Goal: Information Seeking & Learning: Learn about a topic

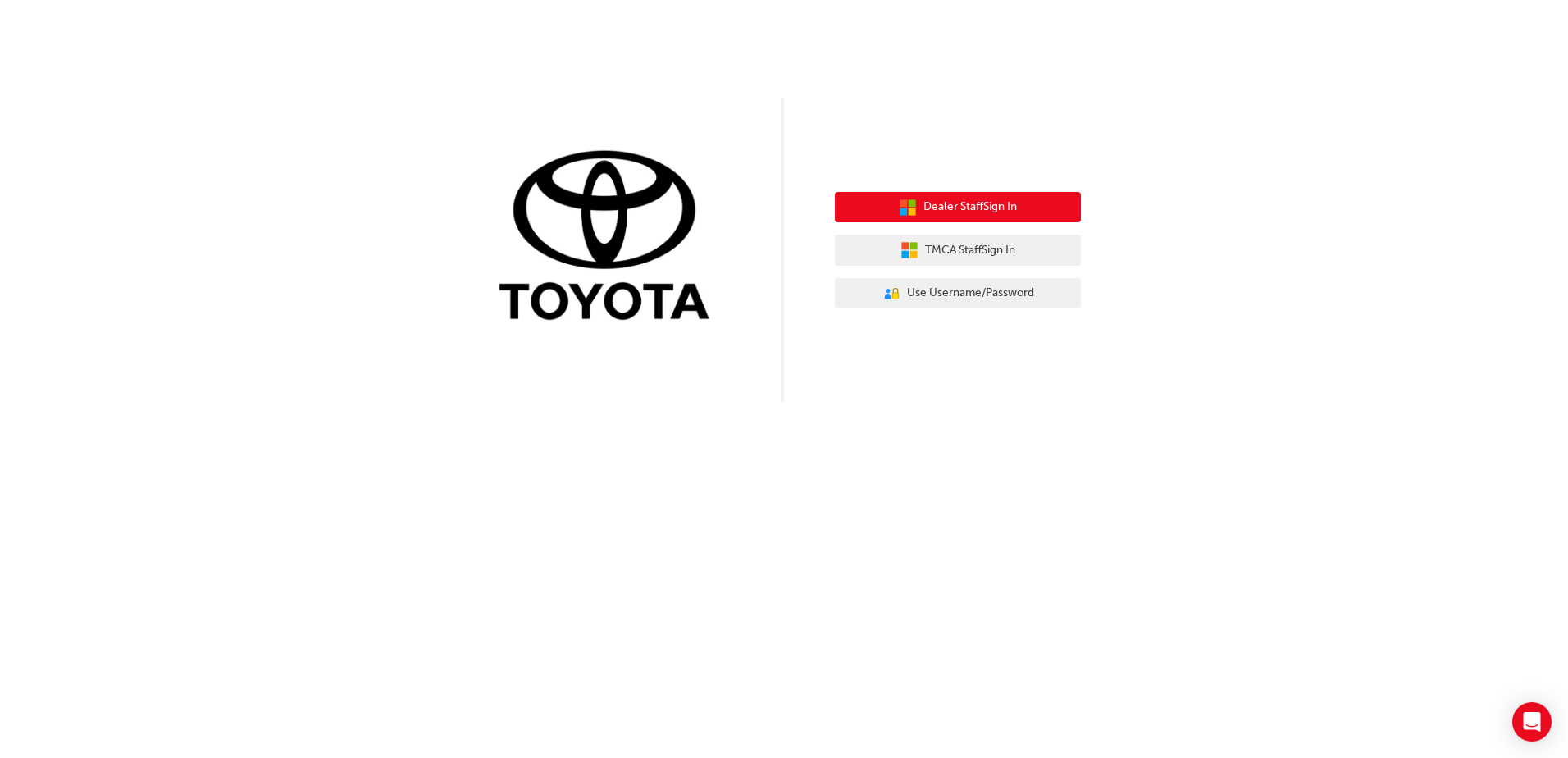
click at [917, 211] on button "Dealer Staff Sign In" at bounding box center [957, 207] width 246 height 31
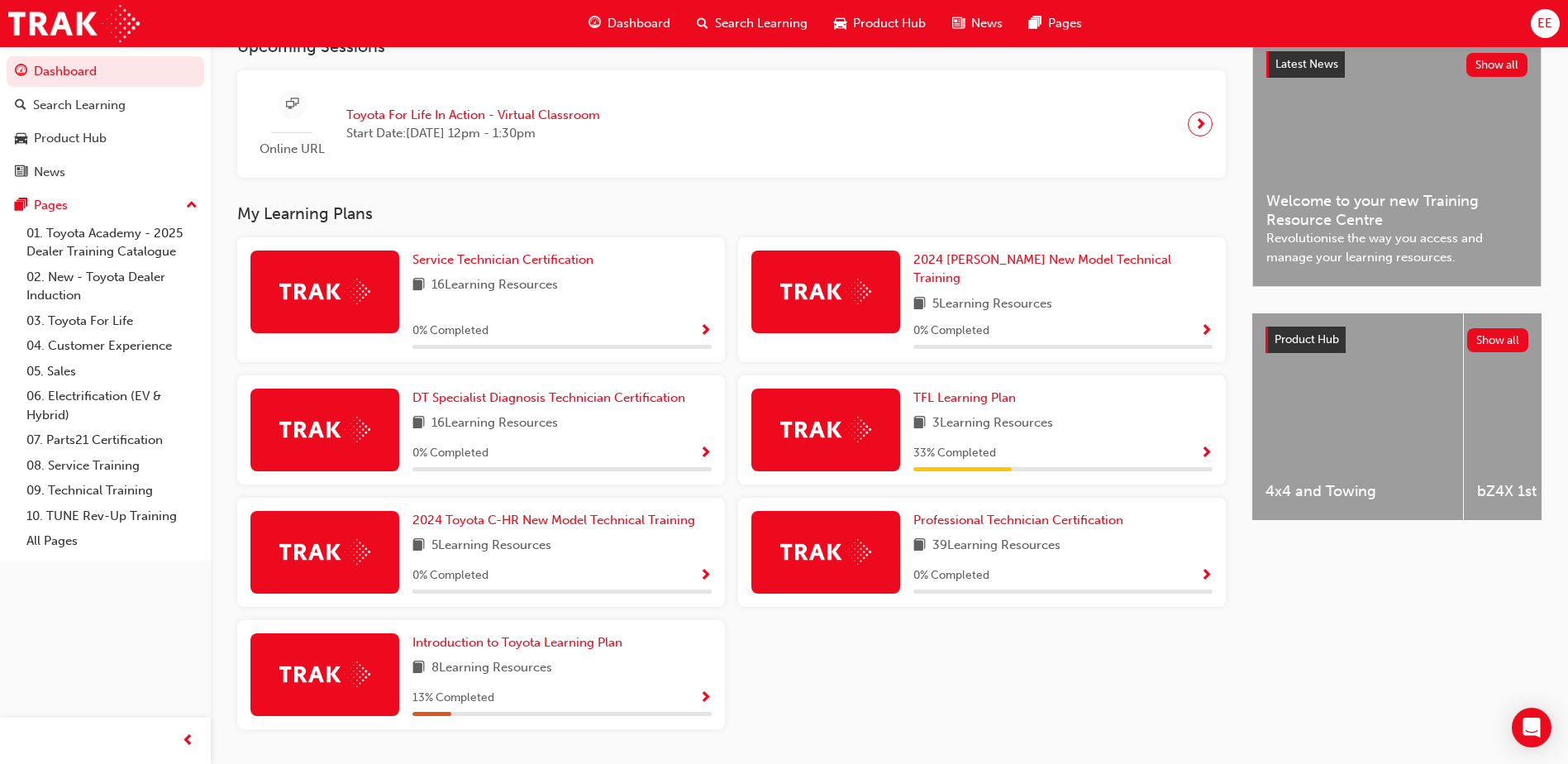
scroll to position [414, 0]
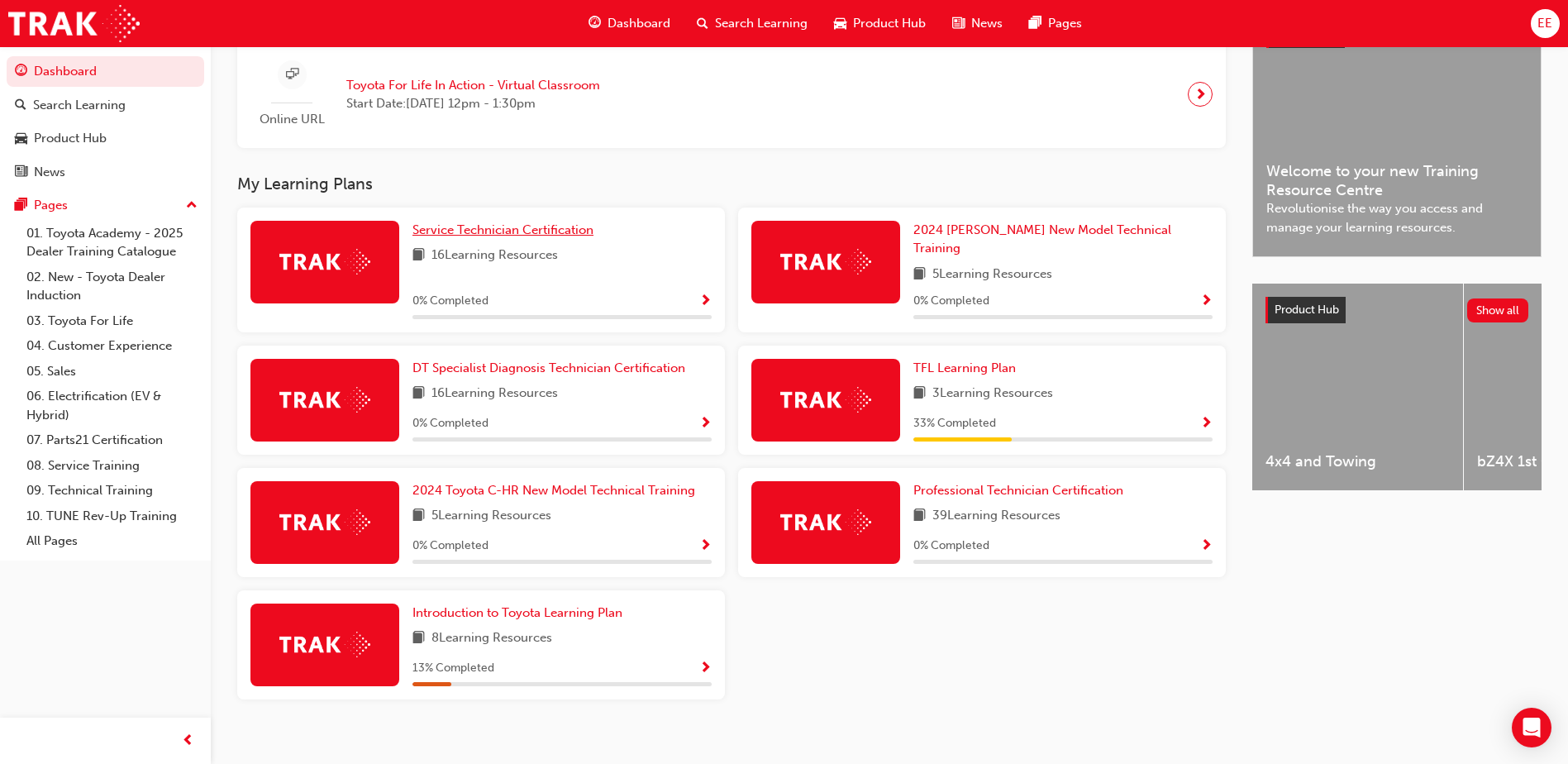
click at [518, 238] on span "Service Technician Certification" at bounding box center [503, 229] width 181 height 15
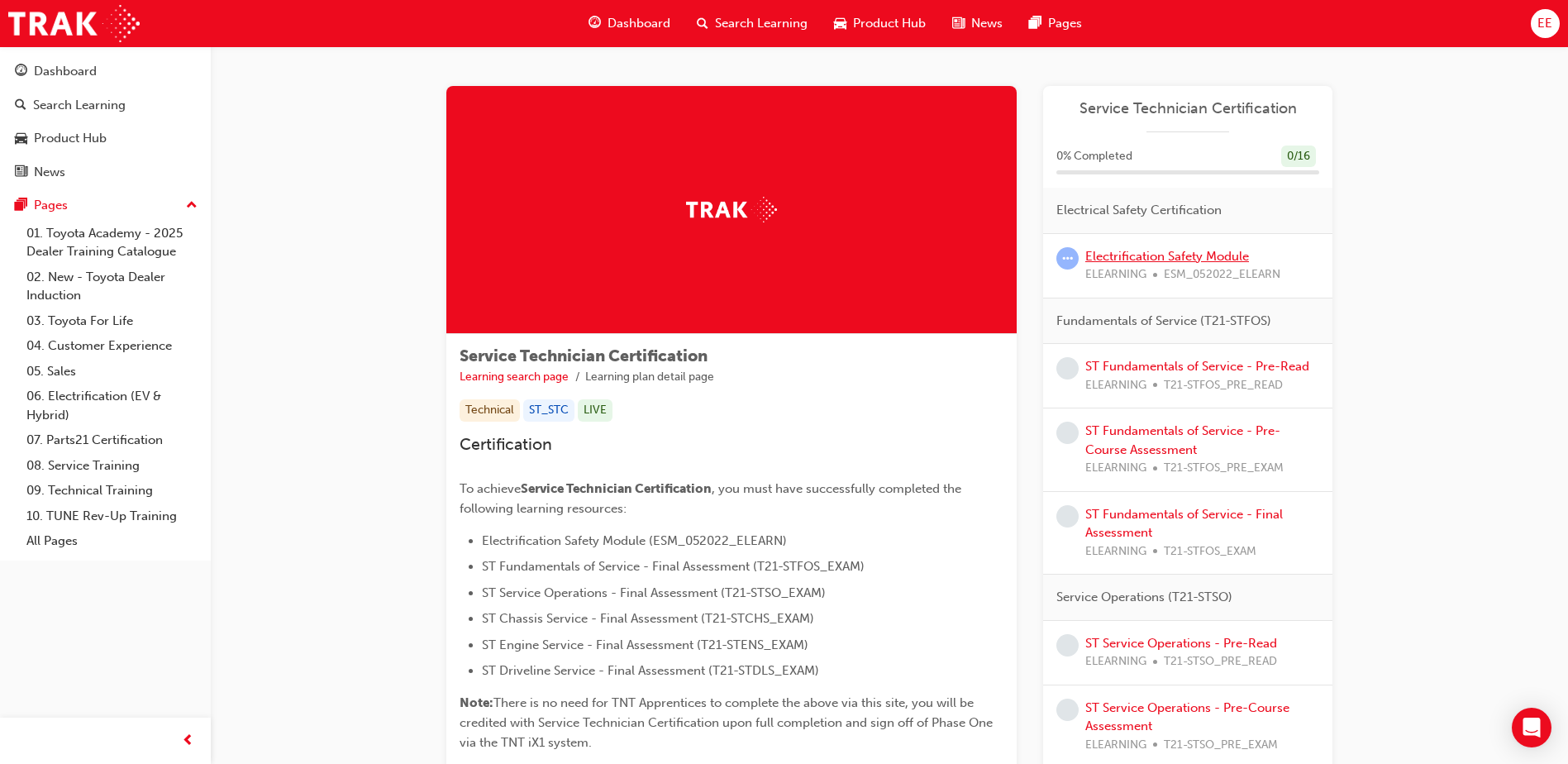
click at [1181, 261] on link "Electrification Safety Module" at bounding box center [1167, 256] width 163 height 15
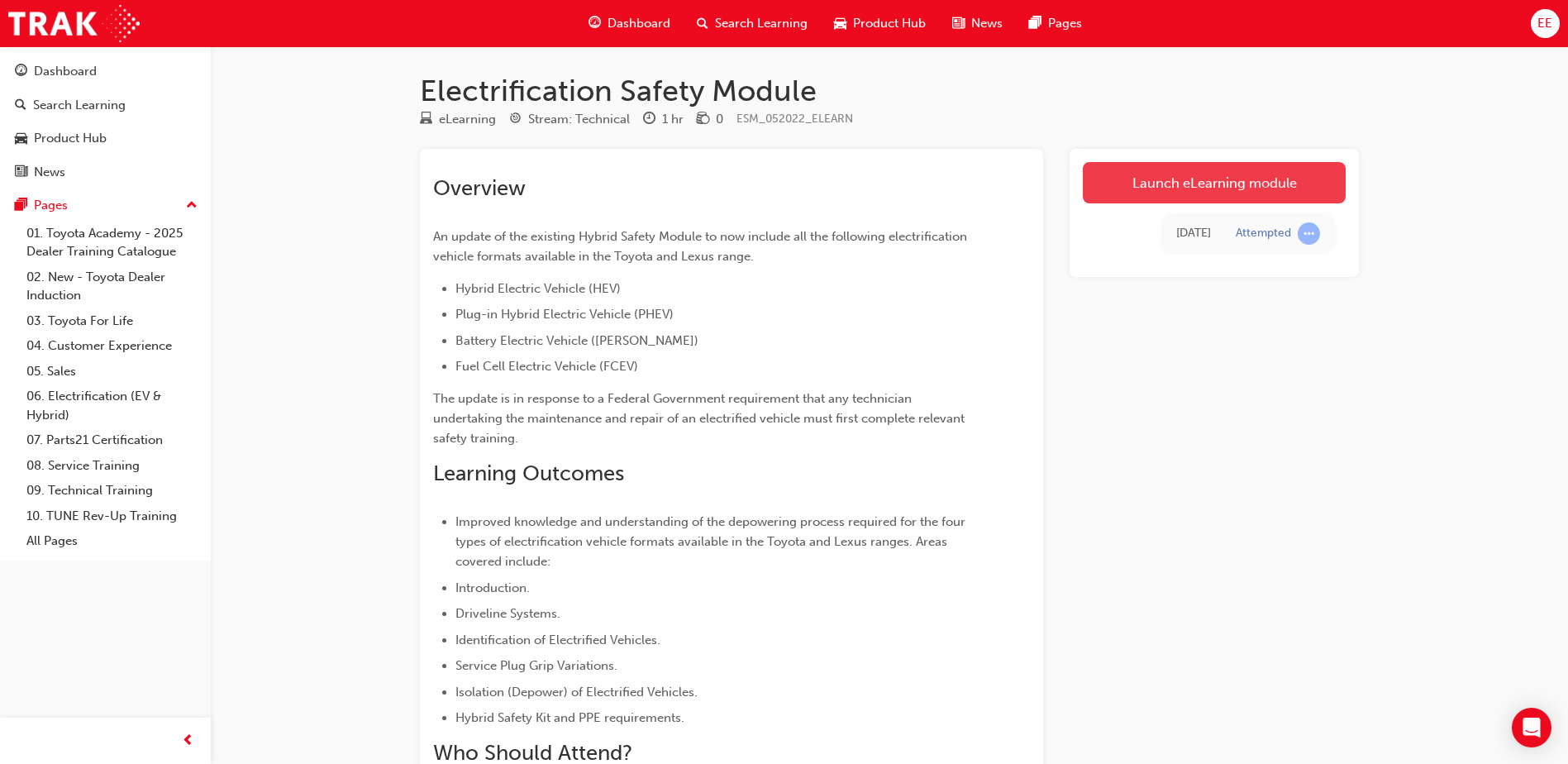
click at [1253, 188] on link "Launch eLearning module" at bounding box center [1214, 183] width 263 height 41
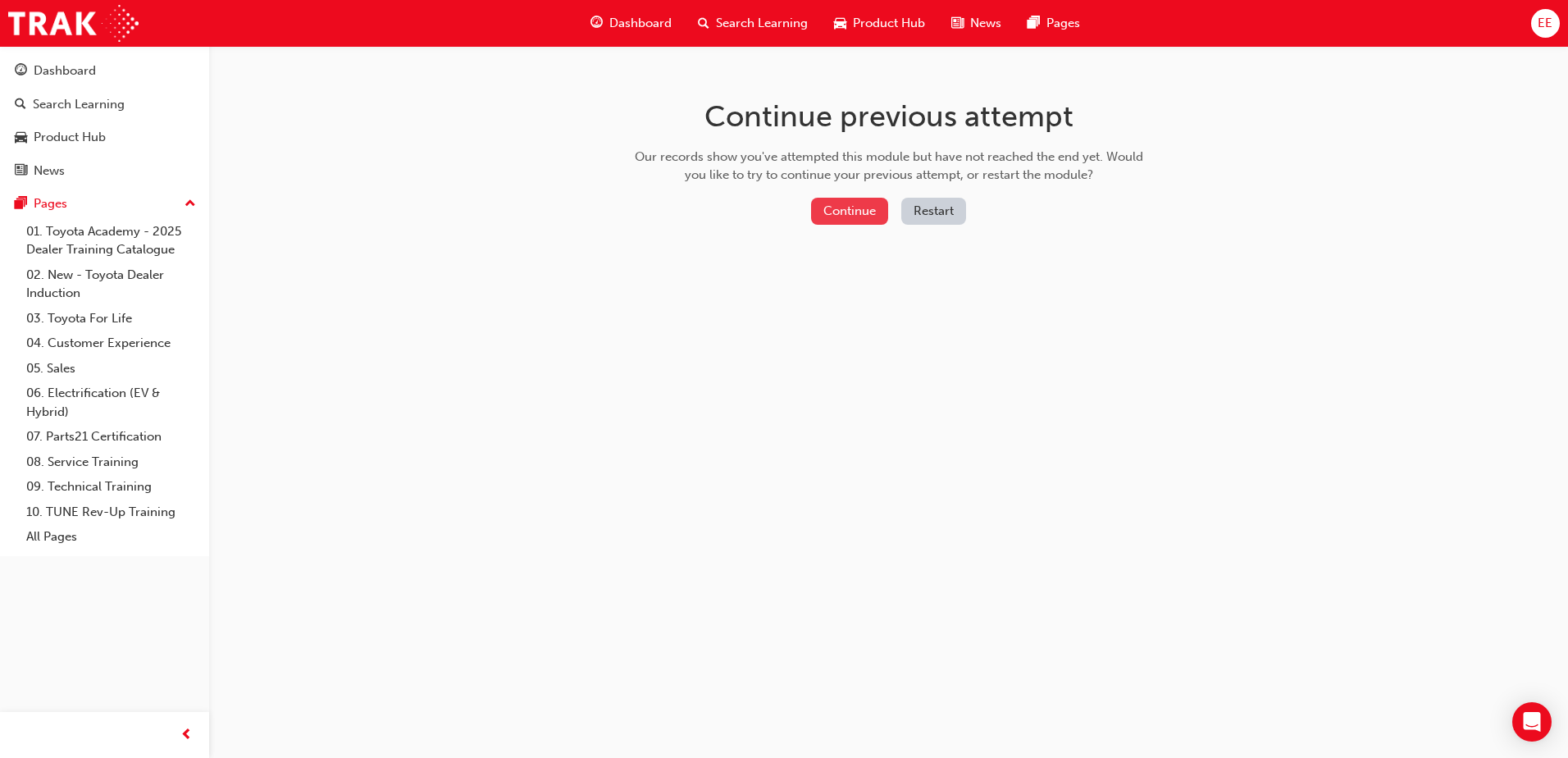
click at [879, 211] on button "Continue" at bounding box center [849, 211] width 77 height 27
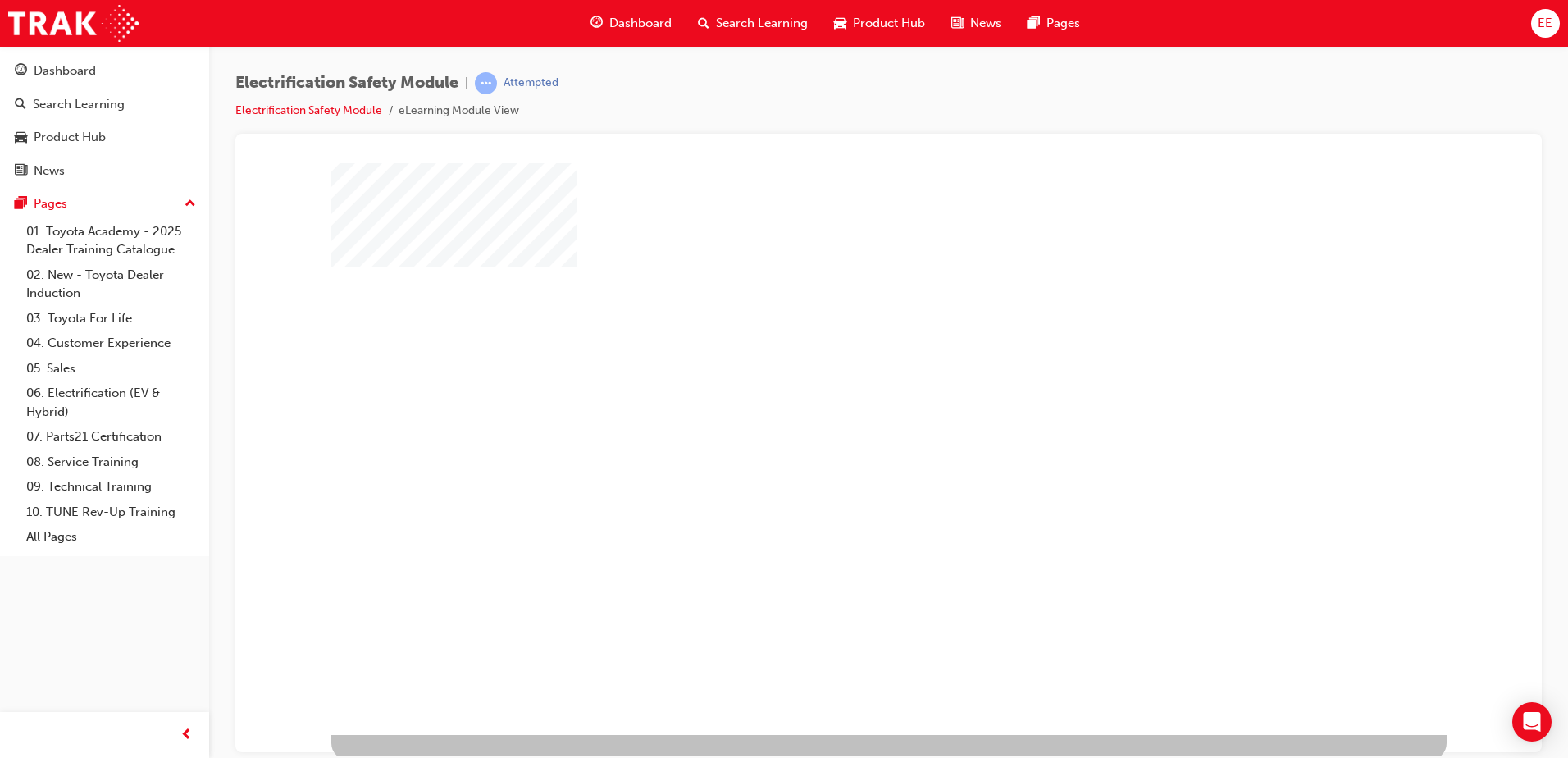
scroll to position [23, 0]
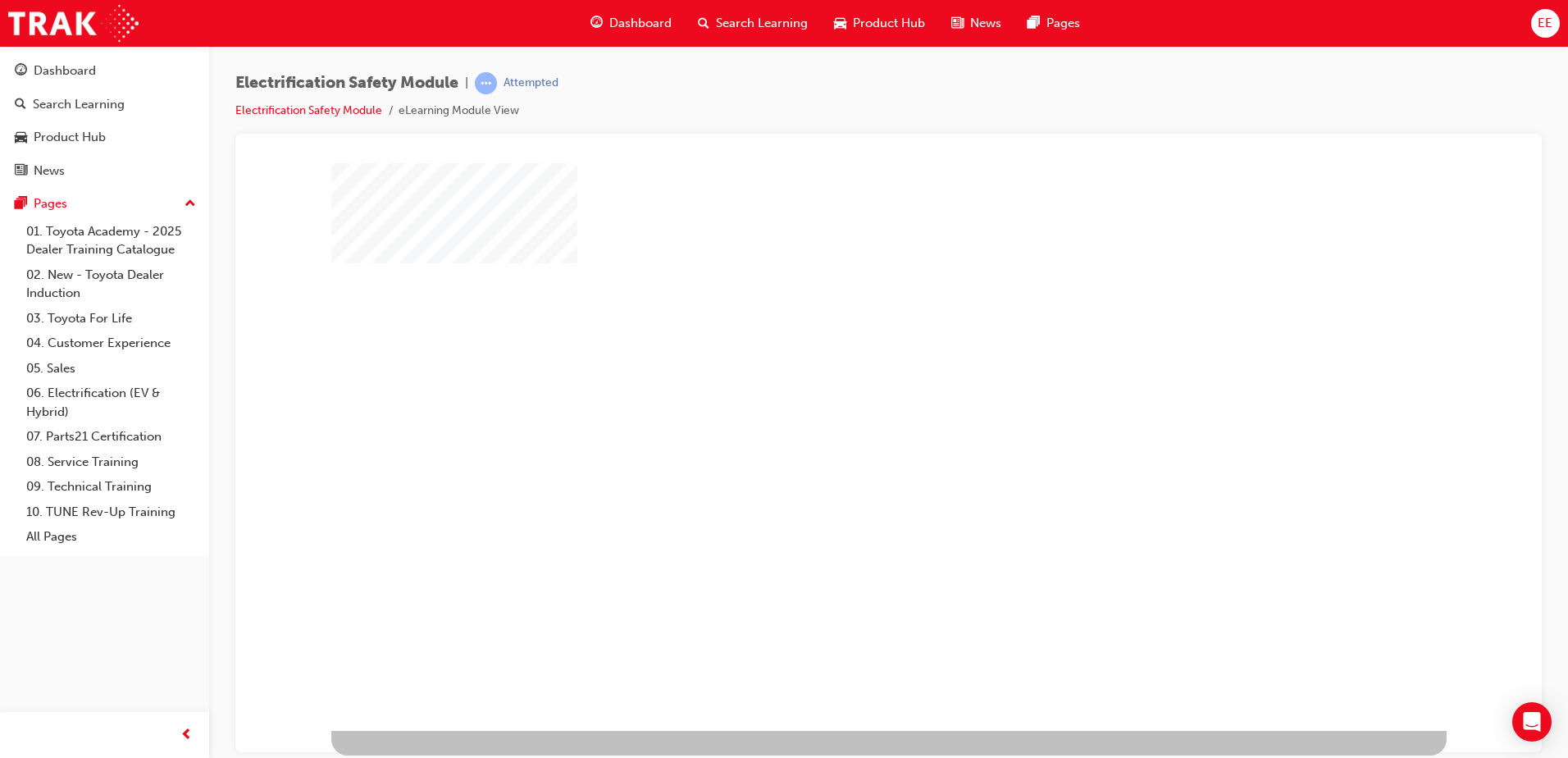
click at [841, 387] on div "play" at bounding box center [841, 387] width 0 height 0
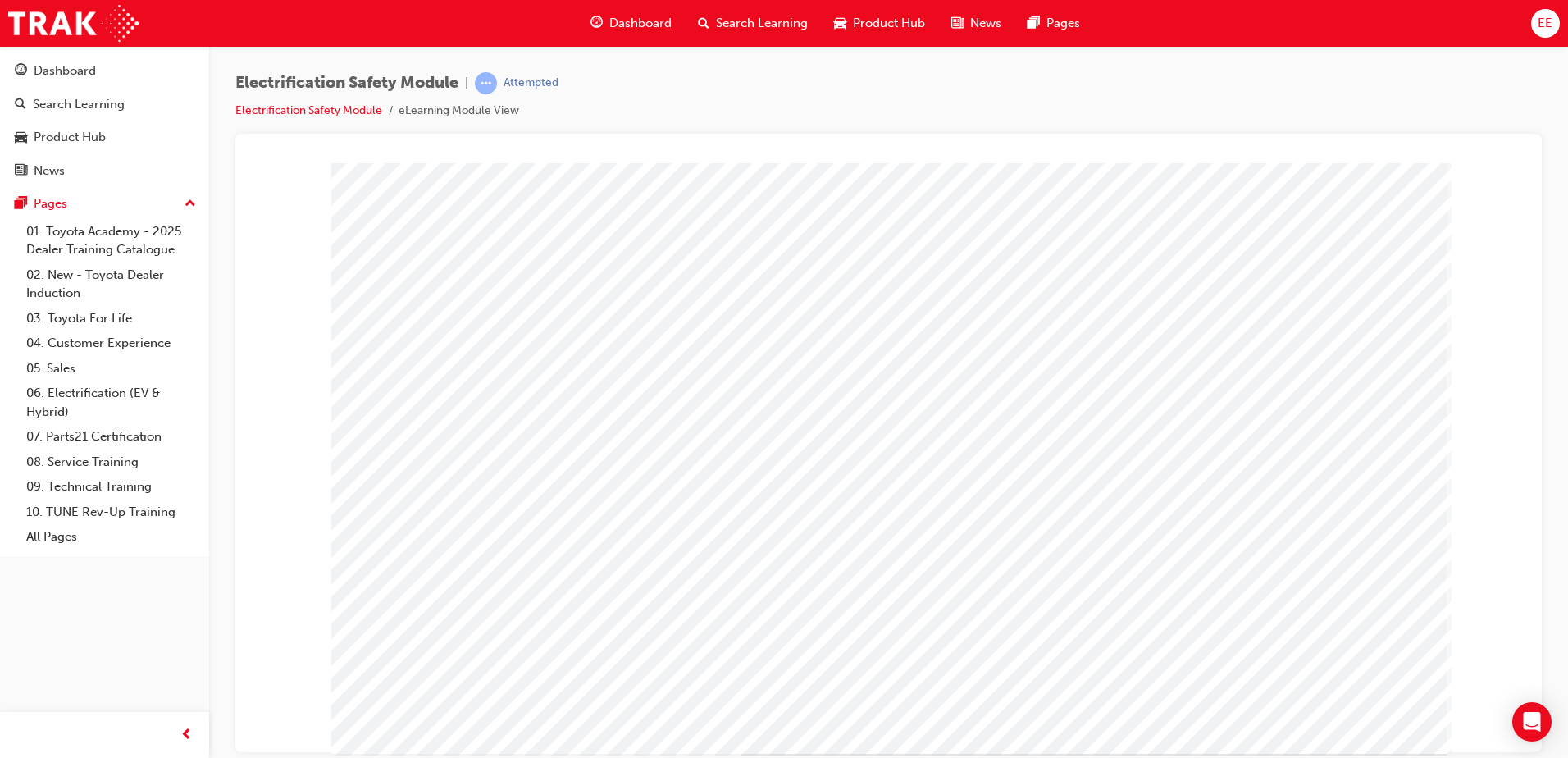
scroll to position [0, 0]
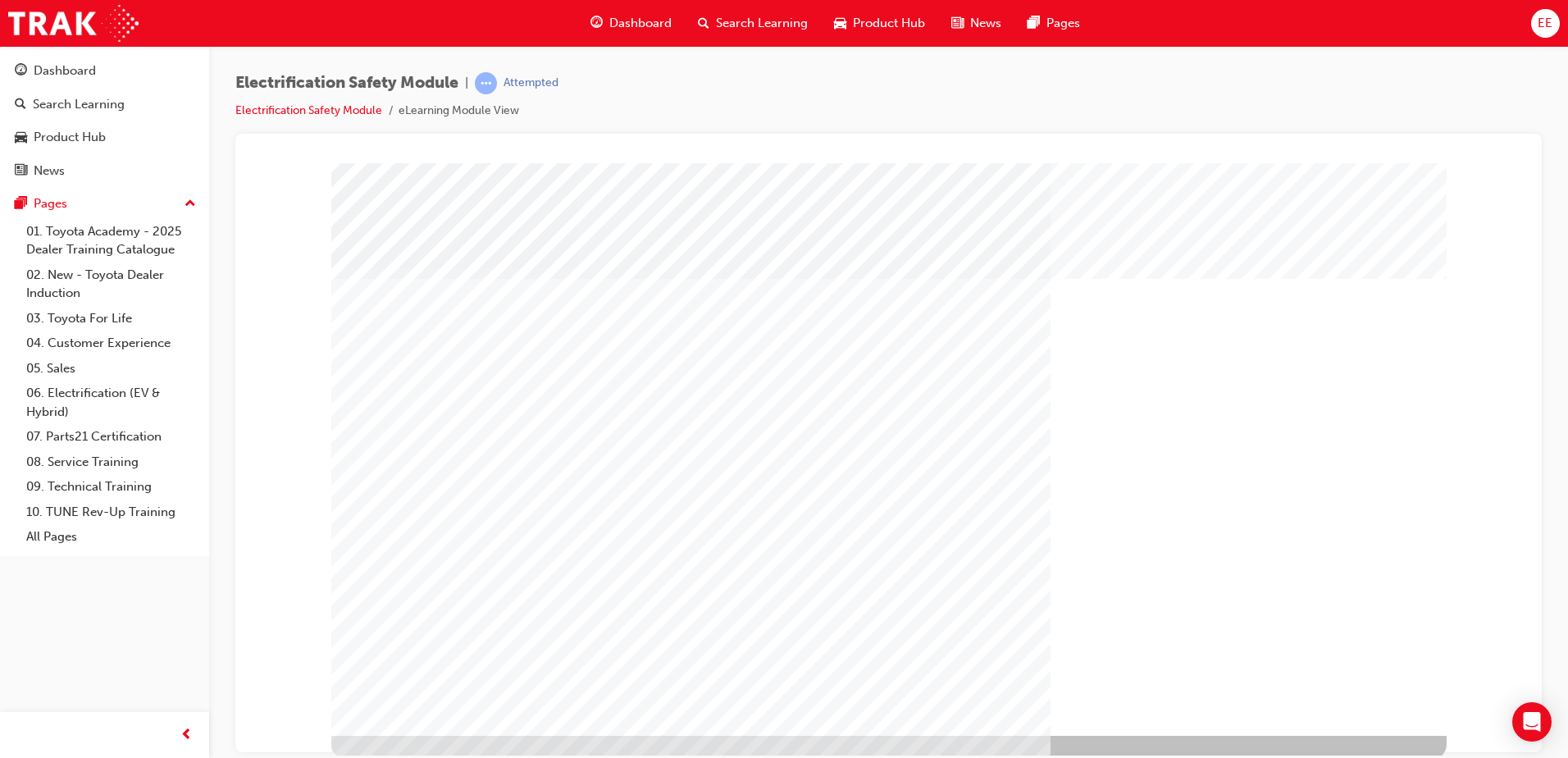
scroll to position [23, 0]
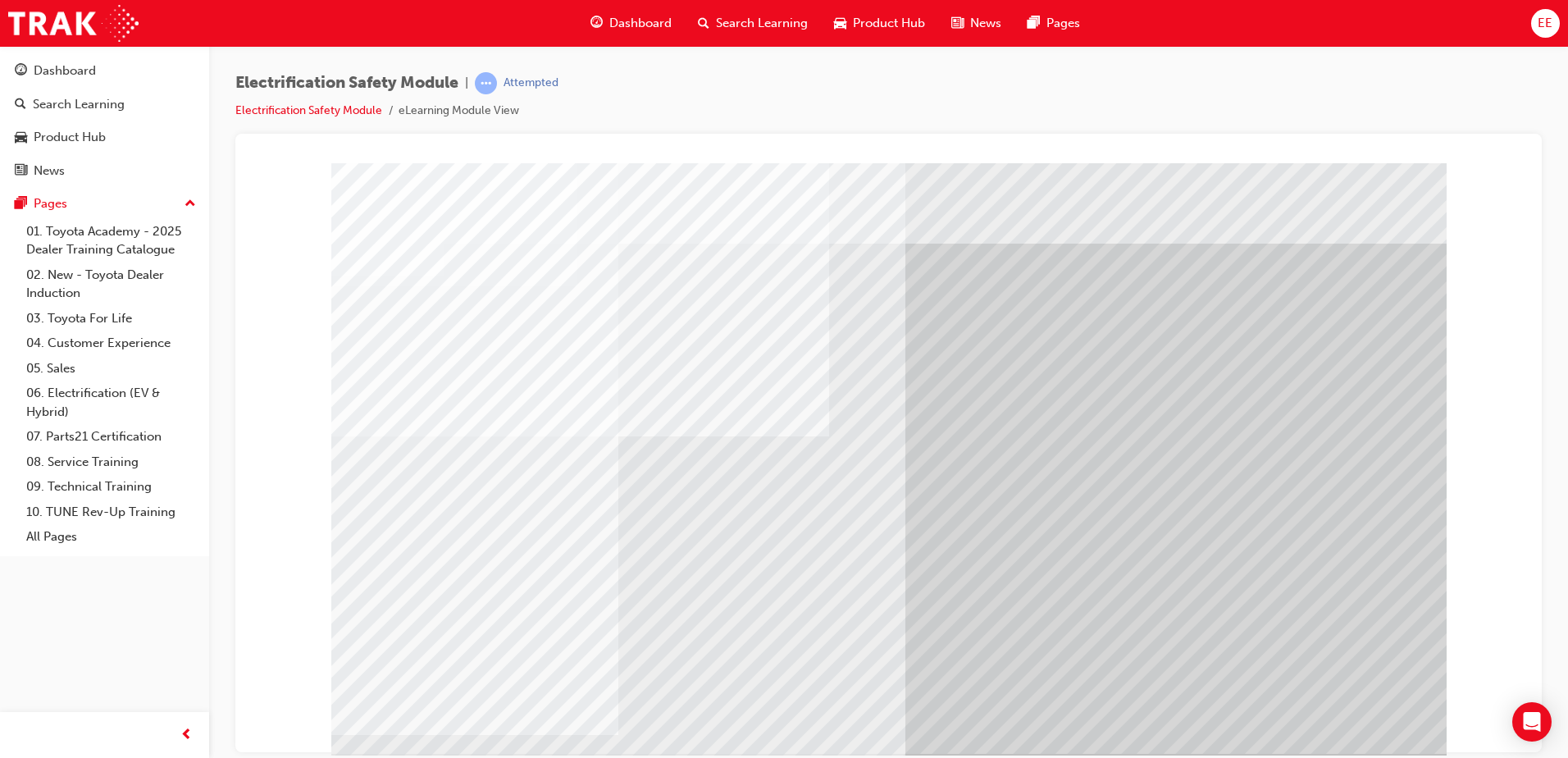
drag, startPoint x: 561, startPoint y: 622, endPoint x: 581, endPoint y: 617, distance: 20.6
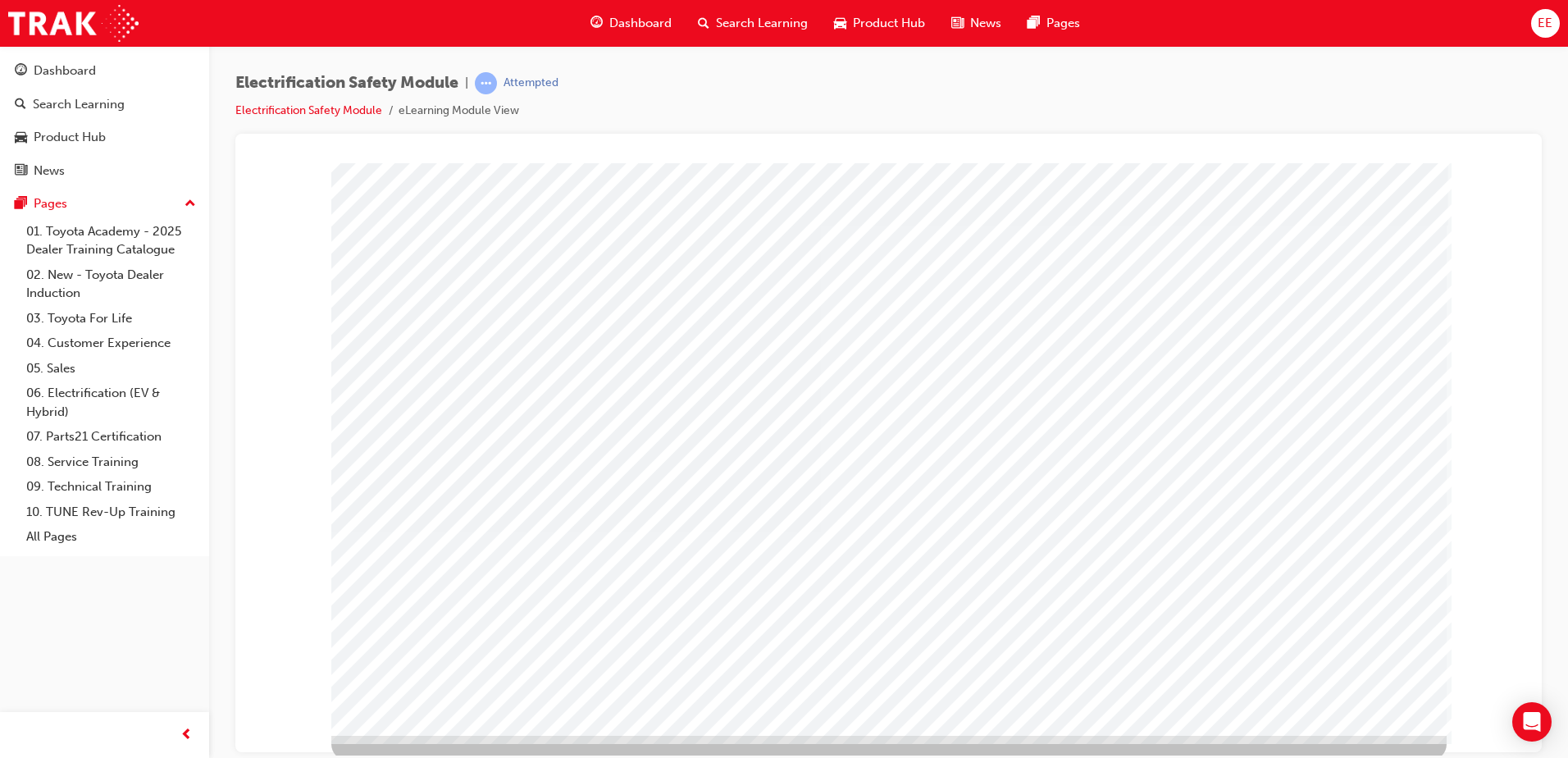
scroll to position [23, 0]
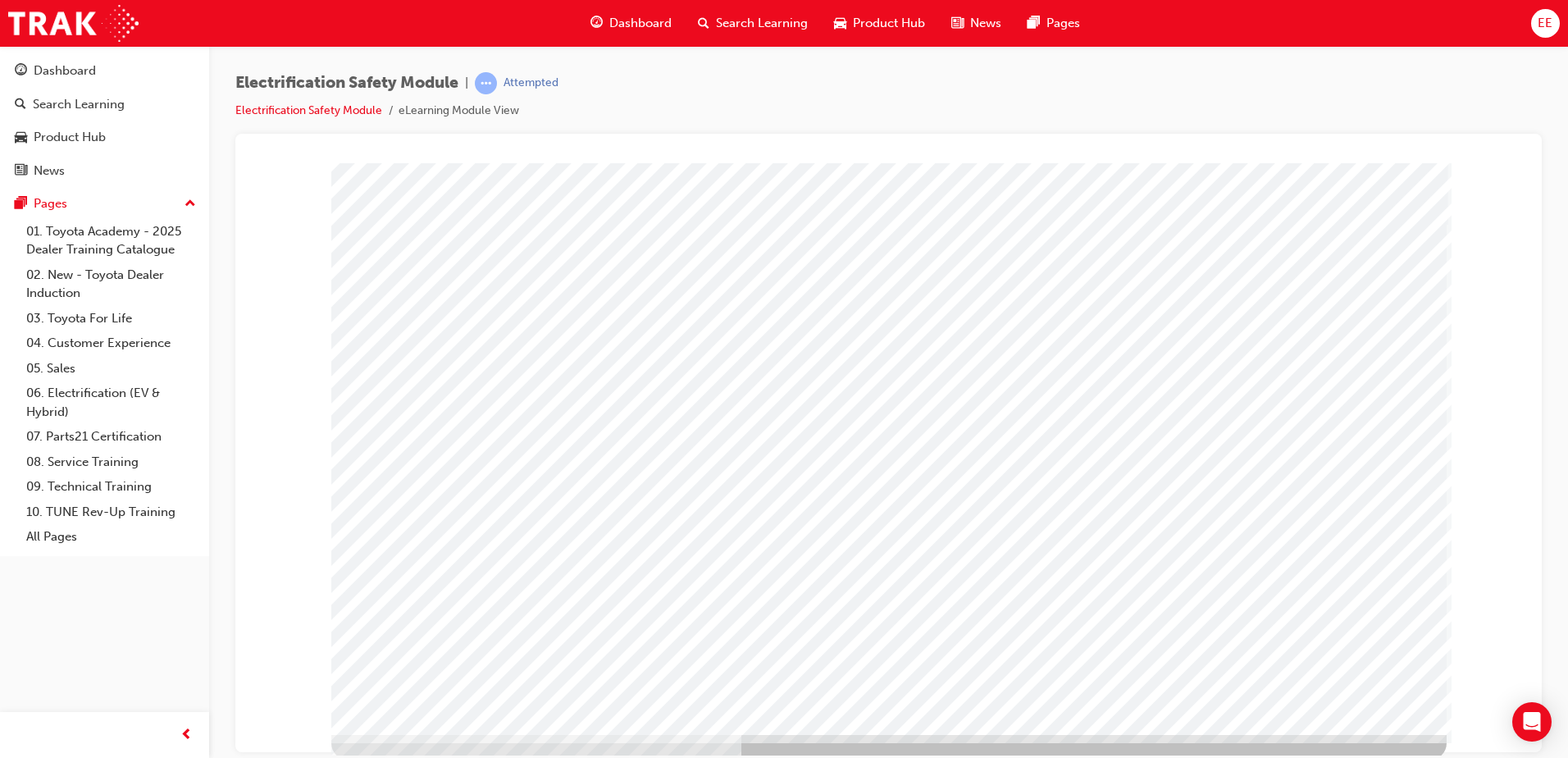
scroll to position [23, 0]
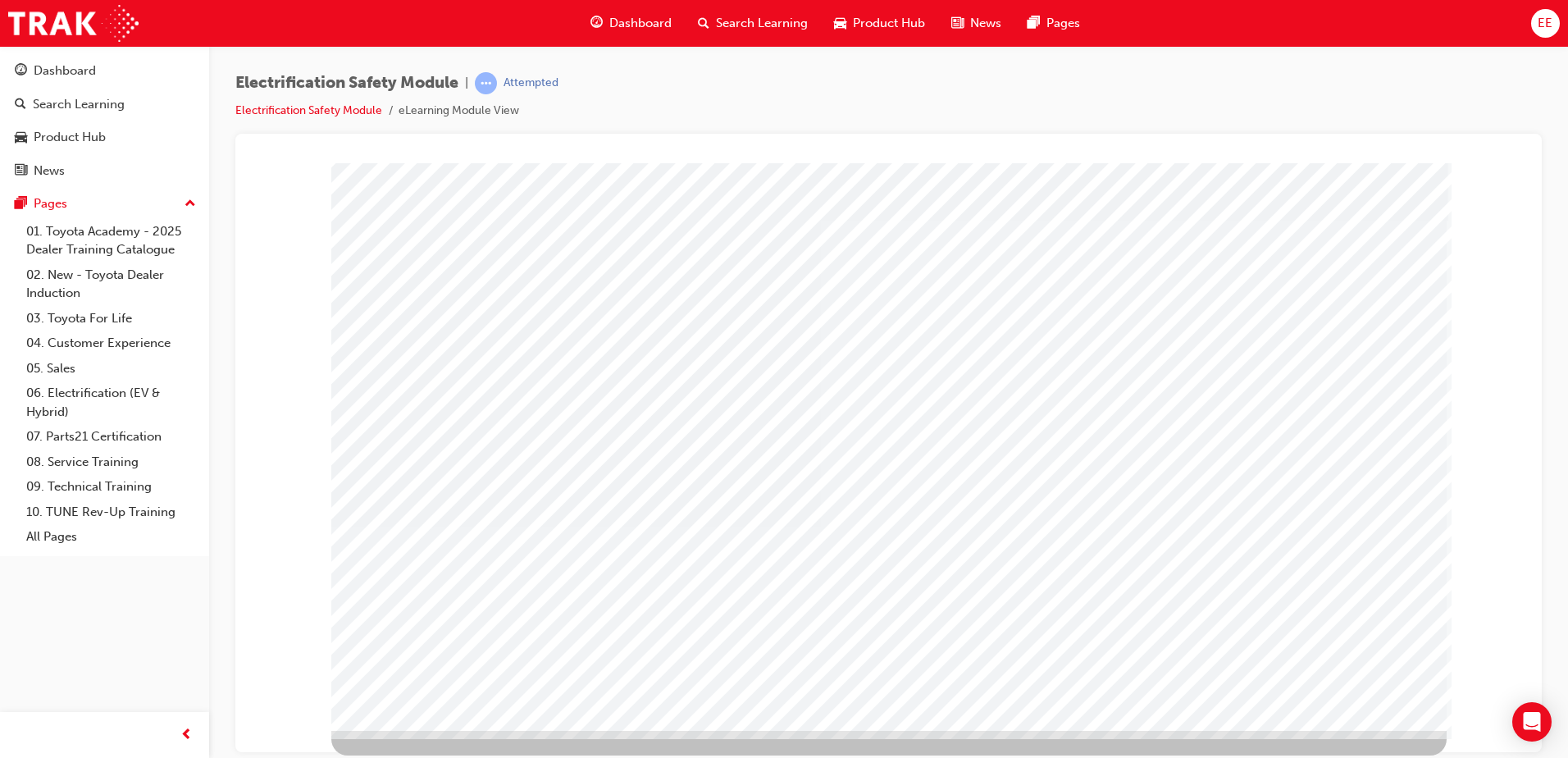
scroll to position [0, 0]
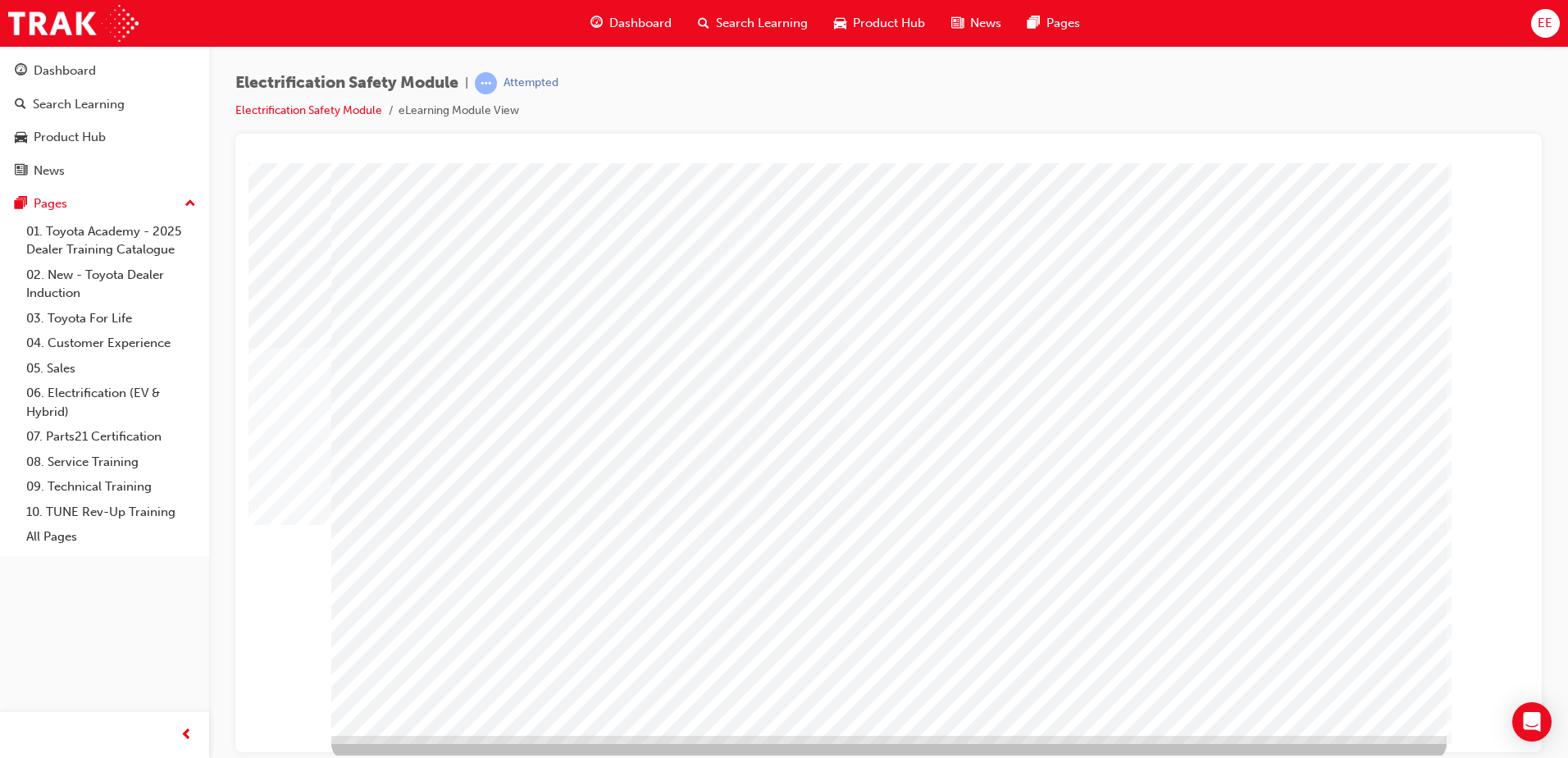
scroll to position [23, 0]
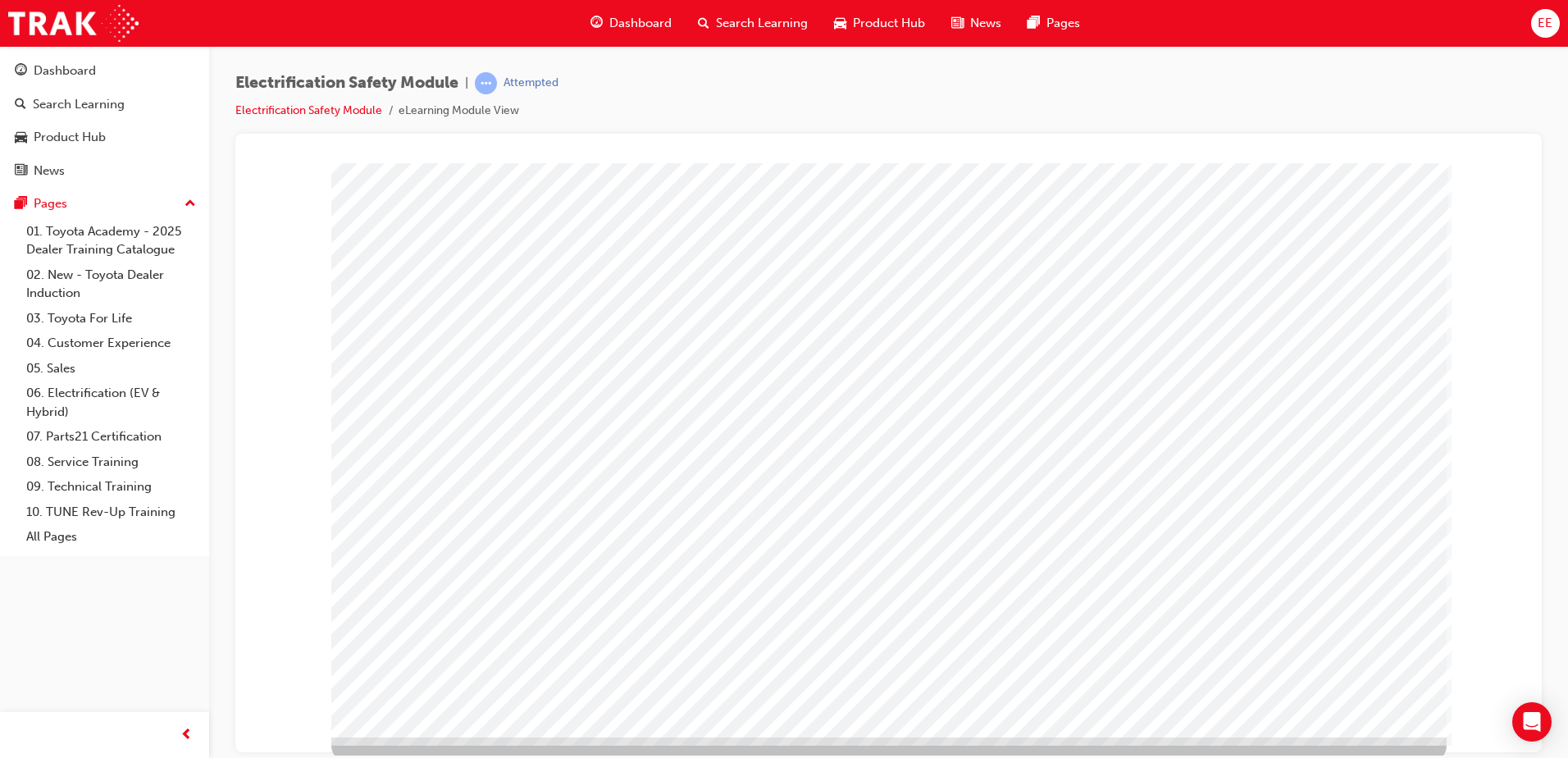
scroll to position [23, 0]
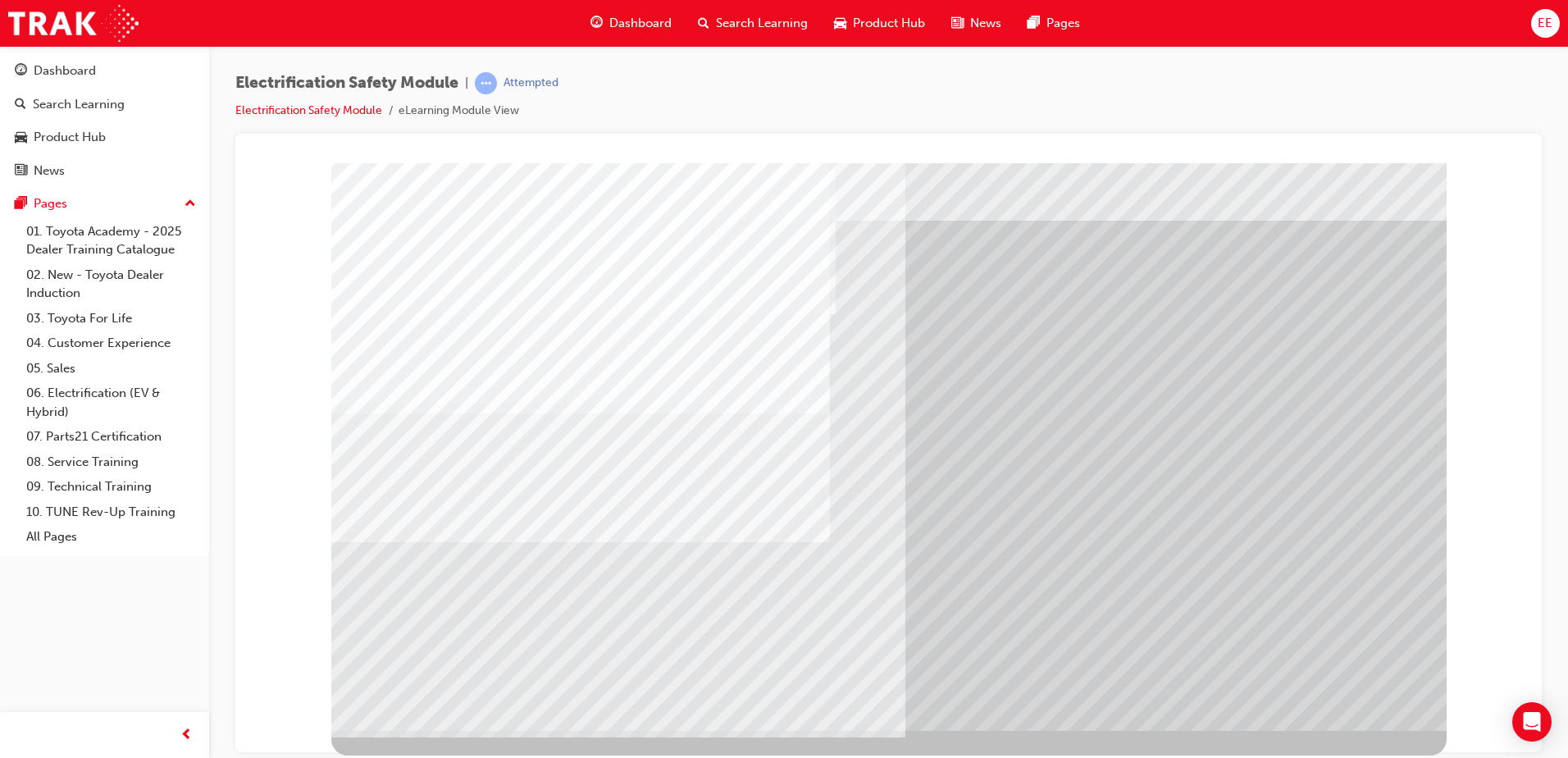
scroll to position [0, 0]
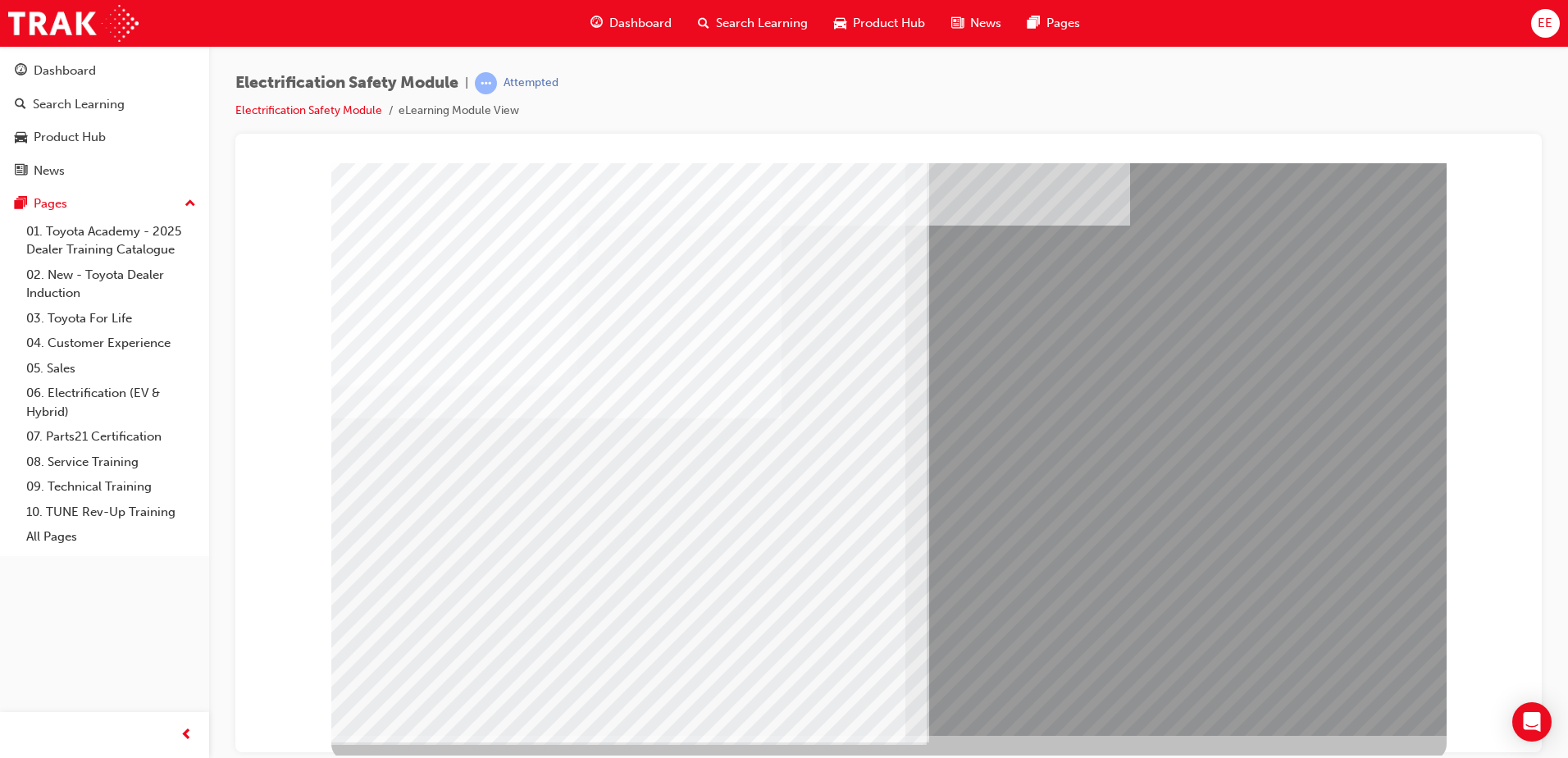
scroll to position [23, 0]
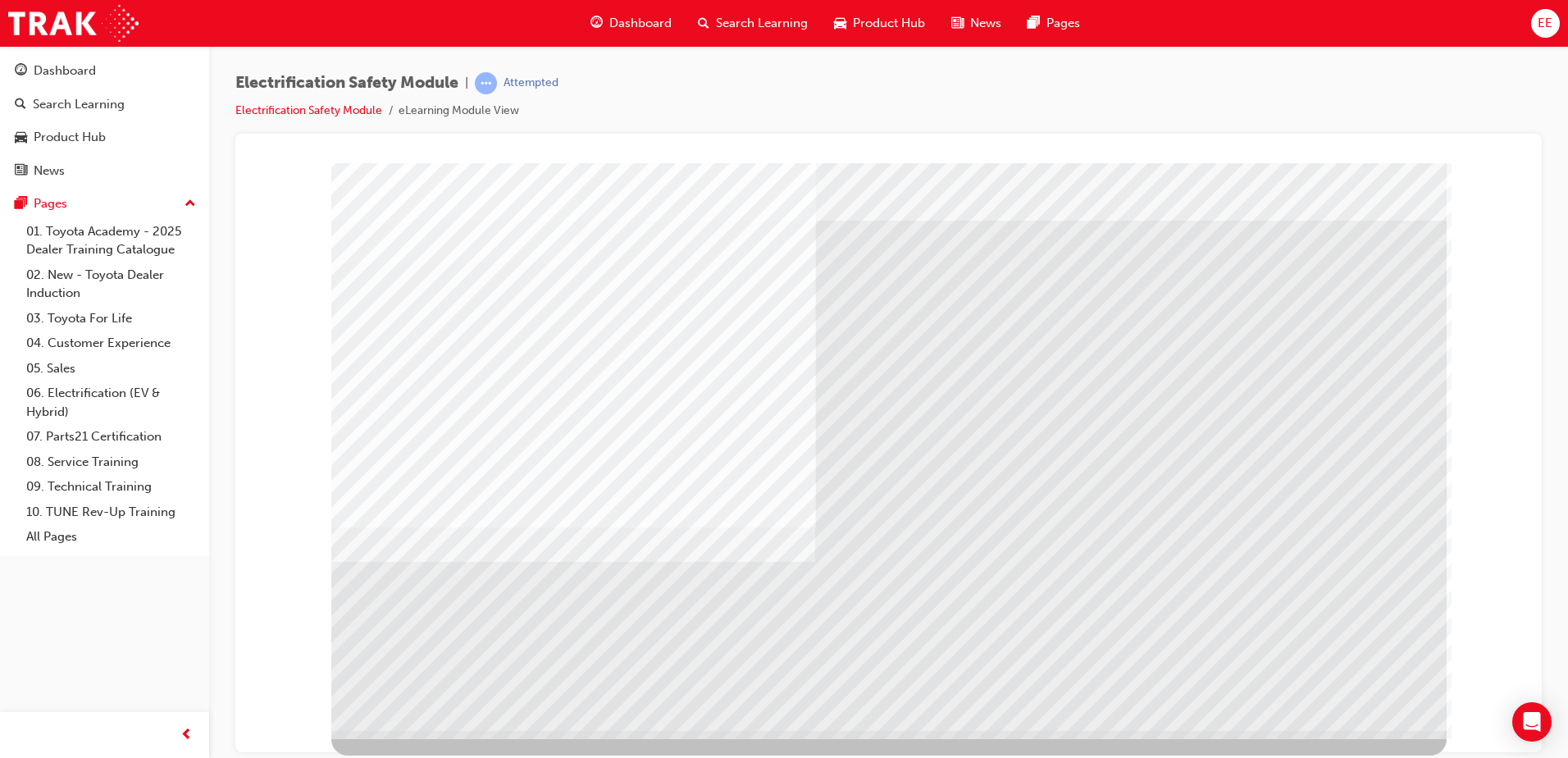
scroll to position [0, 0]
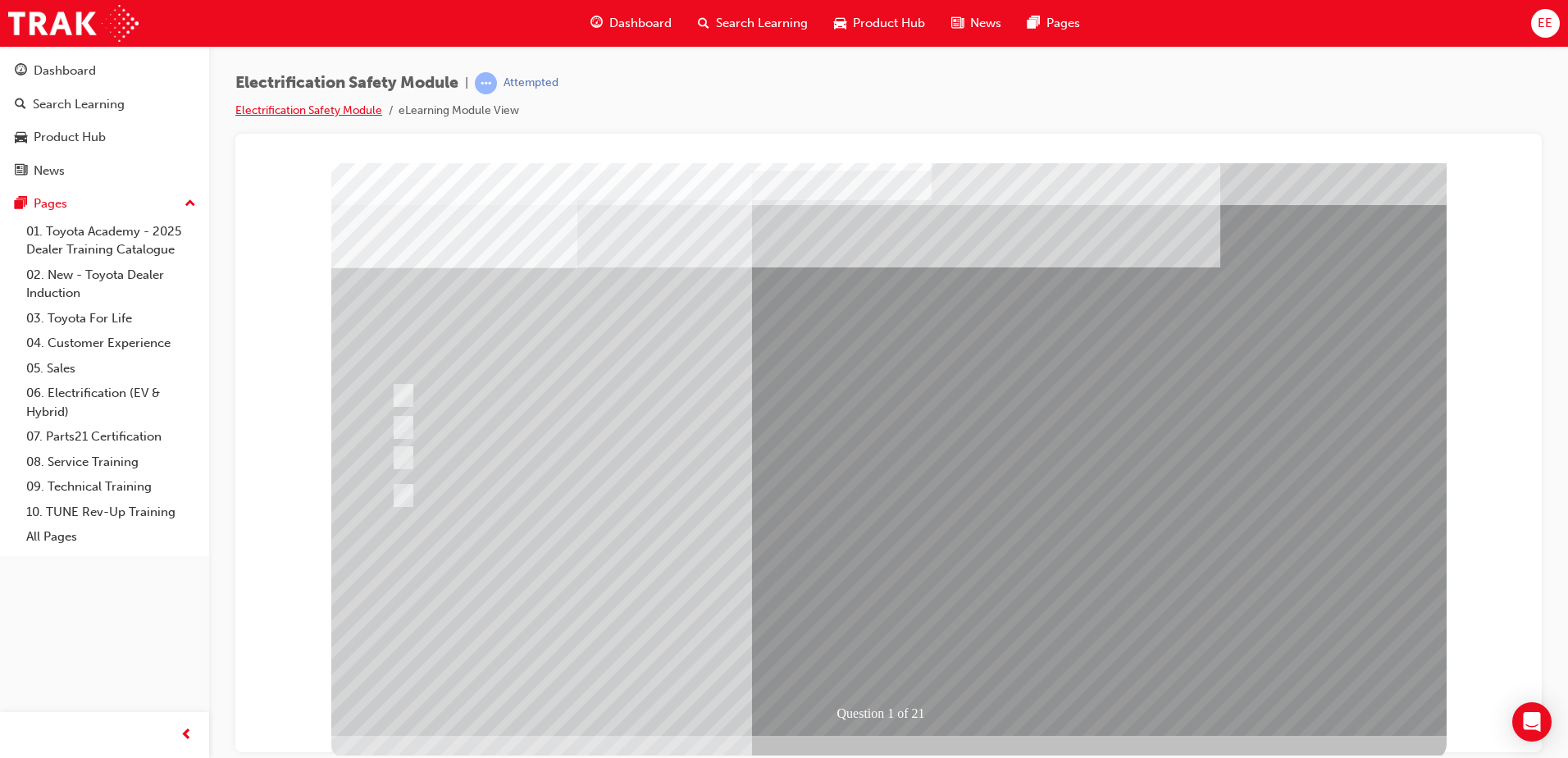
scroll to position [23, 0]
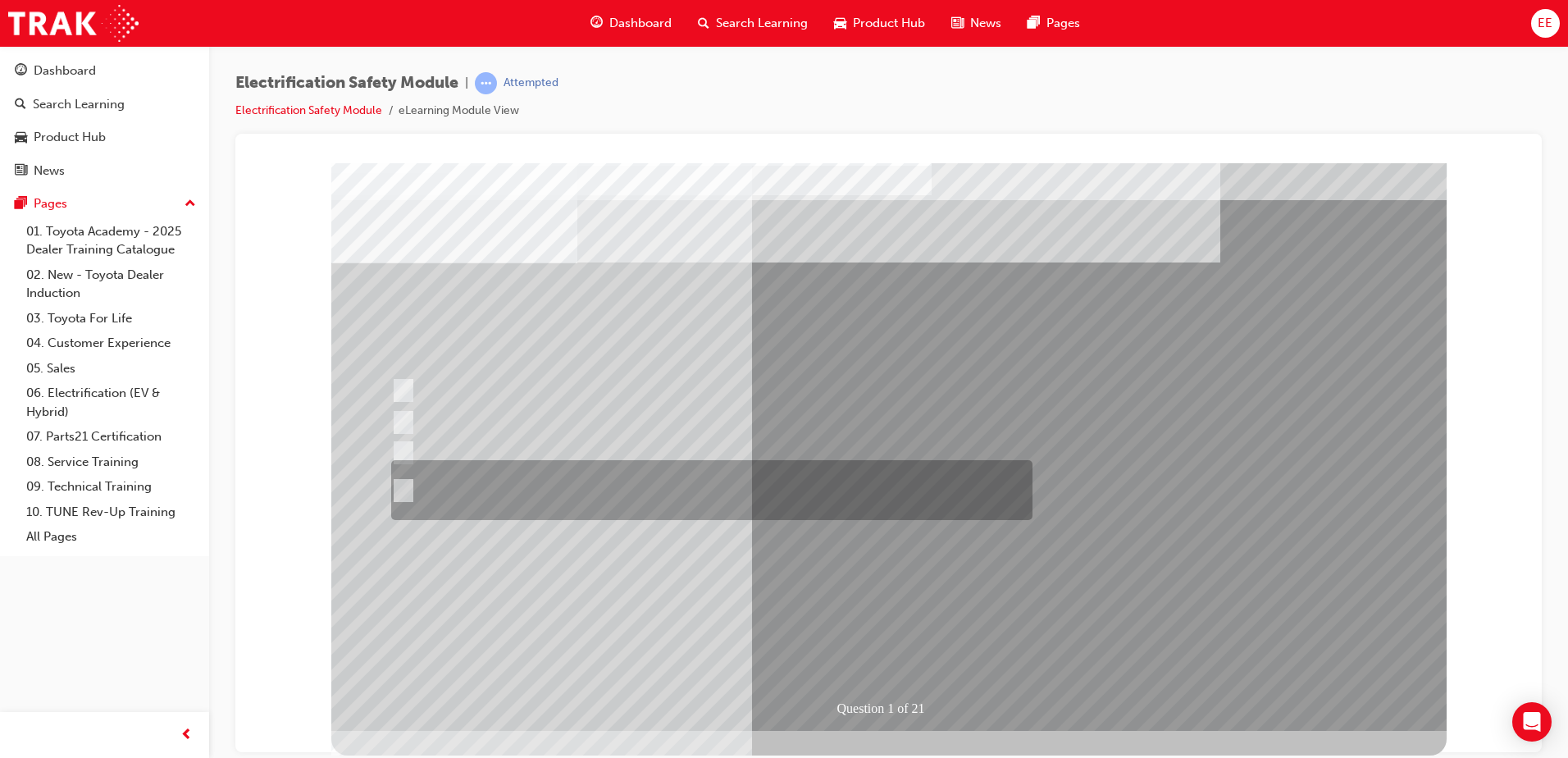
click at [517, 502] on div at bounding box center [707, 490] width 642 height 60
radio input "true"
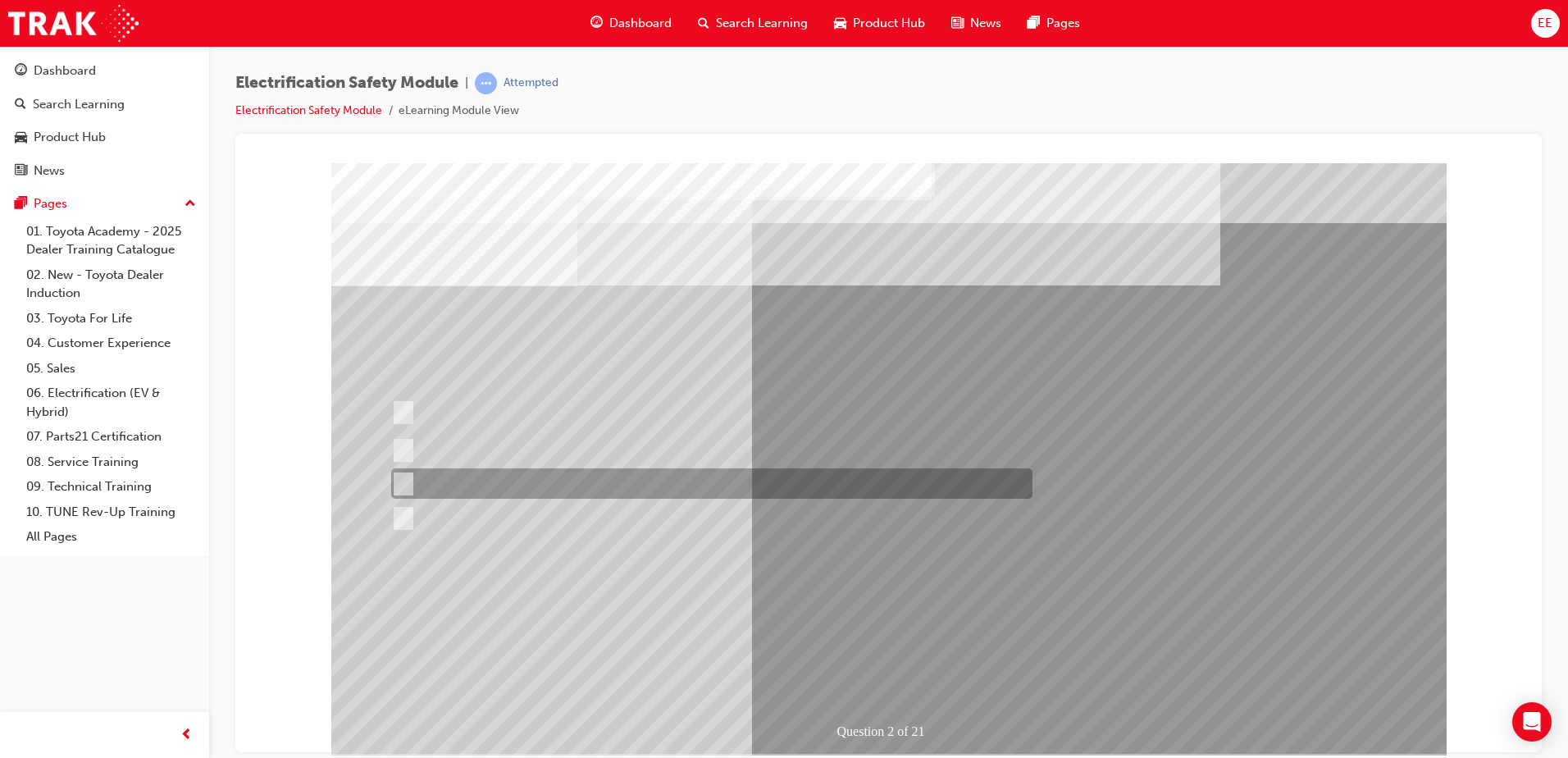
click at [659, 486] on div at bounding box center [707, 483] width 642 height 30
radio input "true"
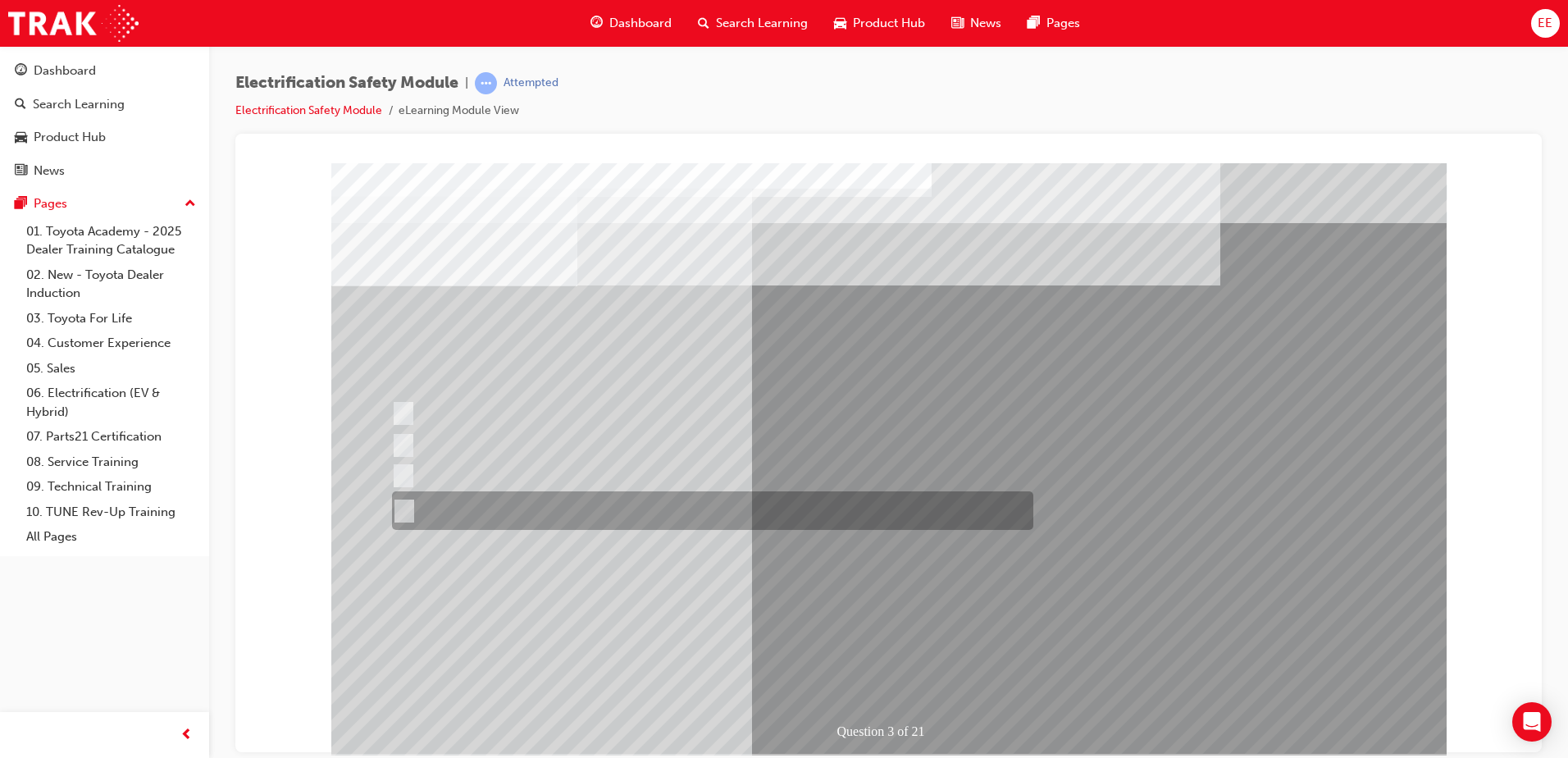
click at [732, 514] on div at bounding box center [708, 510] width 642 height 38
radio input "true"
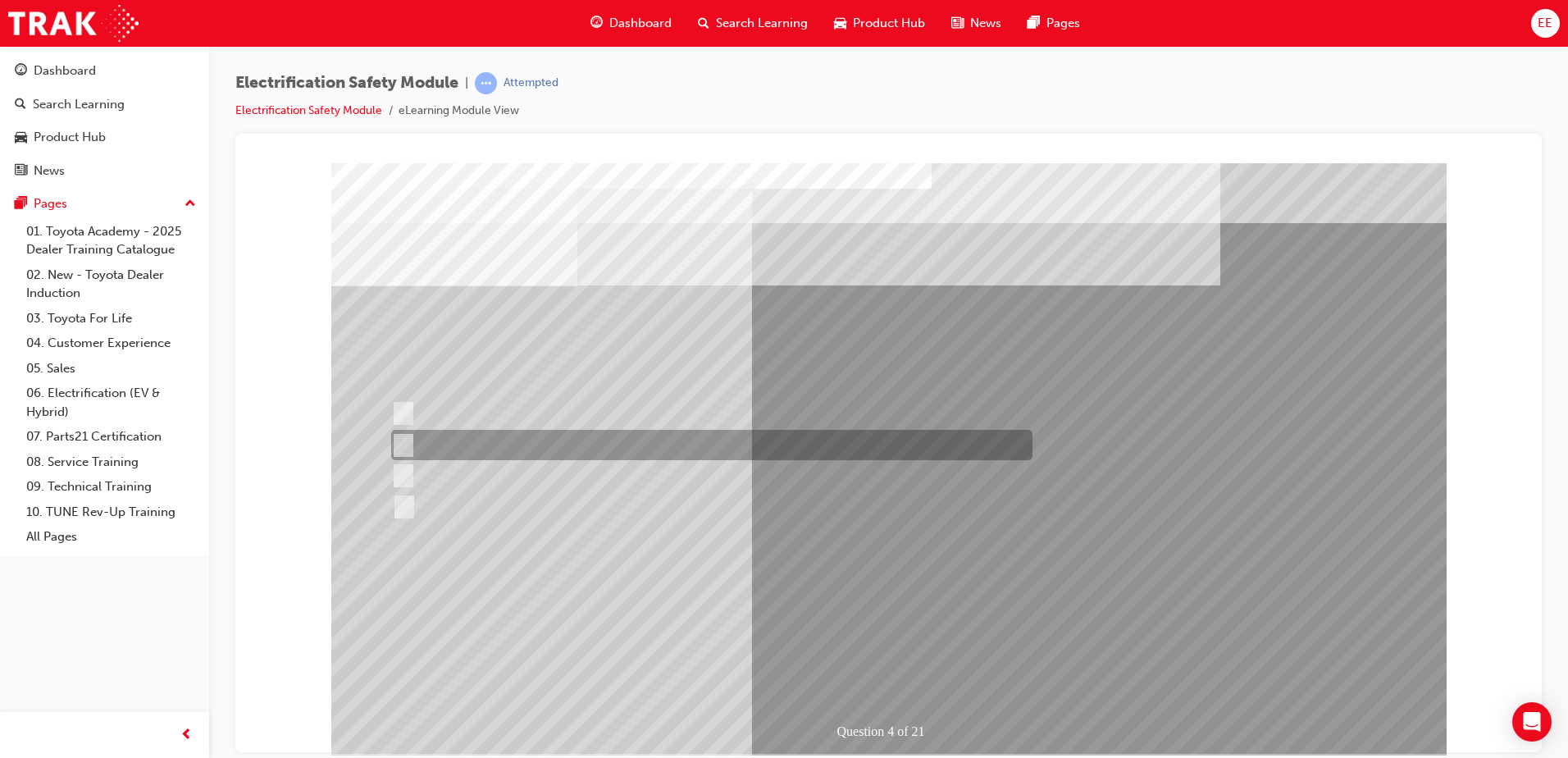
click at [406, 448] on input "EV or H2 labels on the License Plate." at bounding box center [400, 445] width 18 height 18
checkbox input "true"
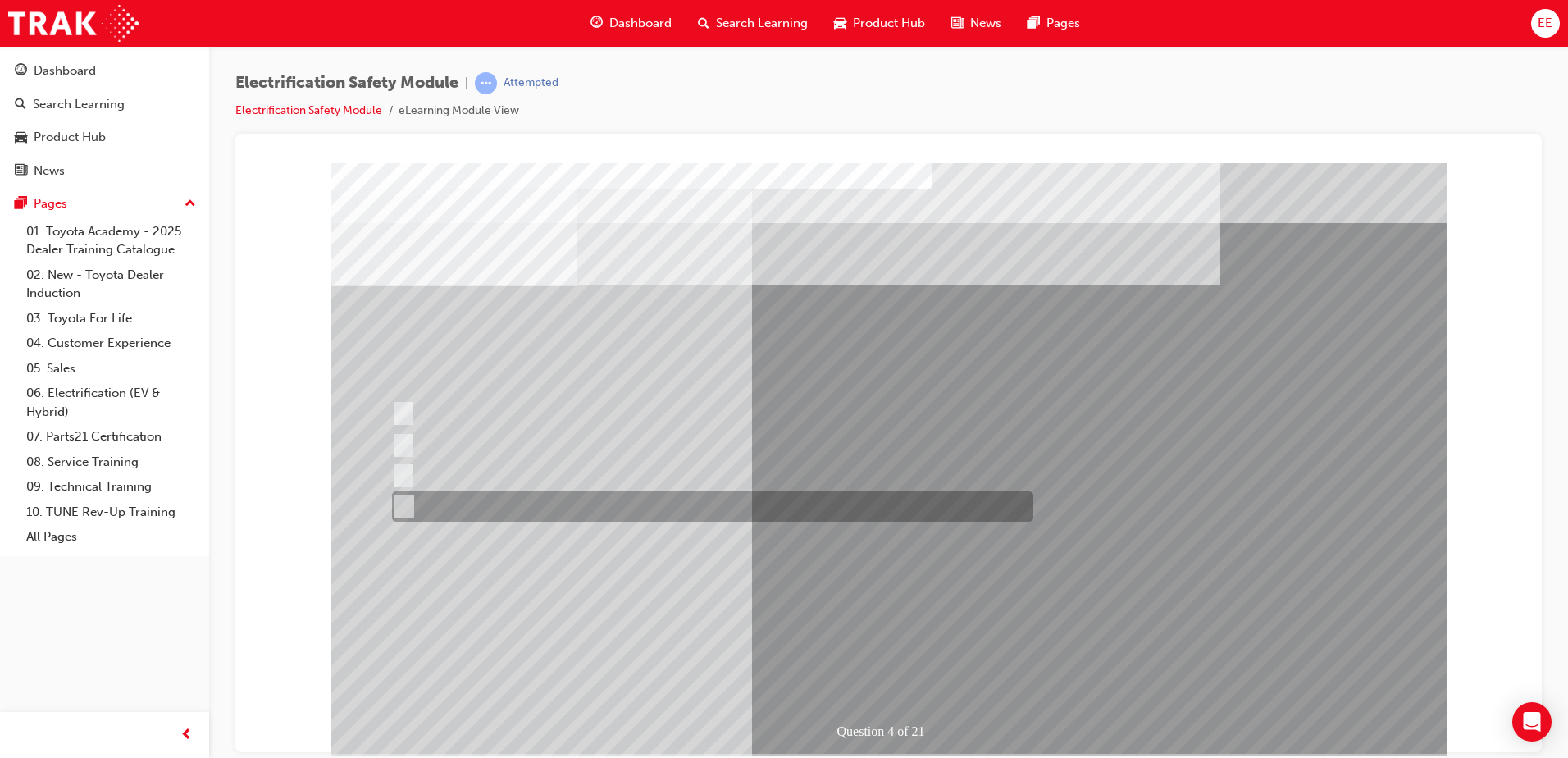
click at [410, 500] on div at bounding box center [708, 506] width 642 height 30
checkbox input "true"
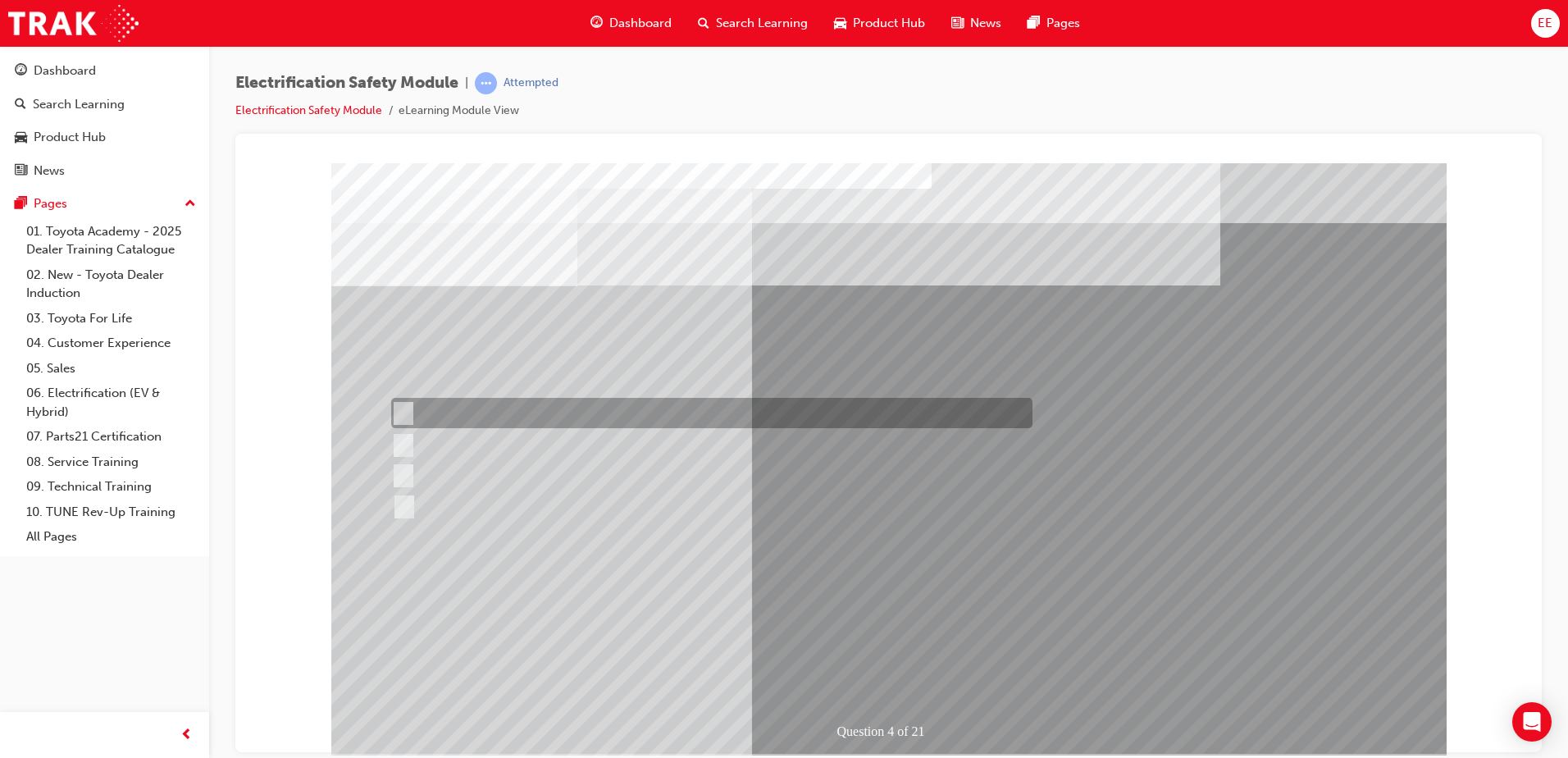
click at [404, 413] on input "Special exterior colours" at bounding box center [400, 413] width 18 height 18
checkbox input "true"
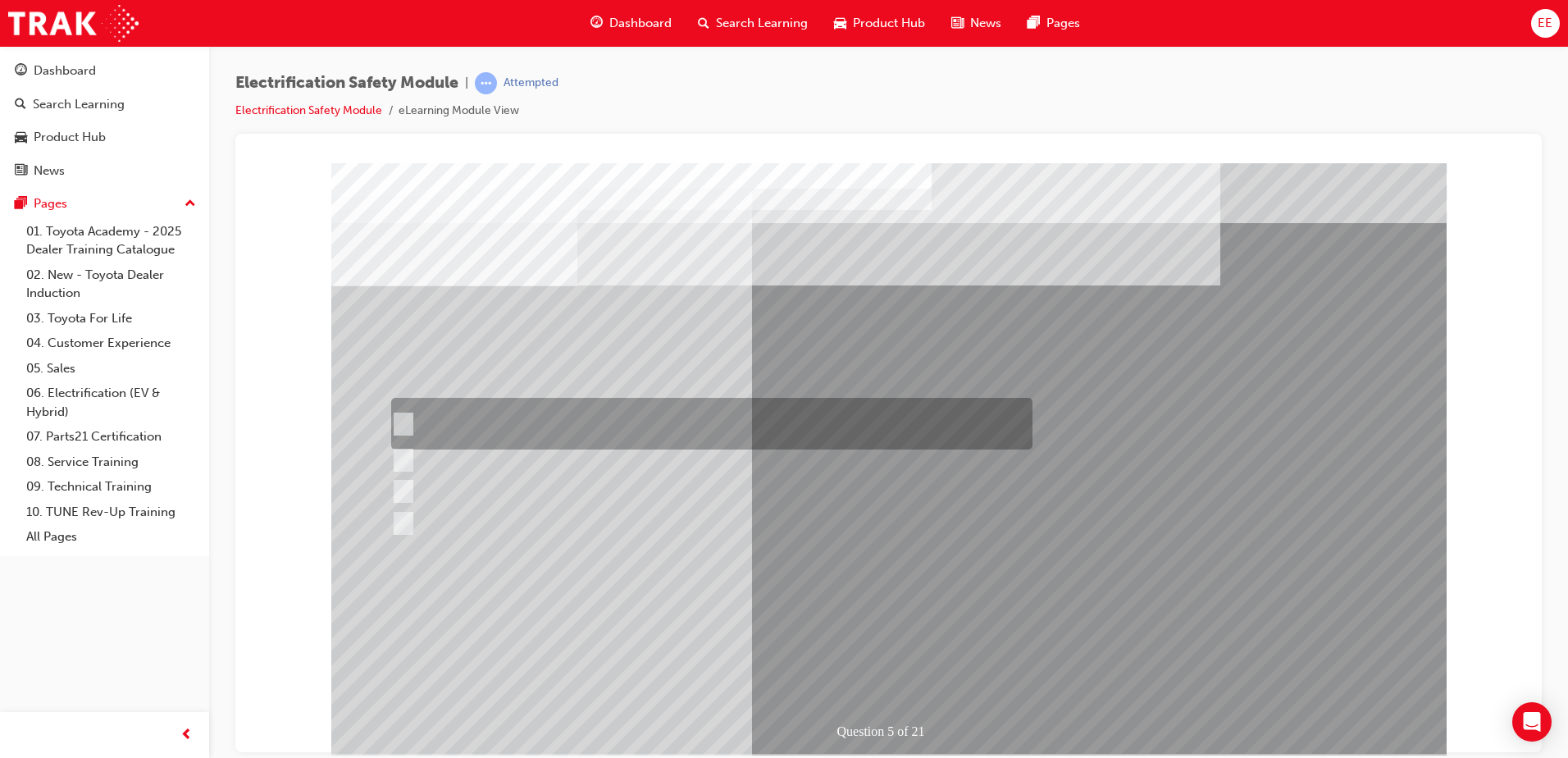
click at [401, 425] on input "The READY light will illuminate when the vehicle is turned on and ready to driv…" at bounding box center [400, 424] width 18 height 18
checkbox input "true"
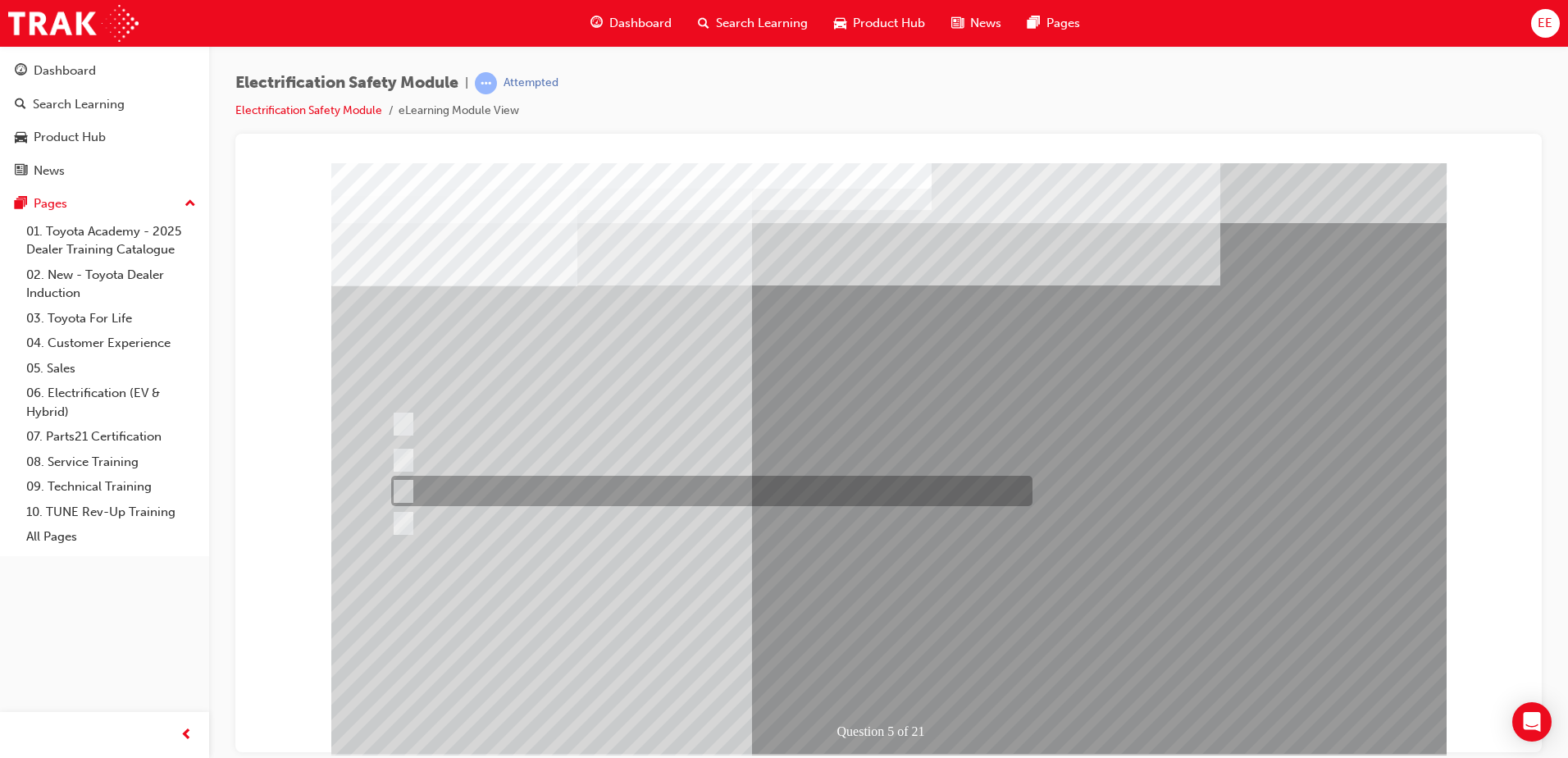
click at [406, 498] on input "Vehicle Motive Force selection types illuminated e.g. (EV/HV)." at bounding box center [400, 491] width 18 height 18
checkbox input "true"
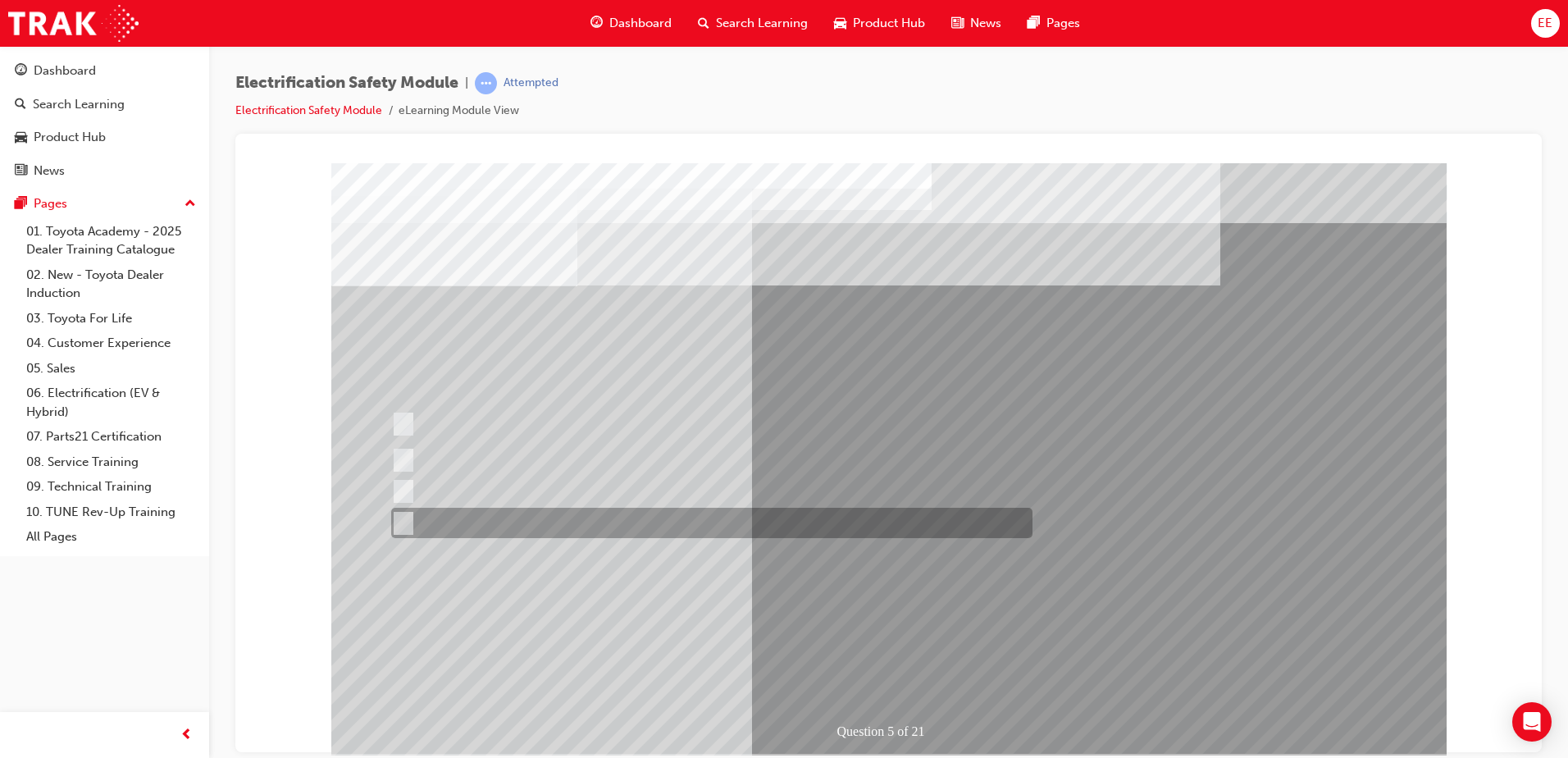
click at [426, 521] on div at bounding box center [707, 522] width 642 height 30
checkbox input "true"
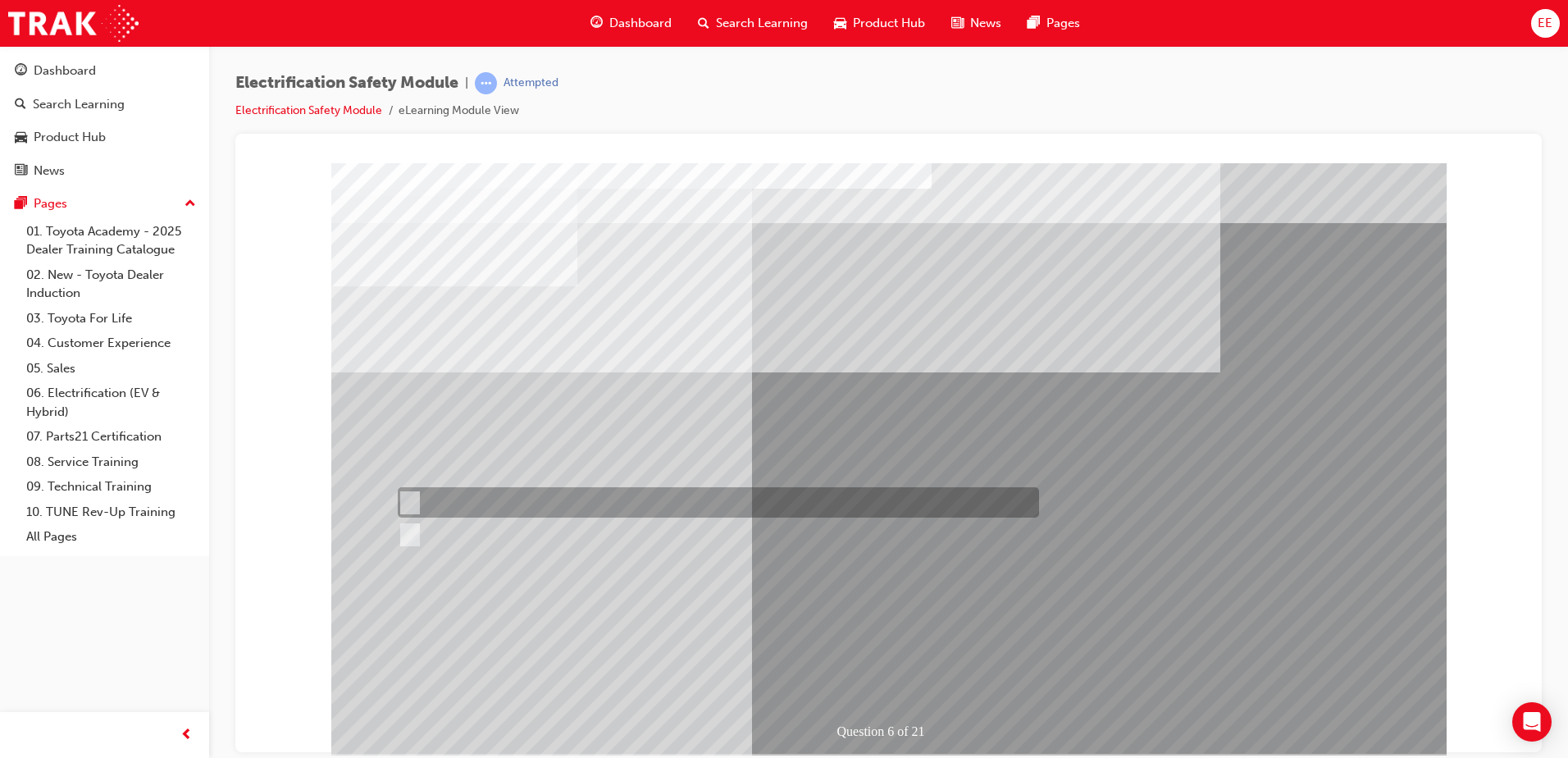
click at [435, 501] on div at bounding box center [714, 501] width 642 height 30
radio input "true"
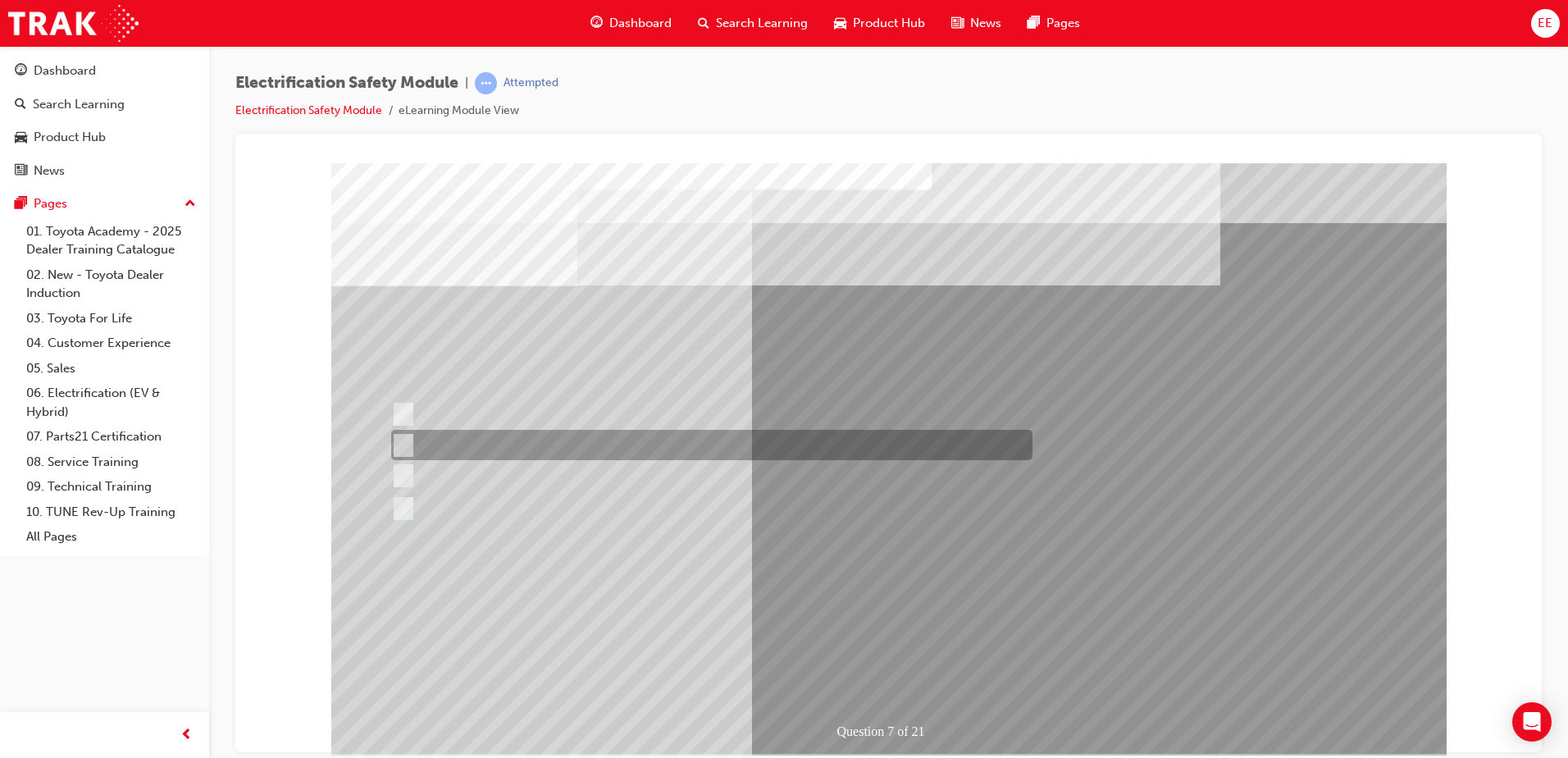
click at [394, 430] on div at bounding box center [707, 444] width 642 height 30
radio input "true"
click at [402, 436] on input "Be detected and the system will shut down." at bounding box center [400, 445] width 18 height 18
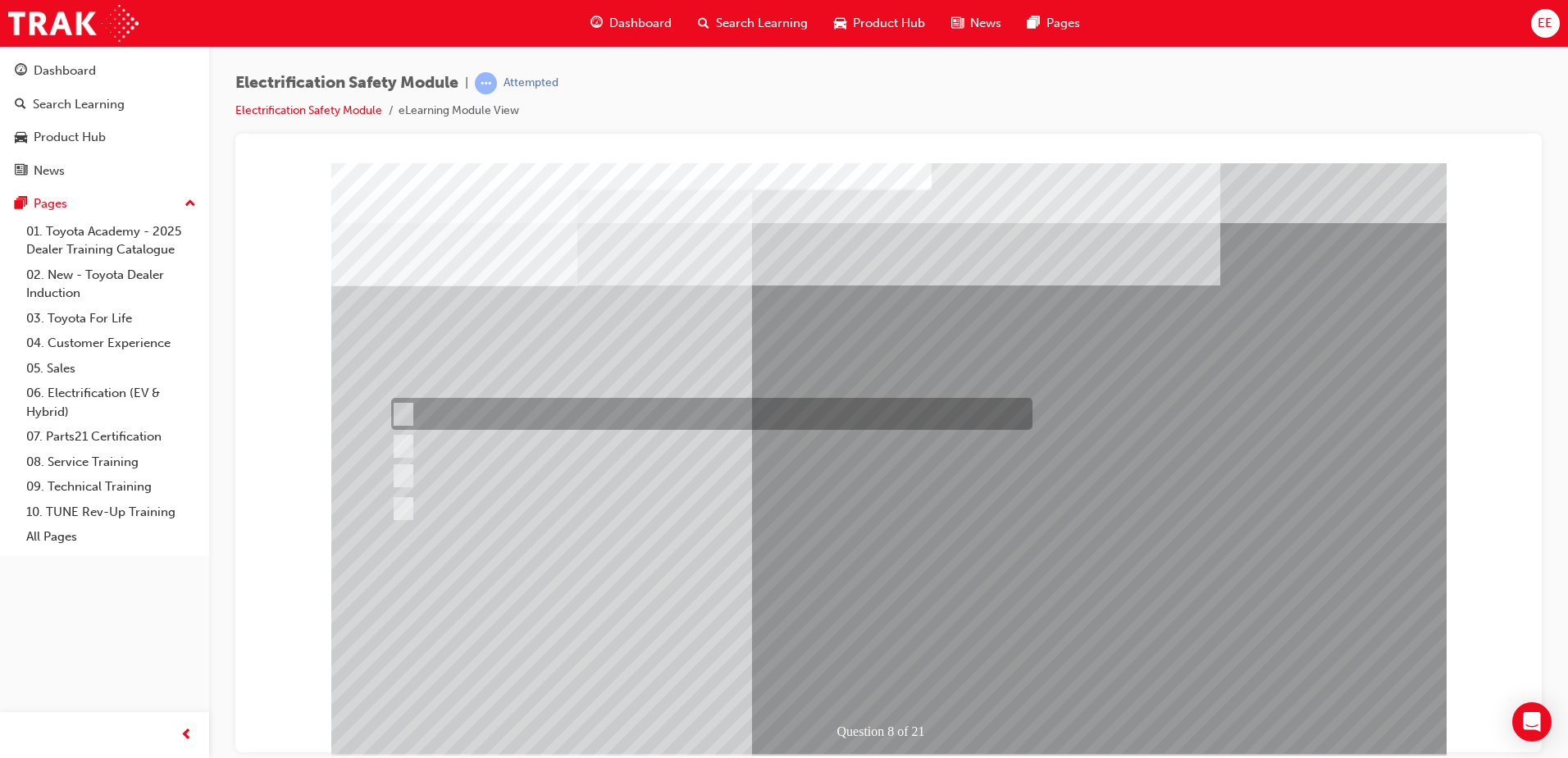
click at [511, 419] on div at bounding box center [707, 413] width 642 height 32
radio input "true"
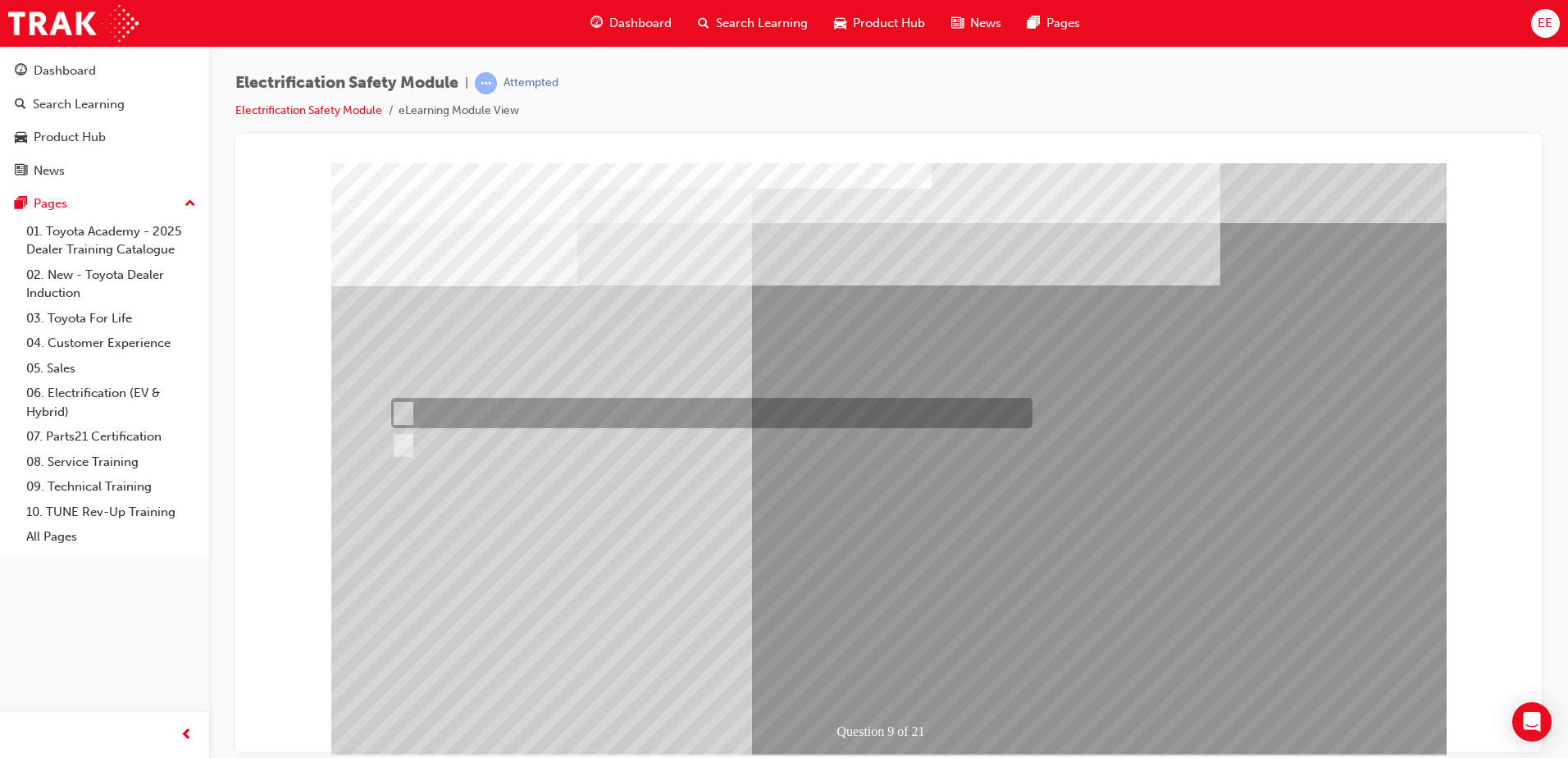
click at [491, 409] on div at bounding box center [707, 412] width 642 height 30
radio input "true"
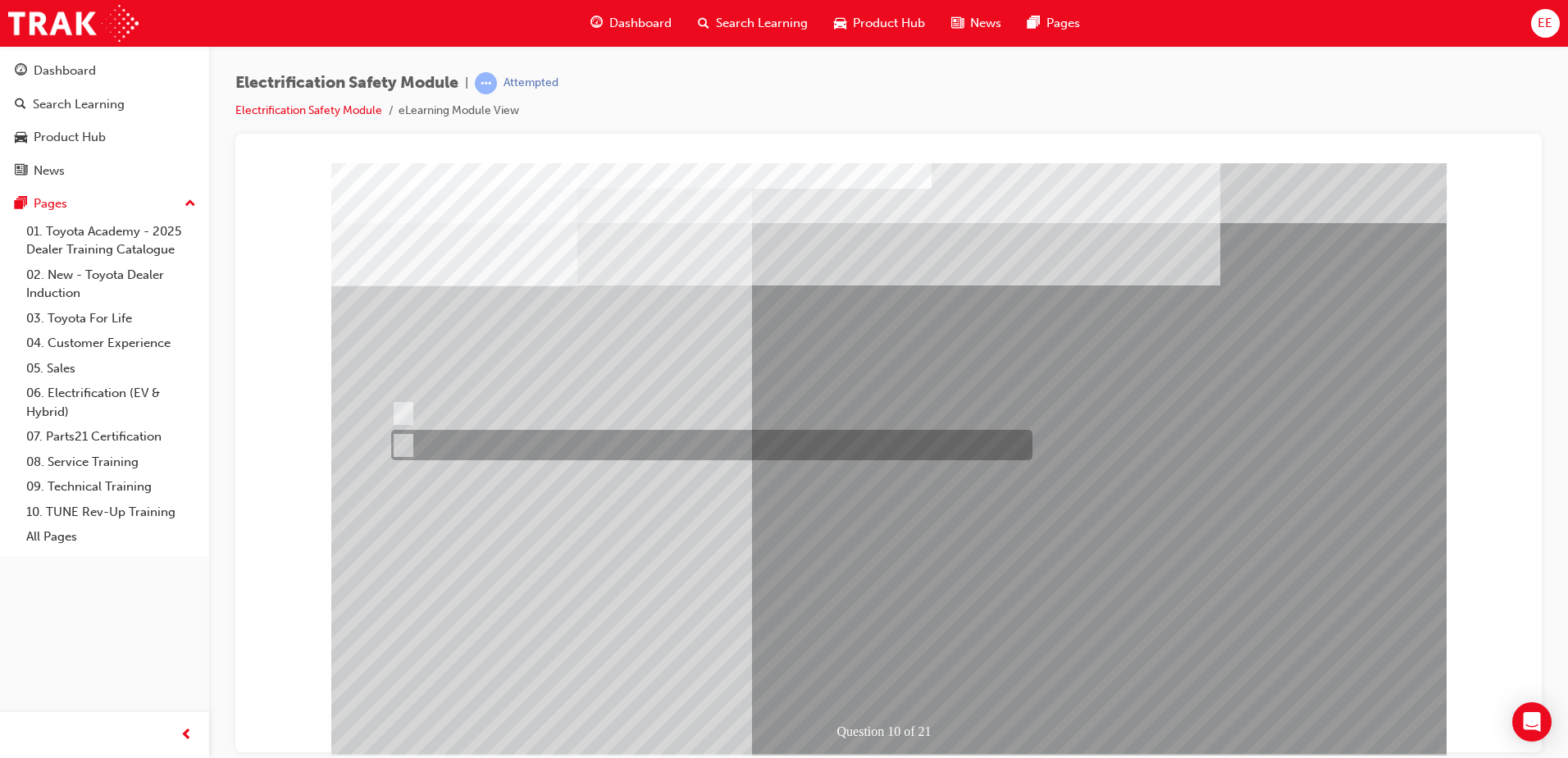
click at [461, 437] on div at bounding box center [707, 444] width 642 height 30
radio input "true"
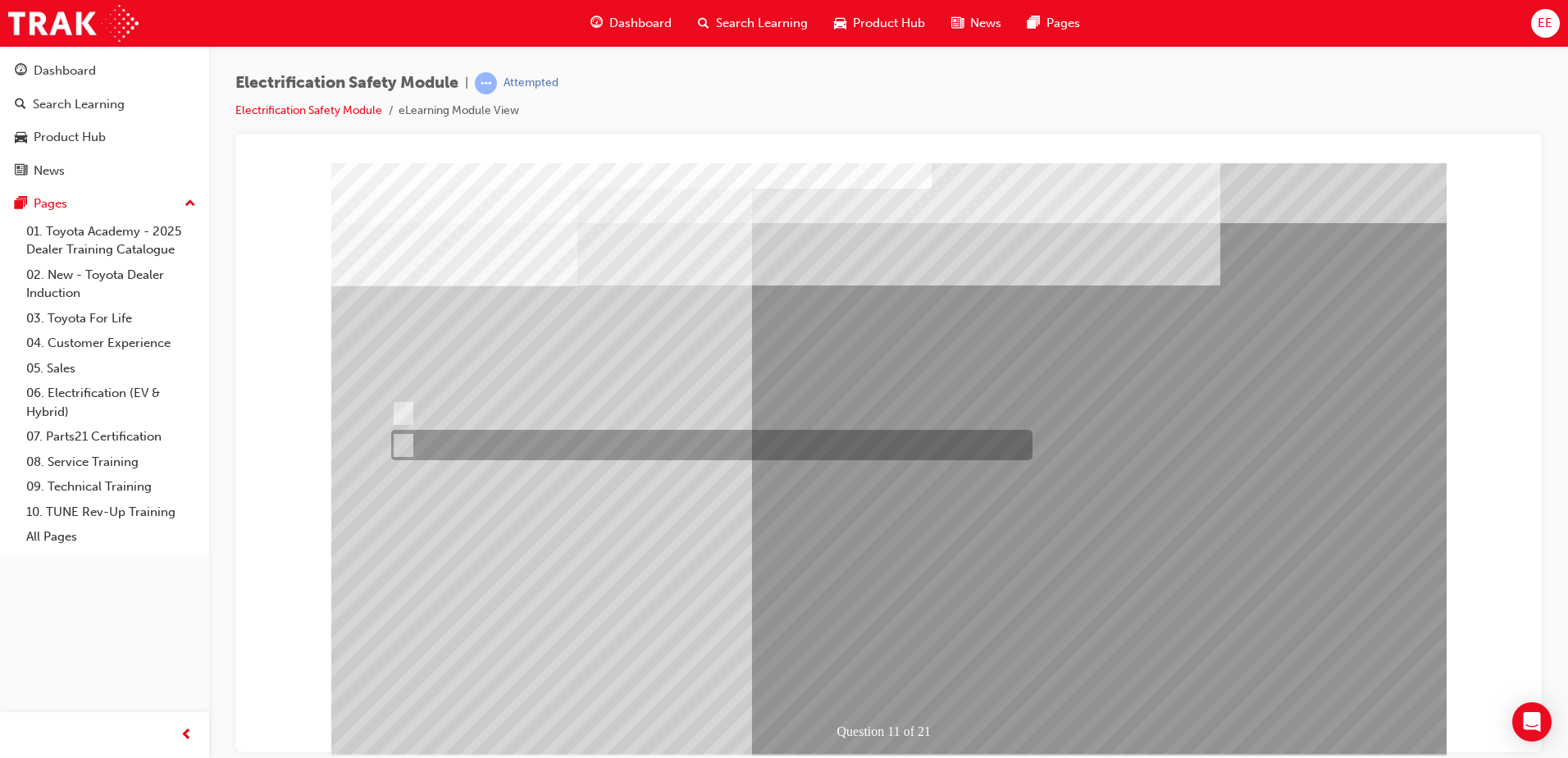
click at [432, 447] on div at bounding box center [707, 444] width 642 height 30
radio input "true"
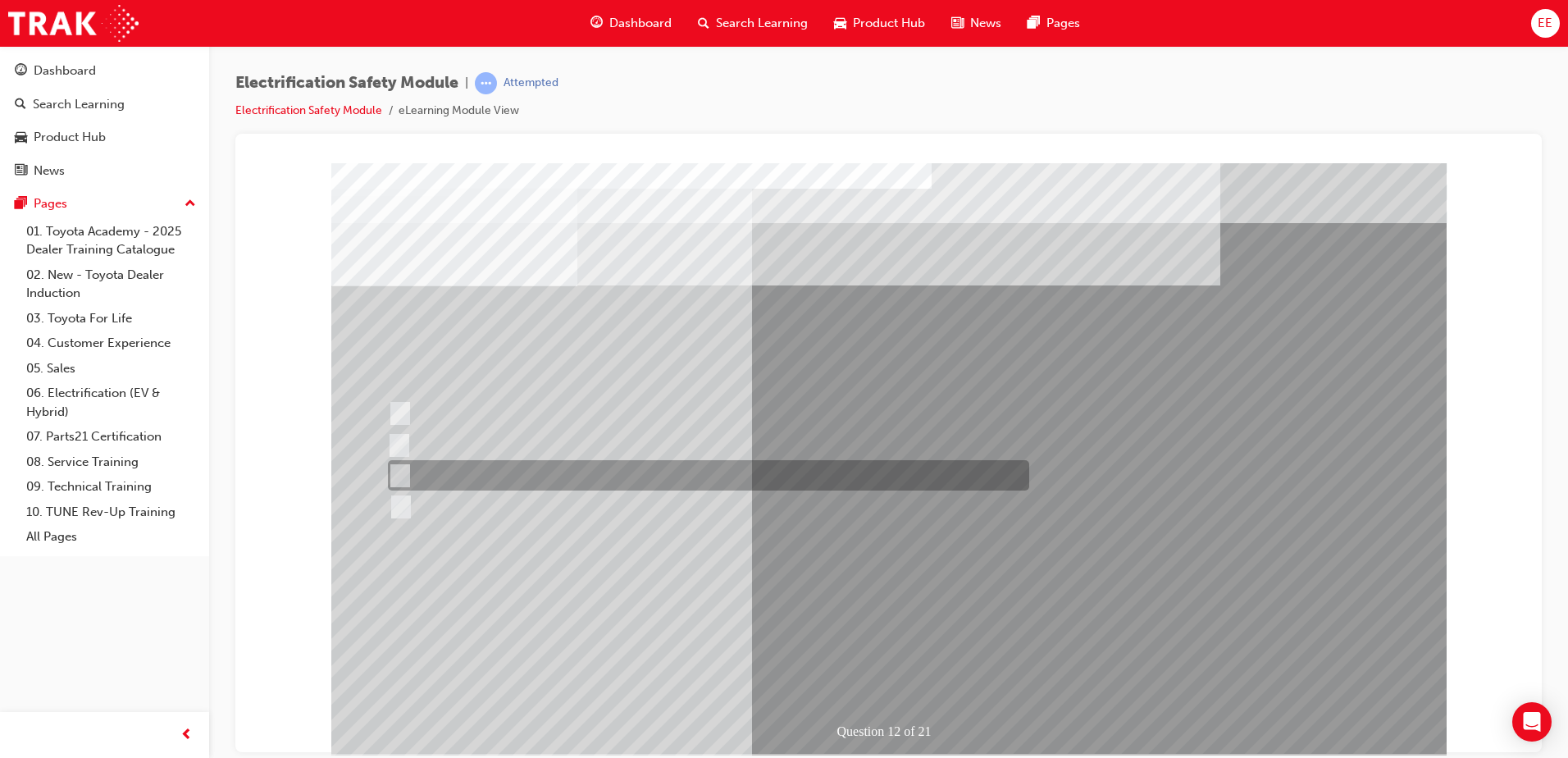
click at [423, 471] on div at bounding box center [704, 474] width 642 height 30
radio input "true"
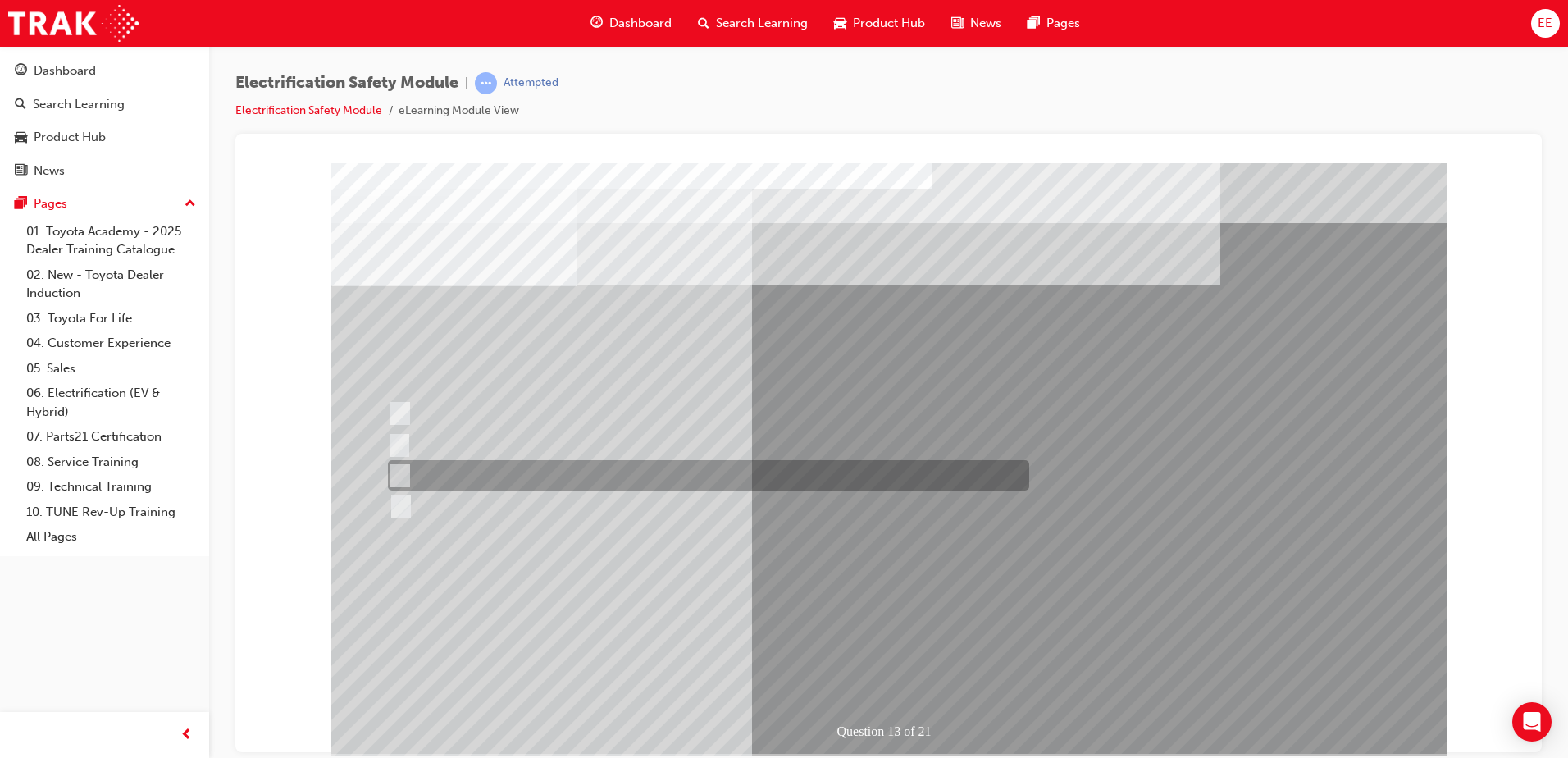
click at [419, 477] on div at bounding box center [704, 474] width 642 height 30
radio input "true"
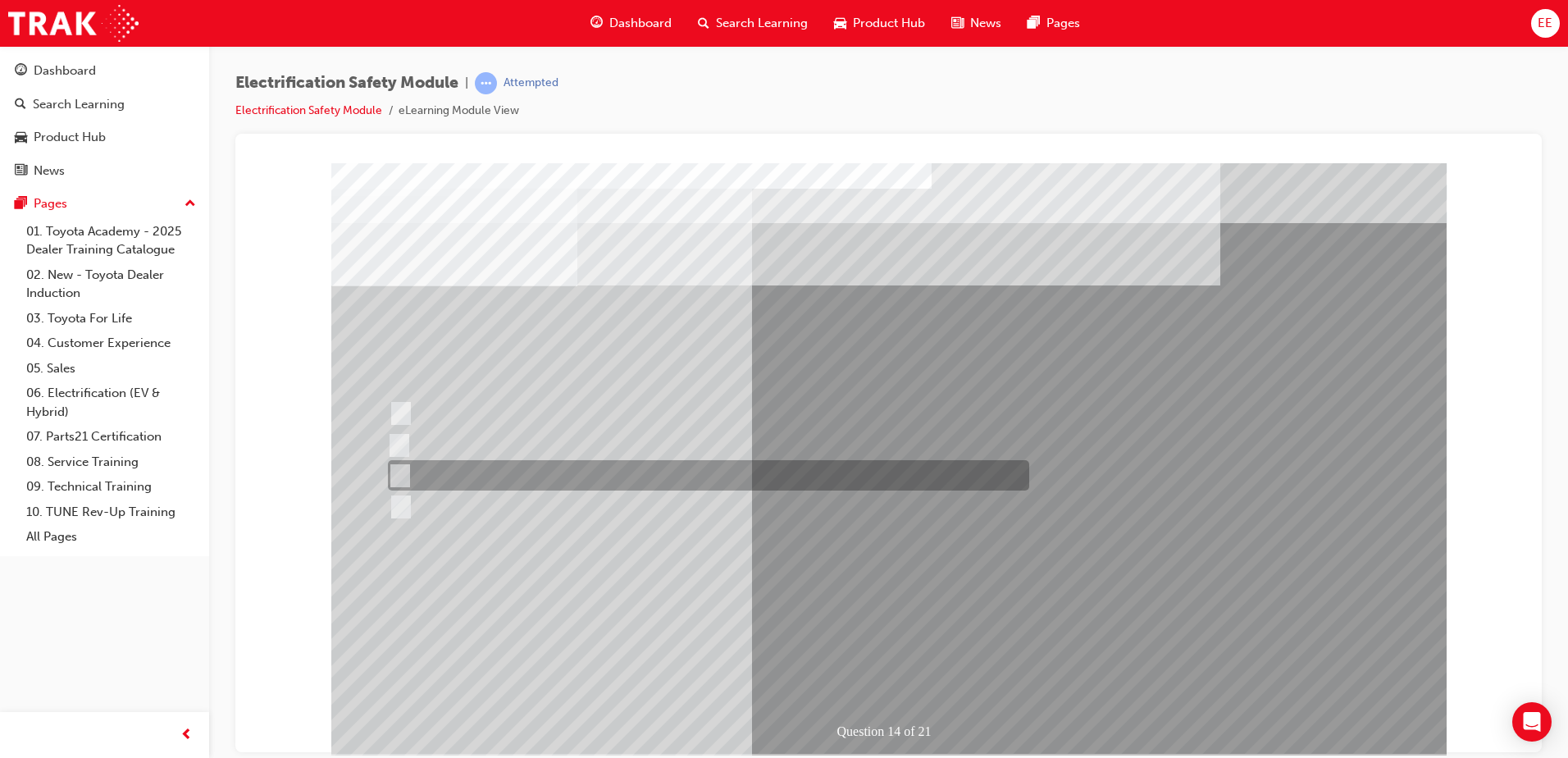
click at [425, 475] on div at bounding box center [704, 474] width 642 height 30
radio input "true"
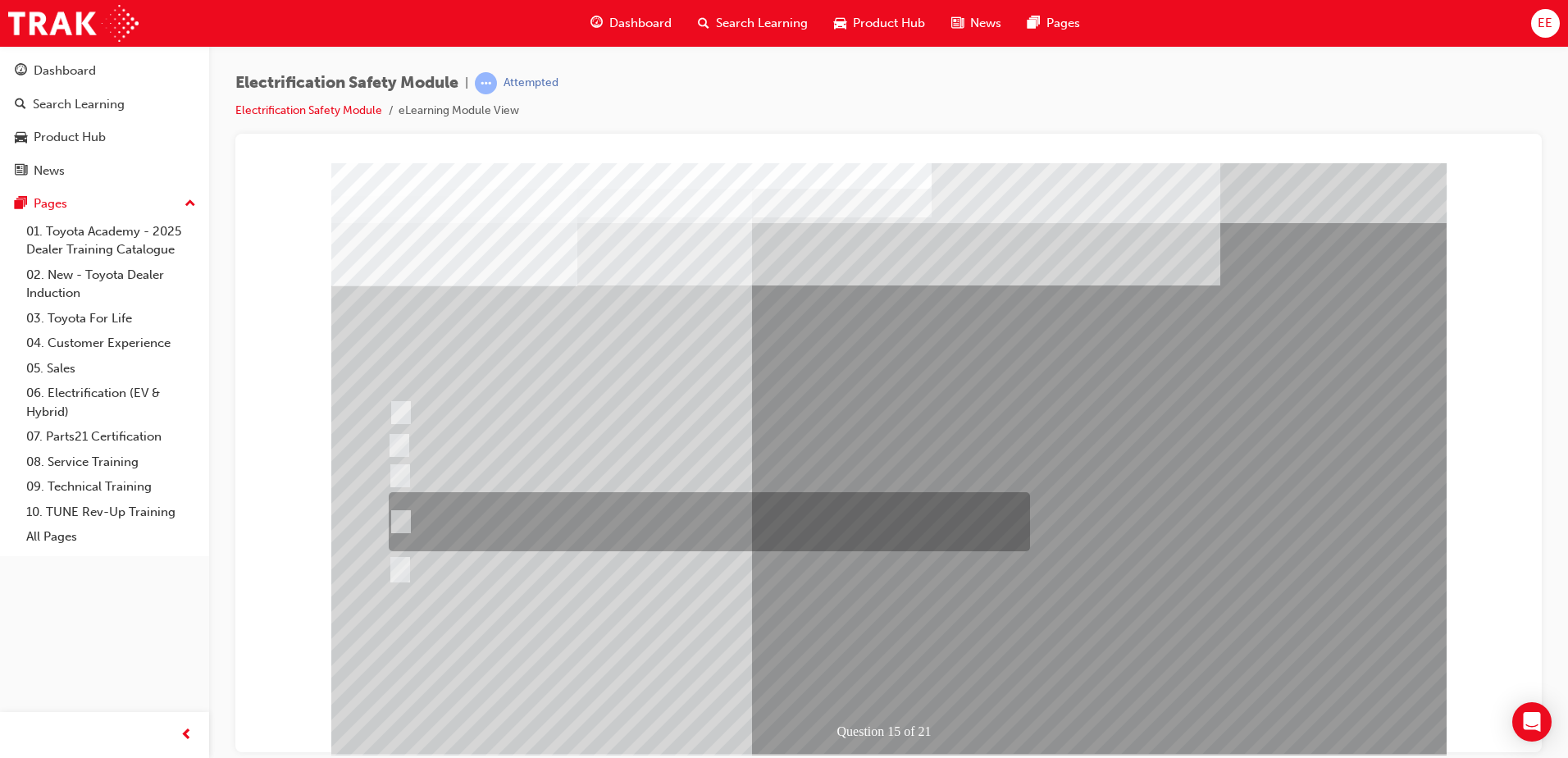
click at [713, 526] on div at bounding box center [705, 521] width 642 height 59
radio input "true"
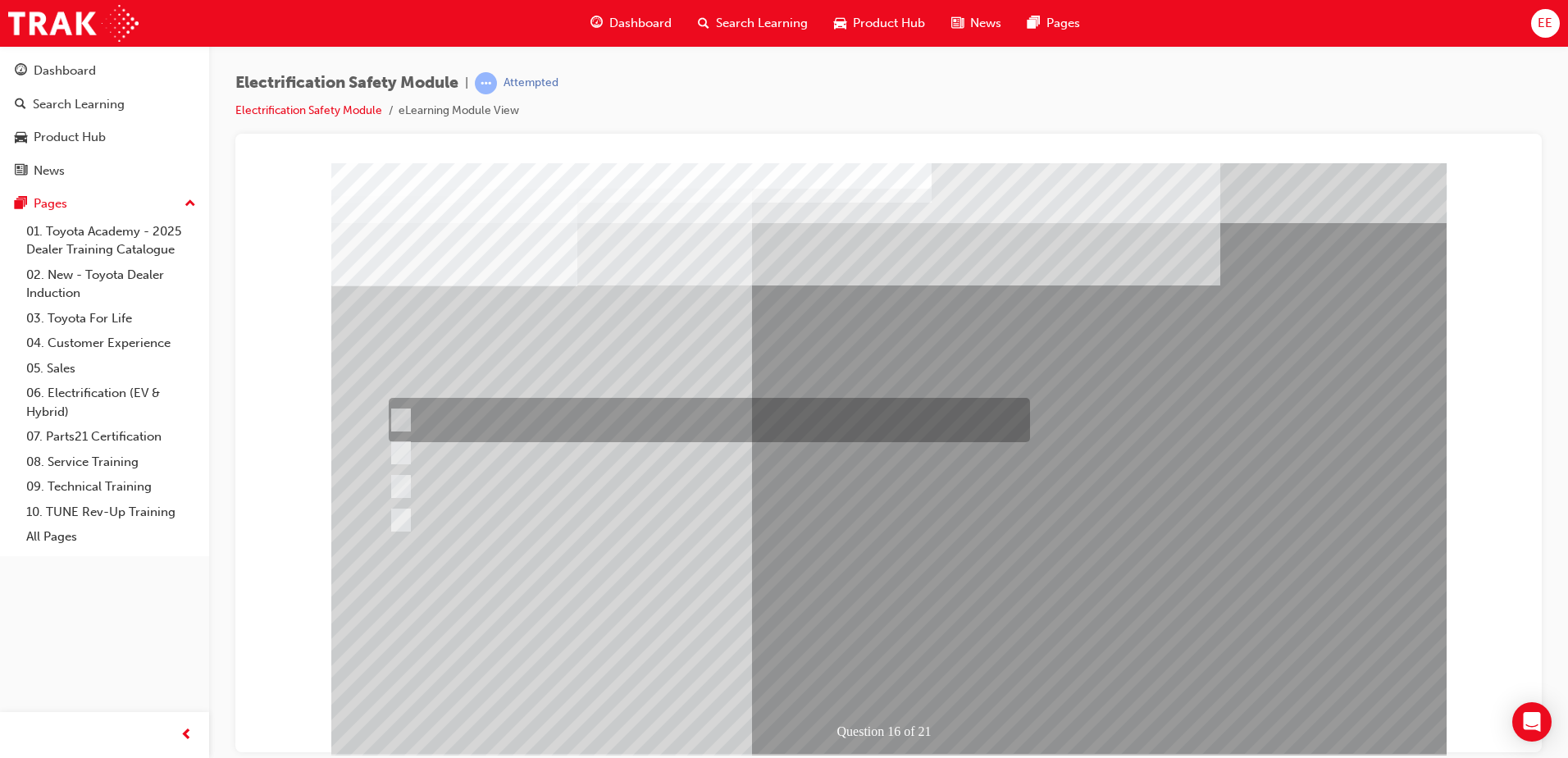
click at [596, 412] on div at bounding box center [705, 419] width 642 height 45
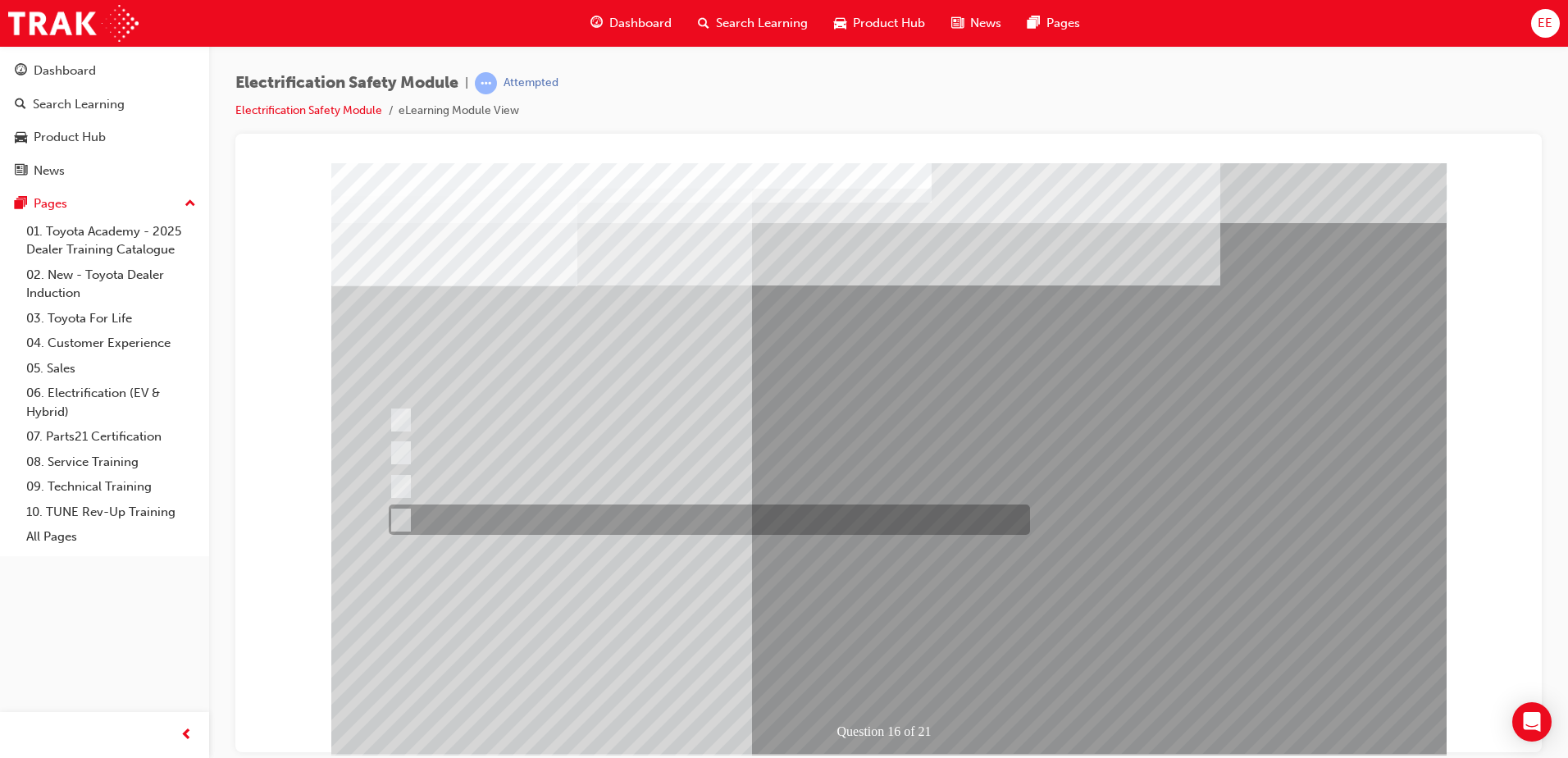
click at [419, 513] on div at bounding box center [705, 519] width 642 height 30
radio input "false"
radio input "true"
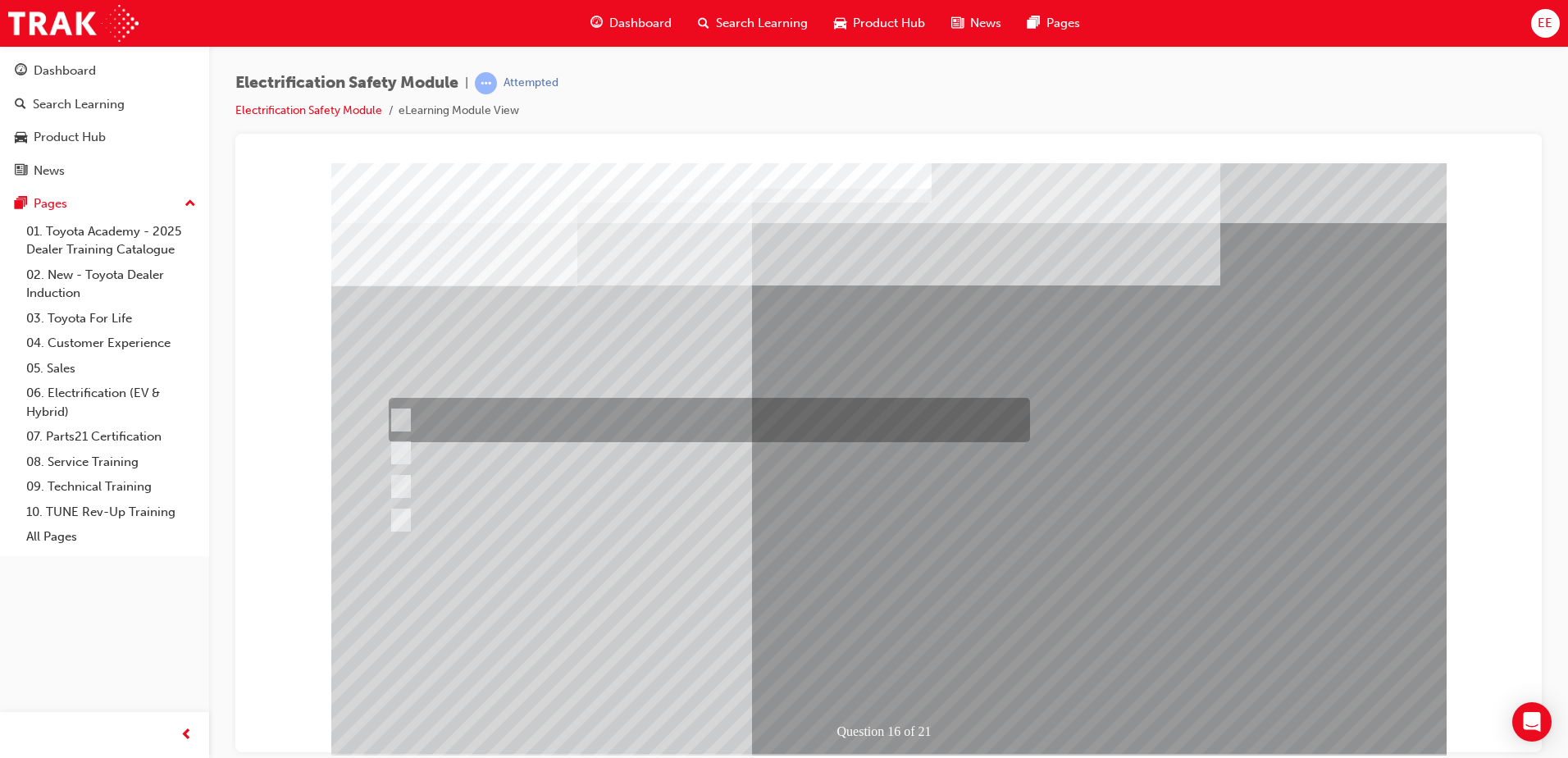
click at [439, 417] on div at bounding box center [705, 419] width 642 height 45
radio input "true"
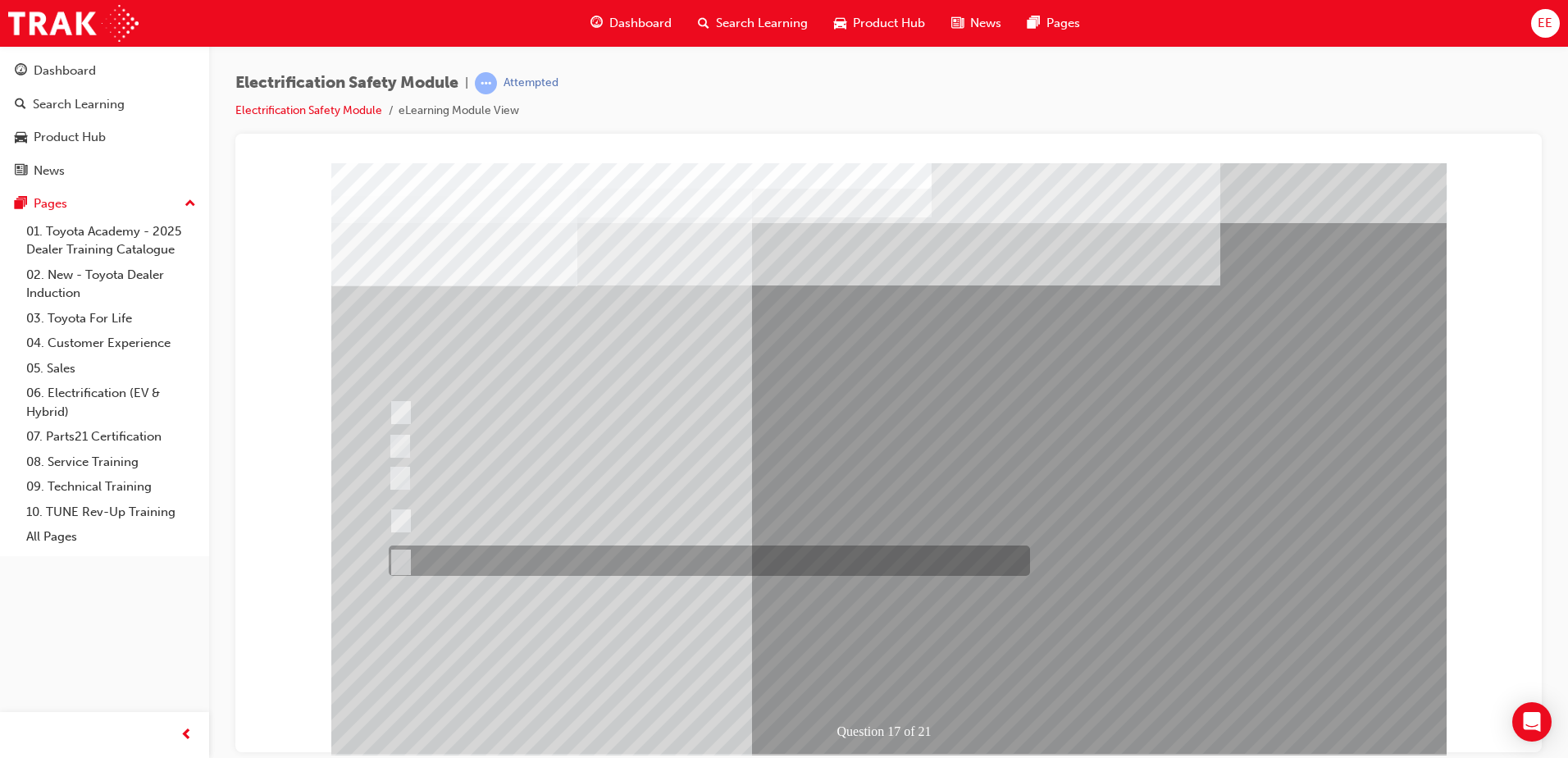
click at [450, 564] on div at bounding box center [705, 560] width 642 height 30
radio input "true"
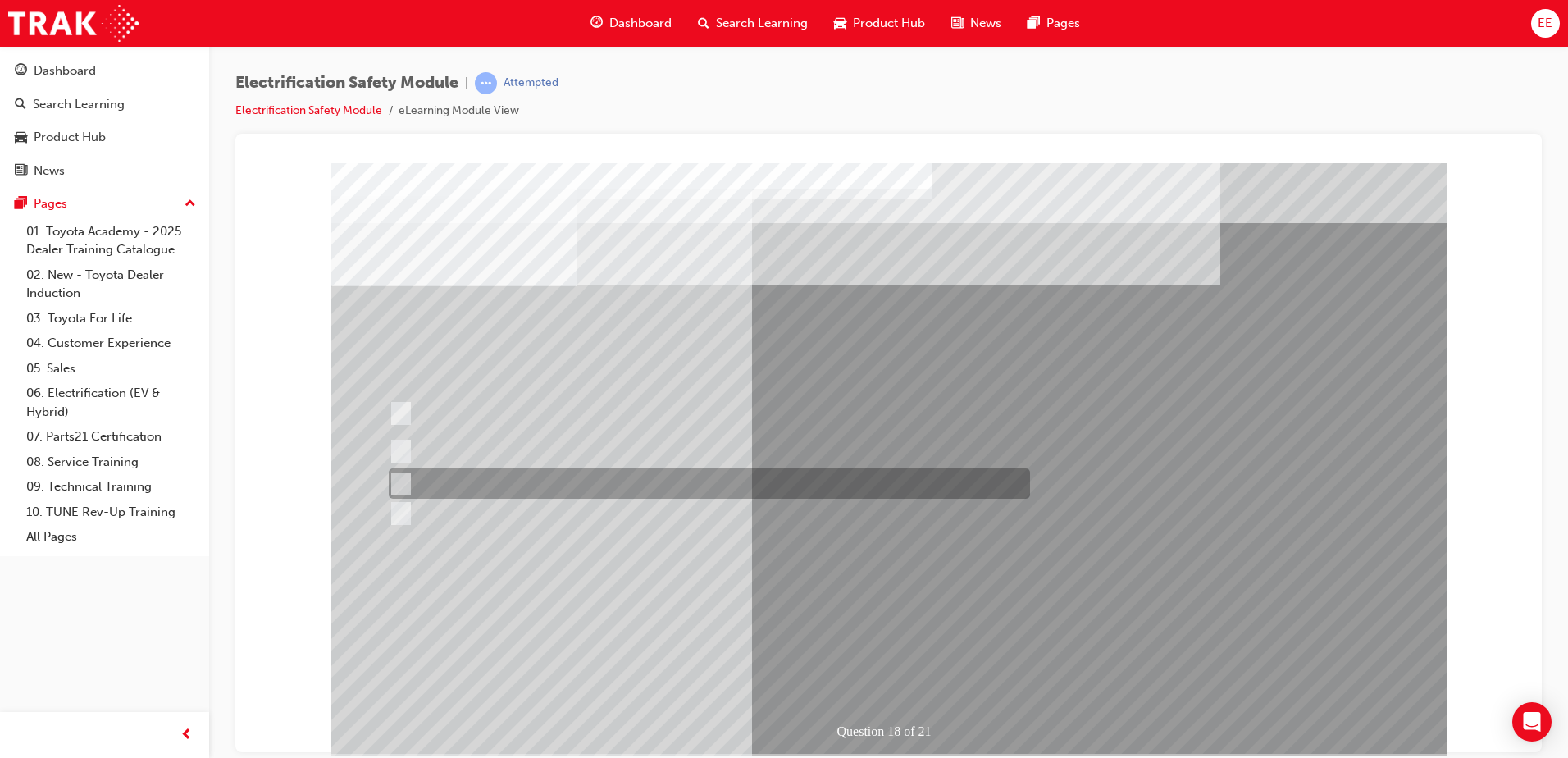
click at [622, 486] on div at bounding box center [705, 483] width 642 height 30
radio input "true"
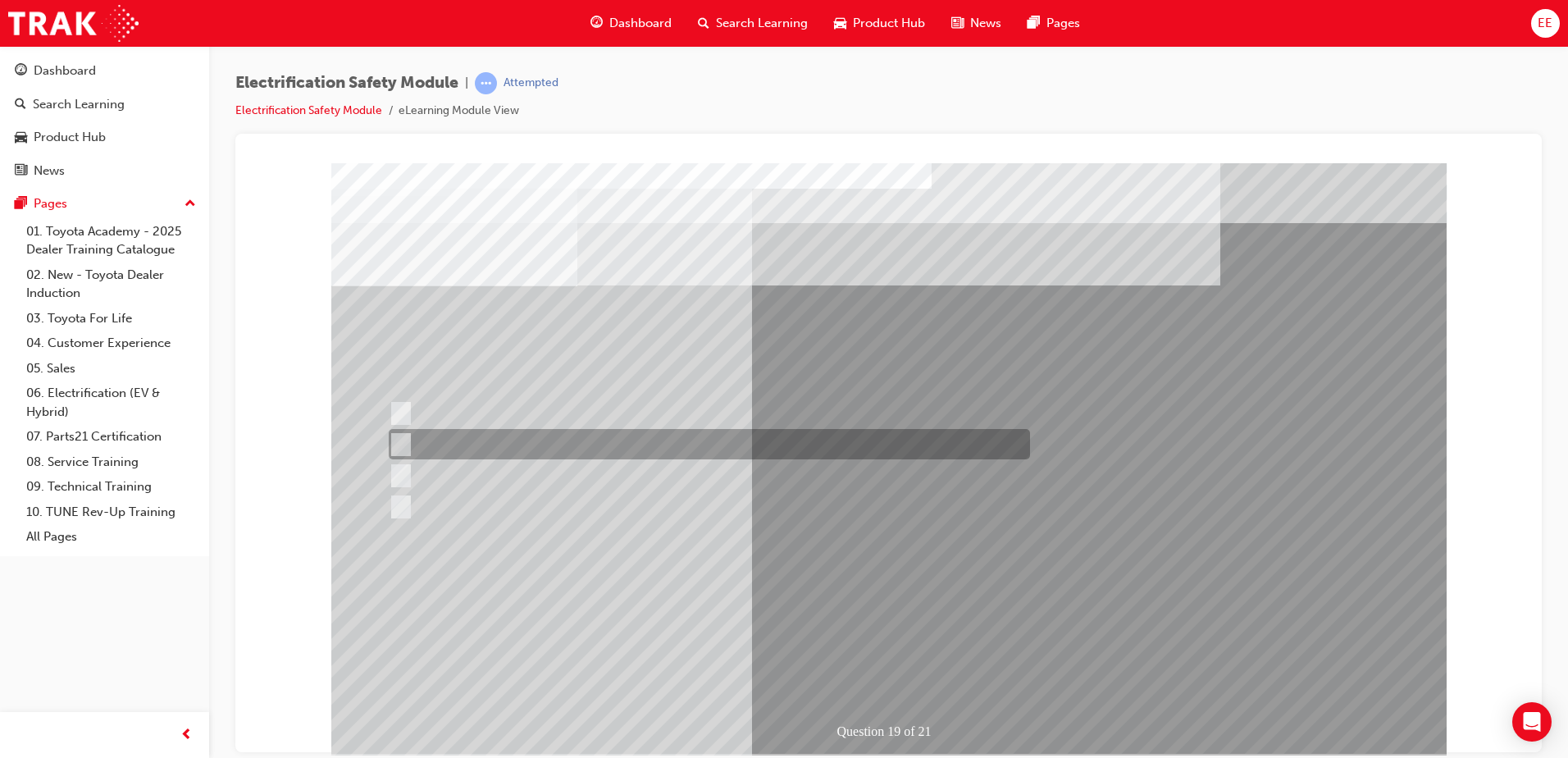
click at [404, 437] on input "To protect Electrical Insulating Gloves from mechanical damage." at bounding box center [398, 444] width 18 height 18
radio input "true"
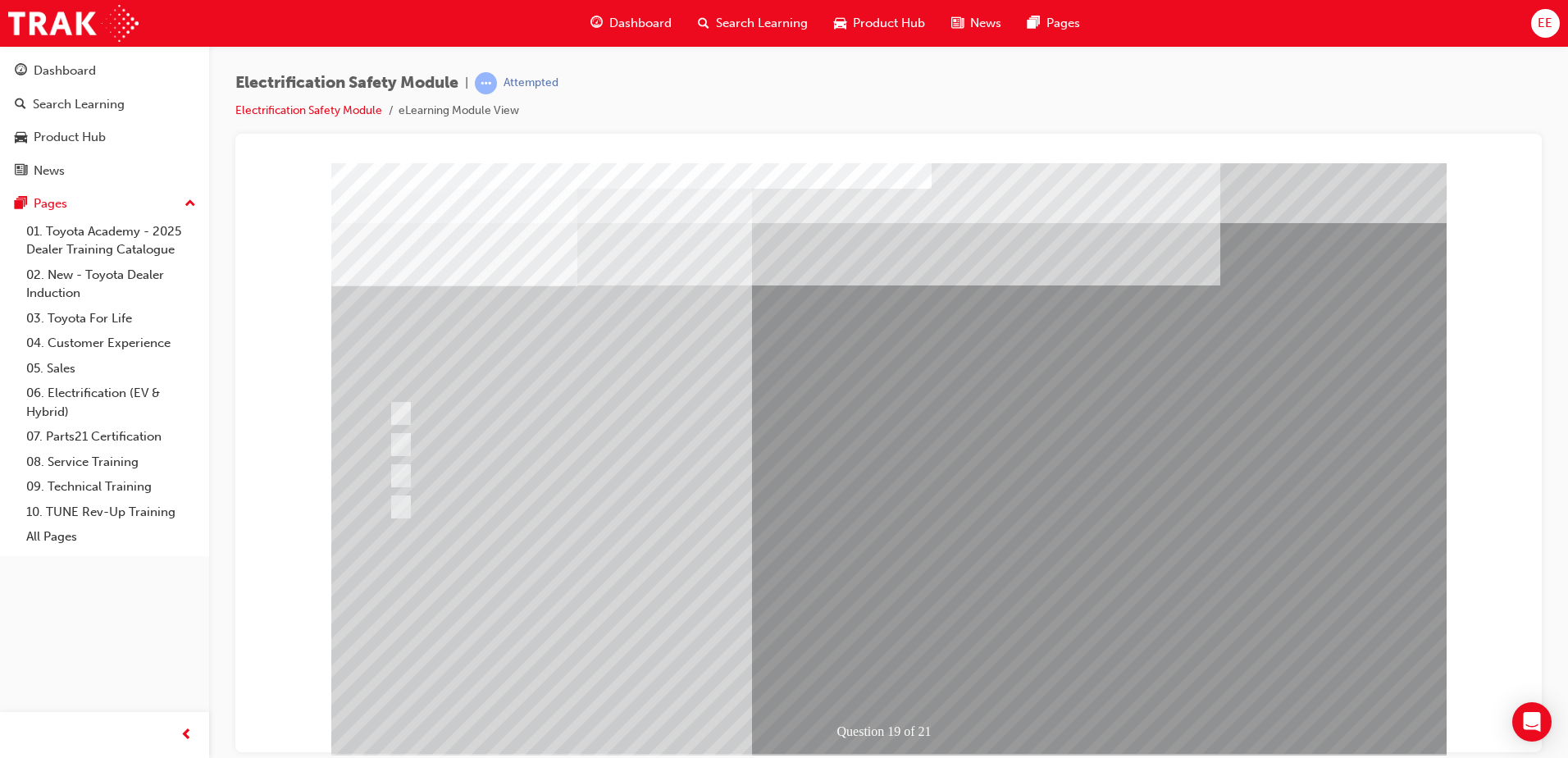
click at [518, 546] on div at bounding box center [709, 531] width 642 height 30
radio input "true"
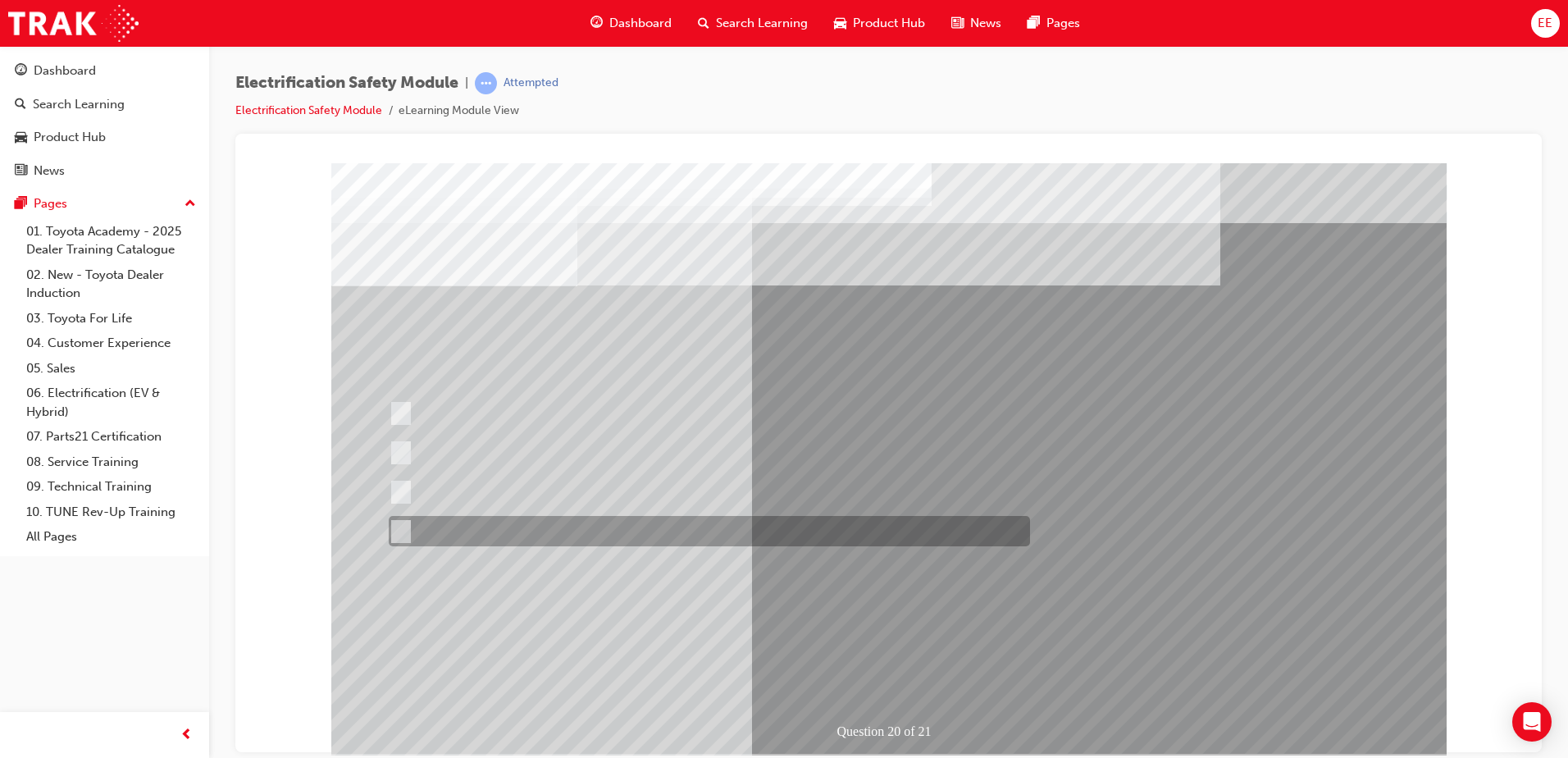
click at [524, 537] on div at bounding box center [705, 531] width 642 height 30
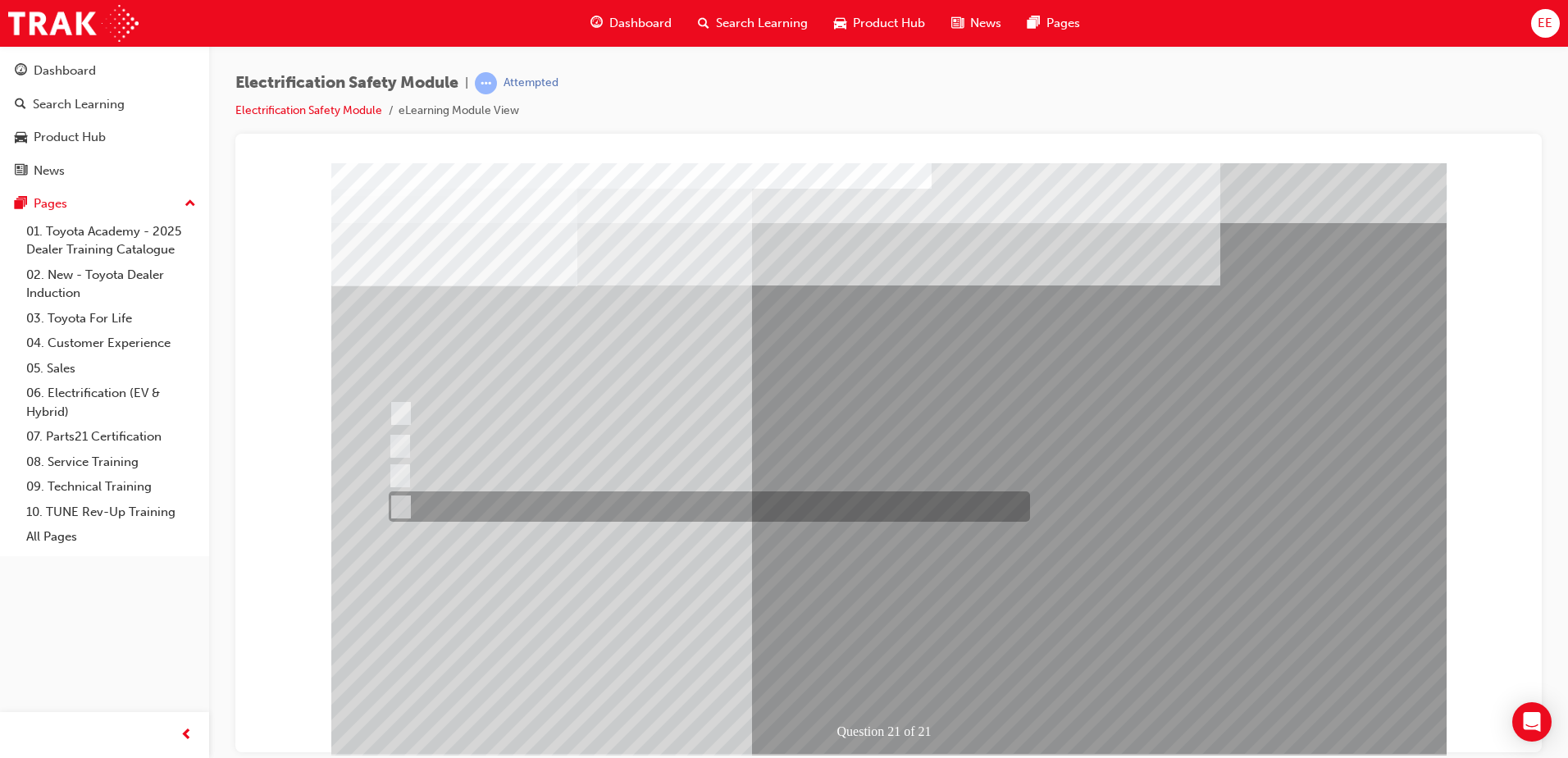
click at [404, 499] on input "All these items should be removed to improve safety" at bounding box center [398, 507] width 18 height 18
radio input "true"
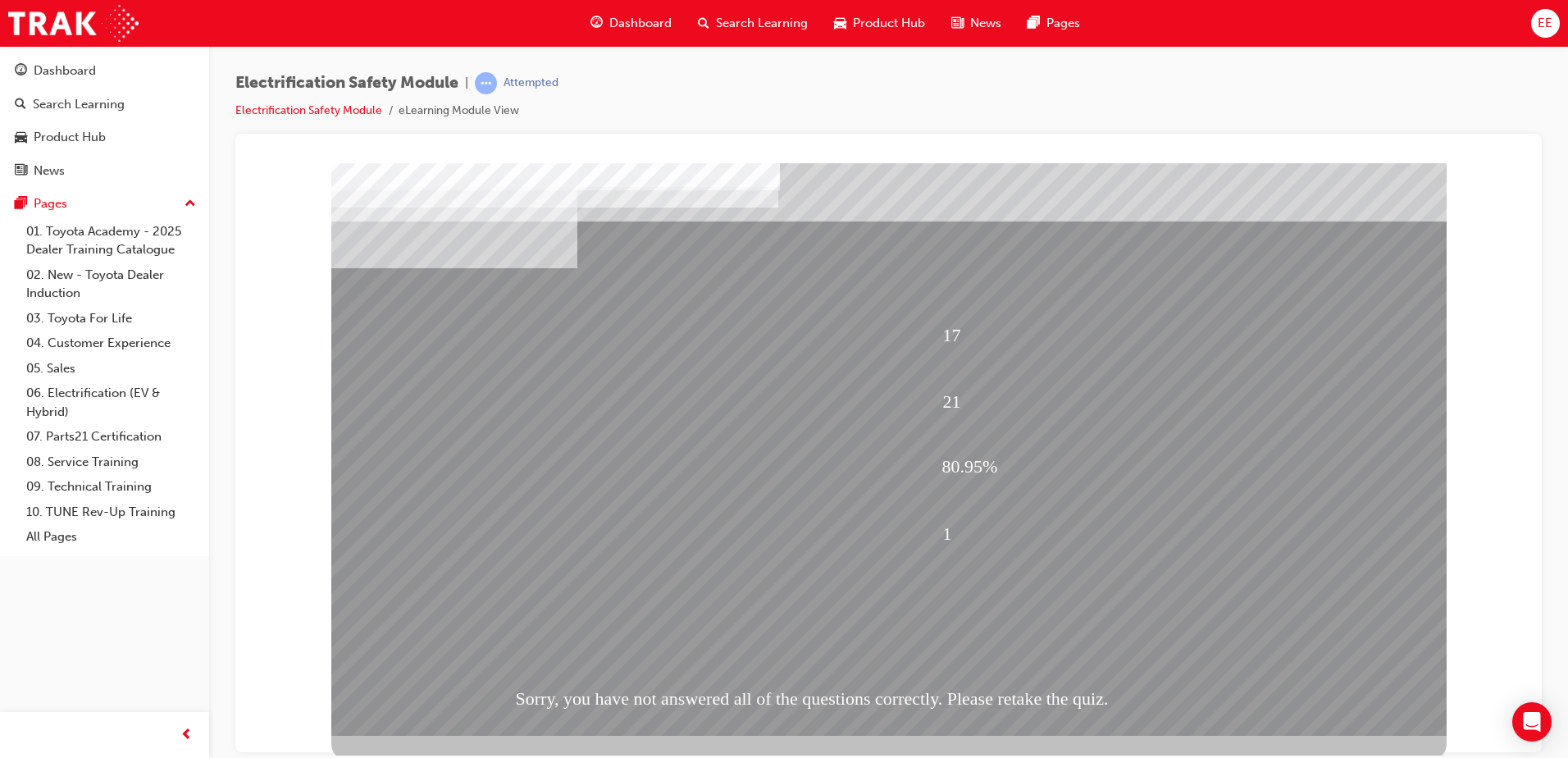
scroll to position [23, 0]
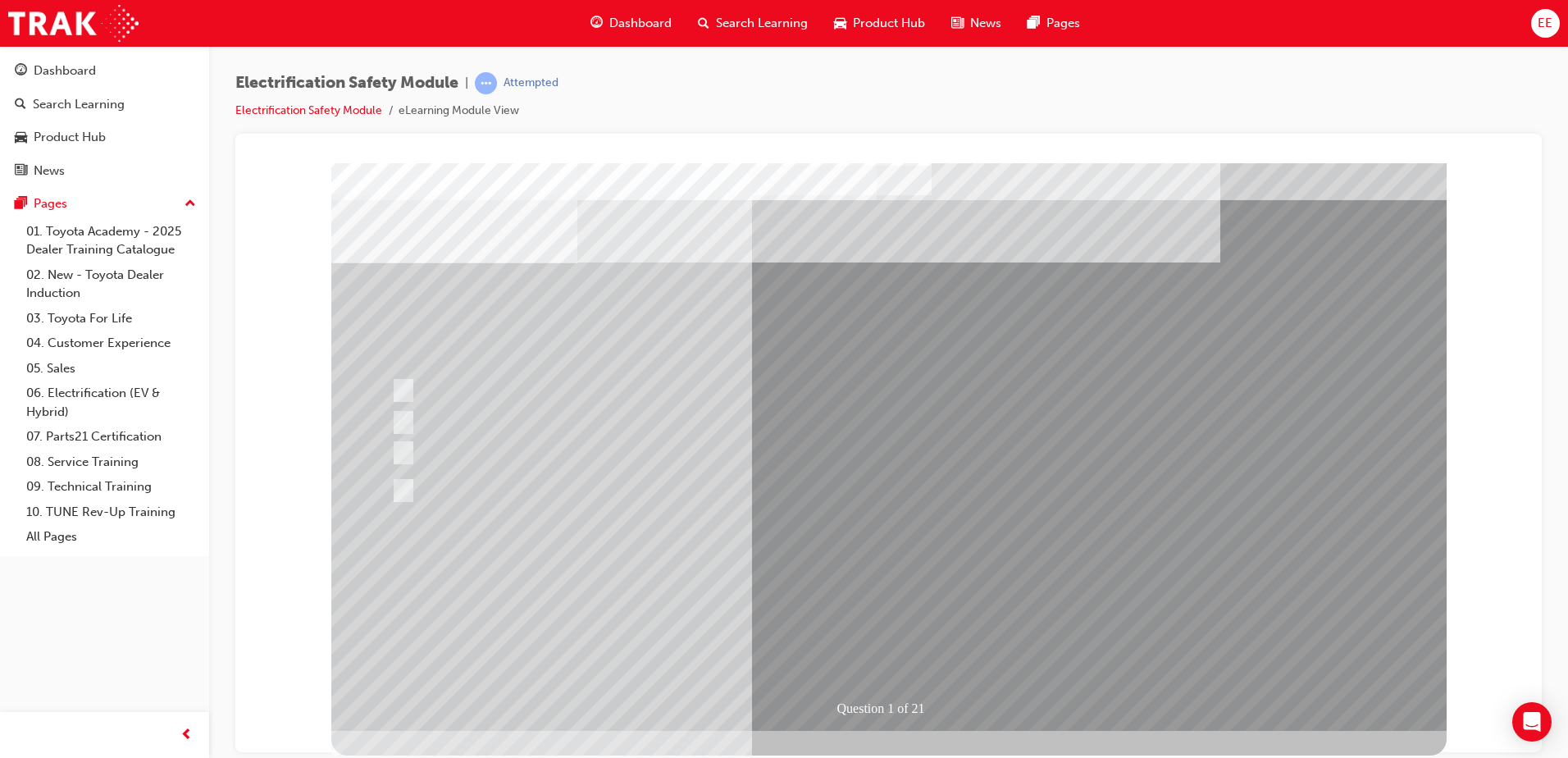
scroll to position [0, 0]
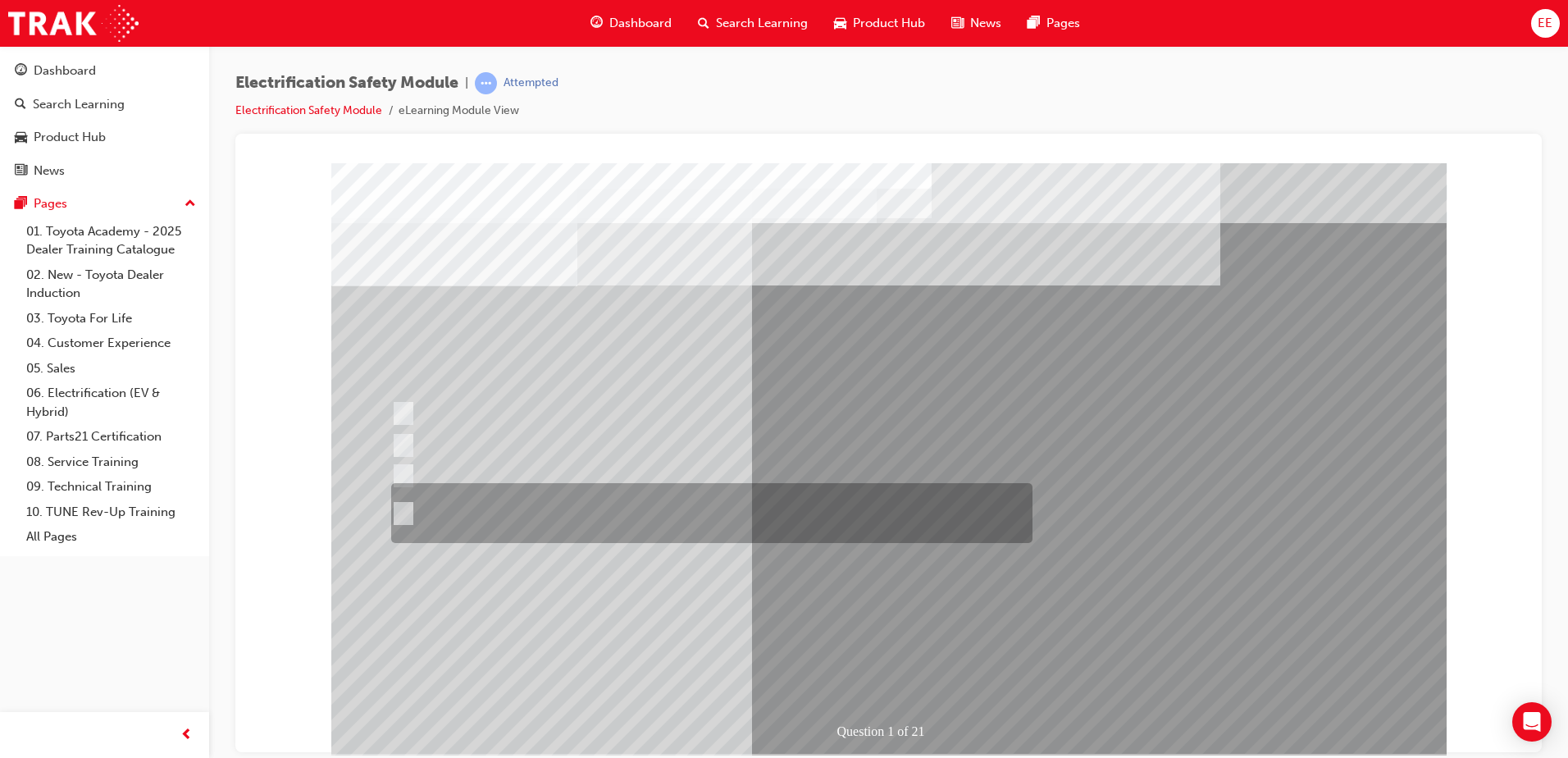
click at [414, 510] on div at bounding box center [707, 513] width 642 height 60
radio input "true"
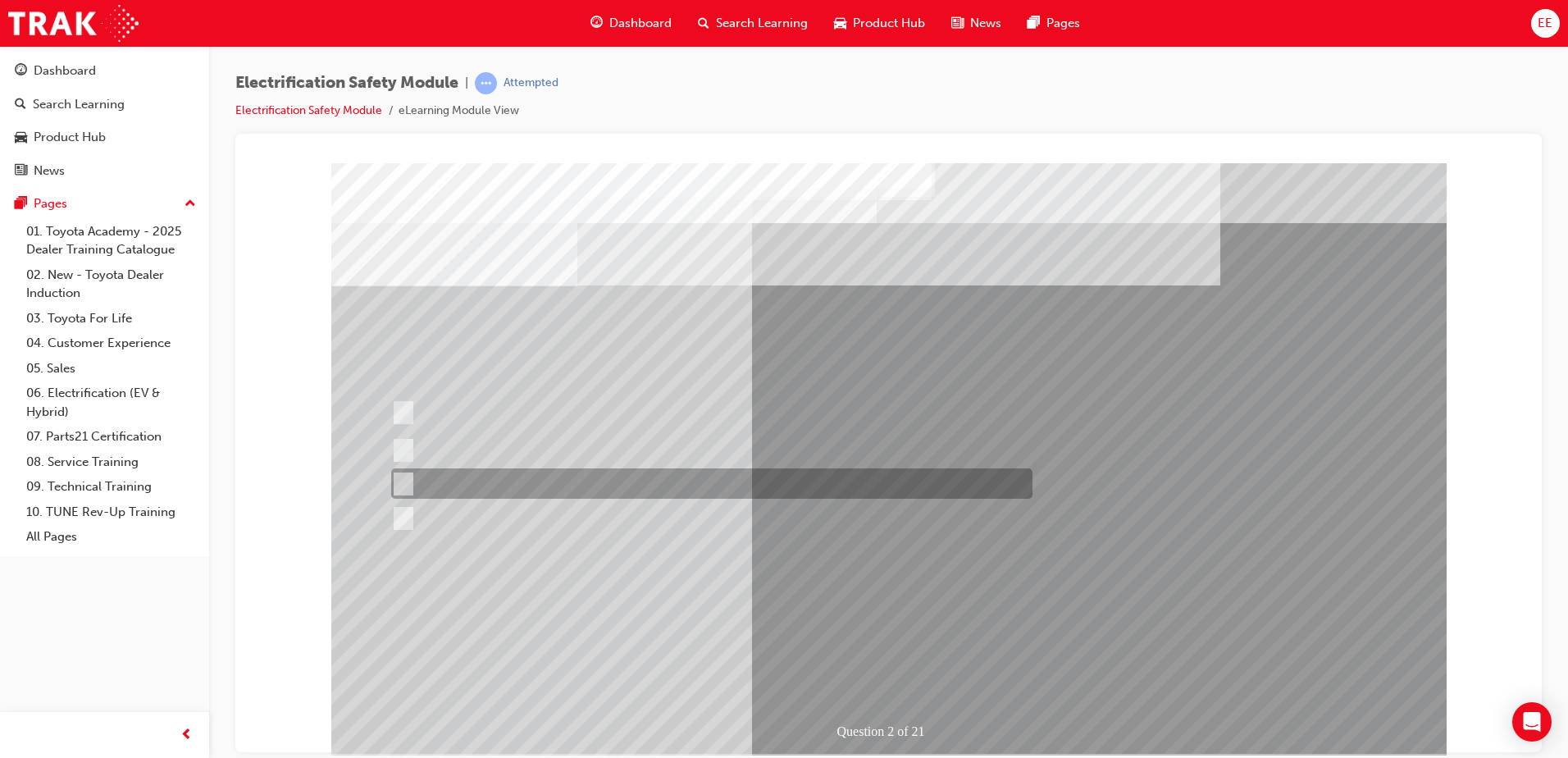
click at [485, 487] on div at bounding box center [707, 483] width 642 height 30
radio input "true"
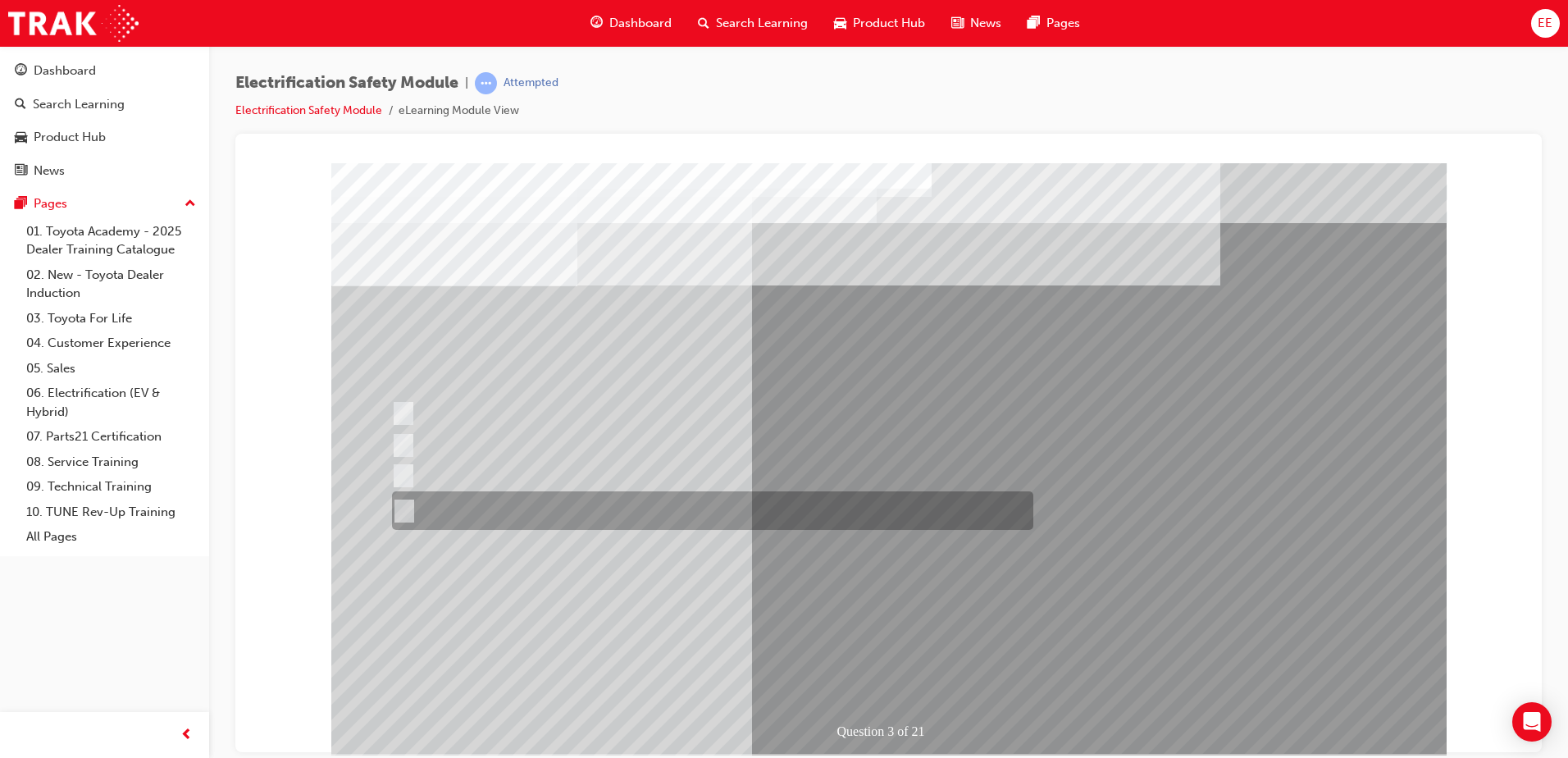
click at [692, 512] on div at bounding box center [708, 510] width 642 height 38
radio input "true"
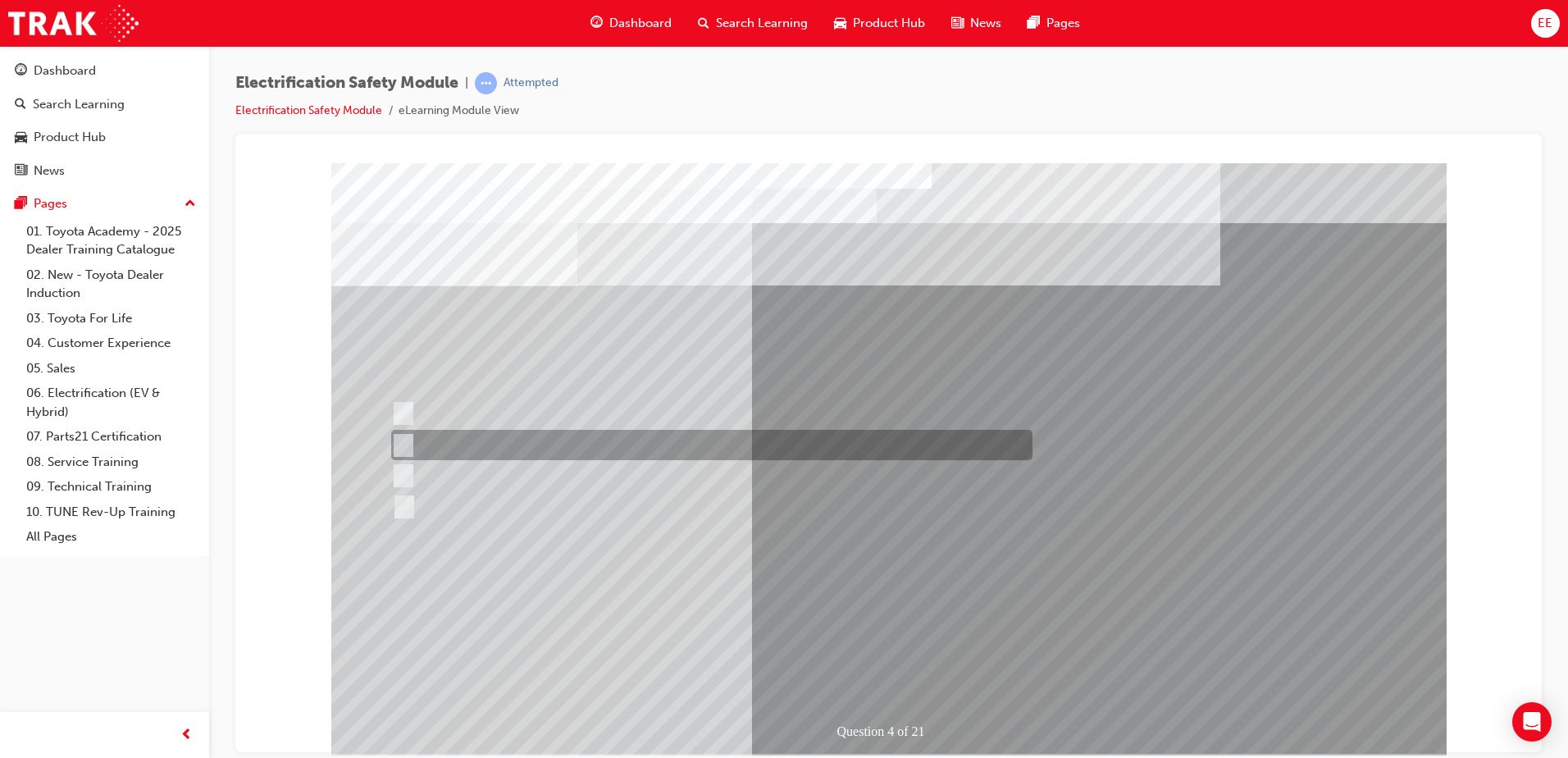
click at [620, 444] on div at bounding box center [707, 444] width 642 height 30
checkbox input "true"
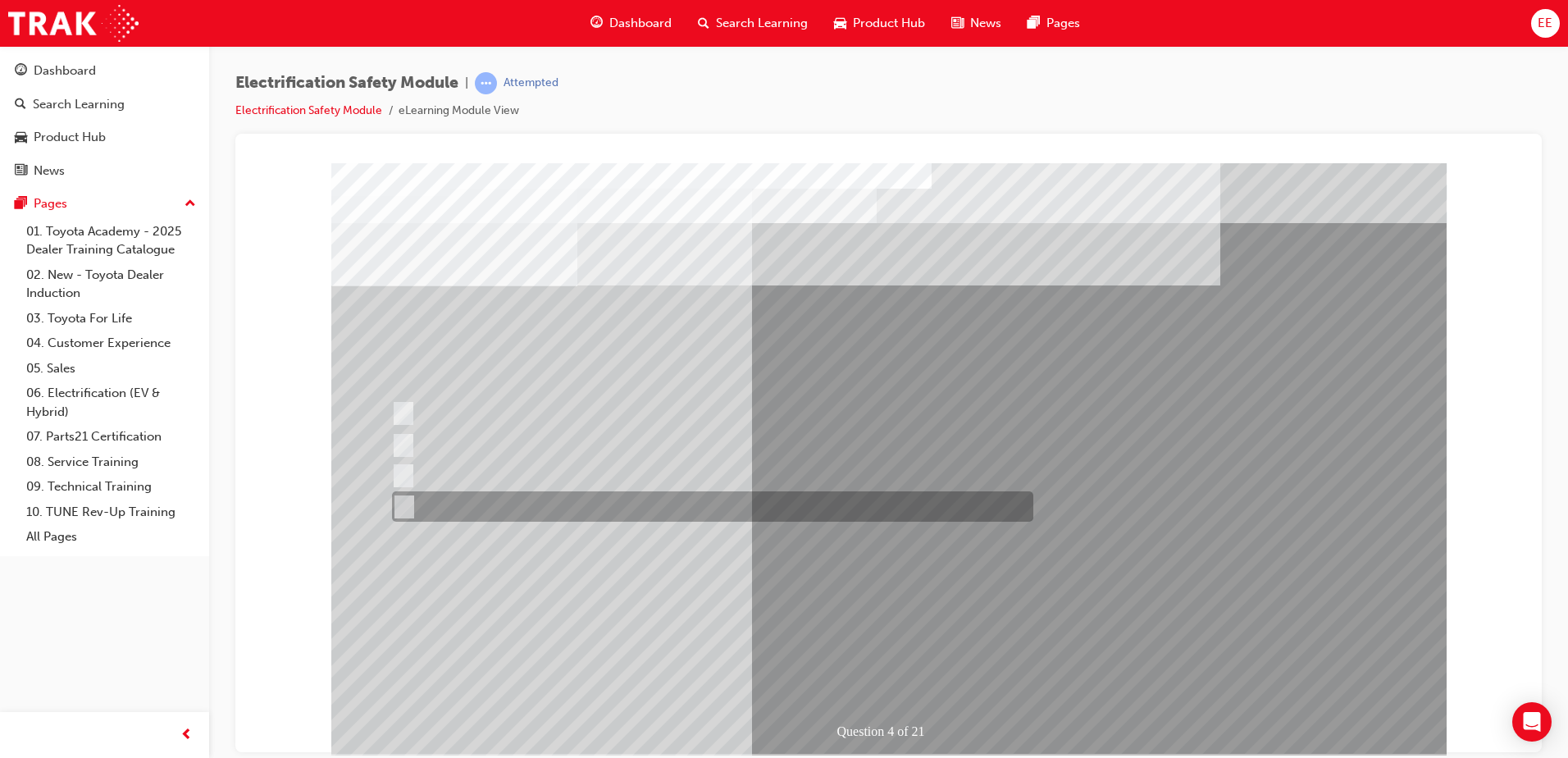
click at [680, 510] on div at bounding box center [708, 506] width 642 height 30
checkbox input "true"
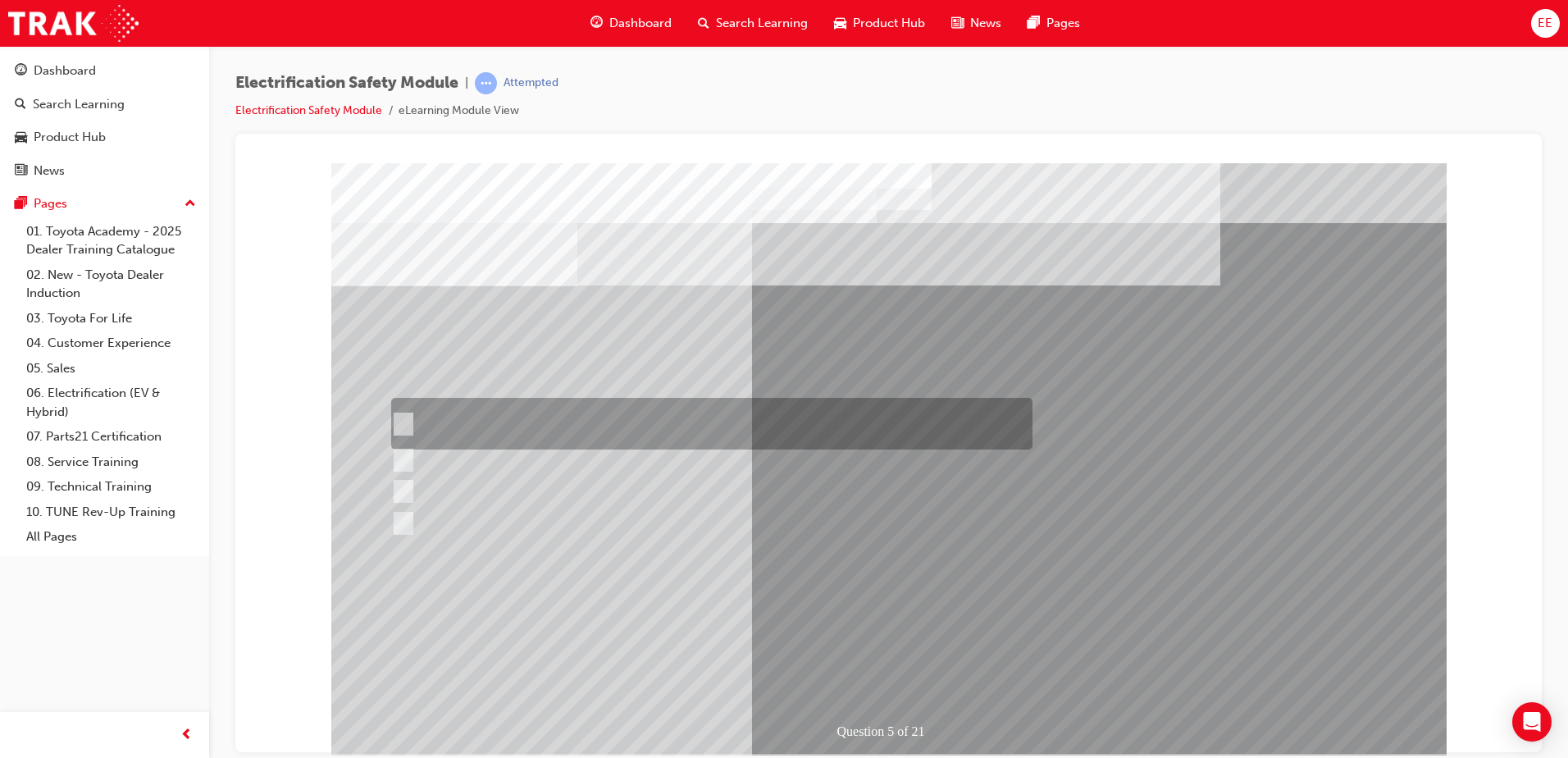
click at [470, 423] on div at bounding box center [707, 423] width 642 height 52
checkbox input "true"
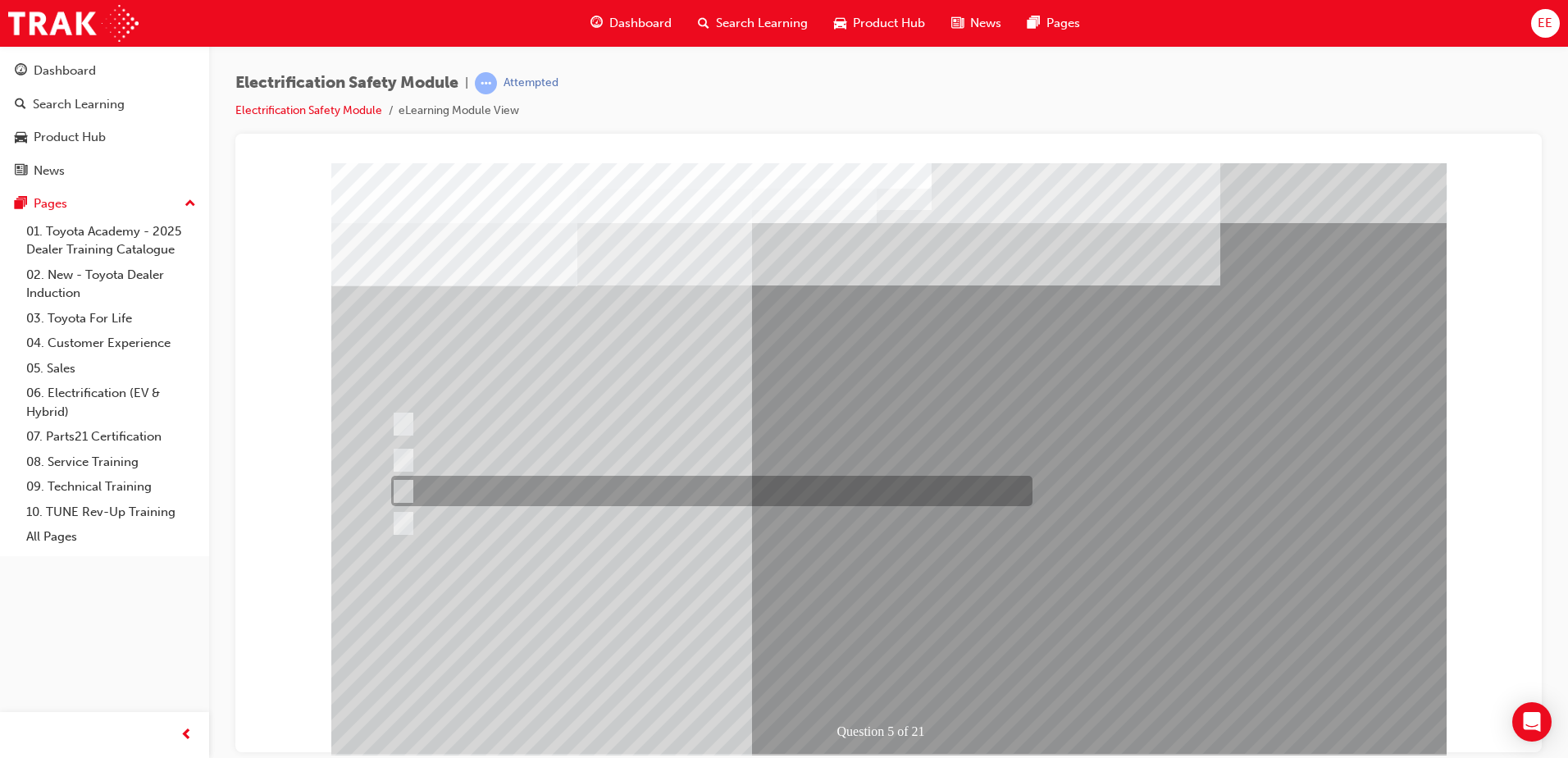
click at [423, 490] on div at bounding box center [707, 490] width 642 height 30
checkbox input "true"
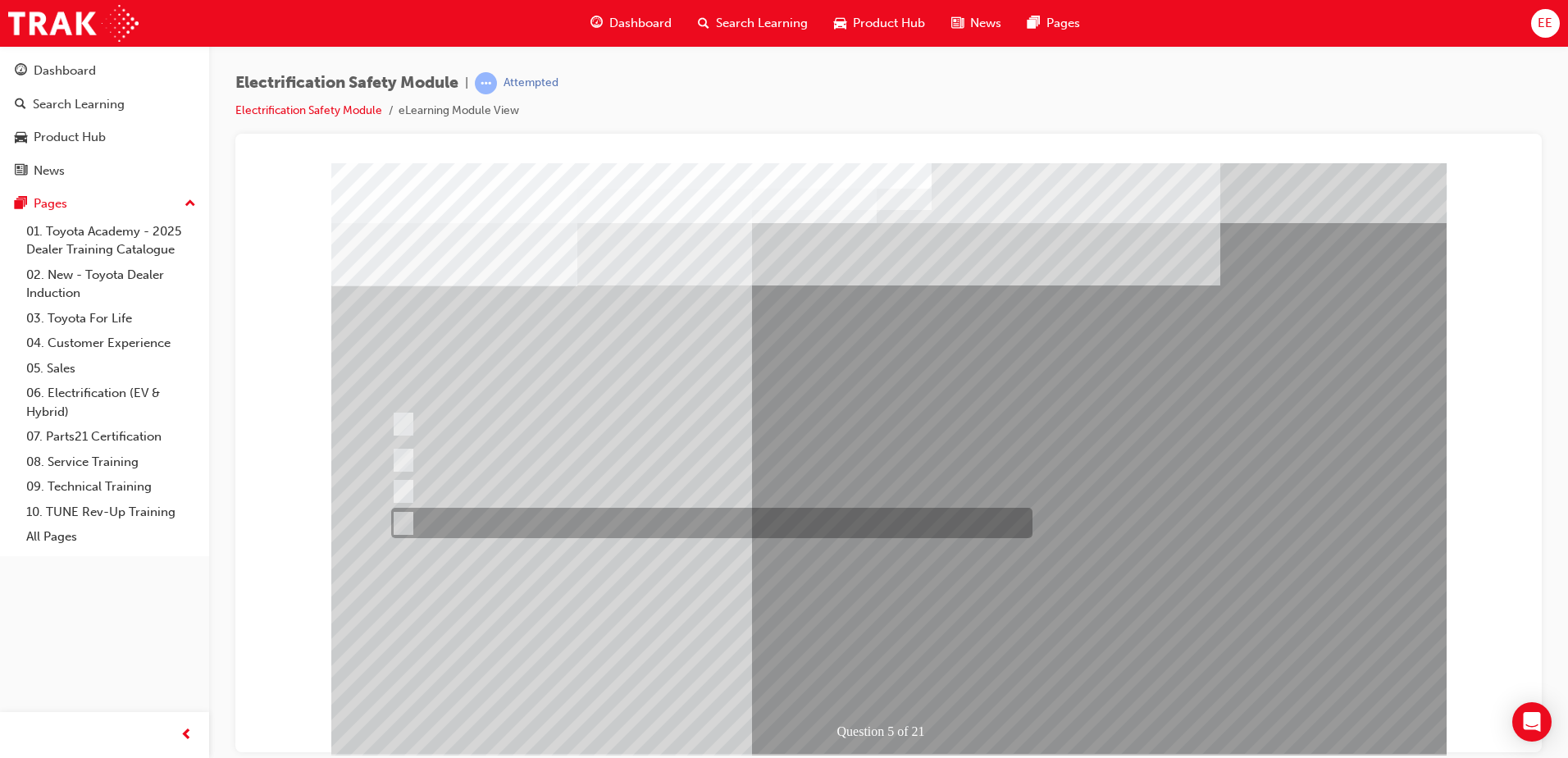
click at [414, 518] on div at bounding box center [707, 522] width 642 height 30
checkbox input "true"
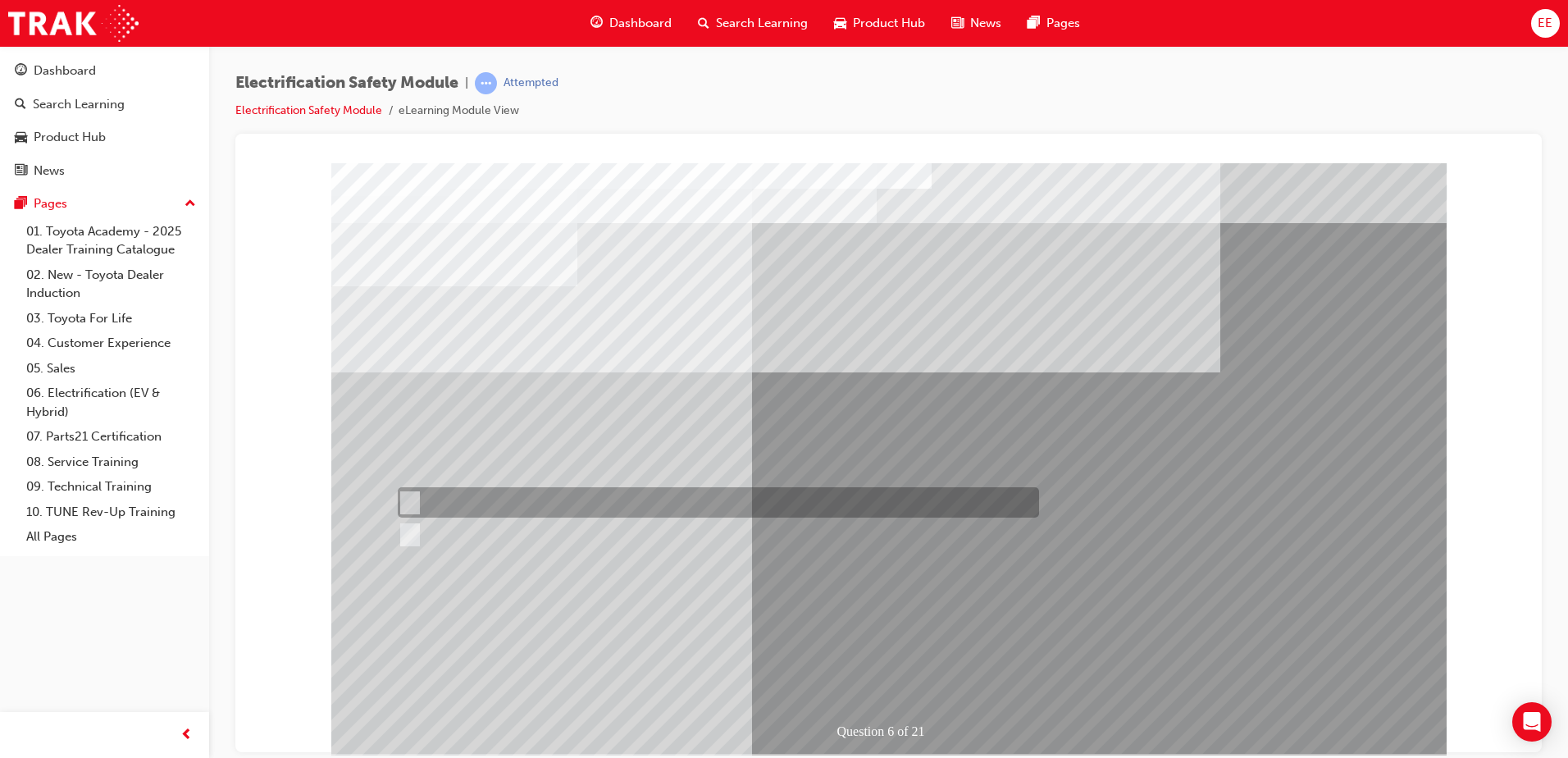
click at [460, 510] on div at bounding box center [714, 501] width 642 height 30
radio input "true"
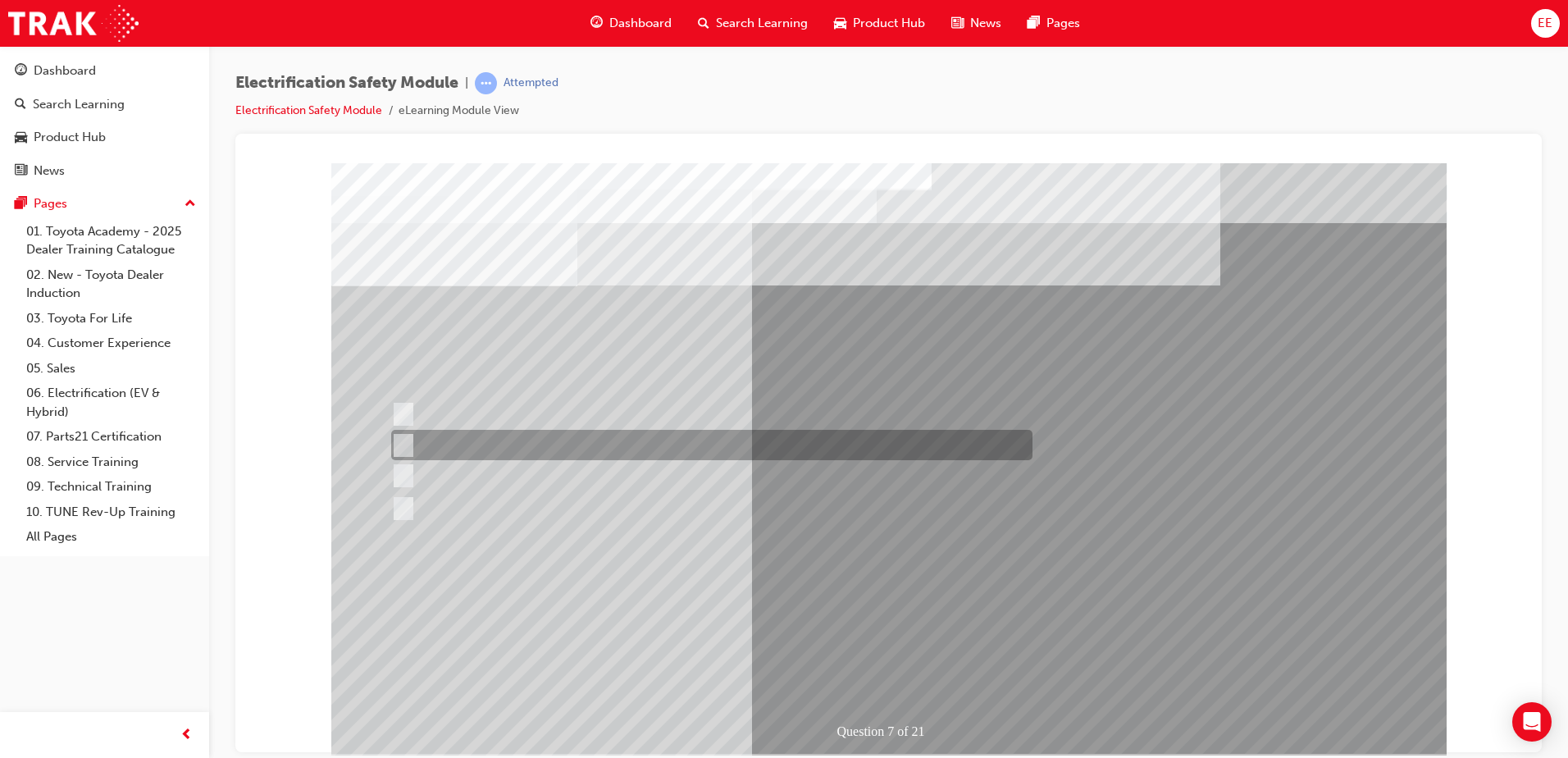
click at [612, 440] on div at bounding box center [707, 444] width 642 height 30
radio input "true"
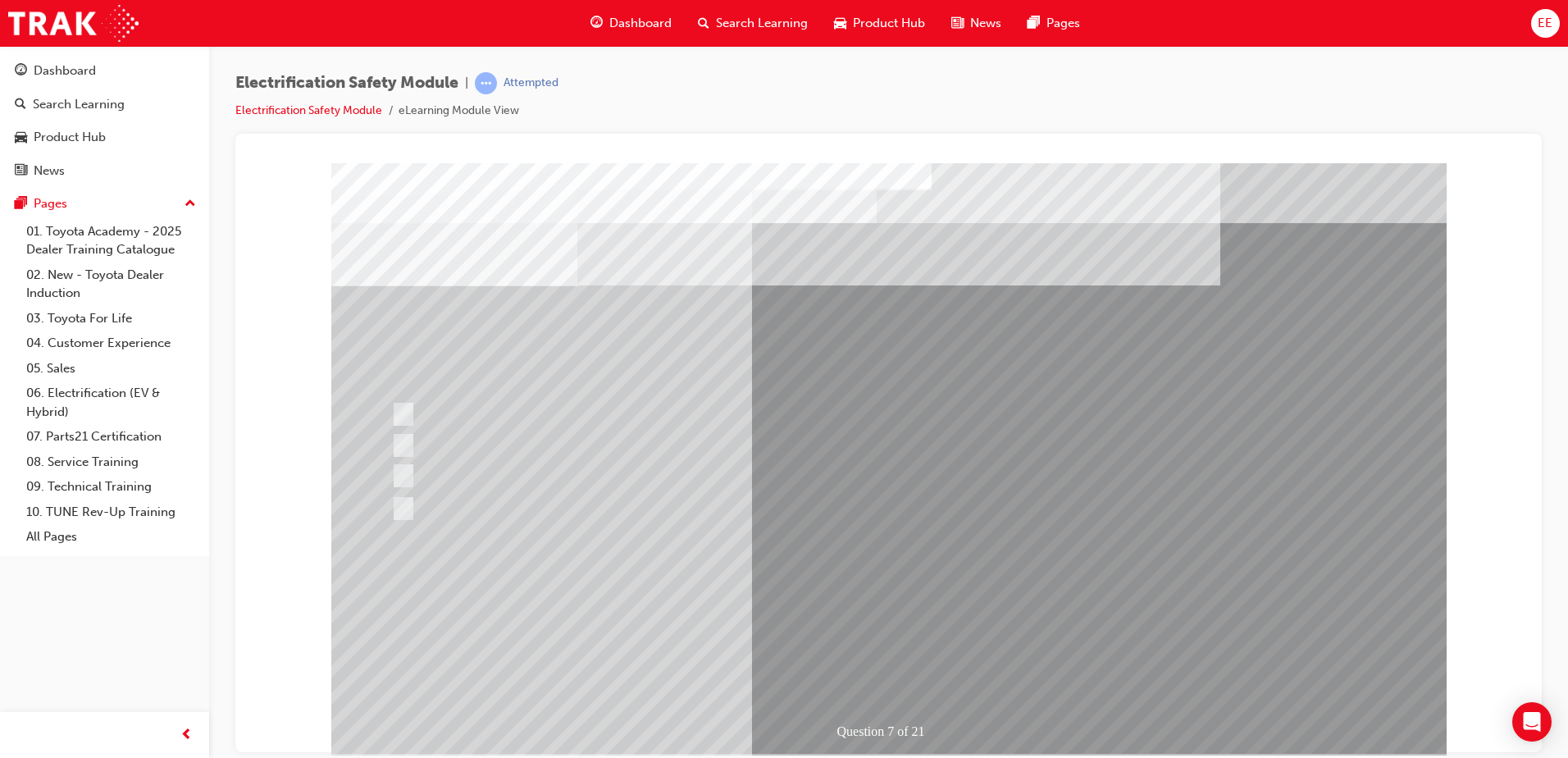
click at [732, 473] on div "Question 7 of 21" at bounding box center [888, 457] width 1115 height 591
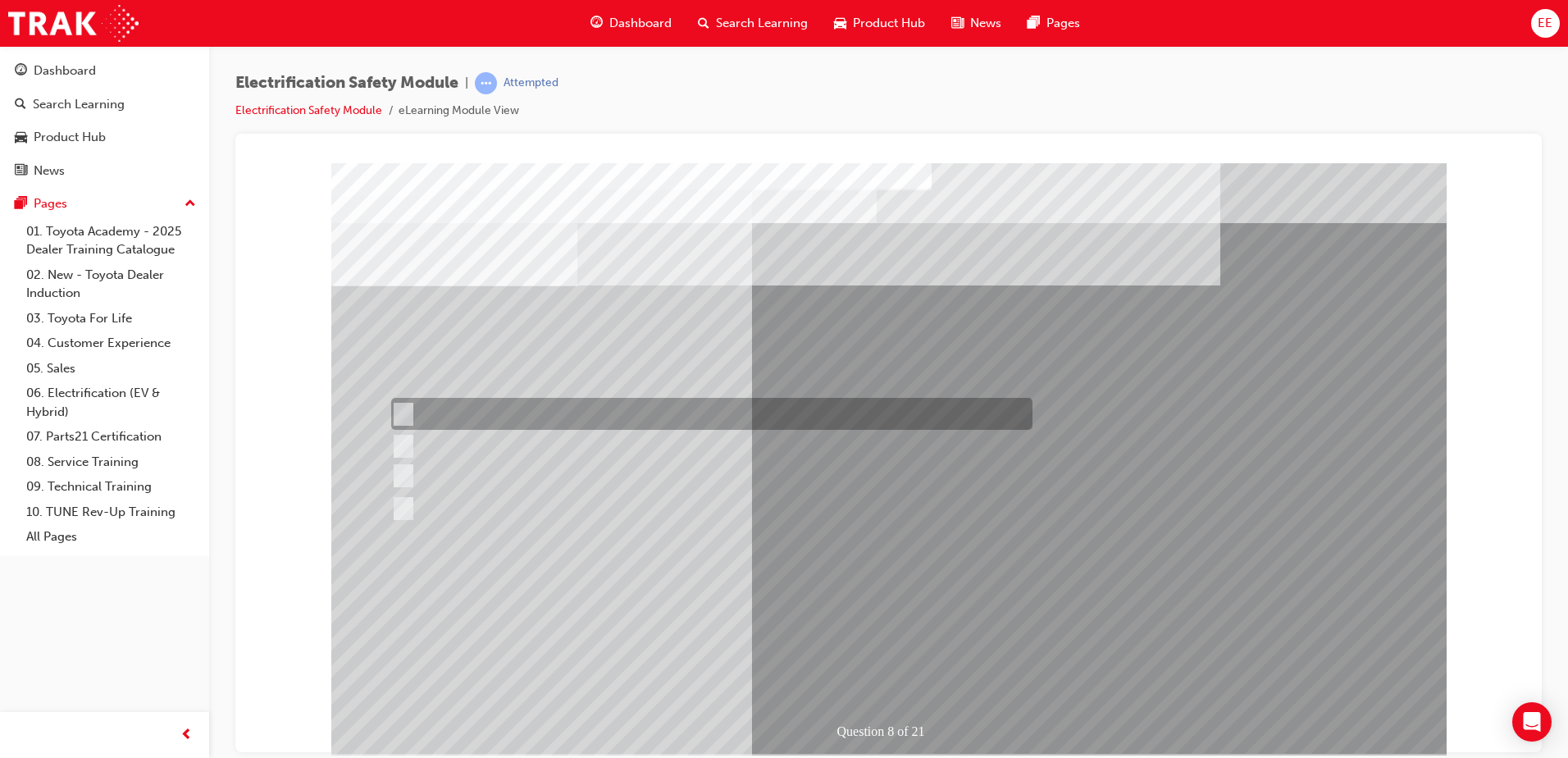
click at [717, 407] on div at bounding box center [707, 413] width 642 height 32
radio input "true"
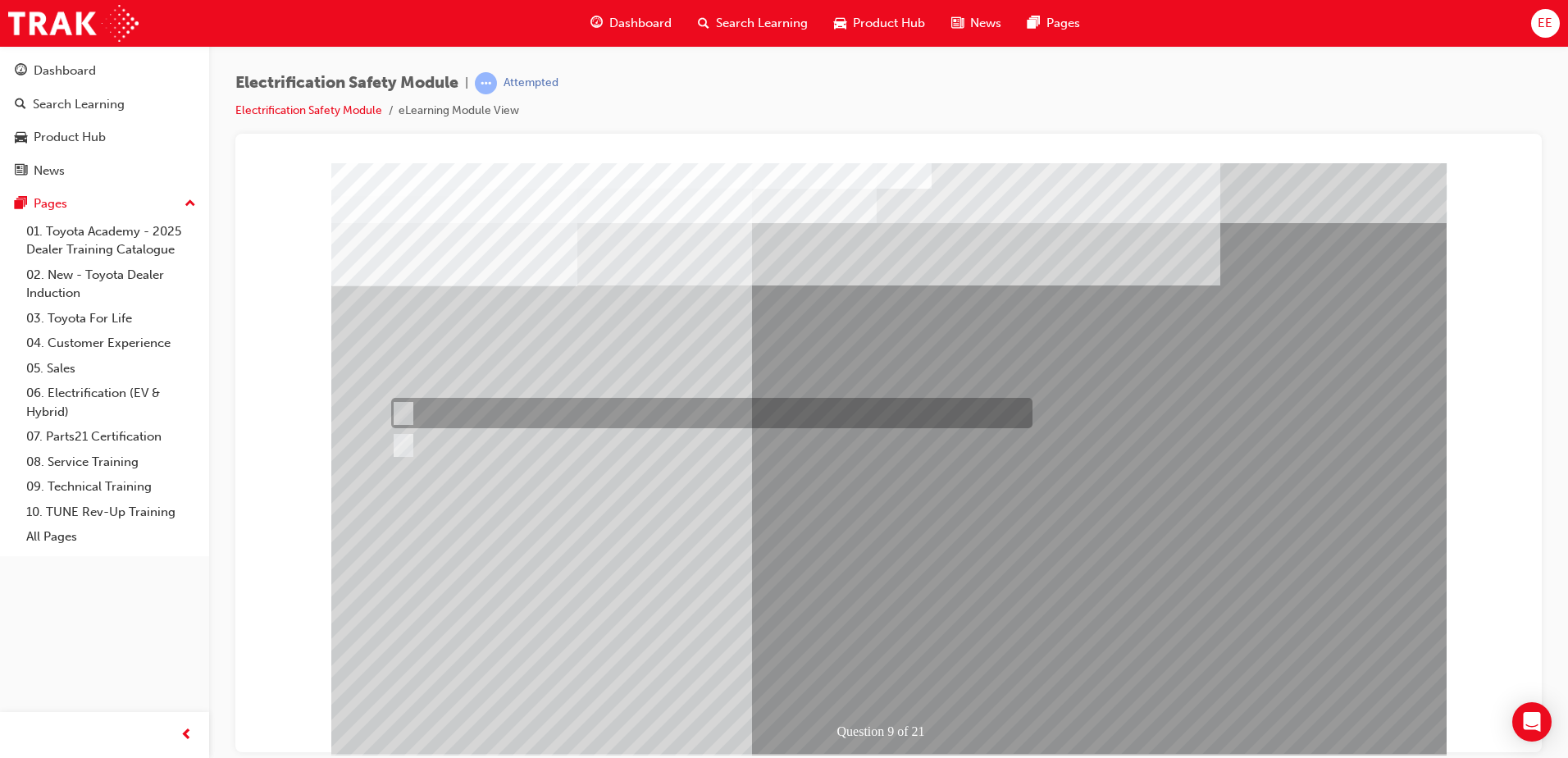
click at [494, 405] on div at bounding box center [707, 412] width 642 height 30
radio input "true"
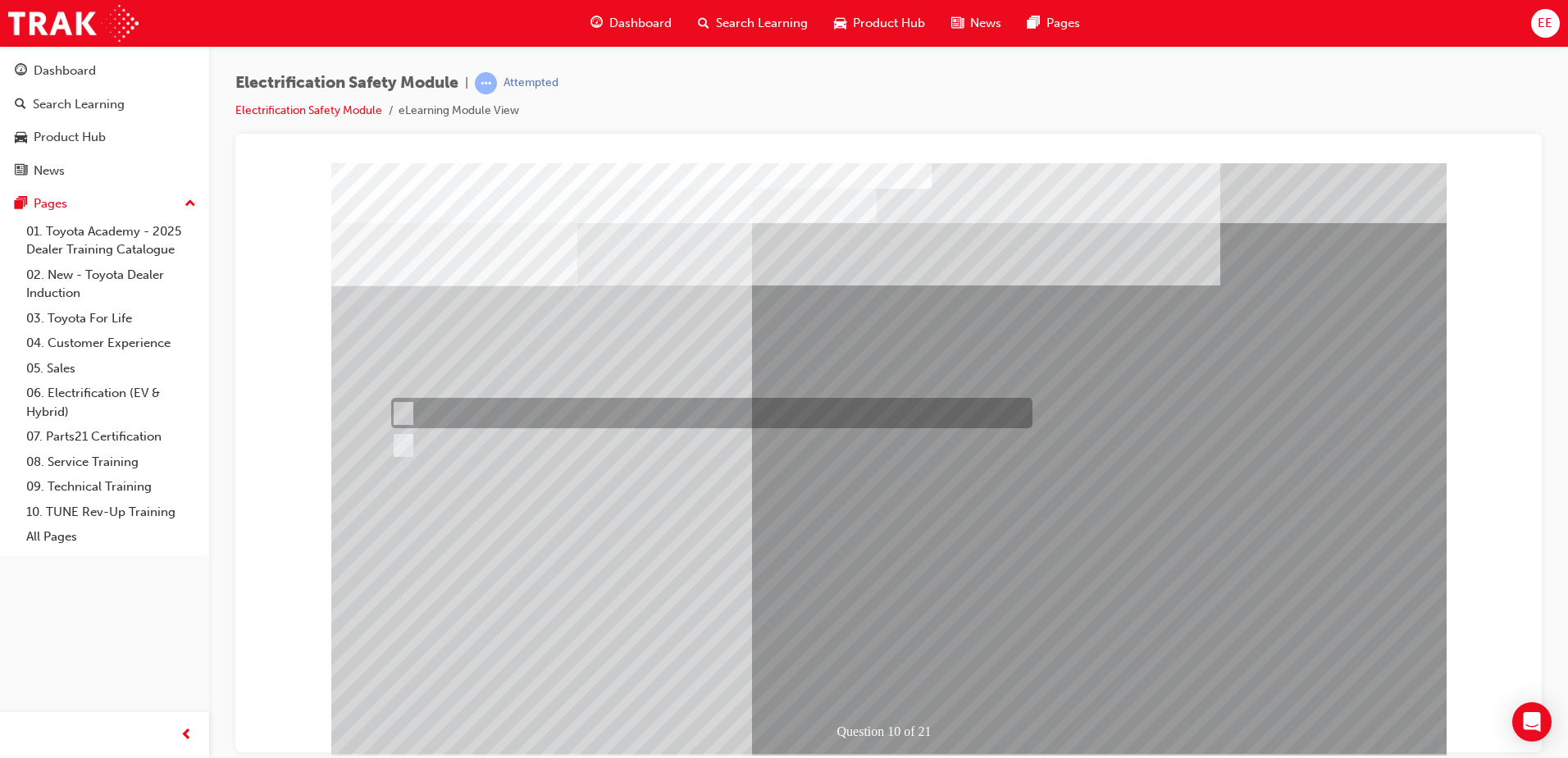
click at [691, 402] on div at bounding box center [707, 412] width 642 height 30
click at [500, 426] on div at bounding box center [707, 412] width 642 height 30
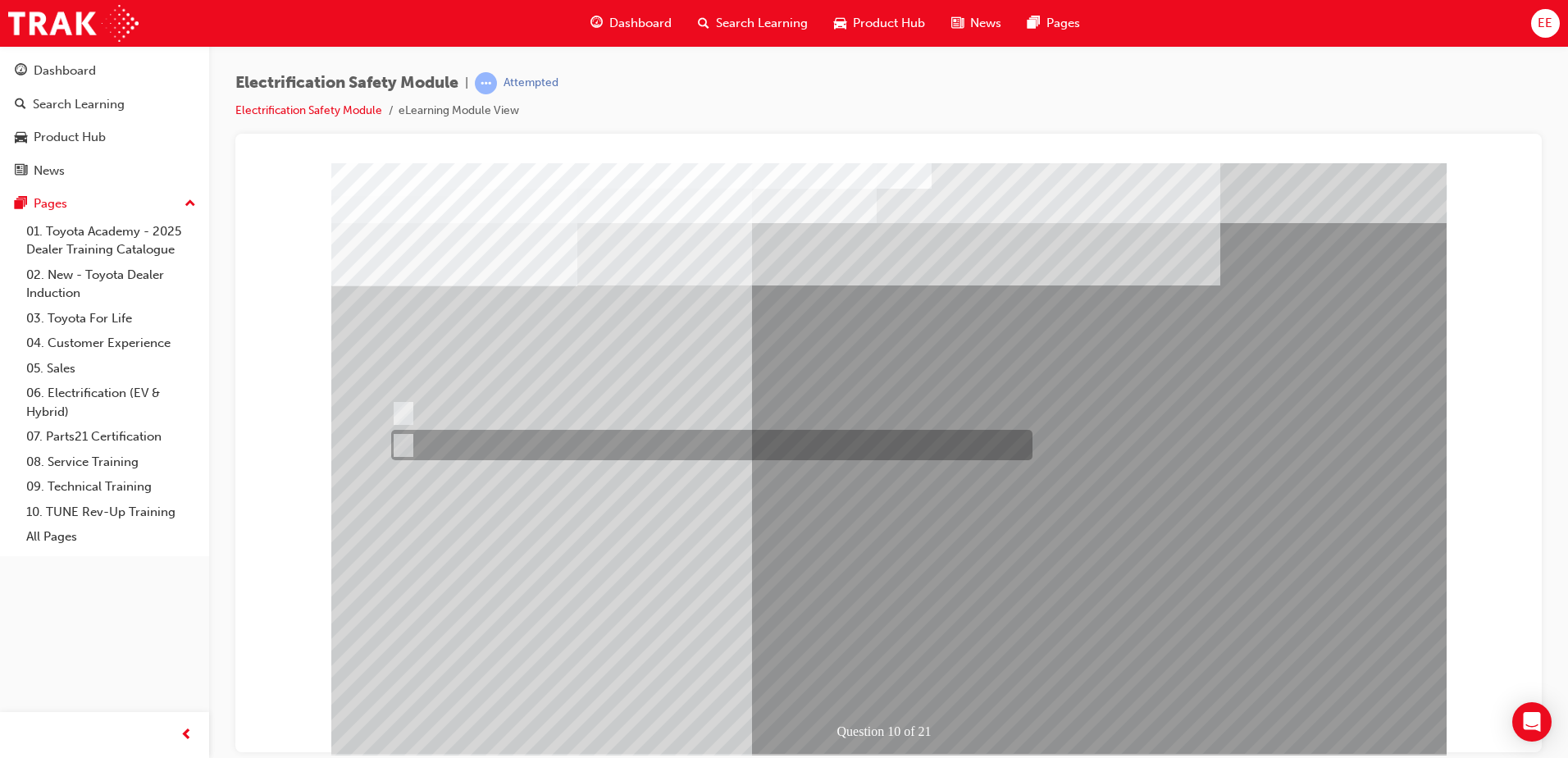
click at [466, 444] on div at bounding box center [707, 444] width 642 height 30
radio input "false"
radio input "true"
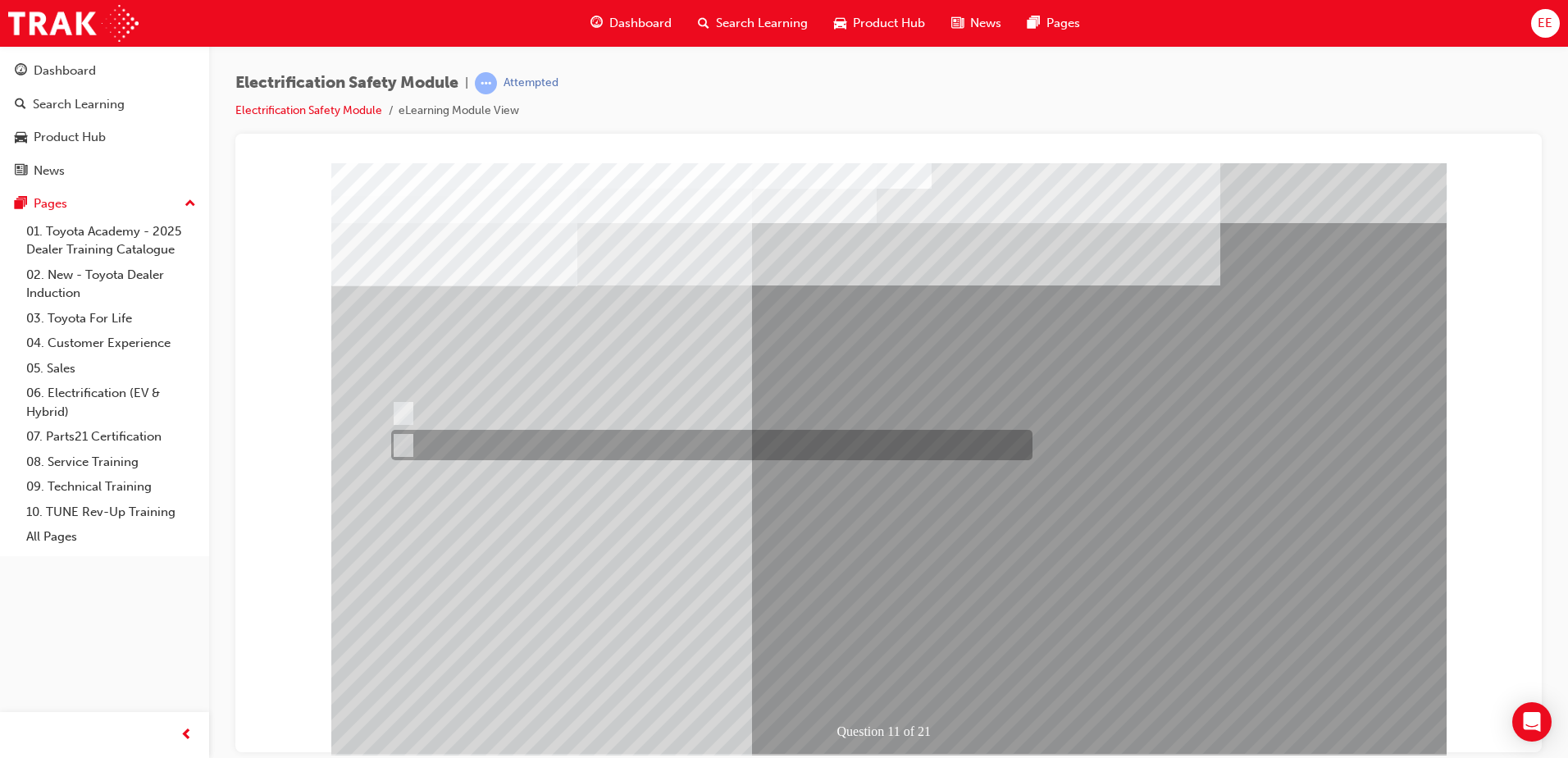
click at [502, 439] on div at bounding box center [707, 444] width 642 height 30
radio input "true"
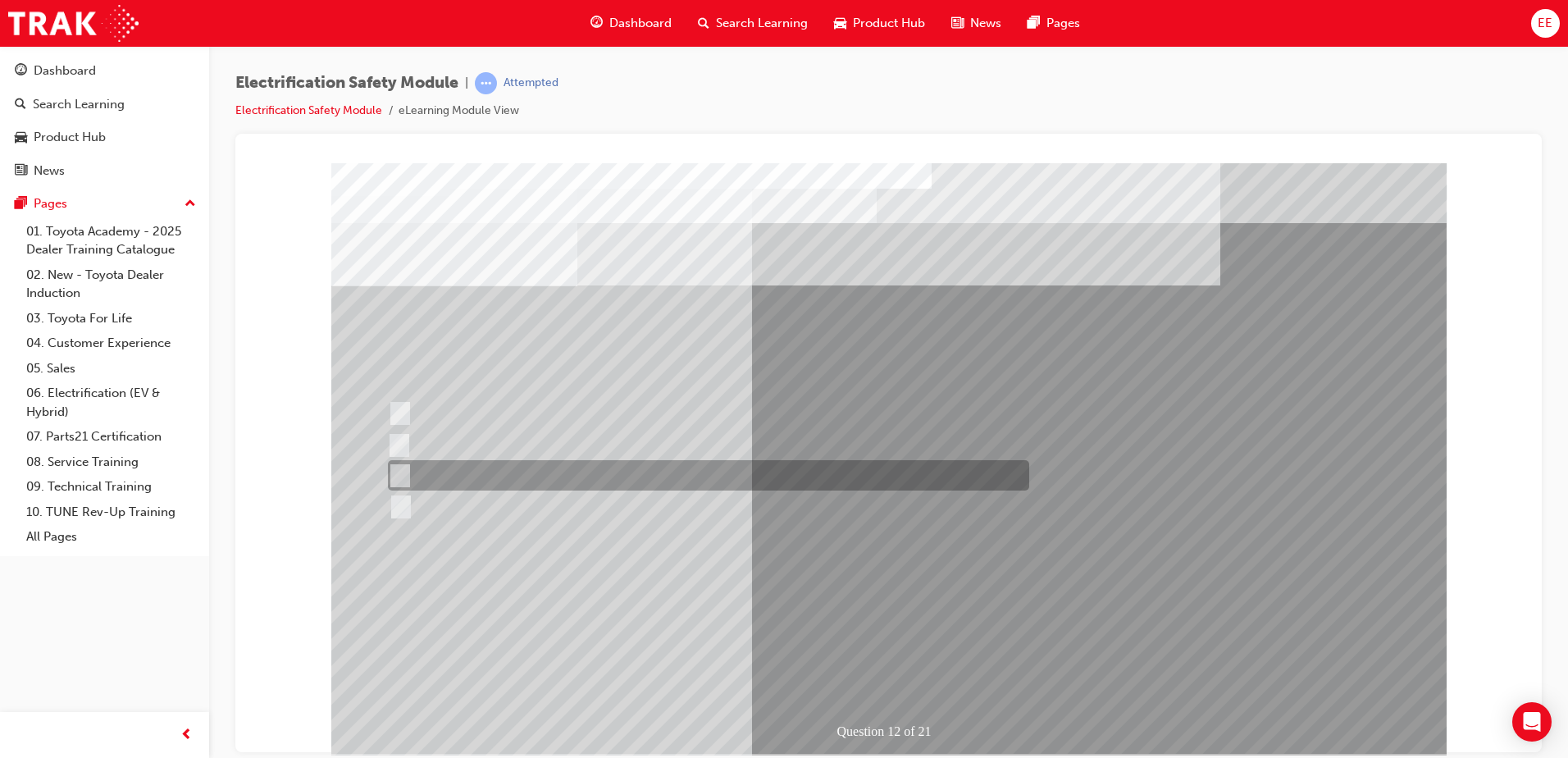
click at [683, 475] on div at bounding box center [704, 474] width 642 height 30
radio input "true"
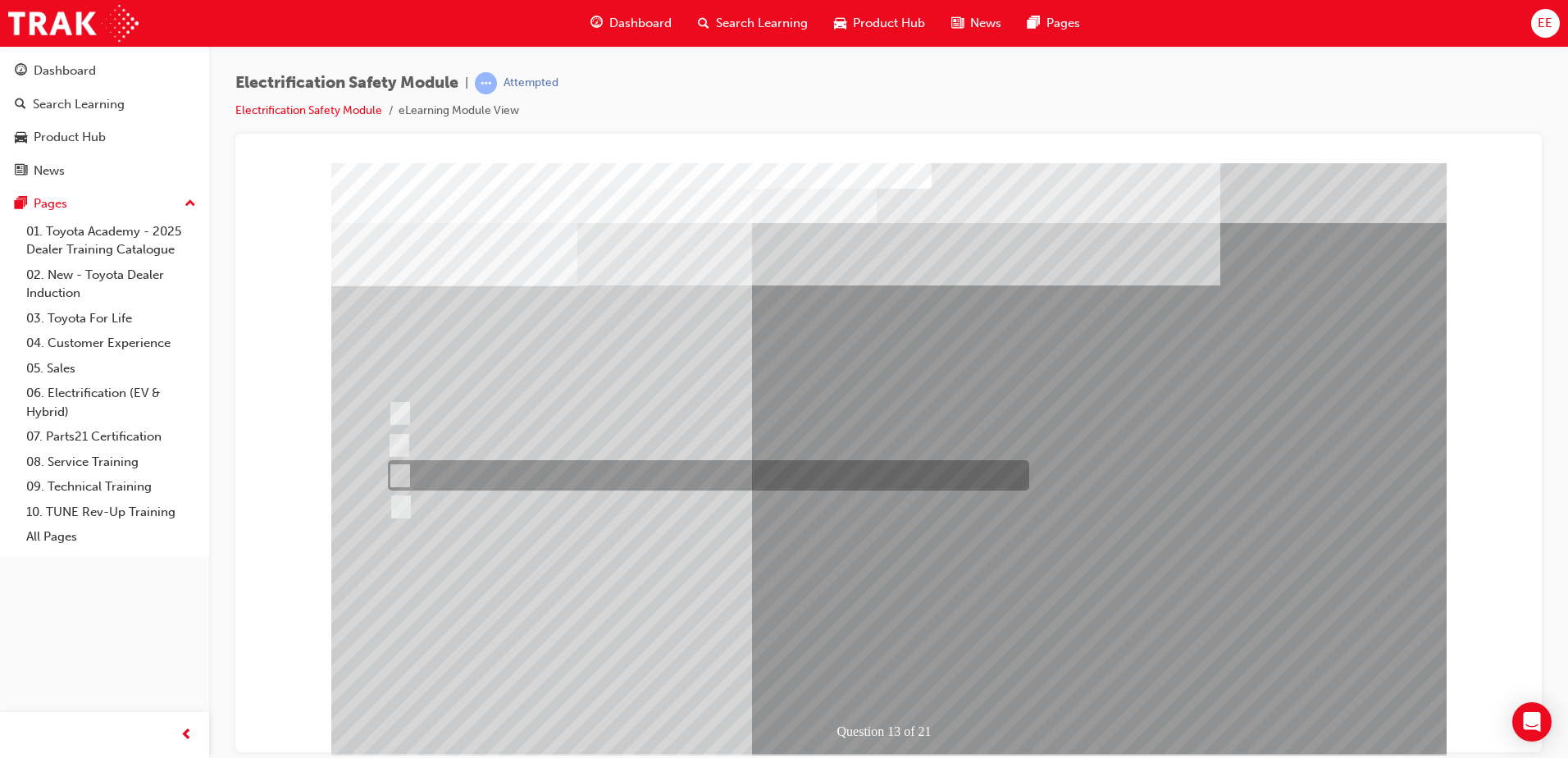
click at [694, 480] on div at bounding box center [704, 474] width 642 height 30
radio input "true"
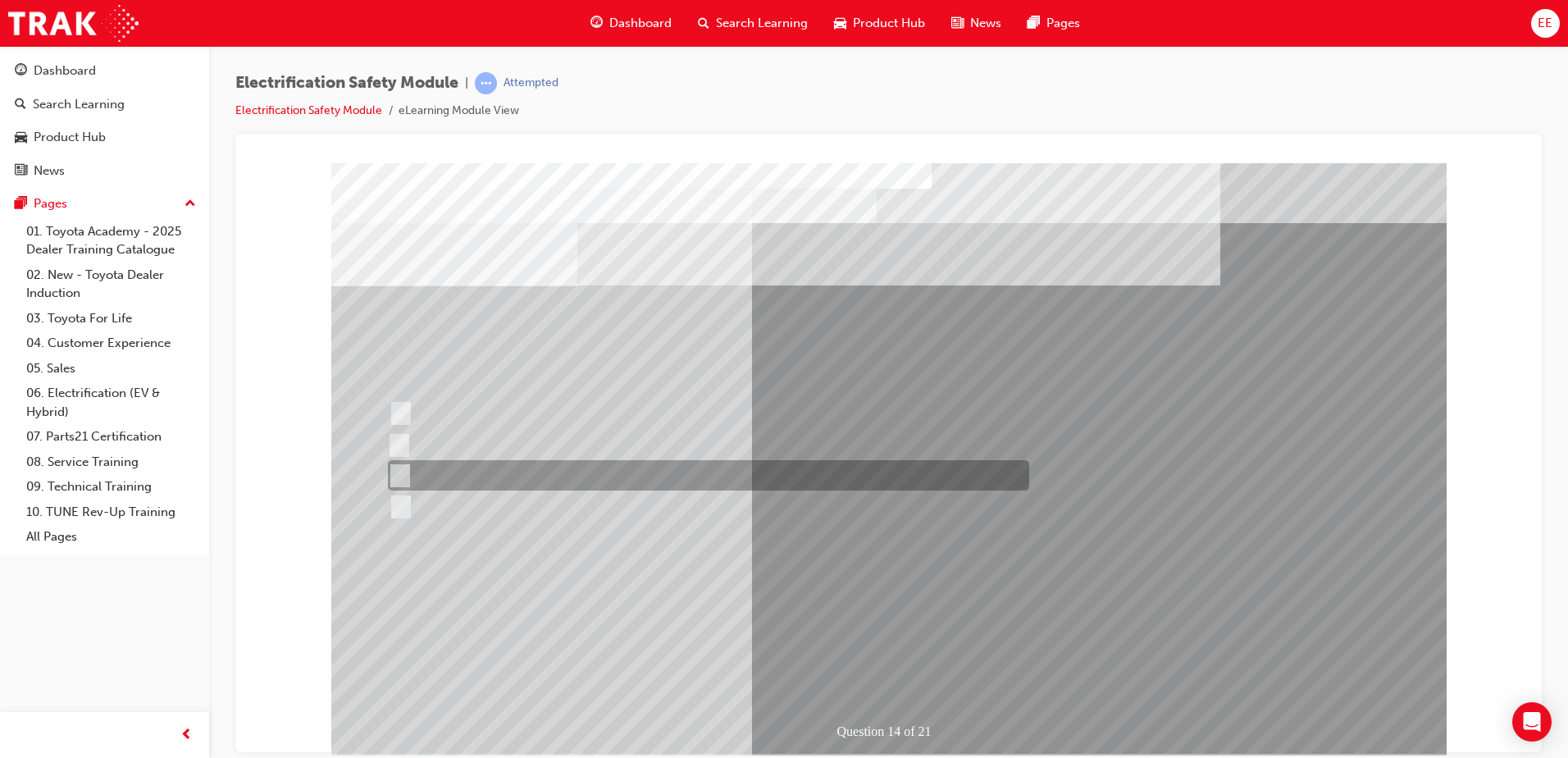
click at [521, 484] on div at bounding box center [704, 474] width 642 height 30
radio input "true"
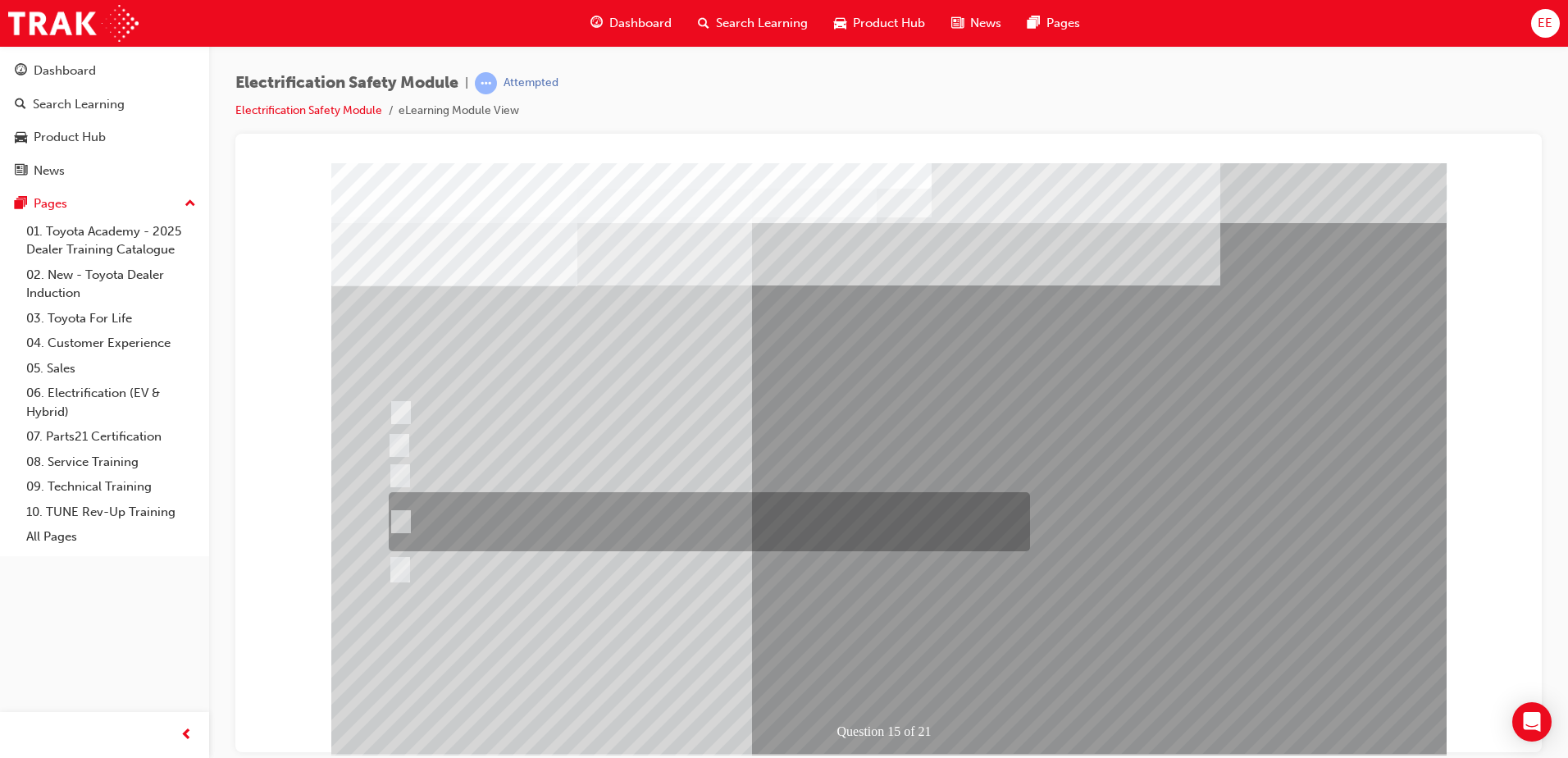
click at [766, 514] on div at bounding box center [705, 521] width 642 height 59
radio input "true"
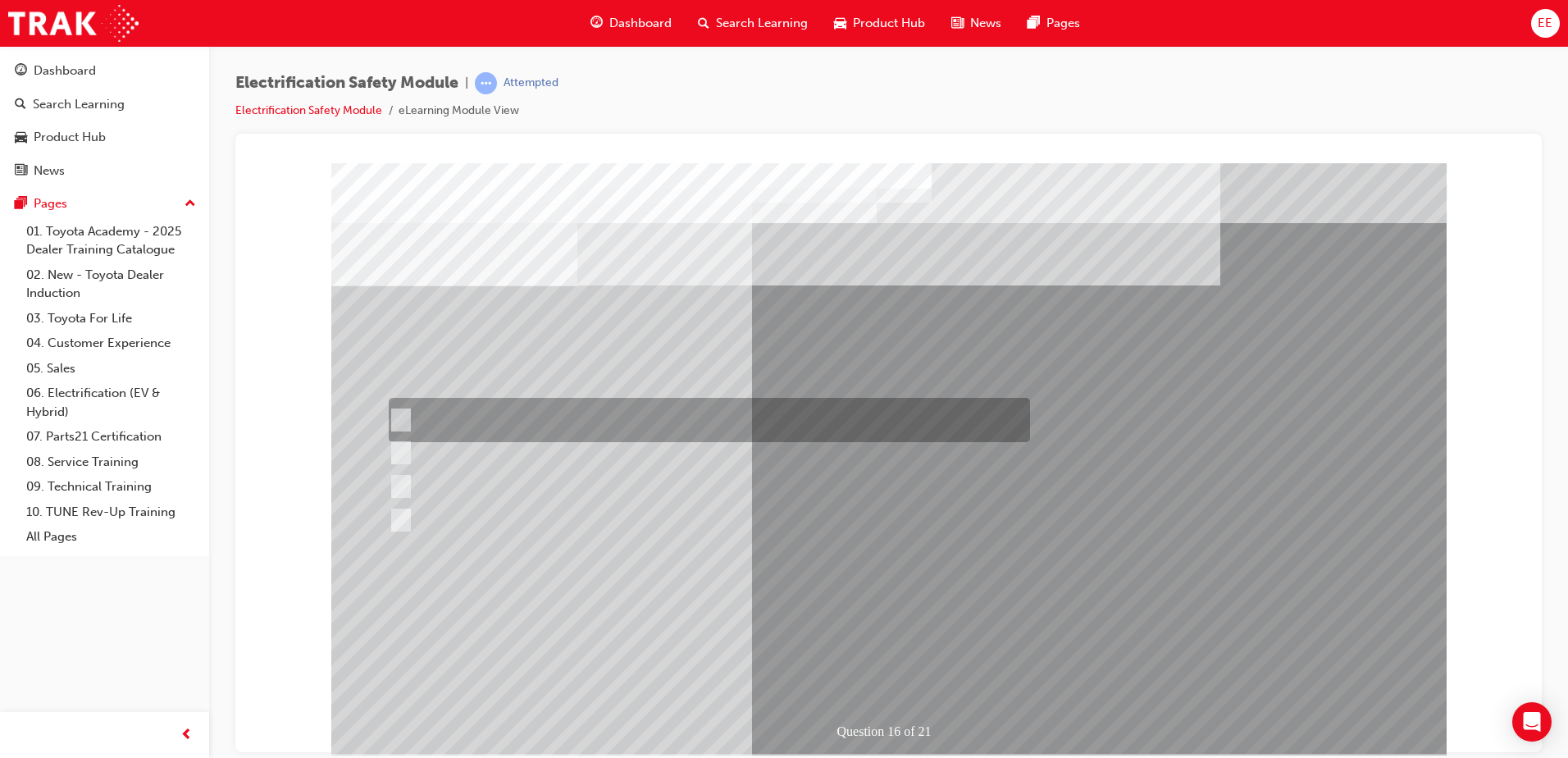
click at [713, 426] on div at bounding box center [705, 419] width 642 height 45
radio input "true"
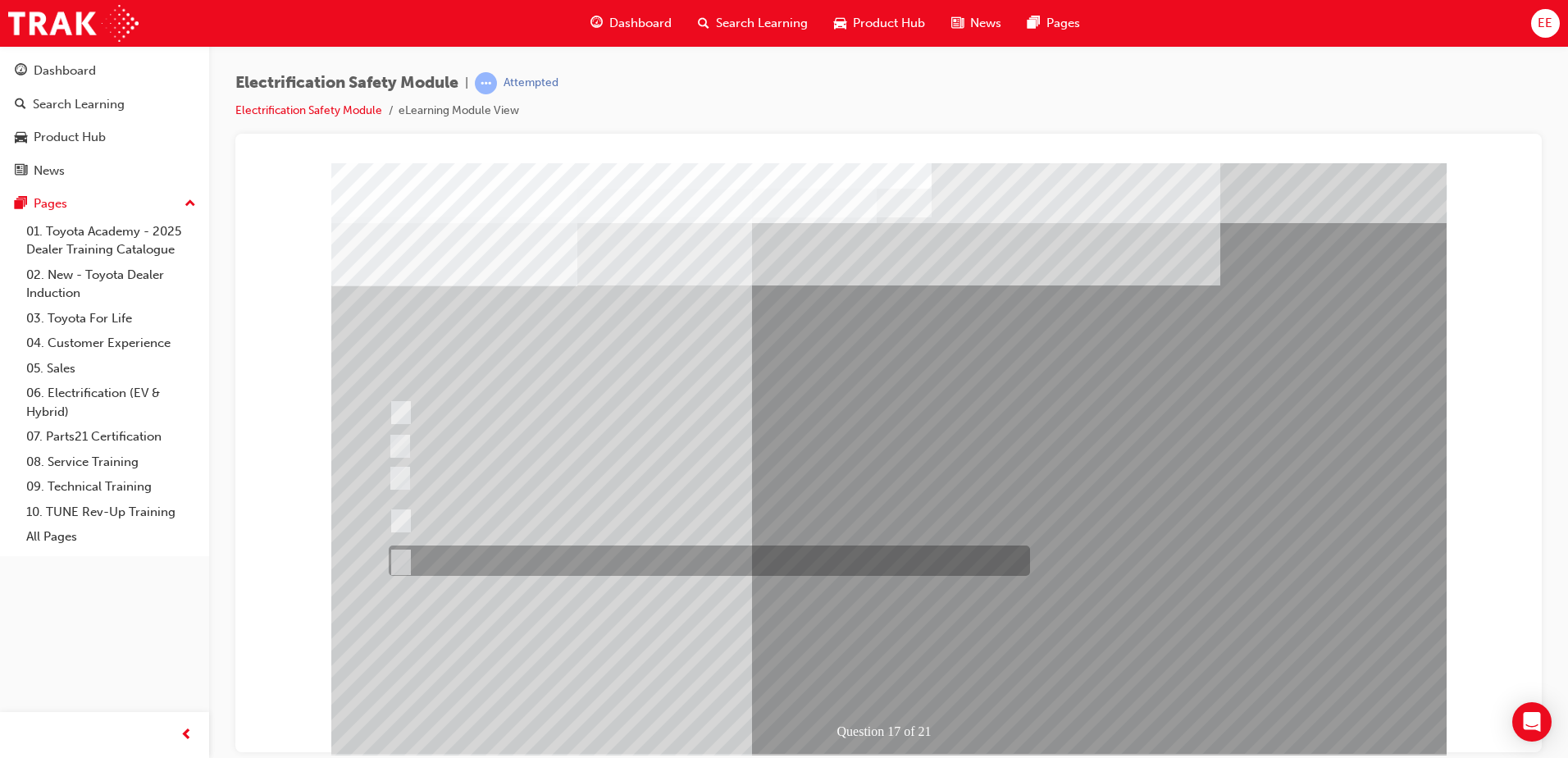
click at [613, 564] on div at bounding box center [705, 560] width 642 height 30
radio input "true"
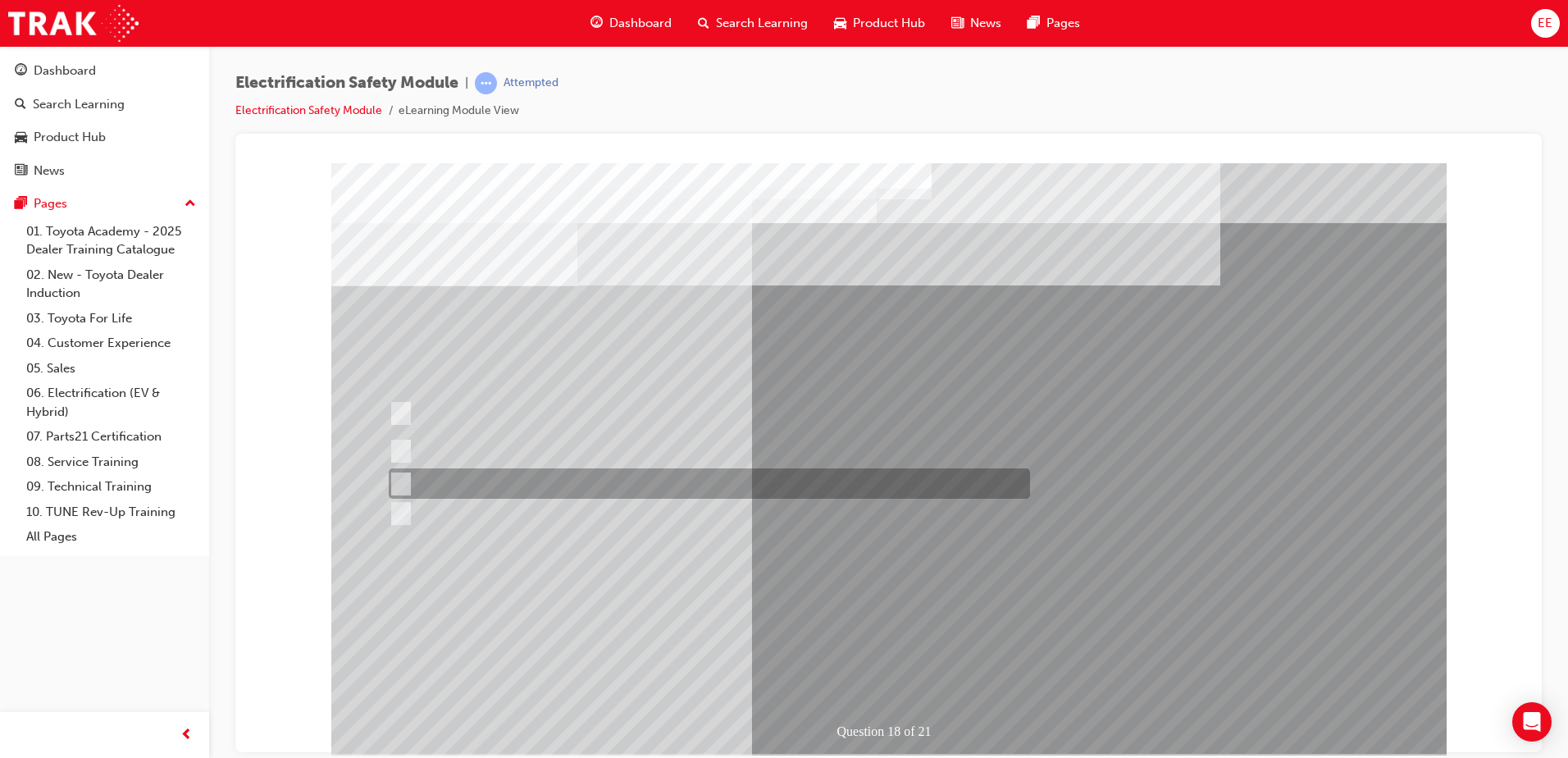
click at [692, 476] on div at bounding box center [705, 483] width 642 height 30
radio input "true"
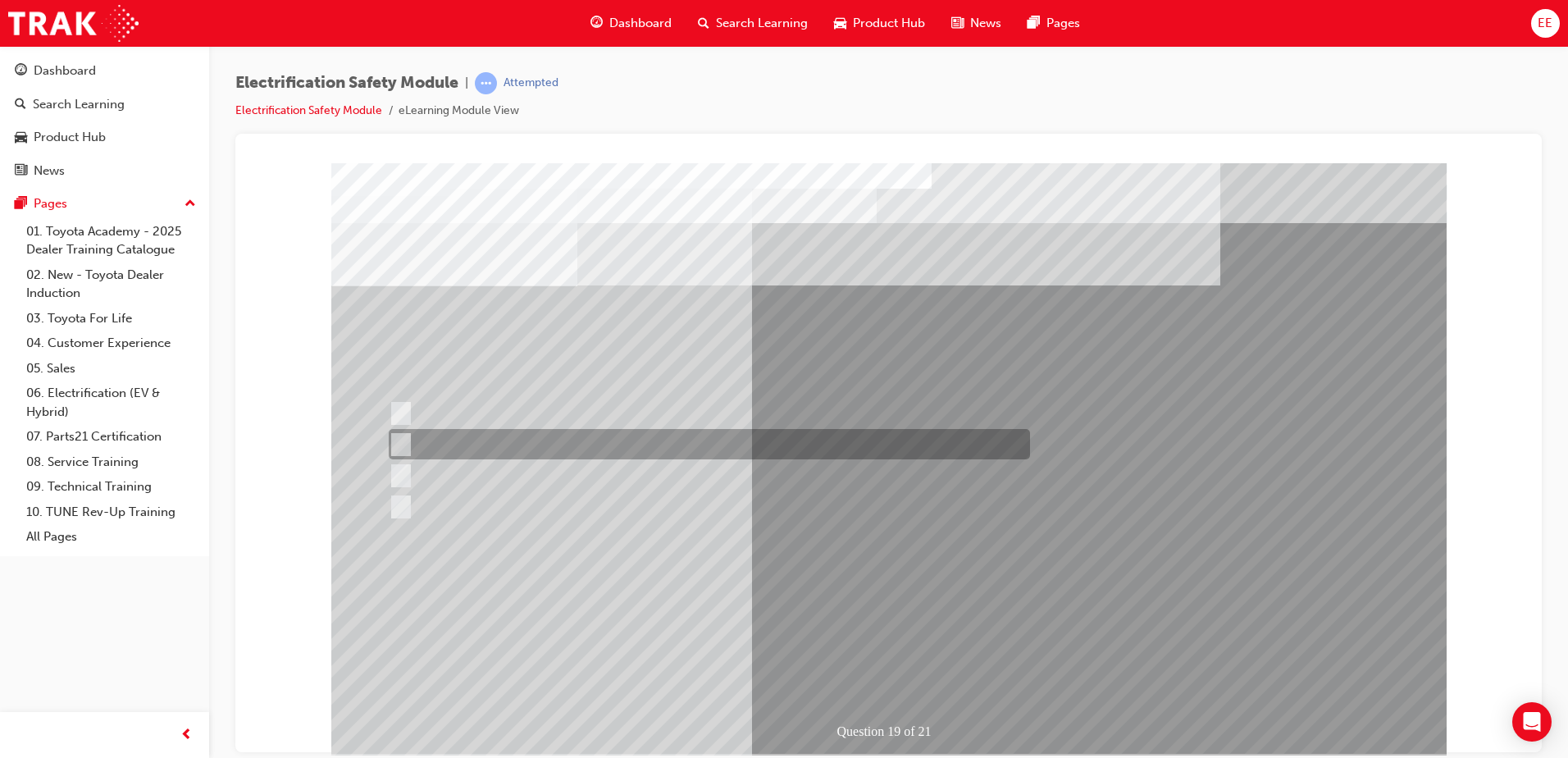
click at [463, 440] on div at bounding box center [705, 443] width 642 height 30
radio input "true"
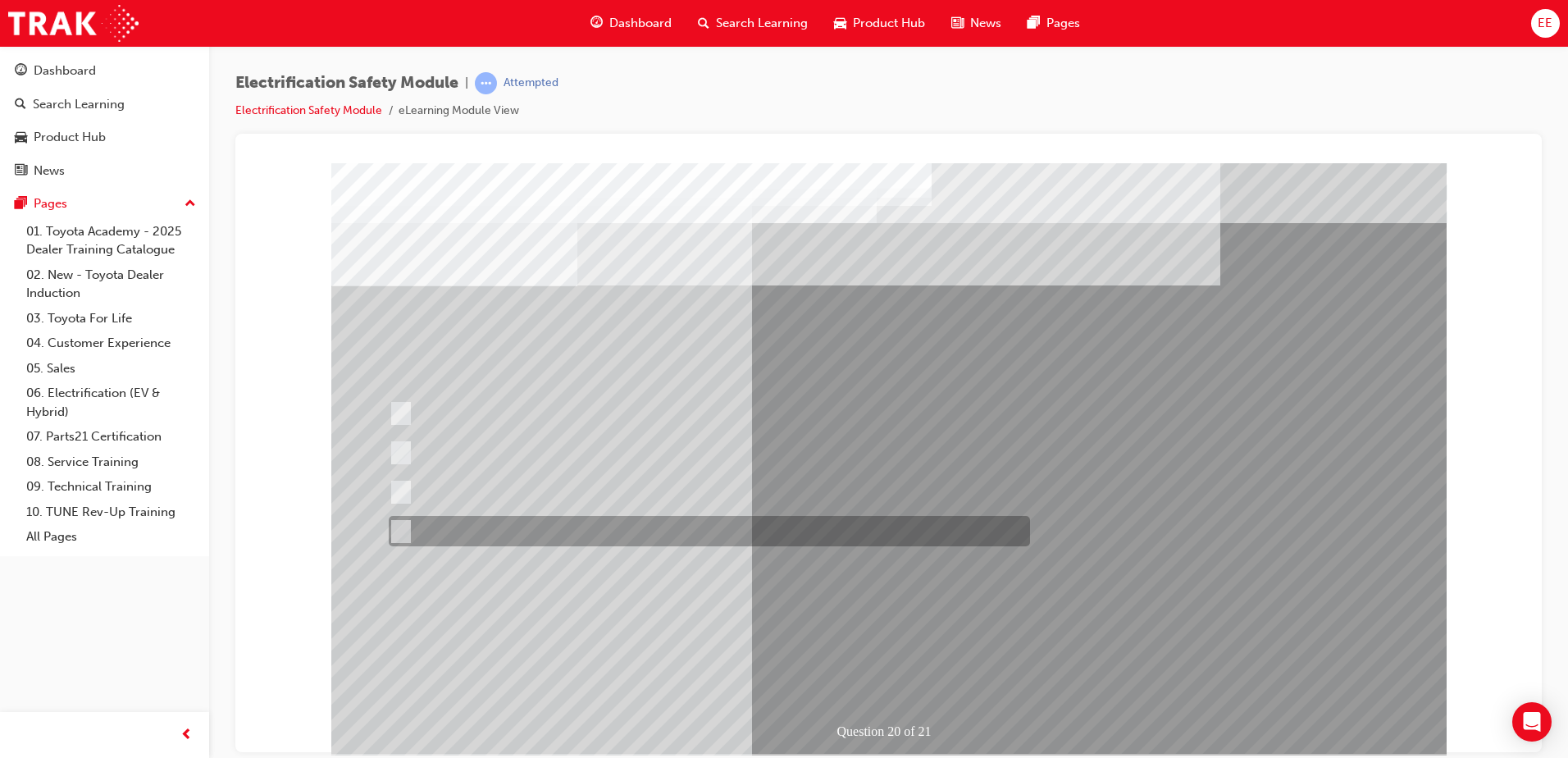
click at [621, 523] on div at bounding box center [705, 531] width 642 height 30
radio input "true"
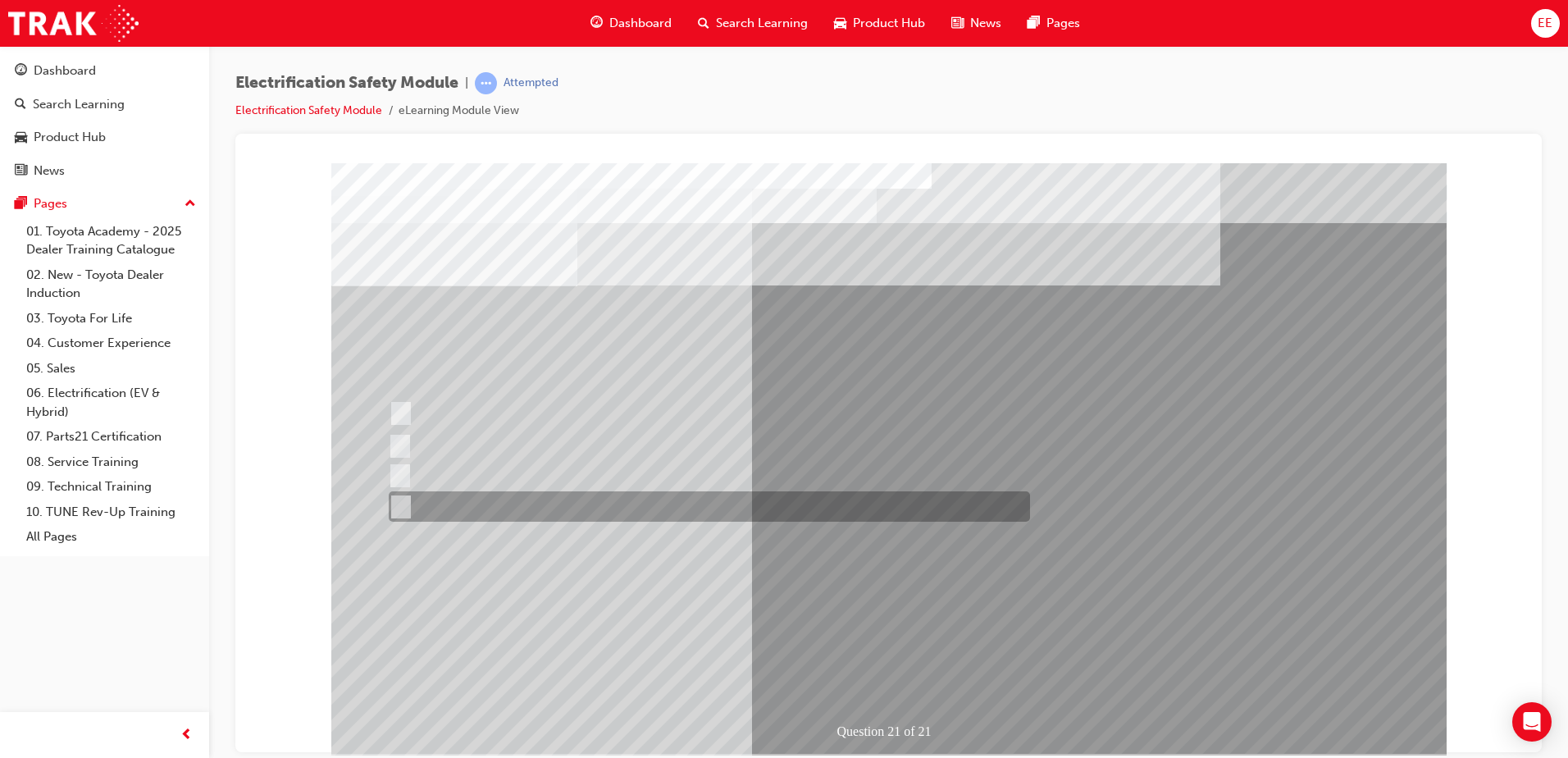
click at [672, 506] on div at bounding box center [705, 506] width 642 height 30
radio input "true"
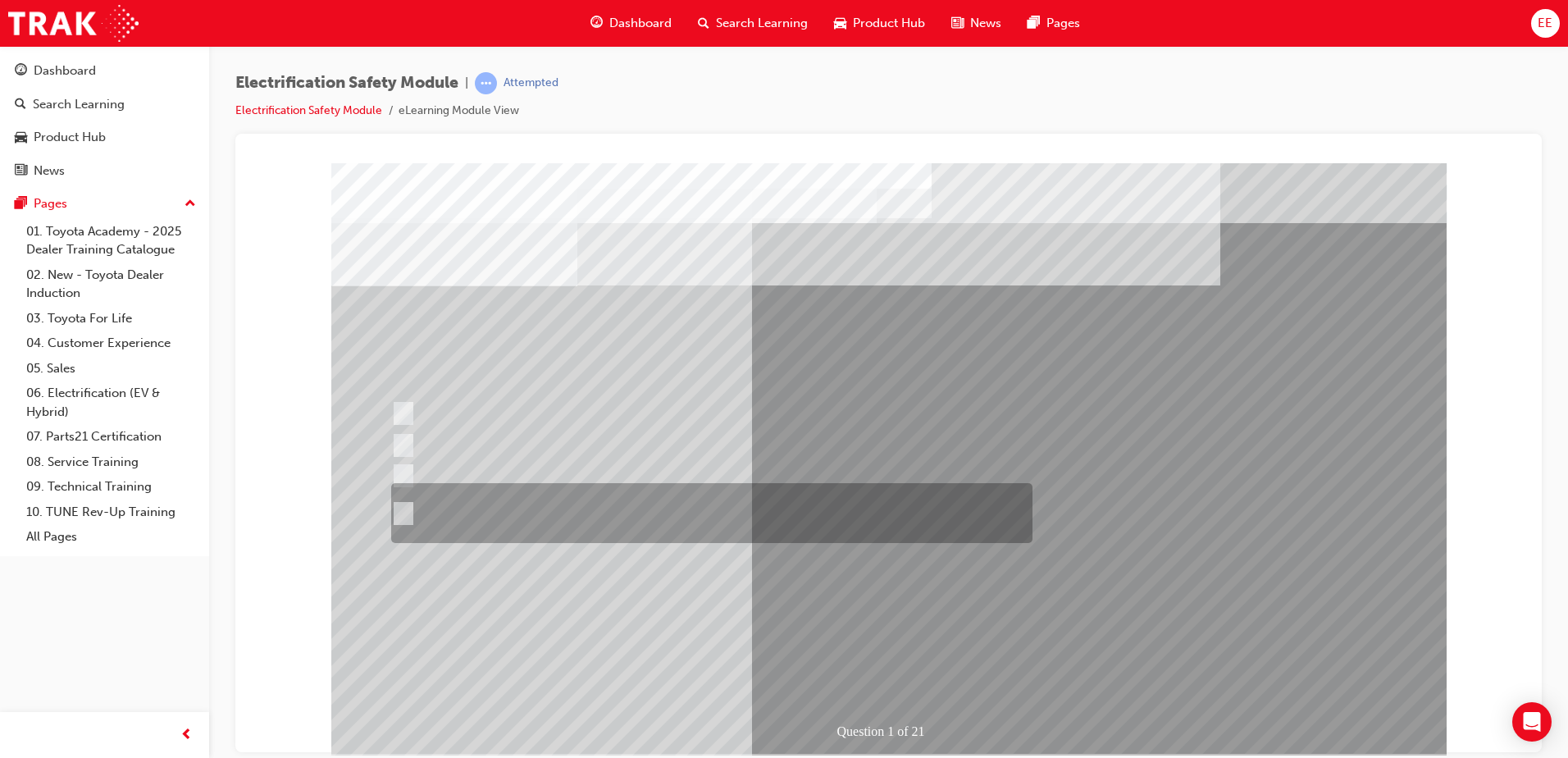
click at [620, 509] on div at bounding box center [707, 513] width 642 height 60
radio input "true"
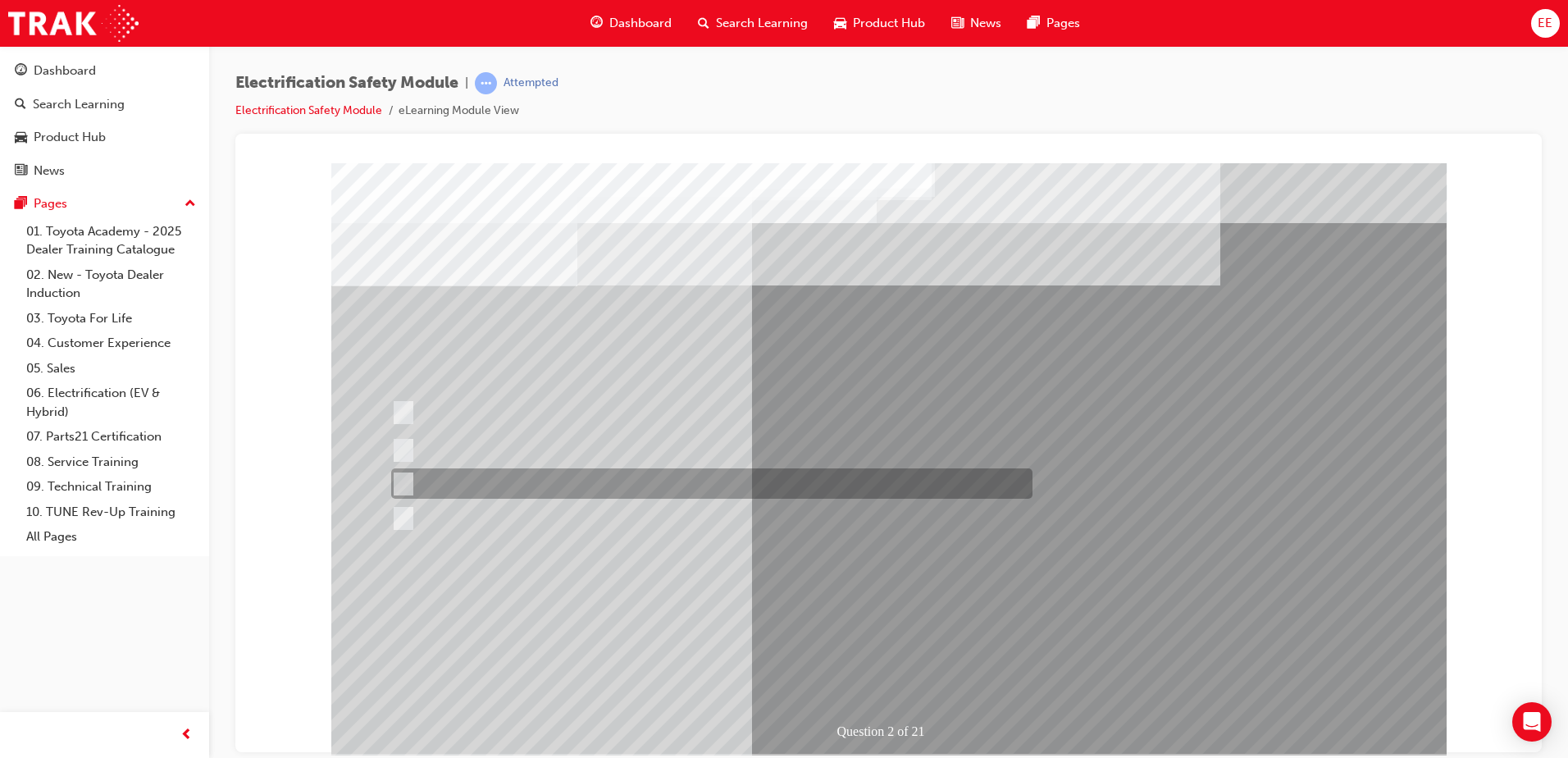
click at [535, 481] on div at bounding box center [707, 483] width 642 height 30
radio input "true"
click at [410, 483] on div at bounding box center [707, 483] width 642 height 30
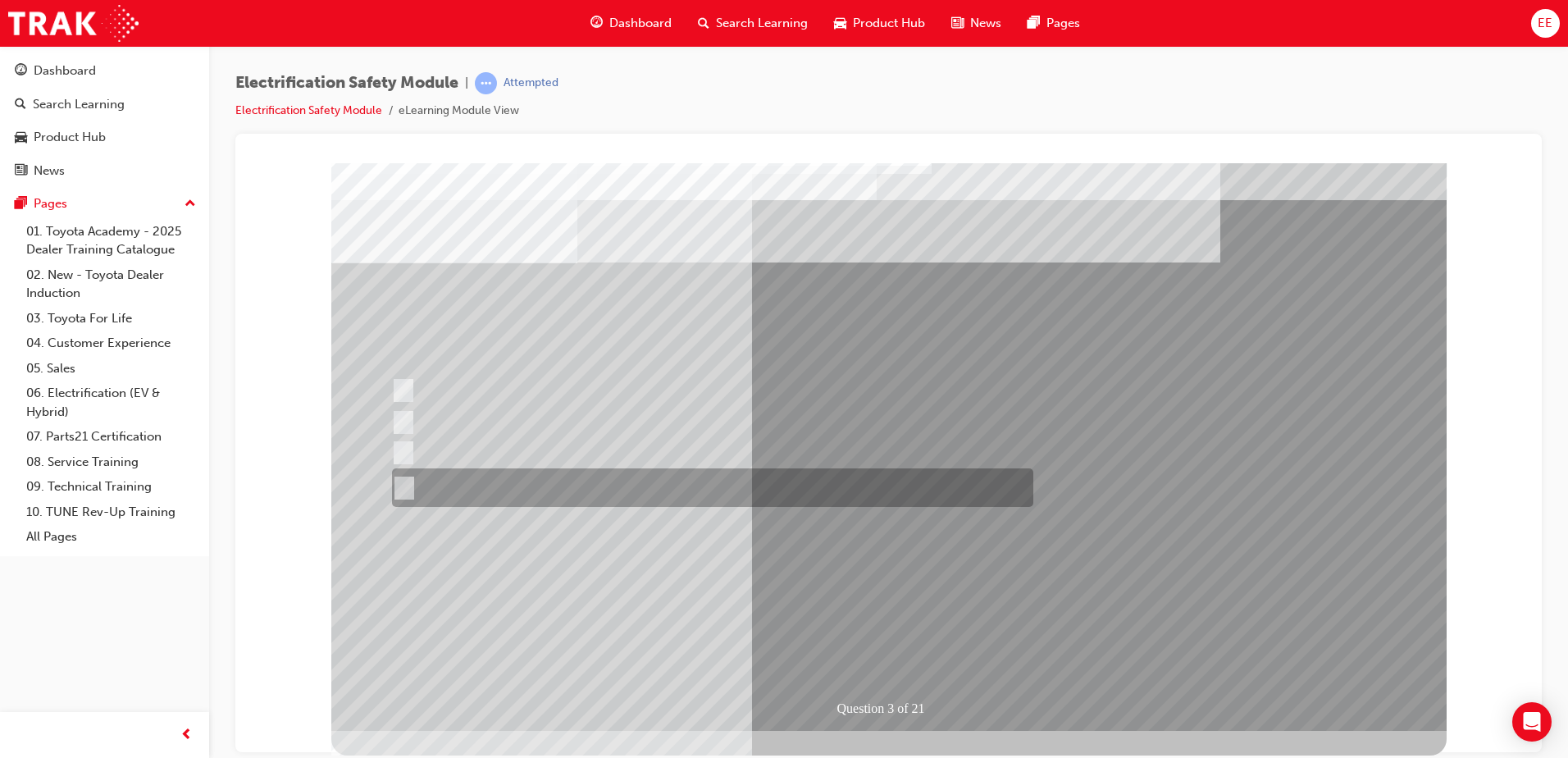
click at [418, 476] on div at bounding box center [708, 488] width 642 height 38
radio input "true"
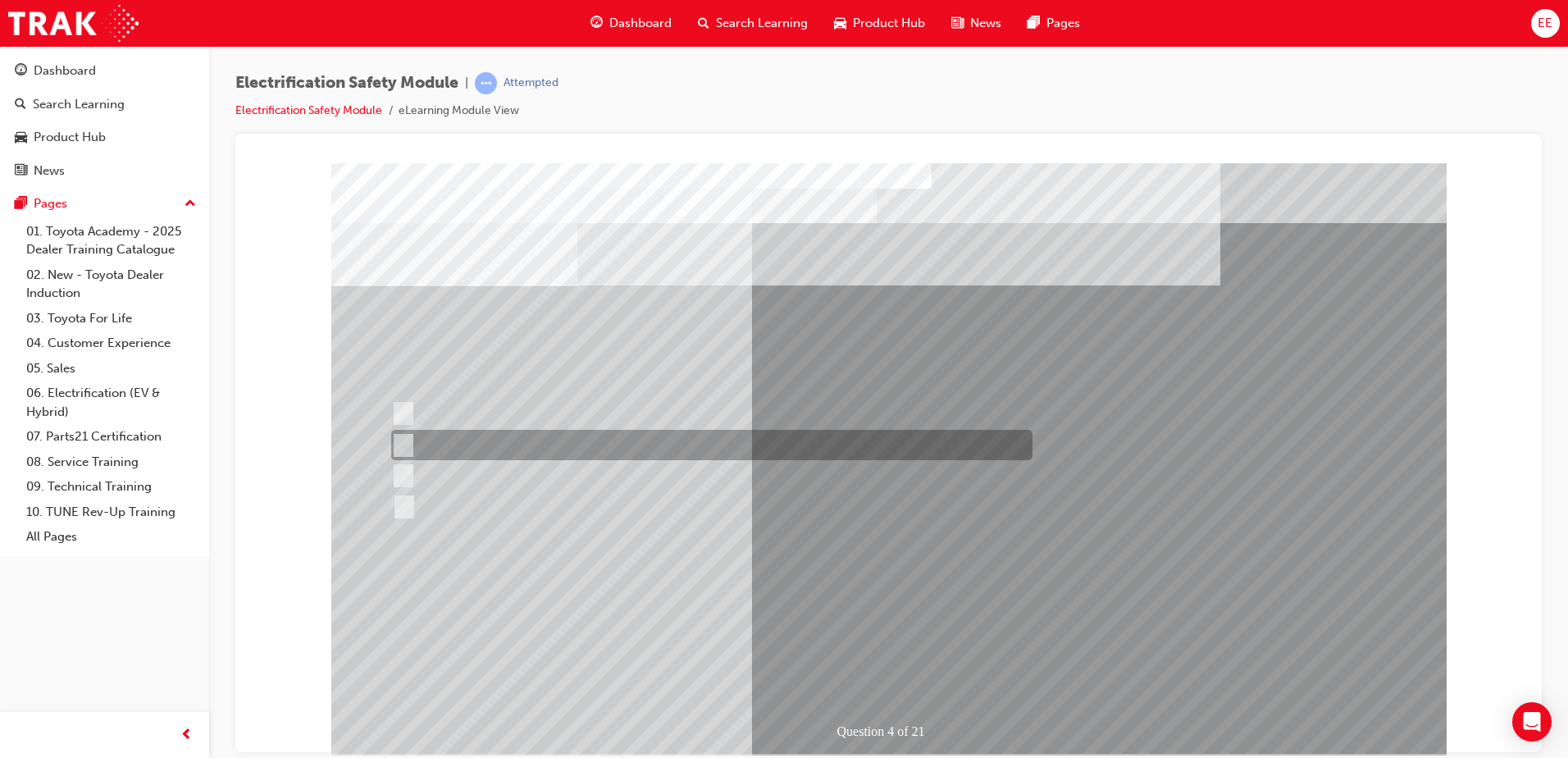
click at [410, 438] on div at bounding box center [707, 444] width 642 height 30
checkbox input "true"
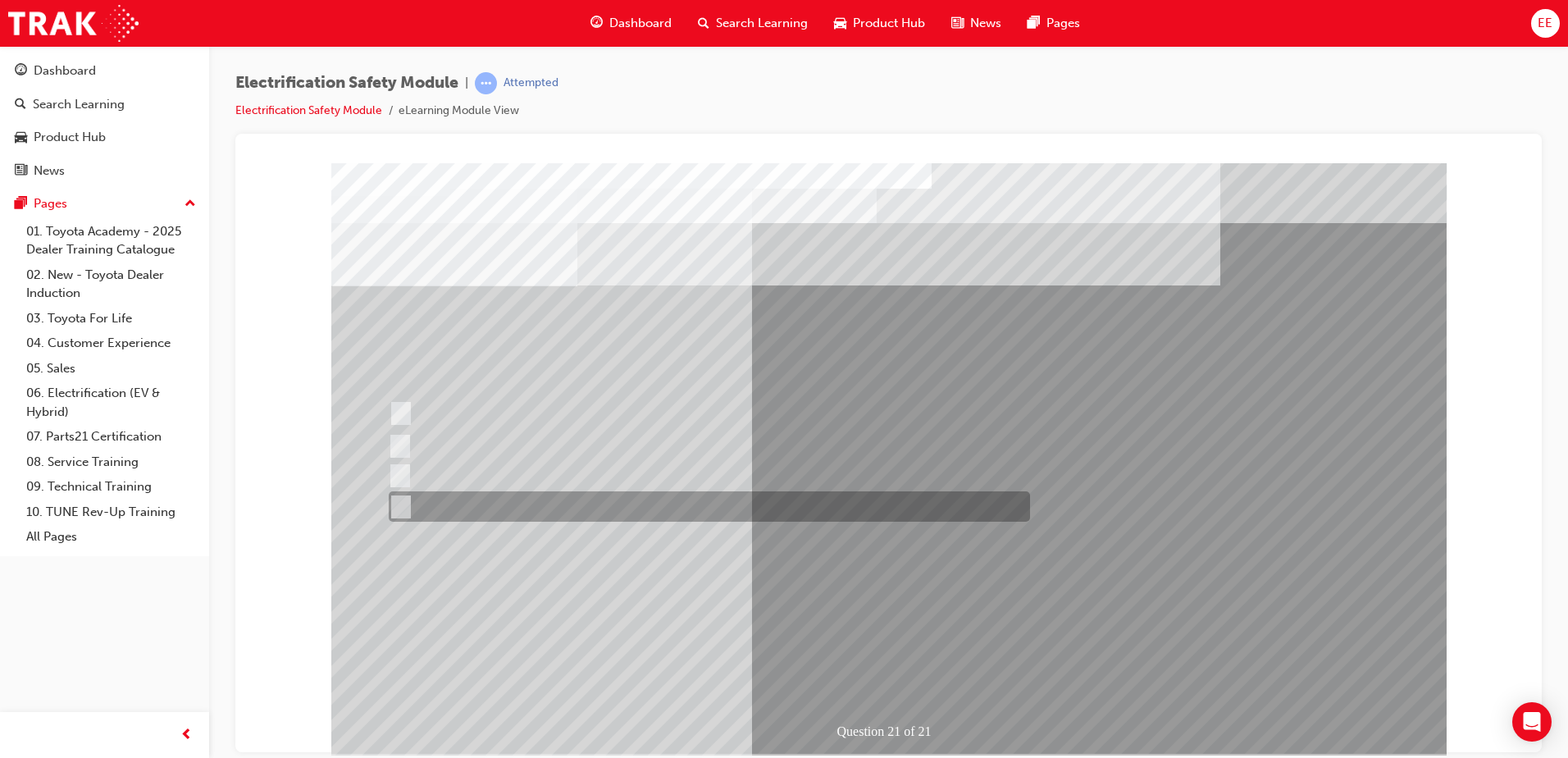
drag, startPoint x: 814, startPoint y: 518, endPoint x: 648, endPoint y: 622, distance: 195.9
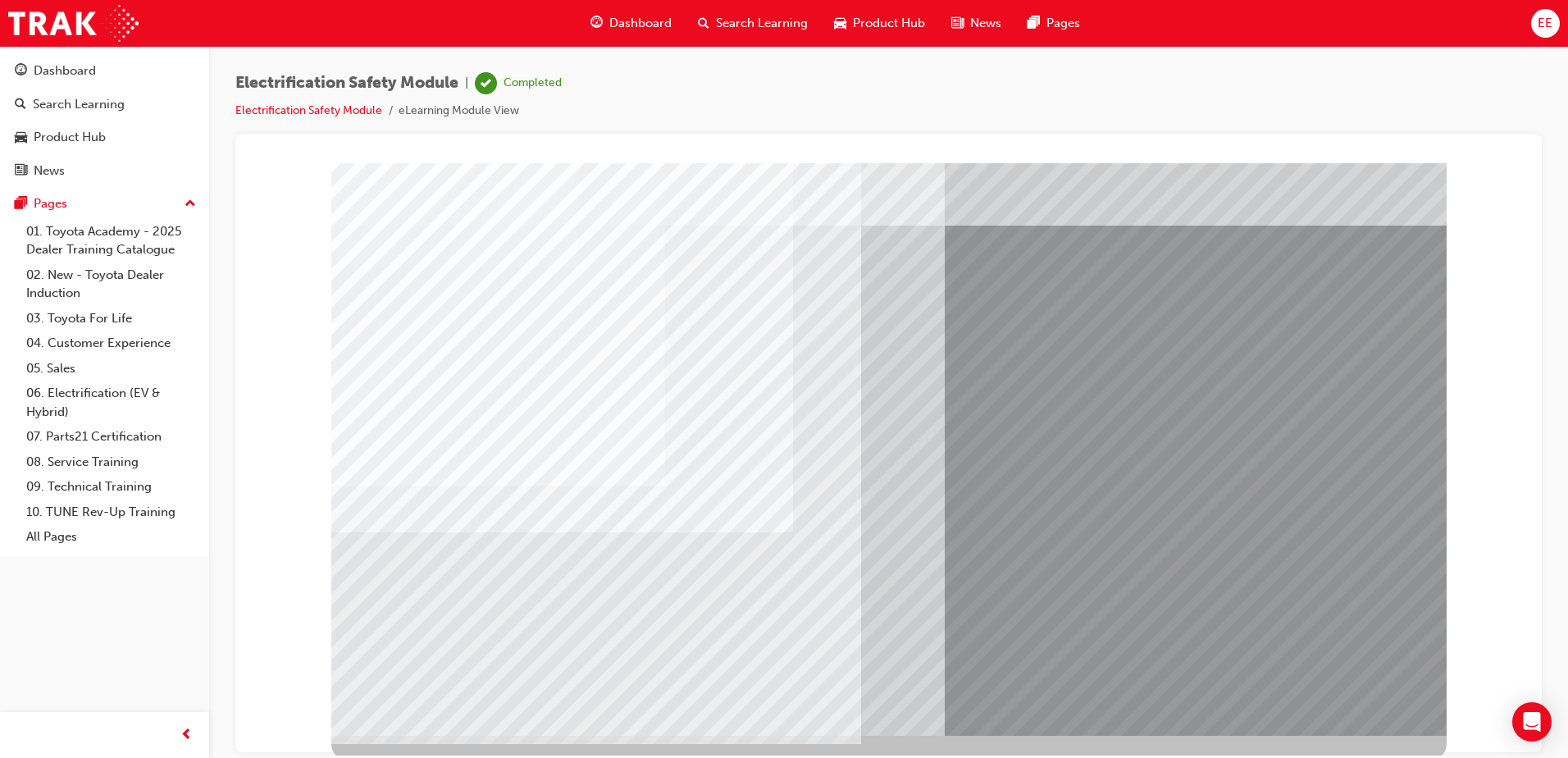
scroll to position [23, 0]
click at [473, 110] on li "eLearning Module View" at bounding box center [459, 111] width 120 height 19
click at [328, 106] on link "Electrification Safety Module" at bounding box center [309, 110] width 147 height 14
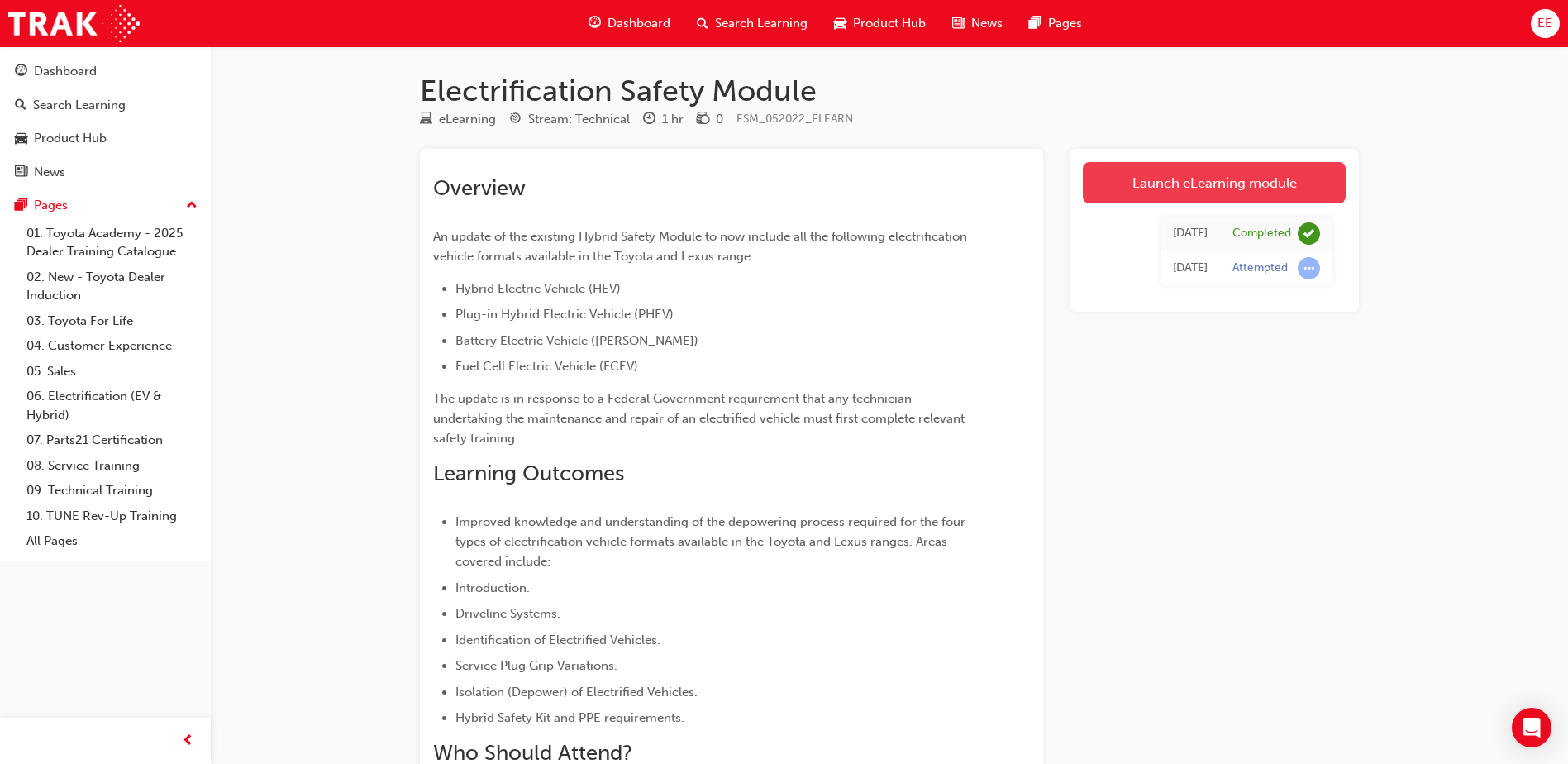
click at [1247, 195] on link "Launch eLearning module" at bounding box center [1214, 183] width 263 height 41
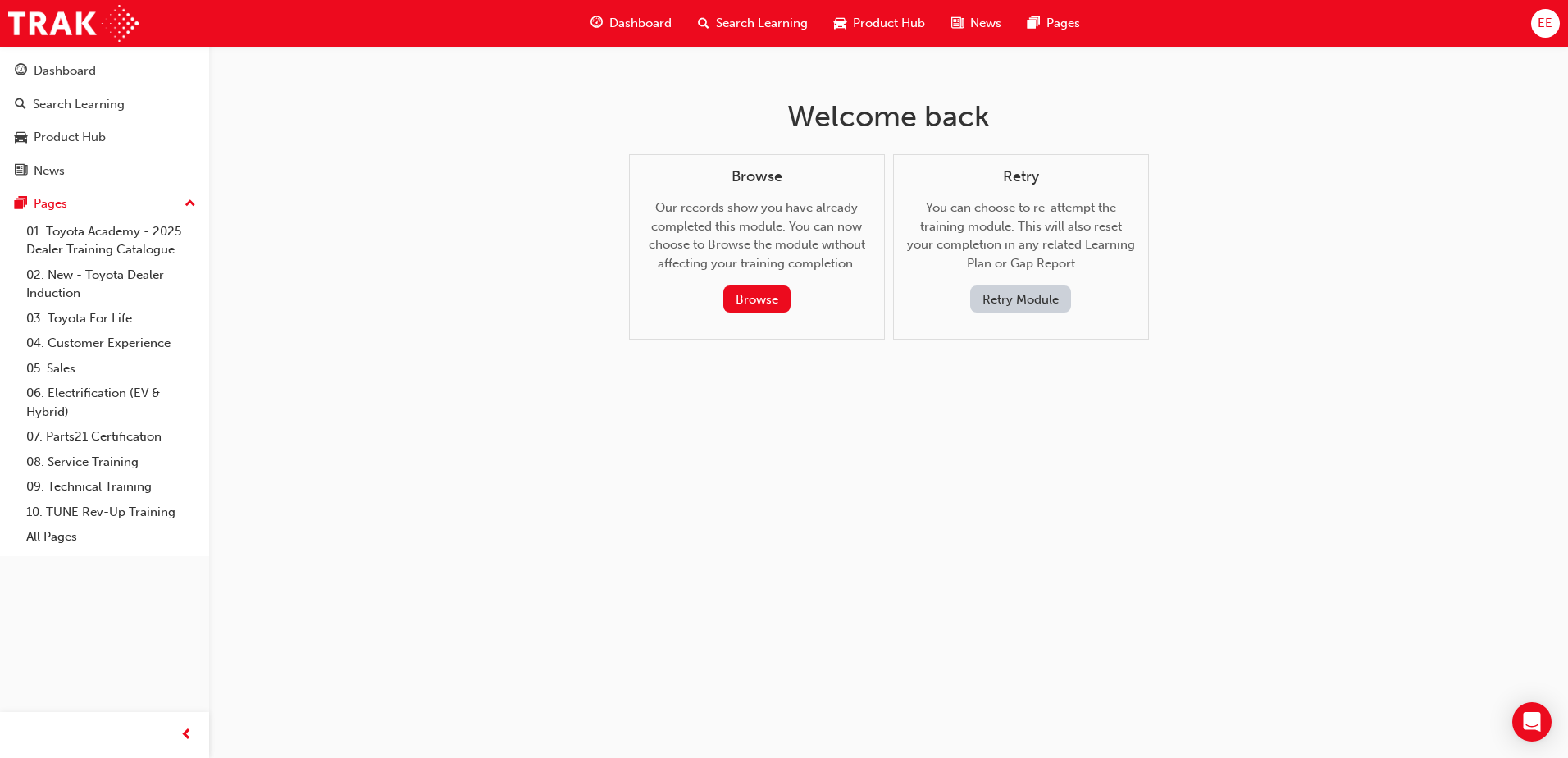
click at [1052, 302] on button "Retry Module" at bounding box center [1020, 299] width 101 height 27
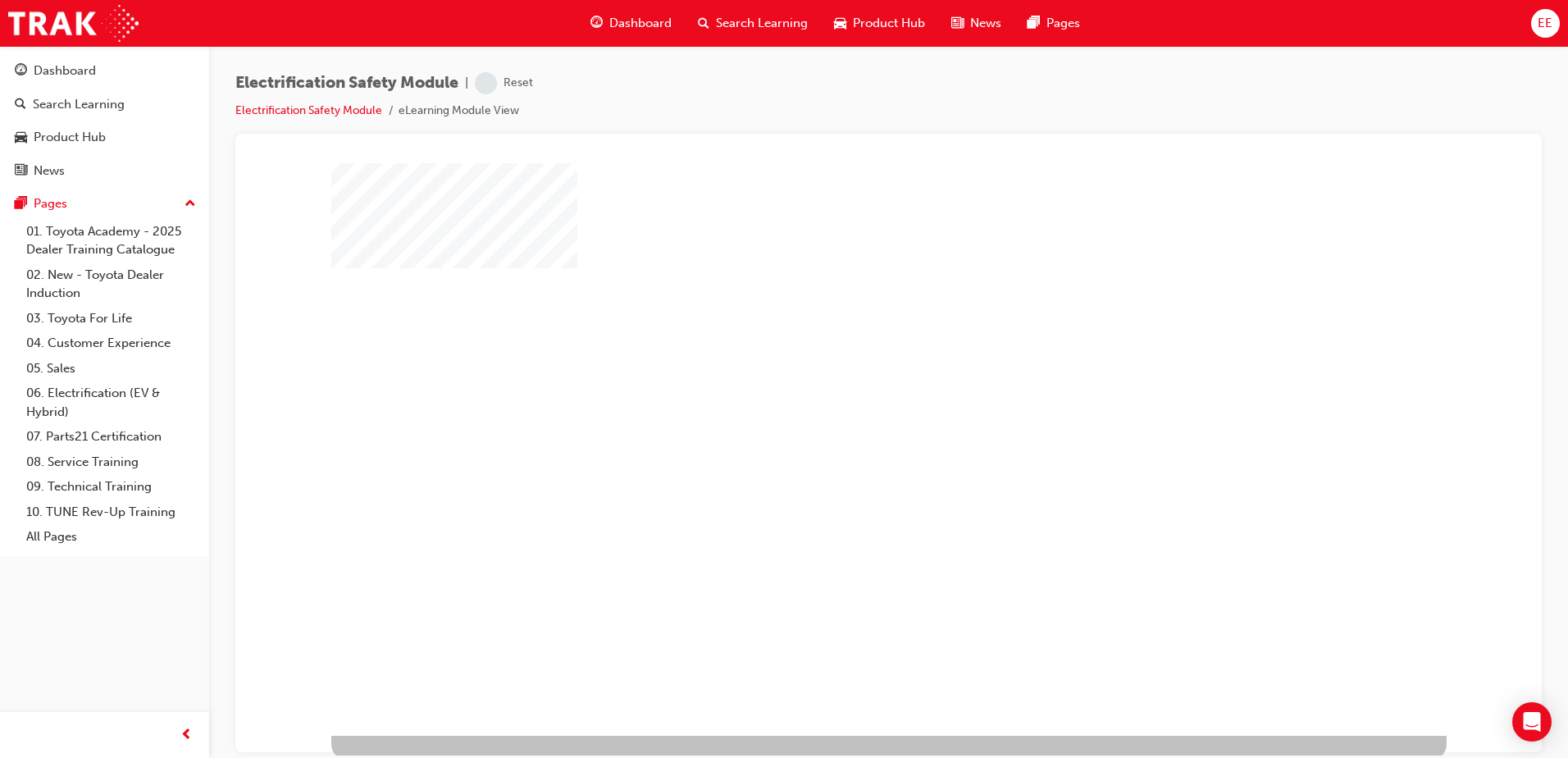
scroll to position [23, 0]
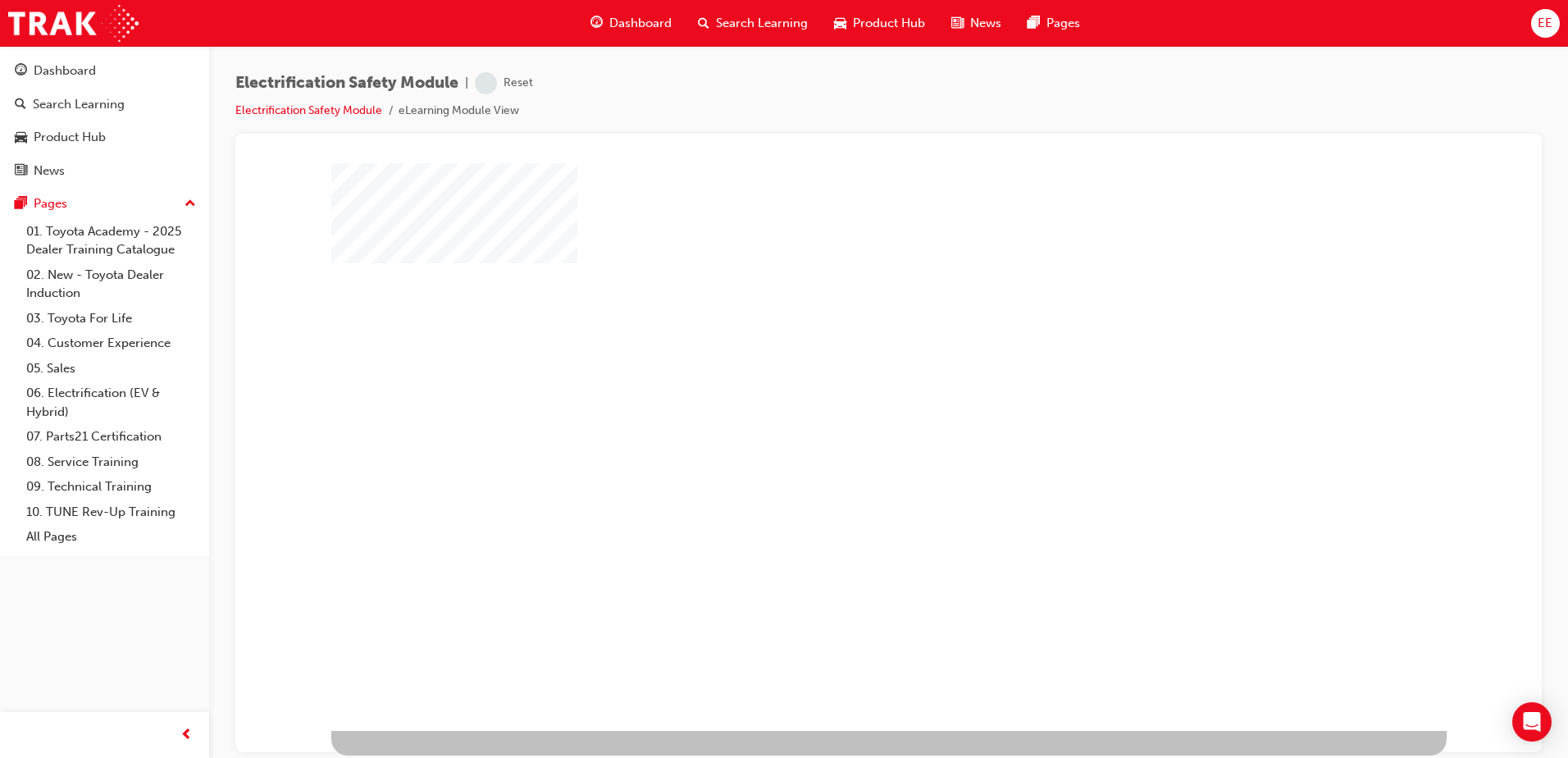
click at [841, 387] on div "play" at bounding box center [841, 387] width 0 height 0
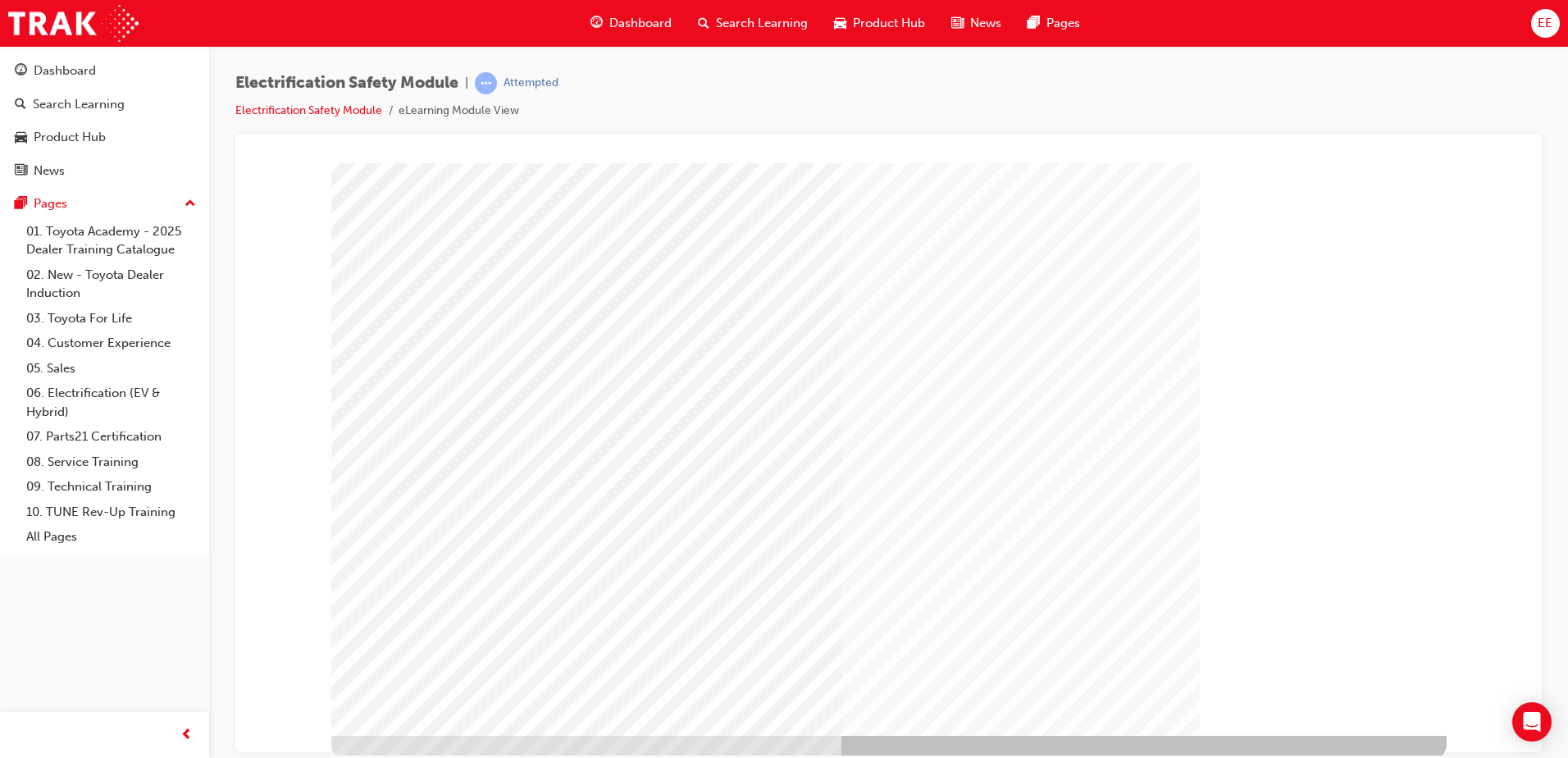
scroll to position [0, 0]
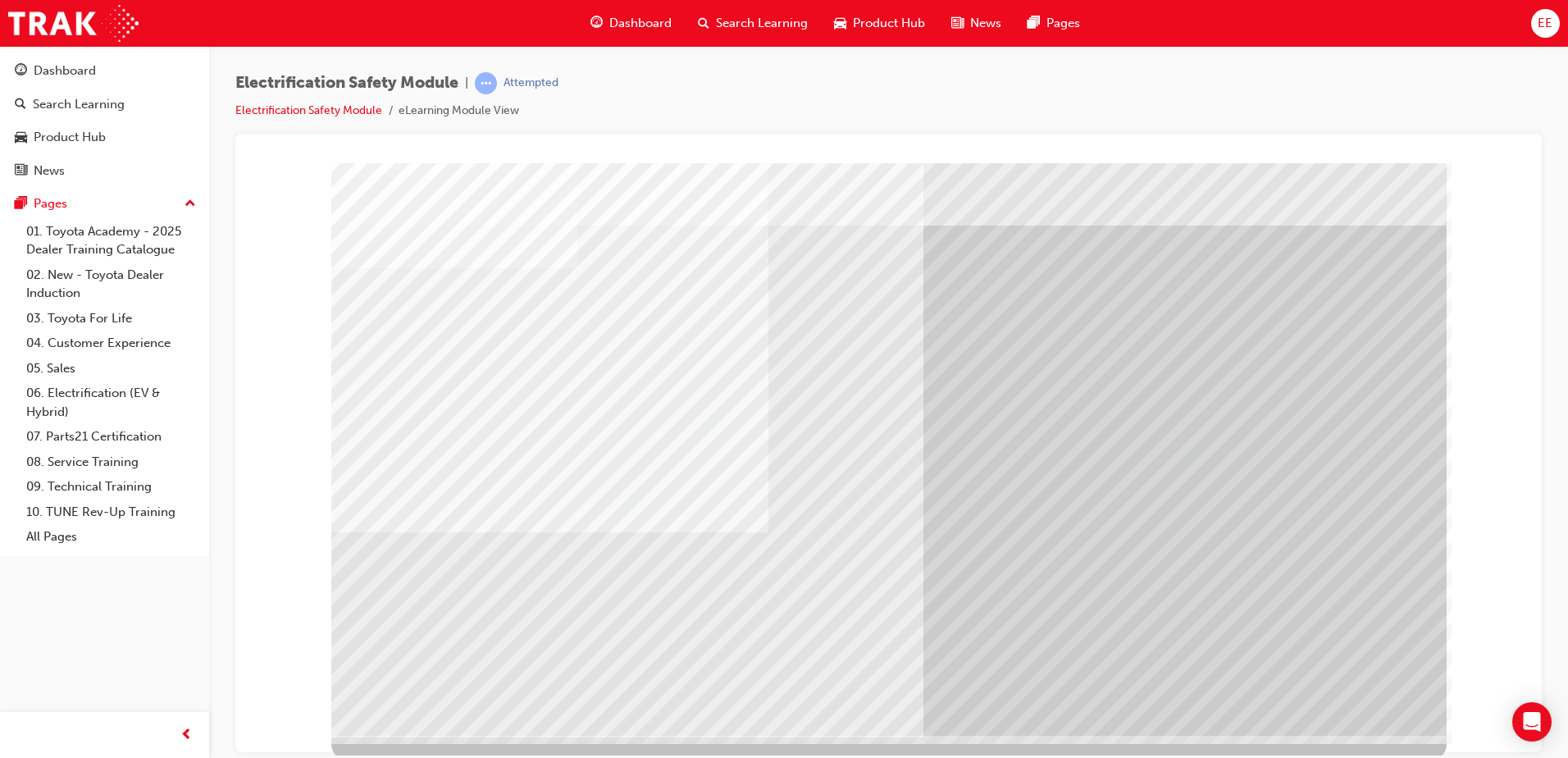
scroll to position [23, 0]
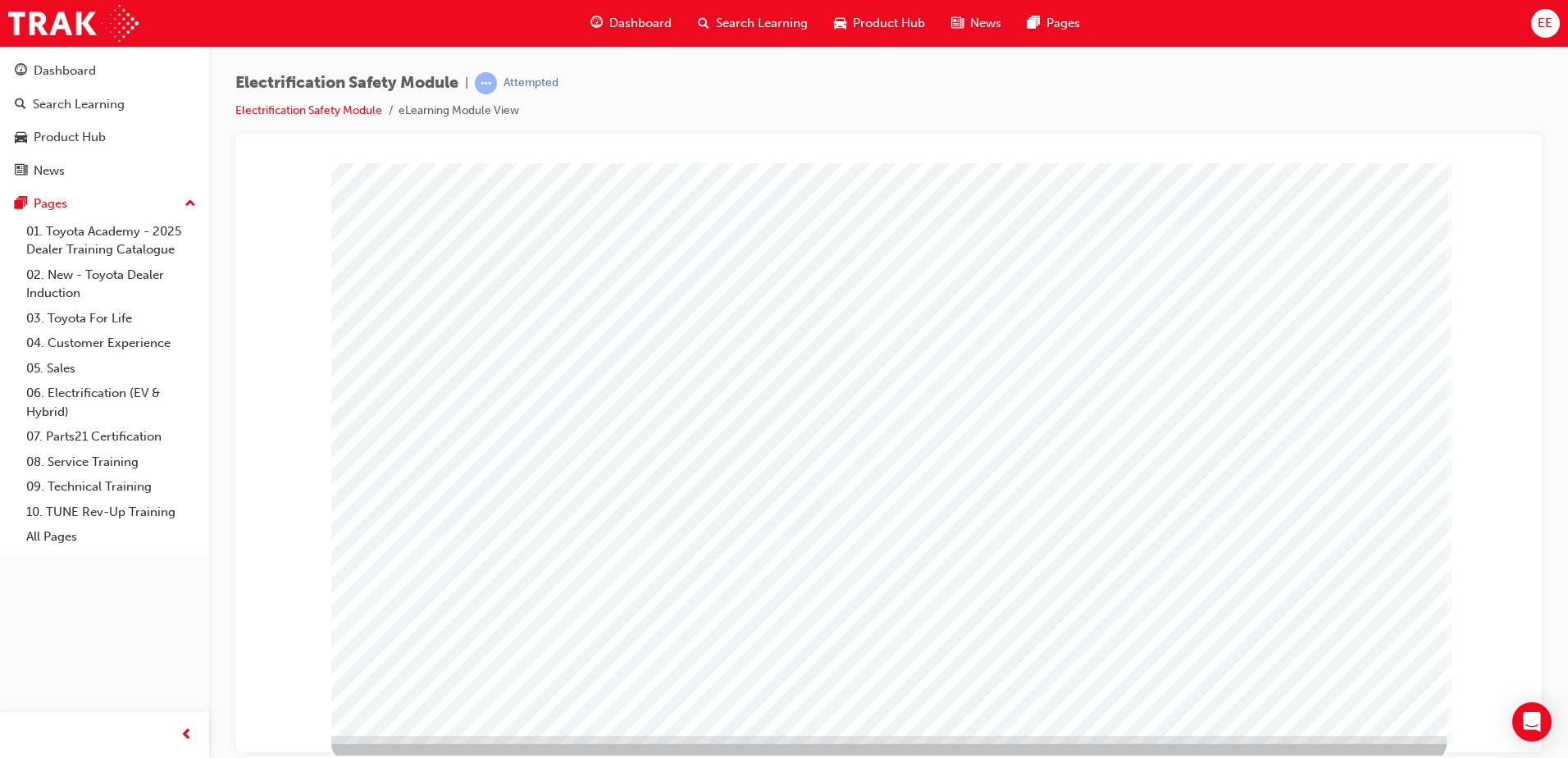
scroll to position [23, 0]
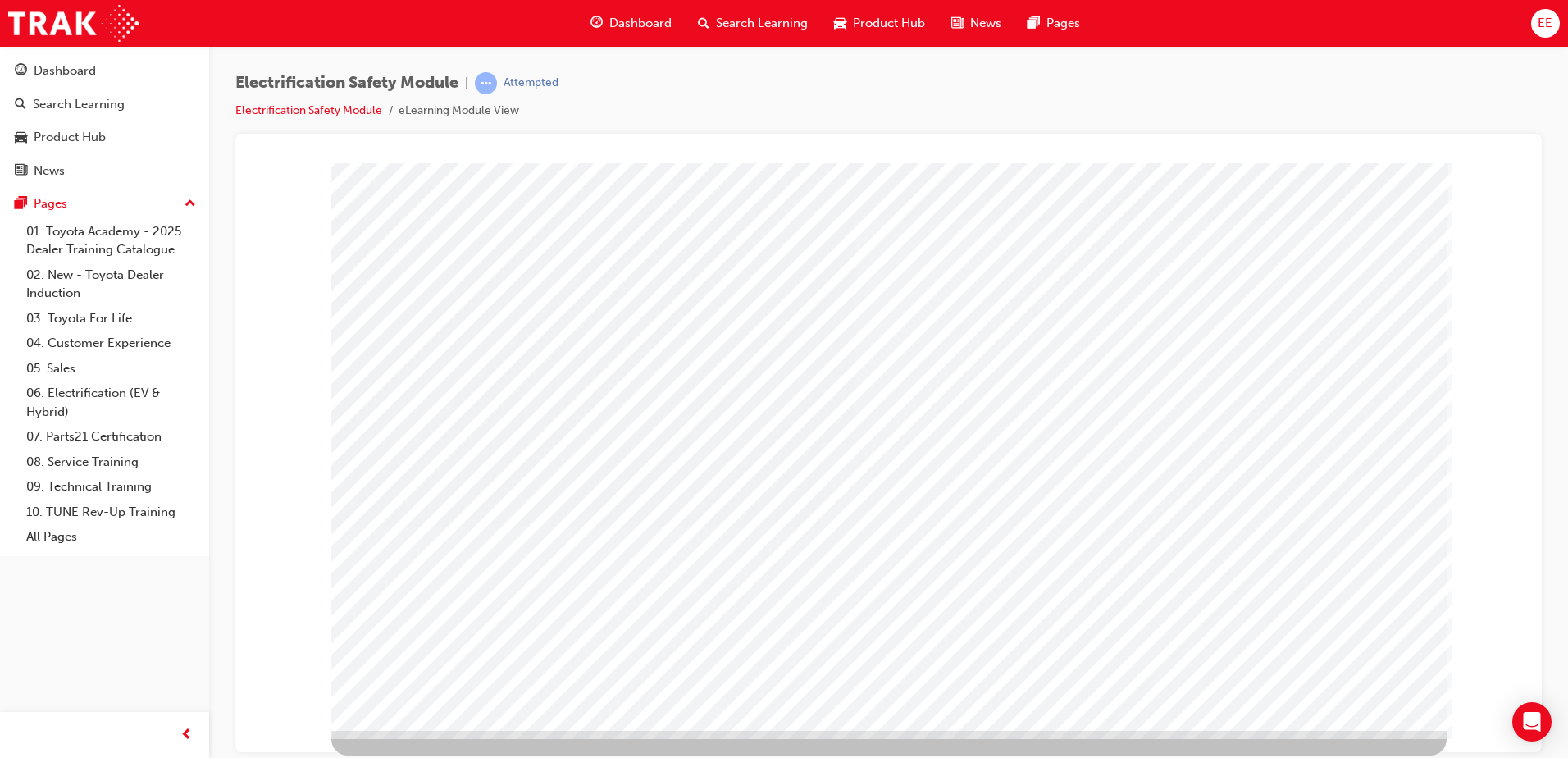
click at [1027, 278] on div "multistate" at bounding box center [888, 434] width 1115 height 591
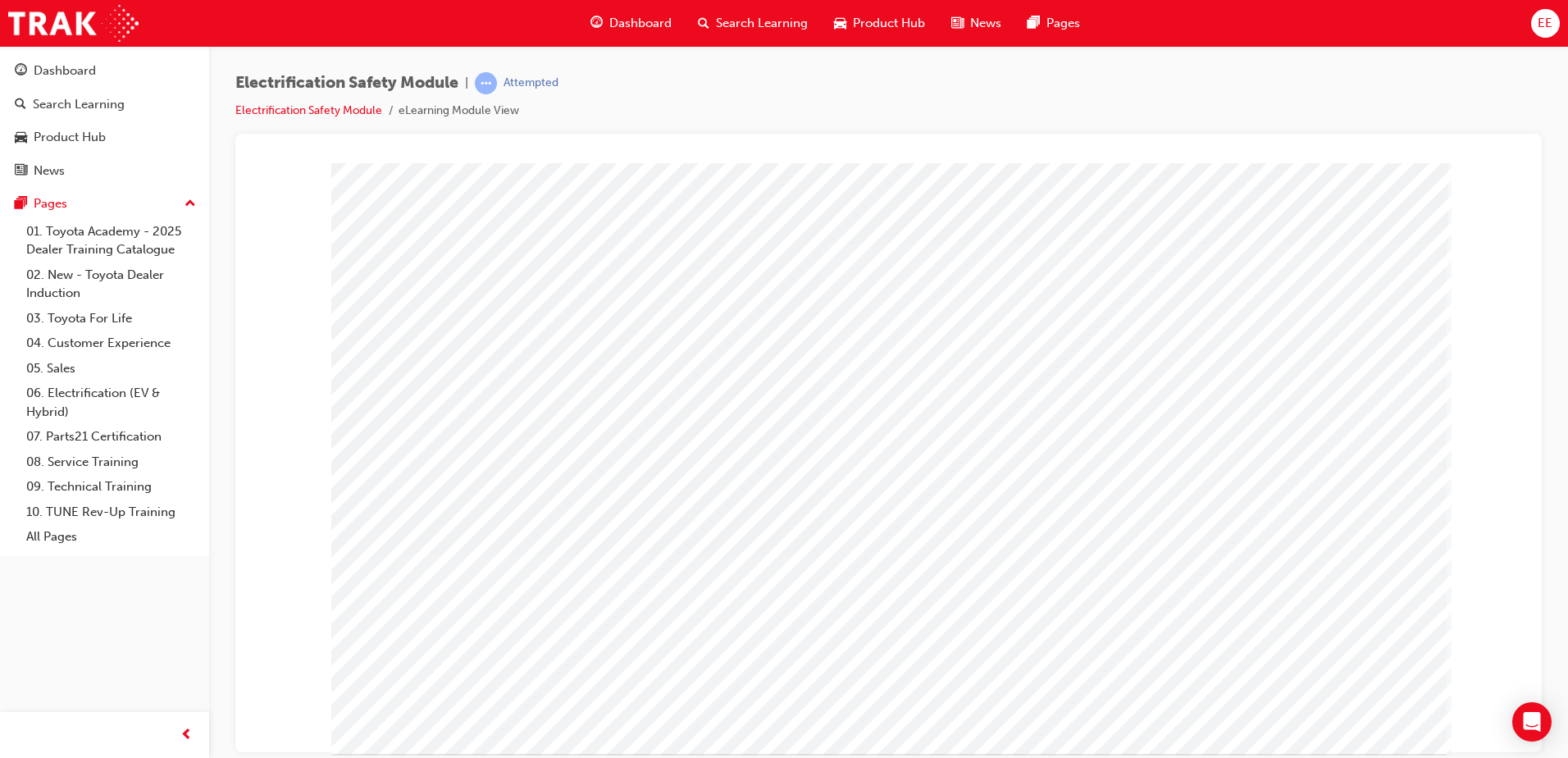
drag, startPoint x: 1017, startPoint y: 648, endPoint x: 1102, endPoint y: 652, distance: 85.1
drag, startPoint x: 1257, startPoint y: 642, endPoint x: 1380, endPoint y: 235, distance: 425.2
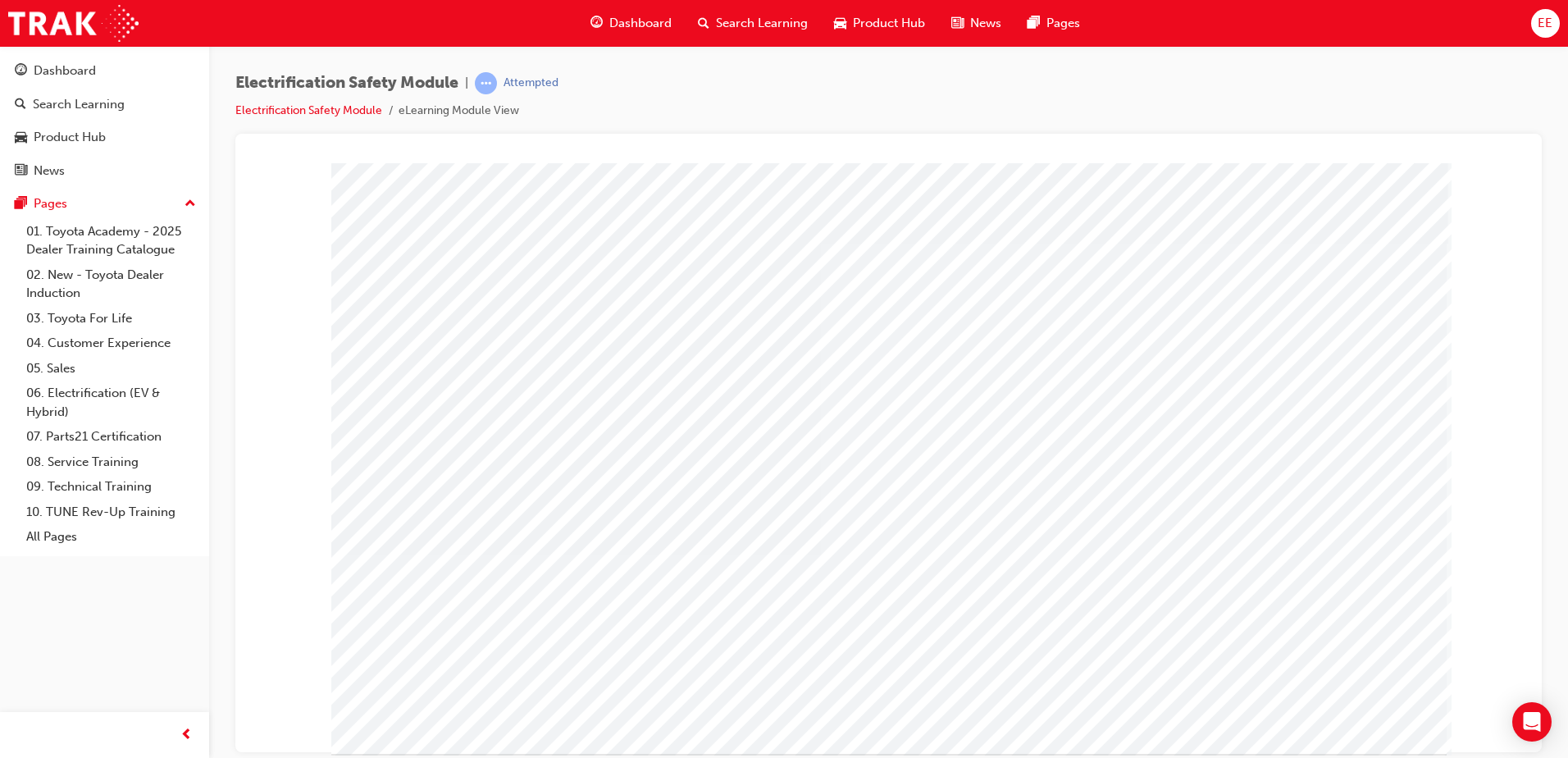
drag, startPoint x: 1342, startPoint y: 318, endPoint x: 1345, endPoint y: 342, distance: 24.2
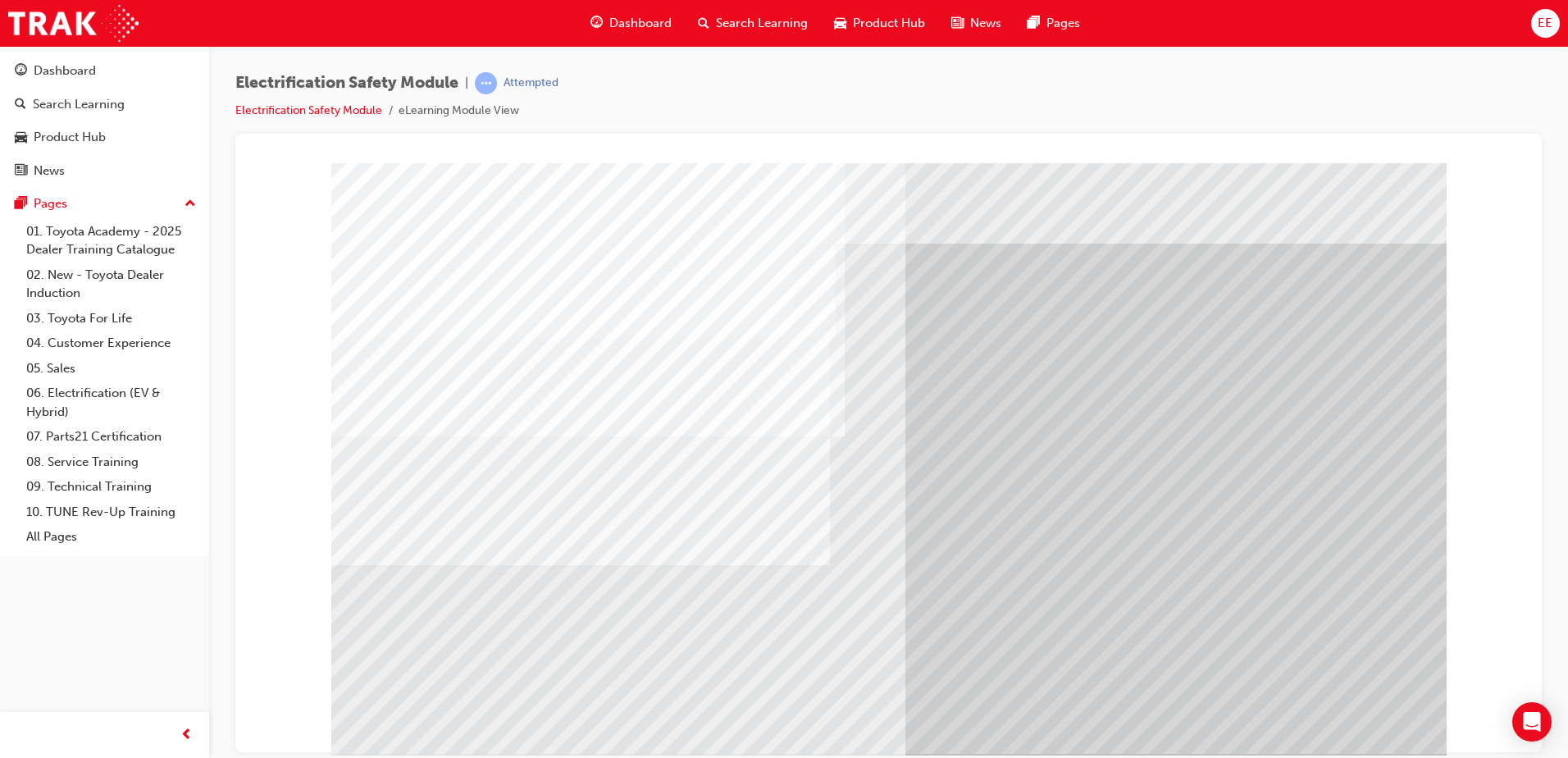
drag, startPoint x: 417, startPoint y: 539, endPoint x: 768, endPoint y: 528, distance: 351.2
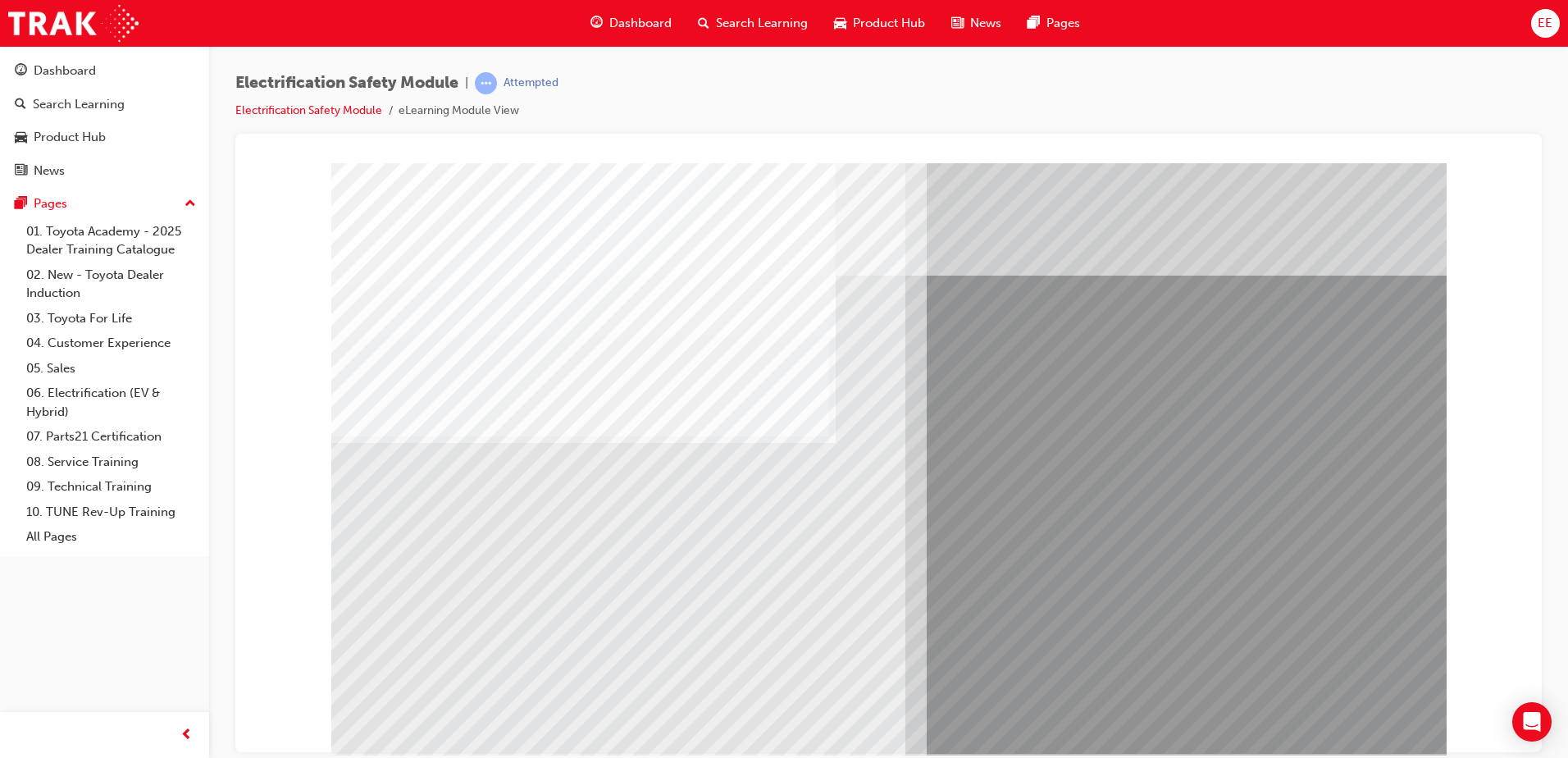
drag, startPoint x: 409, startPoint y: 619, endPoint x: 418, endPoint y: 622, distance: 9.5
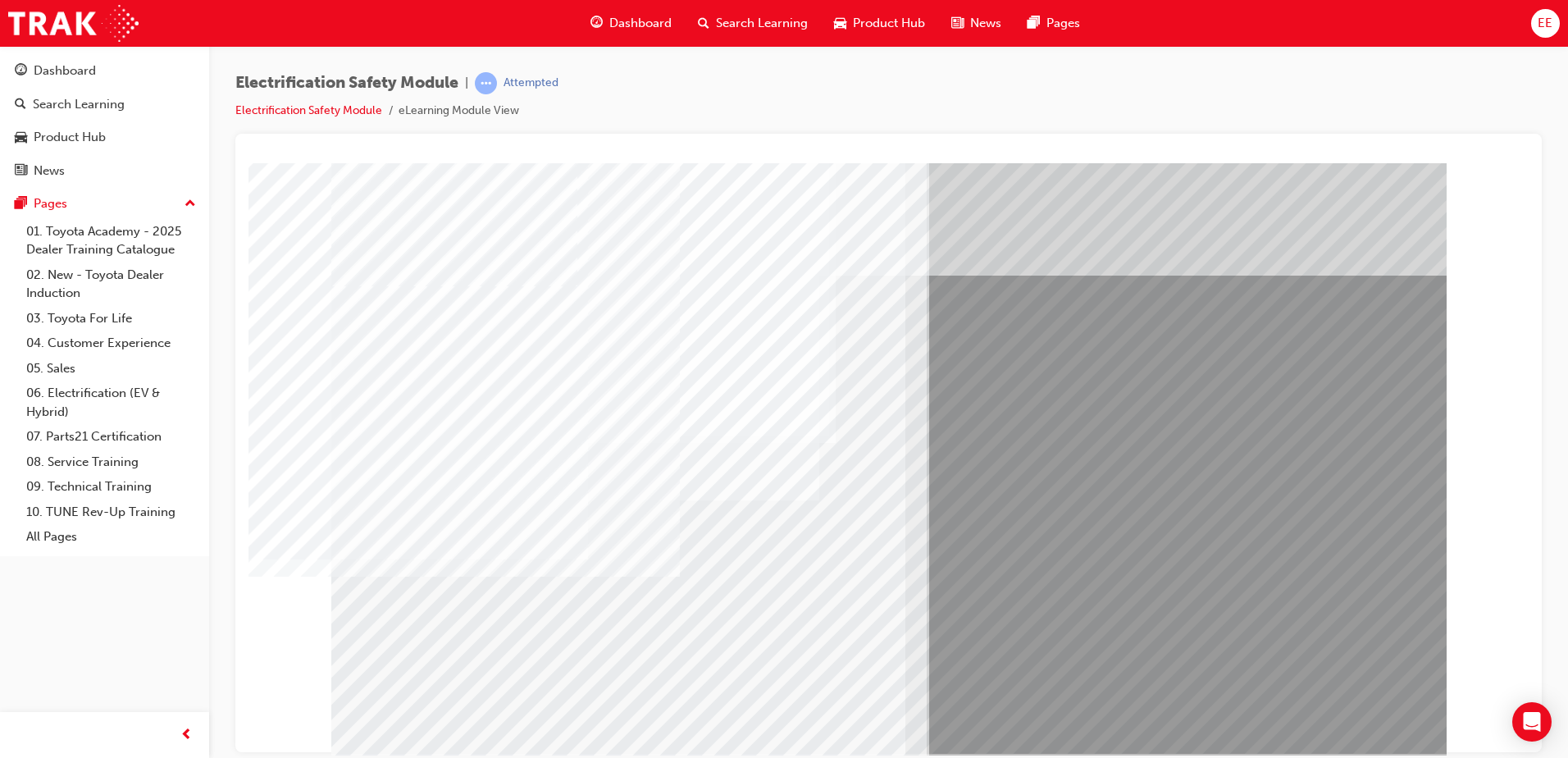
drag, startPoint x: 598, startPoint y: 615, endPoint x: 979, endPoint y: 609, distance: 381.0
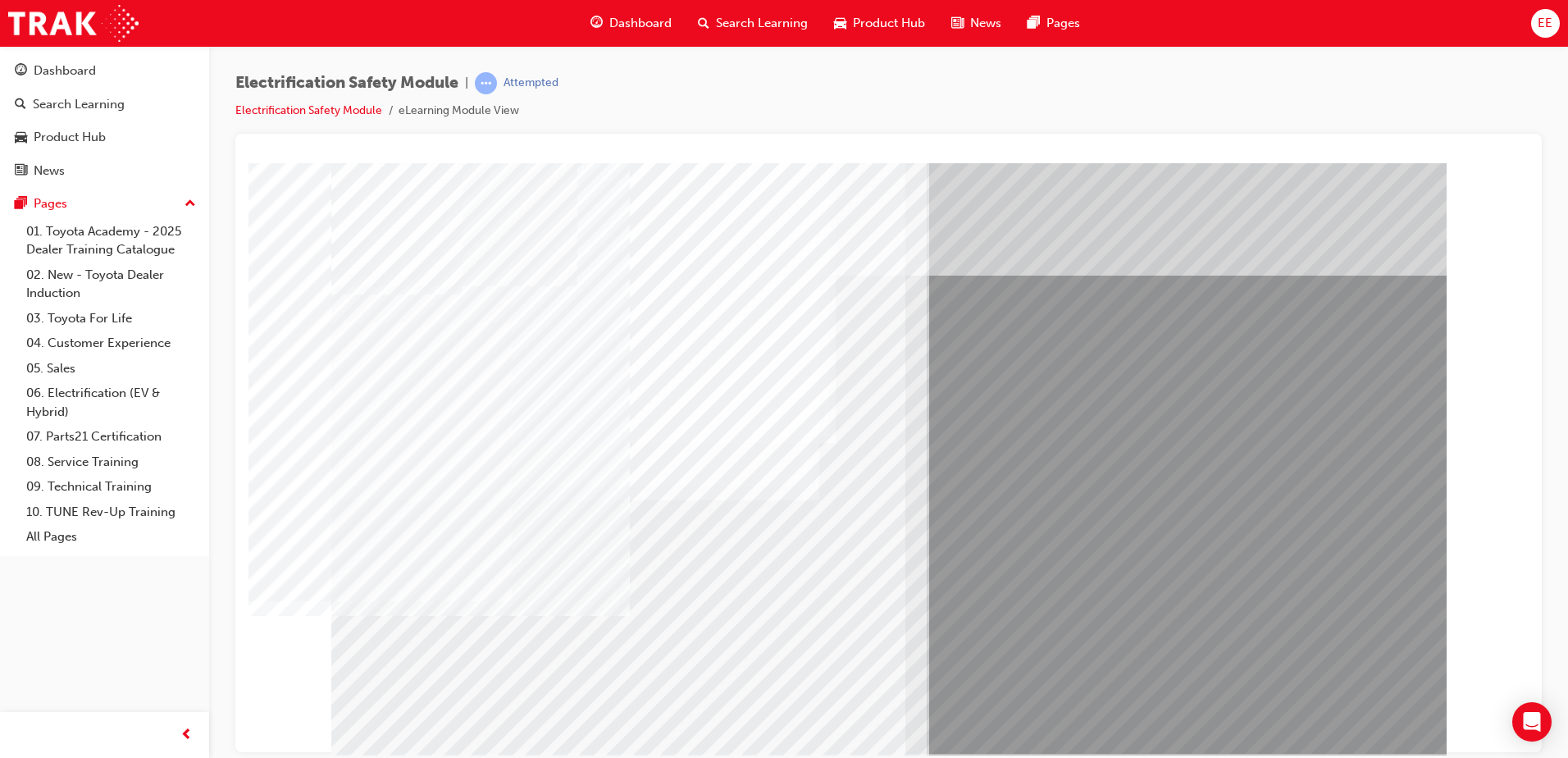
drag, startPoint x: 609, startPoint y: 599, endPoint x: 661, endPoint y: 601, distance: 52.0
drag, startPoint x: 776, startPoint y: 609, endPoint x: 835, endPoint y: 620, distance: 60.0
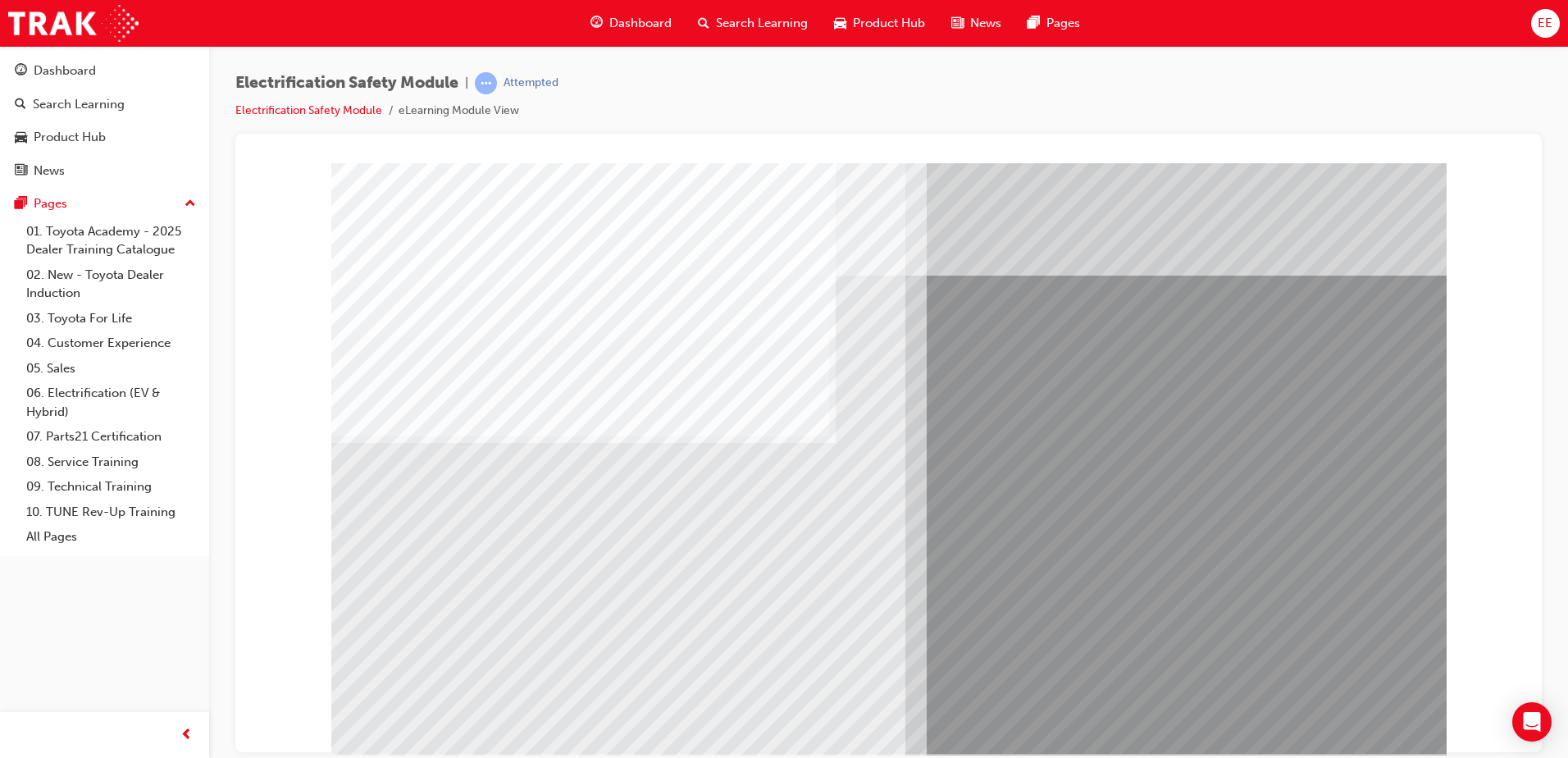
drag, startPoint x: 538, startPoint y: 616, endPoint x: 548, endPoint y: 616, distance: 10.0
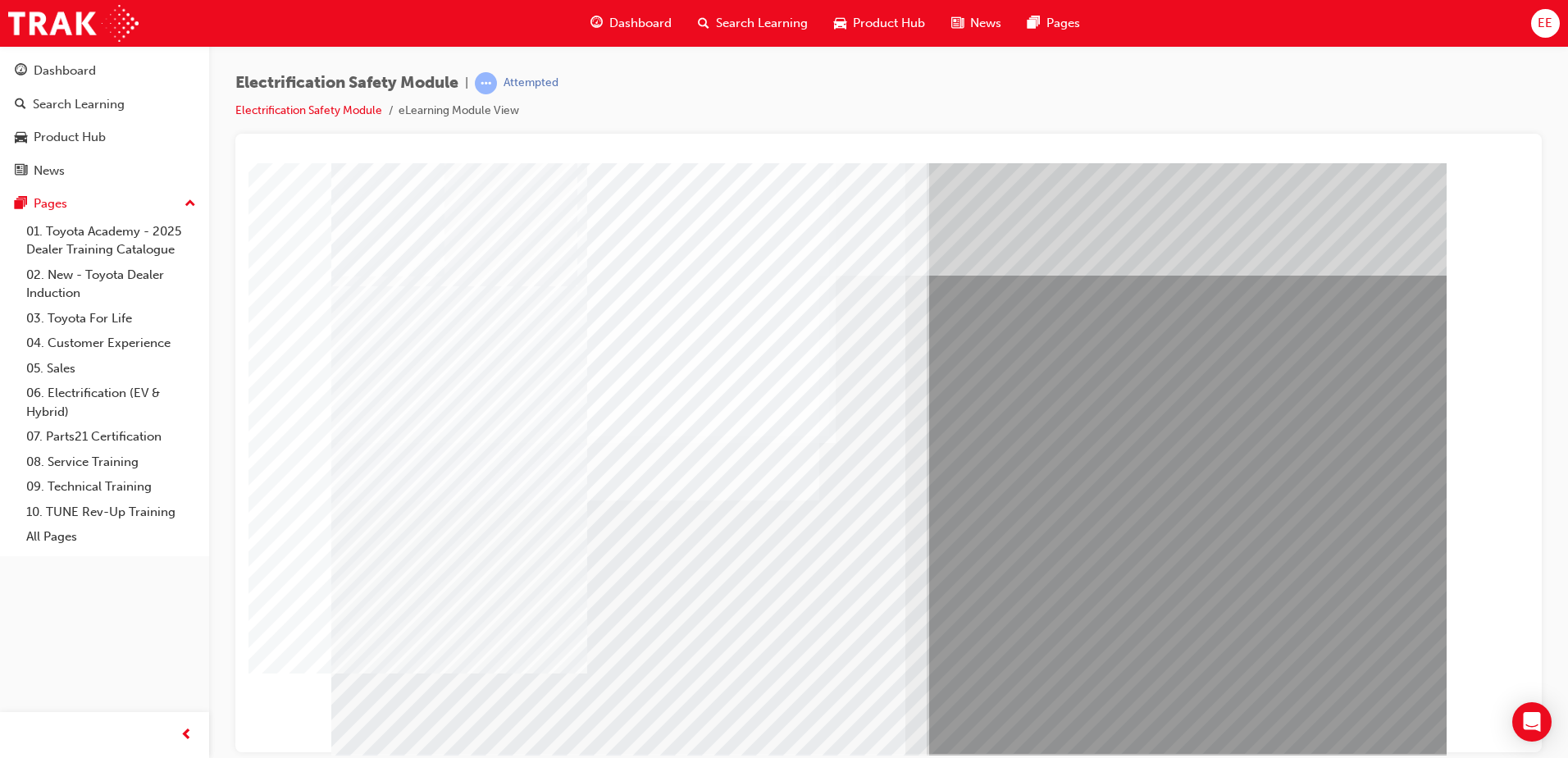
drag, startPoint x: 663, startPoint y: 607, endPoint x: 784, endPoint y: 608, distance: 121.0
click at [754, 604] on div "multistate" at bounding box center [888, 457] width 1115 height 591
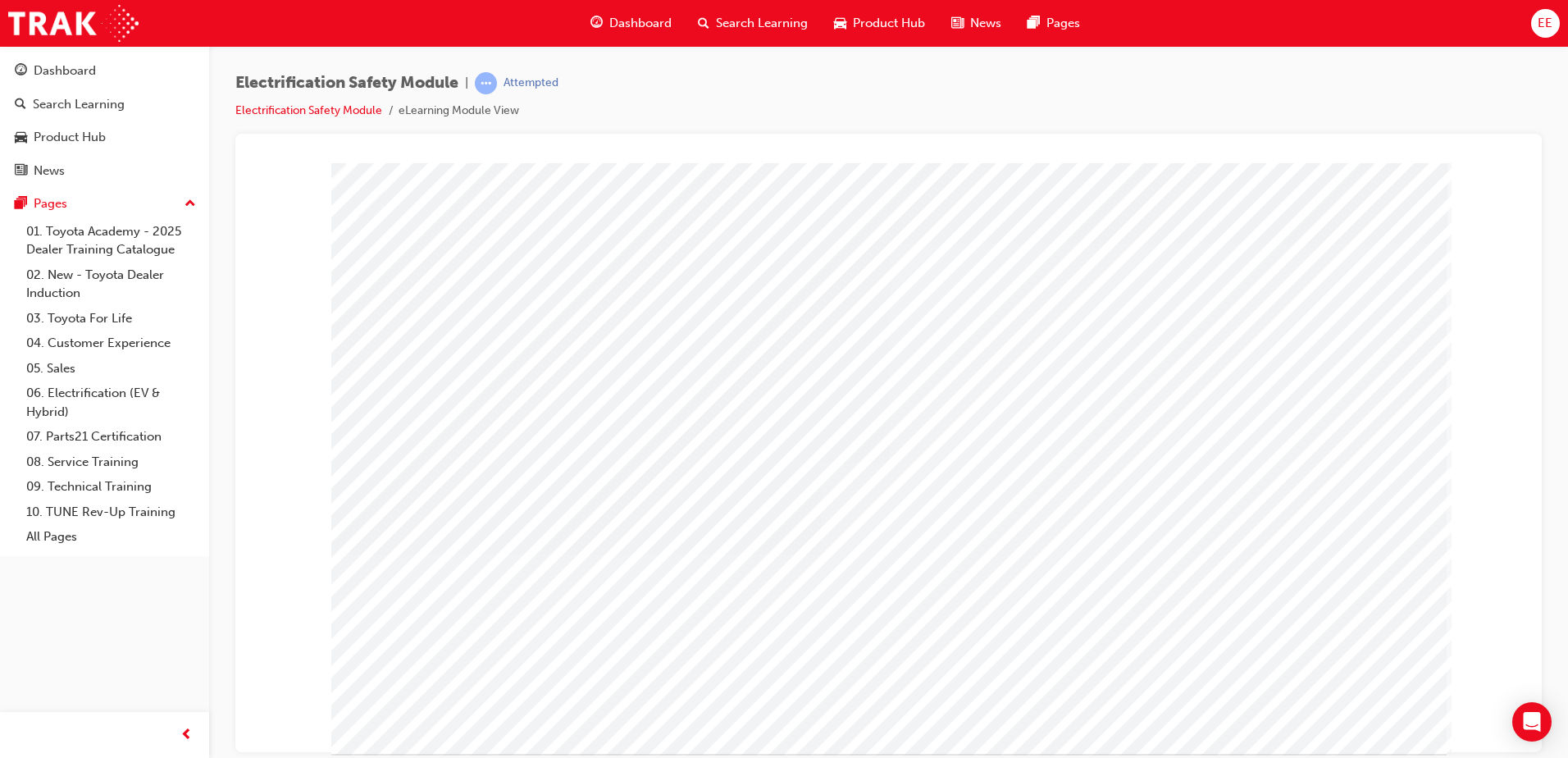
drag, startPoint x: 1135, startPoint y: 461, endPoint x: 1171, endPoint y: 451, distance: 37.4
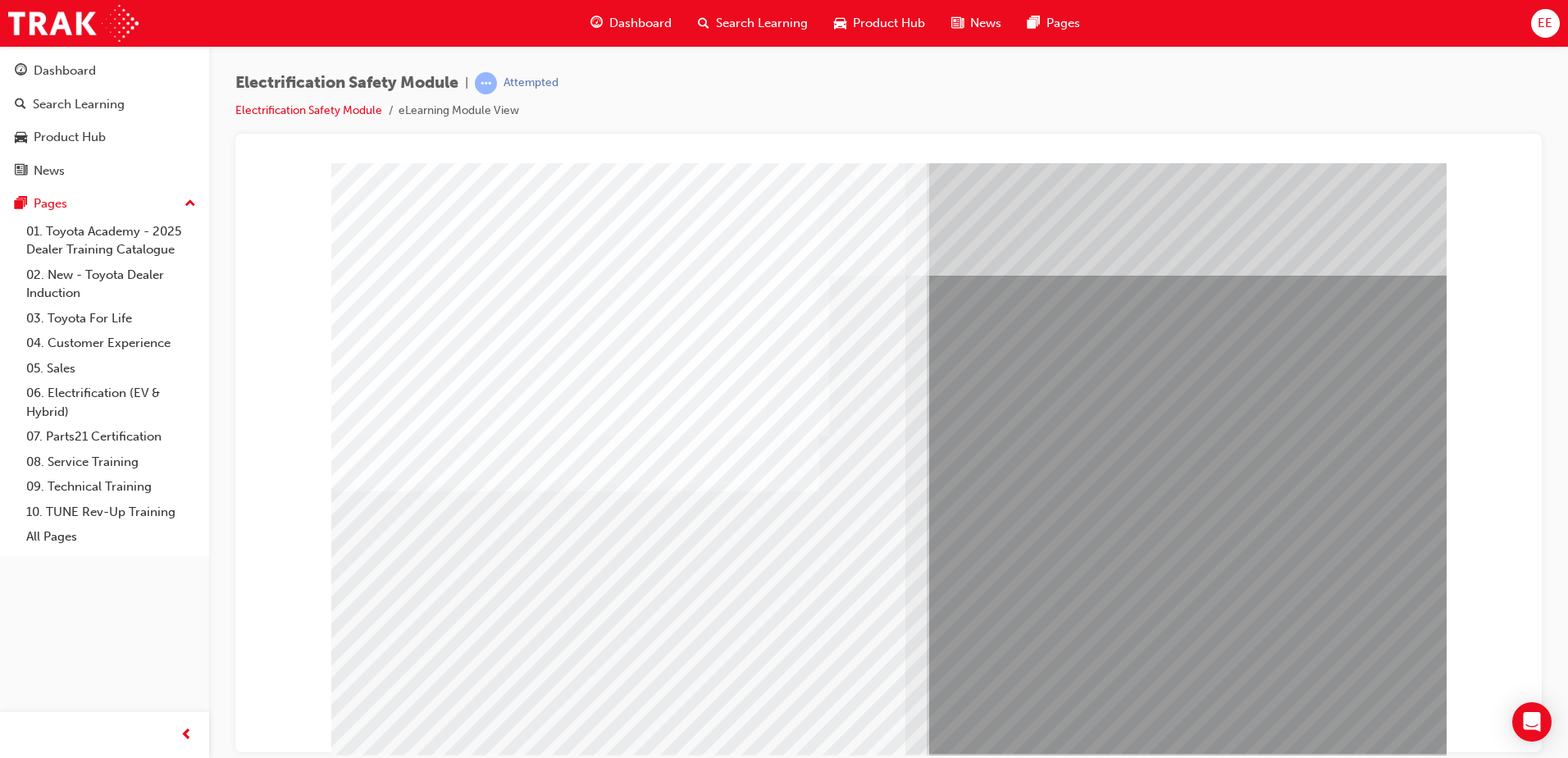
drag, startPoint x: 607, startPoint y: 607, endPoint x: 678, endPoint y: 611, distance: 71.1
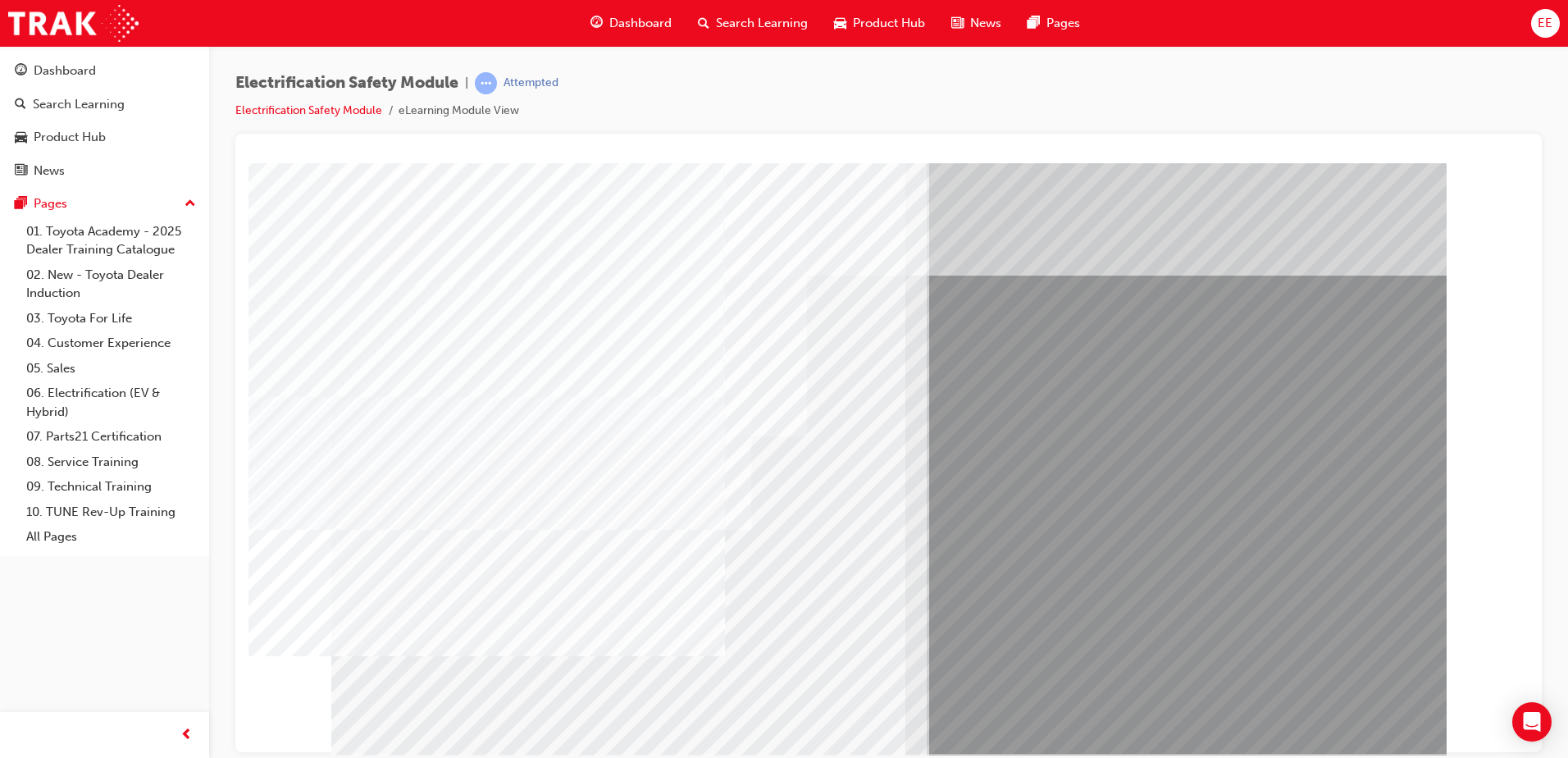
drag, startPoint x: 1379, startPoint y: 700, endPoint x: 1362, endPoint y: 708, distance: 18.8
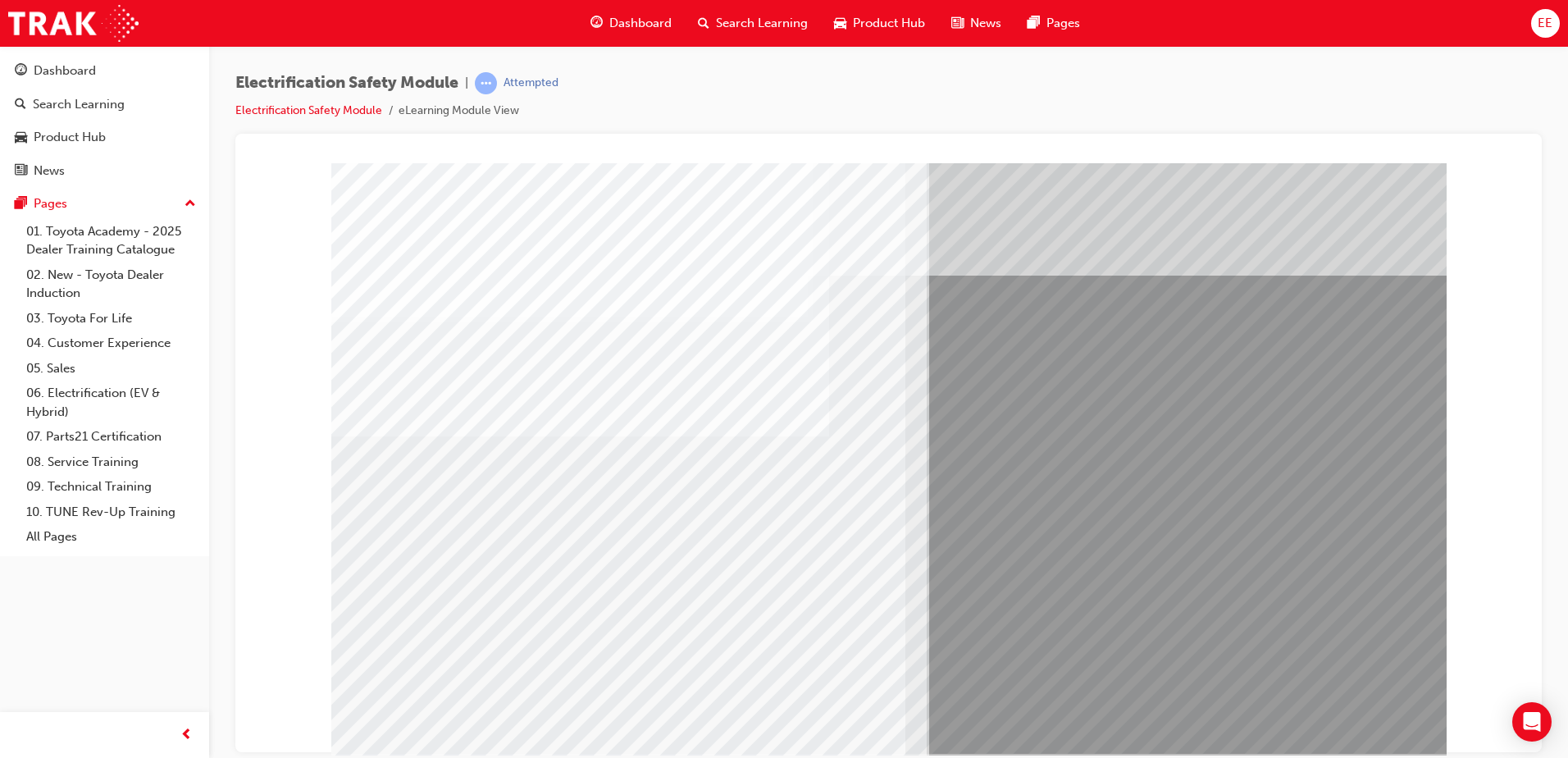
drag, startPoint x: 1347, startPoint y: 733, endPoint x: 1353, endPoint y: 710, distance: 23.8
click at [1347, 723] on div "multistate" at bounding box center [888, 457] width 1115 height 591
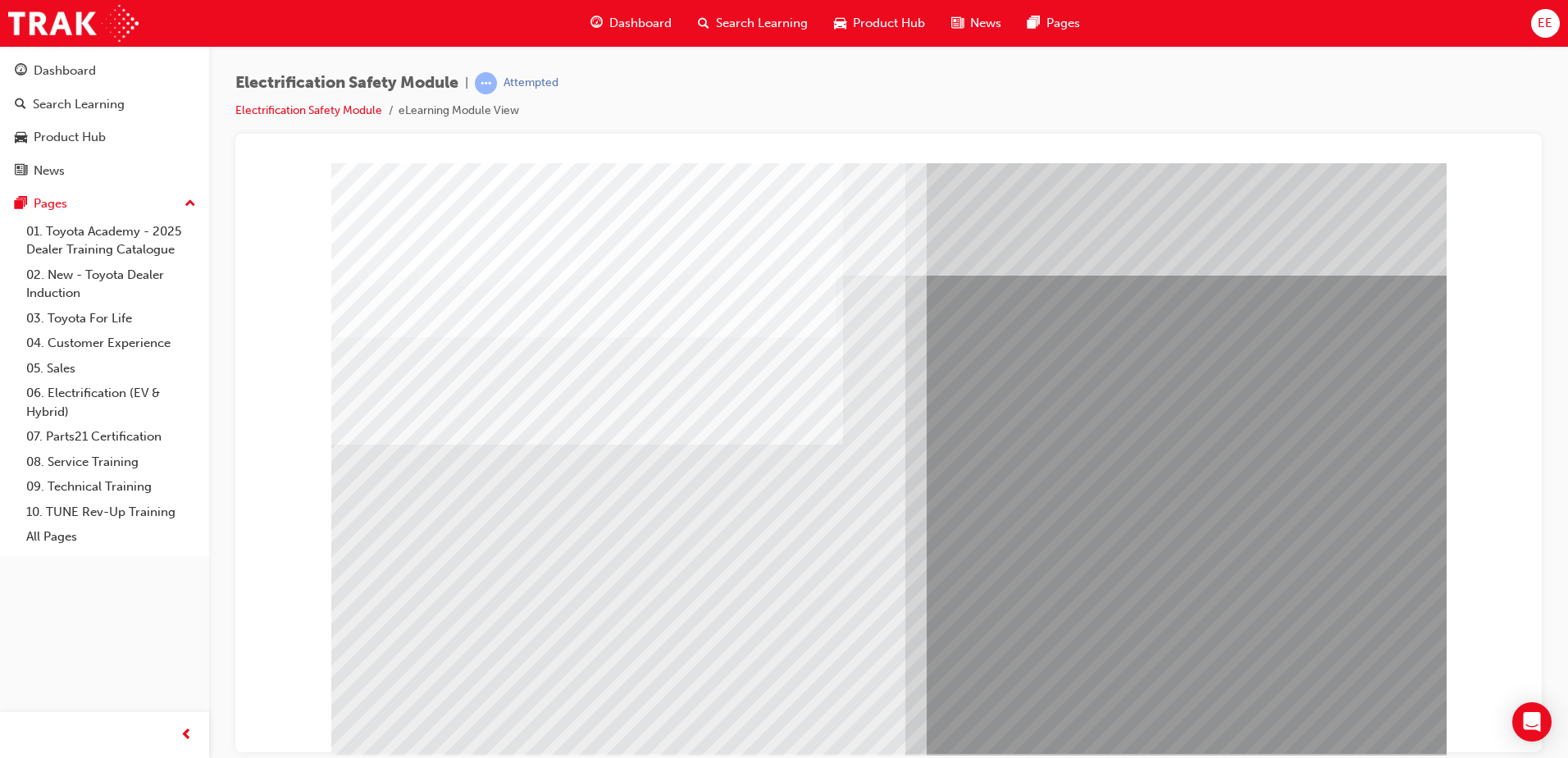
drag, startPoint x: 478, startPoint y: 563, endPoint x: 570, endPoint y: 584, distance: 94.4
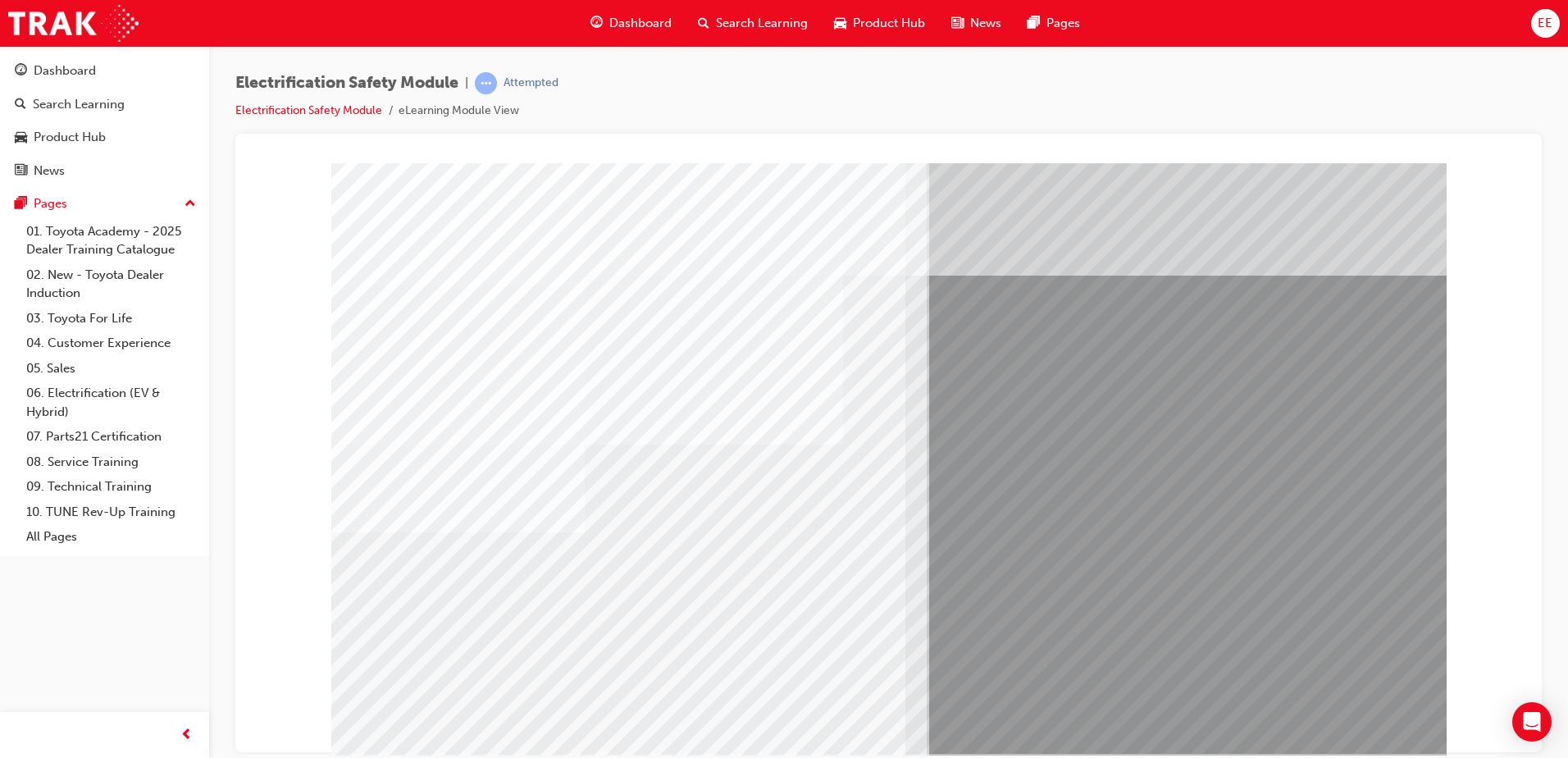
drag, startPoint x: 658, startPoint y: 614, endPoint x: 891, endPoint y: 640, distance: 234.4
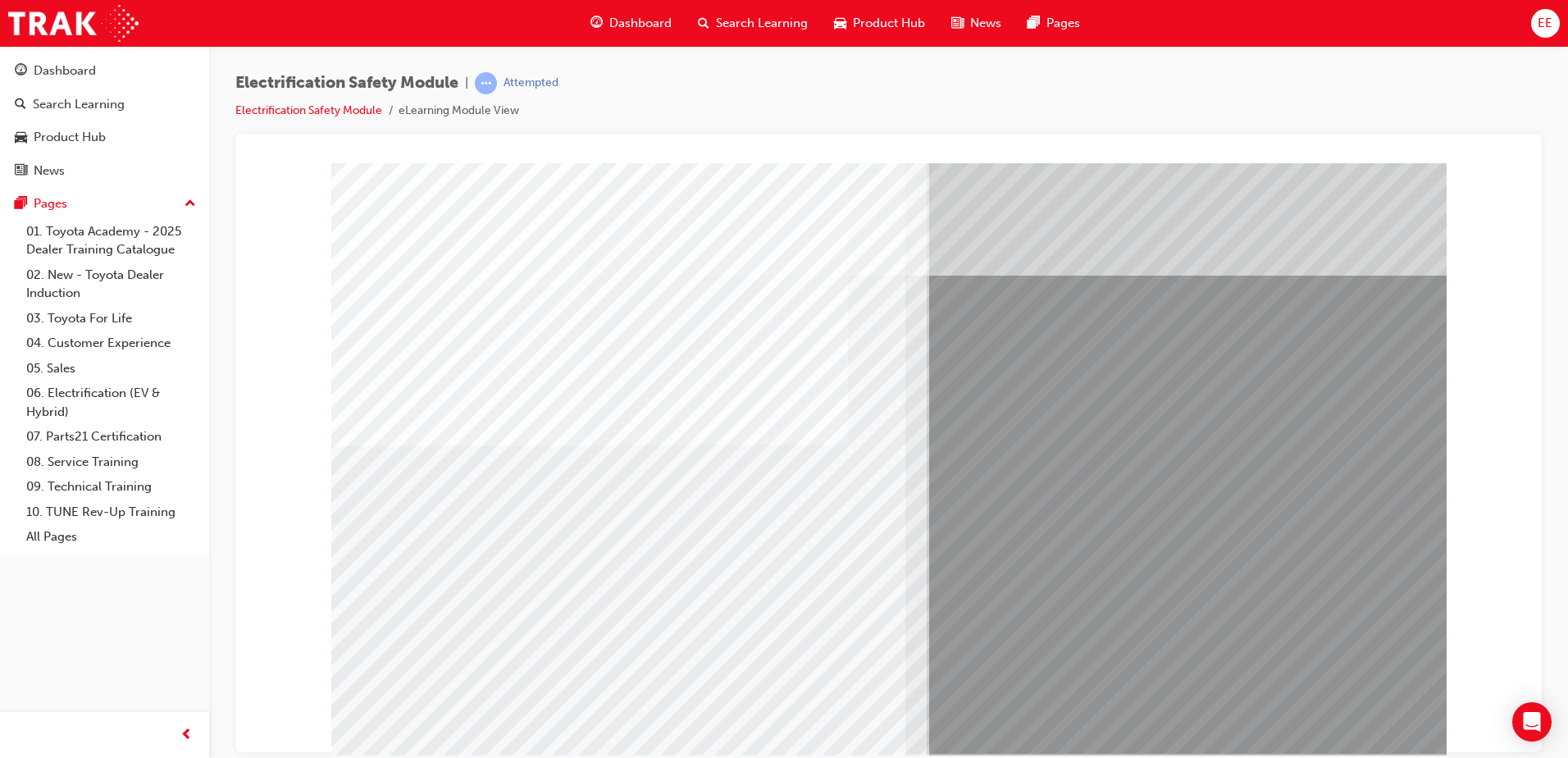
drag, startPoint x: 717, startPoint y: 631, endPoint x: 663, endPoint y: 620, distance: 55.1
drag, startPoint x: 1335, startPoint y: 701, endPoint x: 1337, endPoint y: 713, distance: 12.2
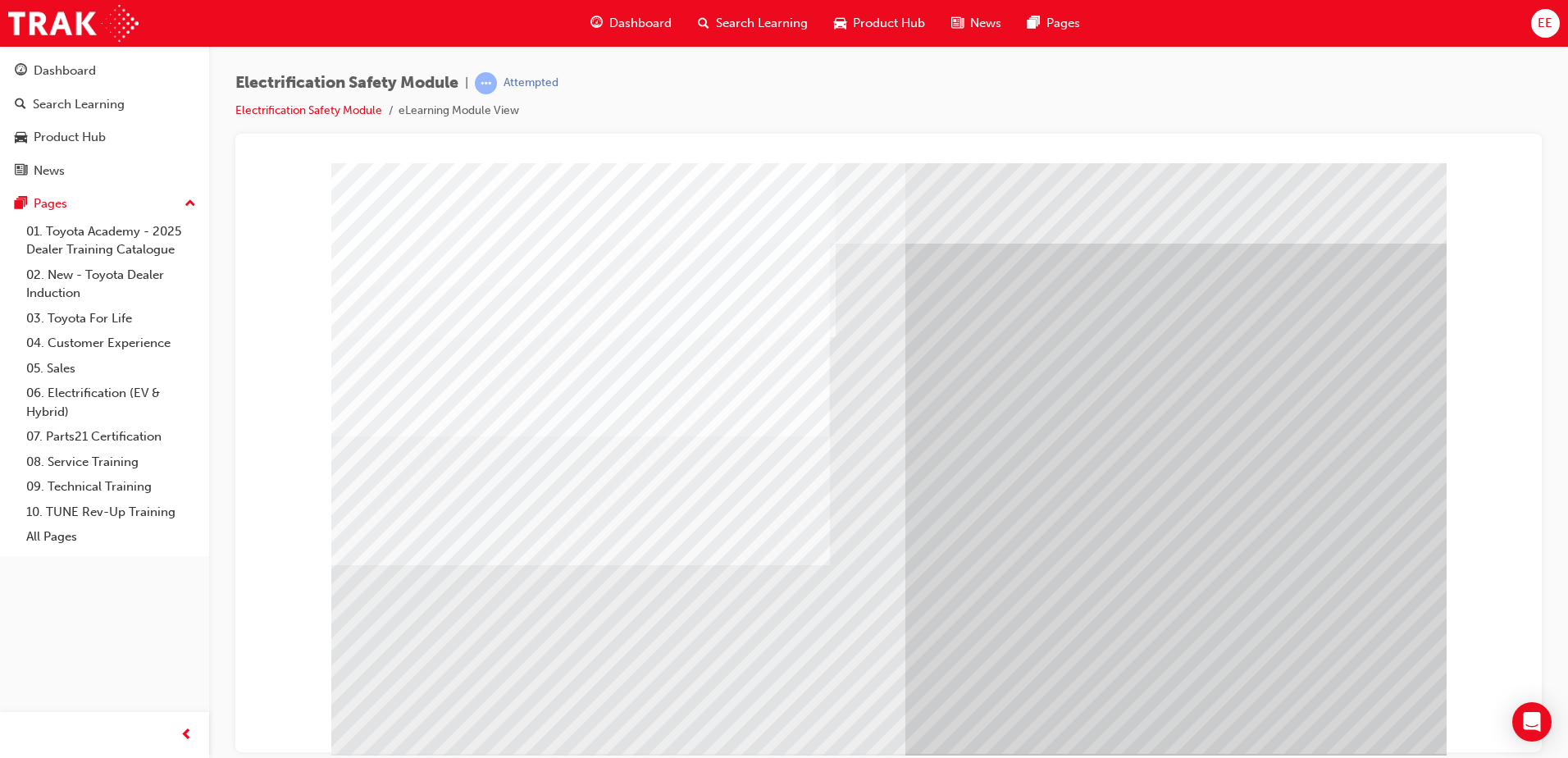
drag, startPoint x: 430, startPoint y: 607, endPoint x: 471, endPoint y: 608, distance: 41.0
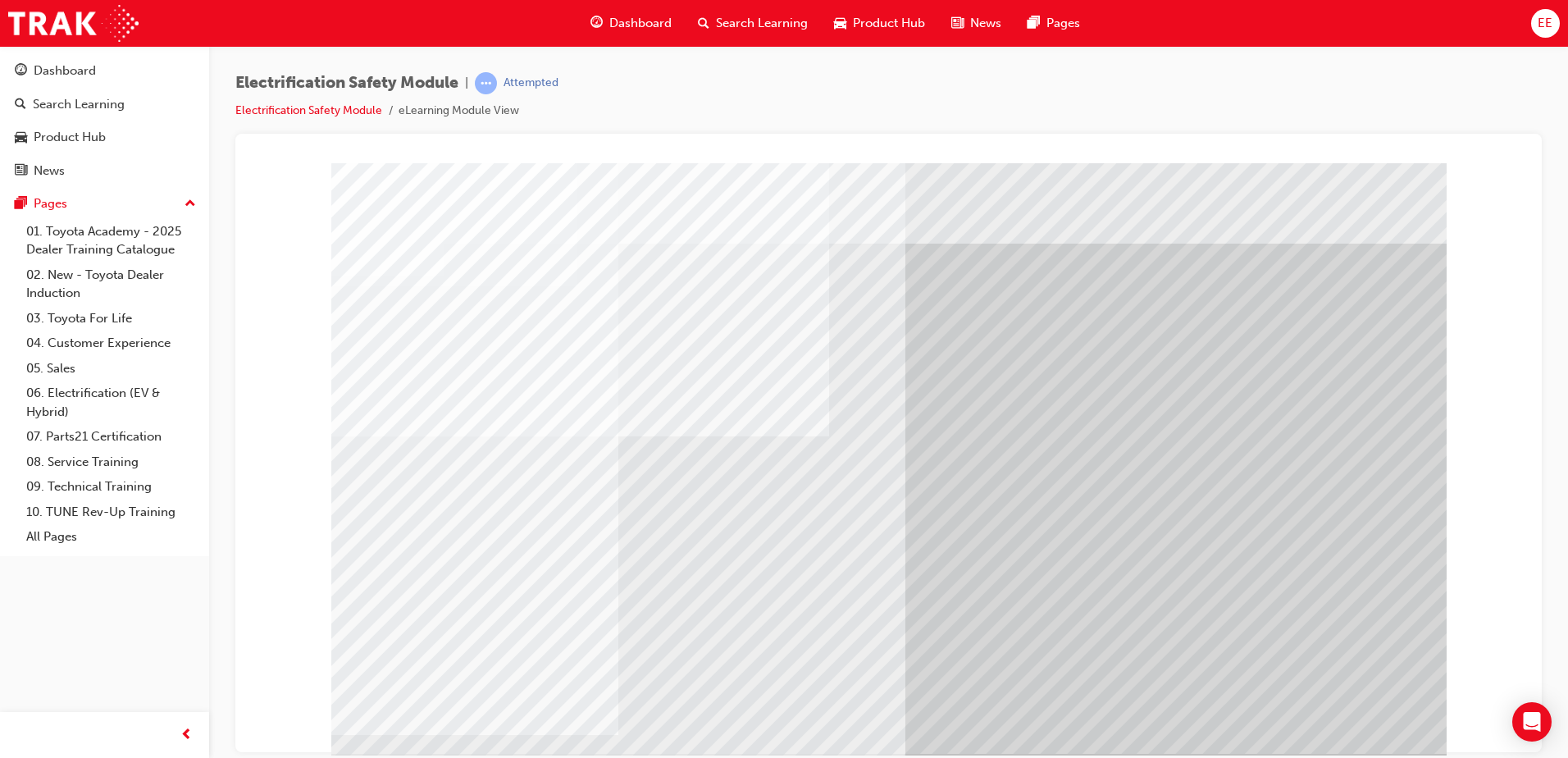
drag, startPoint x: 616, startPoint y: 612, endPoint x: 724, endPoint y: 605, distance: 108.2
drag, startPoint x: 725, startPoint y: 606, endPoint x: 838, endPoint y: 601, distance: 113.1
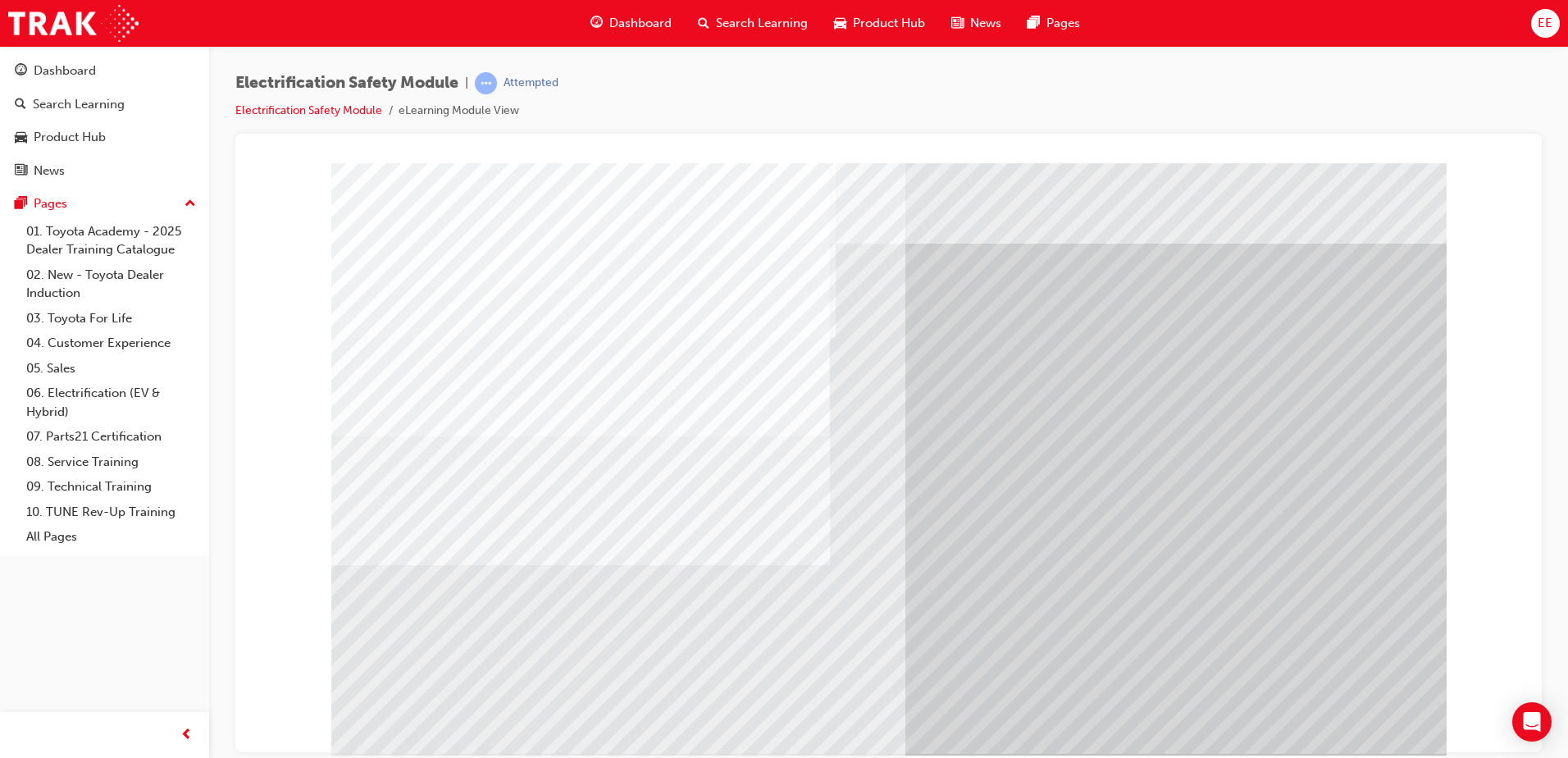
click at [501, 584] on div "multistate" at bounding box center [888, 457] width 1115 height 591
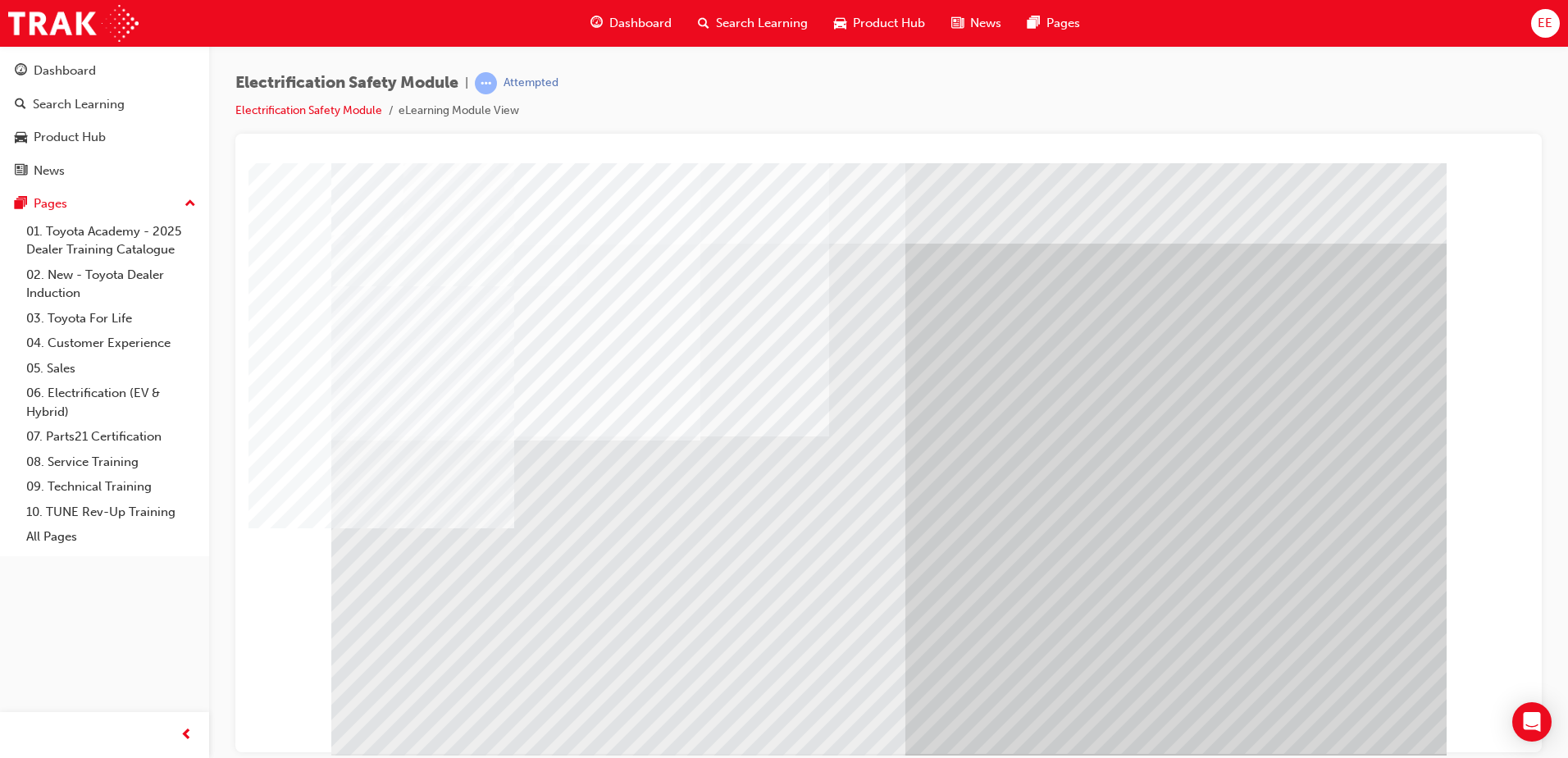
drag, startPoint x: 568, startPoint y: 595, endPoint x: 648, endPoint y: 593, distance: 80.0
drag, startPoint x: 654, startPoint y: 586, endPoint x: 763, endPoint y: 597, distance: 109.6
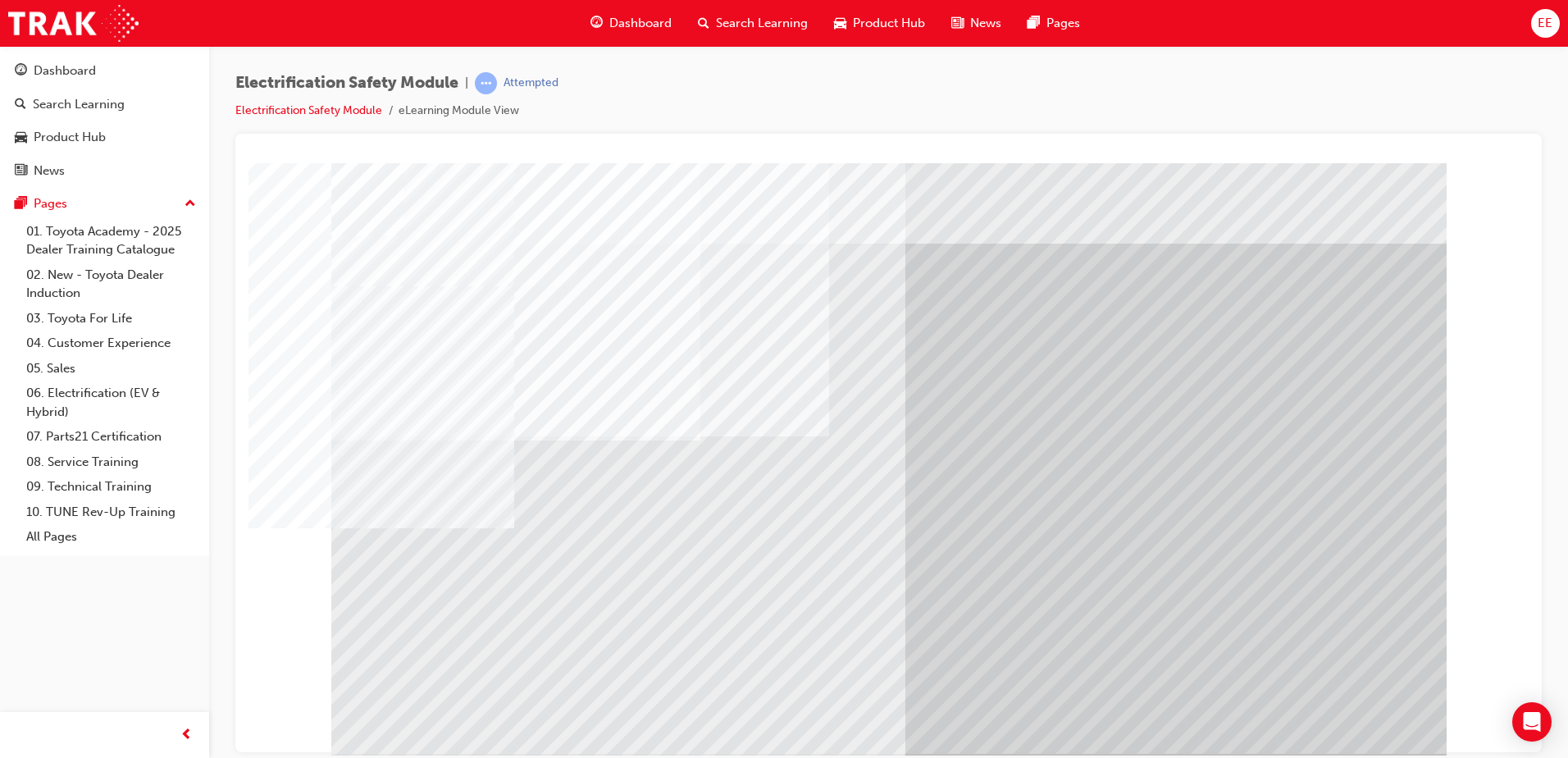
click at [677, 588] on div "multistate" at bounding box center [888, 457] width 1115 height 591
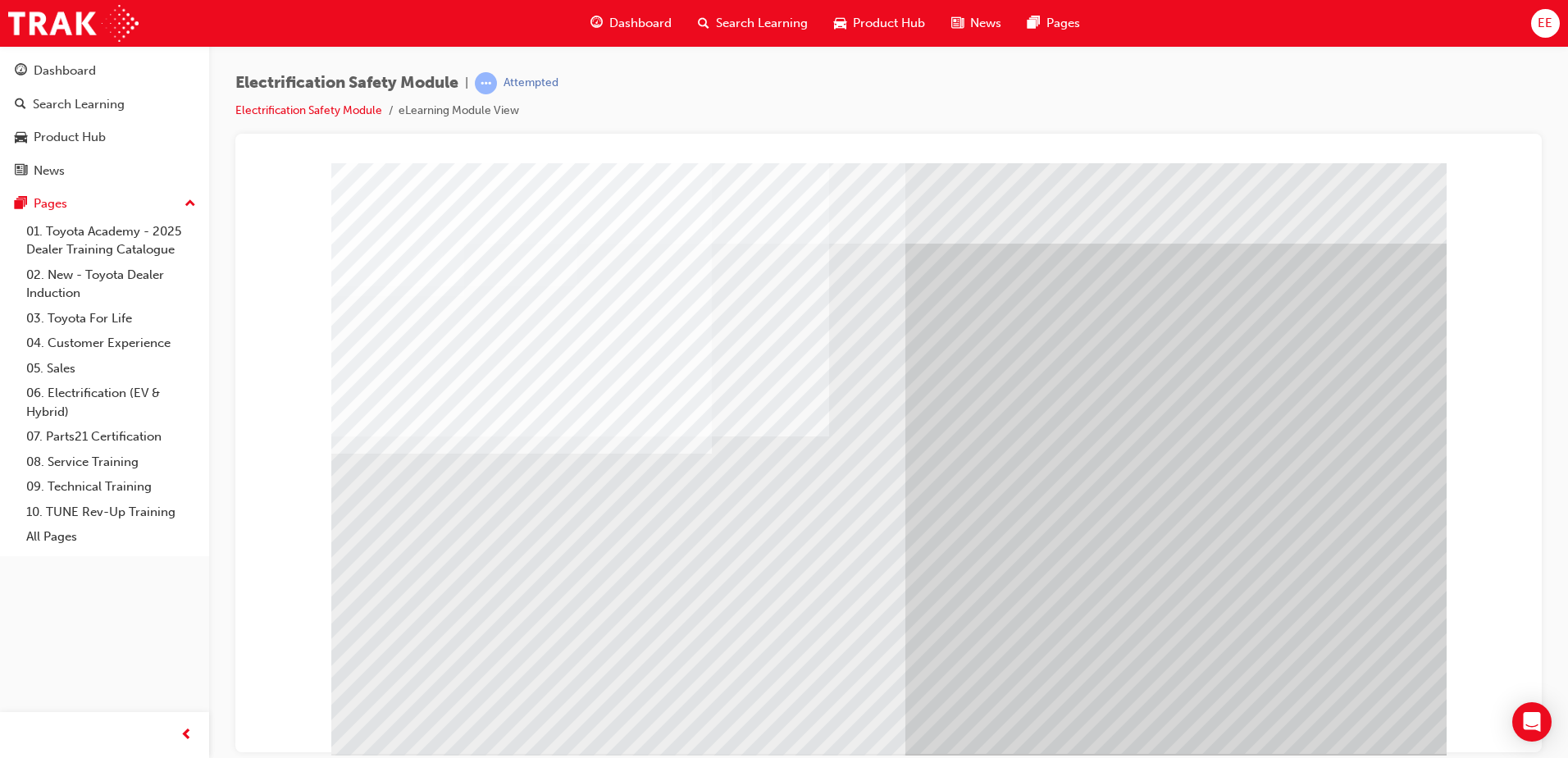
drag, startPoint x: 593, startPoint y: 607, endPoint x: 672, endPoint y: 609, distance: 79.0
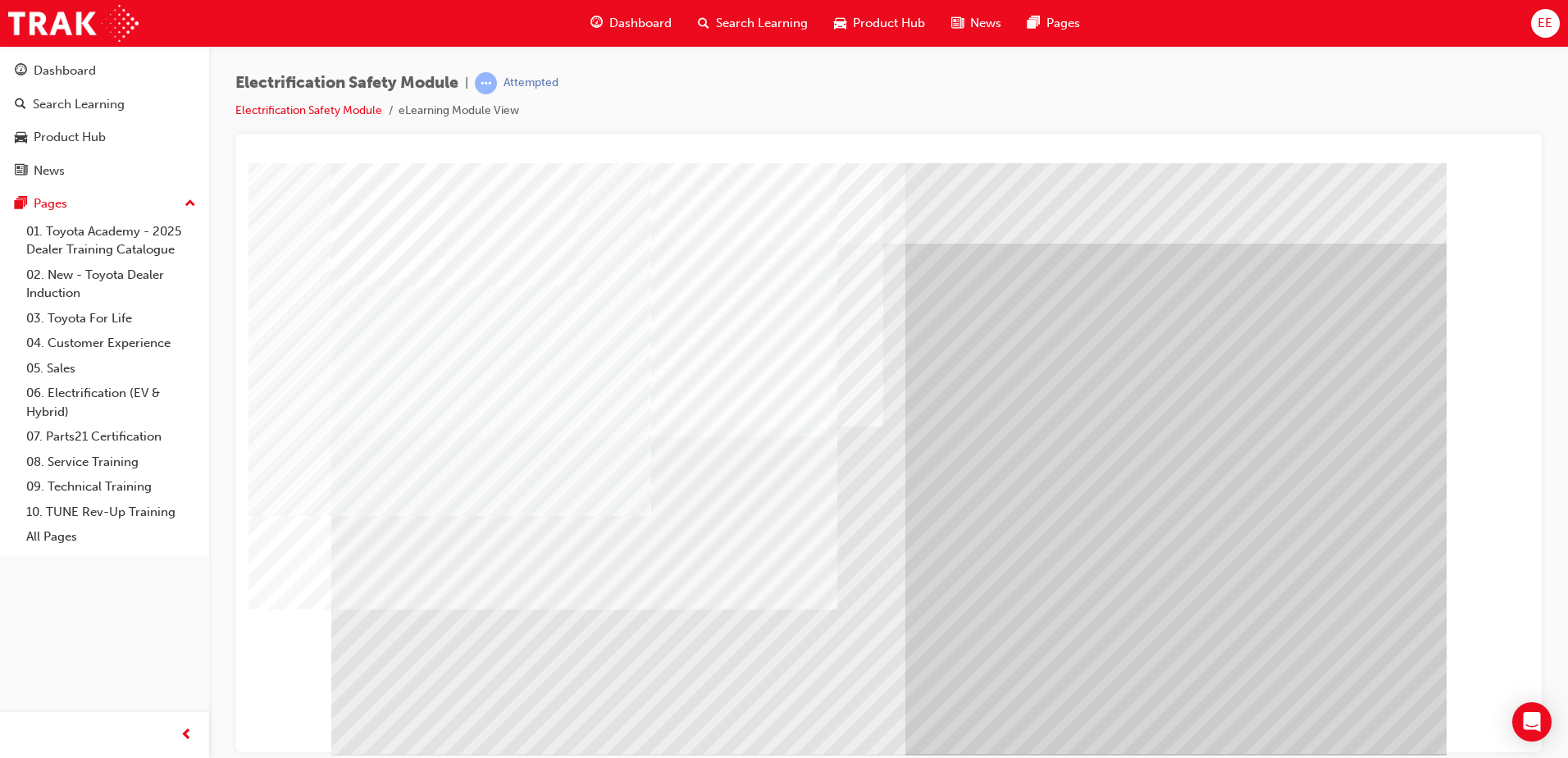
drag, startPoint x: 672, startPoint y: 609, endPoint x: 792, endPoint y: 611, distance: 120.0
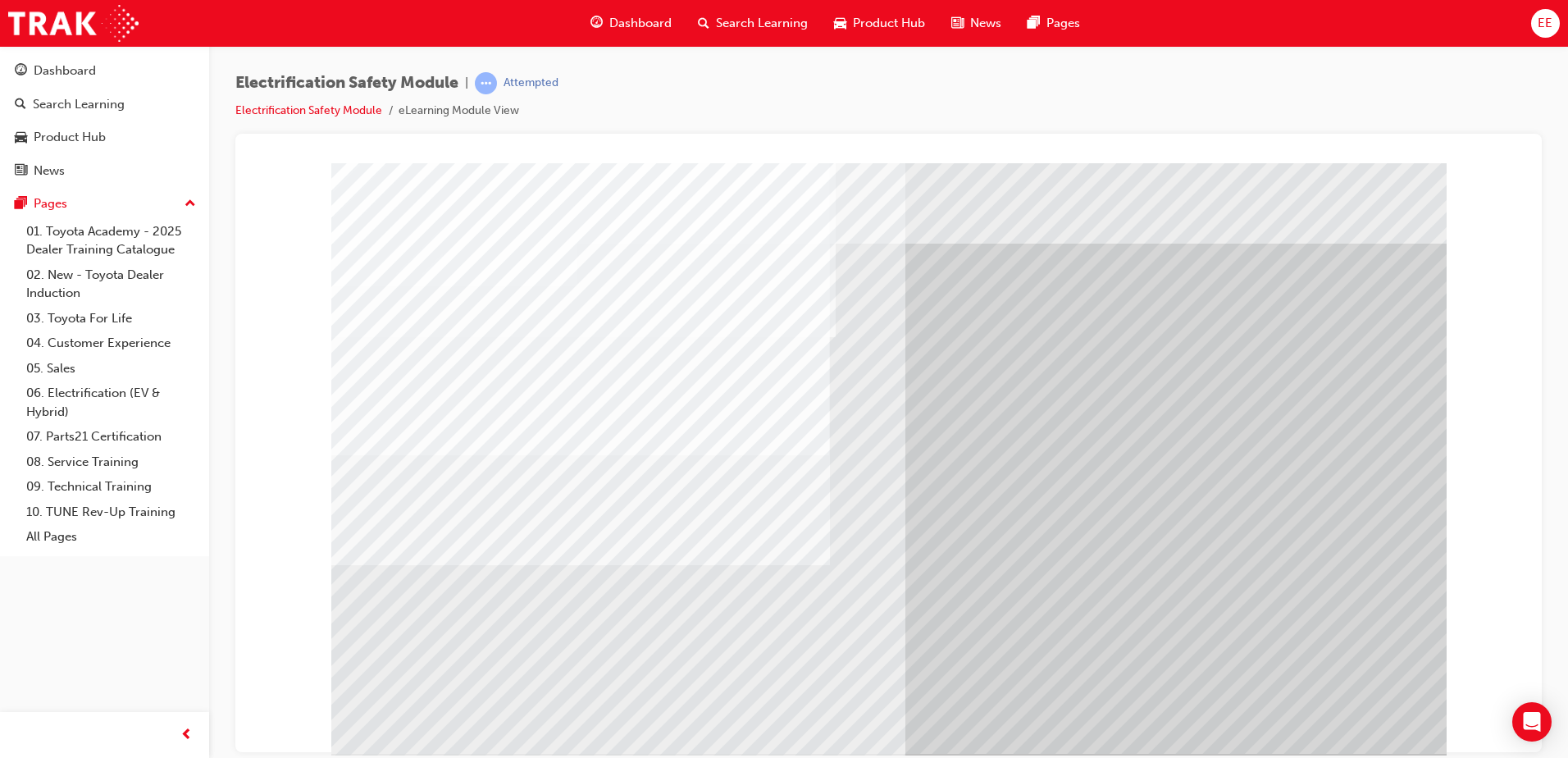
drag, startPoint x: 470, startPoint y: 601, endPoint x: 521, endPoint y: 609, distance: 51.6
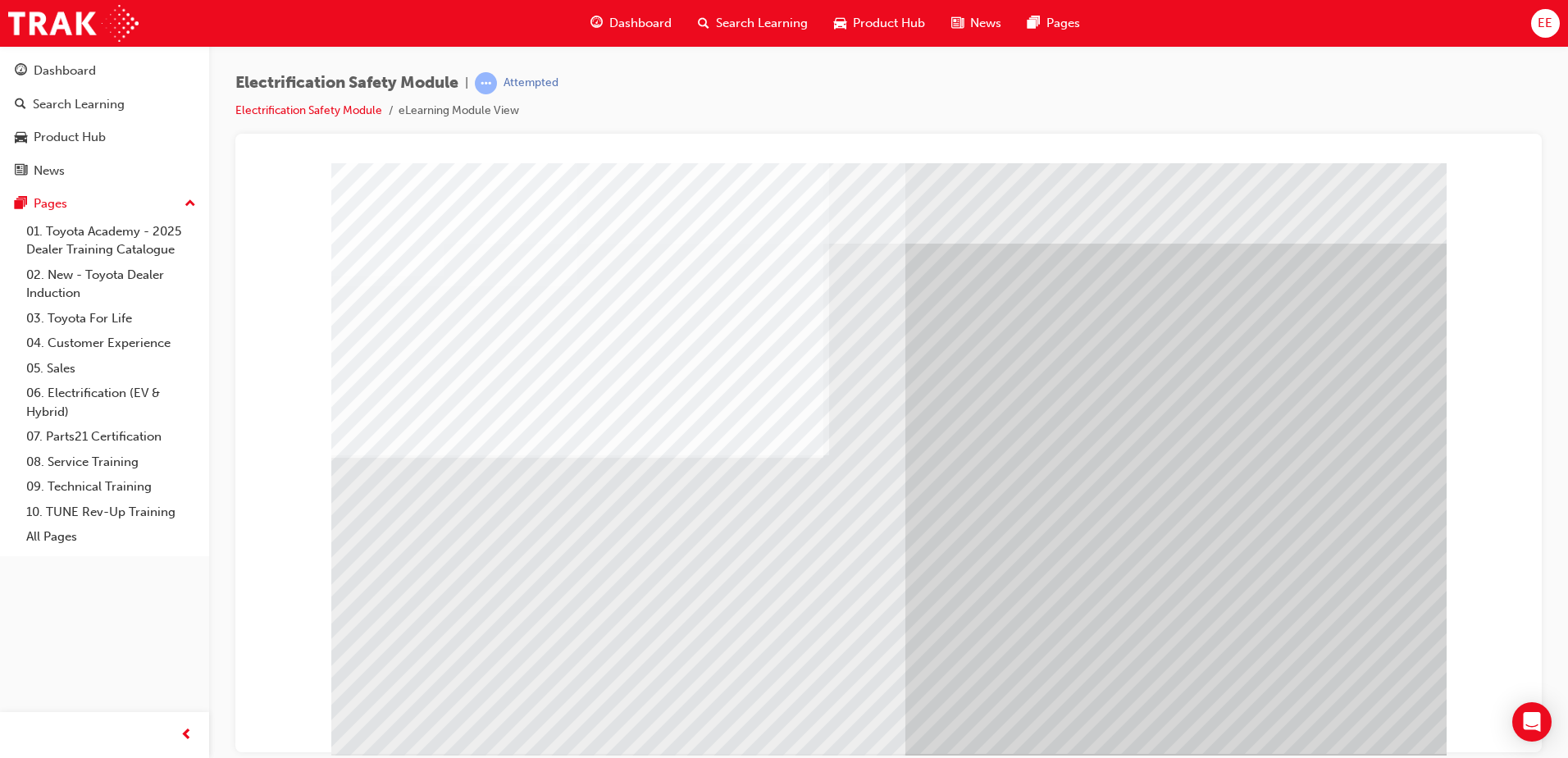
drag, startPoint x: 679, startPoint y: 622, endPoint x: 784, endPoint y: 628, distance: 105.2
click at [739, 626] on div "multistate" at bounding box center [888, 457] width 1115 height 591
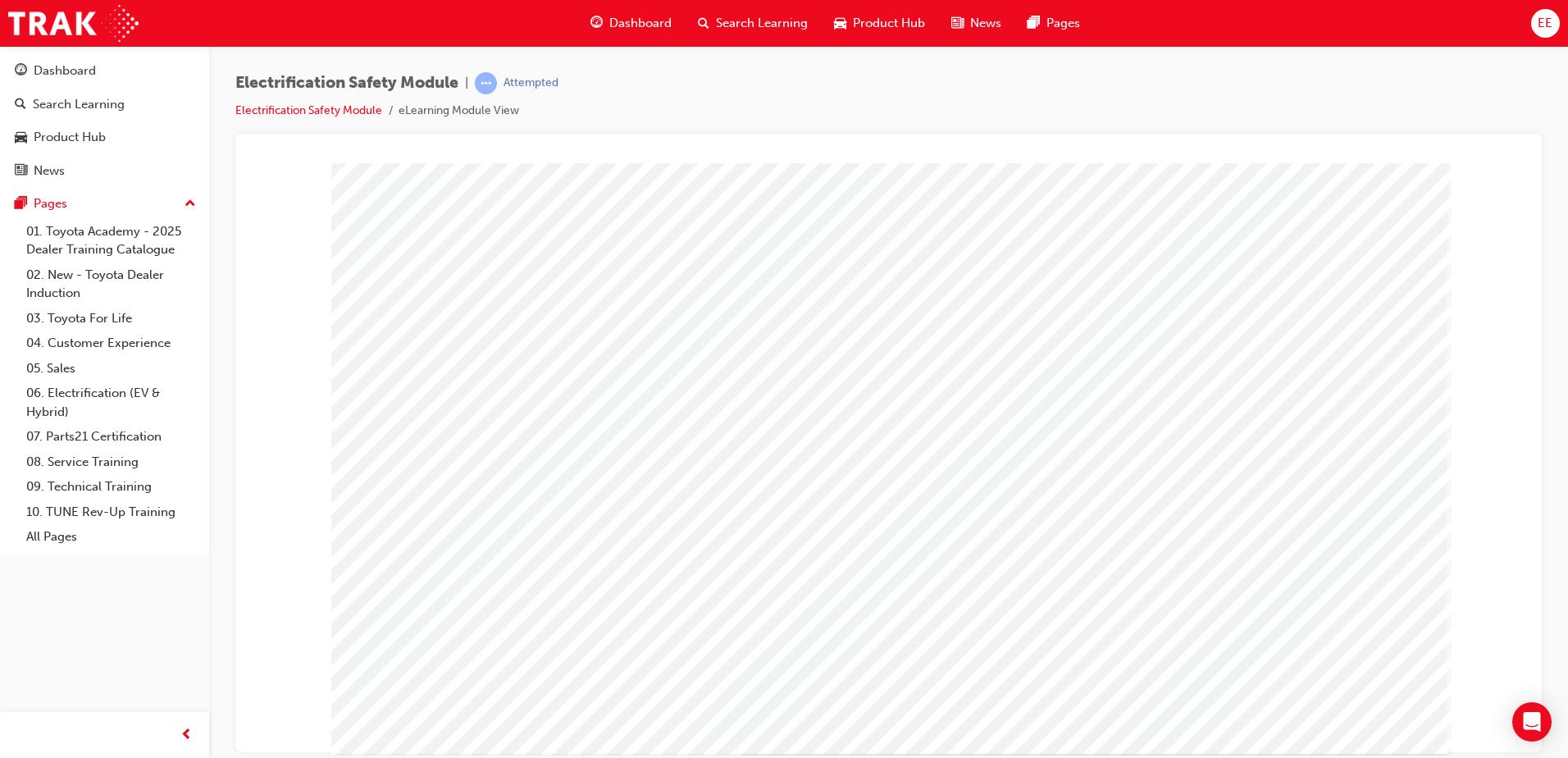
drag, startPoint x: 926, startPoint y: 647, endPoint x: 968, endPoint y: 646, distance: 42.0
drag, startPoint x: 1024, startPoint y: 643, endPoint x: 1139, endPoint y: 647, distance: 115.1
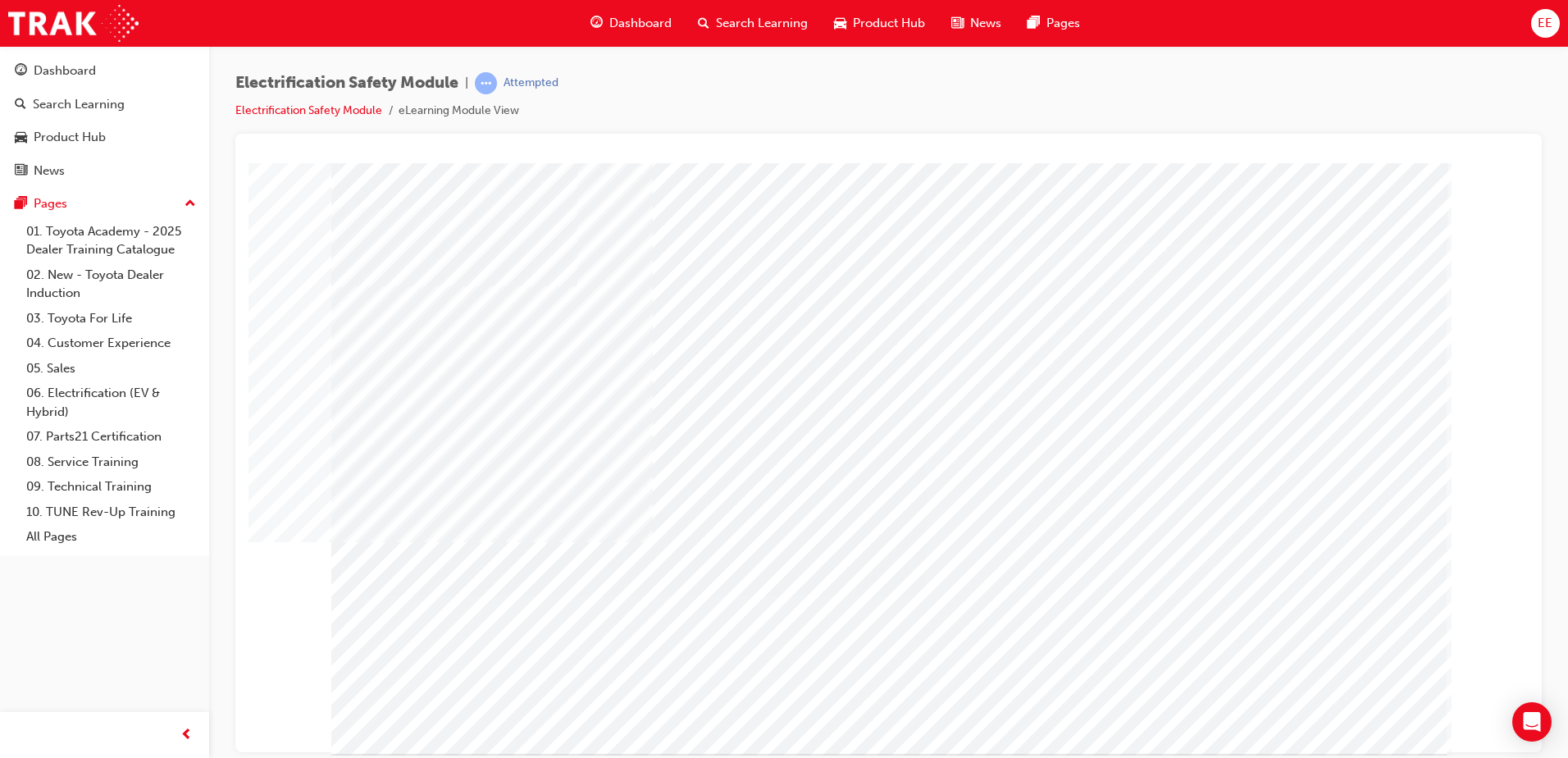
drag, startPoint x: 1167, startPoint y: 648, endPoint x: 1300, endPoint y: 638, distance: 133.4
drag, startPoint x: 1312, startPoint y: 638, endPoint x: 1450, endPoint y: 674, distance: 142.6
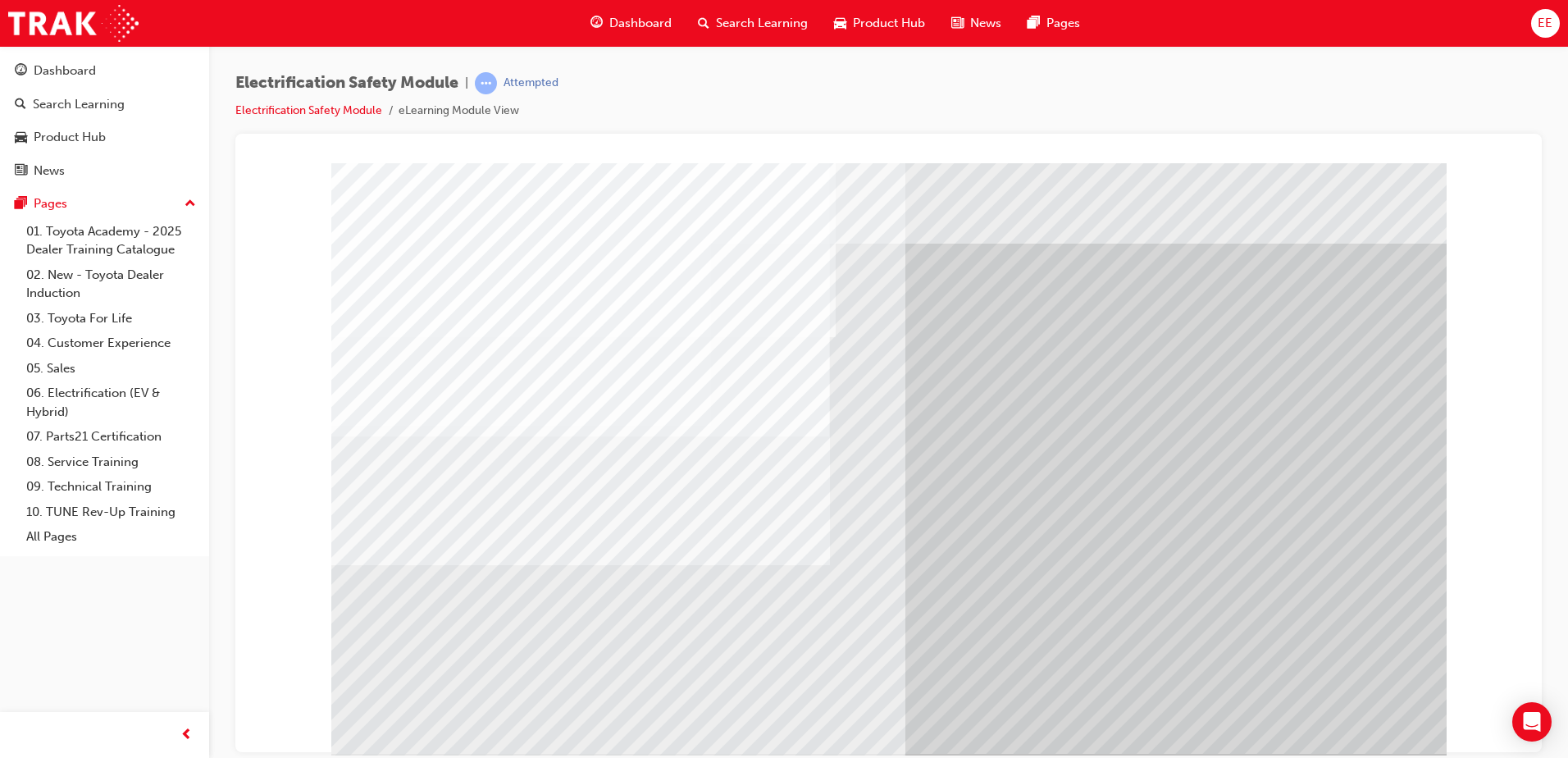
drag, startPoint x: 485, startPoint y: 437, endPoint x: 482, endPoint y: 448, distance: 11.4
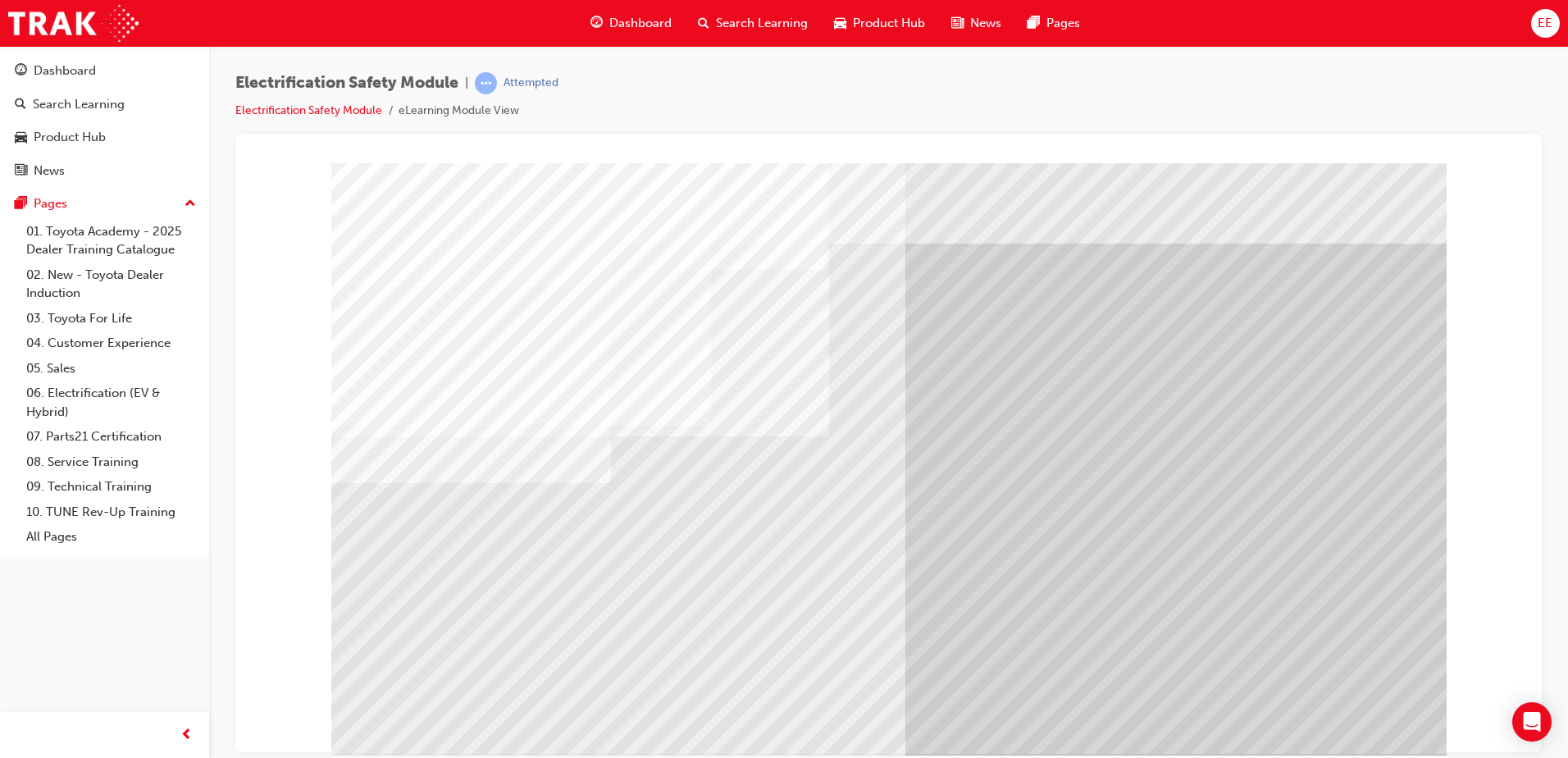
drag, startPoint x: 596, startPoint y: 651, endPoint x: 676, endPoint y: 584, distance: 104.4
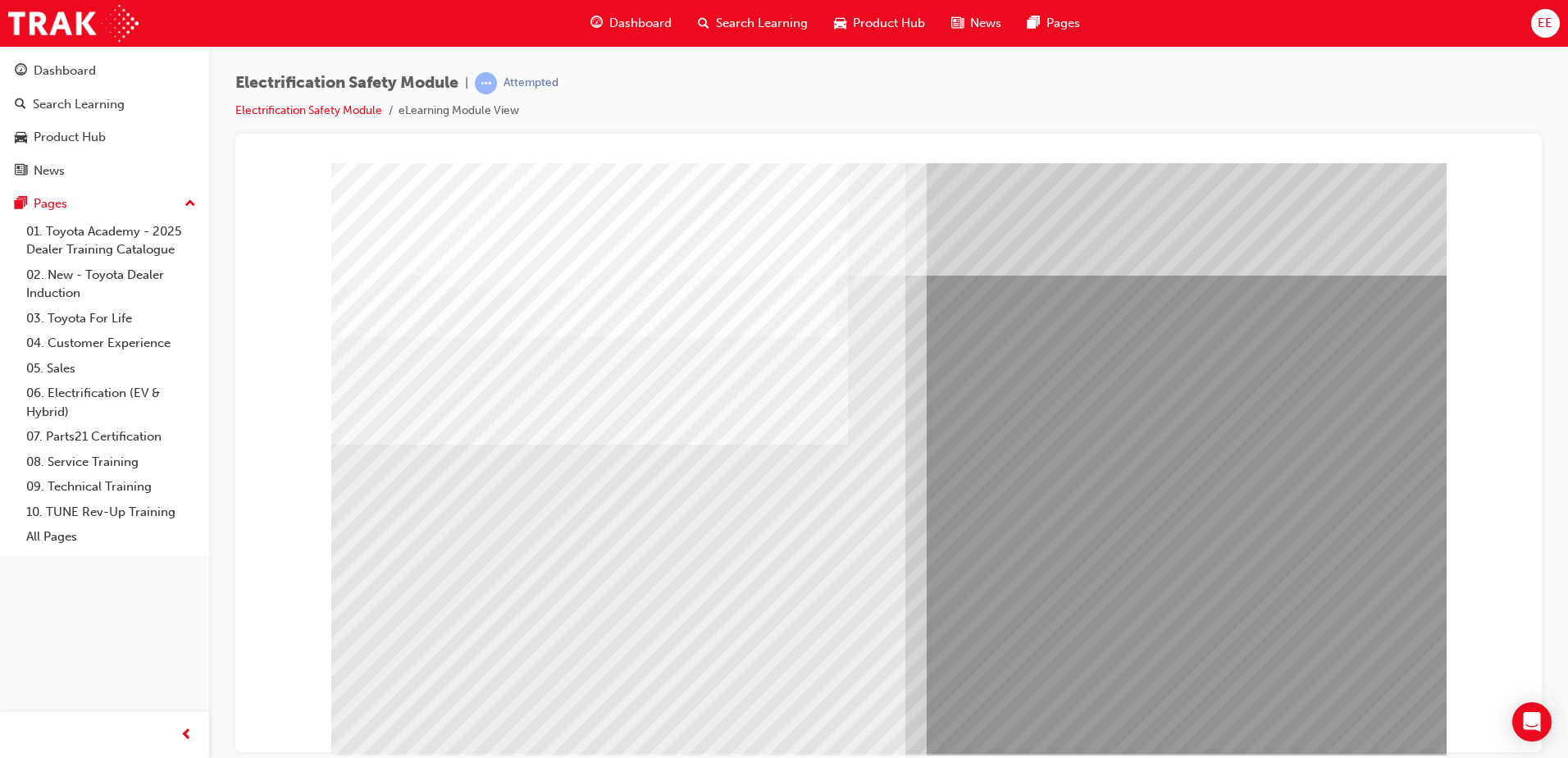
click at [404, 597] on div "multistate" at bounding box center [888, 457] width 1115 height 591
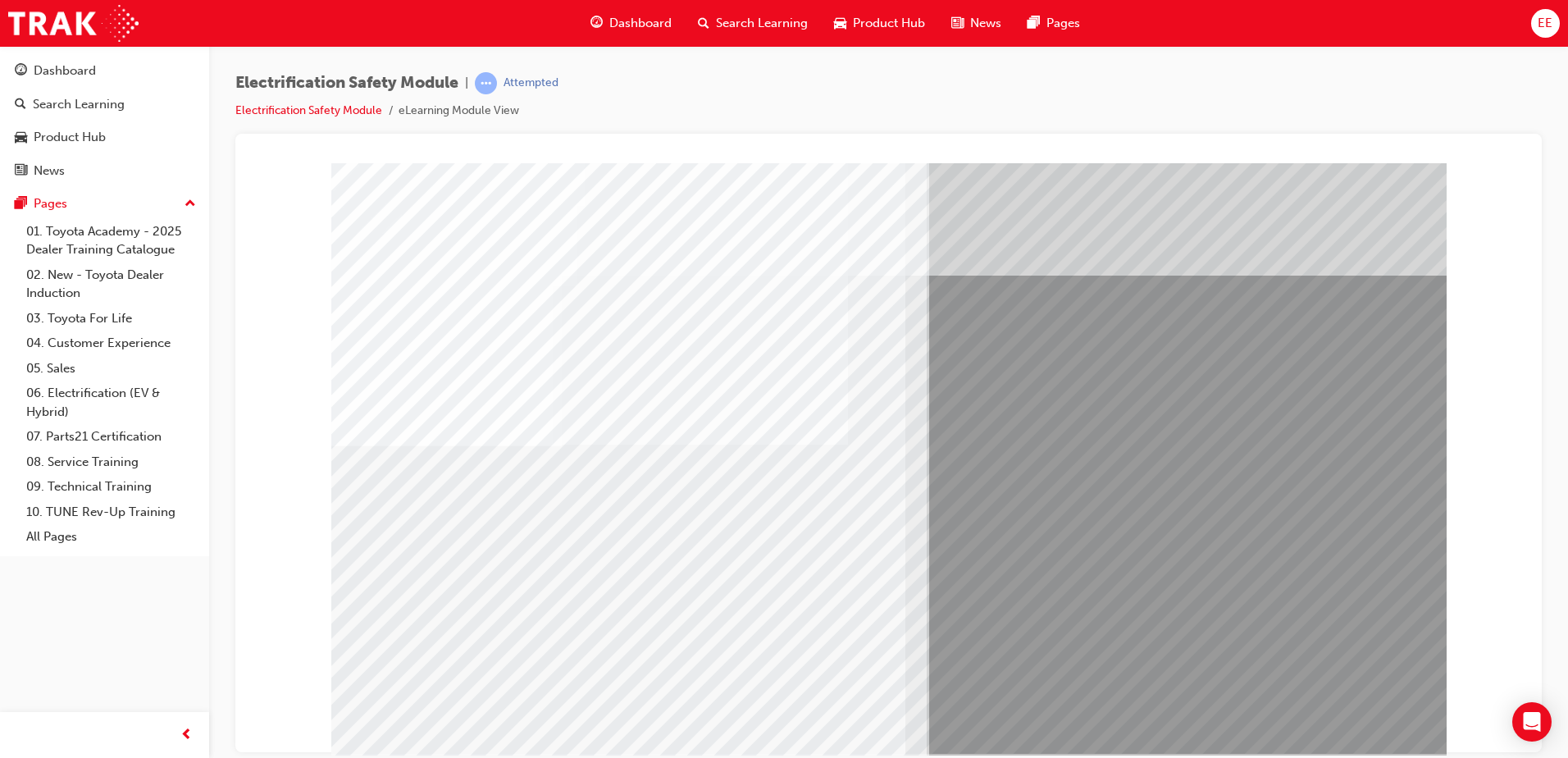
drag, startPoint x: 409, startPoint y: 593, endPoint x: 525, endPoint y: 588, distance: 116.1
drag, startPoint x: 525, startPoint y: 588, endPoint x: 584, endPoint y: 585, distance: 59.1
click at [540, 585] on div "multistate" at bounding box center [888, 457] width 1115 height 591
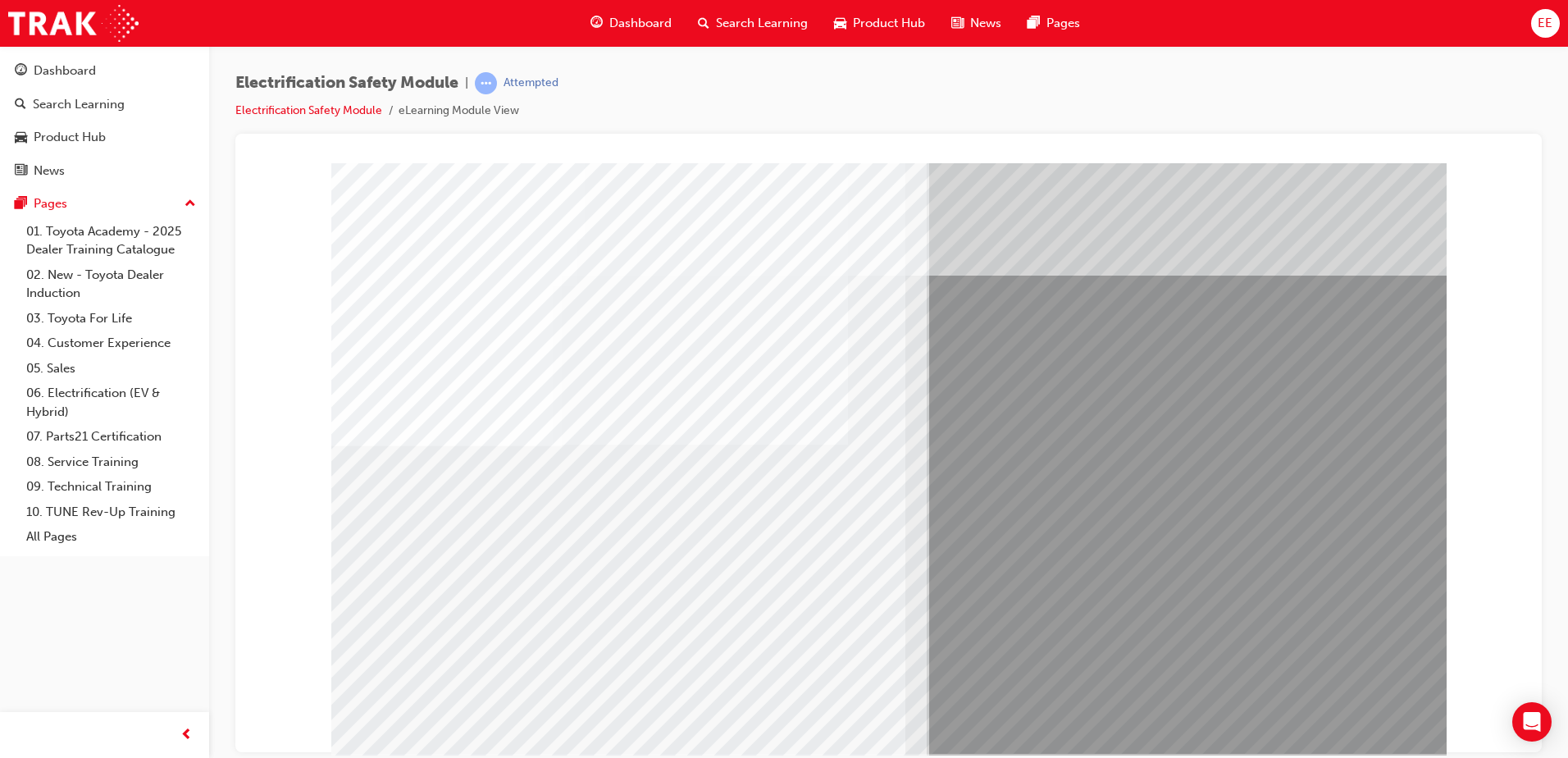
drag, startPoint x: 633, startPoint y: 587, endPoint x: 693, endPoint y: 588, distance: 60.0
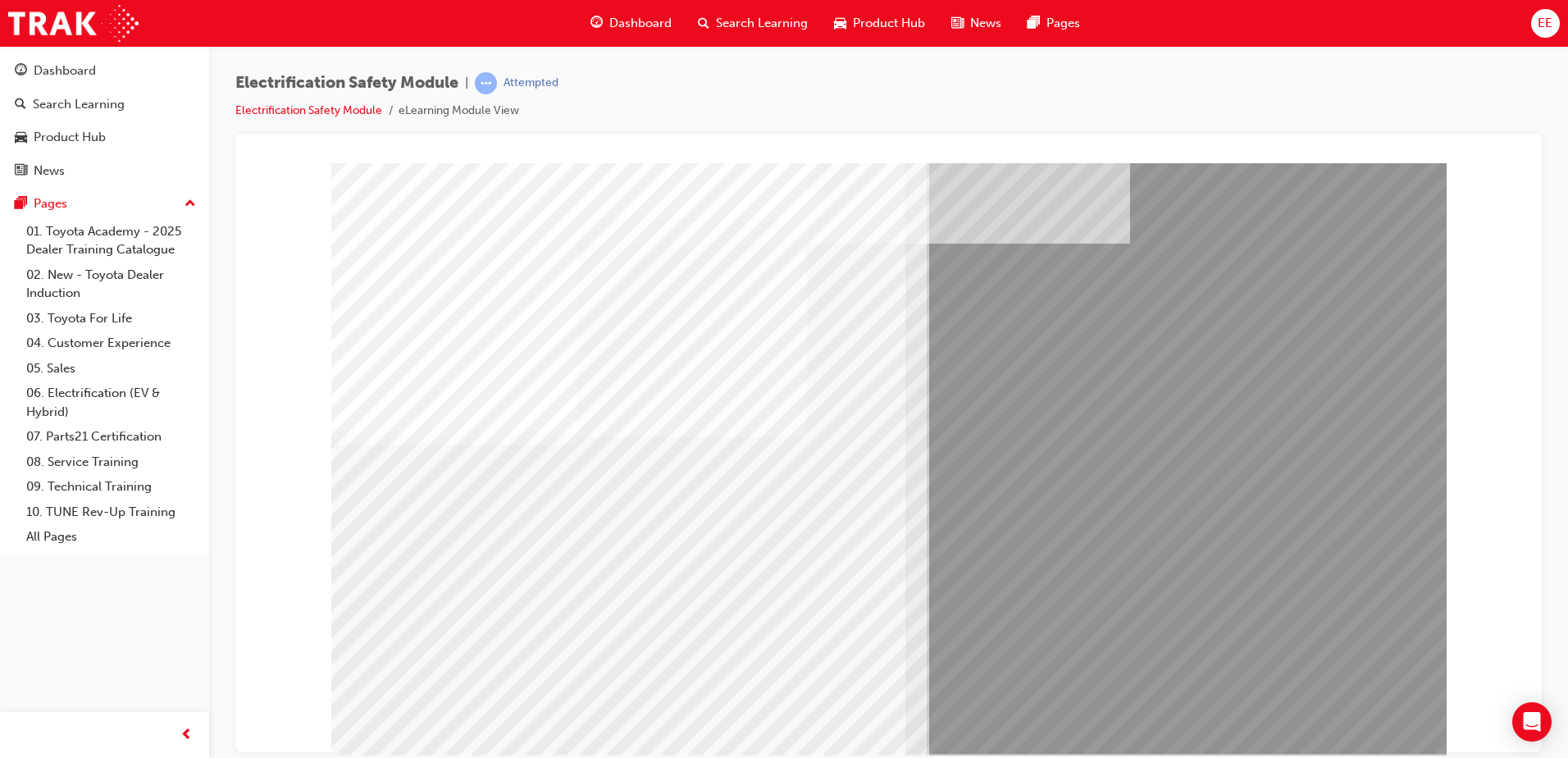
drag, startPoint x: 609, startPoint y: 585, endPoint x: 744, endPoint y: 574, distance: 135.4
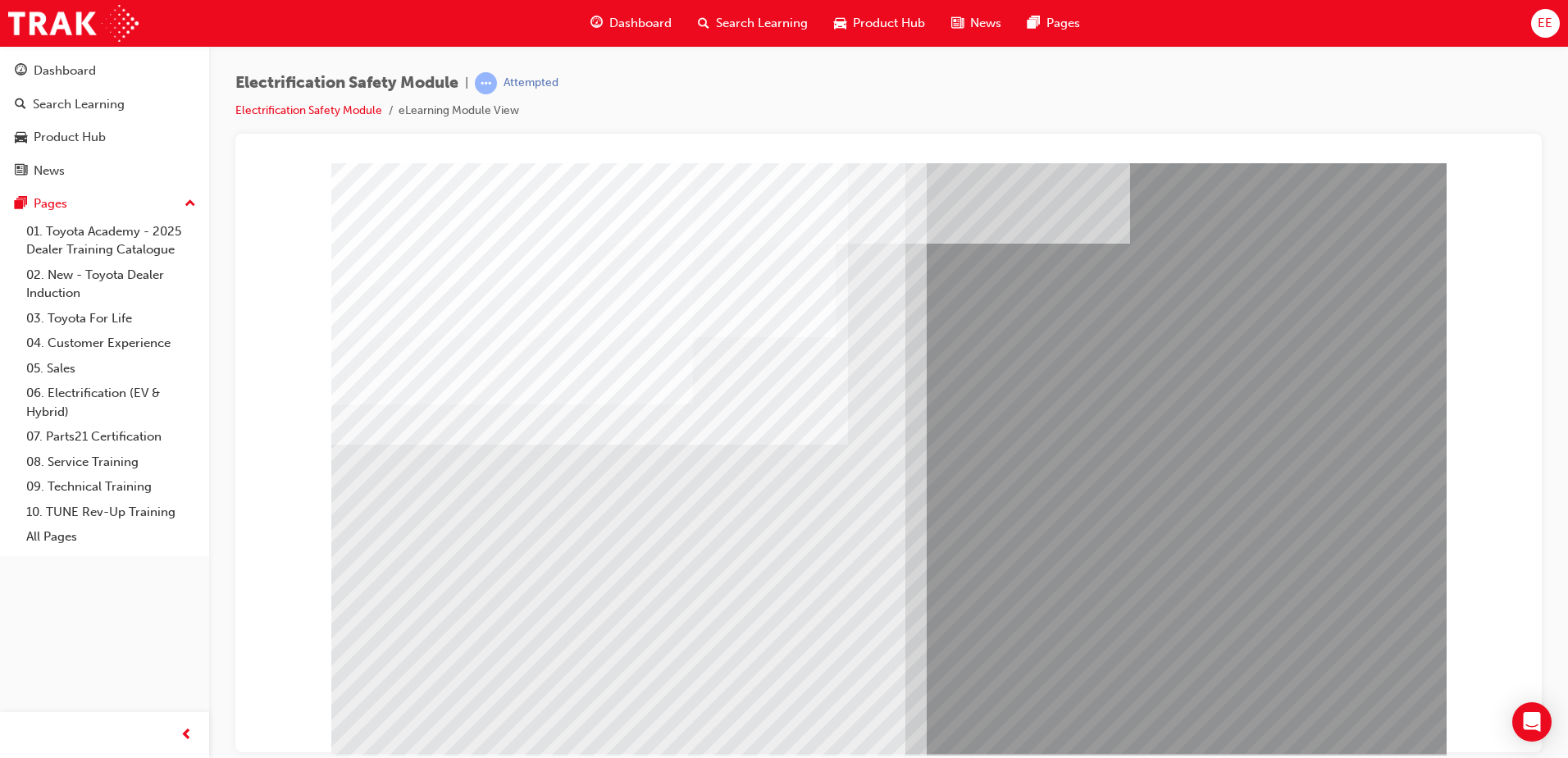
drag, startPoint x: 460, startPoint y: 657, endPoint x: 512, endPoint y: 651, distance: 52.3
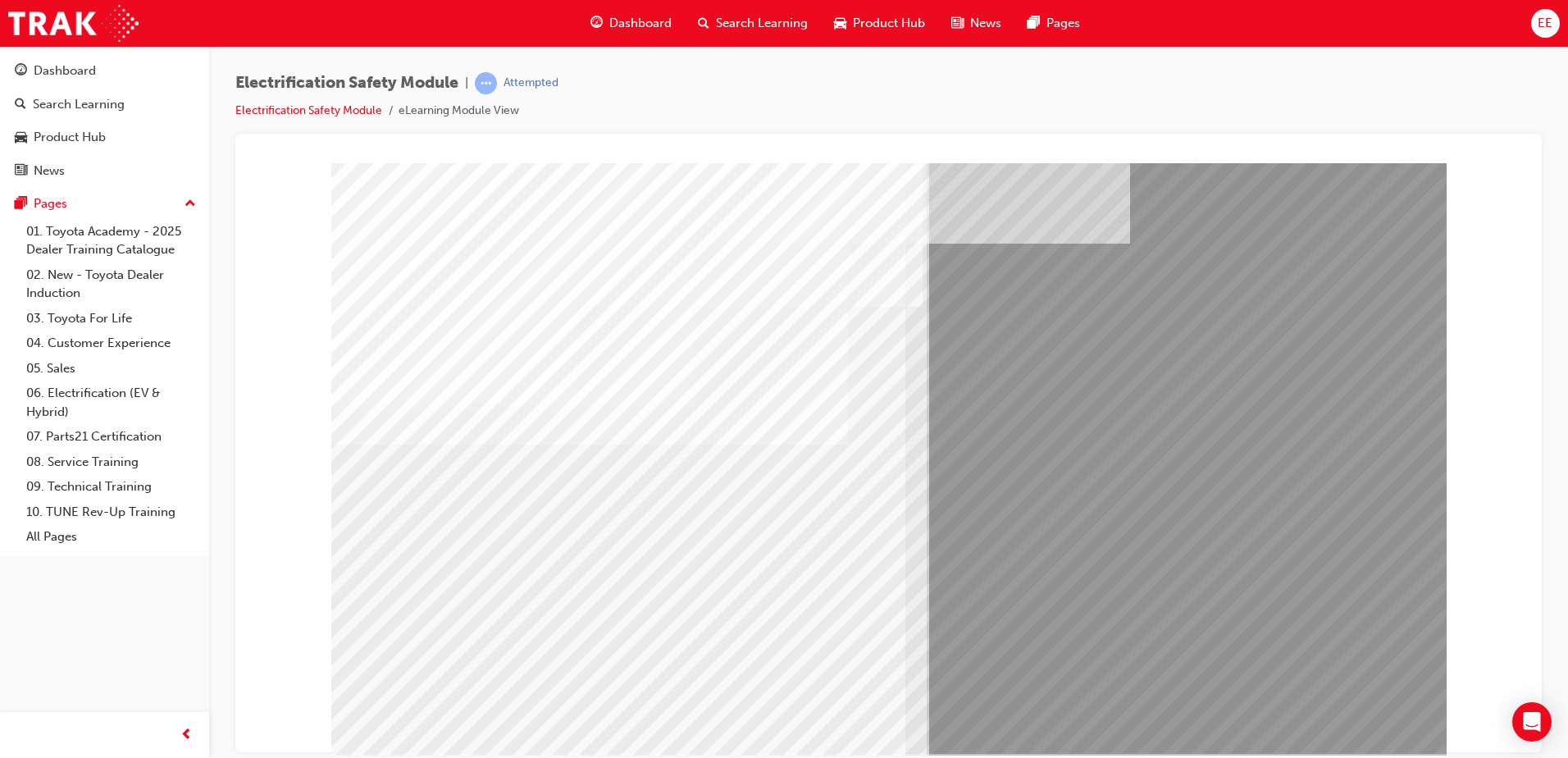
drag, startPoint x: 623, startPoint y: 660, endPoint x: 651, endPoint y: 660, distance: 28.0
drag, startPoint x: 695, startPoint y: 659, endPoint x: 793, endPoint y: 662, distance: 98.0
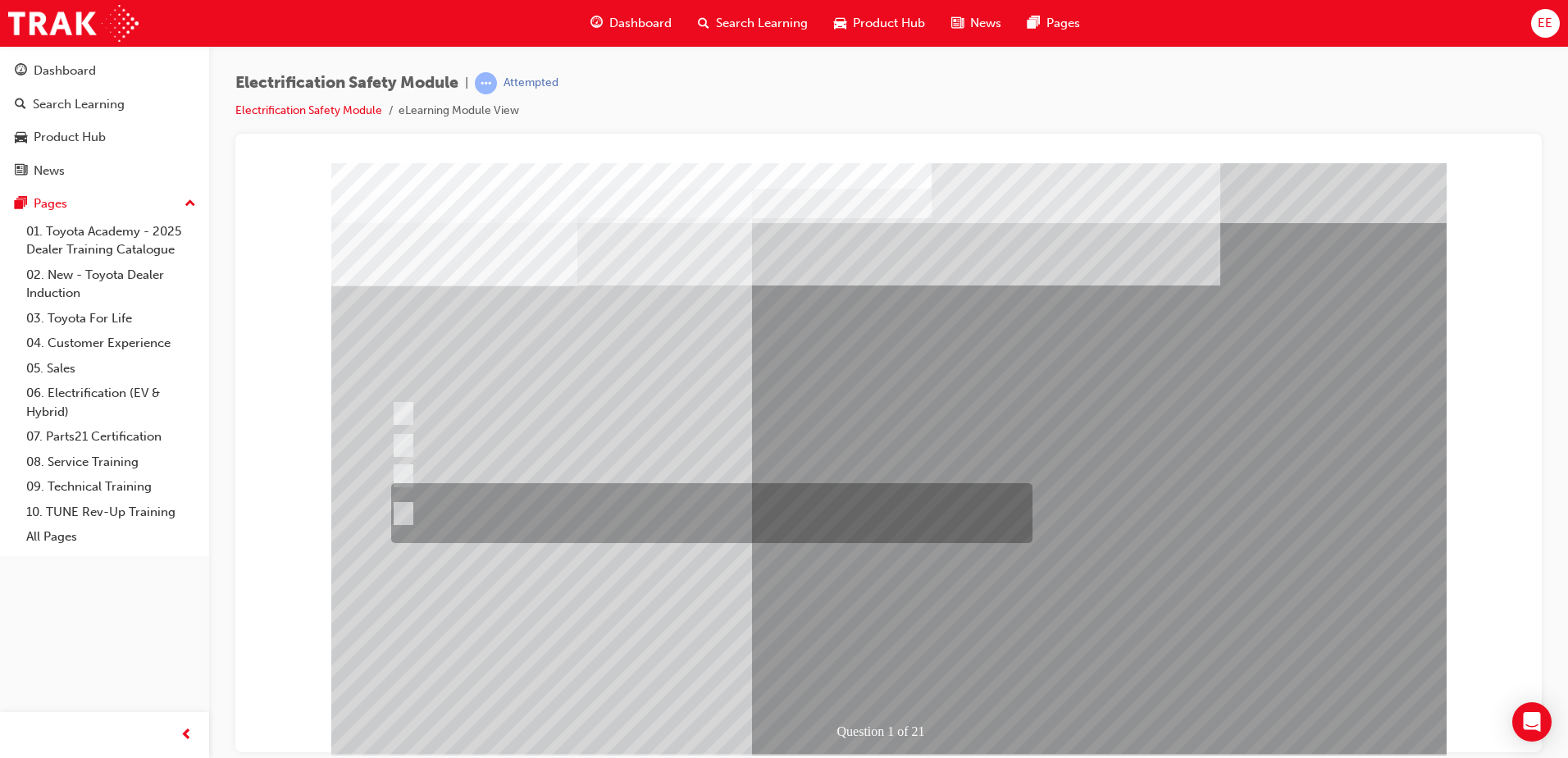
click at [495, 500] on div at bounding box center [707, 513] width 642 height 60
radio input "true"
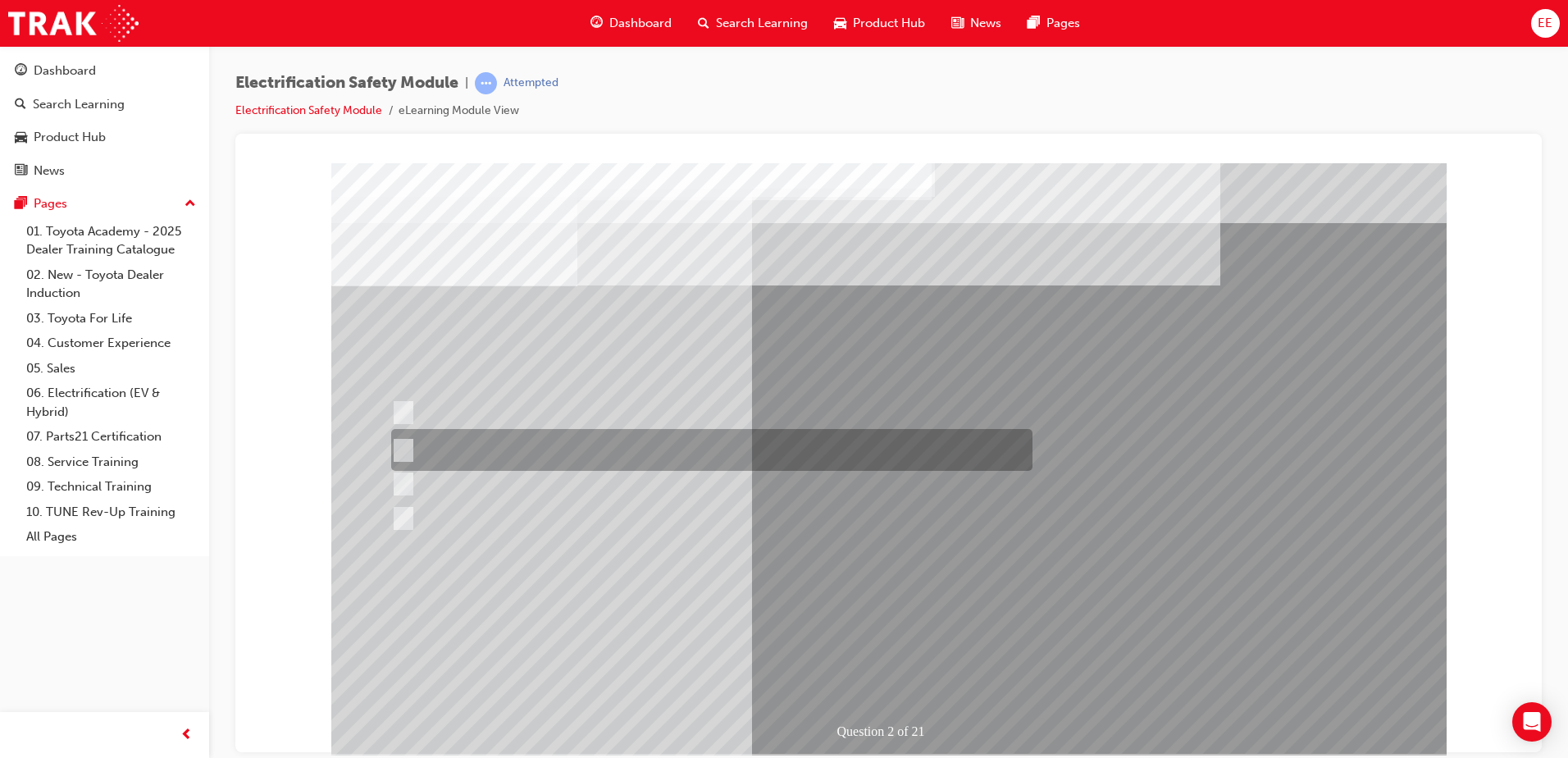
click at [426, 440] on div at bounding box center [707, 450] width 642 height 42
radio input "true"
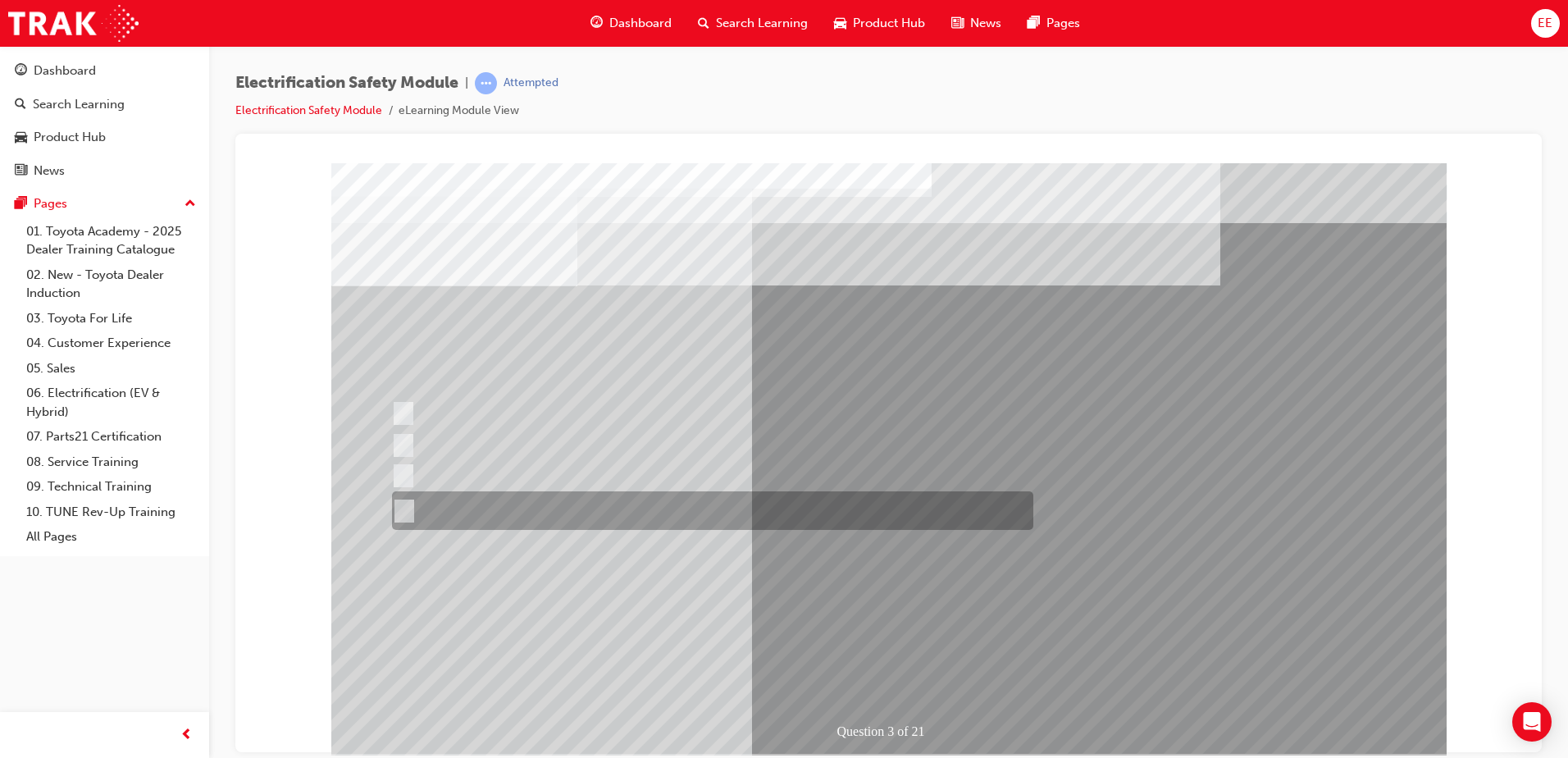
click at [416, 510] on div at bounding box center [708, 510] width 642 height 38
radio input "true"
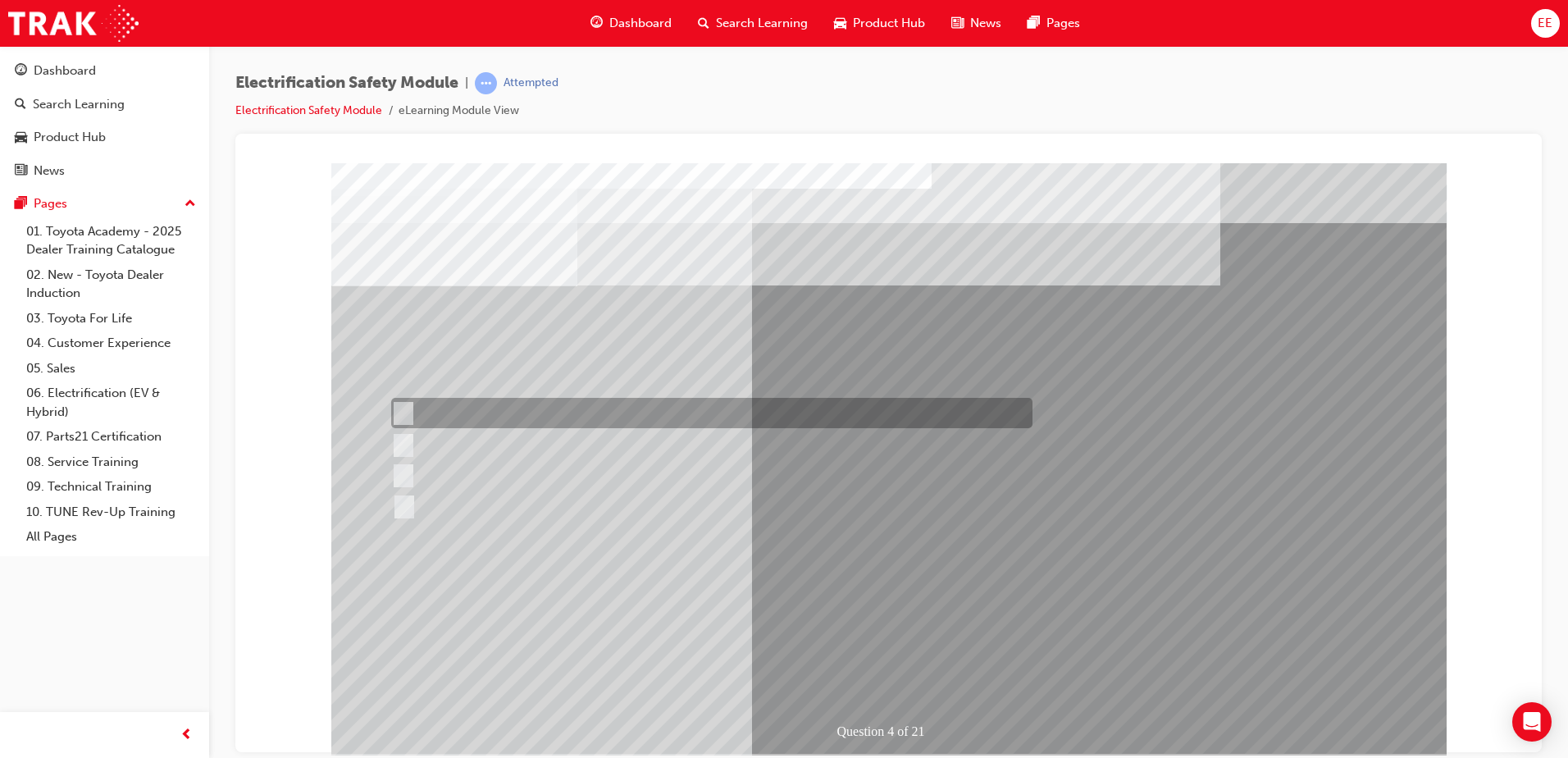
click at [410, 413] on div at bounding box center [707, 412] width 642 height 30
checkbox input "true"
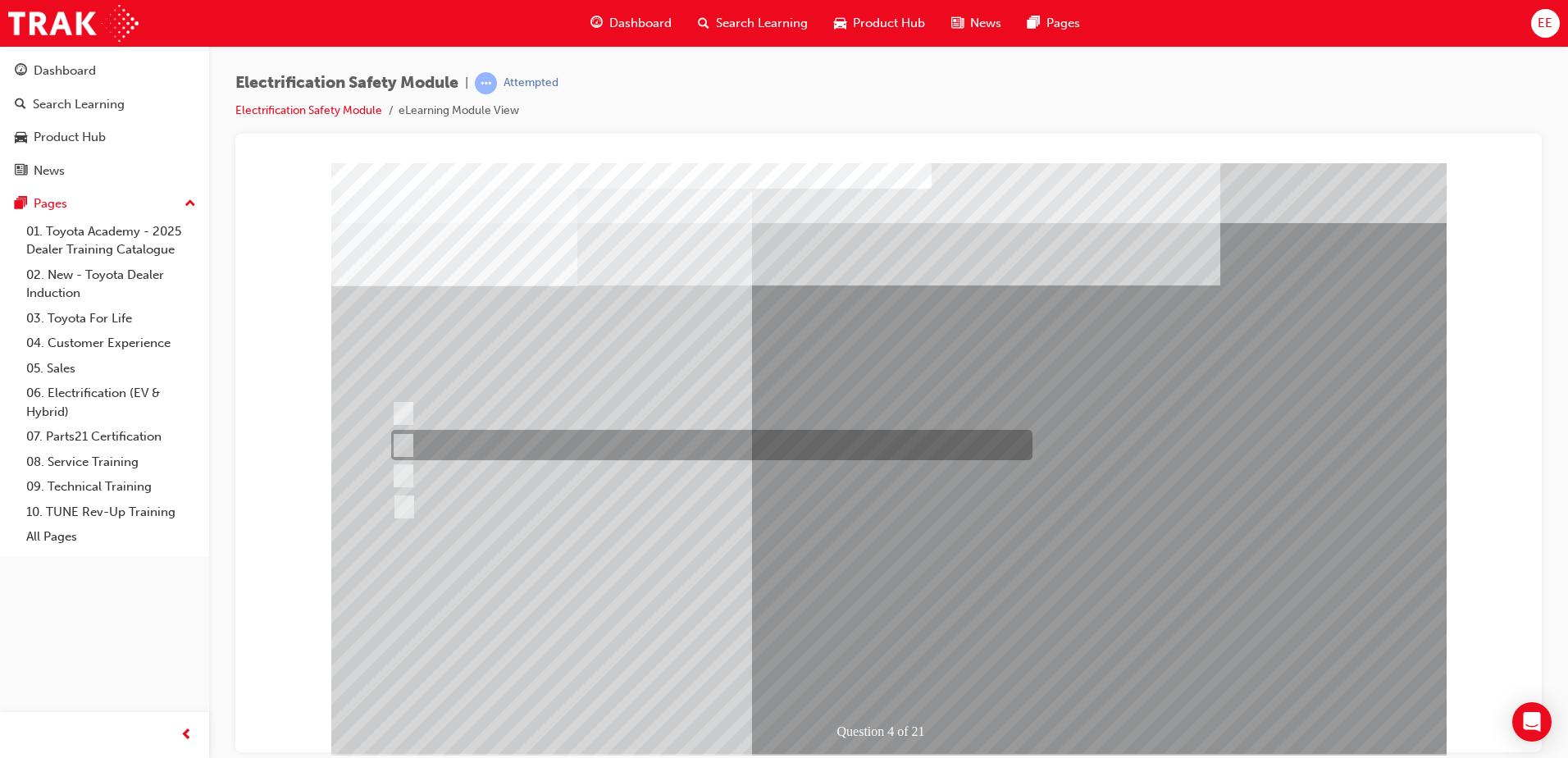
click at [400, 455] on div at bounding box center [707, 444] width 642 height 30
checkbox input "true"
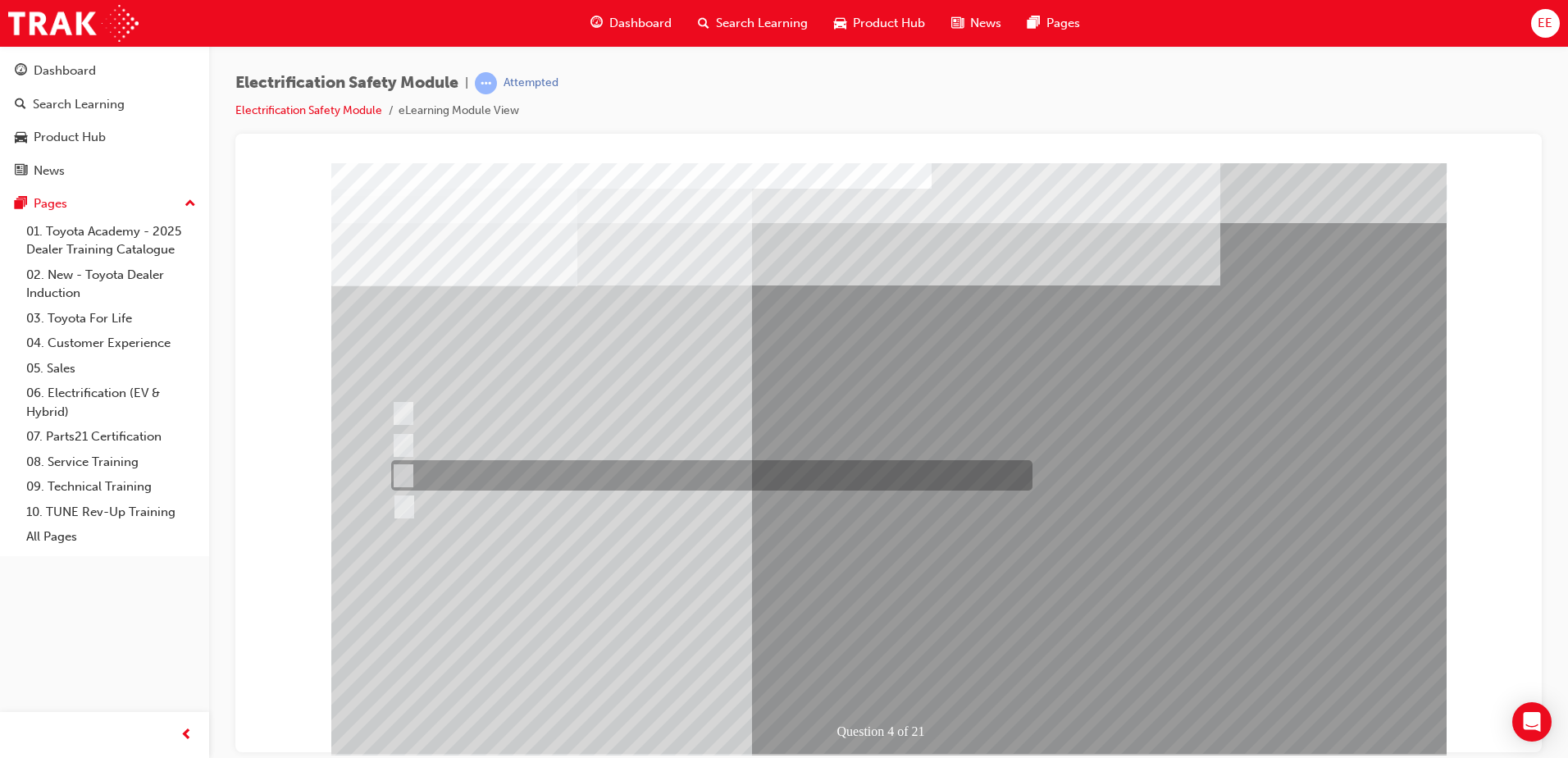
click at [402, 473] on input "Different body style." at bounding box center [400, 476] width 18 height 18
checkbox input "true"
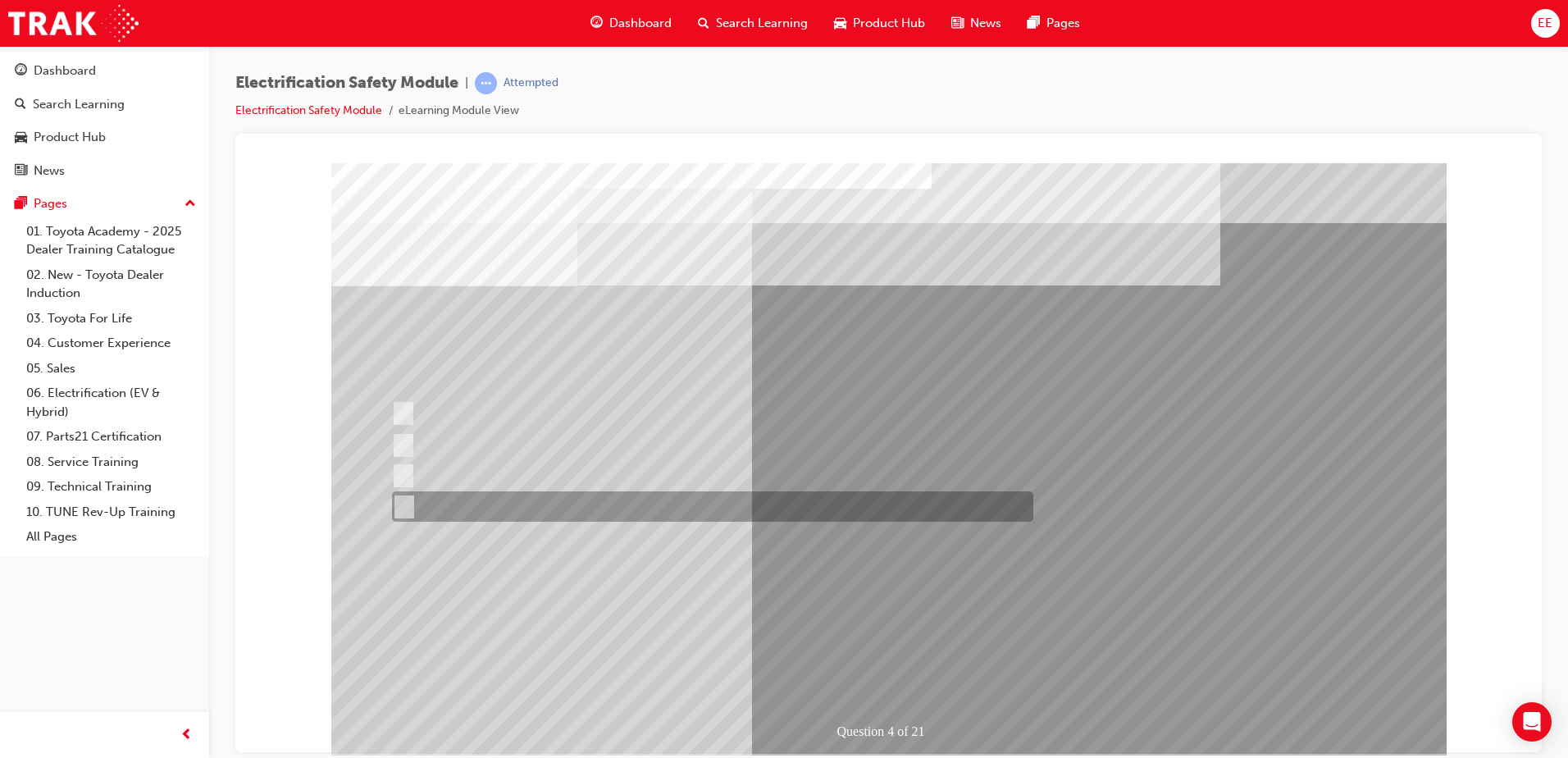
click at [400, 511] on input "Charge ports or H2 Filler Port in place of a Fuel Filler." at bounding box center [400, 507] width 18 height 18
checkbox input "true"
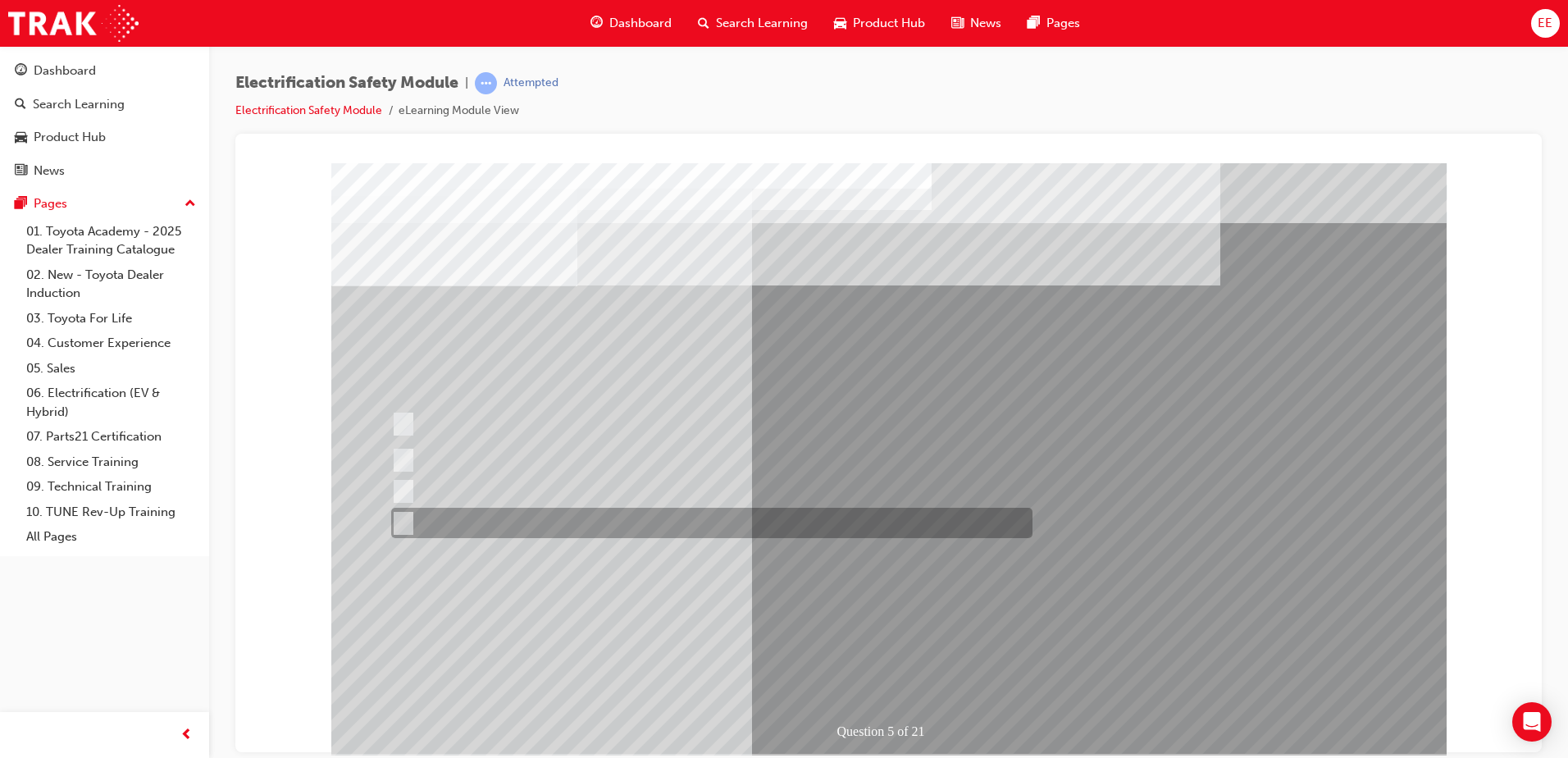
click at [419, 521] on div at bounding box center [707, 522] width 642 height 30
checkbox input "true"
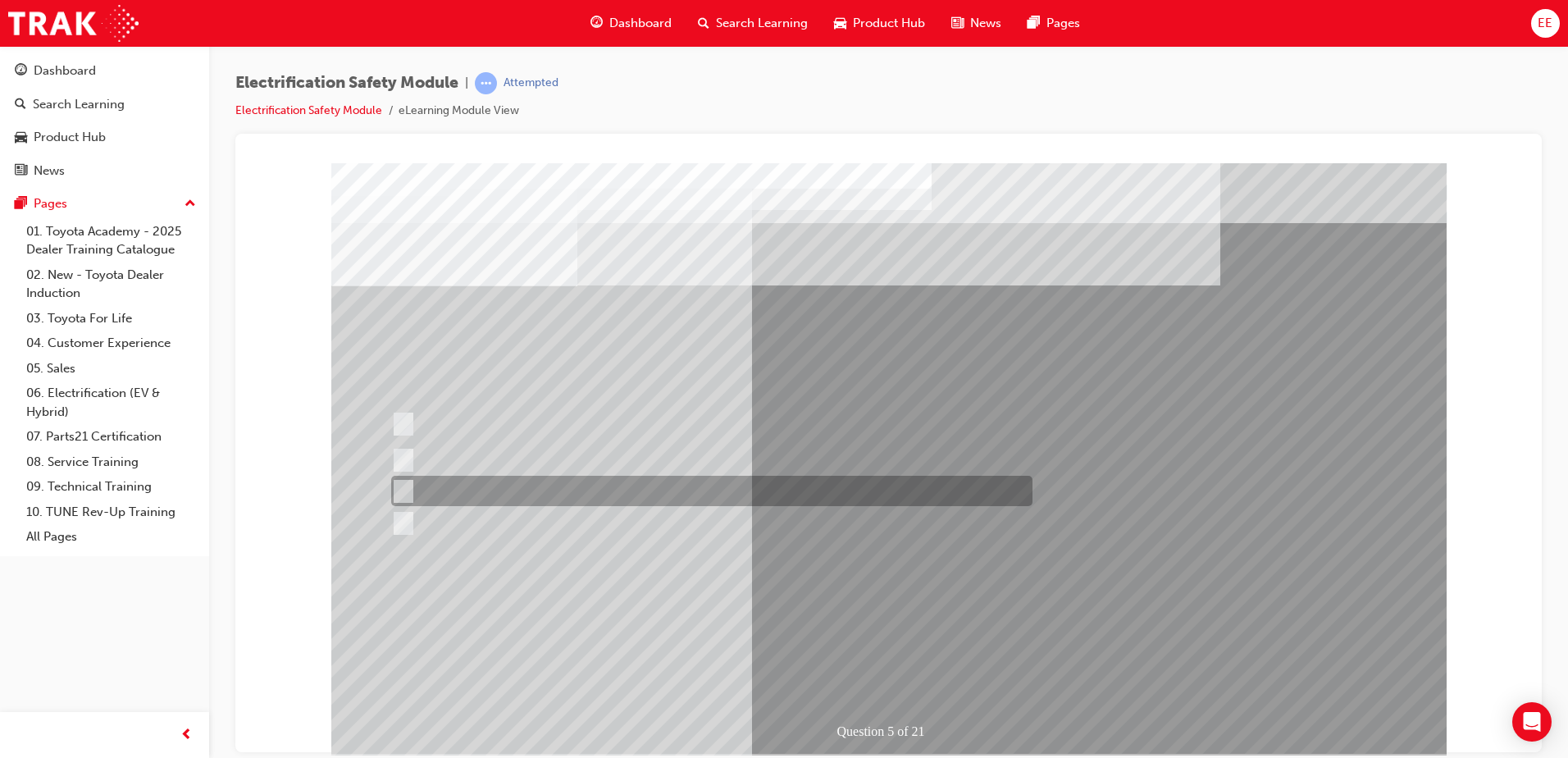
click at [417, 500] on div at bounding box center [707, 490] width 642 height 30
checkbox input "true"
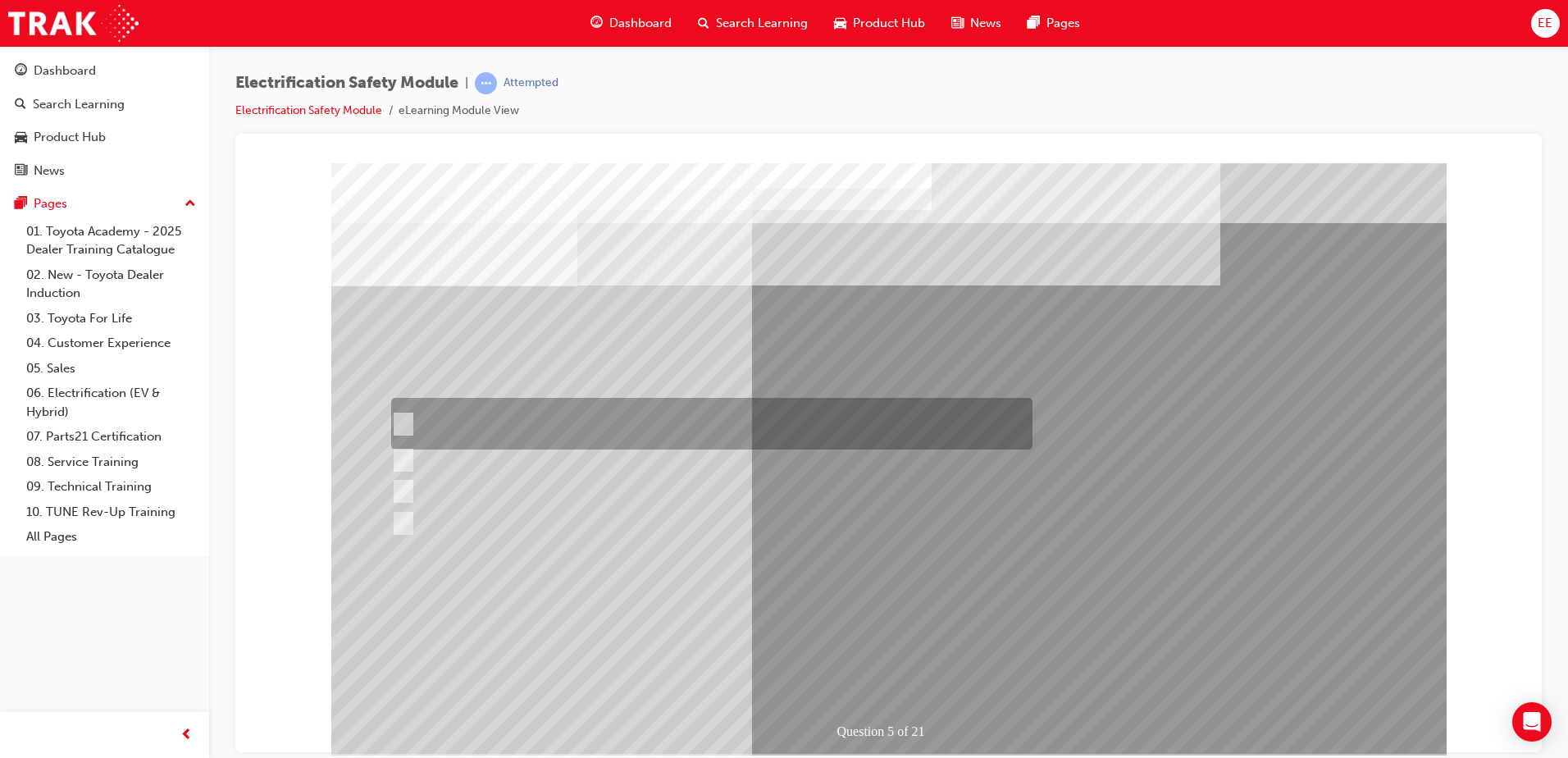
click at [410, 431] on div at bounding box center [707, 423] width 642 height 52
checkbox input "true"
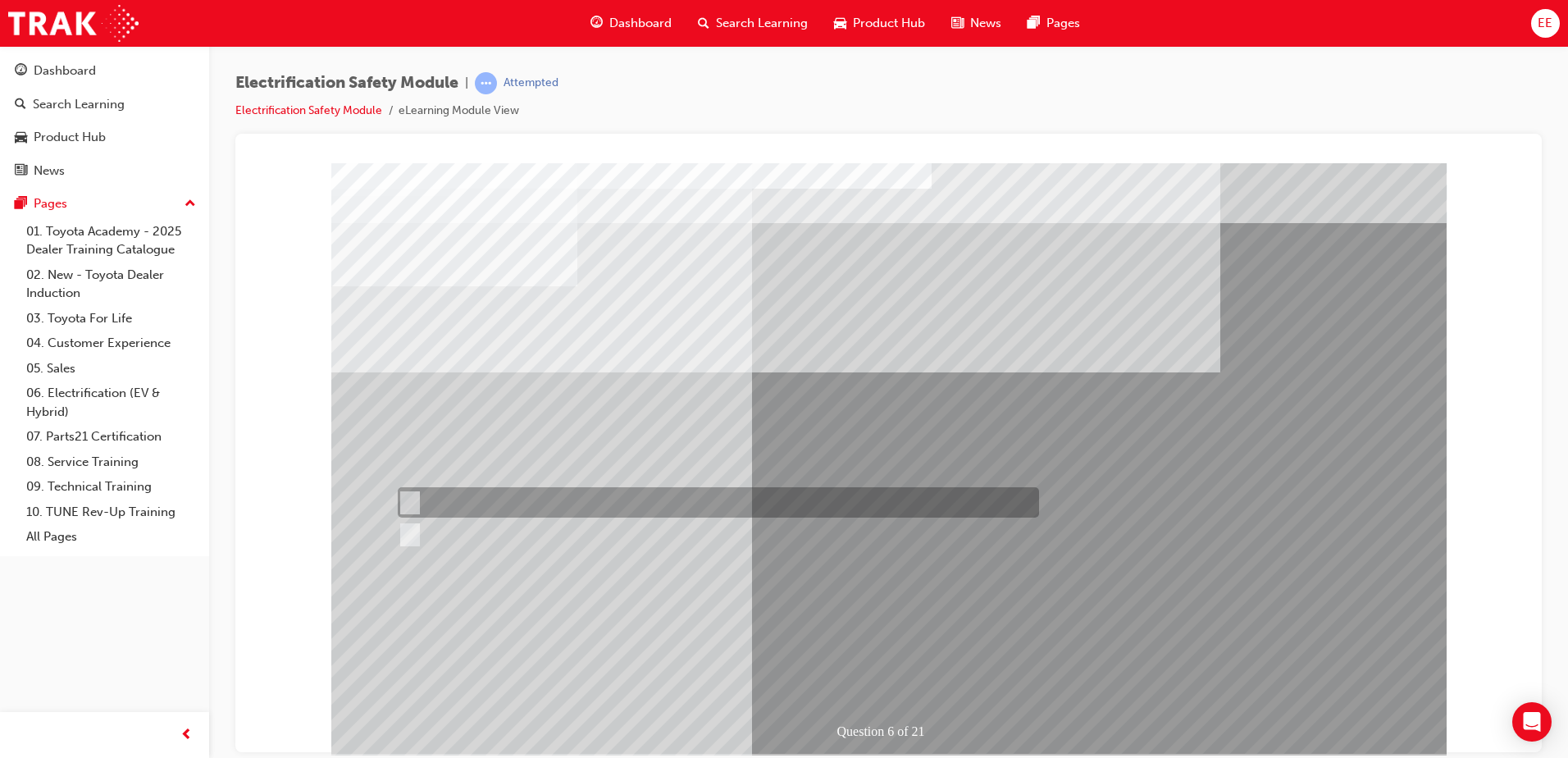
click at [410, 500] on input "True" at bounding box center [407, 502] width 18 height 18
radio input "true"
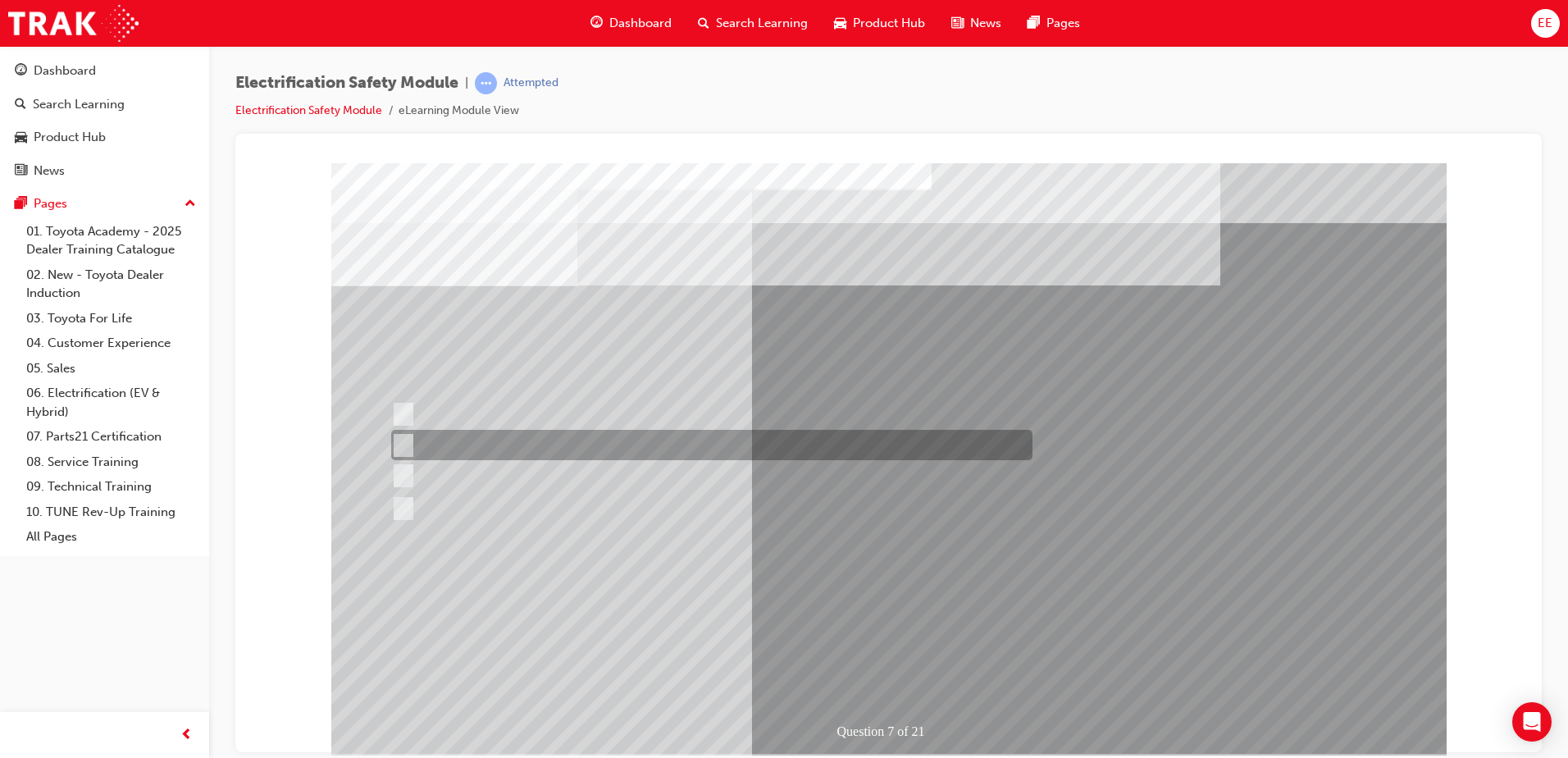
click at [412, 445] on div at bounding box center [707, 444] width 642 height 30
radio input "true"
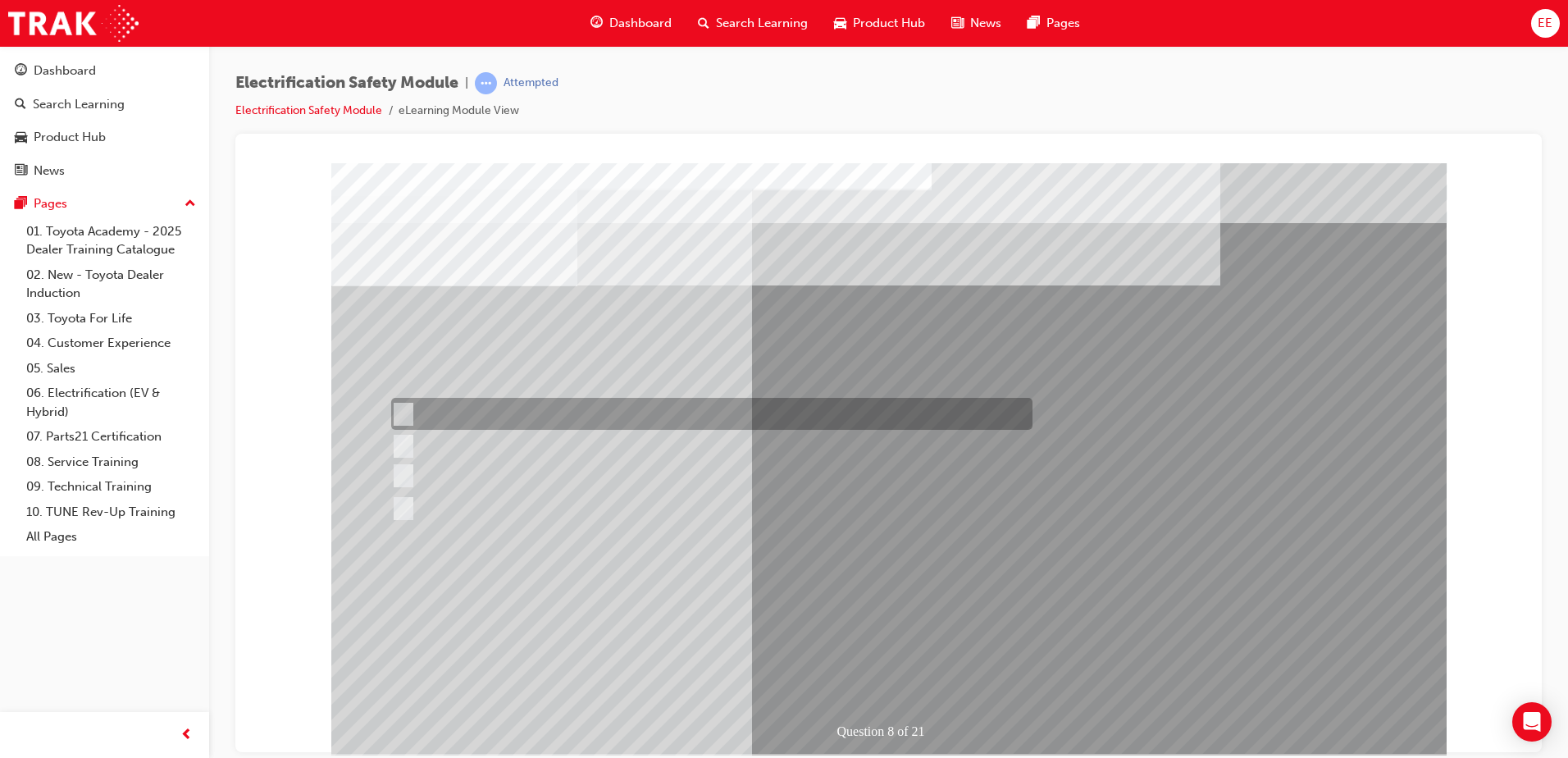
click at [402, 407] on input "Working on the High Voltage System." at bounding box center [400, 414] width 18 height 18
radio input "true"
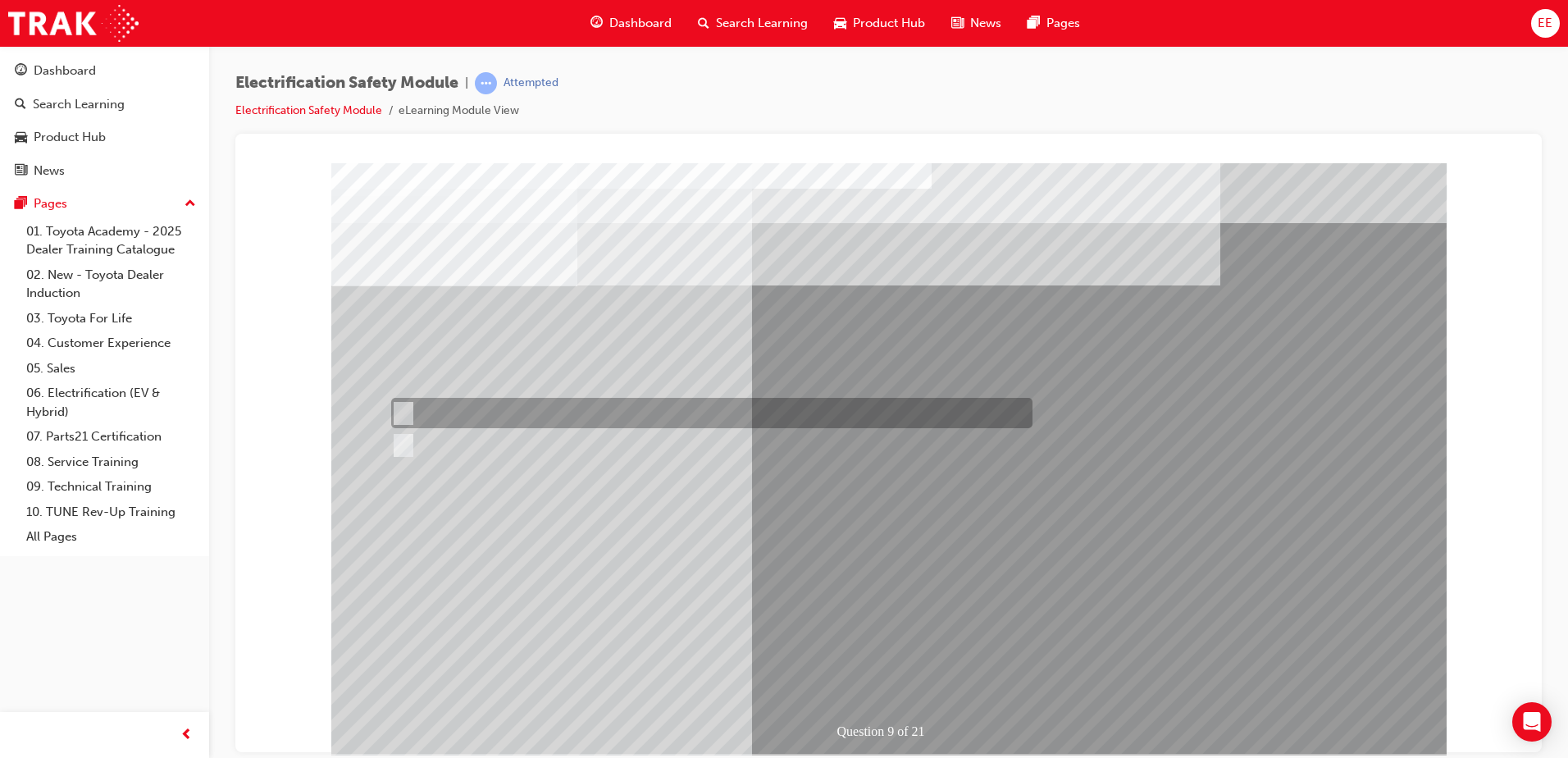
click at [432, 398] on div at bounding box center [707, 412] width 642 height 30
radio input "true"
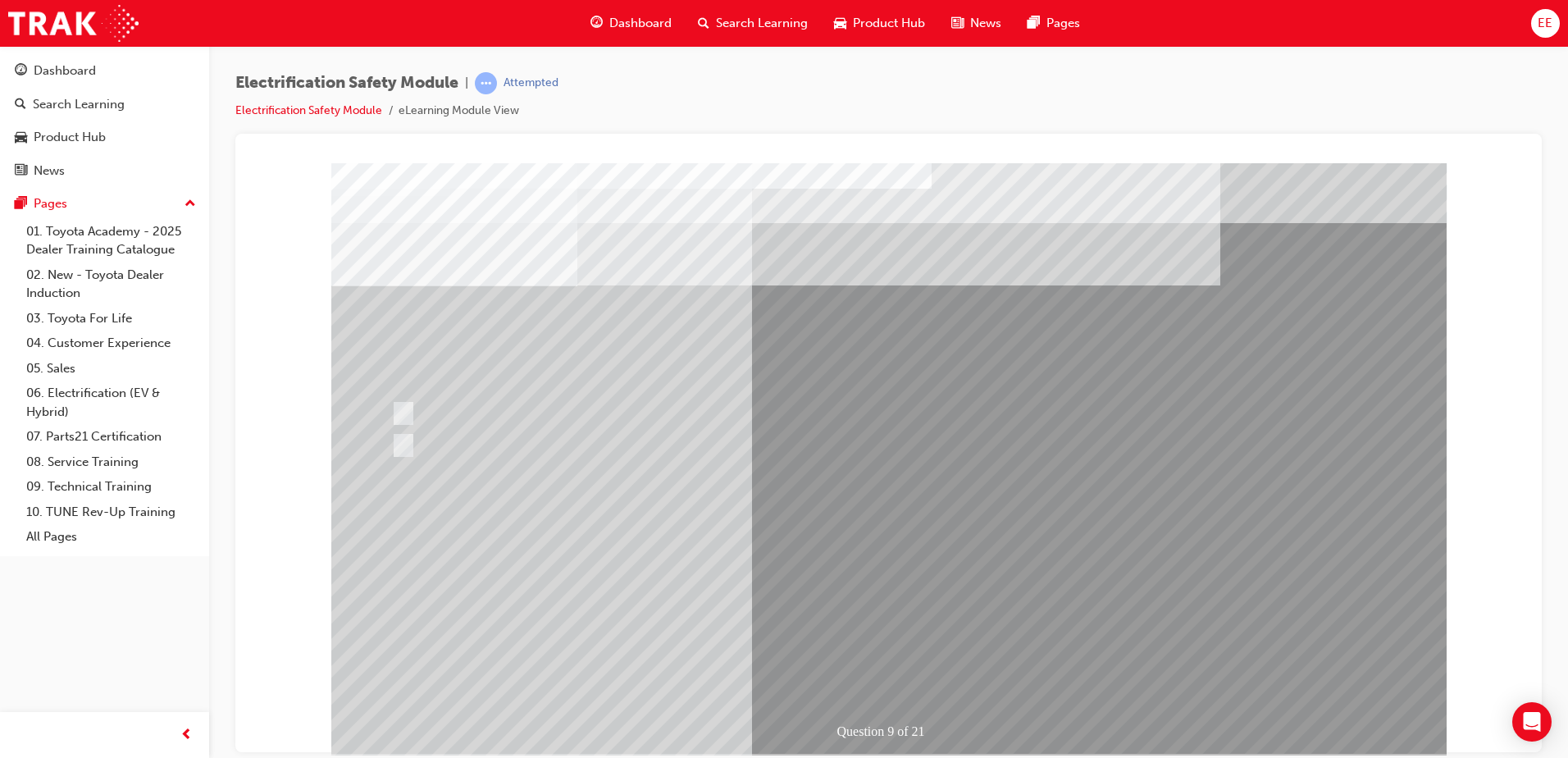
drag, startPoint x: 934, startPoint y: 667, endPoint x: 912, endPoint y: 669, distance: 22.1
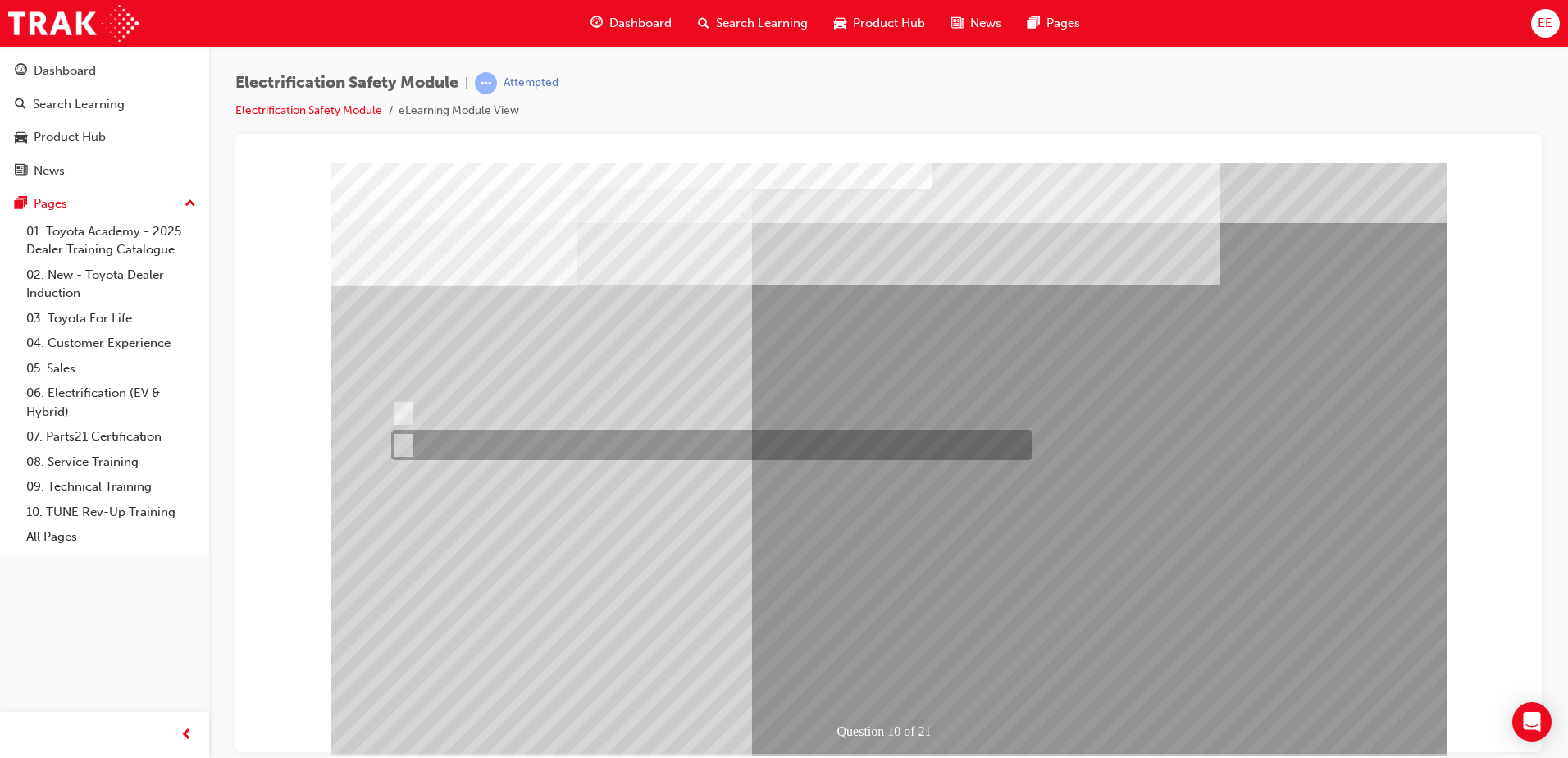
click at [402, 441] on input "True" at bounding box center [400, 445] width 18 height 18
radio input "true"
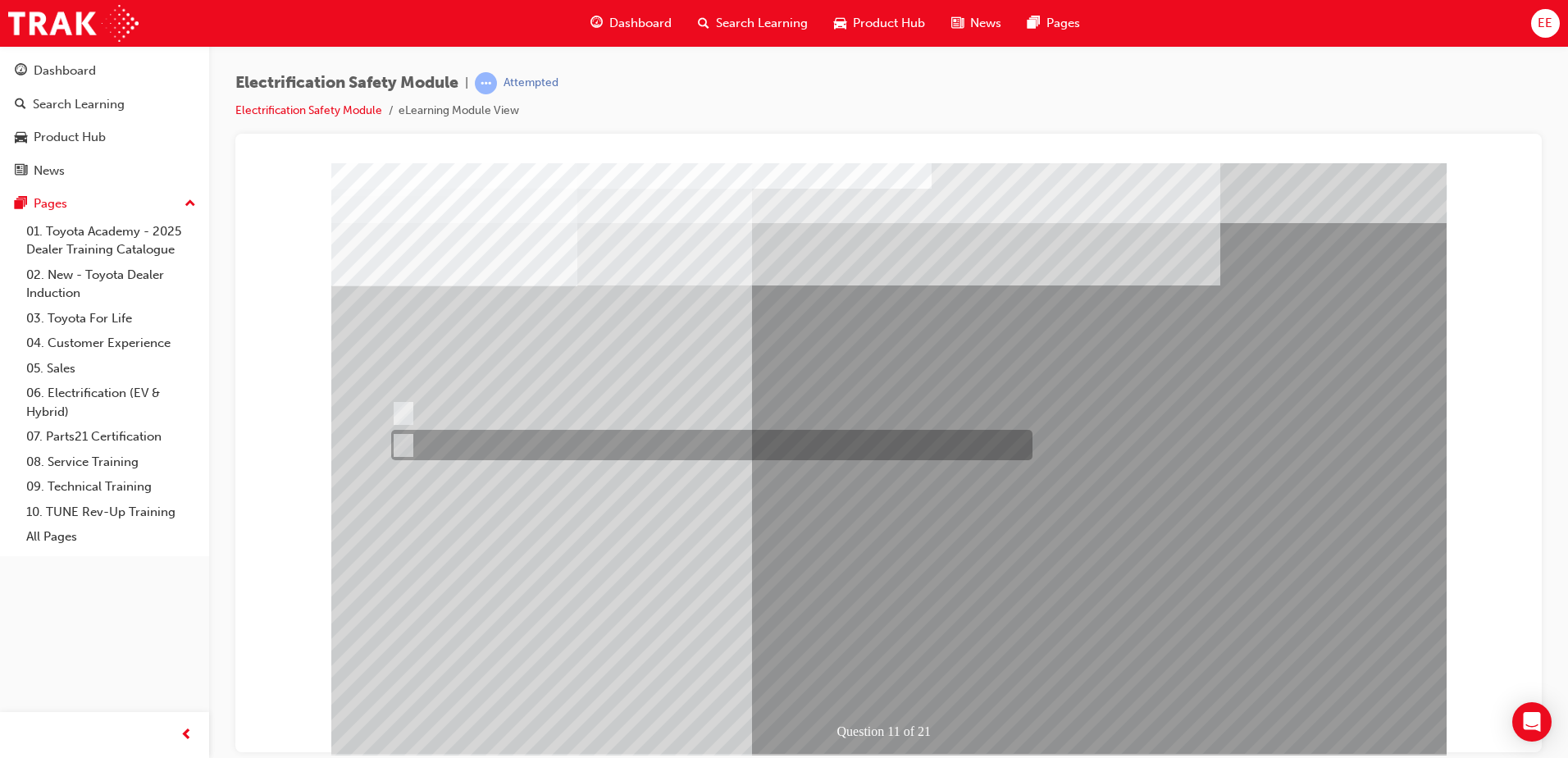
click at [411, 449] on div at bounding box center [707, 444] width 642 height 30
radio input "true"
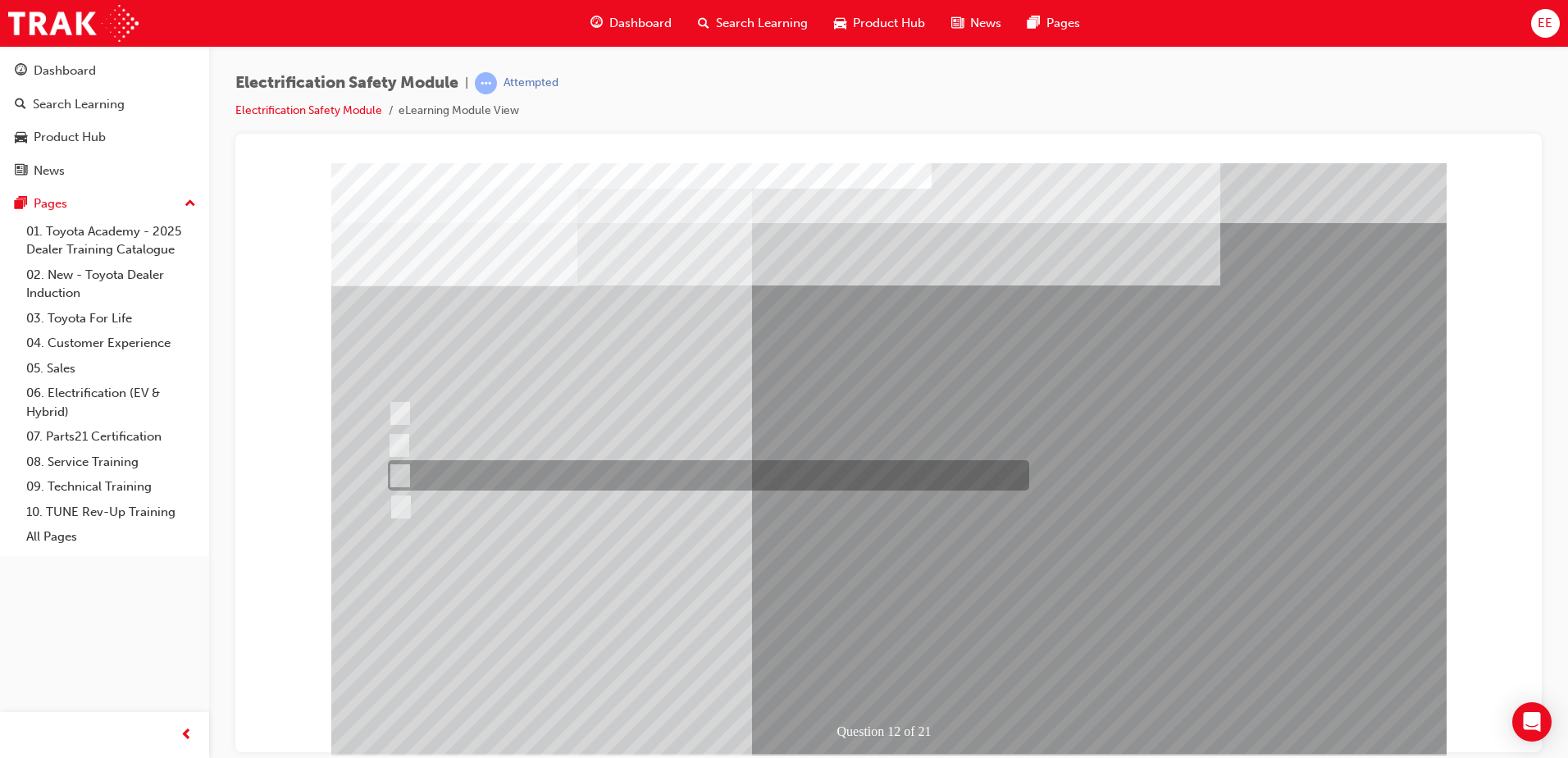
click at [464, 479] on div at bounding box center [704, 474] width 642 height 30
radio input "true"
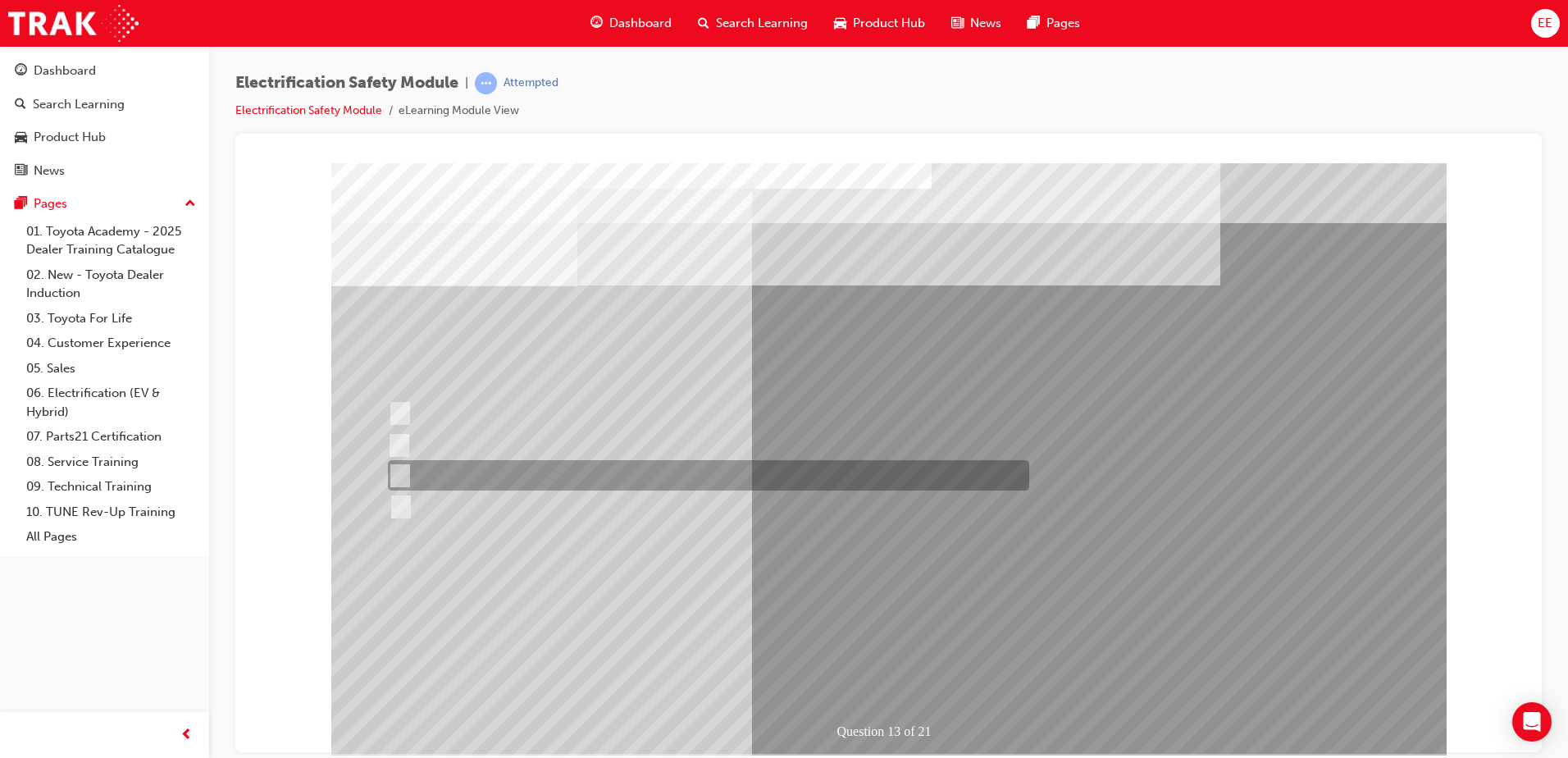
click at [537, 466] on div at bounding box center [704, 474] width 642 height 30
radio input "true"
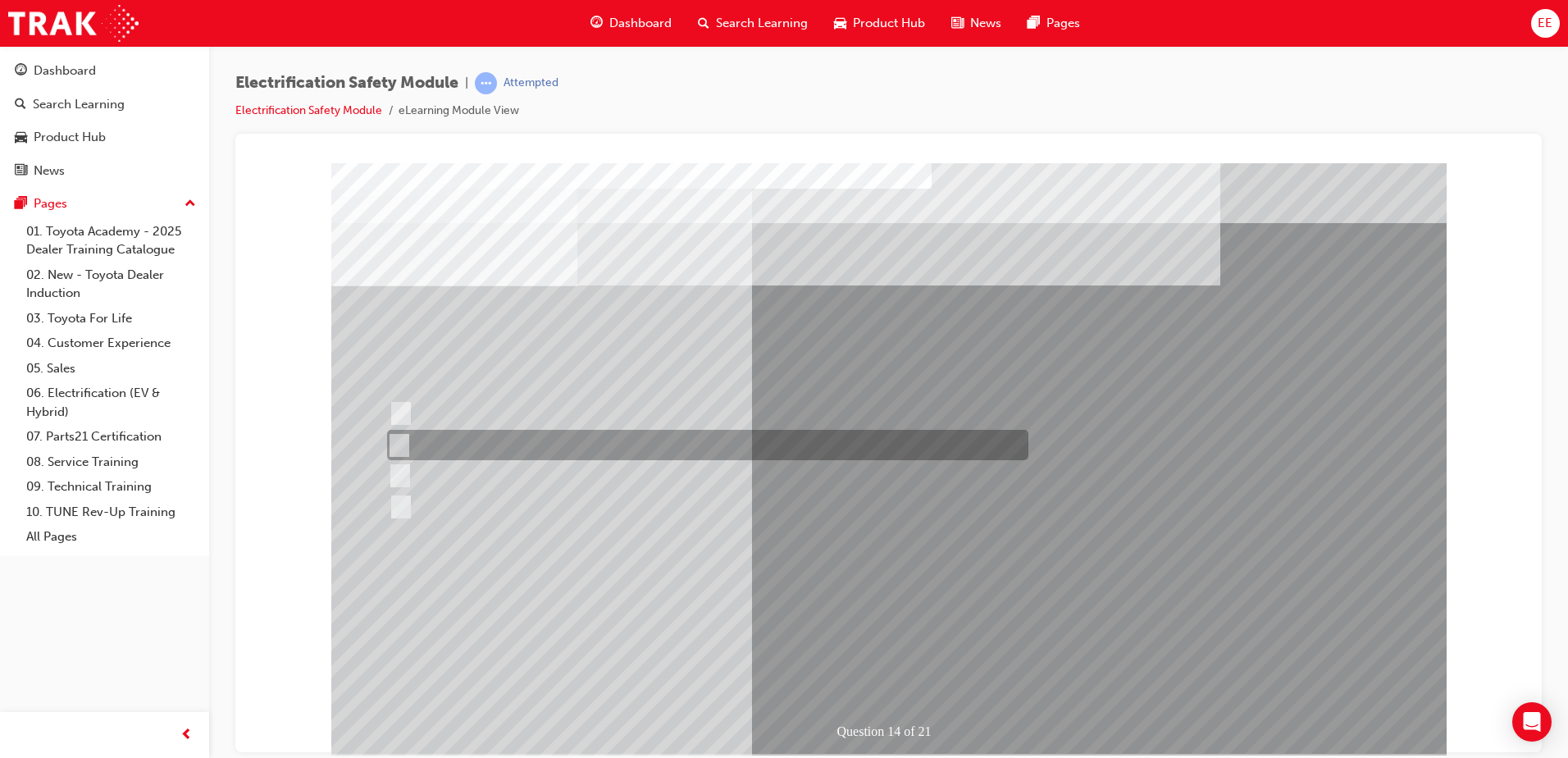
click at [449, 466] on div at bounding box center [704, 474] width 642 height 30
radio input "true"
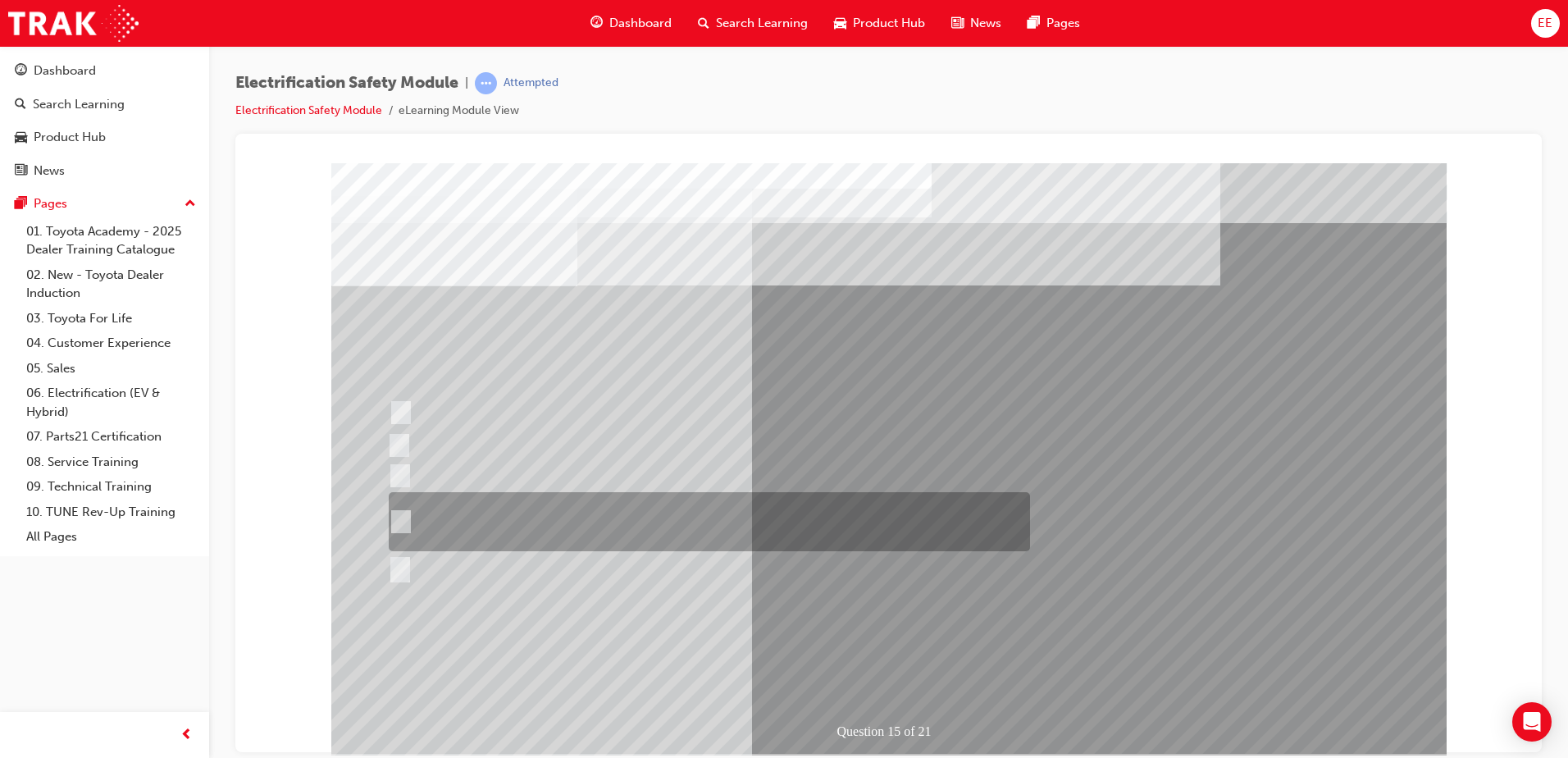
click at [400, 523] on input "The High Voltage Capacitor Terminal for 0 volts and the High Voltage Capacitor …" at bounding box center [398, 521] width 18 height 18
radio input "true"
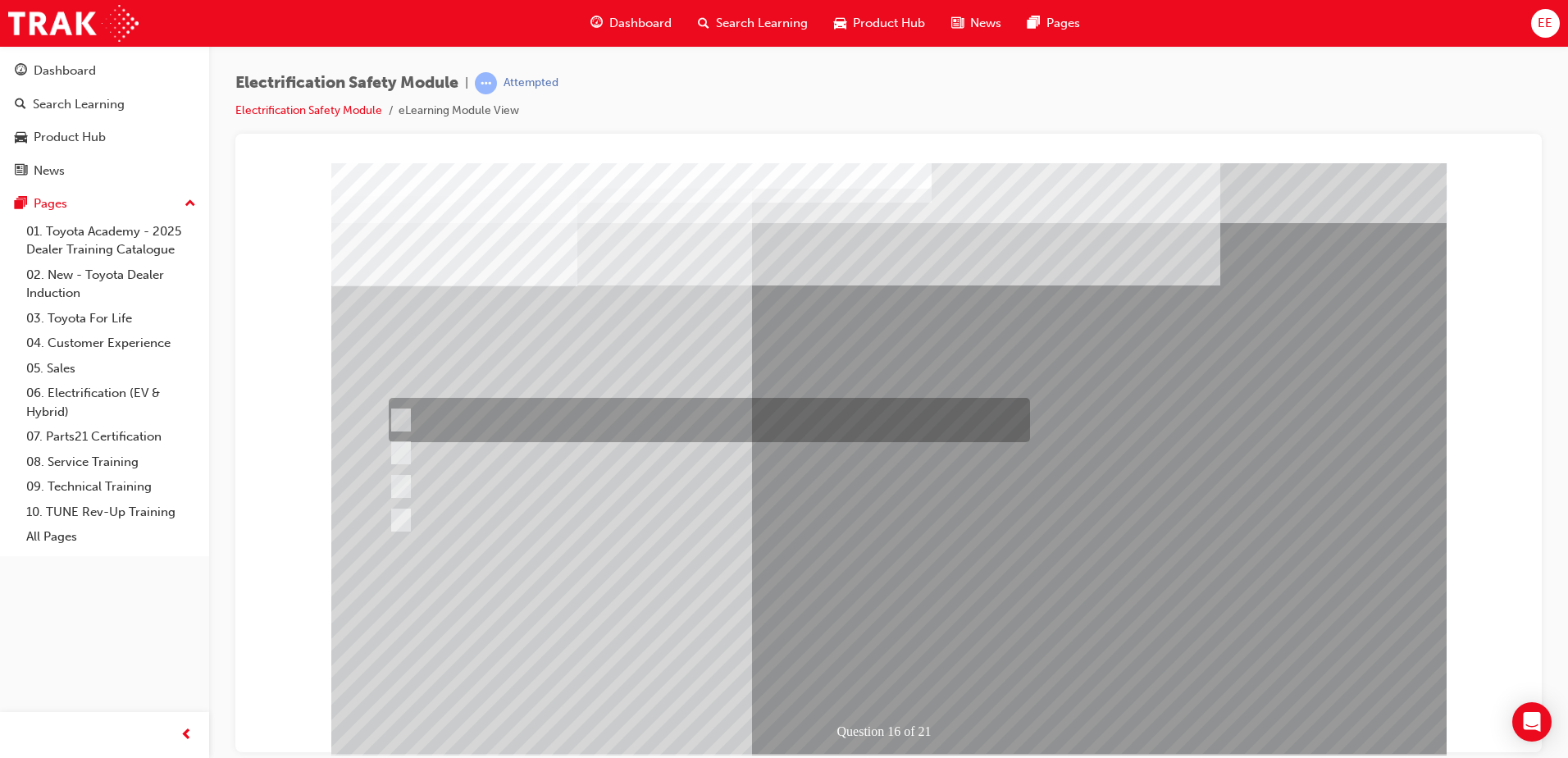
click at [408, 415] on div at bounding box center [705, 419] width 642 height 45
radio input "true"
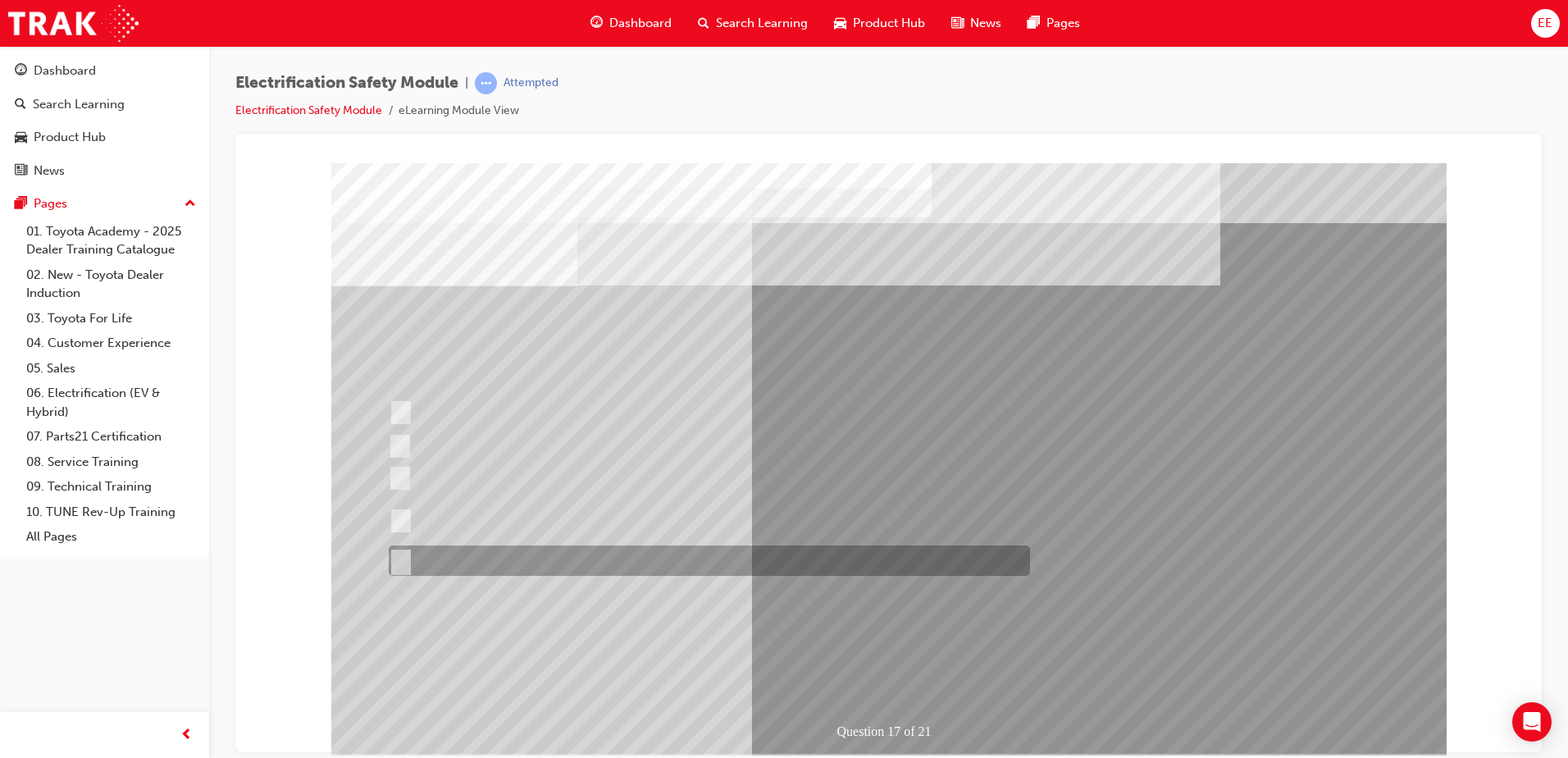
click at [410, 557] on div at bounding box center [705, 560] width 642 height 30
radio input "true"
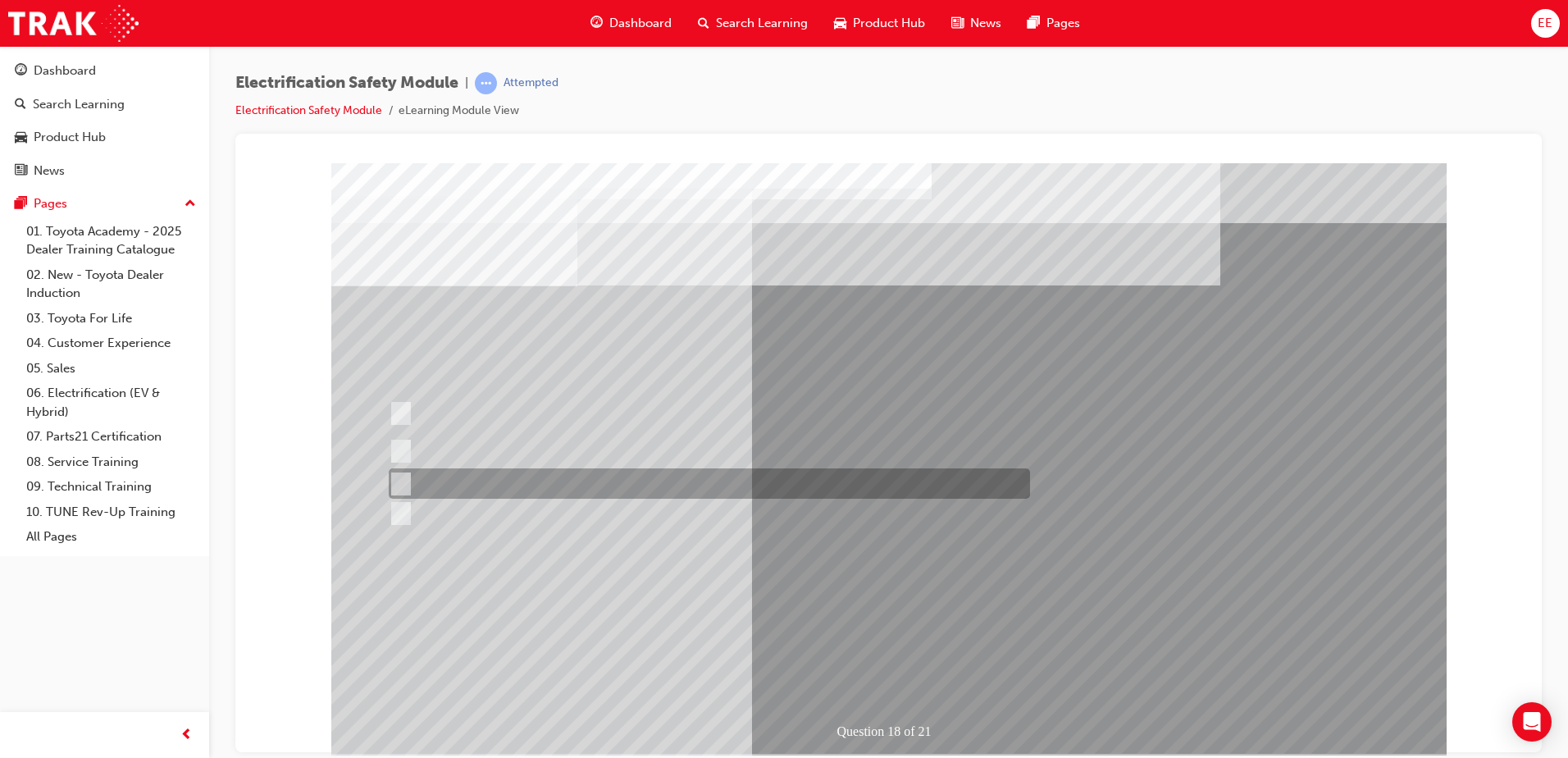
click at [437, 486] on div at bounding box center [705, 483] width 642 height 30
radio input "true"
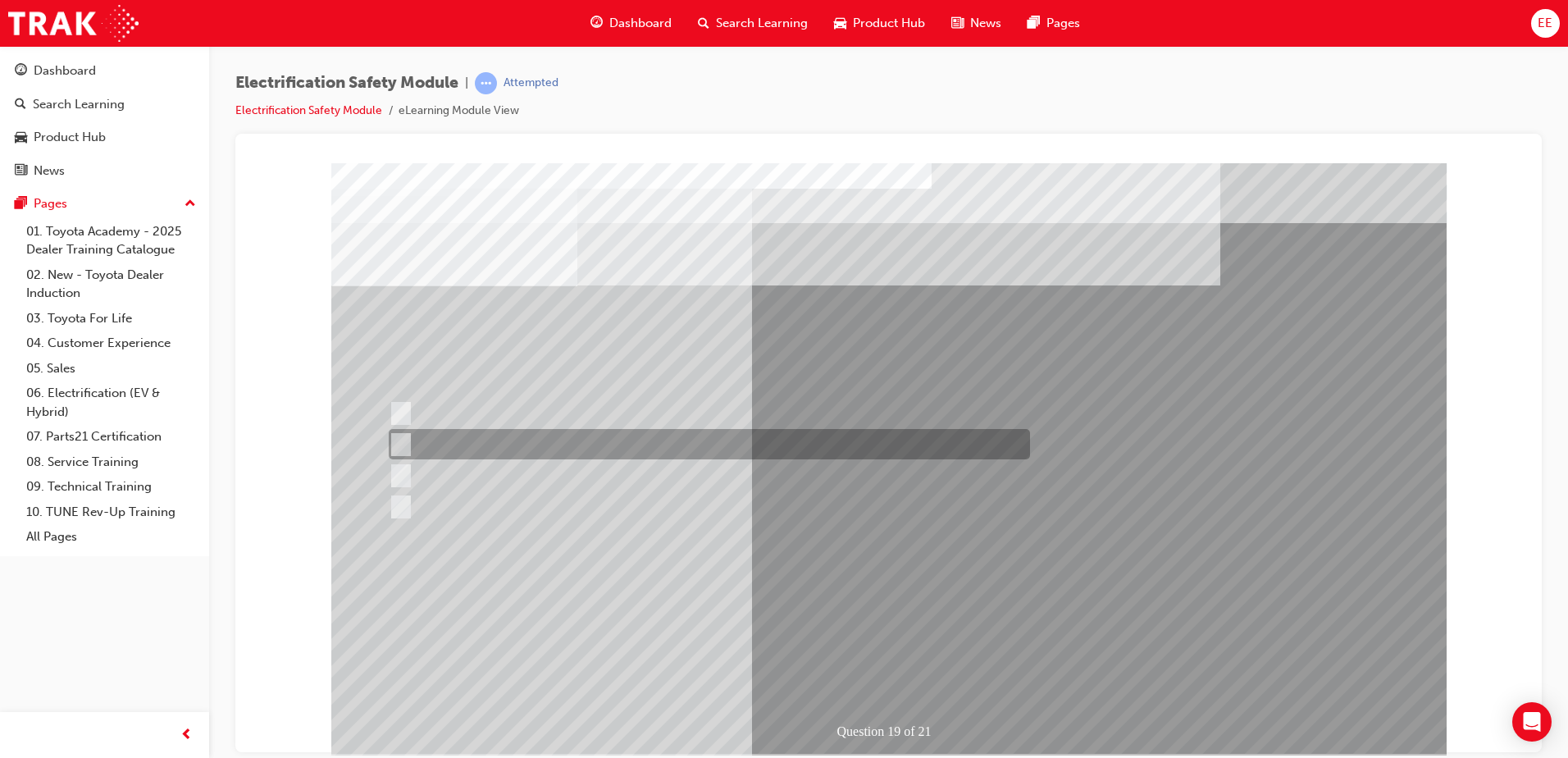
click at [409, 448] on div at bounding box center [705, 443] width 642 height 30
radio input "true"
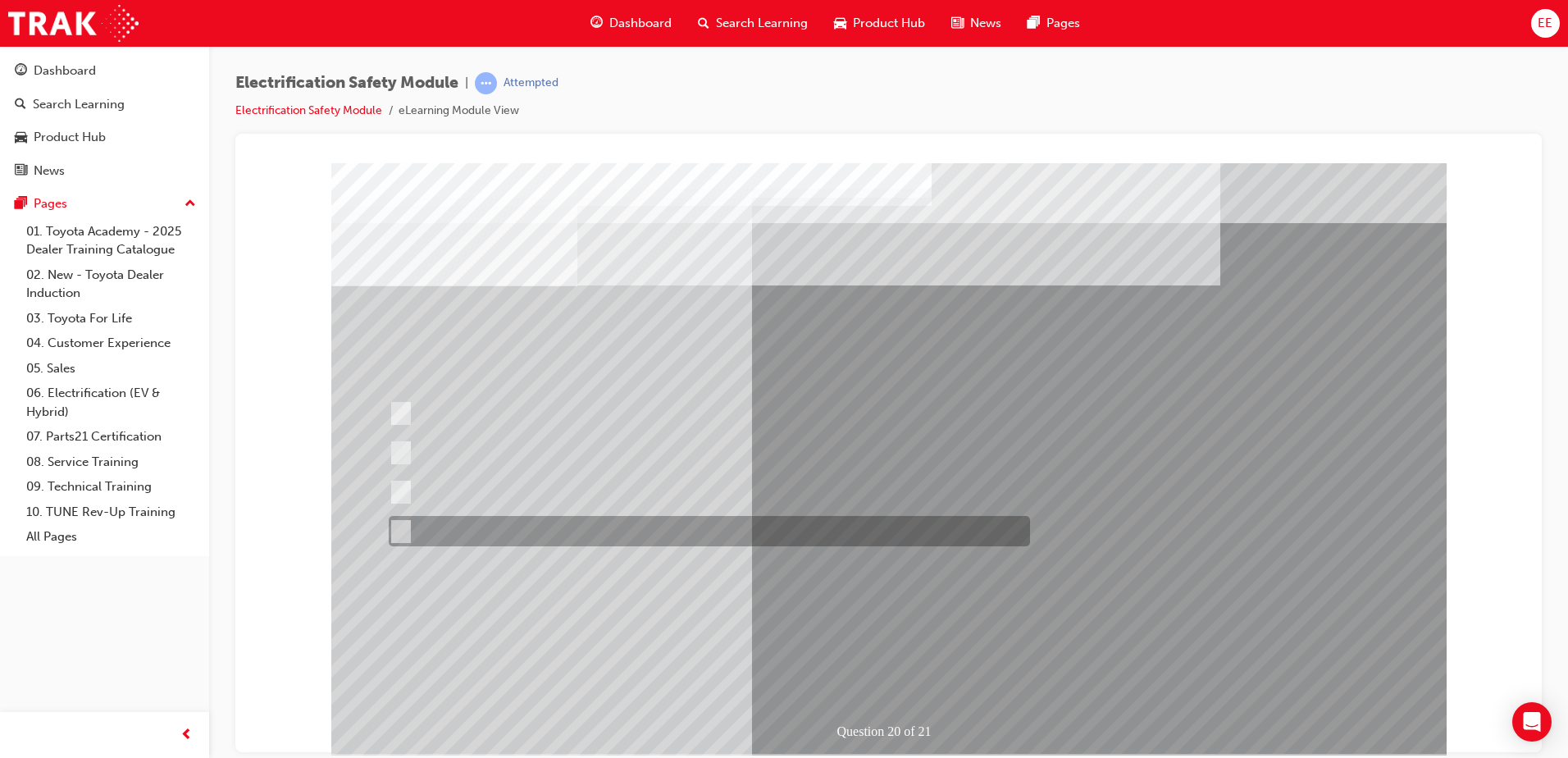
click at [419, 528] on div at bounding box center [705, 531] width 642 height 30
radio input "true"
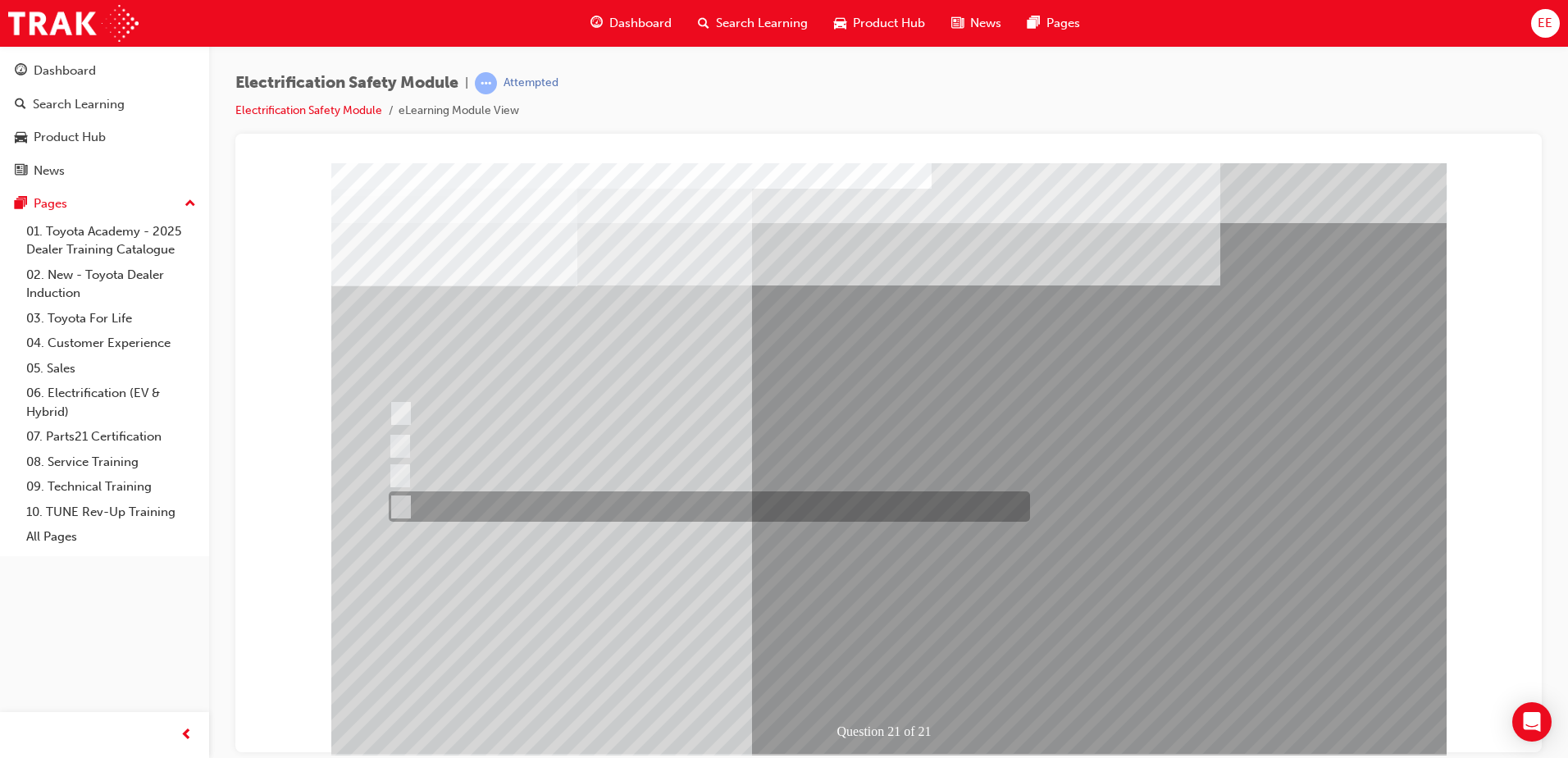
click at [459, 513] on div at bounding box center [705, 506] width 642 height 30
radio input "true"
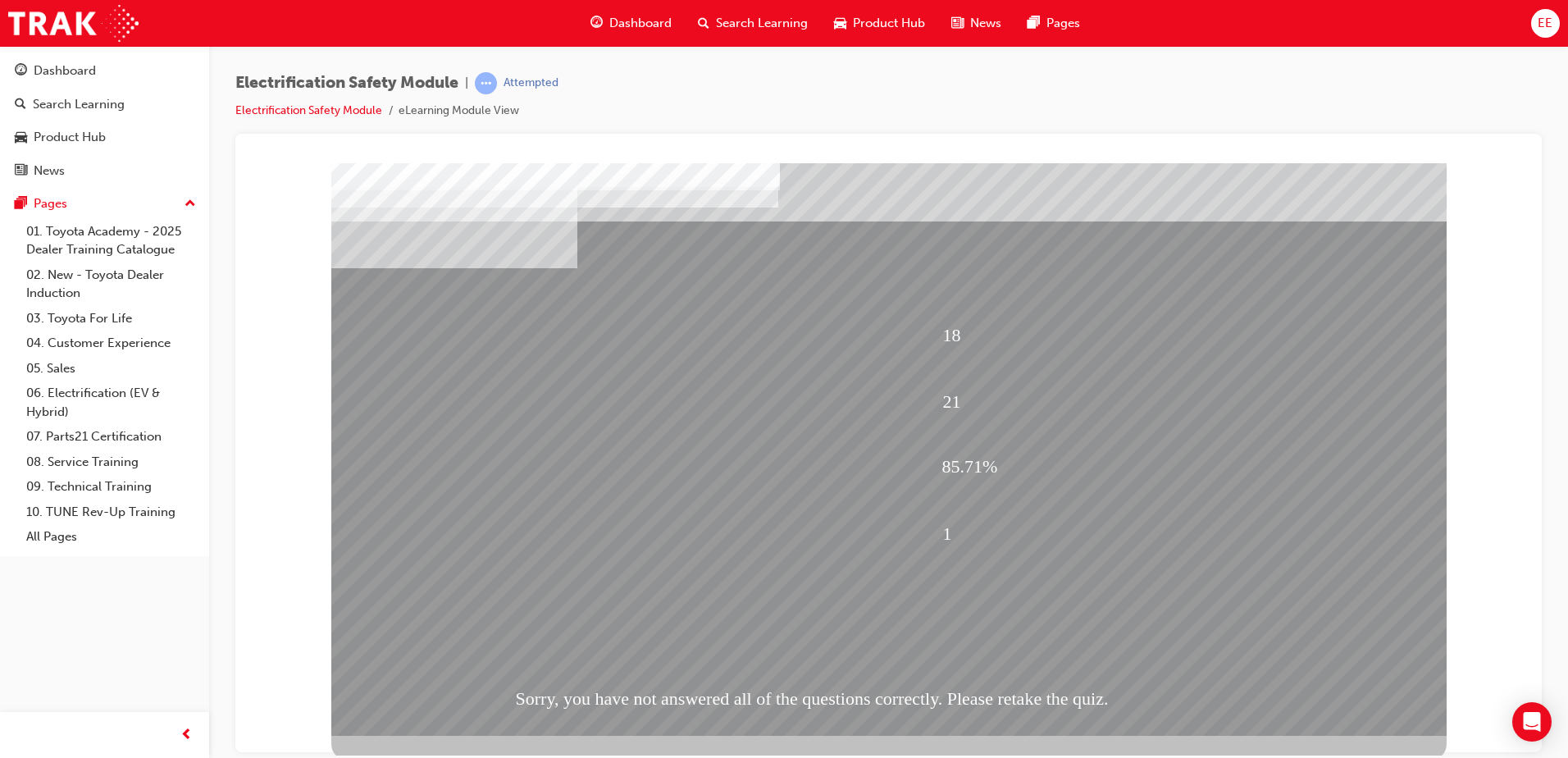
scroll to position [23, 0]
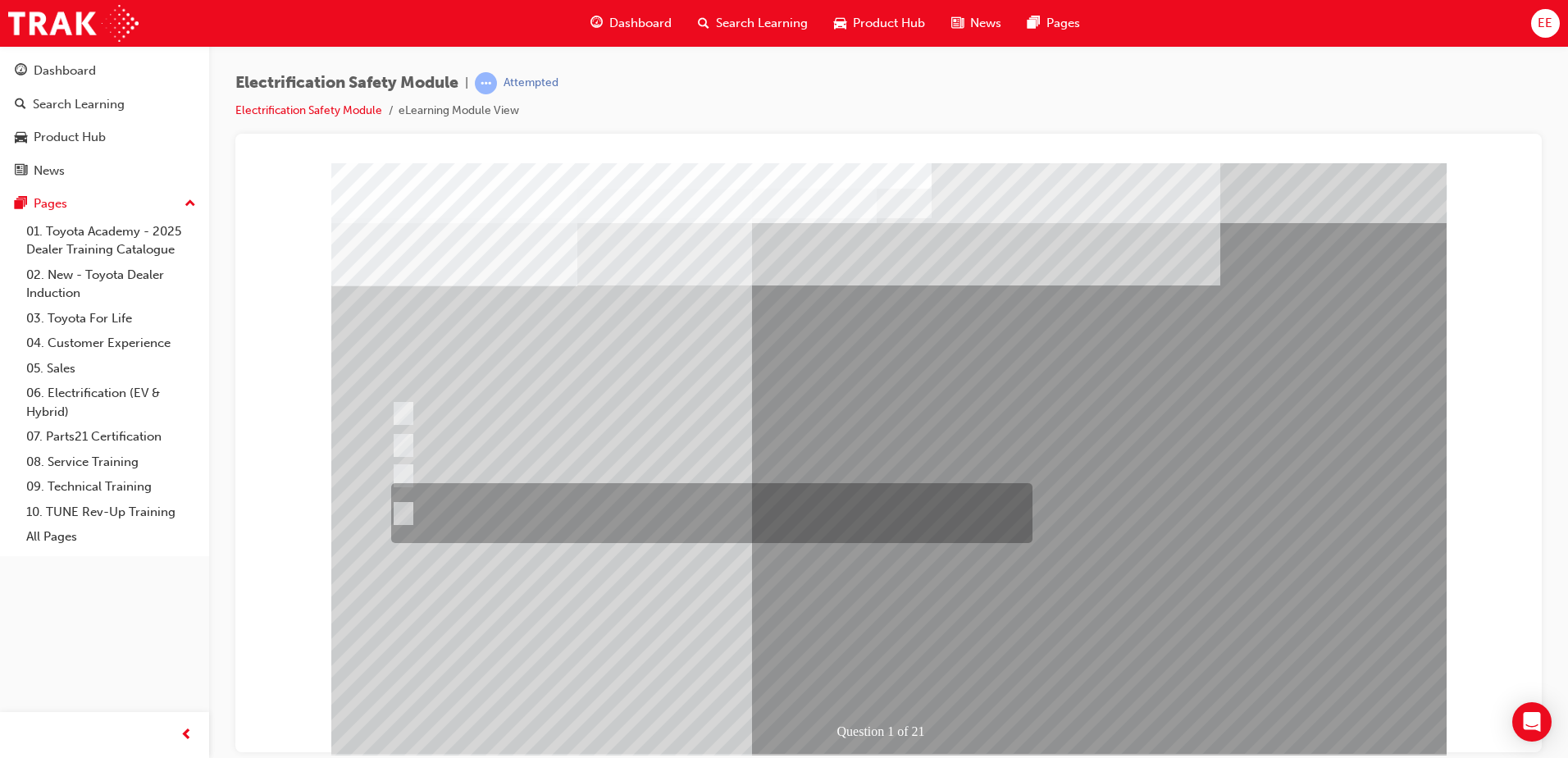
click at [442, 504] on div at bounding box center [707, 513] width 642 height 60
radio input "true"
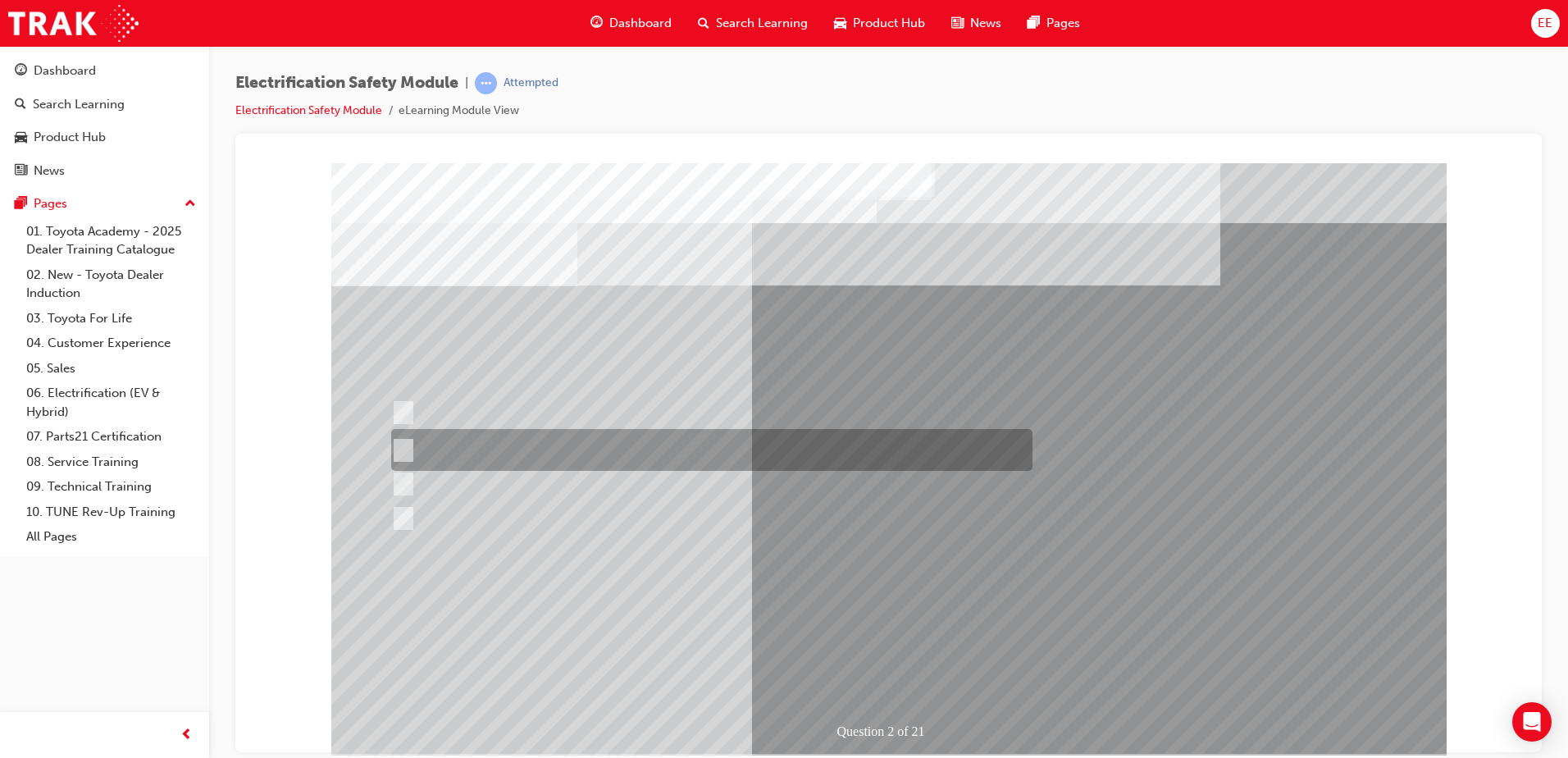
click at [480, 454] on div at bounding box center [707, 450] width 642 height 42
radio input "true"
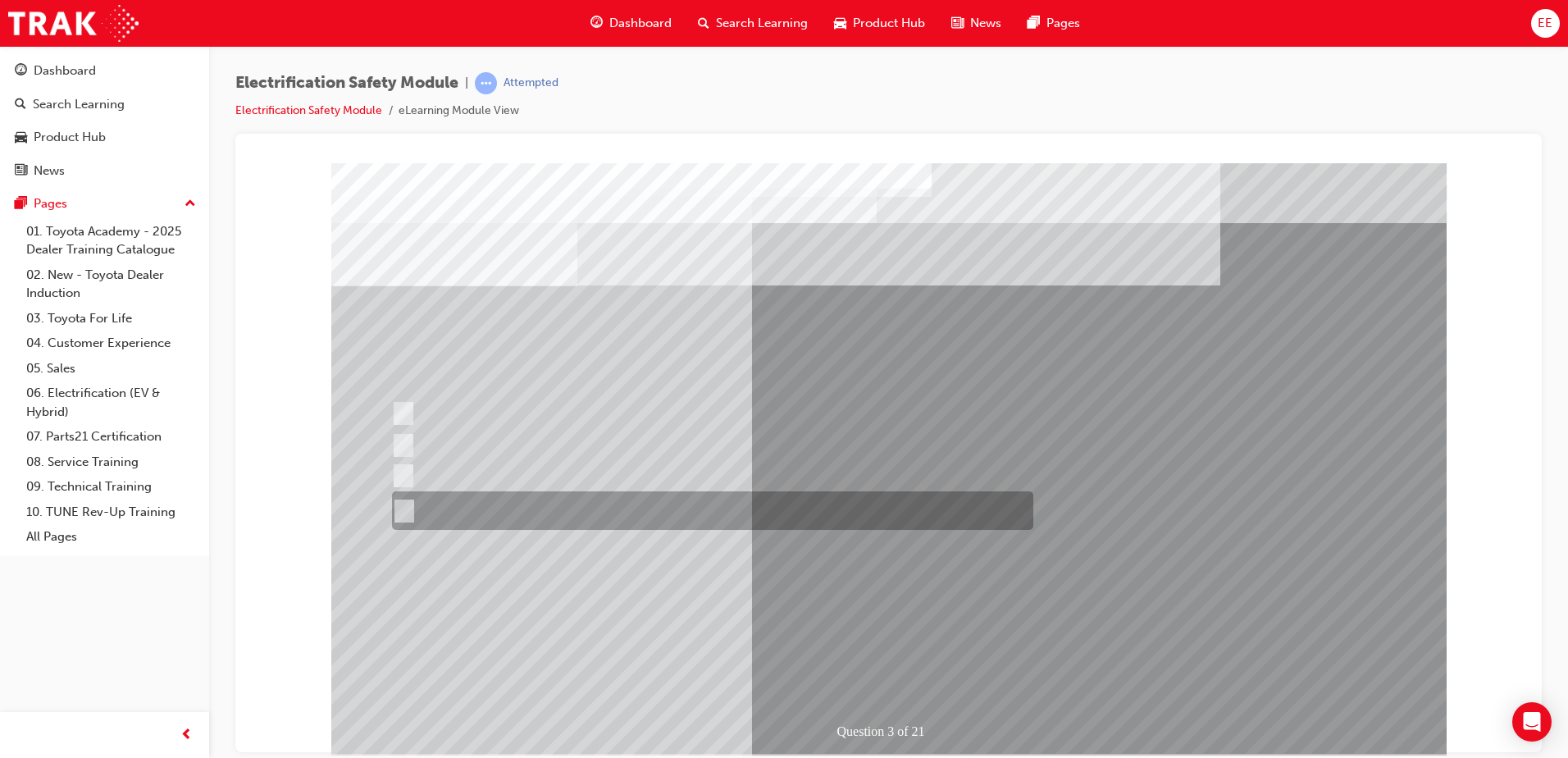
click at [545, 516] on div at bounding box center [708, 510] width 642 height 38
radio input "true"
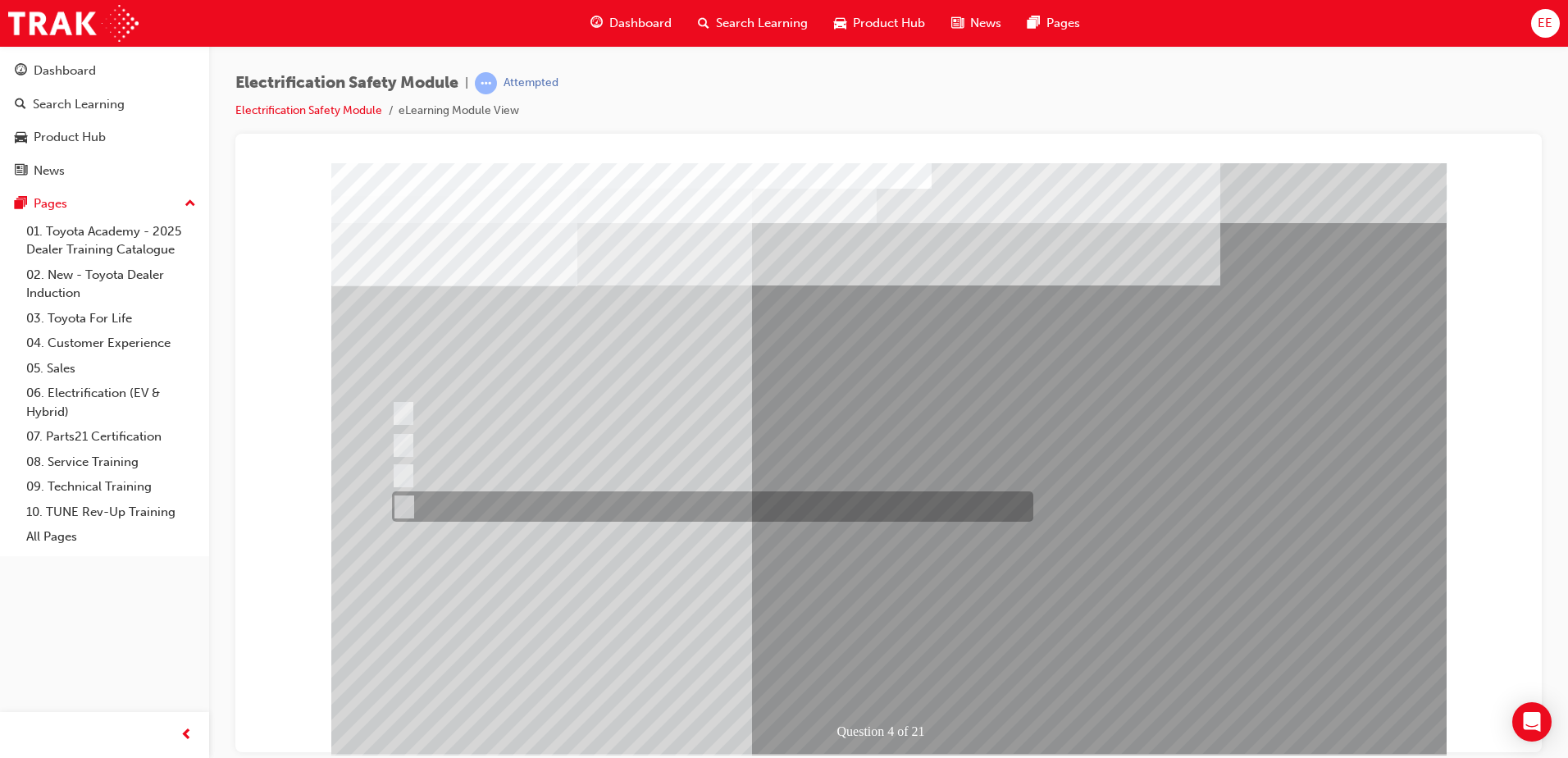
drag, startPoint x: 377, startPoint y: 288, endPoint x: 897, endPoint y: 567, distance: 590.1
click at [952, 520] on div "Question 4 of 21" at bounding box center [888, 457] width 1115 height 591
click at [397, 514] on input "Charge ports or H2 Filler Port in place of a Fuel Filler." at bounding box center [400, 507] width 18 height 18
checkbox input "true"
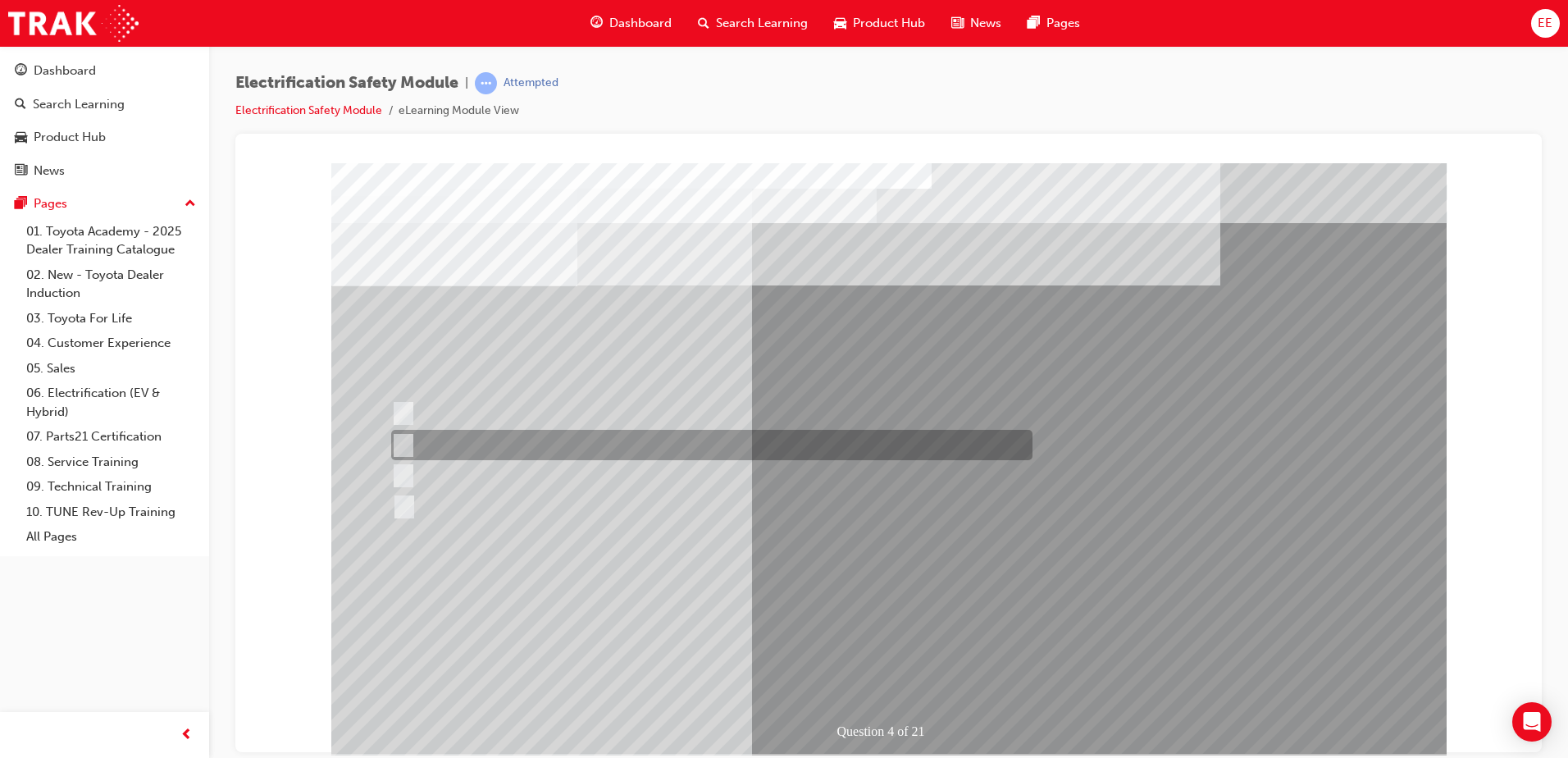
click at [410, 445] on div at bounding box center [707, 444] width 642 height 30
checkbox input "true"
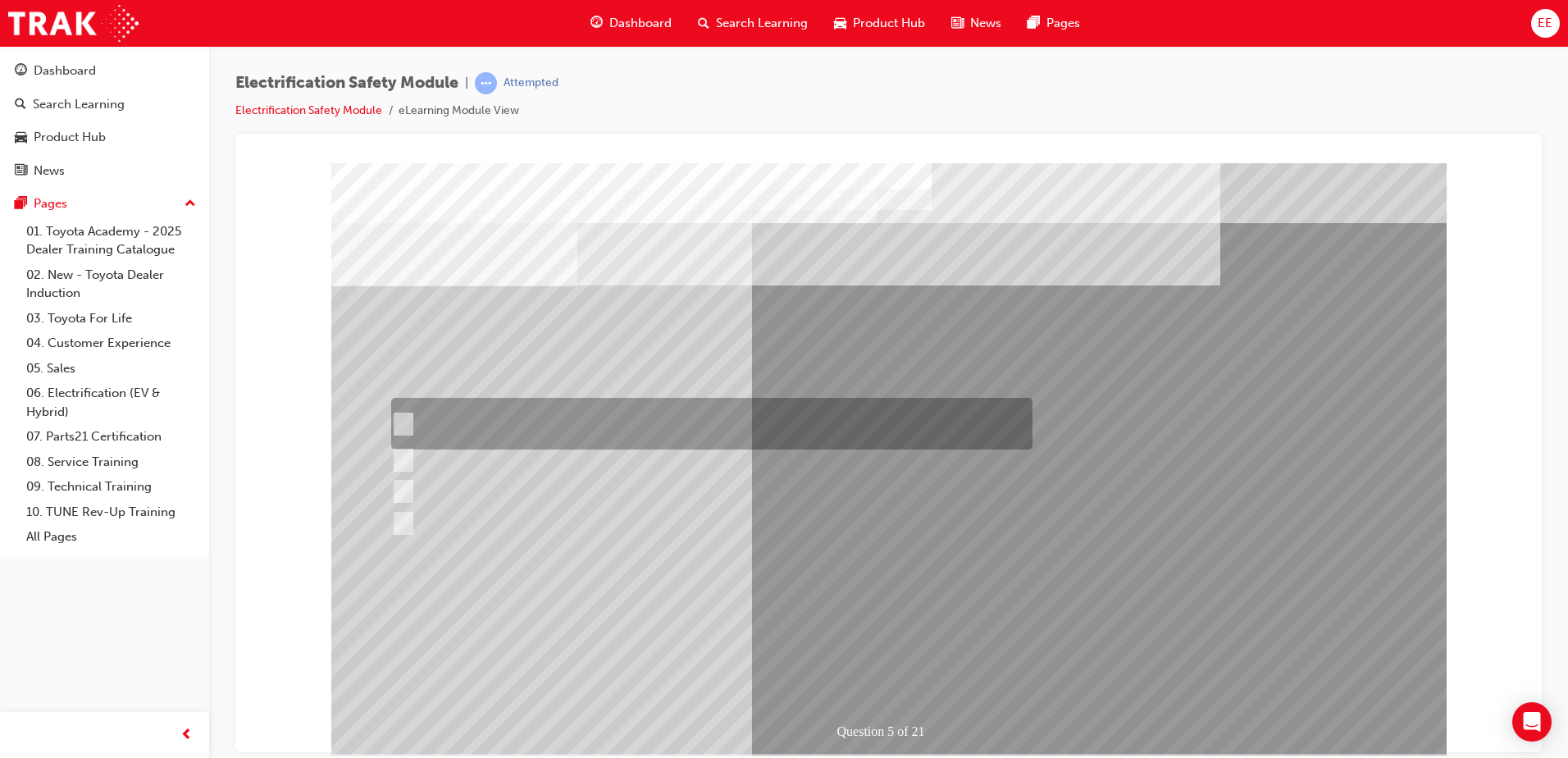
click at [463, 424] on div at bounding box center [707, 423] width 642 height 52
checkbox input "true"
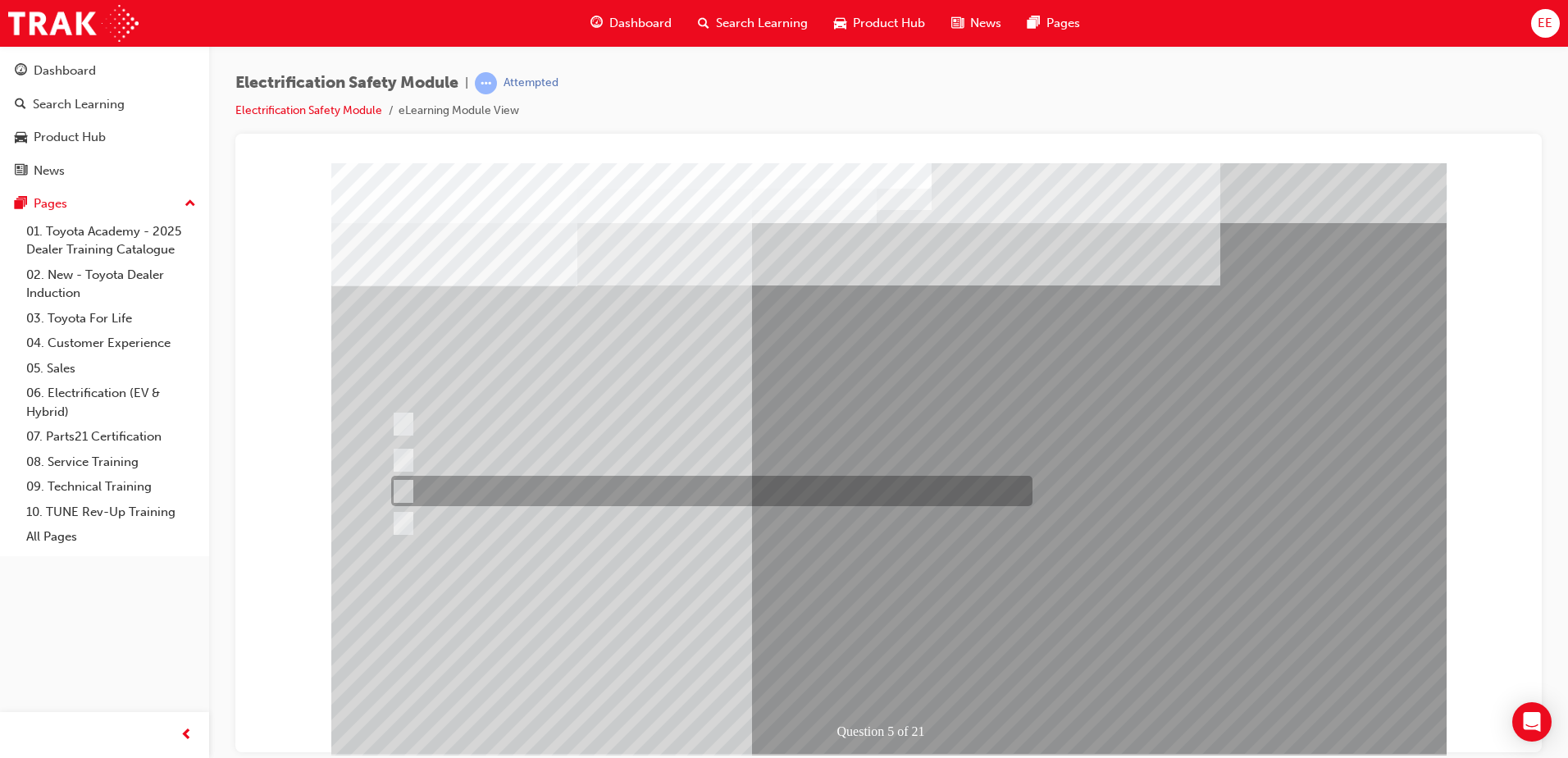
click at [432, 490] on div at bounding box center [707, 490] width 642 height 30
checkbox input "true"
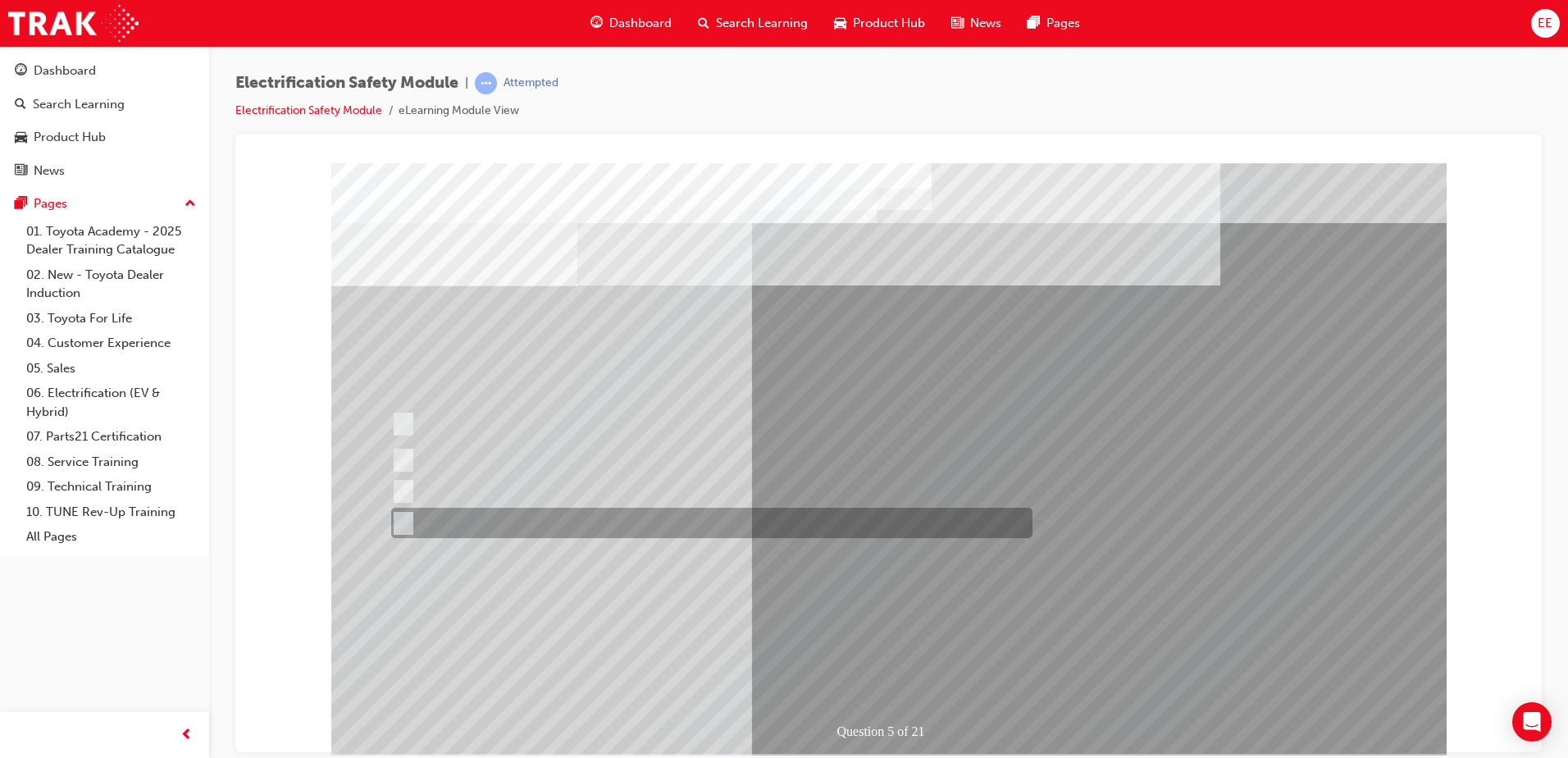
click at [432, 520] on div at bounding box center [707, 522] width 642 height 30
checkbox input "true"
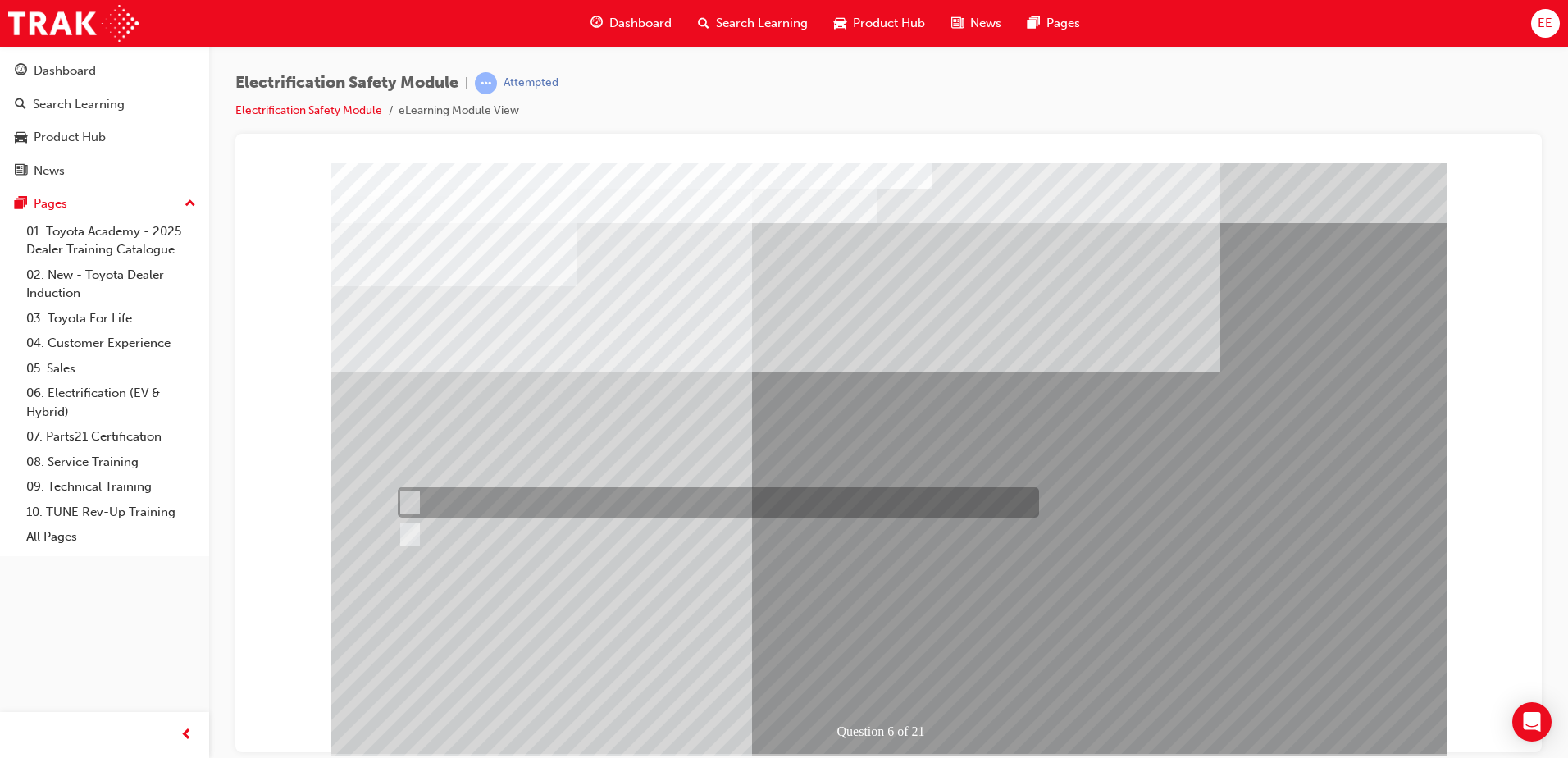
click at [431, 501] on div at bounding box center [714, 501] width 642 height 30
radio input "true"
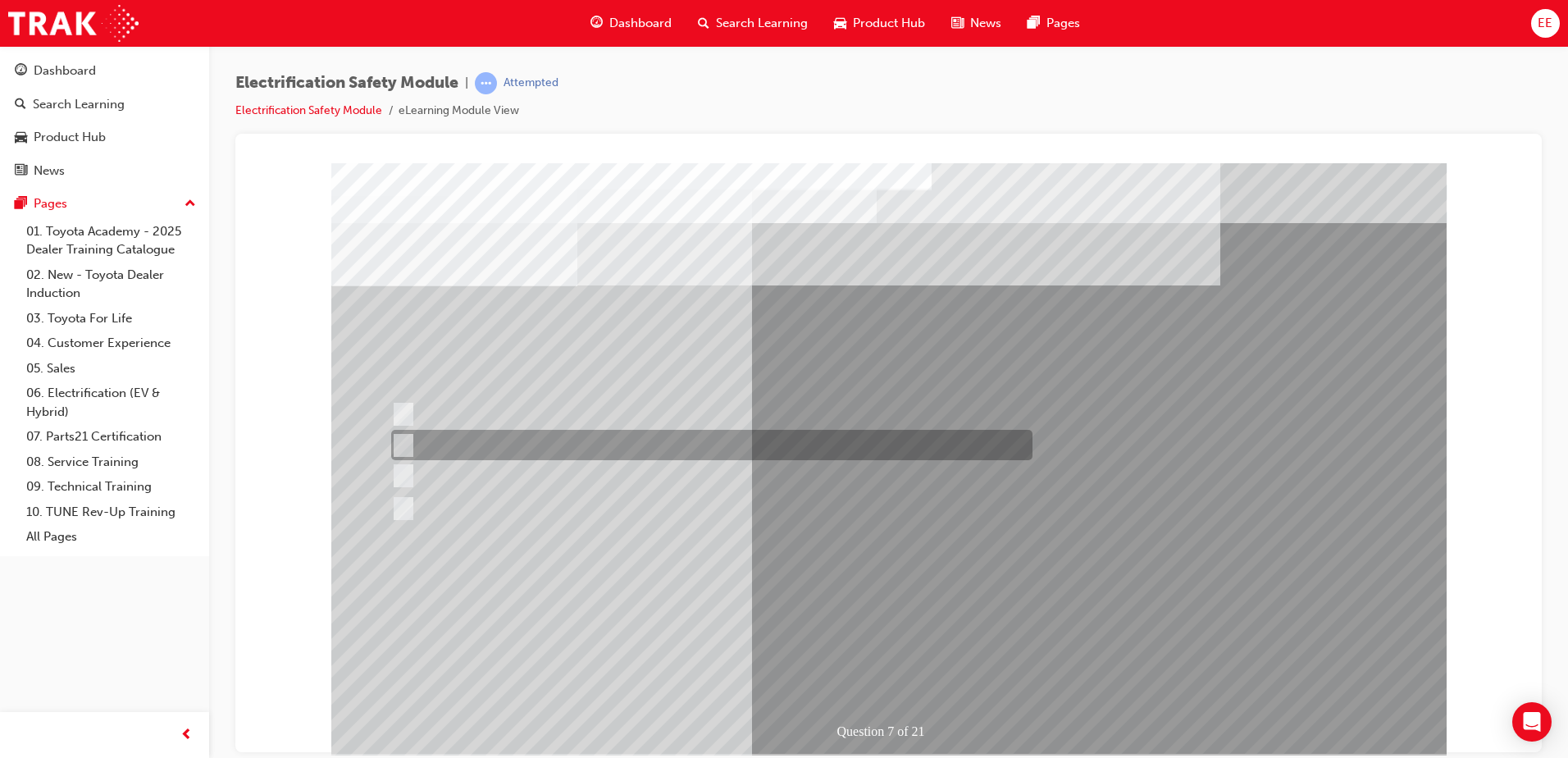
click at [412, 446] on div at bounding box center [707, 444] width 642 height 30
radio input "true"
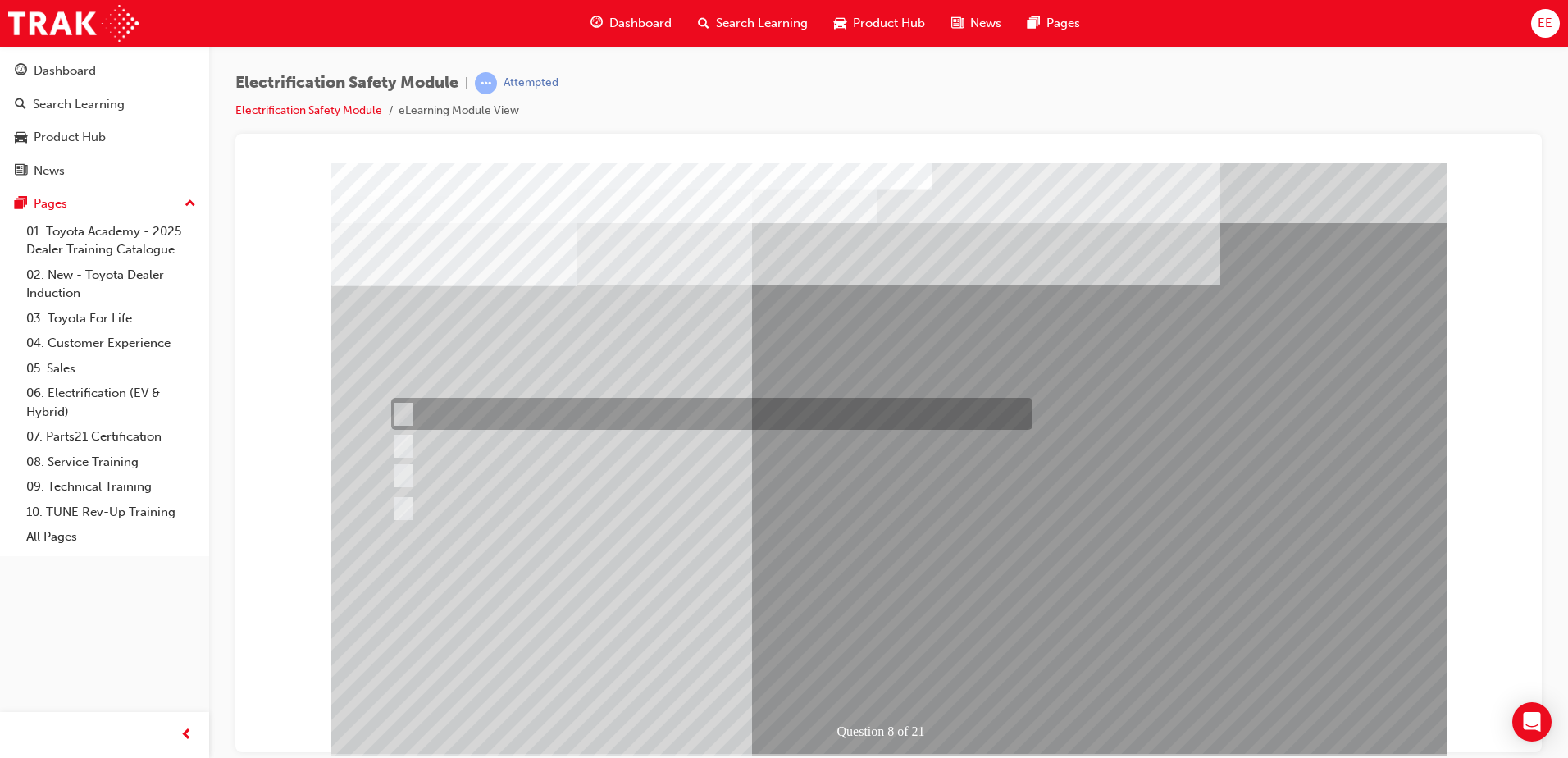
click at [420, 407] on div at bounding box center [707, 413] width 642 height 32
radio input "true"
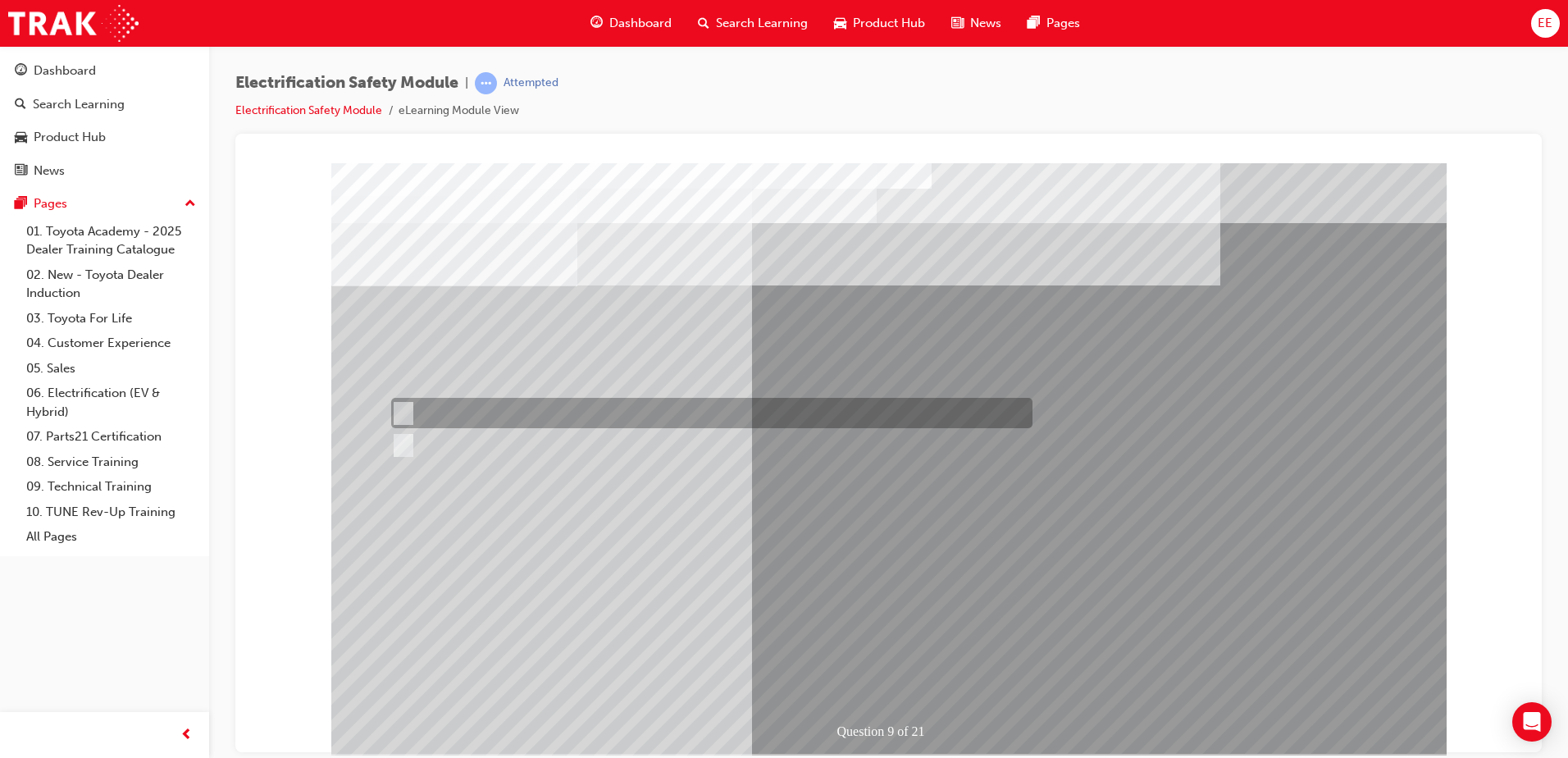
click at [509, 416] on div at bounding box center [707, 412] width 642 height 30
radio input "true"
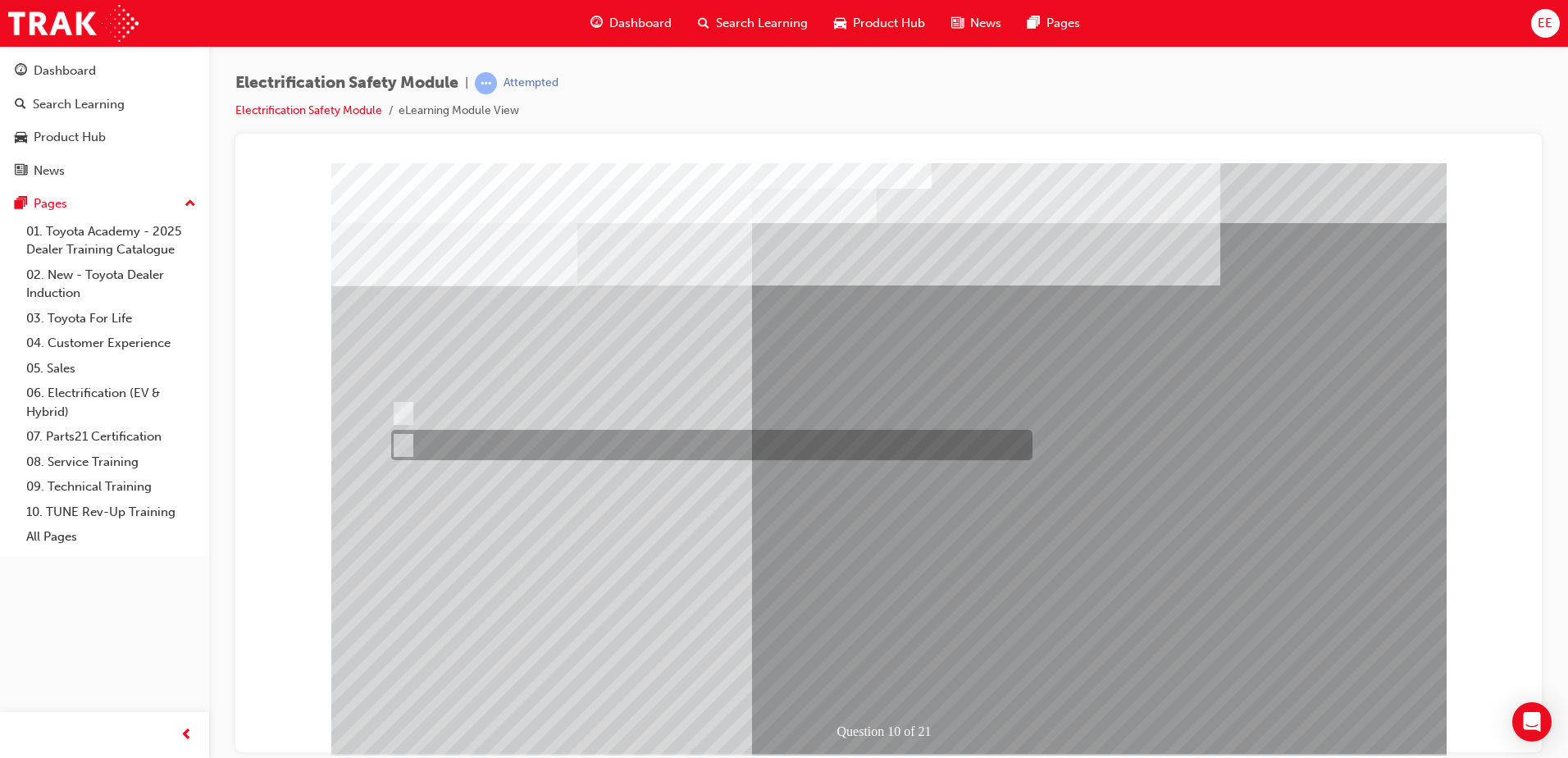
click at [452, 444] on div at bounding box center [707, 444] width 642 height 30
radio input "true"
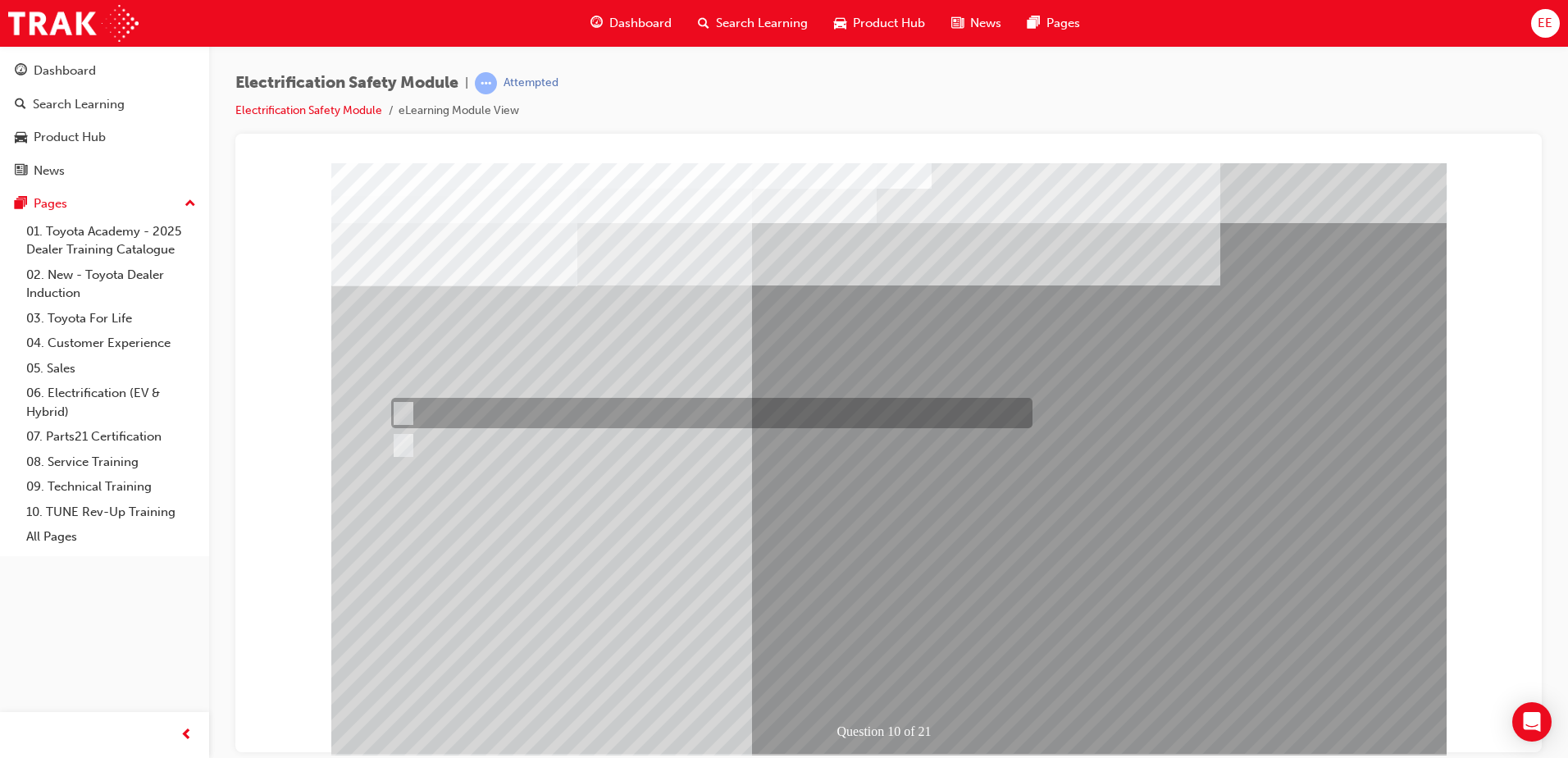
click at [477, 422] on div at bounding box center [707, 412] width 642 height 30
click at [459, 439] on div at bounding box center [707, 444] width 642 height 30
radio input "false"
radio input "true"
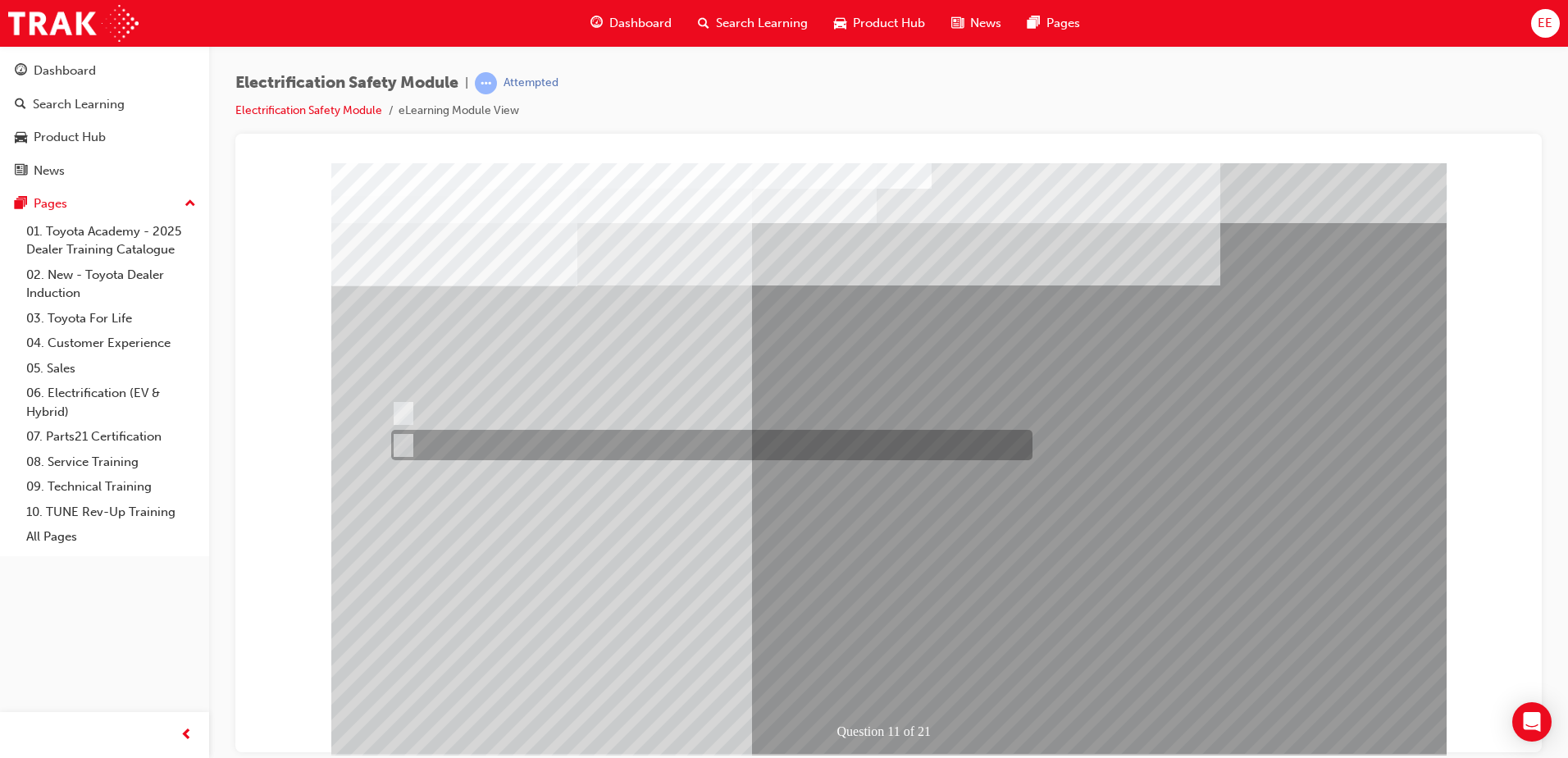
click at [431, 443] on div at bounding box center [707, 444] width 642 height 30
radio input "true"
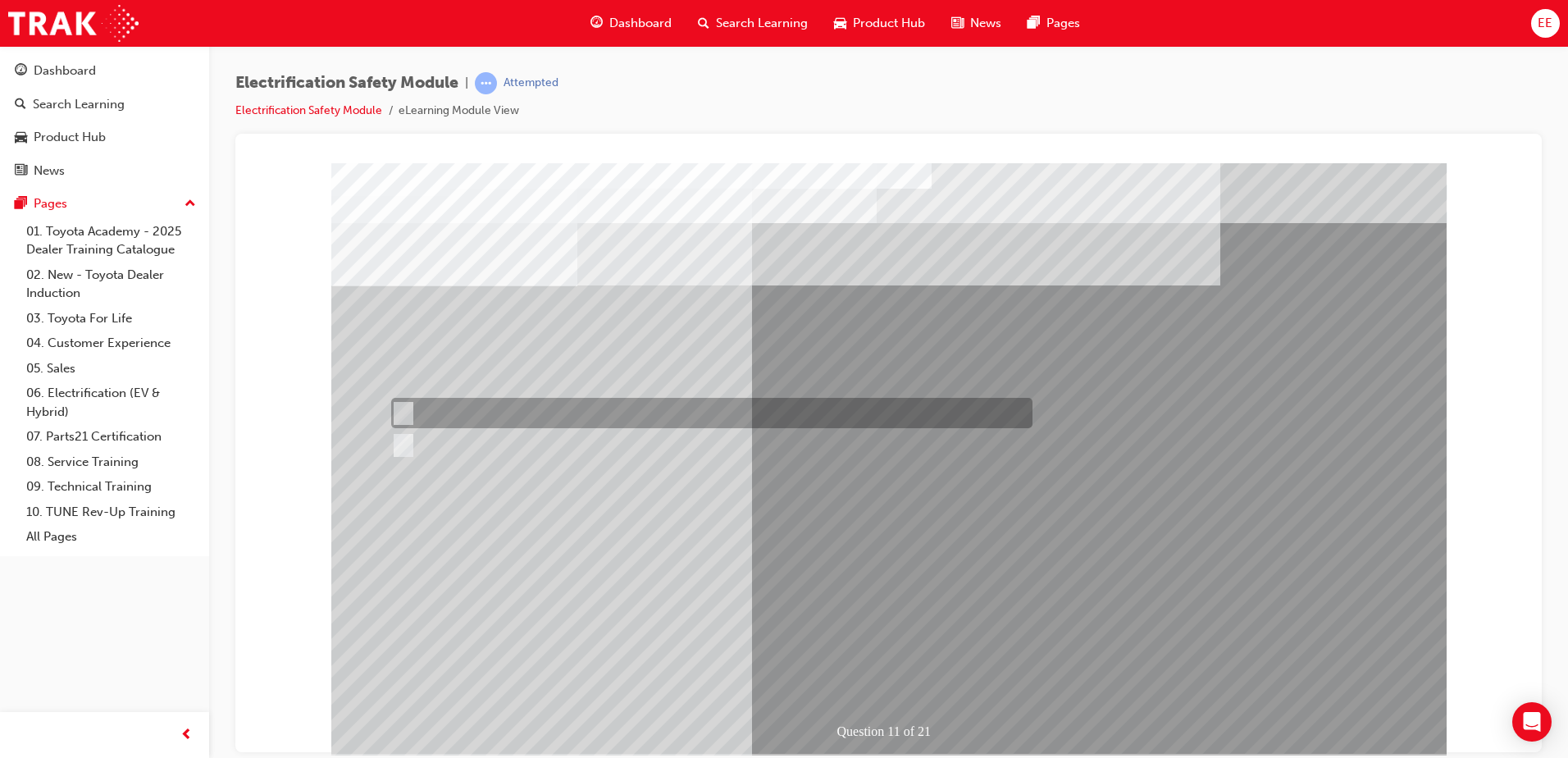
click at [419, 418] on div at bounding box center [707, 412] width 642 height 30
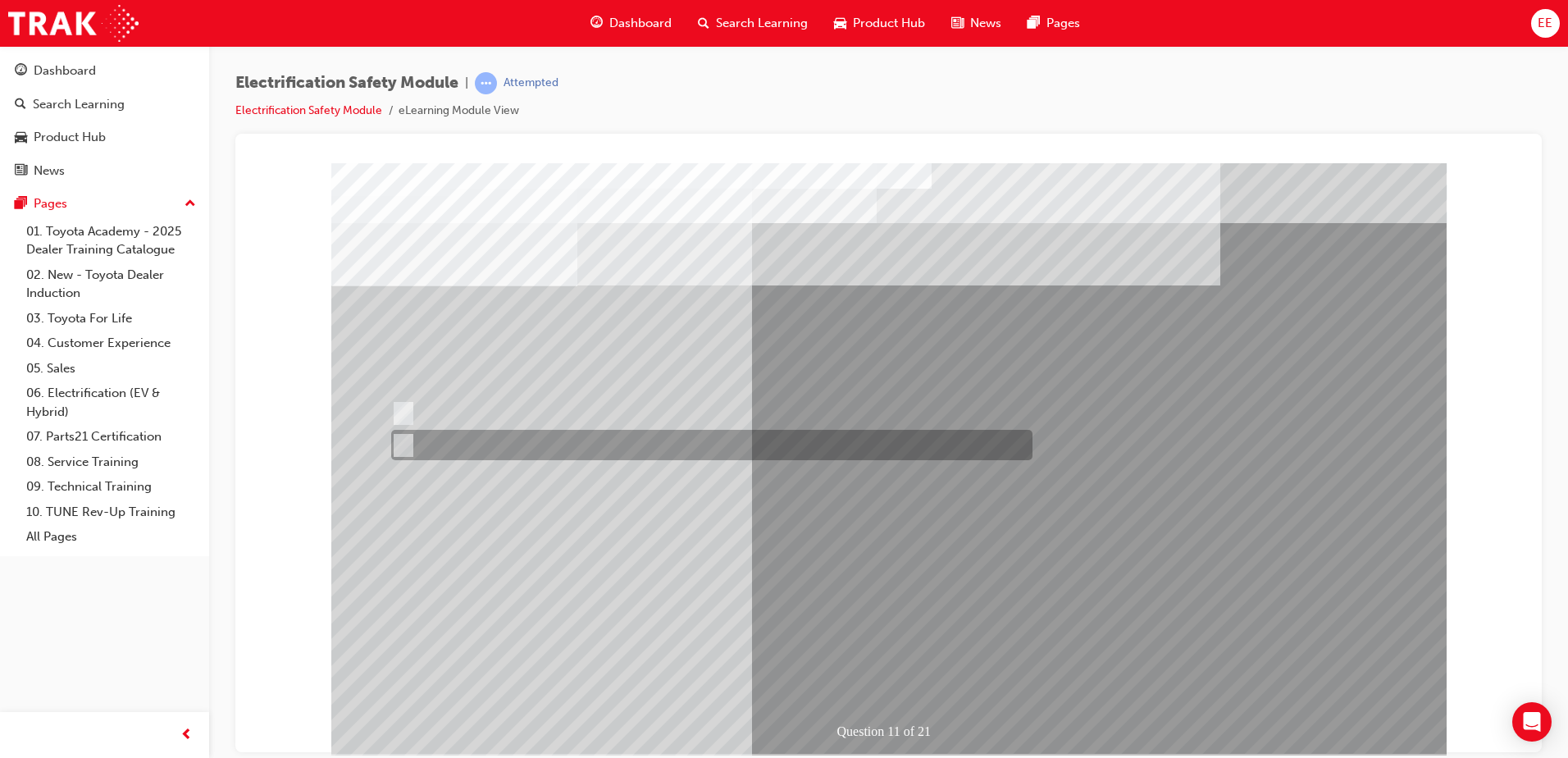
click at [420, 447] on div at bounding box center [707, 444] width 642 height 30
radio input "false"
radio input "true"
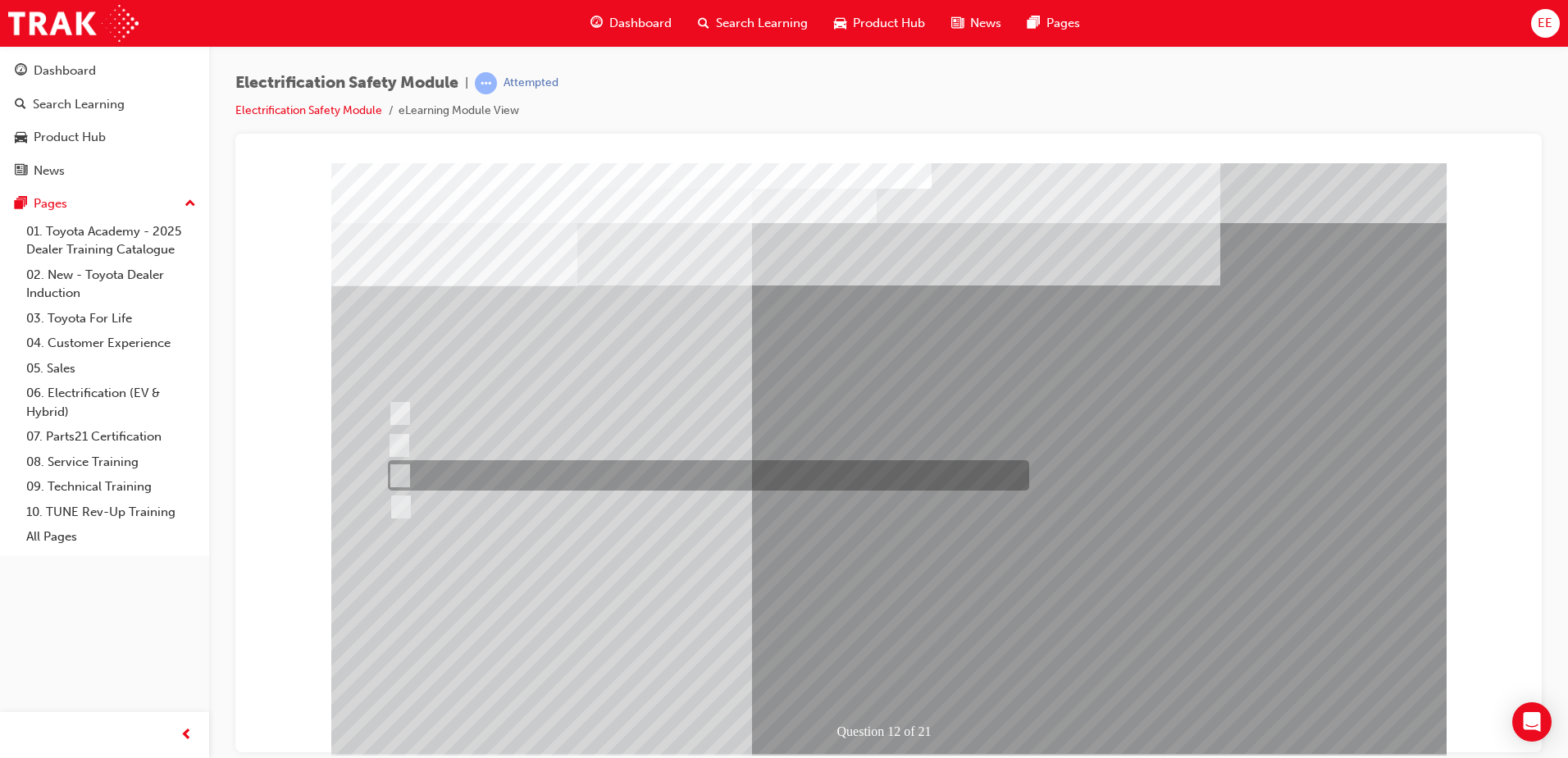
click at [538, 478] on div at bounding box center [704, 474] width 642 height 30
radio input "true"
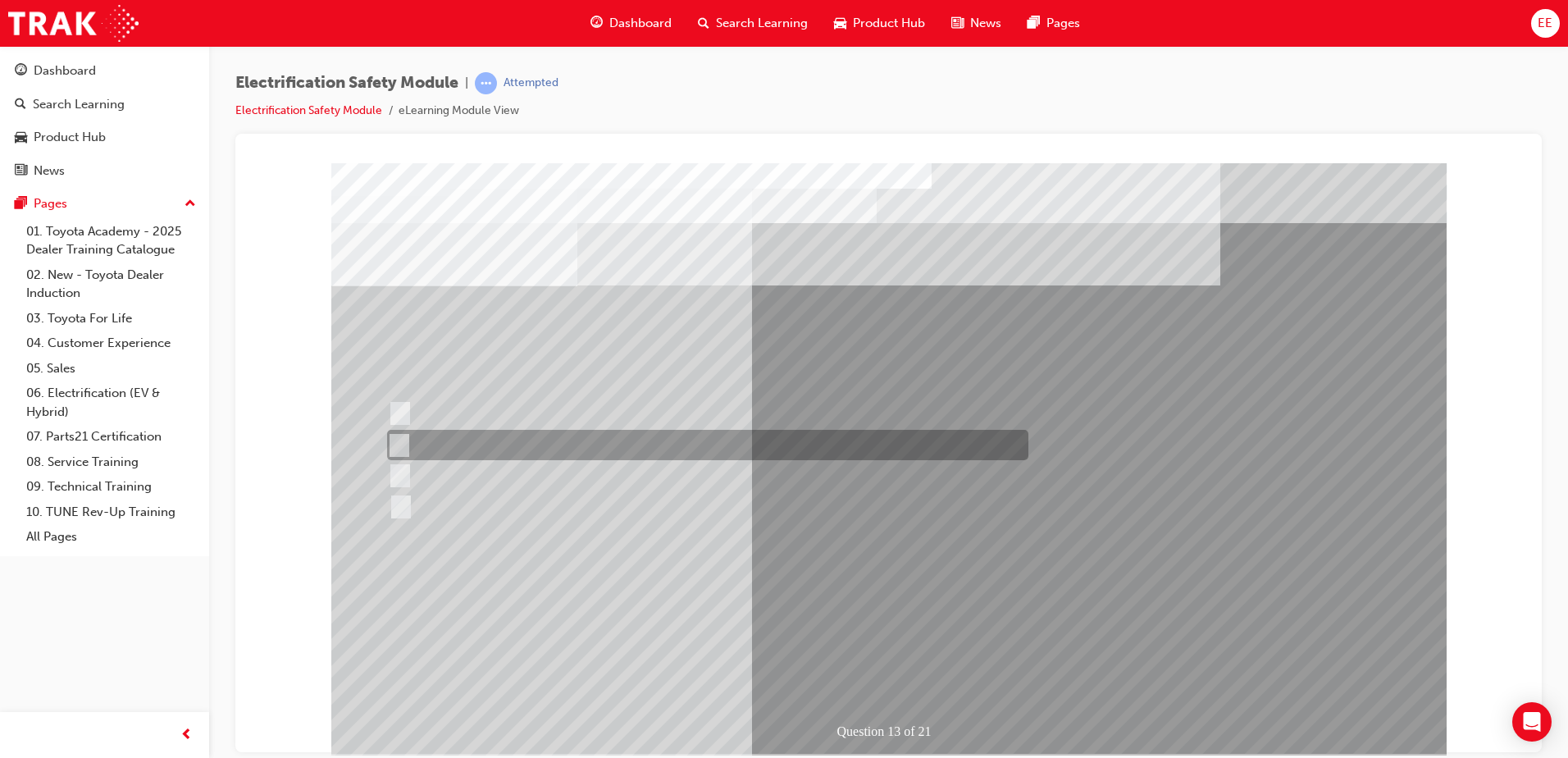
click at [594, 451] on div at bounding box center [703, 444] width 642 height 30
radio input "true"
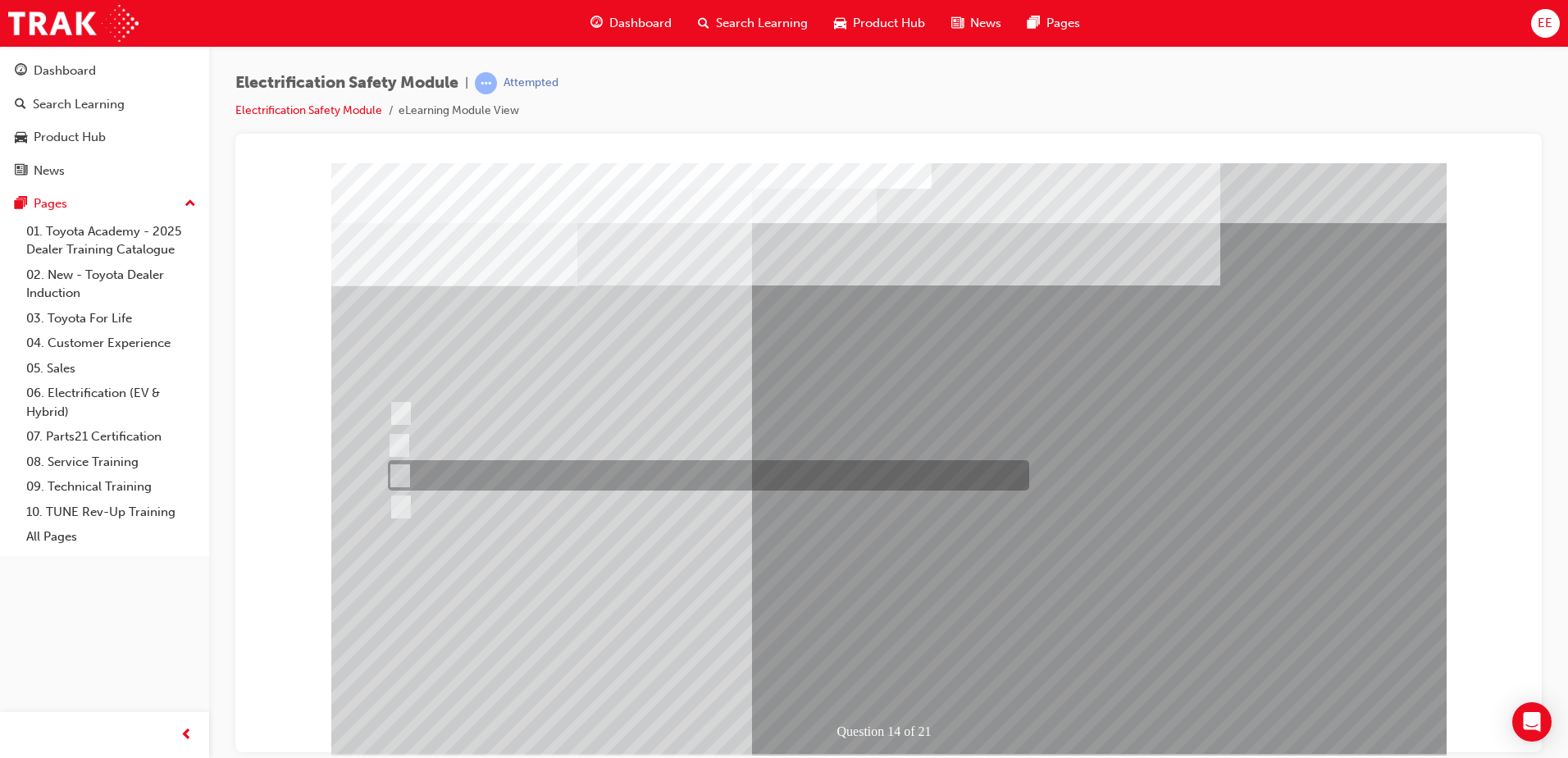
click at [483, 474] on div at bounding box center [704, 474] width 642 height 30
radio input "true"
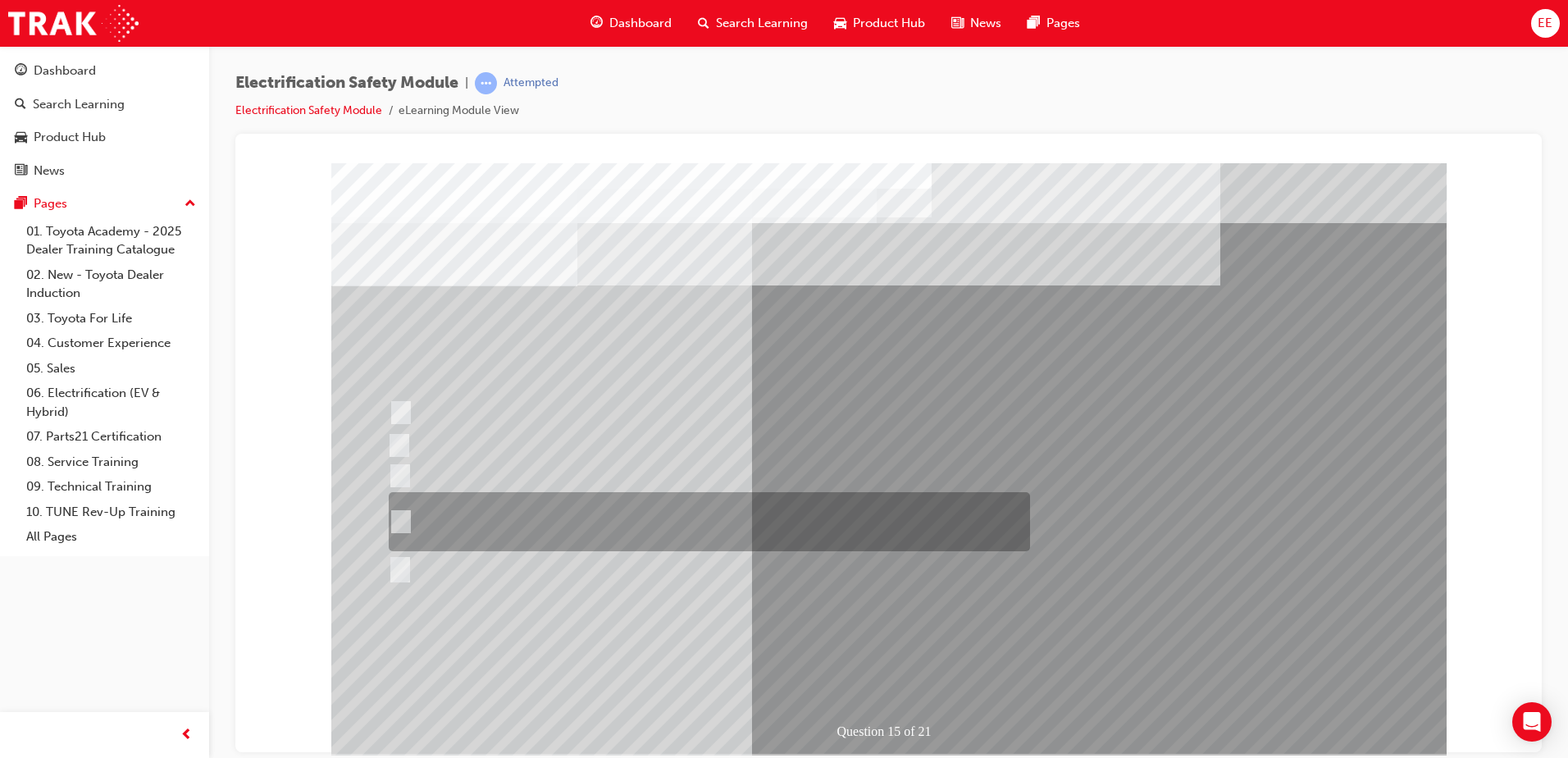
click at [518, 510] on div at bounding box center [705, 521] width 642 height 59
radio input "true"
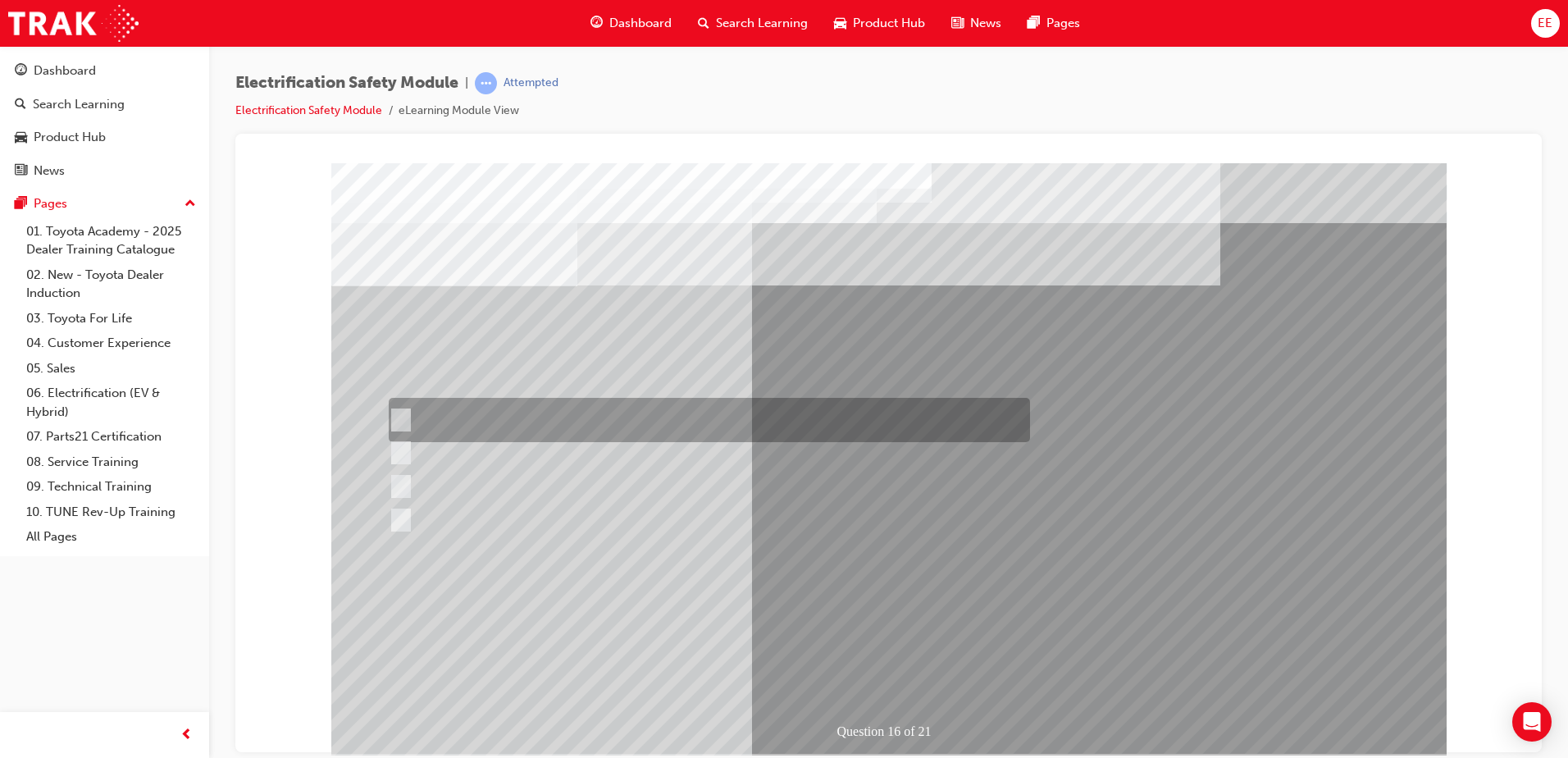
click at [585, 418] on div at bounding box center [705, 419] width 642 height 45
radio input "true"
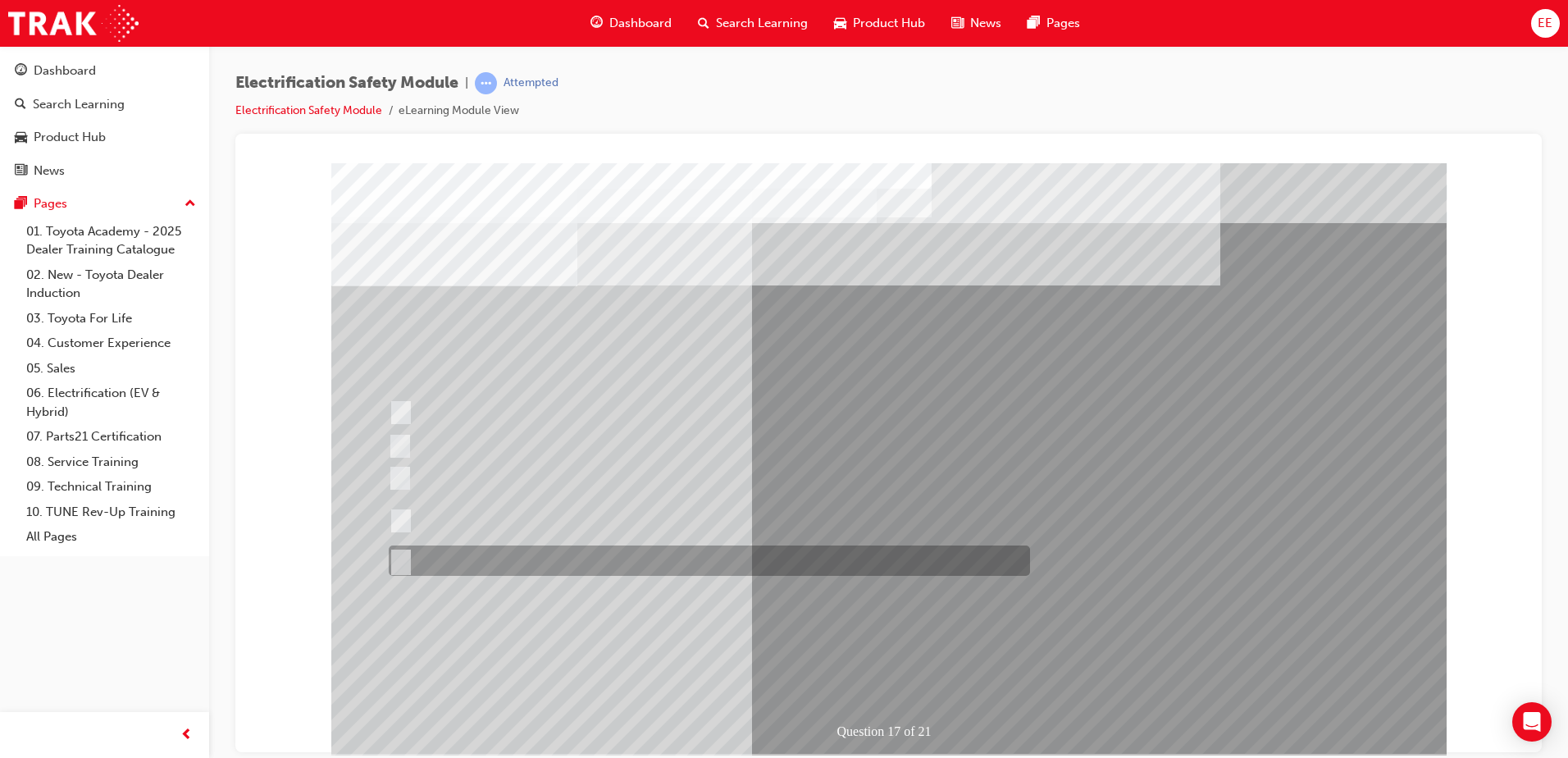
click at [572, 556] on div at bounding box center [705, 560] width 642 height 30
radio input "true"
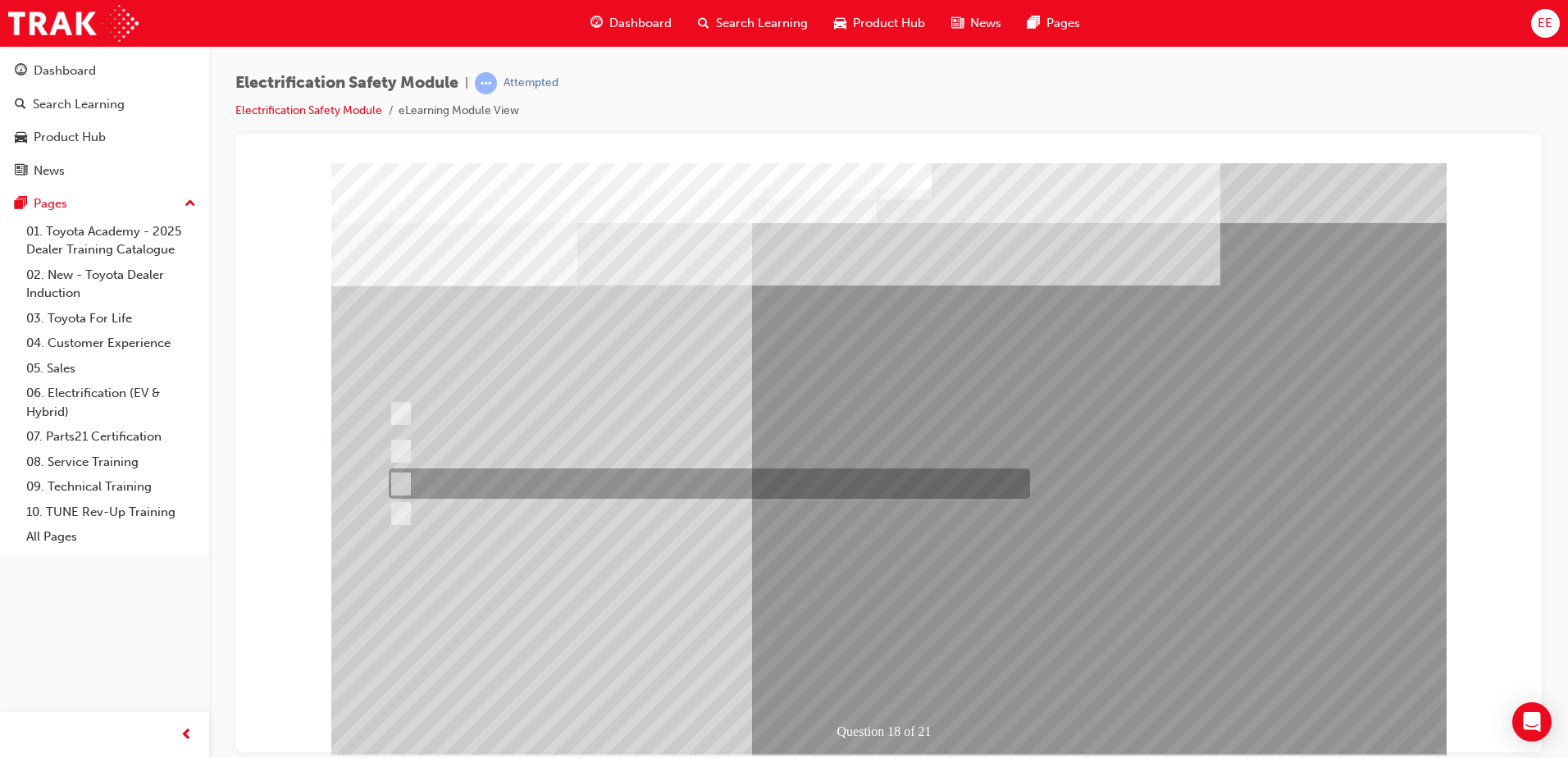
click at [560, 486] on div at bounding box center [705, 483] width 642 height 30
radio input "true"
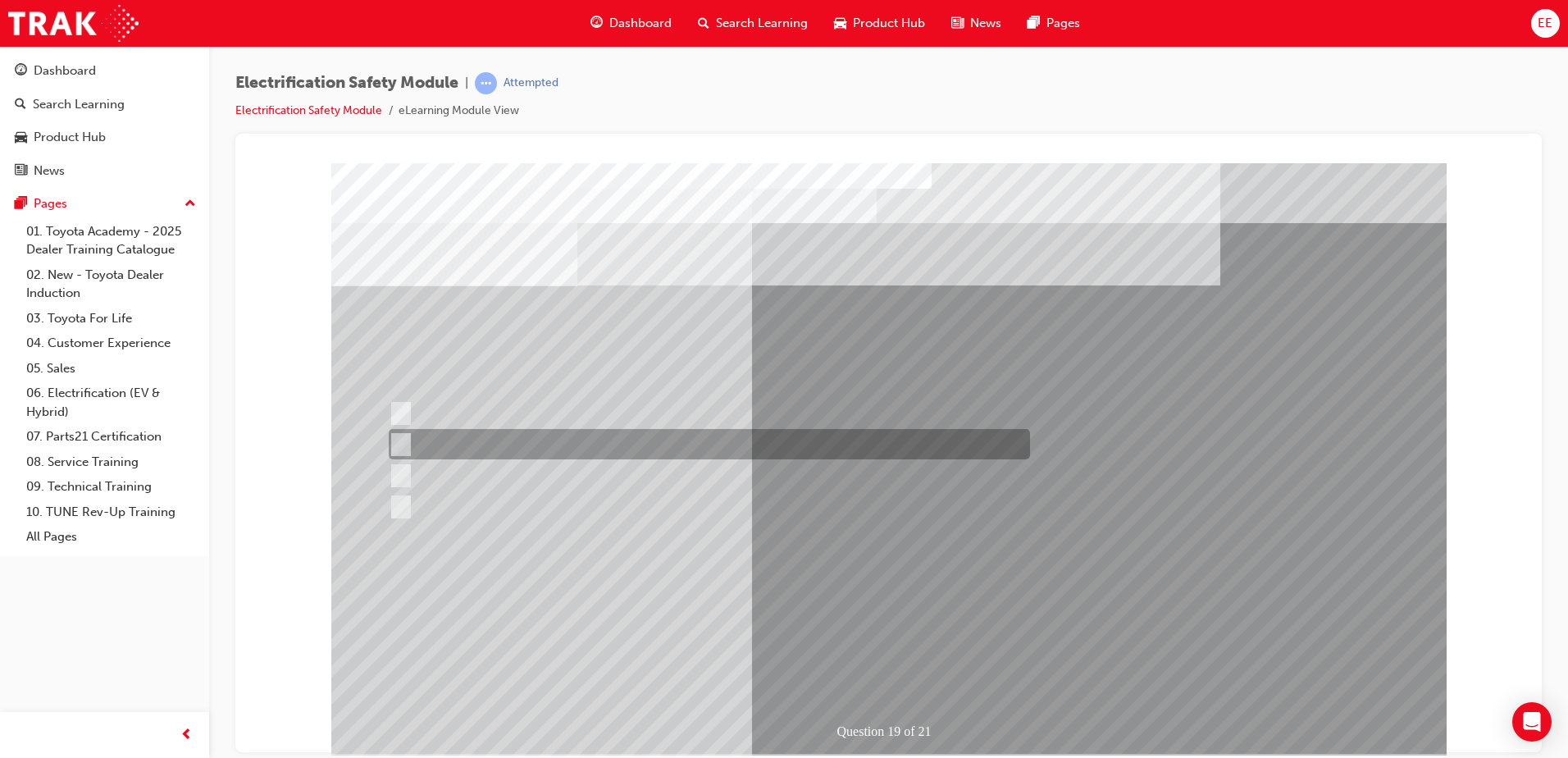
click at [583, 440] on div at bounding box center [705, 443] width 642 height 30
radio input "true"
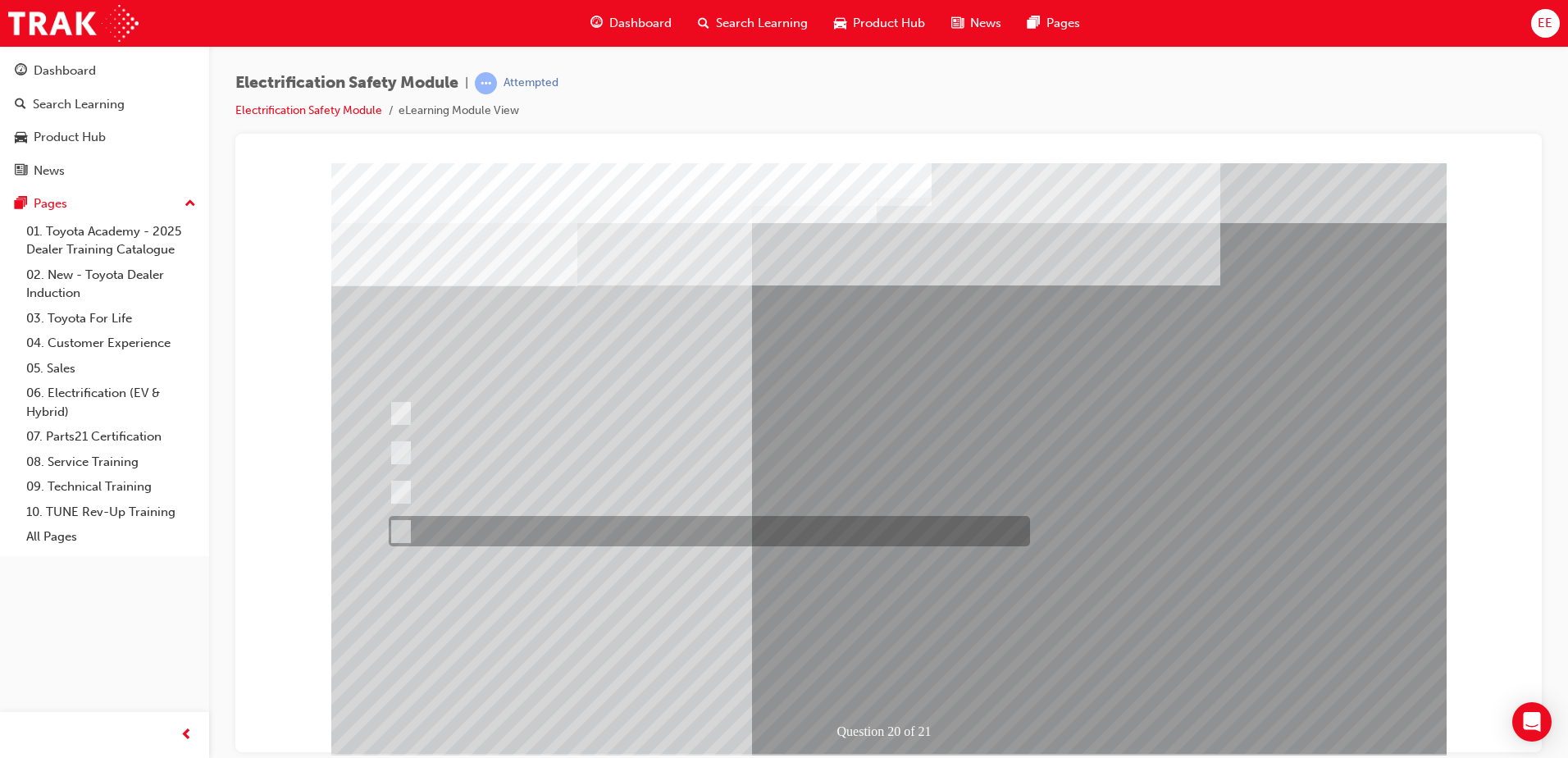
click at [601, 532] on div at bounding box center [705, 531] width 642 height 30
radio input "true"
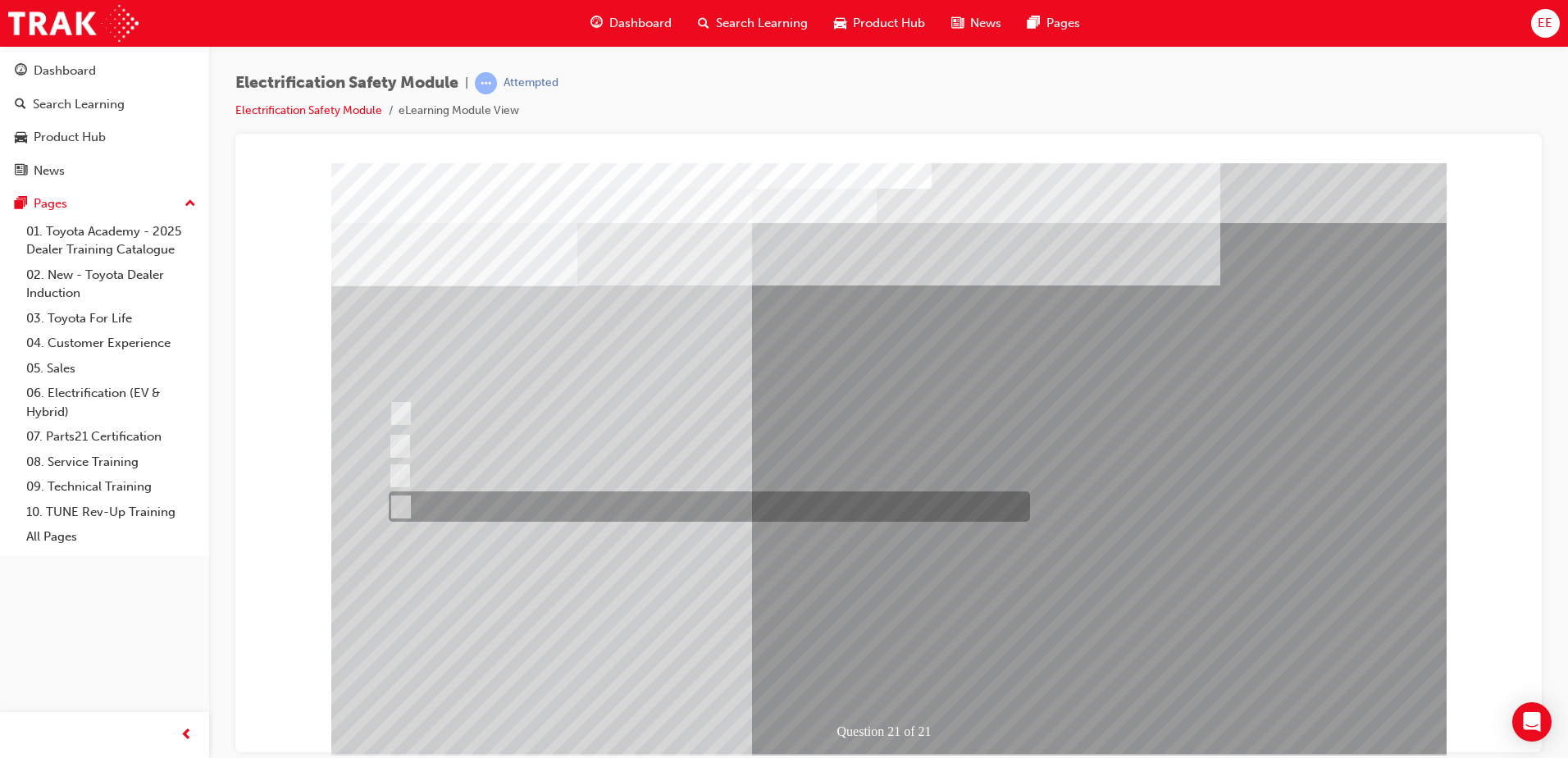
click at [582, 491] on div at bounding box center [705, 506] width 642 height 30
radio input "true"
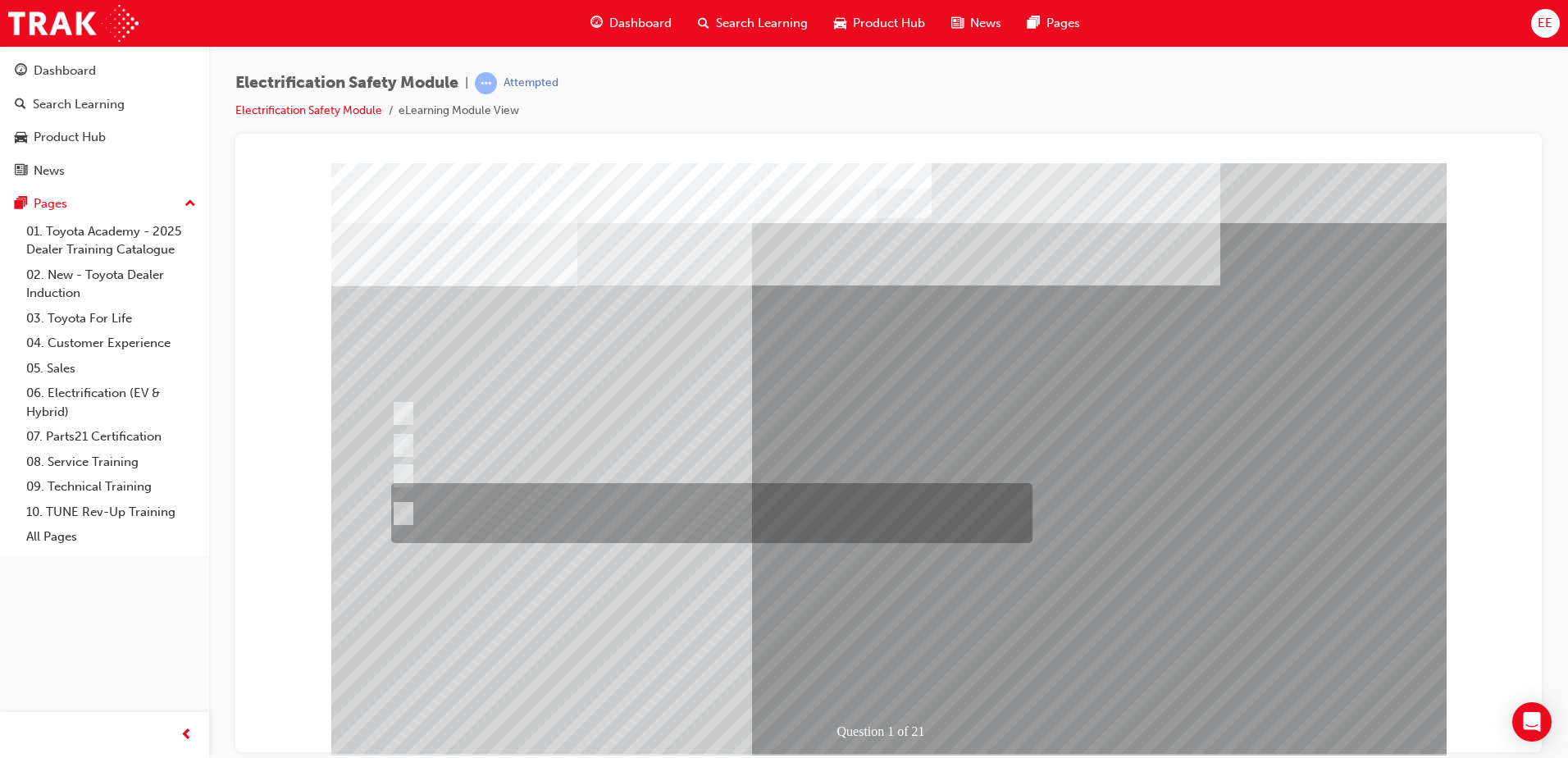
click at [432, 508] on div at bounding box center [707, 513] width 642 height 60
radio input "true"
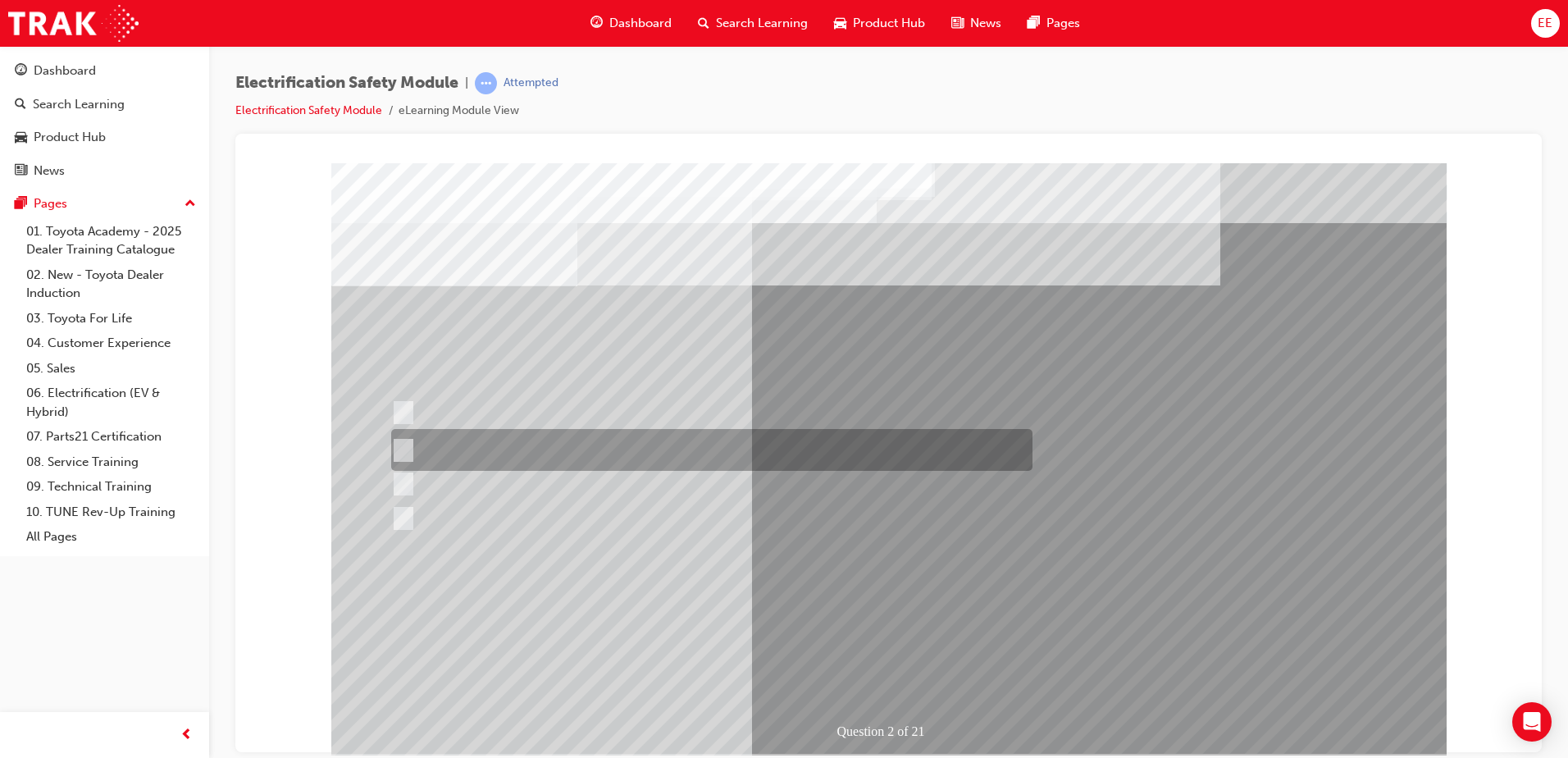
click at [491, 446] on div at bounding box center [707, 450] width 642 height 42
radio input "true"
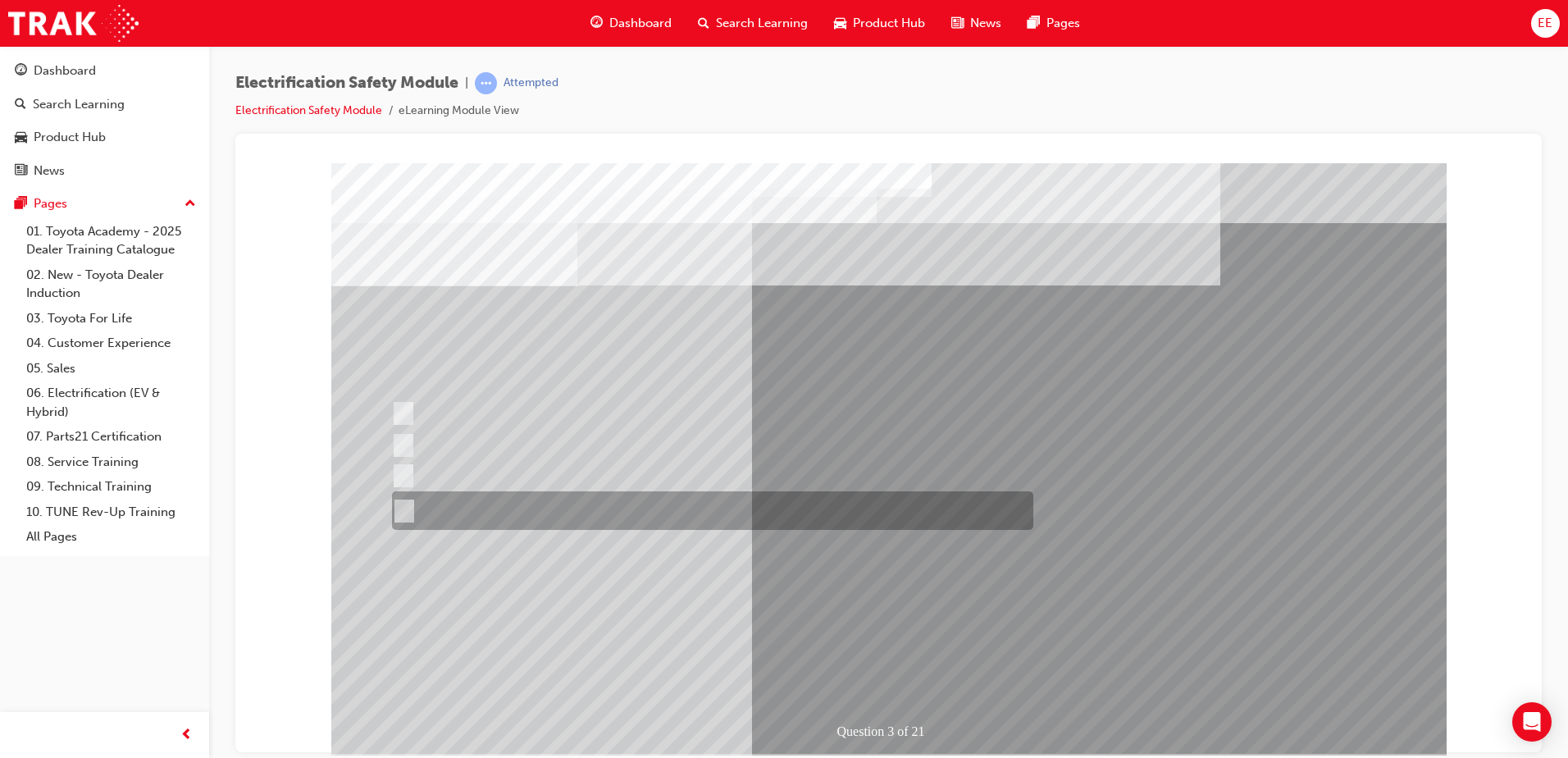
click at [574, 517] on div at bounding box center [708, 510] width 642 height 38
radio input "true"
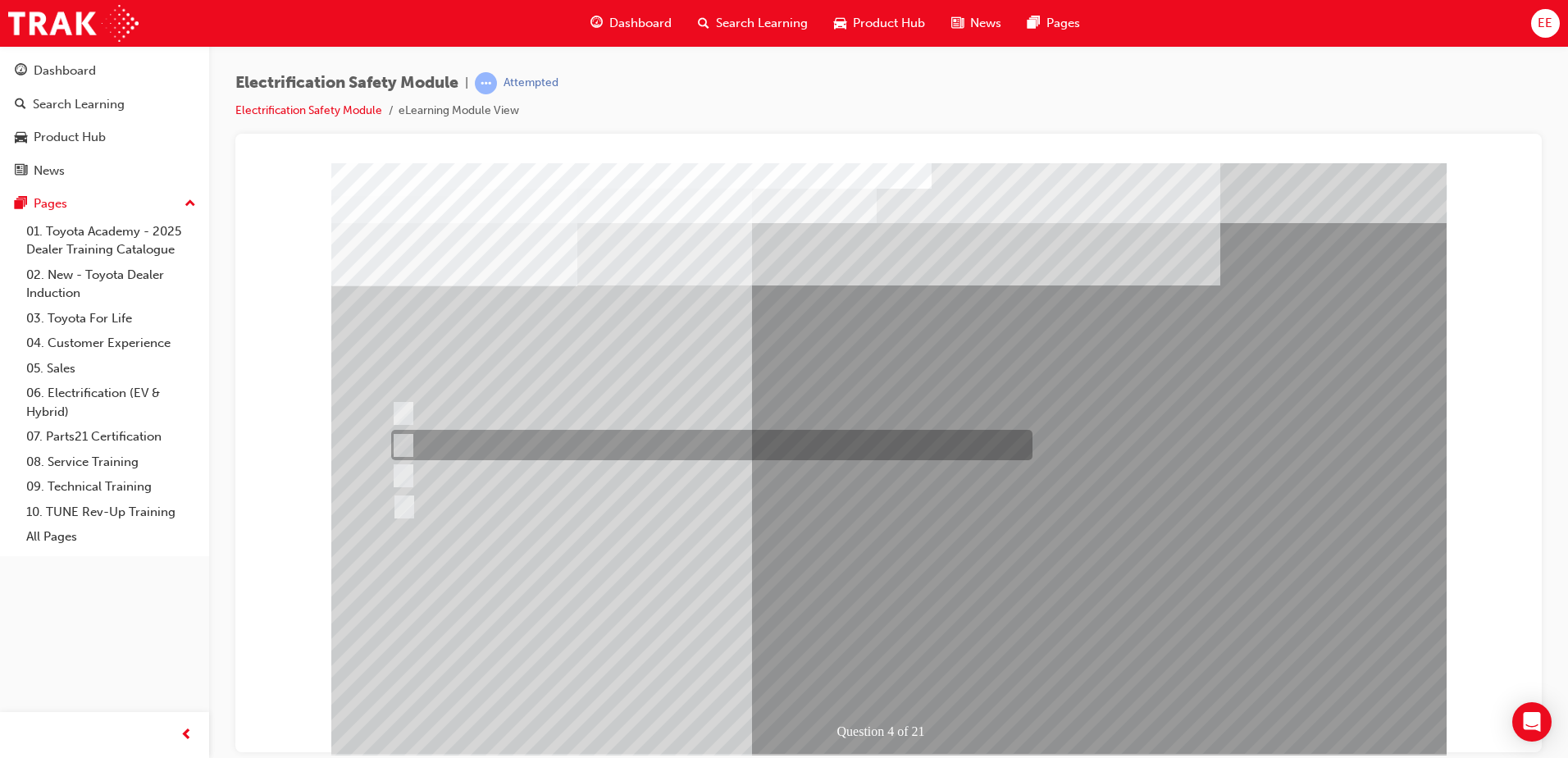
click at [420, 448] on div at bounding box center [707, 444] width 642 height 30
checkbox input "true"
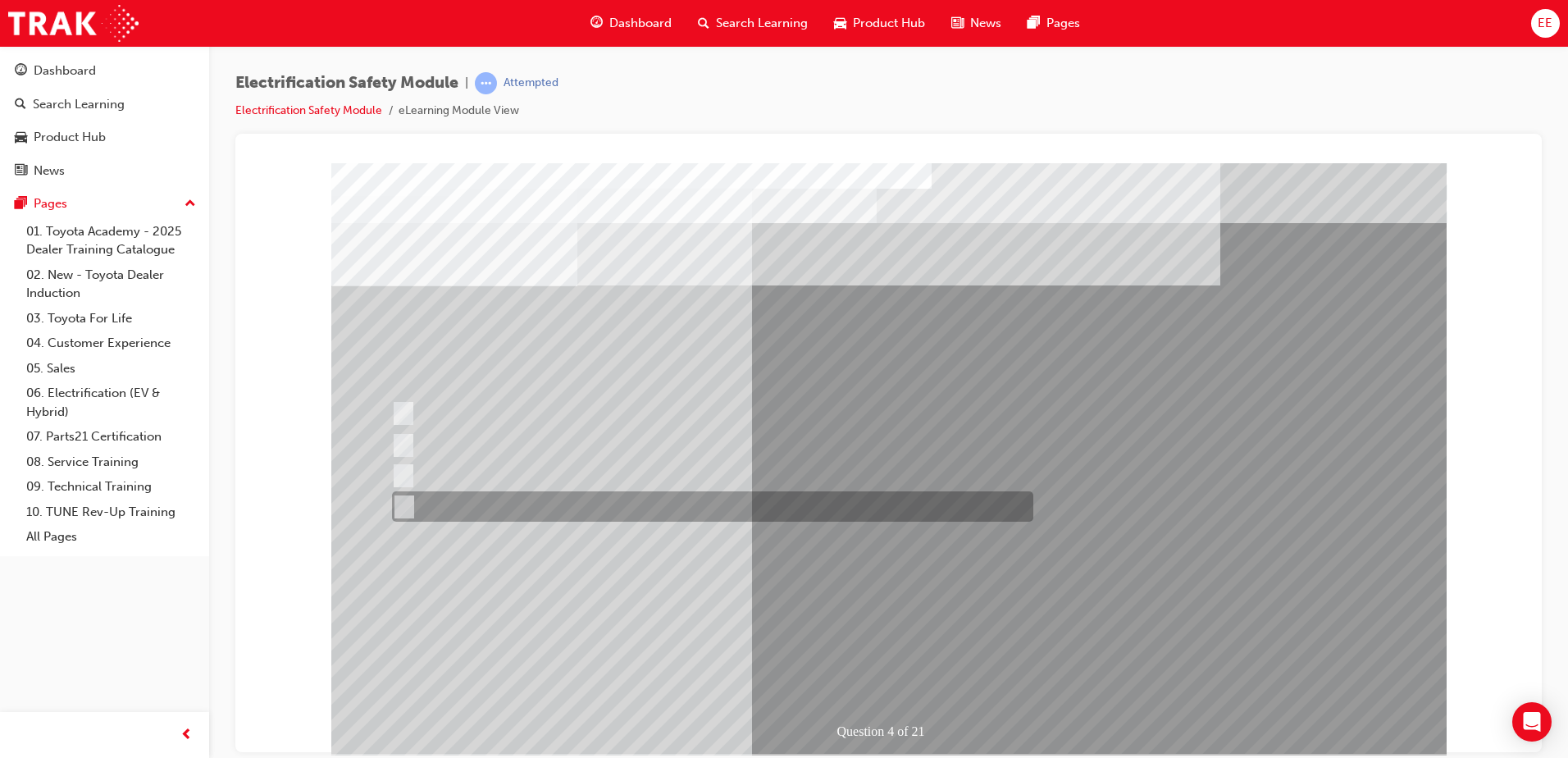
click at [418, 505] on div at bounding box center [708, 506] width 642 height 30
checkbox input "true"
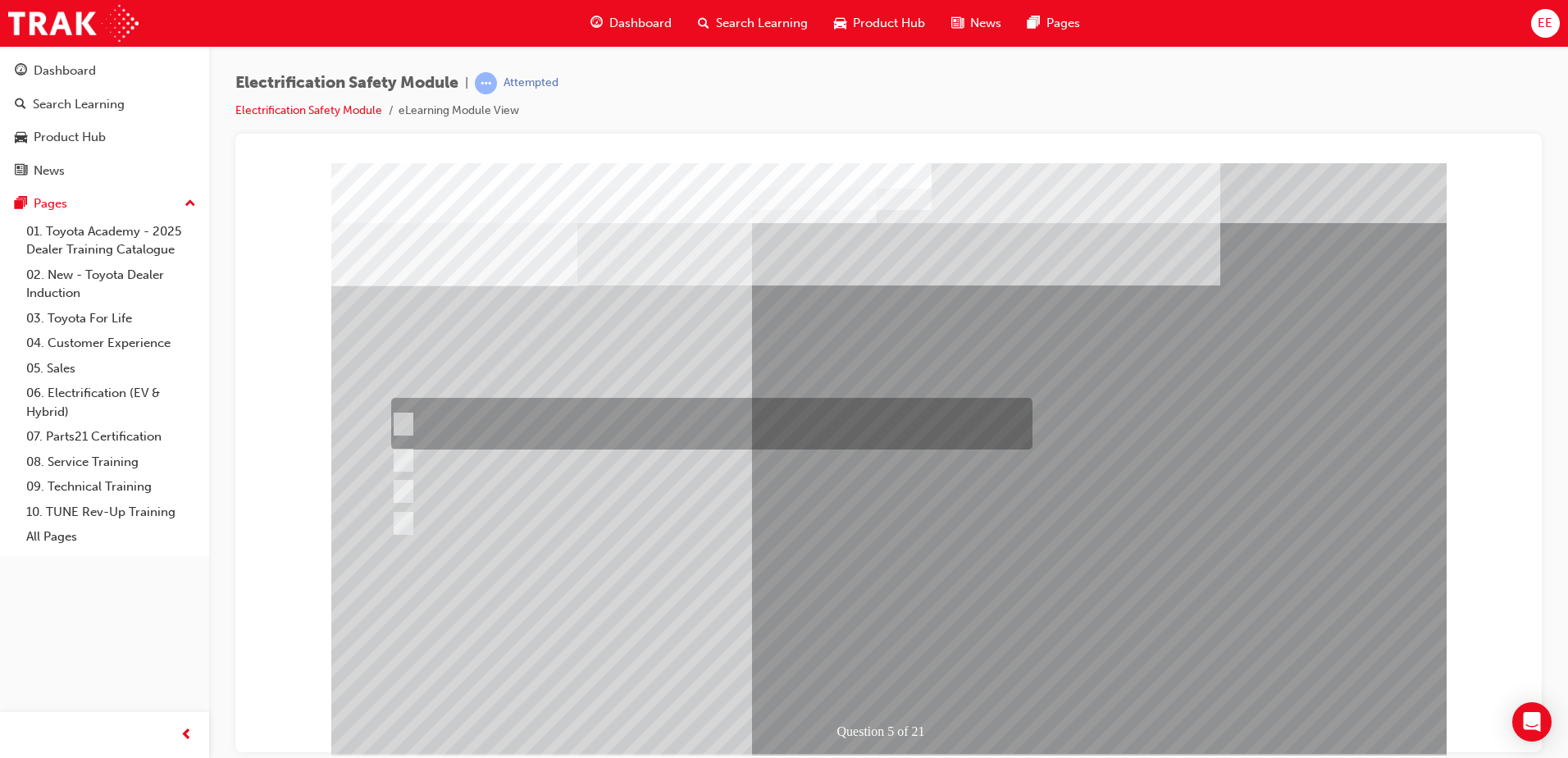
click at [483, 417] on div at bounding box center [707, 423] width 642 height 52
checkbox input "true"
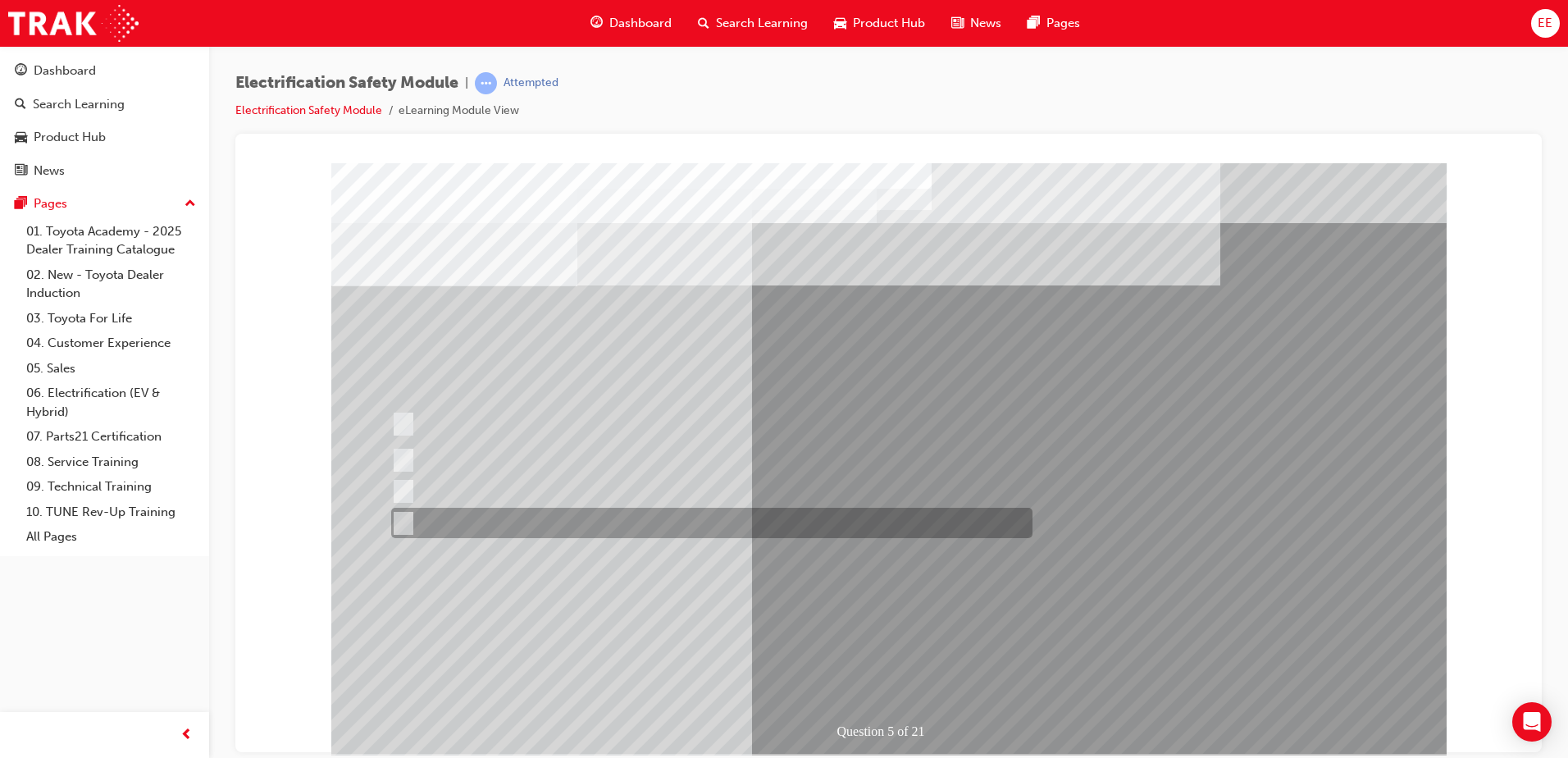
click at [485, 519] on div at bounding box center [707, 522] width 642 height 30
checkbox input "true"
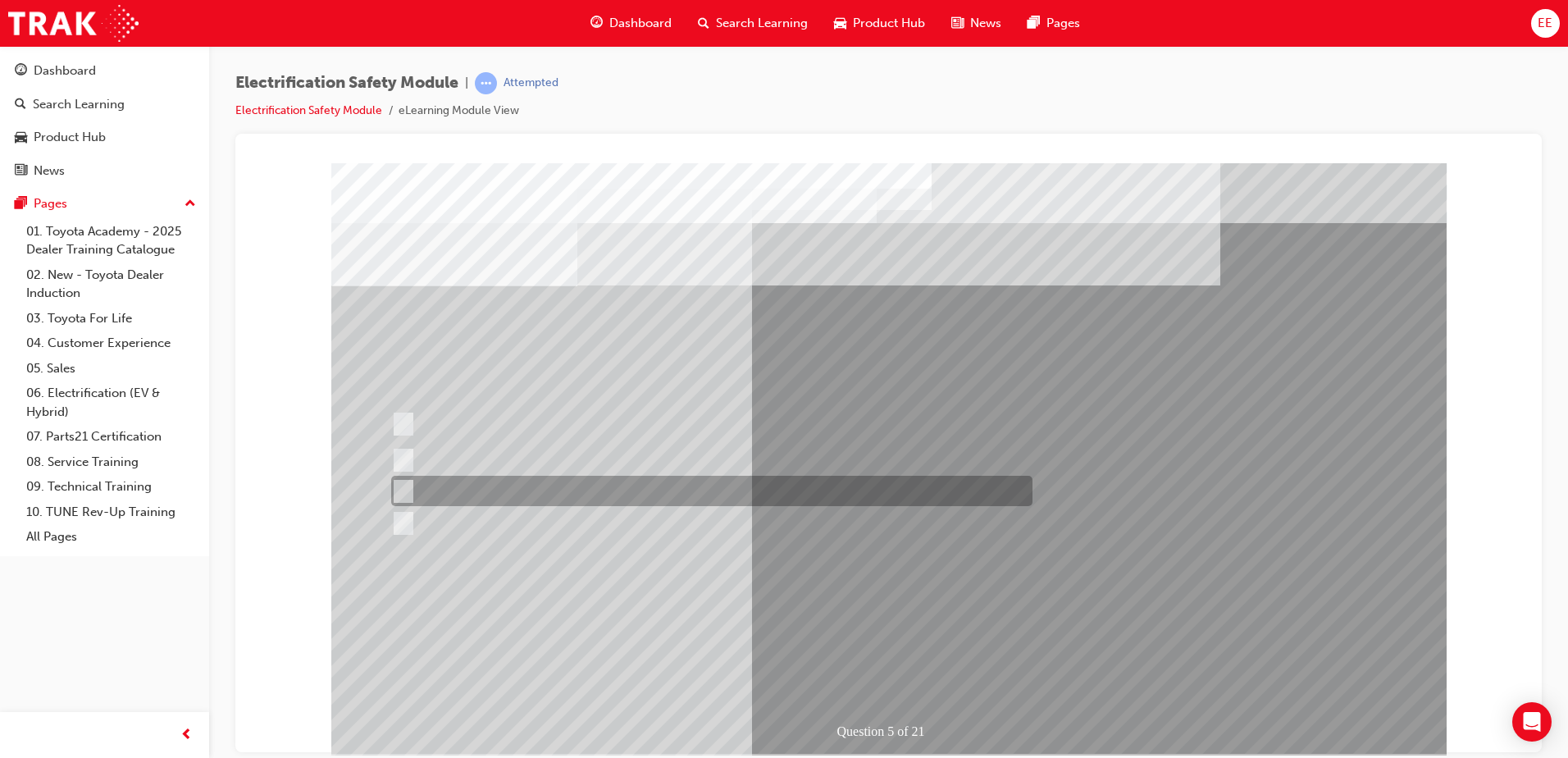
click at [408, 487] on input "Vehicle Motive Force selection types illuminated e.g. (EV/HV)." at bounding box center [400, 491] width 18 height 18
checkbox input "true"
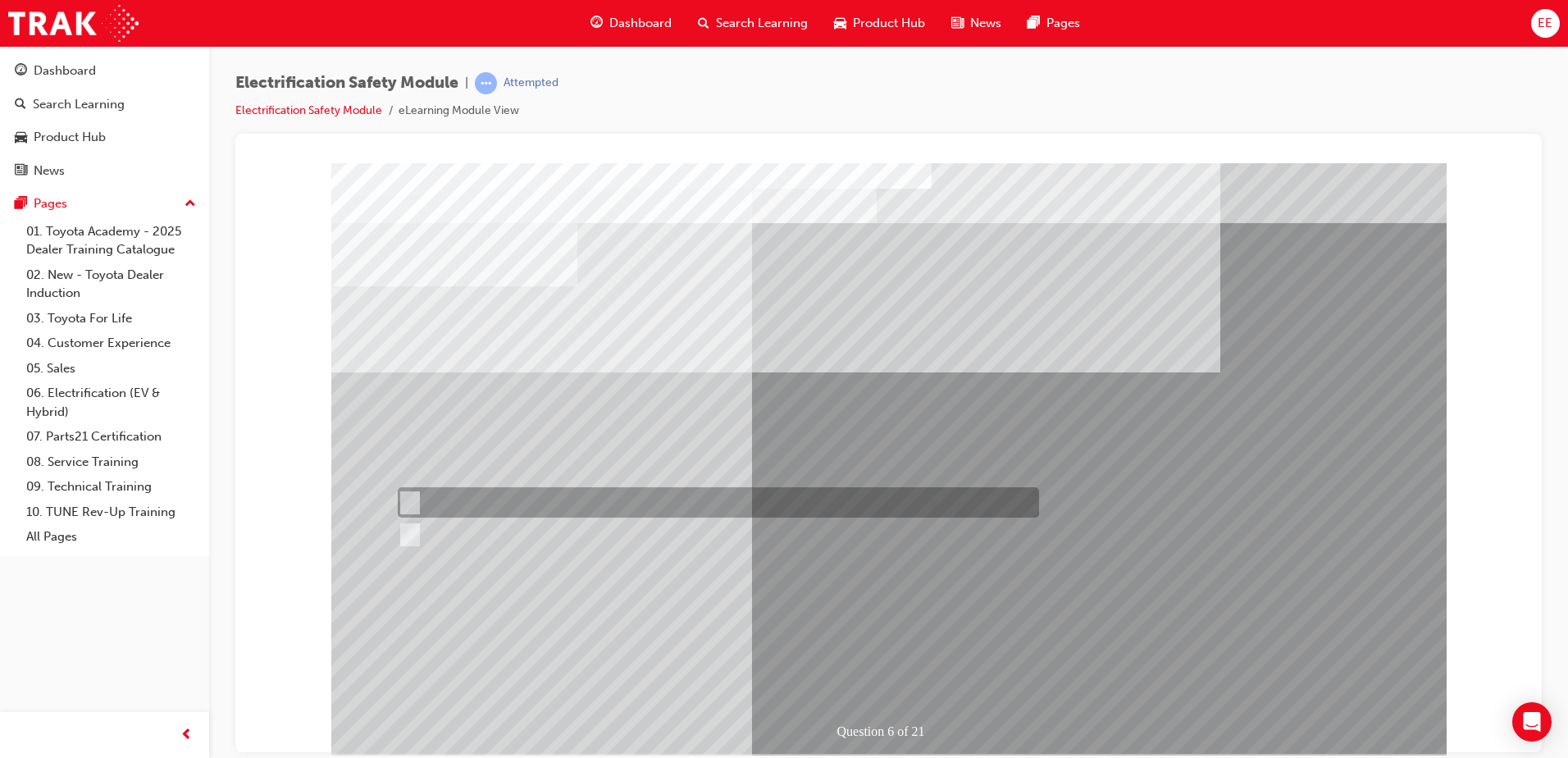
click at [409, 494] on input "True" at bounding box center [407, 502] width 18 height 18
radio input "true"
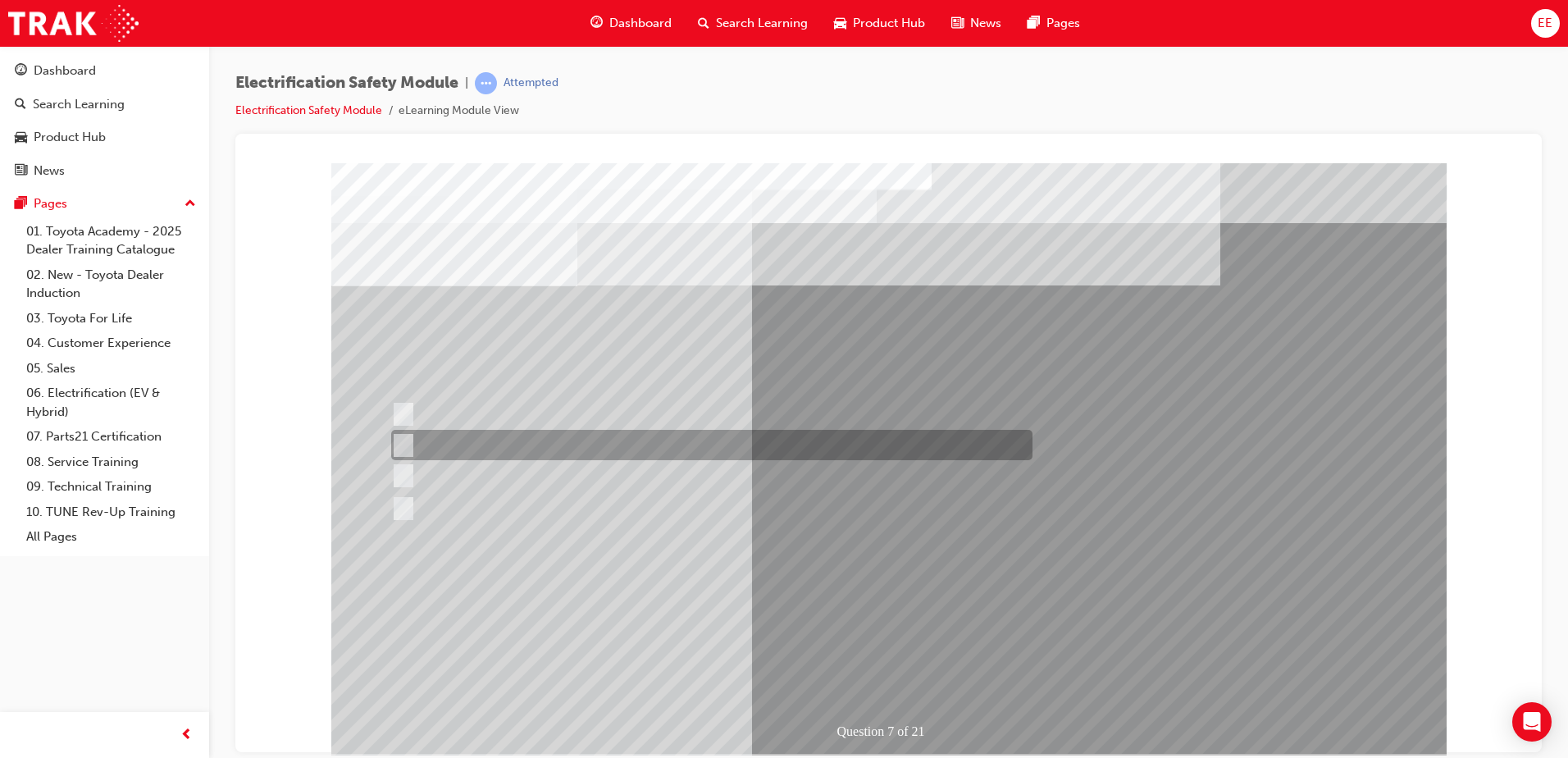
click at [420, 445] on div at bounding box center [707, 444] width 642 height 30
radio input "true"
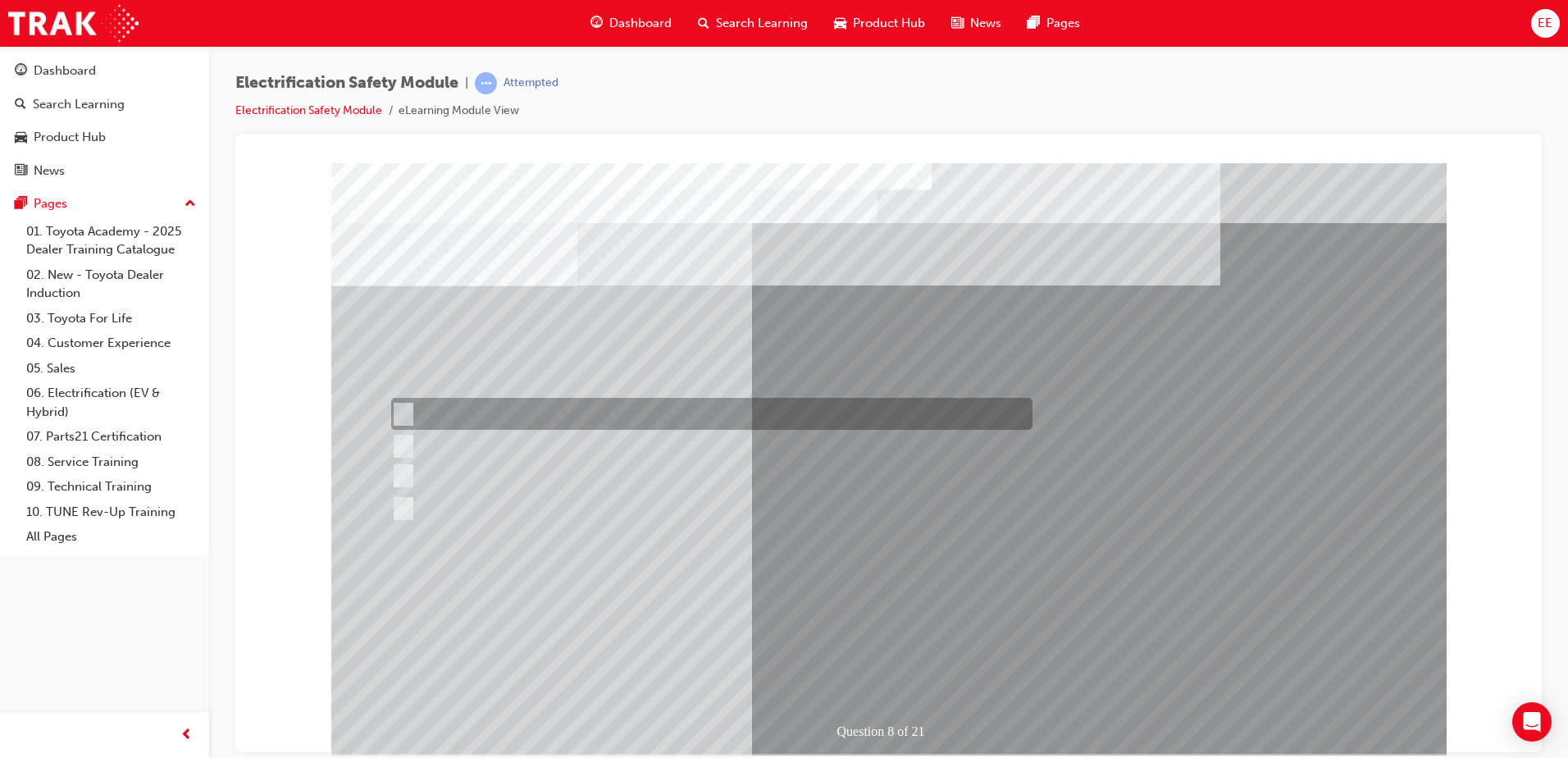
click at [454, 419] on div at bounding box center [707, 413] width 642 height 32
radio input "true"
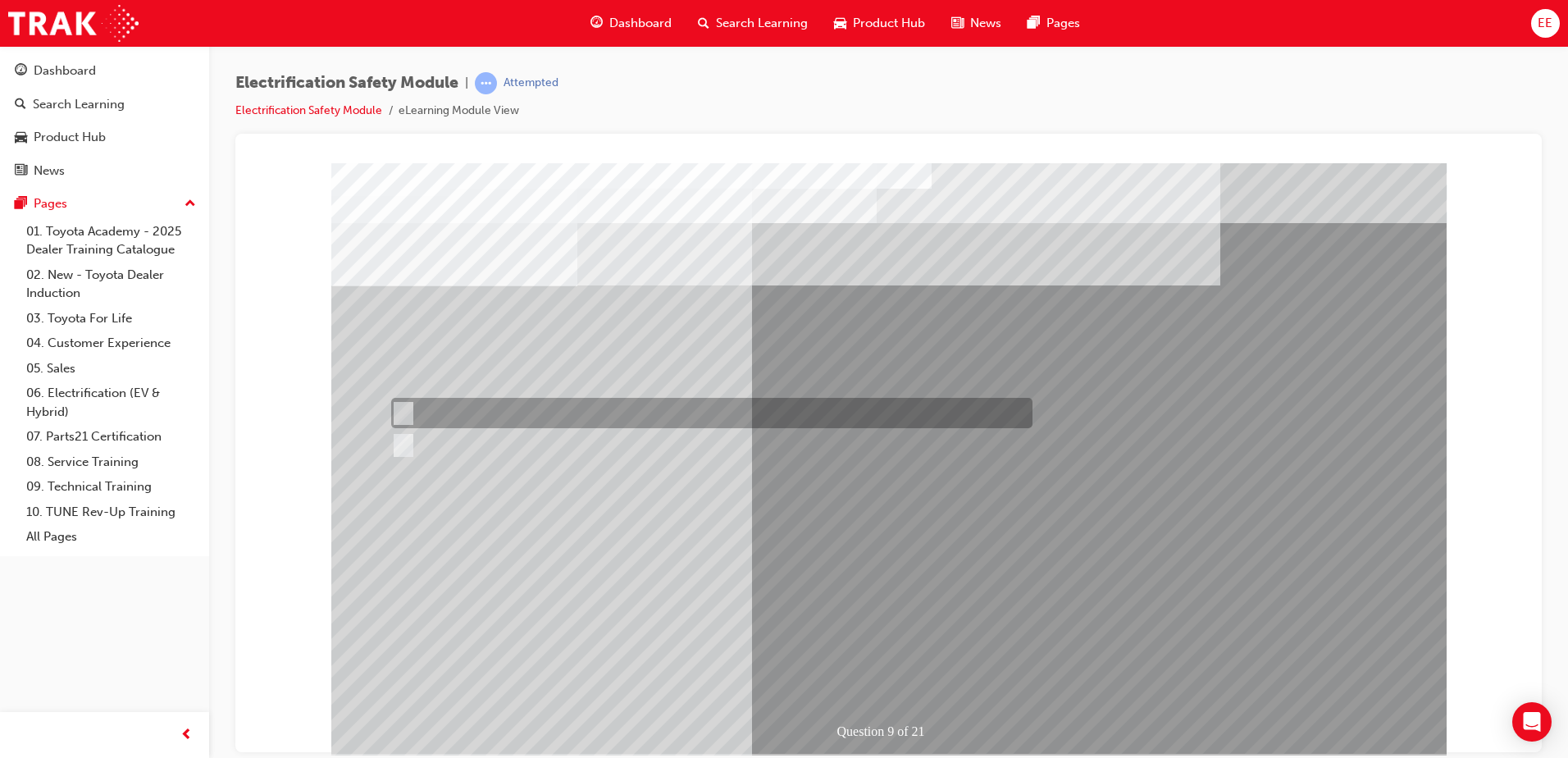
click at [437, 419] on div at bounding box center [707, 412] width 642 height 30
radio input "true"
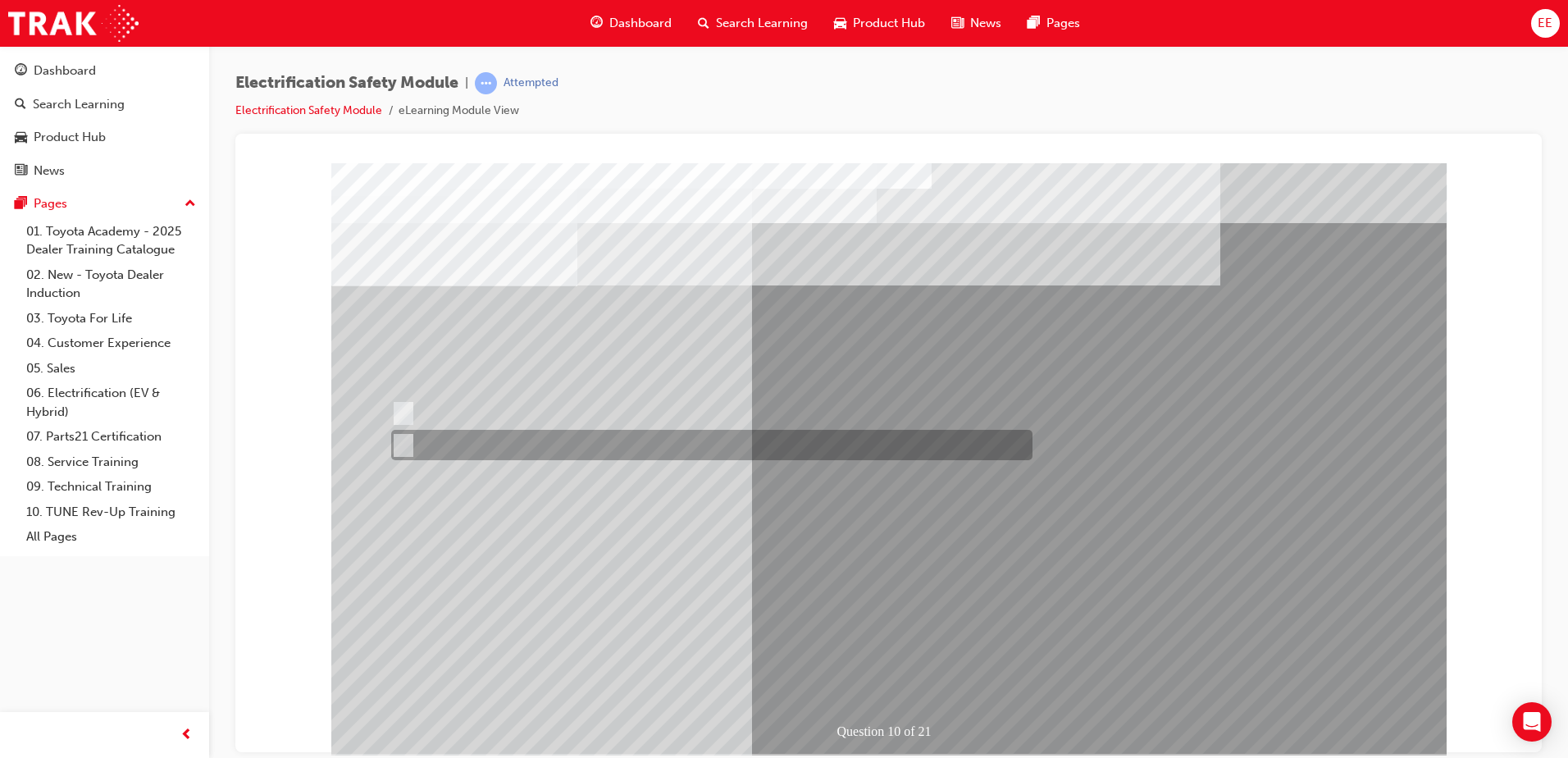
click at [449, 438] on div at bounding box center [707, 444] width 642 height 30
radio input "true"
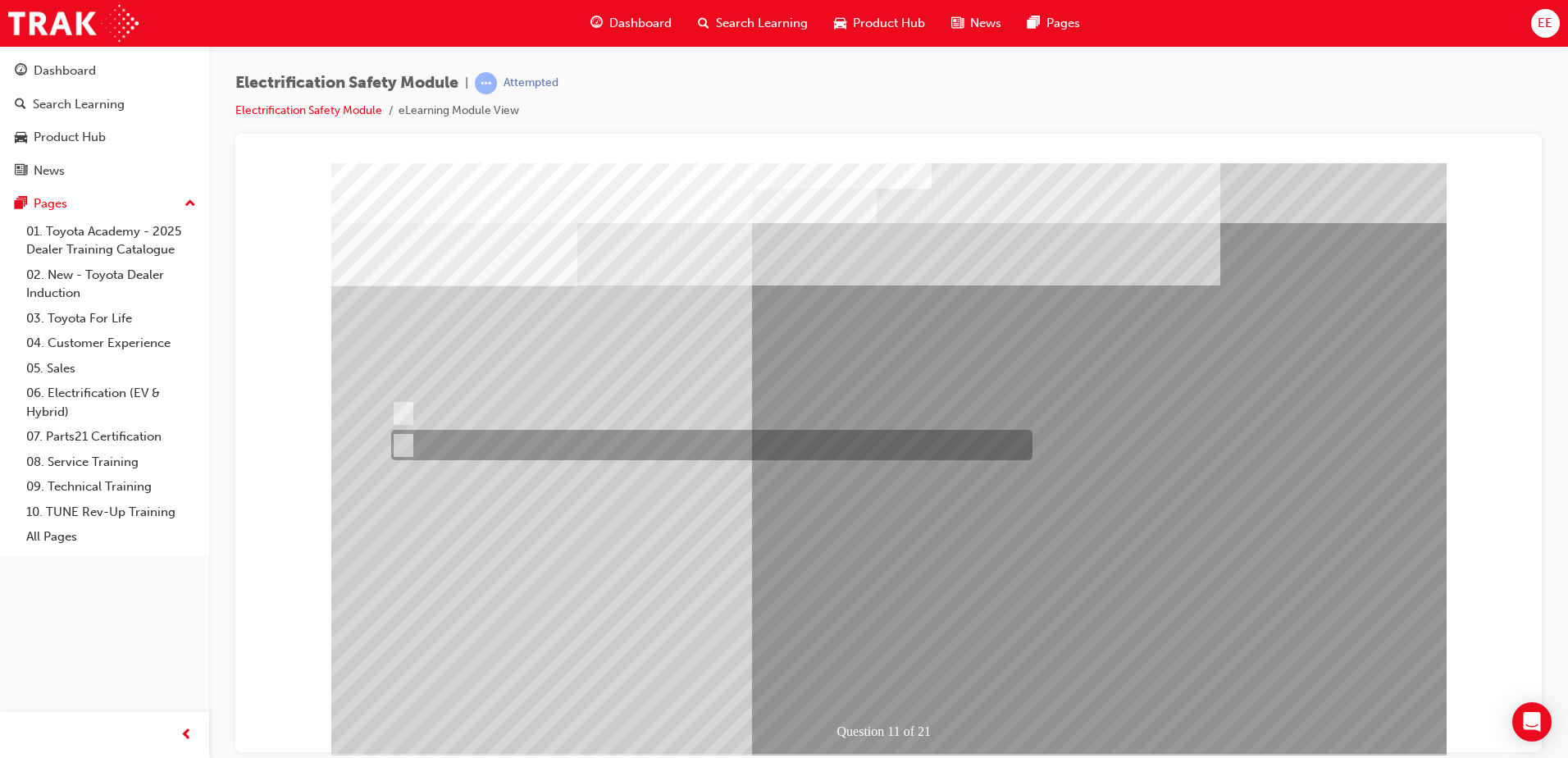
click at [496, 442] on div at bounding box center [707, 444] width 642 height 30
radio input "true"
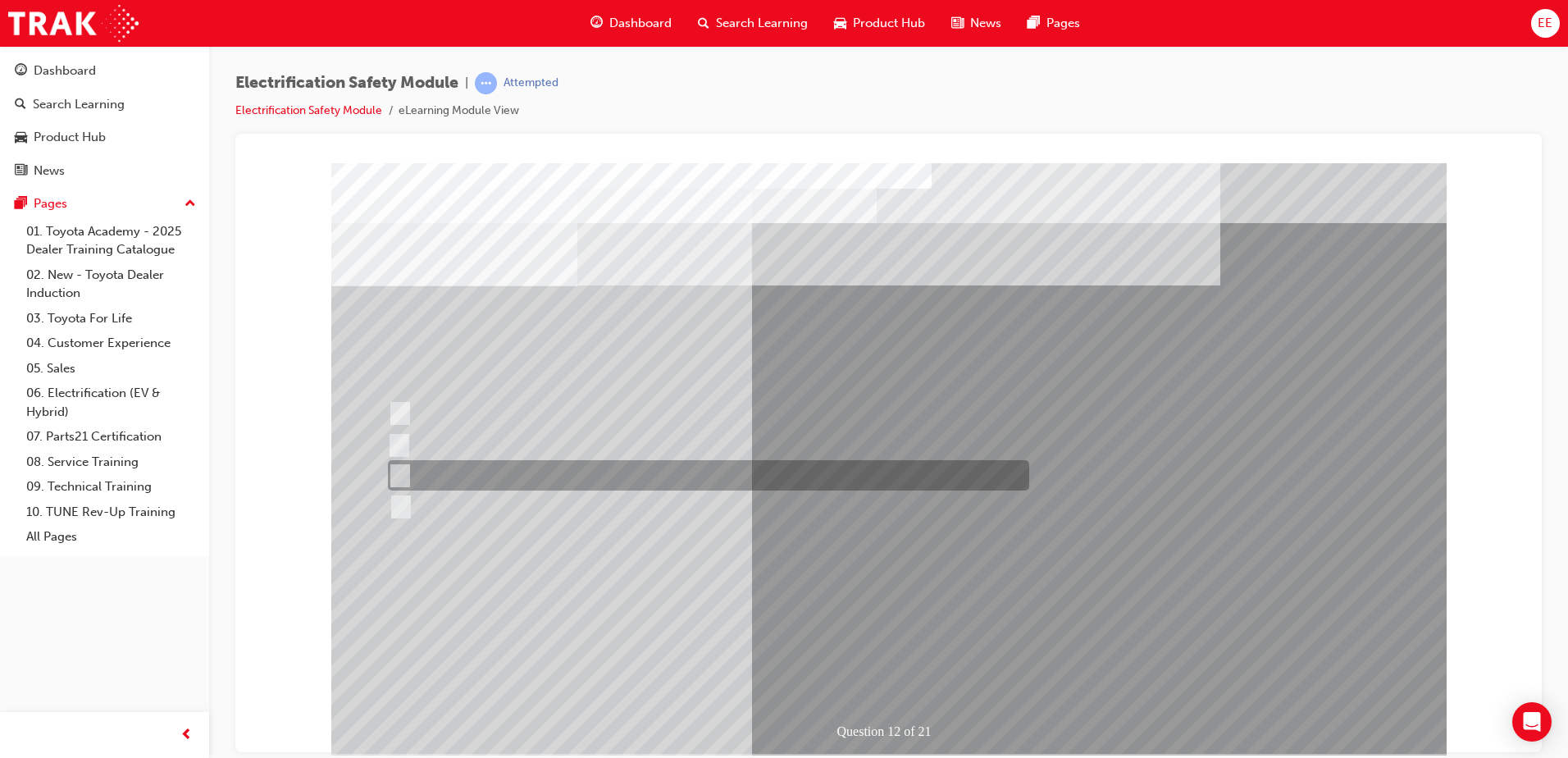
click at [656, 482] on div at bounding box center [704, 474] width 642 height 30
radio input "true"
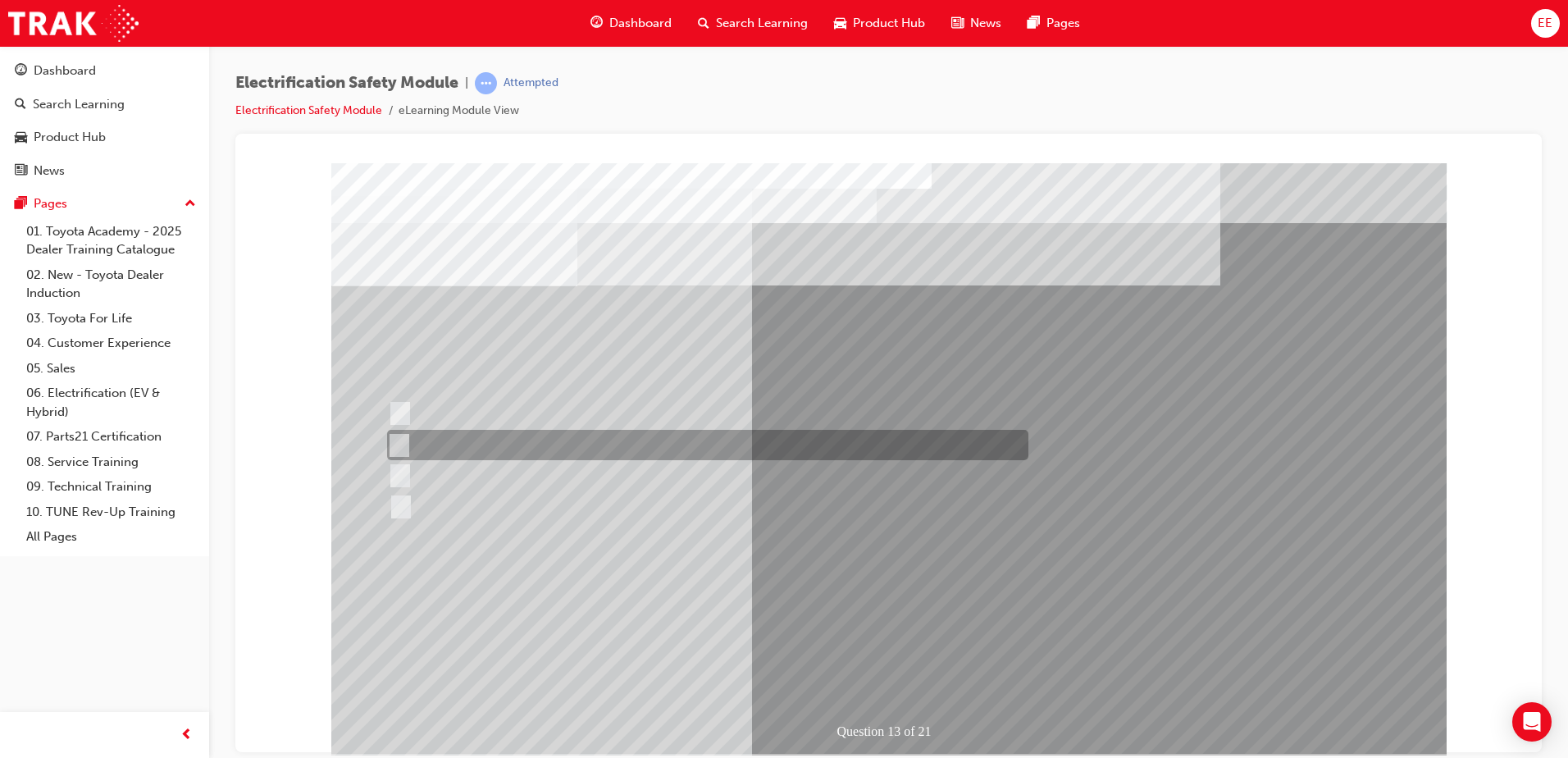
click at [596, 450] on div at bounding box center [703, 444] width 642 height 30
radio input "true"
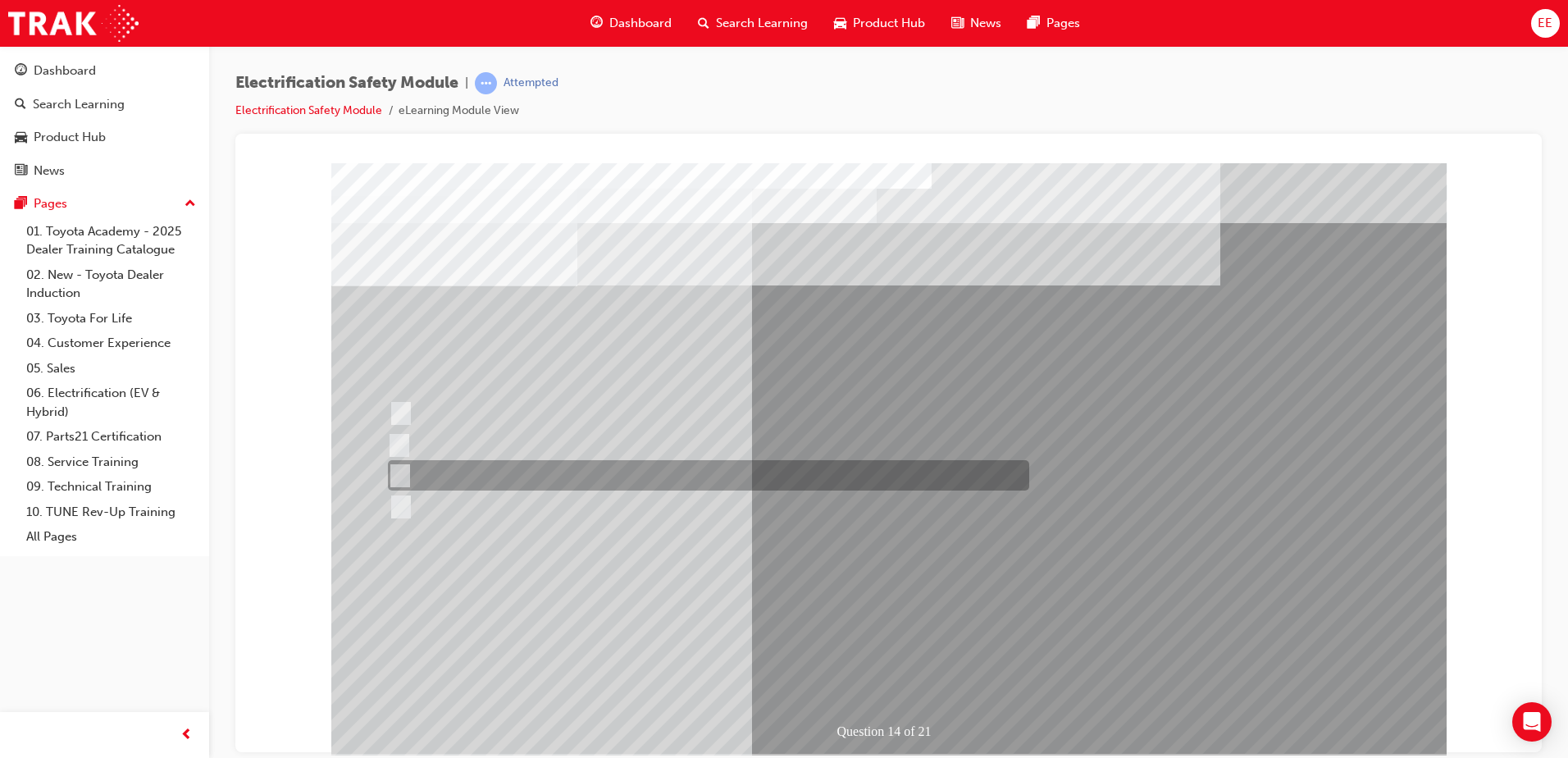
click at [450, 482] on div at bounding box center [704, 474] width 642 height 30
radio input "true"
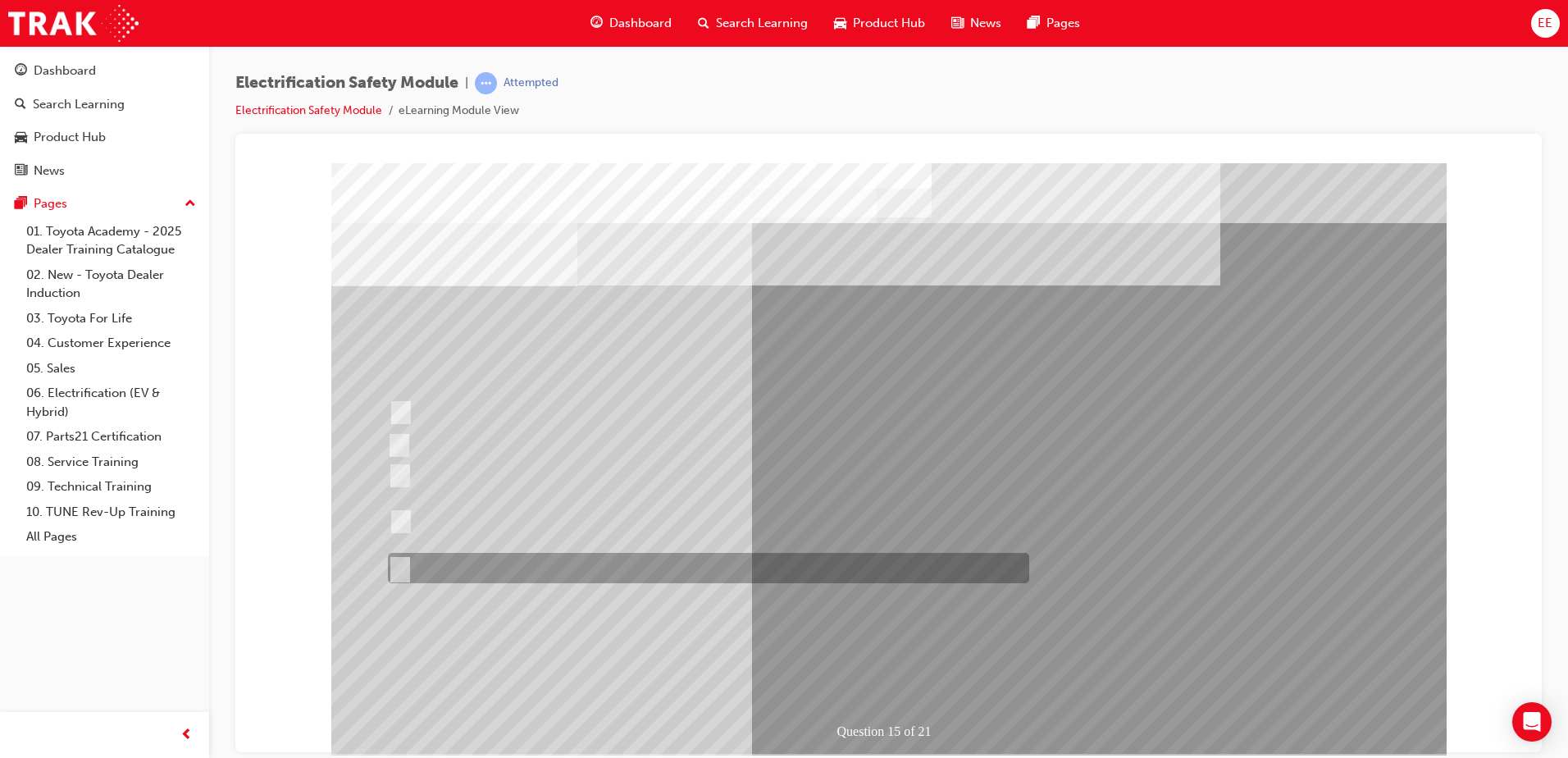
click at [559, 515] on div at bounding box center [705, 521] width 642 height 59
radio input "true"
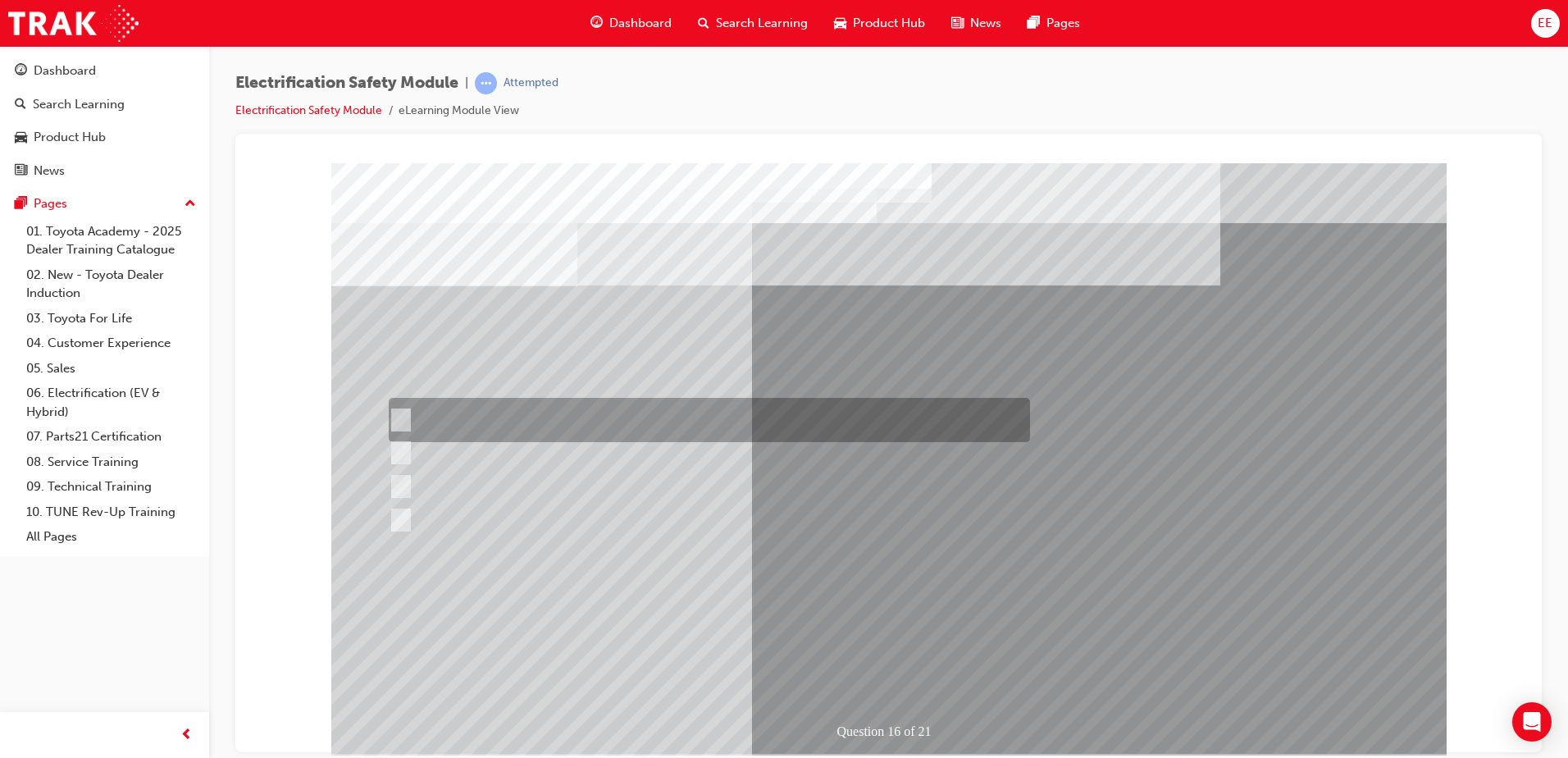
click at [576, 419] on div at bounding box center [705, 419] width 642 height 45
radio input "true"
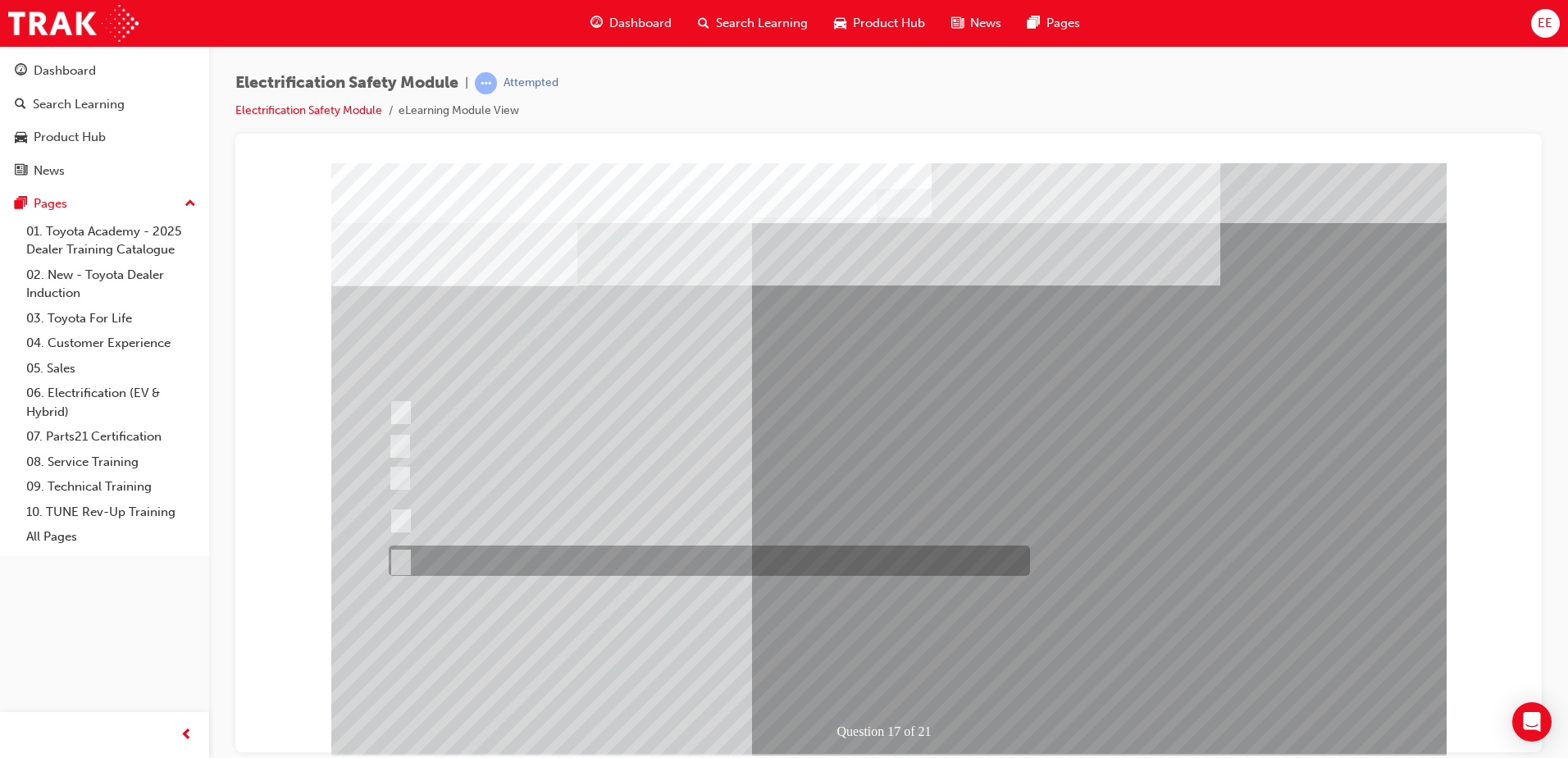
click at [532, 553] on div at bounding box center [705, 560] width 642 height 30
radio input "true"
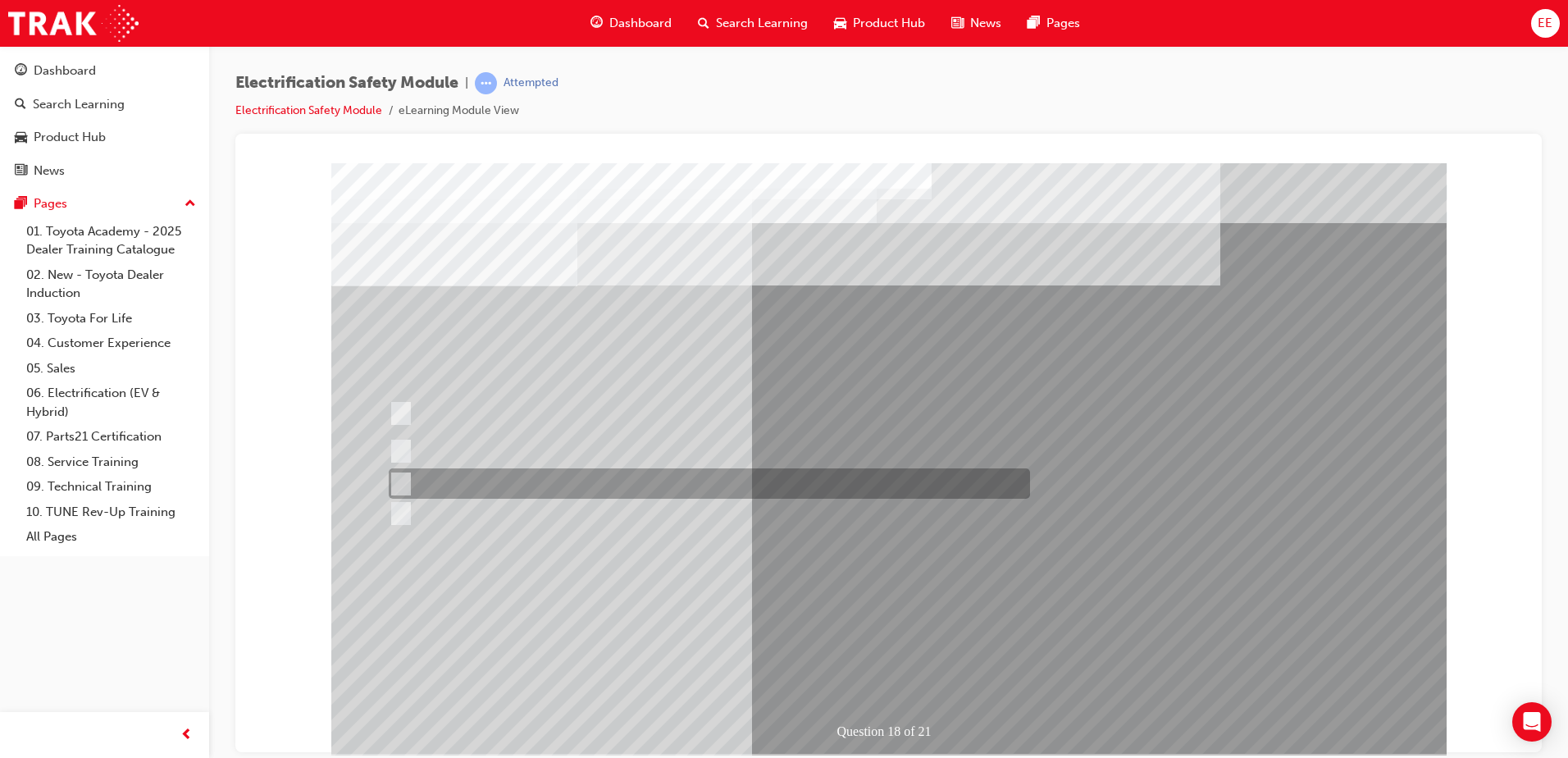
click at [592, 490] on div at bounding box center [705, 483] width 642 height 30
radio input "true"
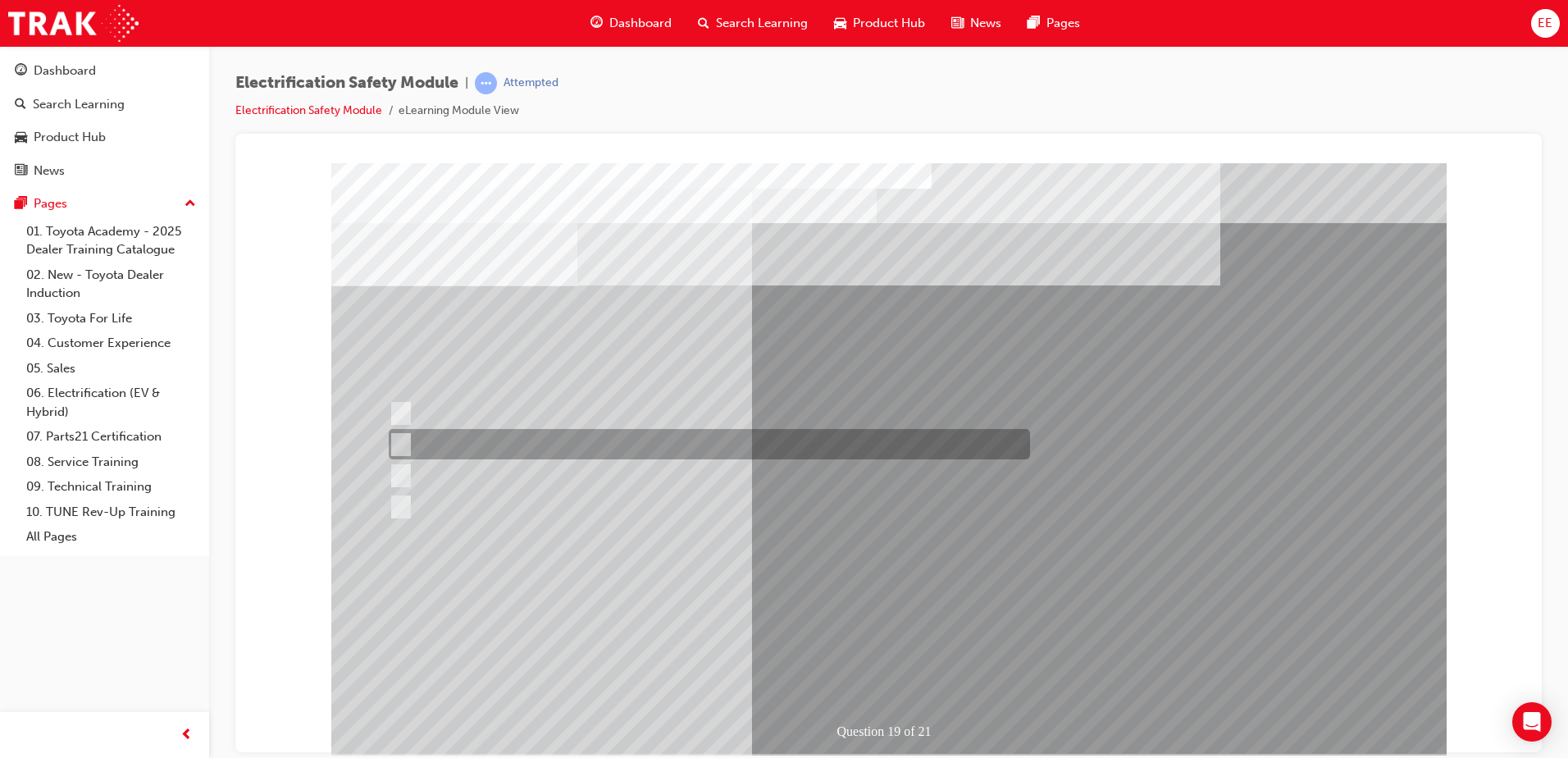
click at [737, 440] on div at bounding box center [705, 443] width 642 height 30
radio input "true"
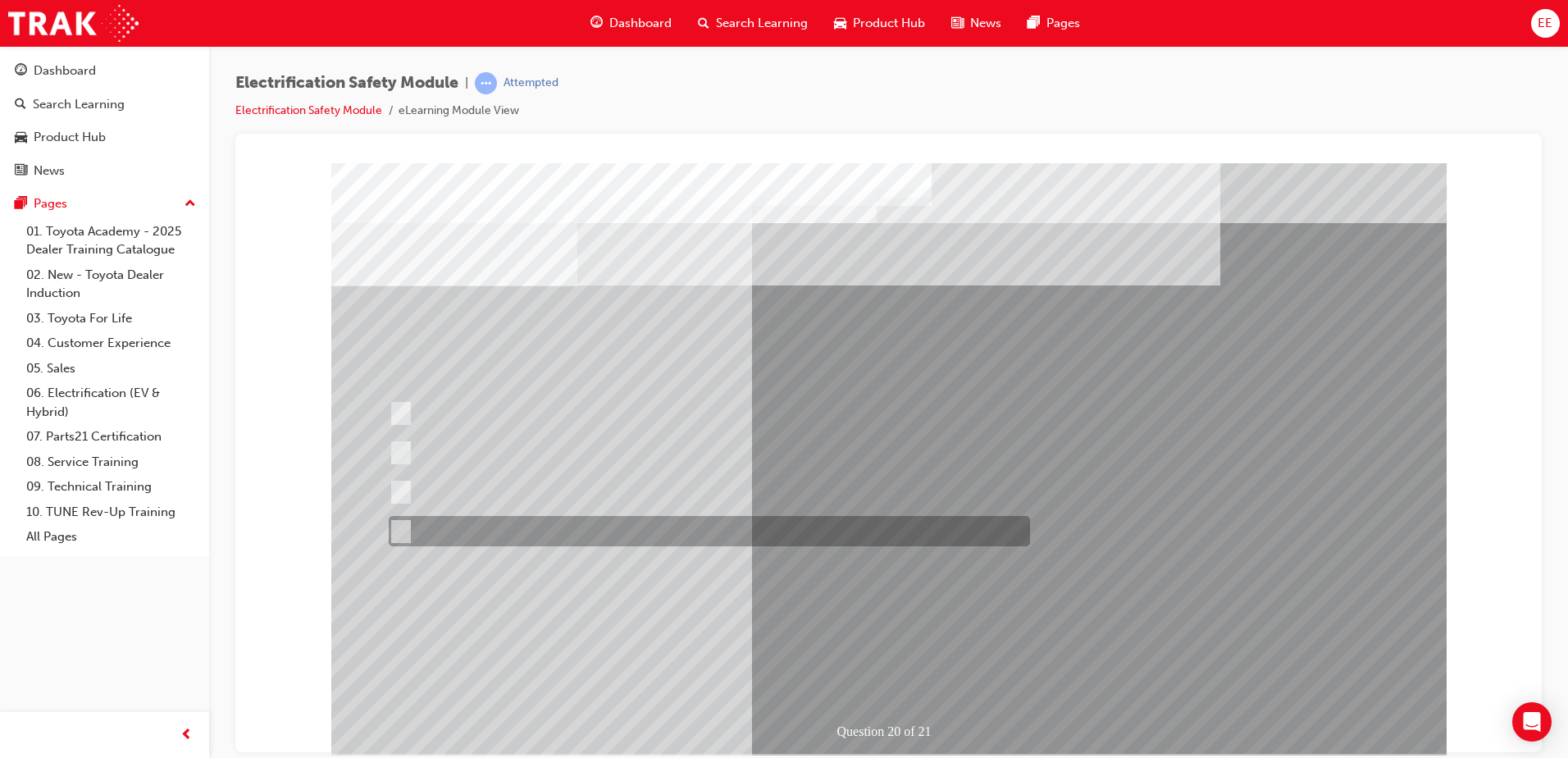
click at [601, 531] on div at bounding box center [705, 531] width 642 height 30
radio input "true"
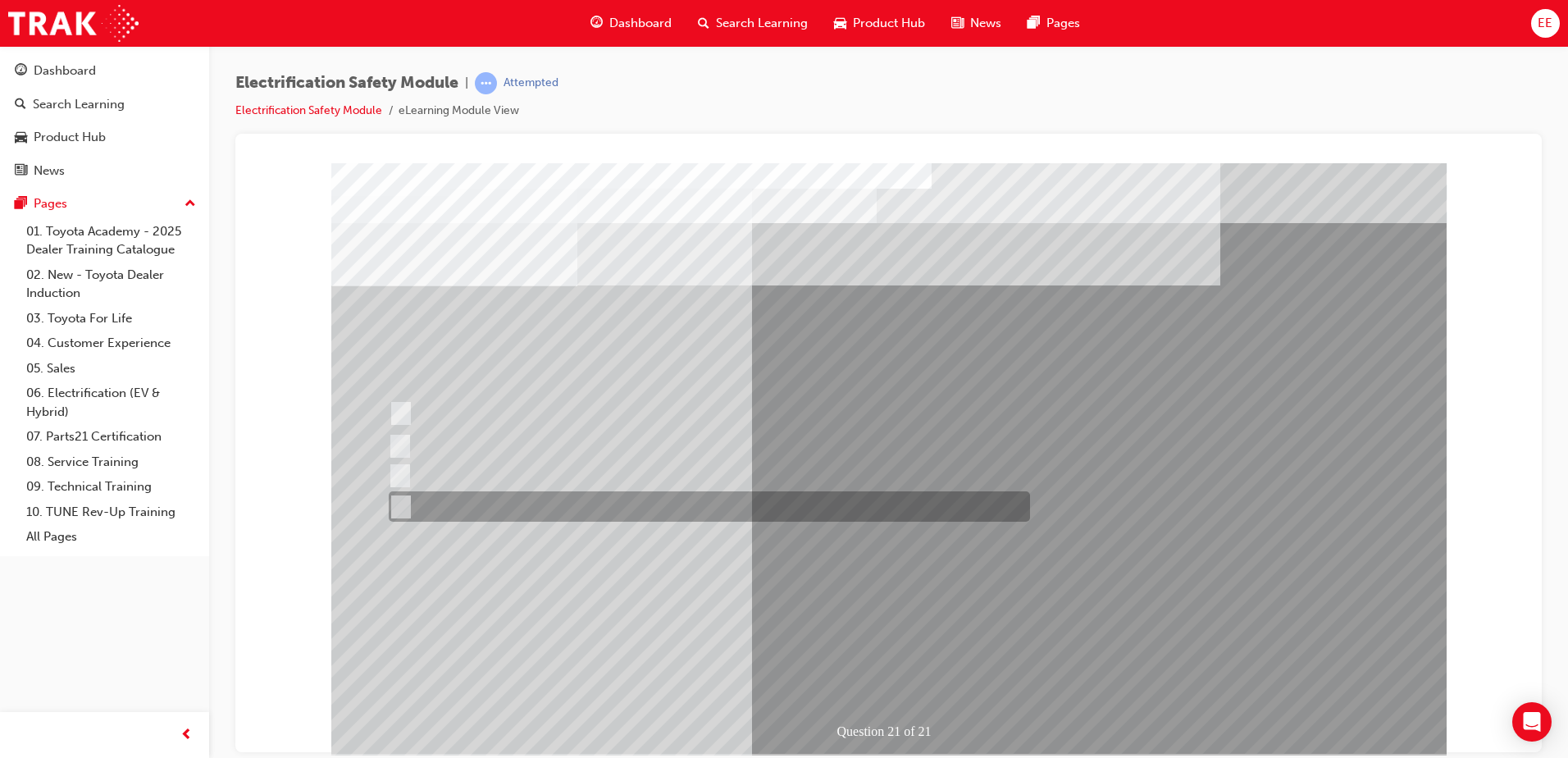
click at [523, 516] on div at bounding box center [705, 506] width 642 height 30
radio input "true"
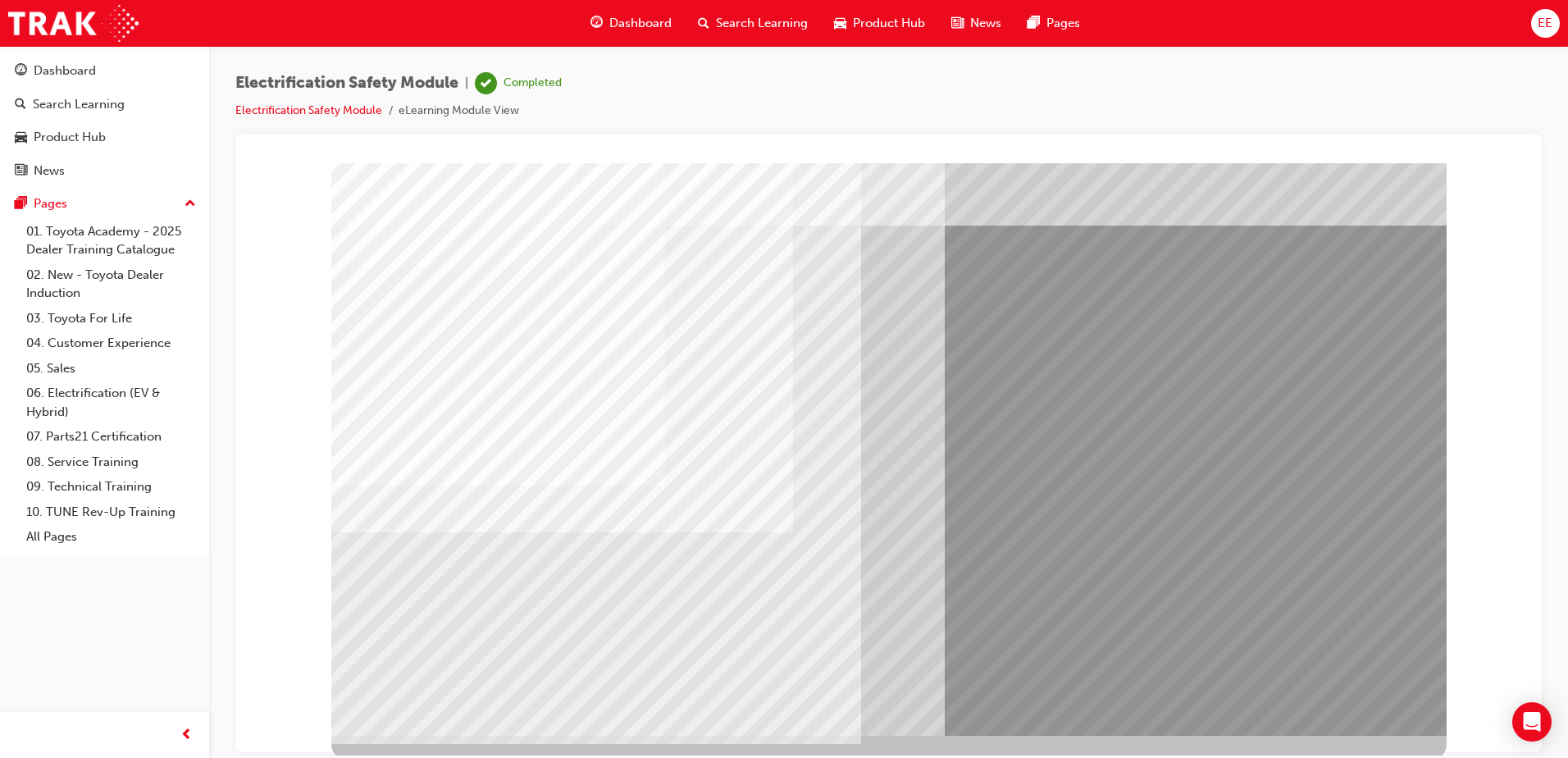
scroll to position [23, 0]
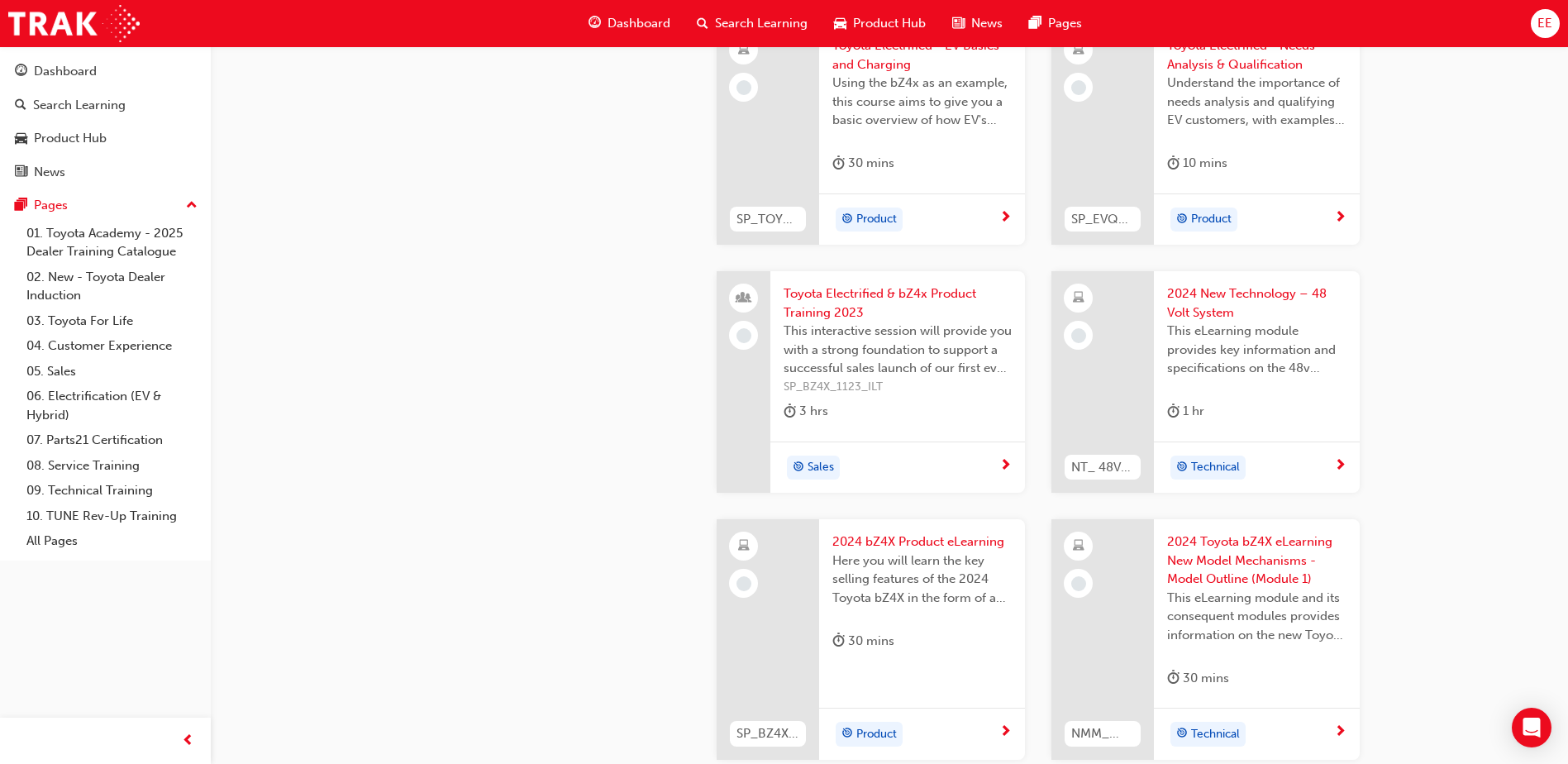
scroll to position [496, 0]
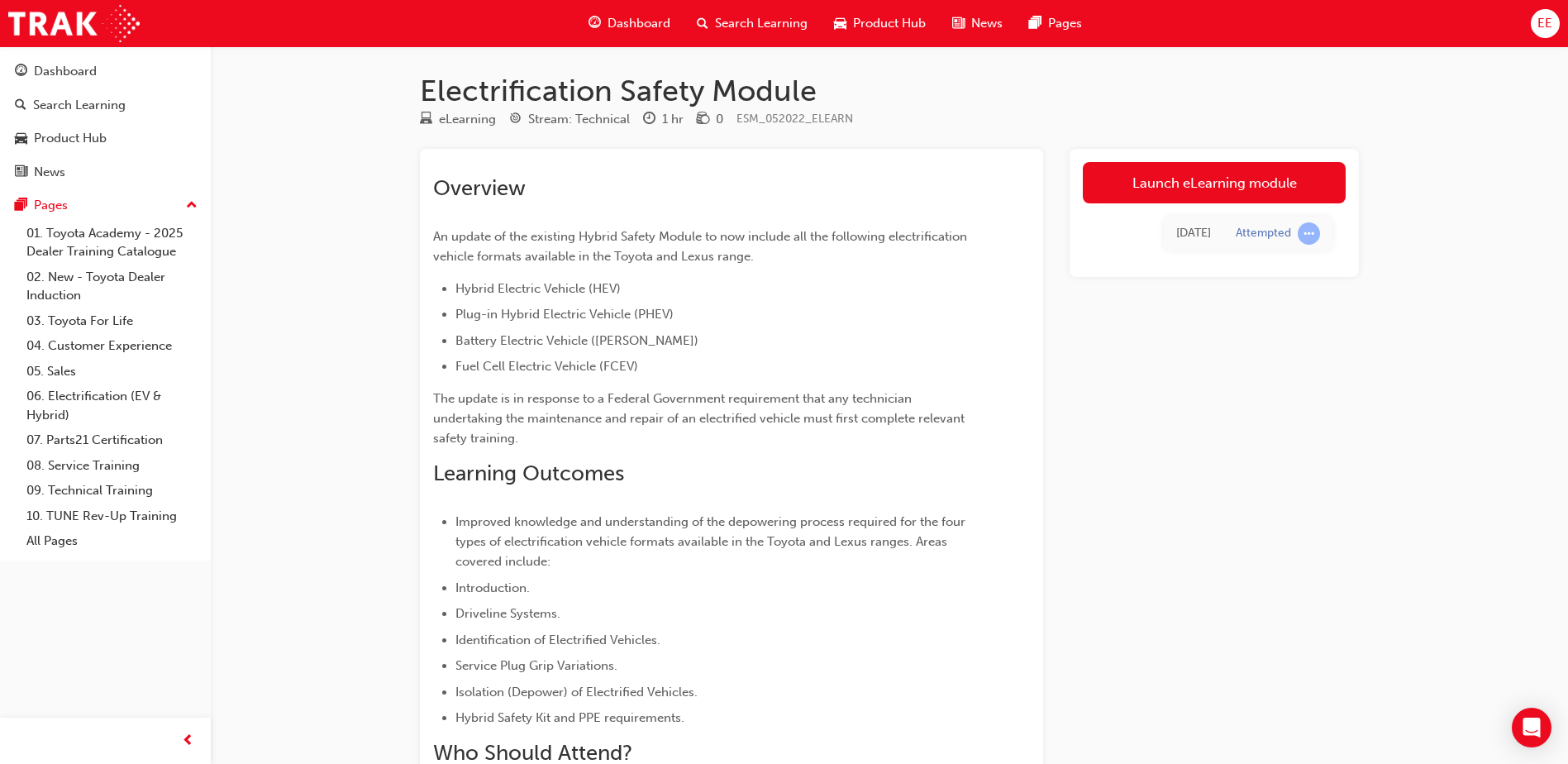
click at [625, 25] on span "Dashboard" at bounding box center [639, 23] width 62 height 19
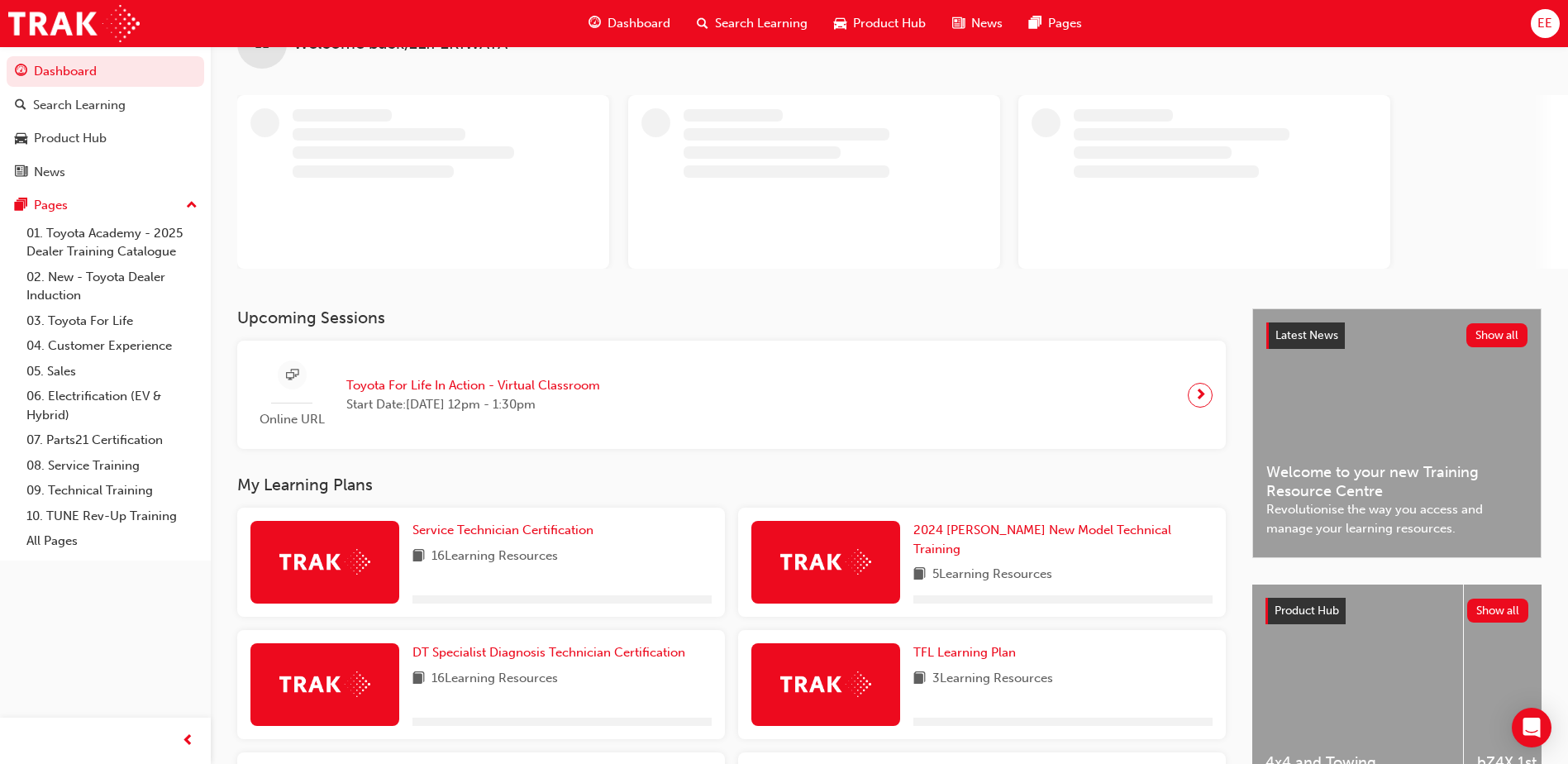
scroll to position [83, 0]
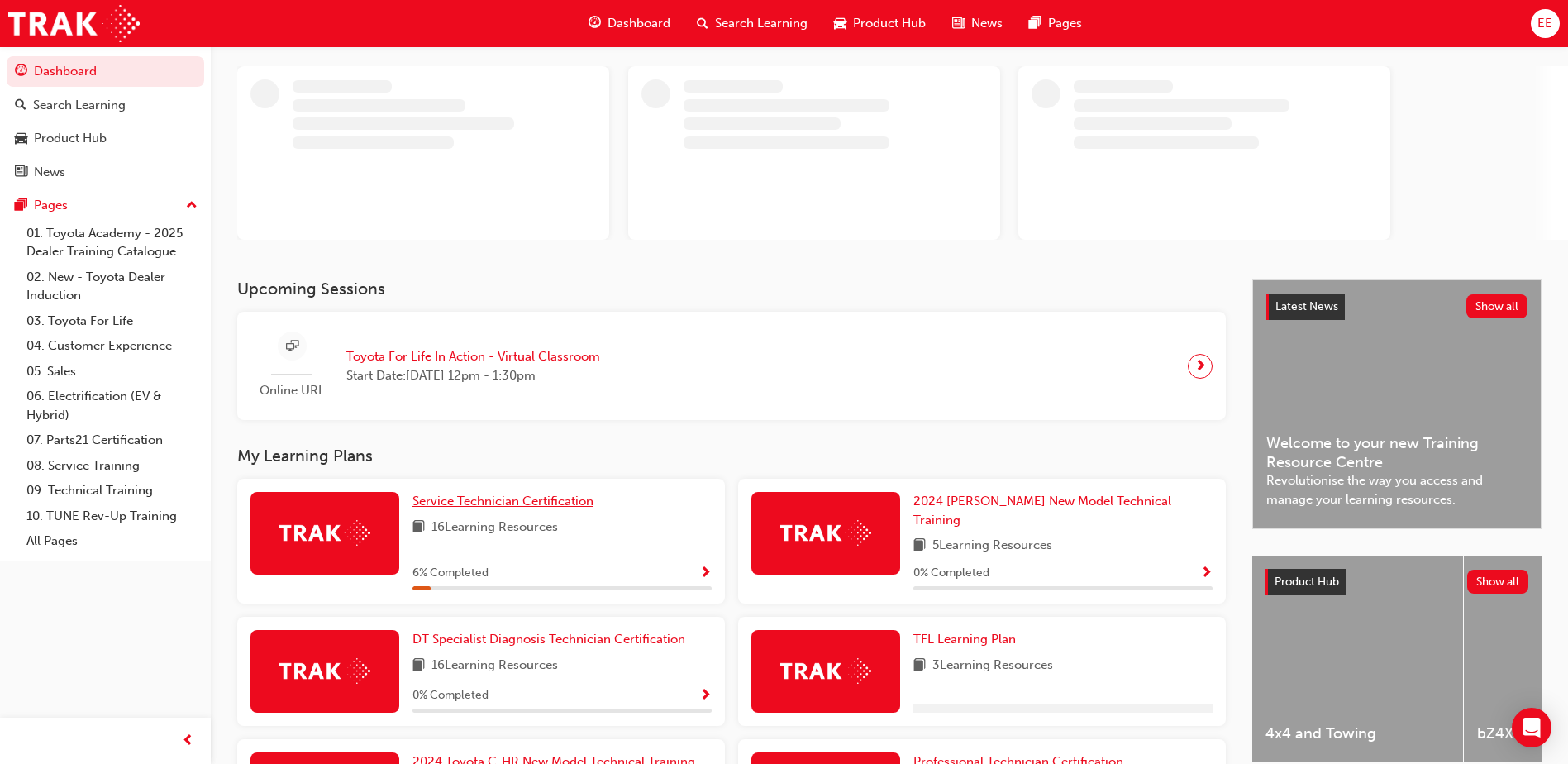
click at [545, 499] on span "Service Technician Certification" at bounding box center [503, 501] width 181 height 15
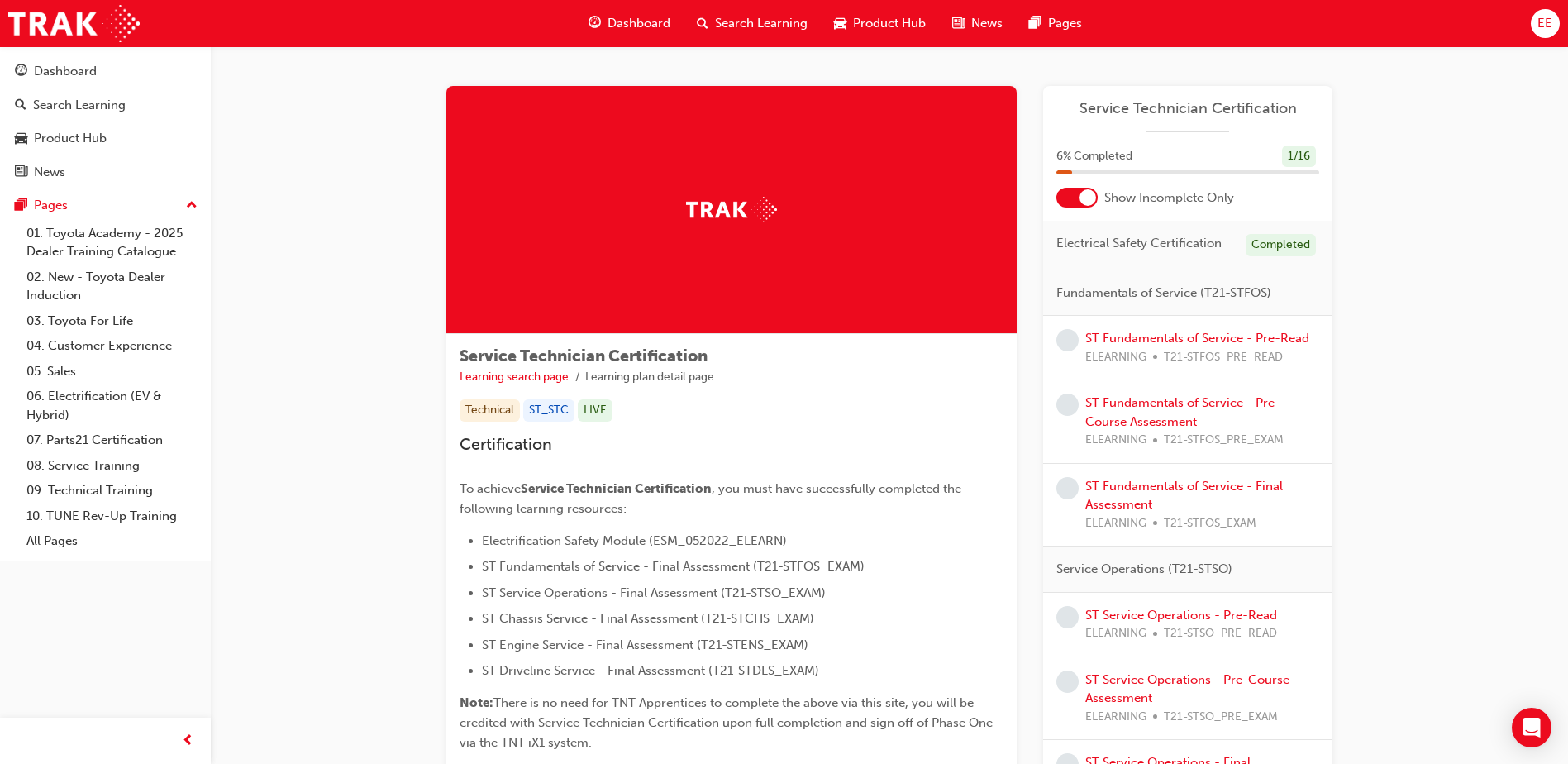
click at [1140, 247] on span "Electrical Safety Certification" at bounding box center [1140, 243] width 165 height 19
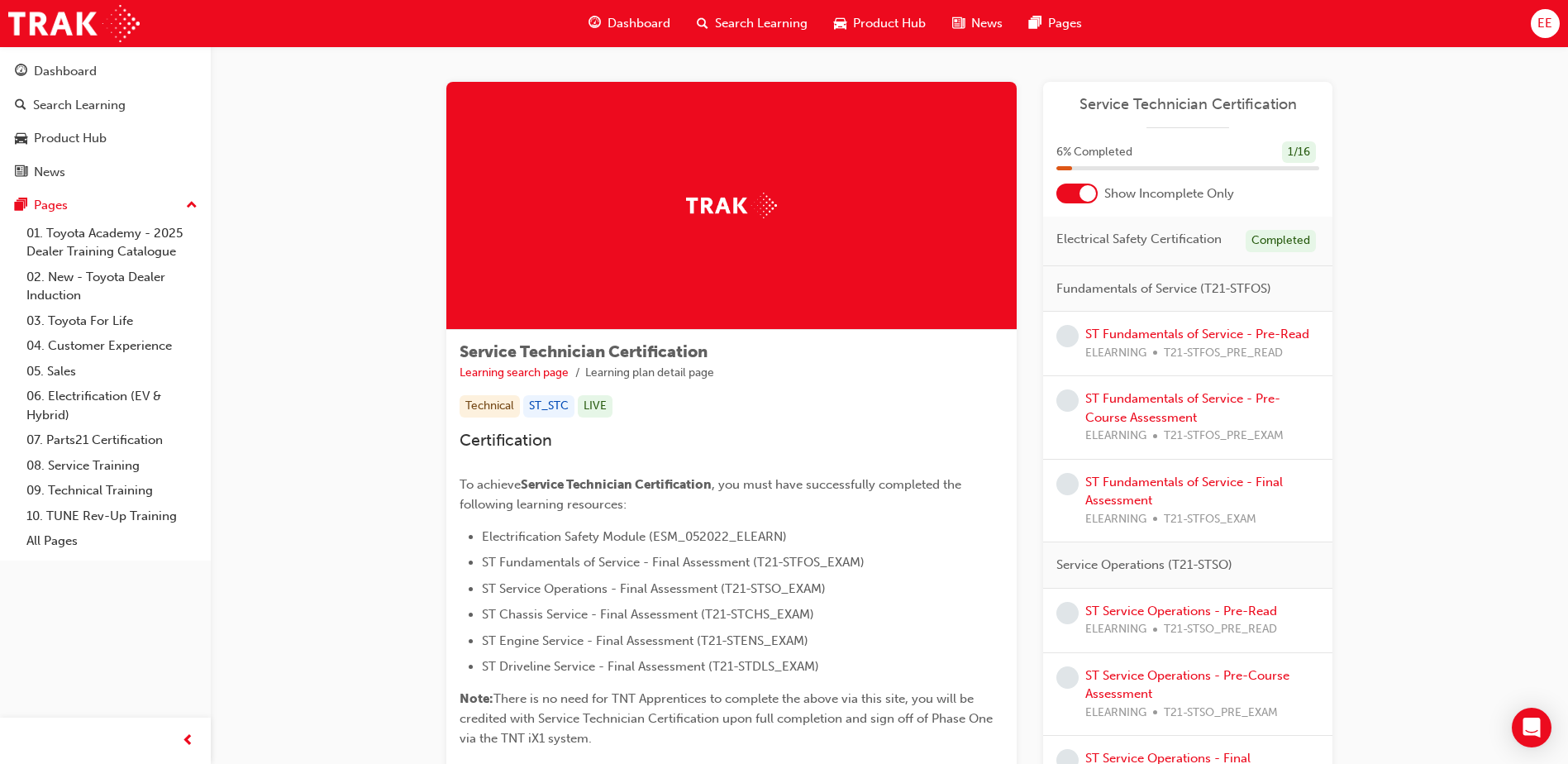
click at [1090, 192] on div at bounding box center [1088, 194] width 17 height 17
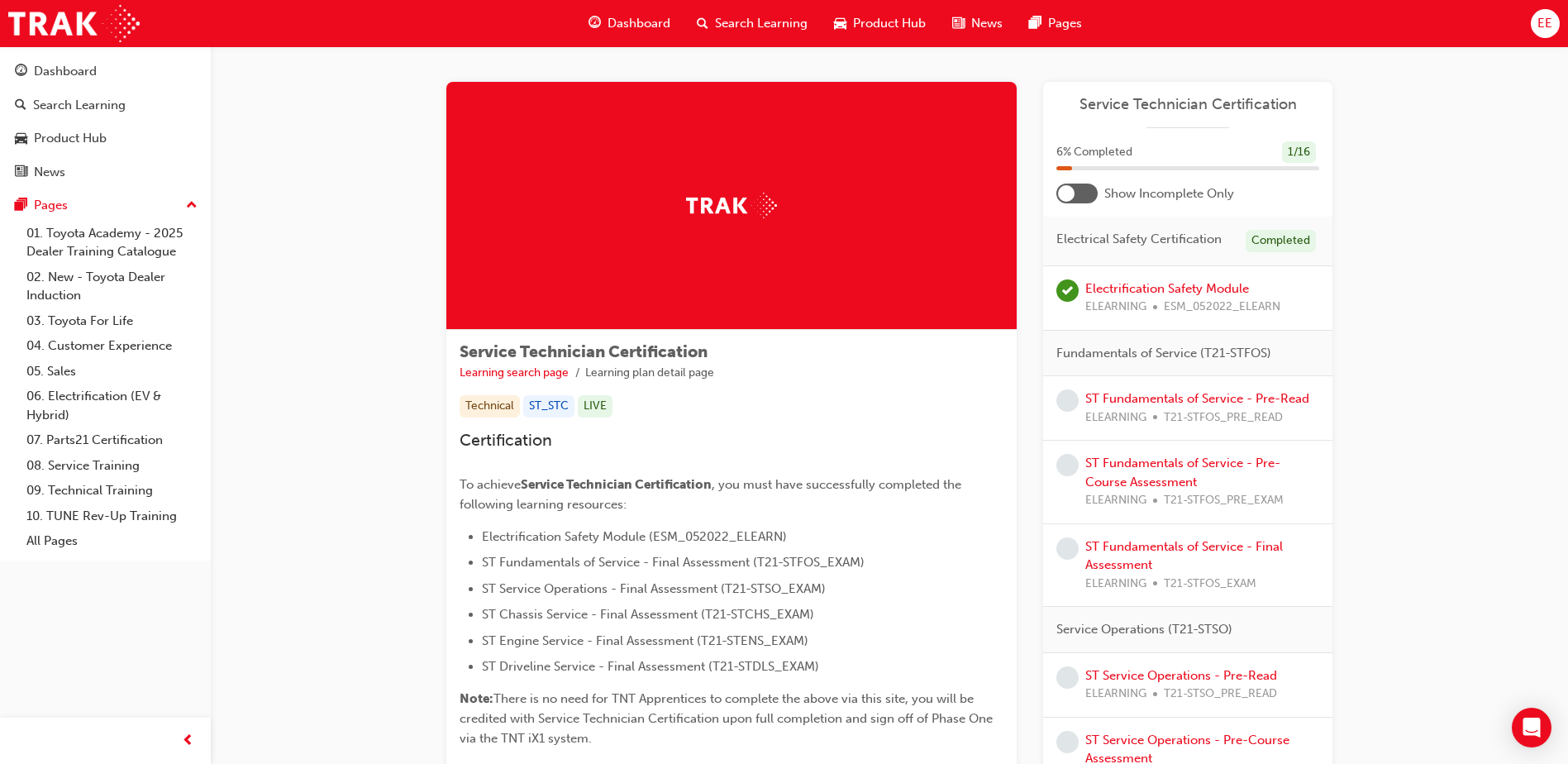
click at [1082, 191] on div at bounding box center [1077, 194] width 41 height 20
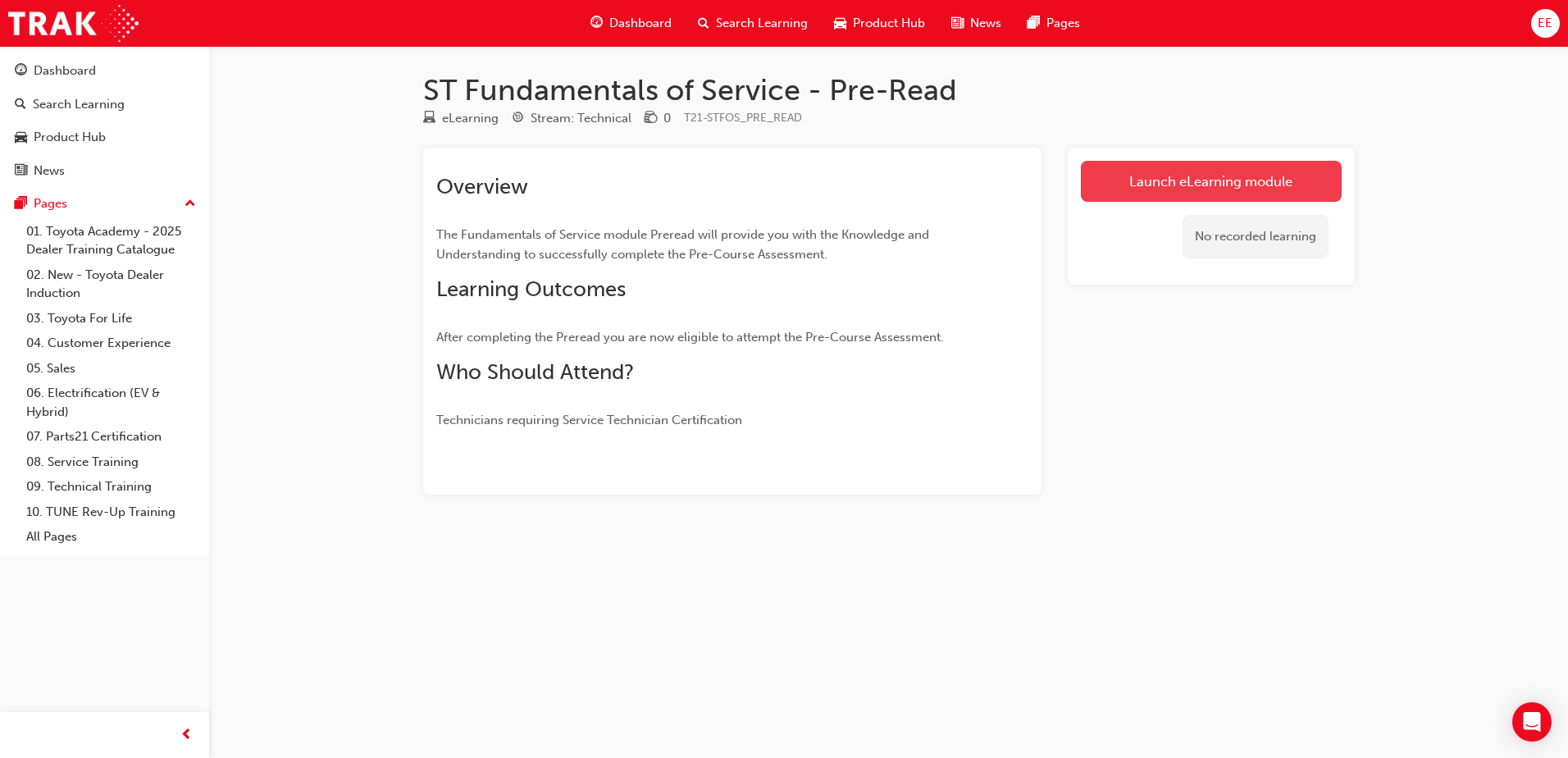
click at [1239, 189] on link "Launch eLearning module" at bounding box center [1211, 181] width 261 height 41
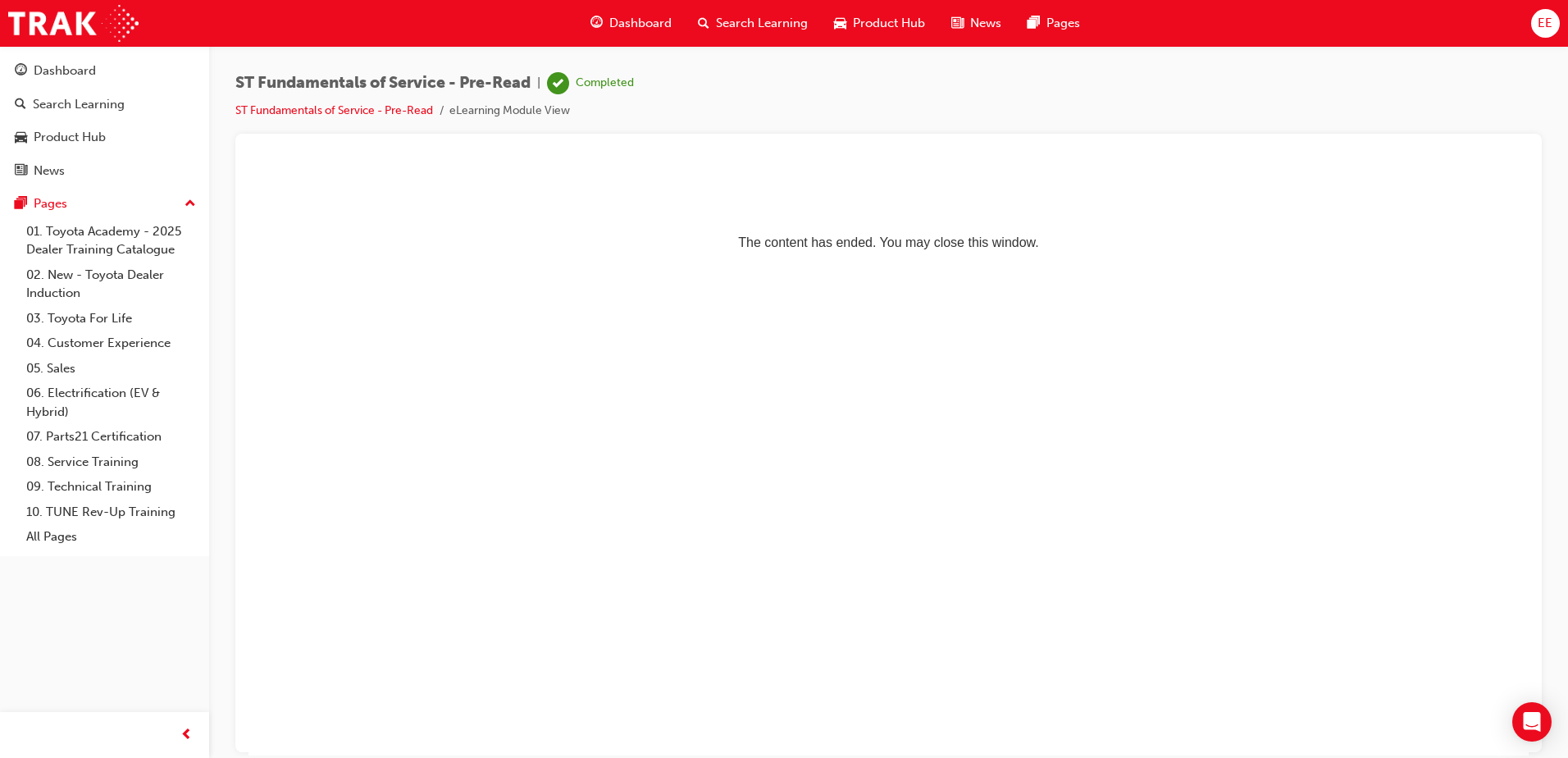
click at [648, 32] on span "Dashboard" at bounding box center [640, 23] width 62 height 19
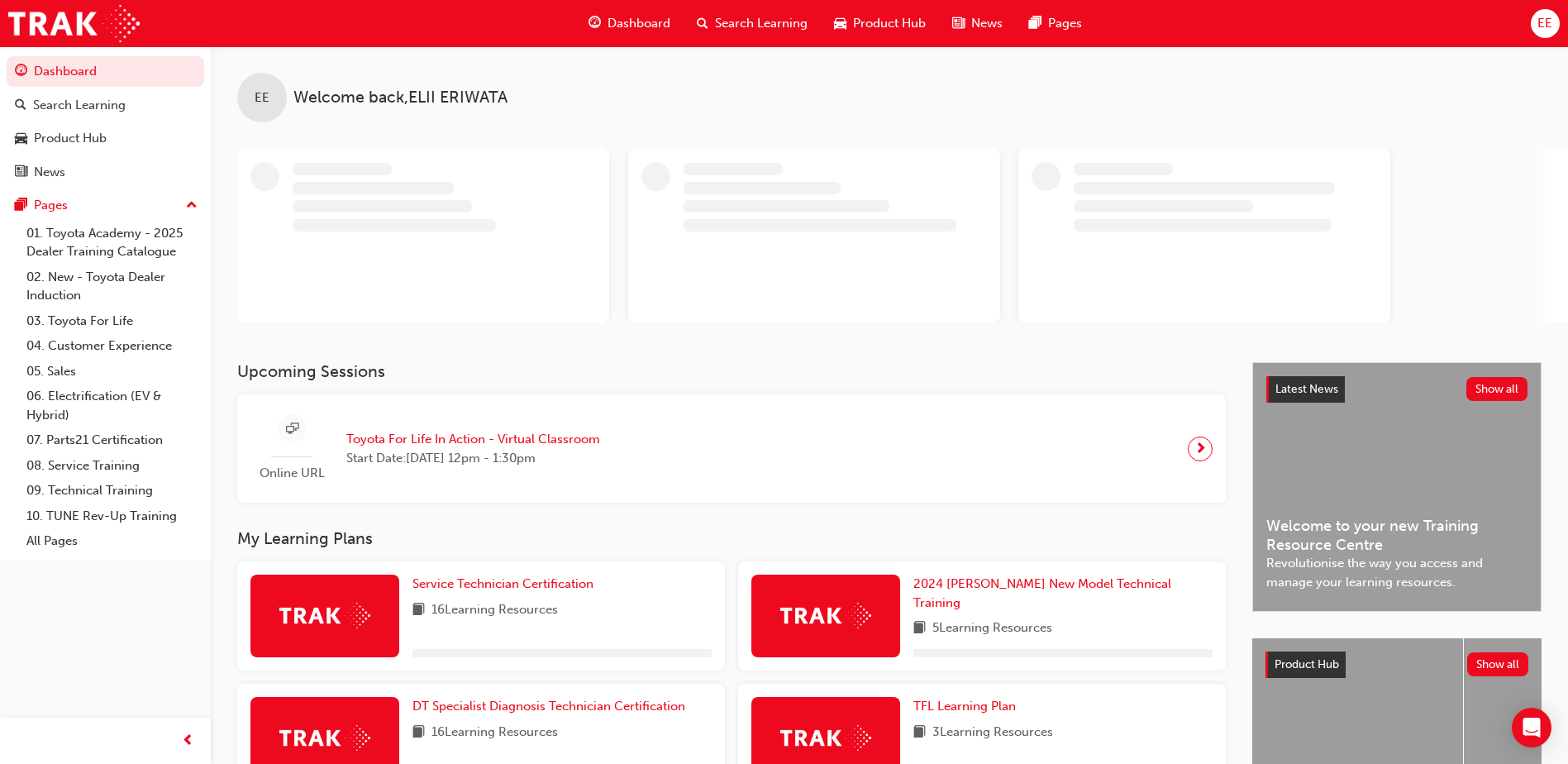
scroll to position [165, 0]
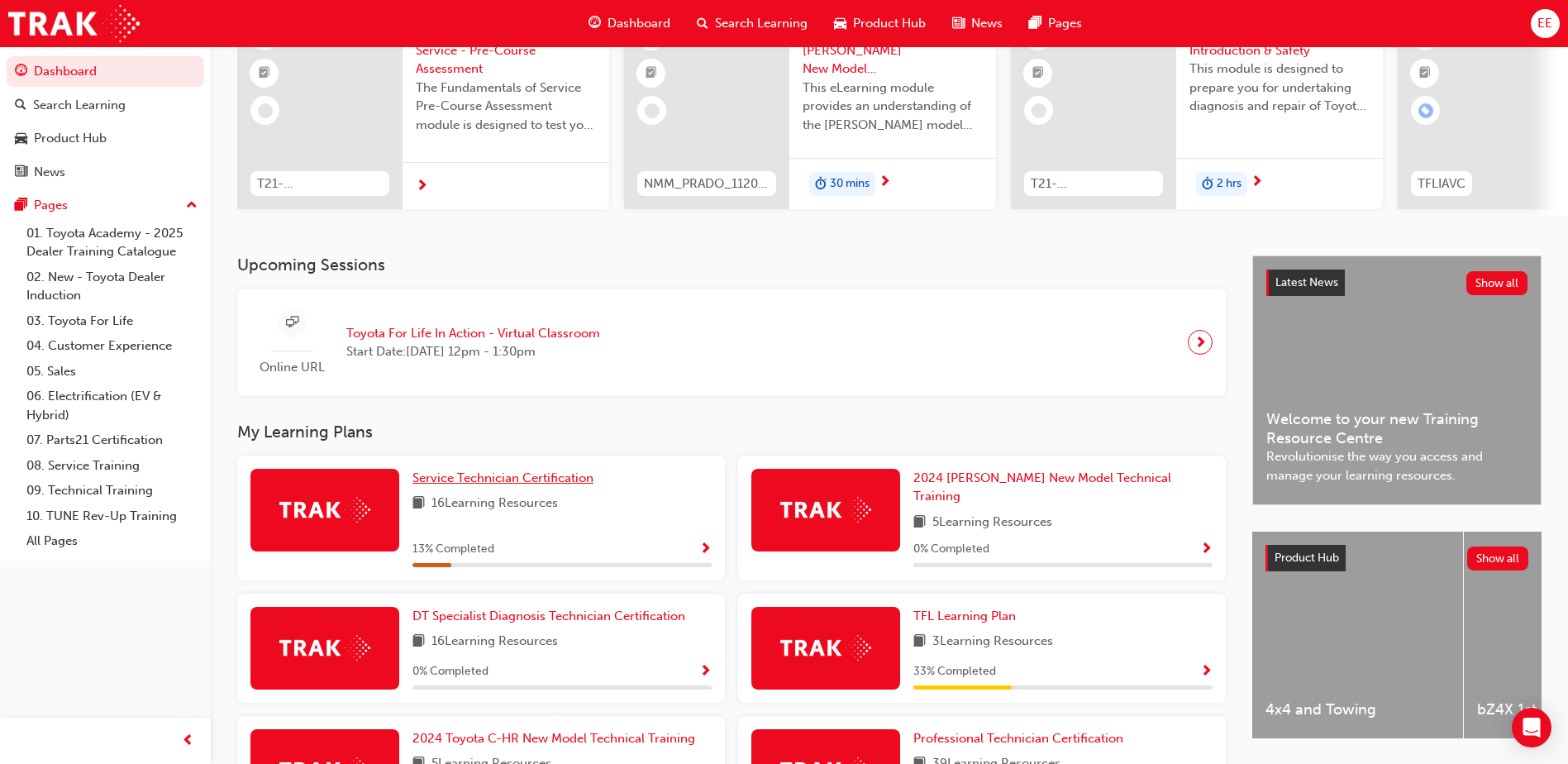
click at [503, 414] on div "Upcoming Sessions Online URL Toyota For Life In Action - Virtual Classroom Star…" at bounding box center [745, 620] width 1015 height 731
click at [526, 481] on span "Service Technician Certification" at bounding box center [503, 478] width 181 height 15
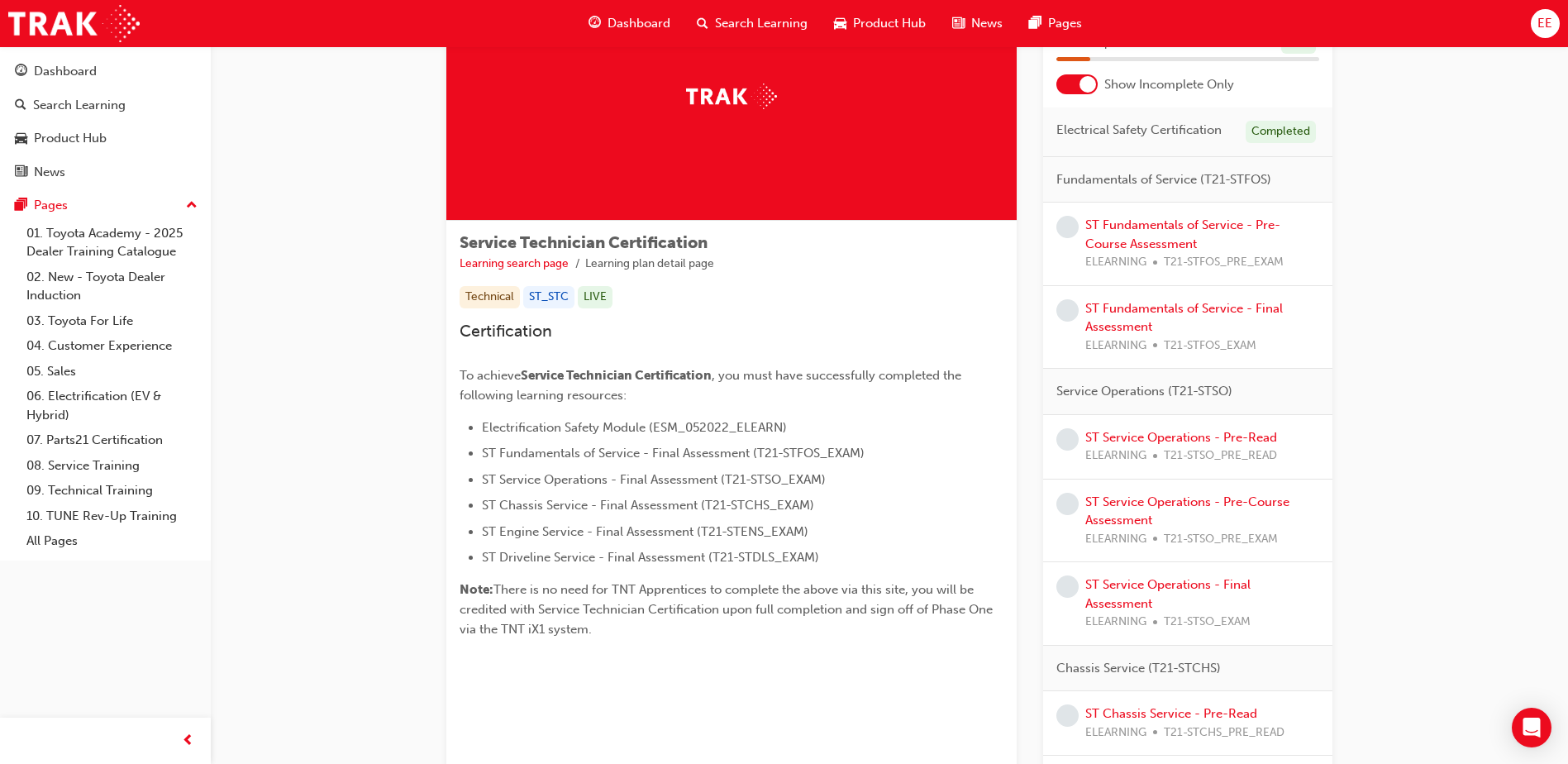
scroll to position [91, 0]
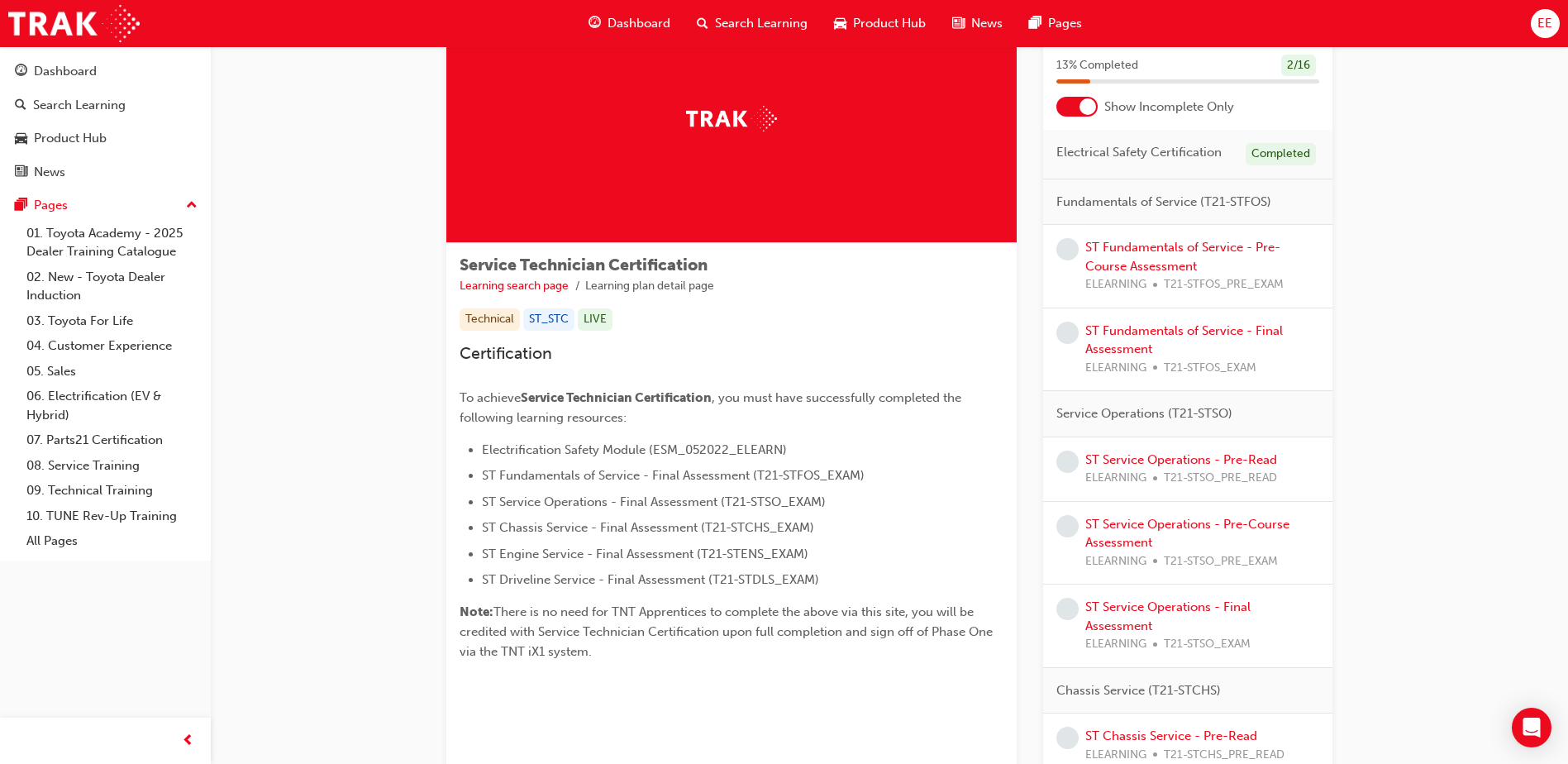
click at [1089, 110] on div at bounding box center [1088, 106] width 17 height 17
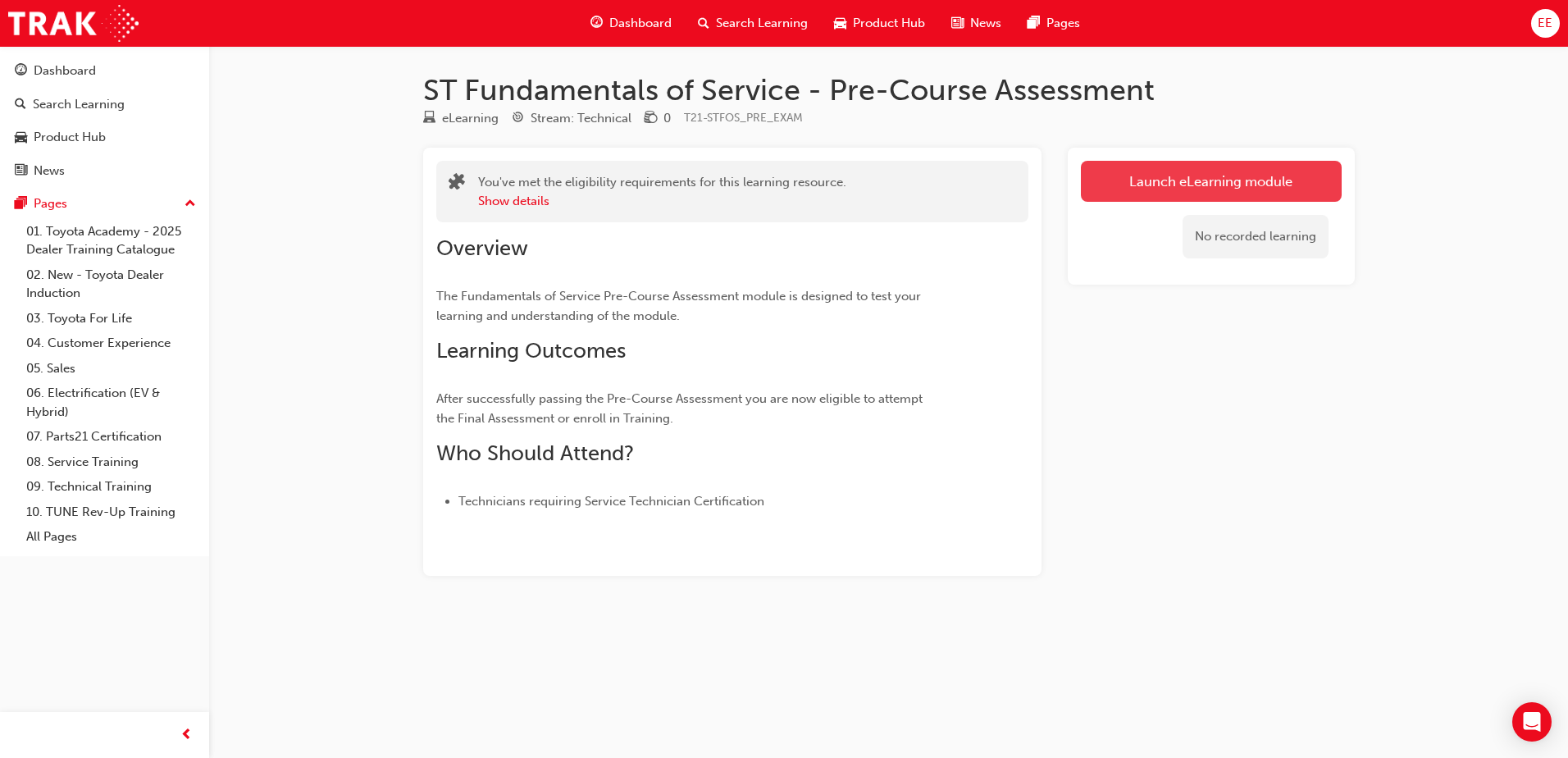
click at [1208, 178] on link "Launch eLearning module" at bounding box center [1211, 181] width 261 height 41
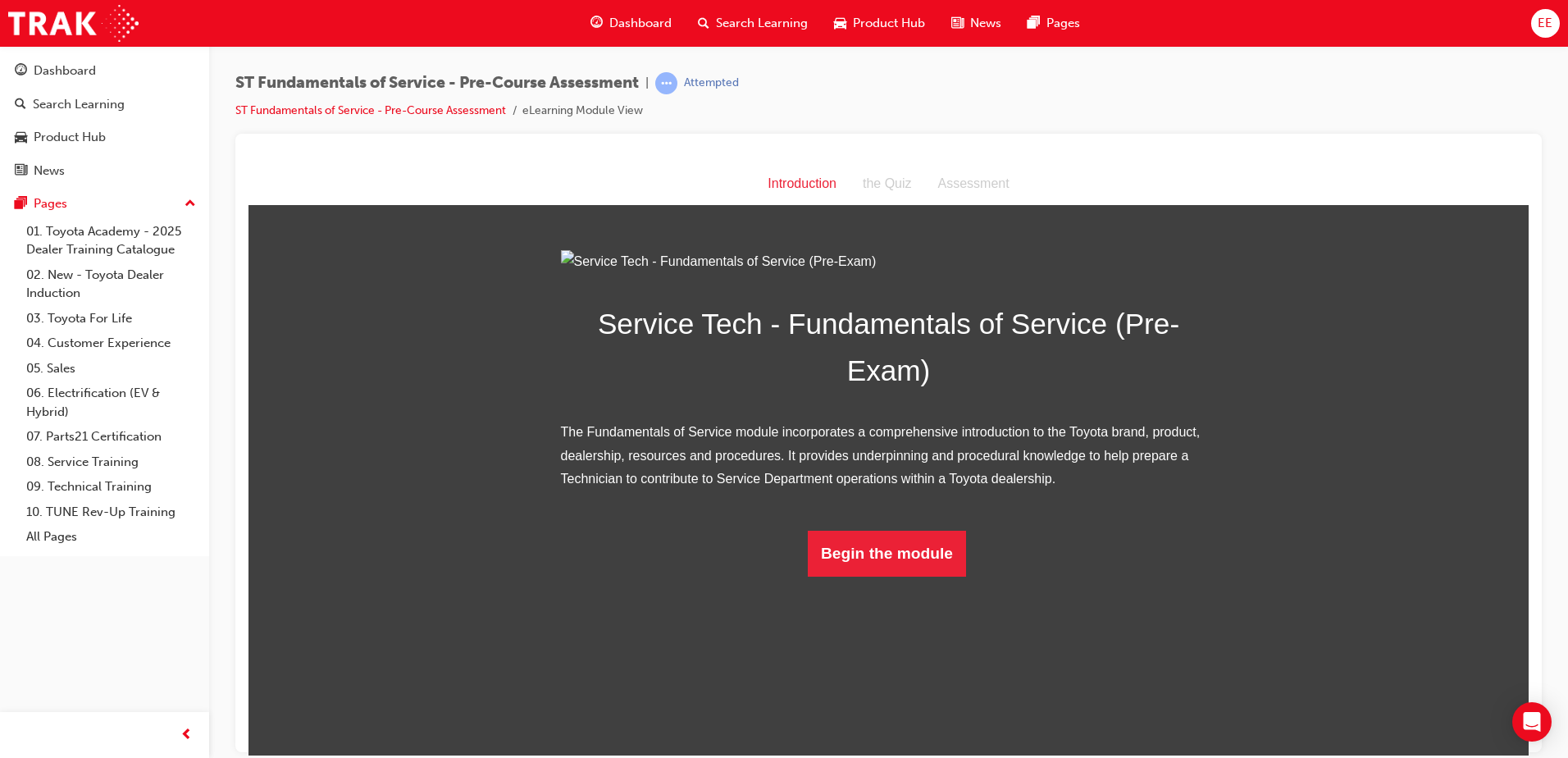
scroll to position [2, 0]
click at [921, 576] on button "Begin the module" at bounding box center [887, 552] width 158 height 45
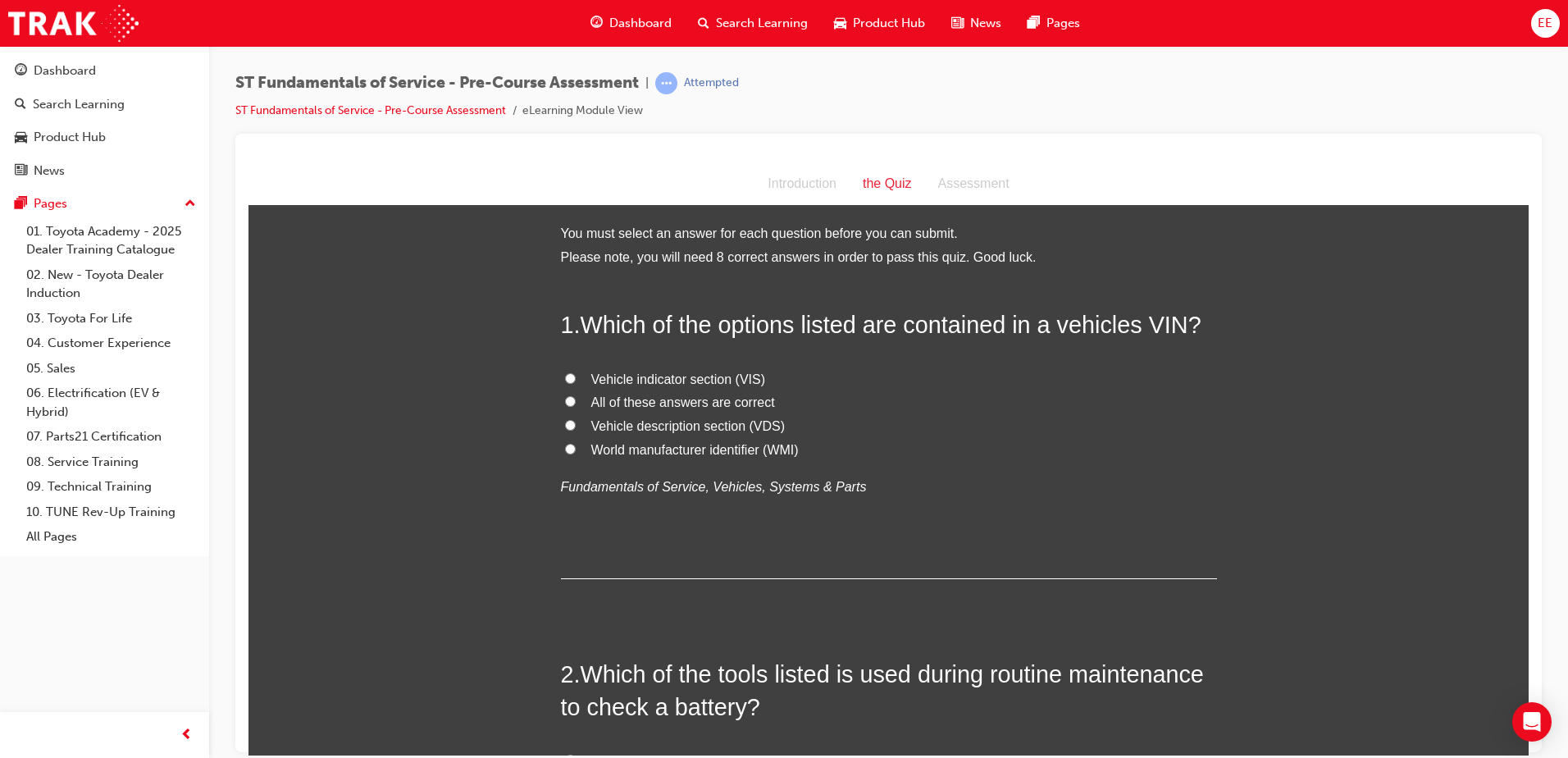
scroll to position [0, 0]
click at [565, 399] on input "All of these answers are correct" at bounding box center [571, 402] width 11 height 11
radio input "true"
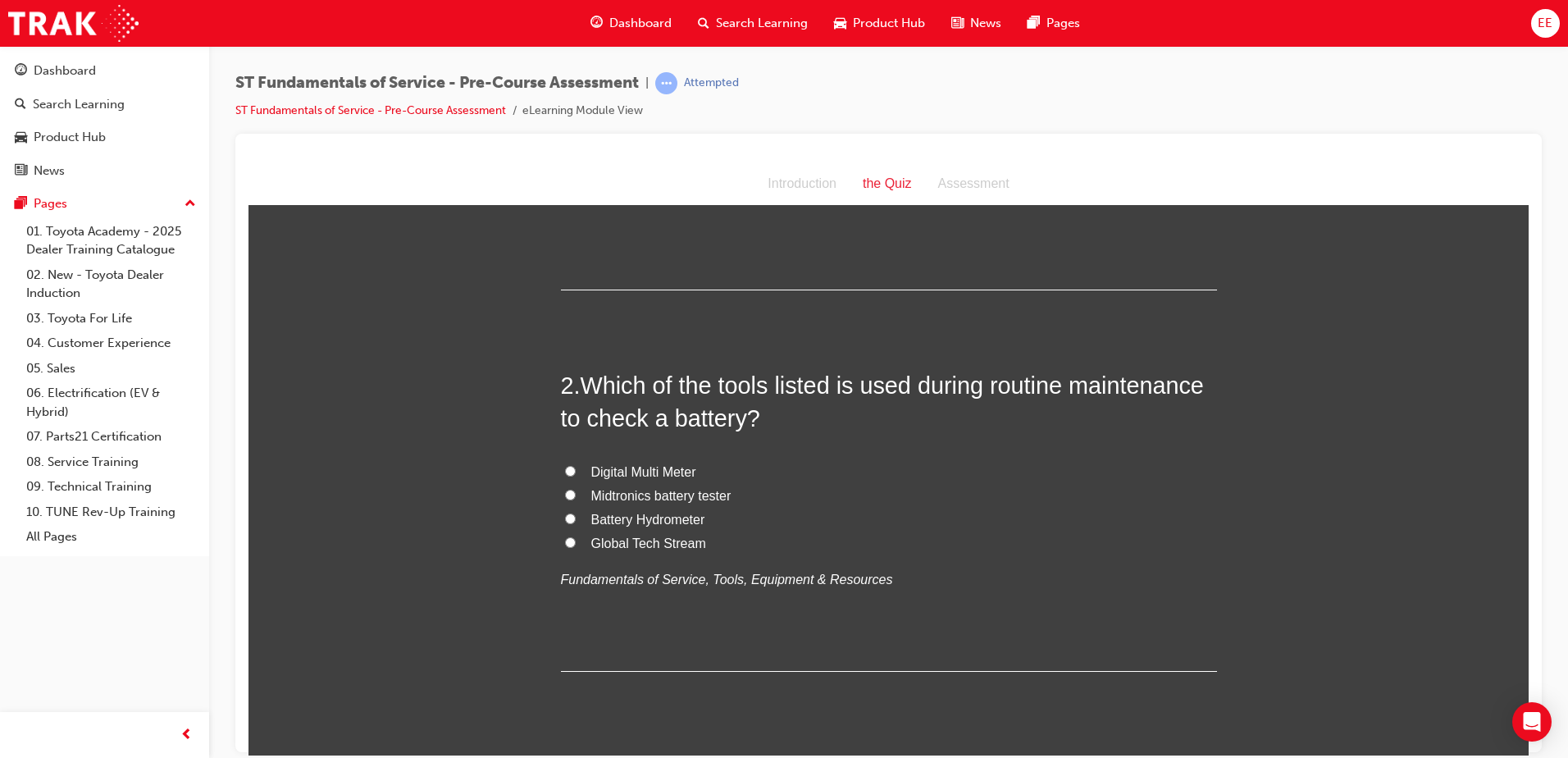
scroll to position [328, 0]
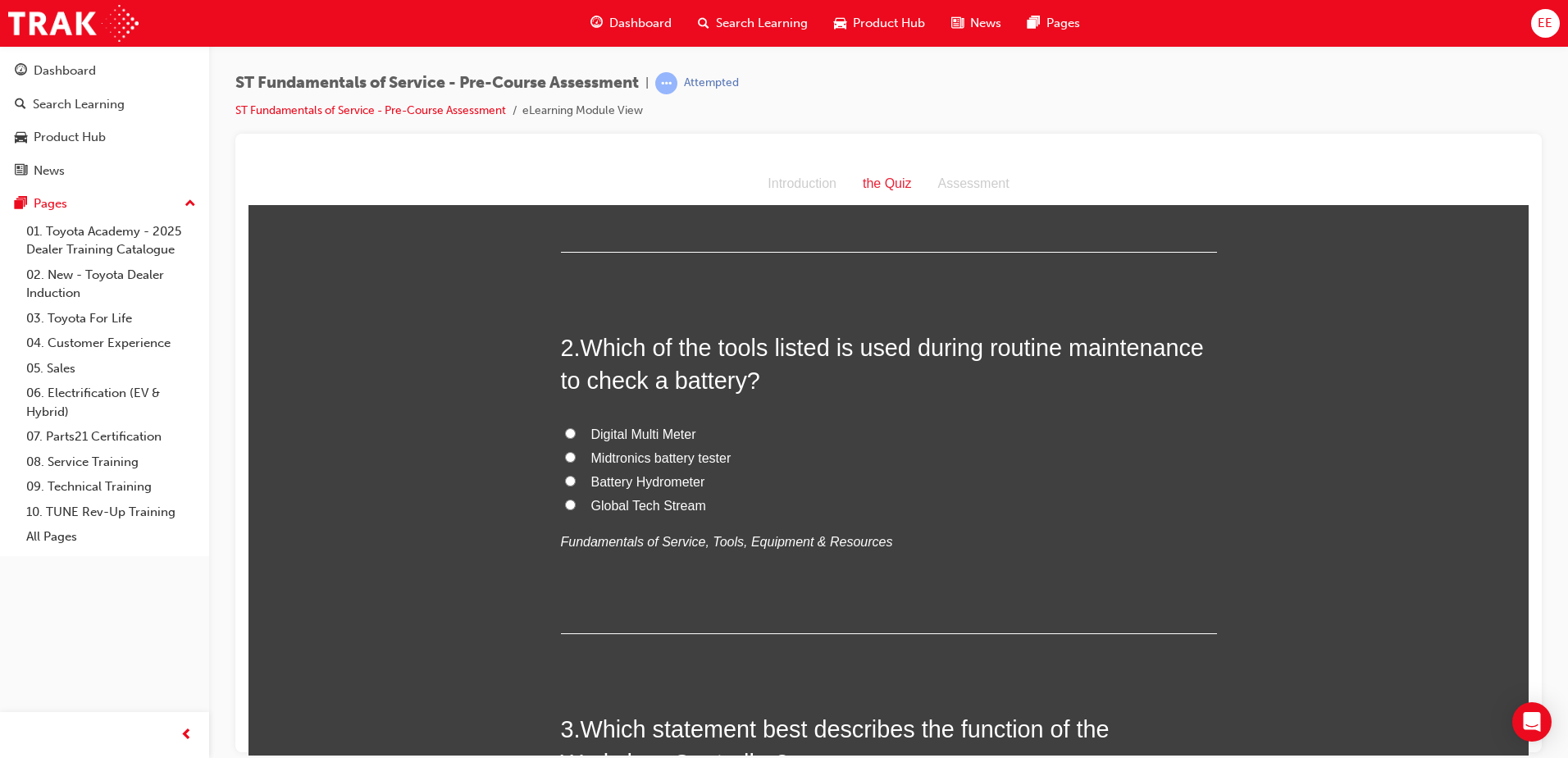
click at [565, 460] on input "Midtronics battery tester" at bounding box center [571, 457] width 11 height 11
radio input "true"
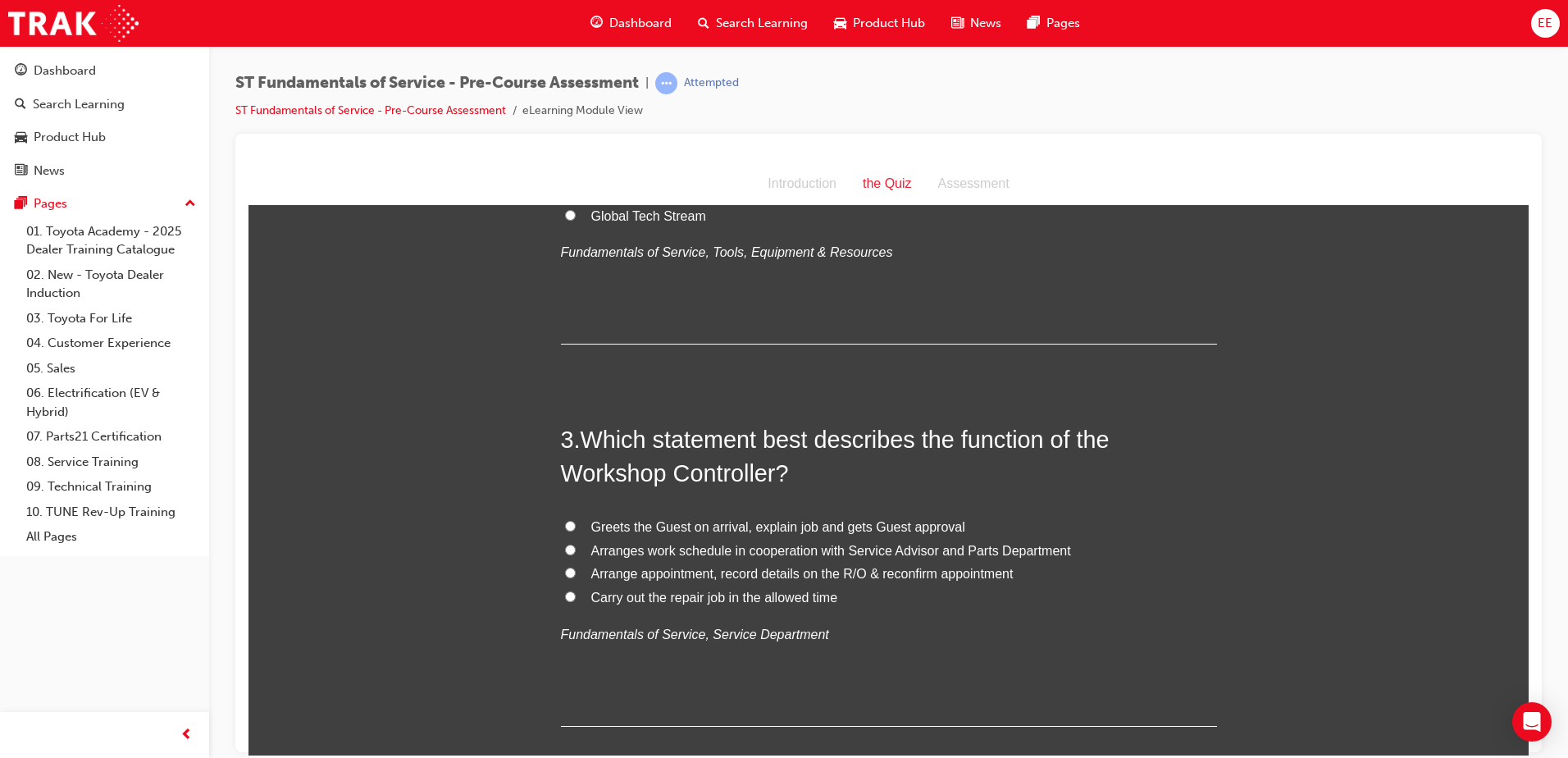
scroll to position [656, 0]
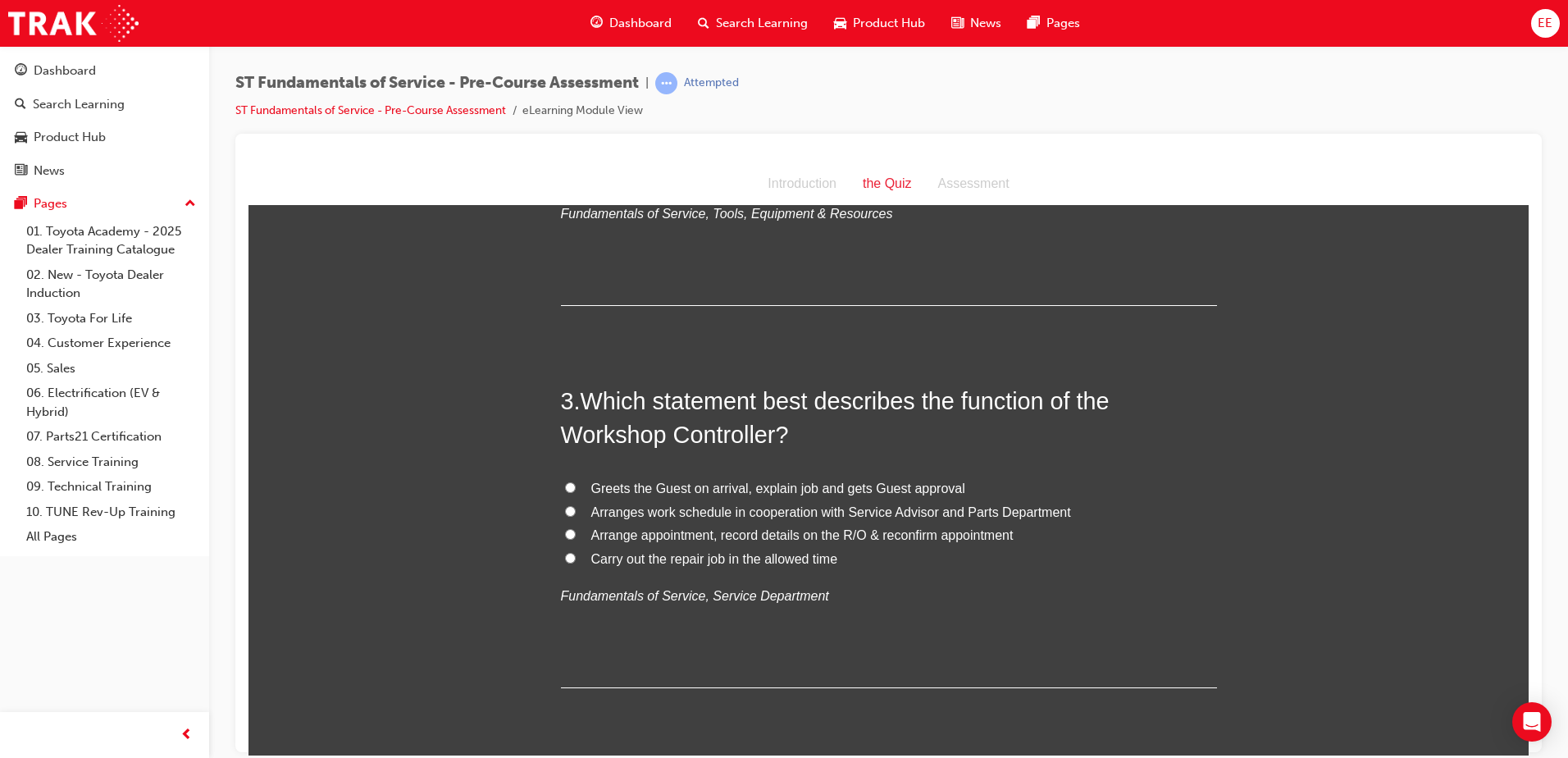
click at [565, 510] on input "Arranges work schedule in cooperation with Service Advisor and Parts Department" at bounding box center [571, 510] width 11 height 11
radio input "true"
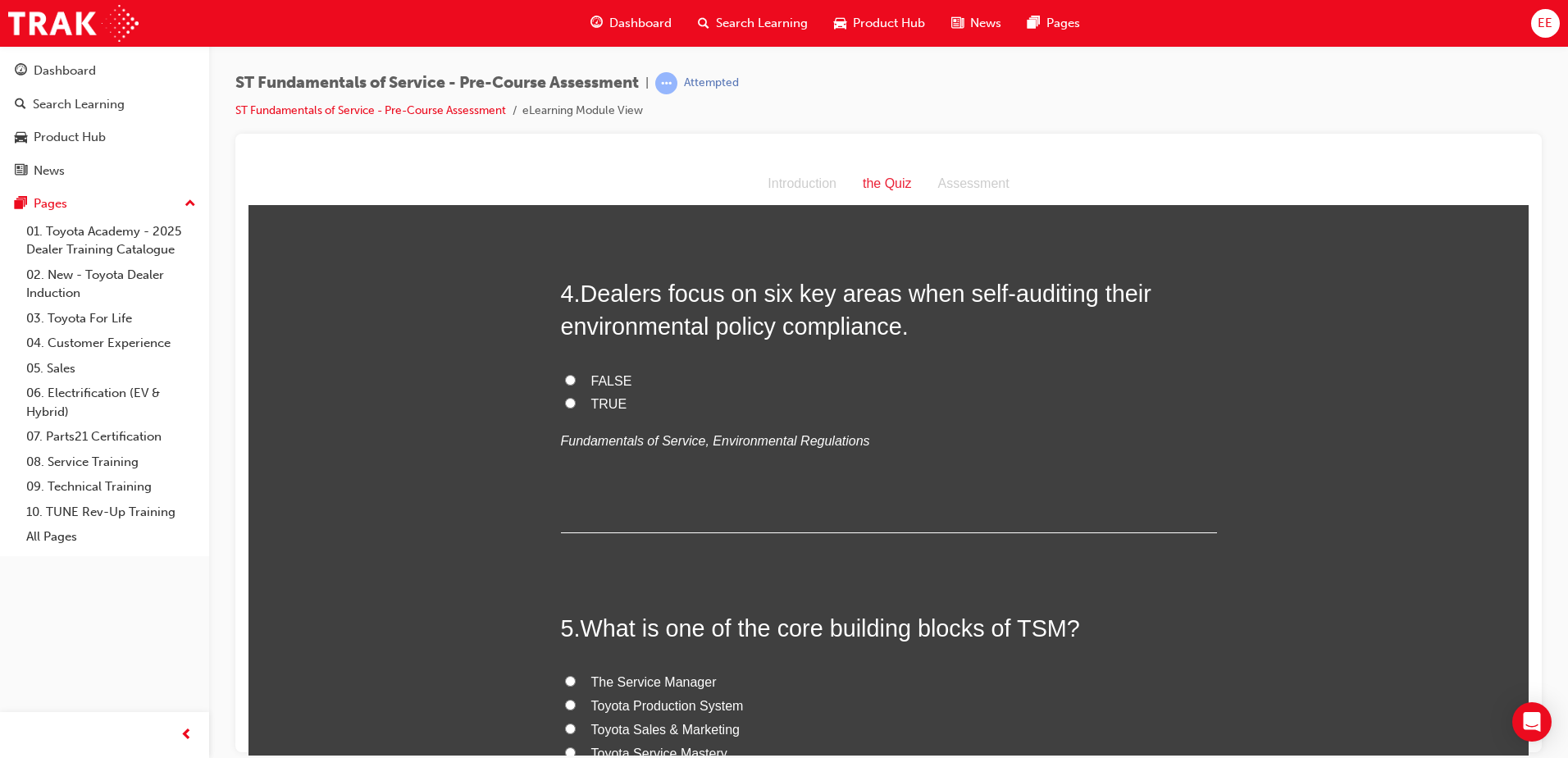
scroll to position [1066, 0]
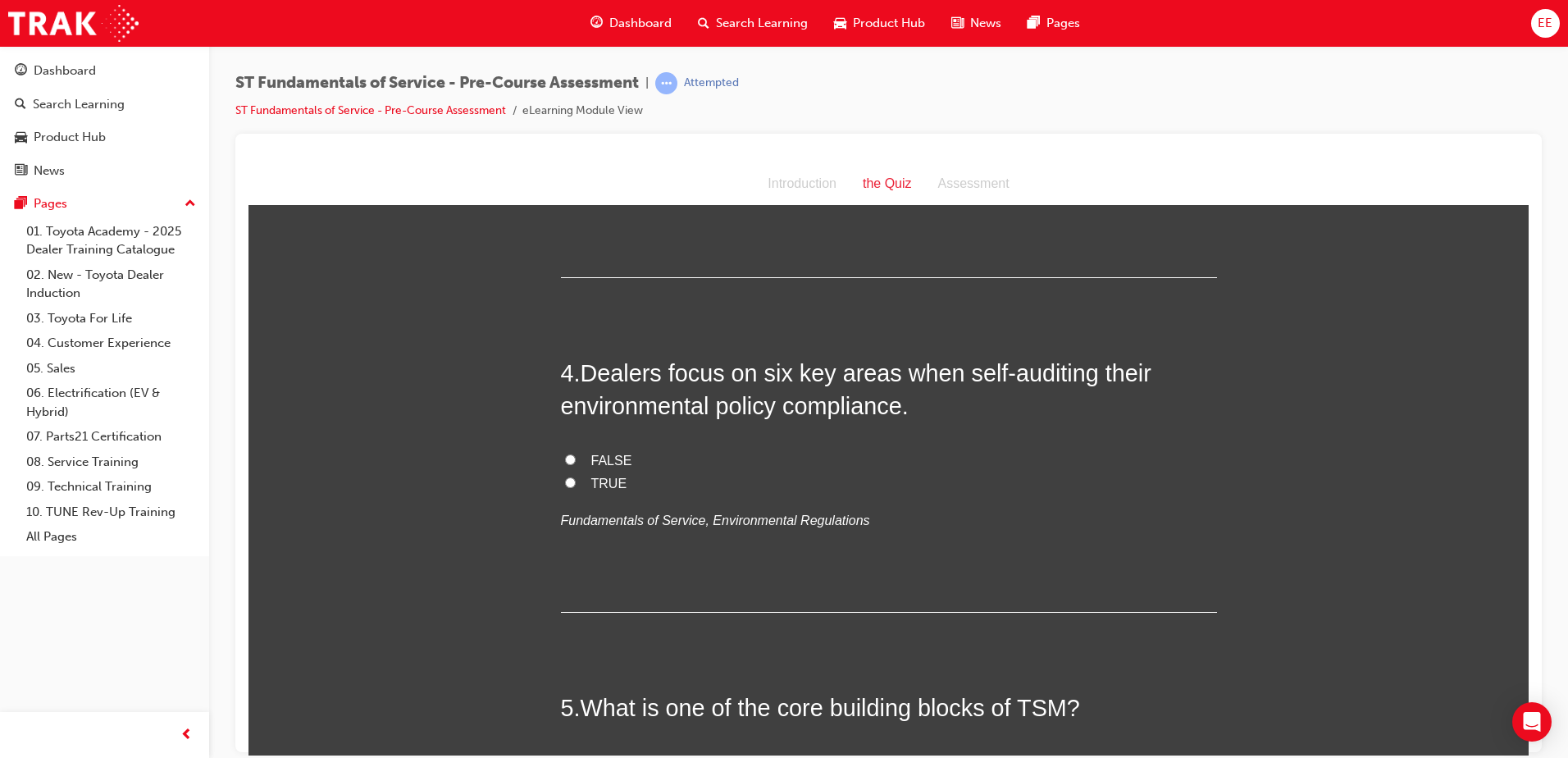
click at [565, 483] on input "TRUE" at bounding box center [571, 482] width 11 height 11
radio input "true"
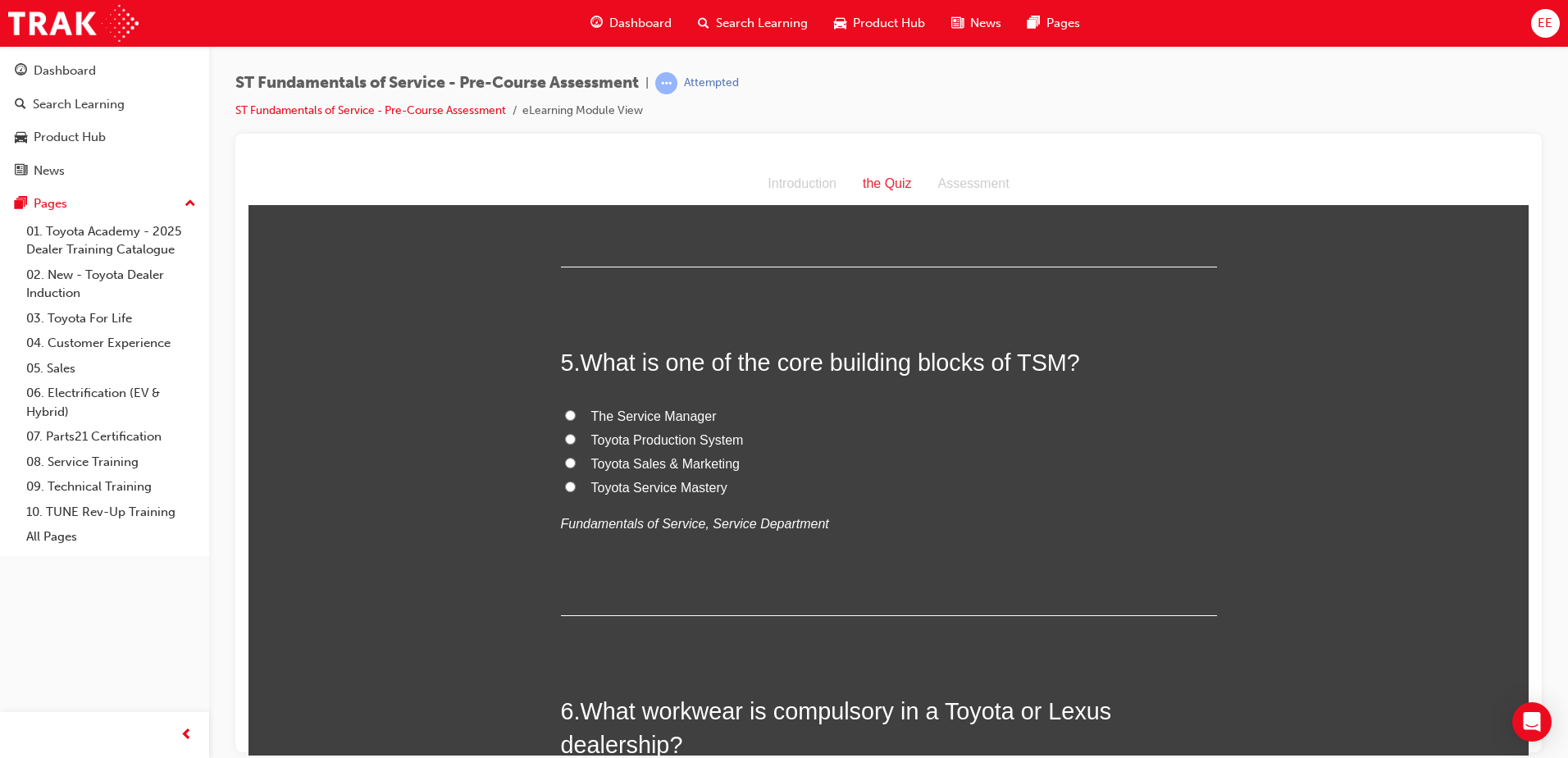
scroll to position [1476, 0]
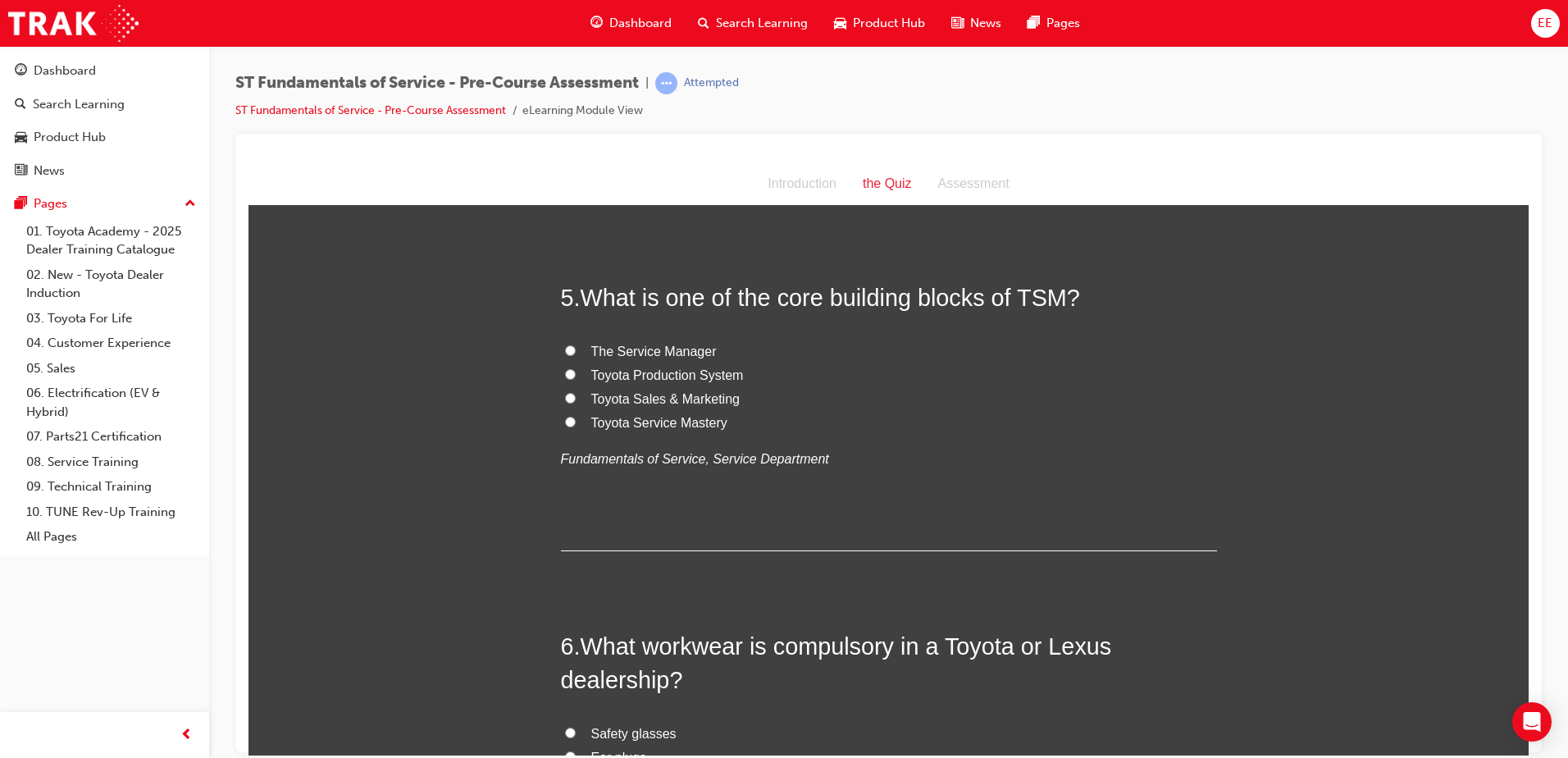
click at [568, 373] on input "Toyota Production System" at bounding box center [571, 374] width 11 height 11
radio input "true"
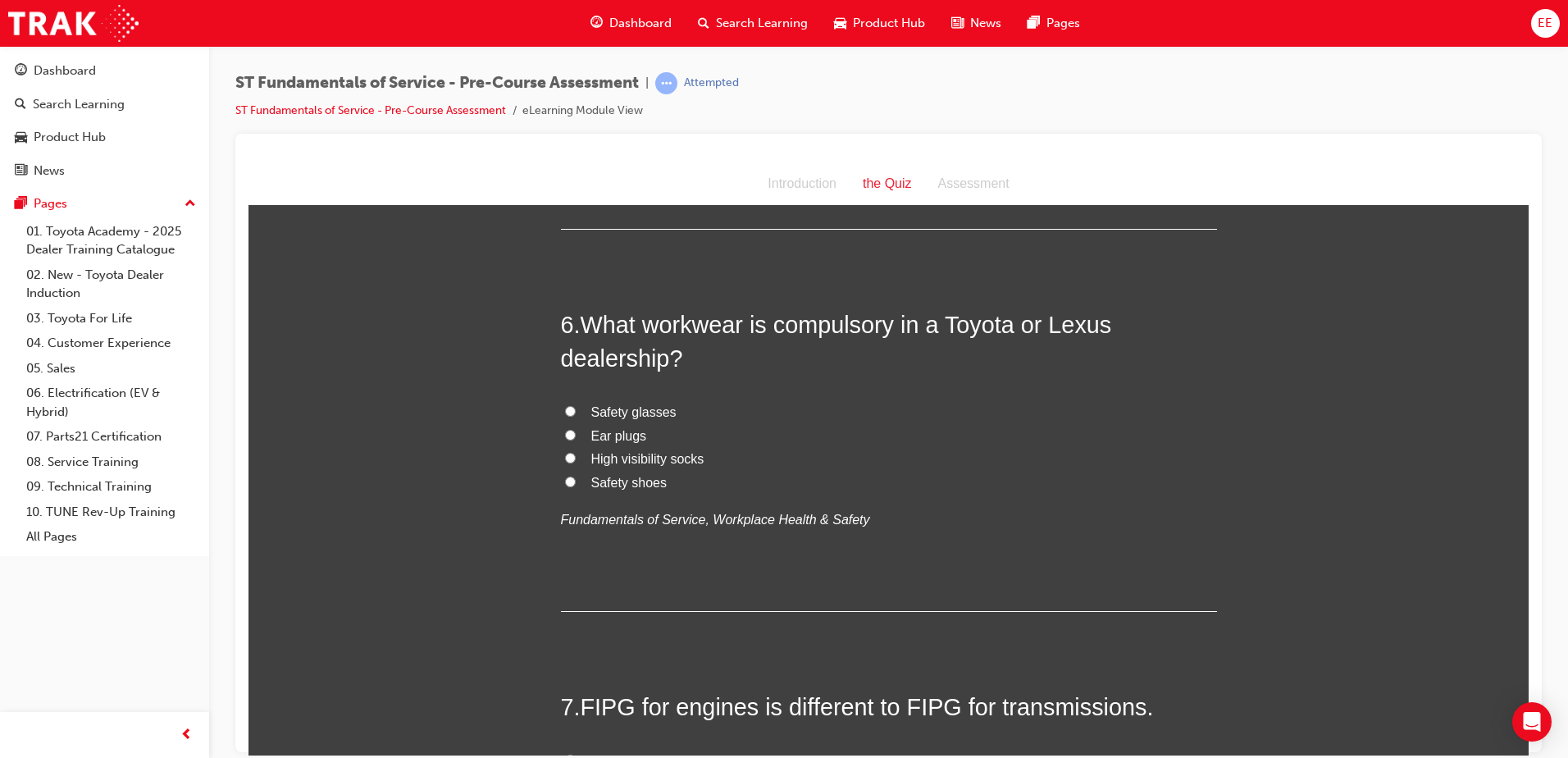
scroll to position [1804, 0]
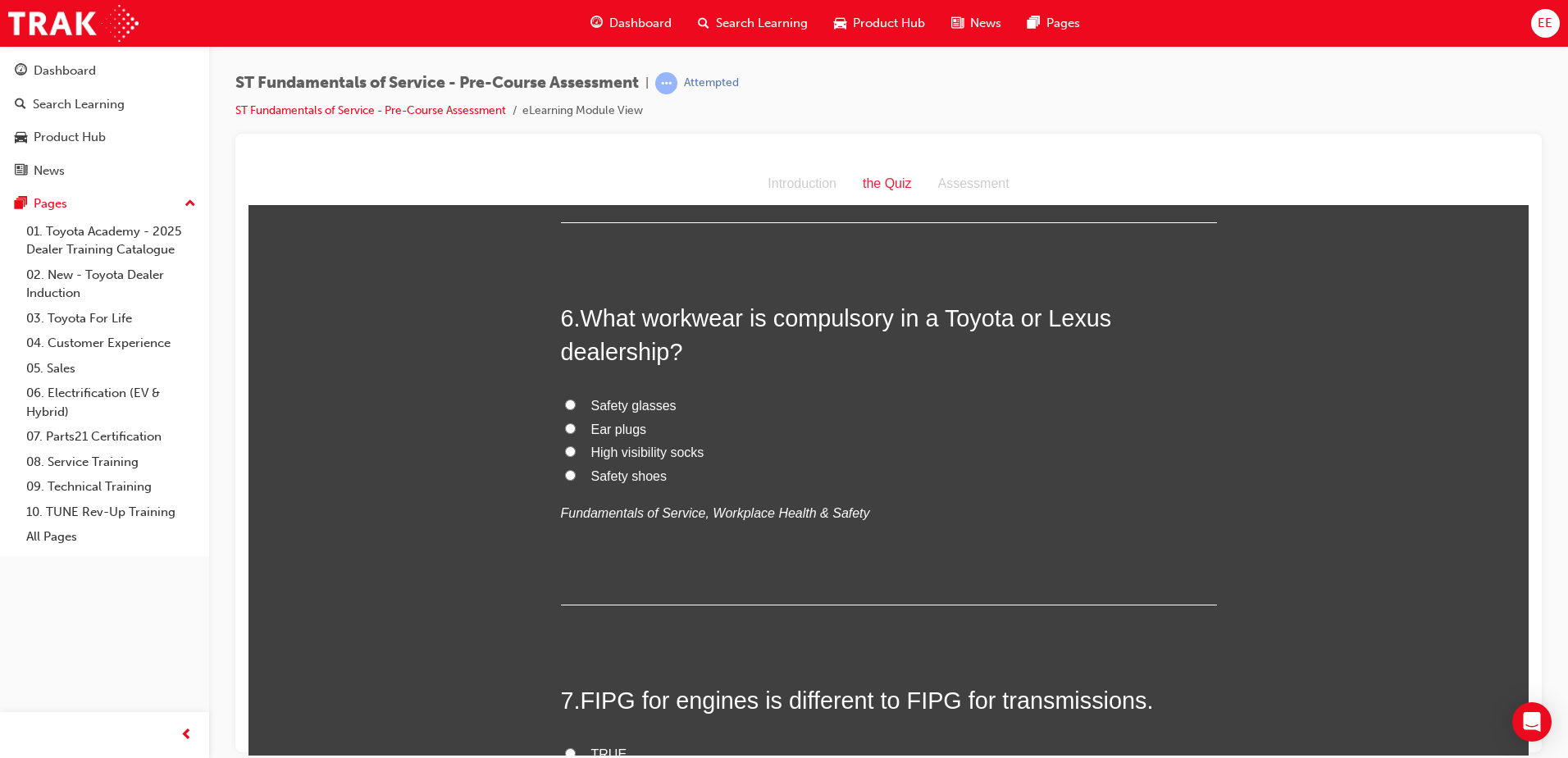
drag, startPoint x: 563, startPoint y: 472, endPoint x: 591, endPoint y: 480, distance: 29.1
click at [565, 472] on input "Safety shoes" at bounding box center [571, 474] width 11 height 11
radio input "true"
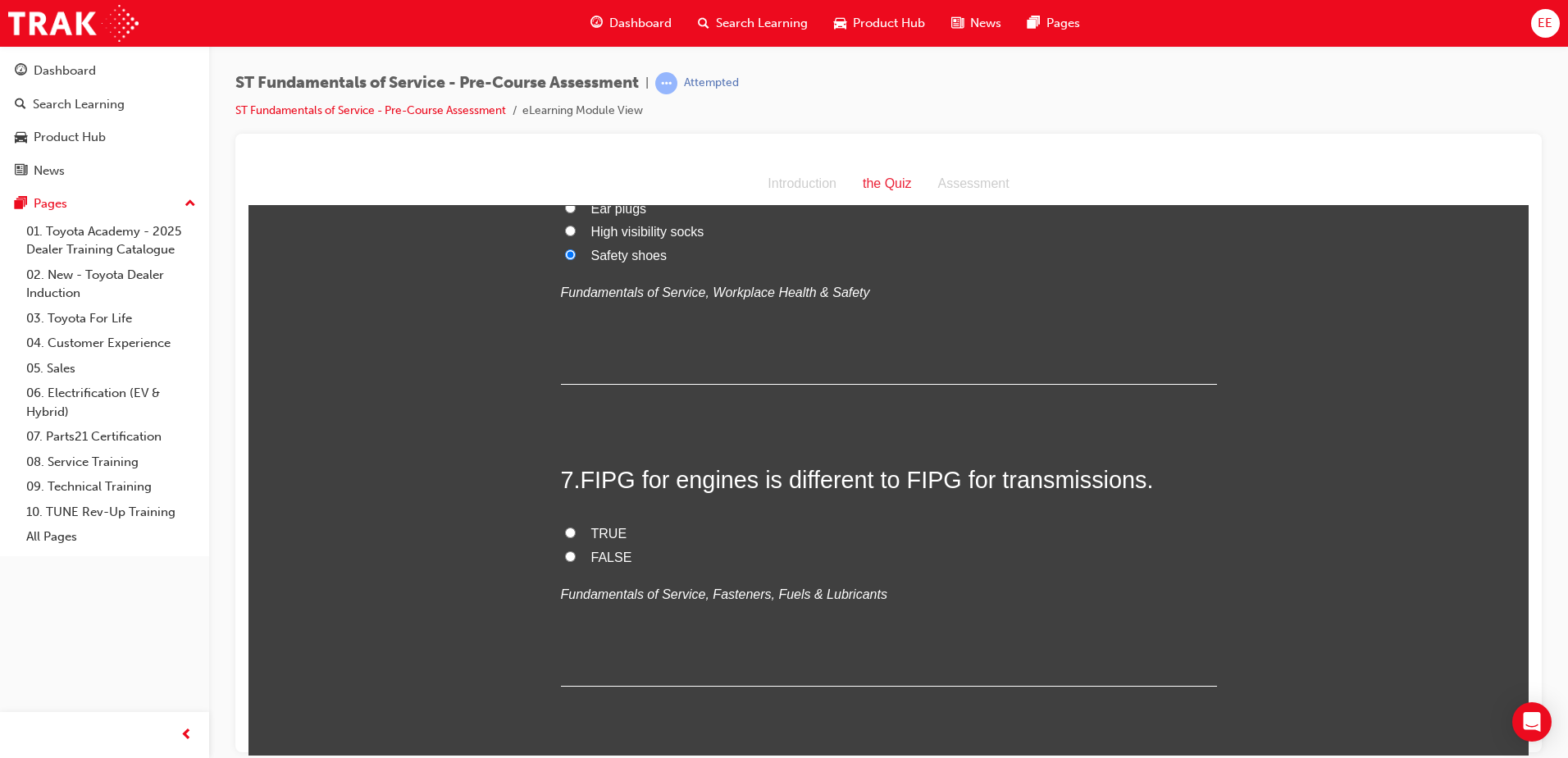
scroll to position [2050, 0]
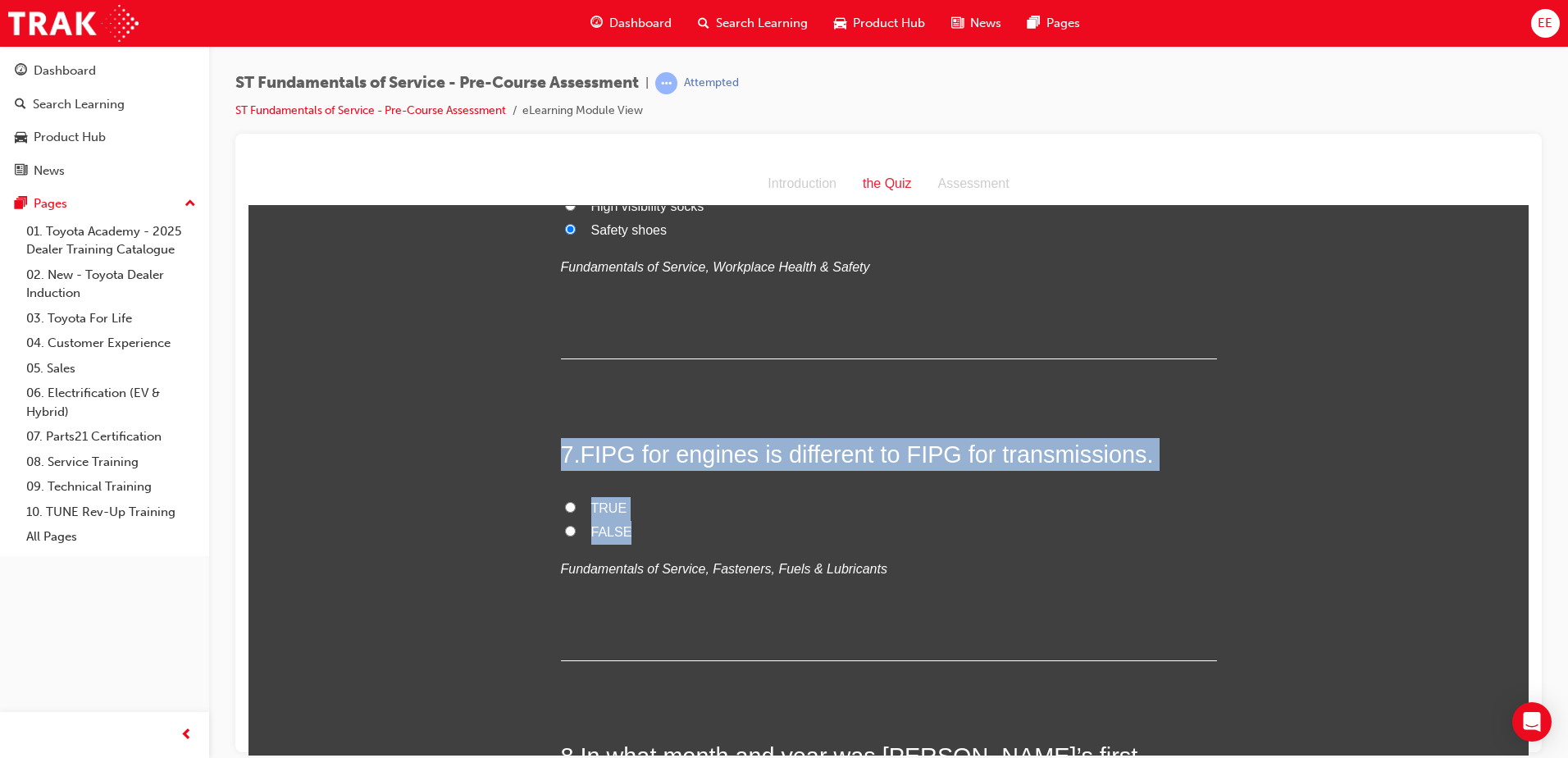
drag, startPoint x: 560, startPoint y: 444, endPoint x: 941, endPoint y: 531, distance: 390.8
click at [941, 531] on div "7 . FIPG for engines is different to FIPG for transmissions. TRUE FALSE Fundame…" at bounding box center [888, 548] width 656 height 223
copy div "7 . FIPG for engines is different to FIPG for transmissions. TRUE FALSE"
click at [566, 504] on input "TRUE" at bounding box center [571, 507] width 11 height 11
radio input "true"
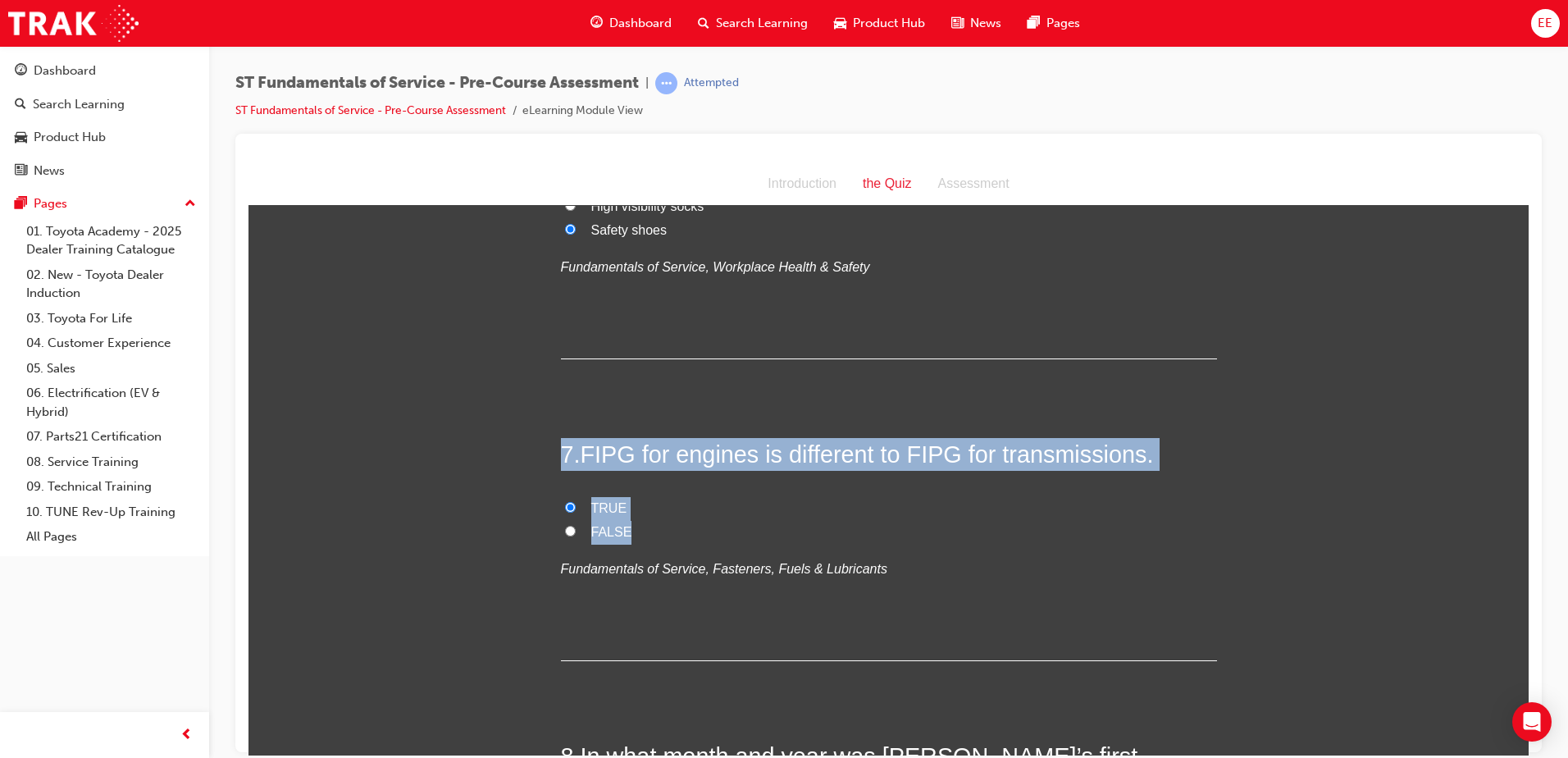
click at [879, 541] on label "FALSE" at bounding box center [888, 531] width 656 height 24
click at [576, 535] on input "FALSE" at bounding box center [571, 531] width 11 height 11
radio input "true"
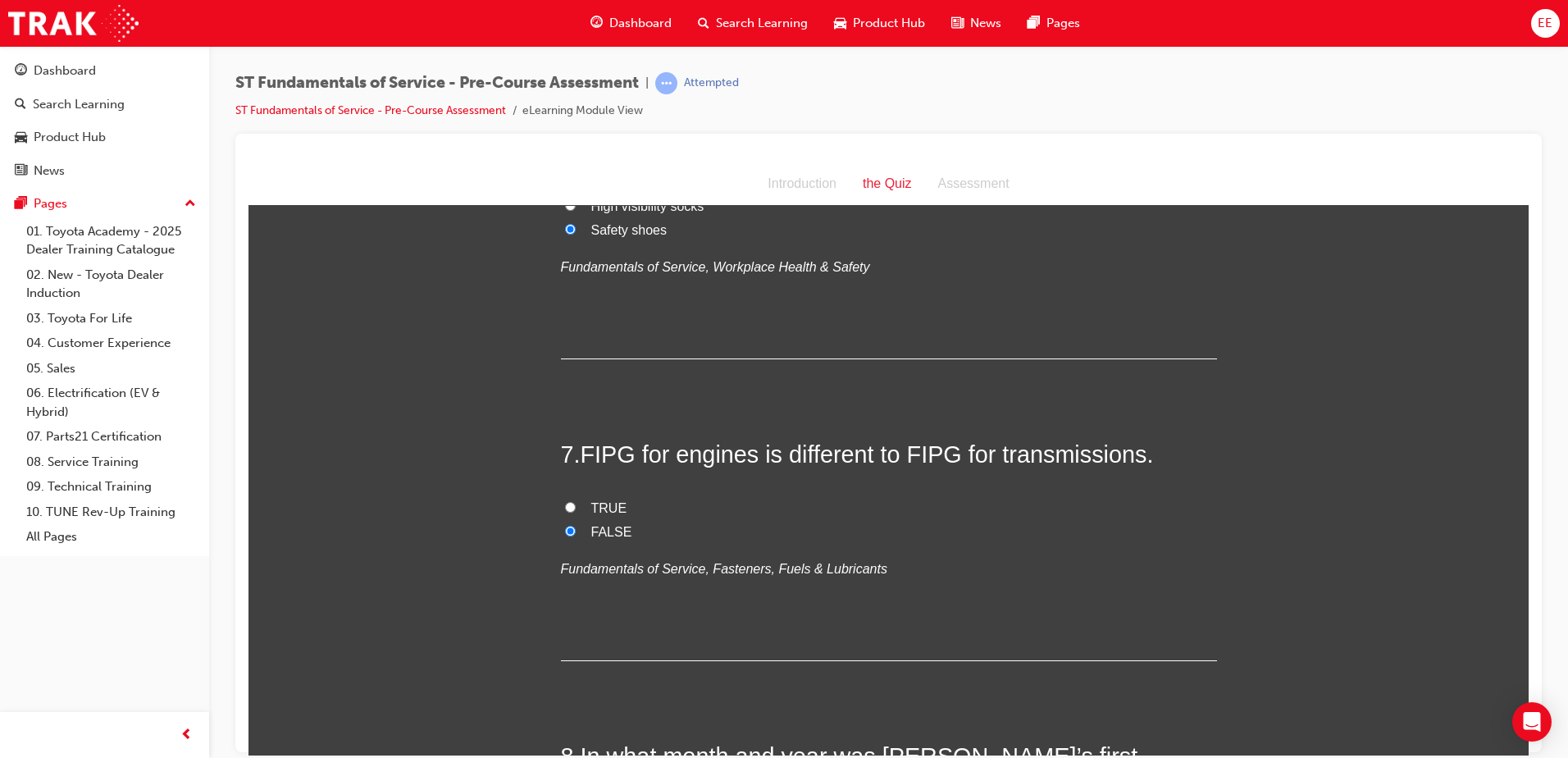
drag, startPoint x: 594, startPoint y: 491, endPoint x: 587, endPoint y: 500, distance: 11.4
click at [593, 491] on div "7 . FIPG for engines is different to FIPG for transmissions. TRUE FALSE Fundame…" at bounding box center [888, 548] width 656 height 223
click at [592, 502] on span "TRUE" at bounding box center [610, 507] width 36 height 14
click at [576, 502] on input "TRUE" at bounding box center [571, 507] width 11 height 11
radio input "true"
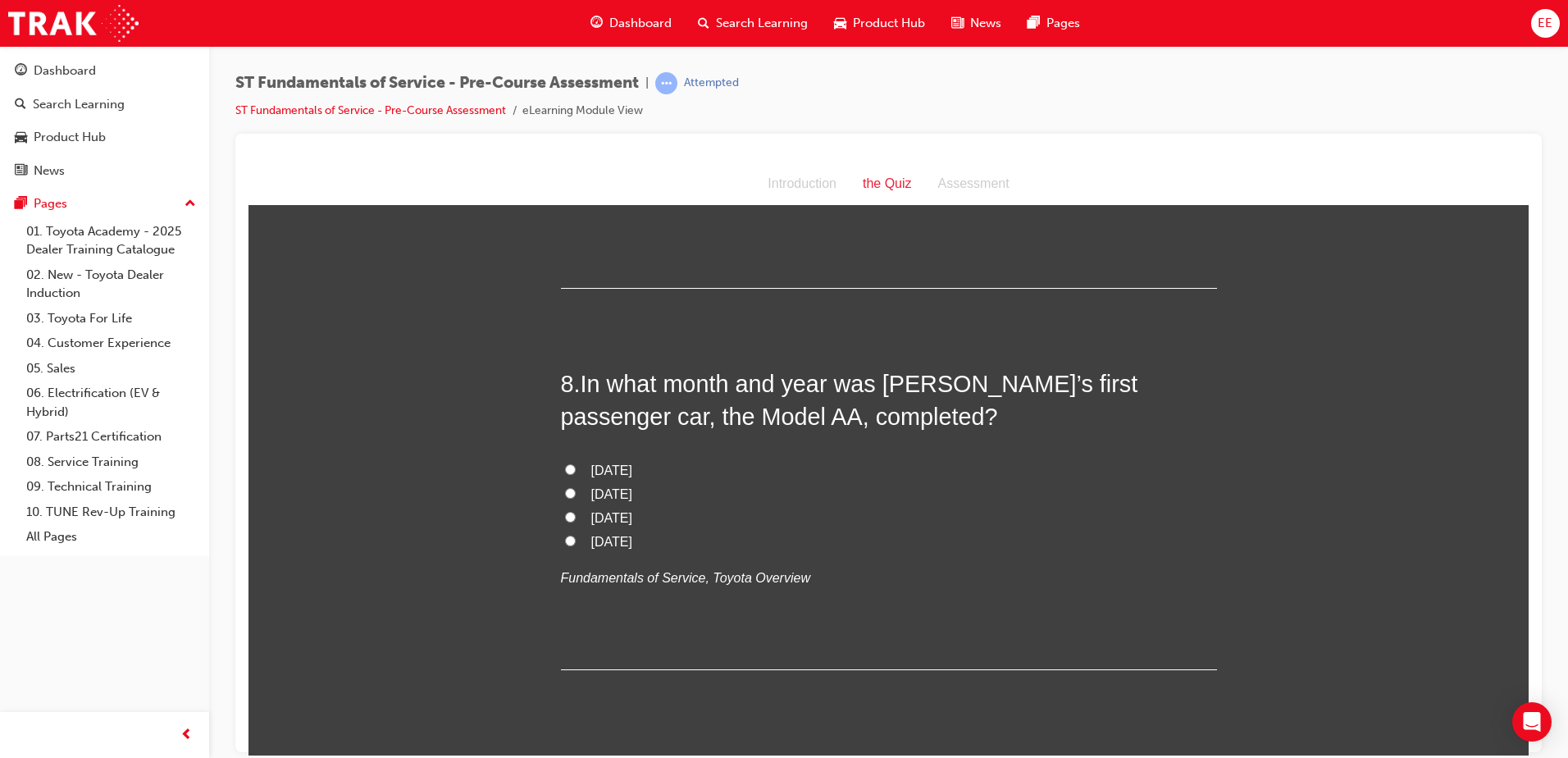
scroll to position [2460, 0]
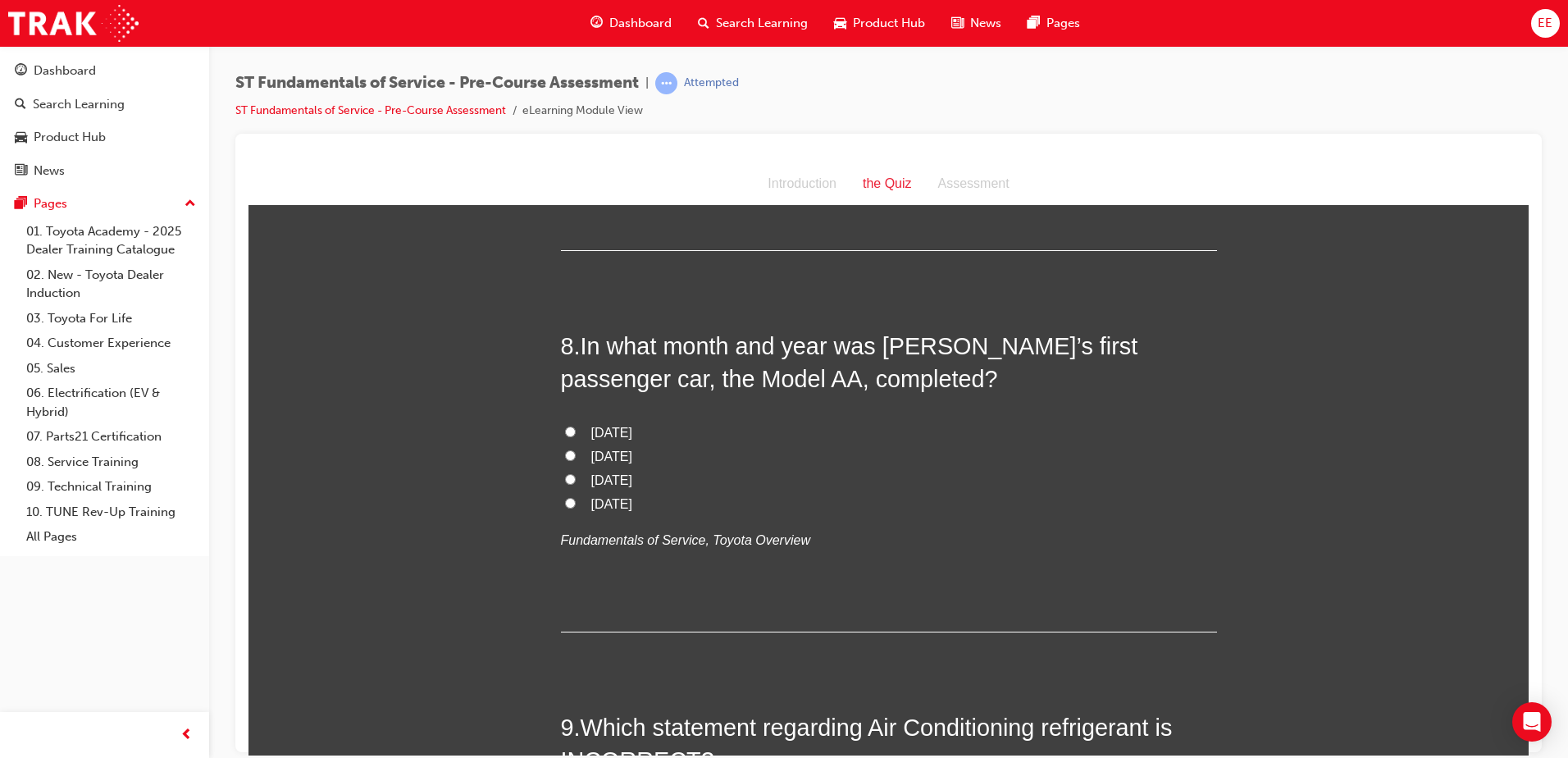
click at [566, 500] on input "April 1936" at bounding box center [571, 502] width 11 height 11
radio input "true"
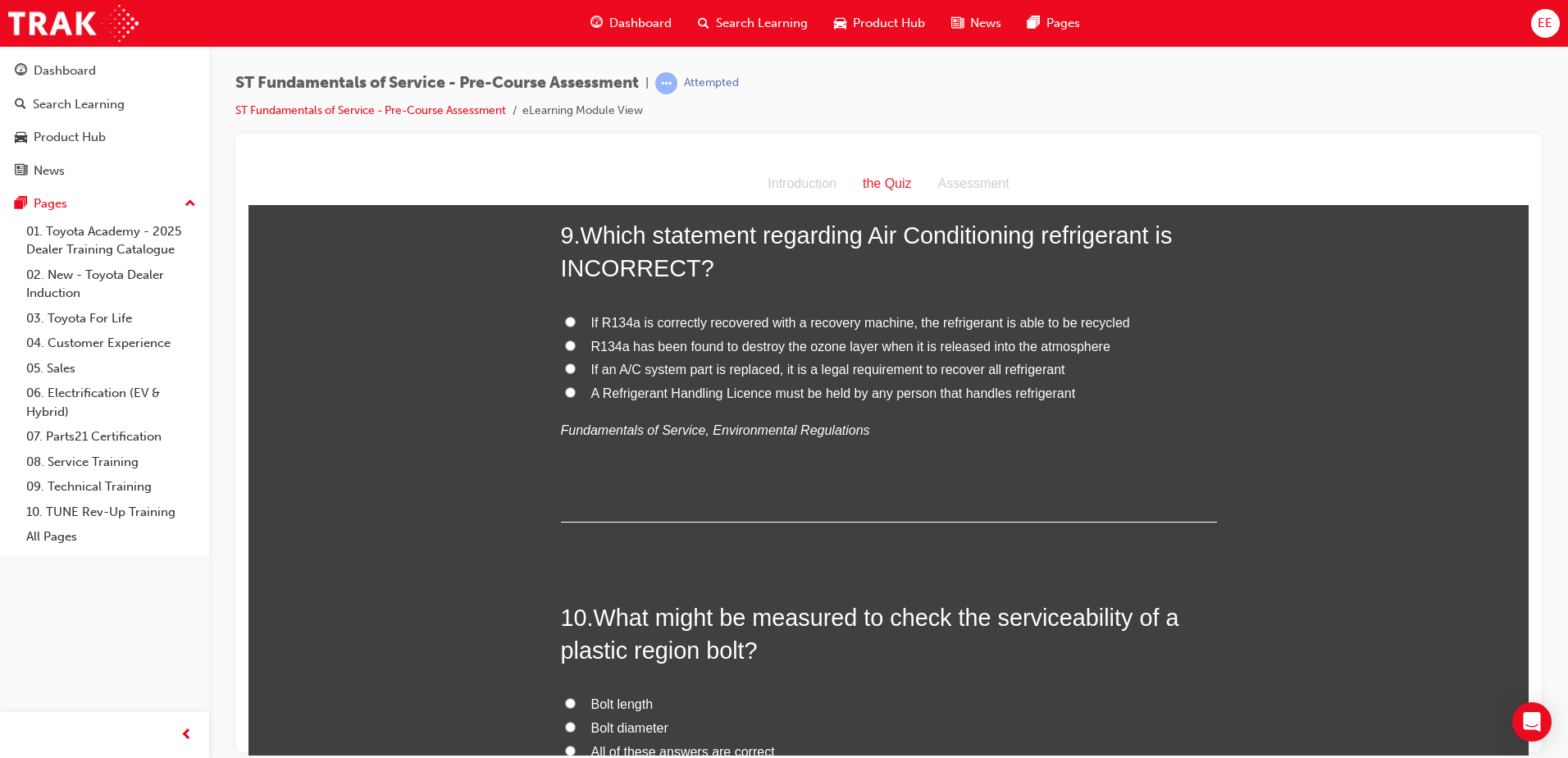
scroll to position [2788, 0]
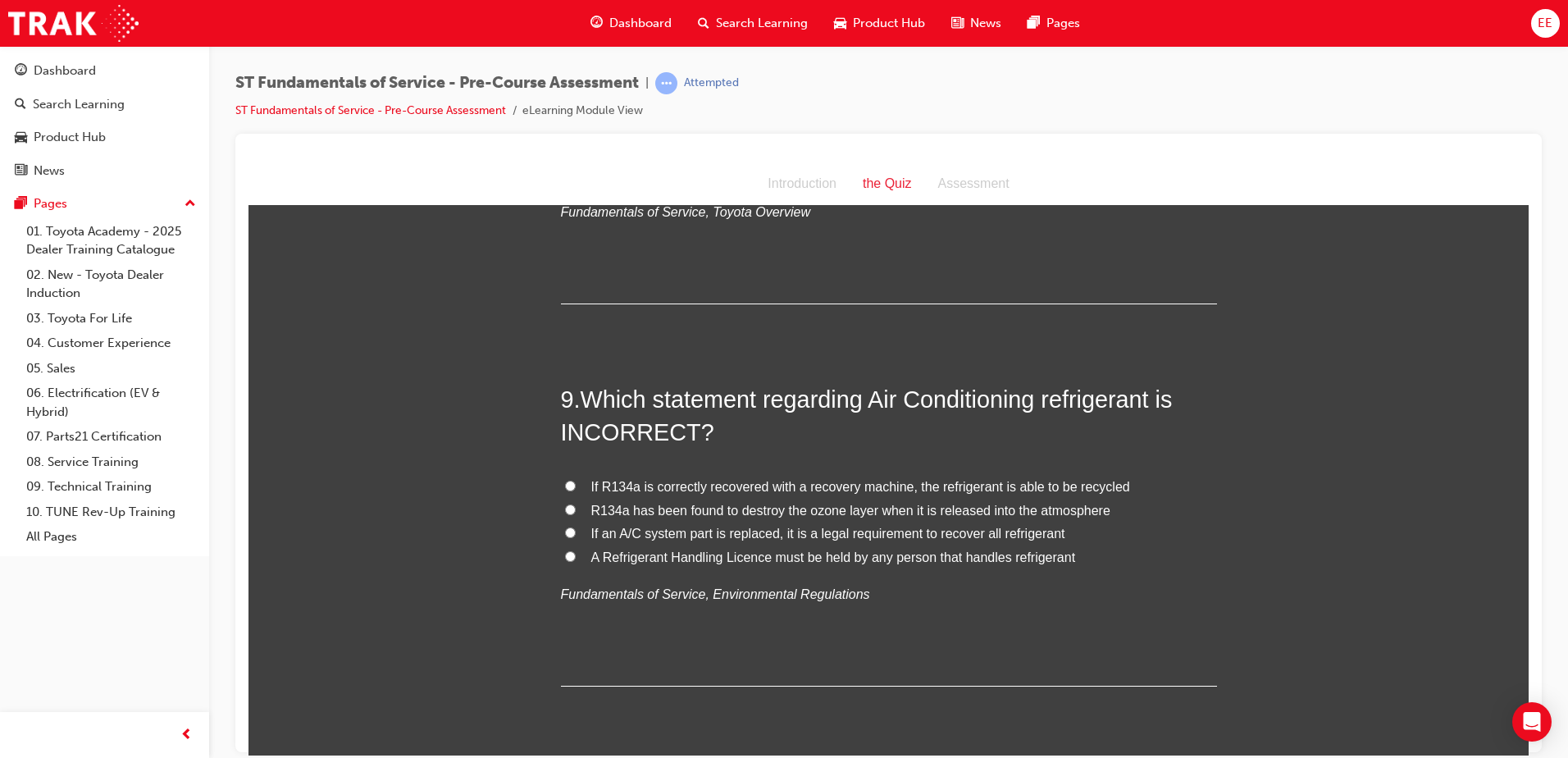
drag, startPoint x: 1113, startPoint y: 568, endPoint x: 570, endPoint y: 384, distance: 573.3
click at [570, 384] on div "9 . Which statement regarding Air Conditioning refrigerant is INCORRECT? If R13…" at bounding box center [888, 533] width 656 height 303
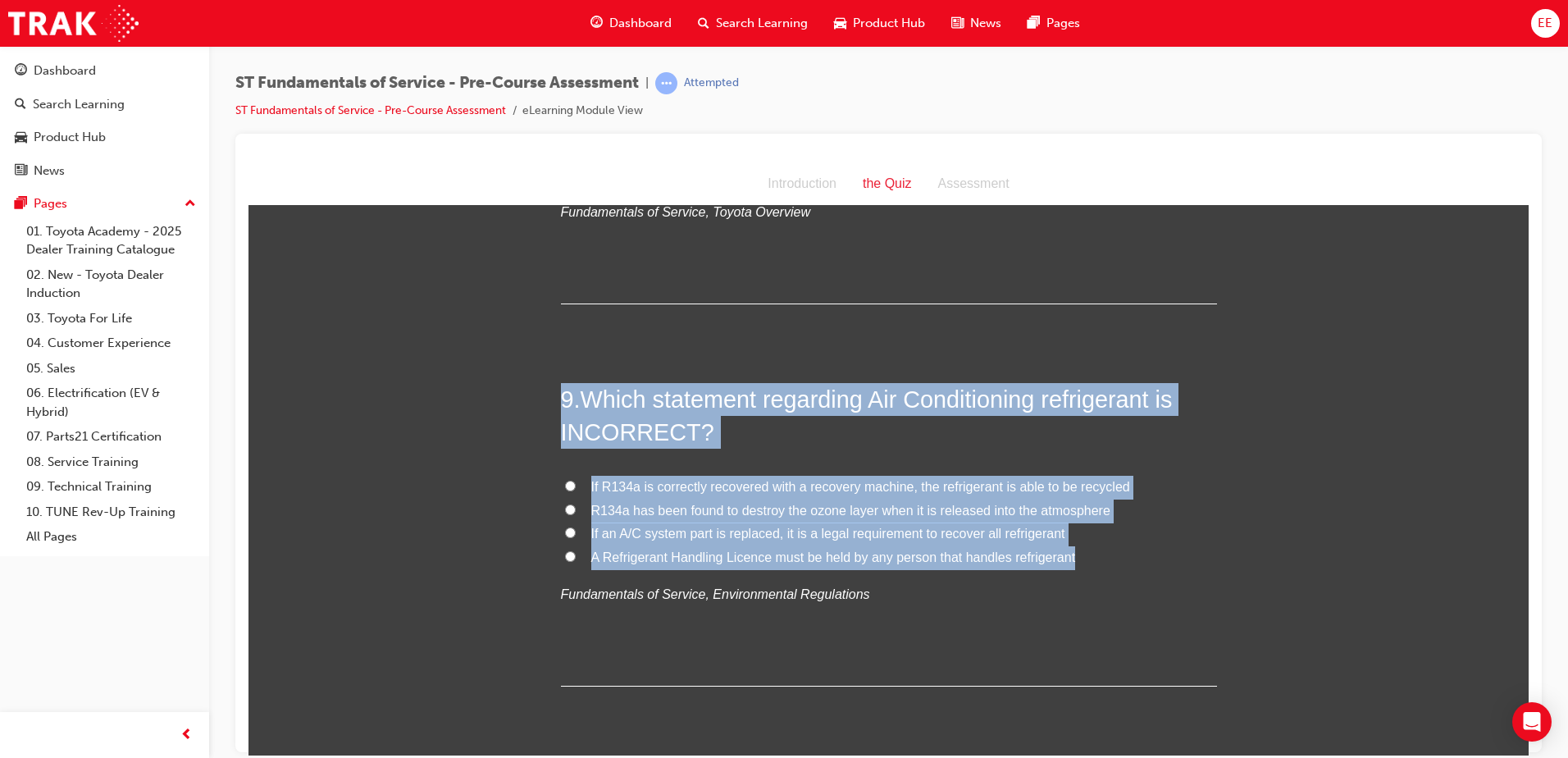
drag, startPoint x: 555, startPoint y: 396, endPoint x: 1193, endPoint y: 555, distance: 657.5
click at [1193, 555] on div "9 . Which statement regarding Air Conditioning refrigerant is INCORRECT? If R13…" at bounding box center [888, 533] width 656 height 303
copy div "9 . Which statement regarding Air Conditioning refrigerant is INCORRECT? If R13…"
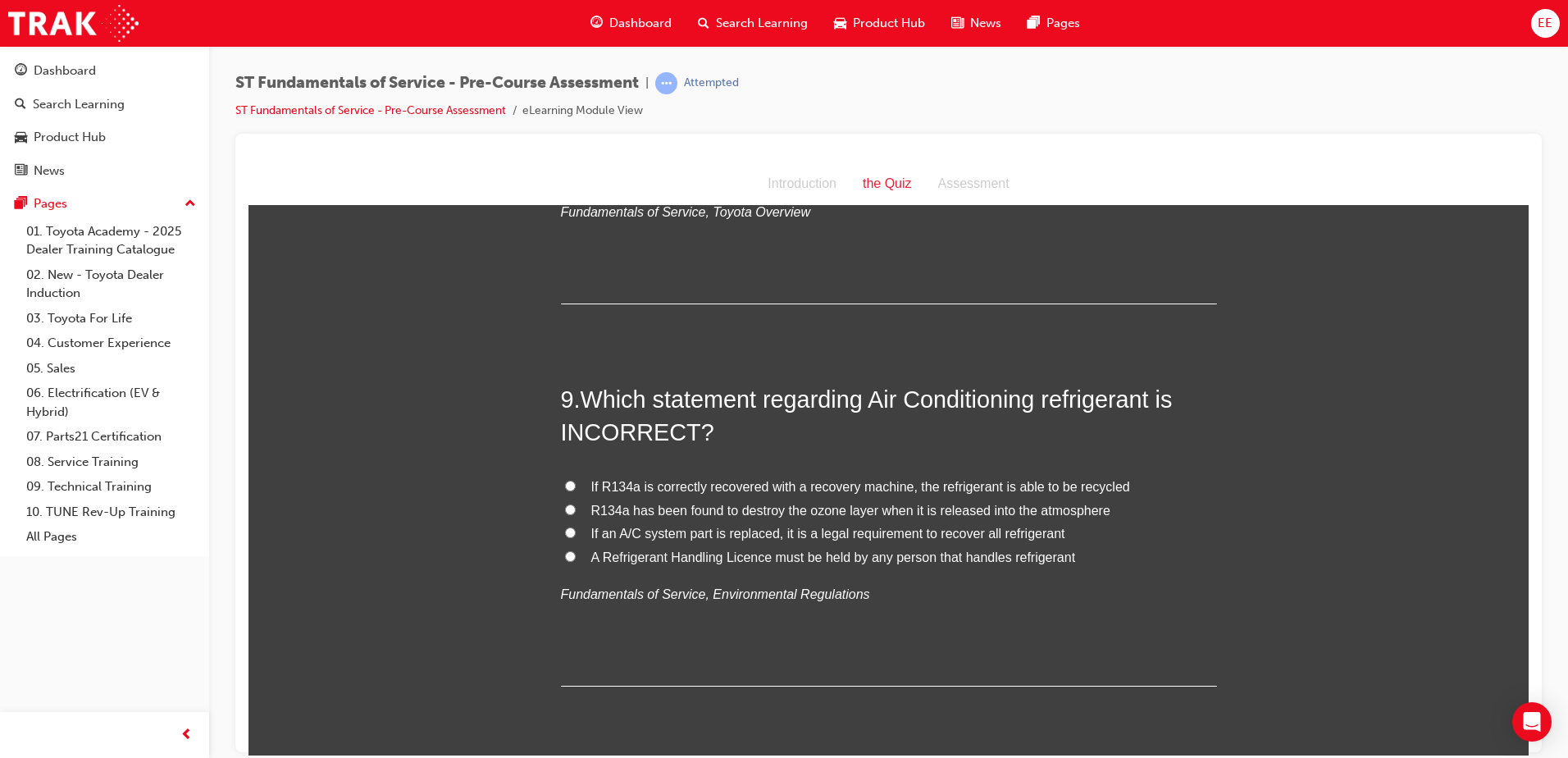
click at [565, 513] on input "R134a has been found to destroy the ozone layer when it is released into the at…" at bounding box center [571, 509] width 11 height 11
radio input "true"
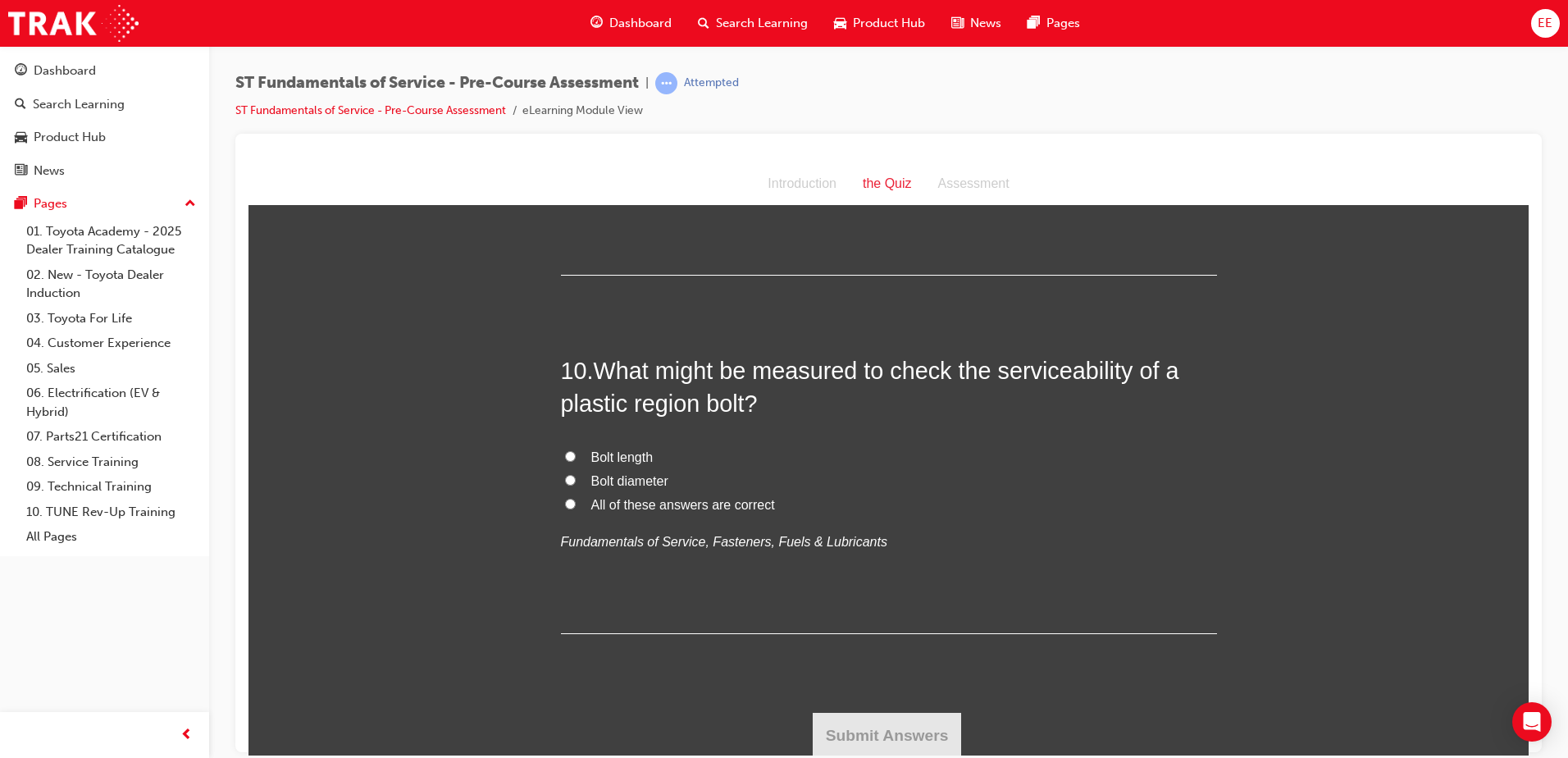
scroll to position [3201, 0]
click at [606, 505] on span "All of these answers are correct" at bounding box center [683, 500] width 184 height 14
click at [576, 505] on input "All of these answers are correct" at bounding box center [571, 500] width 11 height 11
radio input "true"
click at [890, 725] on button "Submit Answers" at bounding box center [887, 732] width 149 height 45
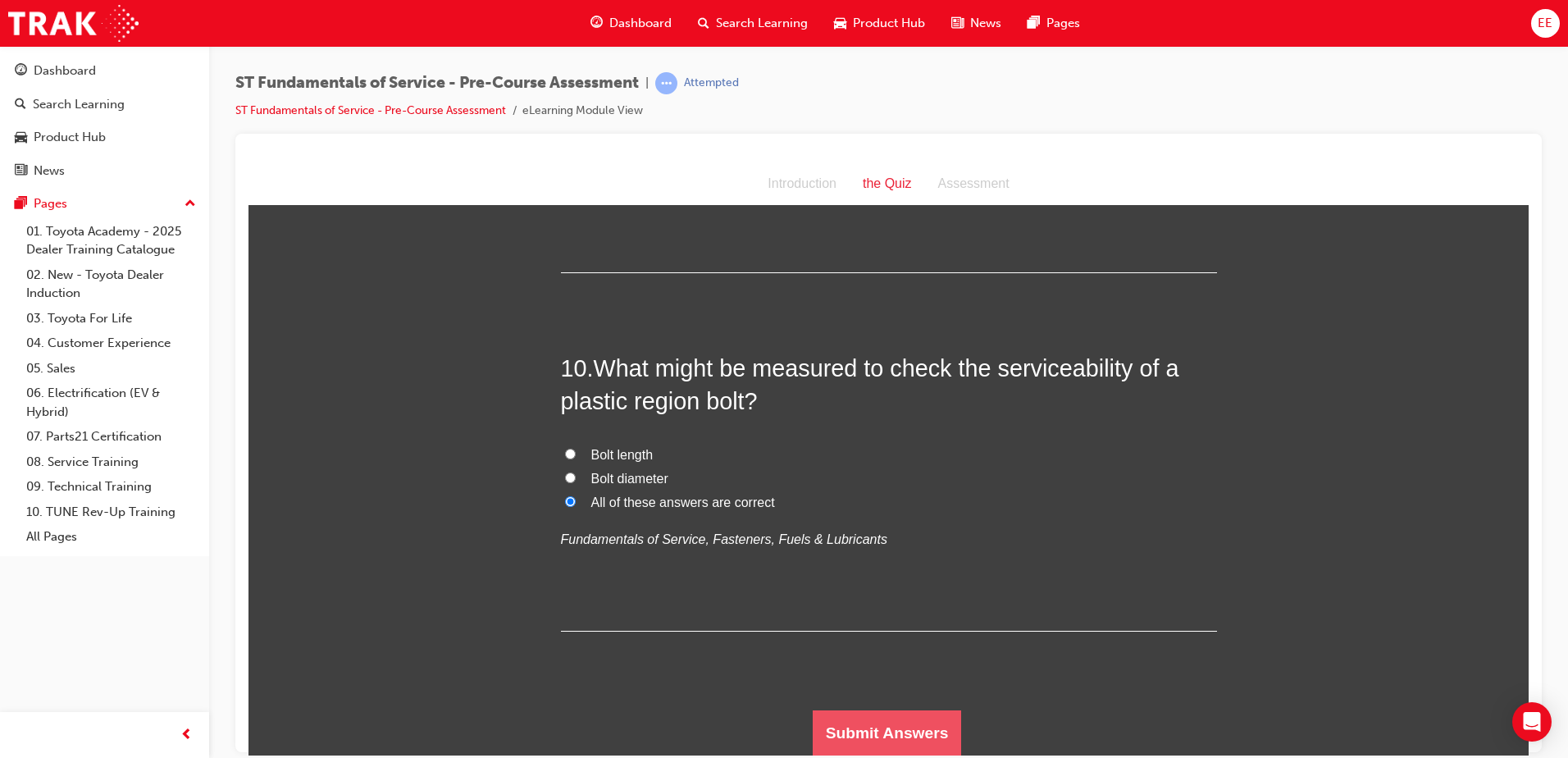
scroll to position [0, 0]
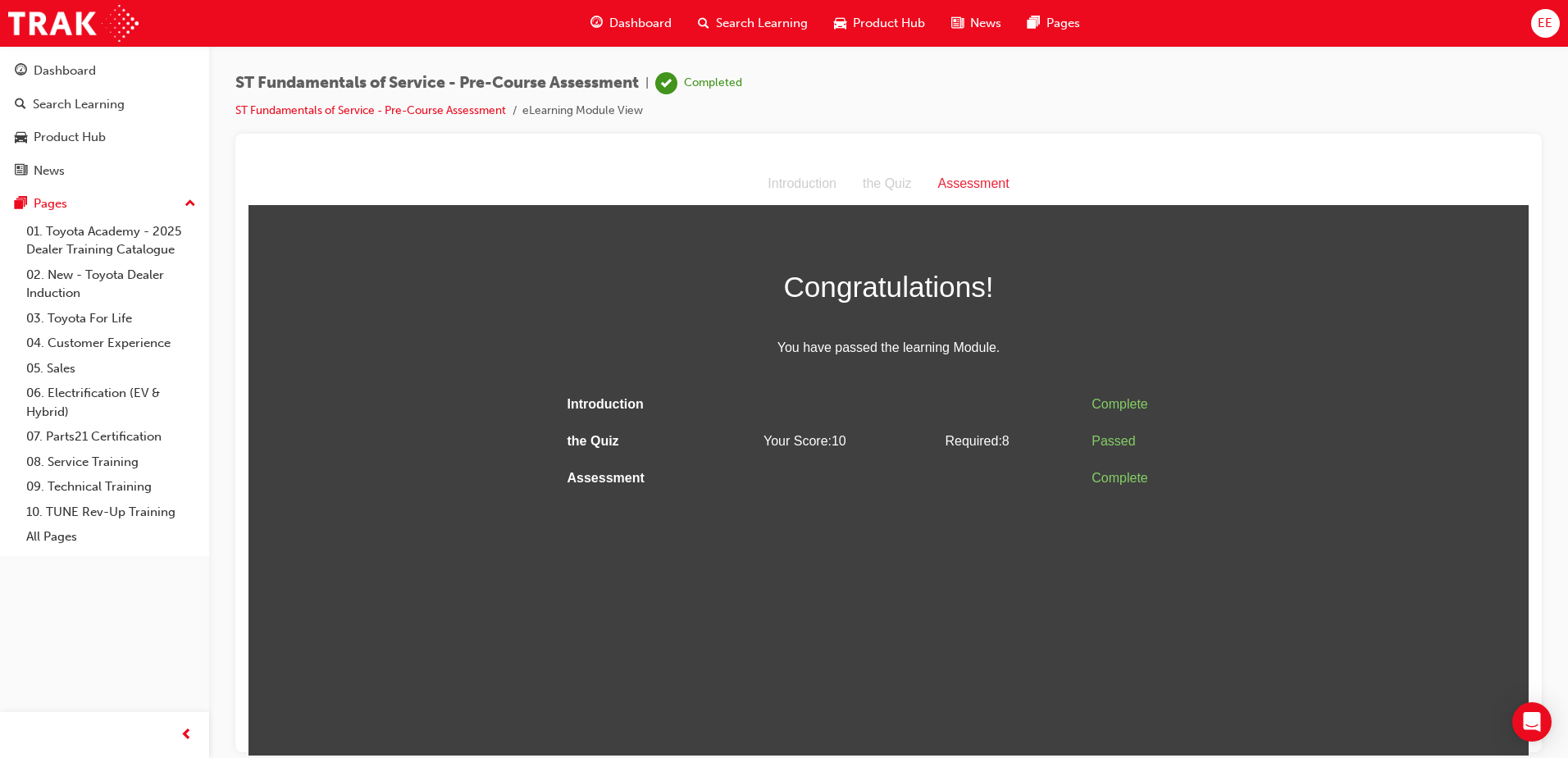
click at [577, 344] on span "You have passed the learning Module." at bounding box center [888, 348] width 656 height 24
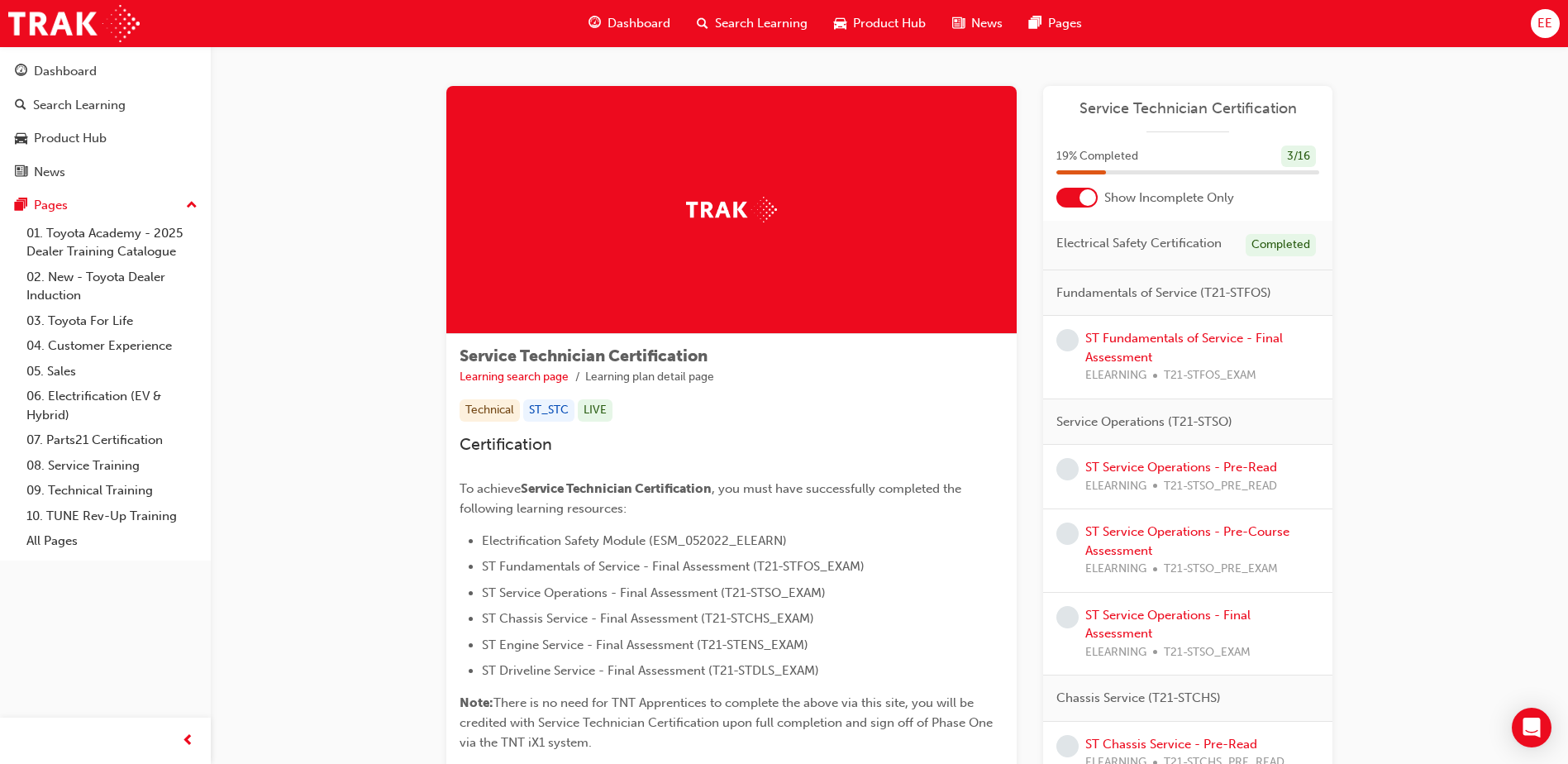
click at [1088, 196] on div at bounding box center [1088, 197] width 17 height 17
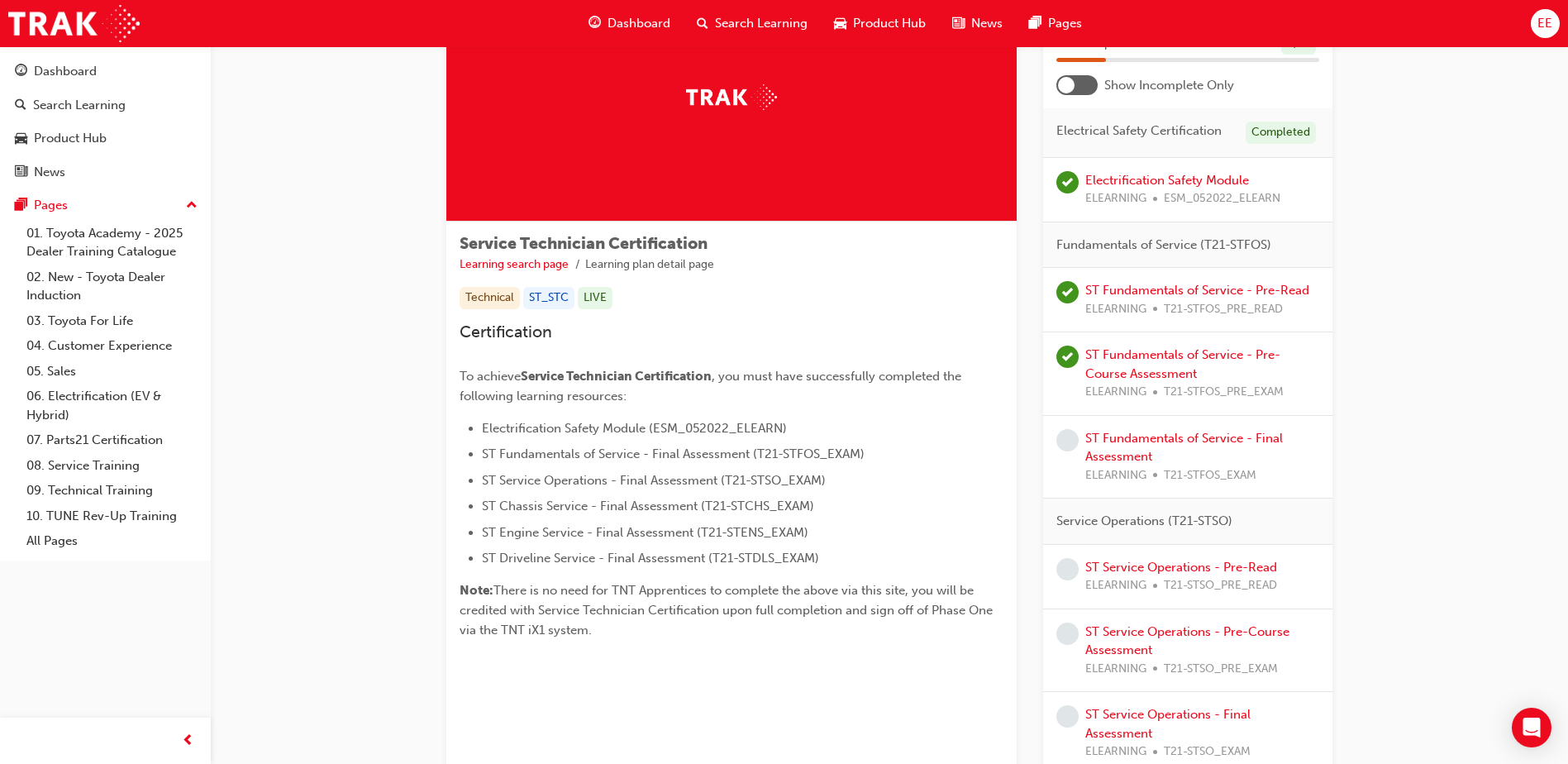
scroll to position [165, 0]
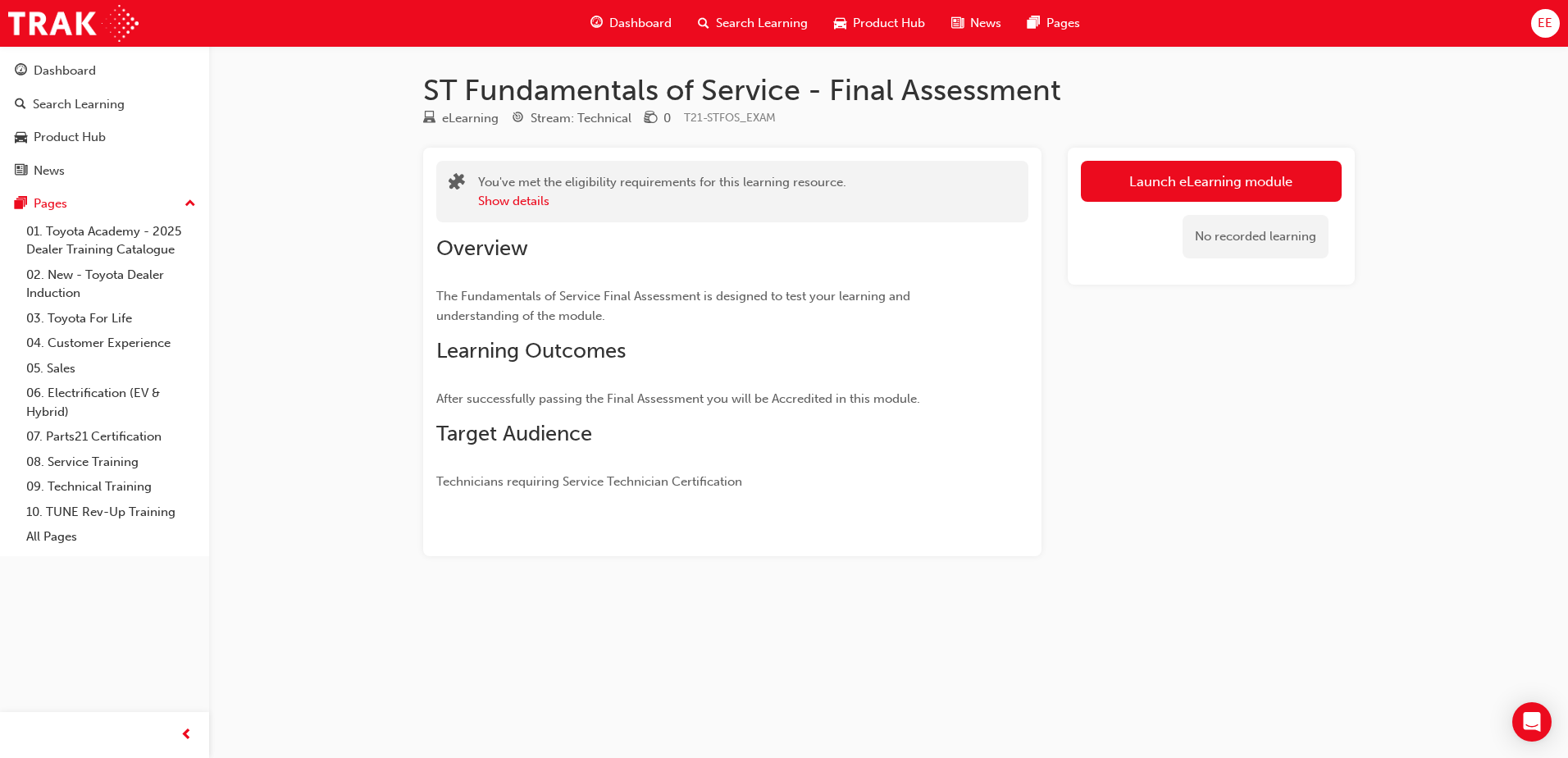
click at [1220, 380] on div "Launch eLearning module No recorded learning" at bounding box center [1210, 351] width 287 height 409
click at [1184, 191] on link "Launch eLearning module" at bounding box center [1211, 181] width 261 height 41
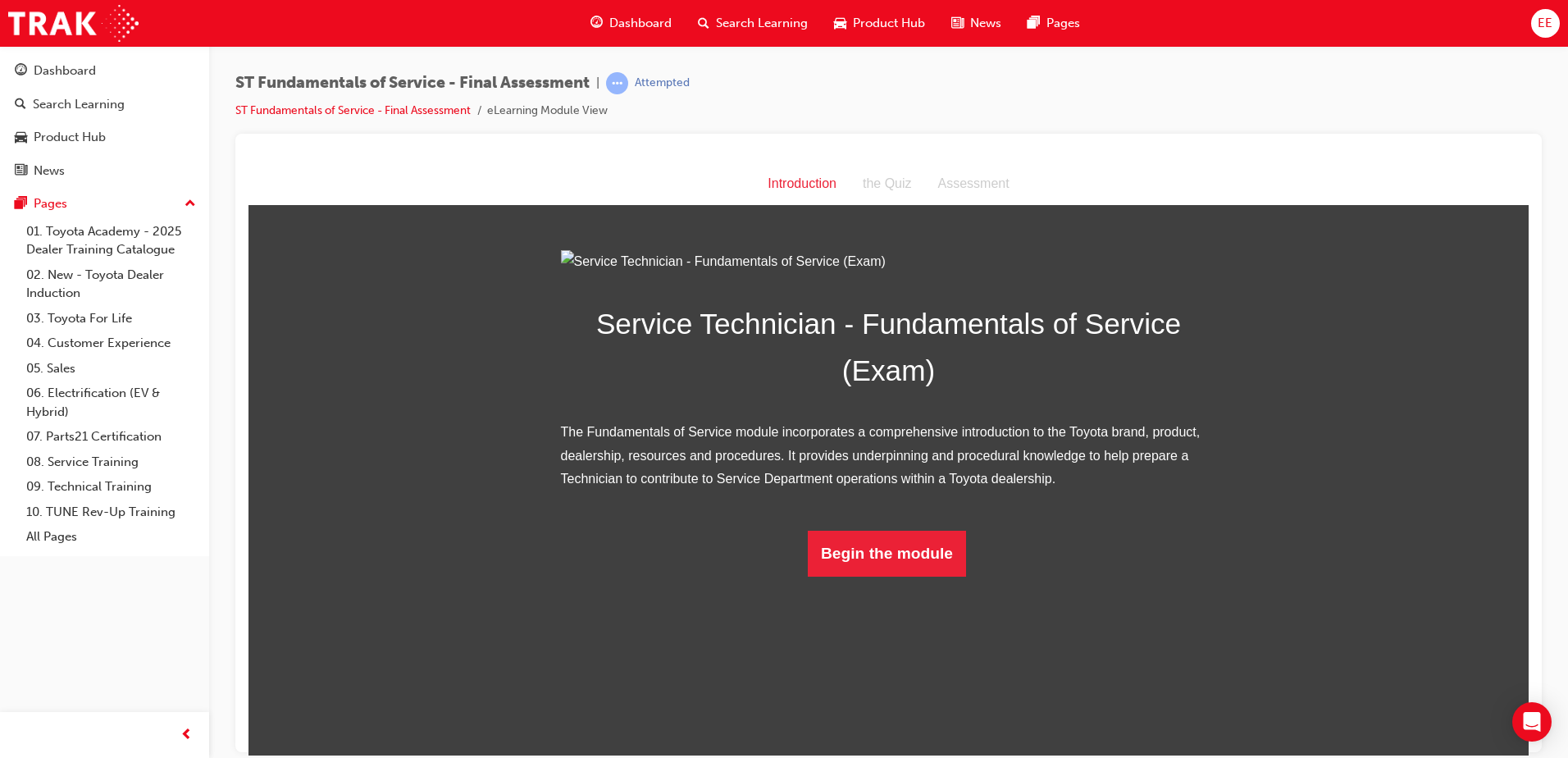
scroll to position [2, 0]
click at [909, 576] on button "Begin the module" at bounding box center [887, 552] width 158 height 45
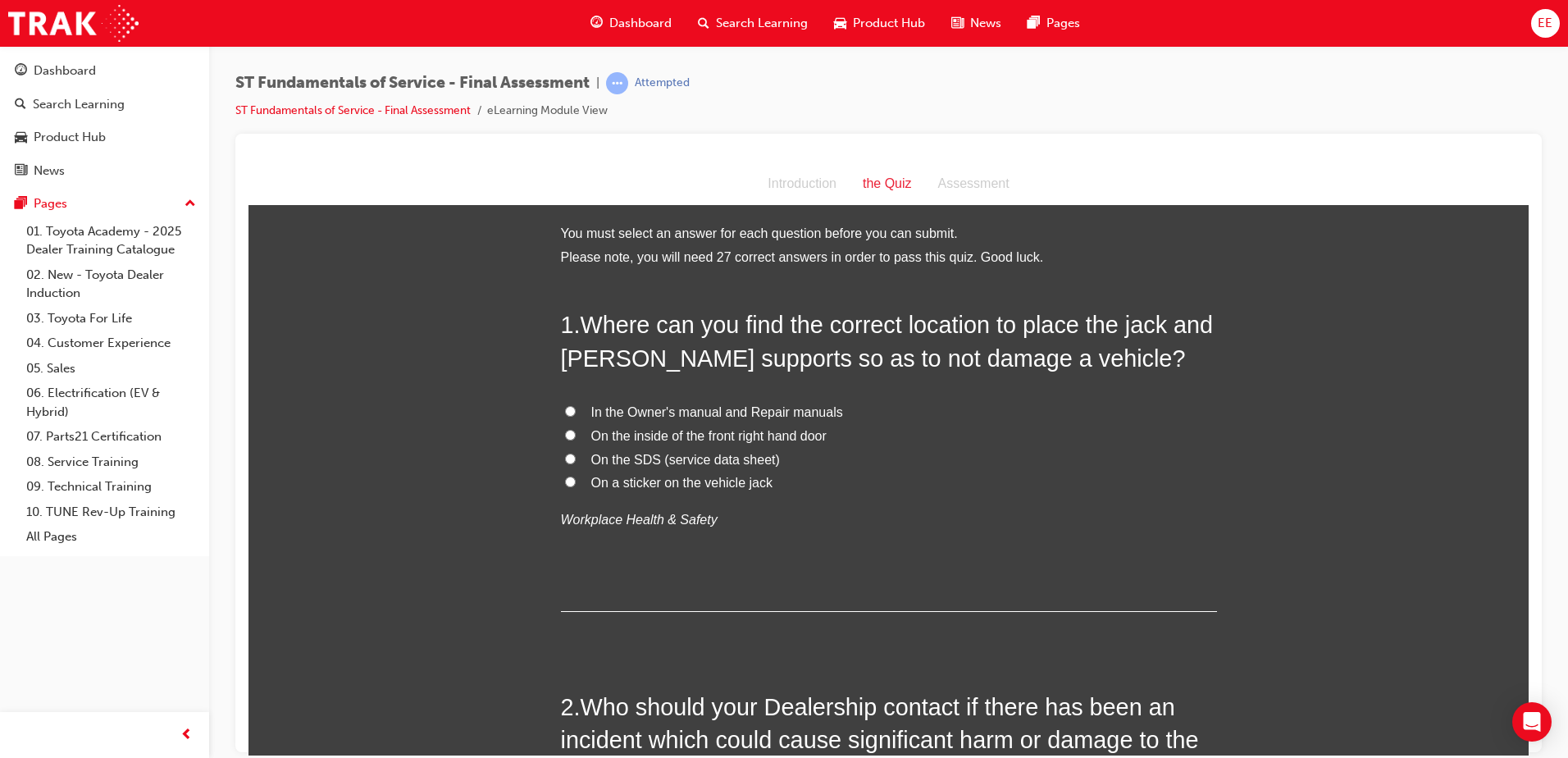
scroll to position [0, 0]
click at [724, 412] on span "In the Owner's manual and Repair manuals" at bounding box center [717, 412] width 252 height 14
click at [576, 412] on input "In the Owner's manual and Repair manuals" at bounding box center [571, 412] width 11 height 11
radio input "true"
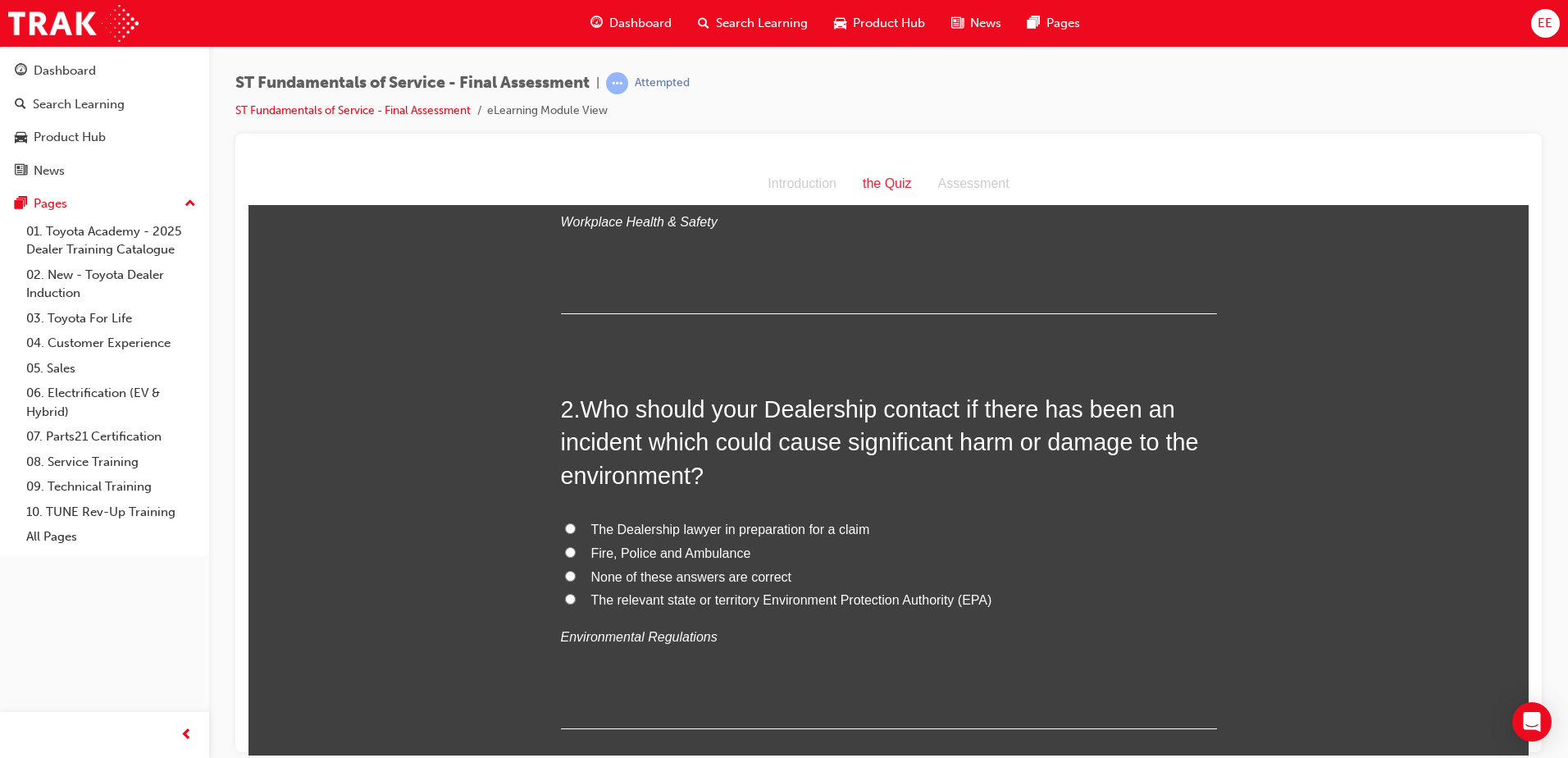
scroll to position [328, 0]
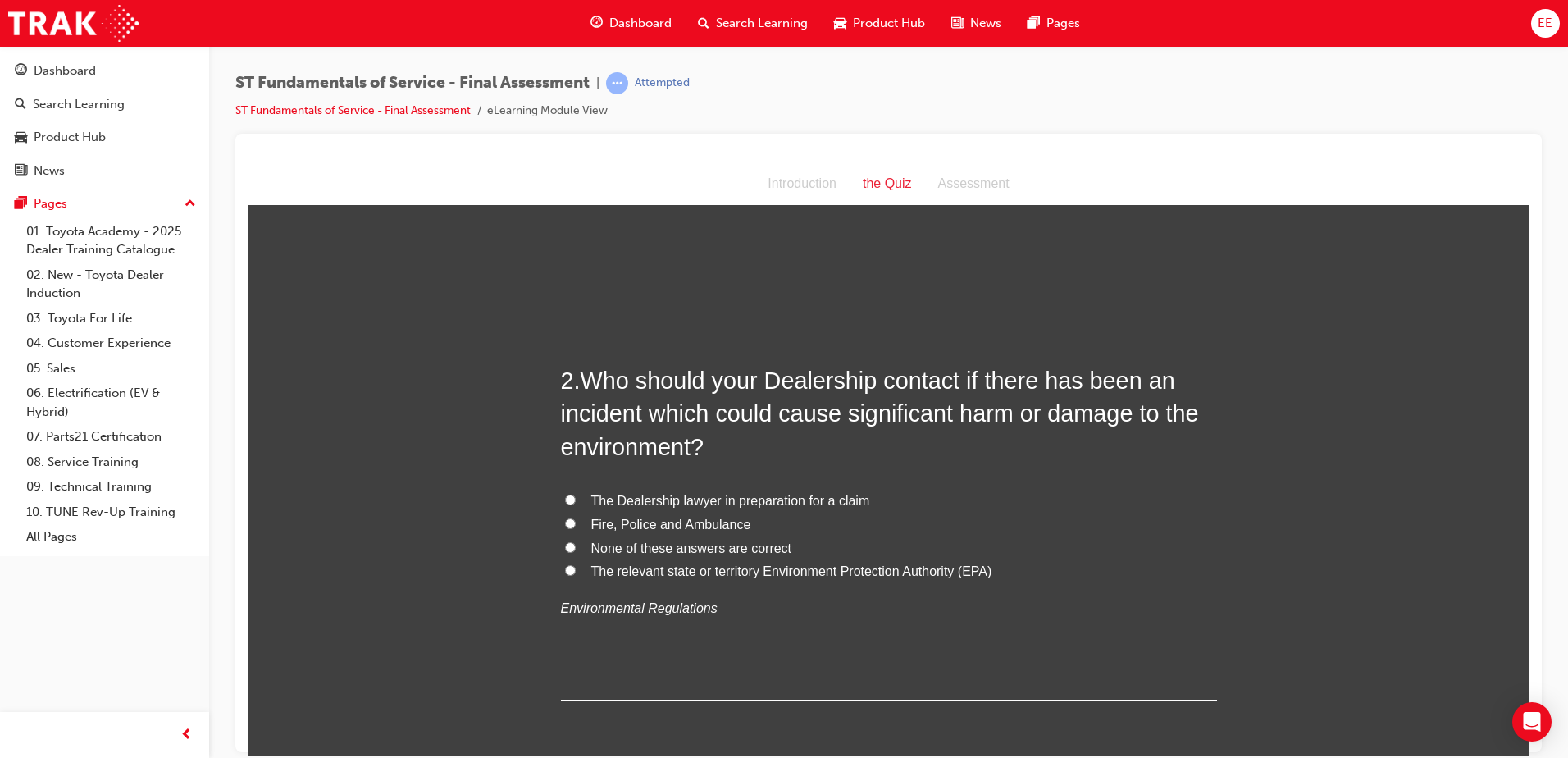
click at [572, 569] on label "The relevant state or territory Environment Protection Authority (EPA)" at bounding box center [888, 571] width 656 height 24
click at [572, 569] on input "The relevant state or territory Environment Protection Authority (EPA)" at bounding box center [571, 570] width 11 height 11
radio input "true"
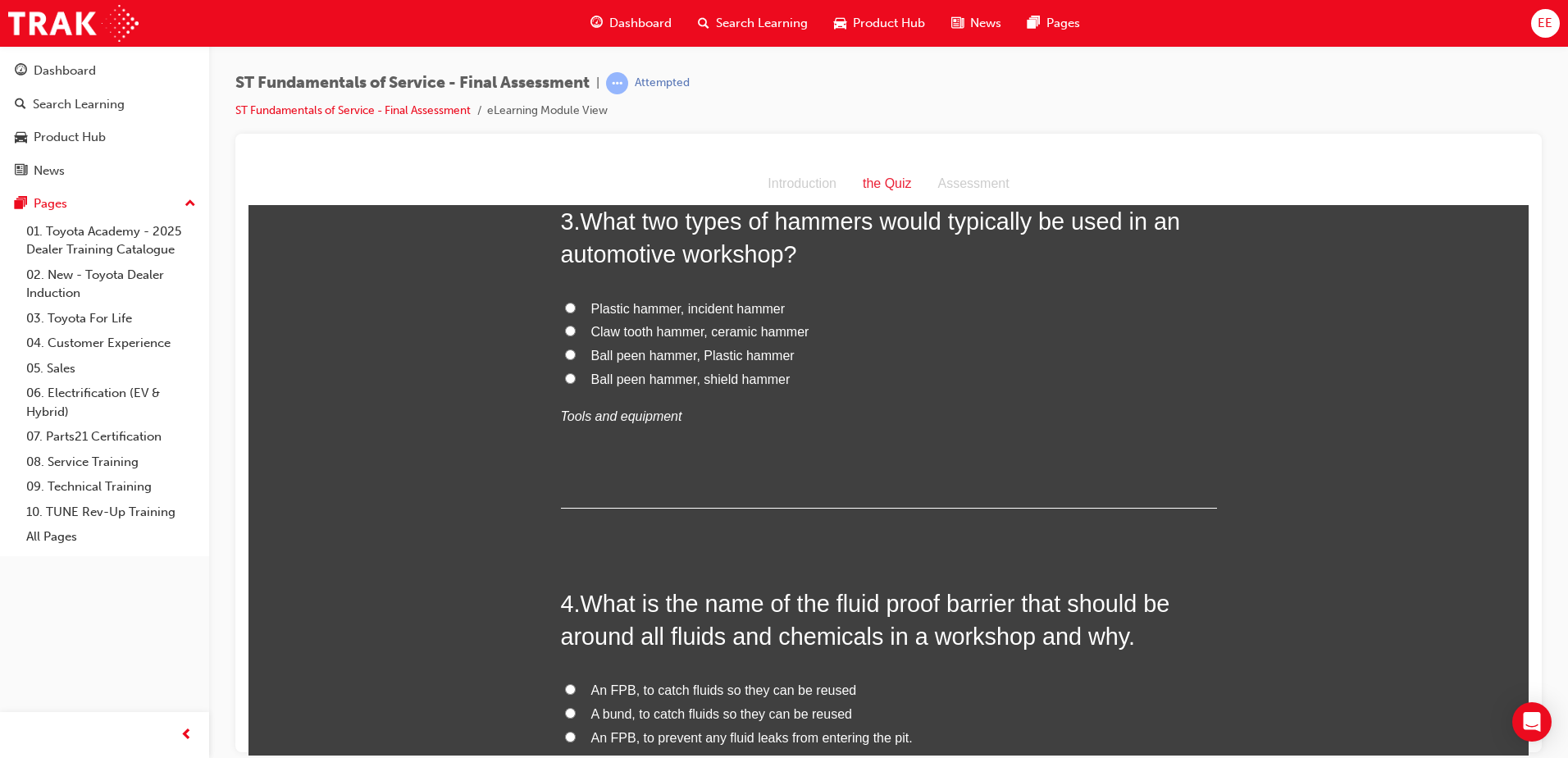
scroll to position [820, 0]
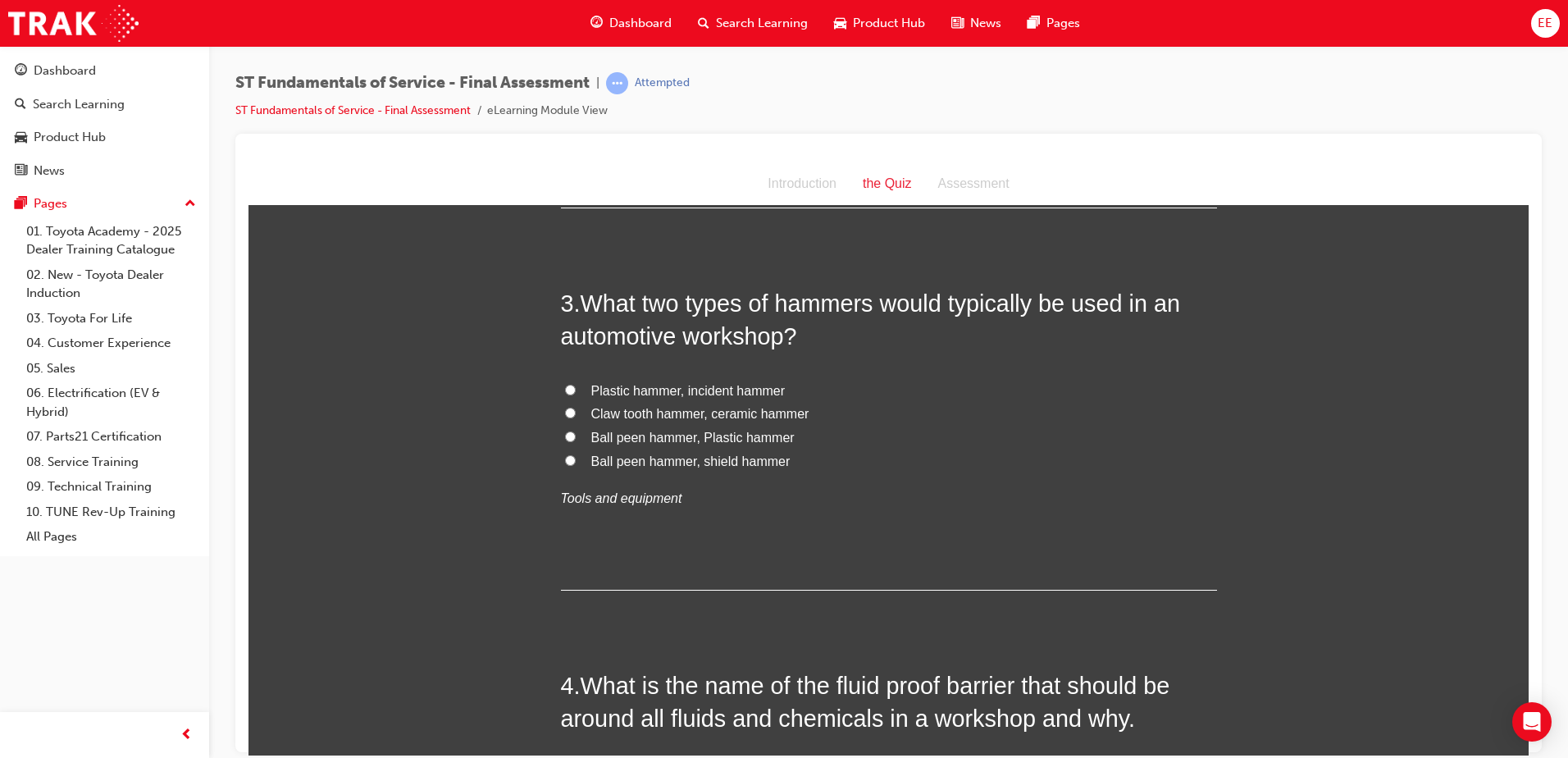
click at [569, 435] on label "Ball peen hammer, Plastic hammer" at bounding box center [888, 438] width 656 height 24
click at [569, 435] on input "Ball peen hammer, Plastic hammer" at bounding box center [571, 436] width 11 height 11
radio input "true"
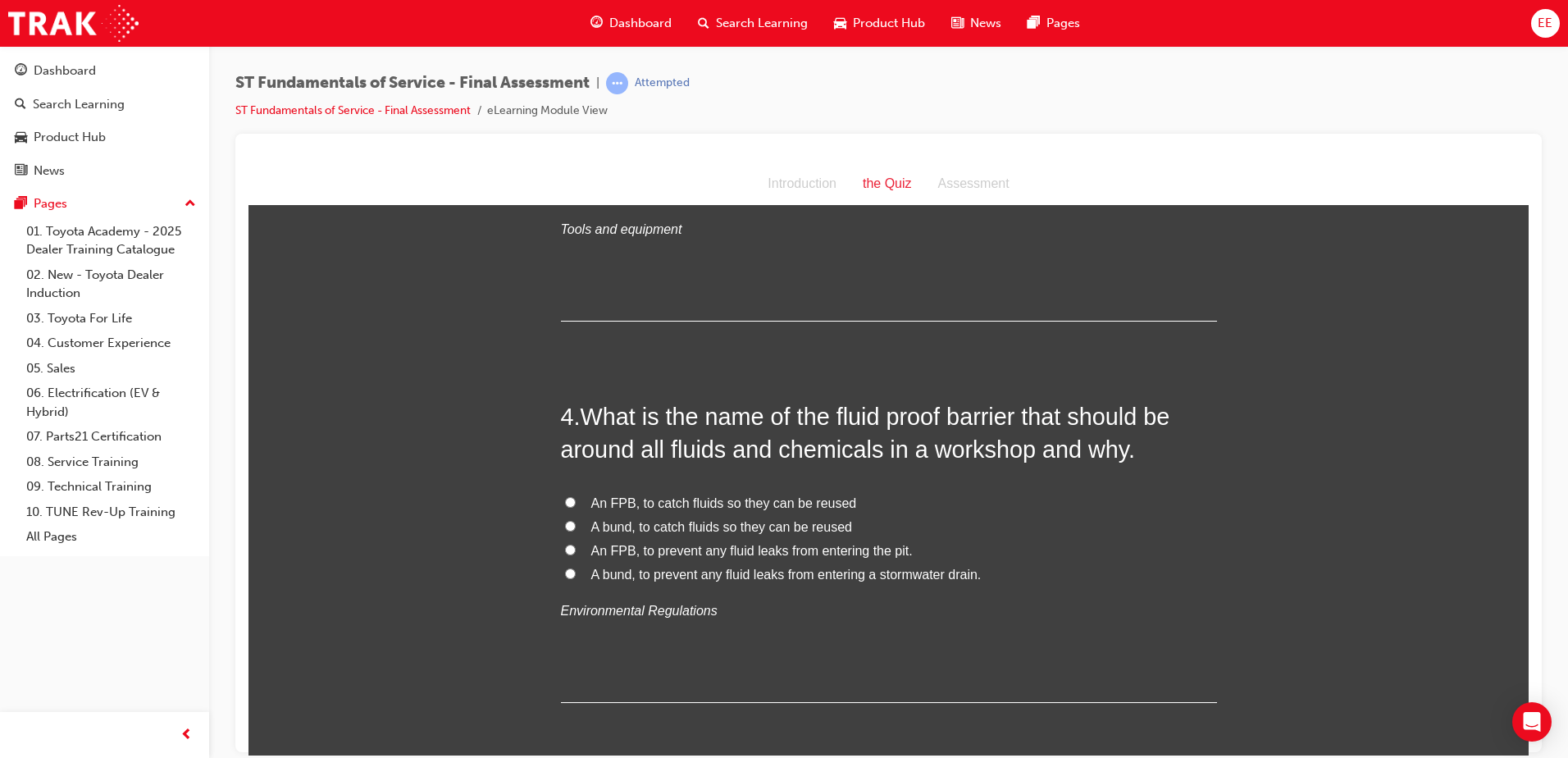
scroll to position [1090, 0]
click at [568, 520] on input "A bund, to catch fluids so they can be reused" at bounding box center [571, 524] width 11 height 11
radio input "true"
click at [565, 575] on input "A bund, to prevent any fluid leaks from entering a stormwater drain." at bounding box center [571, 572] width 11 height 11
radio input "true"
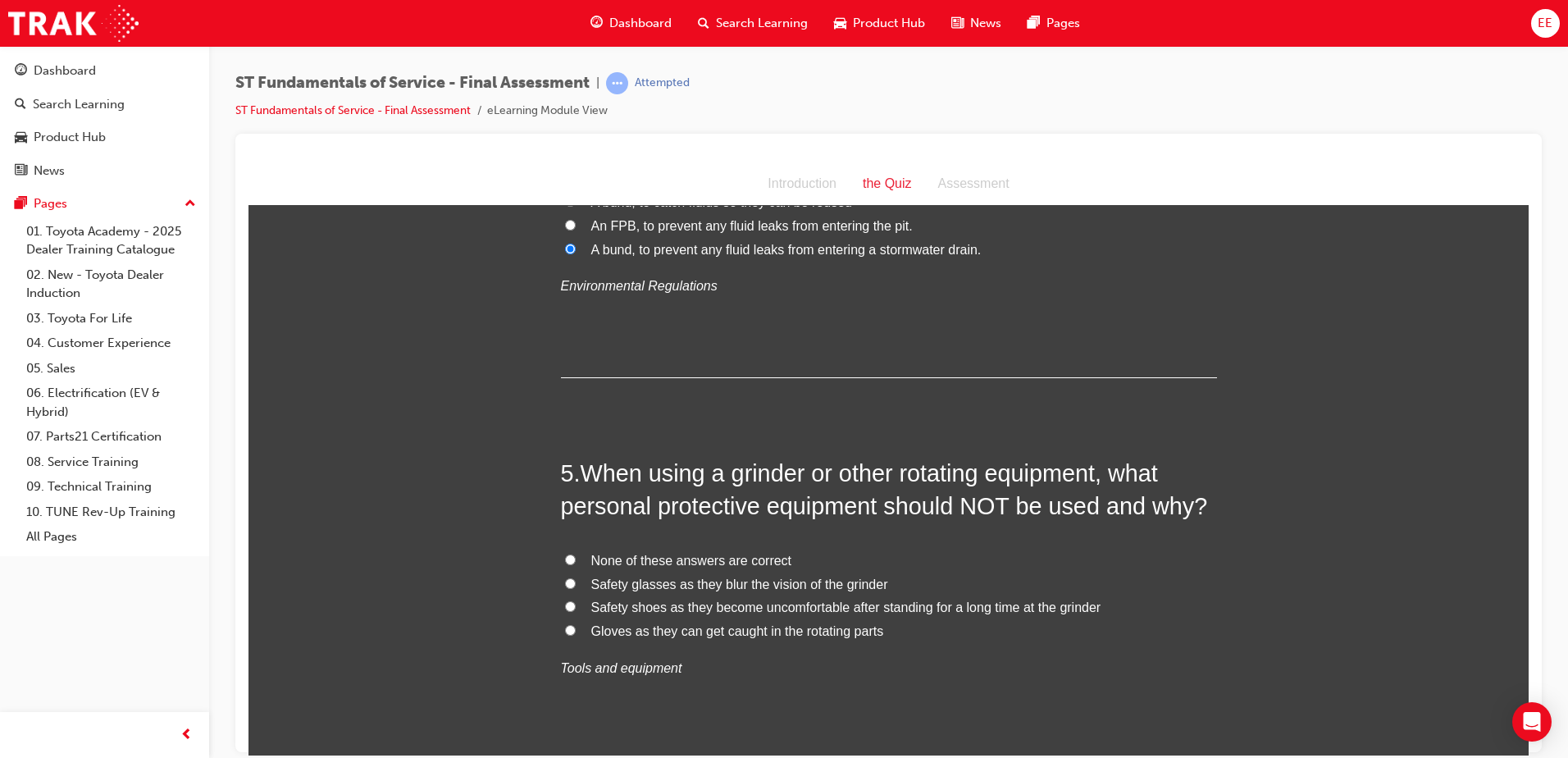
scroll to position [1500, 0]
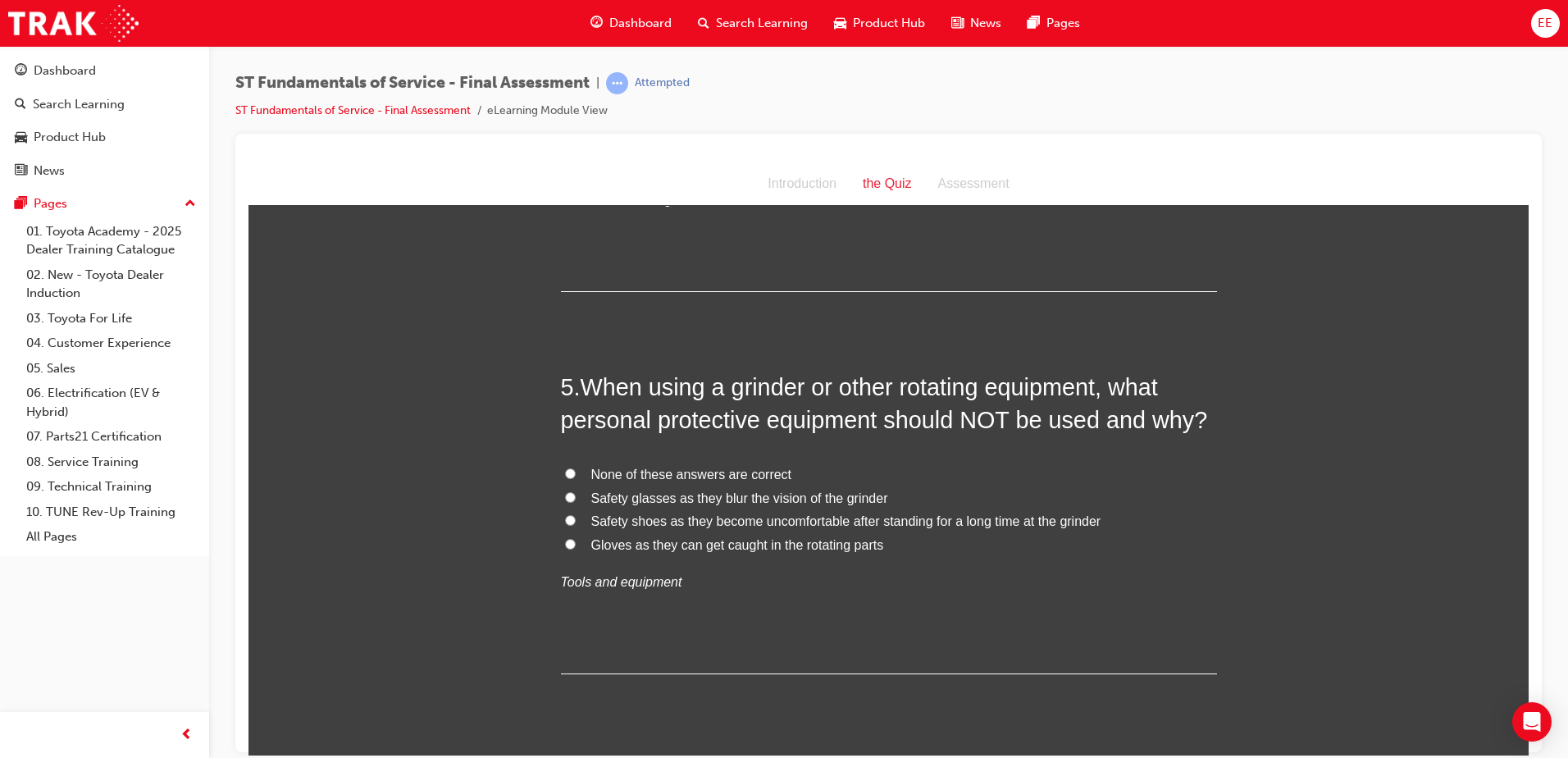
click at [566, 543] on input "Gloves as they can get caught in the rotating parts" at bounding box center [571, 543] width 11 height 11
radio input "true"
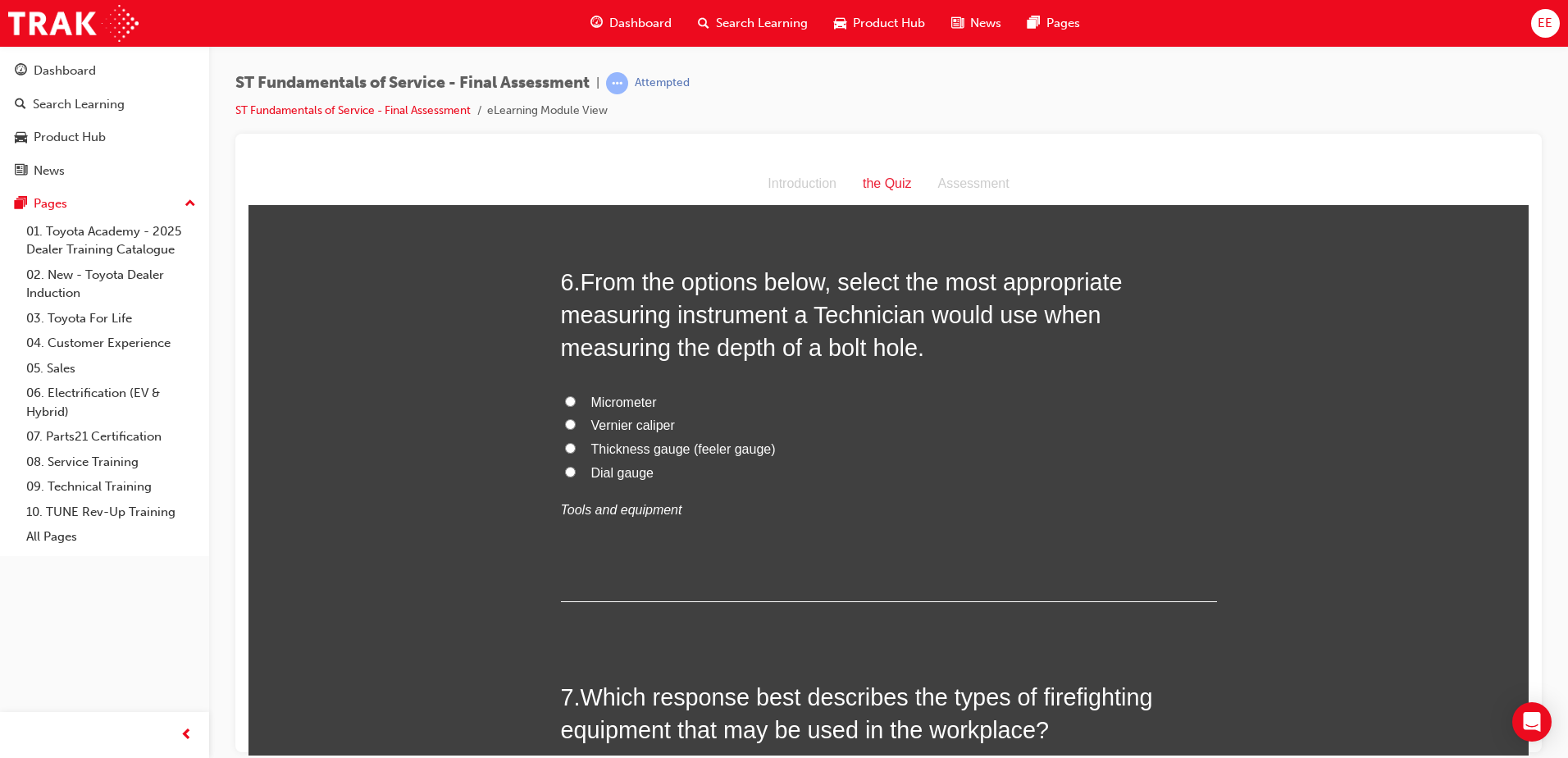
scroll to position [1992, 0]
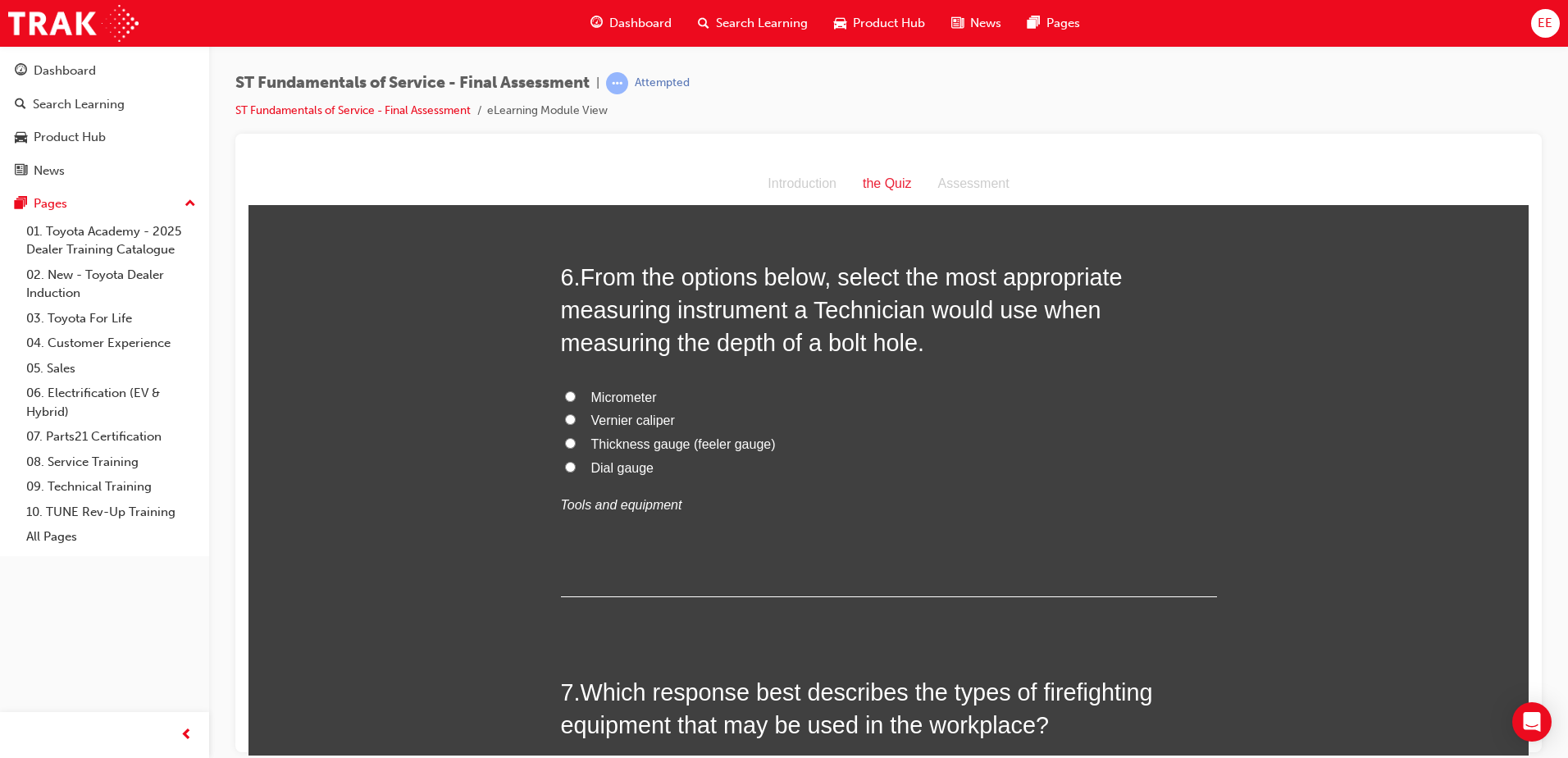
click at [567, 419] on input "Vernier caliper" at bounding box center [571, 419] width 11 height 11
radio input "true"
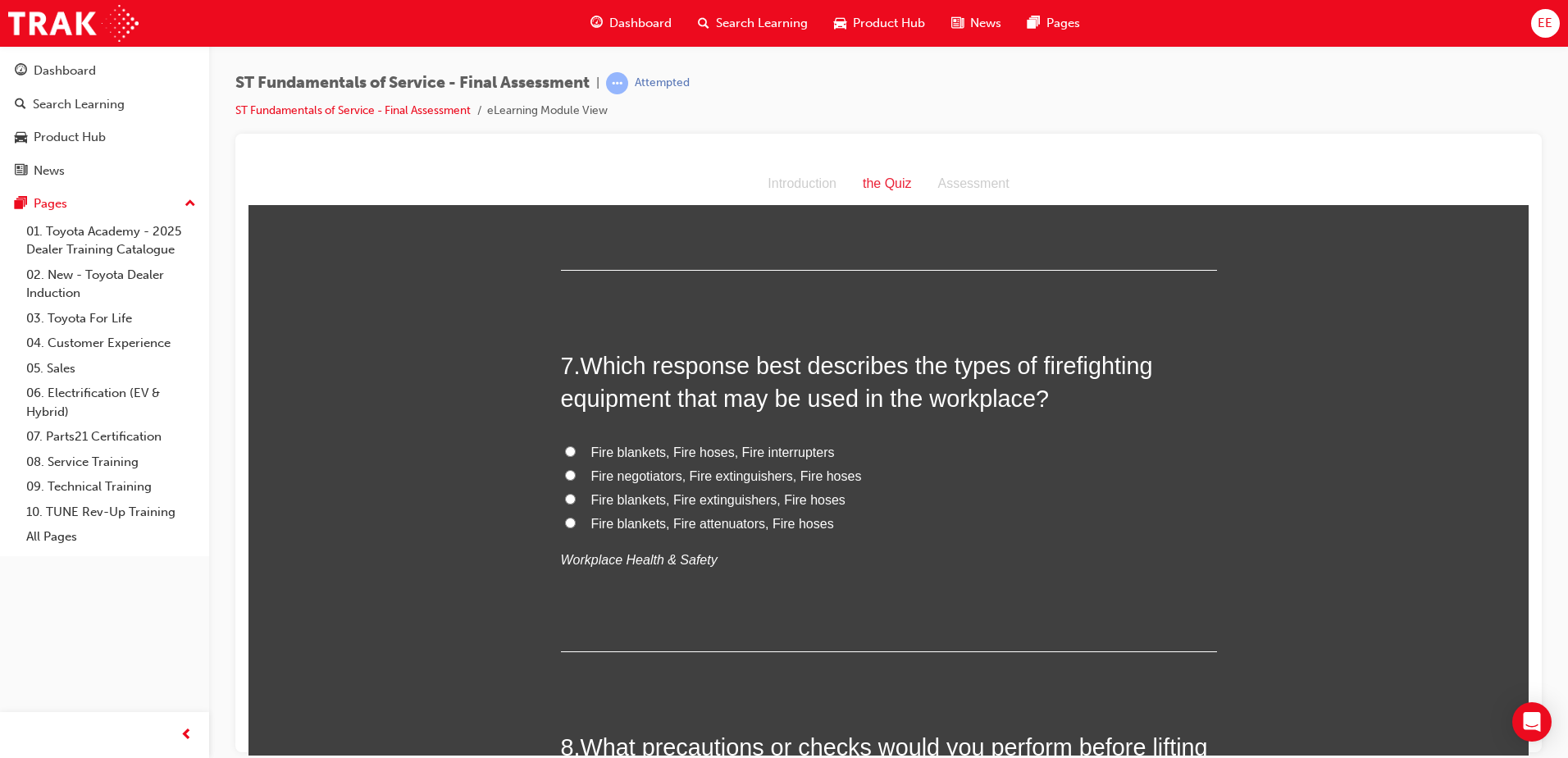
scroll to position [2319, 0]
click at [568, 499] on input "Fire blankets, Fire extinguishers, Fire hoses" at bounding box center [571, 497] width 11 height 11
radio input "true"
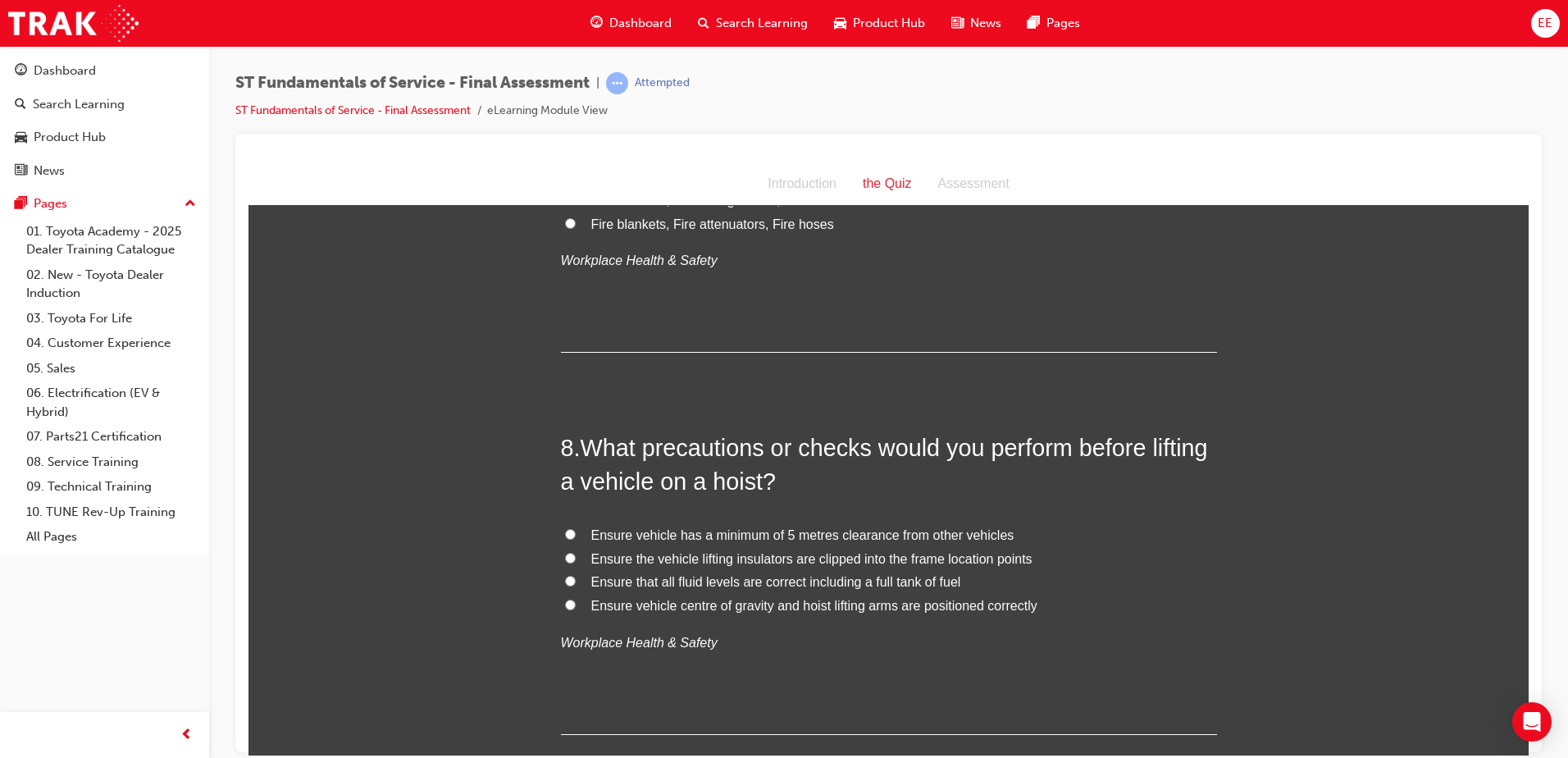
scroll to position [2648, 0]
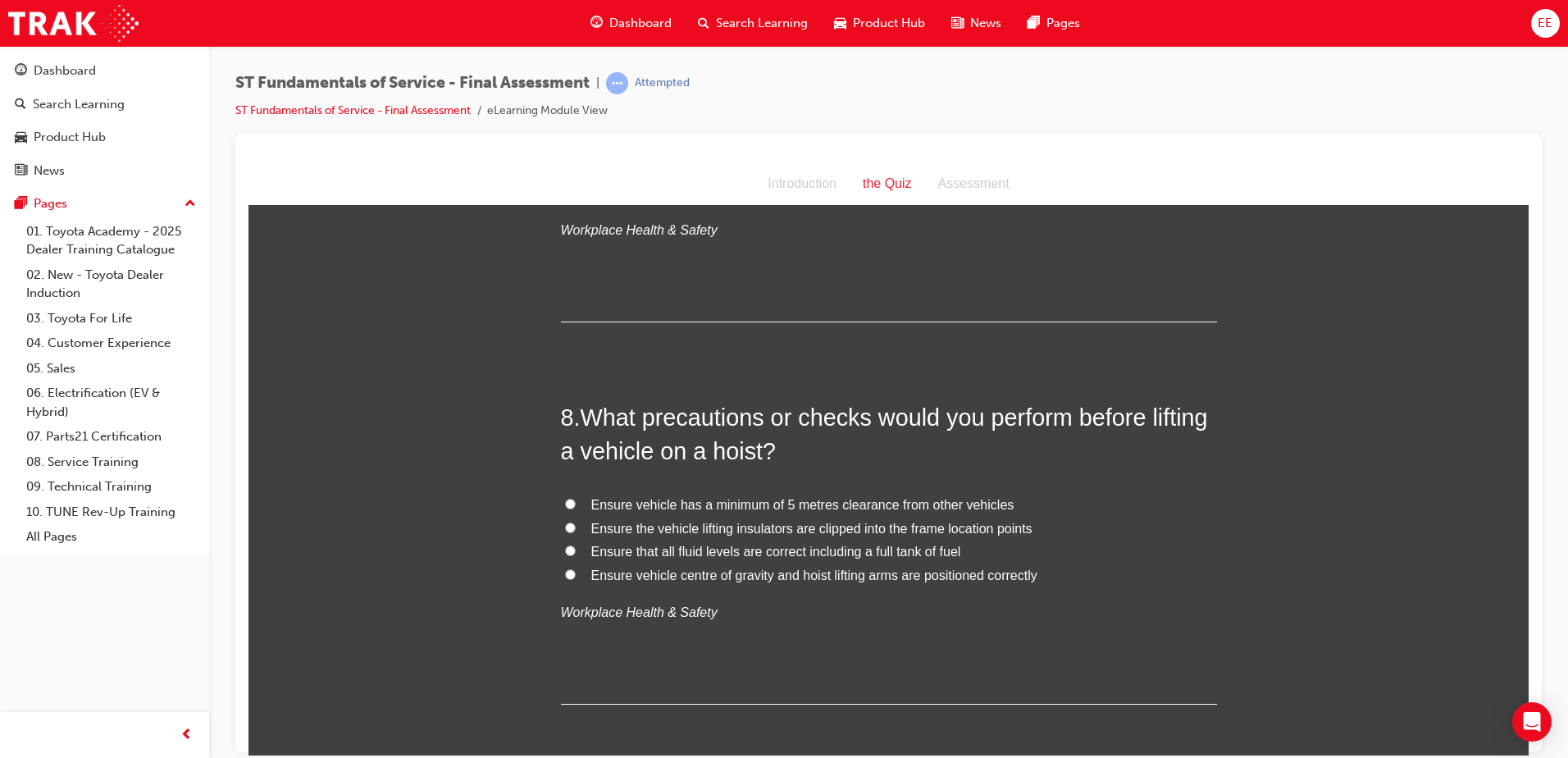
click at [599, 548] on span "Ensure that all fluid levels are correct including a full tank of fuel" at bounding box center [776, 550] width 369 height 14
click at [576, 548] on input "Ensure that all fluid levels are correct including a full tank of fuel" at bounding box center [571, 550] width 11 height 11
radio input "true"
click at [565, 528] on input "Ensure the vehicle lifting insulators are clipped into the frame location points" at bounding box center [571, 527] width 11 height 11
radio input "true"
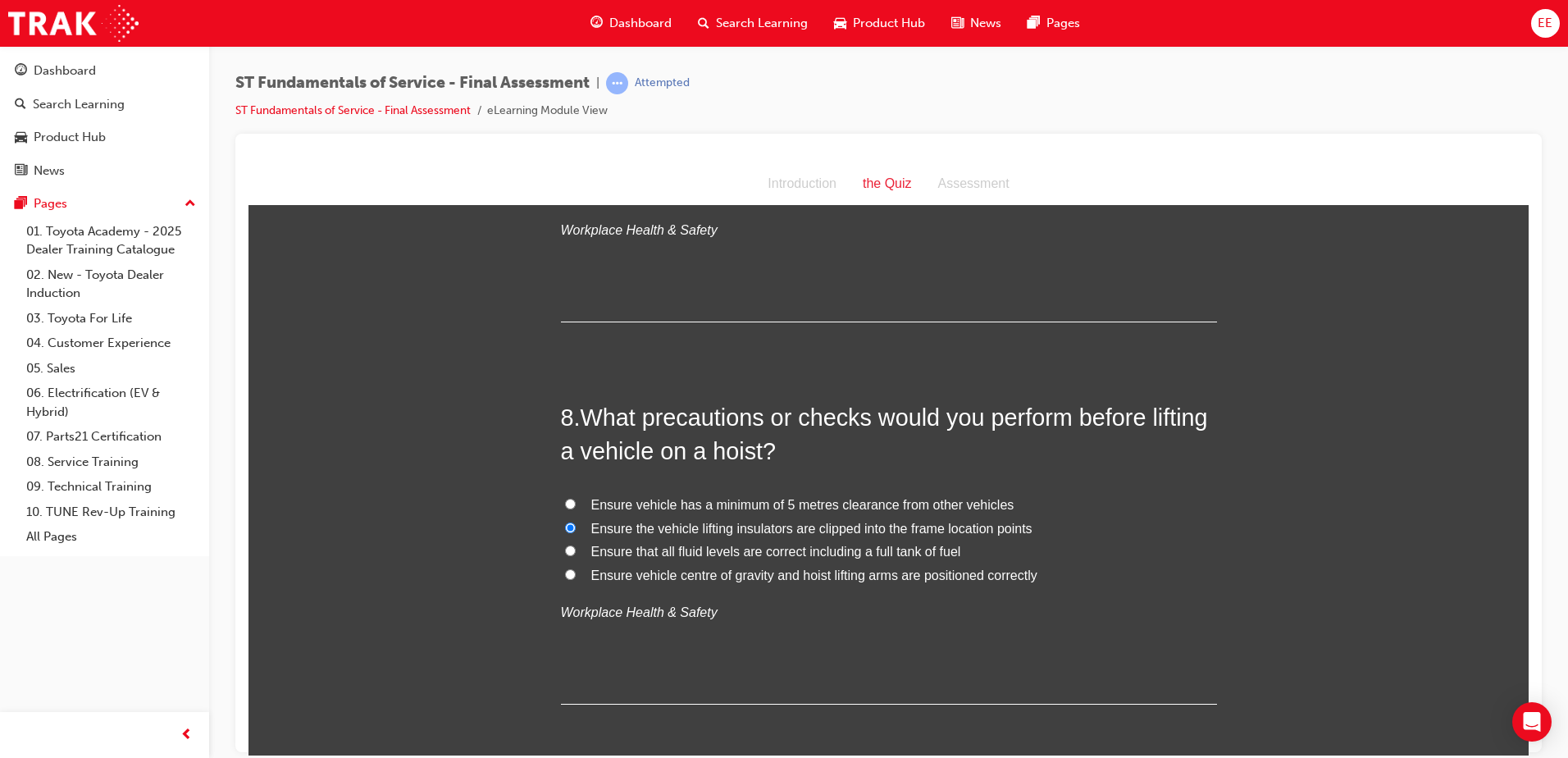
click at [566, 574] on input "Ensure vehicle centre of gravity and hoist lifting arms are positioned correctly" at bounding box center [571, 573] width 11 height 11
radio input "true"
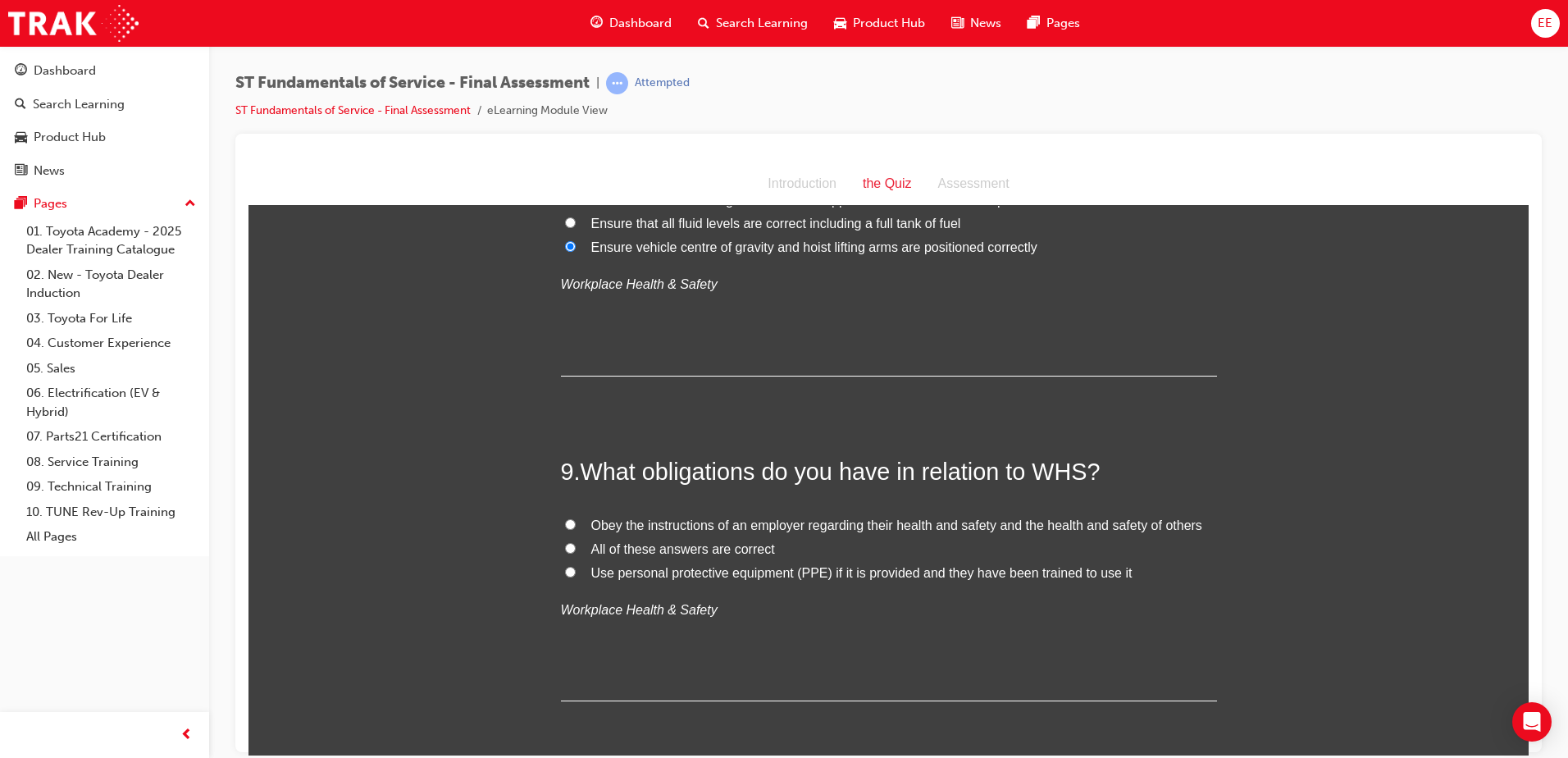
scroll to position [3057, 0]
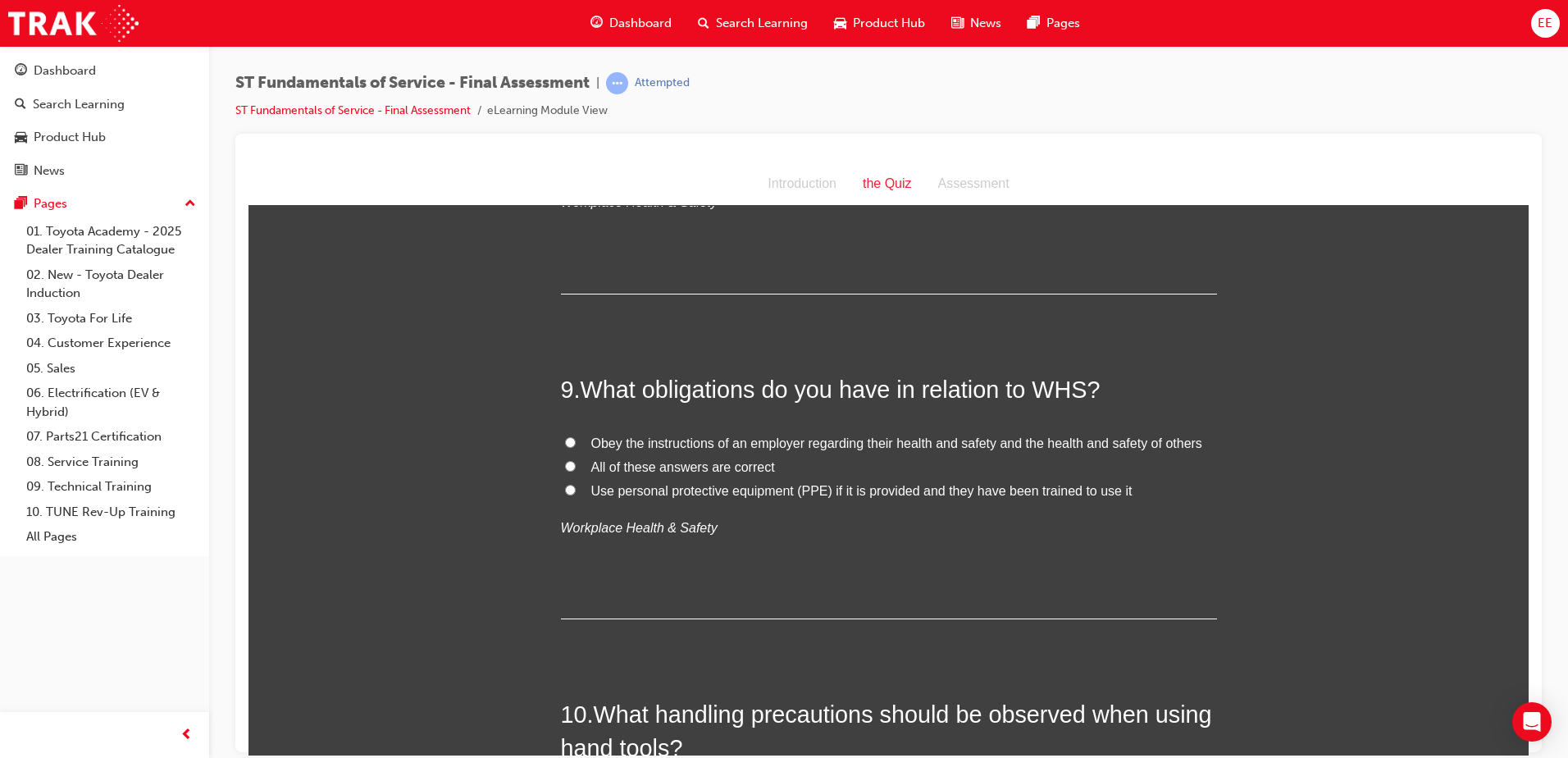
click at [633, 469] on span "All of these answers are correct" at bounding box center [683, 466] width 184 height 14
click at [576, 469] on input "All of these answers are correct" at bounding box center [571, 465] width 11 height 11
radio input "true"
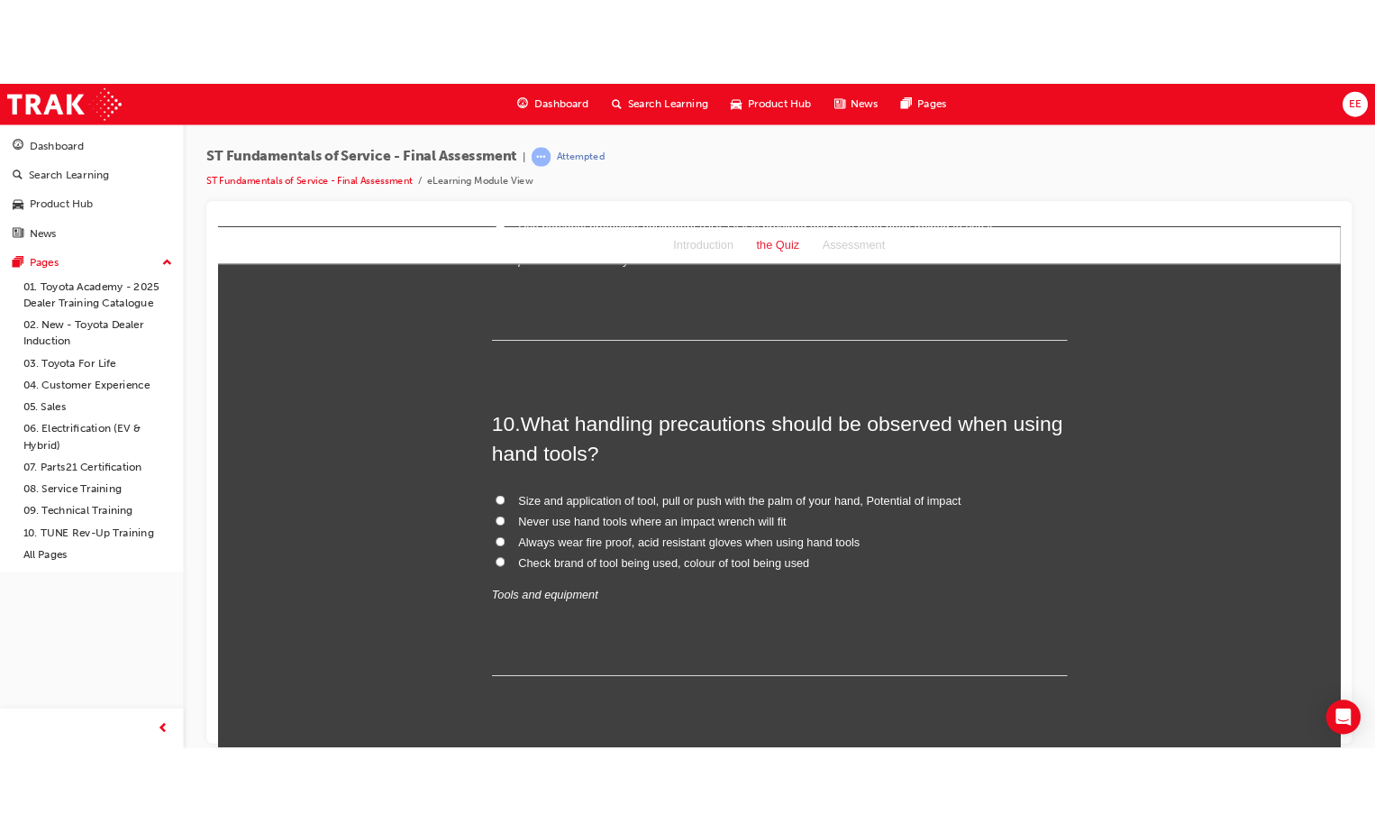
scroll to position [3720, 0]
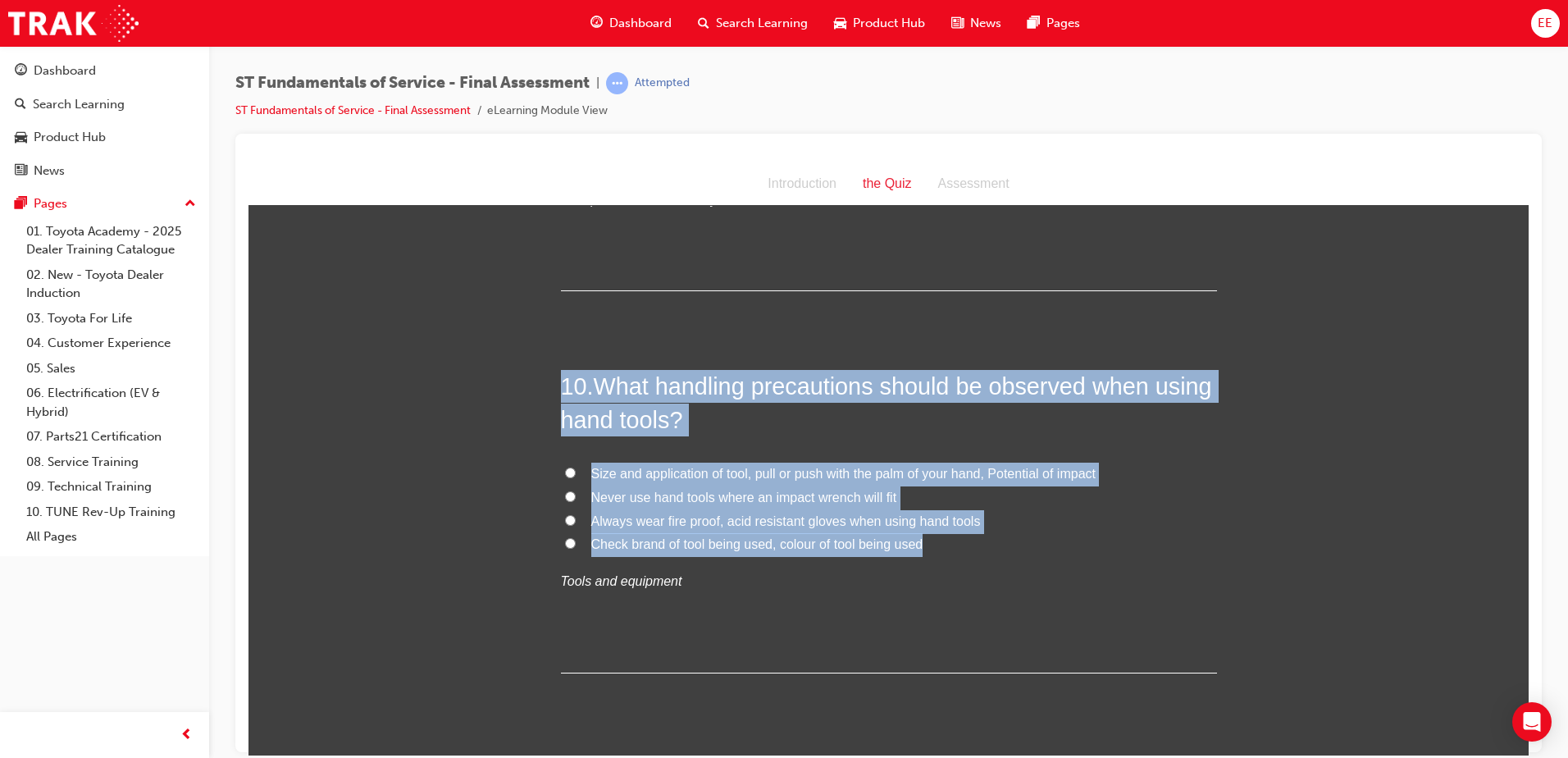
drag, startPoint x: 880, startPoint y: 498, endPoint x: 531, endPoint y: 362, distance: 374.6
copy div "10 . What handling precautions should be observed when using hand tools? Size a…"
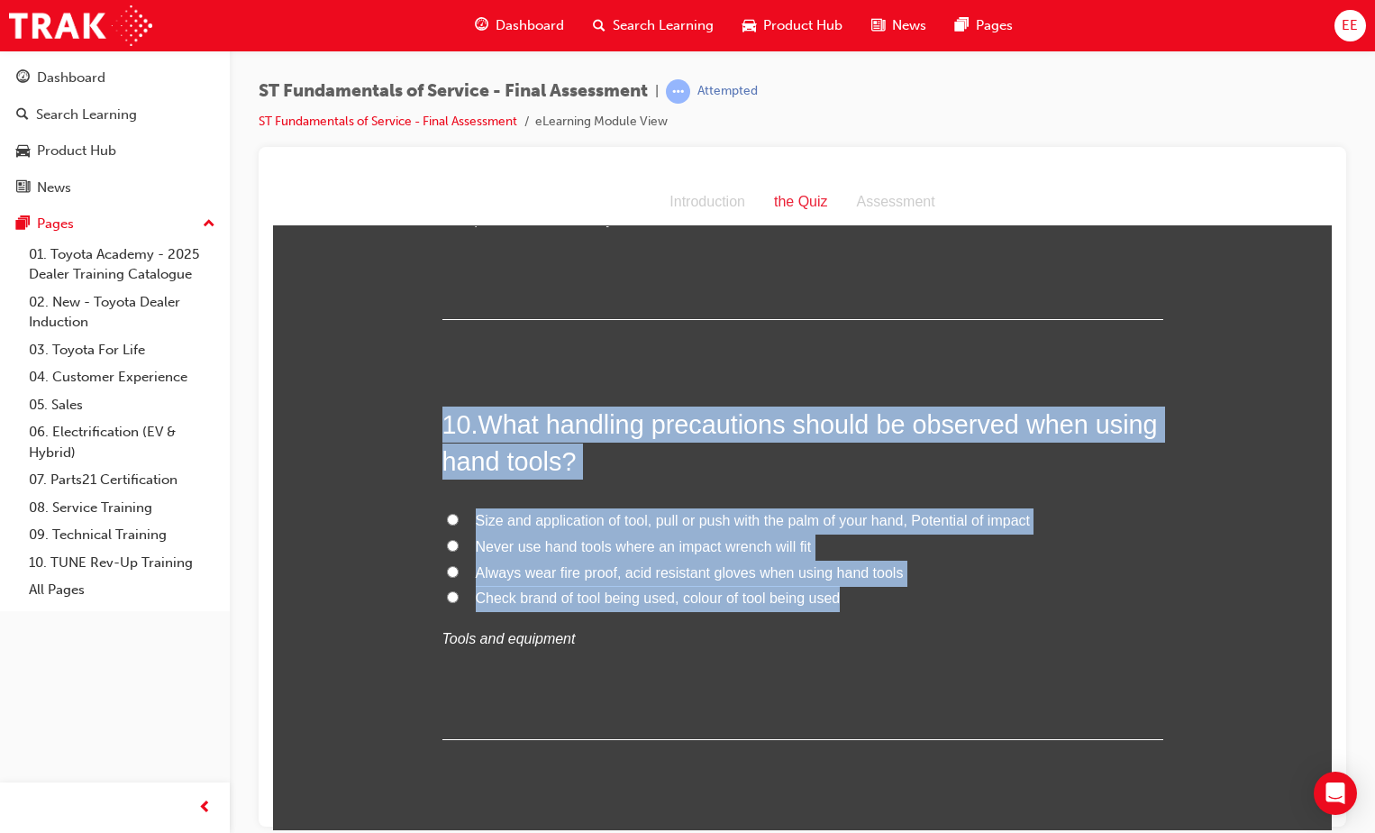
drag, startPoint x: 496, startPoint y: 527, endPoint x: 456, endPoint y: 543, distance: 42.8
click at [496, 528] on label "Size and application of tool, pull or push with the palm of your hand, Potentia…" at bounding box center [802, 520] width 721 height 26
click at [459, 524] on input "Size and application of tool, pull or push with the palm of your hand, Potentia…" at bounding box center [453, 519] width 12 height 12
radio input "true"
click at [945, 591] on label "Check brand of tool being used, colour of tool being used" at bounding box center [802, 598] width 721 height 26
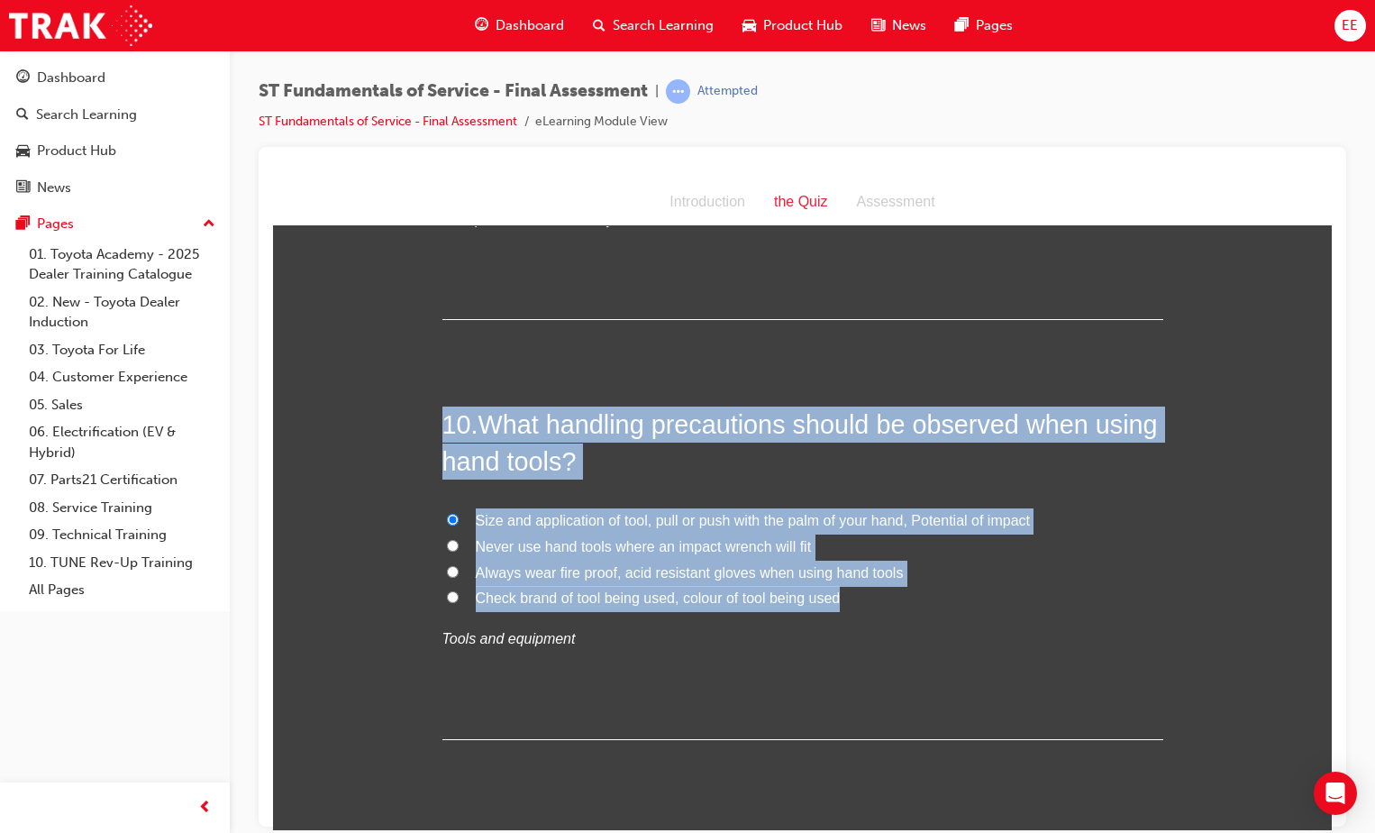
click at [459, 591] on input "Check brand of tool being used, colour of tool being used" at bounding box center [453, 596] width 12 height 12
radio input "true"
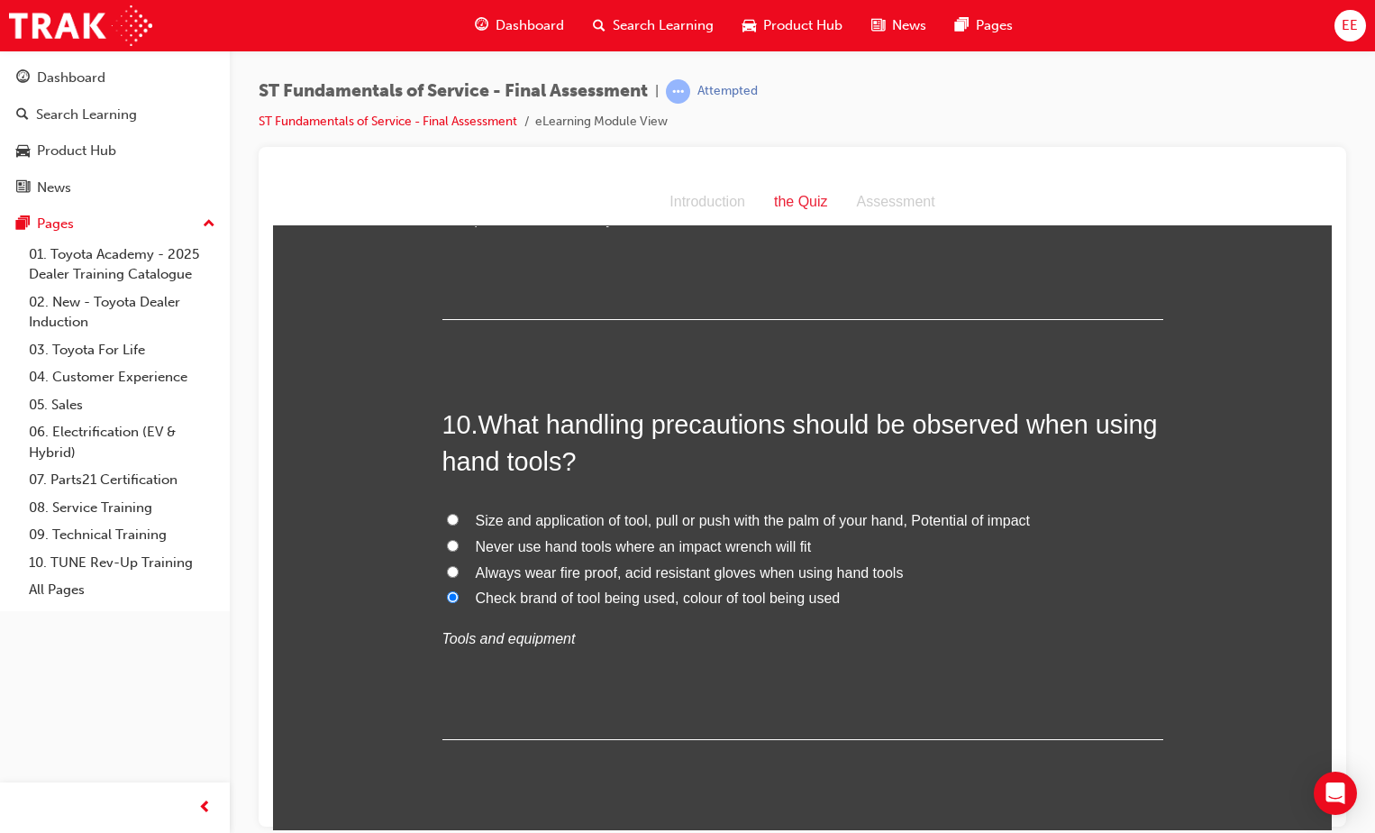
click at [731, 503] on div "10 . What handling precautions should be observed when using hand tools? Size a…" at bounding box center [802, 571] width 721 height 333
click at [725, 523] on span "Size and application of tool, pull or push with the palm of your hand, Potentia…" at bounding box center [753, 519] width 554 height 15
click at [459, 523] on input "Size and application of tool, pull or push with the palm of your hand, Potentia…" at bounding box center [453, 519] width 12 height 12
radio input "true"
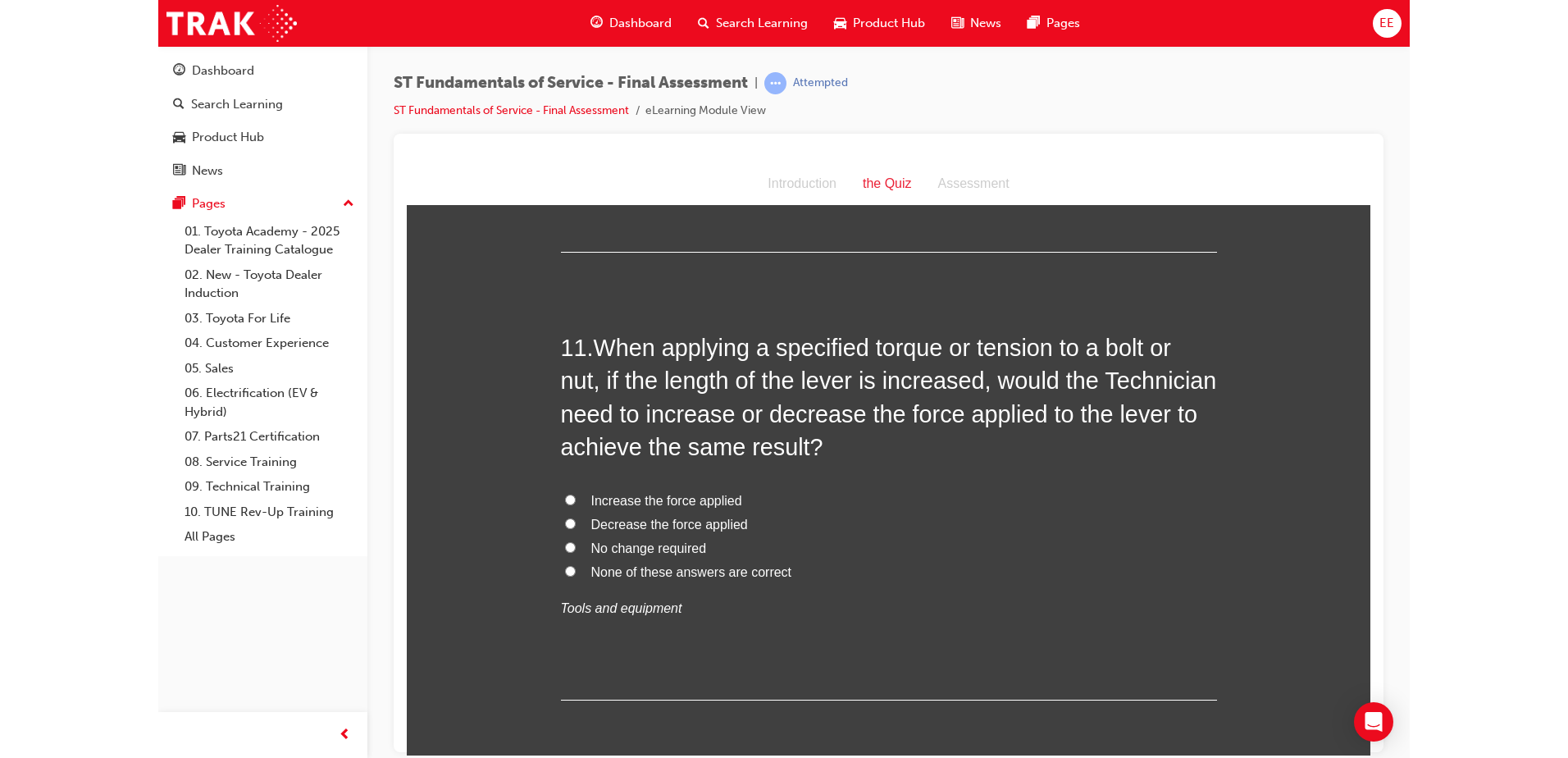
scroll to position [3877, 0]
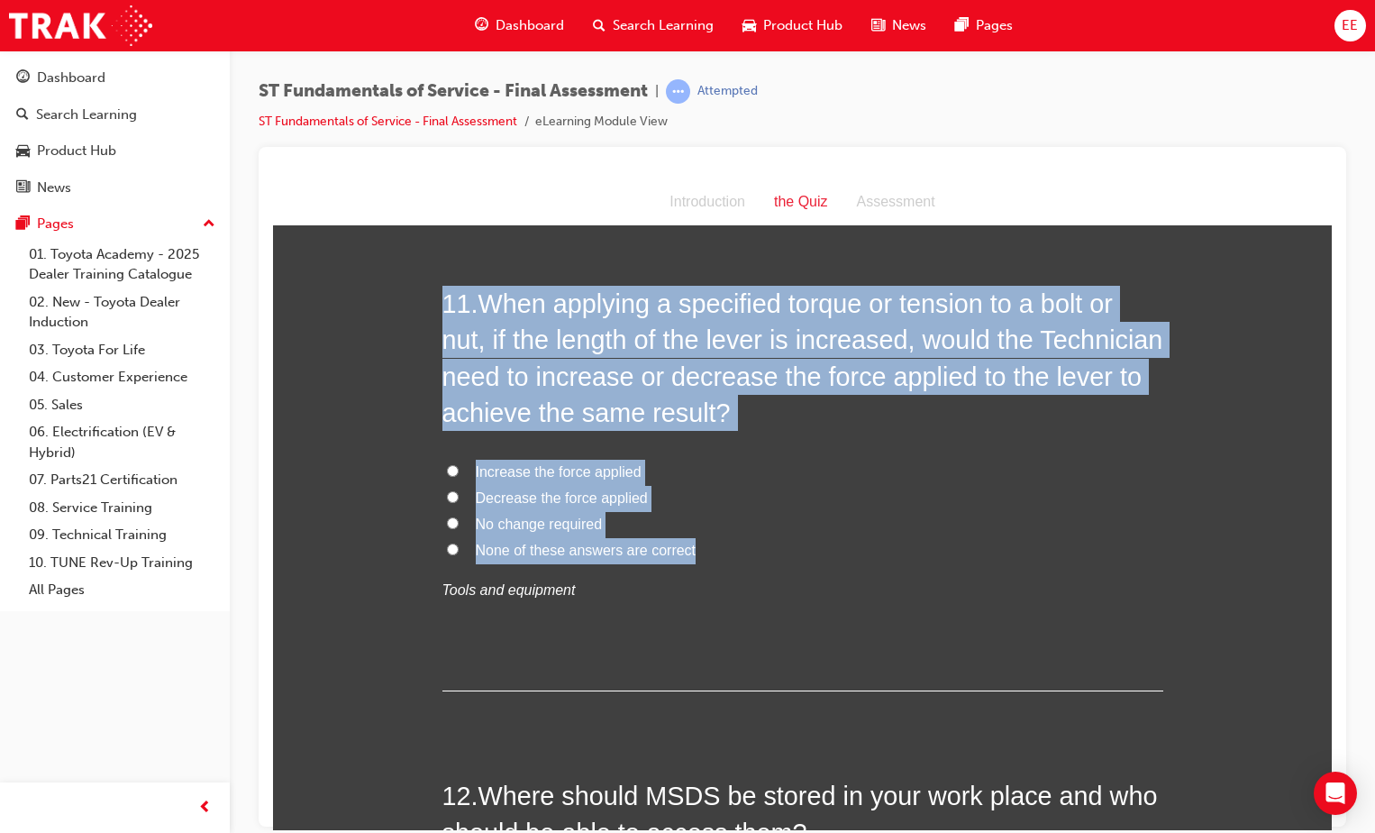
drag, startPoint x: 685, startPoint y: 551, endPoint x: 429, endPoint y: 299, distance: 359.4
copy div "11 . When applying a specified torque or tension to a bolt or nut, if the lengt…"
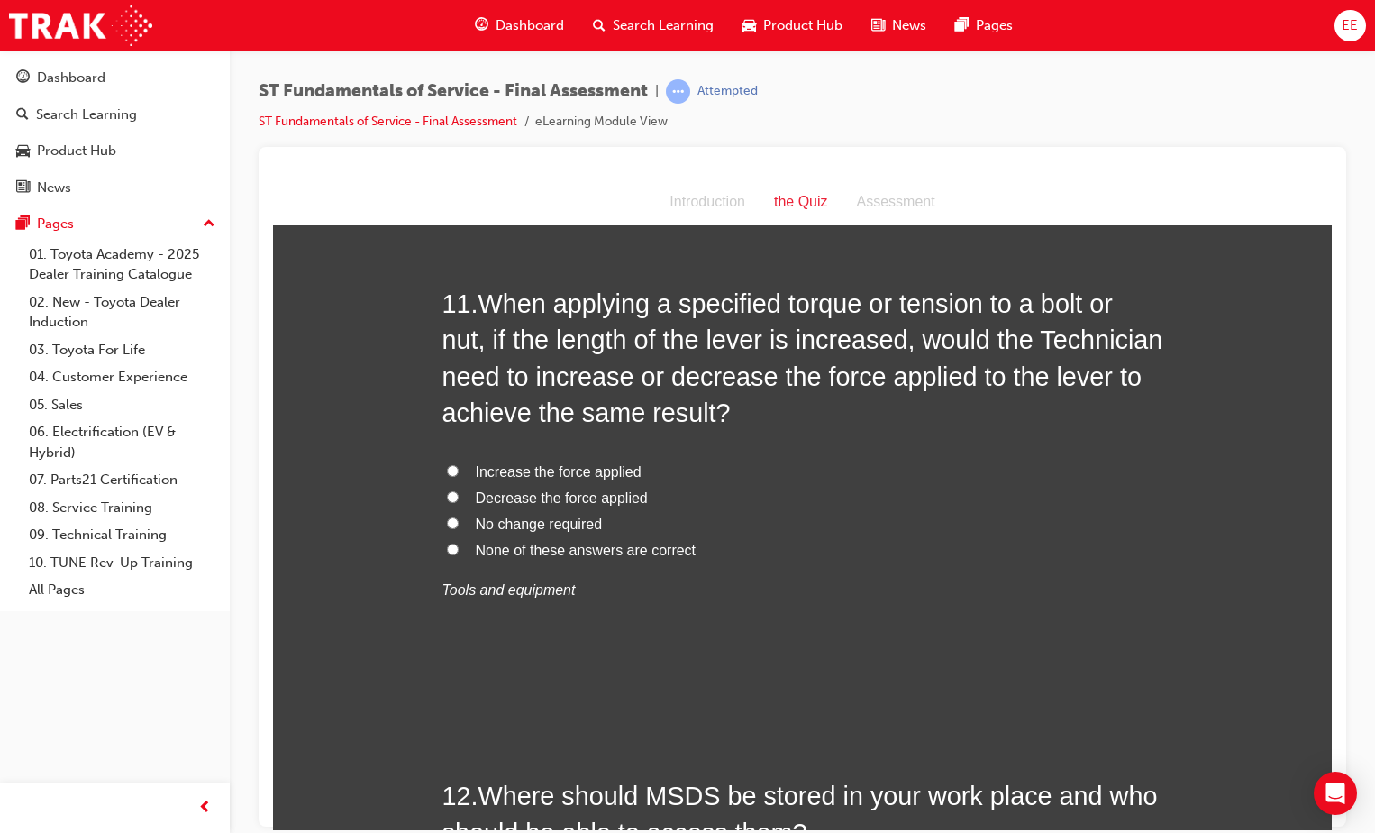
click at [946, 577] on p "Tools and equipment" at bounding box center [802, 590] width 721 height 26
click at [453, 496] on label "Decrease the force applied" at bounding box center [802, 498] width 721 height 26
click at [453, 496] on input "Decrease the force applied" at bounding box center [453, 496] width 12 height 12
radio input "true"
click at [846, 556] on label "None of these answers are correct" at bounding box center [802, 550] width 721 height 26
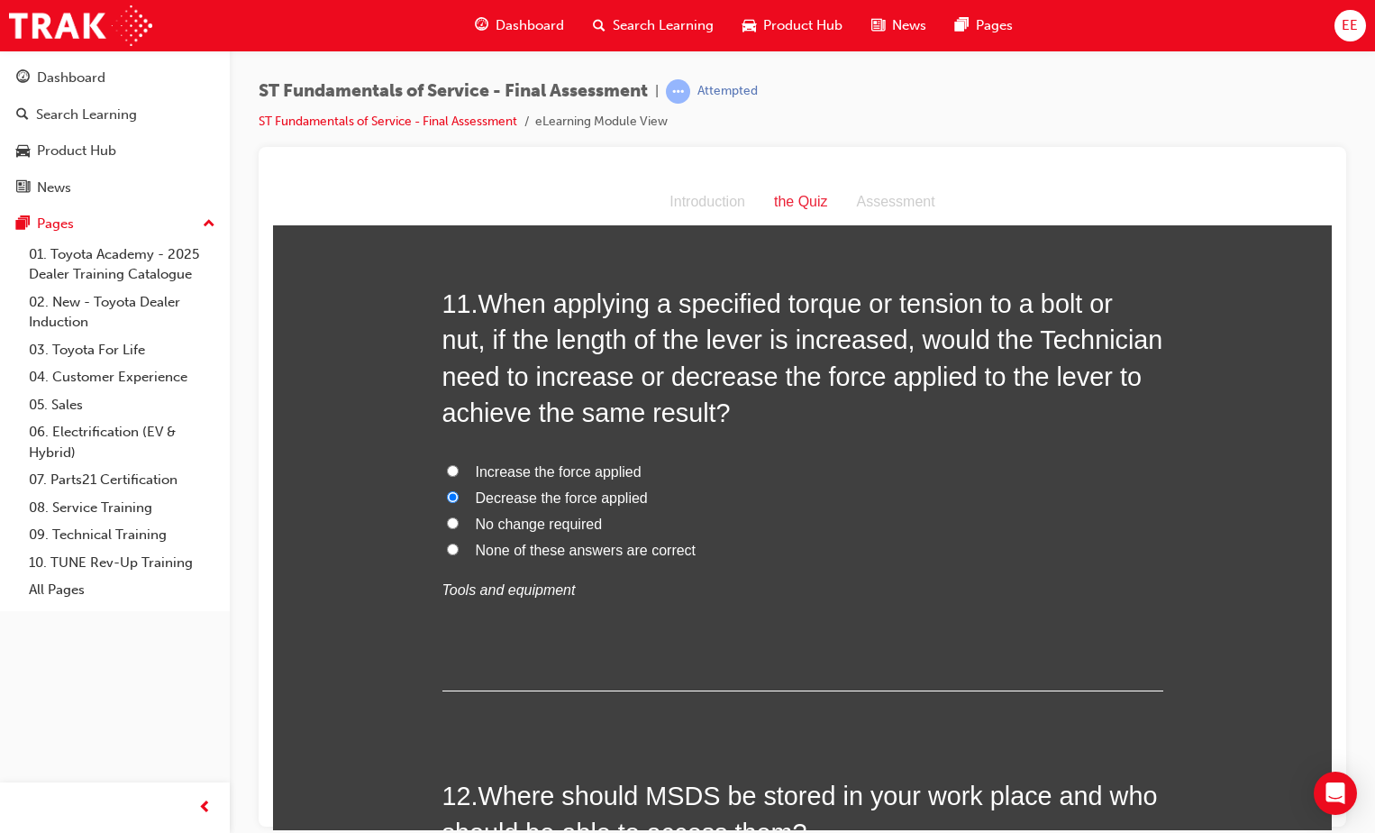
click at [459, 554] on input "None of these answers are correct" at bounding box center [453, 548] width 12 height 12
radio input "true"
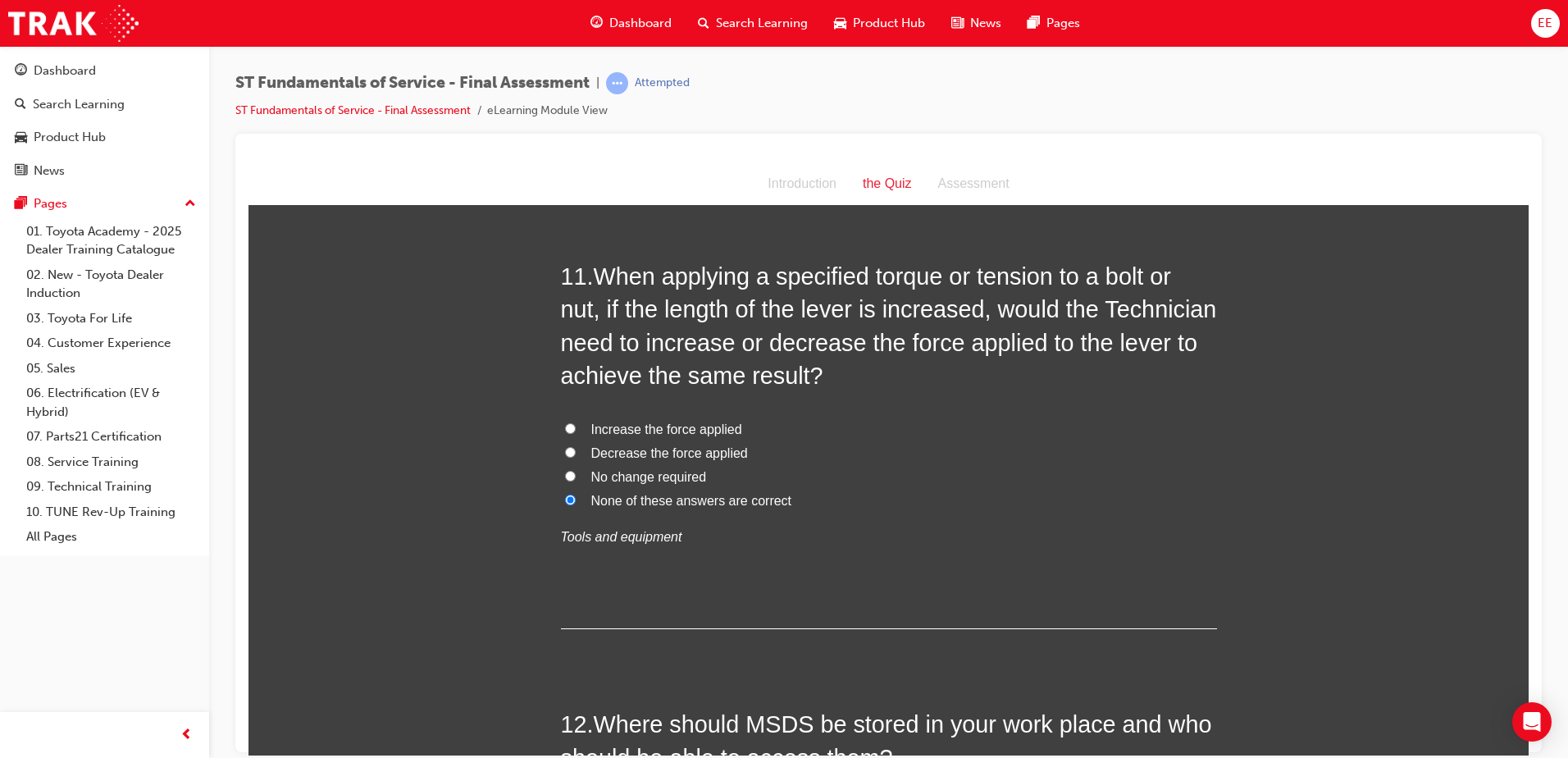
click at [867, 383] on h2 "11 . When applying a specified torque or tension to a bolt or nut, if the lengt…" at bounding box center [888, 325] width 656 height 132
click at [654, 455] on span "Decrease the force applied" at bounding box center [670, 451] width 157 height 14
click at [576, 455] on input "Decrease the force applied" at bounding box center [571, 451] width 11 height 11
radio input "true"
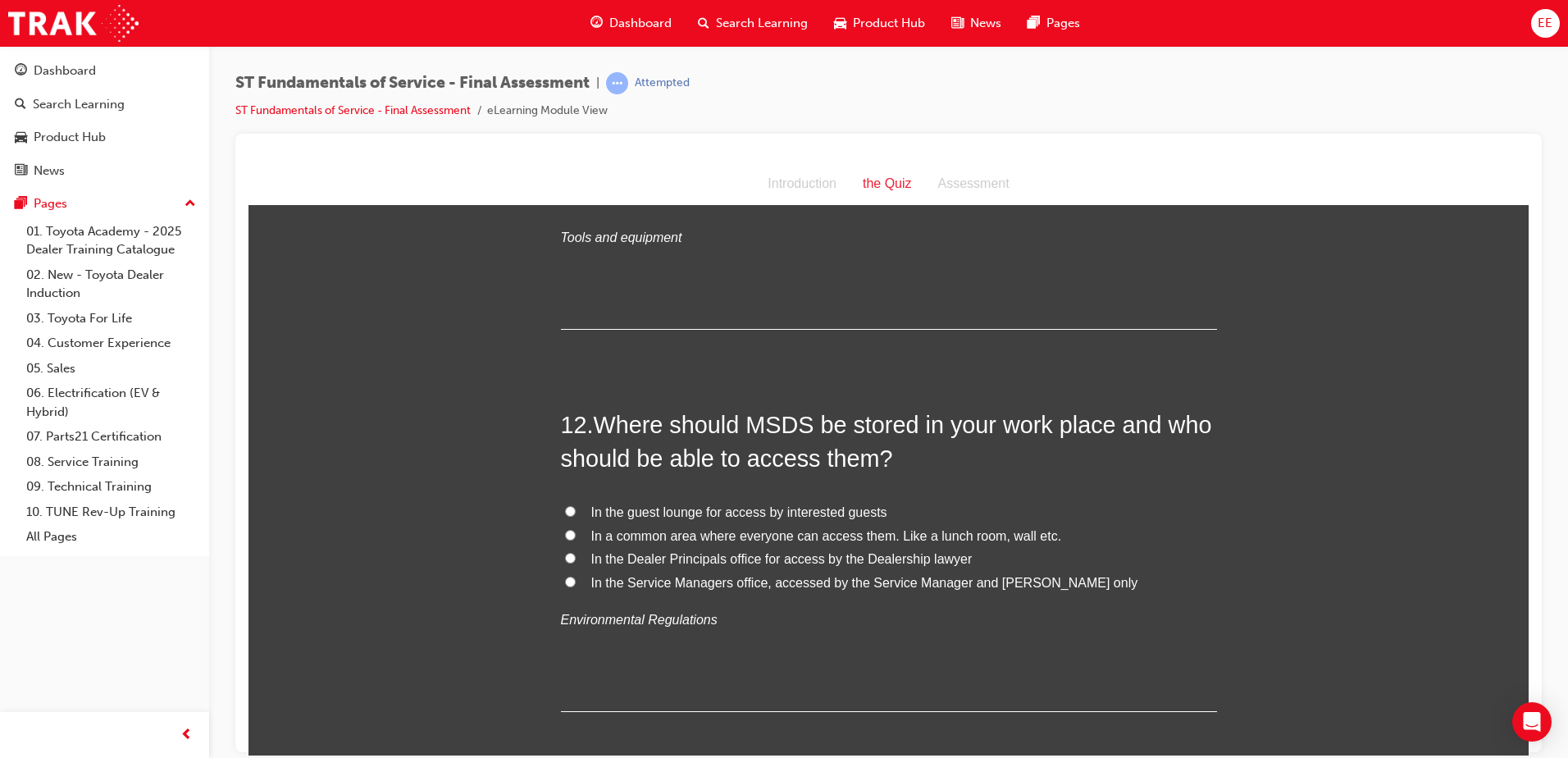
scroll to position [4206, 0]
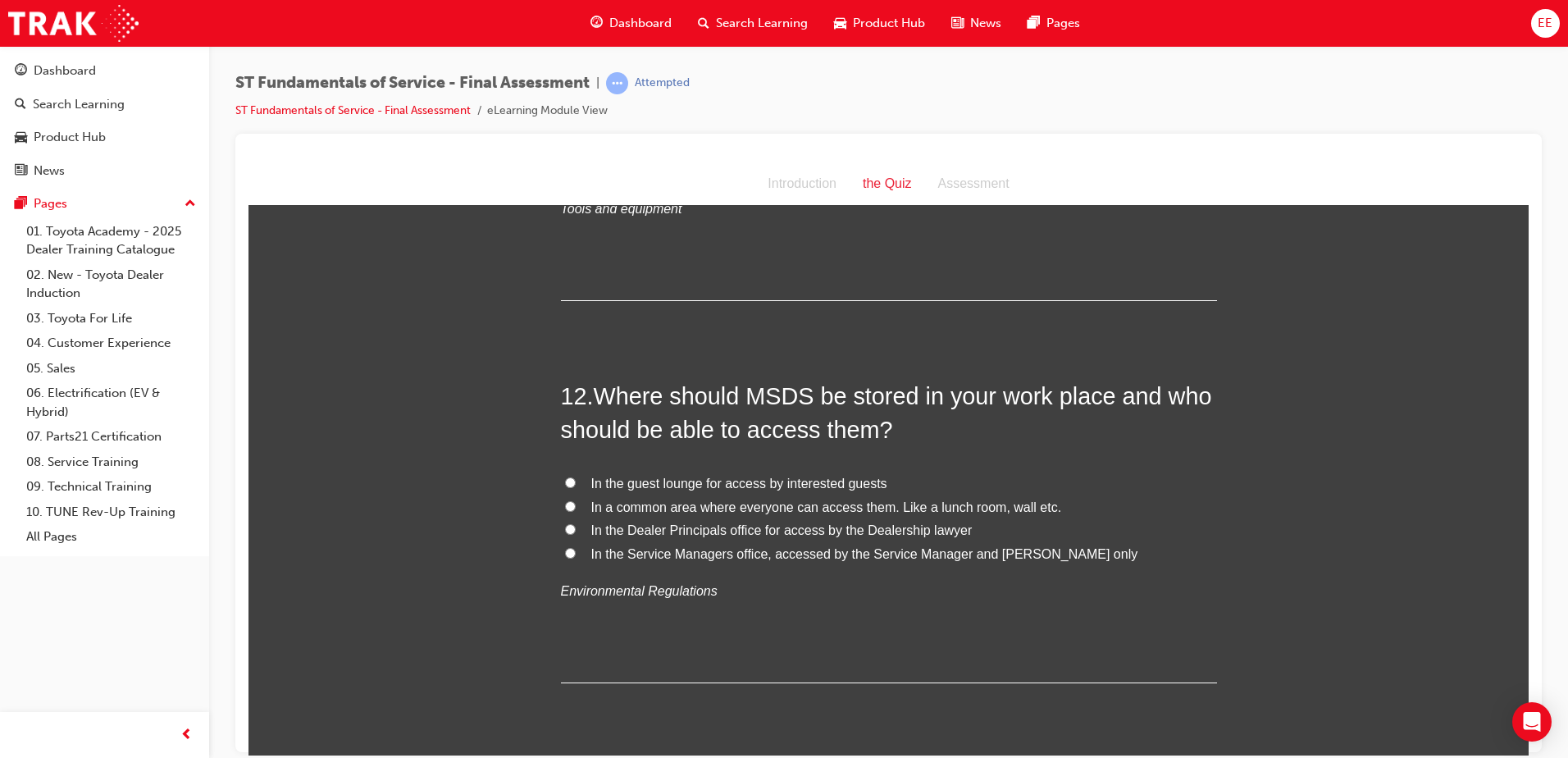
click at [1040, 477] on label "In the guest lounge for access by interested guests" at bounding box center [888, 483] width 656 height 24
click at [576, 477] on input "In the guest lounge for access by interested guests" at bounding box center [571, 482] width 11 height 11
radio input "true"
click at [592, 513] on span "In a common area where everyone can access them. Like a lunch room, wall etc." at bounding box center [826, 506] width 470 height 14
click at [576, 510] on input "In a common area where everyone can access them. Like a lunch room, wall etc." at bounding box center [571, 506] width 11 height 11
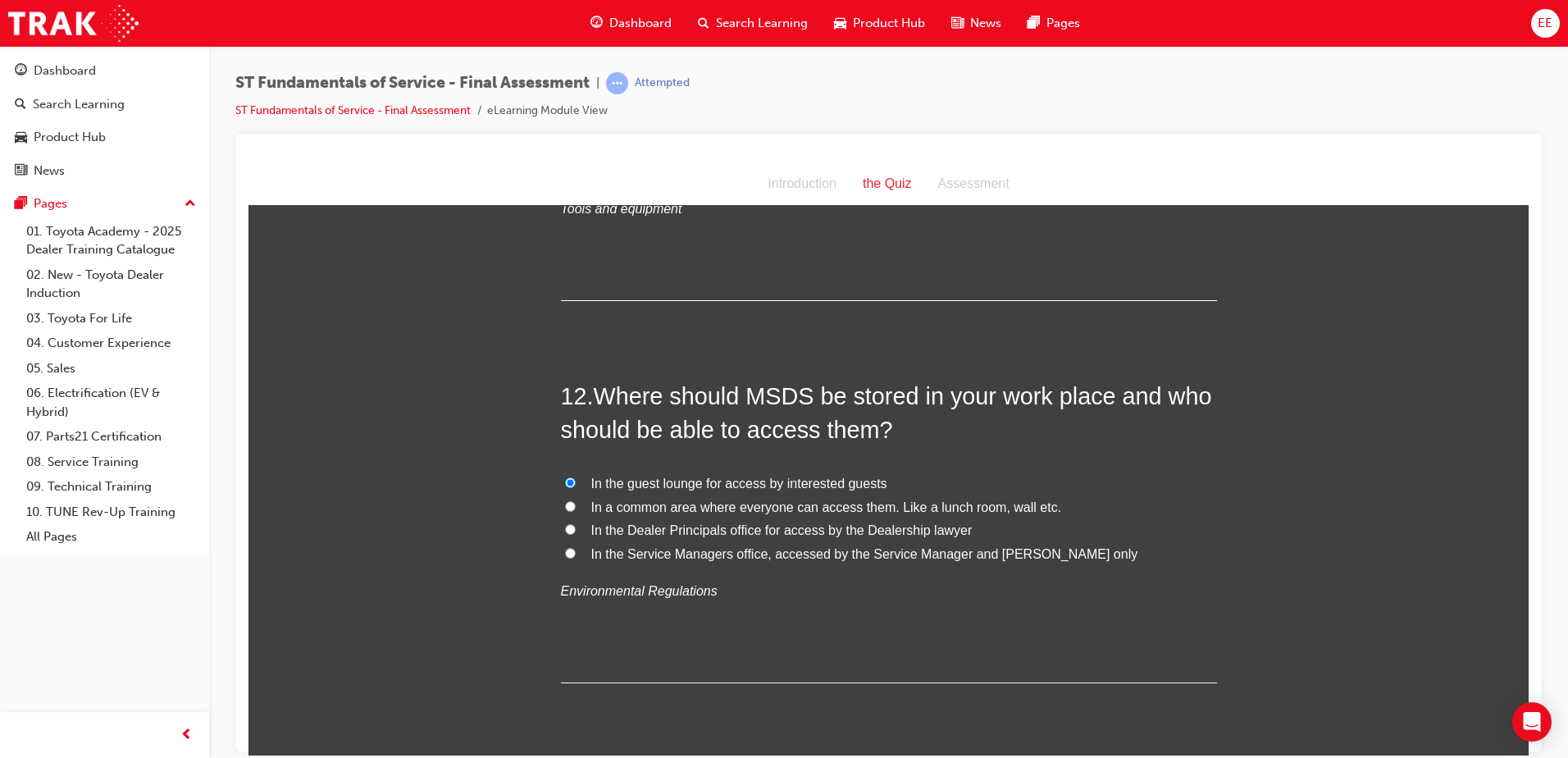
radio input "true"
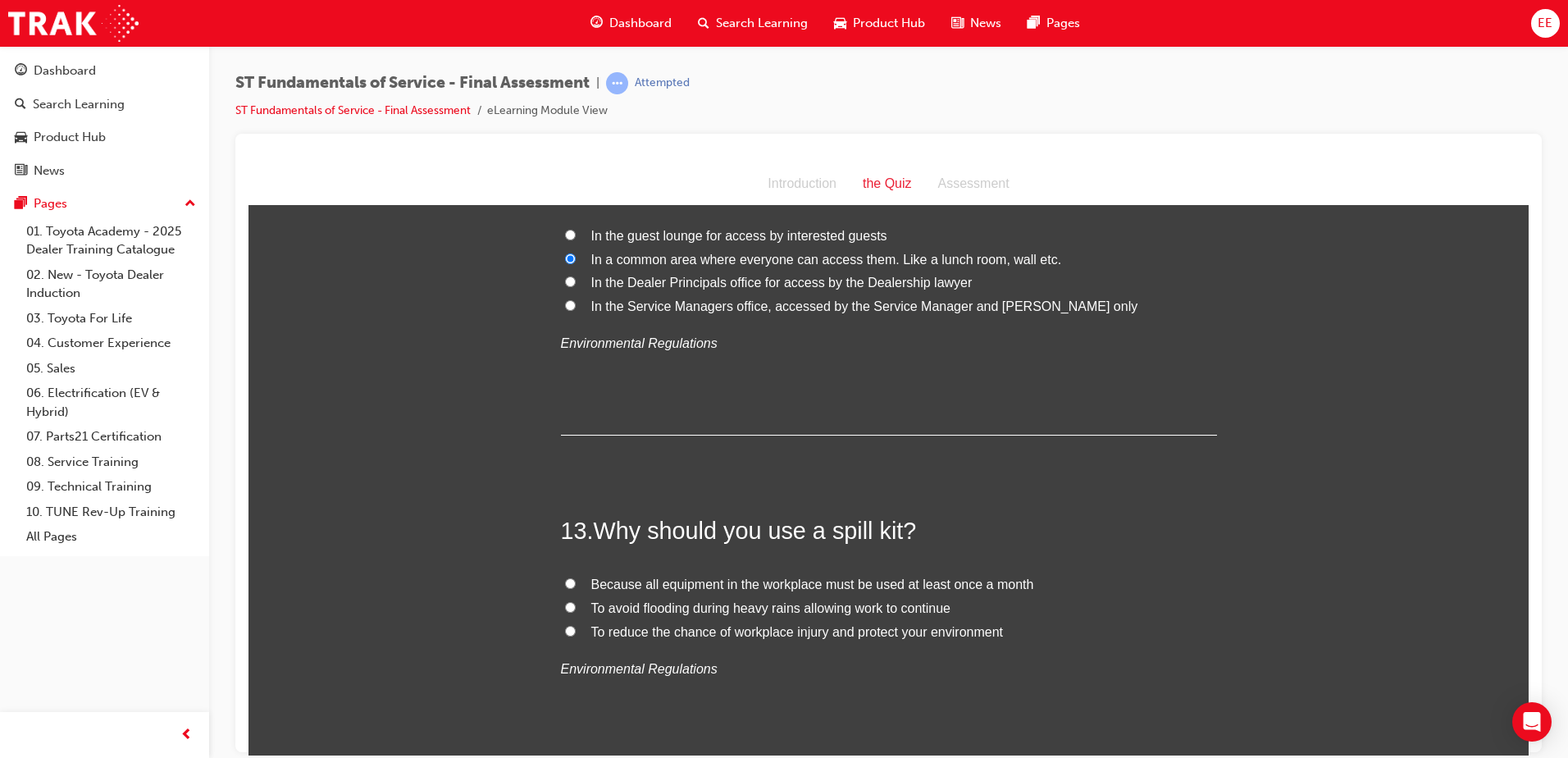
scroll to position [4697, 0]
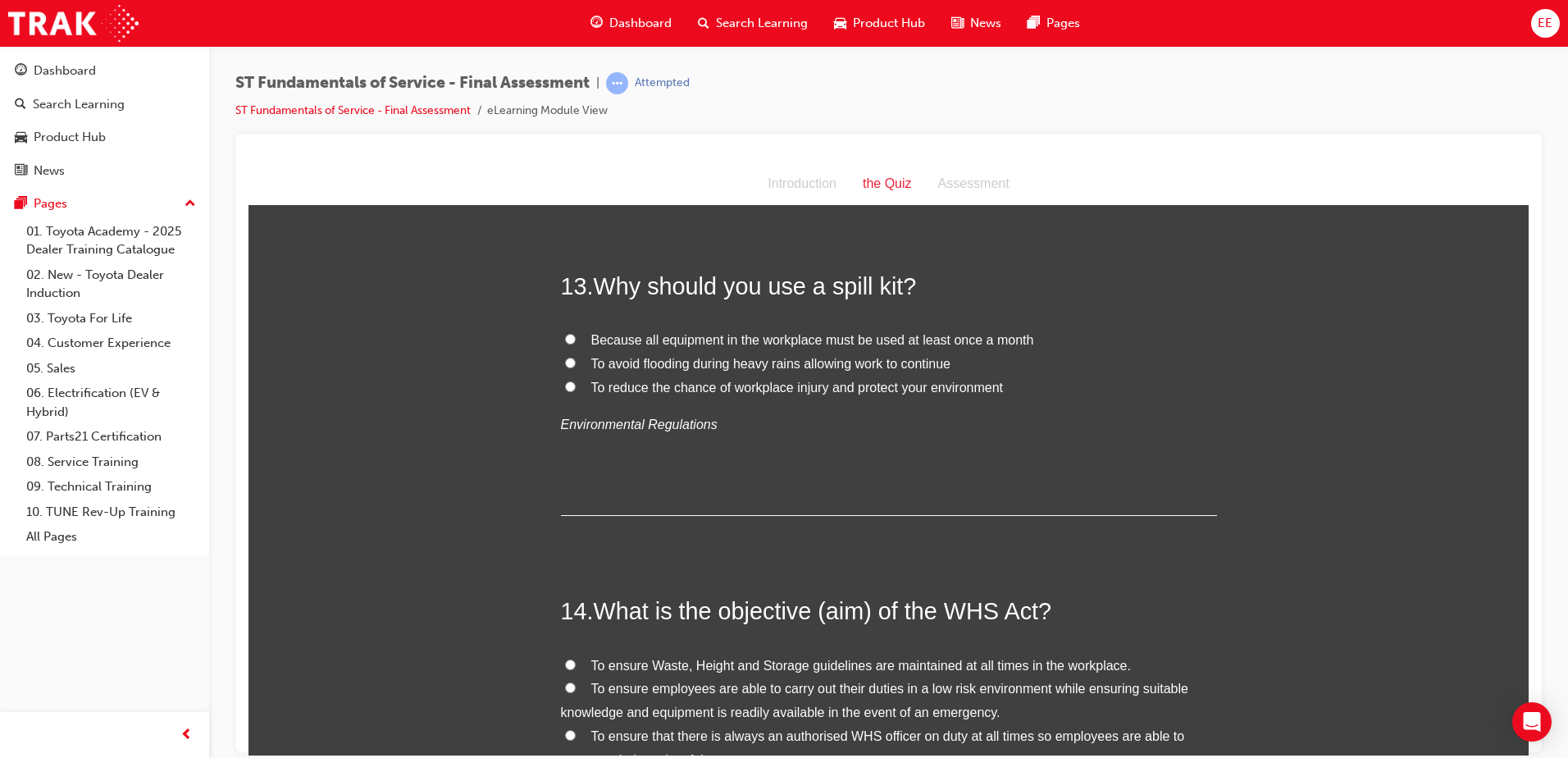
click at [584, 398] on div "Because all equipment in the workplace must be used at least once a month To av…" at bounding box center [888, 381] width 656 height 107
drag, startPoint x: 584, startPoint y: 398, endPoint x: 558, endPoint y: 391, distance: 26.9
click at [561, 391] on label "To reduce the chance of workplace injury and protect your environment" at bounding box center [888, 388] width 656 height 24
click at [565, 391] on input "To reduce the chance of workplace injury and protect your environment" at bounding box center [571, 386] width 11 height 11
radio input "true"
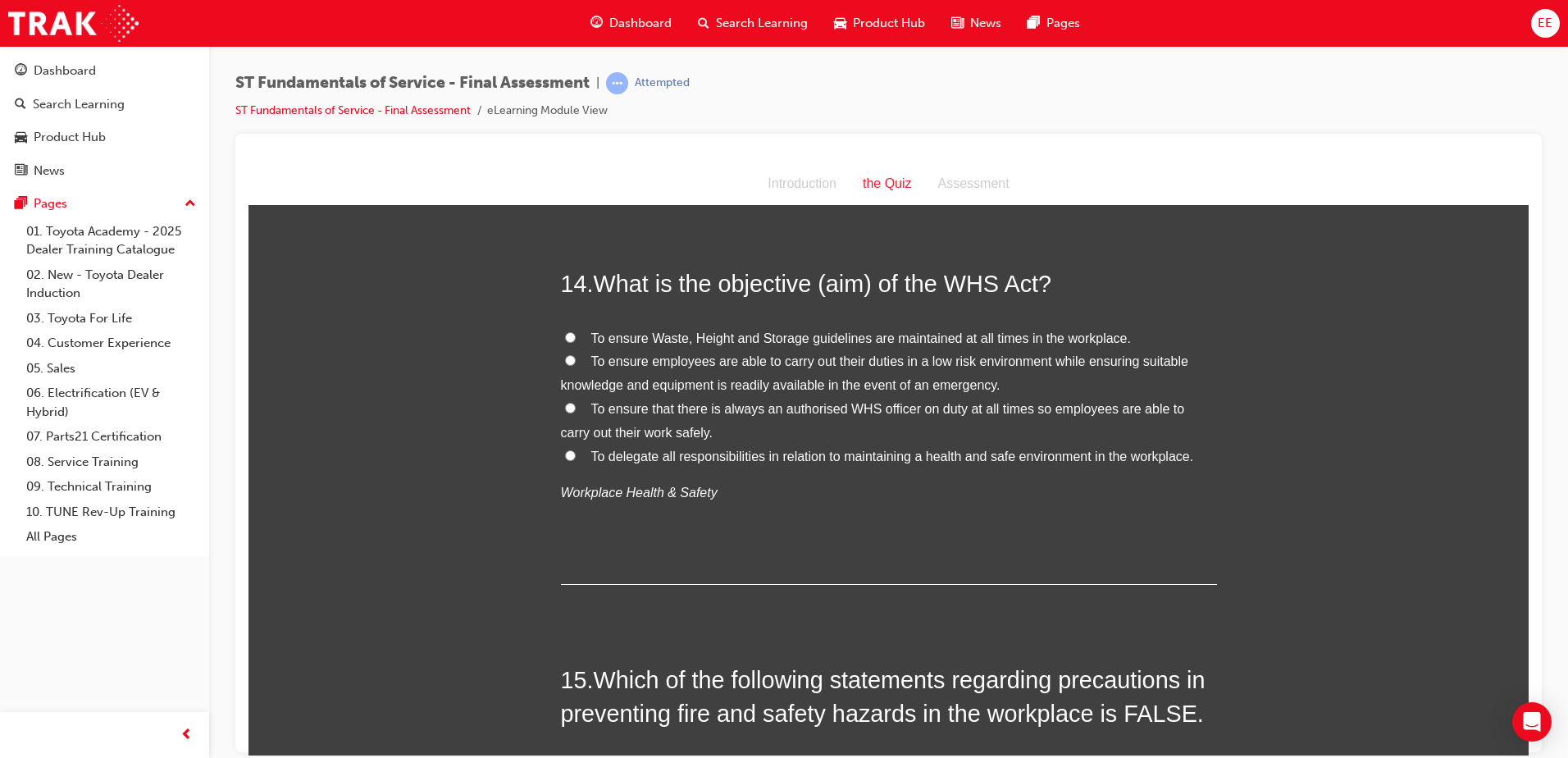
scroll to position [5026, 0]
click at [565, 360] on input "To ensure employees are able to carry out their duties in a low risk environmen…" at bounding box center [571, 359] width 11 height 11
radio input "true"
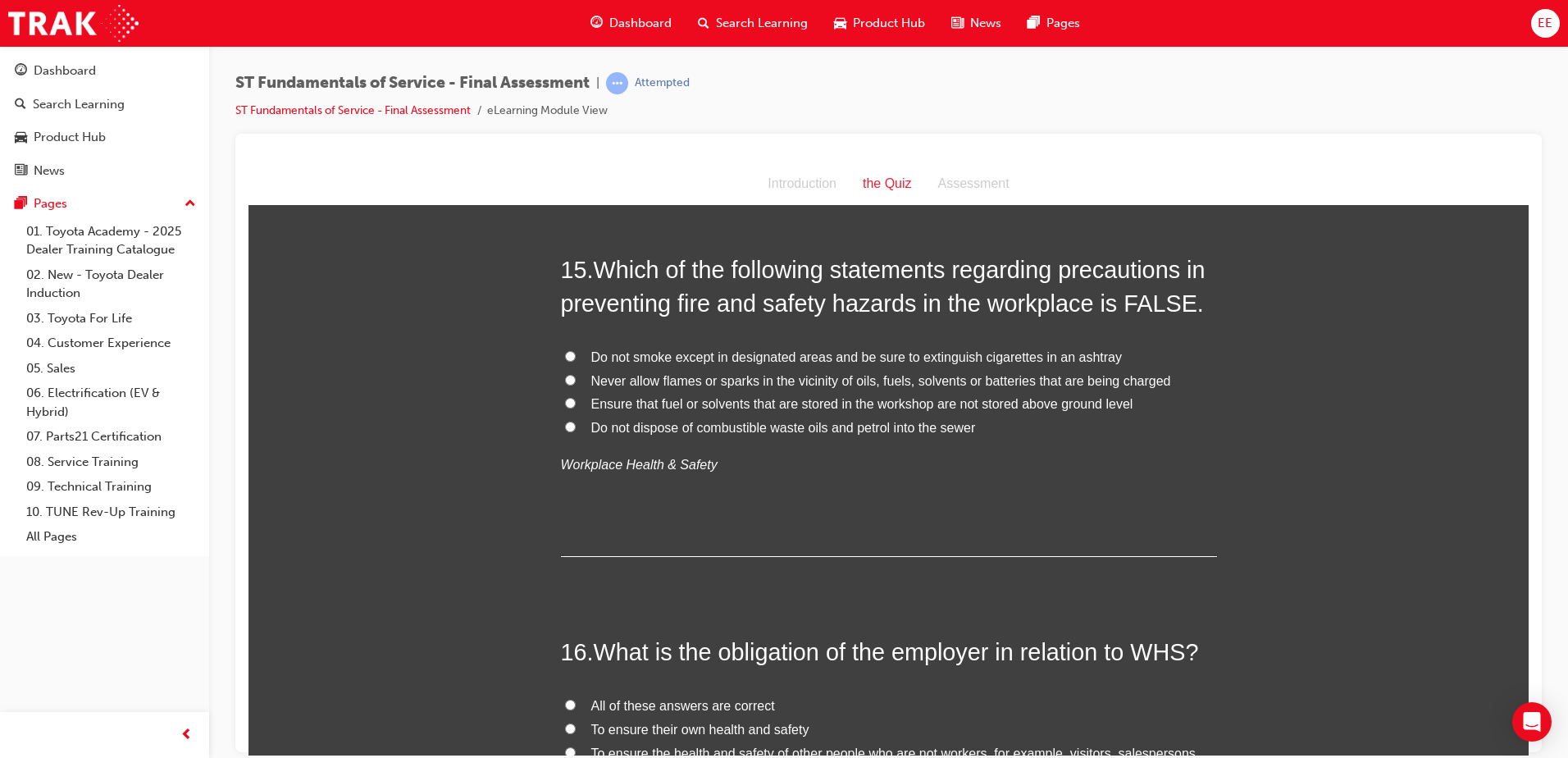
scroll to position [5435, 0]
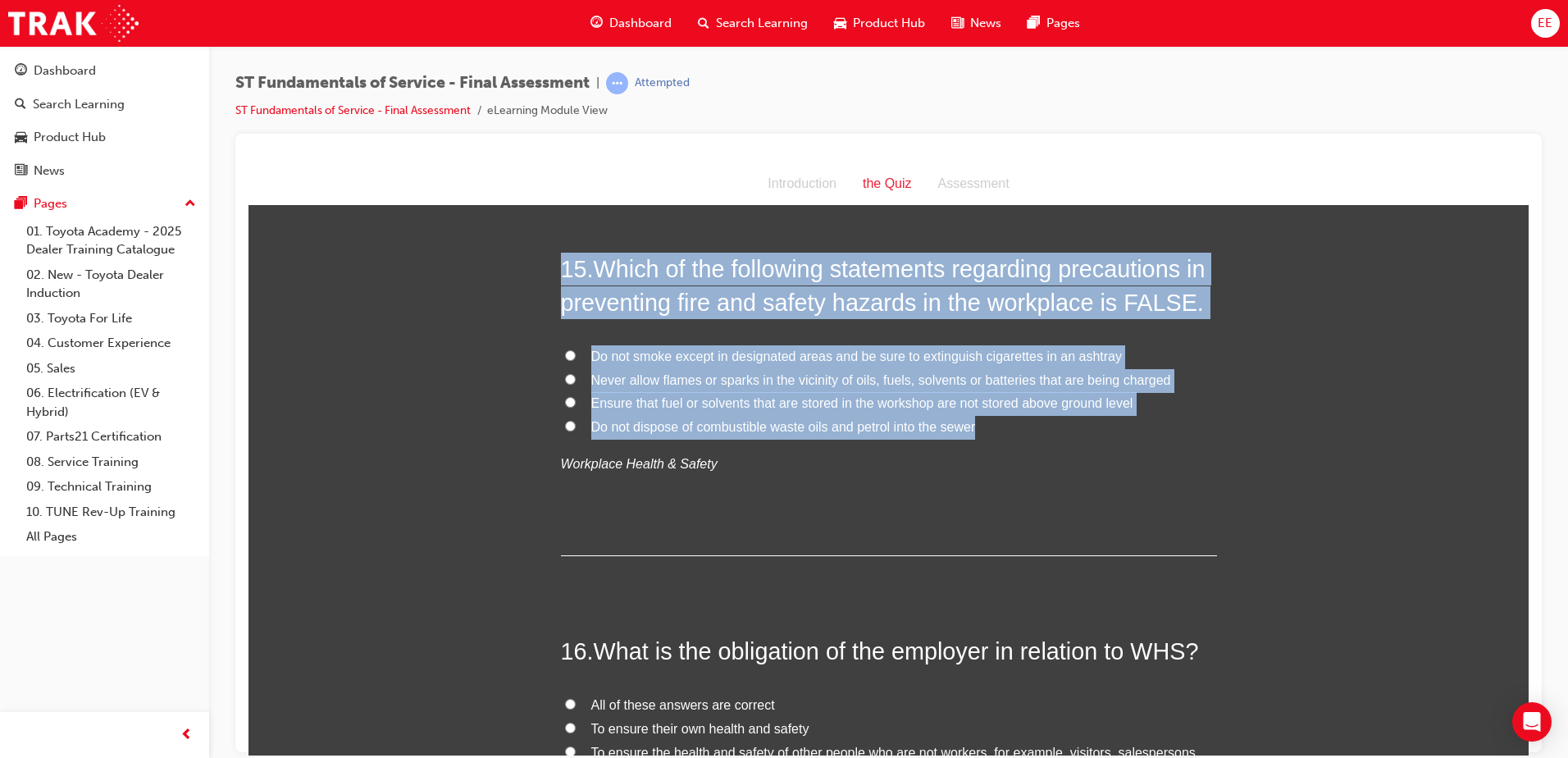
drag, startPoint x: 1025, startPoint y: 426, endPoint x: 551, endPoint y: 270, distance: 499.0
copy div "15 . Which of the following statements regarding precautions in preventing fire…"
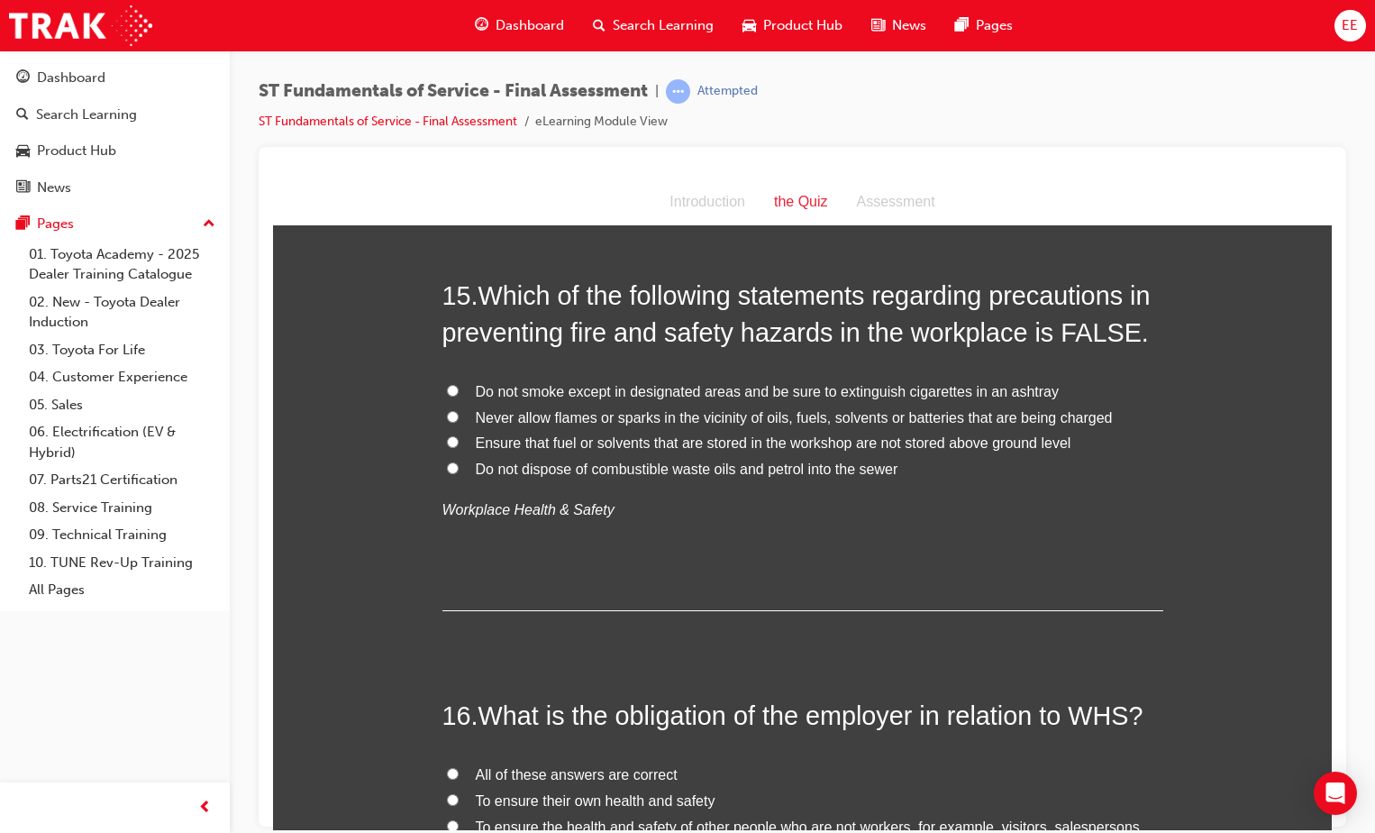
click at [1030, 499] on p "Workplace Health & Safety" at bounding box center [802, 509] width 721 height 26
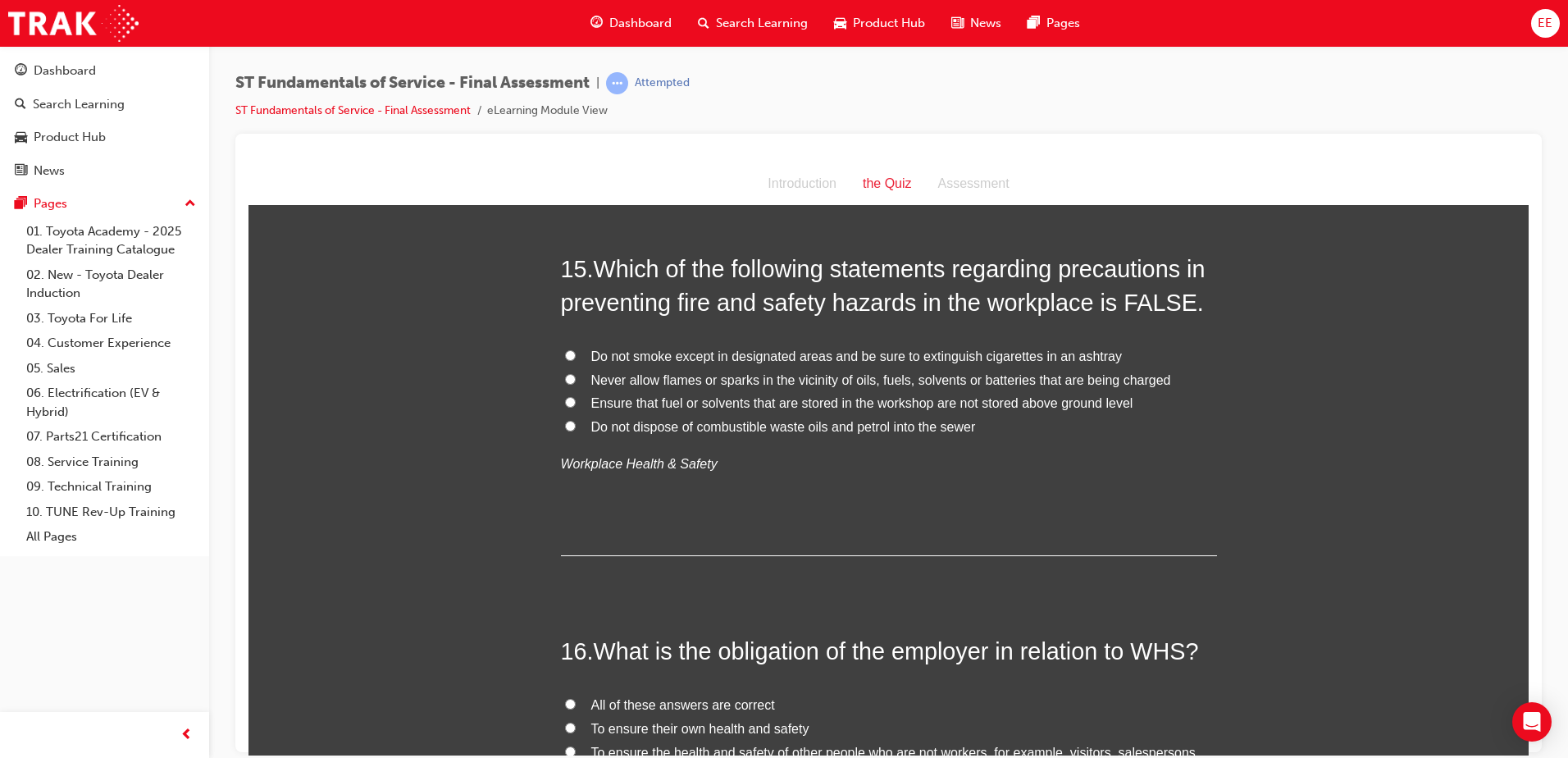
click at [565, 402] on input "Ensure that fuel or solvents that are stored in the workshop are not stored abo…" at bounding box center [571, 401] width 11 height 11
radio input "true"
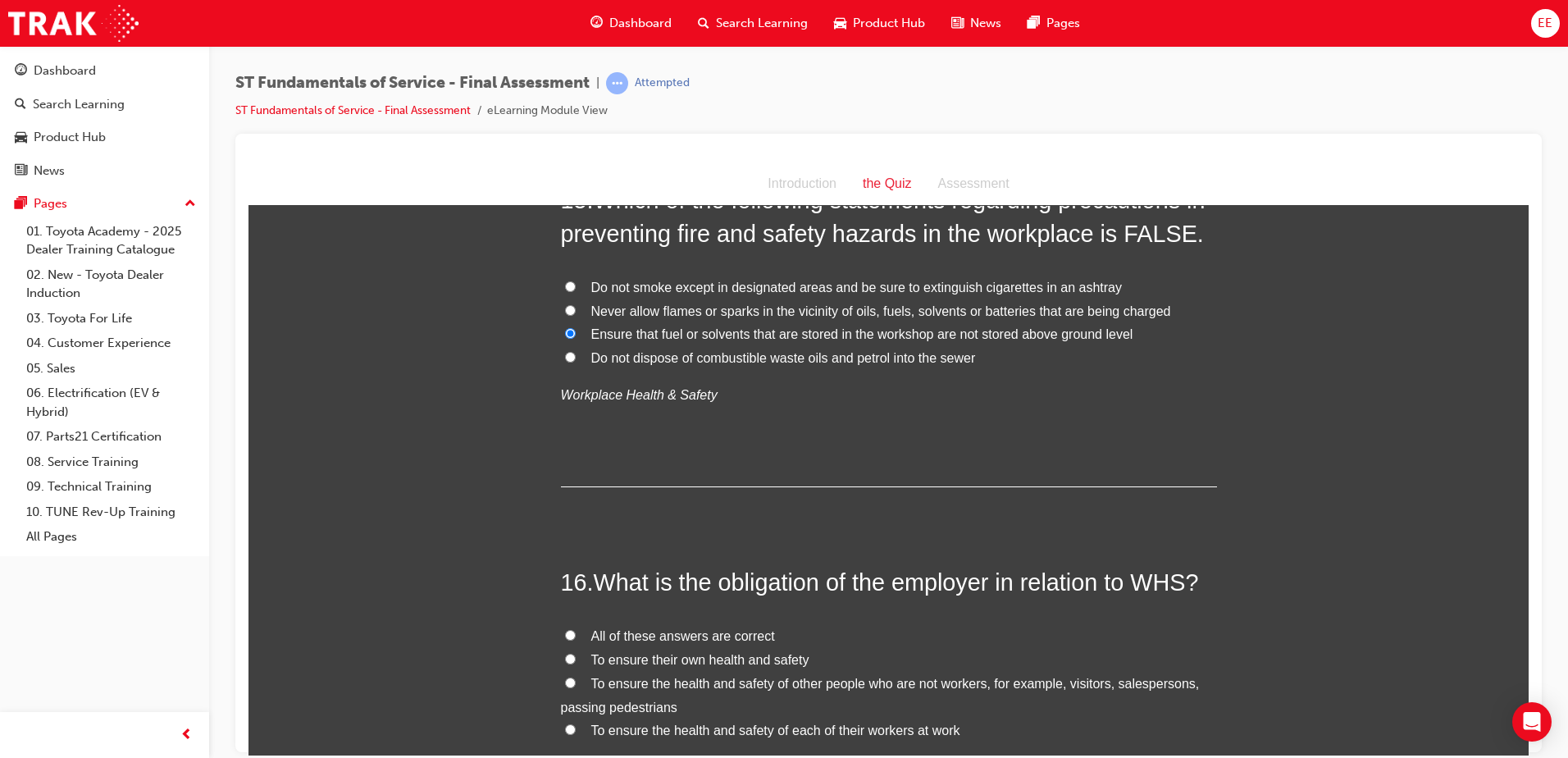
scroll to position [5599, 0]
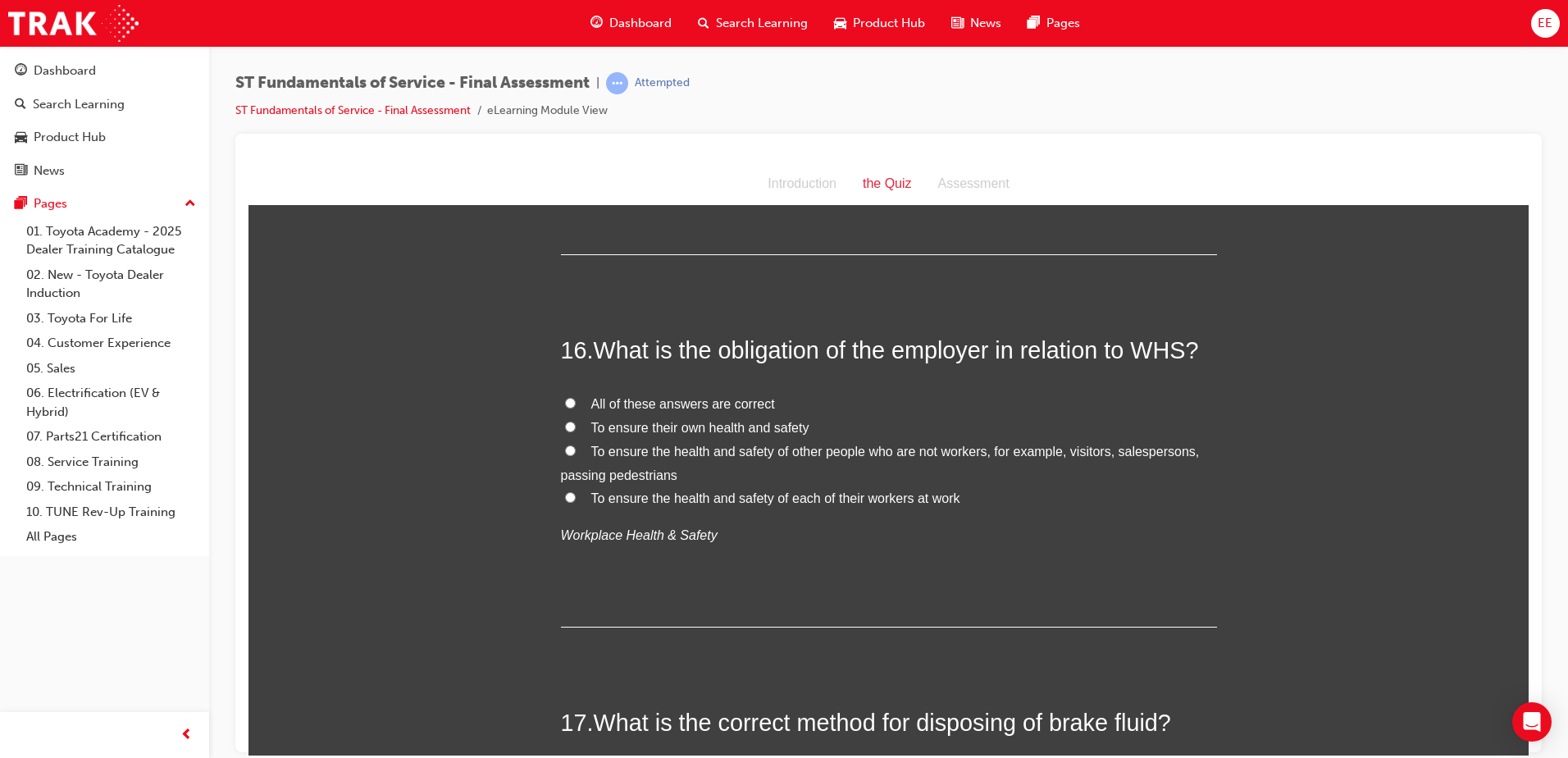
scroll to position [5764, 0]
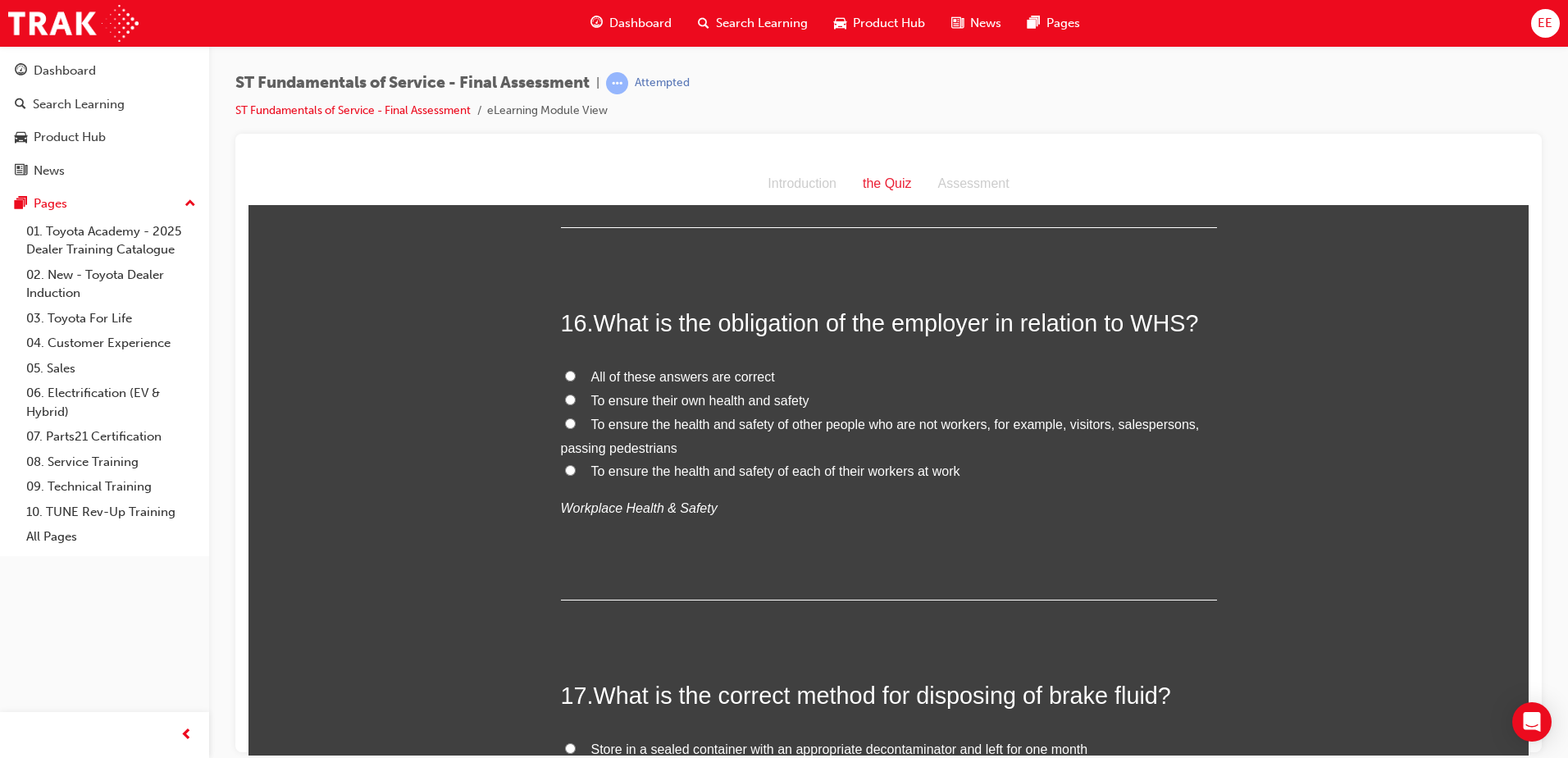
click at [1060, 520] on div "16 . What is the obligation of the employer in relation to WHS? All of these an…" at bounding box center [888, 452] width 656 height 294
click at [651, 374] on span "All of these answers are correct" at bounding box center [683, 375] width 184 height 14
click at [576, 374] on input "All of these answers are correct" at bounding box center [571, 375] width 11 height 11
radio input "true"
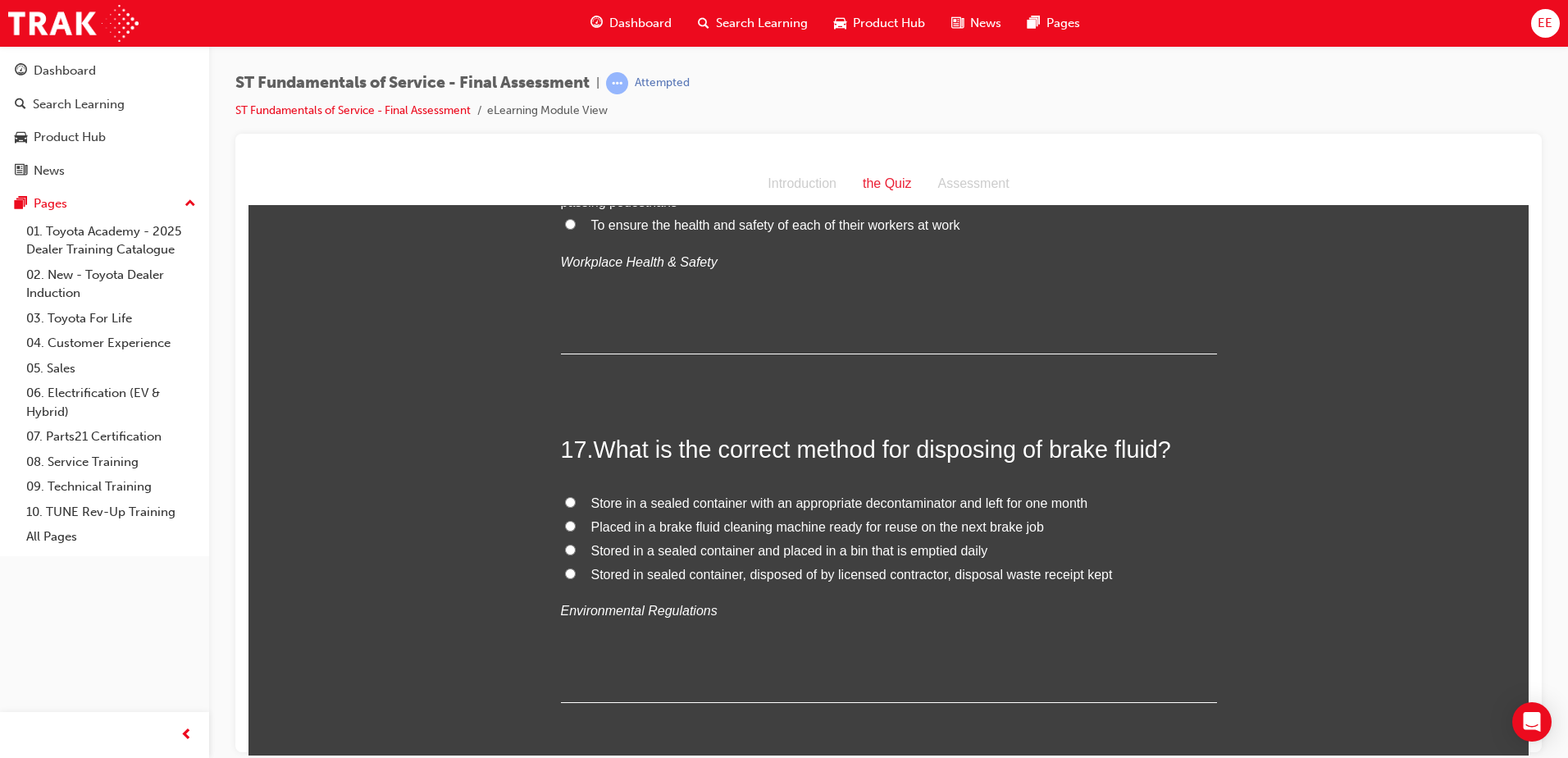
scroll to position [6091, 0]
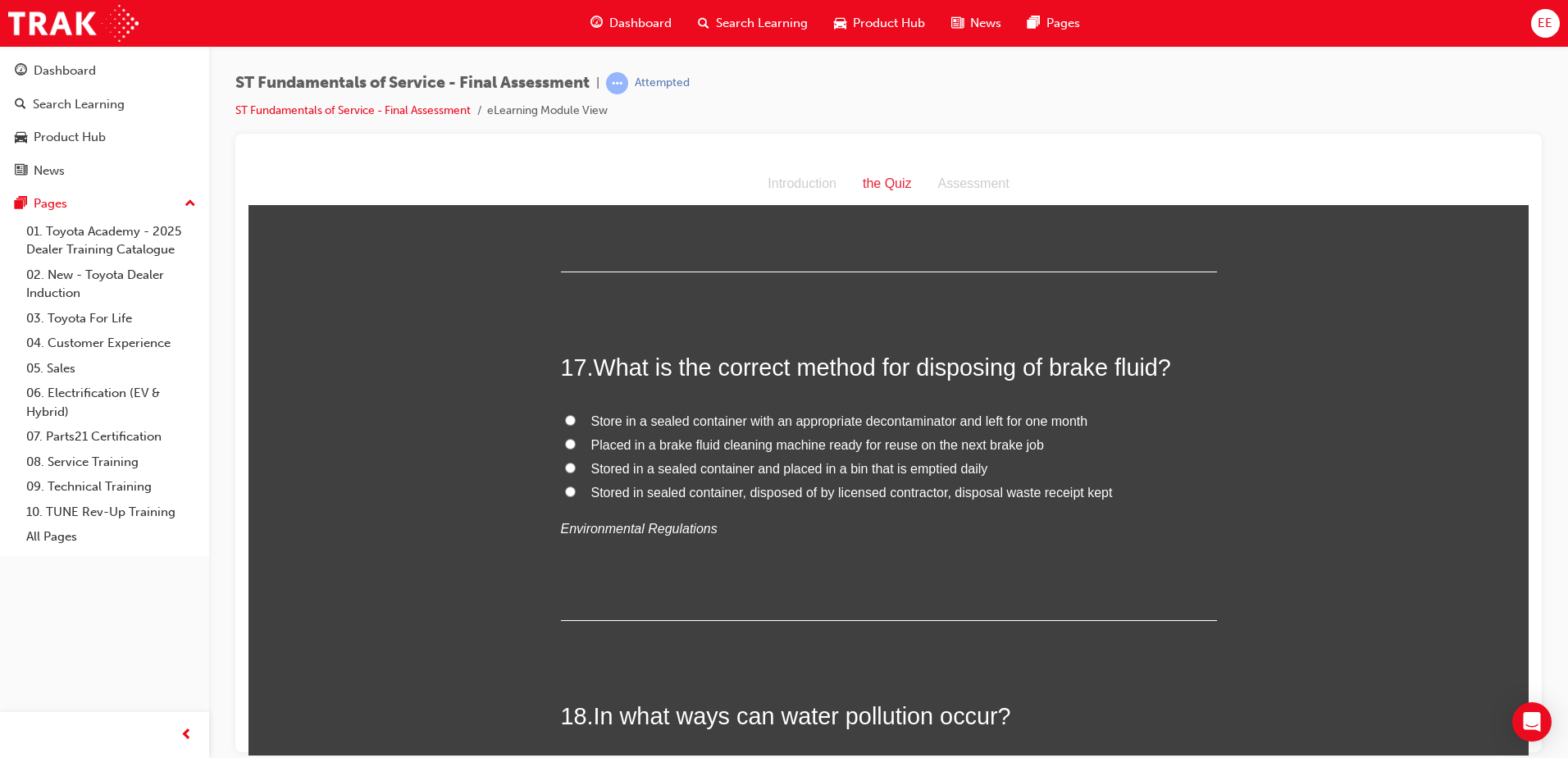
click at [566, 493] on input "Stored in sealed container, disposed of by licensed contractor, disposal waste …" at bounding box center [571, 490] width 11 height 11
radio input "true"
click at [1101, 586] on div "17 . What is the correct method for disposing of brake fluid? Store in a sealed…" at bounding box center [888, 485] width 656 height 269
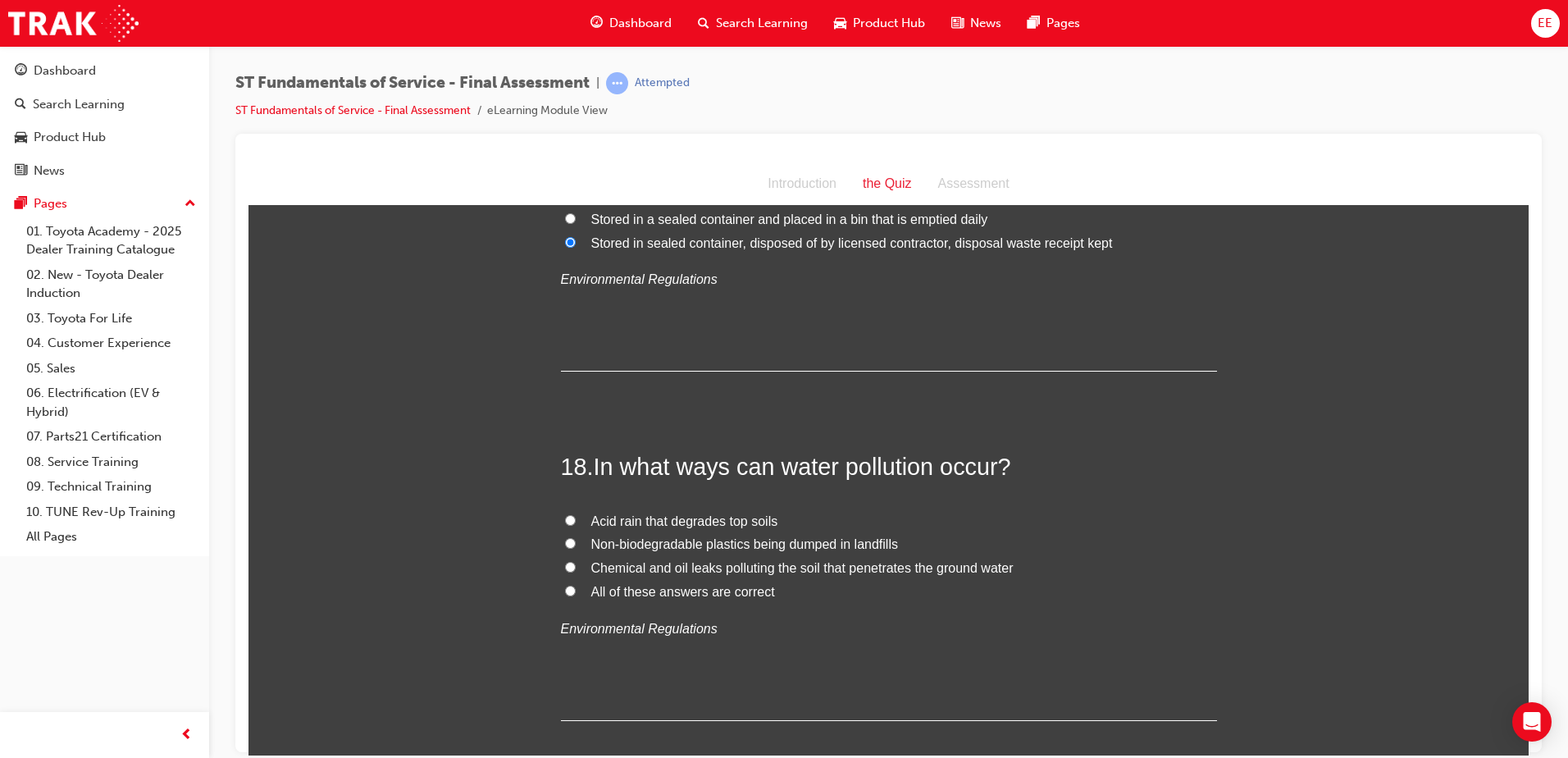
scroll to position [6419, 0]
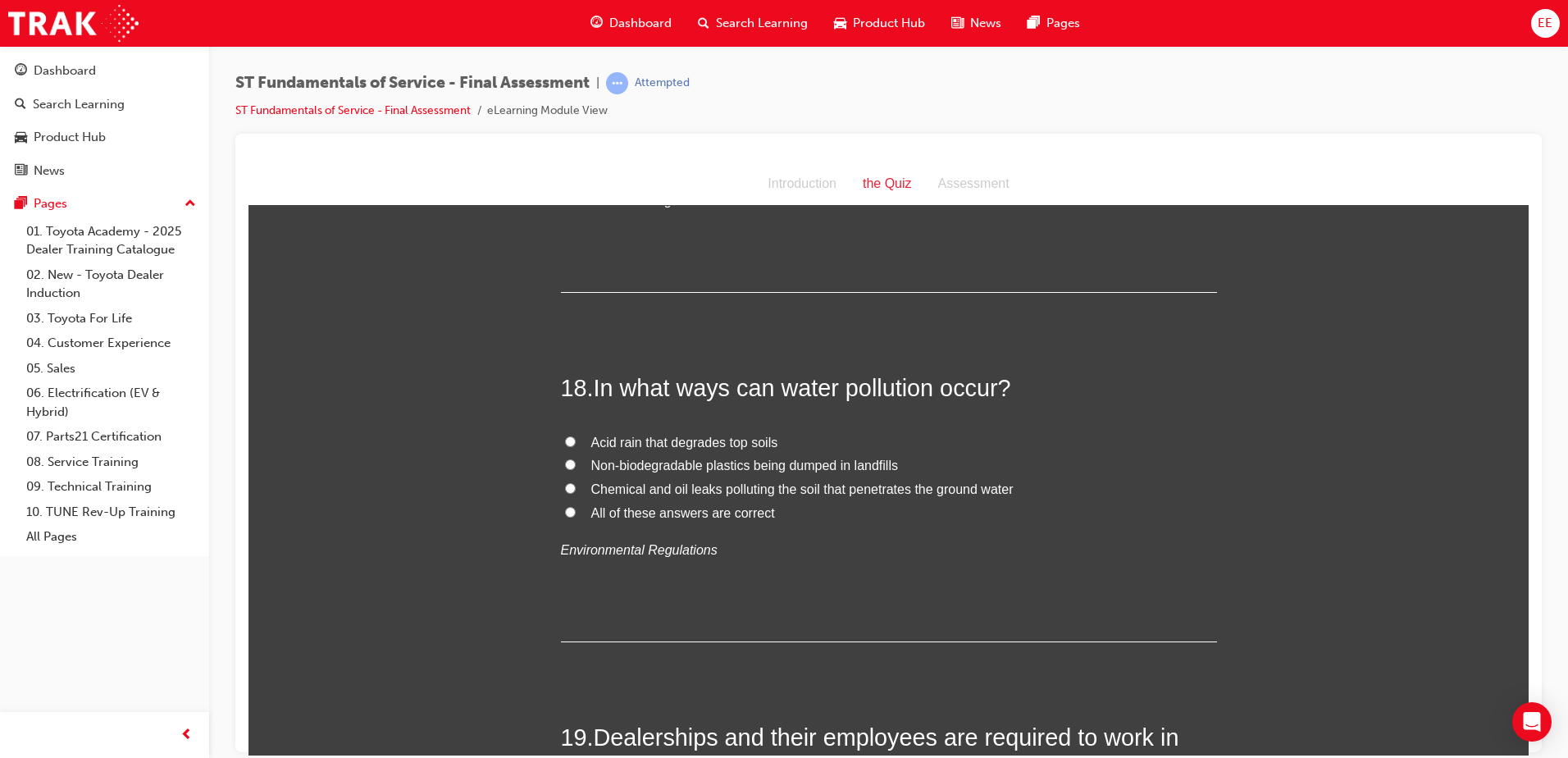
click at [888, 519] on label "All of these answers are correct" at bounding box center [888, 513] width 656 height 24
click at [576, 517] on input "All of these answers are correct" at bounding box center [571, 511] width 11 height 11
radio input "true"
click at [675, 518] on span "All of these answers are correct" at bounding box center [683, 511] width 184 height 14
click at [576, 517] on input "All of these answers are correct" at bounding box center [571, 511] width 11 height 11
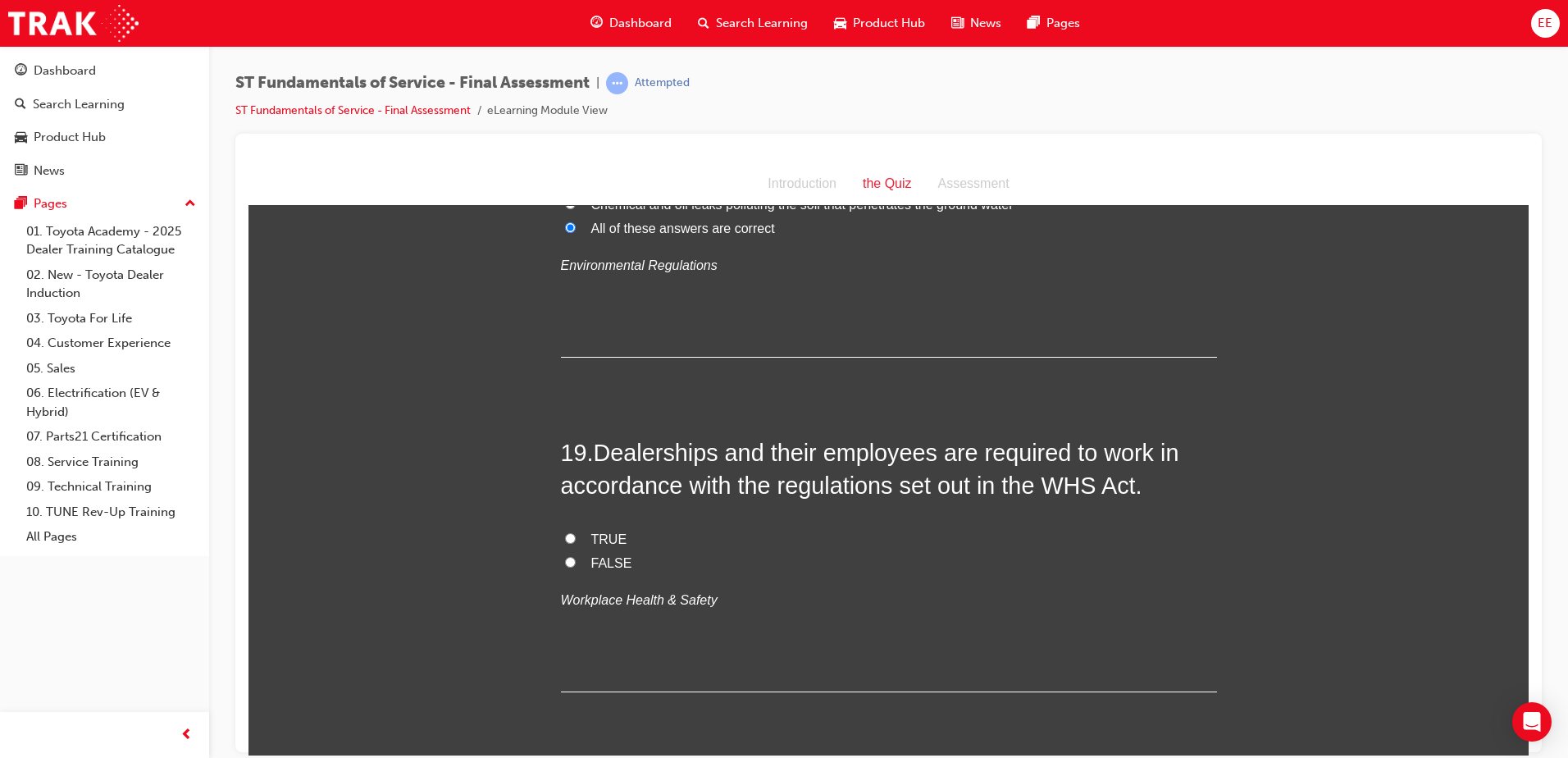
scroll to position [6747, 0]
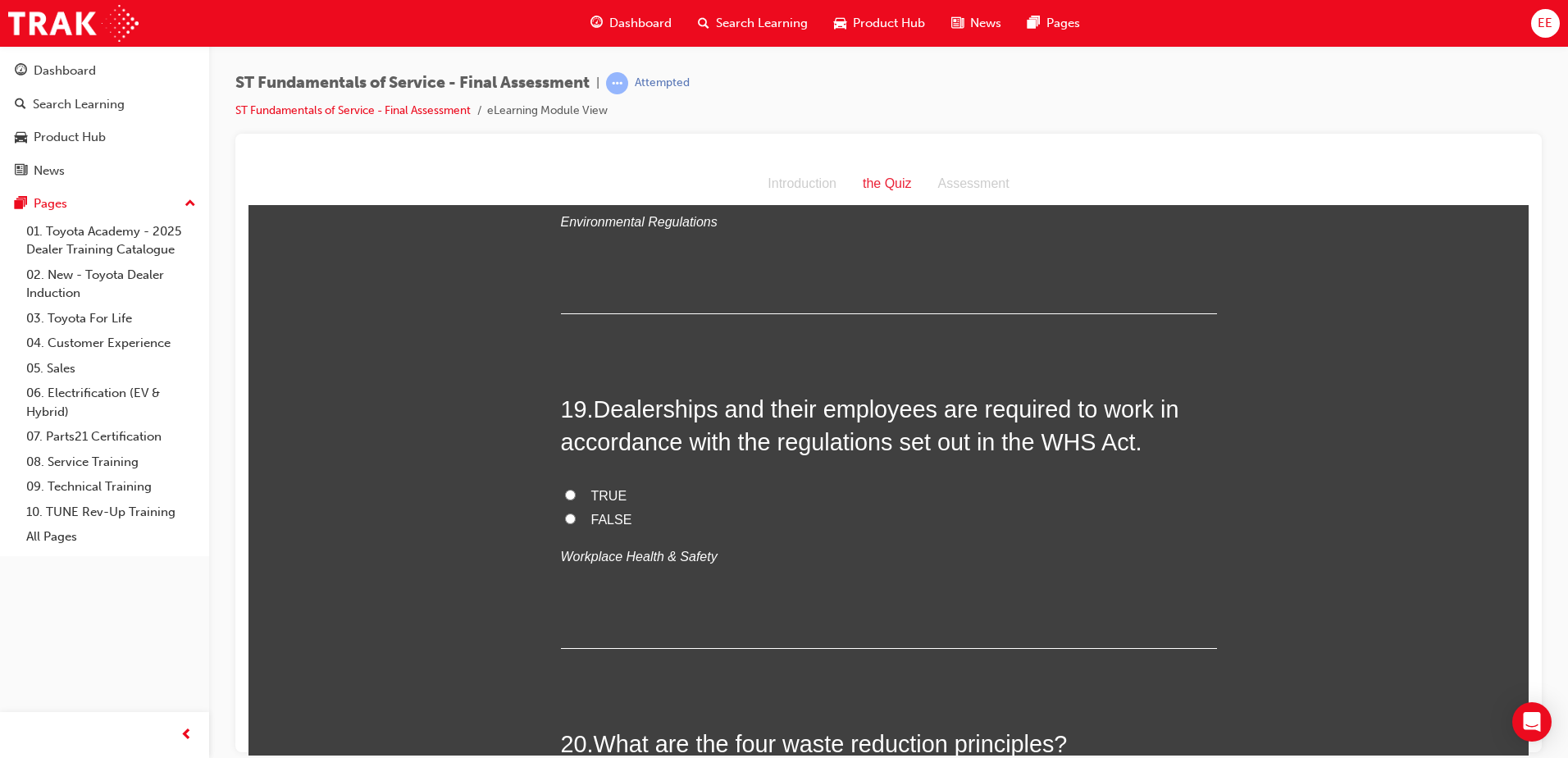
click at [899, 539] on div "TRUE FALSE Workplace Health & Safety" at bounding box center [888, 526] width 656 height 84
click at [605, 490] on span "TRUE" at bounding box center [610, 494] width 36 height 14
click at [576, 490] on input "TRUE" at bounding box center [571, 494] width 11 height 11
radio input "true"
click at [903, 531] on div "TRUE FALSE Workplace Health & Safety" at bounding box center [888, 526] width 656 height 84
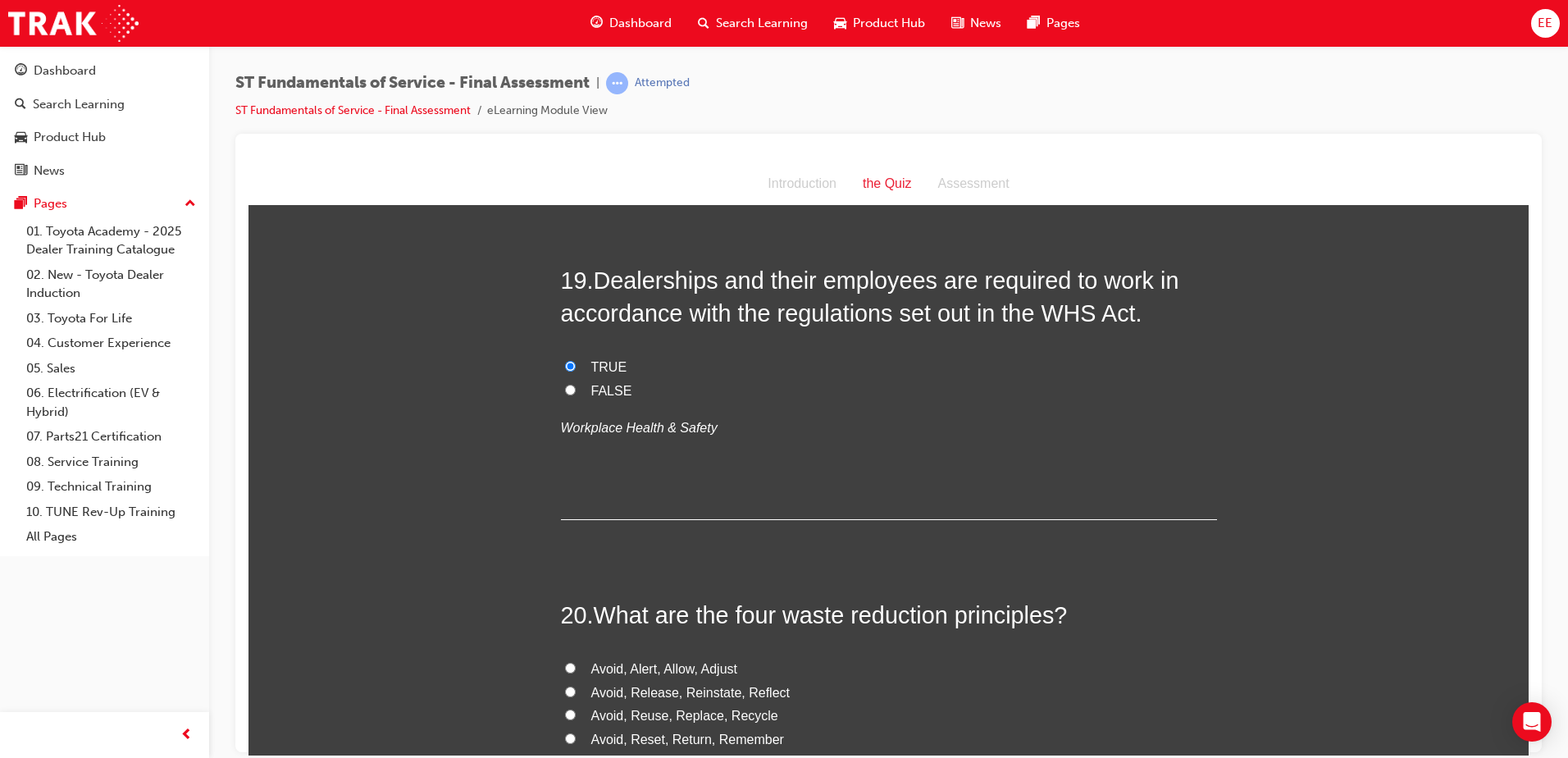
scroll to position [7075, 0]
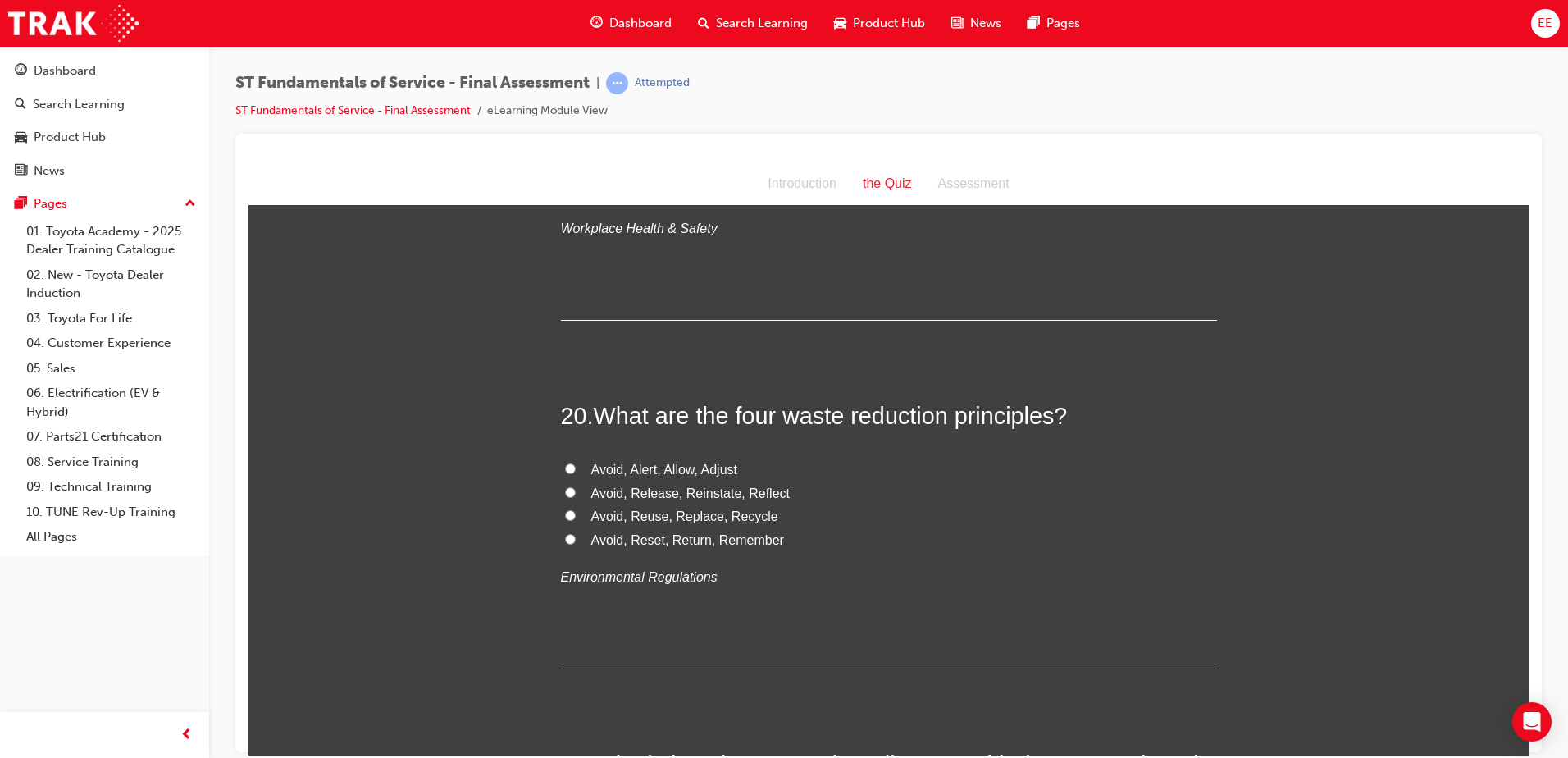
click at [568, 514] on input "Avoid, Reuse, Replace, Recycle" at bounding box center [571, 515] width 11 height 11
radio input "true"
click at [803, 510] on label "Avoid, Reuse, Replace, Recycle" at bounding box center [888, 516] width 656 height 24
click at [576, 510] on input "Avoid, Reuse, Replace, Recycle" at bounding box center [571, 515] width 11 height 11
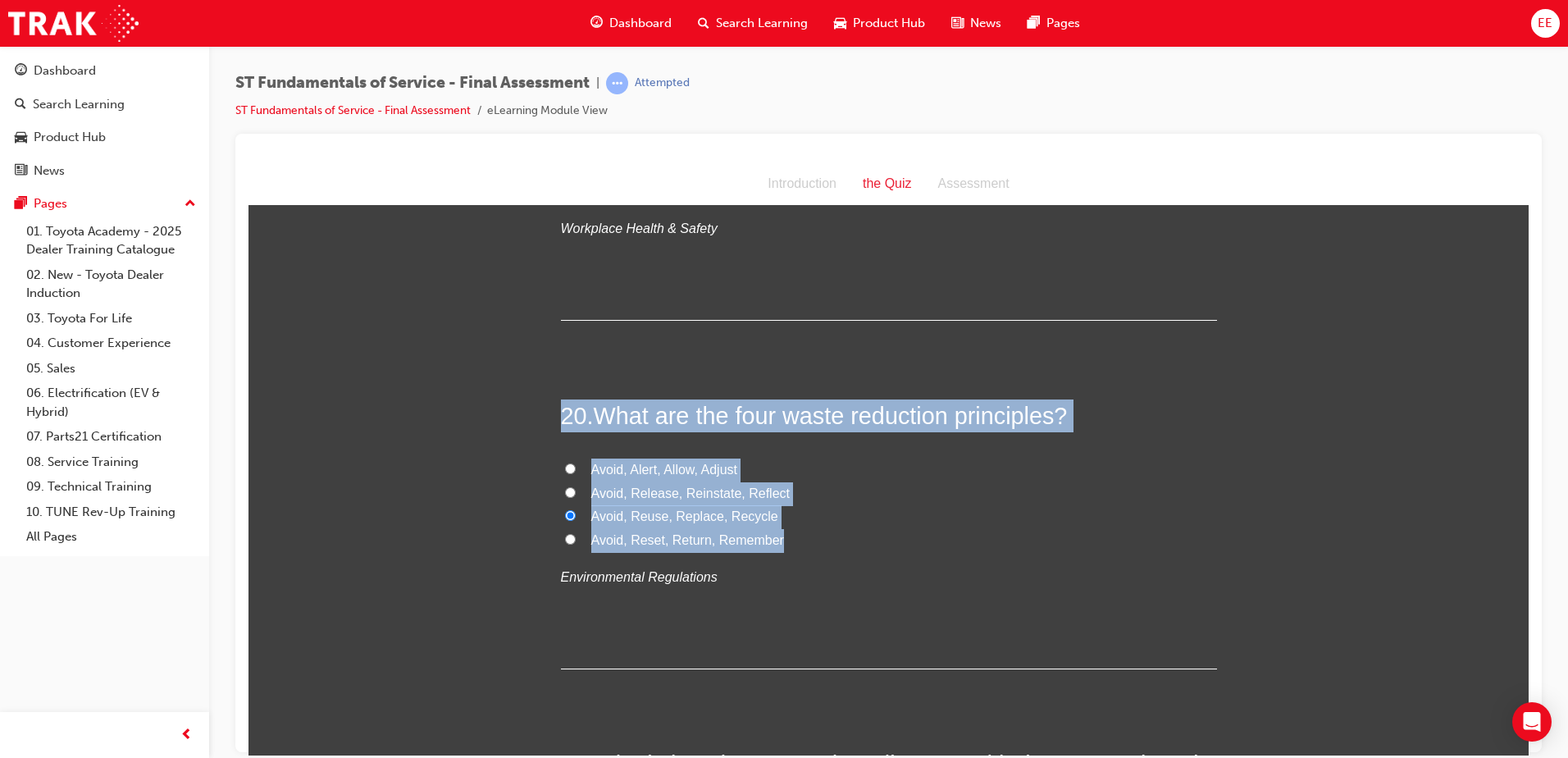
drag, startPoint x: 814, startPoint y: 548, endPoint x: 531, endPoint y: 390, distance: 324.1
copy div "20 . What are the four waste reduction principles? Avoid, Alert, Allow, Adjust …"
click at [870, 541] on label "Avoid, Reset, Return, Remember" at bounding box center [888, 540] width 656 height 24
click at [576, 541] on input "Avoid, Reset, Return, Remember" at bounding box center [571, 539] width 11 height 11
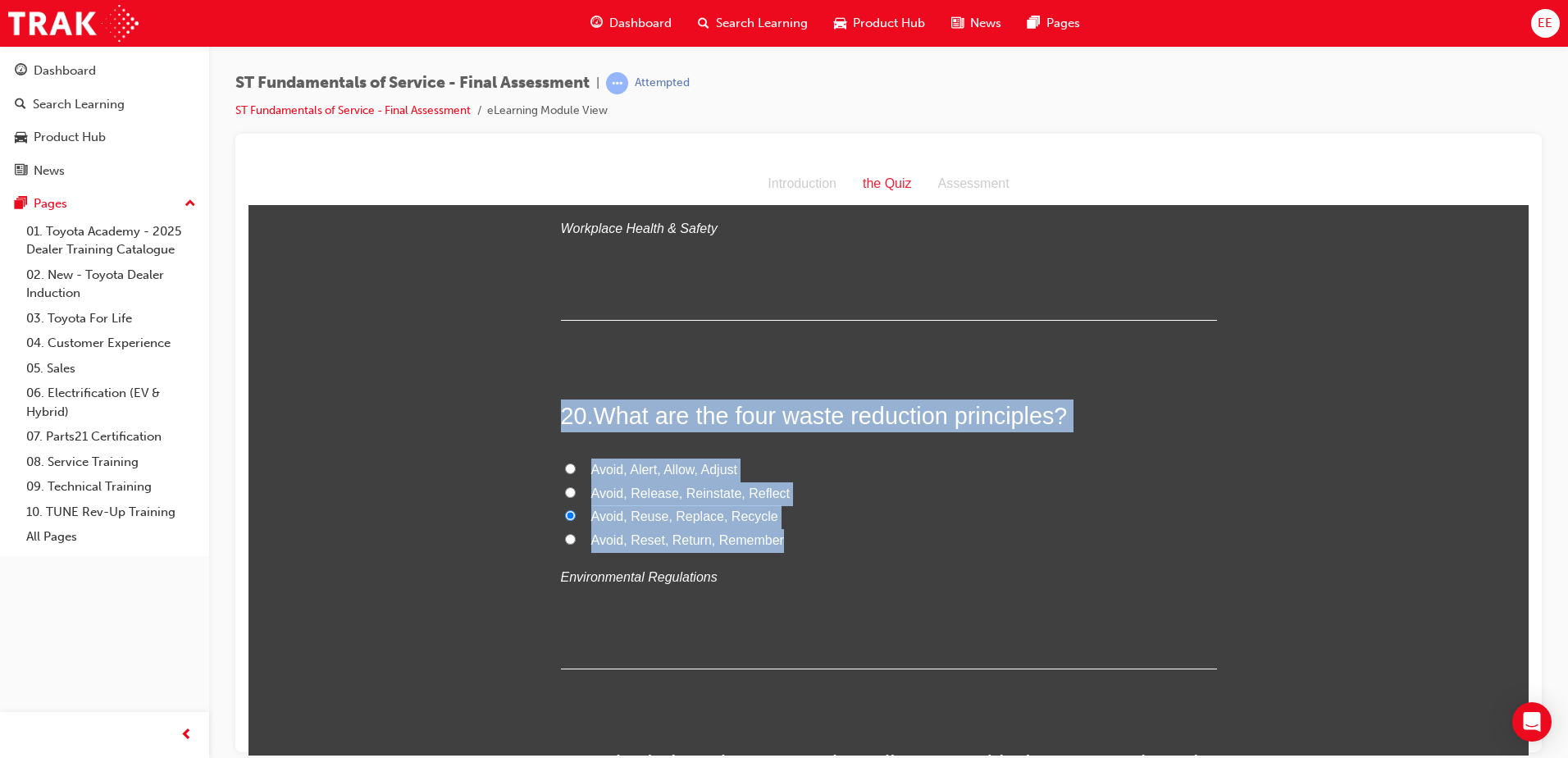
radio input "true"
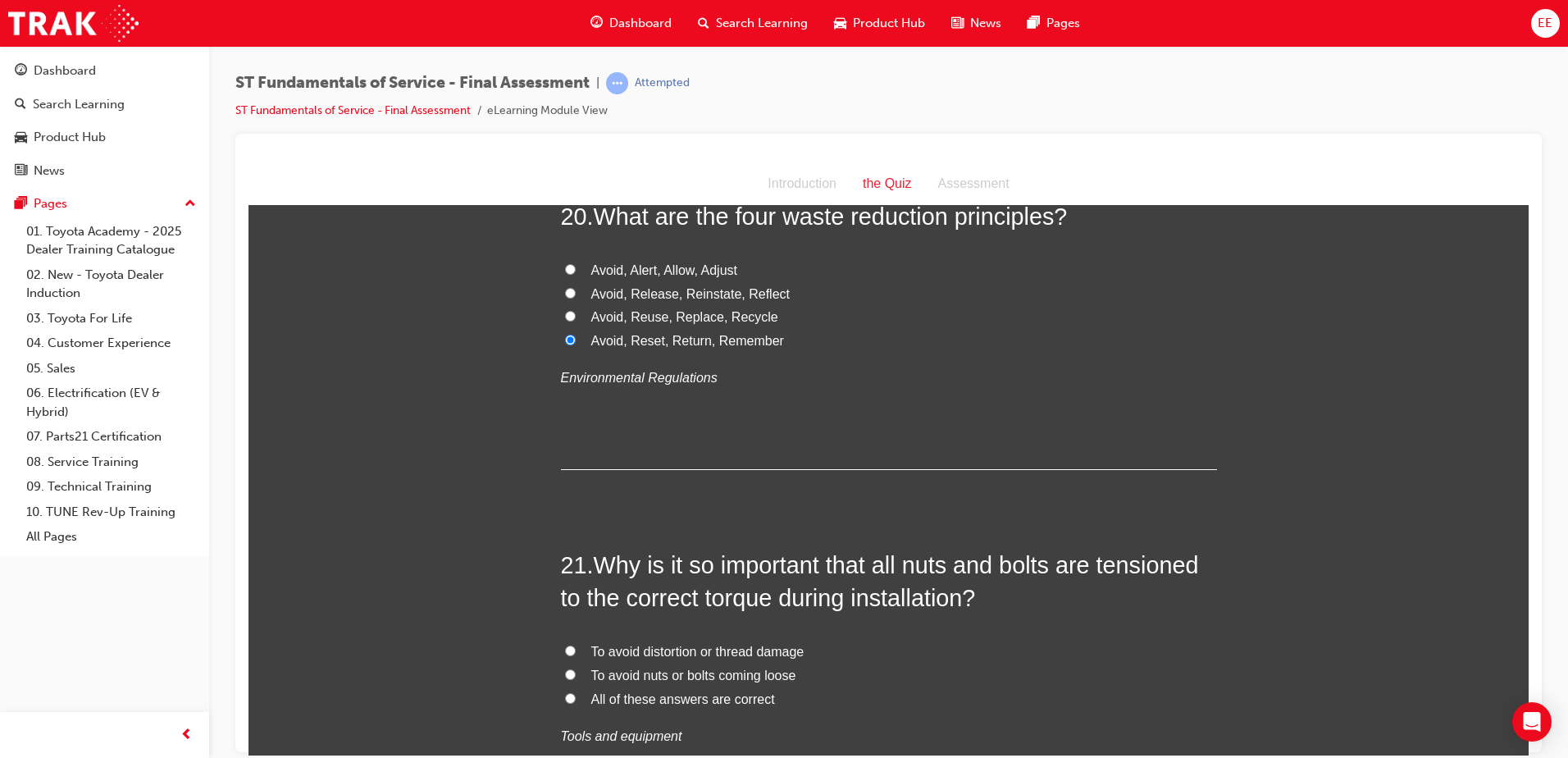
scroll to position [7322, 0]
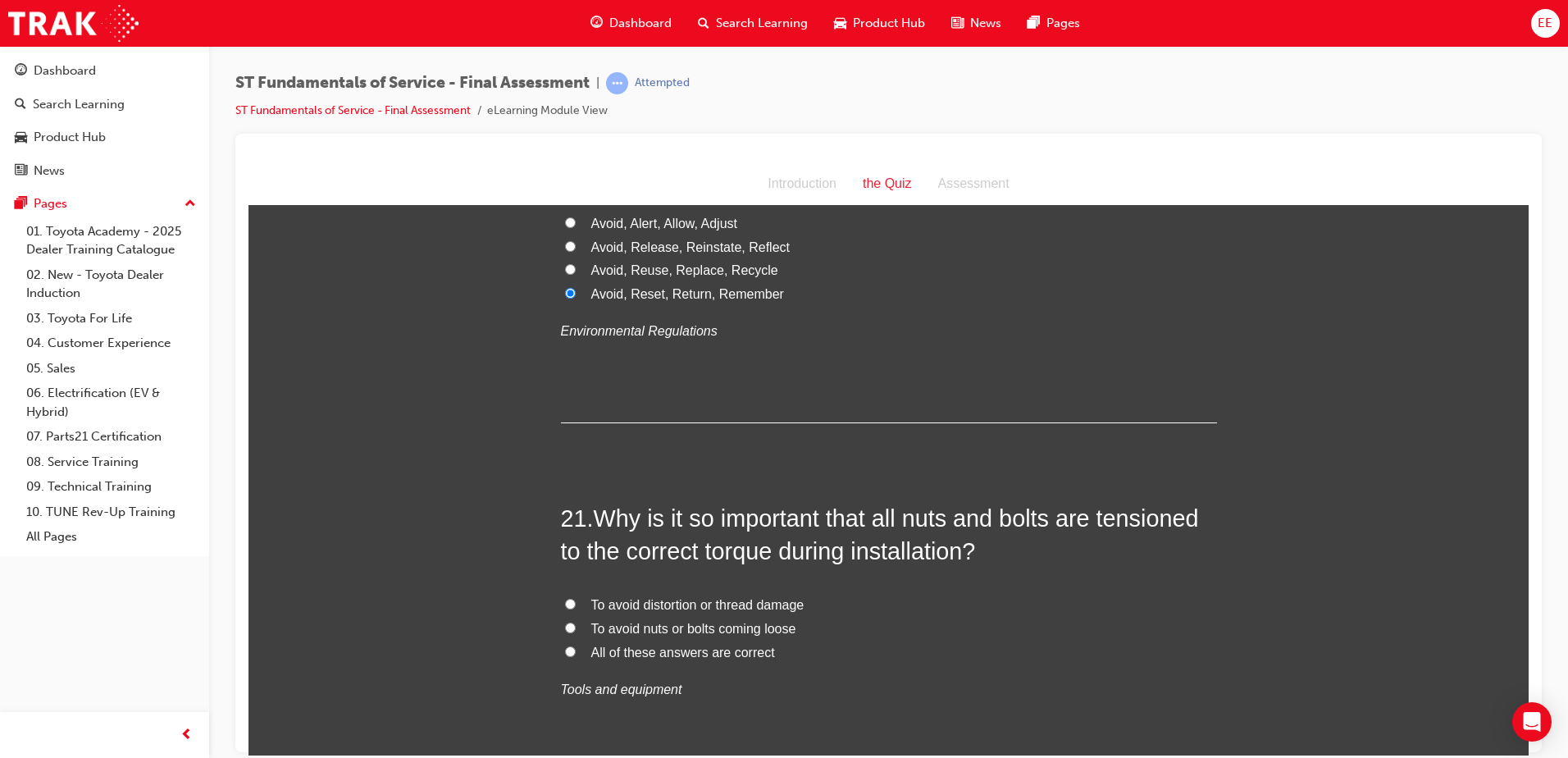
click at [663, 268] on span "Avoid, Reuse, Replace, Recycle" at bounding box center [684, 268] width 187 height 14
click at [576, 268] on input "Avoid, Reuse, Replace, Recycle" at bounding box center [571, 268] width 11 height 11
radio input "true"
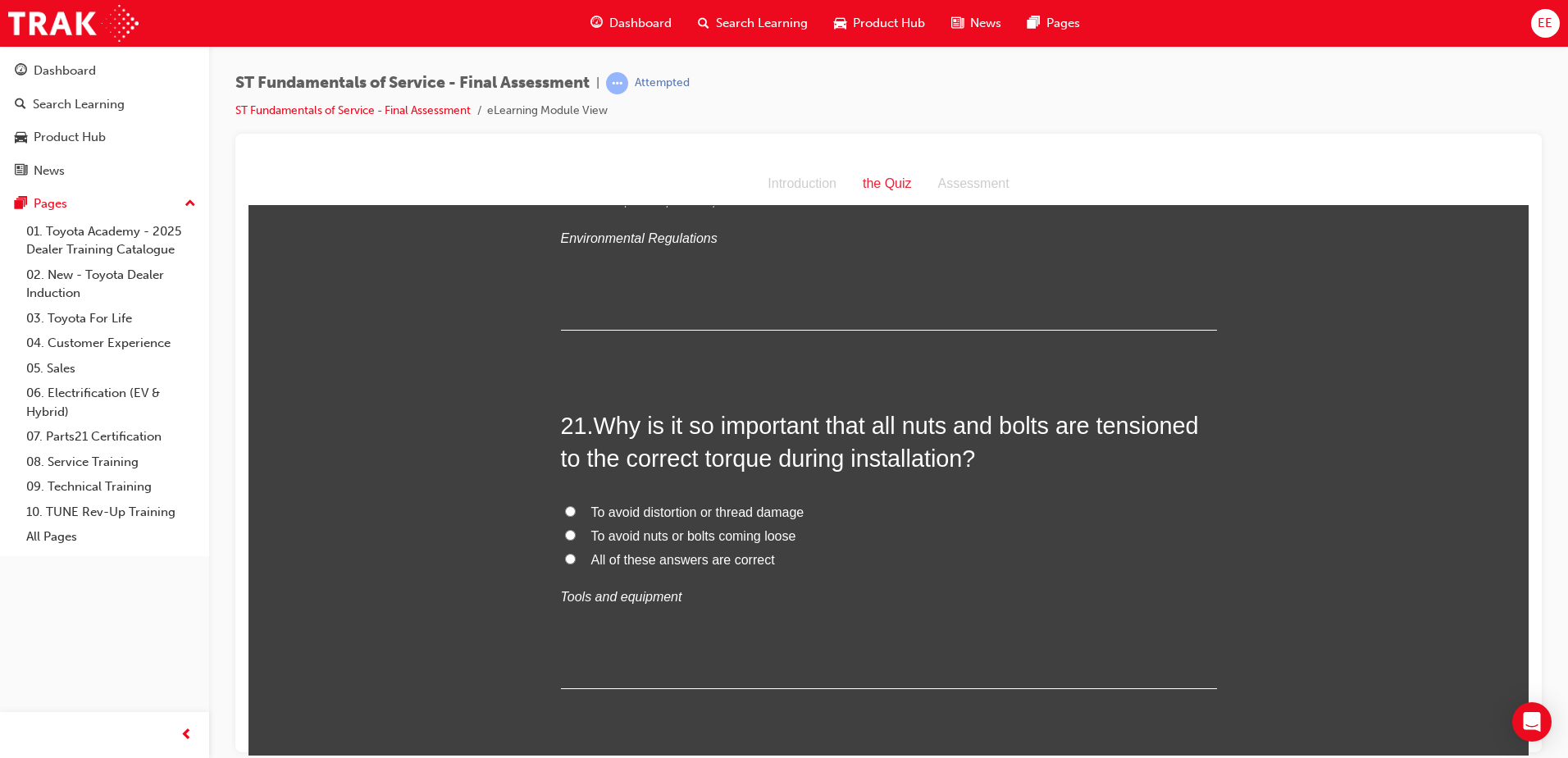
scroll to position [7485, 0]
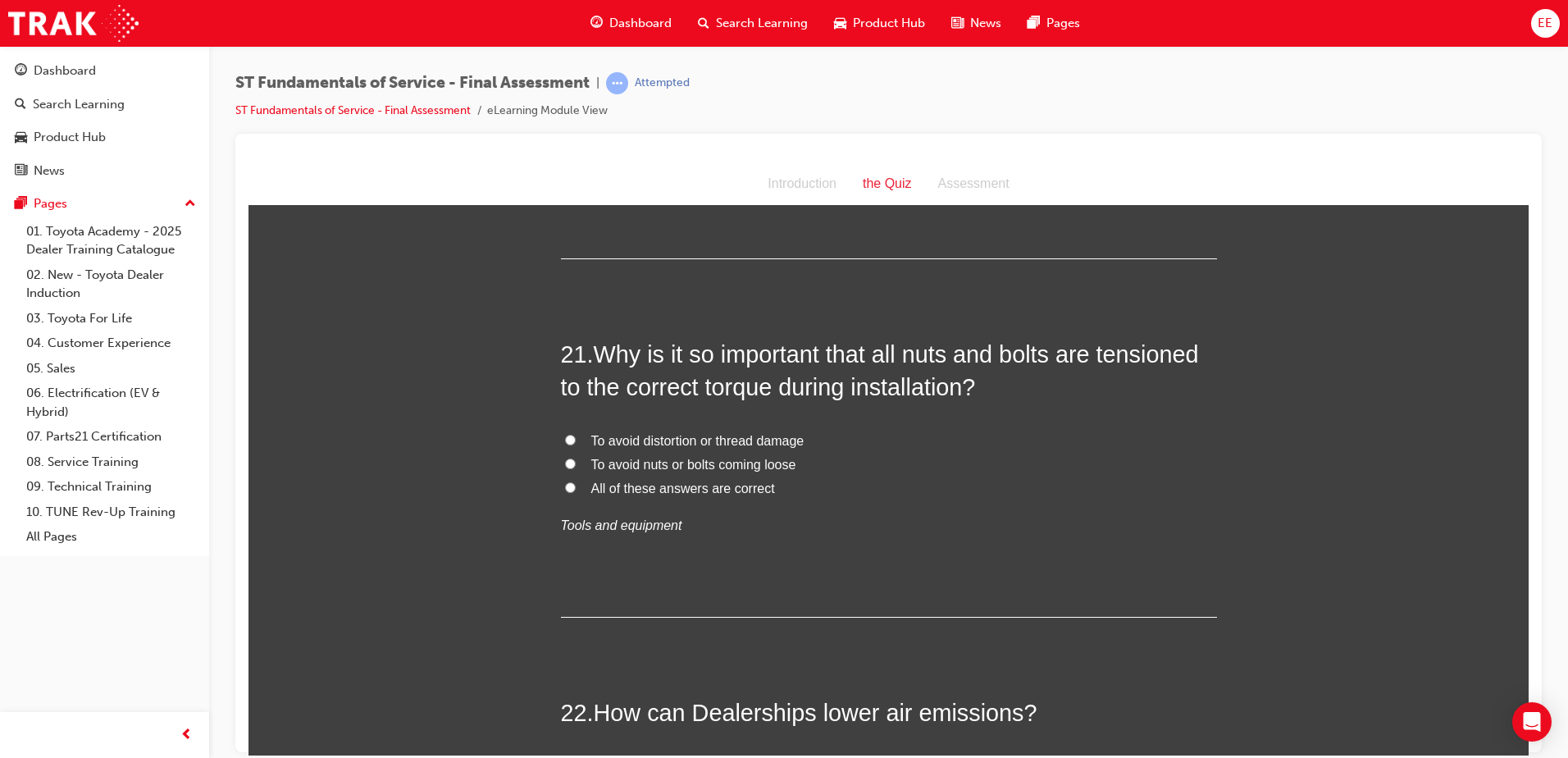
click at [569, 483] on label "All of these answers are correct" at bounding box center [888, 489] width 656 height 24
click at [569, 483] on input "All of these answers are correct" at bounding box center [571, 487] width 11 height 11
radio input "true"
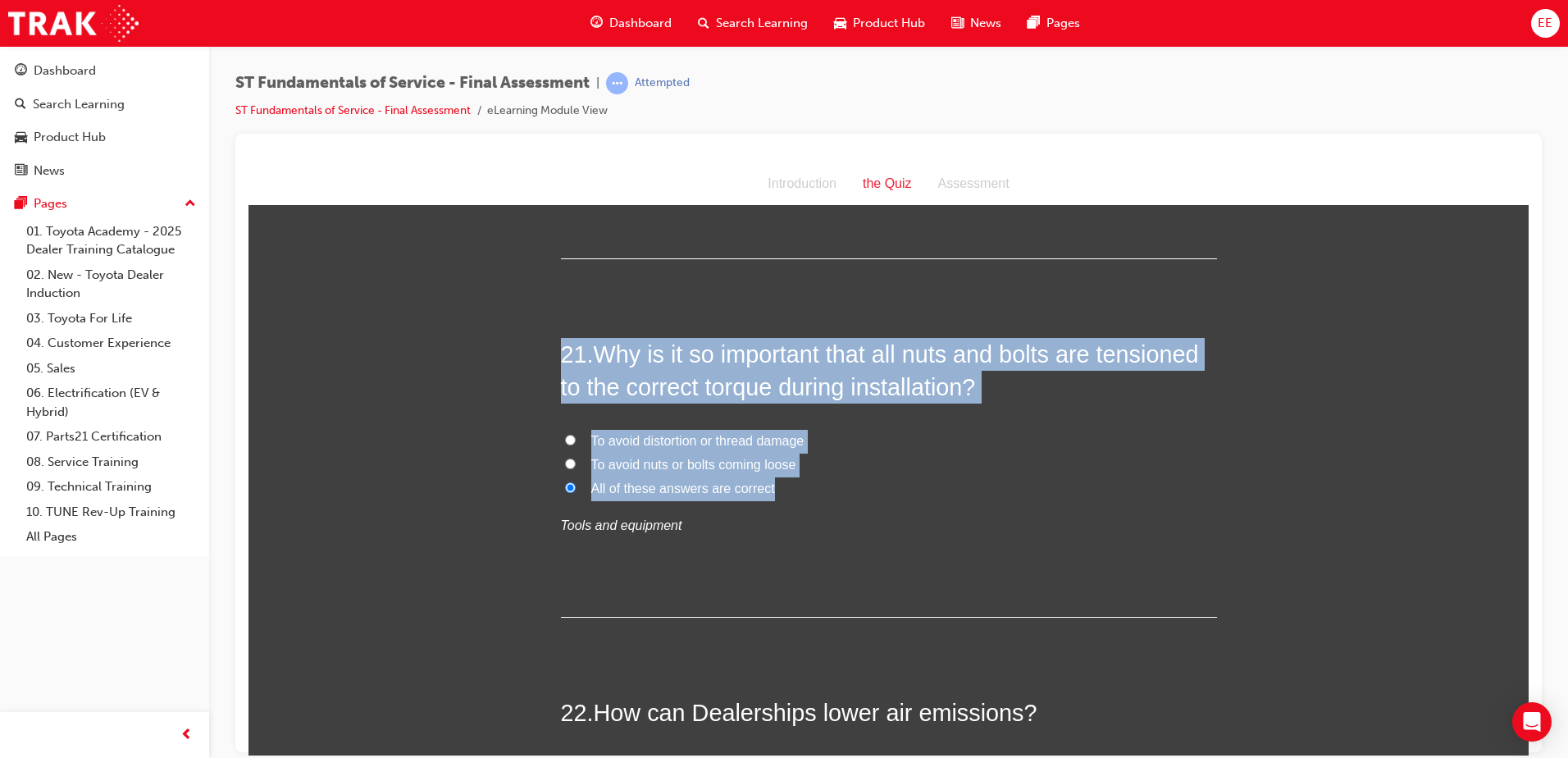
drag, startPoint x: 784, startPoint y: 482, endPoint x: 522, endPoint y: 331, distance: 302.4
copy div "21 . Why is it so important that all nuts and bolts are tensioned to the correc…"
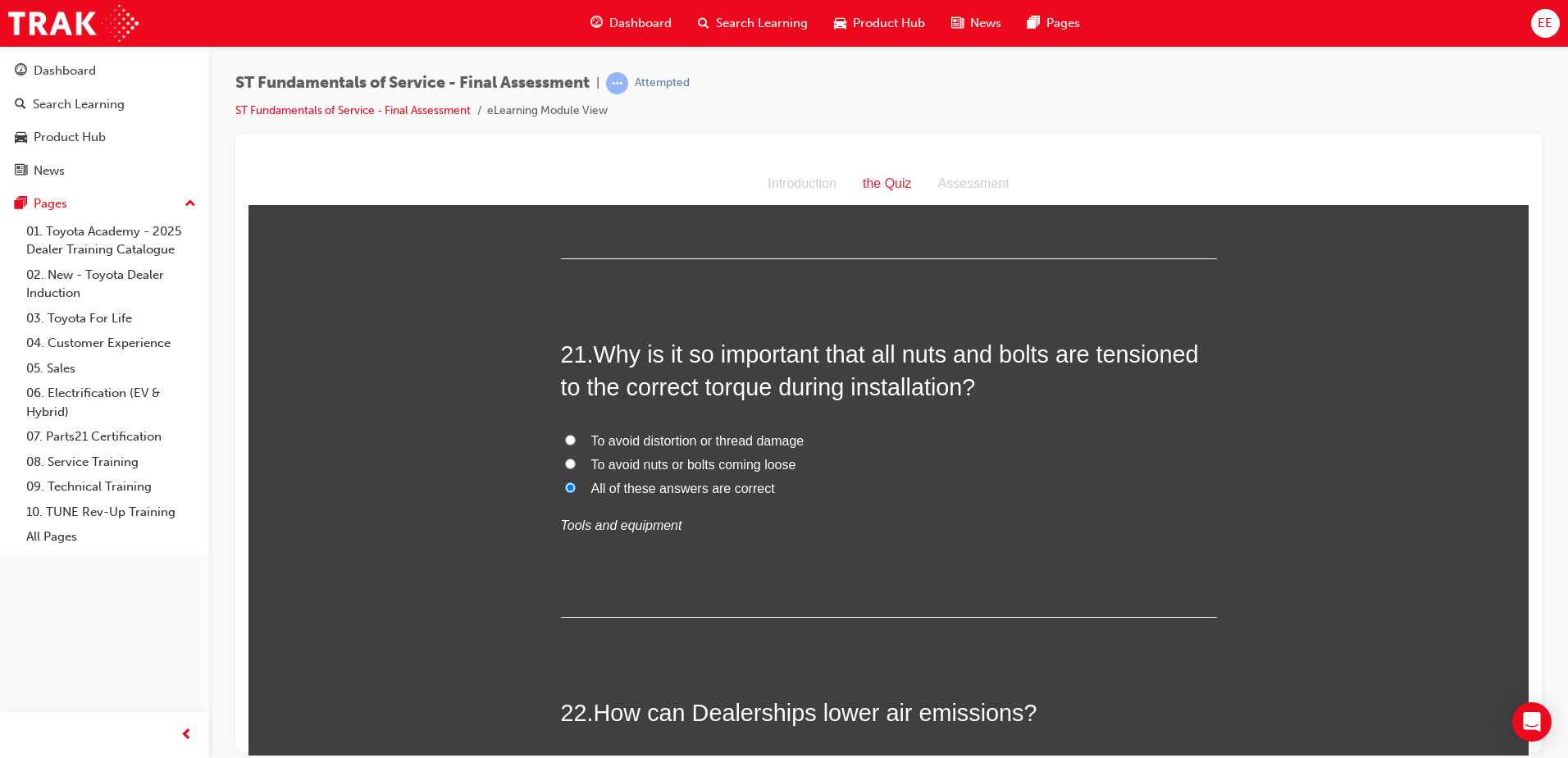
click at [846, 562] on div "21 . Why is it so important that all nuts and bolts are tensioned to the correc…" at bounding box center [888, 476] width 656 height 279
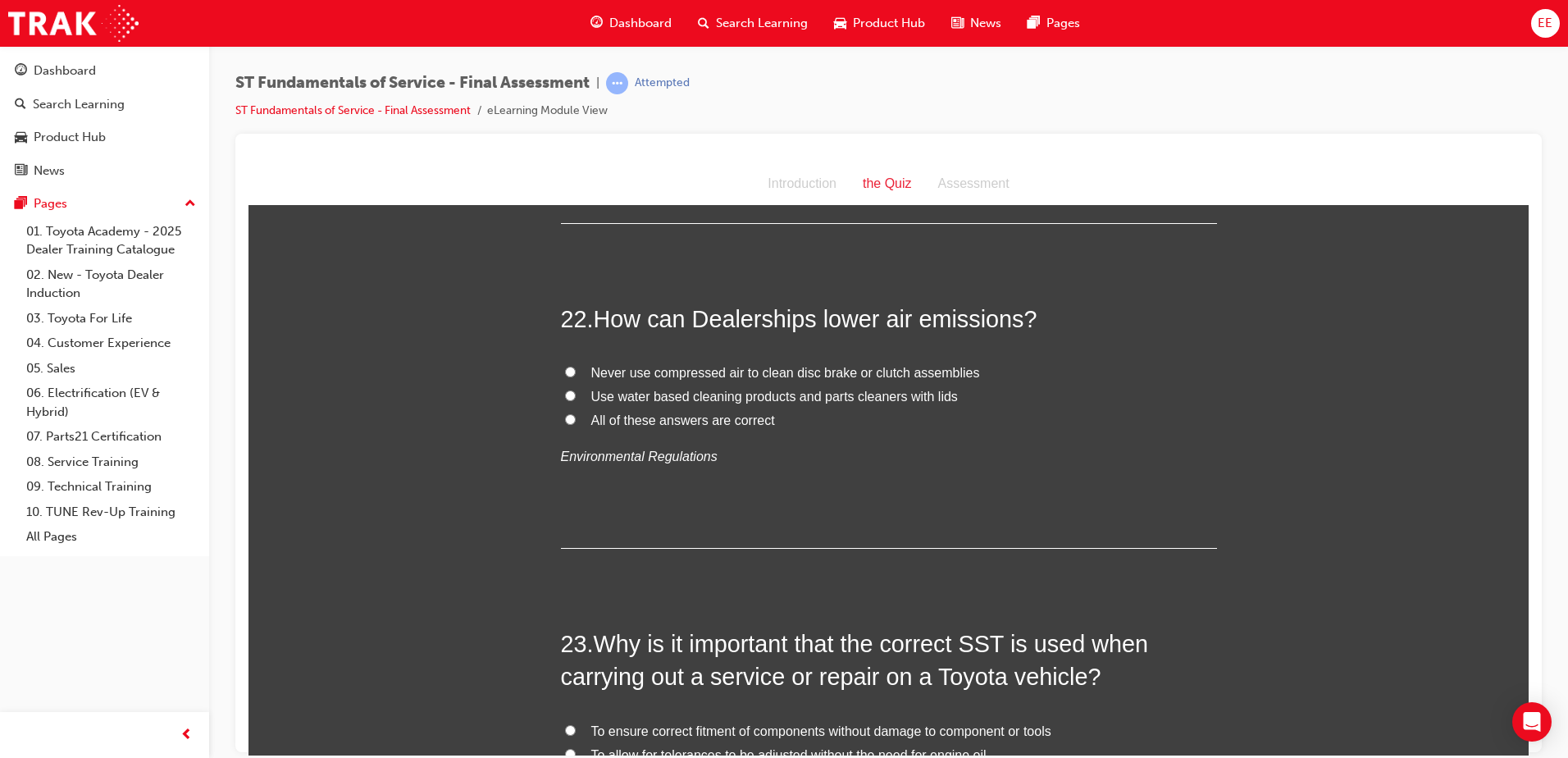
scroll to position [7895, 0]
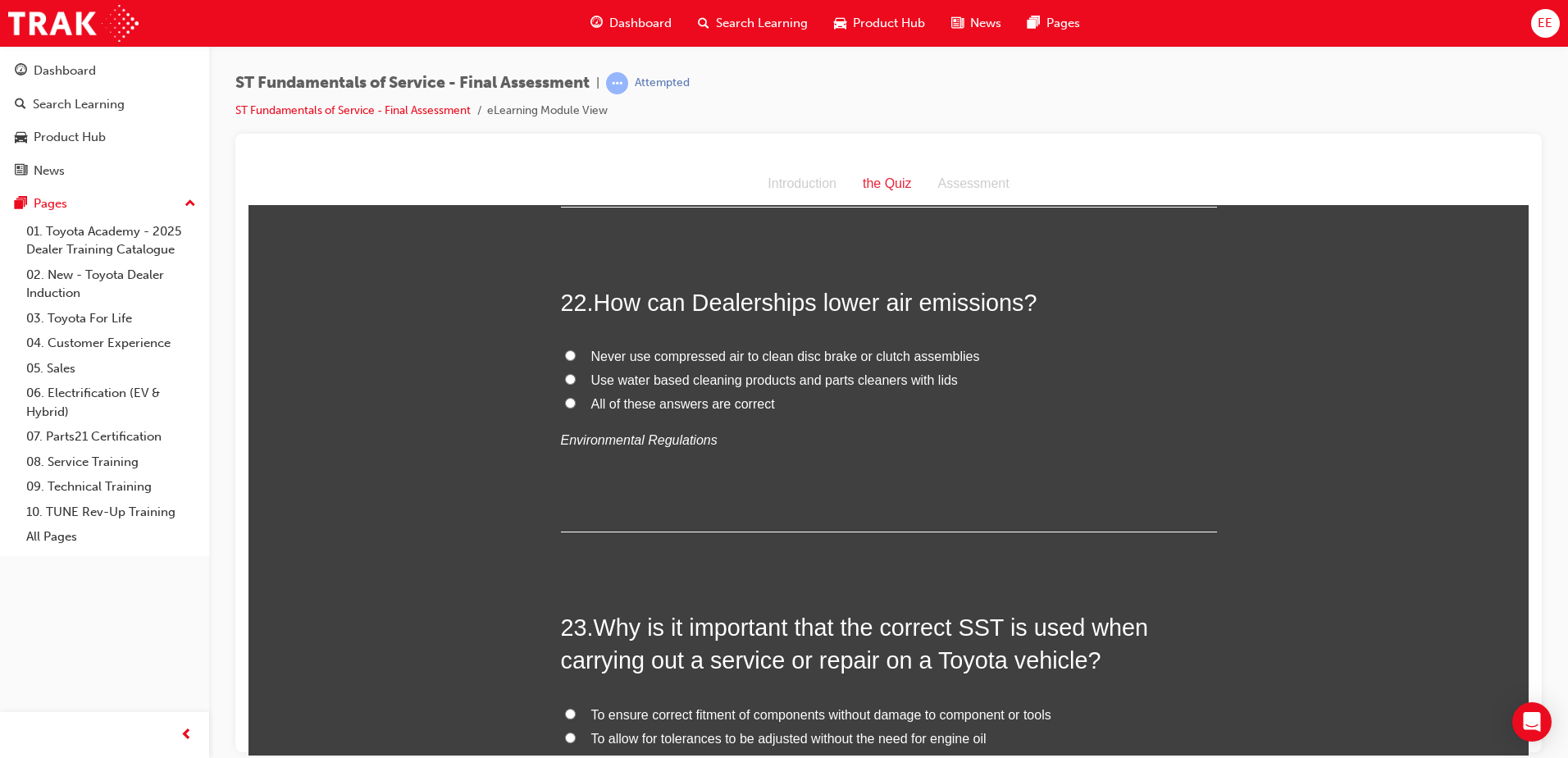
click at [823, 487] on div "22 . How can Dealerships lower air emissions? Never use compressed air to clean…" at bounding box center [888, 409] width 656 height 247
click at [610, 403] on span "All of these answers are correct" at bounding box center [683, 402] width 184 height 14
click at [576, 403] on input "All of these answers are correct" at bounding box center [571, 402] width 11 height 11
radio input "true"
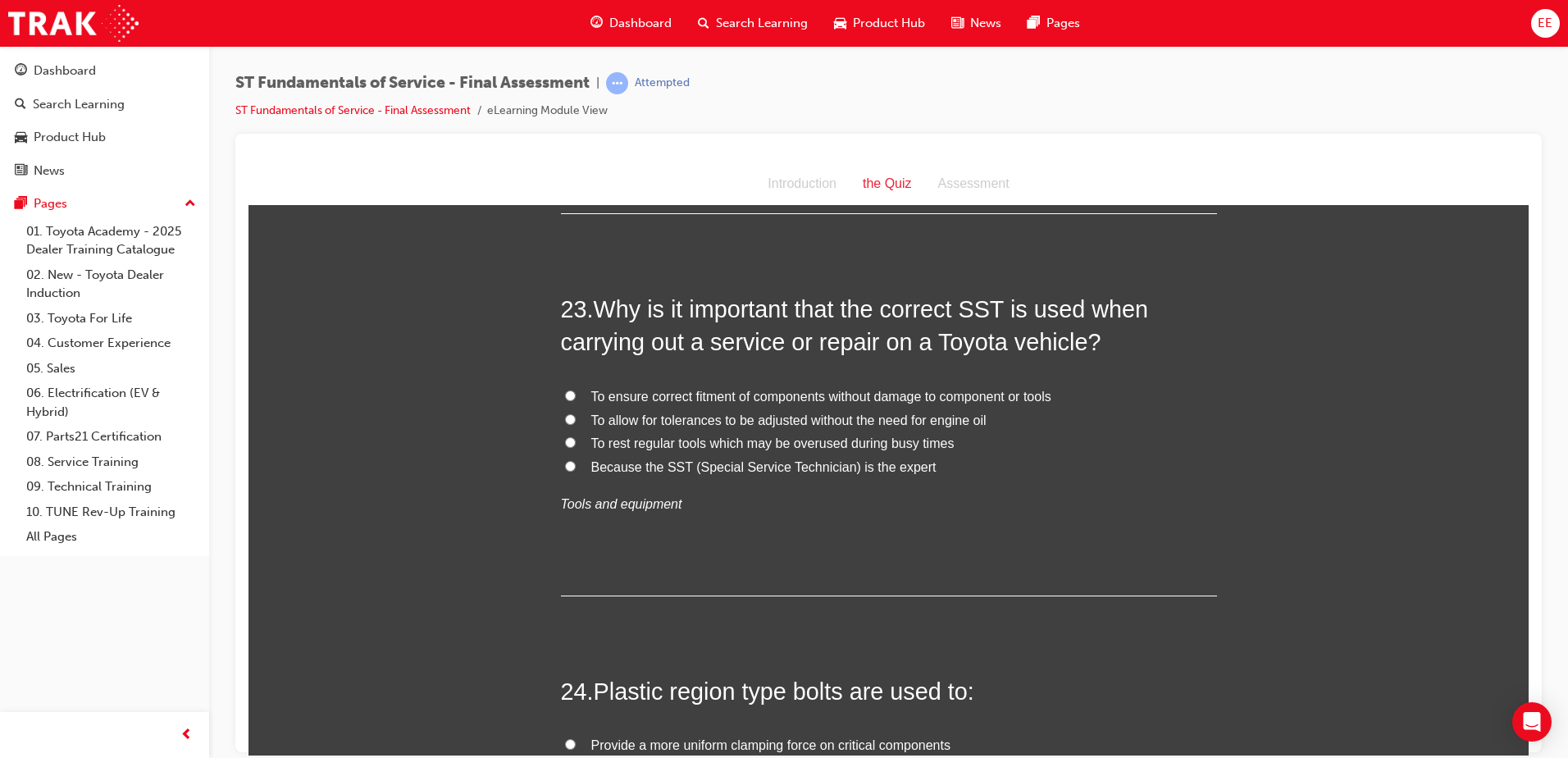
scroll to position [8223, 0]
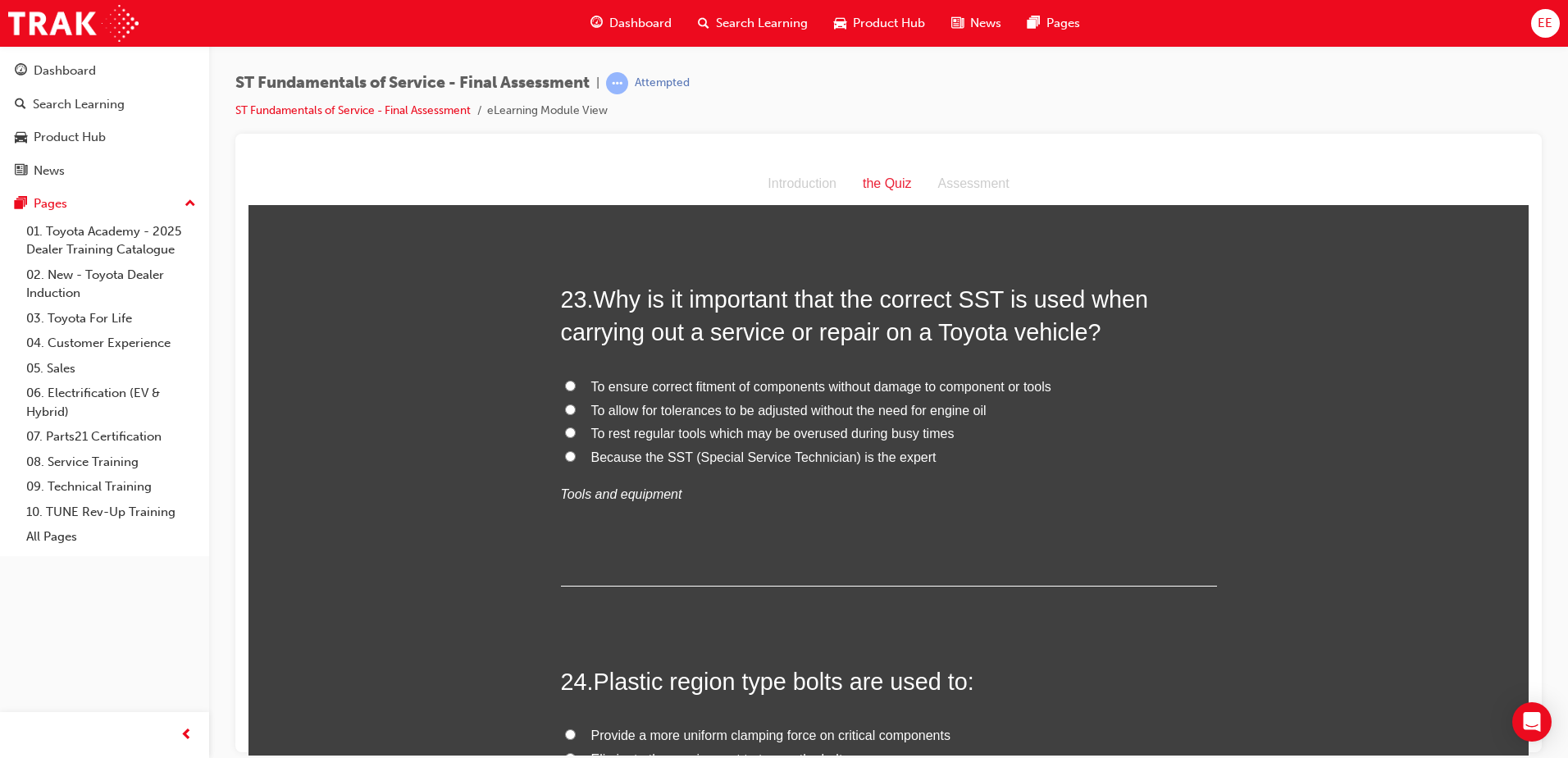
click at [565, 385] on input "To ensure correct fitment of components without damage to component or tools" at bounding box center [571, 385] width 11 height 11
radio input "true"
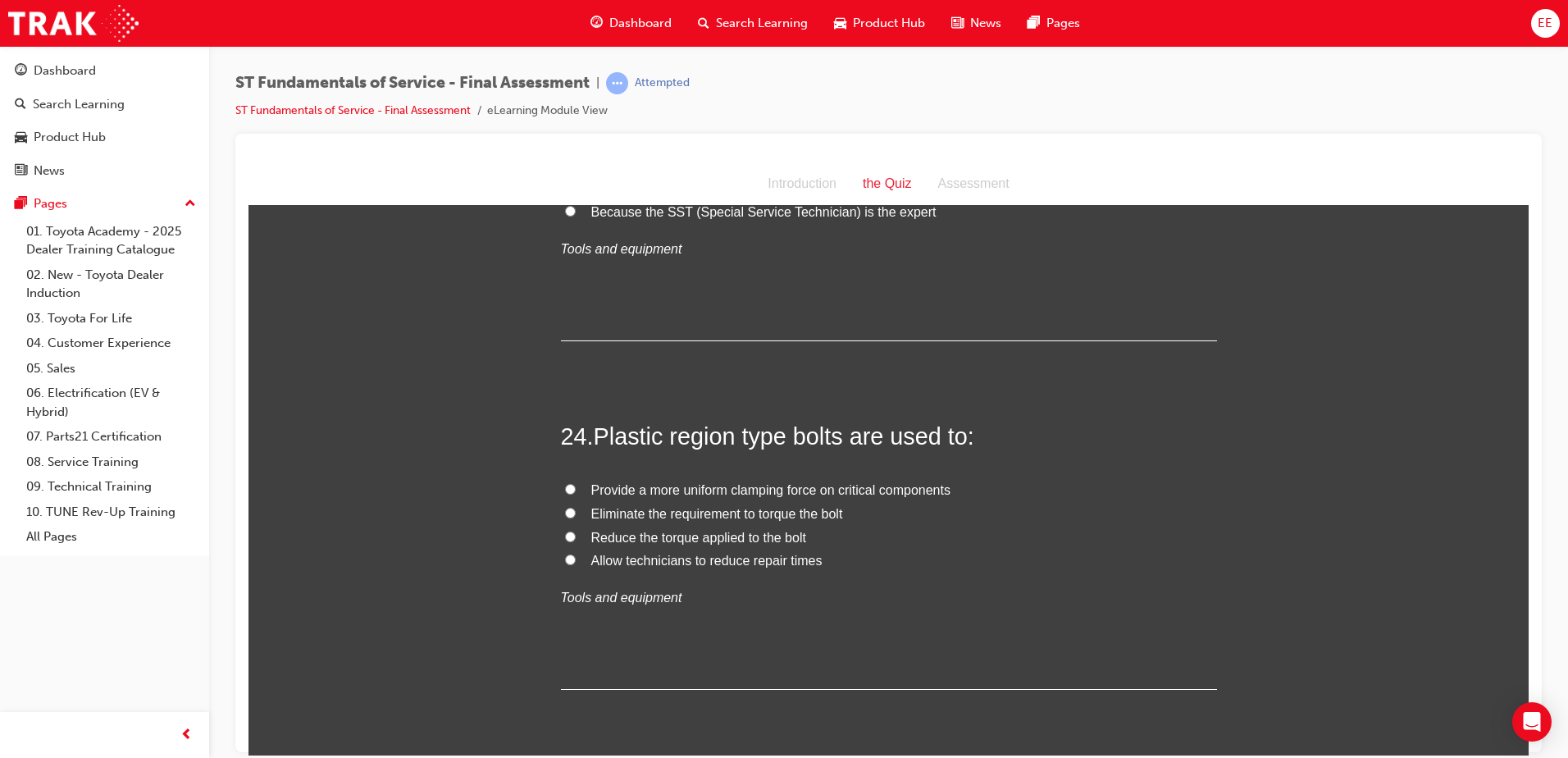
scroll to position [8469, 0]
click at [945, 526] on label "Reduce the torque applied to the bolt" at bounding box center [888, 537] width 656 height 24
click at [576, 530] on input "Reduce the torque applied to the bolt" at bounding box center [571, 535] width 11 height 11
radio input "true"
click at [606, 487] on span "Provide a more uniform clamping force on critical components" at bounding box center [771, 488] width 359 height 14
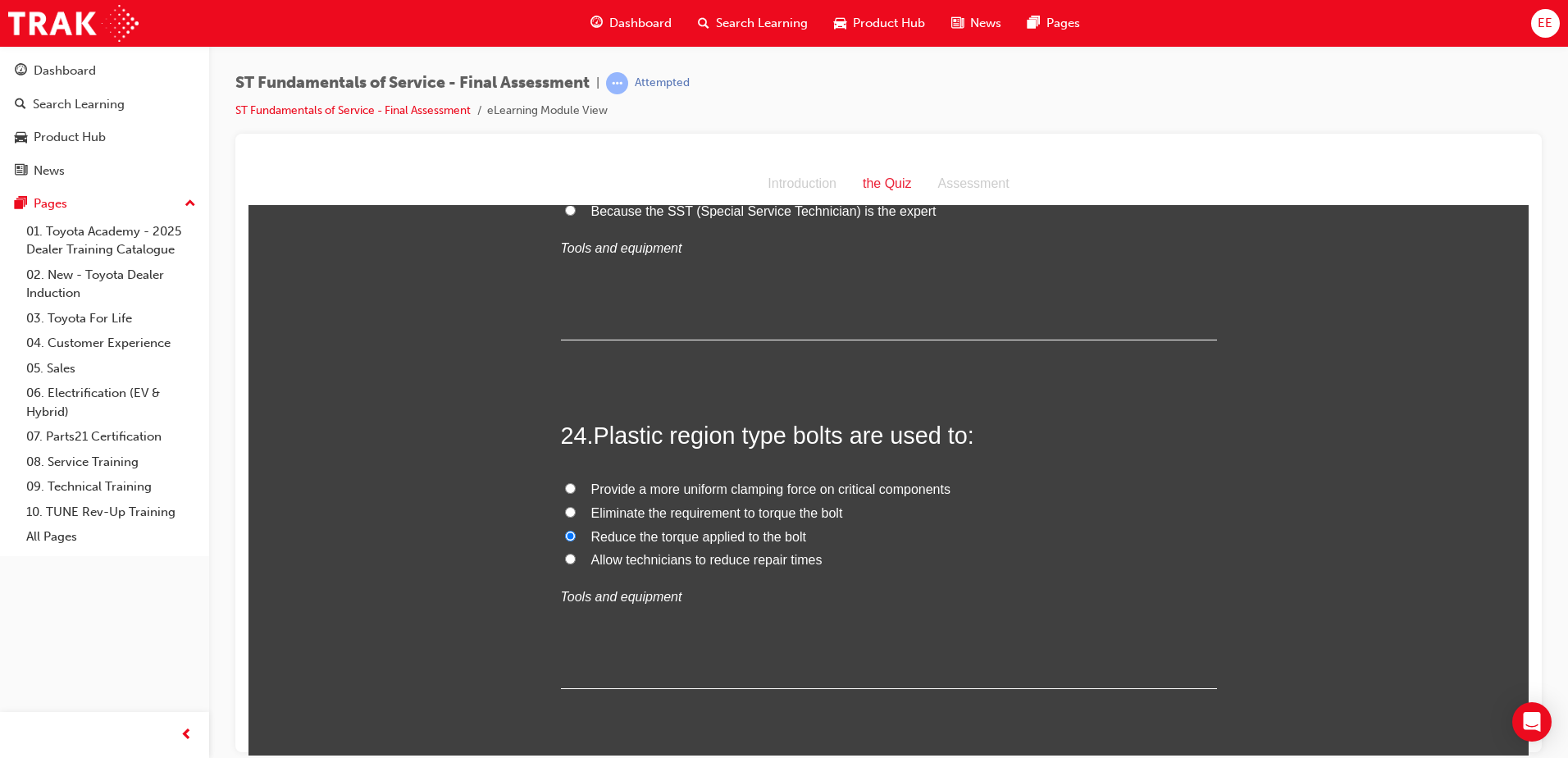
click at [576, 487] on input "Provide a more uniform clamping force on critical components" at bounding box center [571, 488] width 11 height 11
radio input "true"
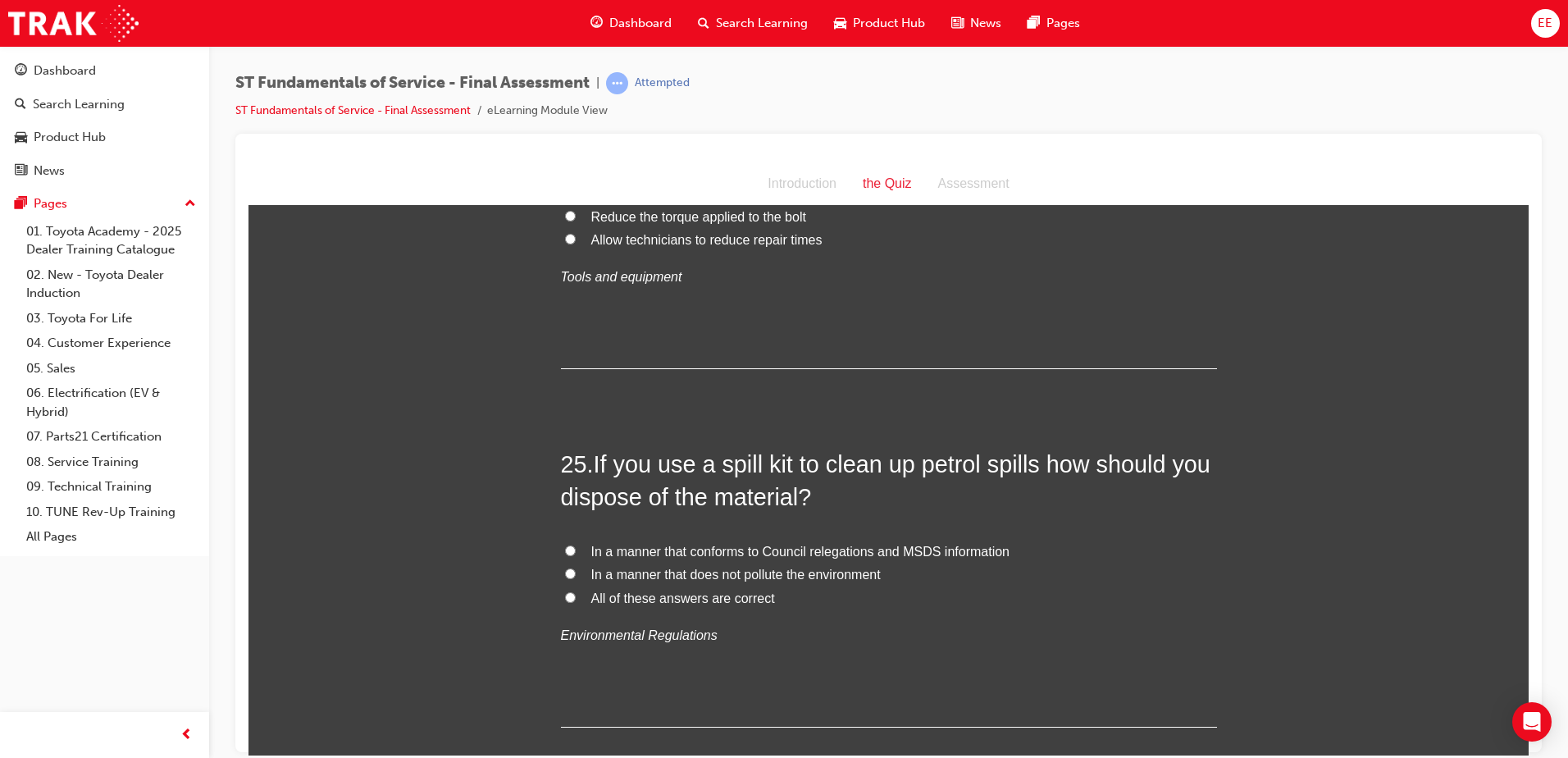
scroll to position [8879, 0]
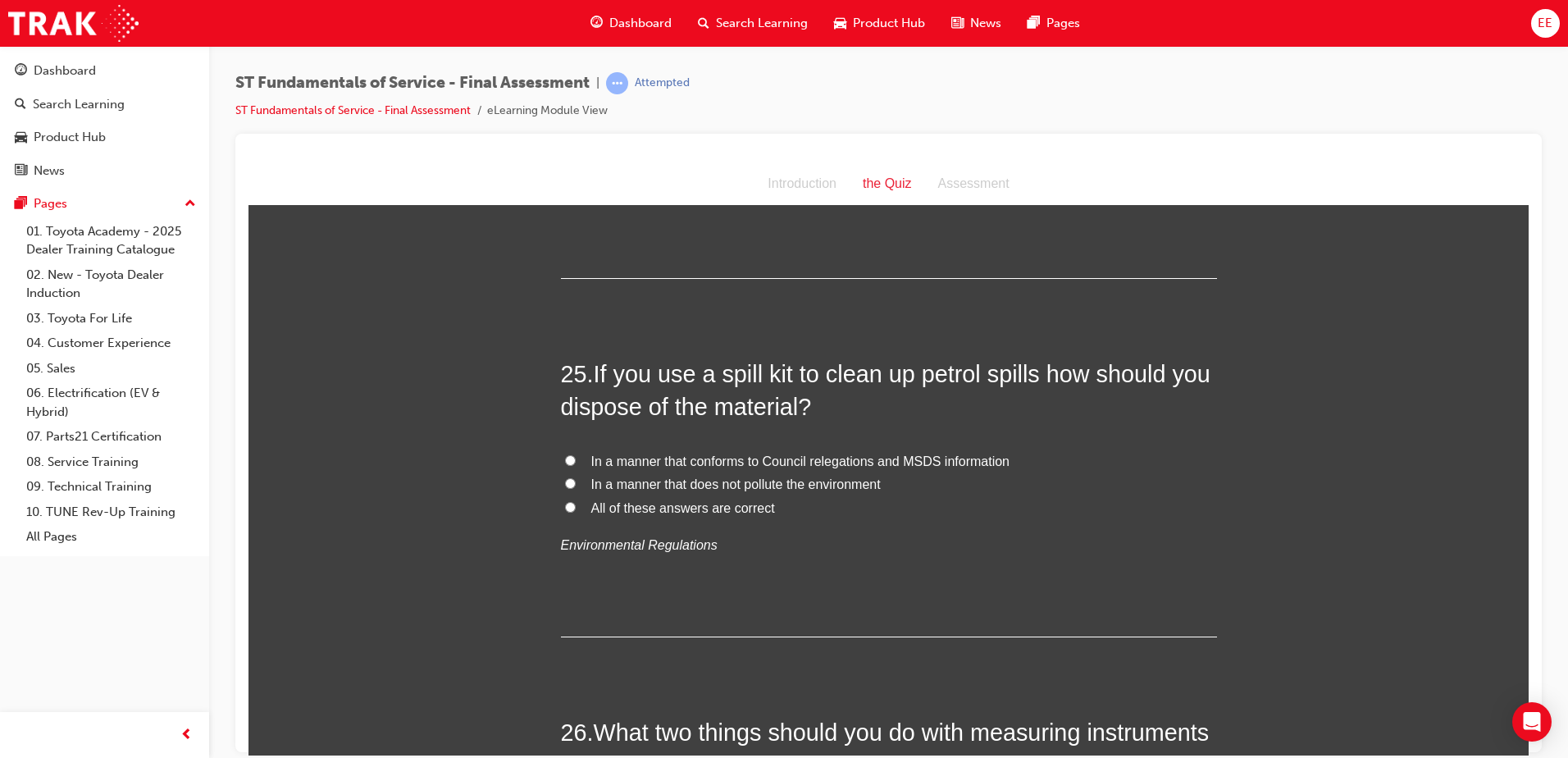
click at [604, 506] on span "All of these answers are correct" at bounding box center [683, 507] width 184 height 14
click at [576, 506] on input "All of these answers are correct" at bounding box center [571, 507] width 11 height 11
radio input "true"
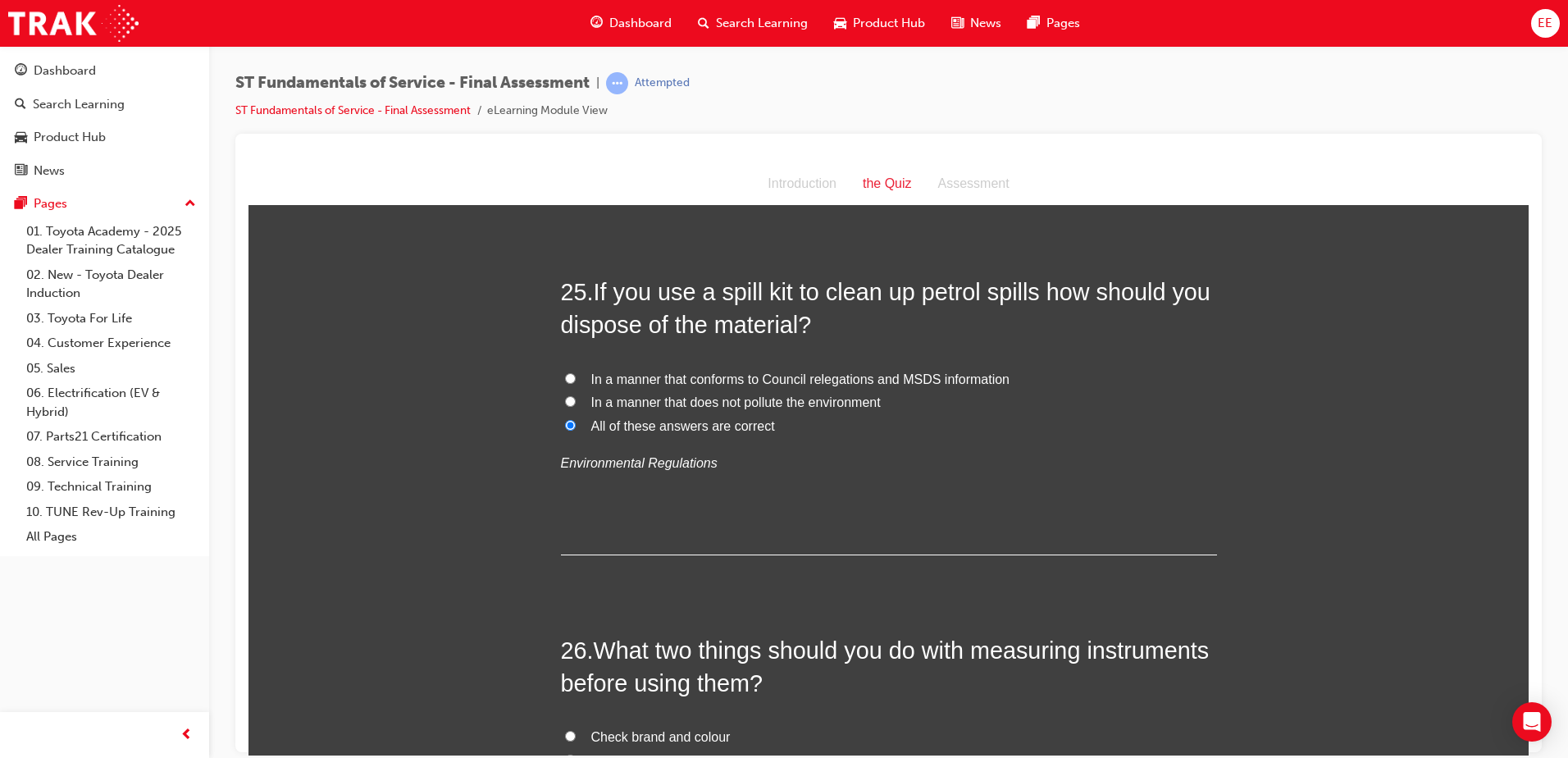
scroll to position [9207, 0]
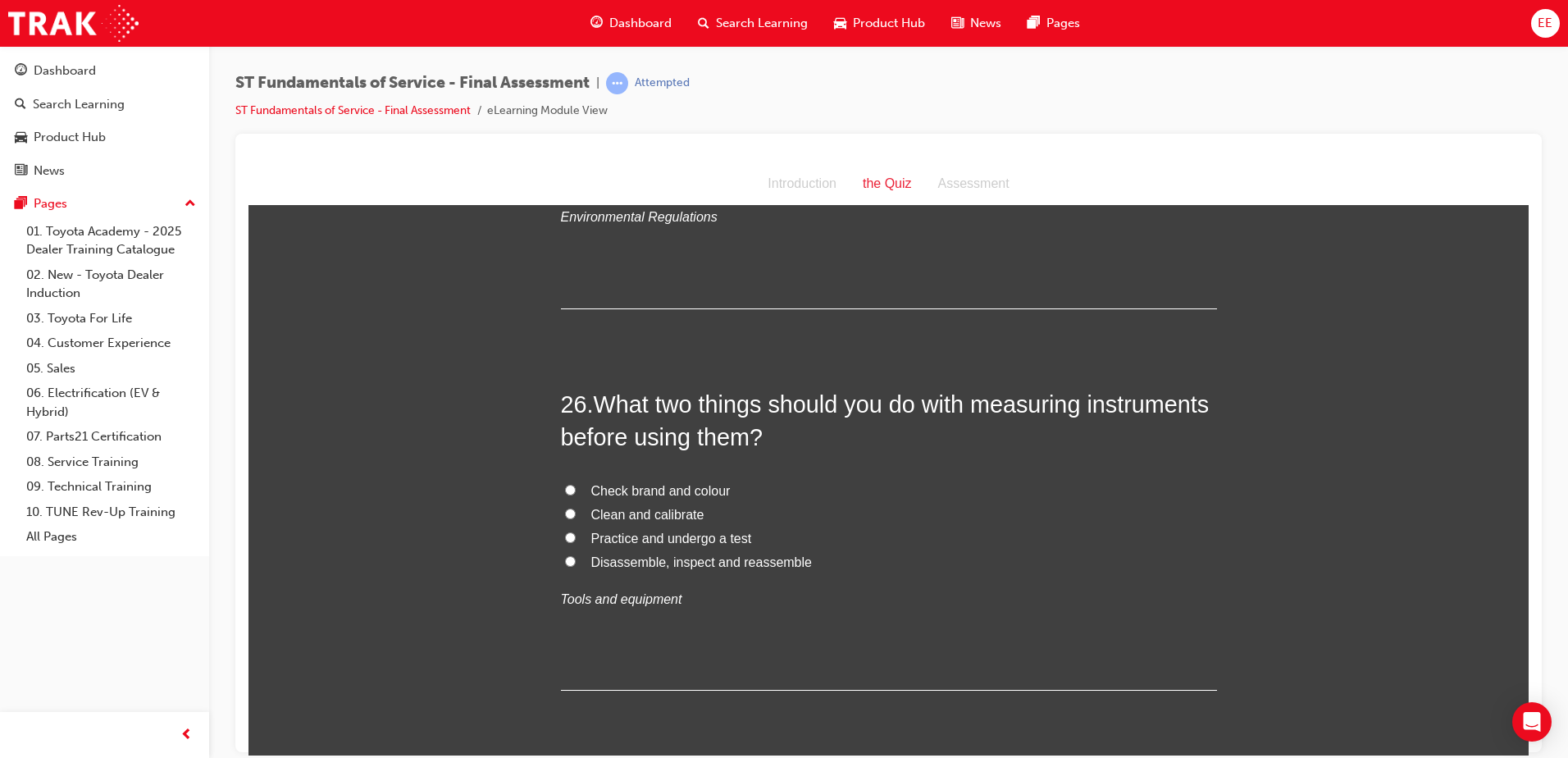
click at [565, 515] on input "Clean and calibrate" at bounding box center [571, 513] width 11 height 11
radio input "true"
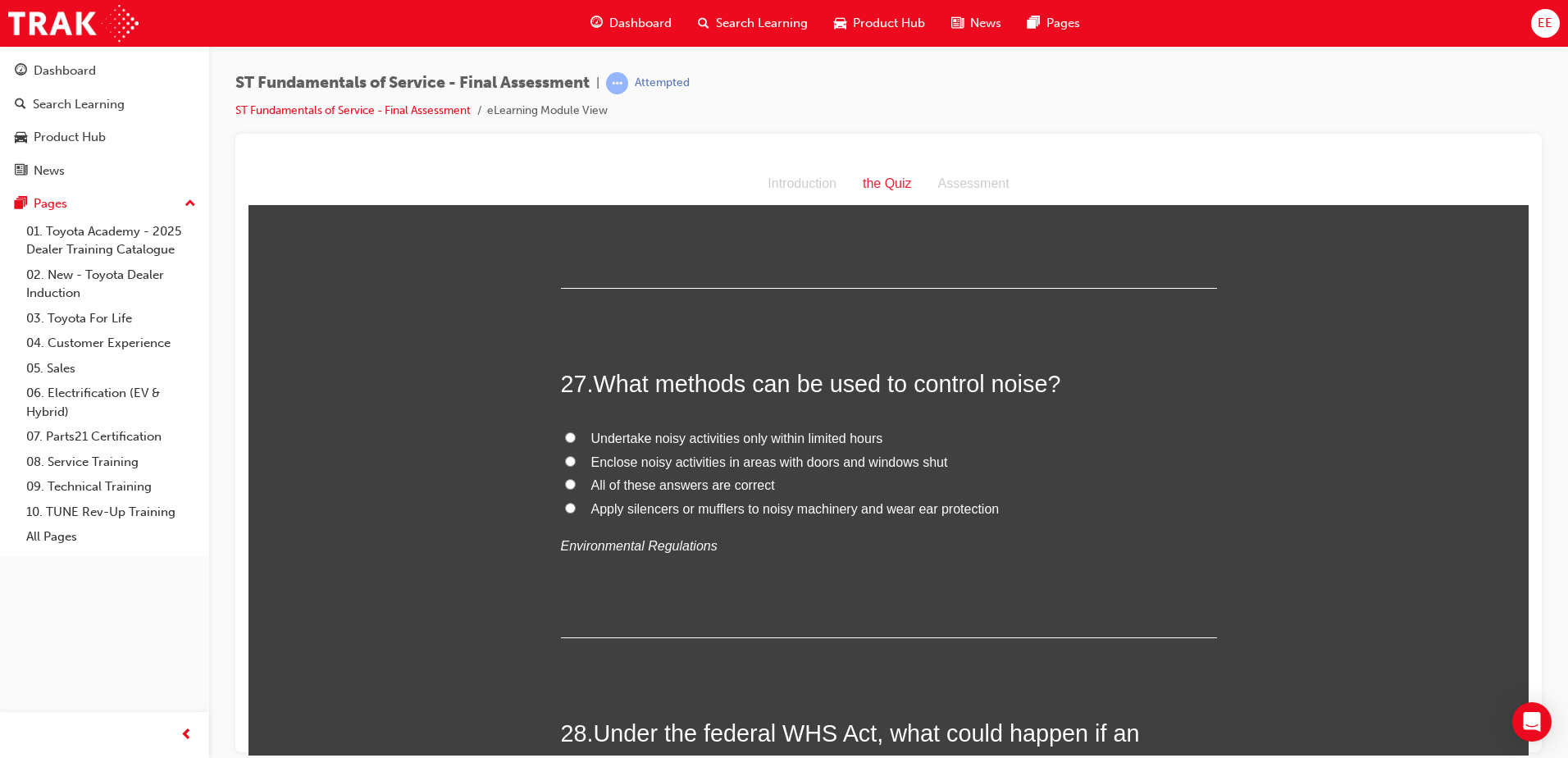
scroll to position [9699, 0]
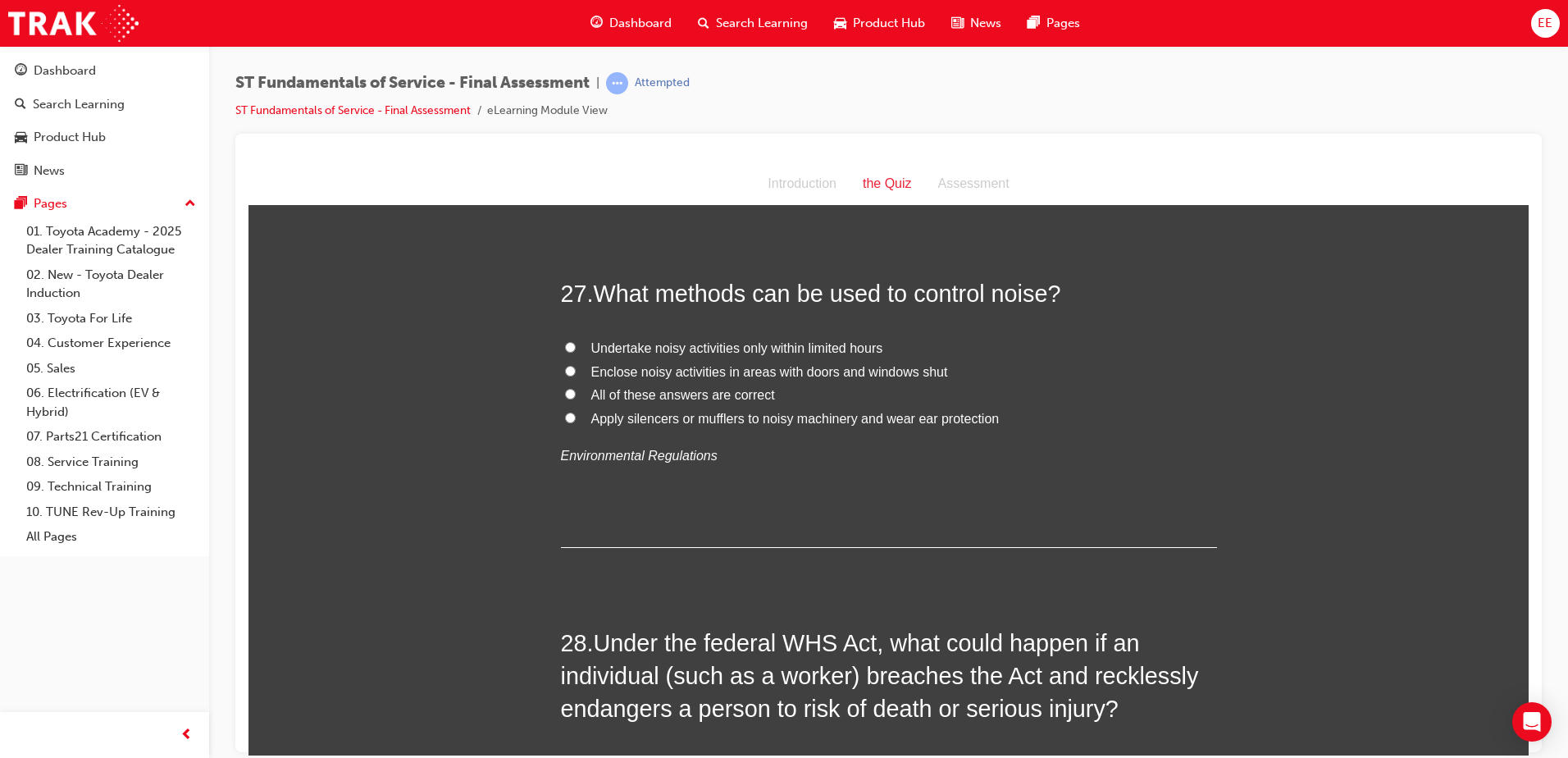
click at [635, 404] on label "All of these answers are correct" at bounding box center [888, 395] width 656 height 24
click at [576, 399] on input "All of these answers are correct" at bounding box center [571, 393] width 11 height 11
radio input "true"
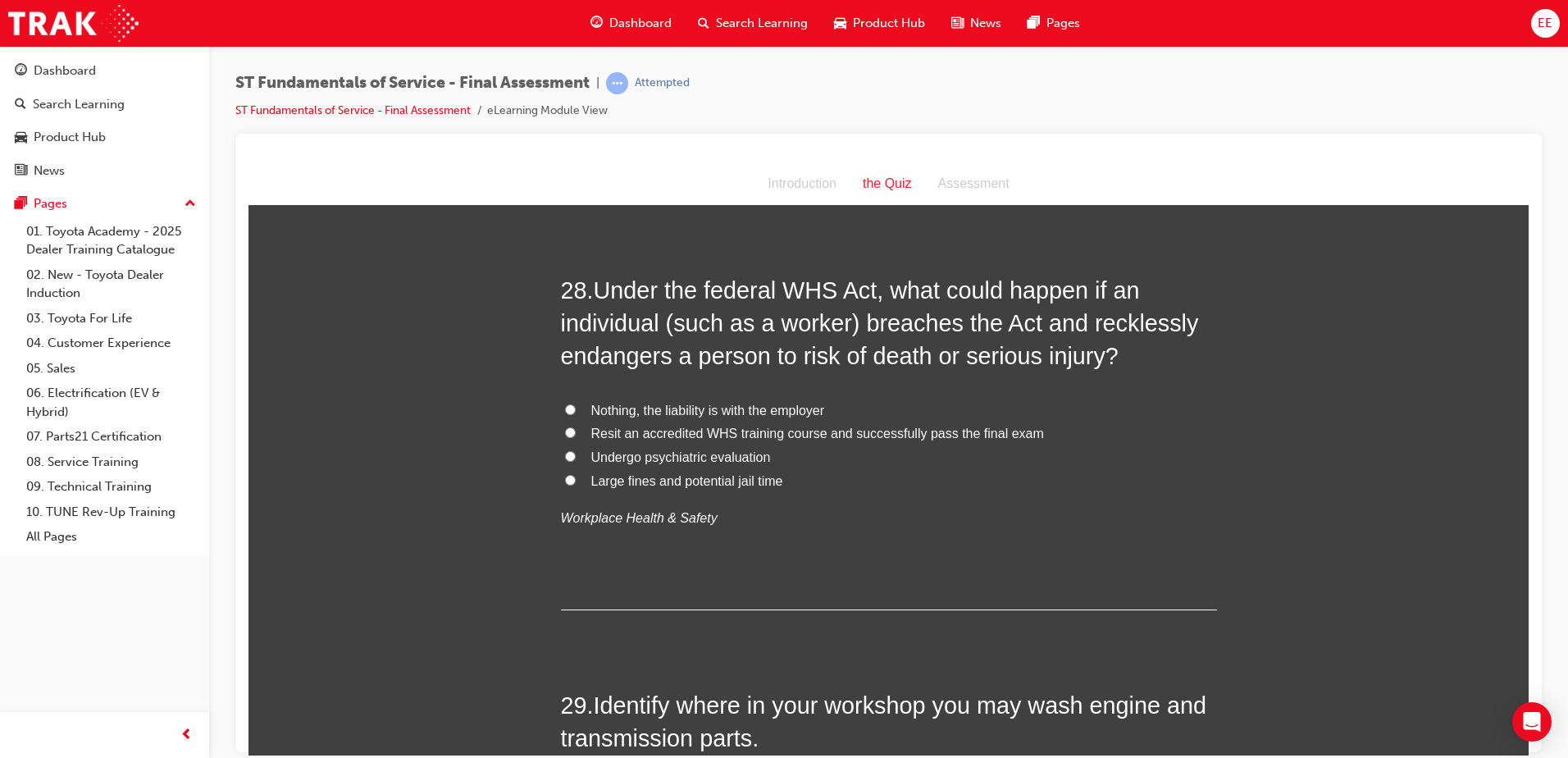
scroll to position [10027, 0]
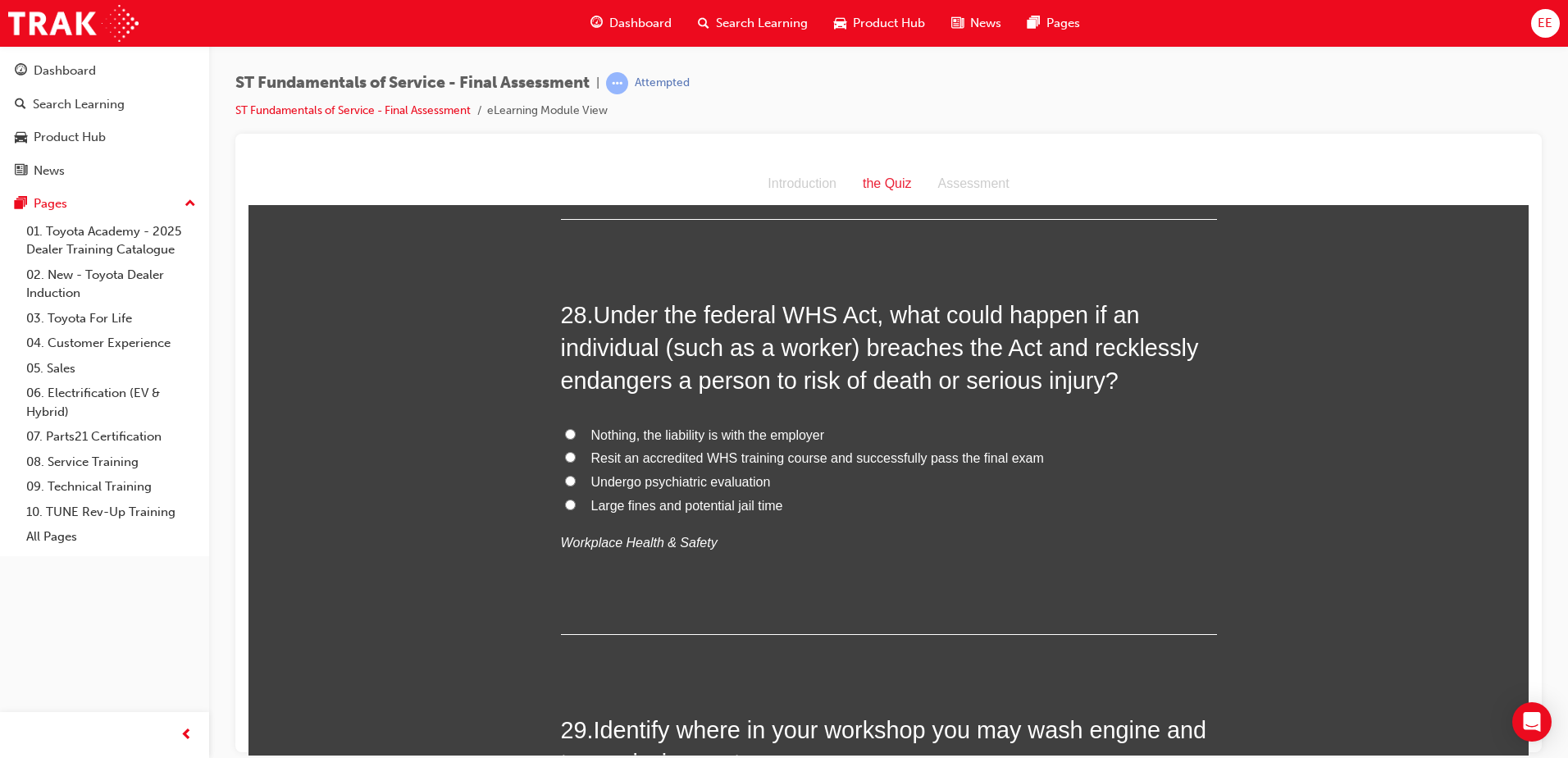
click at [565, 432] on input "Nothing, the liability is with the employer" at bounding box center [571, 433] width 11 height 11
radio input "true"
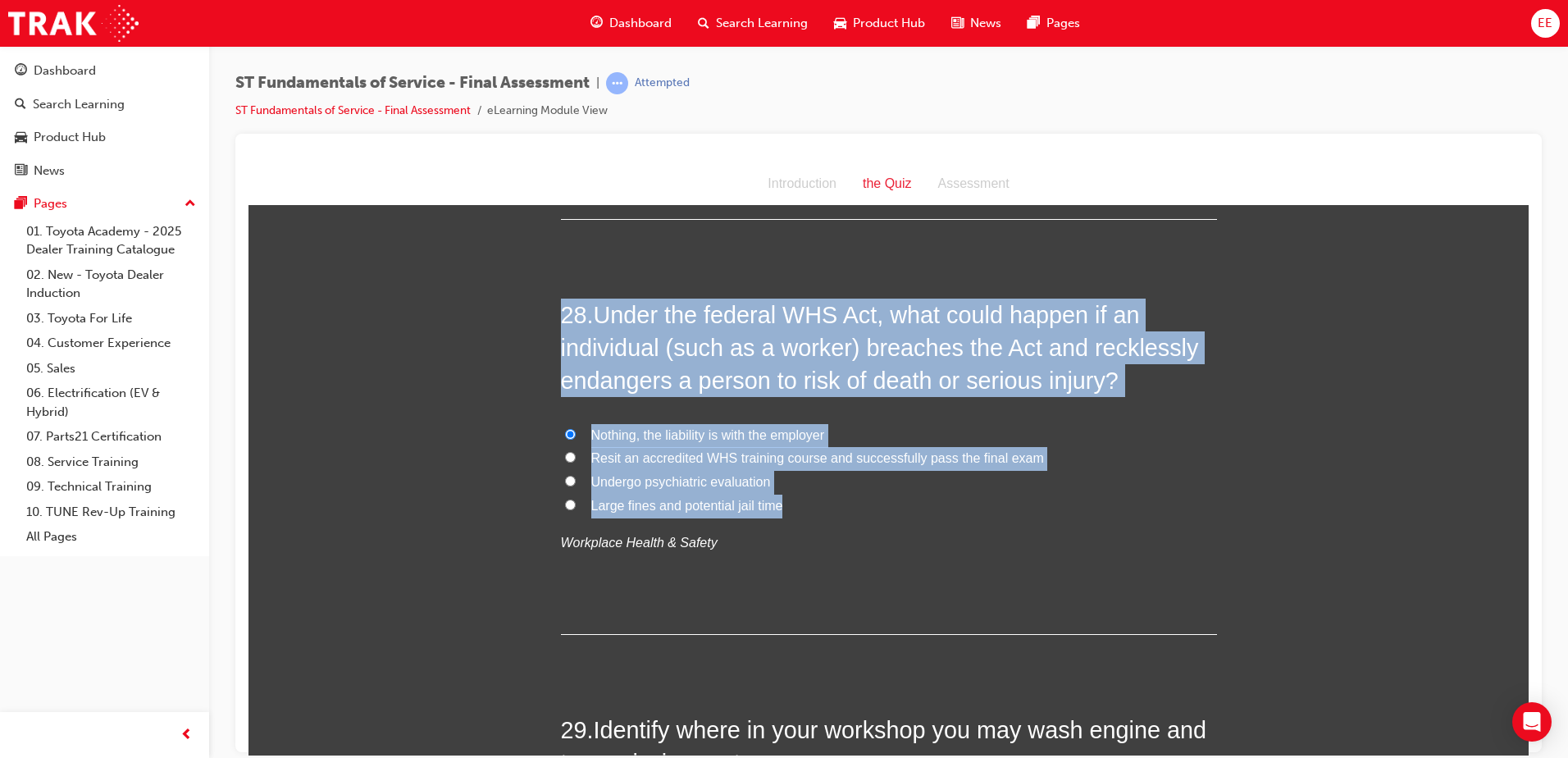
drag, startPoint x: 780, startPoint y: 507, endPoint x: 522, endPoint y: 286, distance: 339.7
copy div "28 . Under the federal WHS Act, what could happen if an individual (such as a w…"
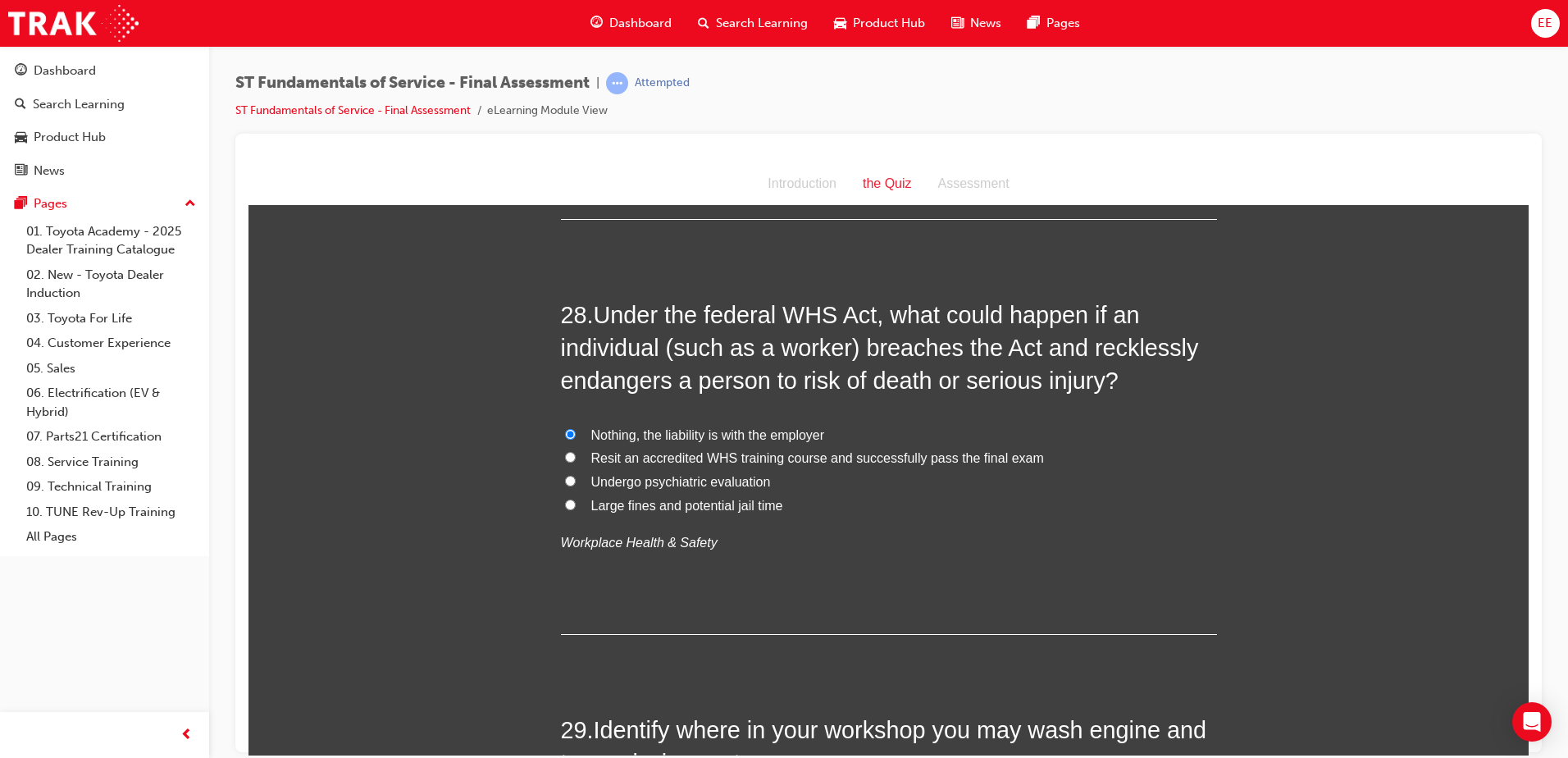
drag, startPoint x: 868, startPoint y: 550, endPoint x: 726, endPoint y: 516, distance: 146.0
click at [852, 545] on p "Workplace Health & Safety" at bounding box center [888, 542] width 656 height 24
click at [726, 515] on label "Large fines and potential jail time" at bounding box center [888, 505] width 656 height 24
click at [576, 510] on input "Large fines and potential jail time" at bounding box center [571, 504] width 11 height 11
radio input "true"
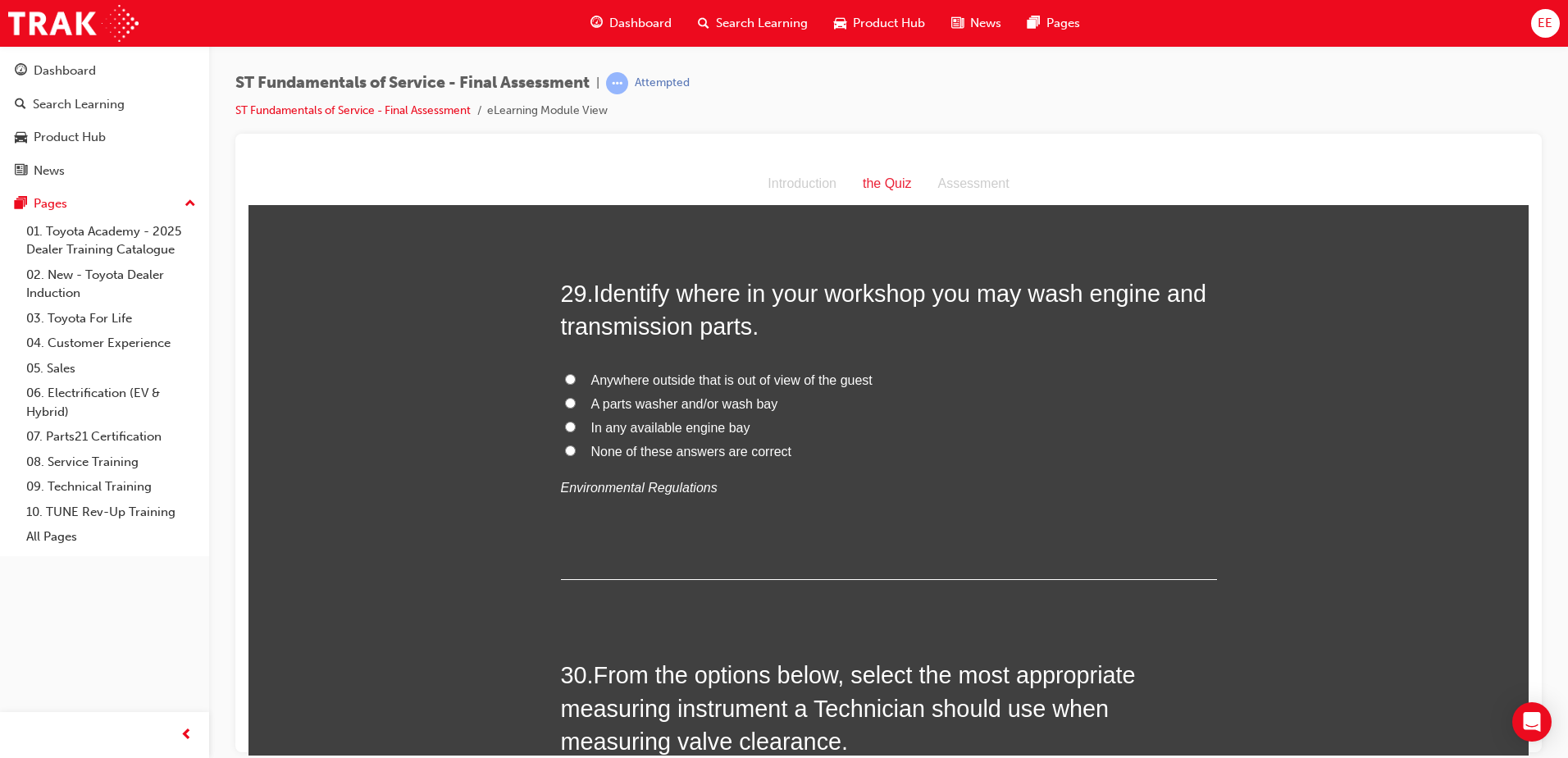
scroll to position [10437, 0]
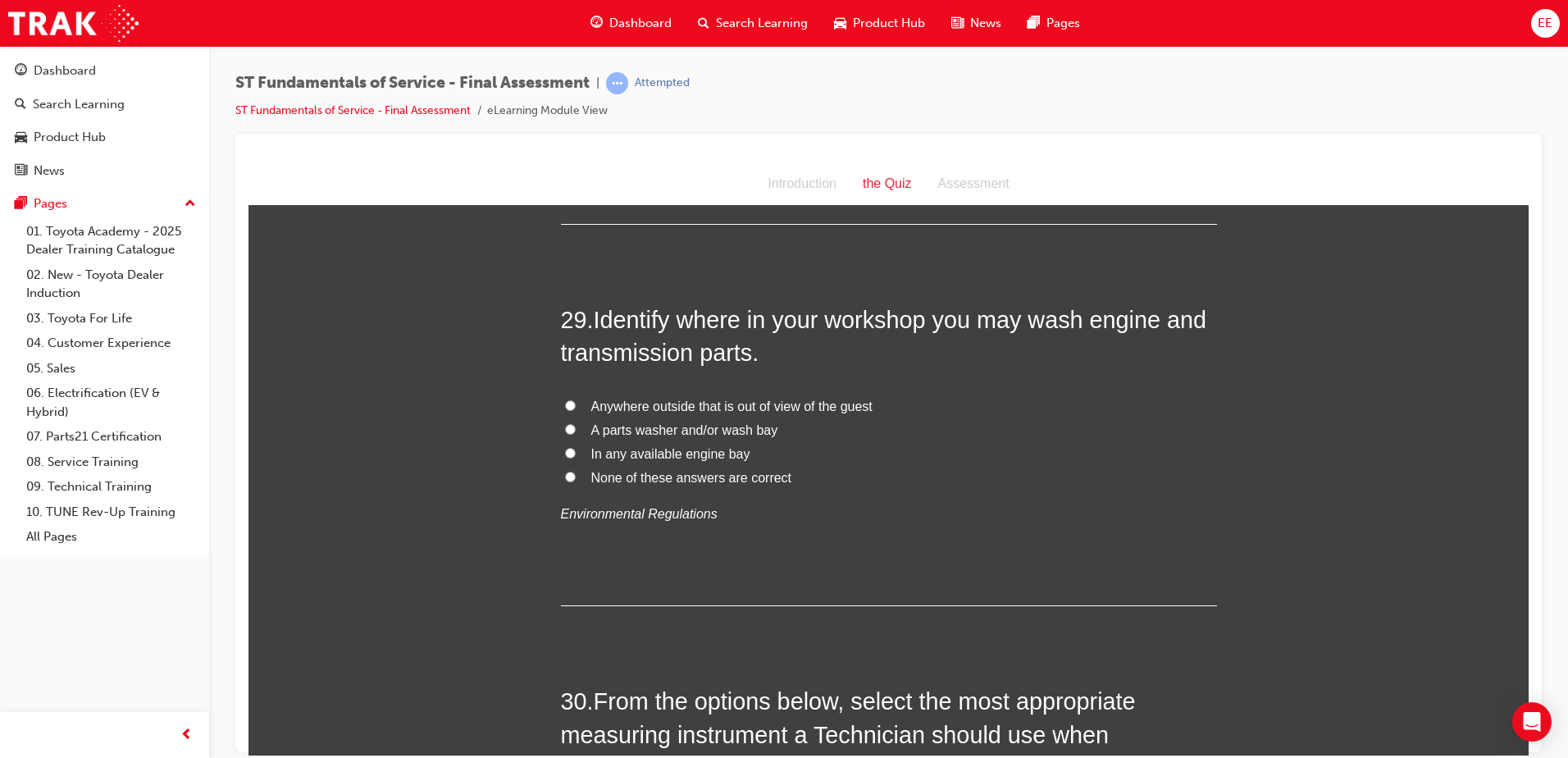
click at [691, 434] on span "A parts washer and/or wash bay" at bounding box center [684, 429] width 187 height 14
click at [576, 434] on input "A parts washer and/or wash bay" at bounding box center [571, 429] width 11 height 11
radio input "true"
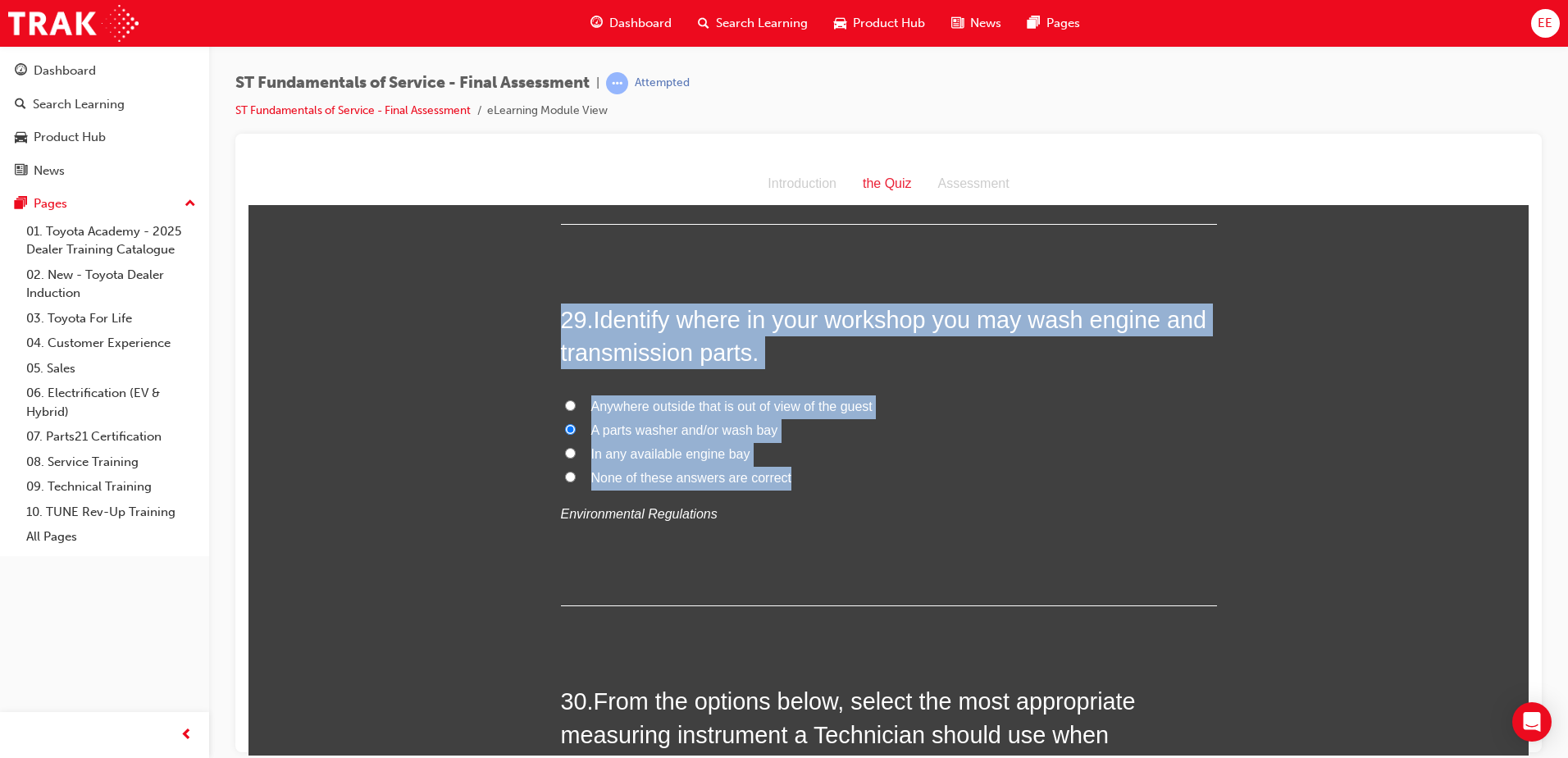
drag, startPoint x: 855, startPoint y: 480, endPoint x: 514, endPoint y: 265, distance: 403.1
copy div "29 . Identify where in your workshop you may wash engine and transmission parts…"
drag, startPoint x: 733, startPoint y: 423, endPoint x: 827, endPoint y: 439, distance: 95.4
click at [733, 423] on span "A parts washer and/or wash bay" at bounding box center [684, 429] width 187 height 14
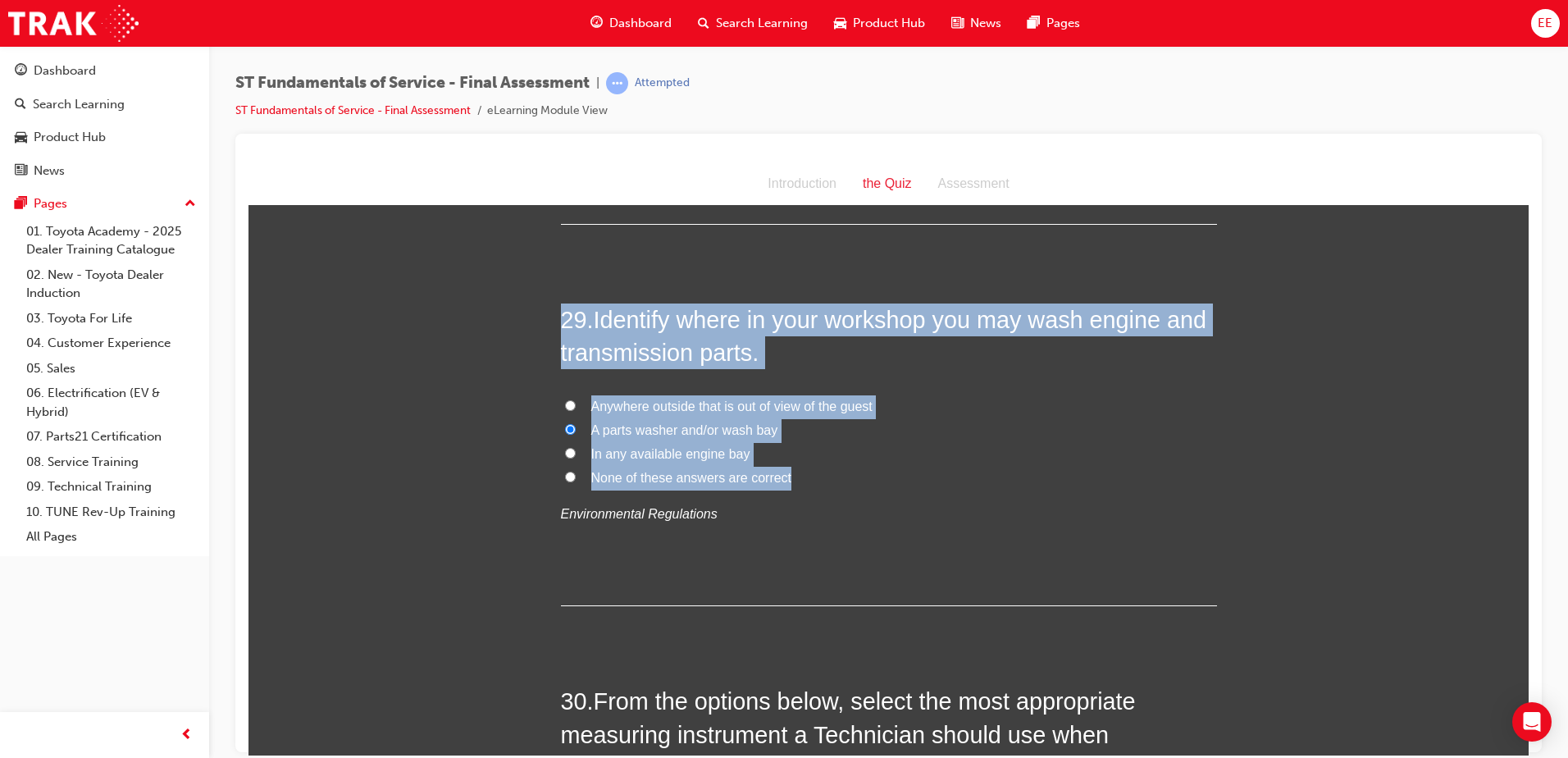
click at [576, 423] on input "A parts washer and/or wash bay" at bounding box center [571, 429] width 11 height 11
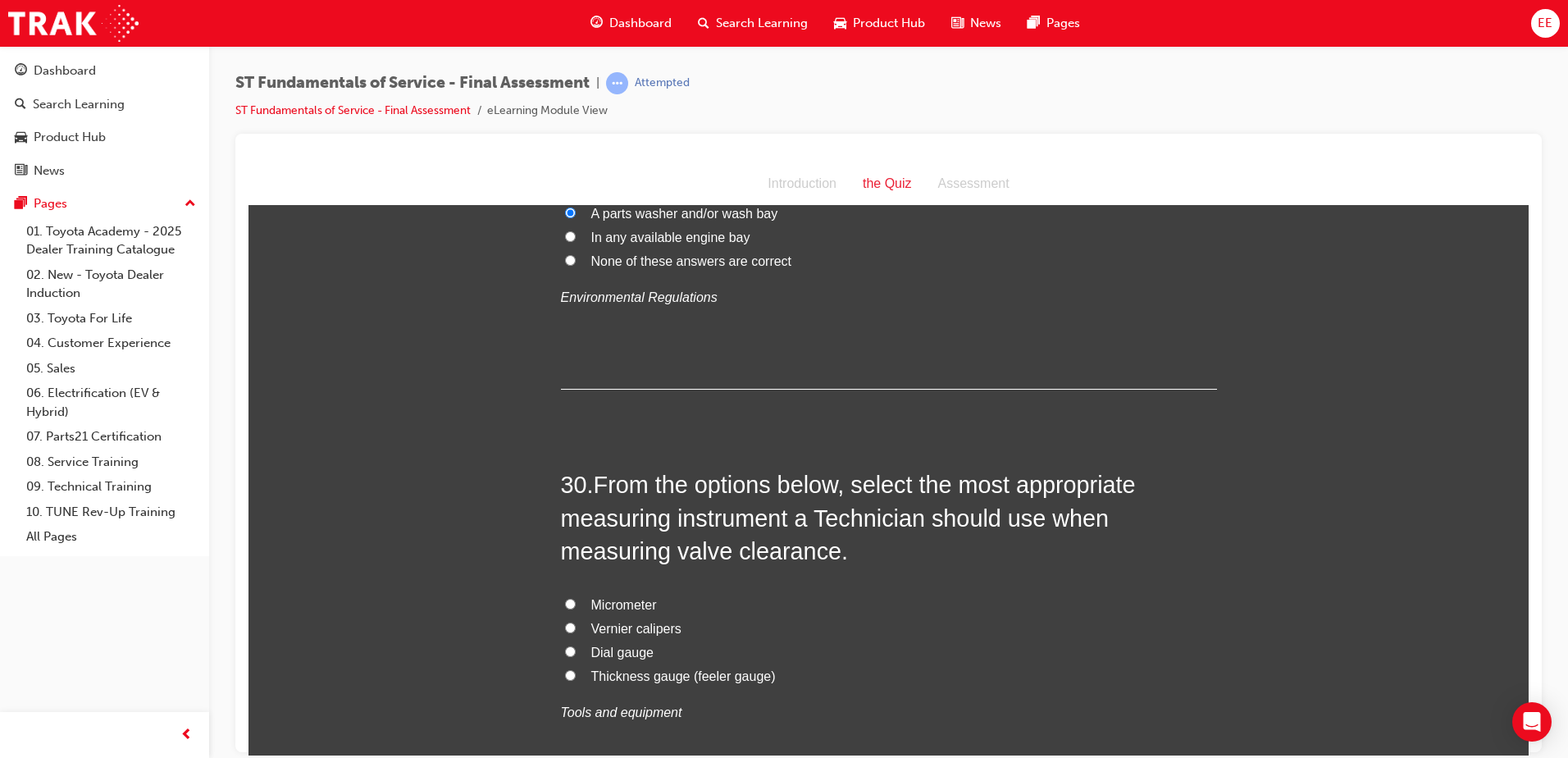
scroll to position [10750, 0]
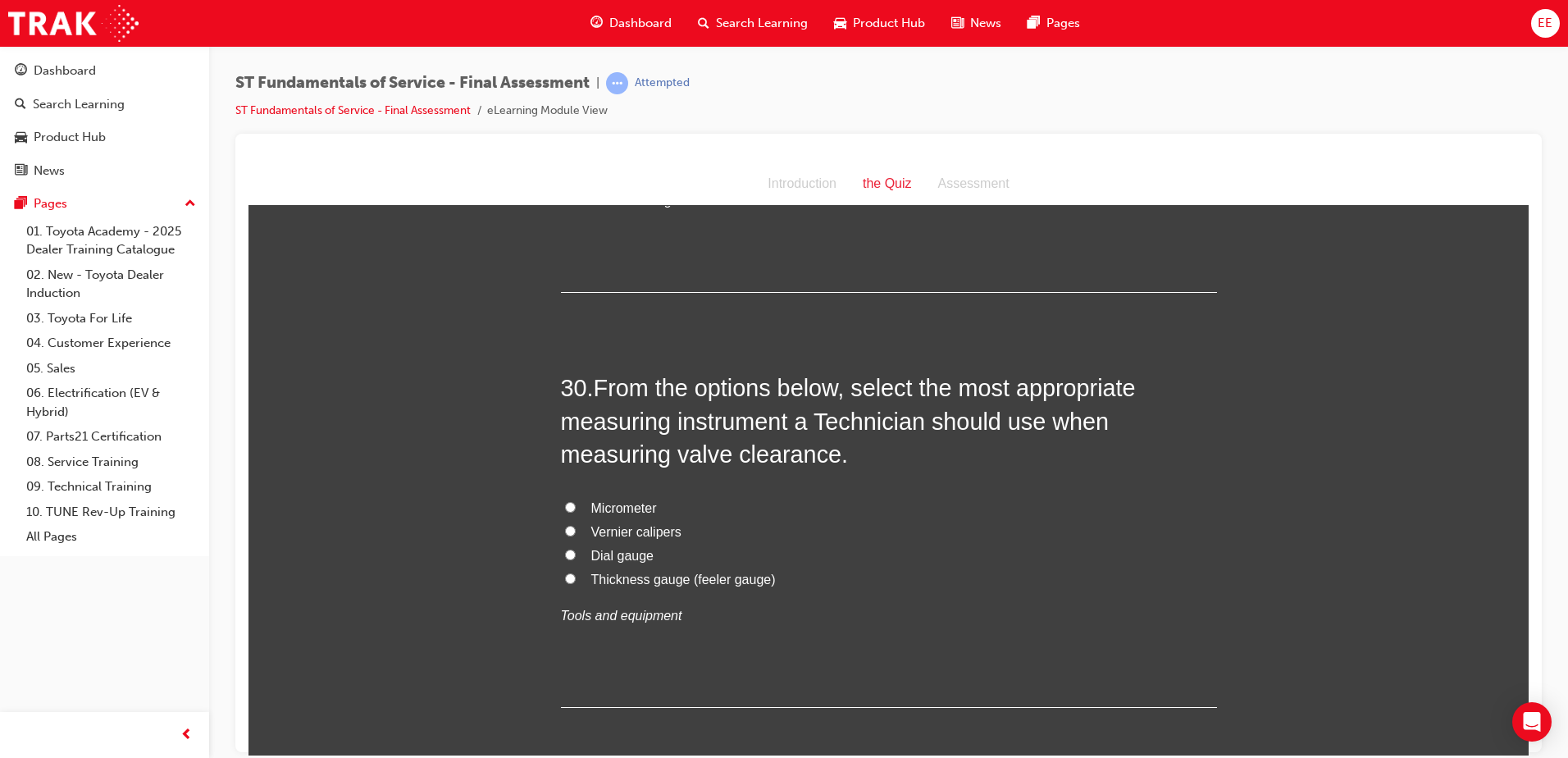
click at [887, 568] on label "Thickness gauge (feeler gauge)" at bounding box center [888, 580] width 656 height 24
click at [576, 572] on input "Thickness gauge (feeler gauge)" at bounding box center [571, 578] width 11 height 11
radio input "true"
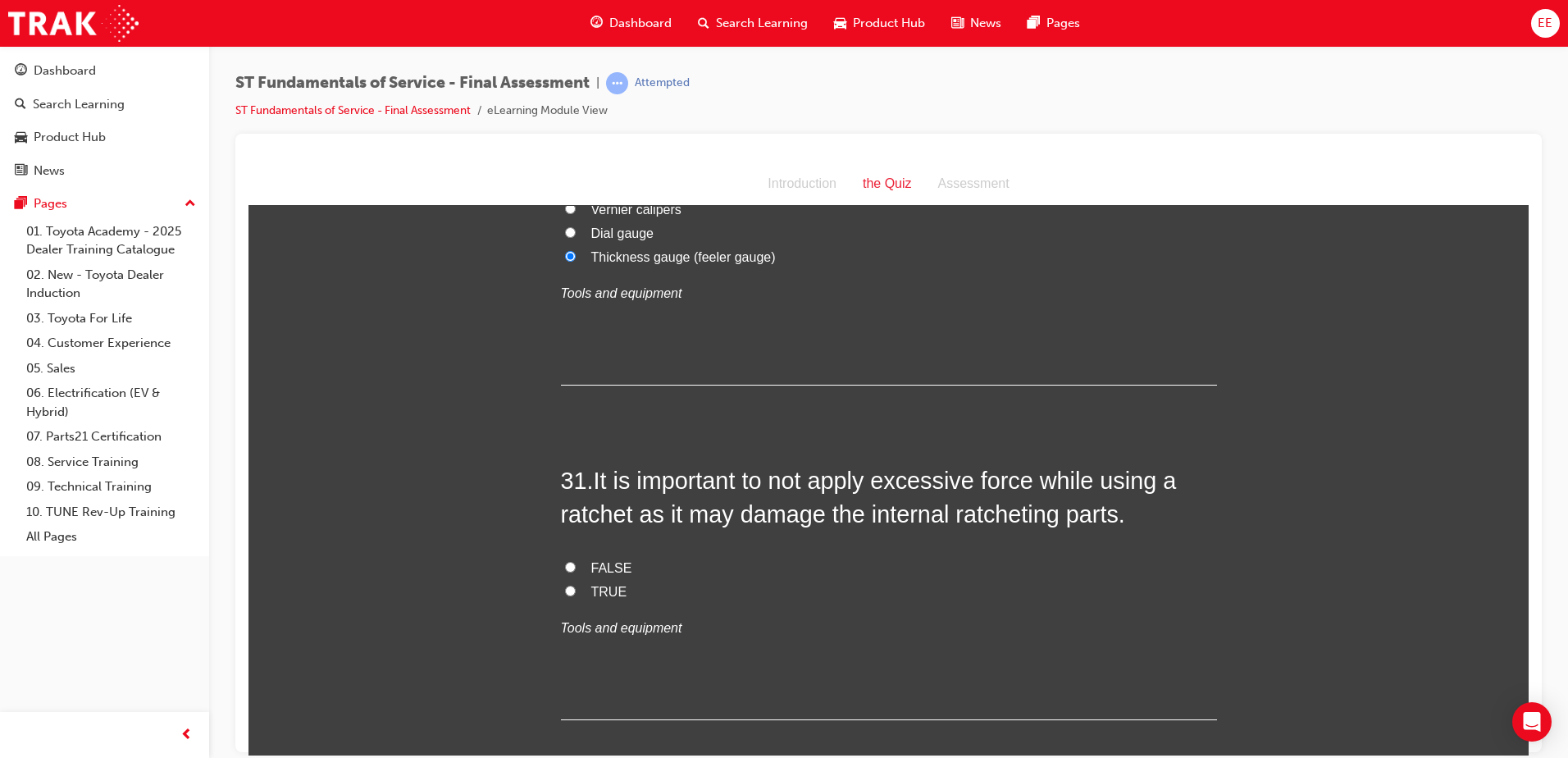
scroll to position [11078, 0]
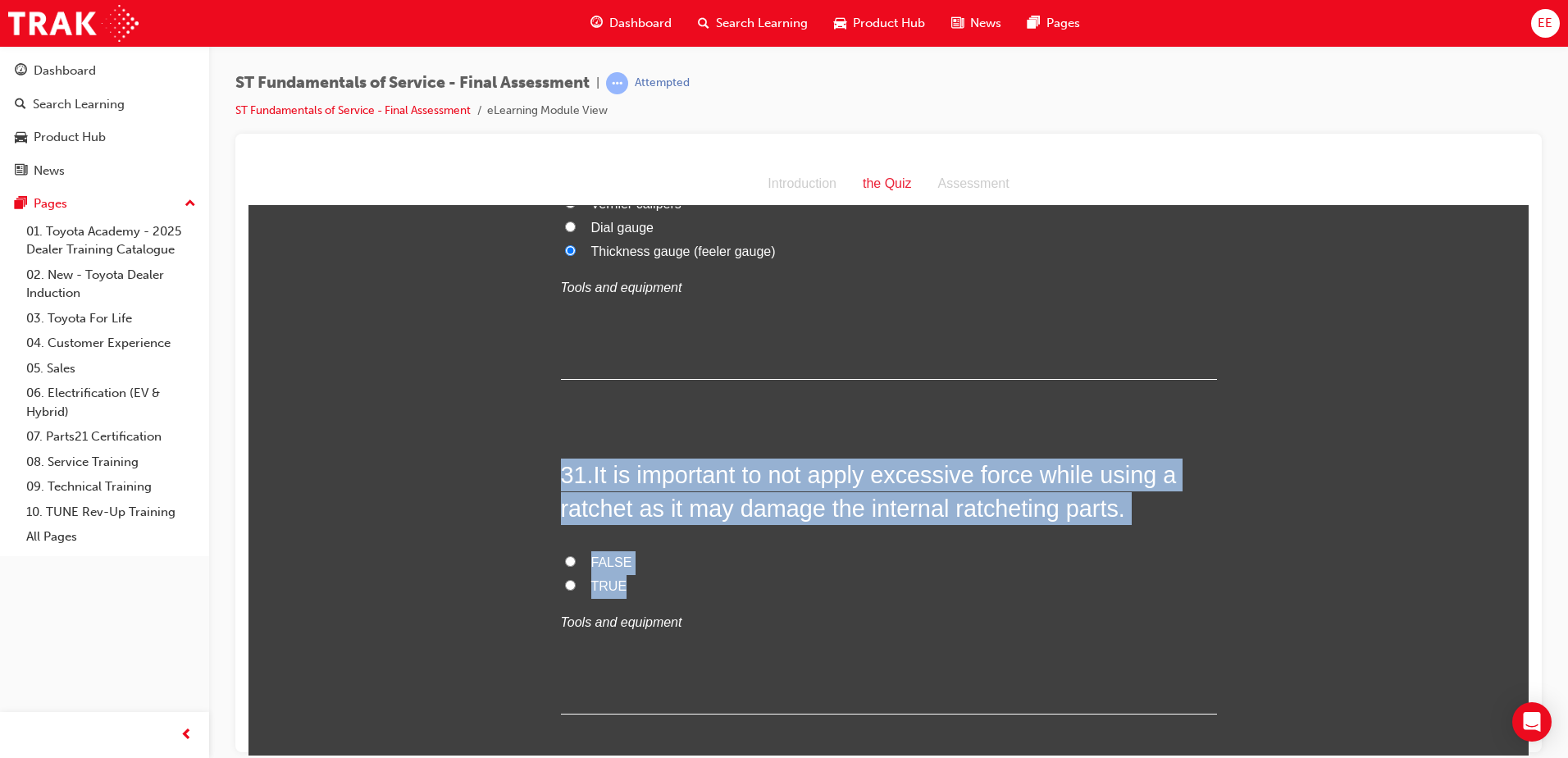
drag, startPoint x: 687, startPoint y: 594, endPoint x: 546, endPoint y: 472, distance: 186.5
copy div "31 . It is important to not apply excessive force while using a ratchet as it m…"
click at [582, 579] on label "TRUE" at bounding box center [888, 586] width 656 height 24
click at [576, 579] on input "TRUE" at bounding box center [571, 584] width 11 height 11
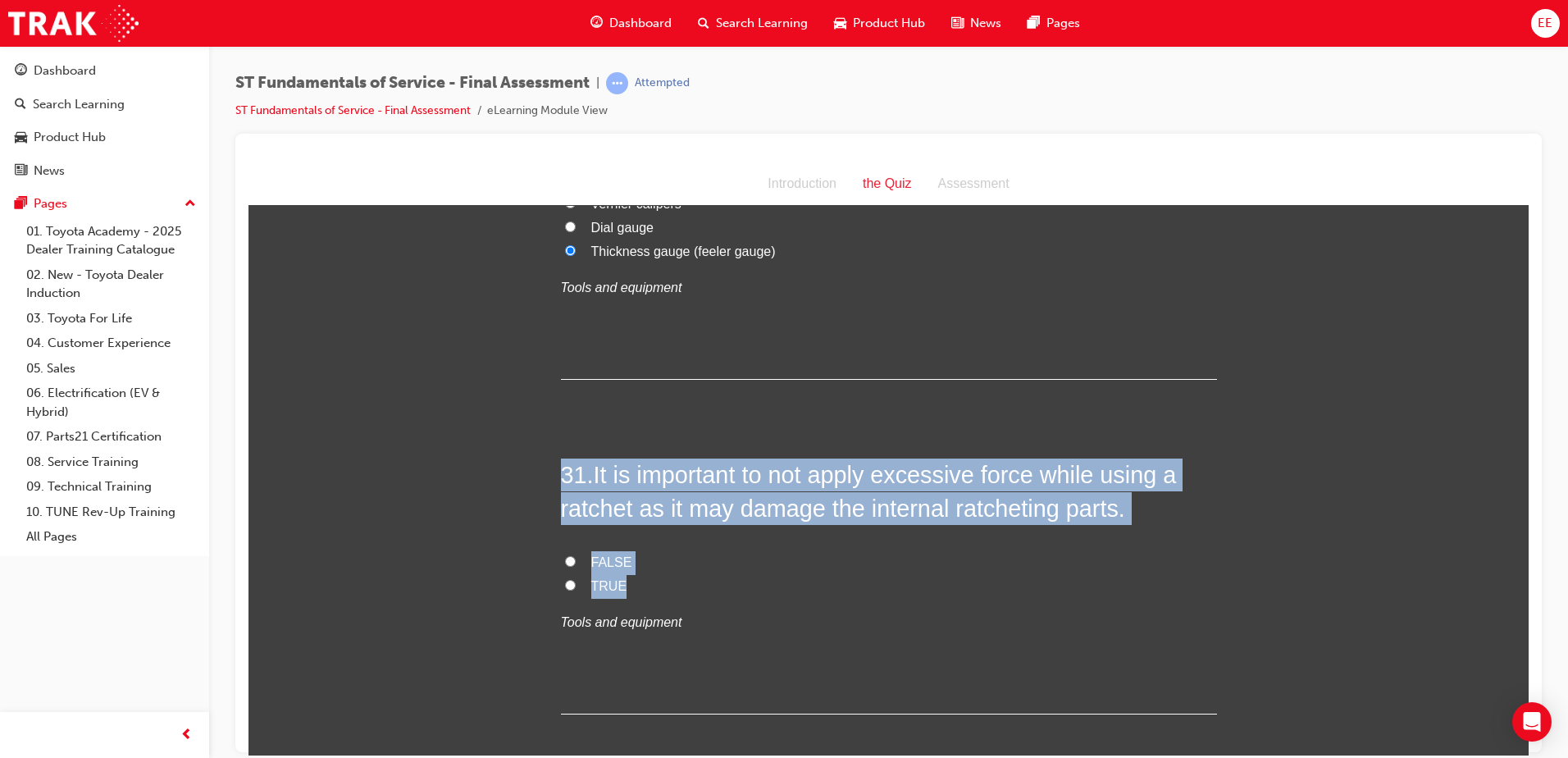
radio input "true"
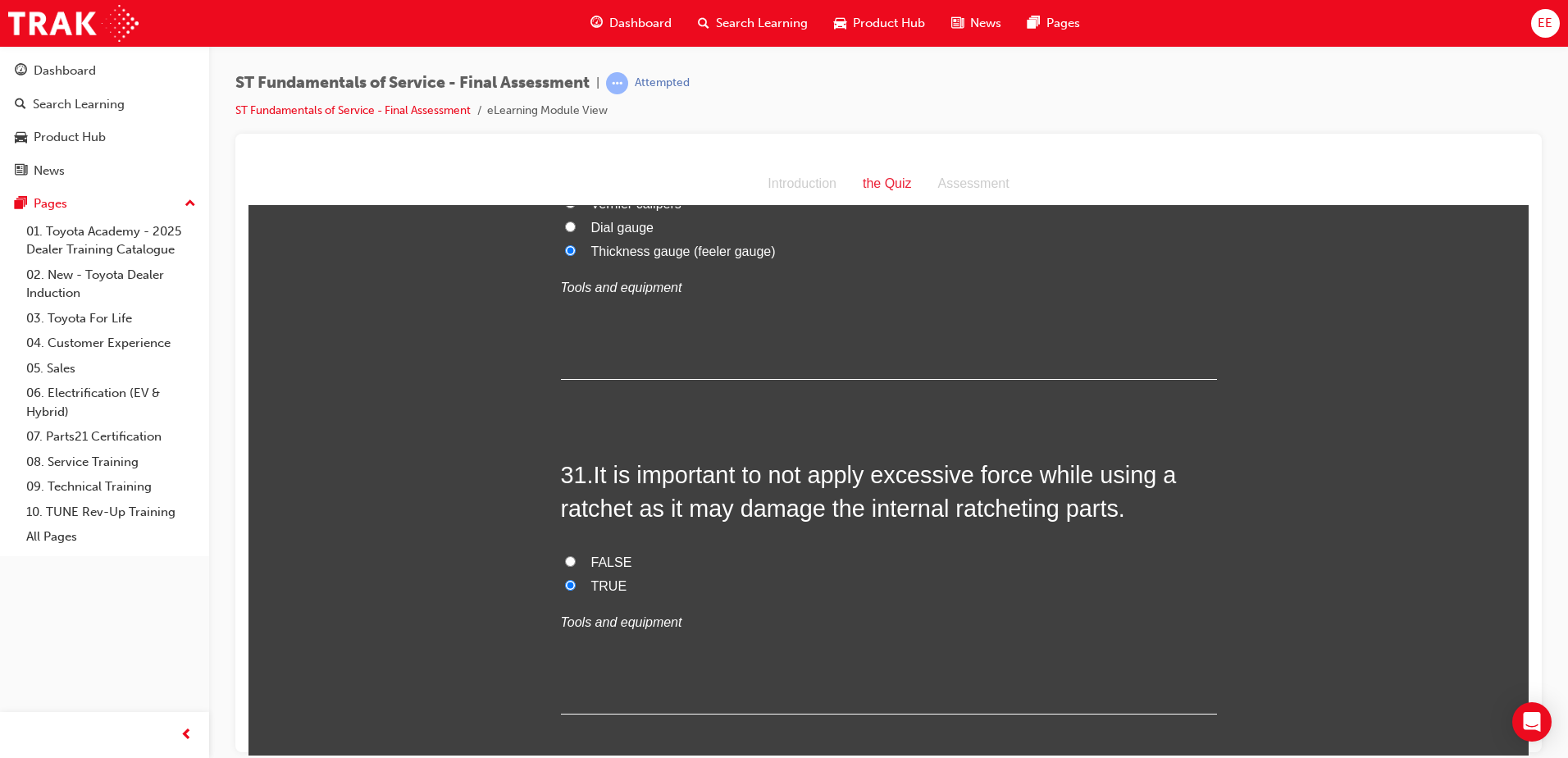
click at [835, 591] on label "TRUE" at bounding box center [888, 586] width 656 height 24
click at [576, 590] on input "TRUE" at bounding box center [571, 584] width 11 height 11
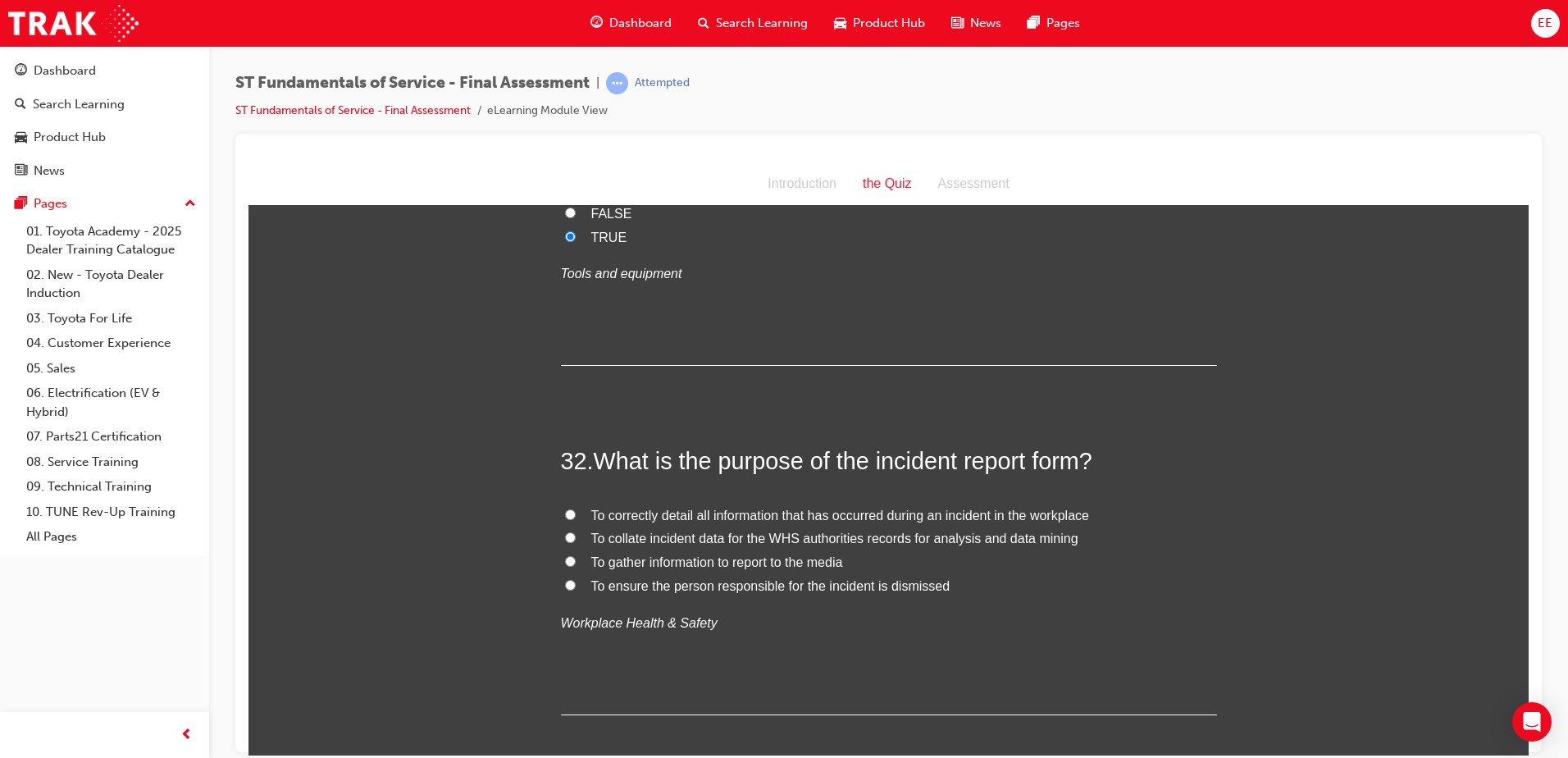
scroll to position [11488, 0]
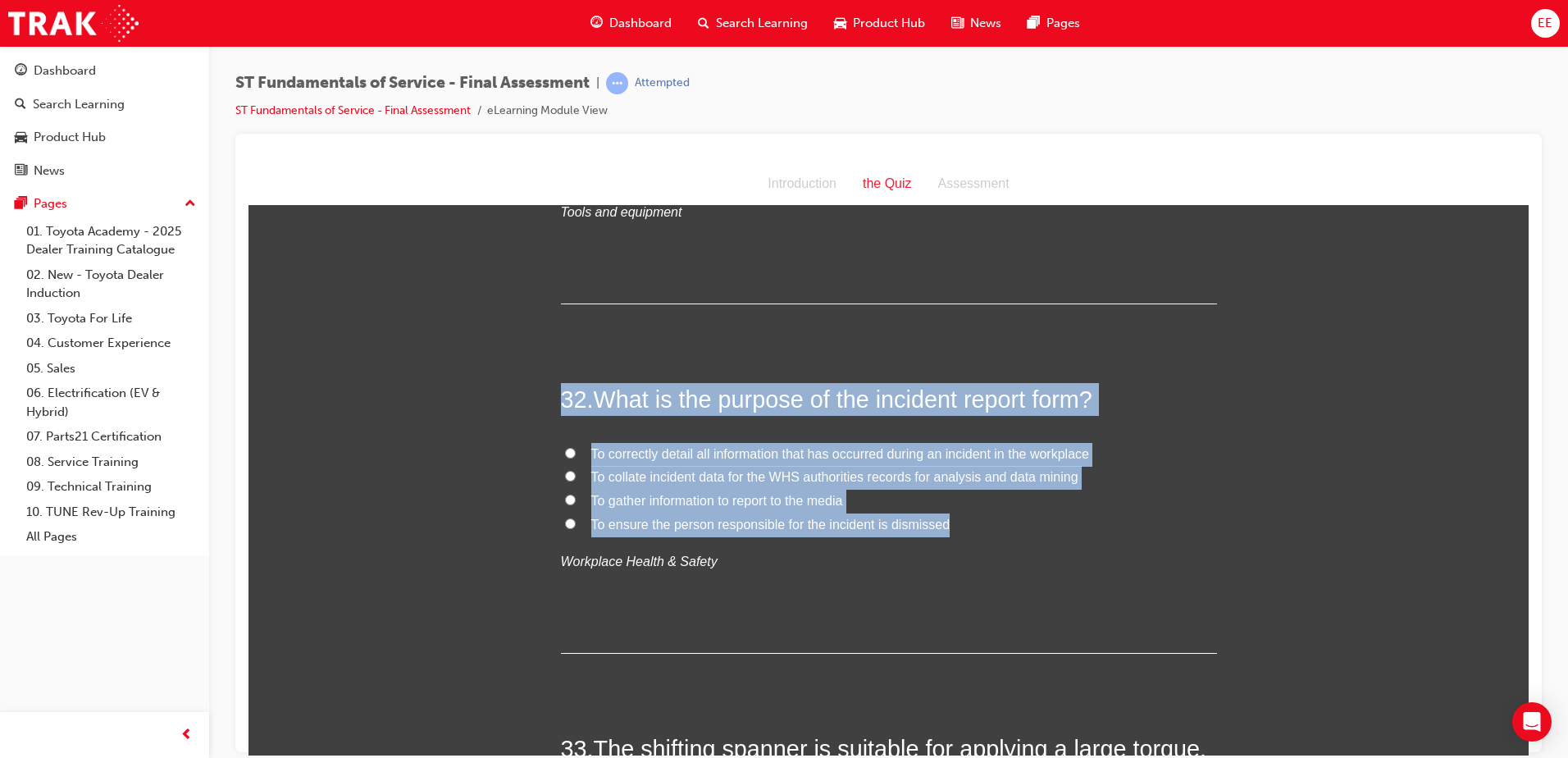
drag, startPoint x: 757, startPoint y: 464, endPoint x: 383, endPoint y: 348, distance: 391.6
copy div "32 . What is the purpose of the incident report form? To correctly detail all i…"
click at [662, 446] on span "To correctly detail all information that has occurred during an incident in the…" at bounding box center [840, 452] width 498 height 14
click at [576, 447] on input "To correctly detail all information that has occurred during an incident in the…" at bounding box center [571, 452] width 11 height 11
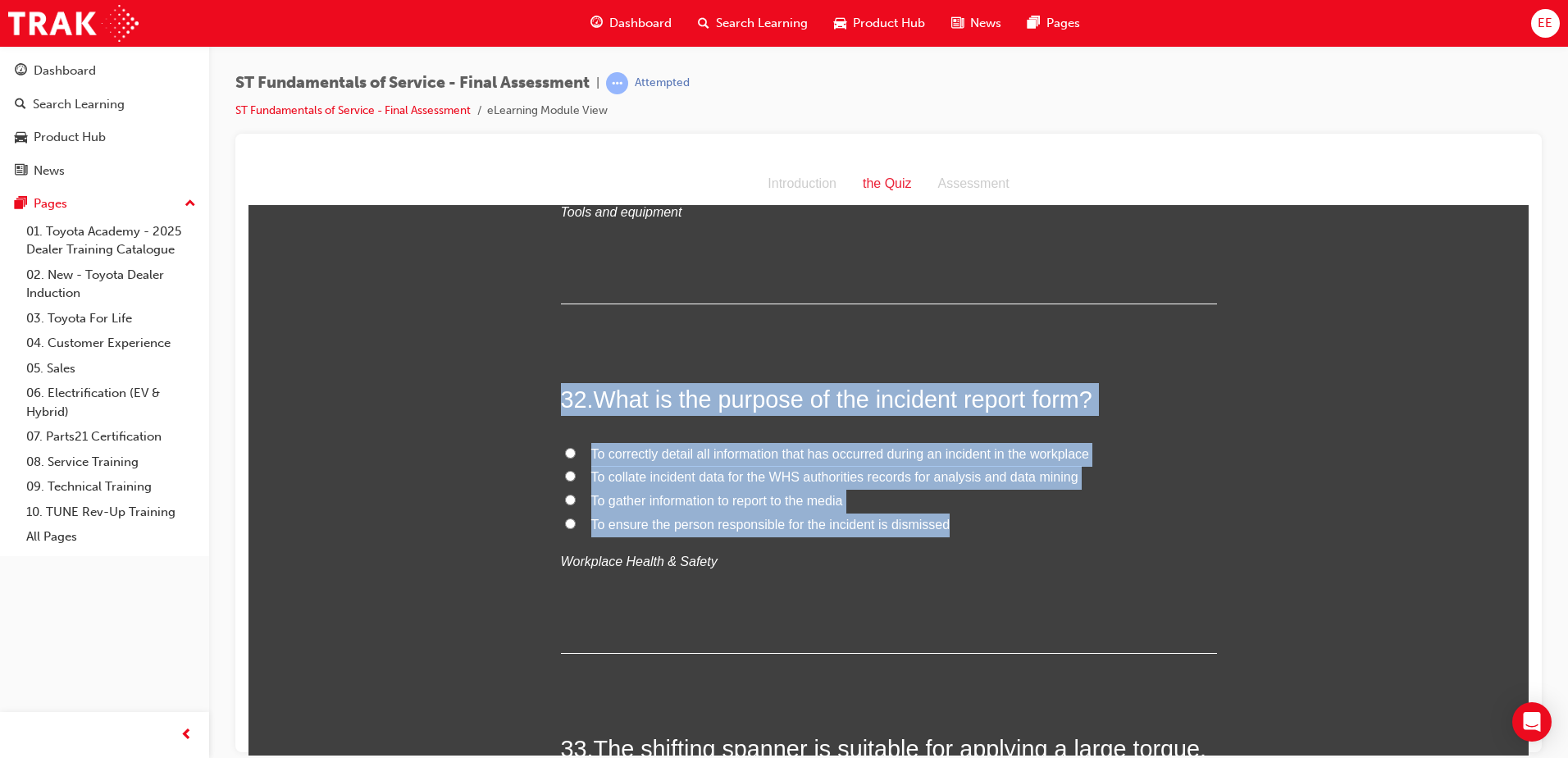
radio input "true"
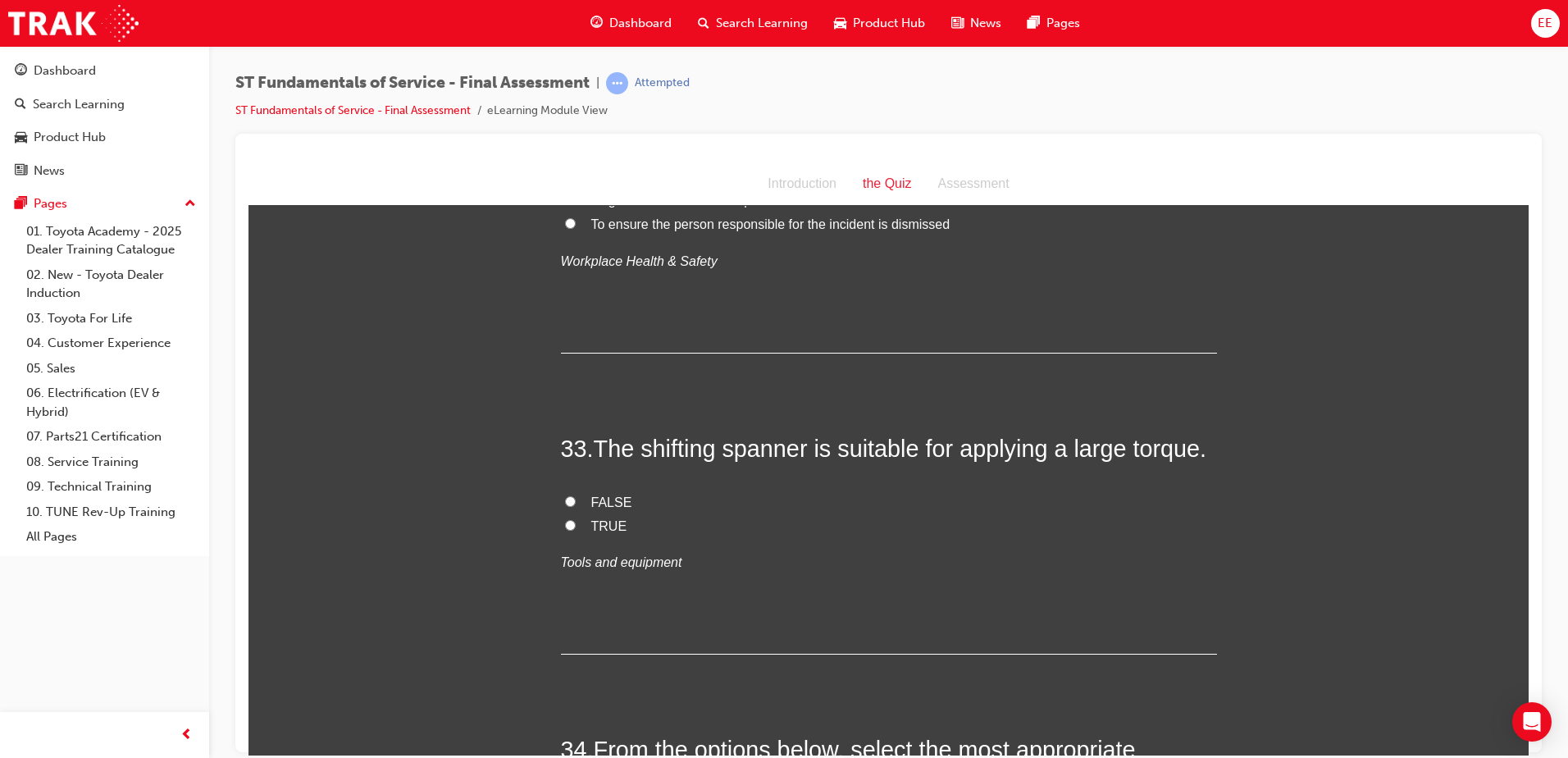
scroll to position [11816, 0]
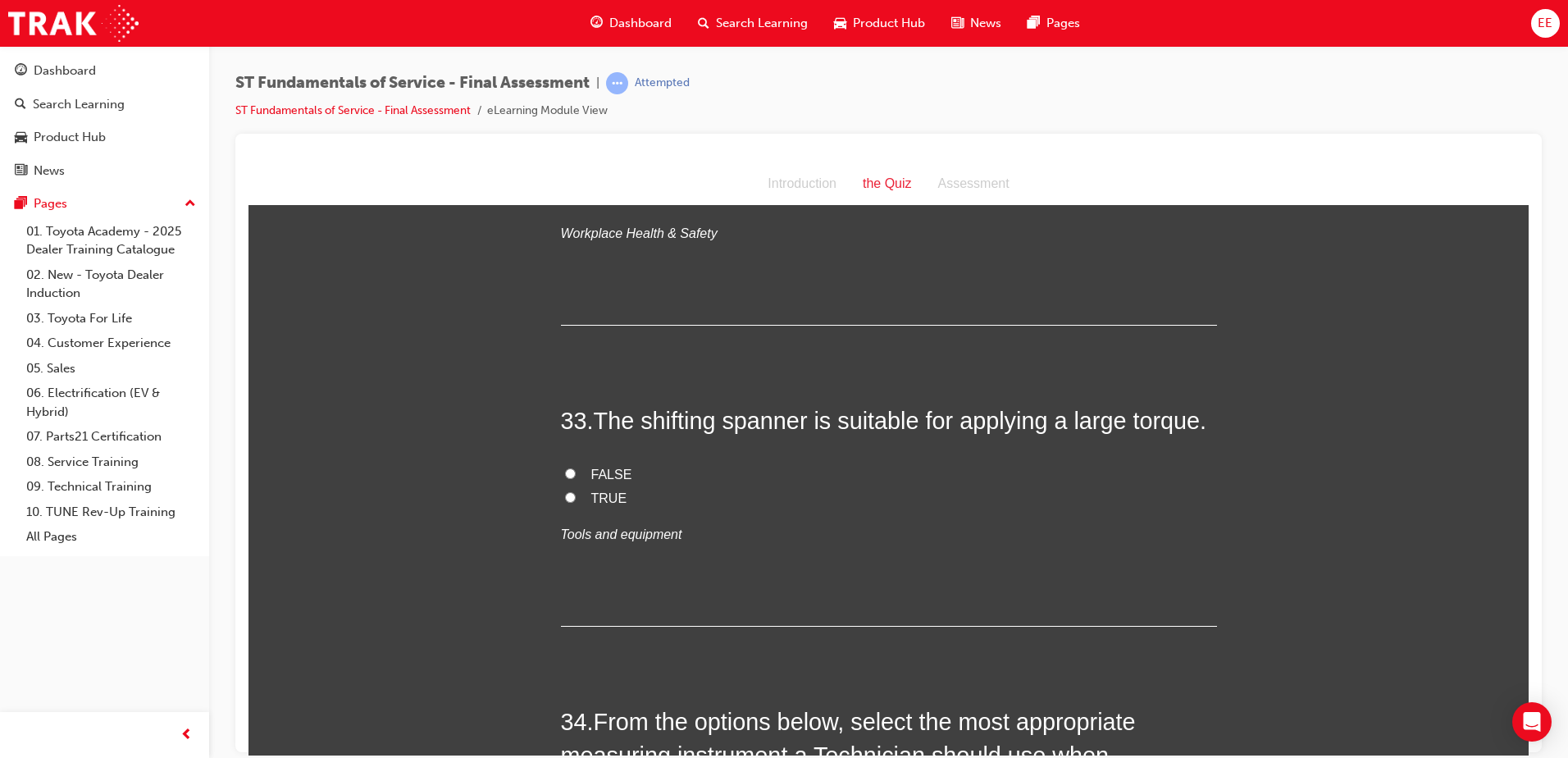
drag, startPoint x: 560, startPoint y: 477, endPoint x: 575, endPoint y: 482, distance: 15.8
click at [565, 477] on input "FALSE" at bounding box center [571, 473] width 11 height 11
radio input "true"
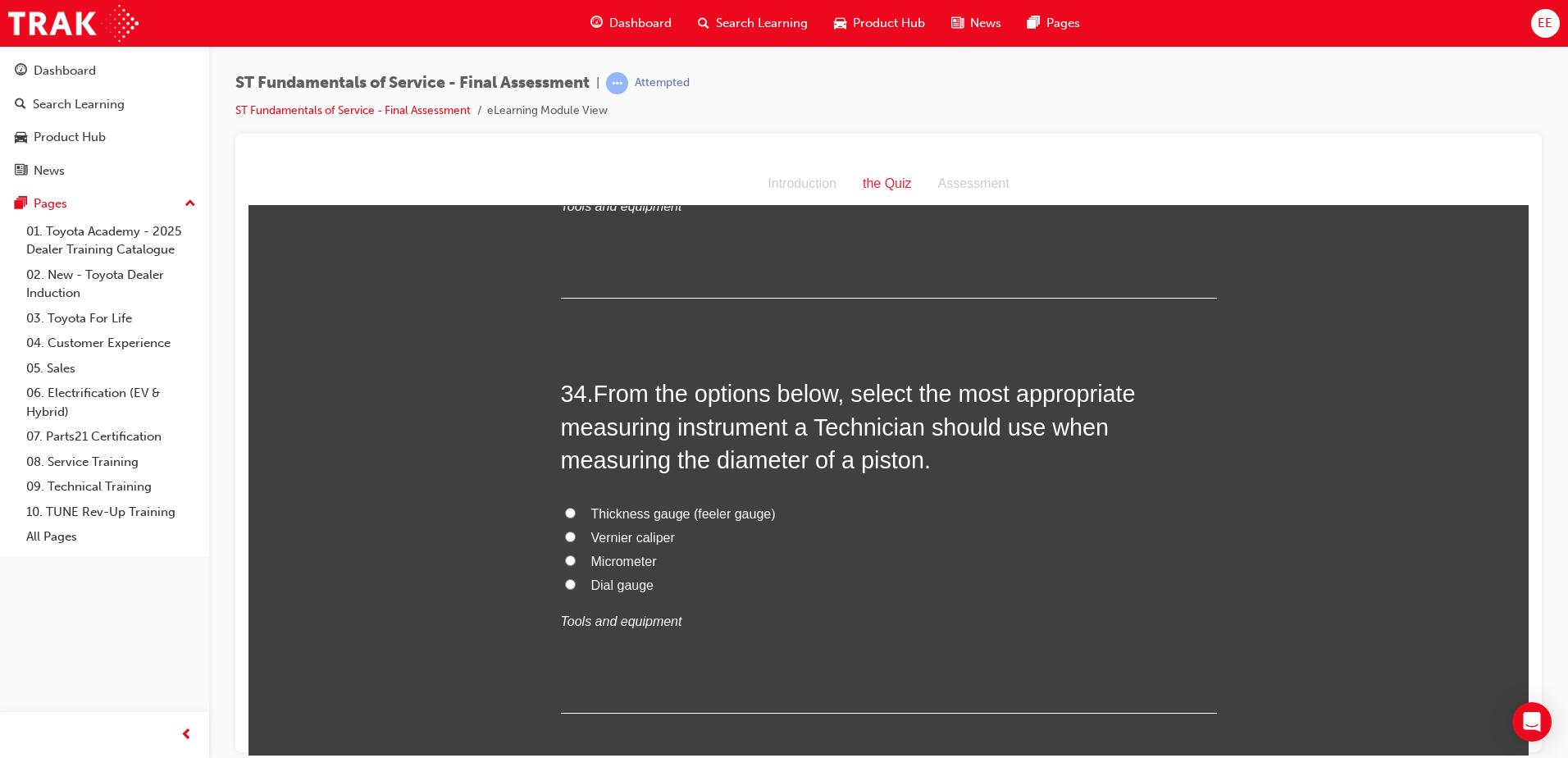
scroll to position [12226, 0]
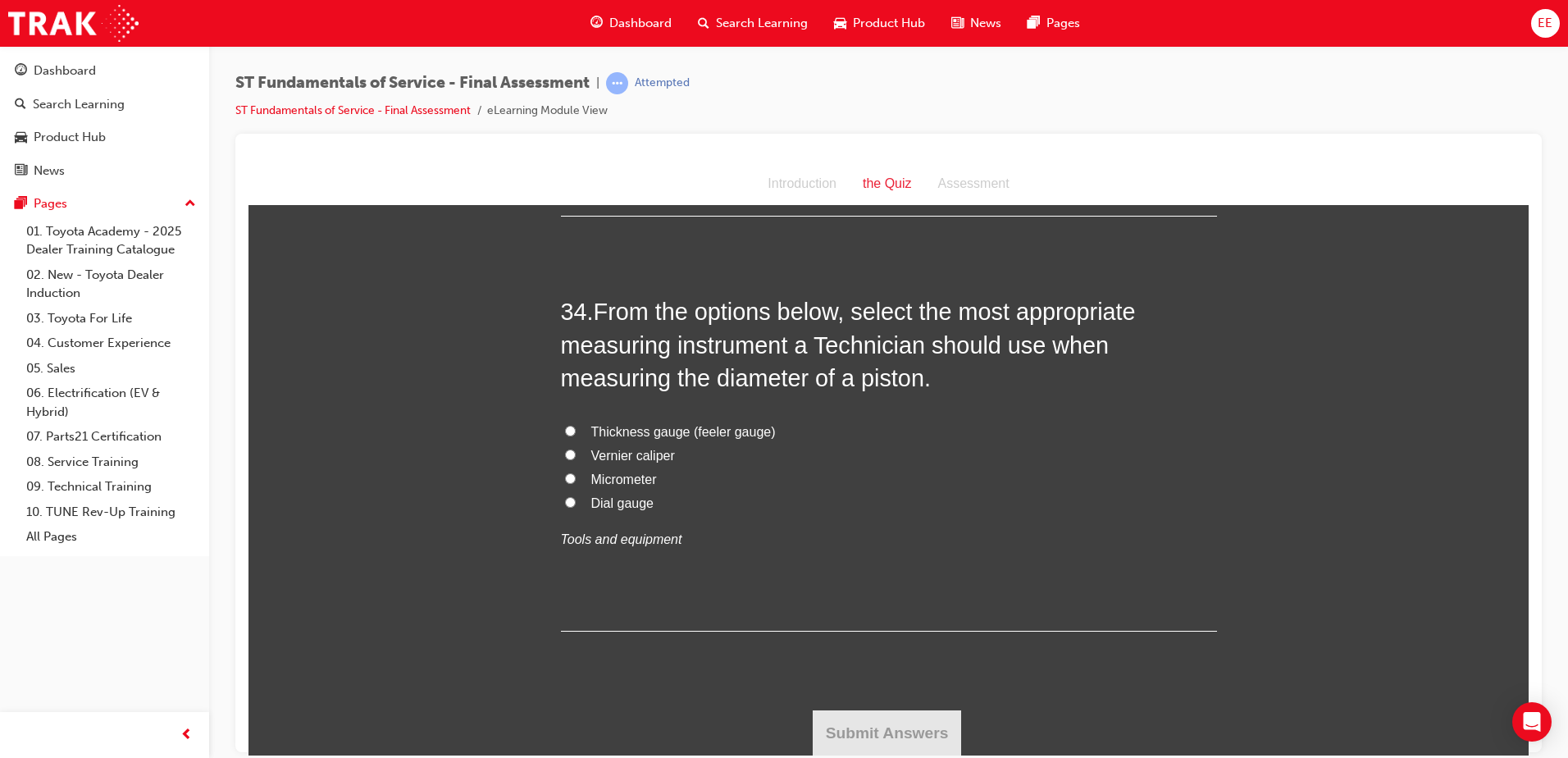
click at [625, 453] on span "Vernier caliper" at bounding box center [633, 454] width 84 height 14
click at [576, 453] on input "Vernier caliper" at bounding box center [571, 454] width 11 height 11
radio input "true"
click at [895, 718] on button "Submit Answers" at bounding box center [887, 732] width 149 height 45
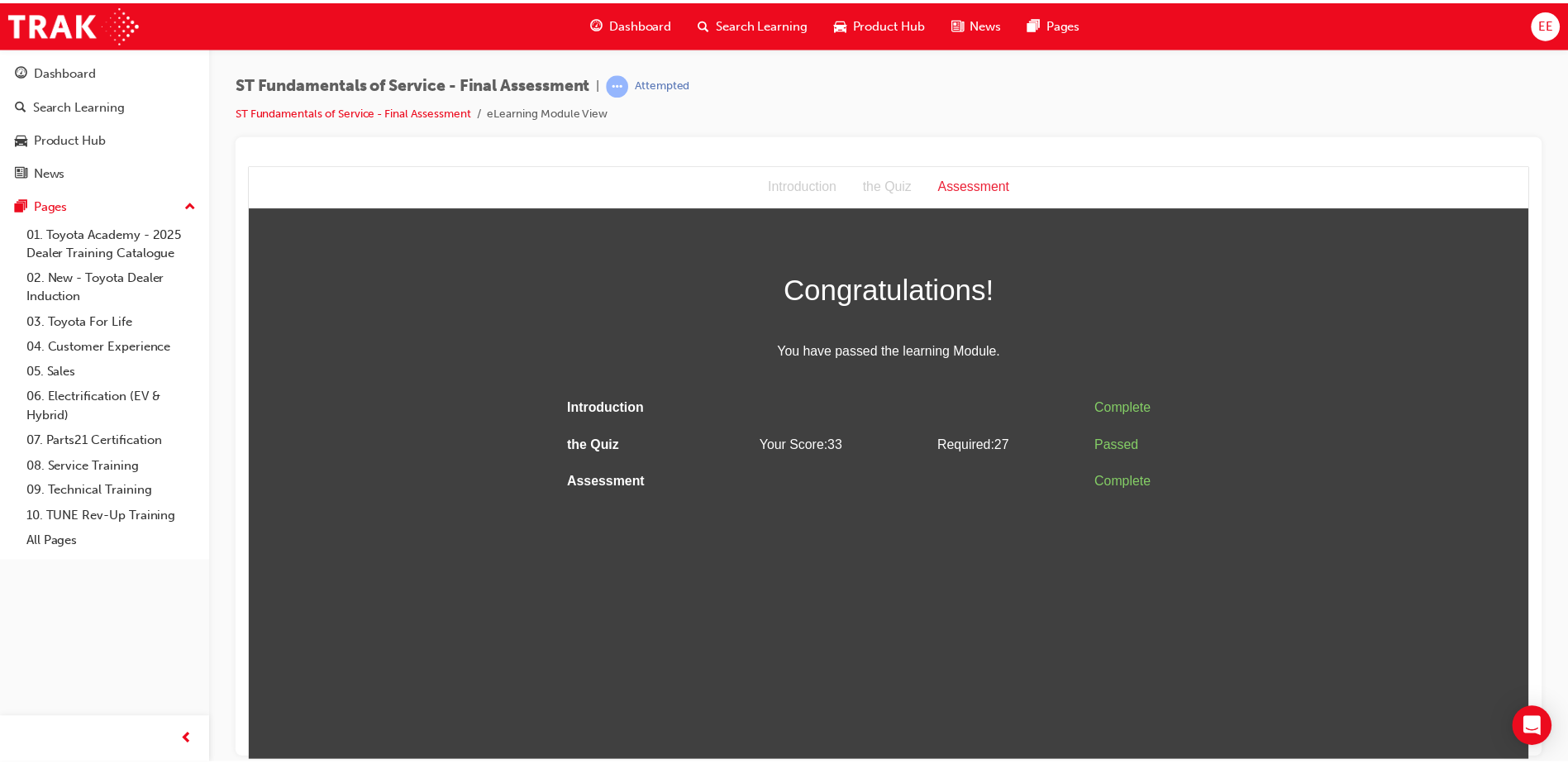
scroll to position [0, 0]
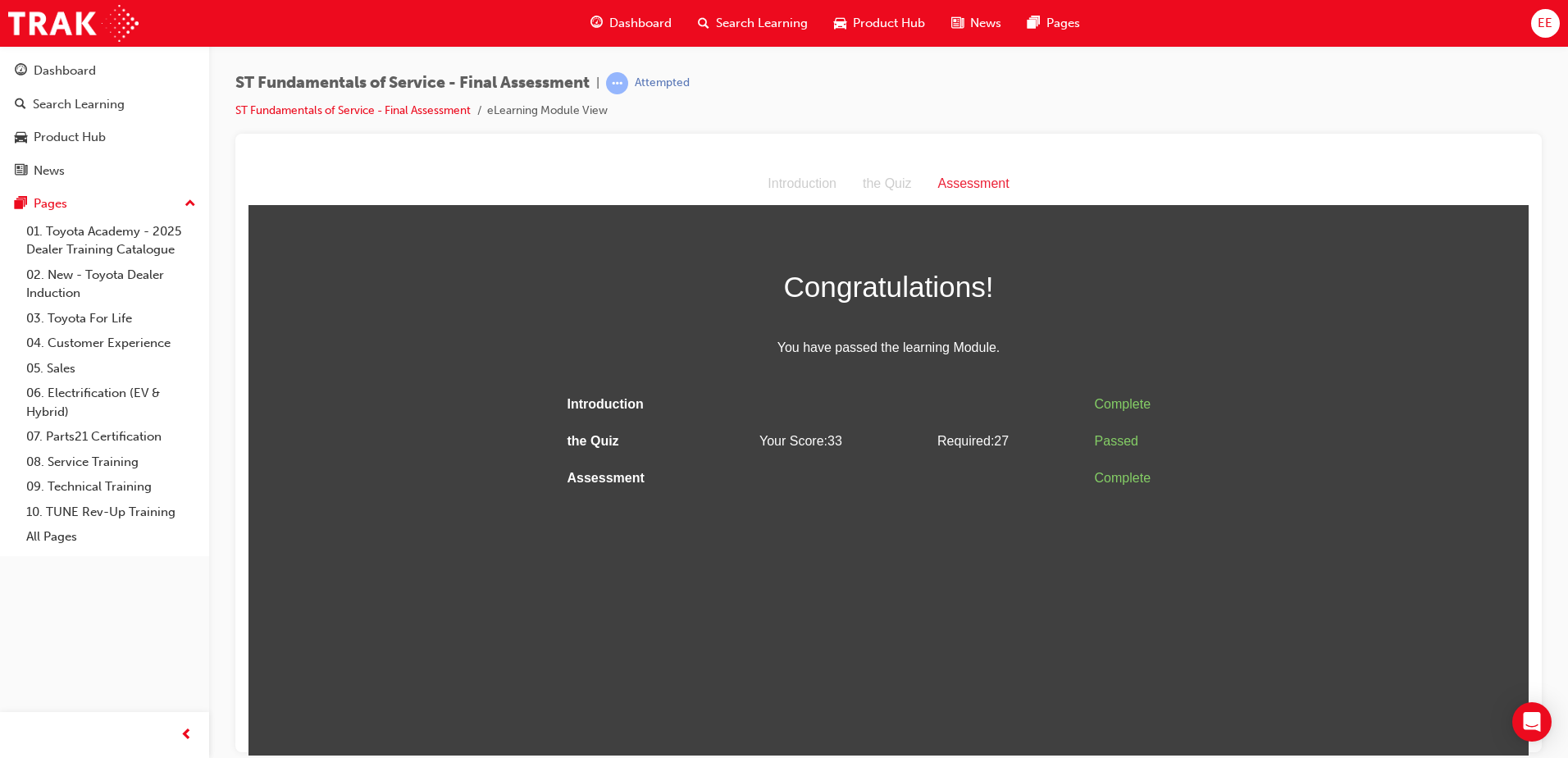
click at [1068, 542] on html "Assessment Introduction the Quiz Assessment Congratulations! You have passed th…" at bounding box center [888, 458] width 1280 height 592
click at [636, 31] on span "Dashboard" at bounding box center [640, 23] width 62 height 19
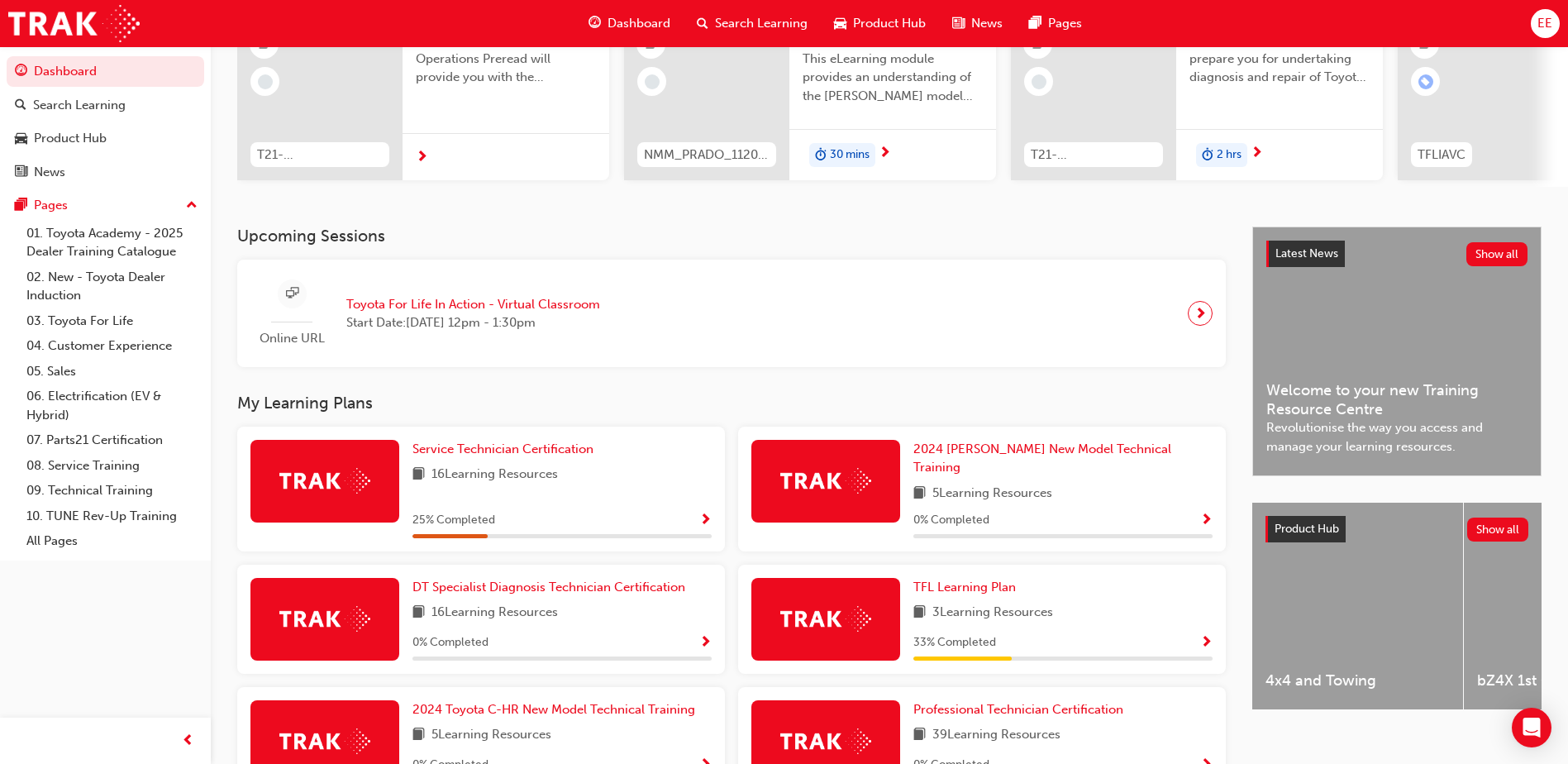
scroll to position [165, 0]
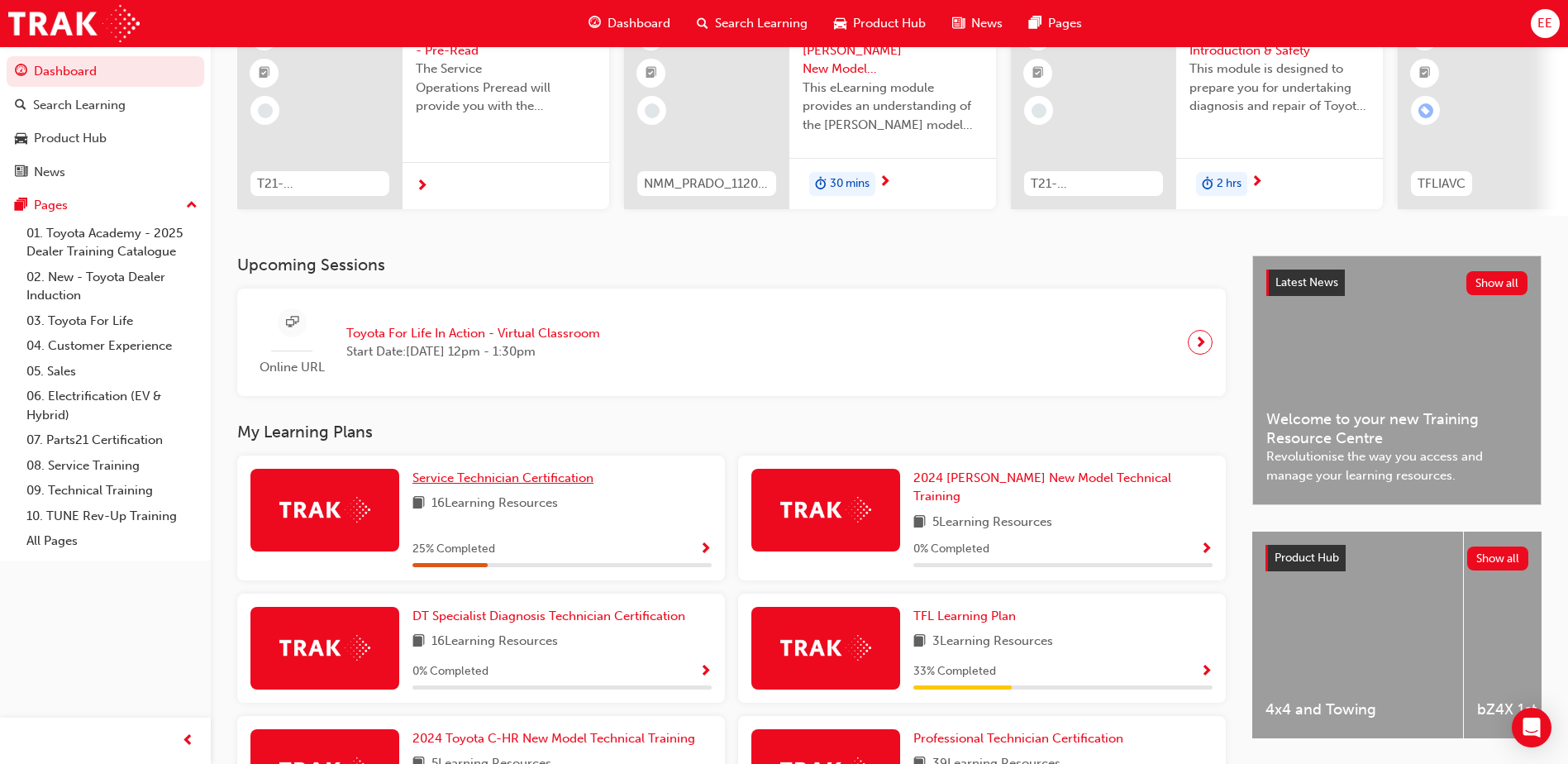
click at [583, 482] on span "Service Technician Certification" at bounding box center [503, 478] width 181 height 15
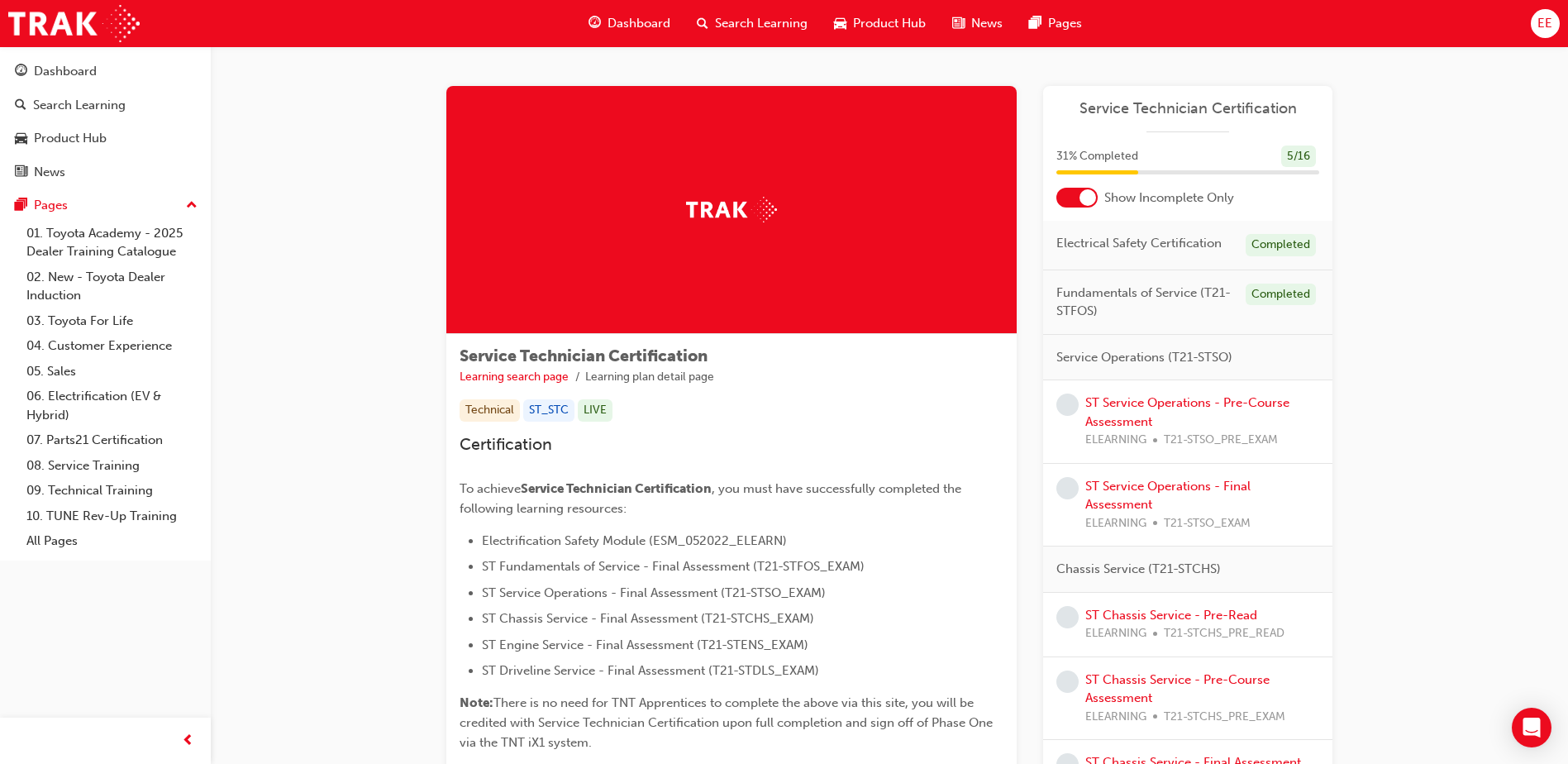
click at [1078, 196] on div at bounding box center [1077, 198] width 41 height 20
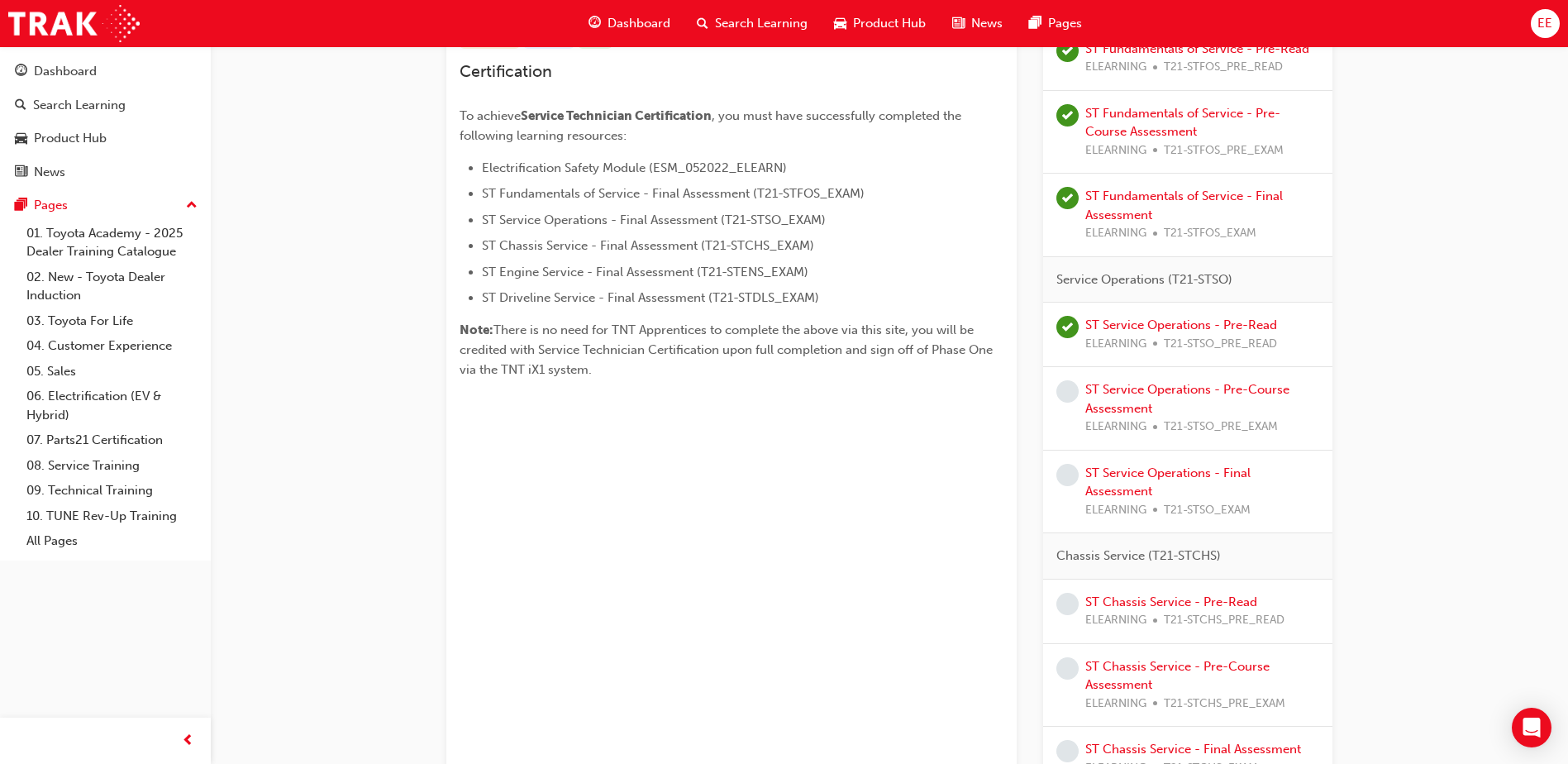
scroll to position [414, 0]
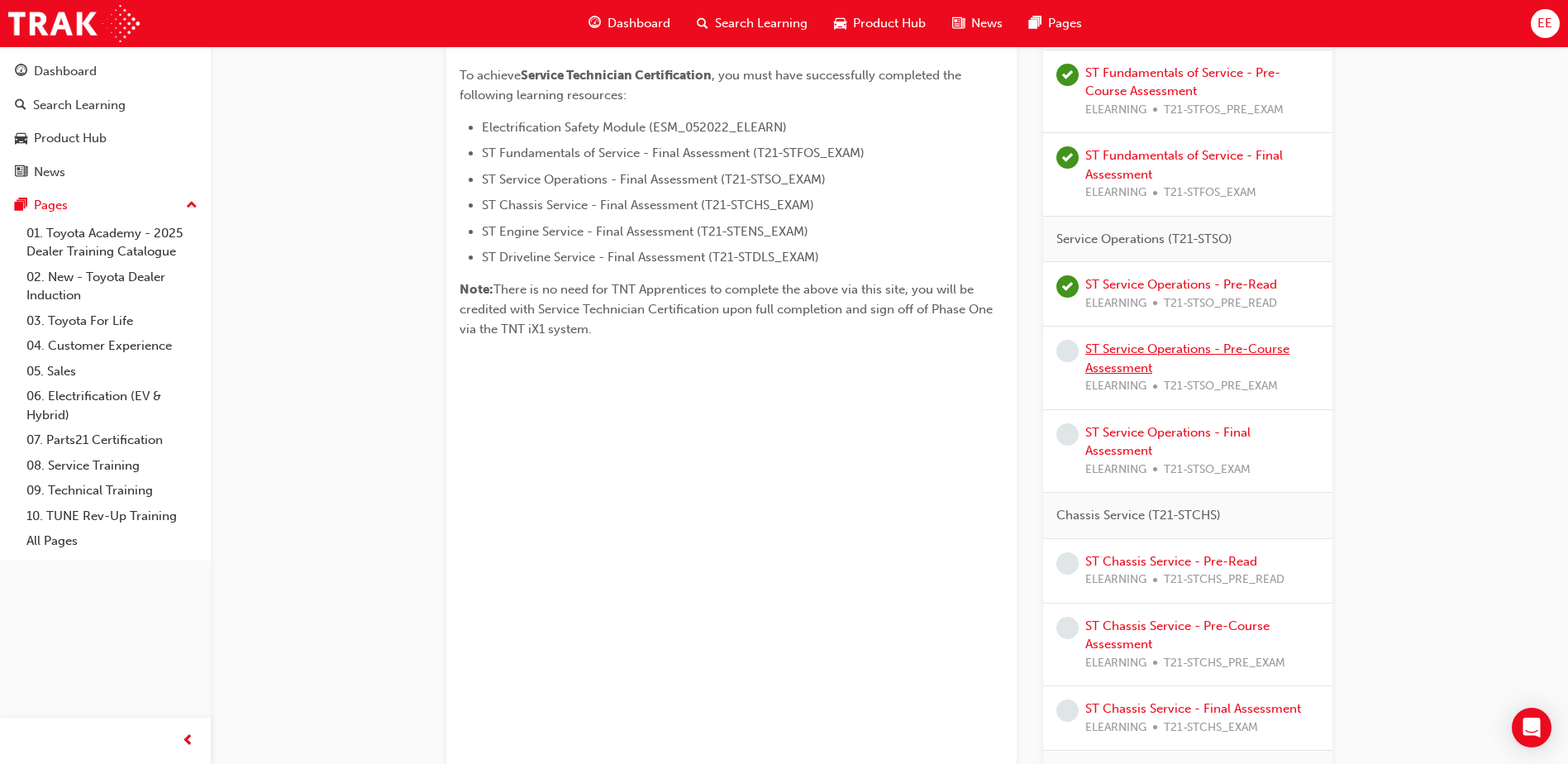
click at [1206, 352] on link "ST Service Operations - Pre-Course Assessment" at bounding box center [1187, 358] width 205 height 34
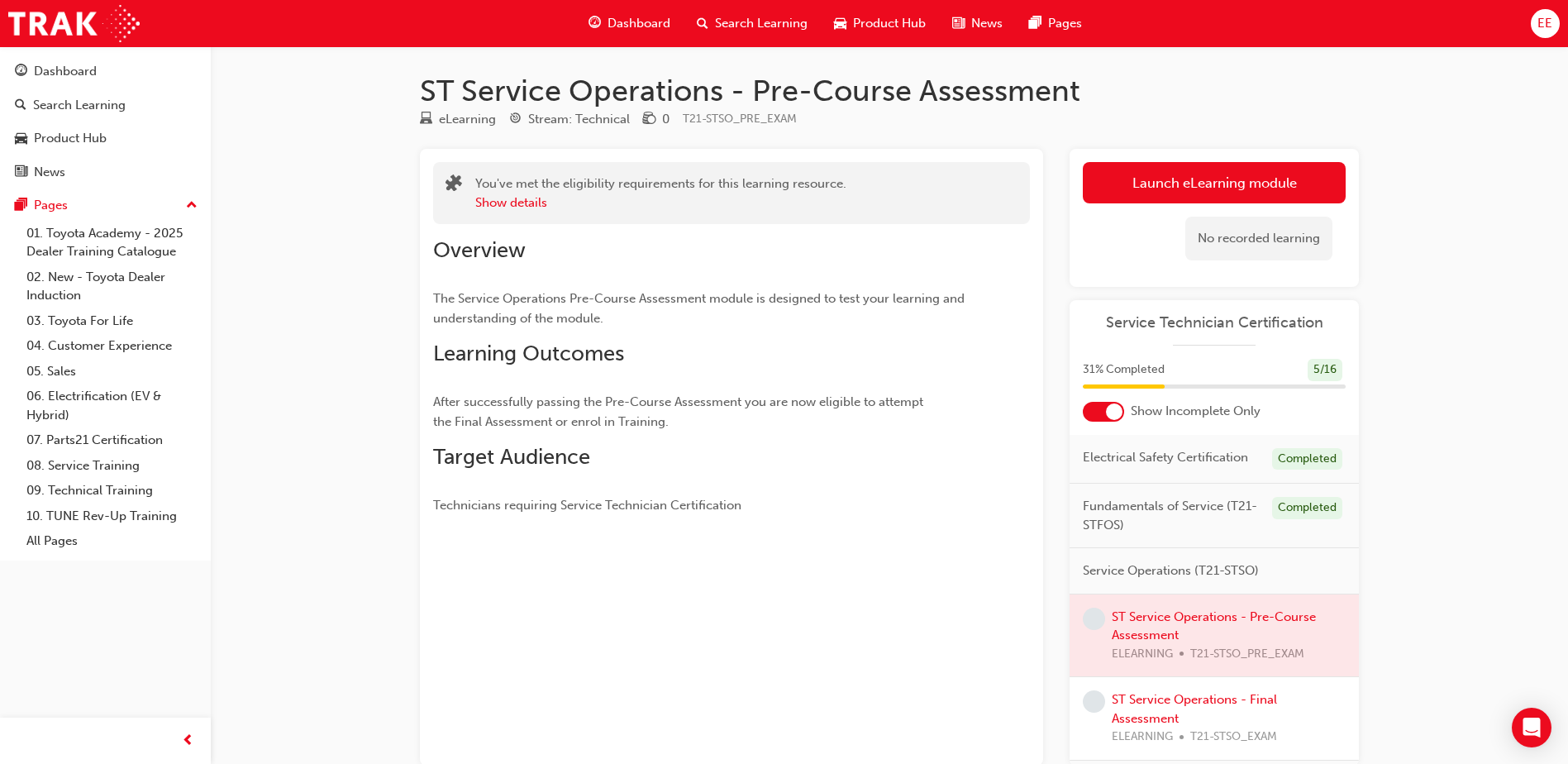
click at [853, 397] on span "After successfully passing the Pre-Course Assessment you are now eligible to at…" at bounding box center [680, 412] width 494 height 35
click at [1198, 186] on link "Launch eLearning module" at bounding box center [1214, 183] width 263 height 41
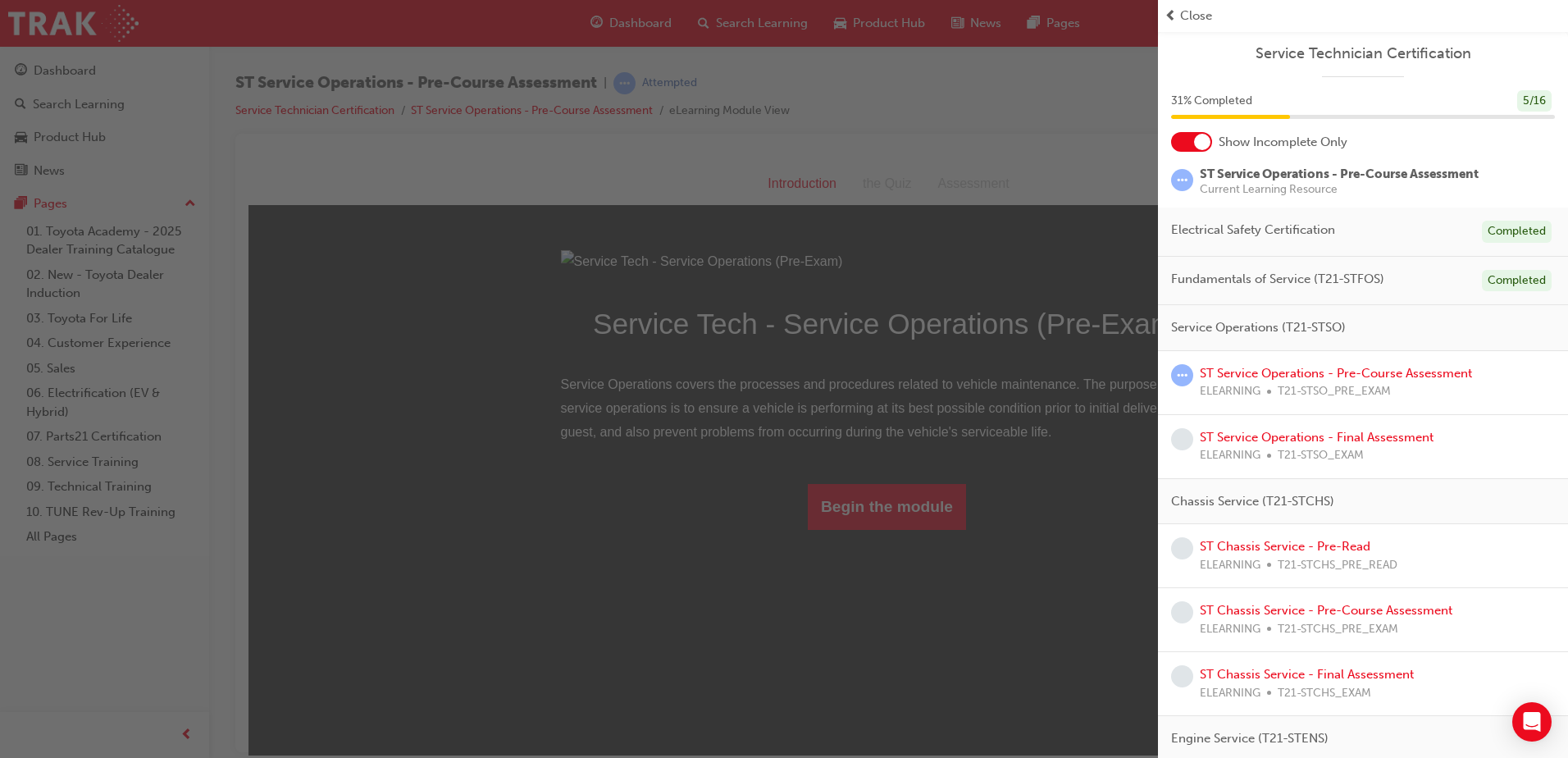
click at [1195, 5] on div "Close" at bounding box center [1362, 15] width 410 height 32
click at [1180, 13] on span "Close" at bounding box center [1196, 15] width 32 height 19
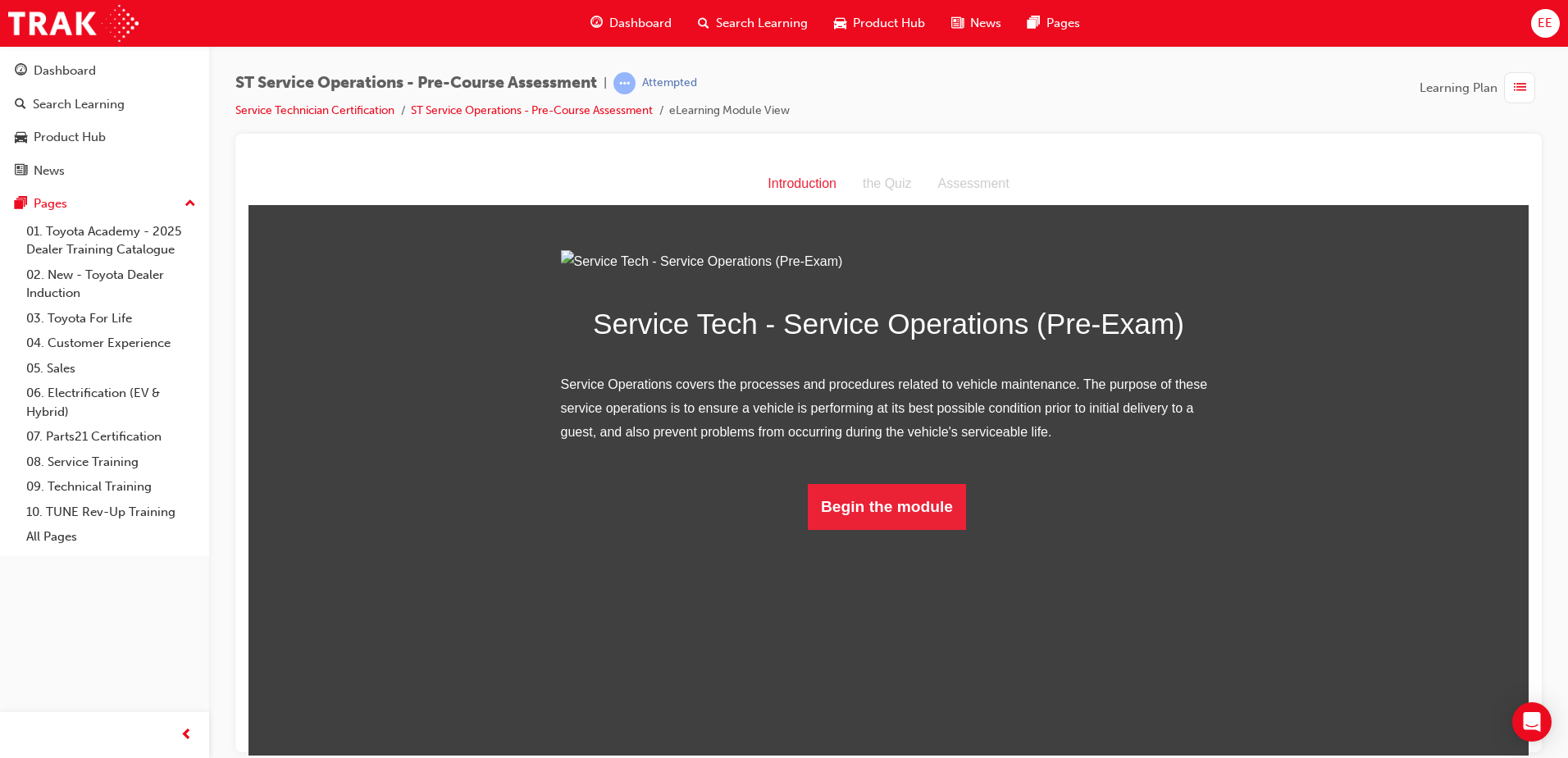
click at [1517, 87] on span "list-icon" at bounding box center [1520, 88] width 13 height 21
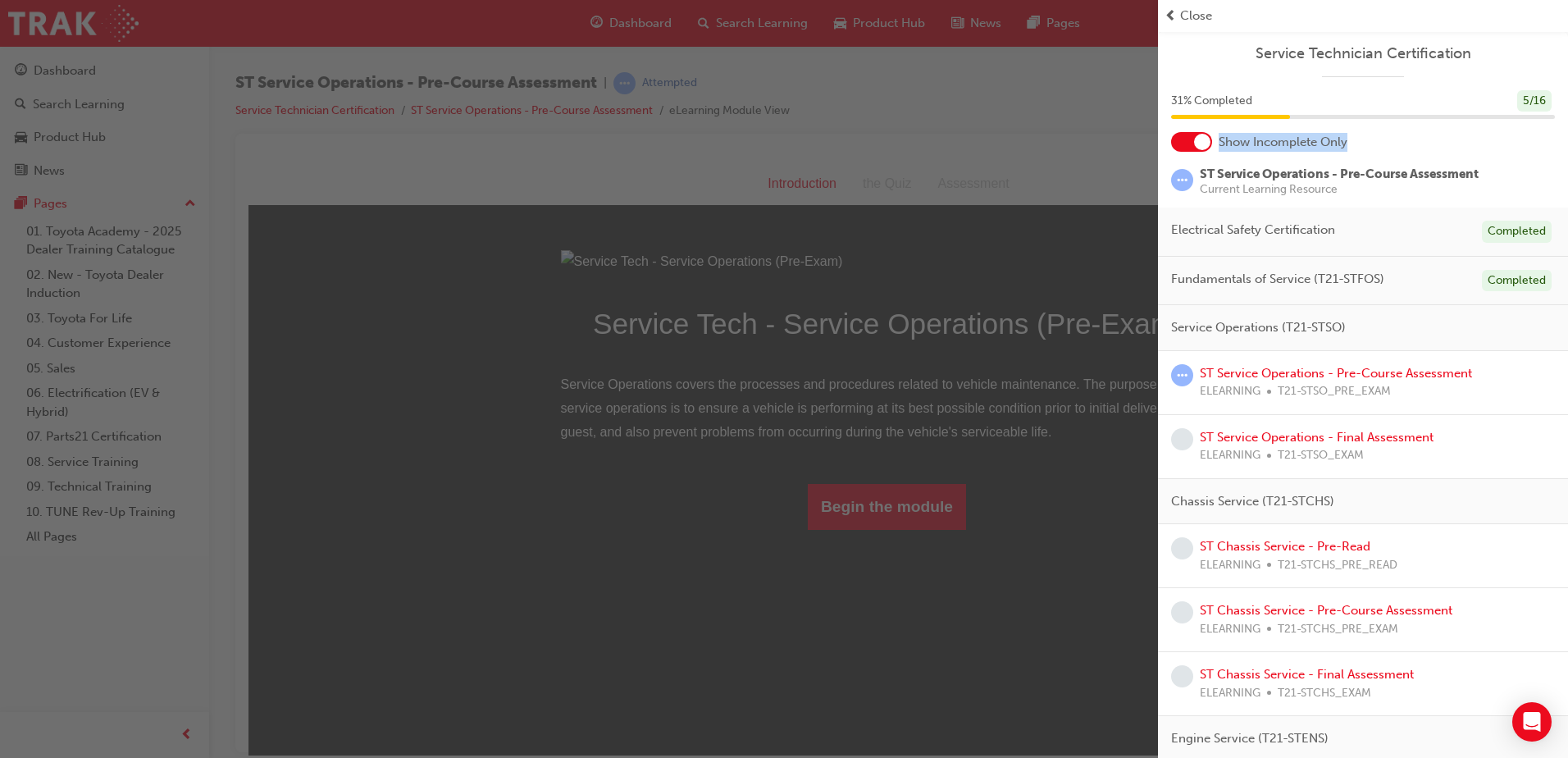
click at [1195, 151] on div "Service Technician Certification 31 % Completed 5 / 16 Show Incomplete Only ST …" at bounding box center [1362, 611] width 410 height 1159
drag, startPoint x: 1195, startPoint y: 151, endPoint x: 1363, endPoint y: 187, distance: 171.8
click at [1363, 187] on span "Current Learning Resource" at bounding box center [1339, 189] width 278 height 12
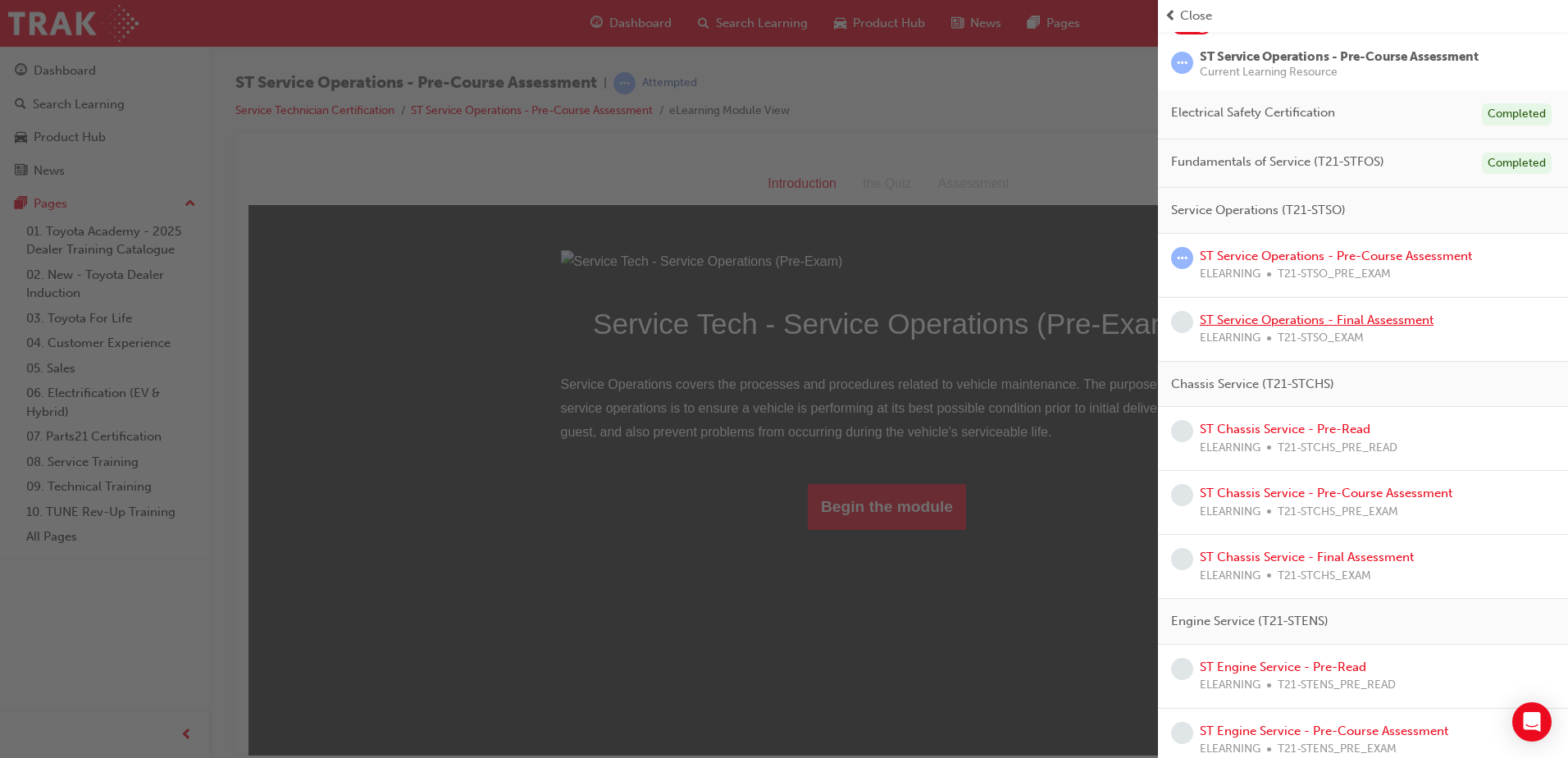
scroll to position [164, 0]
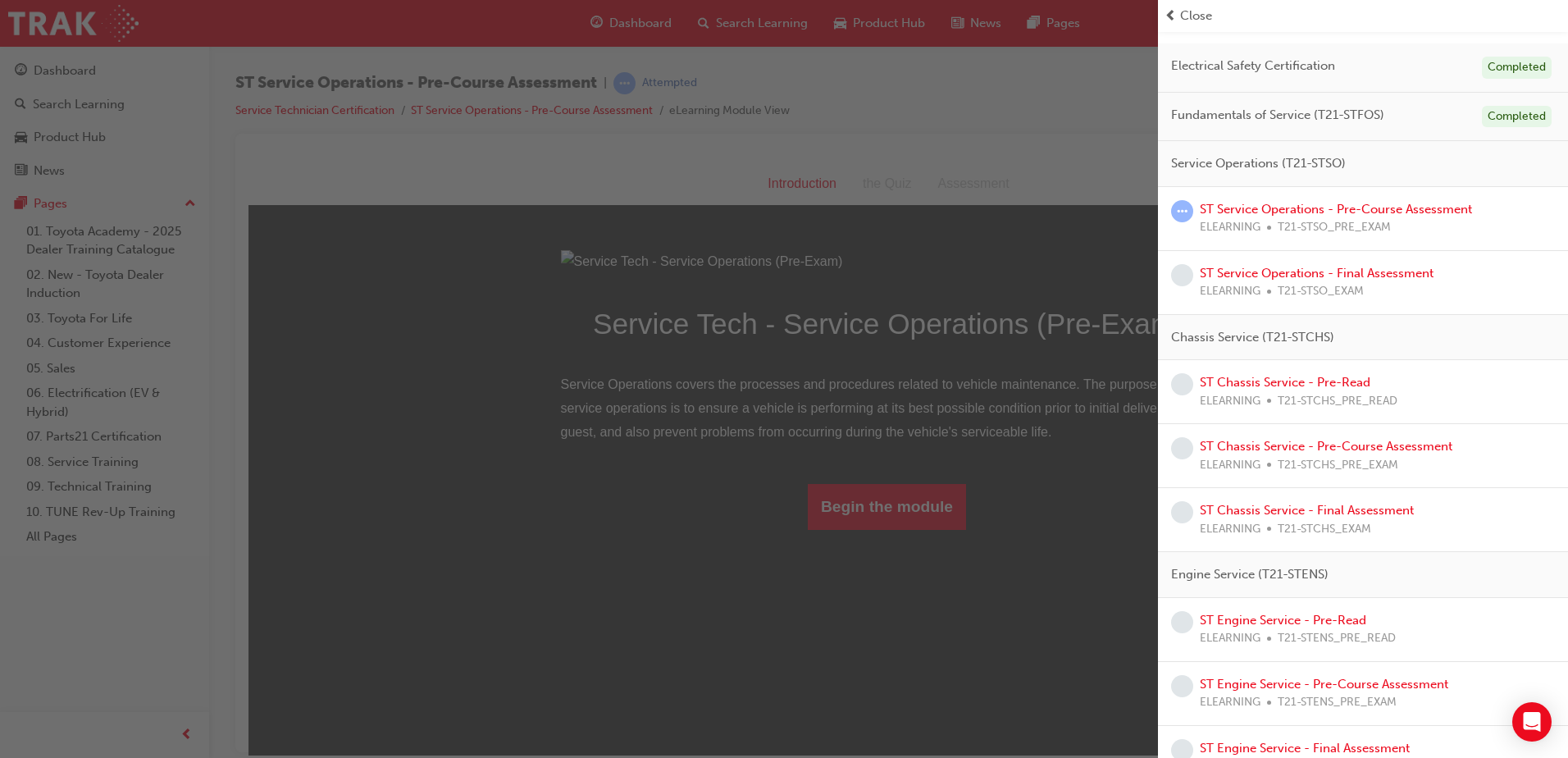
click at [310, 362] on div "button" at bounding box center [579, 379] width 1158 height 758
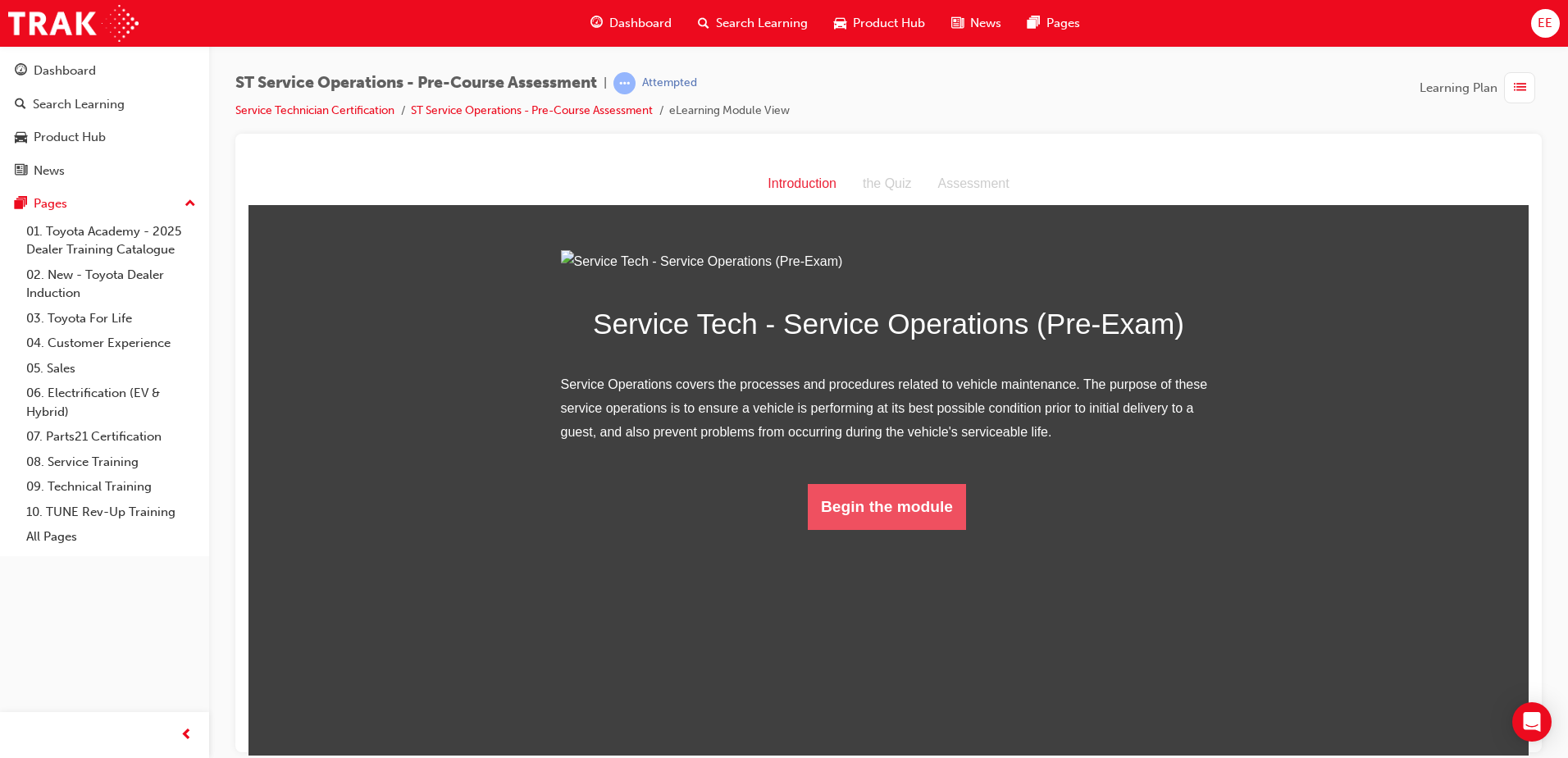
click at [875, 529] on button "Begin the module" at bounding box center [887, 506] width 158 height 45
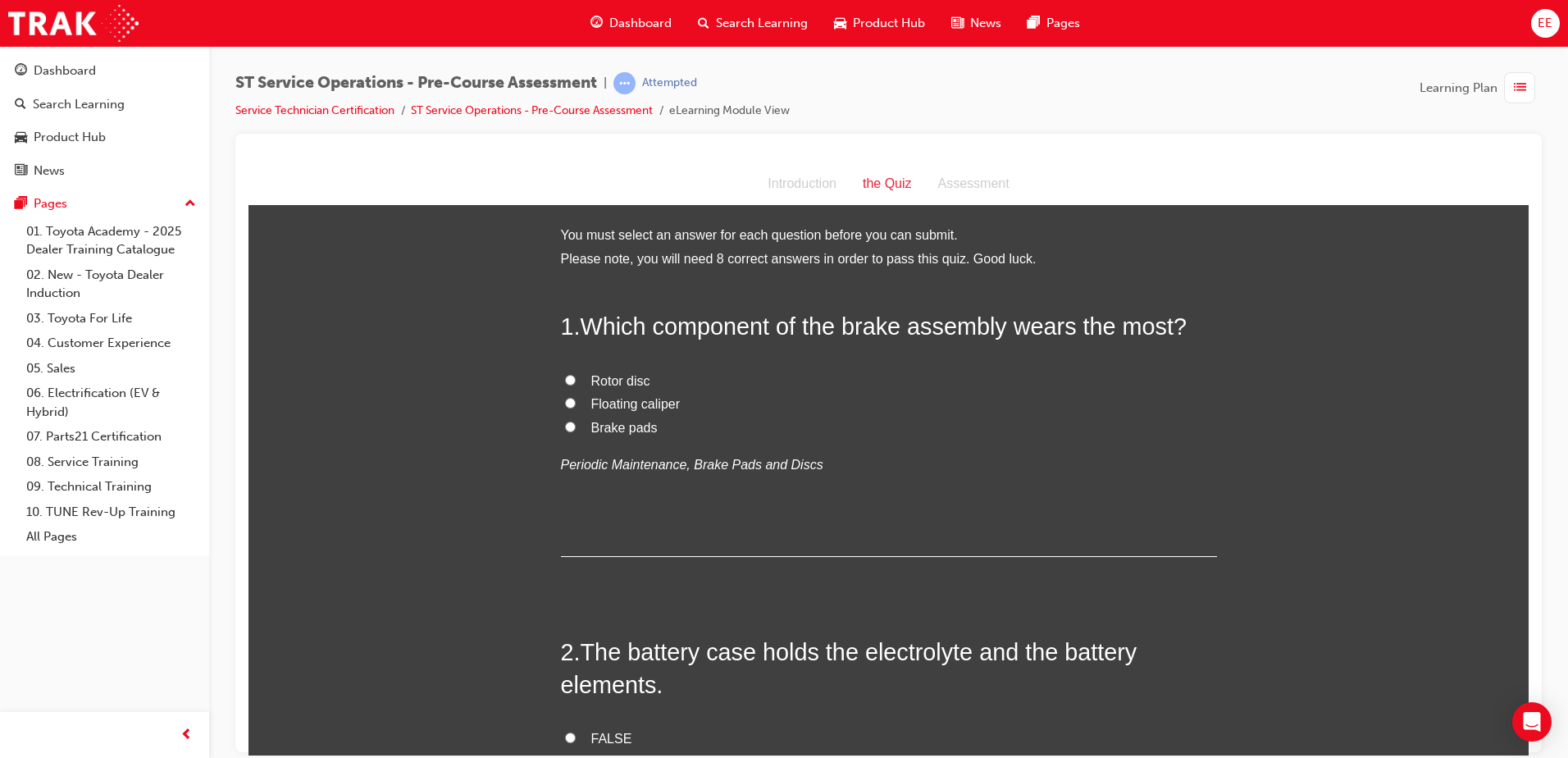
click at [568, 432] on label "Brake pads" at bounding box center [888, 428] width 656 height 24
click at [568, 431] on input "Brake pads" at bounding box center [571, 426] width 11 height 11
radio input "true"
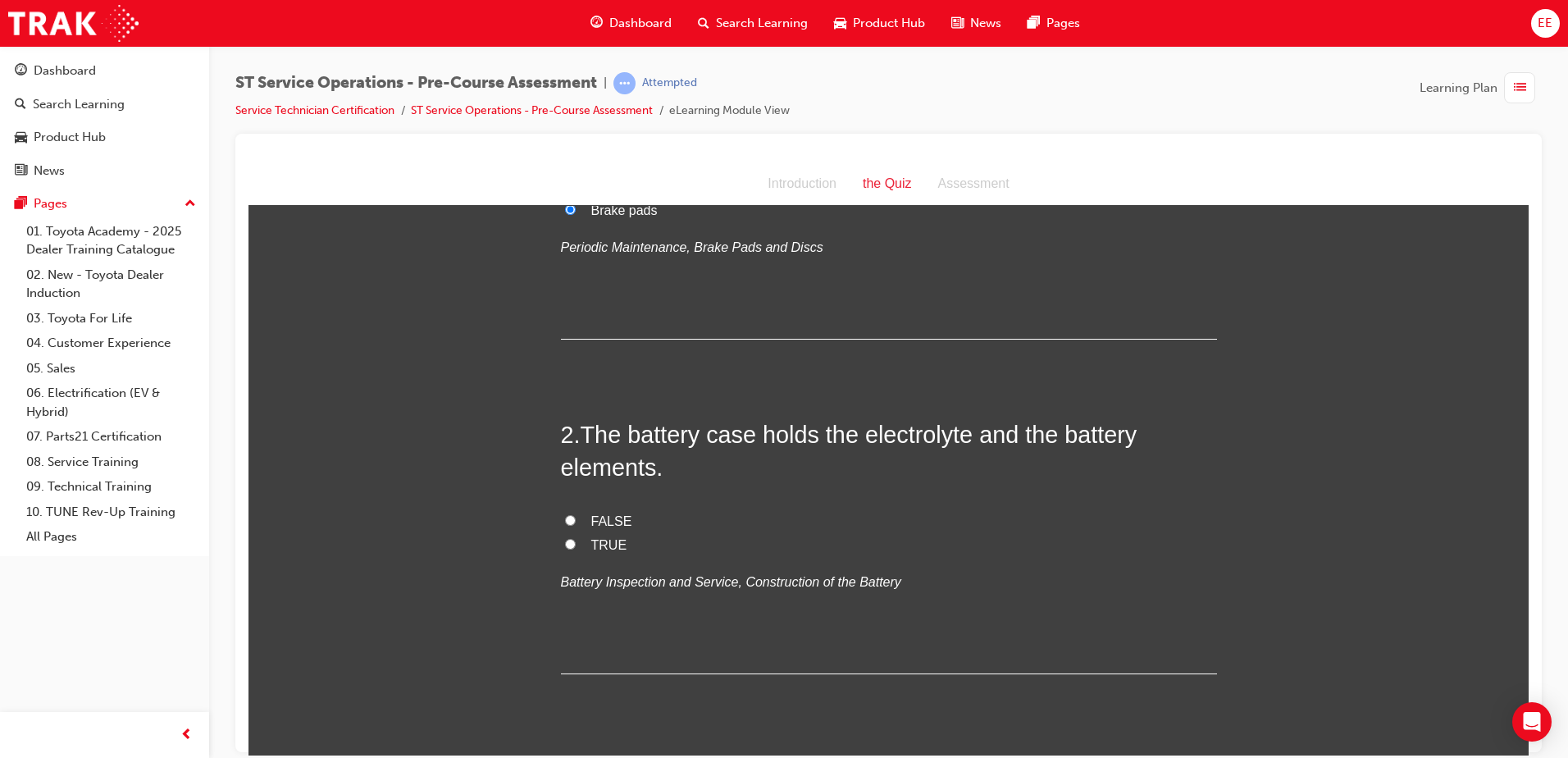
scroll to position [246, 0]
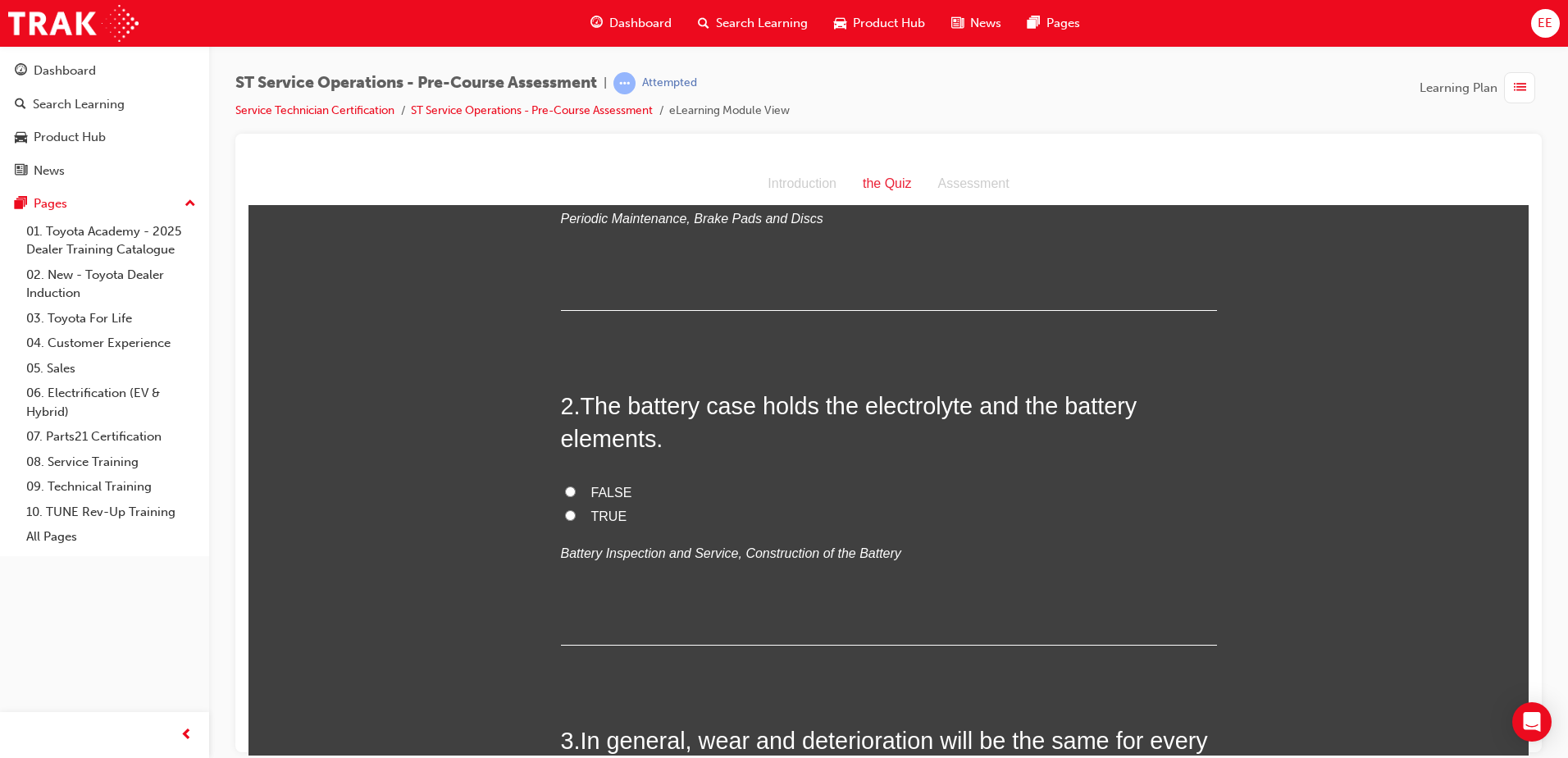
click at [600, 513] on span "TRUE" at bounding box center [610, 515] width 36 height 14
click at [576, 513] on input "TRUE" at bounding box center [571, 515] width 11 height 11
radio input "true"
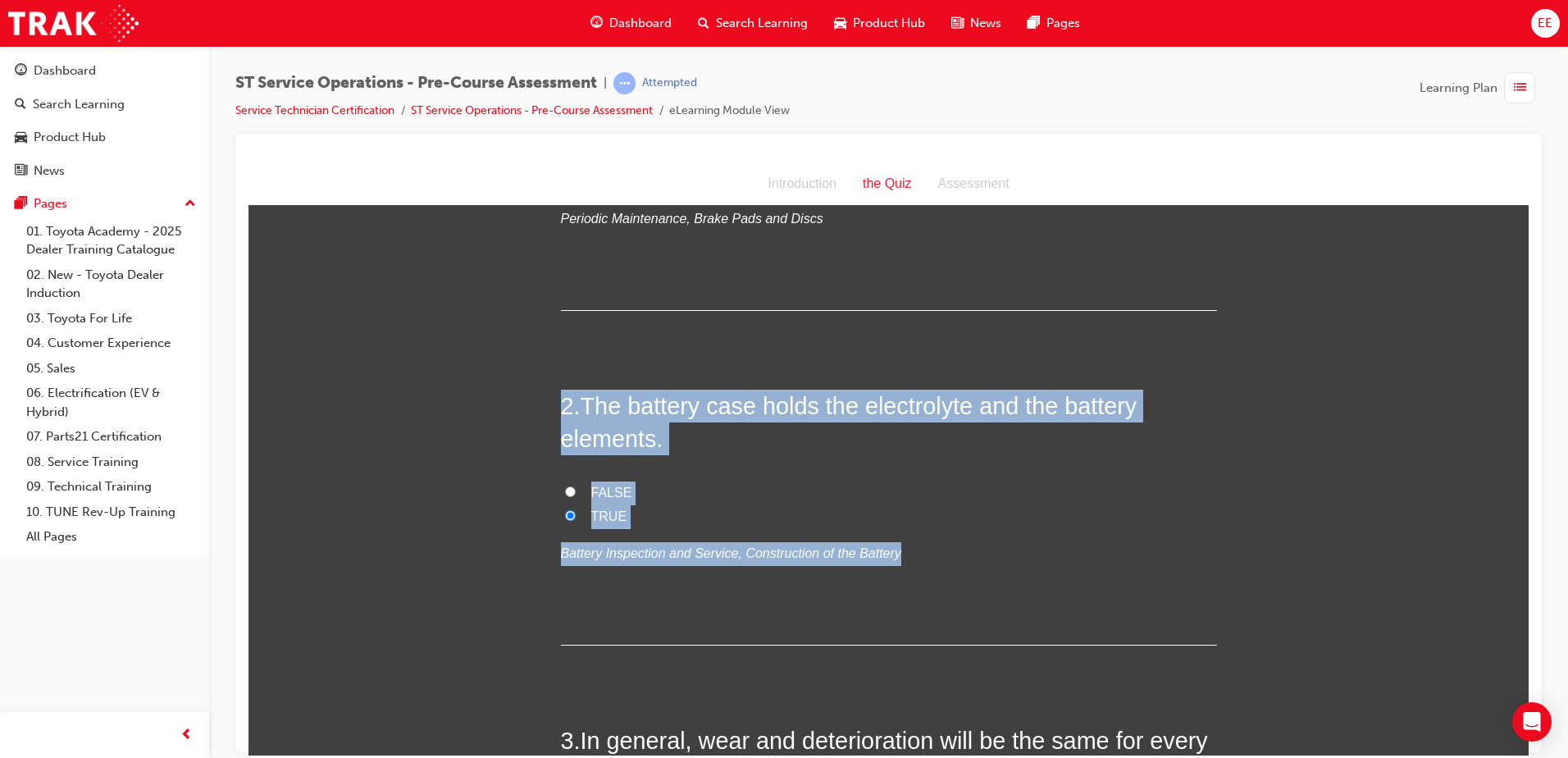
drag, startPoint x: 875, startPoint y: 527, endPoint x: 542, endPoint y: 385, distance: 362.0
copy div "2 . The battery case holds the electrolyte and the battery elements. FALSE TRUE…"
click at [847, 551] on em "Battery Inspection and Service, Construction of the Battery" at bounding box center [731, 551] width 340 height 14
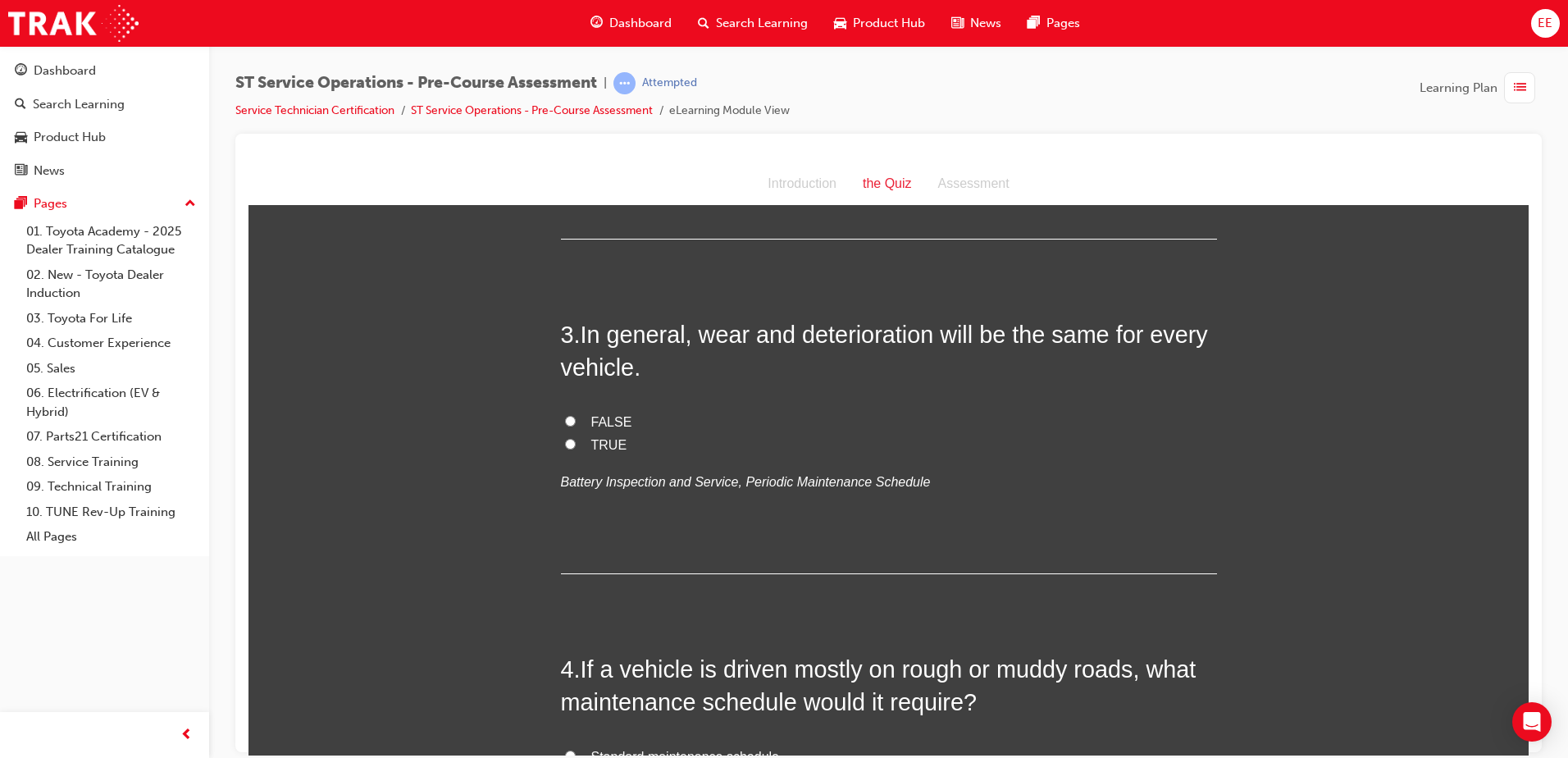
scroll to position [656, 0]
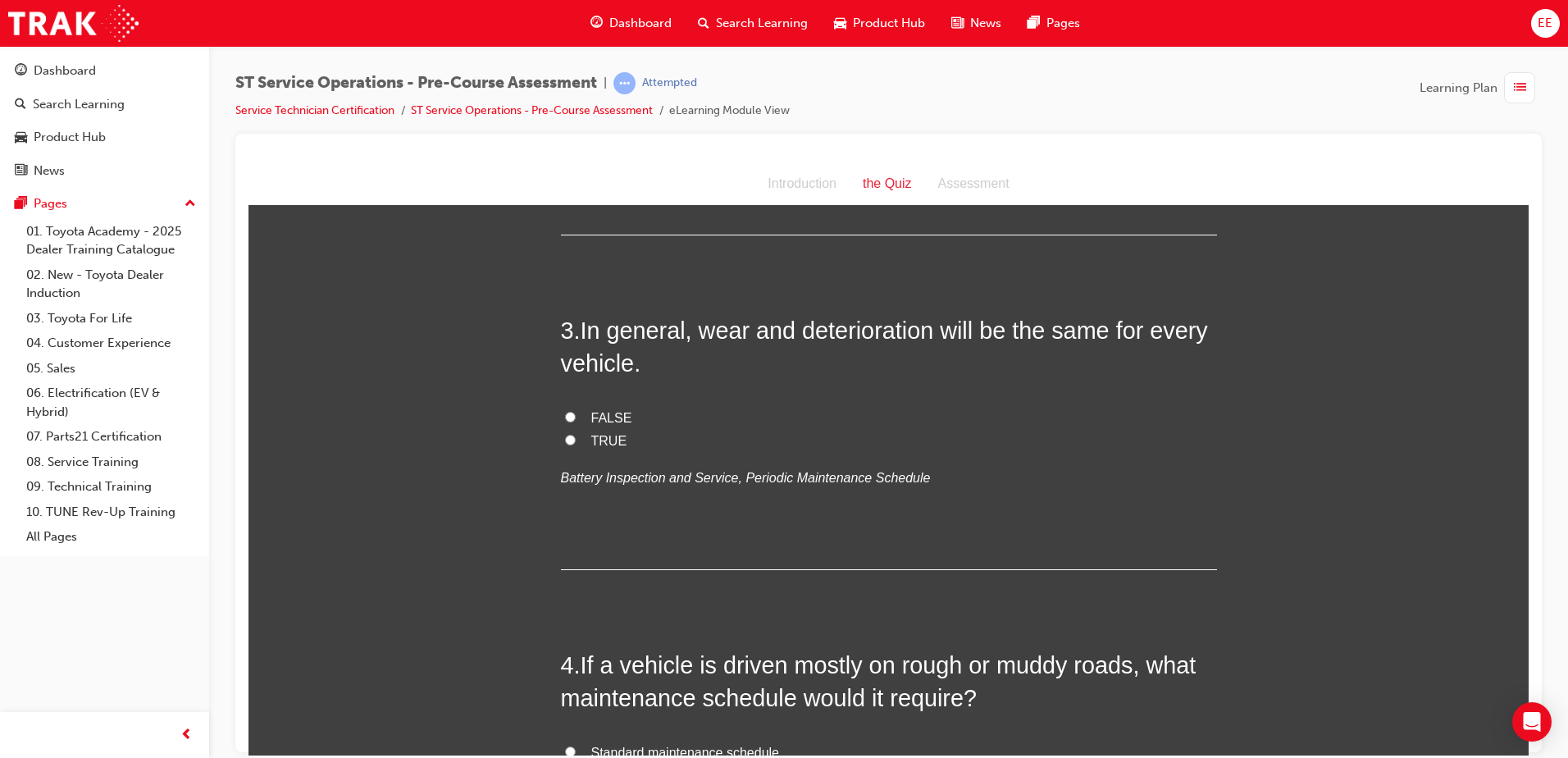
click at [592, 419] on span "FALSE" at bounding box center [612, 417] width 41 height 14
click at [576, 419] on input "FALSE" at bounding box center [571, 416] width 11 height 11
radio input "true"
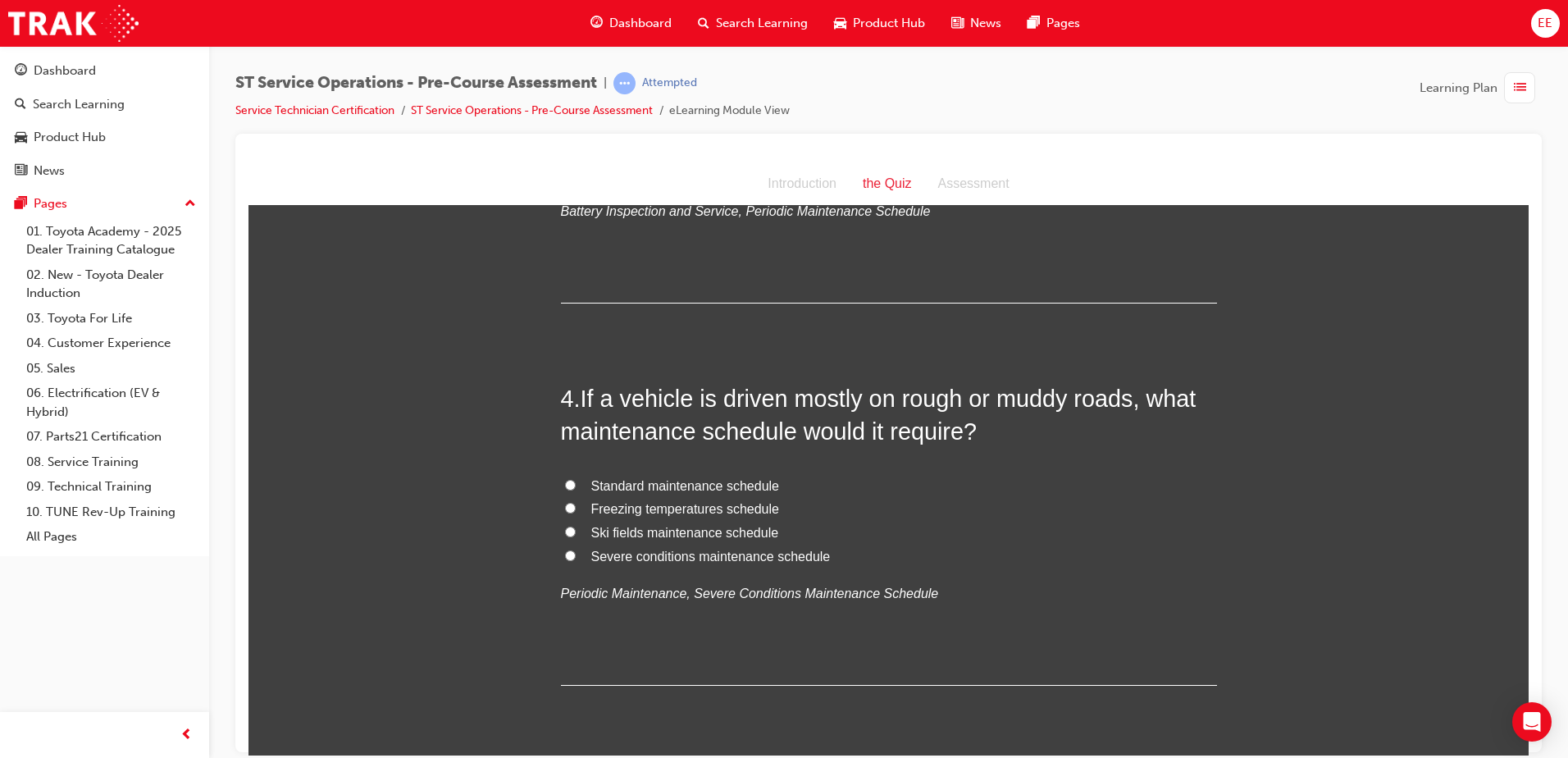
scroll to position [984, 0]
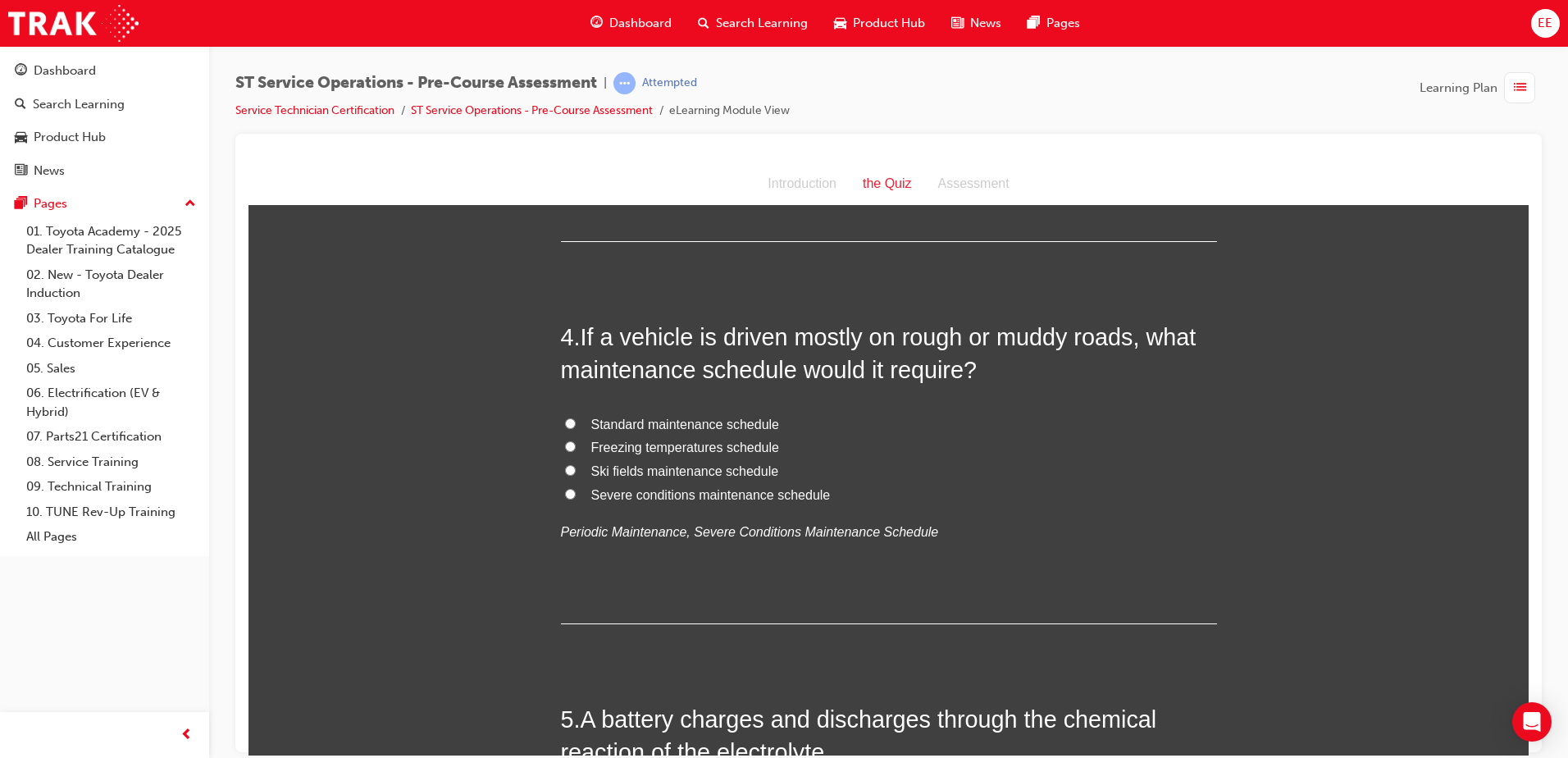
click at [791, 499] on span "Severe conditions maintenance schedule" at bounding box center [711, 493] width 239 height 14
click at [576, 499] on input "Severe conditions maintenance schedule" at bounding box center [571, 493] width 11 height 11
radio input "true"
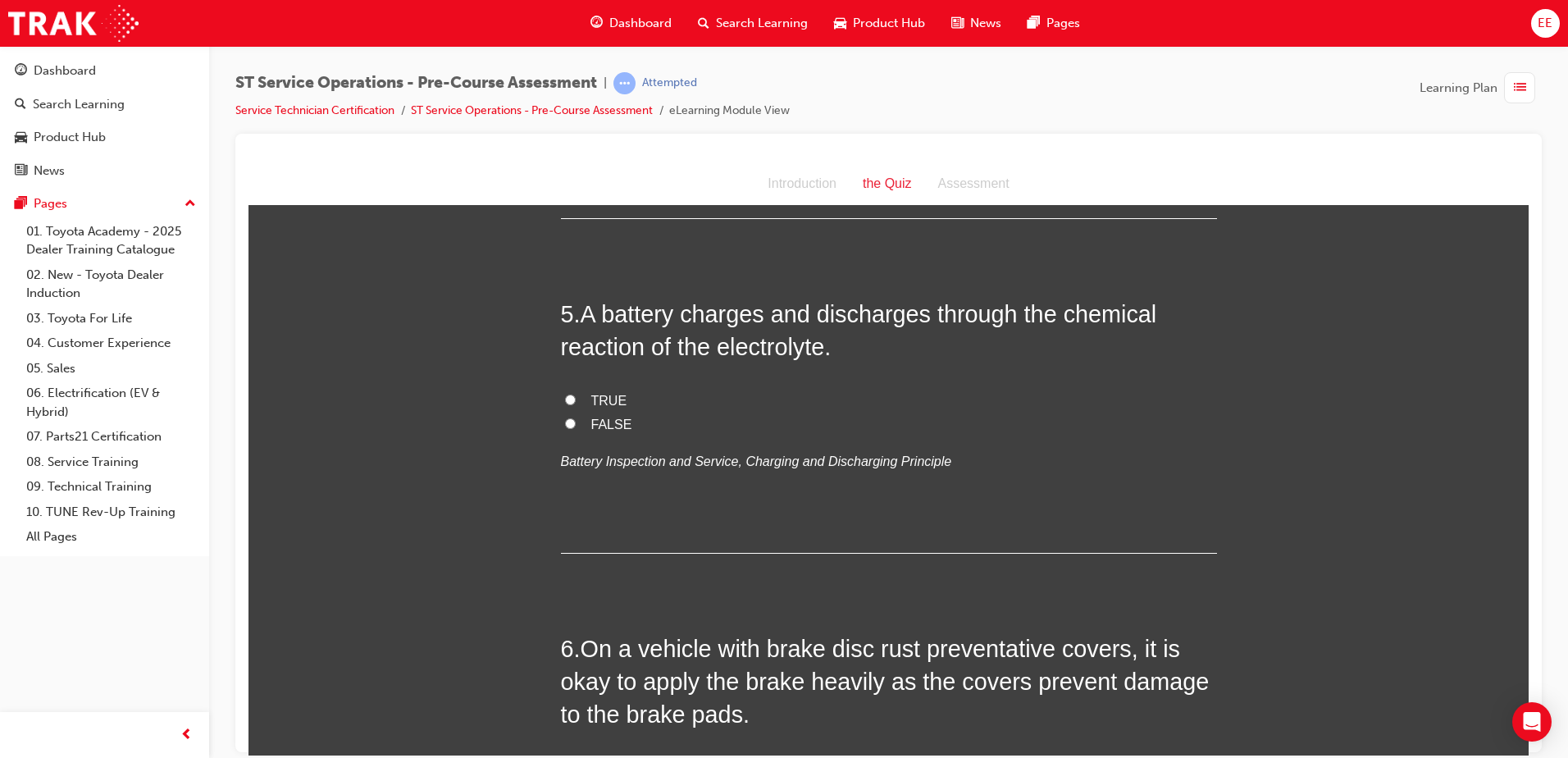
scroll to position [1394, 0]
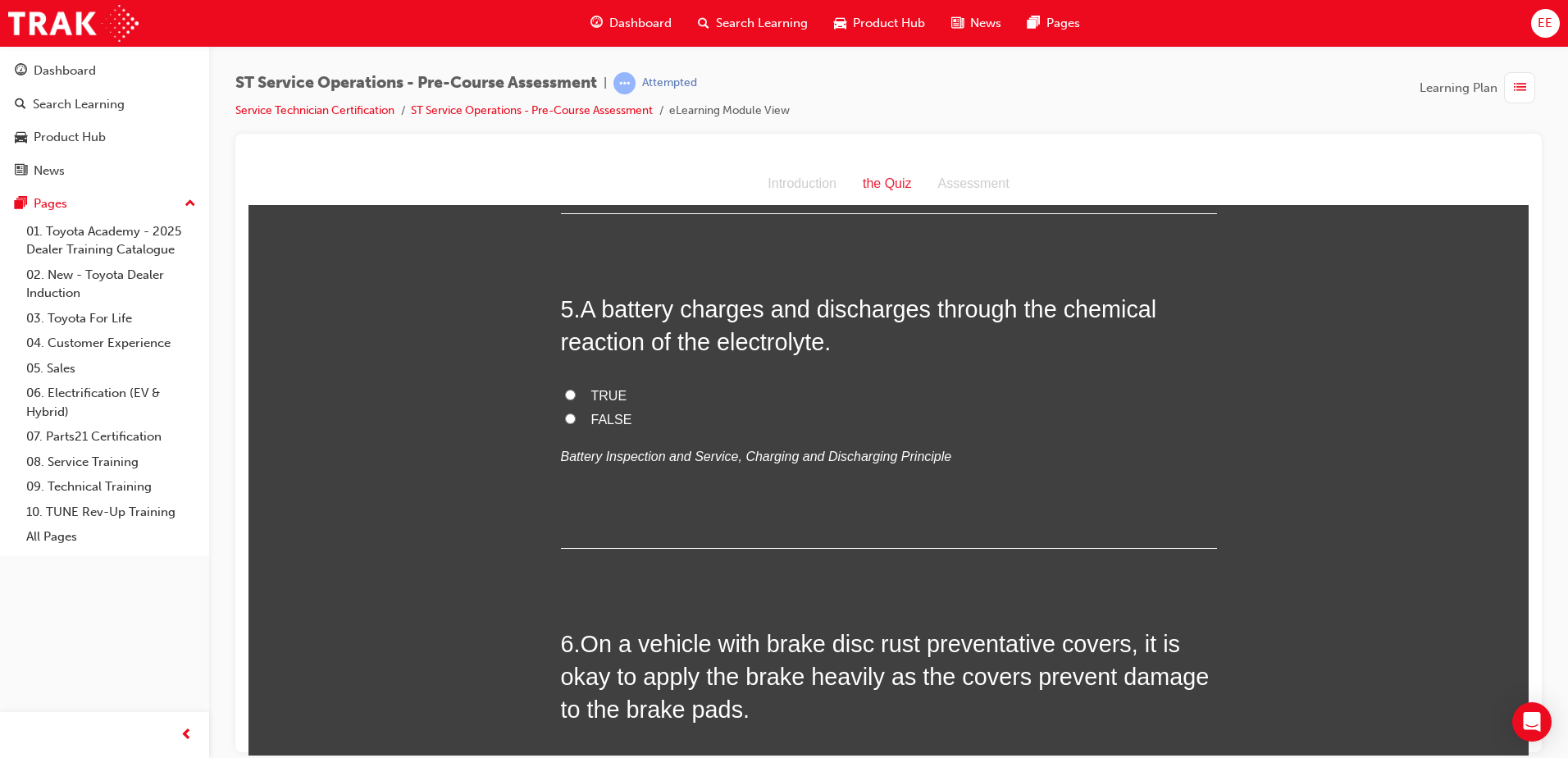
click at [592, 399] on span "TRUE" at bounding box center [610, 394] width 36 height 14
click at [576, 399] on input "TRUE" at bounding box center [571, 394] width 11 height 11
radio input "true"
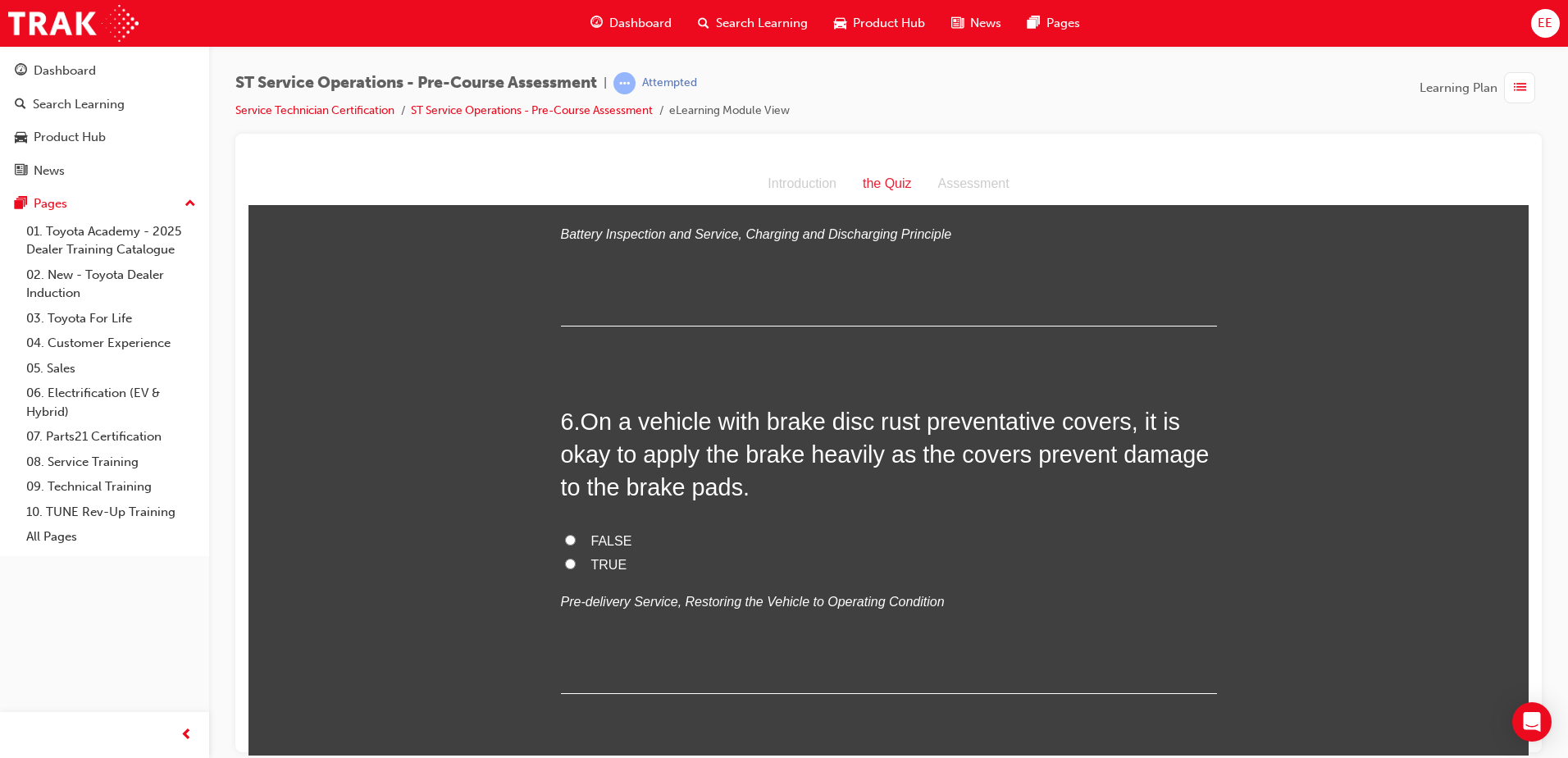
scroll to position [1640, 0]
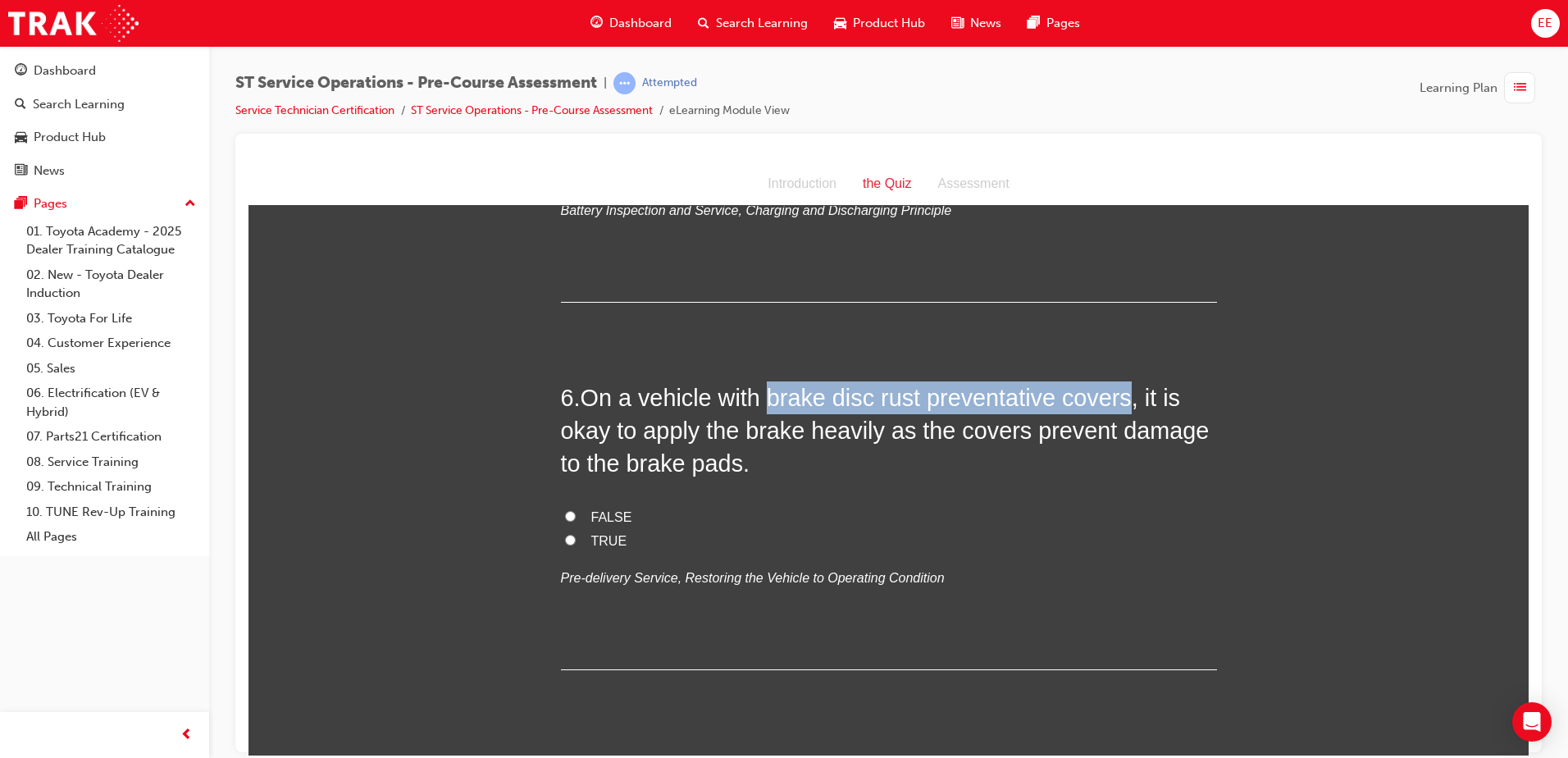
drag, startPoint x: 758, startPoint y: 391, endPoint x: 1124, endPoint y: 391, distance: 366.0
click at [1124, 391] on span "On a vehicle with brake disc rust preventative covers, it is okay to apply the …" at bounding box center [885, 430] width 649 height 93
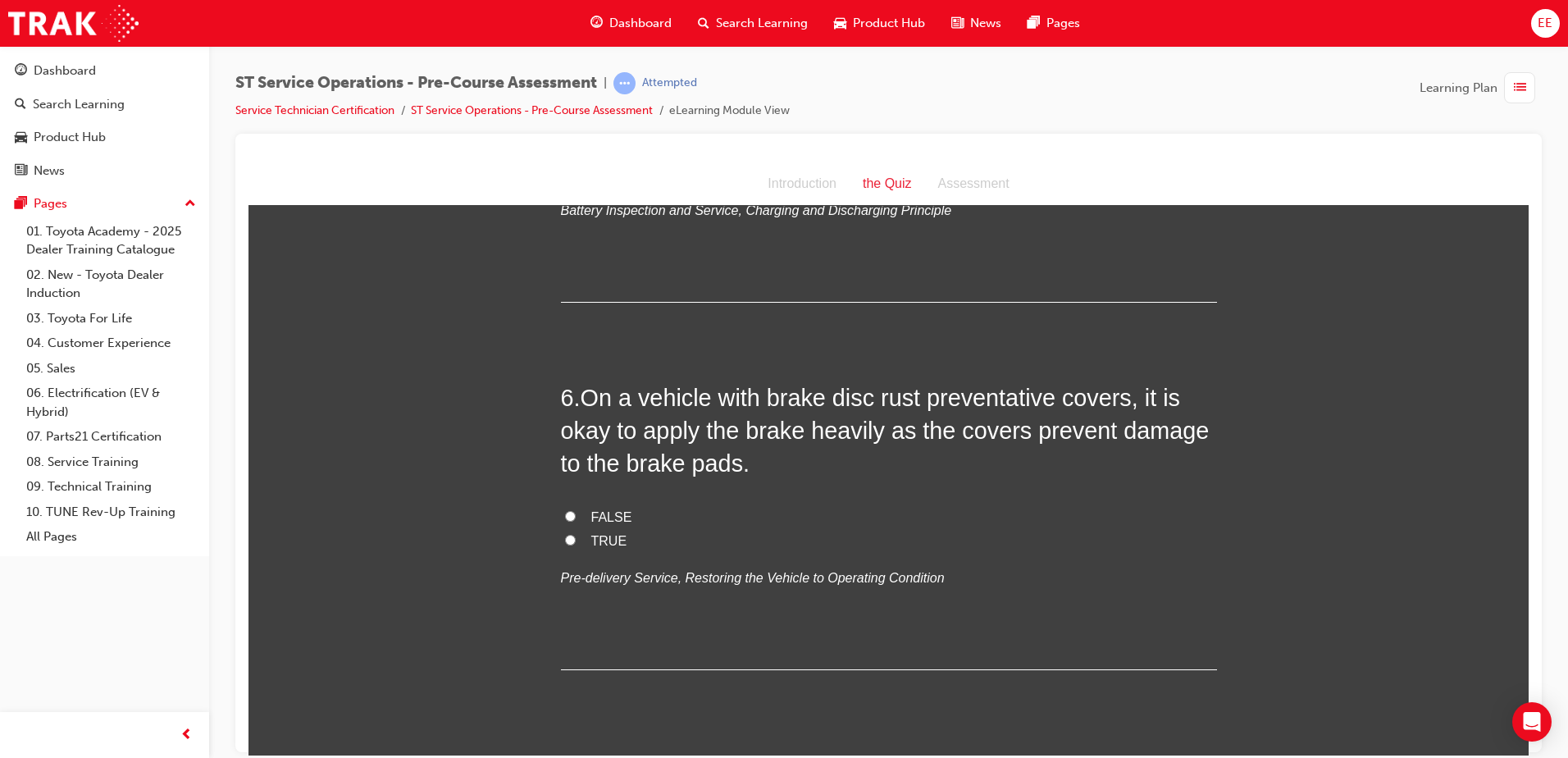
click at [595, 512] on span "FALSE" at bounding box center [612, 516] width 41 height 14
click at [576, 512] on input "FALSE" at bounding box center [571, 515] width 11 height 11
radio input "true"
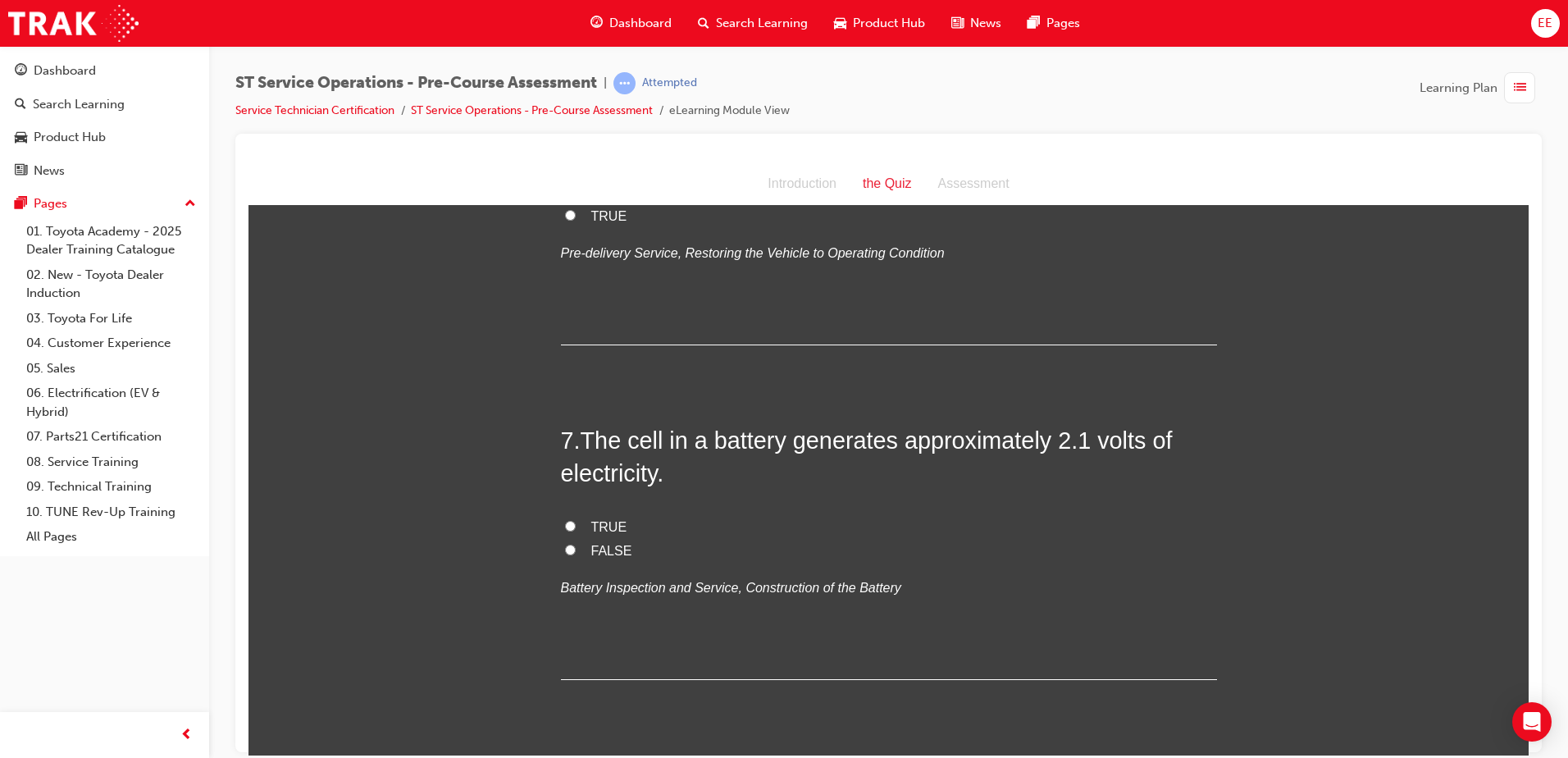
scroll to position [1968, 0]
click at [592, 525] on span "TRUE" at bounding box center [610, 522] width 36 height 14
click at [576, 525] on input "TRUE" at bounding box center [571, 522] width 11 height 11
radio input "true"
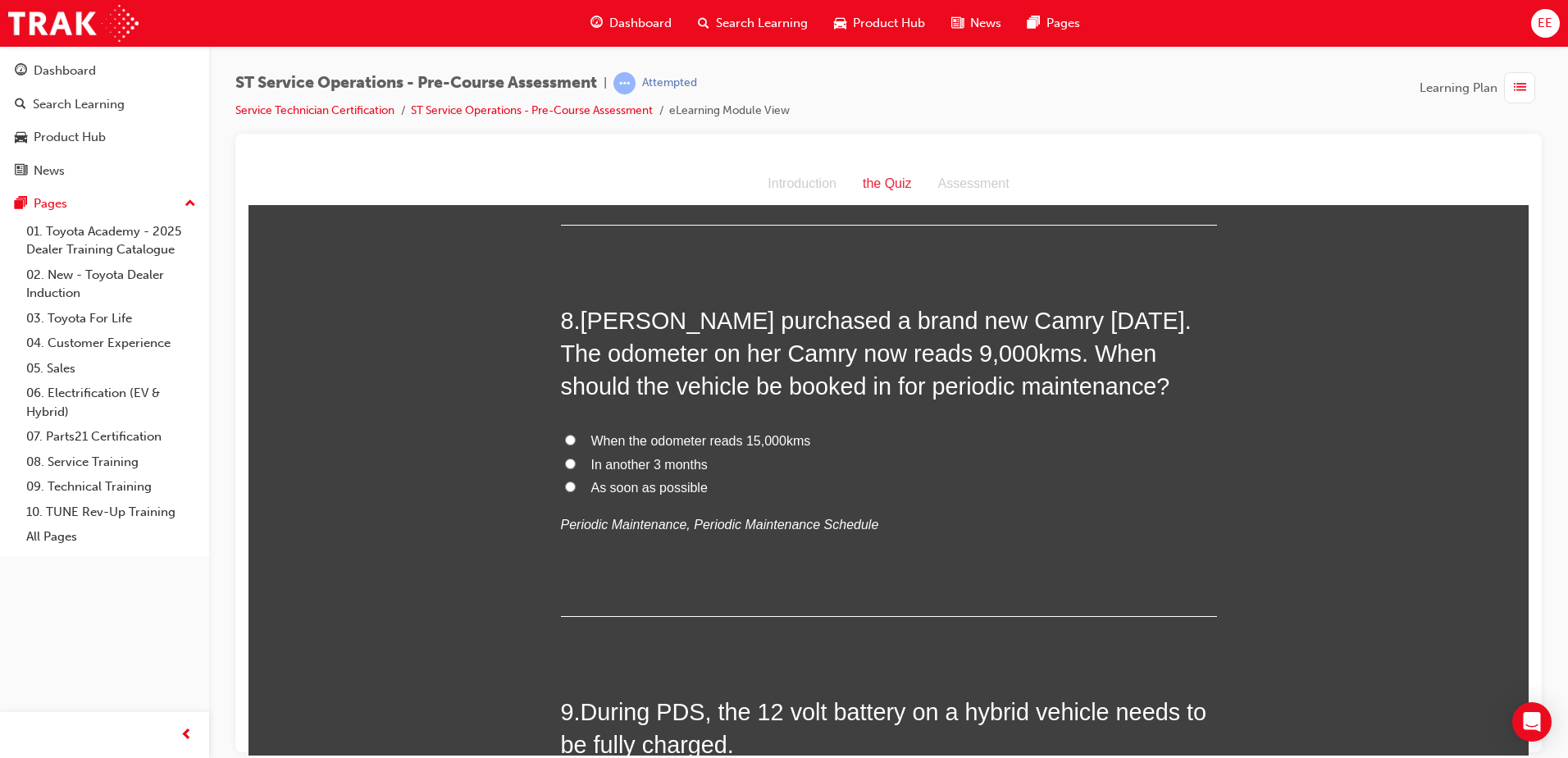
scroll to position [2460, 0]
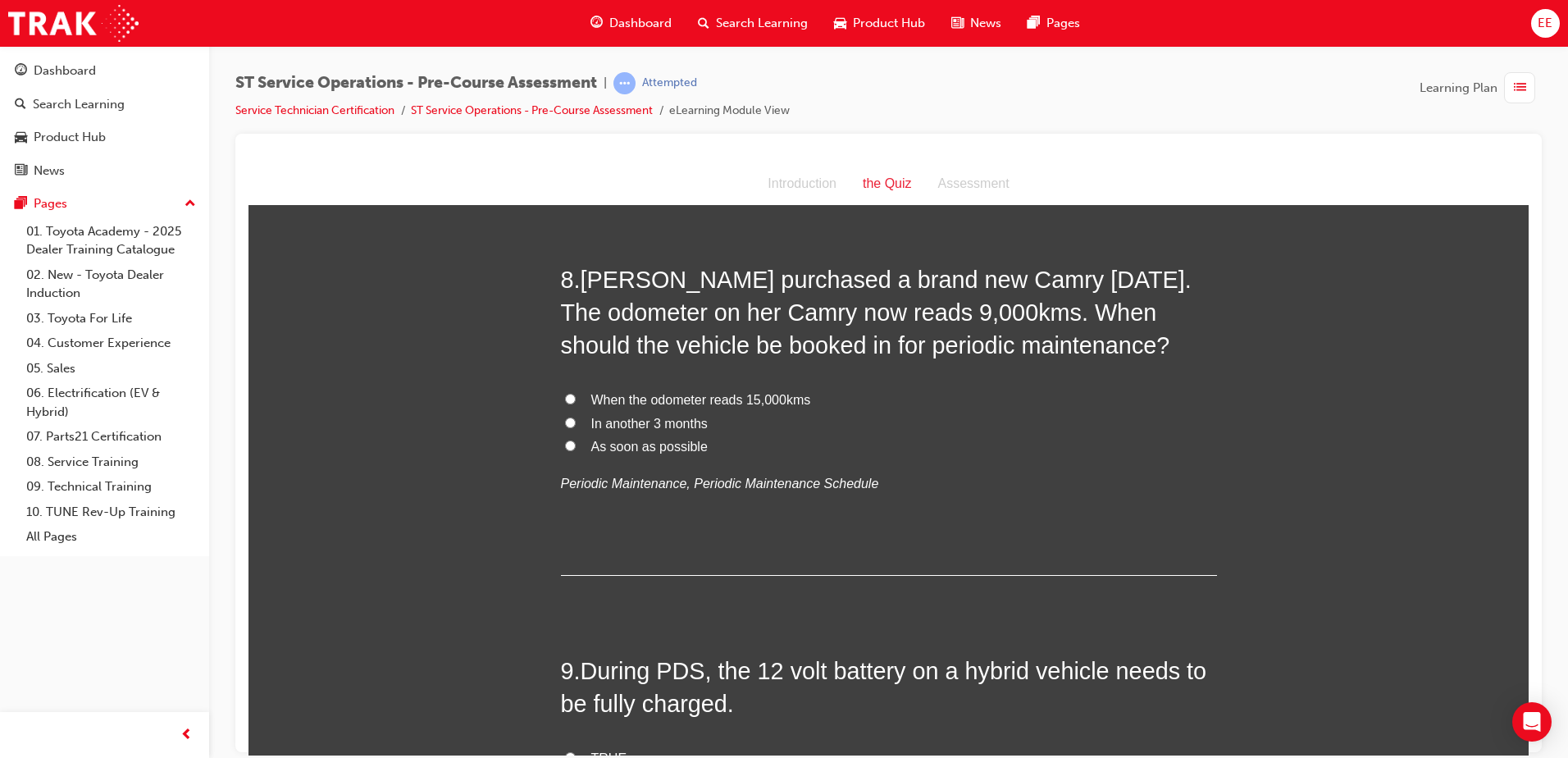
click at [566, 450] on input "As soon as possible" at bounding box center [571, 445] width 11 height 11
radio input "true"
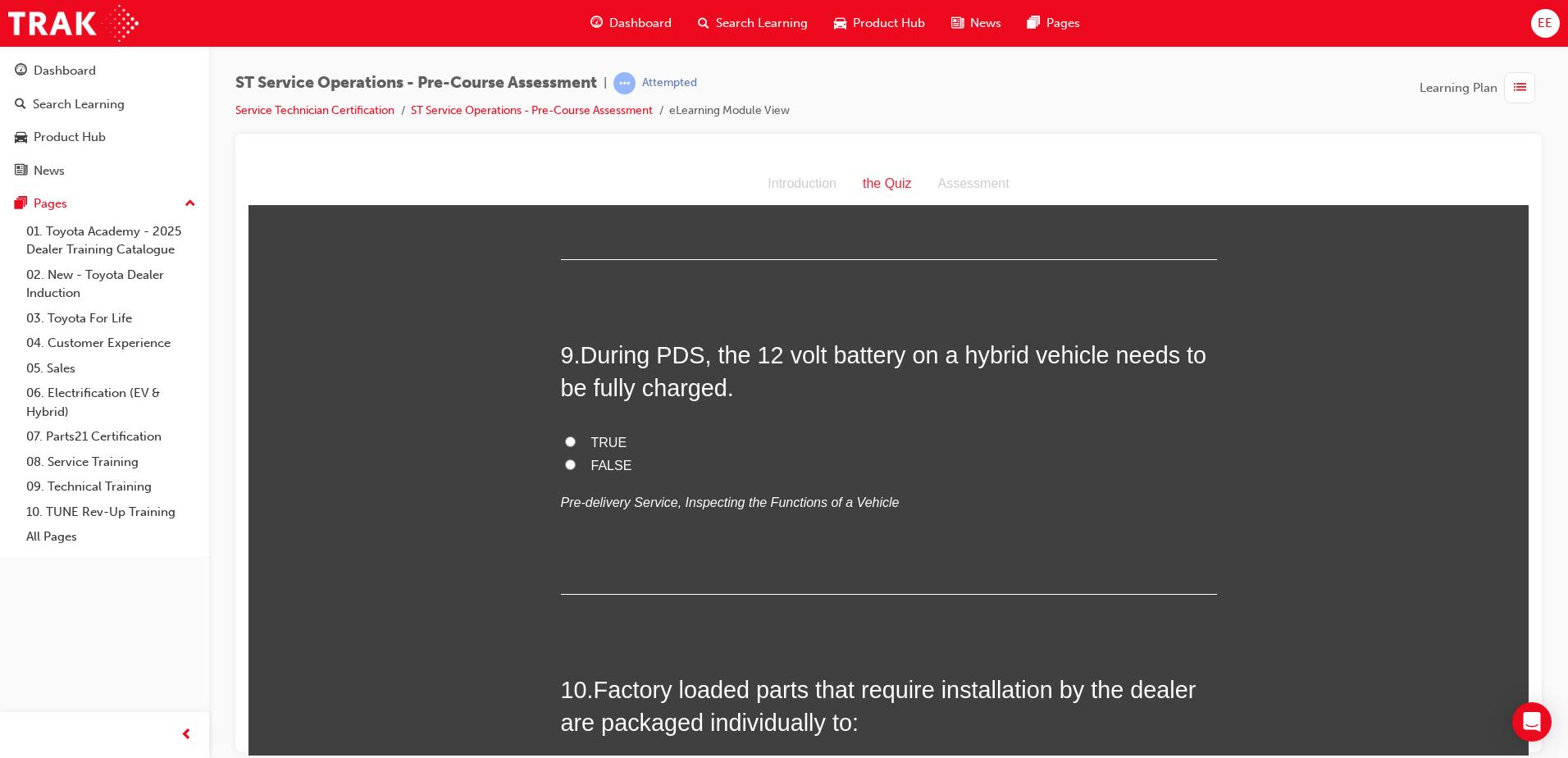
scroll to position [2788, 0]
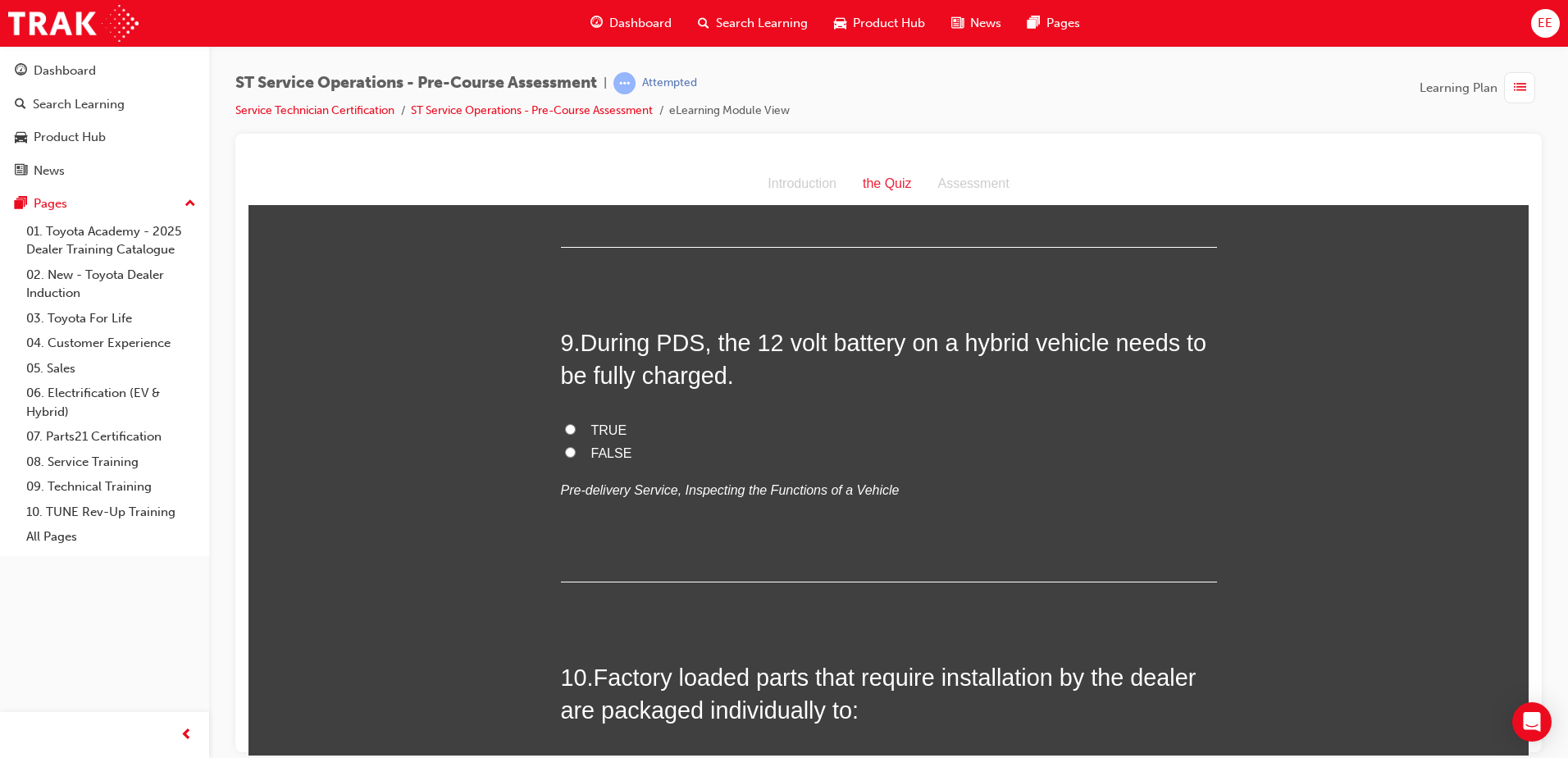
click at [604, 427] on span "TRUE" at bounding box center [610, 429] width 36 height 14
click at [576, 427] on input "TRUE" at bounding box center [571, 429] width 11 height 11
radio input "true"
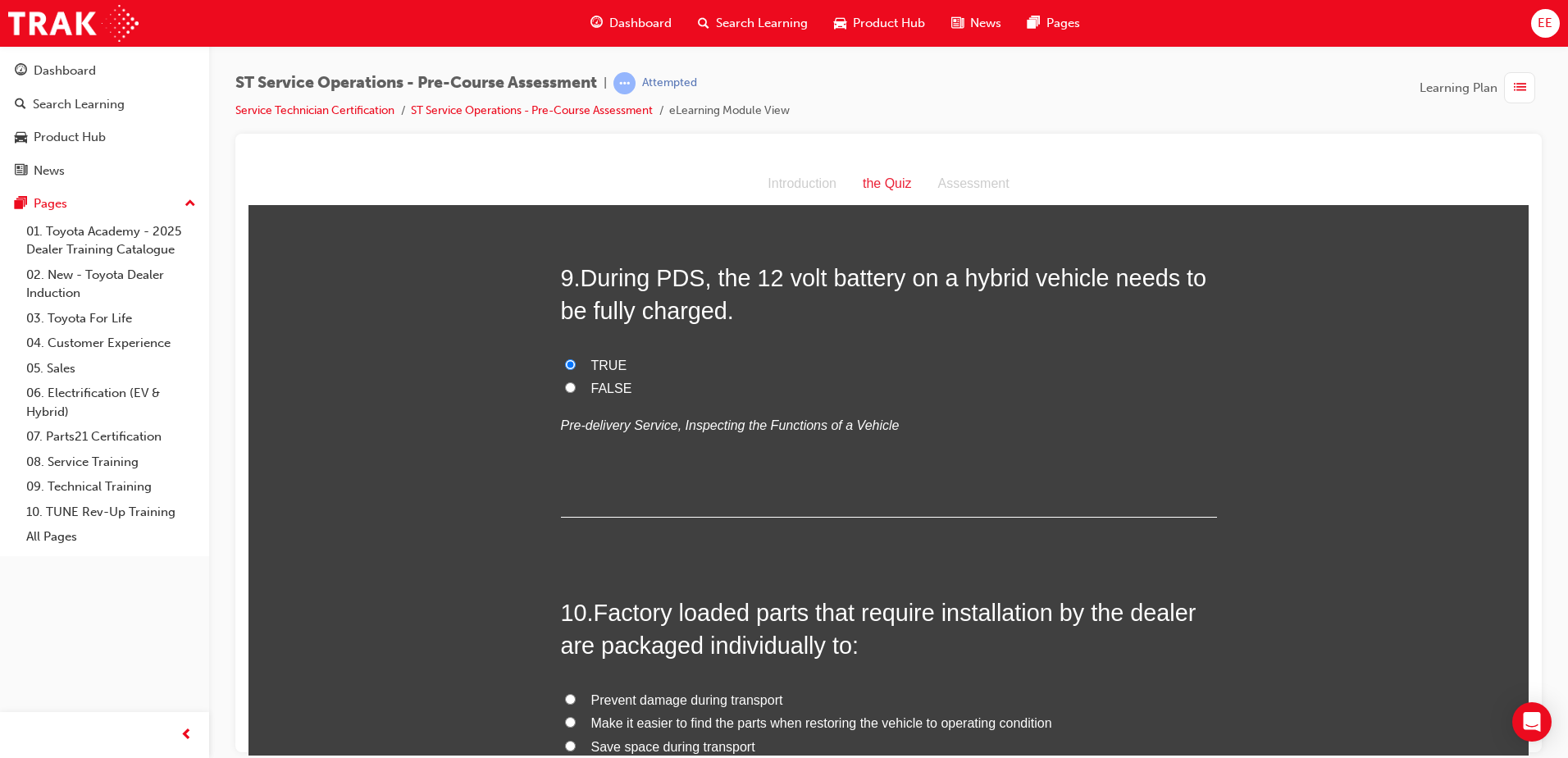
scroll to position [3015, 0]
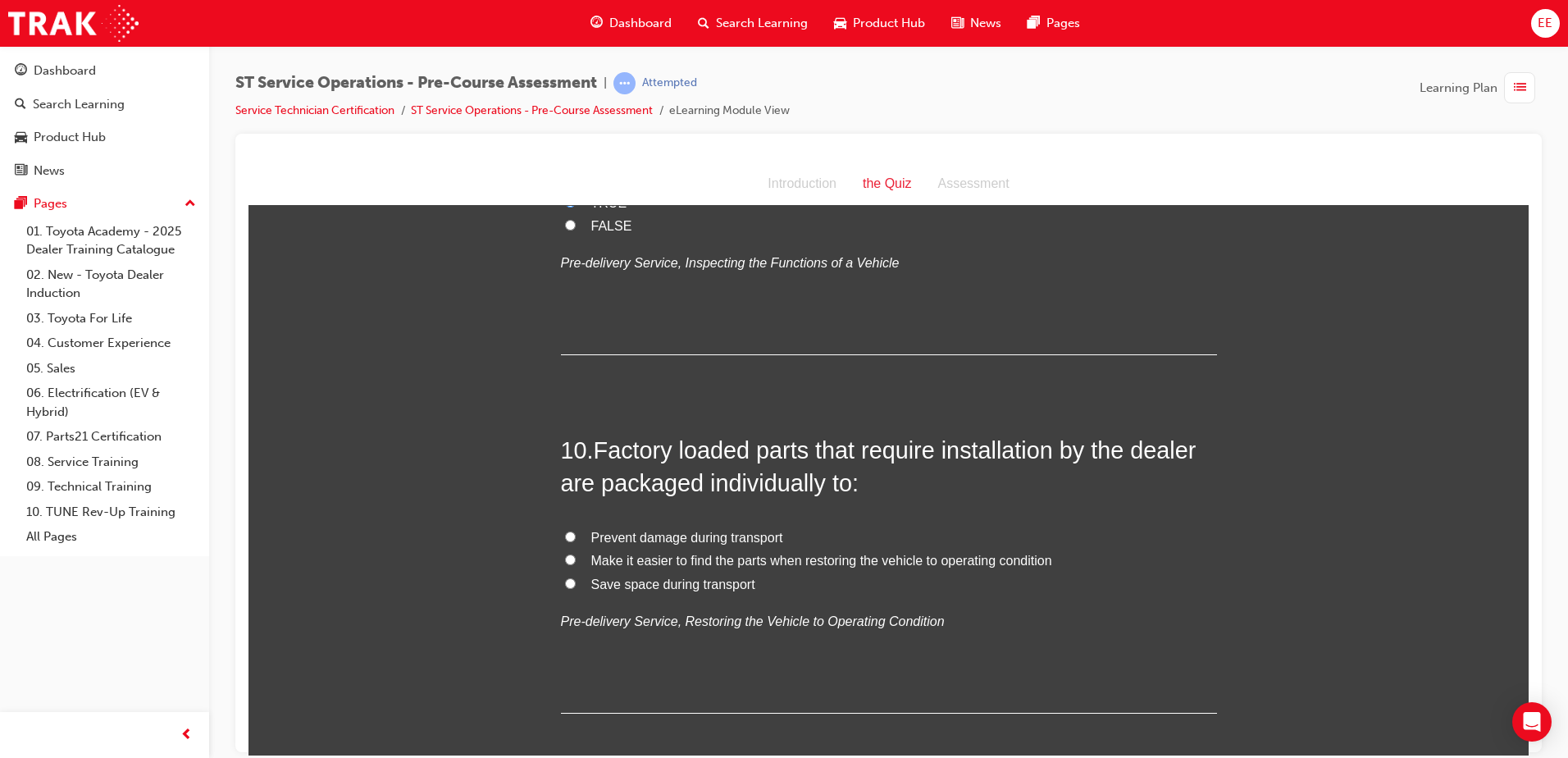
click at [723, 541] on span "Prevent damage during transport" at bounding box center [687, 536] width 192 height 14
click at [576, 541] on input "Prevent damage during transport" at bounding box center [571, 536] width 11 height 11
radio input "true"
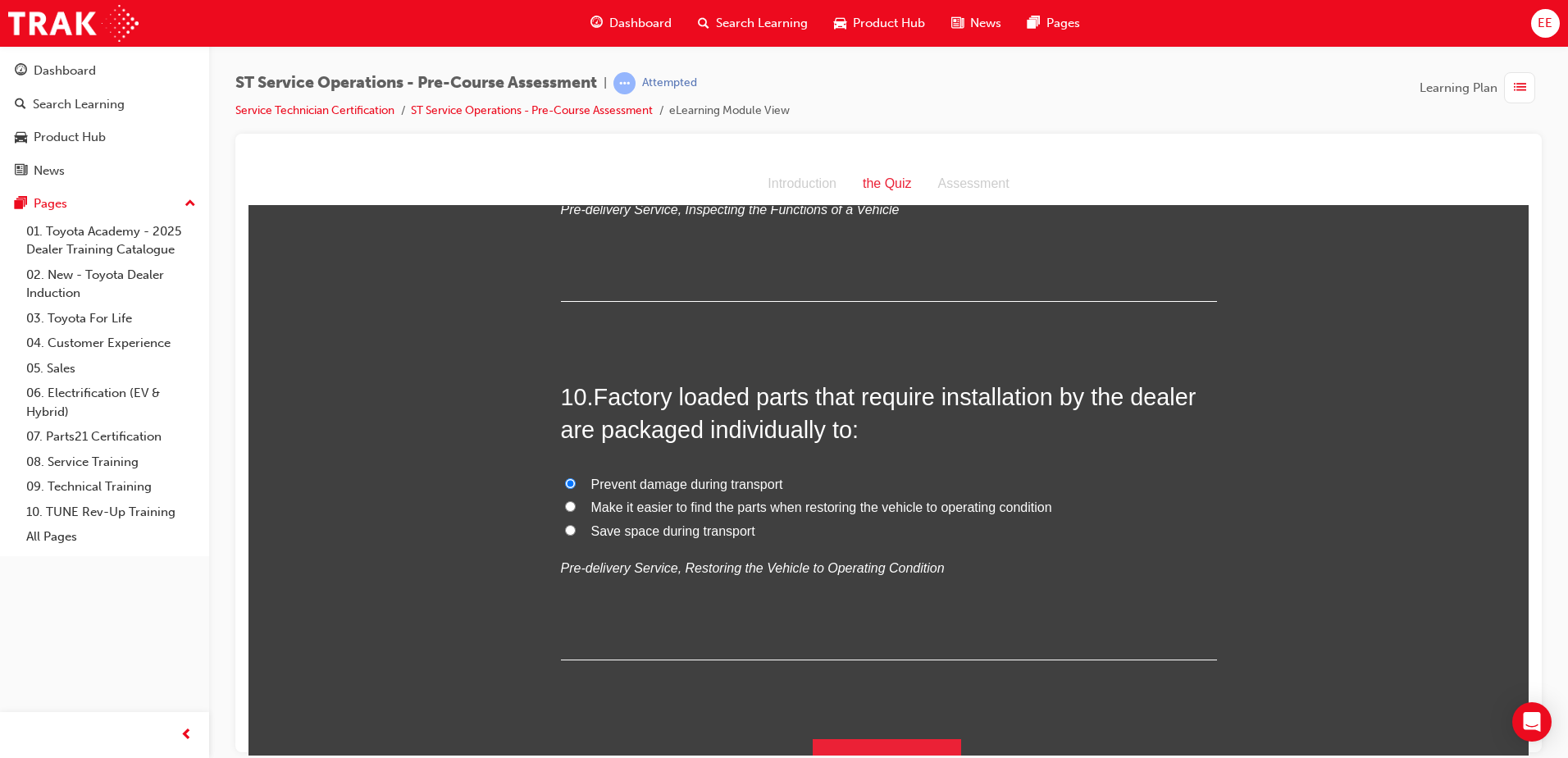
scroll to position [3097, 0]
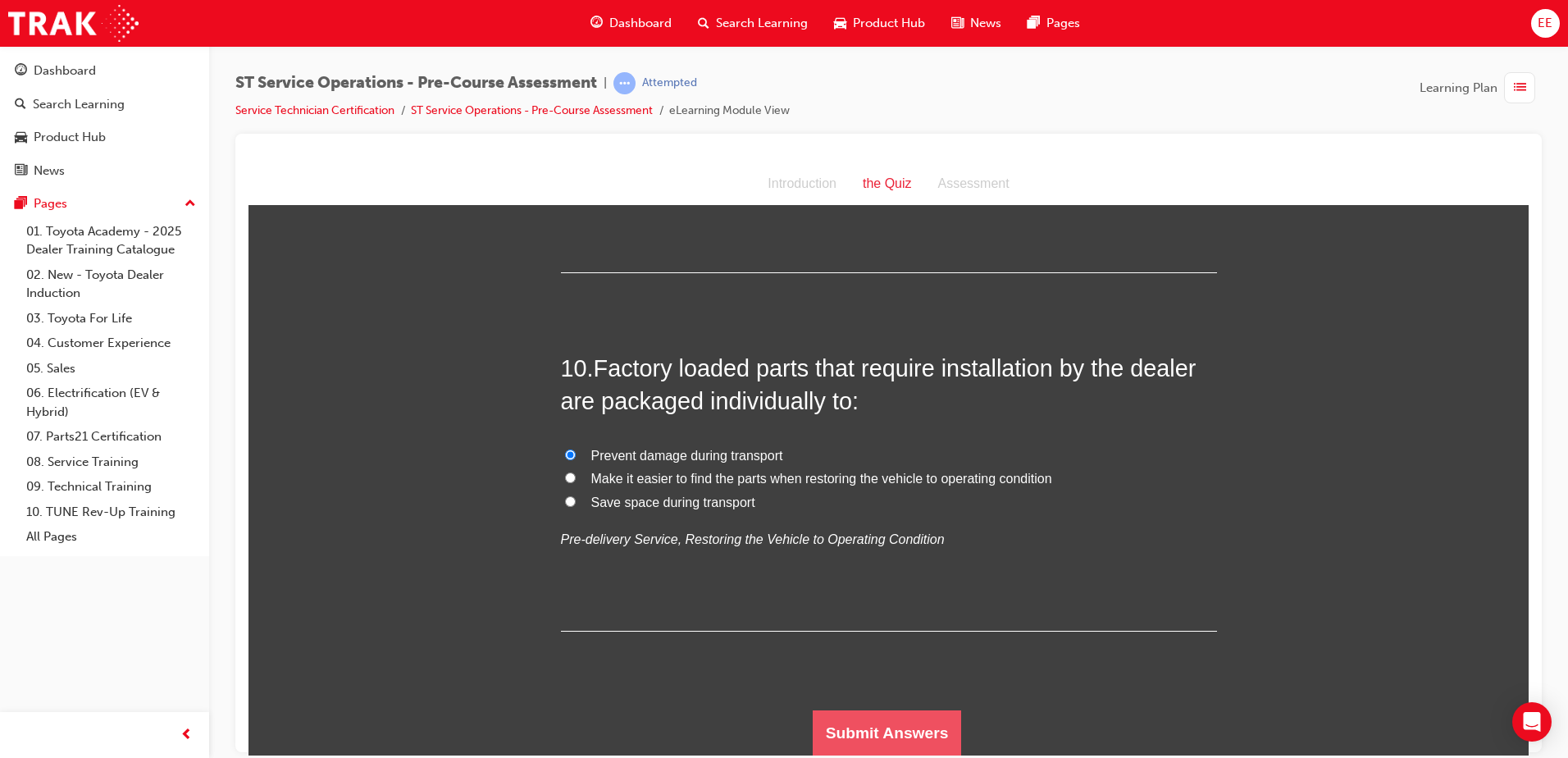
click at [893, 739] on button "Submit Answers" at bounding box center [887, 732] width 149 height 45
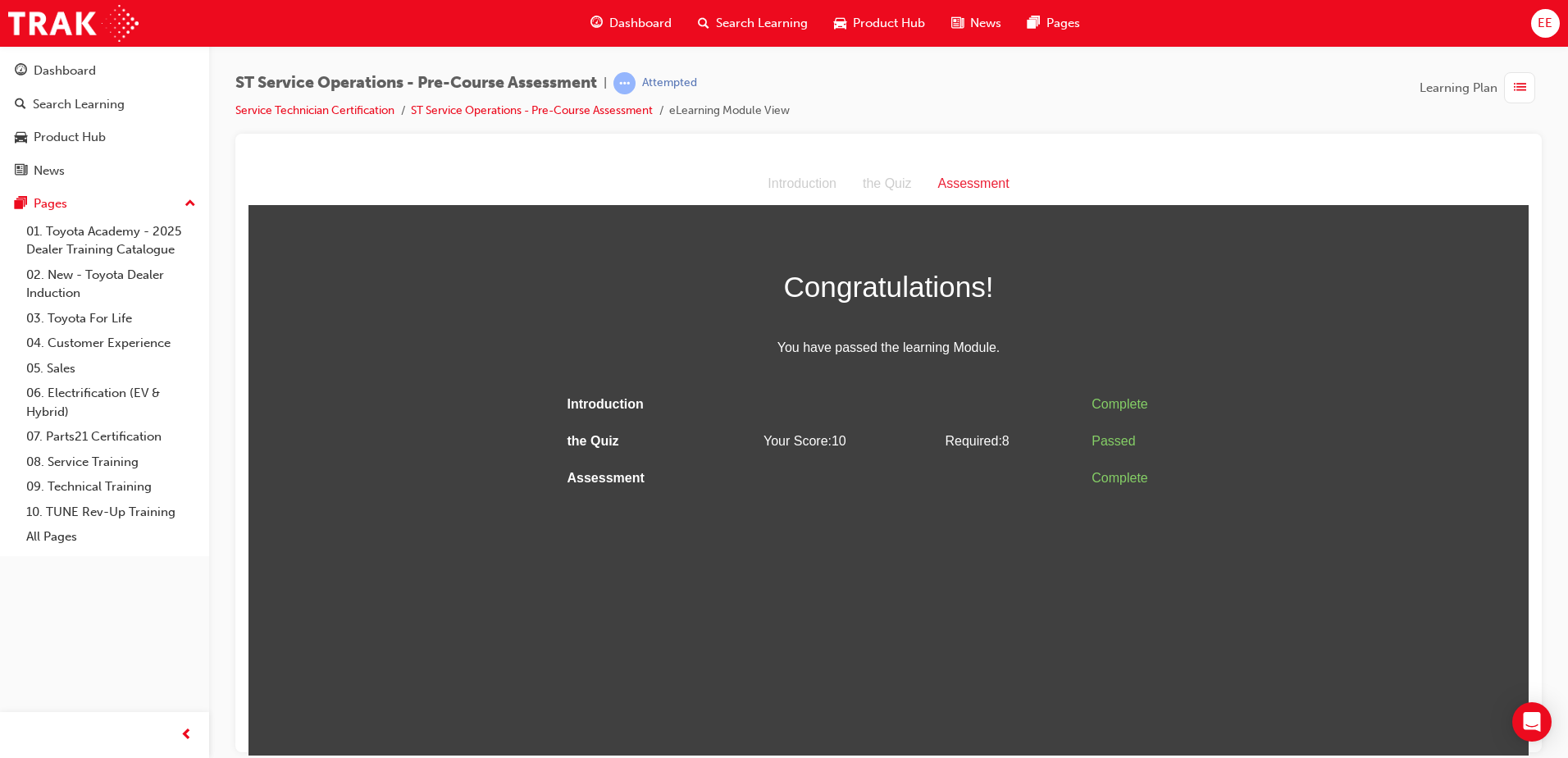
scroll to position [0, 0]
click at [1146, 617] on html "Assessment Introduction the Quiz Assessment Congratulations! You have passed th…" at bounding box center [888, 458] width 1280 height 592
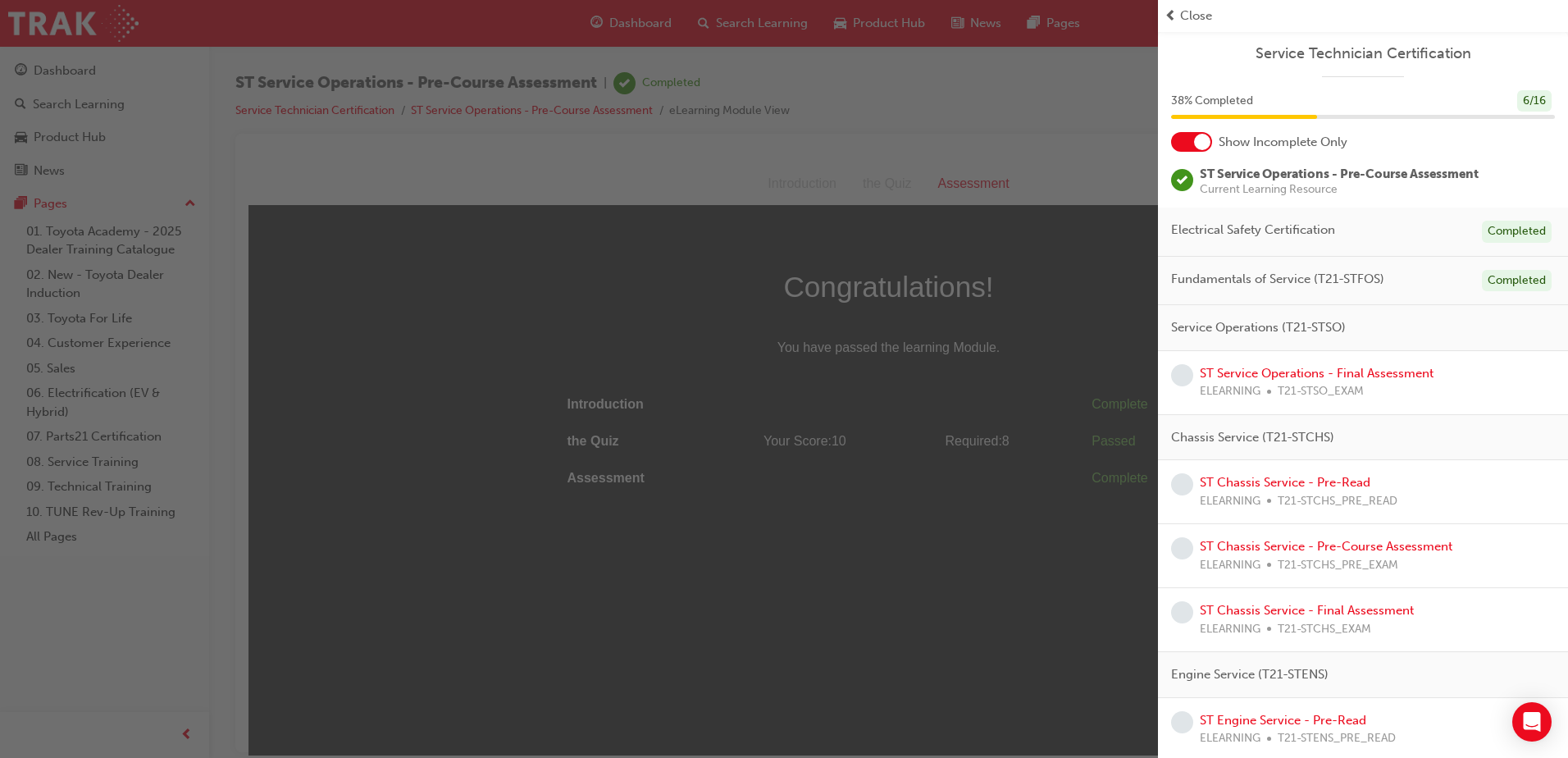
drag, startPoint x: 1174, startPoint y: 16, endPoint x: 1168, endPoint y: 23, distance: 9.2
click at [1173, 16] on span "prev-icon" at bounding box center [1170, 15] width 13 height 19
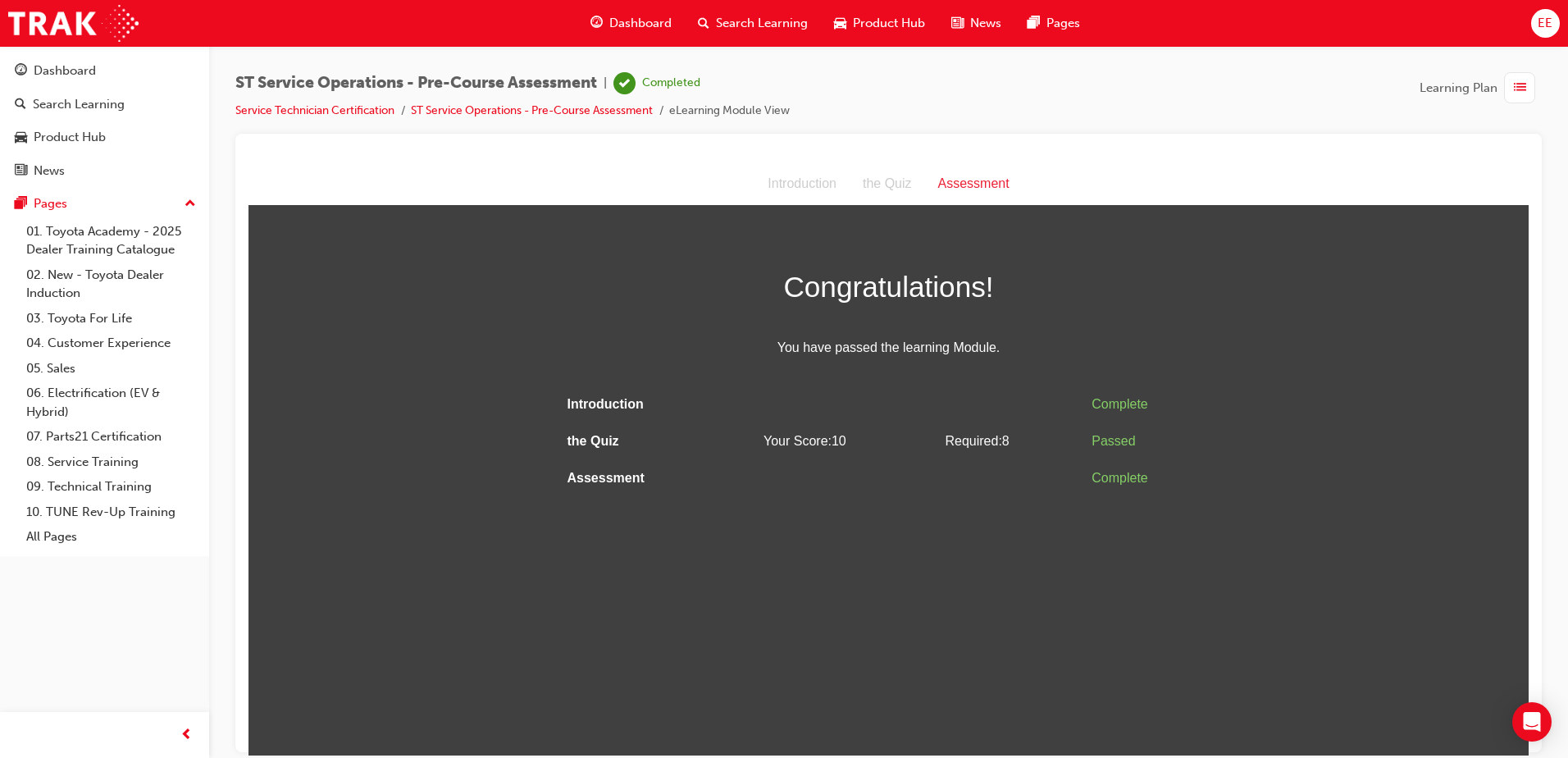
drag, startPoint x: 784, startPoint y: 686, endPoint x: 770, endPoint y: 681, distance: 14.9
click at [784, 686] on html "Assessment Introduction the Quiz Assessment Congratulations! You have passed th…" at bounding box center [888, 458] width 1280 height 592
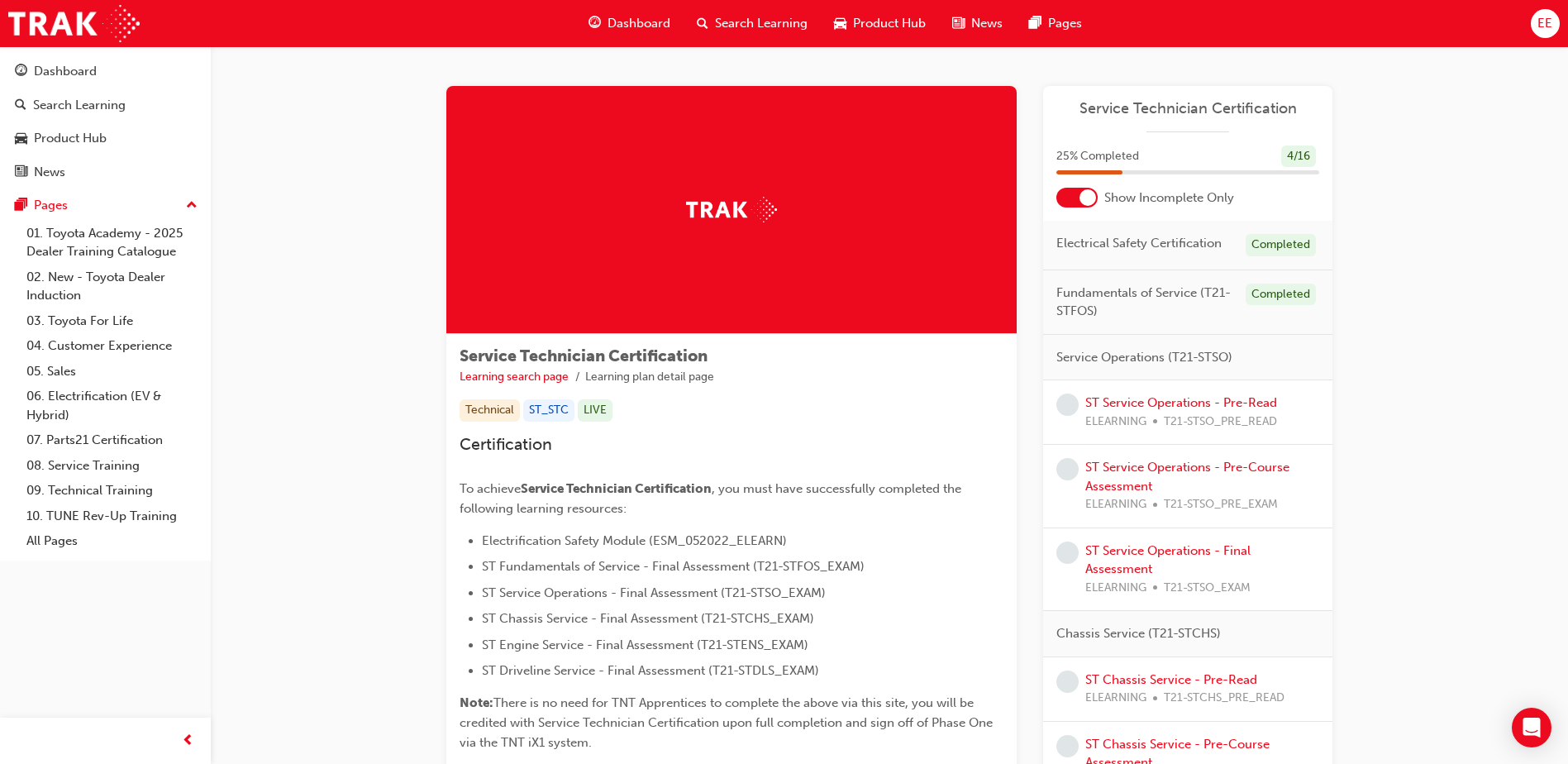
click at [1468, 132] on div "Service Technician Certification Learning search page Learning plan detail page…" at bounding box center [890, 754] width 1358 height 1417
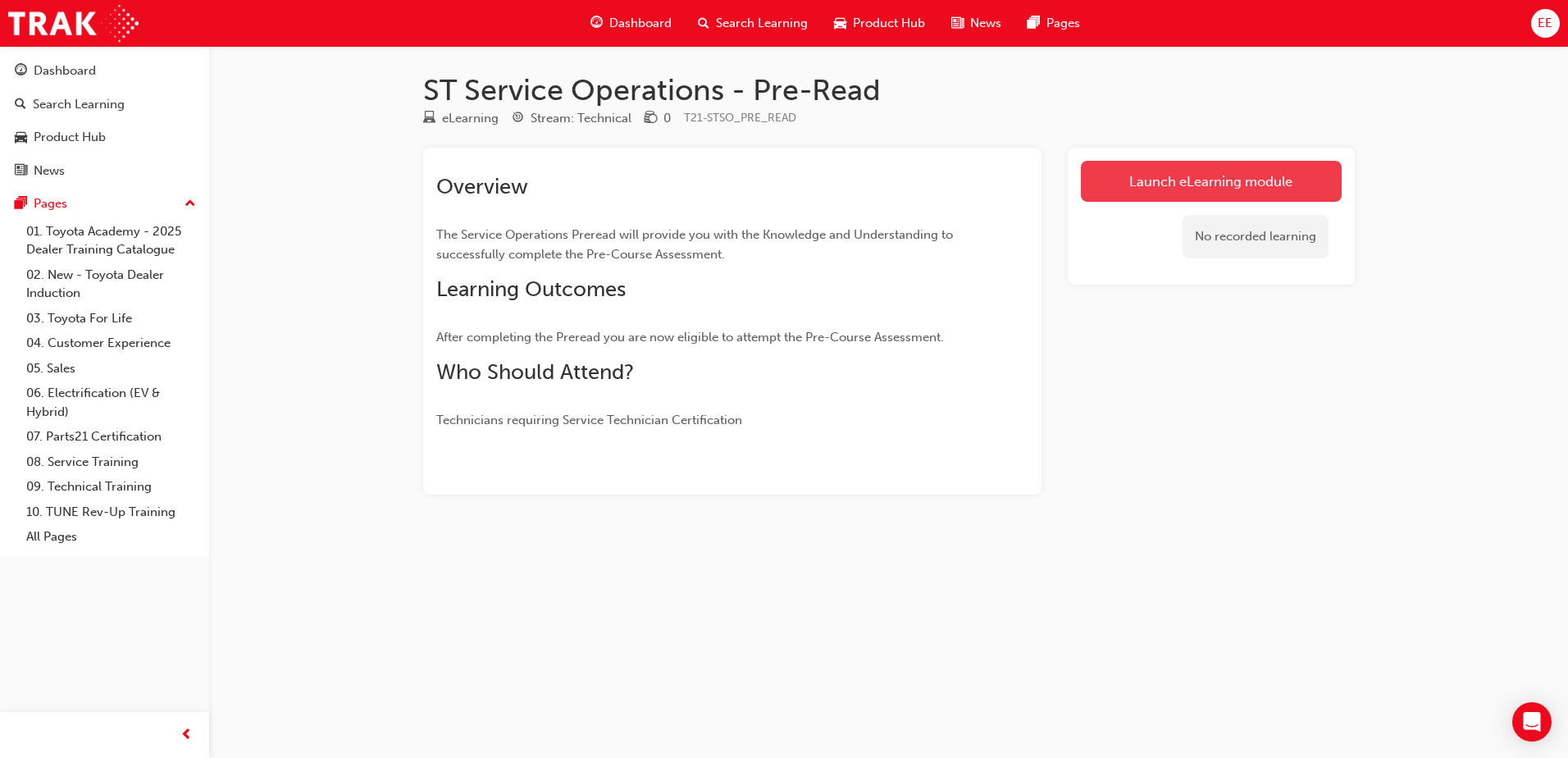
click at [1181, 183] on link "Launch eLearning module" at bounding box center [1211, 181] width 261 height 41
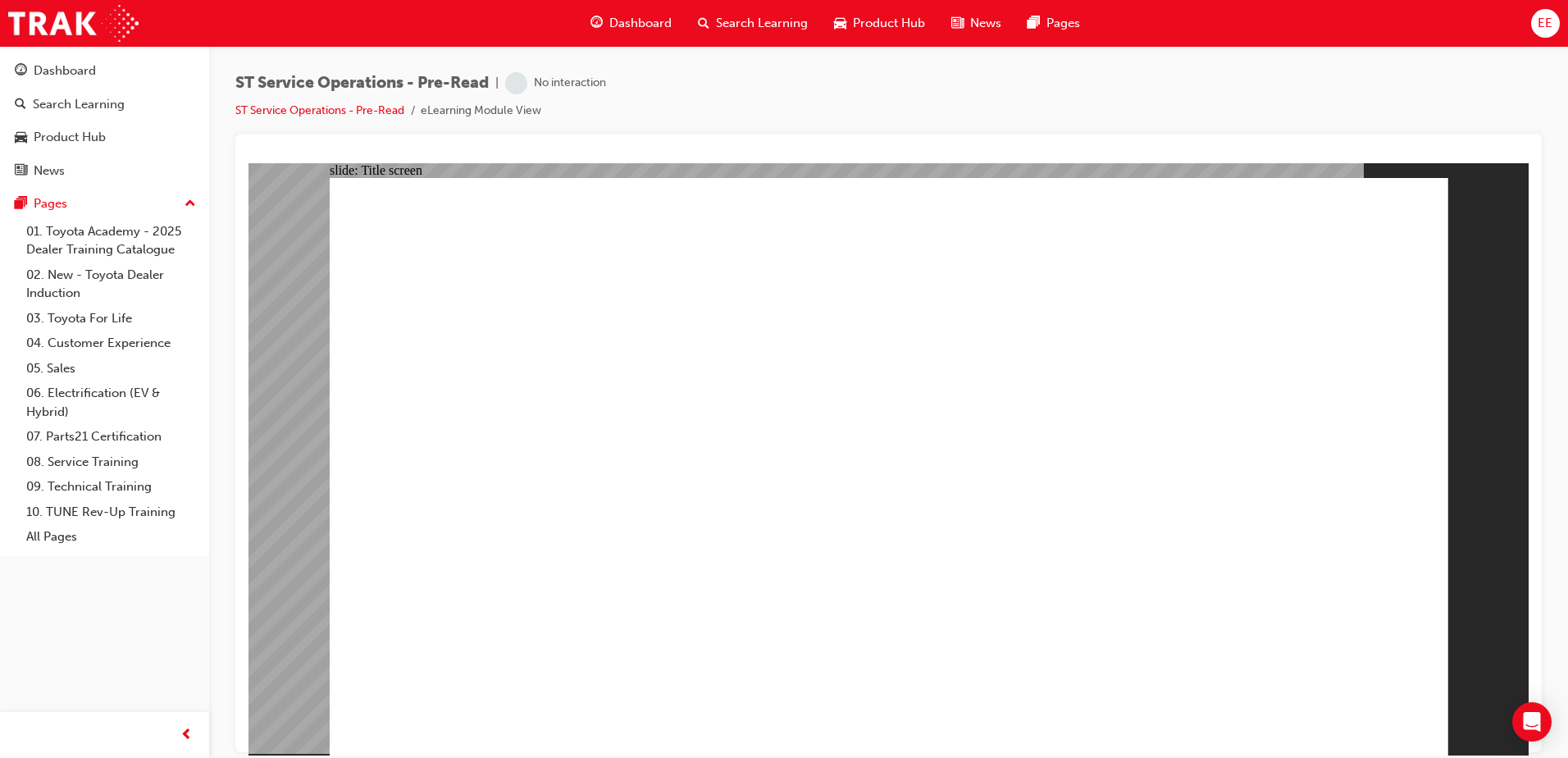
click at [617, 31] on span "Dashboard" at bounding box center [640, 23] width 62 height 19
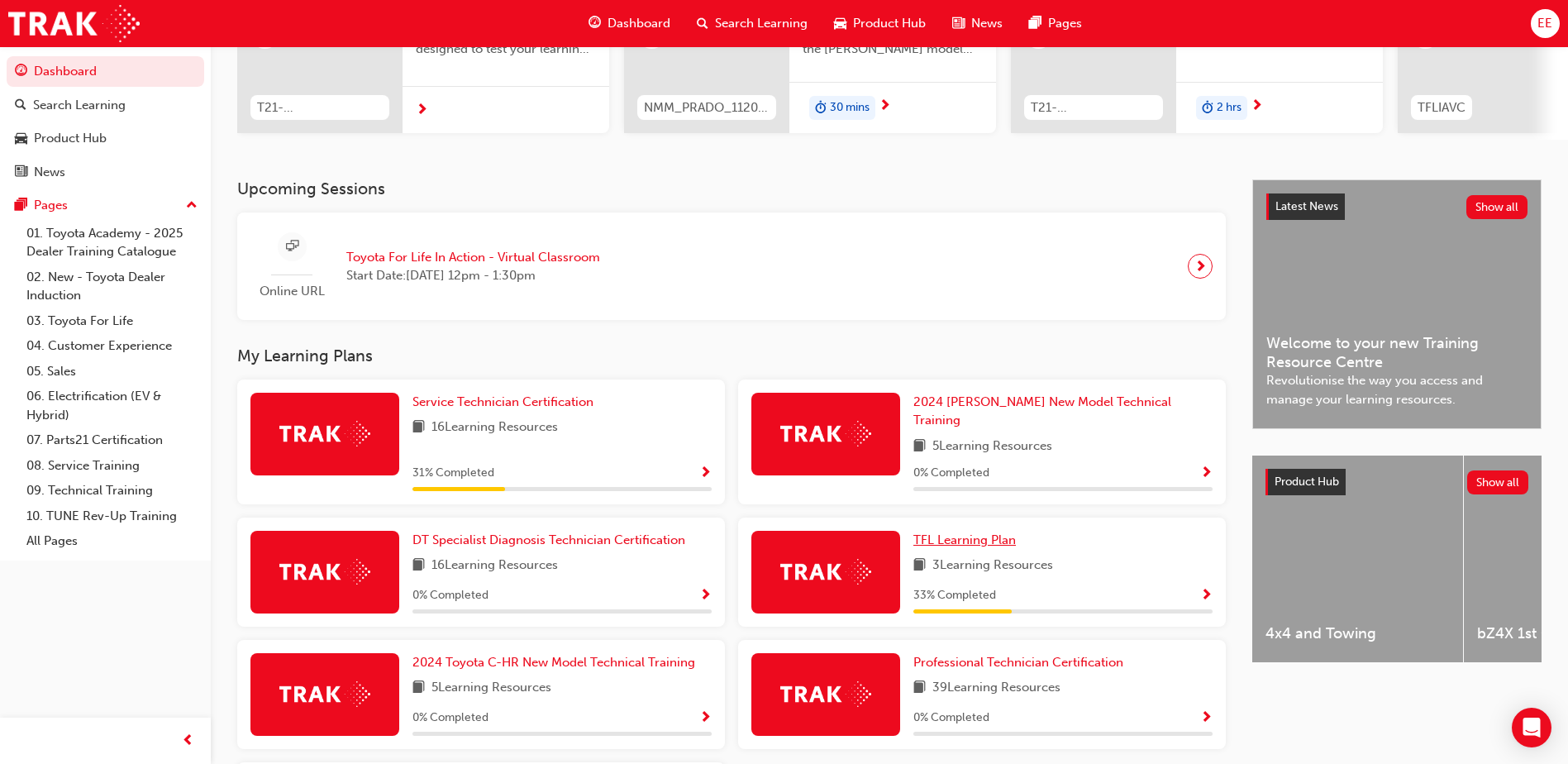
scroll to position [172, 0]
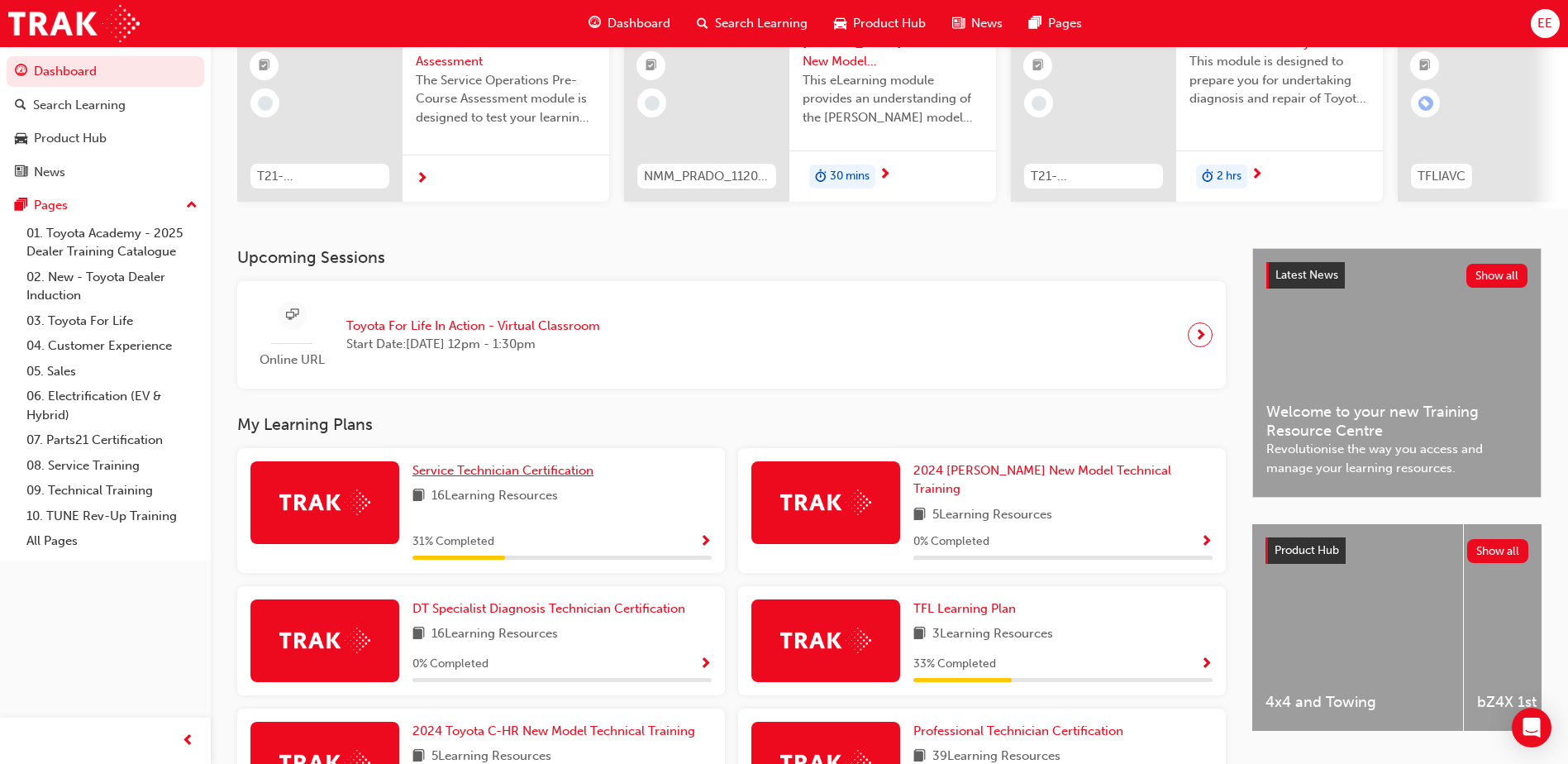
click at [554, 478] on span "Service Technician Certification" at bounding box center [503, 471] width 181 height 15
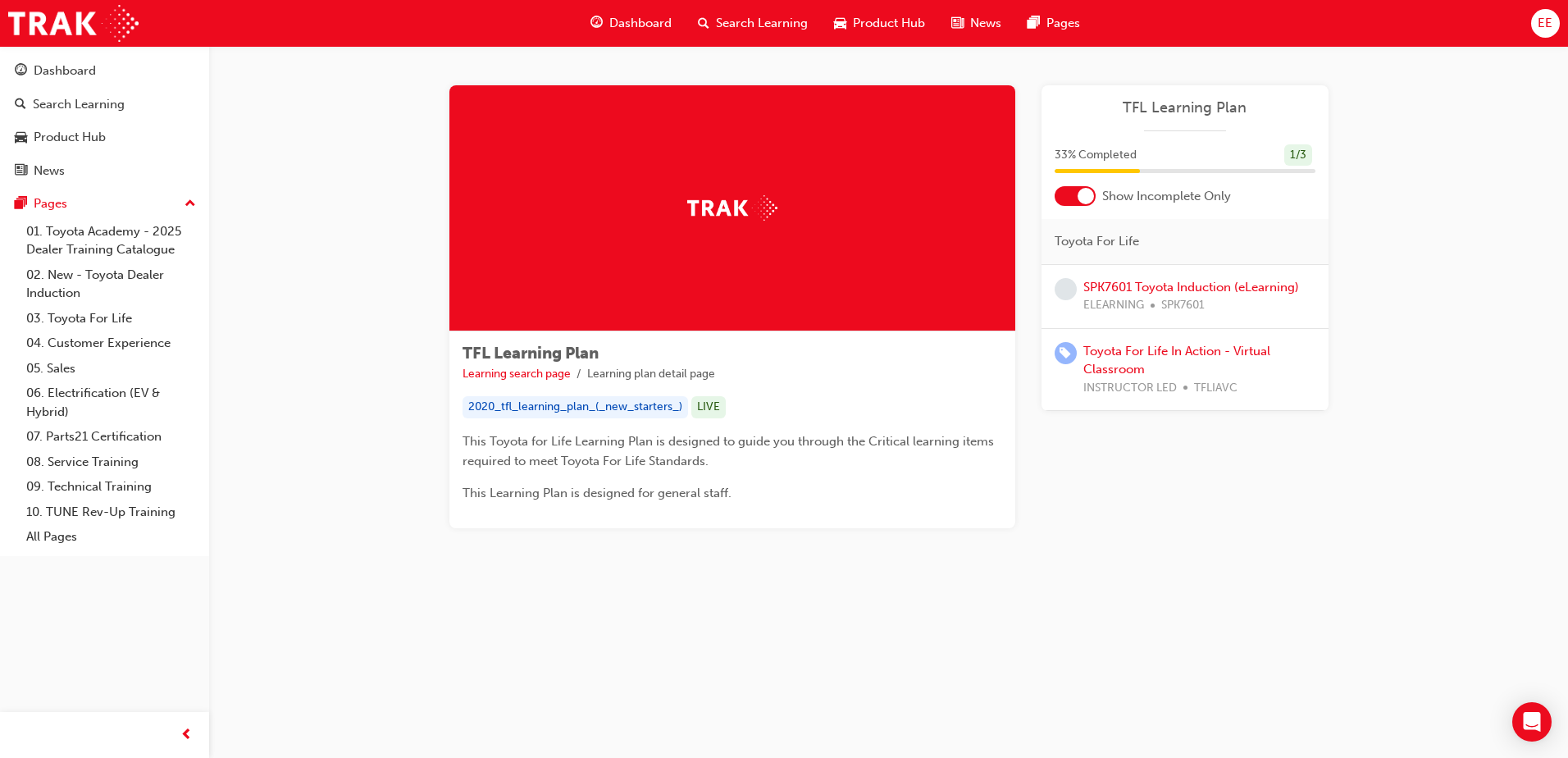
click at [1079, 198] on div at bounding box center [1086, 196] width 16 height 16
click at [1284, 298] on div "ELEARNING SPK7601" at bounding box center [1190, 305] width 216 height 19
click at [1281, 290] on link "SPK7601 Toyota Induction (eLearning)" at bounding box center [1190, 287] width 216 height 15
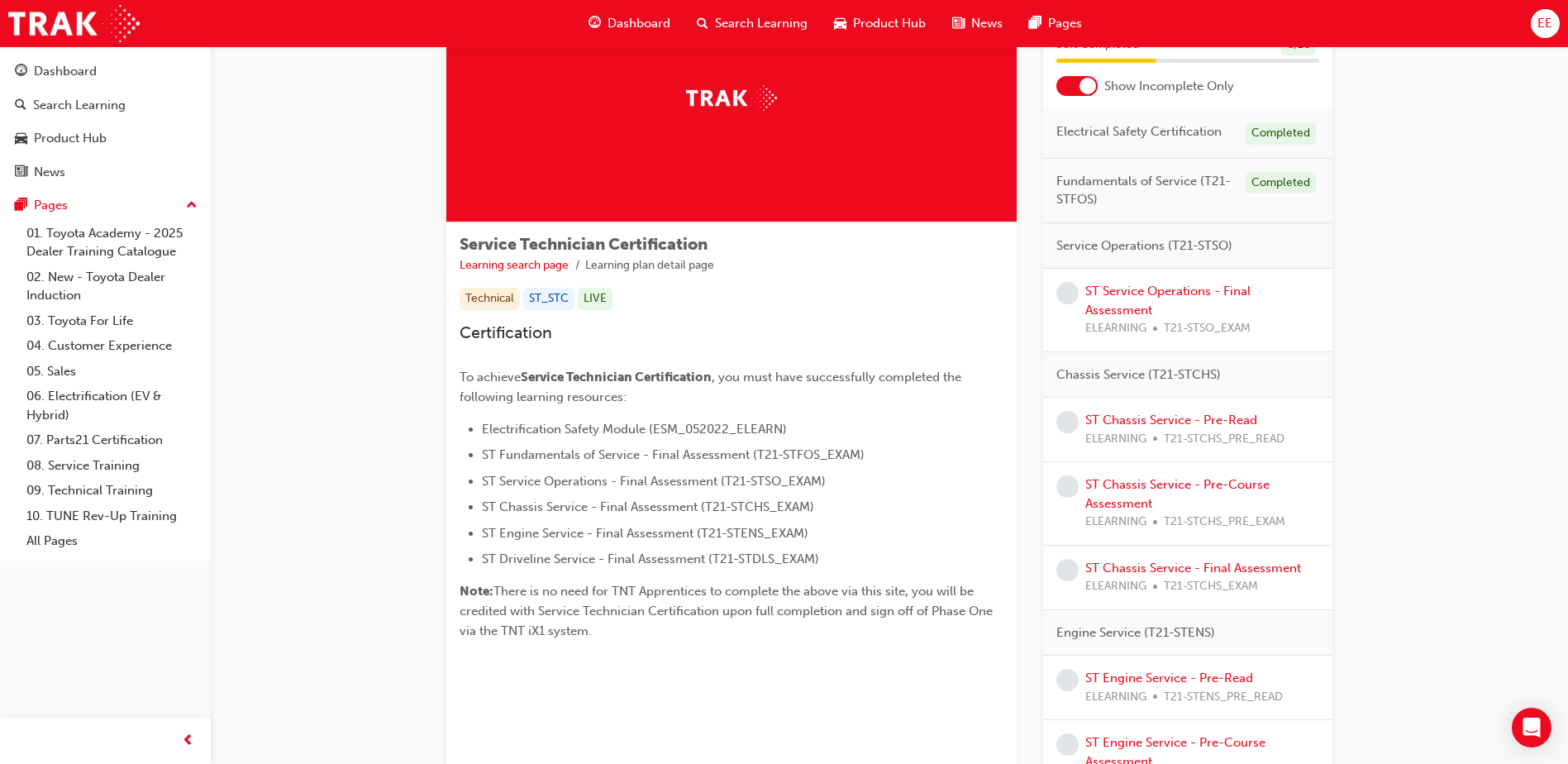
scroll to position [83, 0]
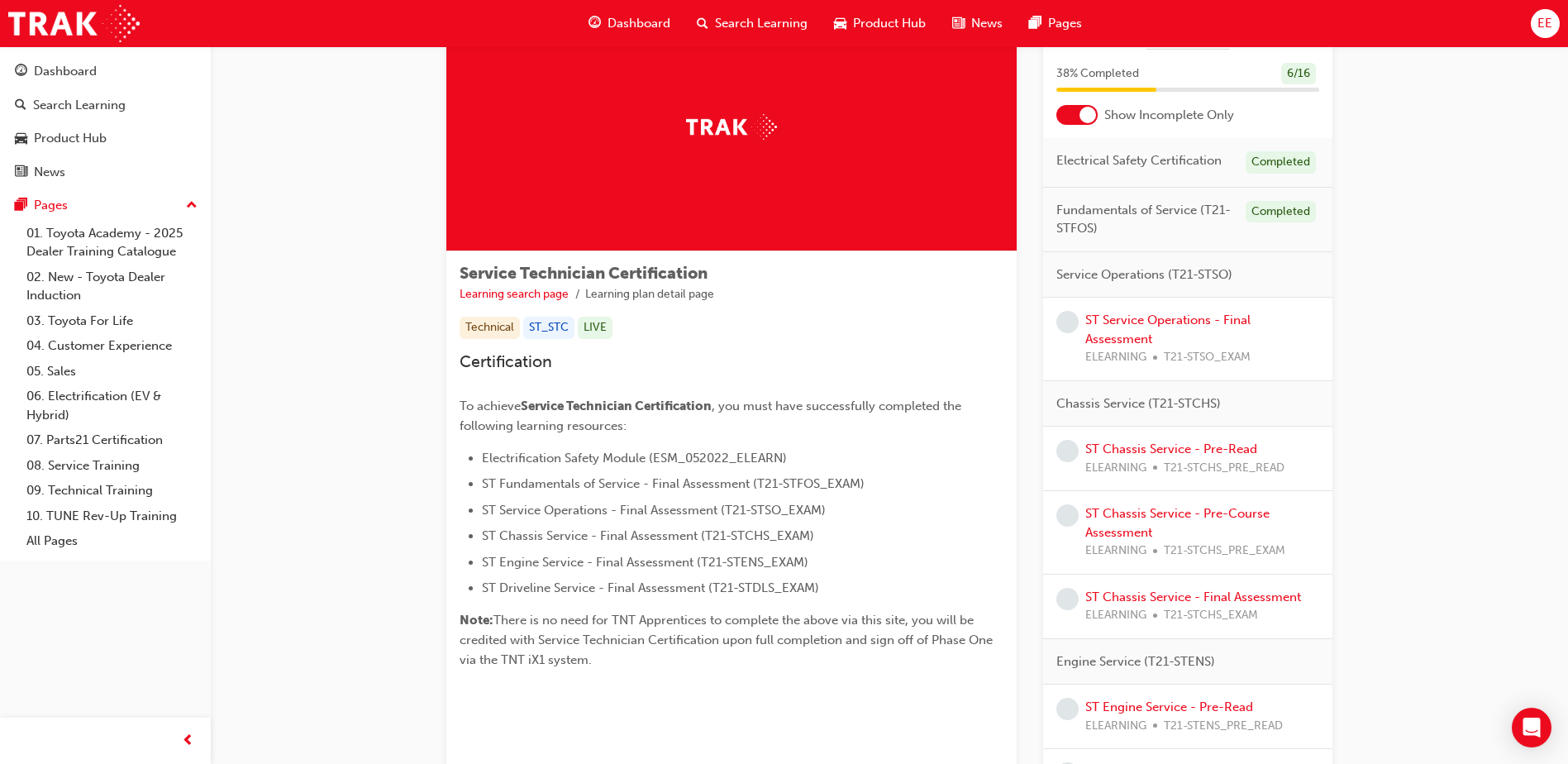
click at [1095, 118] on div at bounding box center [1088, 115] width 17 height 17
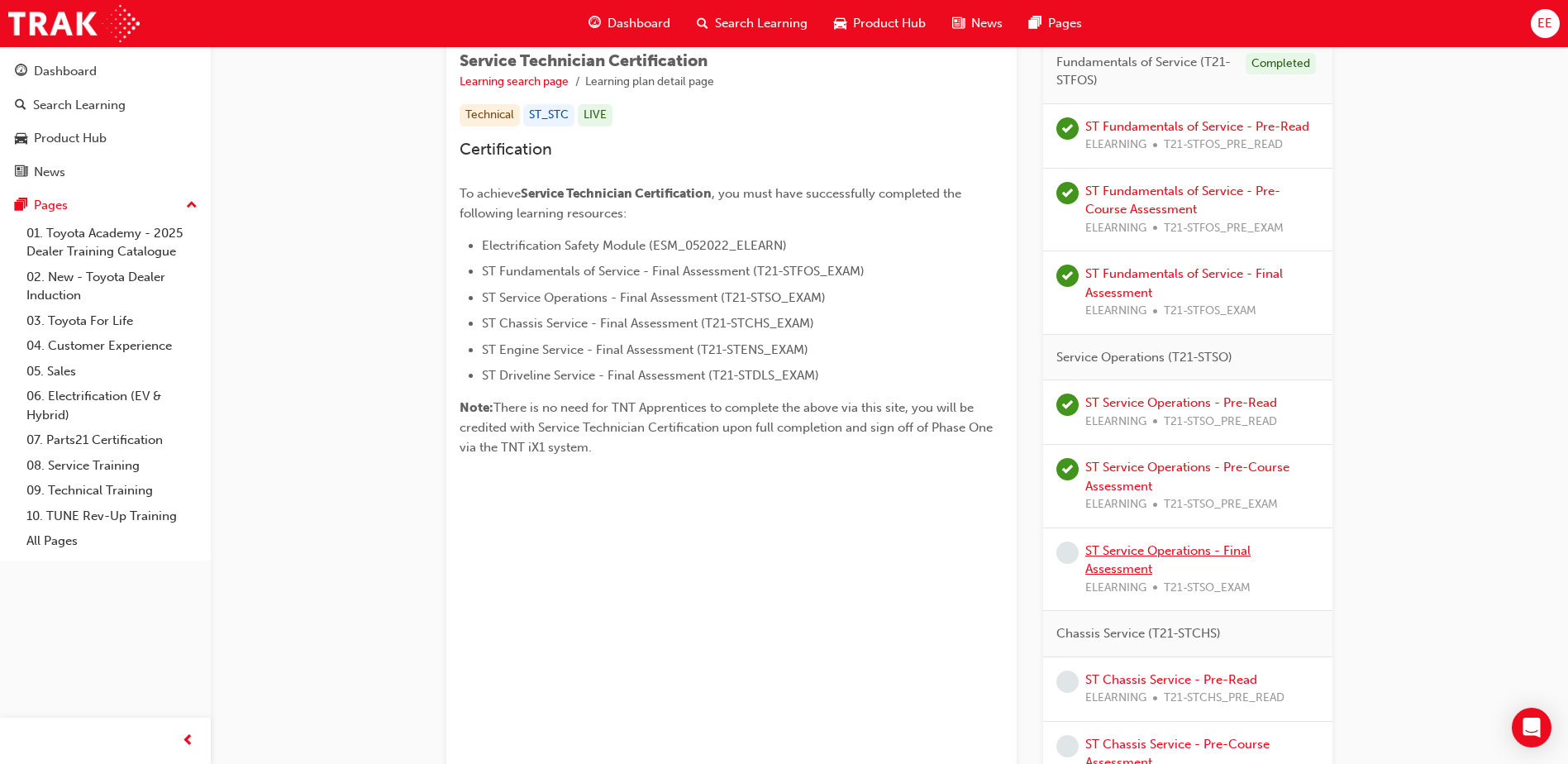
scroll to position [0, 0]
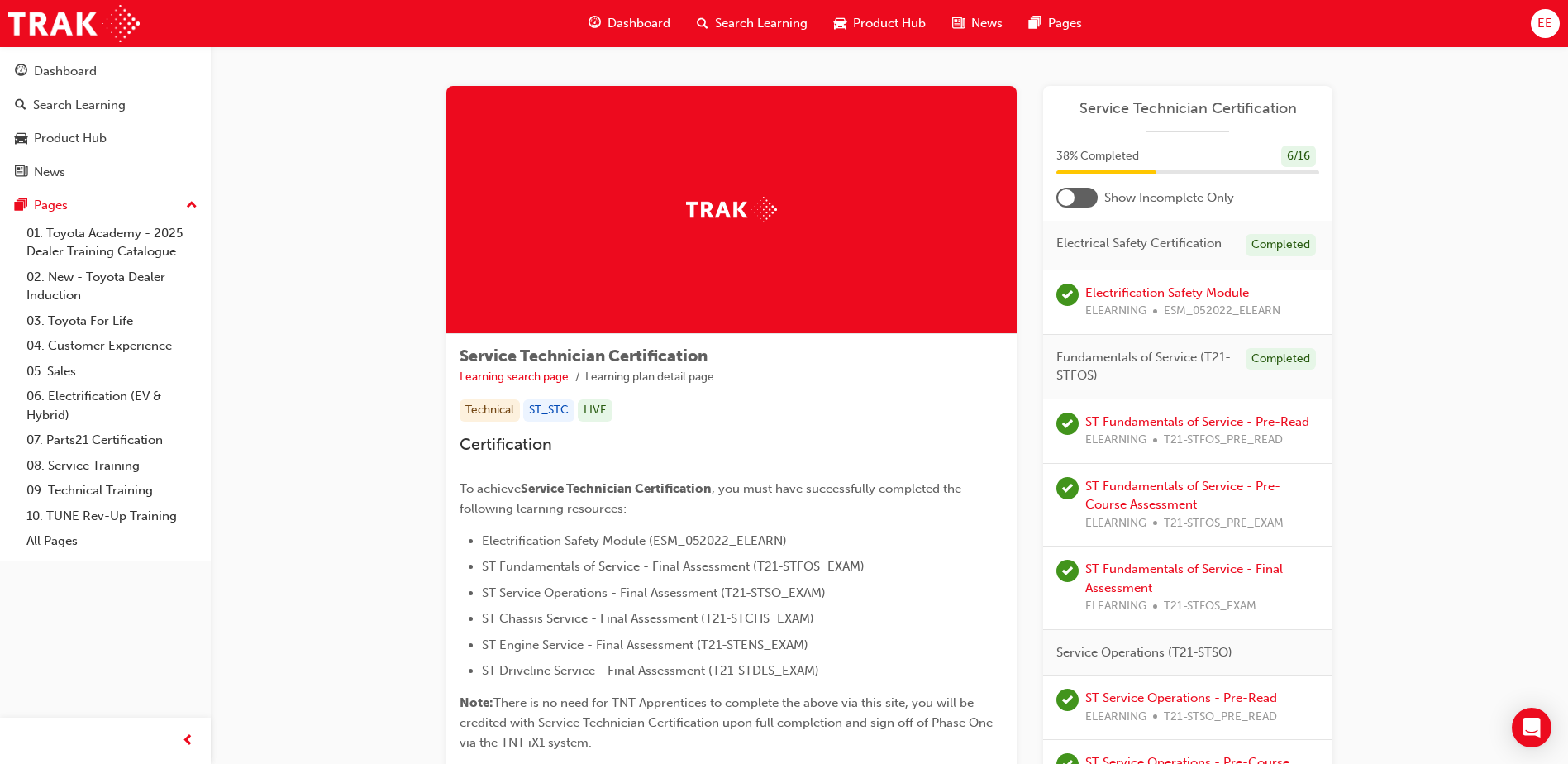
click at [657, 21] on span "Dashboard" at bounding box center [639, 23] width 62 height 19
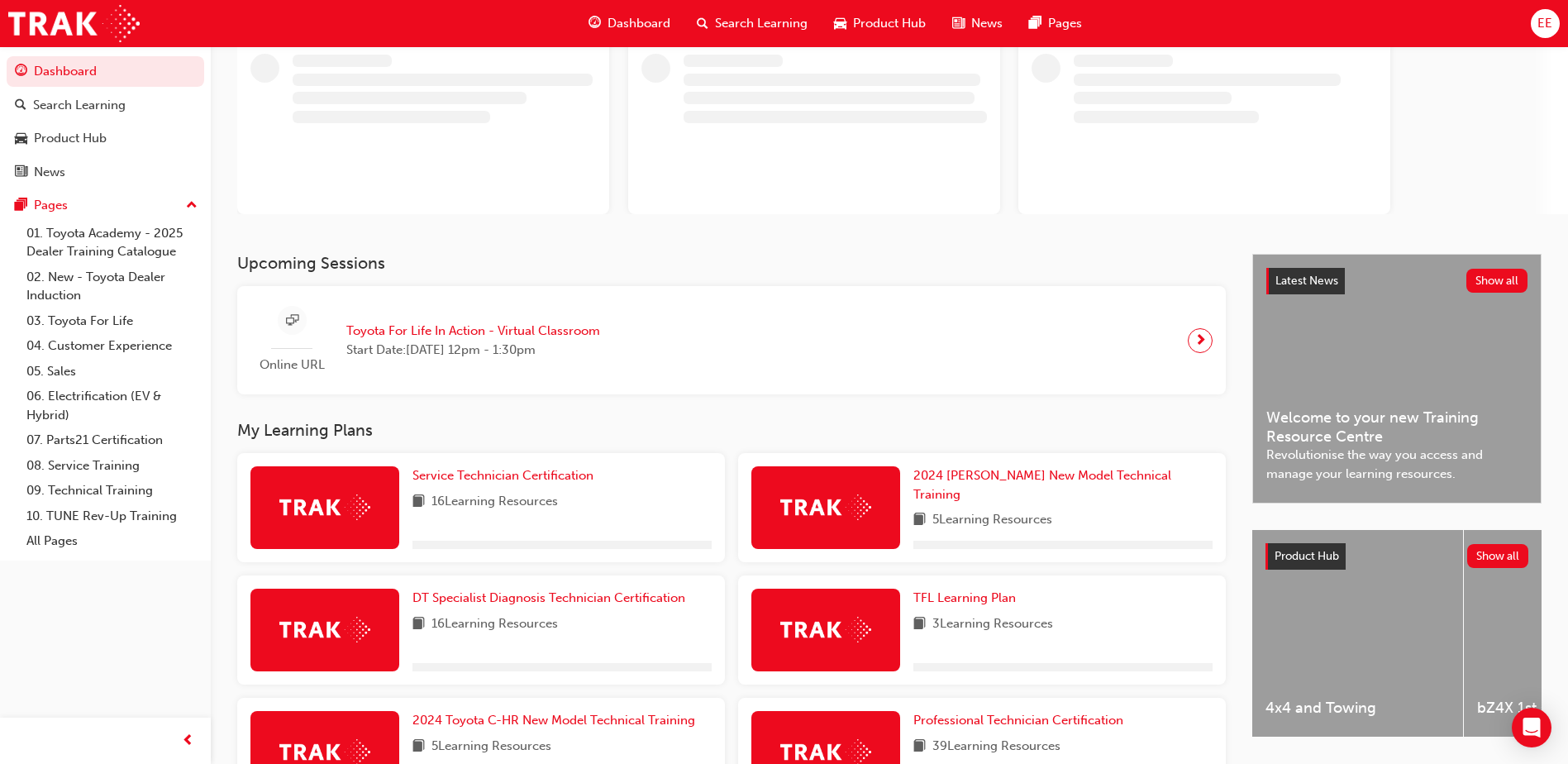
scroll to position [248, 0]
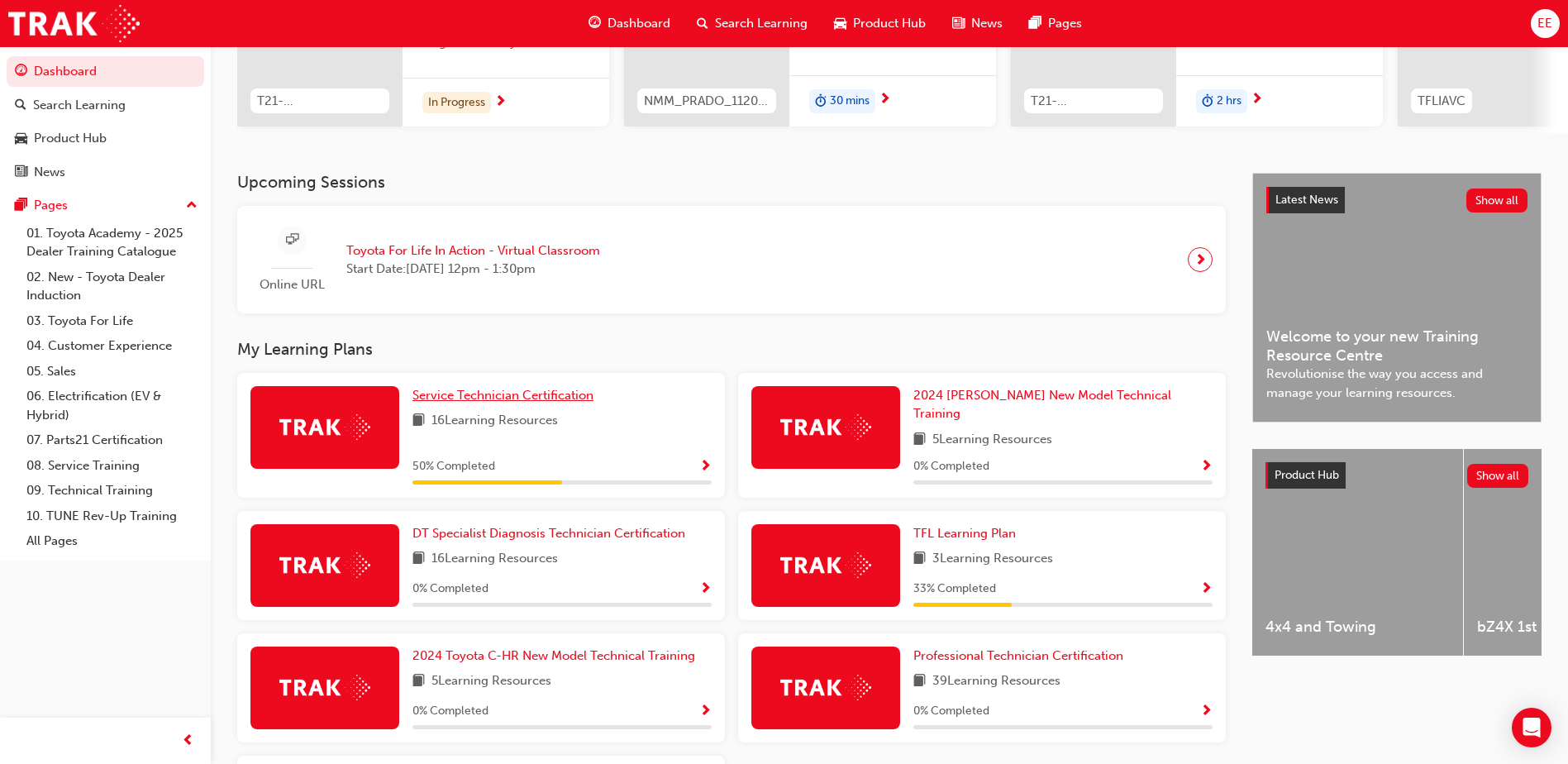
click at [526, 401] on span "Service Technician Certification" at bounding box center [503, 395] width 181 height 15
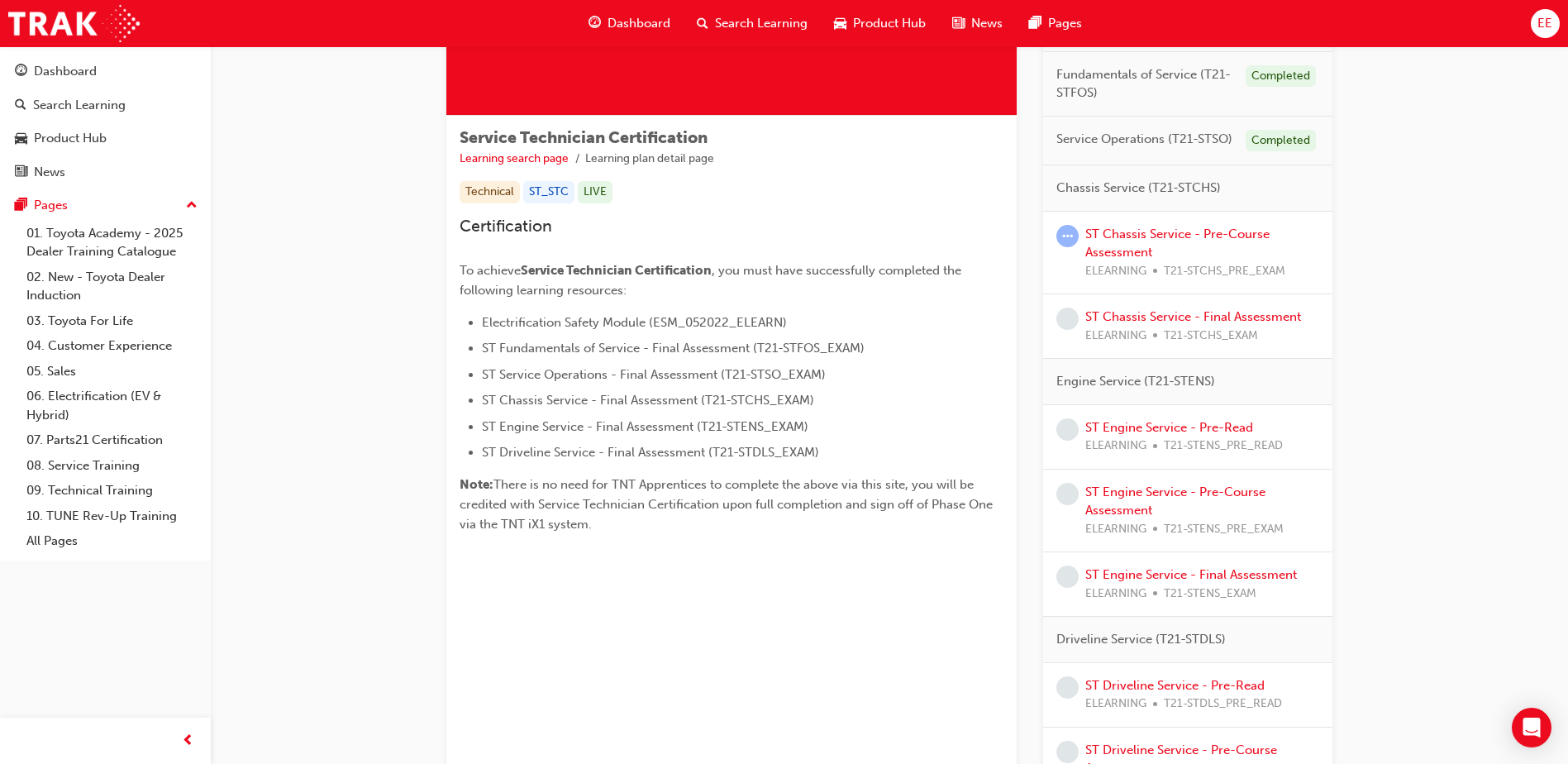
scroll to position [248, 0]
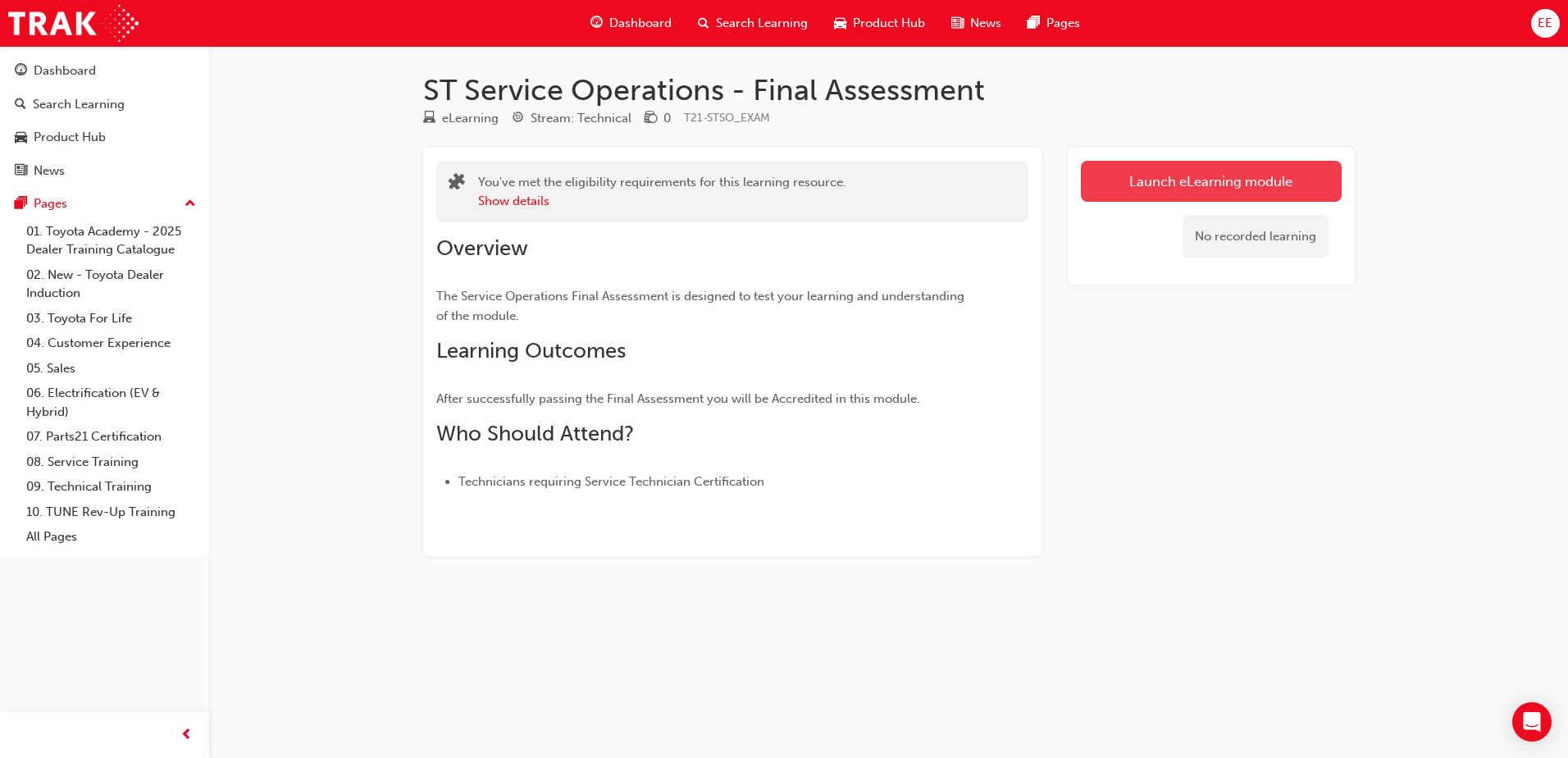
click at [1098, 194] on link "Launch eLearning module" at bounding box center [1211, 181] width 261 height 41
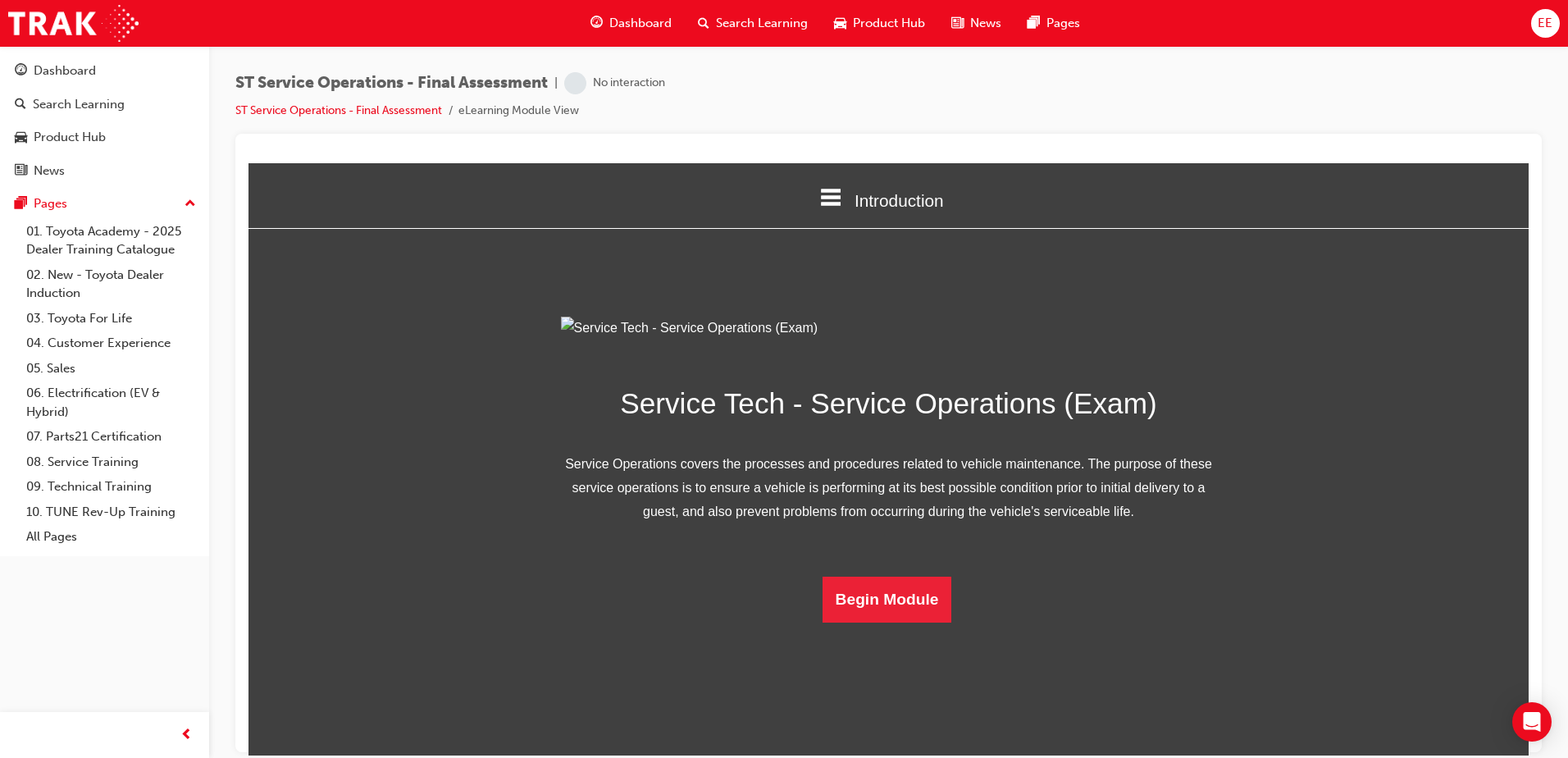
scroll to position [47, 0]
click at [925, 622] on button "Begin Module" at bounding box center [887, 599] width 129 height 45
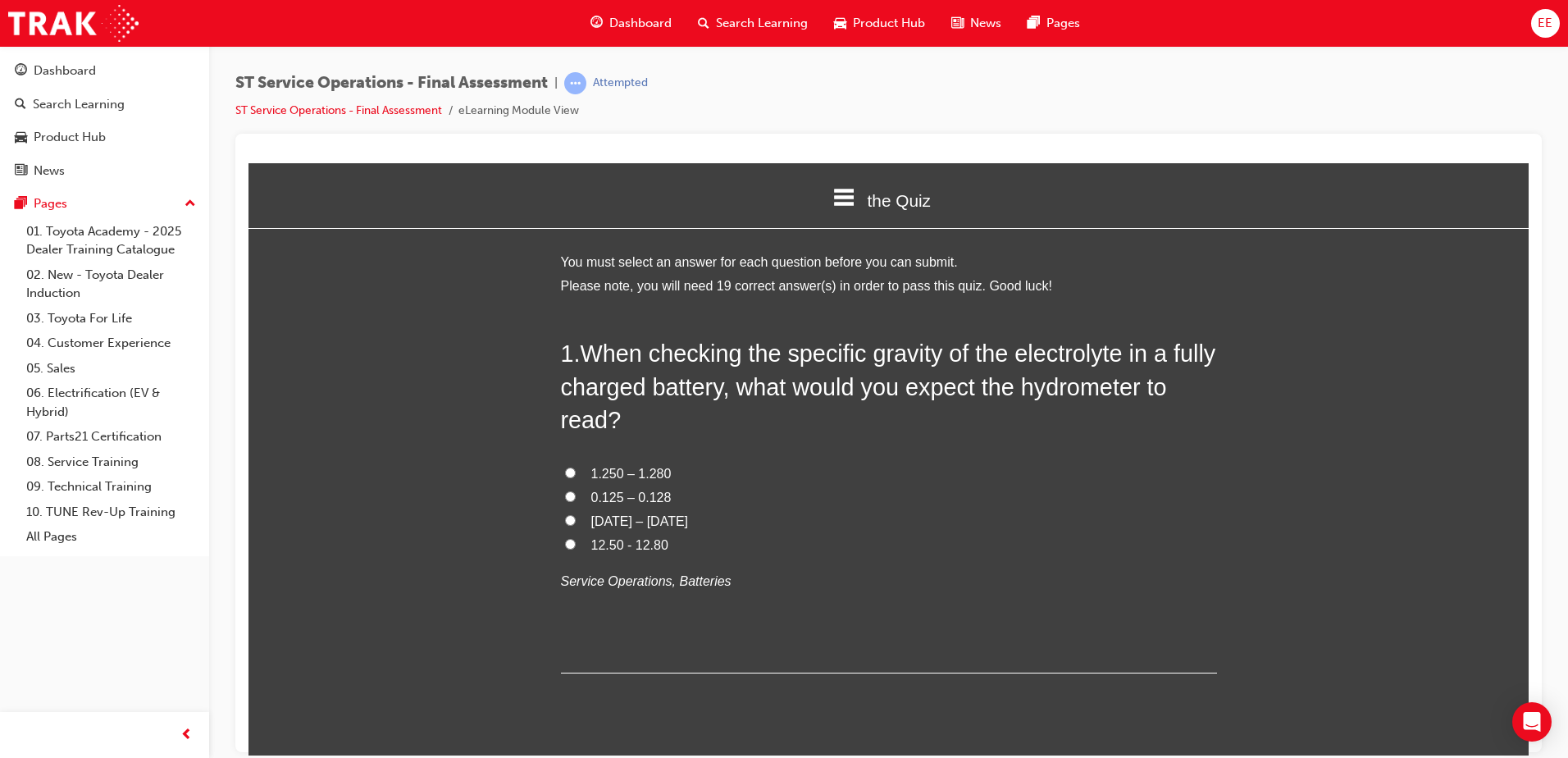
click at [566, 472] on input "1.250 – 1.280" at bounding box center [571, 472] width 11 height 11
radio input "true"
click at [854, 542] on label "12.50 - 12.80" at bounding box center [888, 545] width 656 height 24
click at [576, 542] on input "12.50 - 12.80" at bounding box center [571, 543] width 11 height 11
radio input "true"
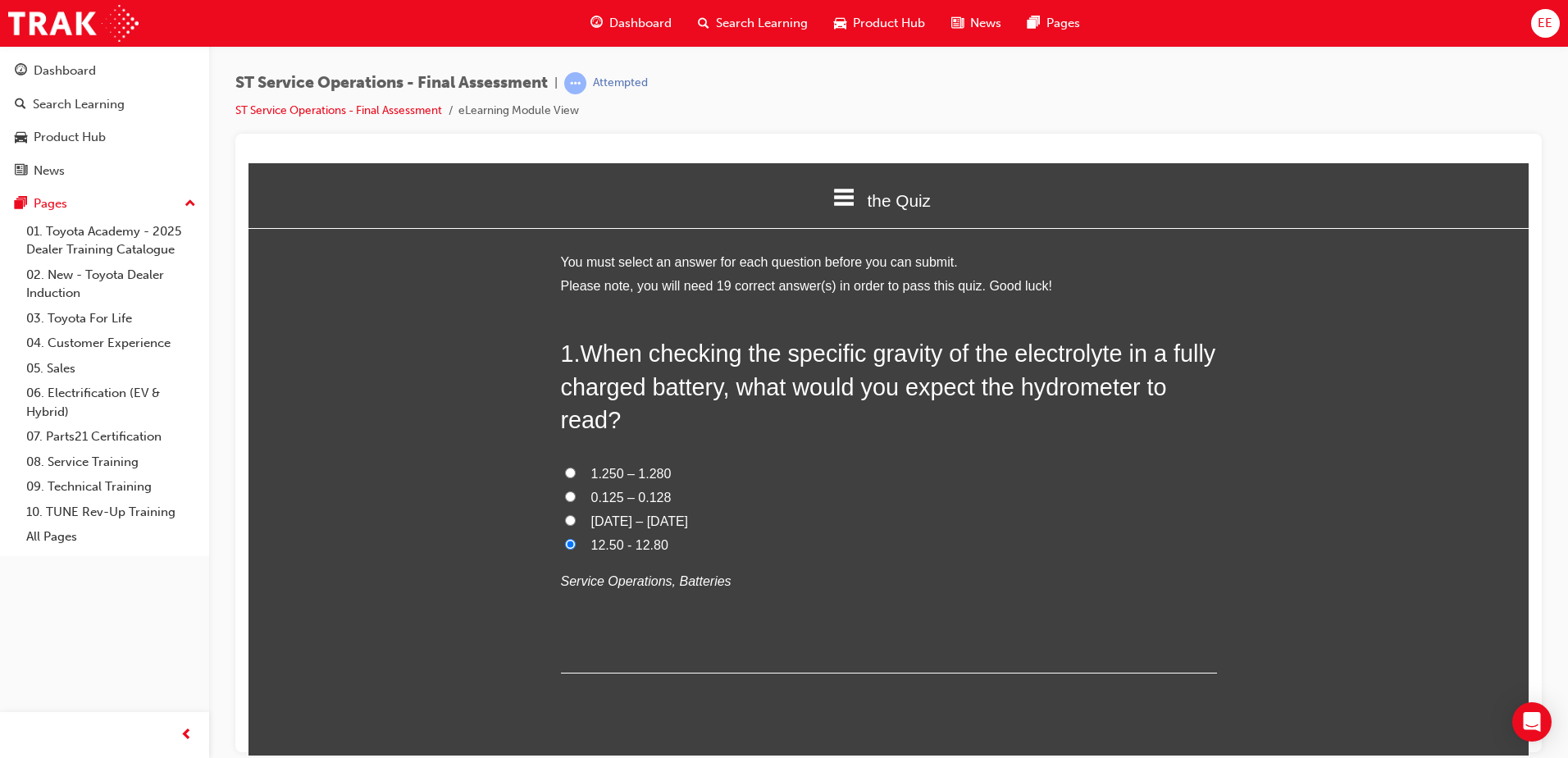
click at [581, 470] on label "1.250 – 1.280" at bounding box center [888, 473] width 656 height 24
click at [576, 470] on input "1.250 – 1.280" at bounding box center [571, 472] width 11 height 11
radio input "true"
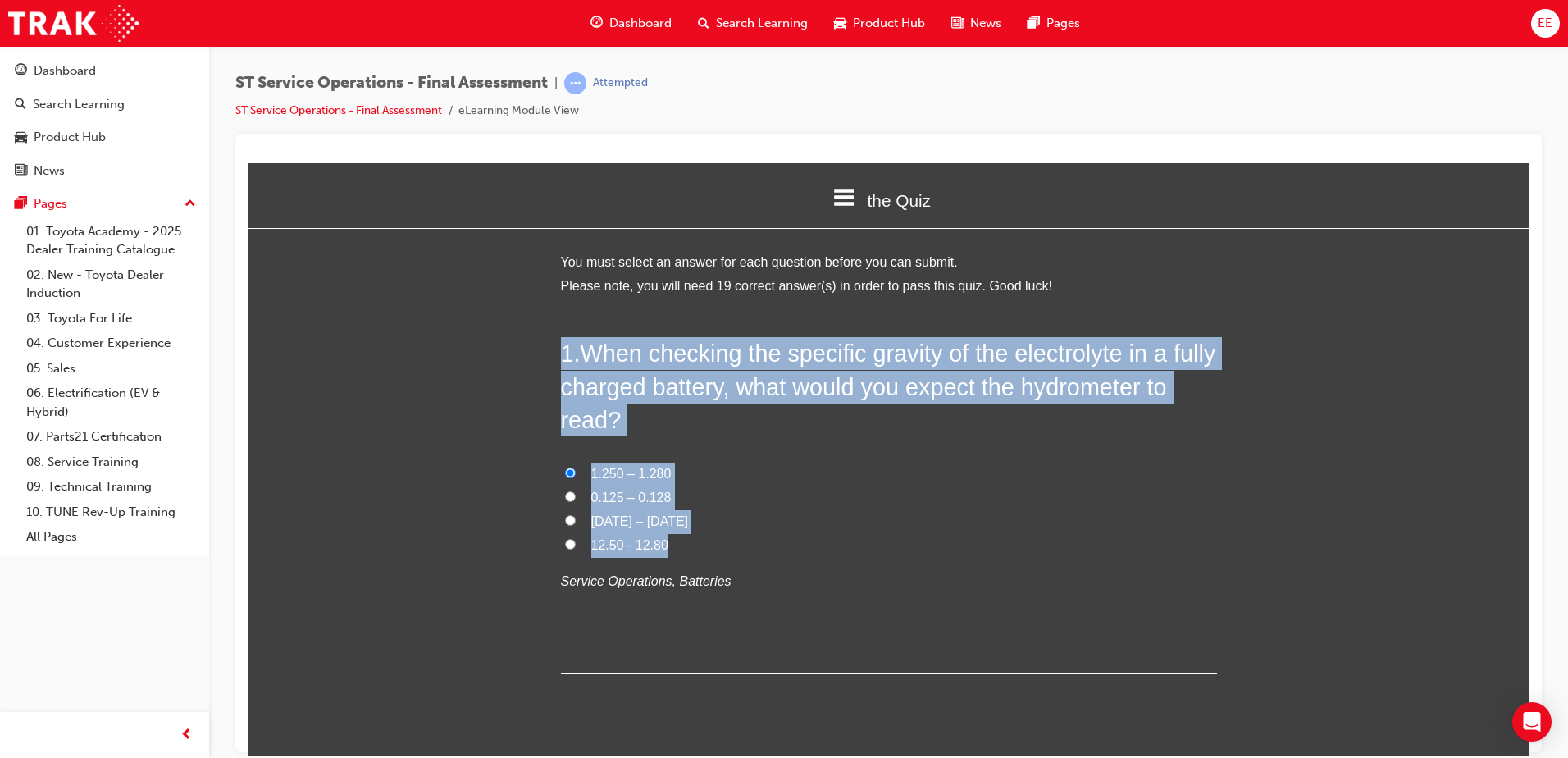
drag, startPoint x: 683, startPoint y: 553, endPoint x: 459, endPoint y: 301, distance: 337.2
copy div "1 . When checking the specific gravity of the electrolyte in a fully charged ba…"
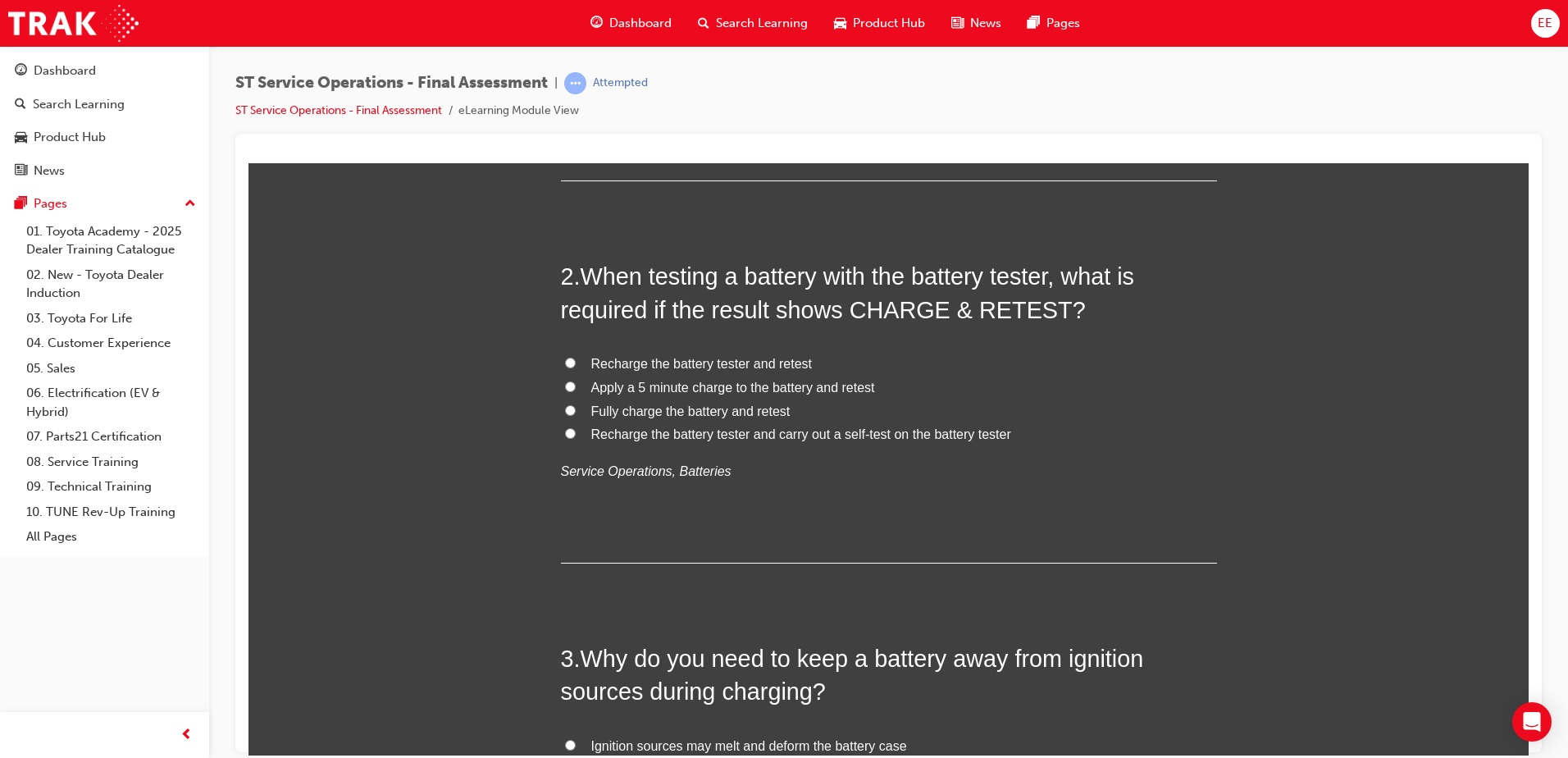
click at [875, 415] on label "Fully charge the battery and retest" at bounding box center [888, 411] width 656 height 24
click at [576, 415] on input "Fully charge the battery and retest" at bounding box center [571, 409] width 11 height 11
radio input "true"
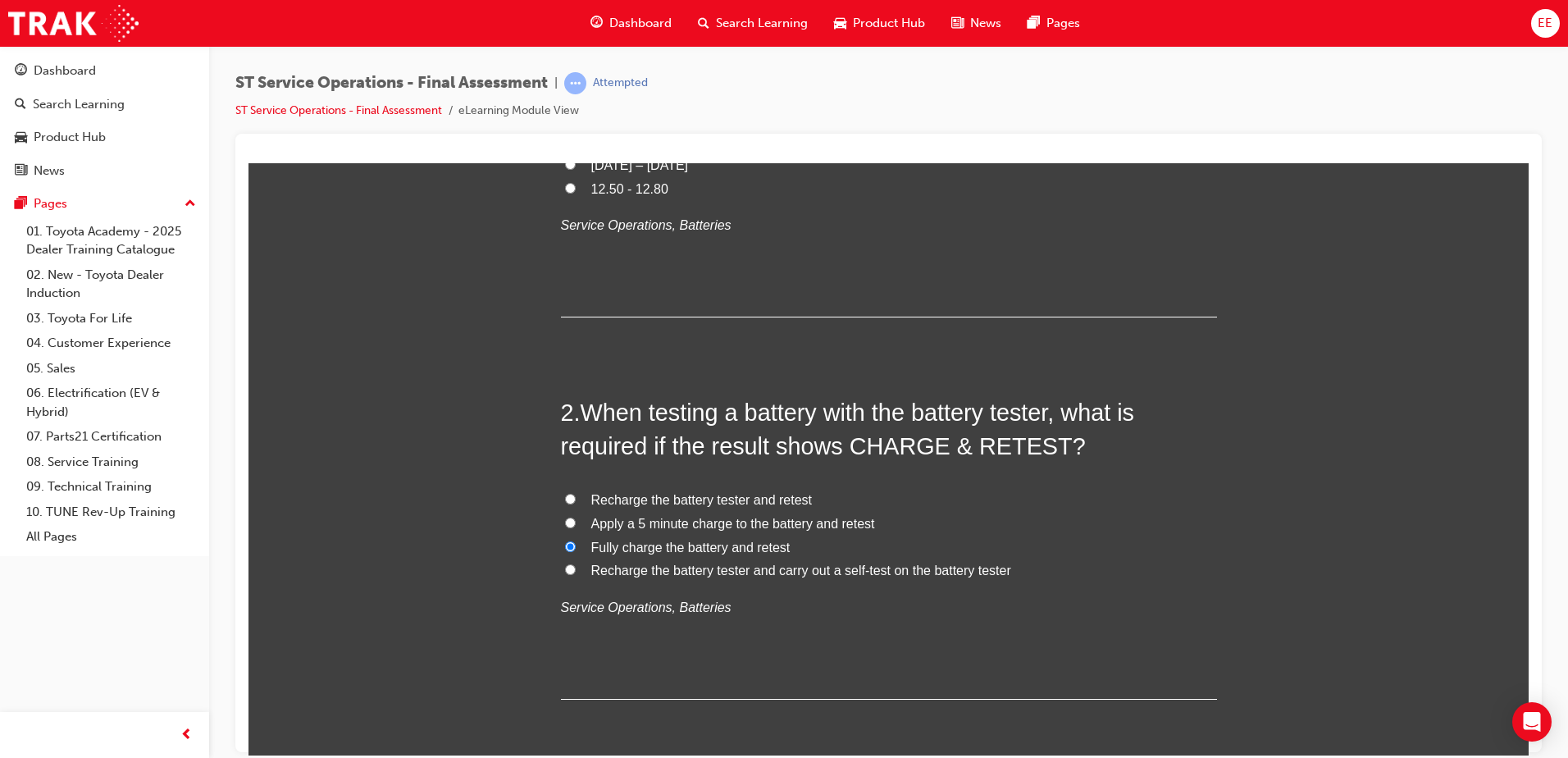
scroll to position [410, 0]
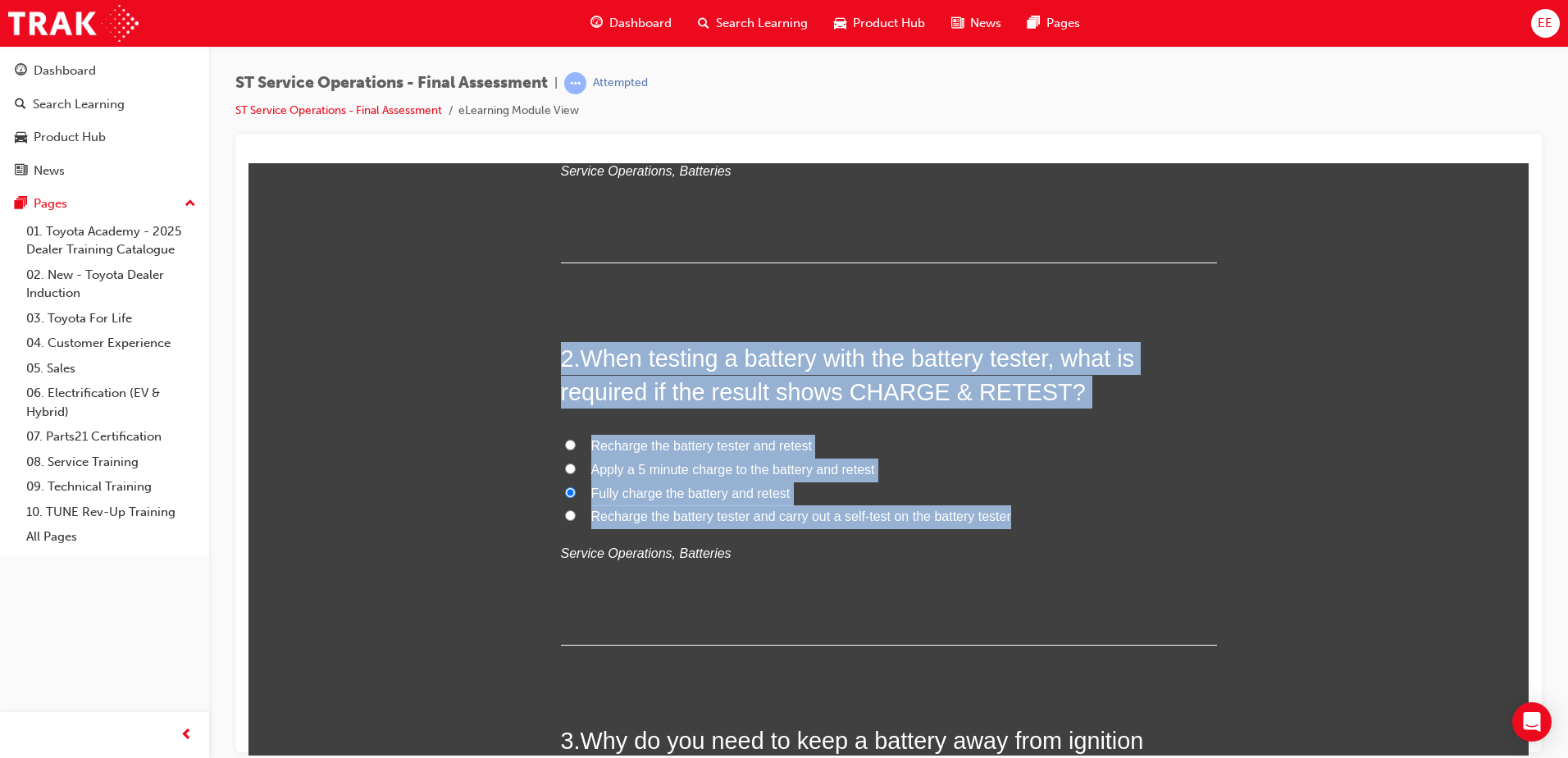
drag, startPoint x: 1051, startPoint y: 507, endPoint x: 498, endPoint y: 315, distance: 585.4
copy div "2 . When testing a battery with the battery tester, what is required if the res…"
click at [1045, 439] on label "Recharge the battery tester and retest" at bounding box center [888, 446] width 656 height 24
click at [576, 439] on input "Recharge the battery tester and retest" at bounding box center [571, 444] width 11 height 11
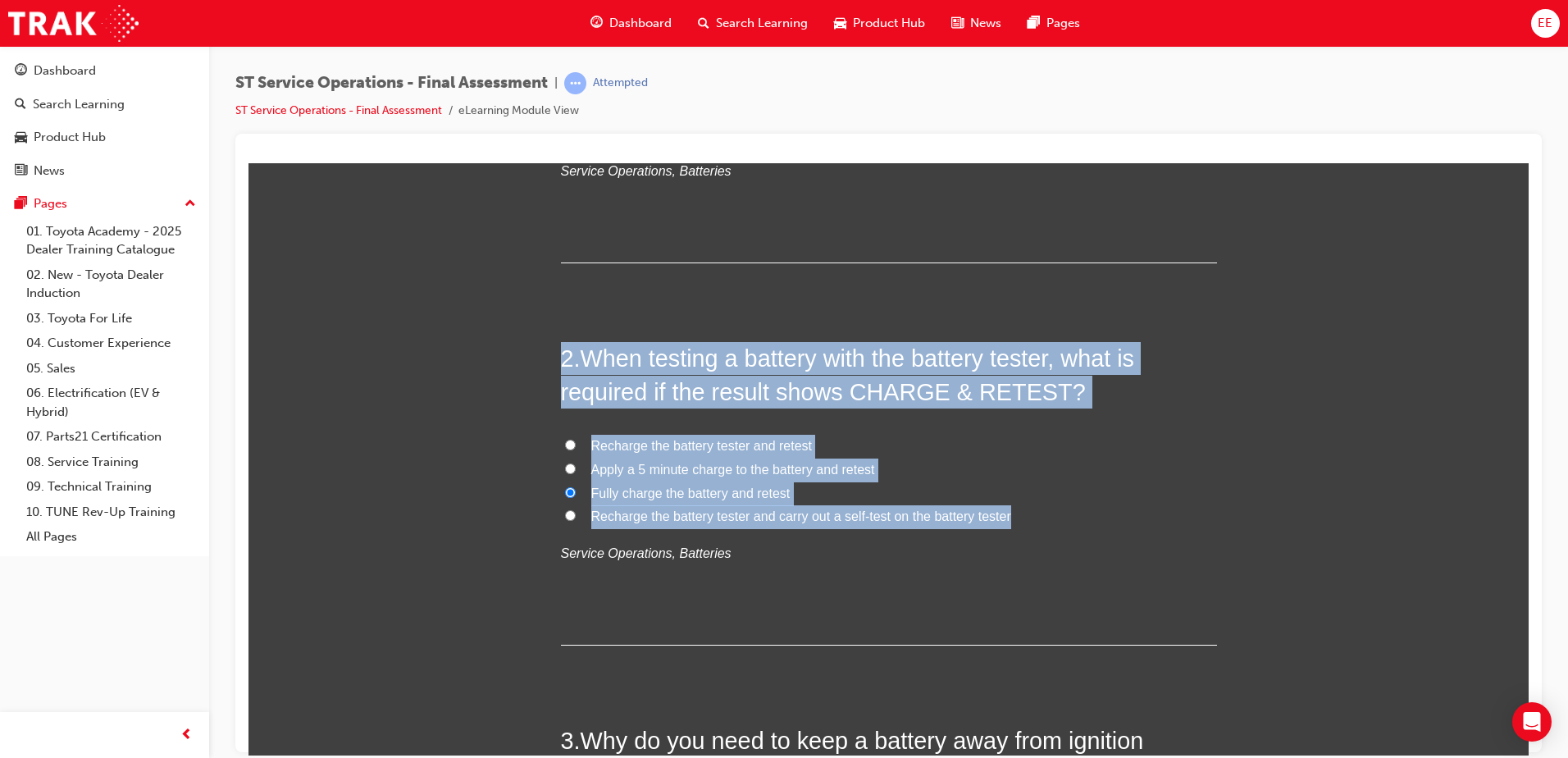
radio input "true"
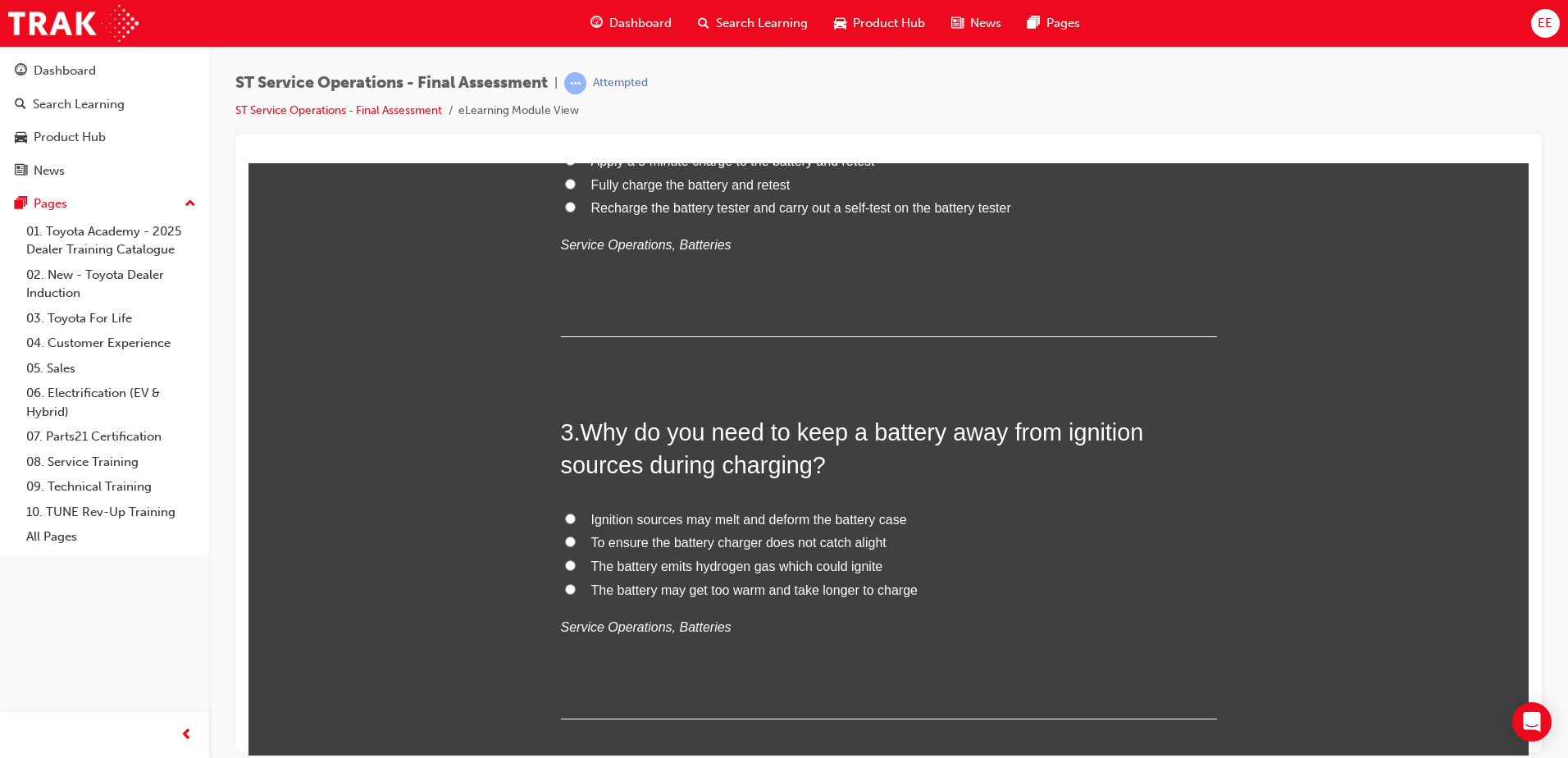
scroll to position [820, 0]
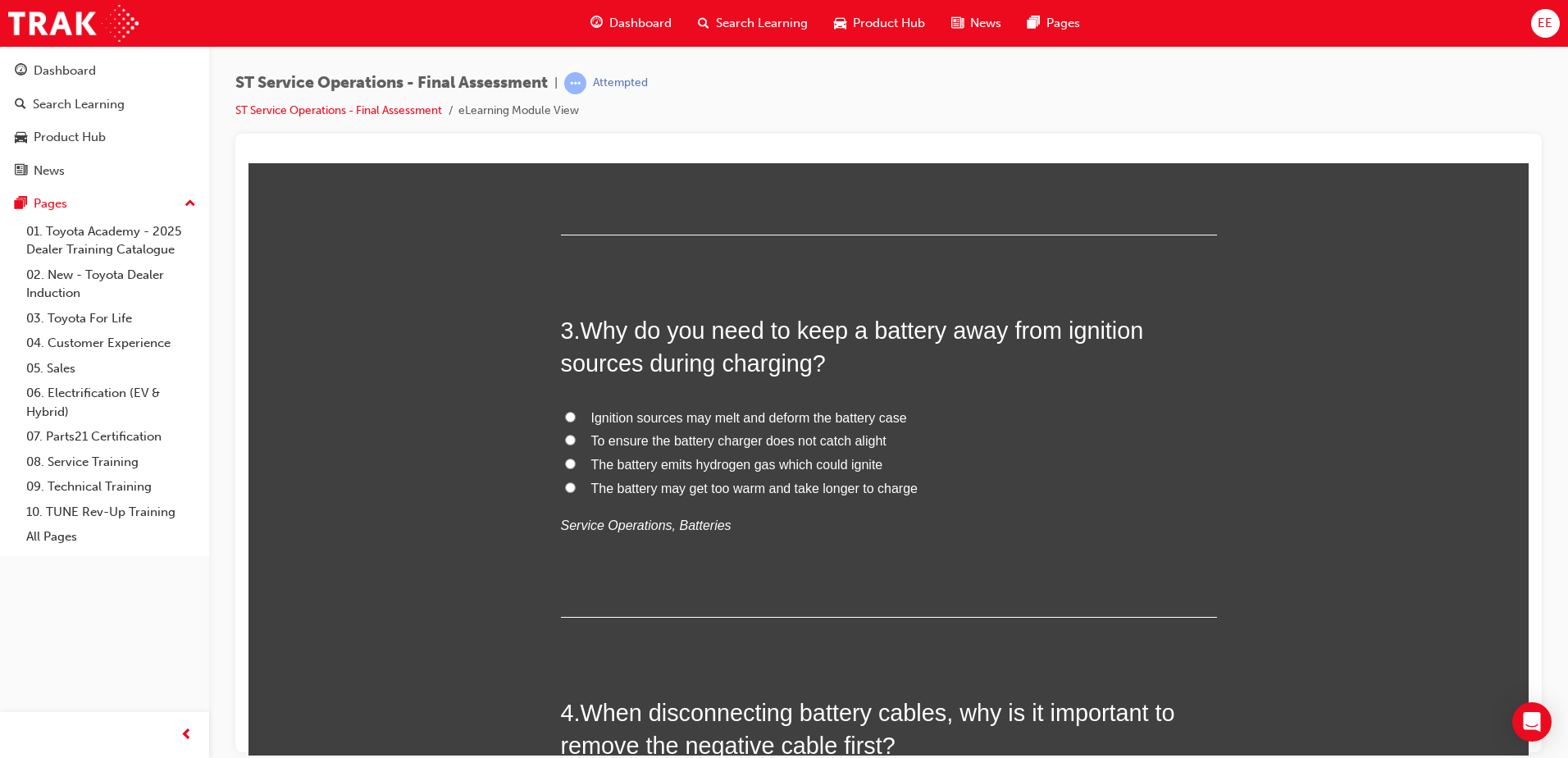
click at [569, 467] on label "The battery emits hydrogen gas which could ignite" at bounding box center [888, 464] width 656 height 24
click at [569, 467] on input "The battery emits hydrogen gas which could ignite" at bounding box center [571, 463] width 11 height 11
radio input "true"
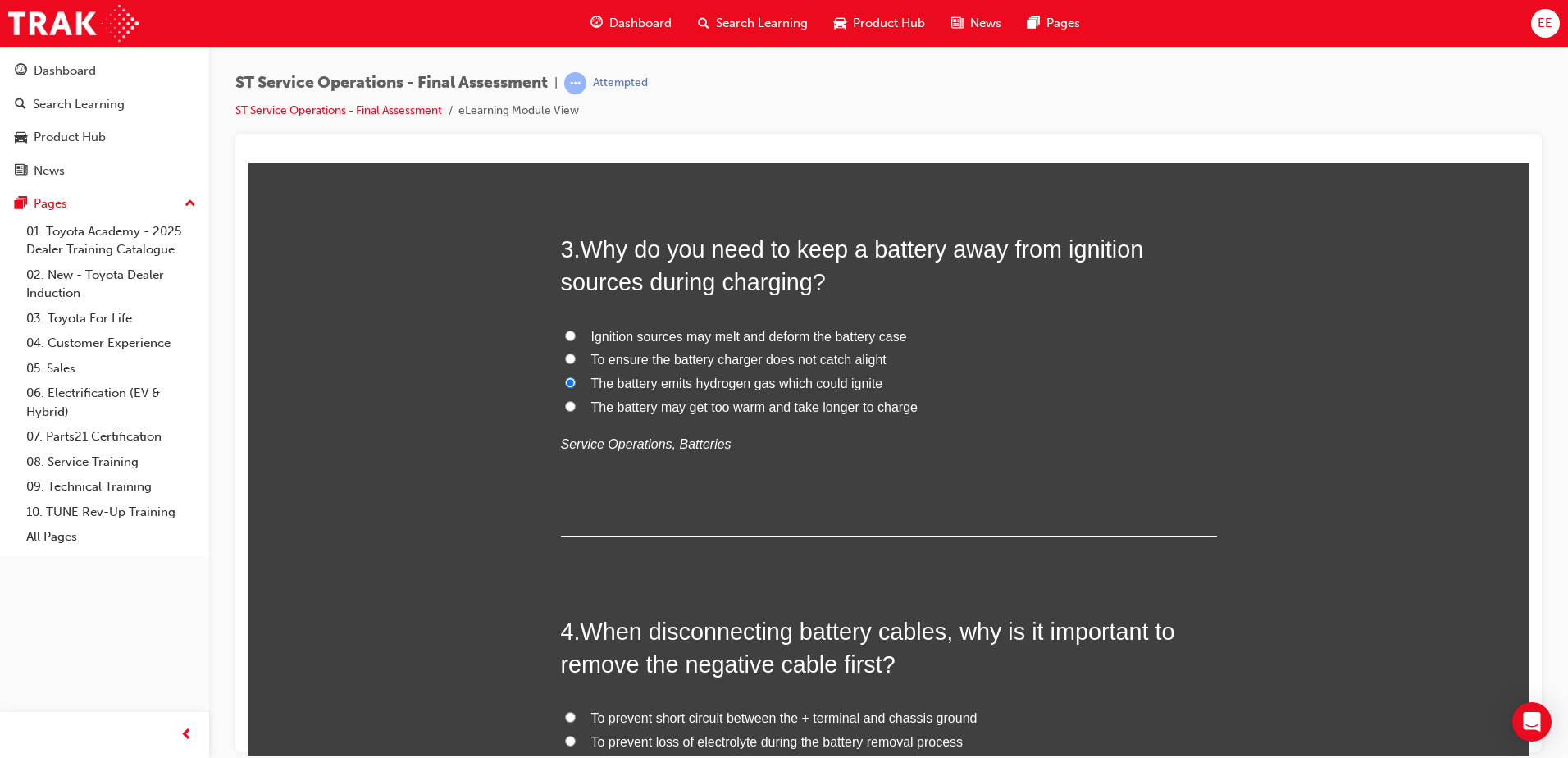
scroll to position [902, 0]
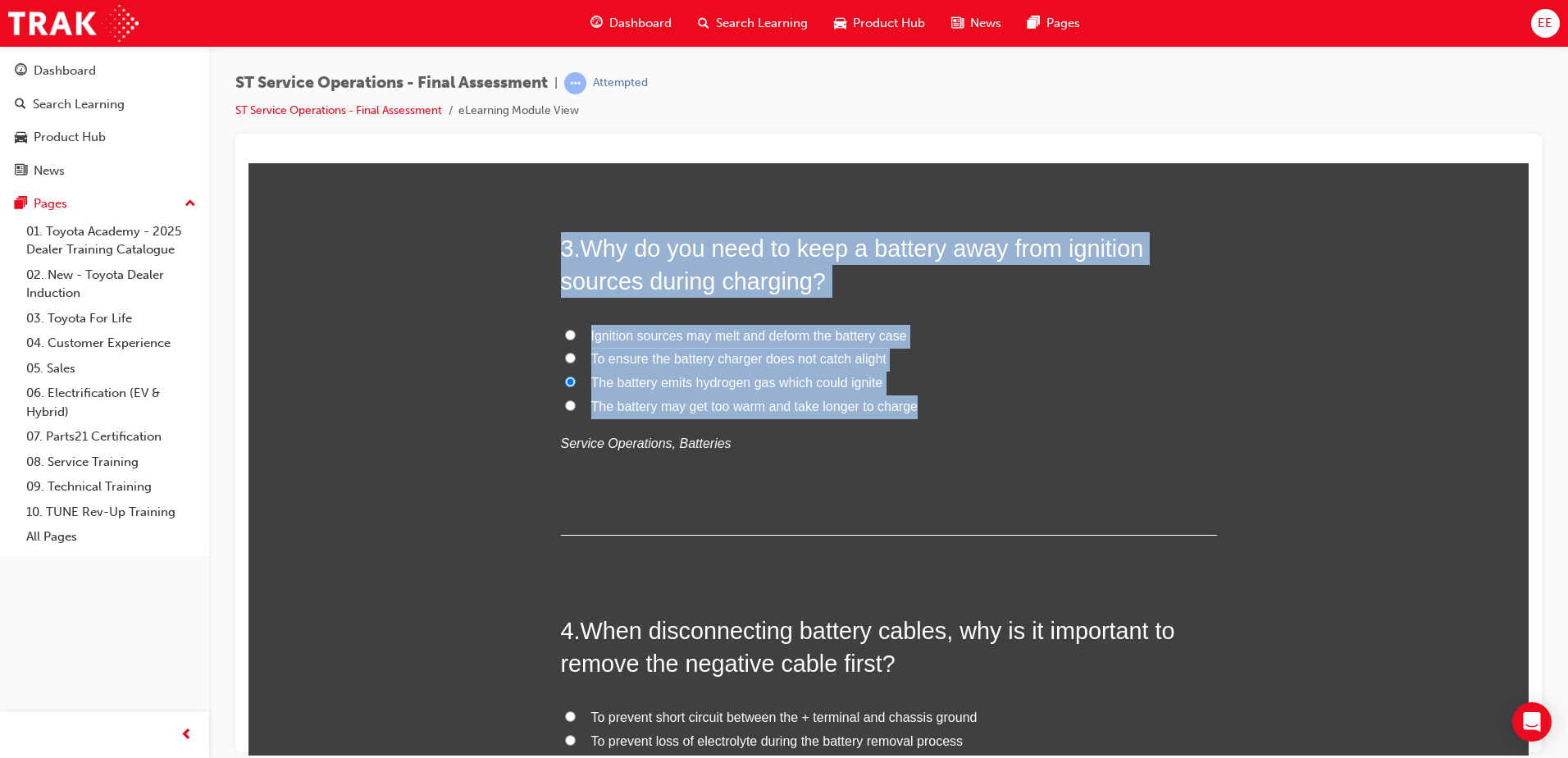
drag, startPoint x: 949, startPoint y: 408, endPoint x: 528, endPoint y: 227, distance: 458.3
copy div "3 . Why do you need to keep a battery away from ignition sources during chargin…"
click at [976, 382] on label "The battery emits hydrogen gas which could ignite" at bounding box center [888, 382] width 656 height 24
click at [576, 382] on input "The battery emits hydrogen gas which could ignite" at bounding box center [571, 381] width 11 height 11
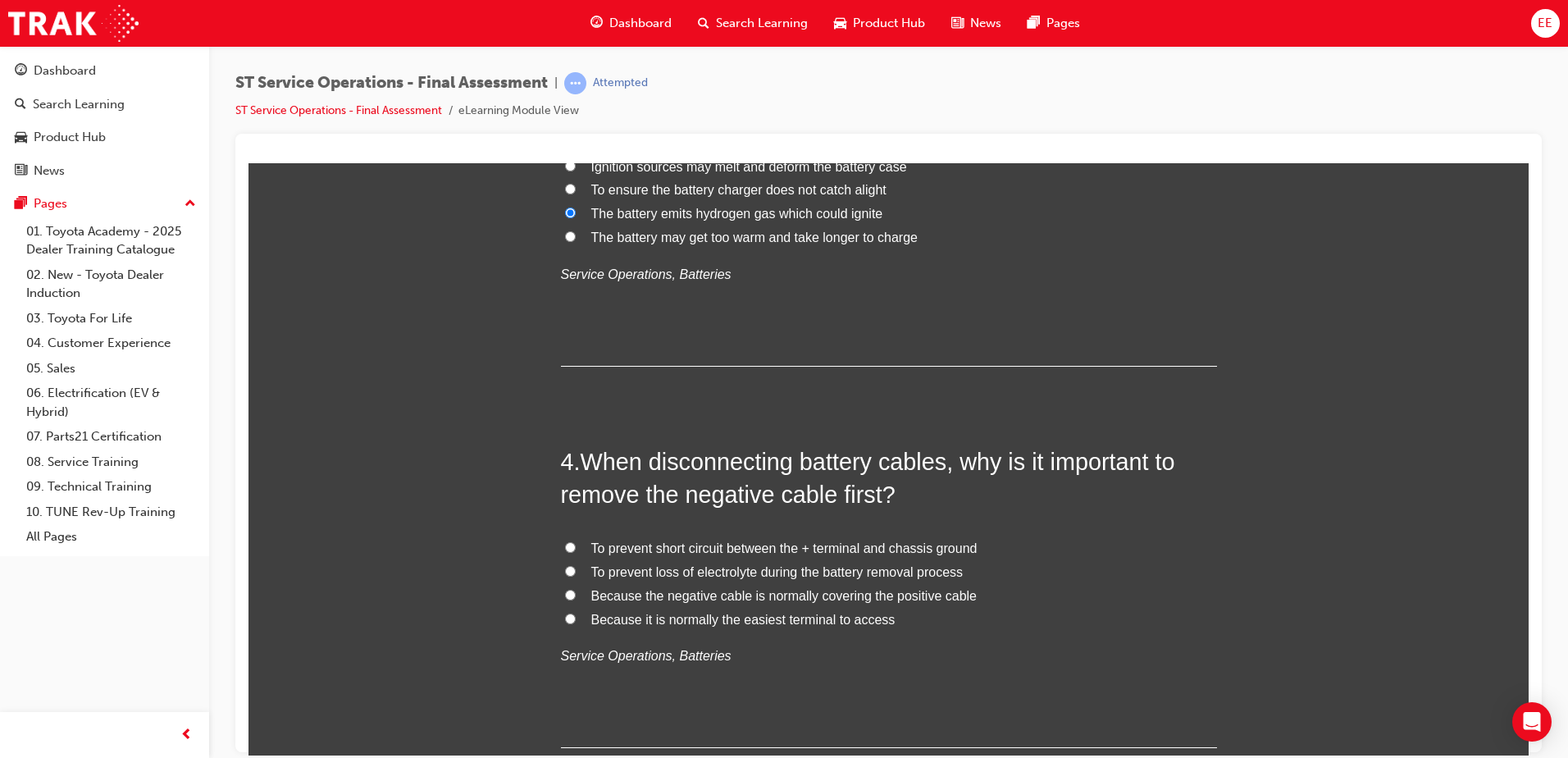
scroll to position [1147, 0]
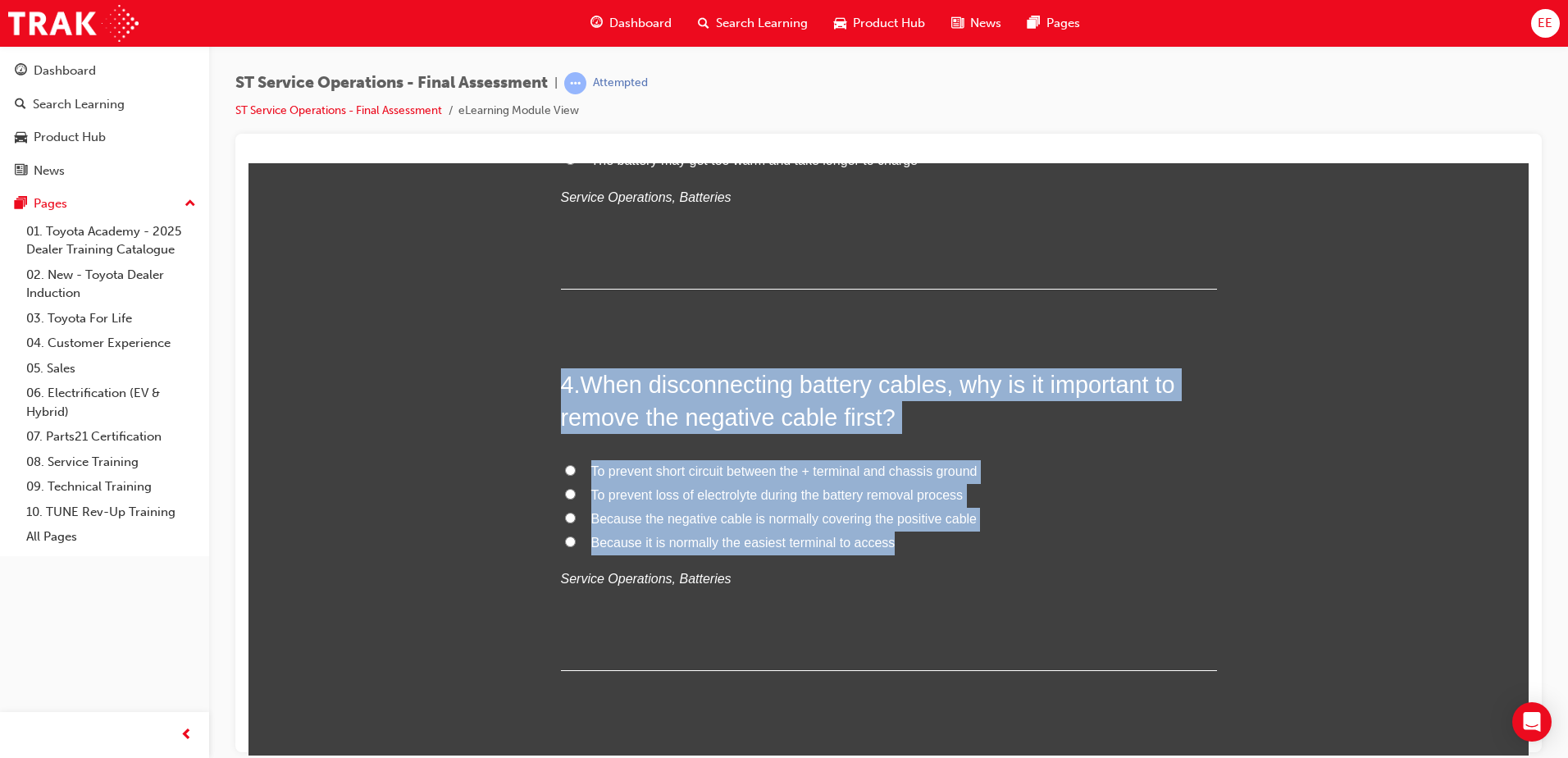
drag, startPoint x: 975, startPoint y: 536, endPoint x: 524, endPoint y: 373, distance: 479.6
copy div "4 . When disconnecting battery cables, why is it important to remove the negati…"
click at [1072, 468] on label "To prevent short circuit between the + terminal and chassis ground" at bounding box center [888, 471] width 656 height 24
click at [576, 468] on input "To prevent short circuit between the + terminal and chassis ground" at bounding box center [571, 470] width 11 height 11
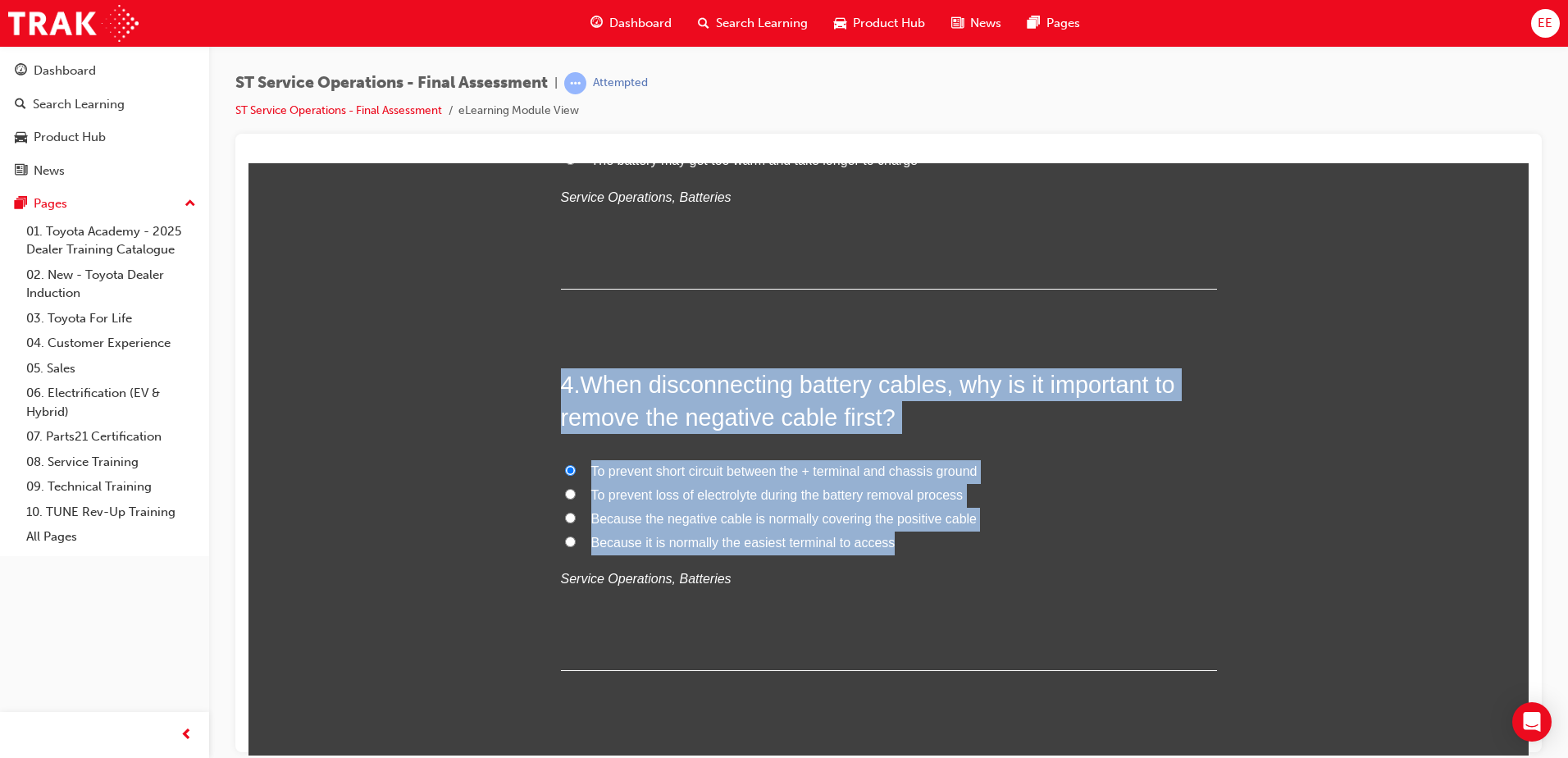
radio input "true"
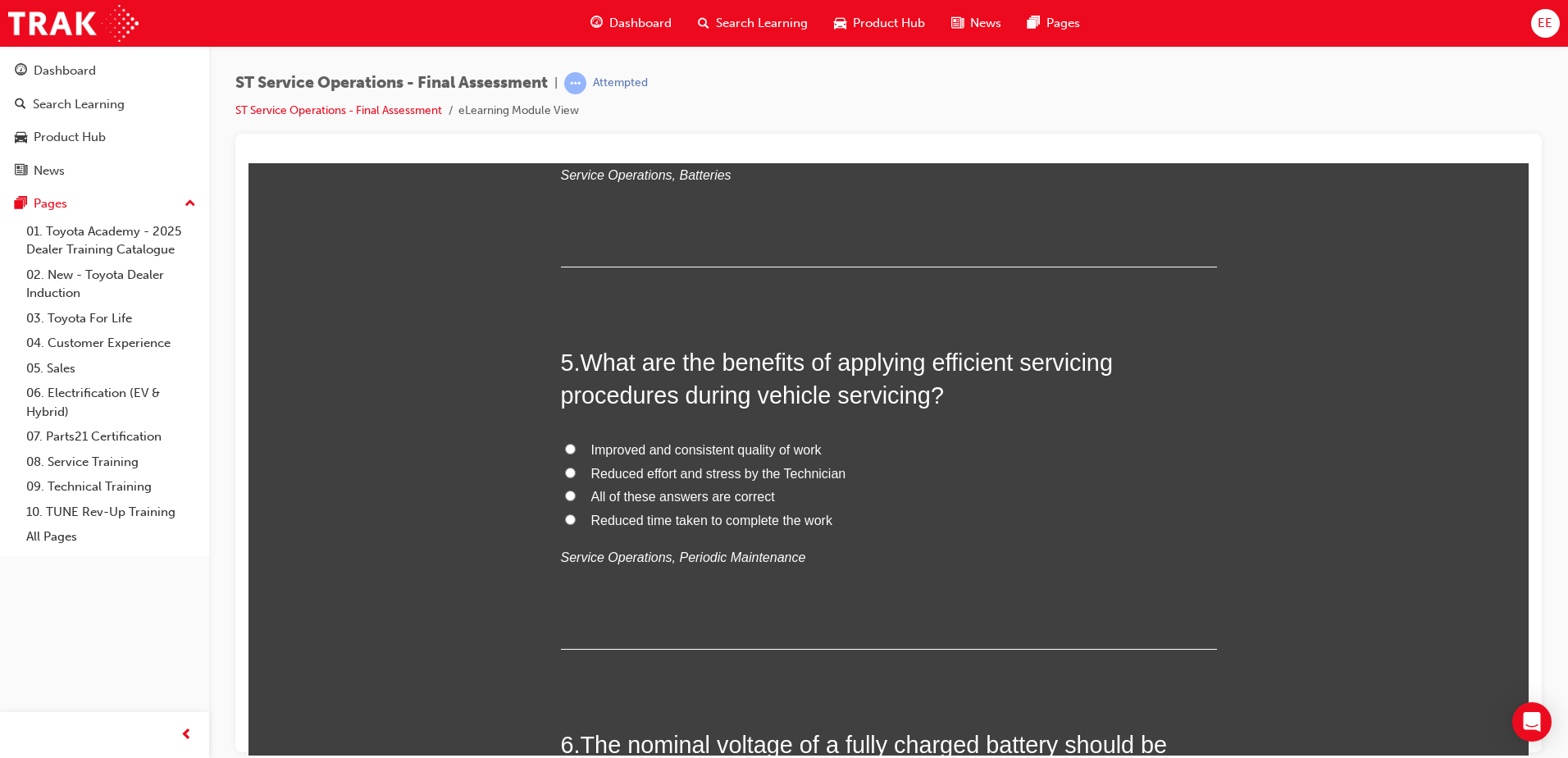
scroll to position [1558, 0]
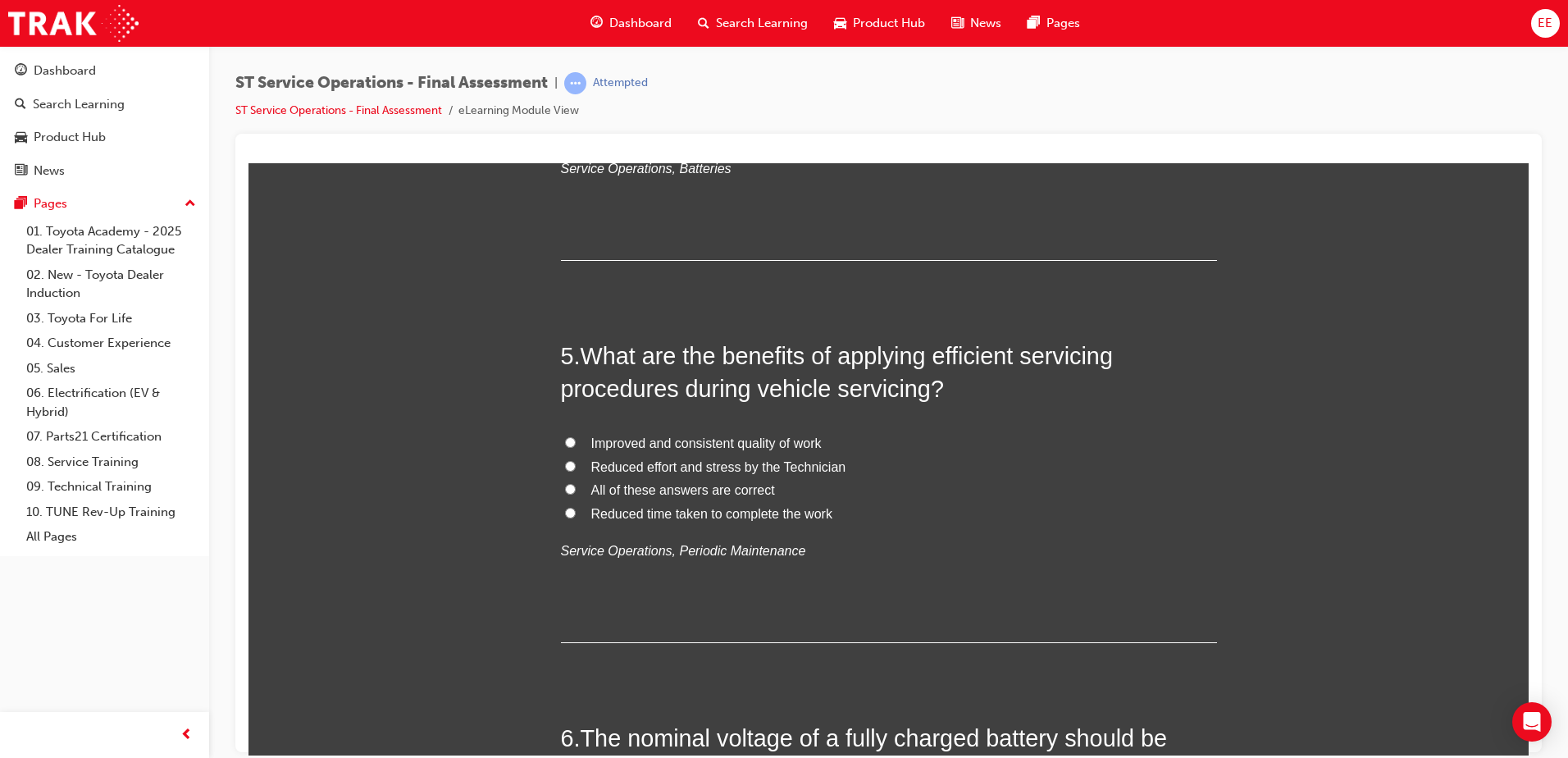
click at [735, 492] on span "All of these answers are correct" at bounding box center [683, 489] width 184 height 14
click at [576, 492] on input "All of these answers are correct" at bounding box center [571, 489] width 11 height 11
radio input "true"
click at [996, 562] on div "5 . What are the benefits of applying efficient servicing procedures during veh…" at bounding box center [888, 490] width 656 height 303
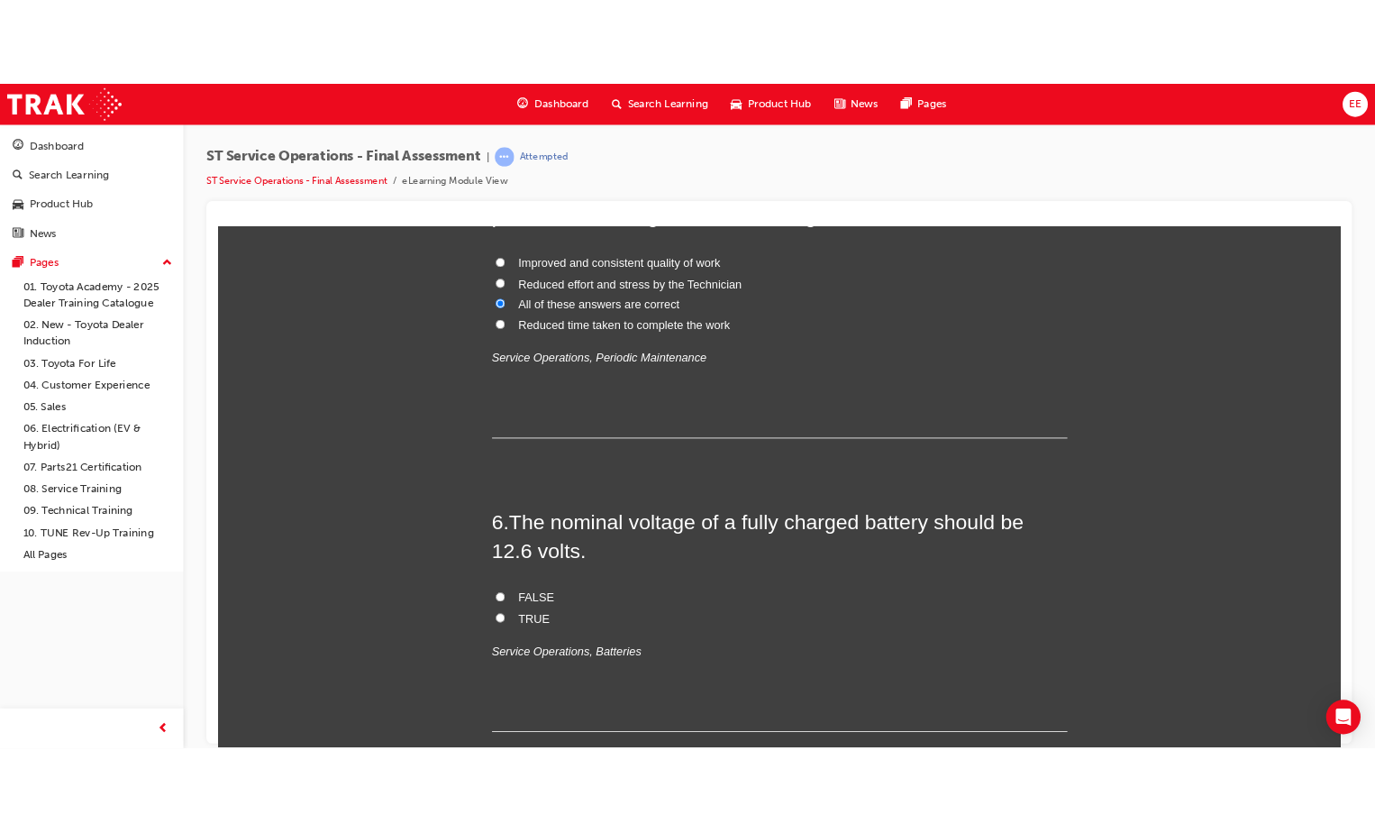
scroll to position [1982, 0]
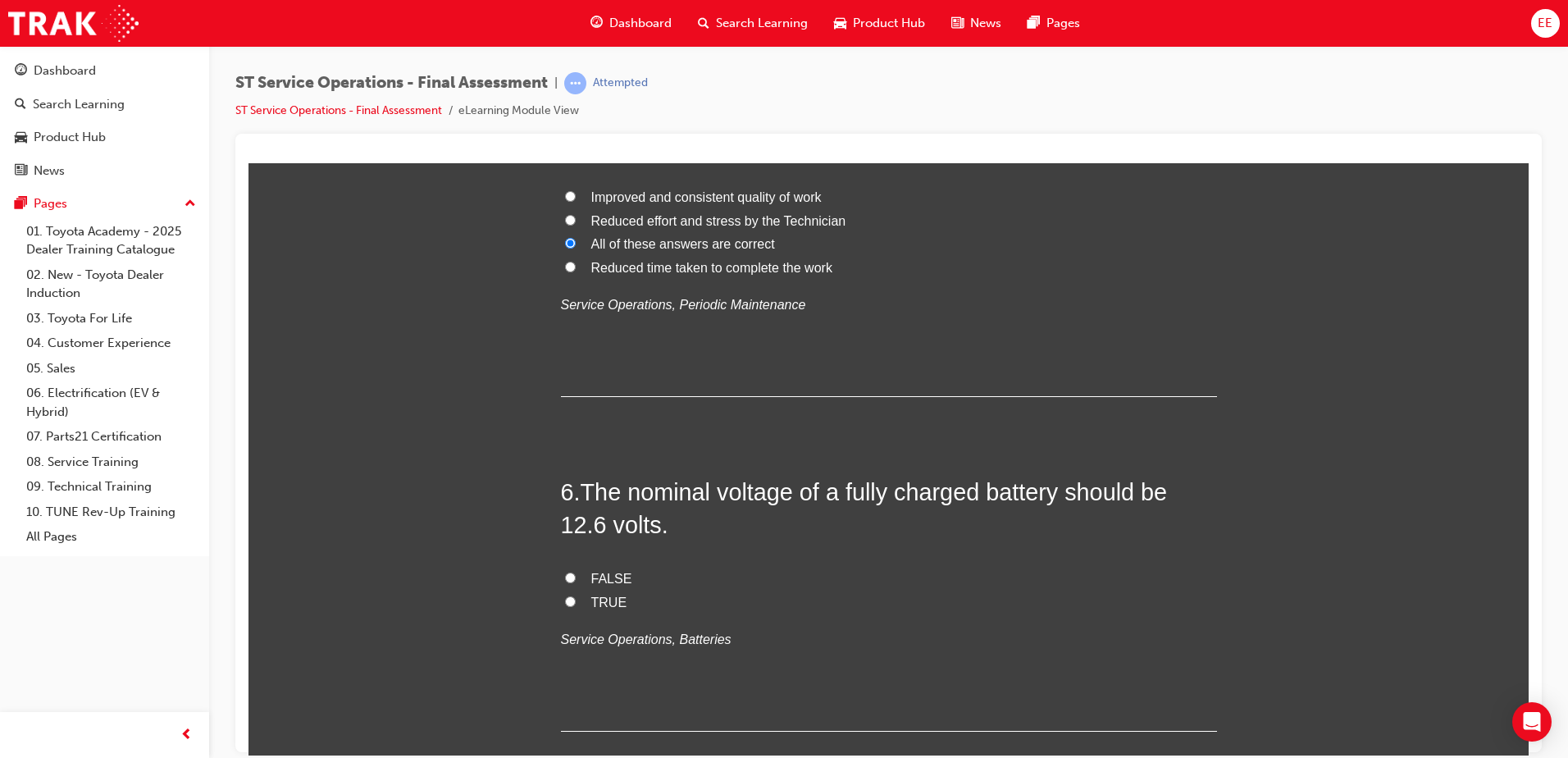
click at [565, 603] on input "TRUE" at bounding box center [571, 601] width 11 height 11
radio input "true"
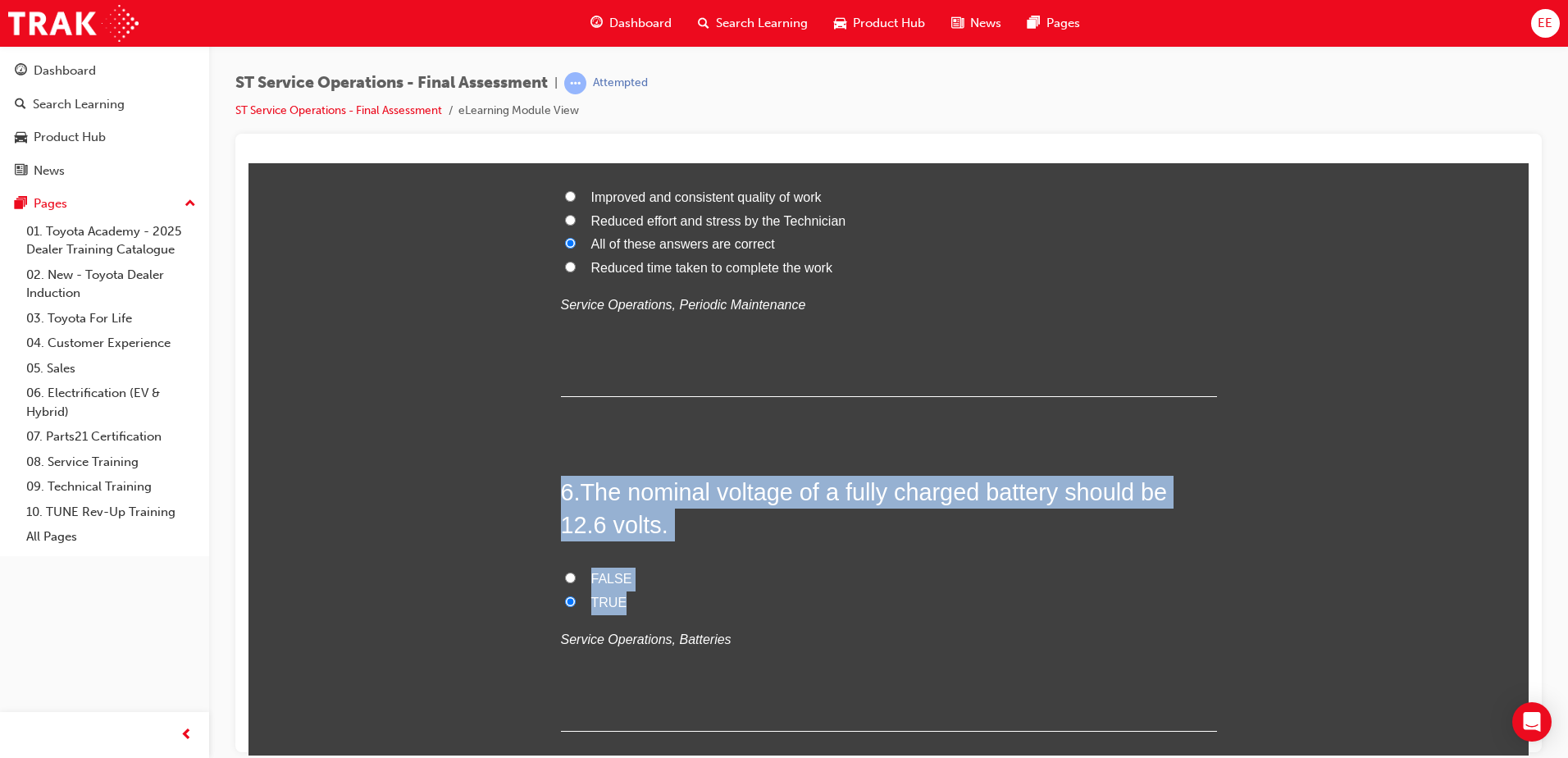
drag, startPoint x: 792, startPoint y: 590, endPoint x: 558, endPoint y: 448, distance: 273.7
copy div "6 . The nominal voltage of a fully charged battery should be 12.6 volts. FALSE …"
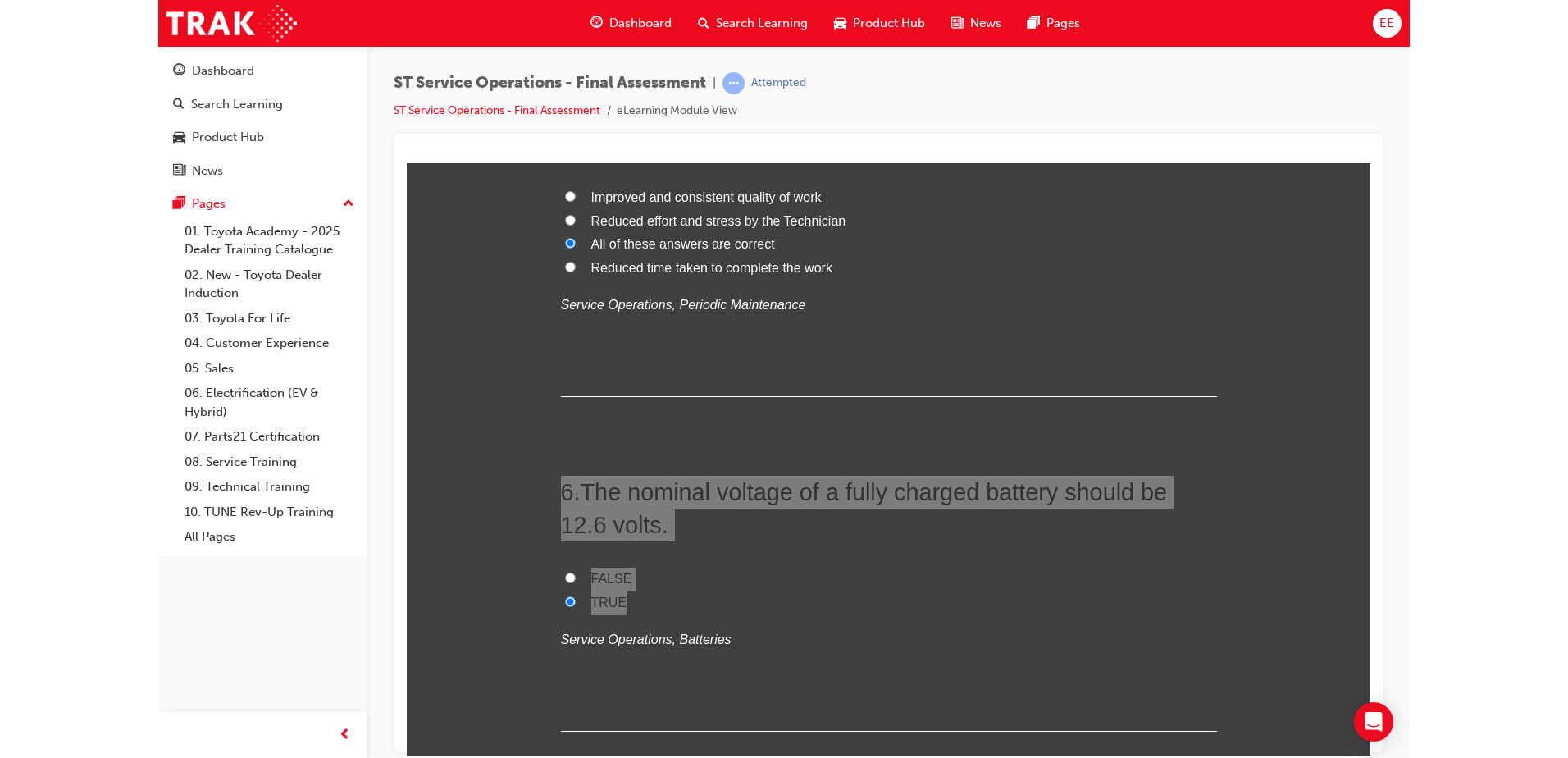
scroll to position [1640, 0]
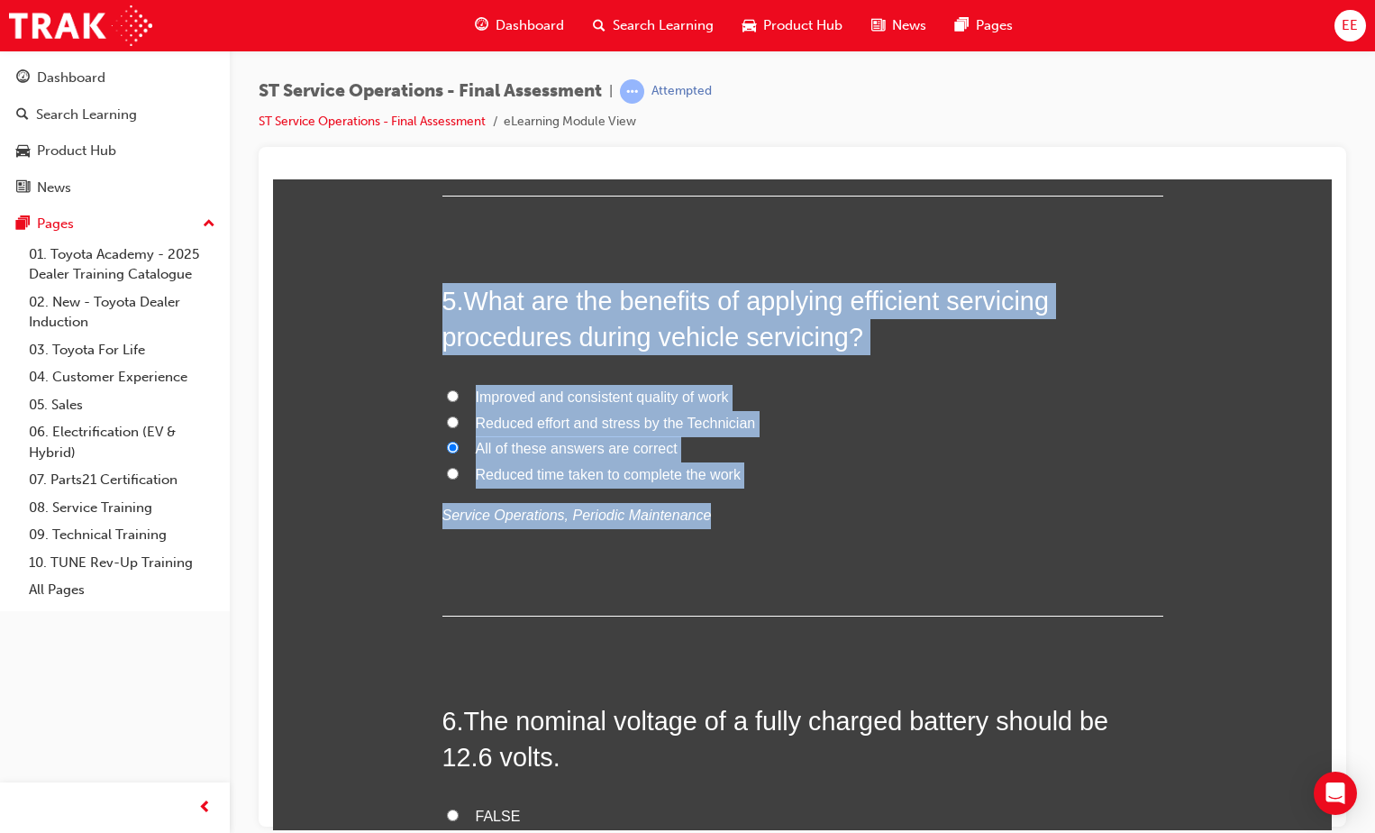
drag, startPoint x: 806, startPoint y: 496, endPoint x: 355, endPoint y: 297, distance: 493.4
copy div "5 . What are the benefits of applying efficient servicing procedures during veh…"
click at [881, 444] on label "All of these answers are correct" at bounding box center [802, 448] width 721 height 26
click at [459, 444] on input "All of these answers are correct" at bounding box center [453, 447] width 12 height 12
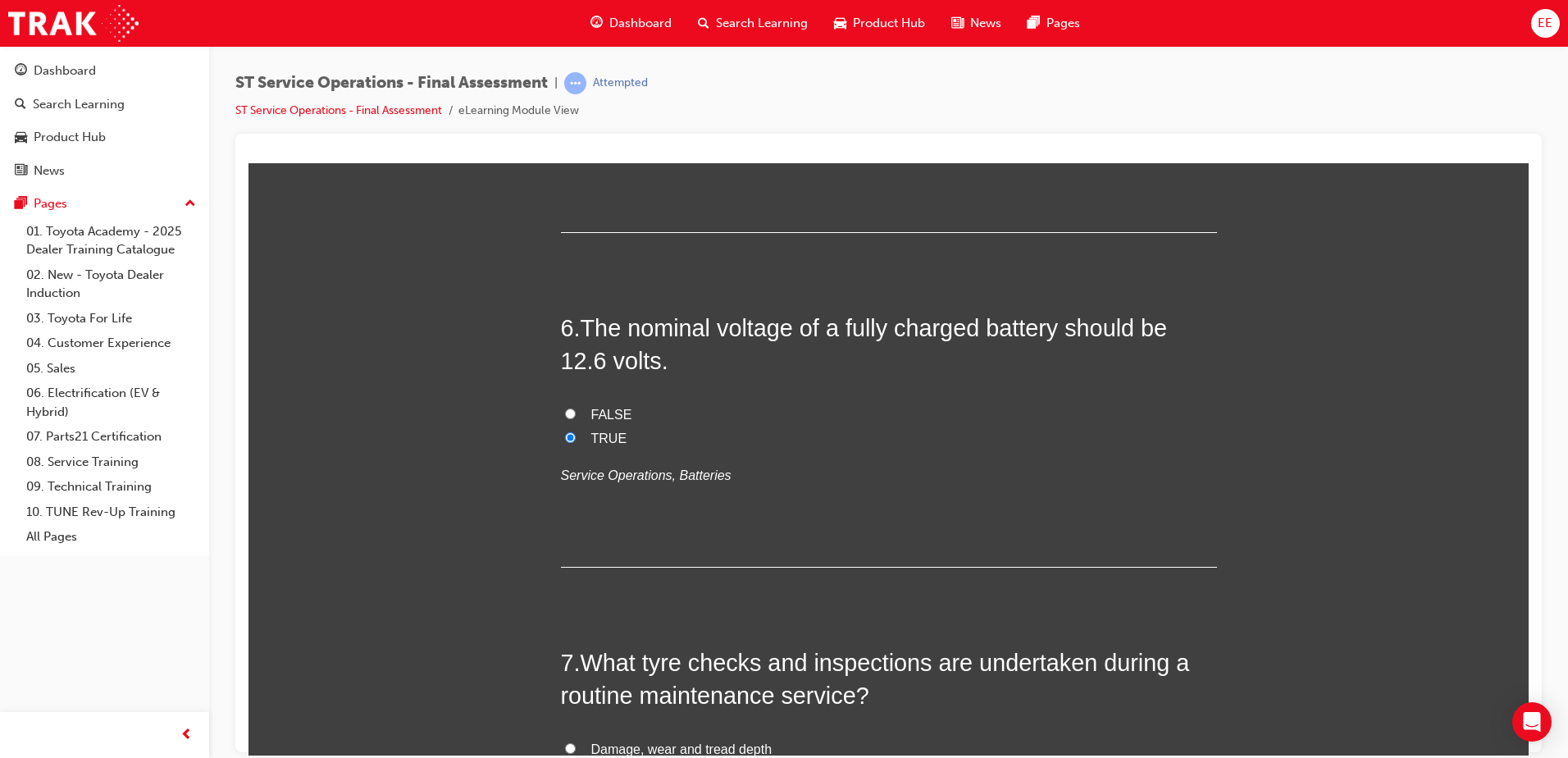
click at [1076, 486] on div "6 . The nominal voltage of a fully charged battery should be 12.6 volts. FALSE …" at bounding box center [888, 438] width 656 height 256
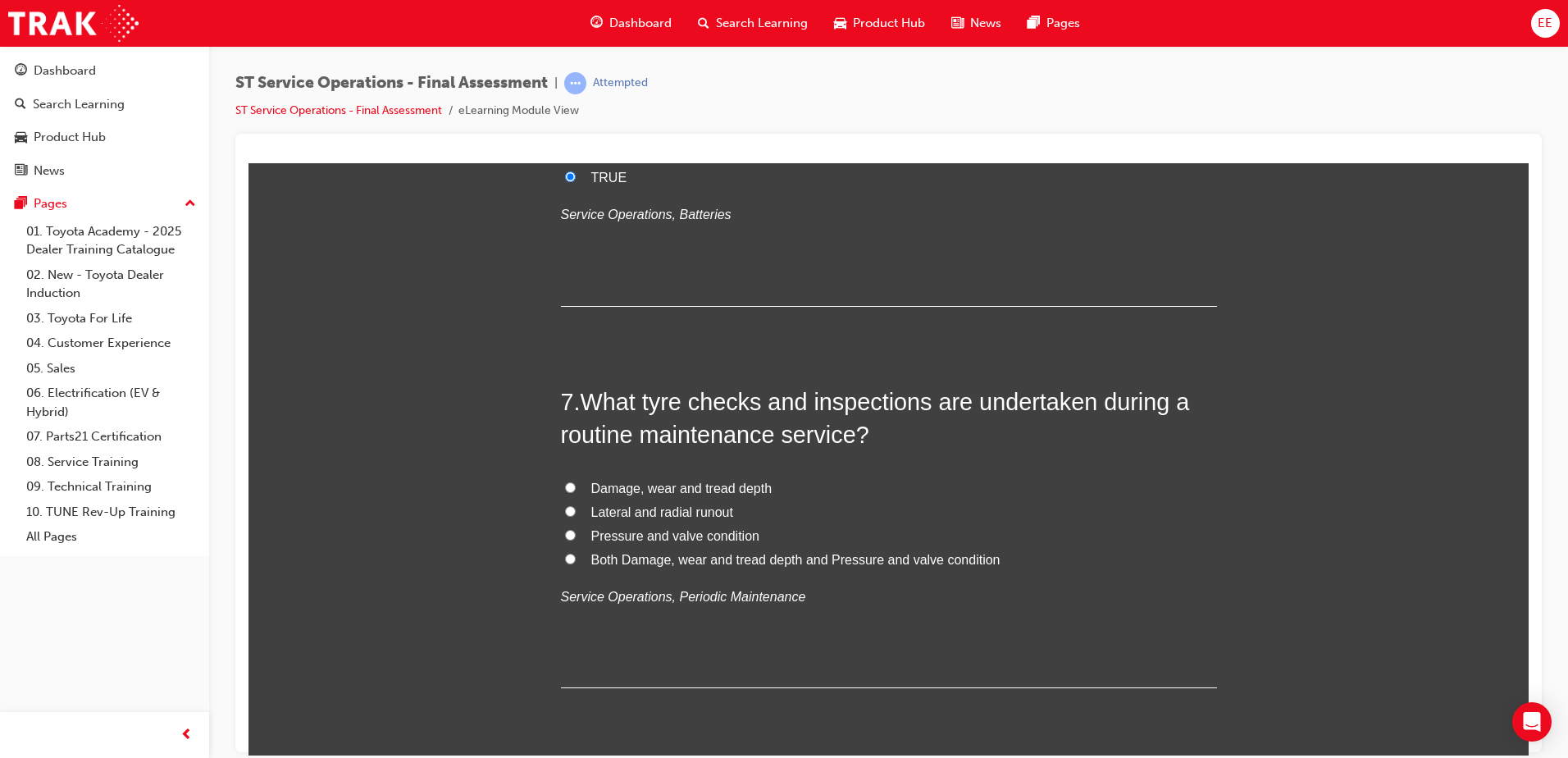
scroll to position [2296, 0]
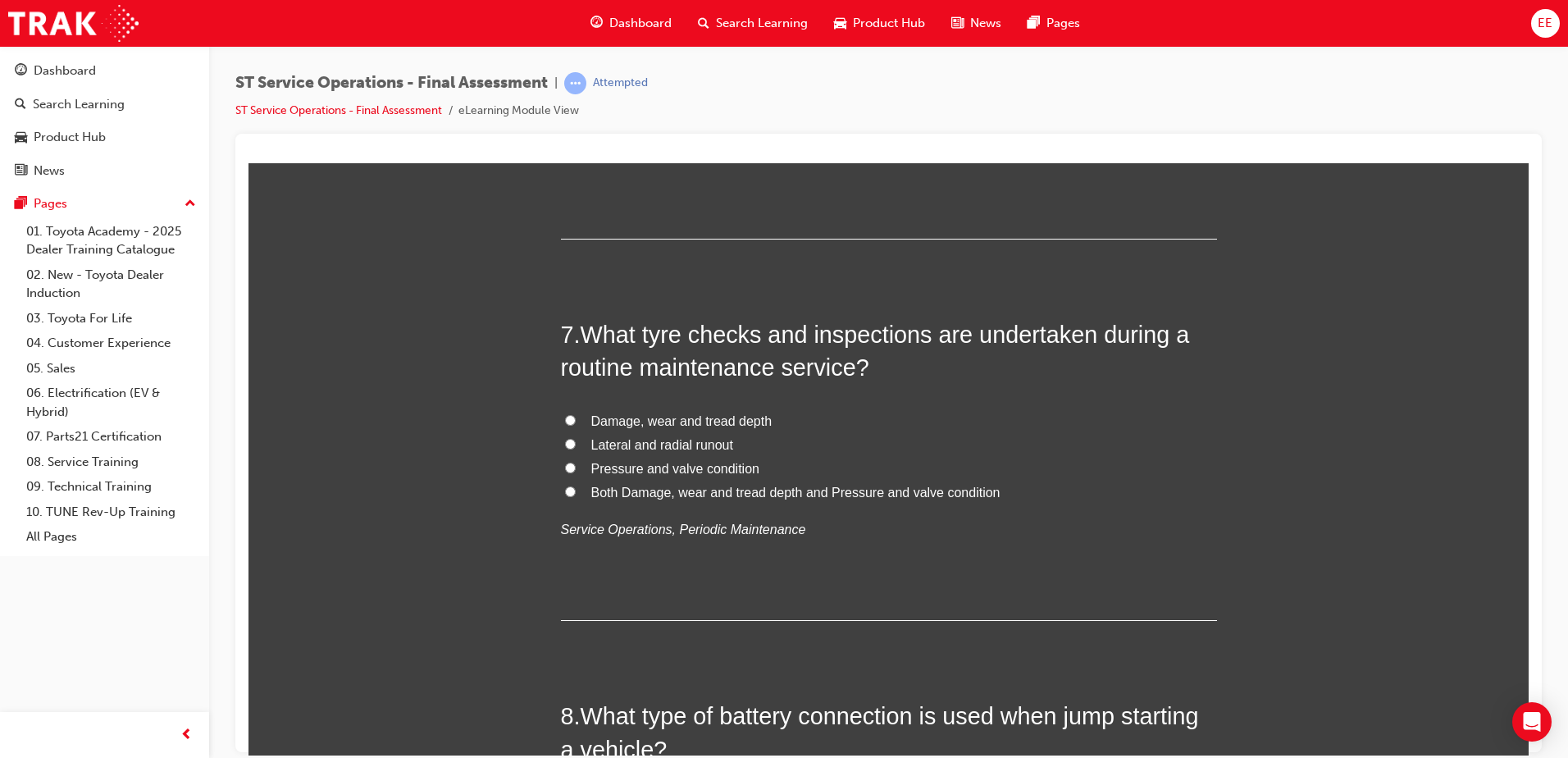
click at [685, 496] on span "Both Damage, wear and tread depth and Pressure and valve condition" at bounding box center [796, 491] width 410 height 14
click at [576, 496] on input "Both Damage, wear and tread depth and Pressure and valve condition" at bounding box center [571, 490] width 11 height 11
radio input "true"
drag, startPoint x: 1073, startPoint y: 502, endPoint x: 569, endPoint y: 328, distance: 533.2
click at [569, 331] on div "7 . What tyre checks and inspections are undertaken during a routine maintenanc…" at bounding box center [888, 469] width 656 height 303
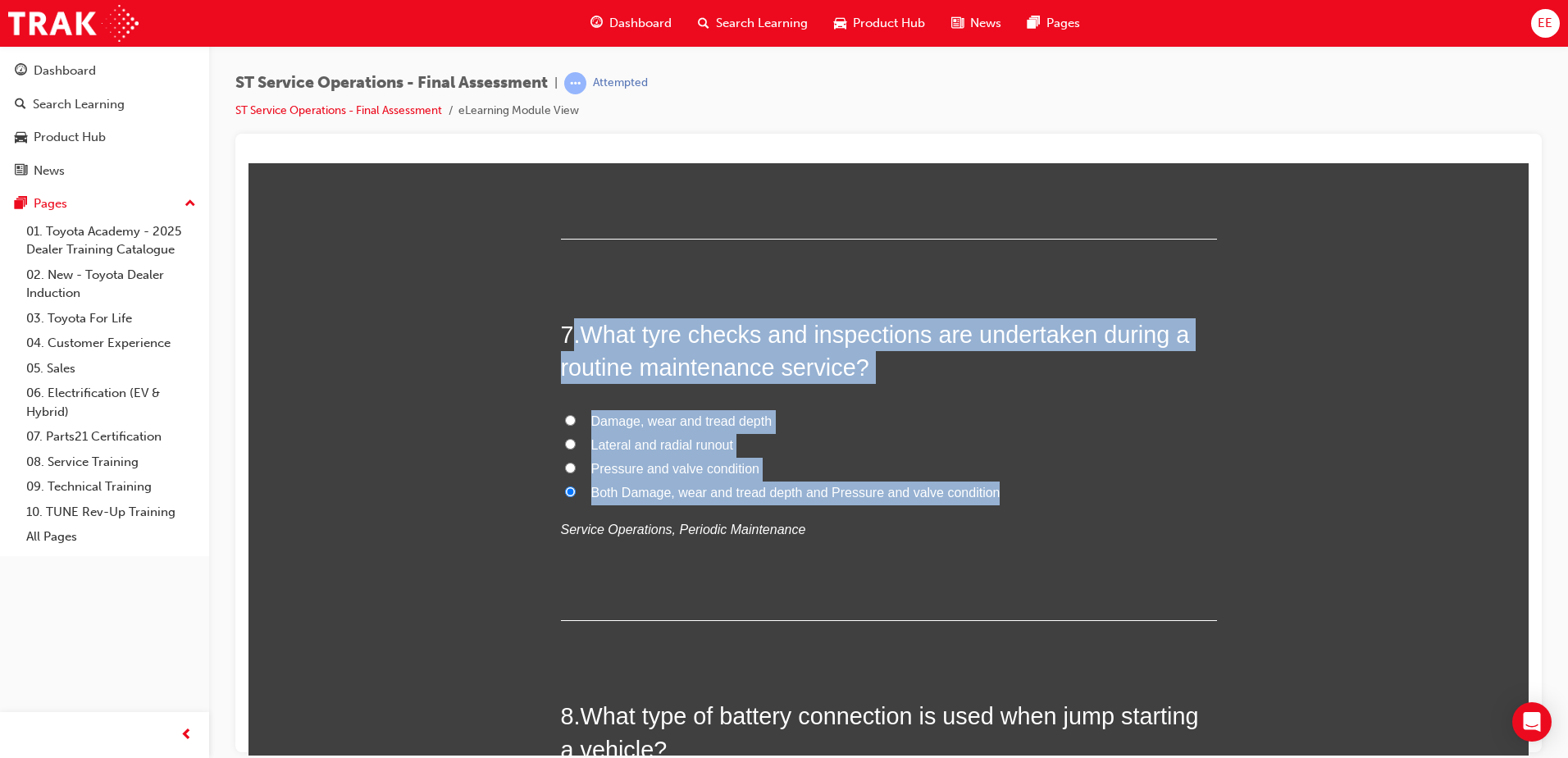
drag, startPoint x: 563, startPoint y: 322, endPoint x: 1156, endPoint y: 498, distance: 618.6
click at [1156, 498] on div "7 . What tyre checks and inspections are undertaken during a routine maintenanc…" at bounding box center [888, 469] width 656 height 303
copy div ". What tyre checks and inspections are undertaken during a routine maintenance …"
click at [956, 424] on label "Damage, wear and tread depth" at bounding box center [888, 421] width 656 height 24
click at [576, 424] on input "Damage, wear and tread depth" at bounding box center [571, 419] width 11 height 11
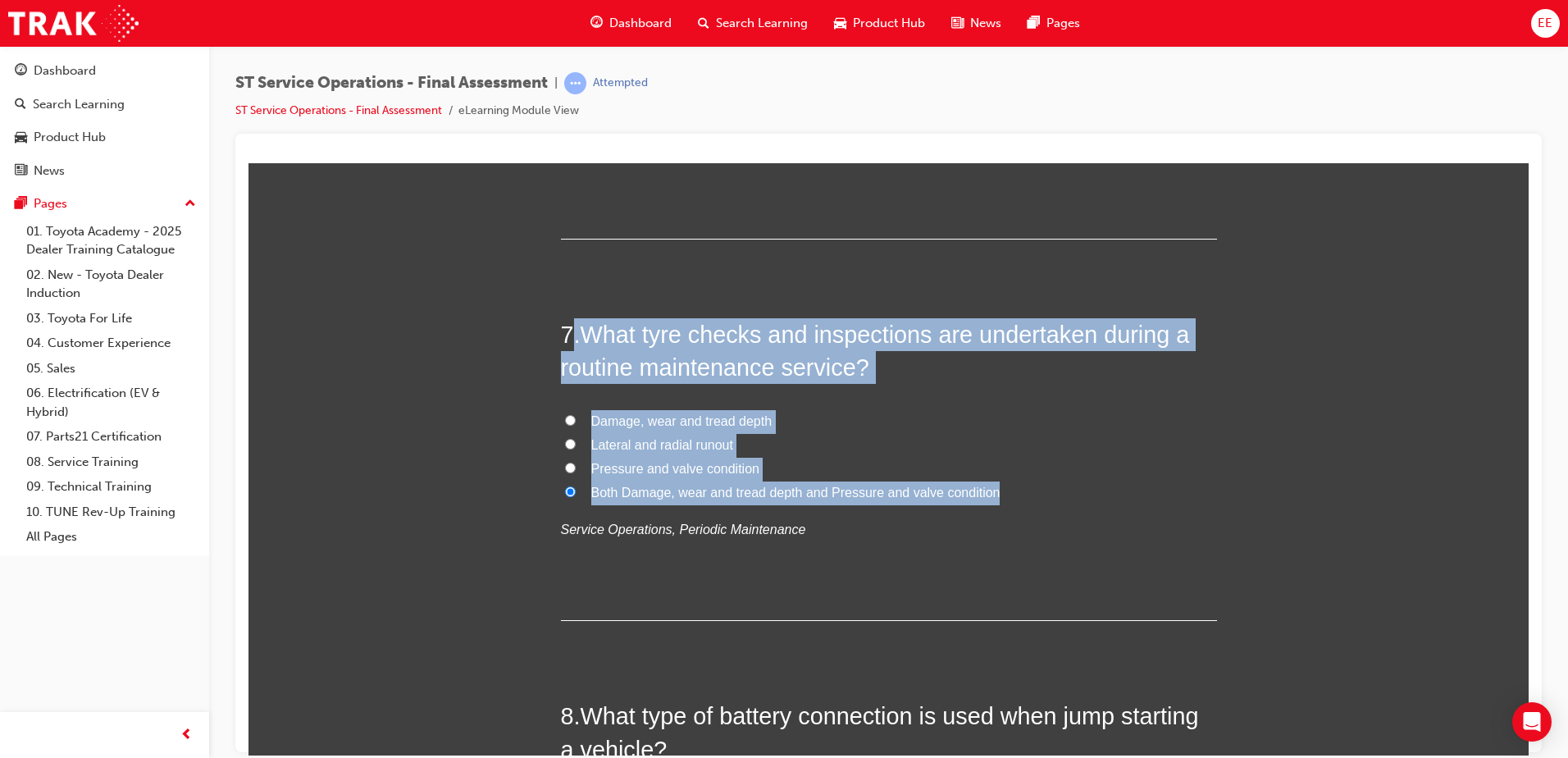
radio input "true"
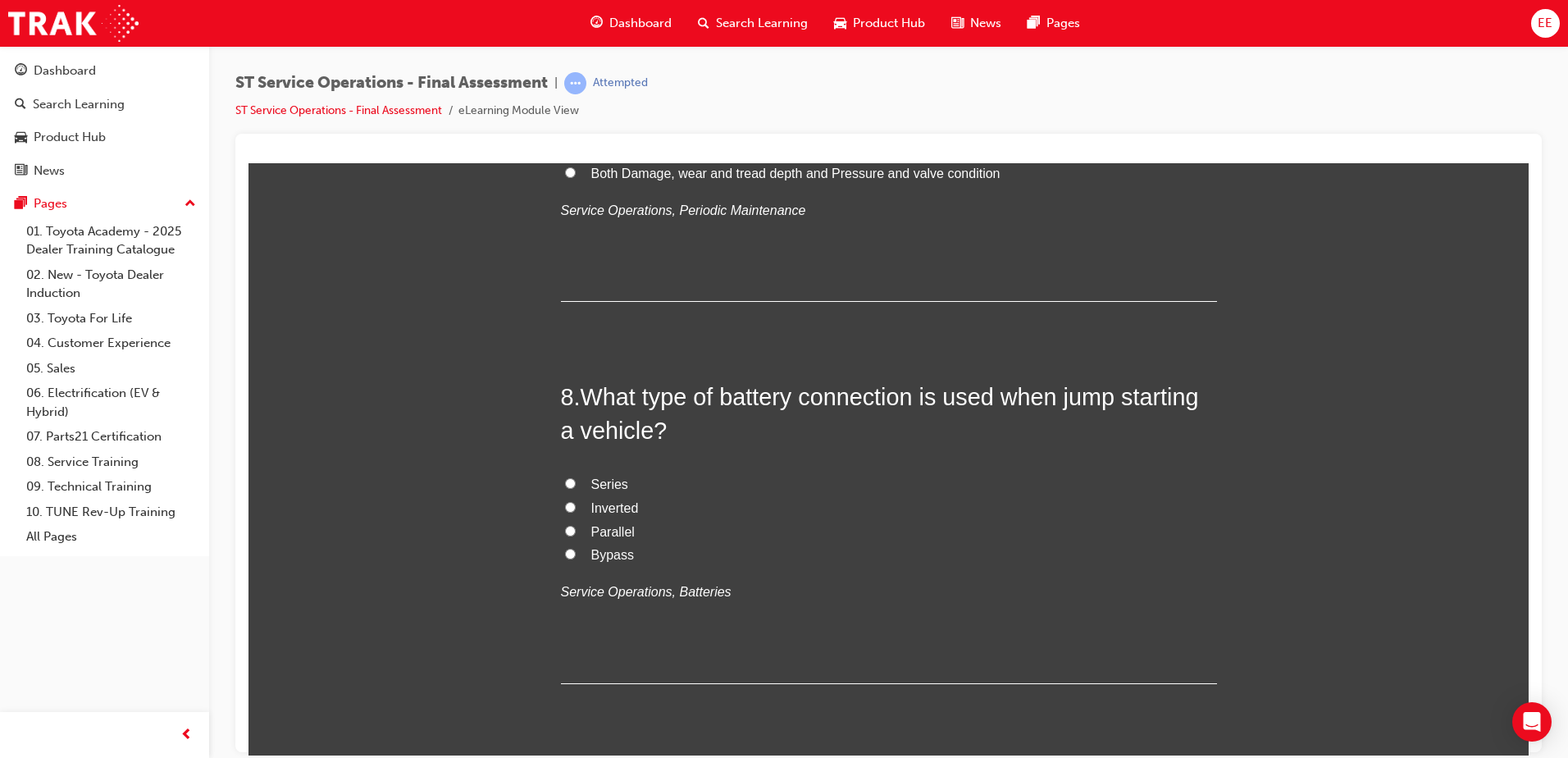
scroll to position [2623, 0]
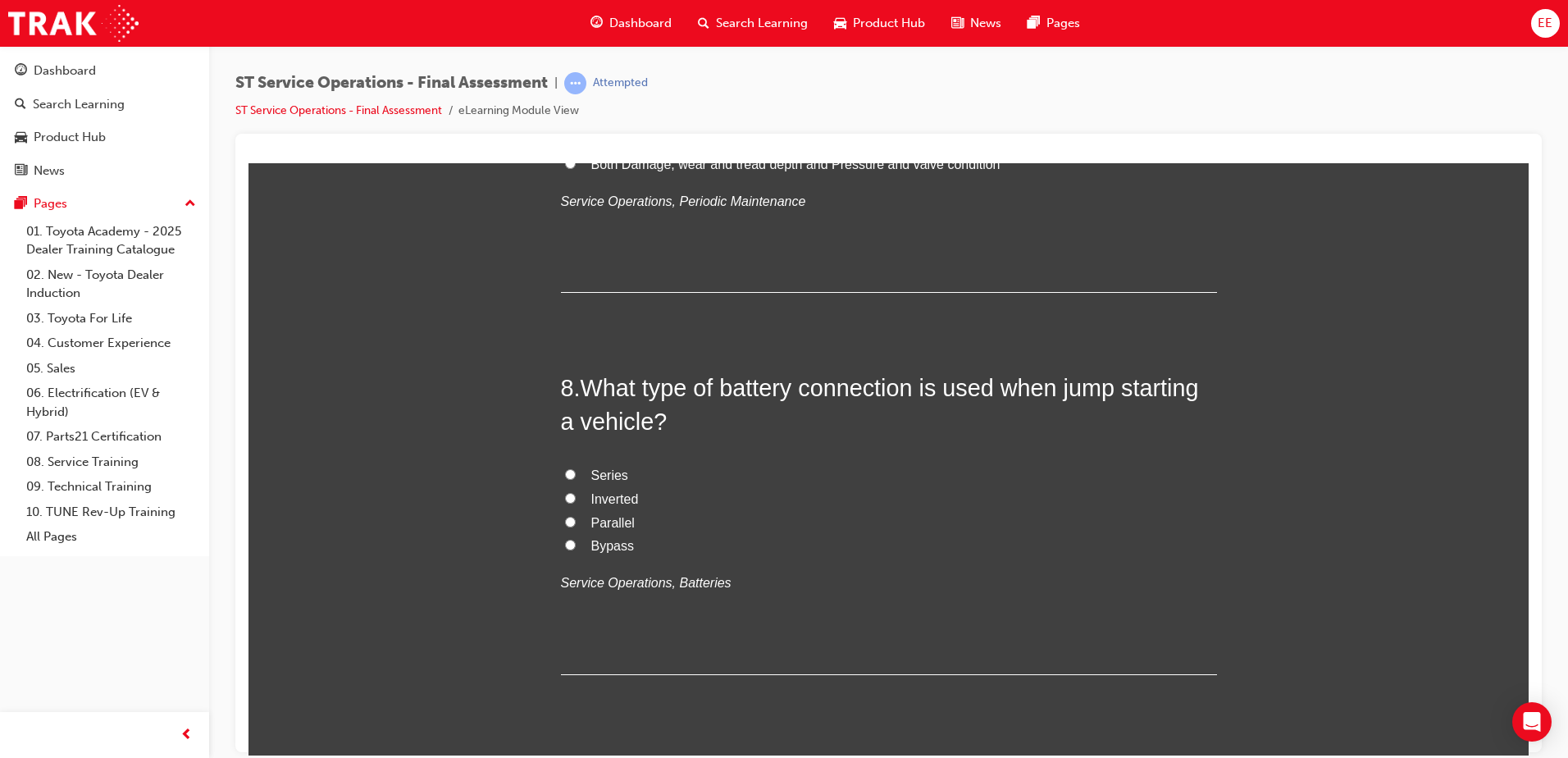
click at [707, 403] on h2 "8 . What type of battery connection is used when jump starting a vehicle?" at bounding box center [888, 403] width 656 height 66
click at [565, 476] on input "Series" at bounding box center [571, 474] width 11 height 11
radio input "true"
click at [877, 426] on h2 "8 . What type of battery connection is used when jump starting a vehicle?" at bounding box center [888, 403] width 656 height 66
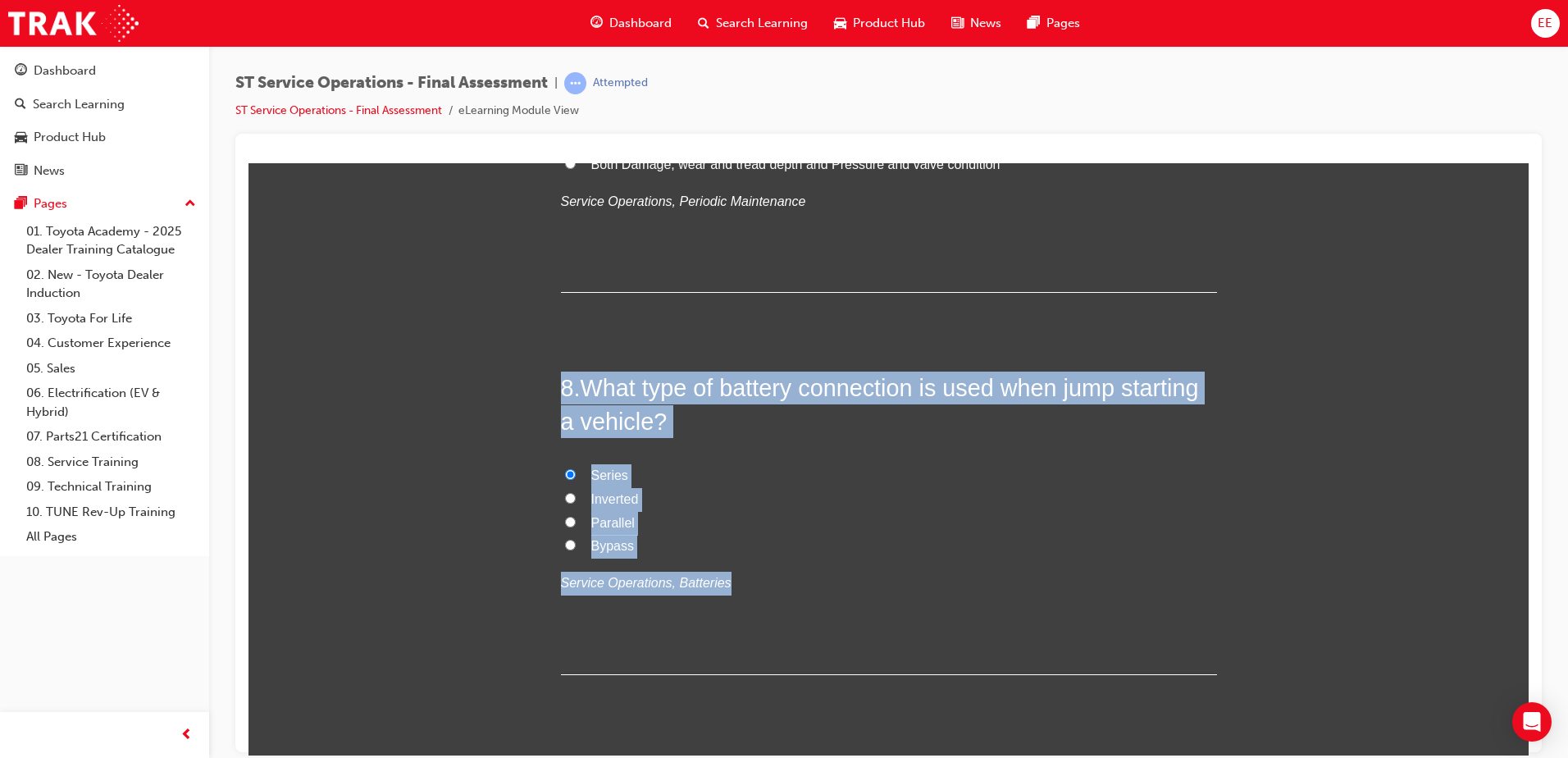
drag, startPoint x: 819, startPoint y: 588, endPoint x: 509, endPoint y: 296, distance: 425.9
copy div "8 . What type of battery connection is used when jump starting a vehicle? Serie…"
click at [581, 519] on label "Parallel" at bounding box center [888, 522] width 656 height 24
click at [576, 519] on input "Parallel" at bounding box center [571, 521] width 11 height 11
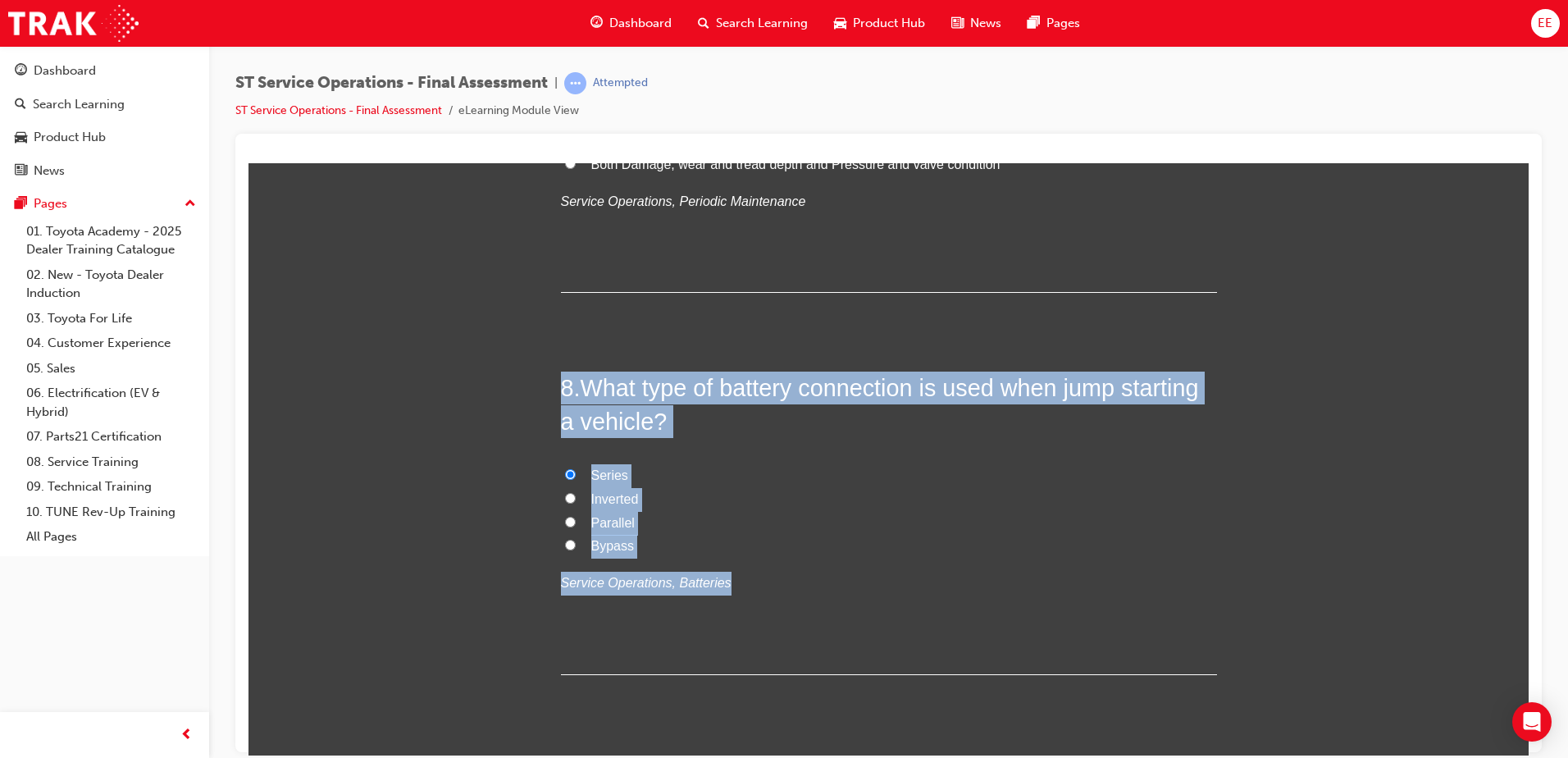
radio input "true"
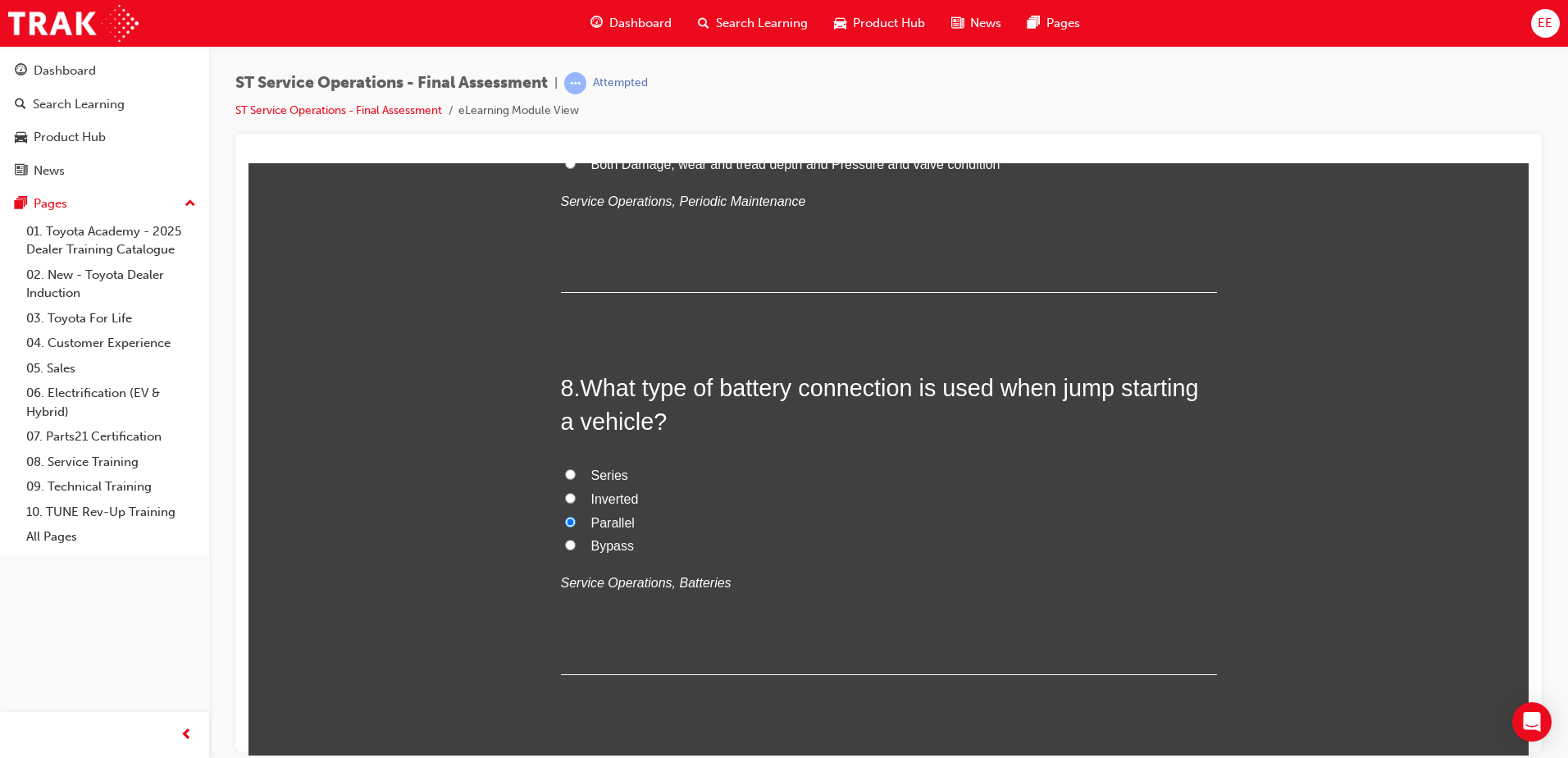
click at [815, 541] on label "Bypass" at bounding box center [888, 546] width 656 height 24
click at [576, 541] on input "Bypass" at bounding box center [571, 544] width 11 height 11
radio input "true"
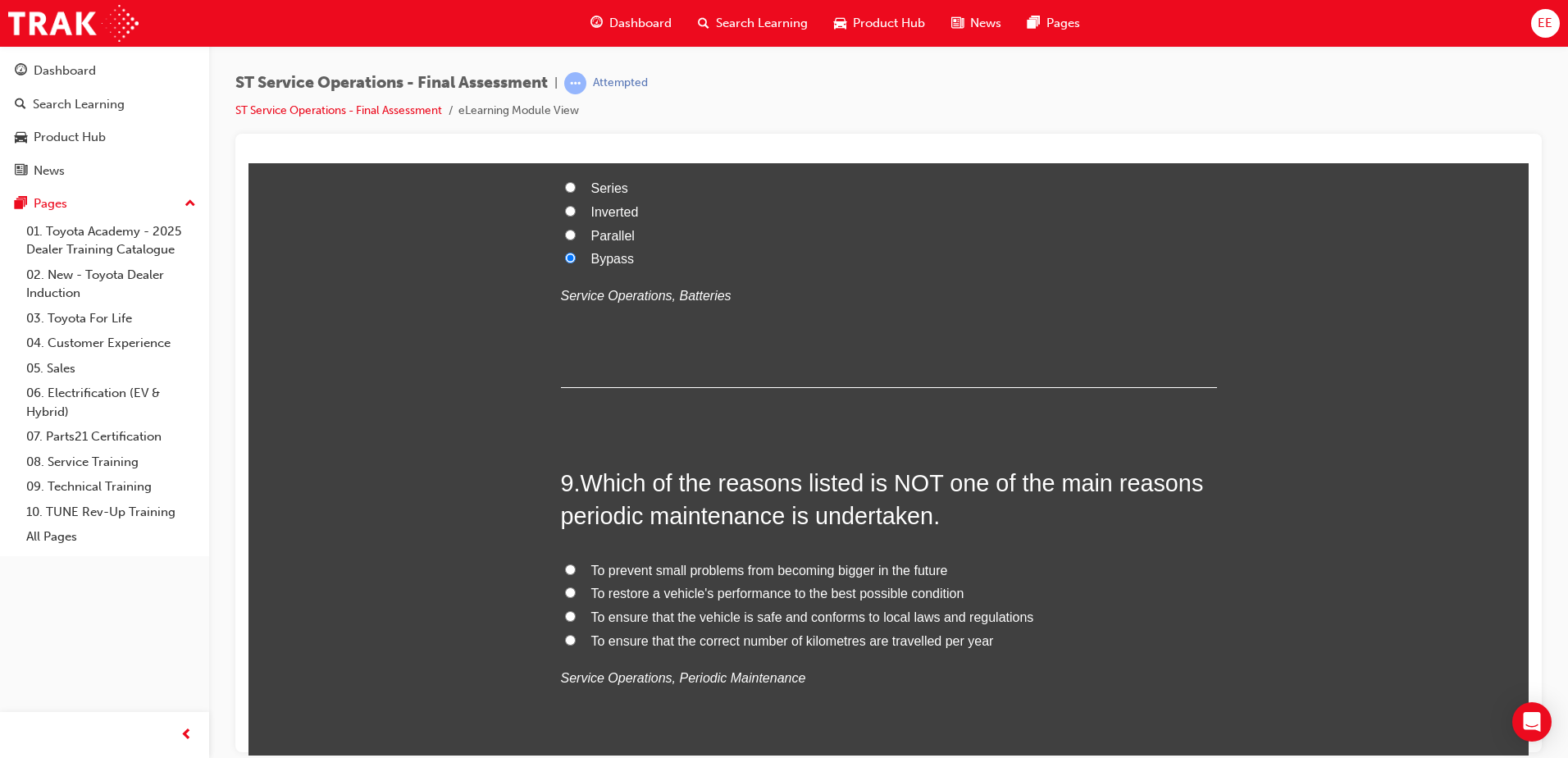
scroll to position [2952, 0]
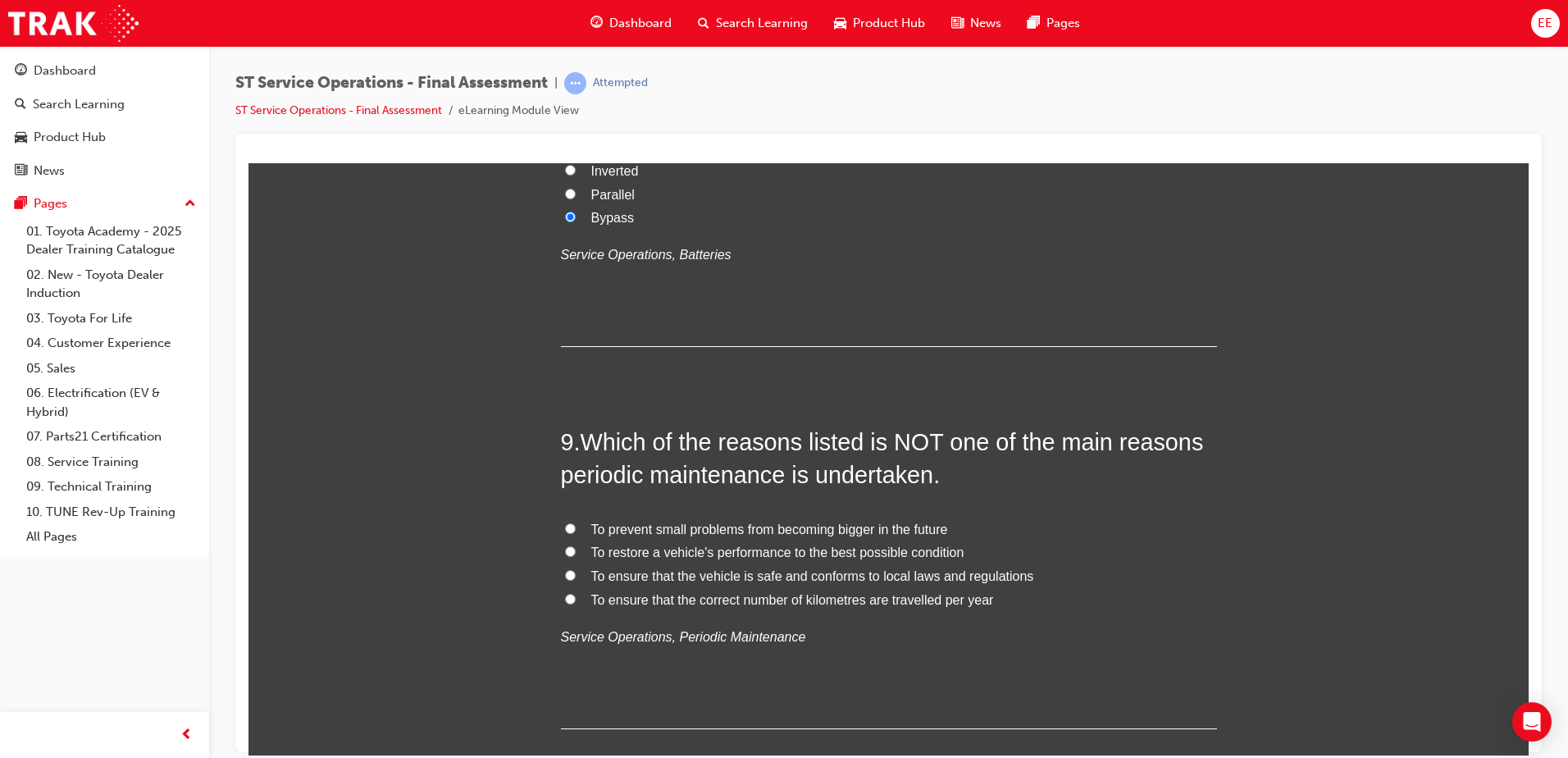
click at [582, 191] on label "Parallel" at bounding box center [888, 195] width 656 height 24
click at [576, 191] on input "Parallel" at bounding box center [571, 193] width 11 height 11
radio input "true"
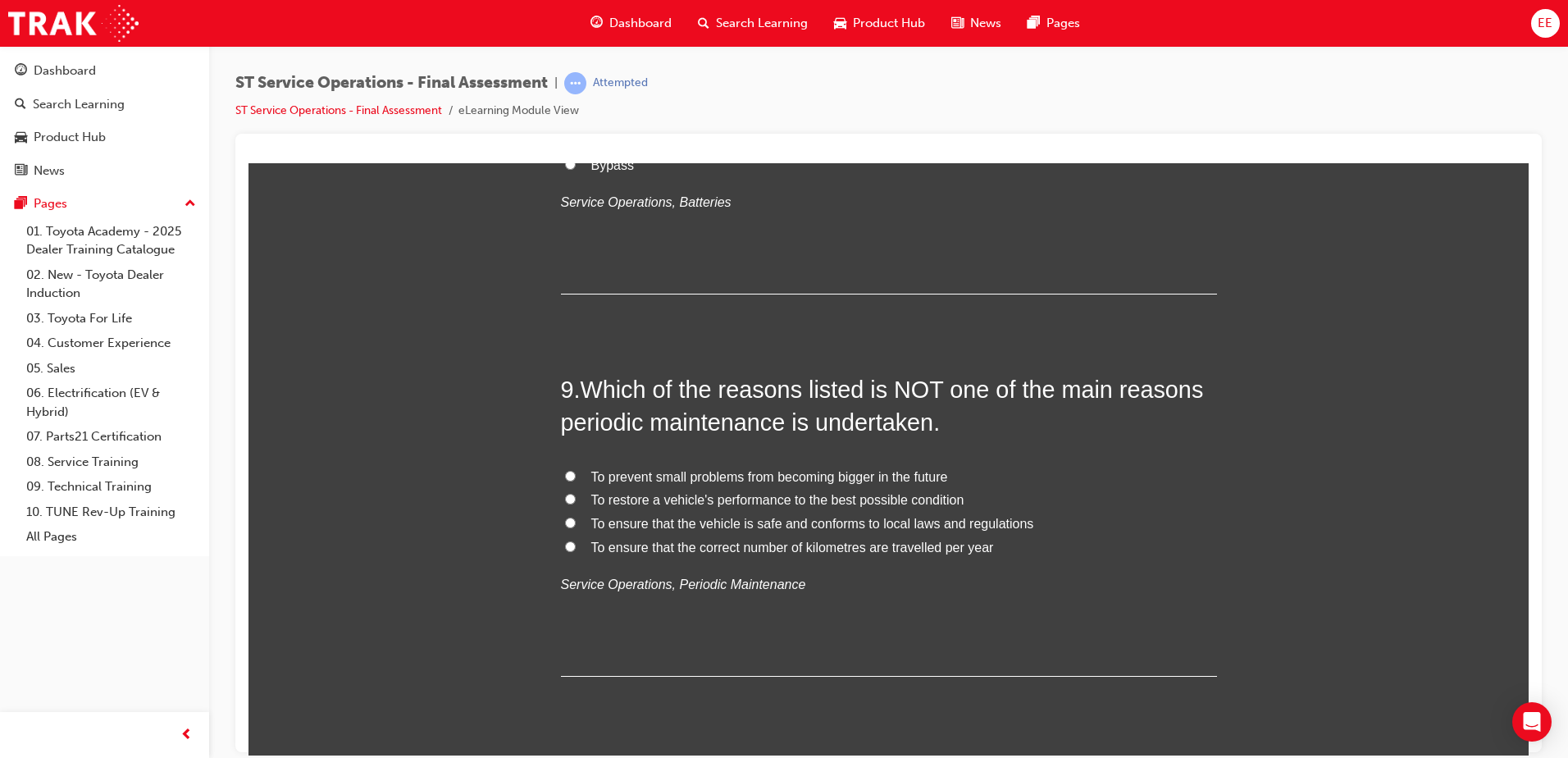
scroll to position [3116, 0]
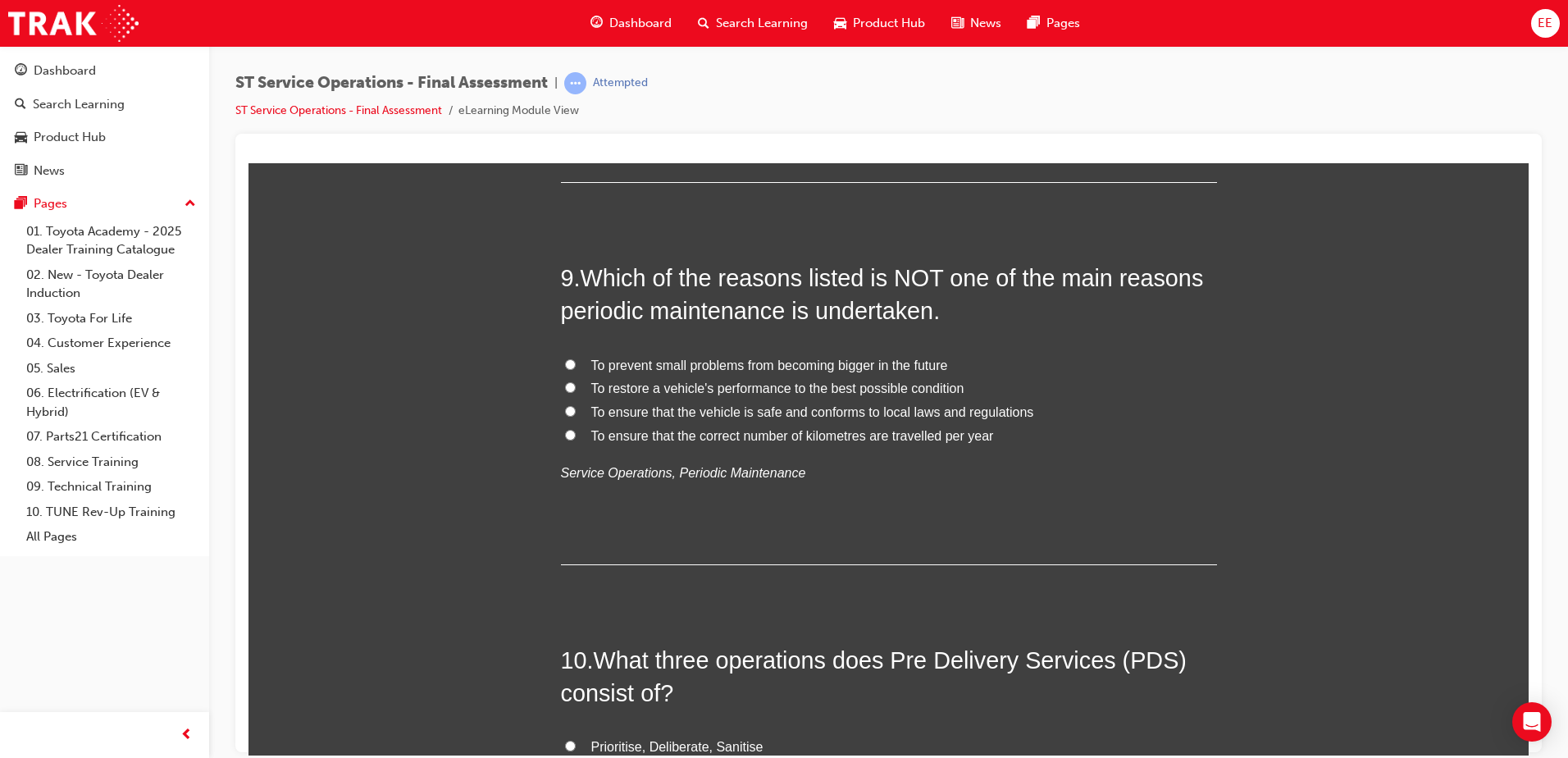
click at [670, 438] on span "To ensure that the correct number of kilometres are travelled per year" at bounding box center [793, 434] width 402 height 14
click at [576, 438] on input "To ensure that the correct number of kilometres are travelled per year" at bounding box center [571, 434] width 11 height 11
radio input "true"
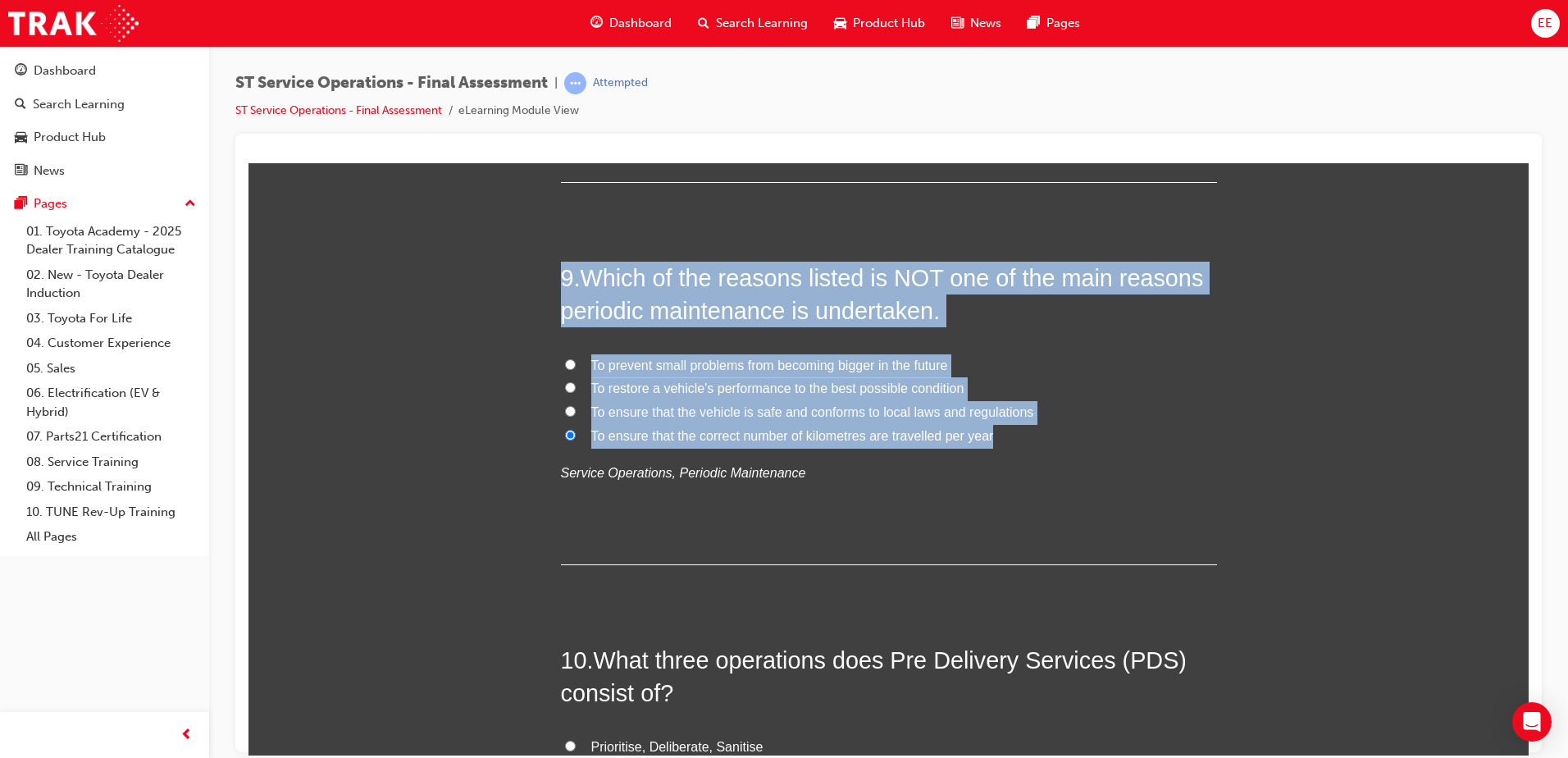
drag, startPoint x: 1094, startPoint y: 441, endPoint x: 514, endPoint y: 263, distance: 606.7
drag, startPoint x: 514, startPoint y: 263, endPoint x: 510, endPoint y: 255, distance: 8.9
copy div "9 . Which of the reasons listed is NOT one of the main reasons periodic mainten…"
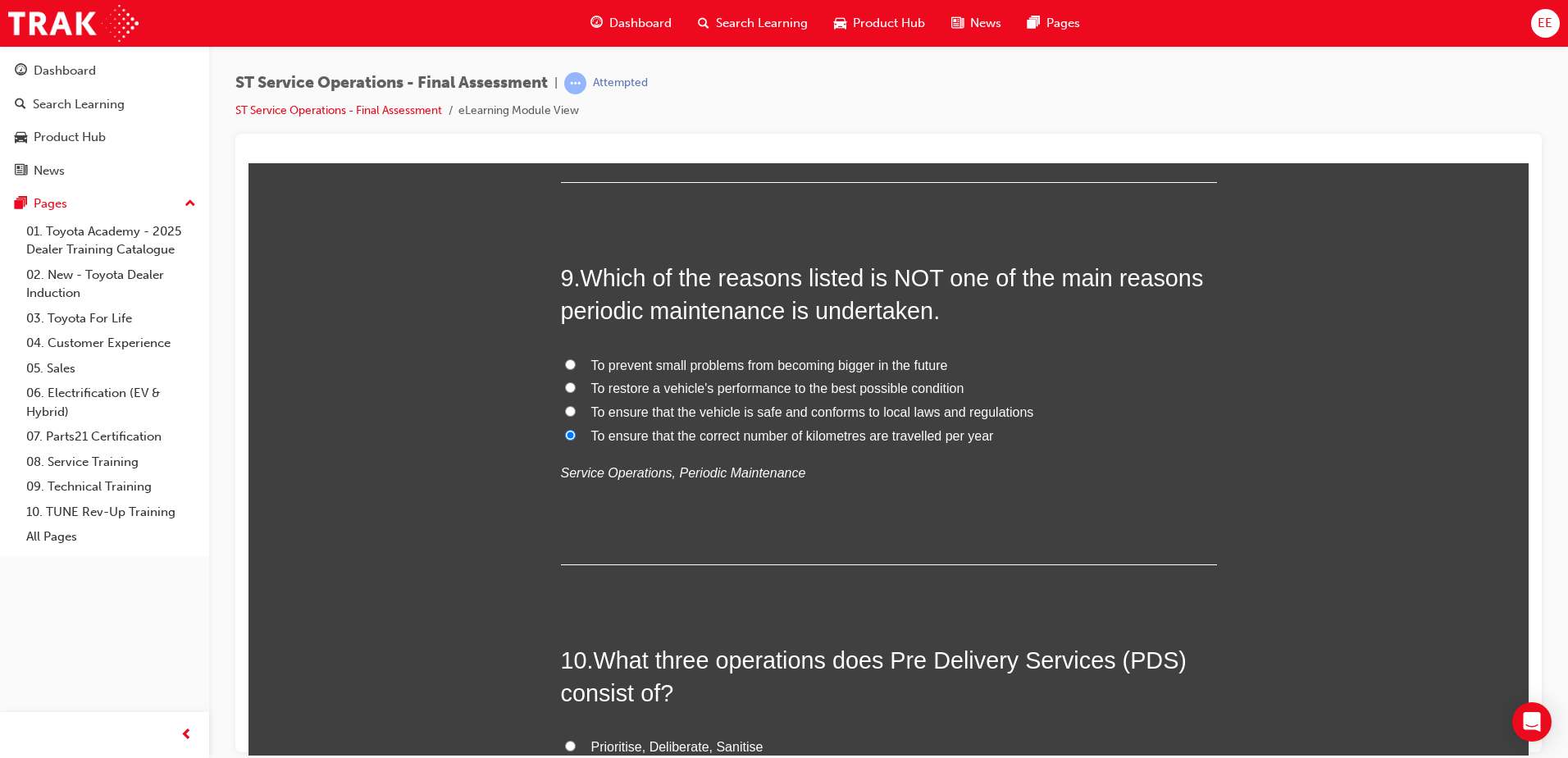
click at [1138, 450] on div "To prevent small problems from becoming bigger in the future To restore a vehic…" at bounding box center [888, 419] width 656 height 131
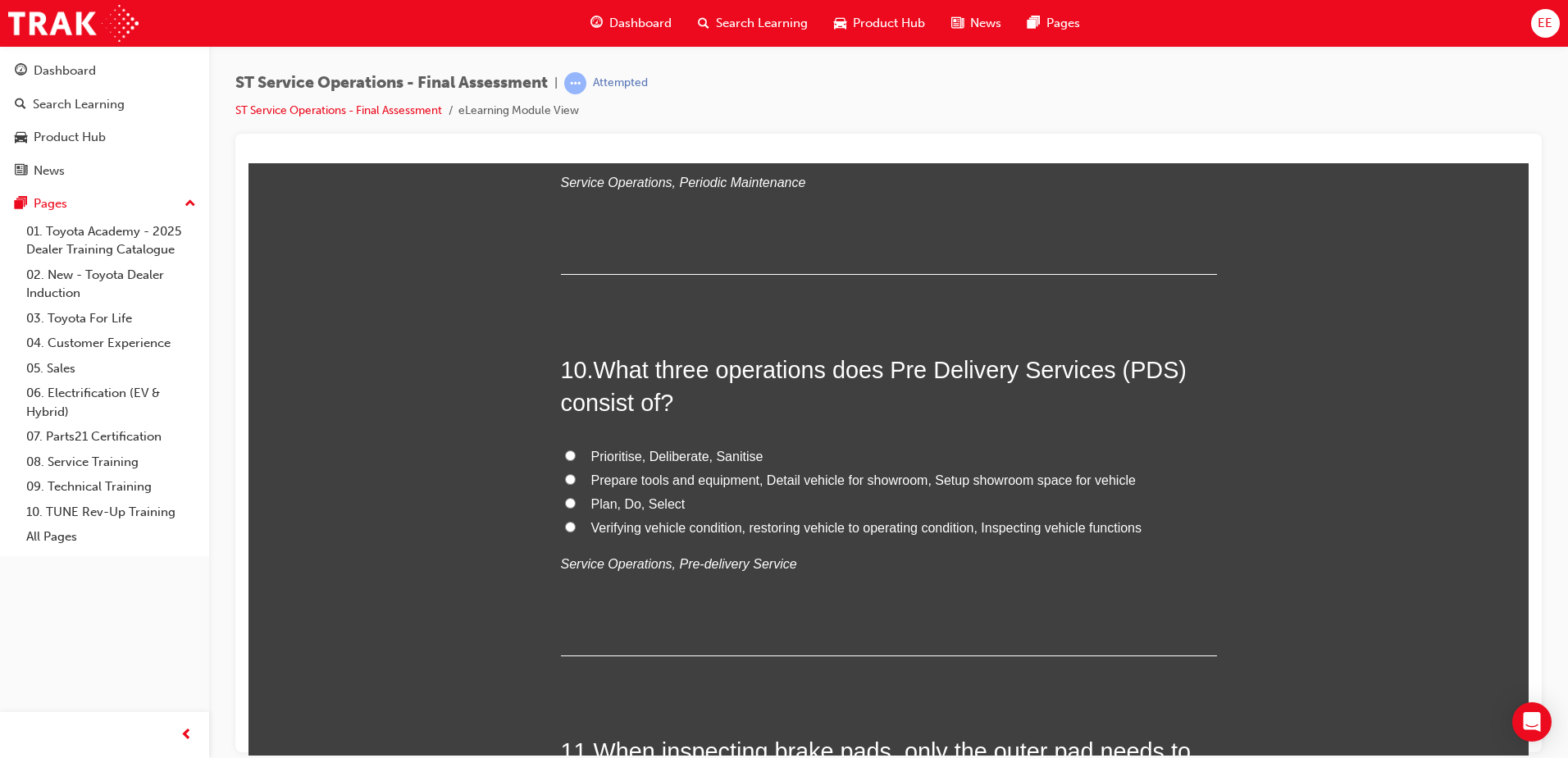
scroll to position [3443, 0]
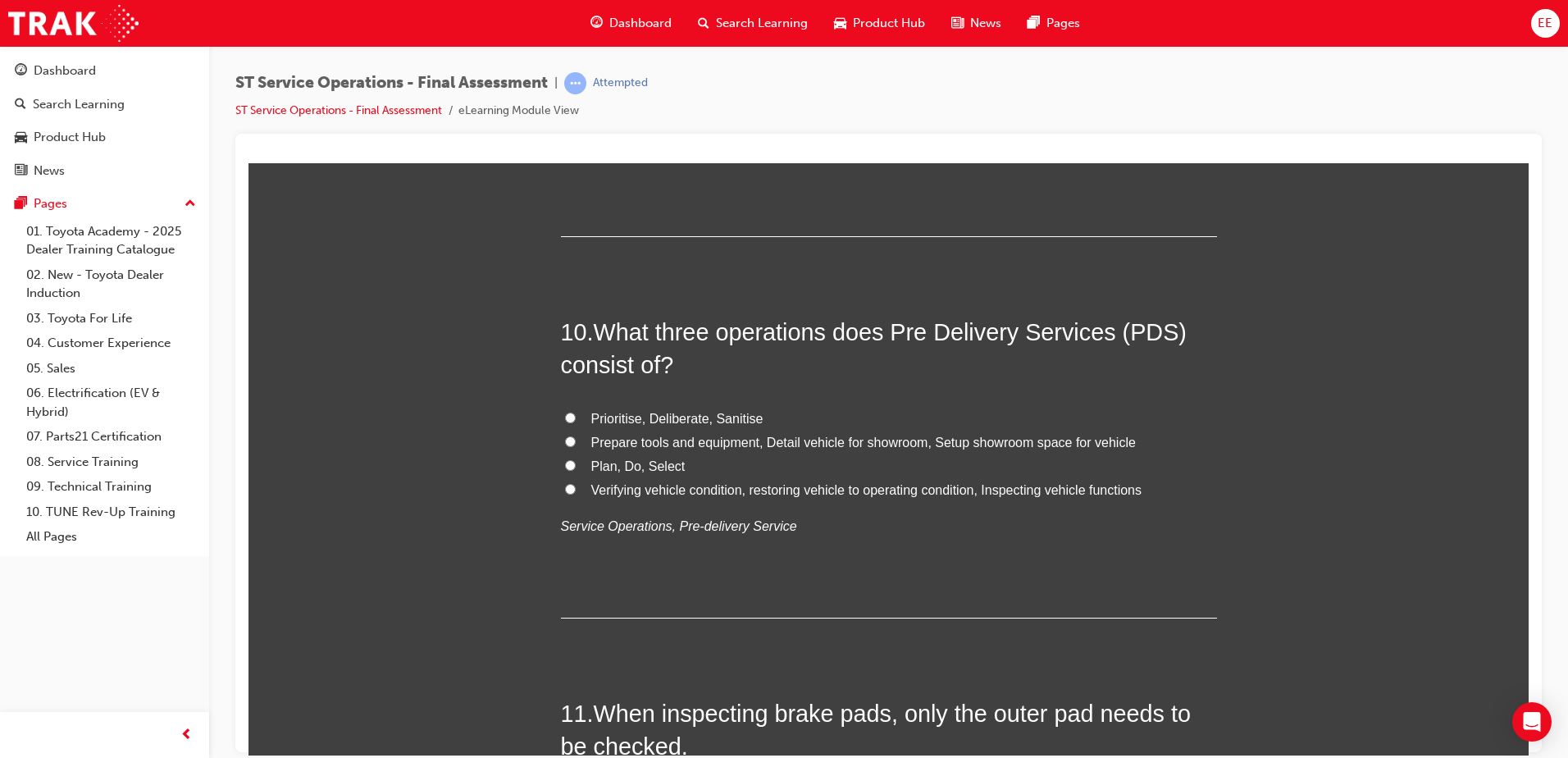
click at [1148, 464] on label "Plan, Do, Select" at bounding box center [888, 466] width 656 height 24
click at [576, 464] on input "Plan, Do, Select" at bounding box center [571, 465] width 11 height 11
radio input "true"
click at [634, 498] on label "Verifying vehicle condition, restoring vehicle to operating condition, Inspecti…" at bounding box center [888, 490] width 656 height 24
click at [576, 493] on input "Verifying vehicle condition, restoring vehicle to operating condition, Inspecti…" at bounding box center [571, 489] width 11 height 11
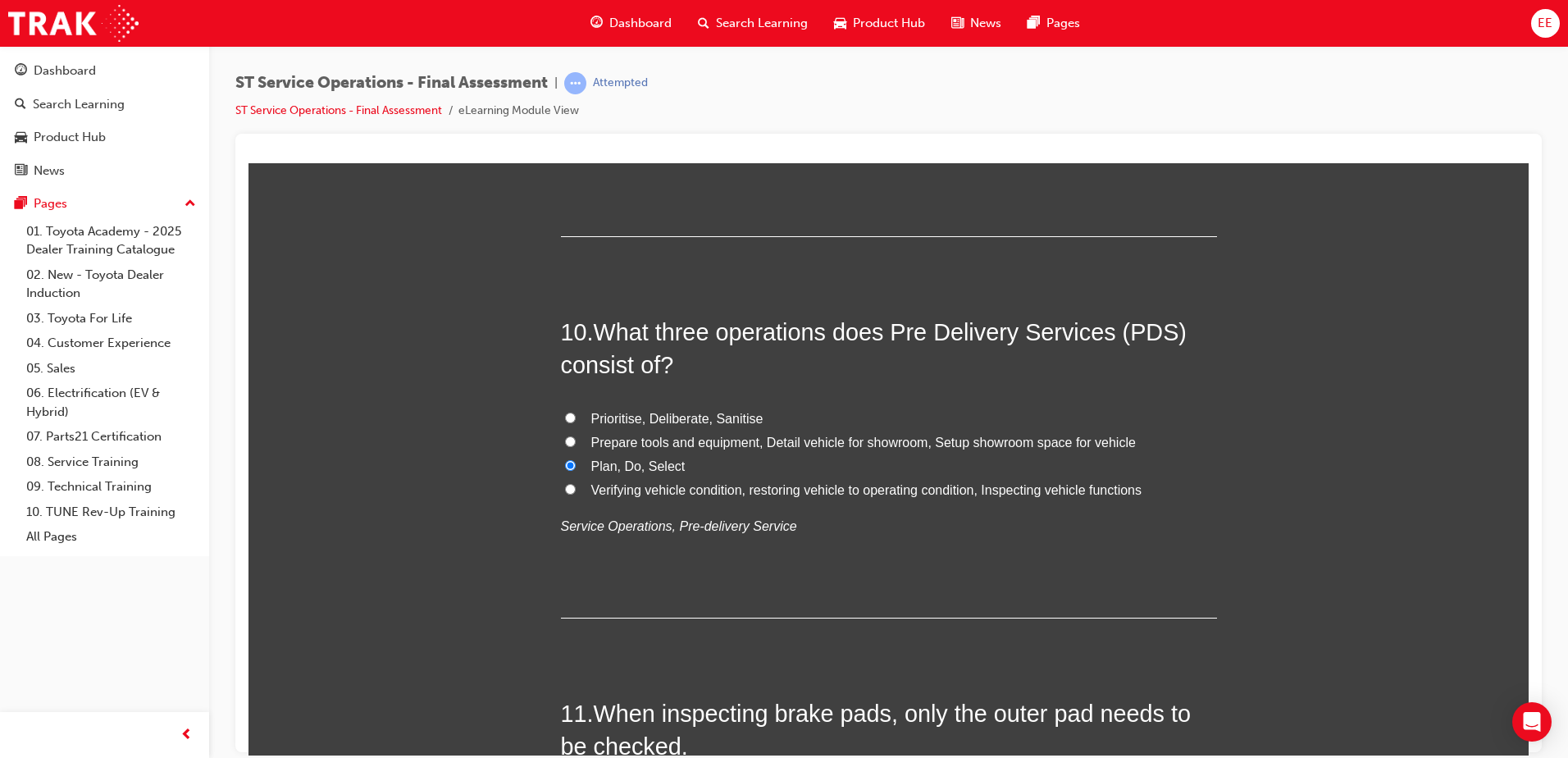
radio input "true"
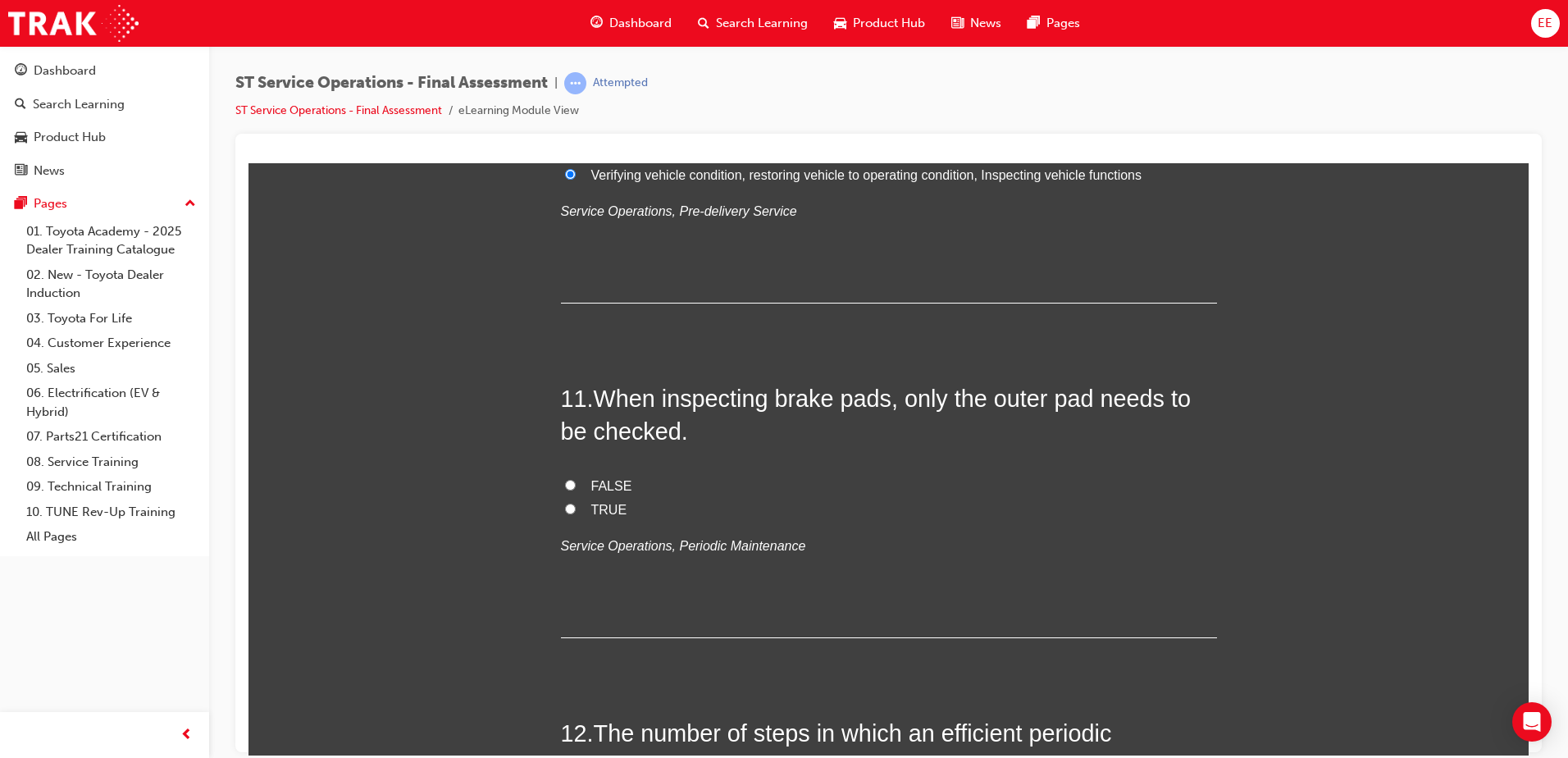
scroll to position [3772, 0]
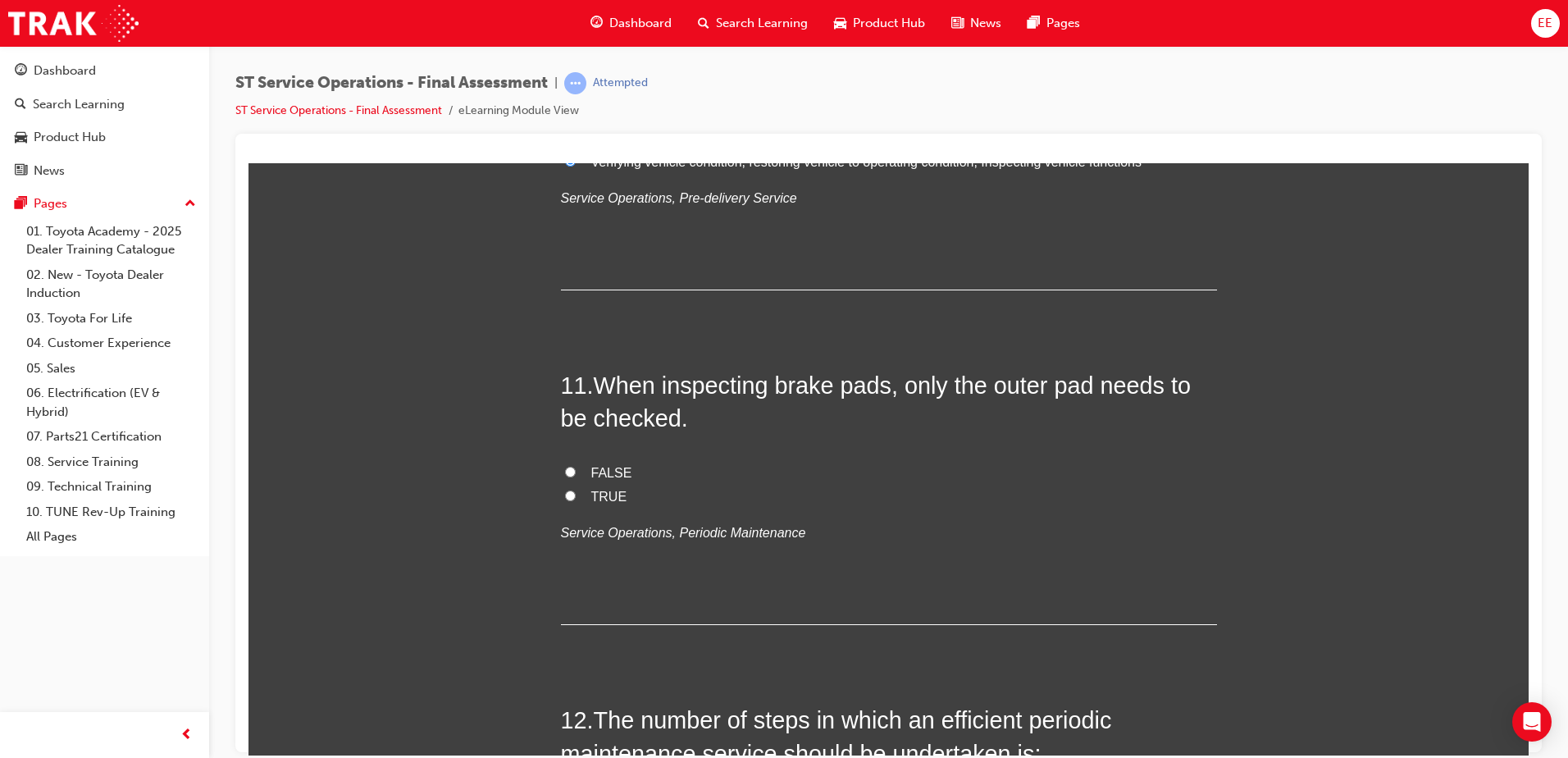
click at [582, 472] on label "FALSE" at bounding box center [888, 472] width 656 height 24
click at [576, 472] on input "FALSE" at bounding box center [571, 471] width 11 height 11
radio input "true"
click at [895, 472] on label "FALSE" at bounding box center [888, 472] width 656 height 24
click at [576, 472] on input "FALSE" at bounding box center [571, 471] width 11 height 11
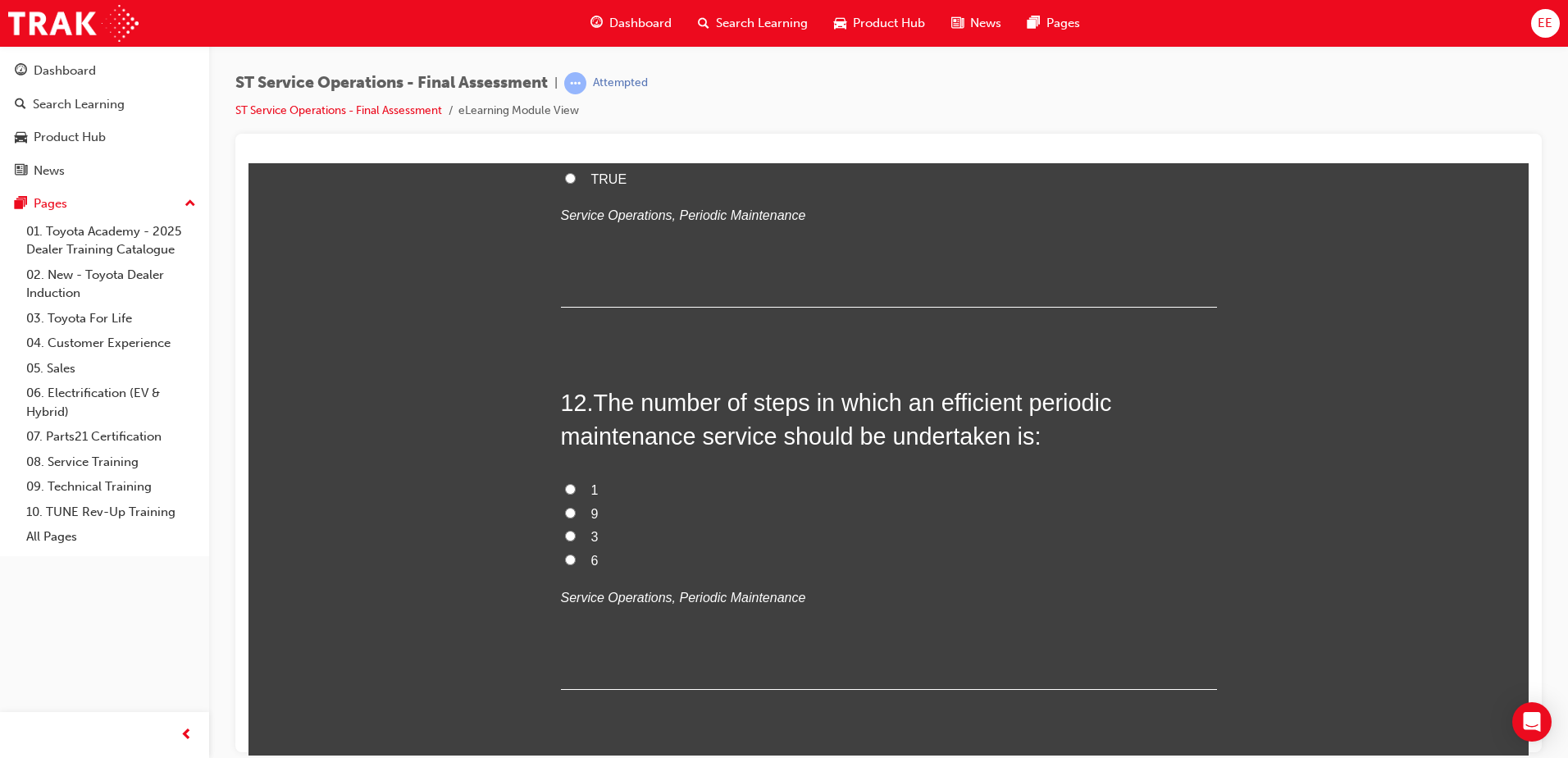
scroll to position [4181, 0]
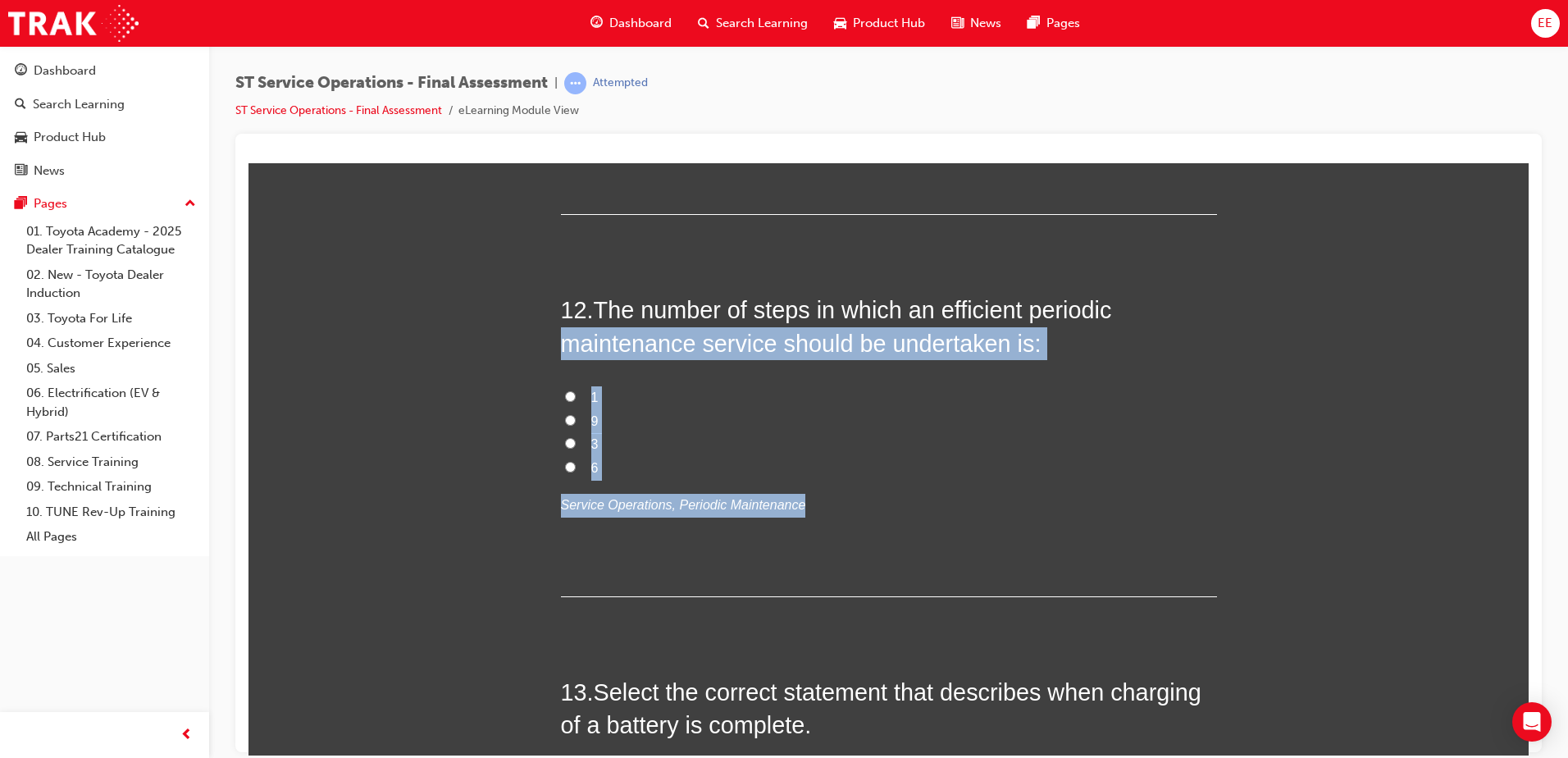
drag, startPoint x: 849, startPoint y: 480, endPoint x: 402, endPoint y: 344, distance: 467.2
click at [402, 344] on div "You must select an answer for each question before you can submit. Please note,…" at bounding box center [888, 671] width 1280 height 9205
click at [836, 424] on label "9" at bounding box center [888, 421] width 656 height 24
click at [576, 424] on input "9" at bounding box center [571, 419] width 11 height 11
radio input "true"
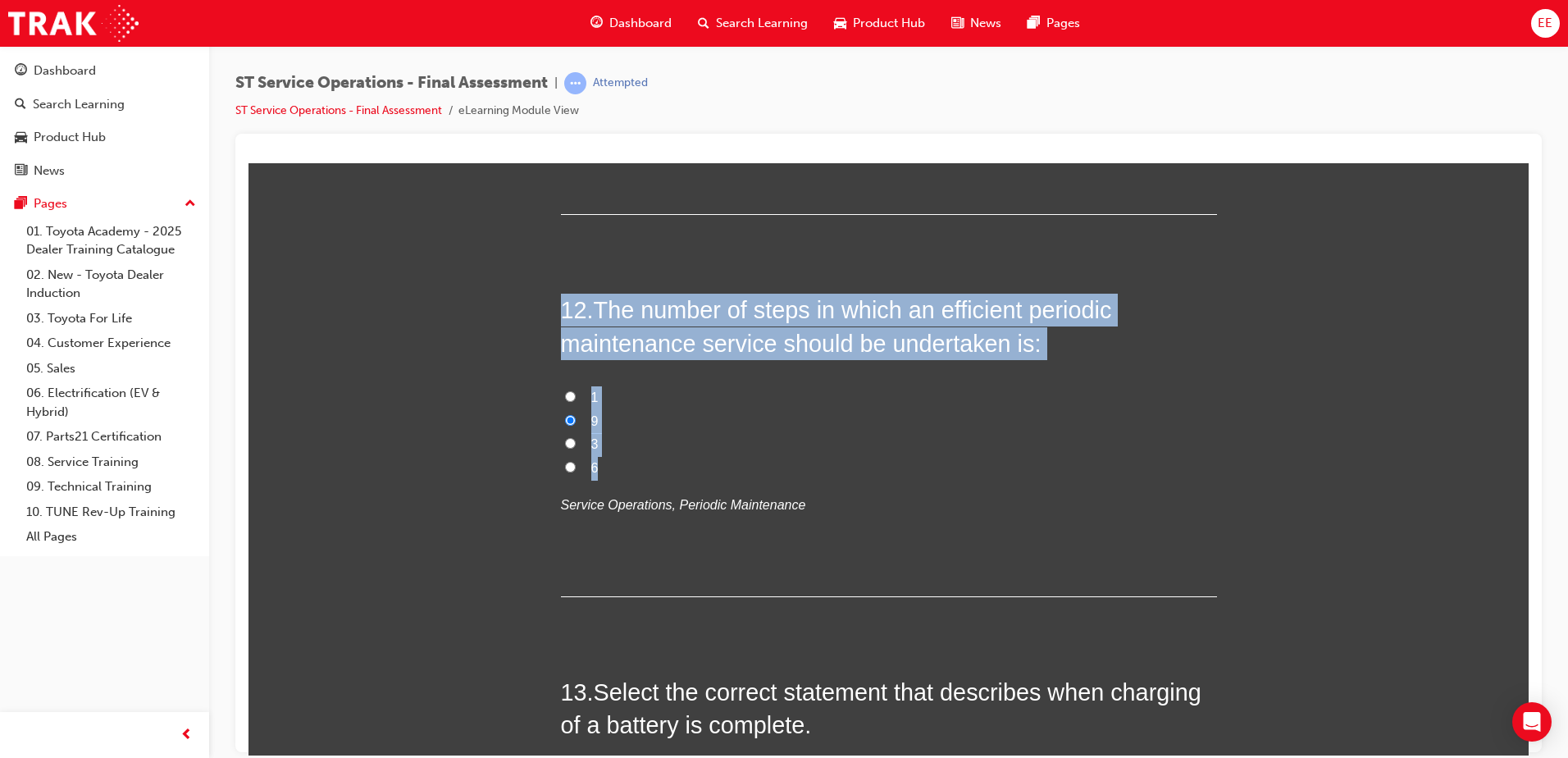
drag, startPoint x: 693, startPoint y: 467, endPoint x: 536, endPoint y: 240, distance: 276.0
click at [536, 240] on div "You must select an answer for each question before you can submit. Please note,…" at bounding box center [888, 671] width 1280 height 9205
copy div "12 . The number of steps in which an efficient periodic maintenance service sho…"
click at [955, 385] on label "1" at bounding box center [888, 397] width 656 height 24
click at [576, 390] on input "1" at bounding box center [571, 396] width 11 height 11
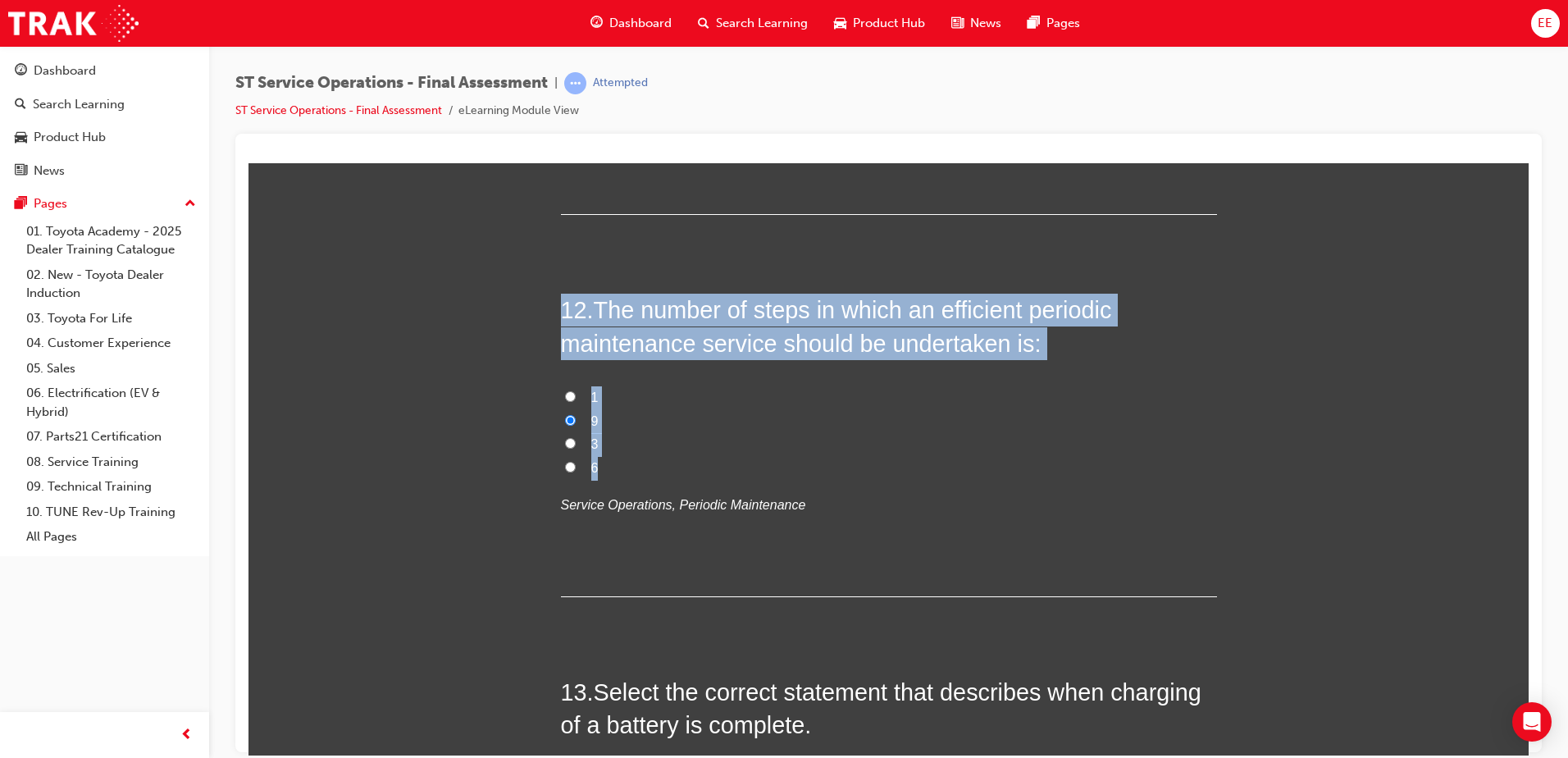
radio input "true"
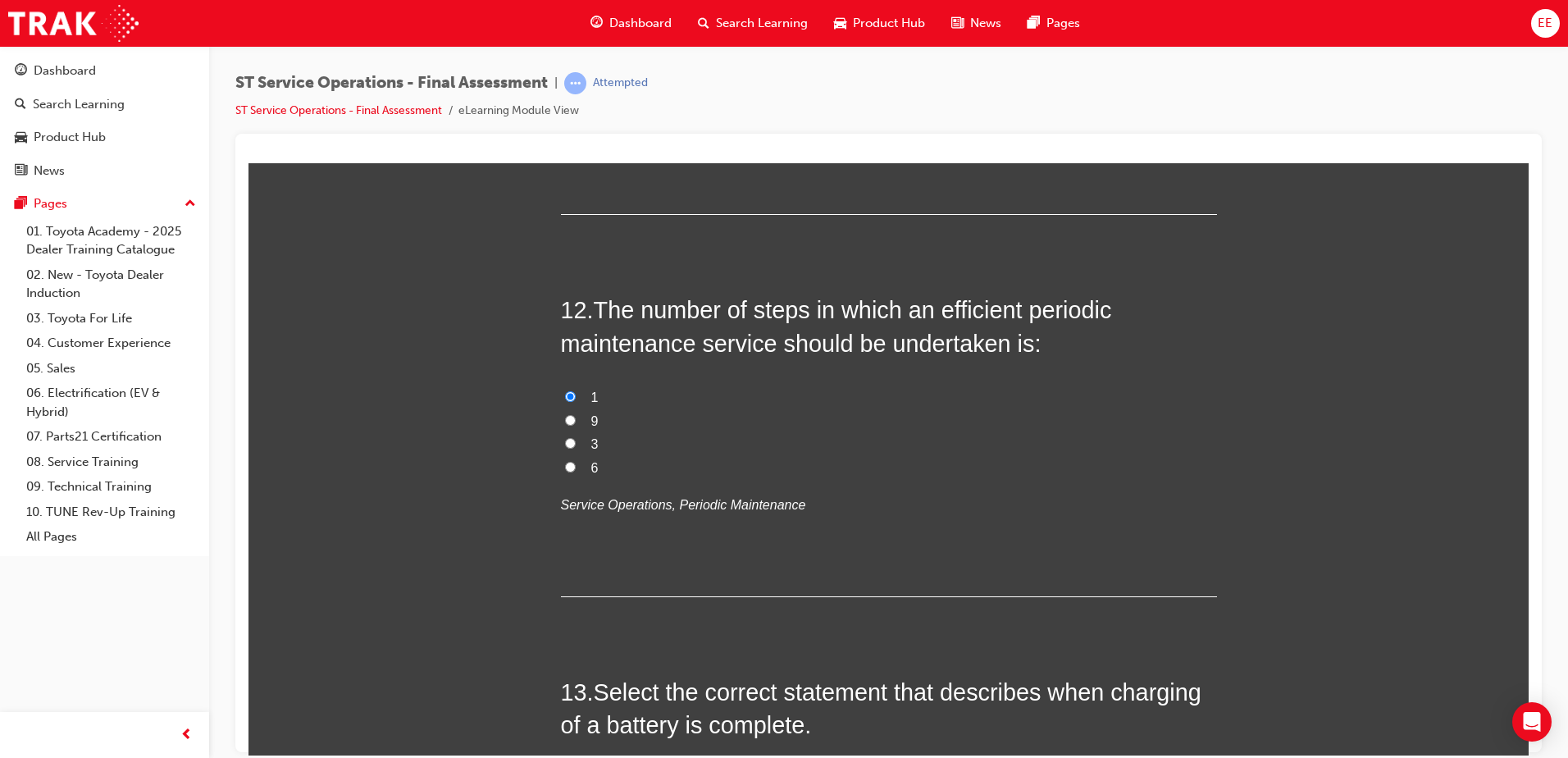
click at [565, 418] on input "9" at bounding box center [571, 419] width 11 height 11
radio input "true"
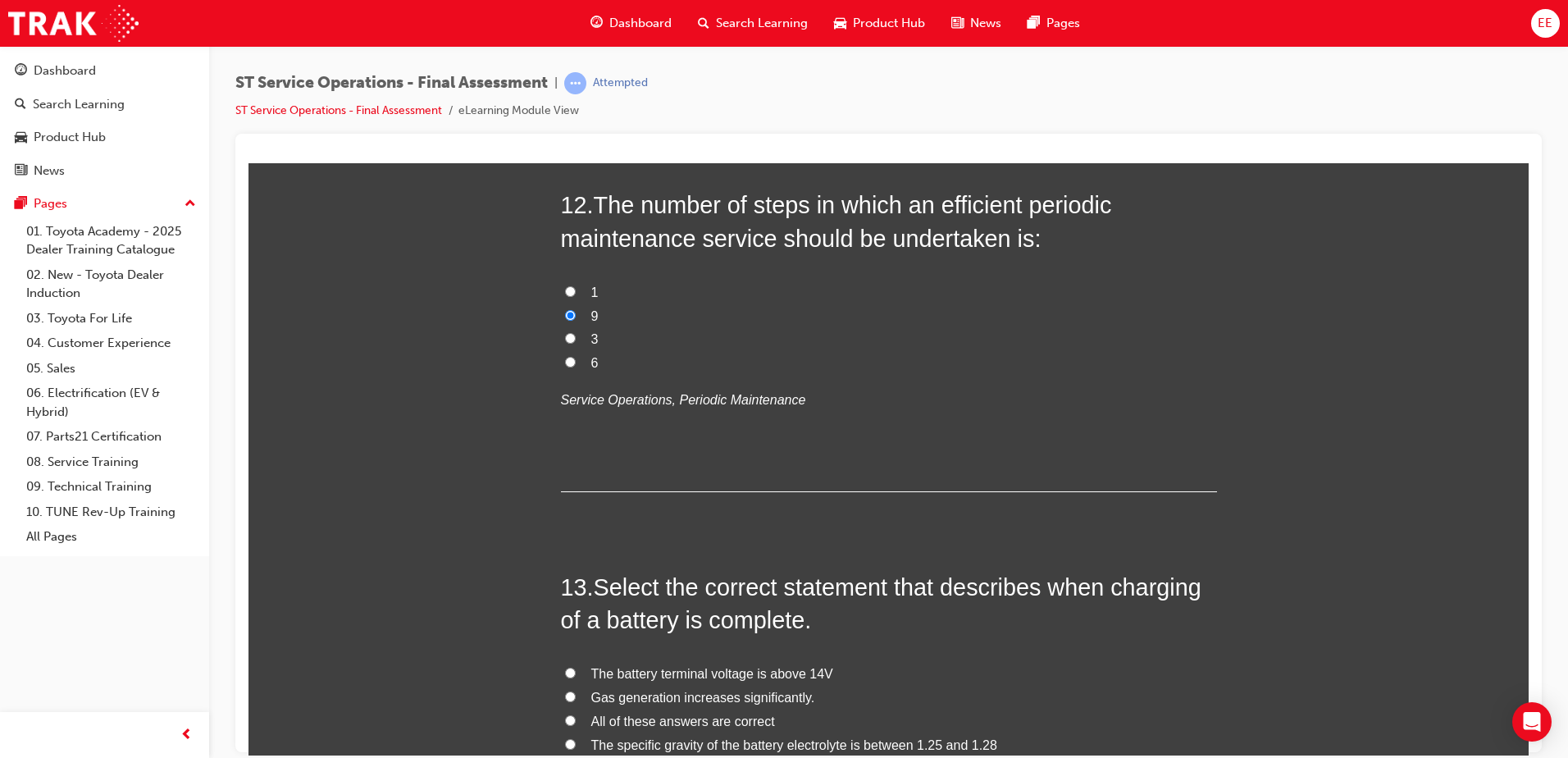
scroll to position [4519, 0]
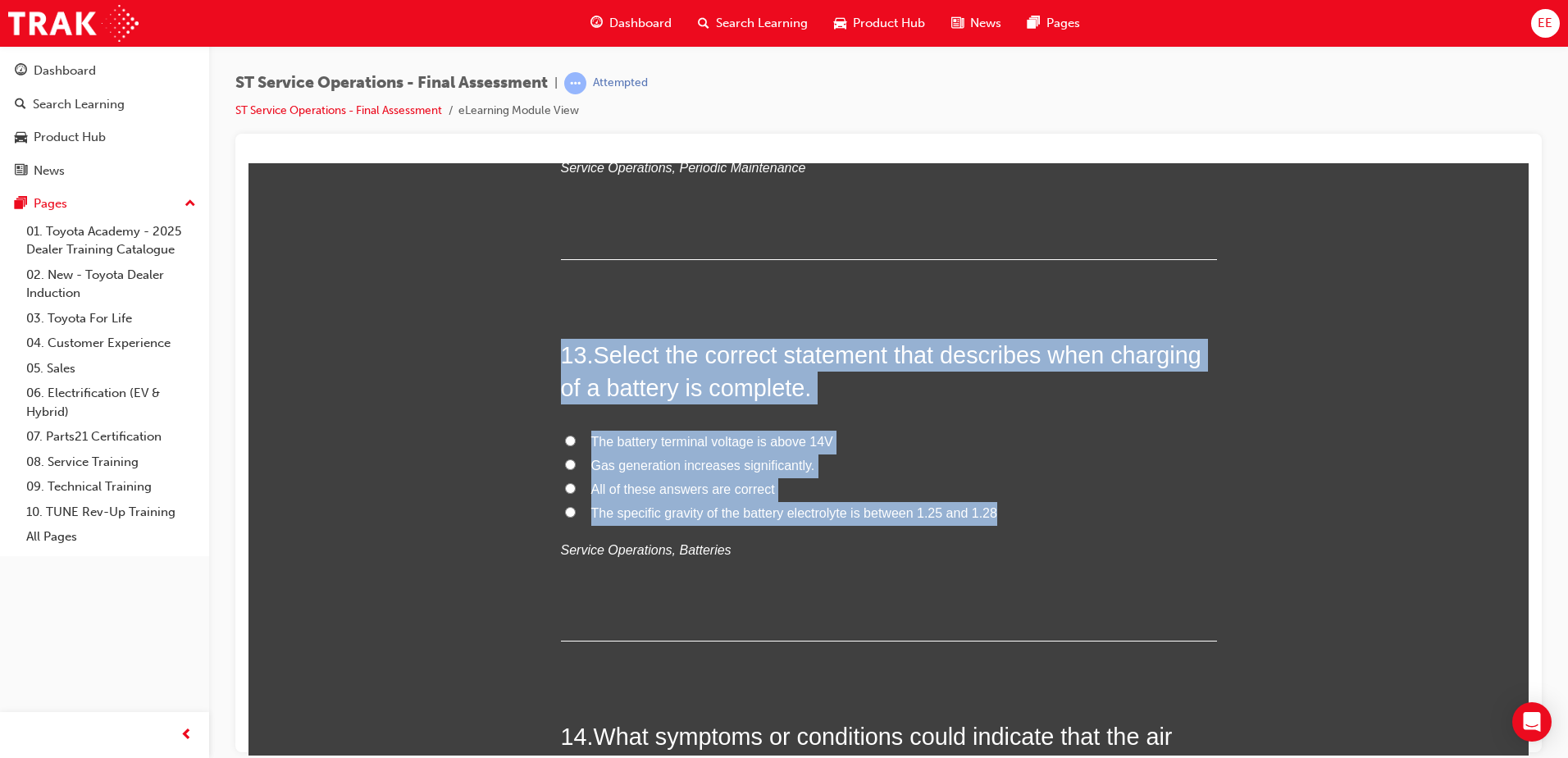
drag, startPoint x: 1040, startPoint y: 520, endPoint x: 518, endPoint y: 325, distance: 557.2
click at [518, 325] on div "You must select an answer for each question before you can submit. Please note,…" at bounding box center [888, 334] width 1280 height 9205
click at [918, 433] on label "The battery terminal voltage is above 14V" at bounding box center [888, 441] width 656 height 24
click at [576, 435] on input "The battery terminal voltage is above 14V" at bounding box center [571, 440] width 11 height 11
radio input "true"
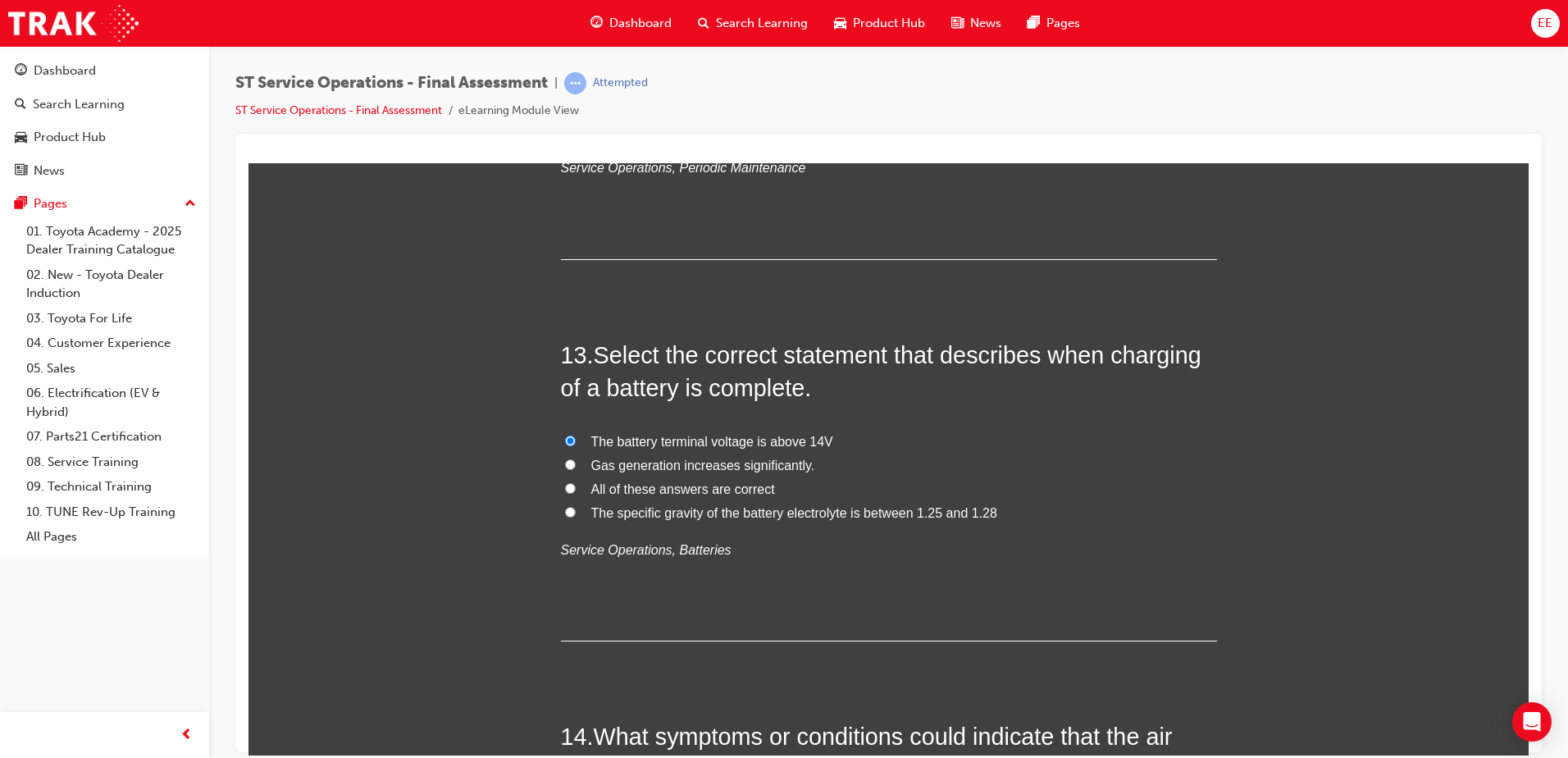
click at [692, 481] on span "All of these answers are correct" at bounding box center [683, 488] width 184 height 14
click at [576, 482] on input "All of these answers are correct" at bounding box center [571, 488] width 11 height 11
radio input "true"
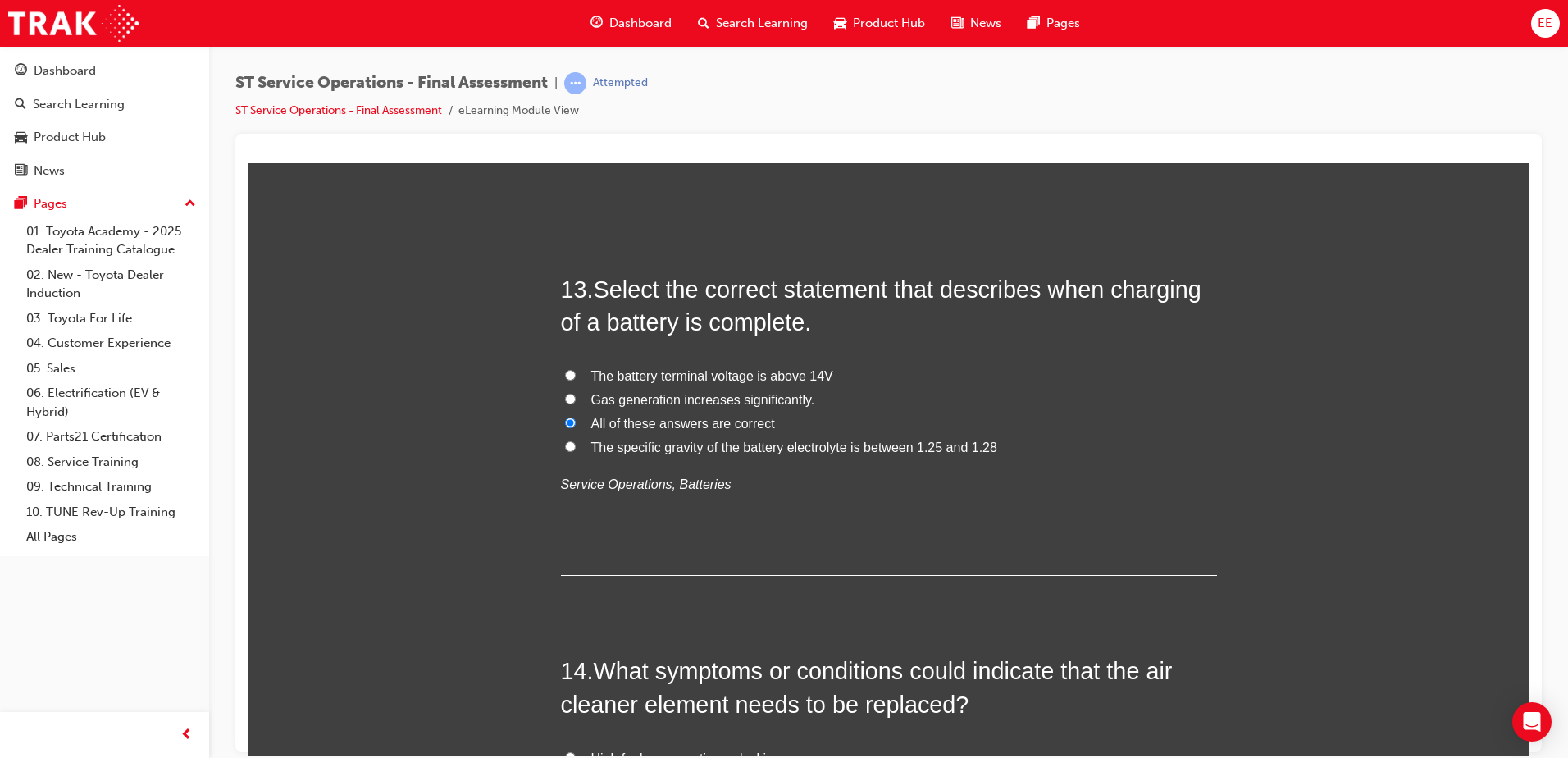
scroll to position [4846, 0]
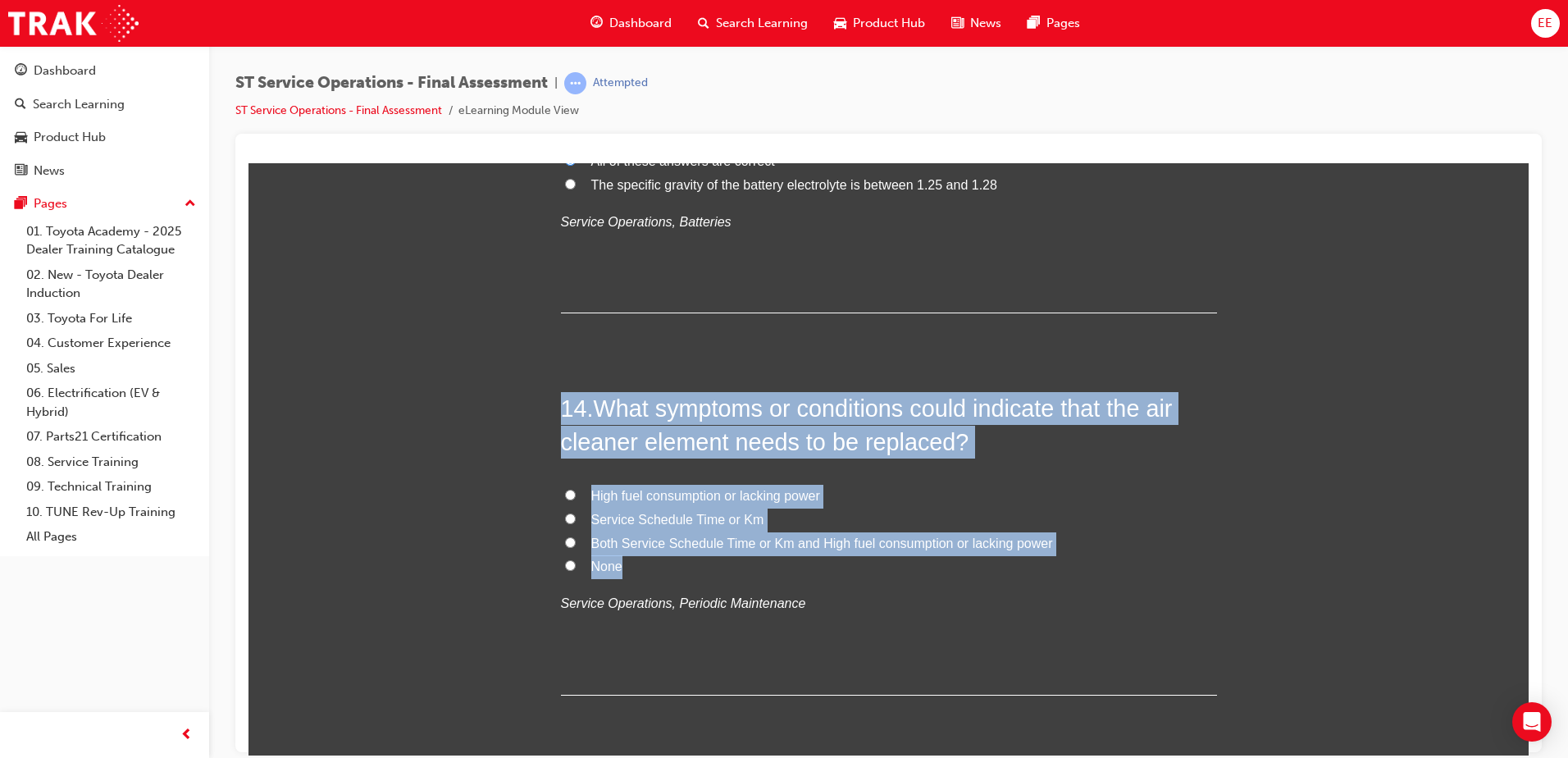
drag, startPoint x: 753, startPoint y: 571, endPoint x: 525, endPoint y: 389, distance: 291.7
click at [525, 389] on div "You must select an answer for each question before you can submit. Please note,…" at bounding box center [888, 6] width 1280 height 9205
click at [830, 573] on label "None" at bounding box center [888, 566] width 656 height 24
click at [576, 570] on input "None" at bounding box center [571, 565] width 11 height 11
radio input "true"
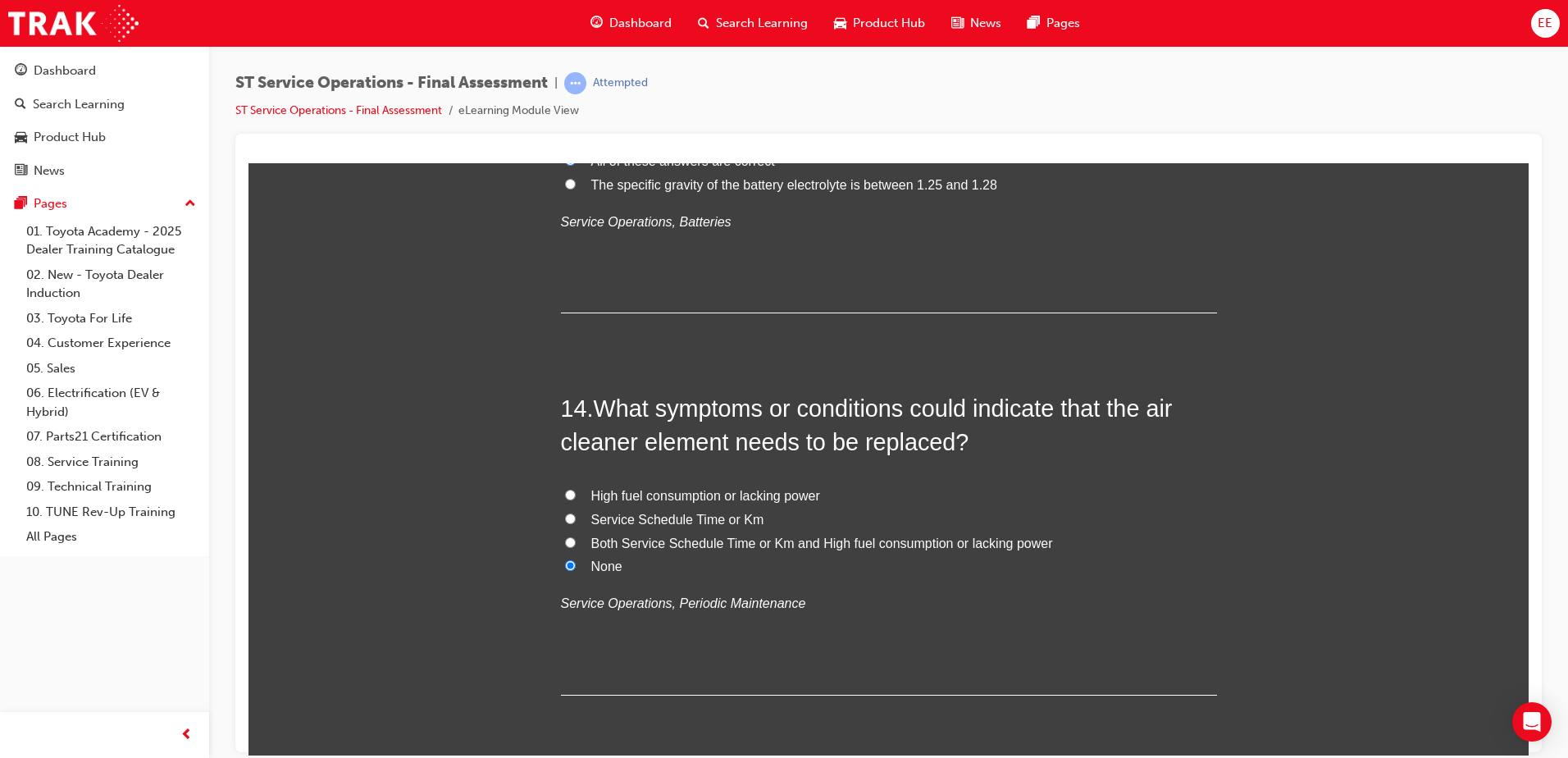
click at [629, 543] on span "Both Service Schedule Time or Km and High fuel consumption or lacking power" at bounding box center [822, 541] width 461 height 14
click at [576, 543] on input "Both Service Schedule Time or Km and High fuel consumption or lacking power" at bounding box center [571, 541] width 11 height 11
radio input "true"
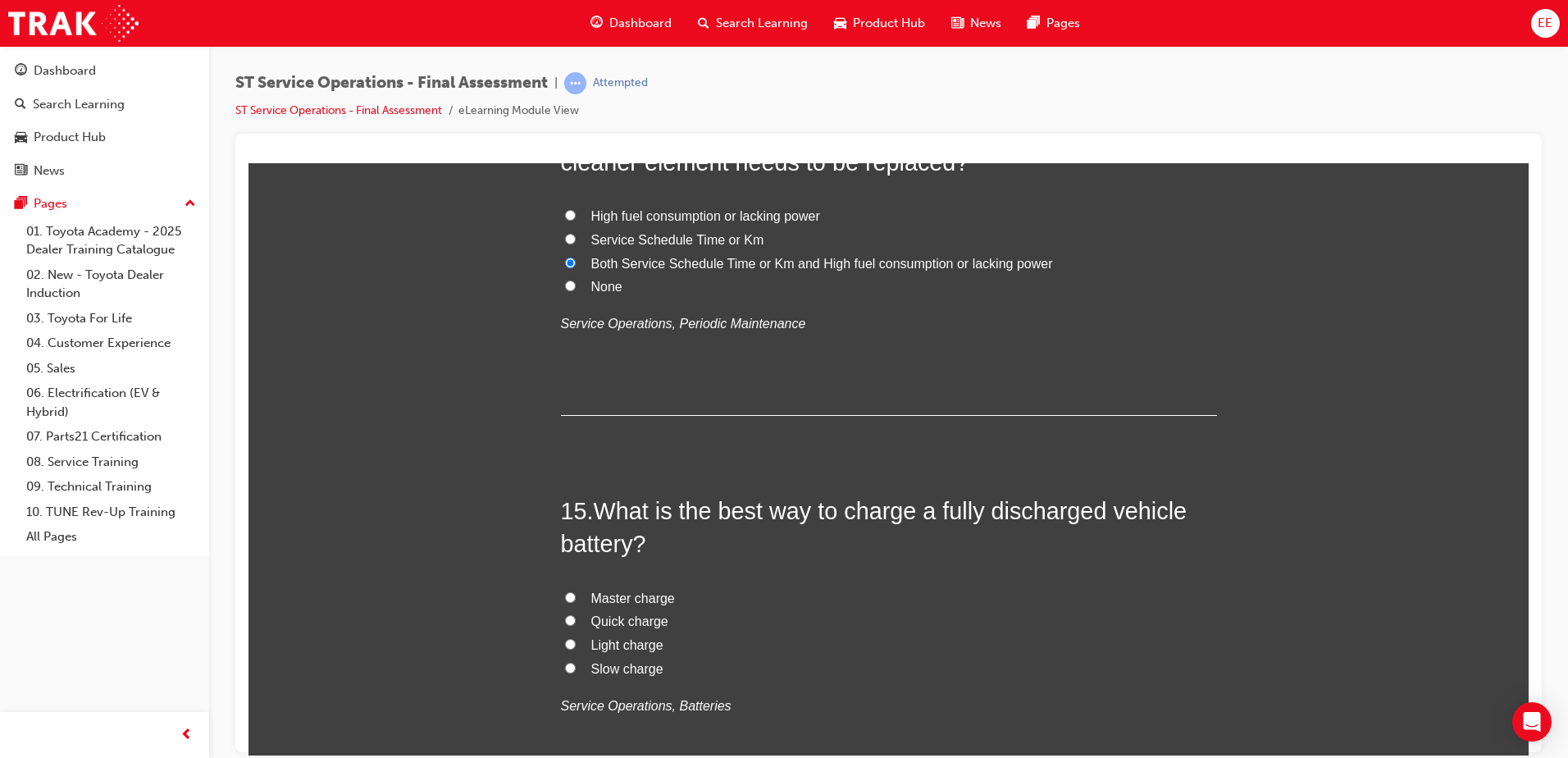
scroll to position [5175, 0]
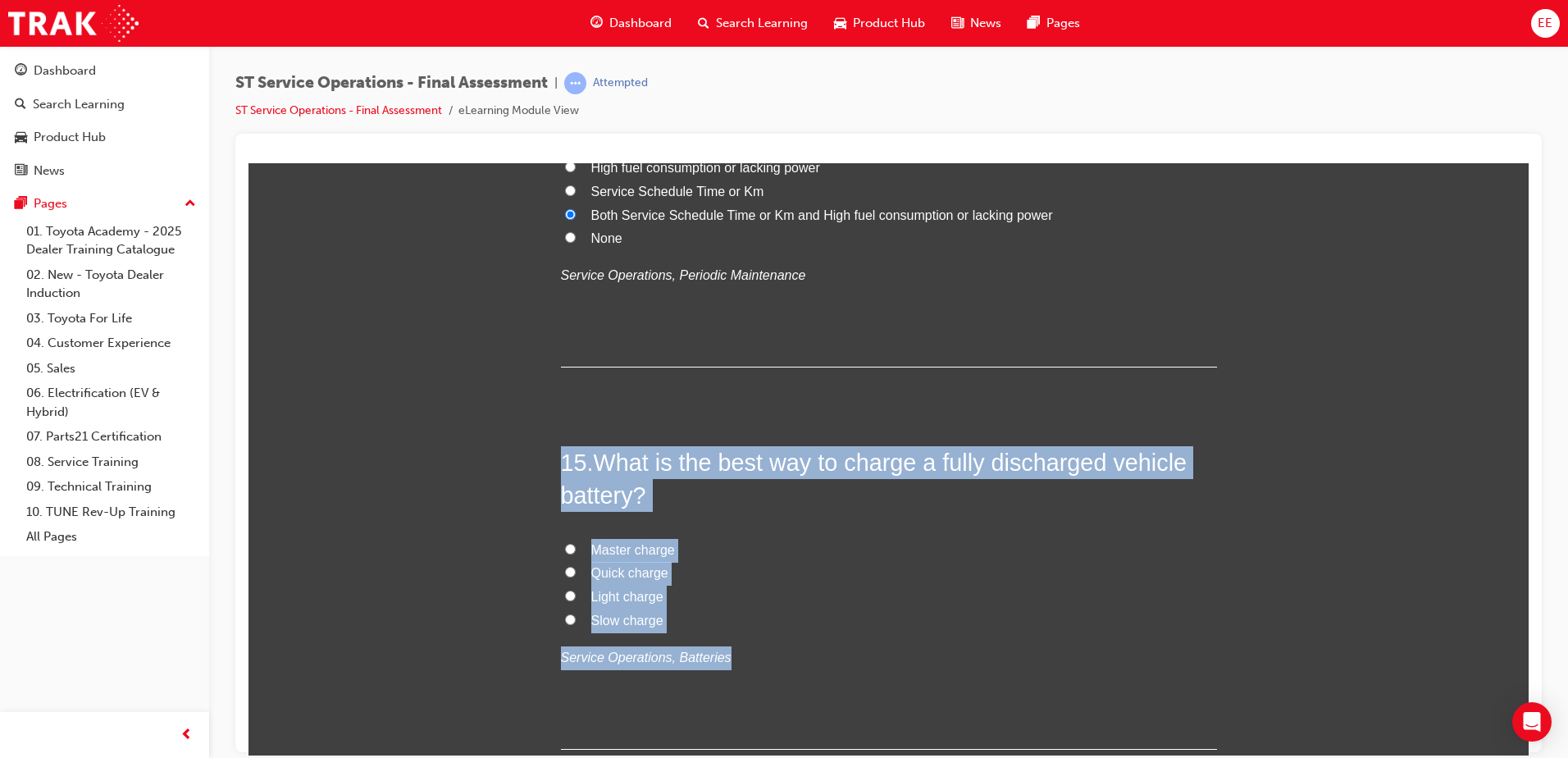
drag, startPoint x: 808, startPoint y: 637, endPoint x: 535, endPoint y: 471, distance: 319.5
click at [844, 584] on label "Light charge" at bounding box center [888, 596] width 656 height 24
click at [576, 590] on input "Light charge" at bounding box center [571, 595] width 11 height 11
radio input "true"
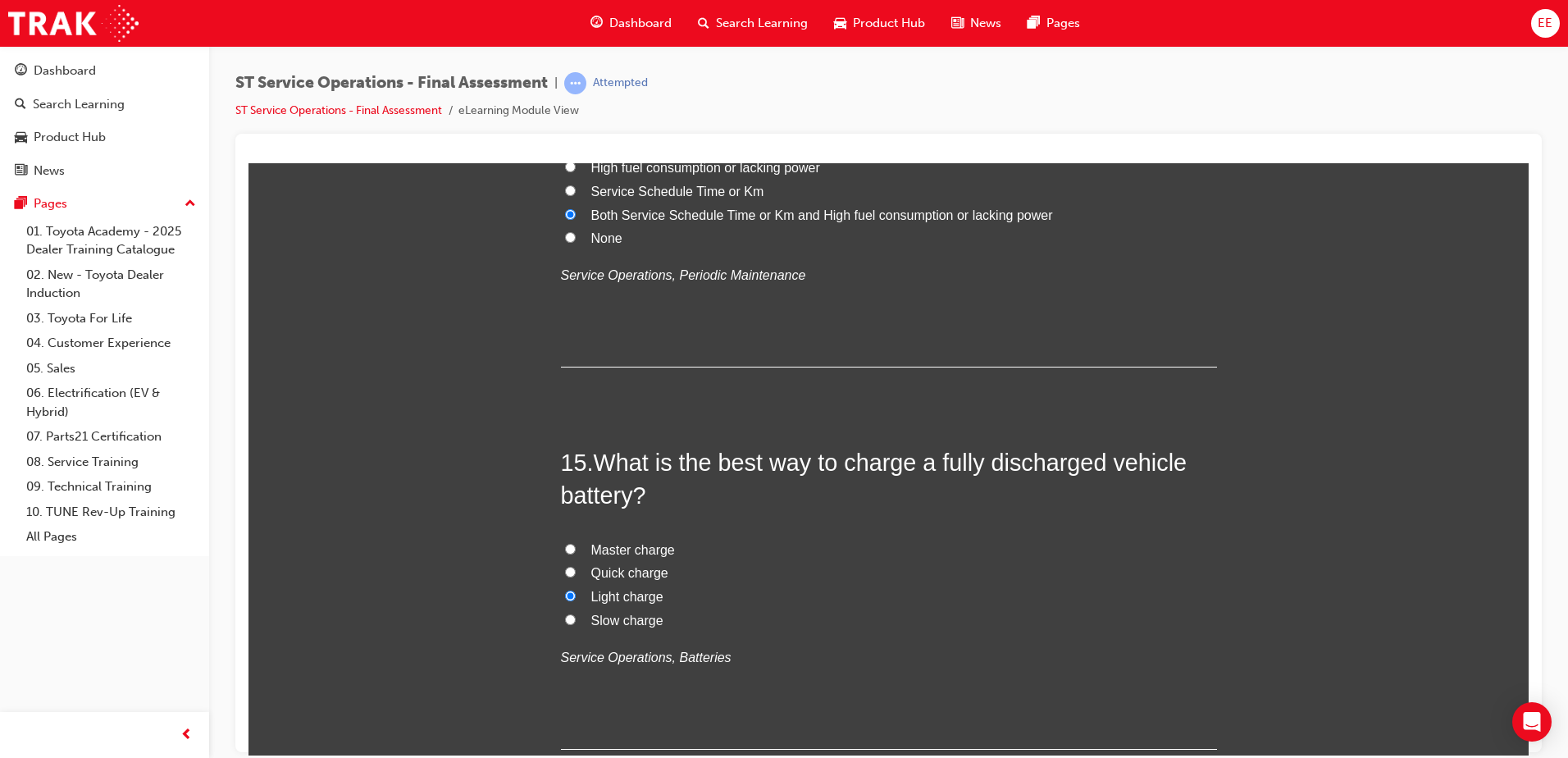
click at [598, 620] on span "Slow charge" at bounding box center [627, 619] width 72 height 14
click at [576, 620] on input "Slow charge" at bounding box center [571, 619] width 11 height 11
radio input "true"
drag, startPoint x: 1107, startPoint y: 491, endPoint x: 1257, endPoint y: 460, distance: 153.2
click at [1107, 492] on h2 "15 . What is the best way to charge a fully discharged vehicle battery?" at bounding box center [888, 478] width 656 height 66
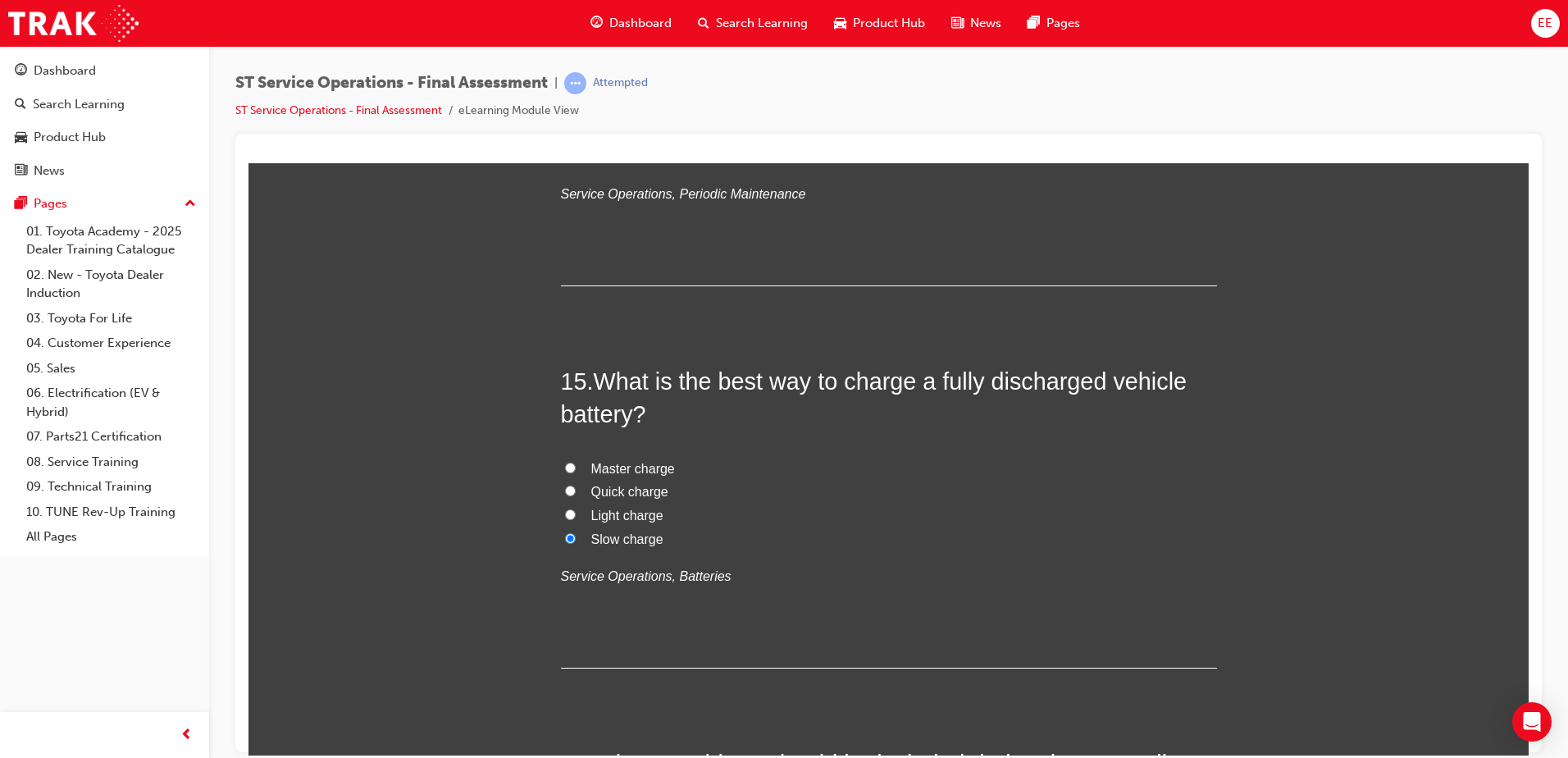
scroll to position [5666, 0]
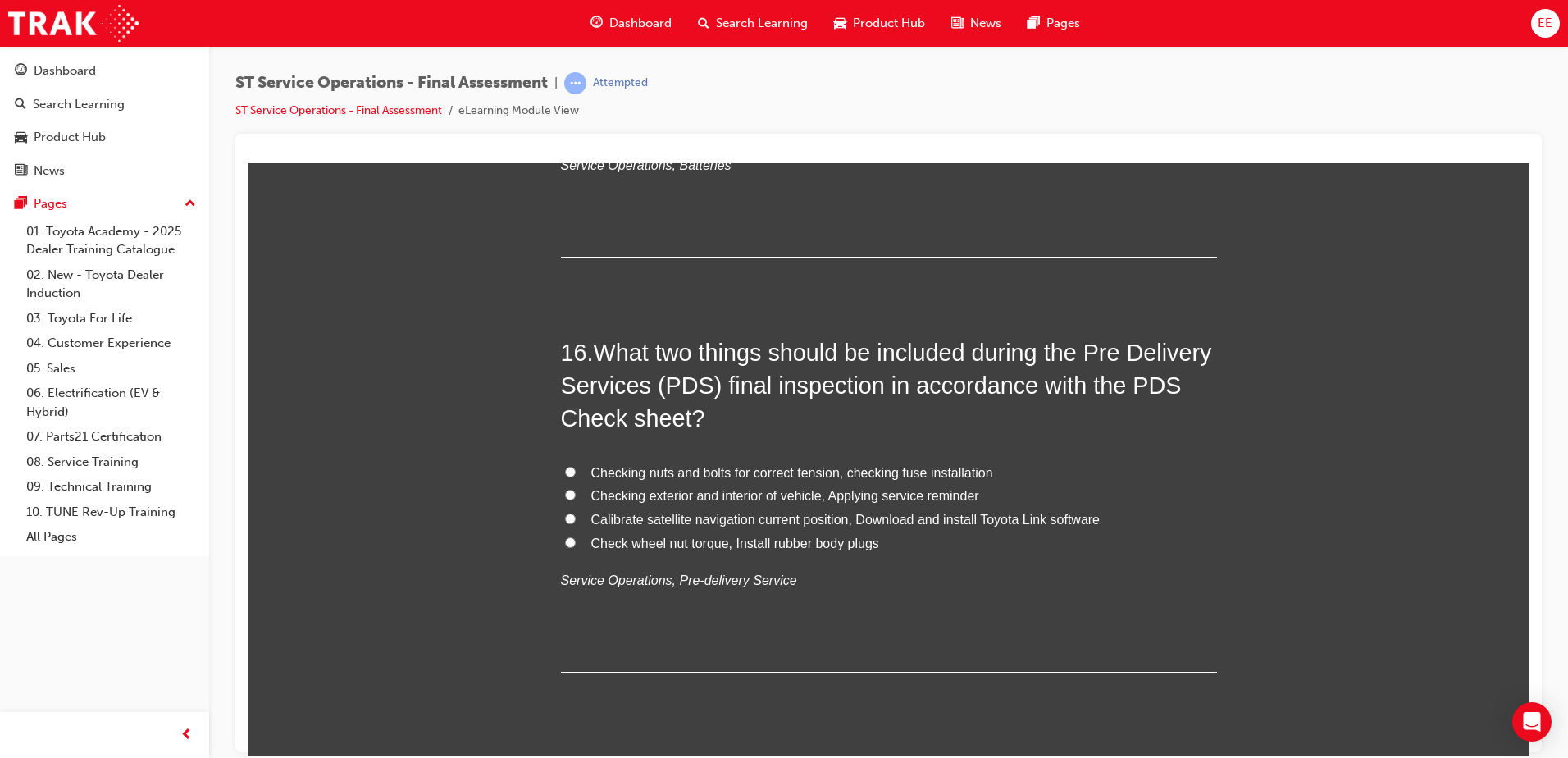
click at [596, 501] on span "Checking exterior and interior of vehicle, Applying service reminder" at bounding box center [785, 494] width 388 height 14
click at [576, 500] on input "Checking exterior and interior of vehicle, Applying service reminder" at bounding box center [571, 494] width 11 height 11
radio input "true"
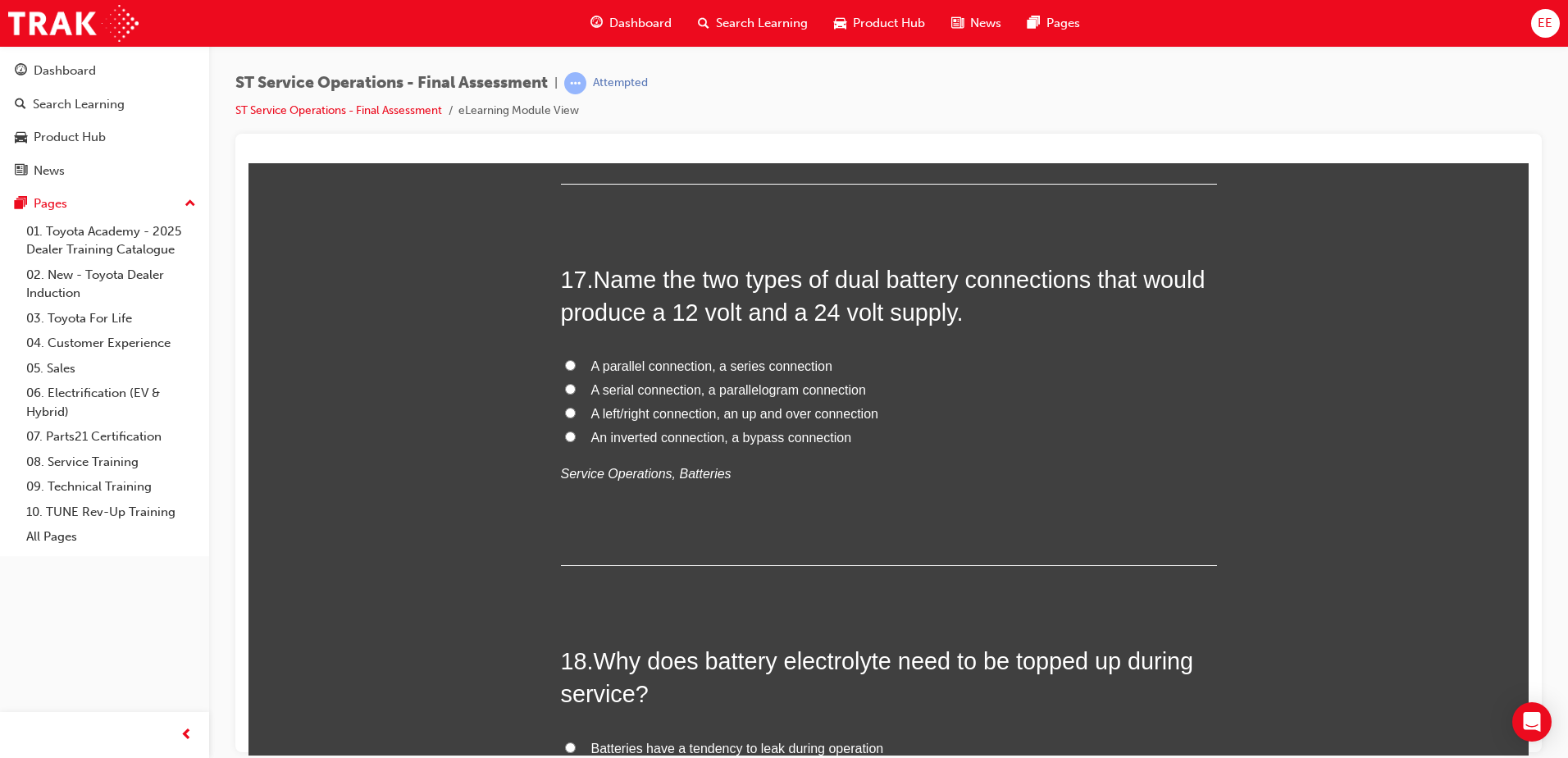
scroll to position [6159, 0]
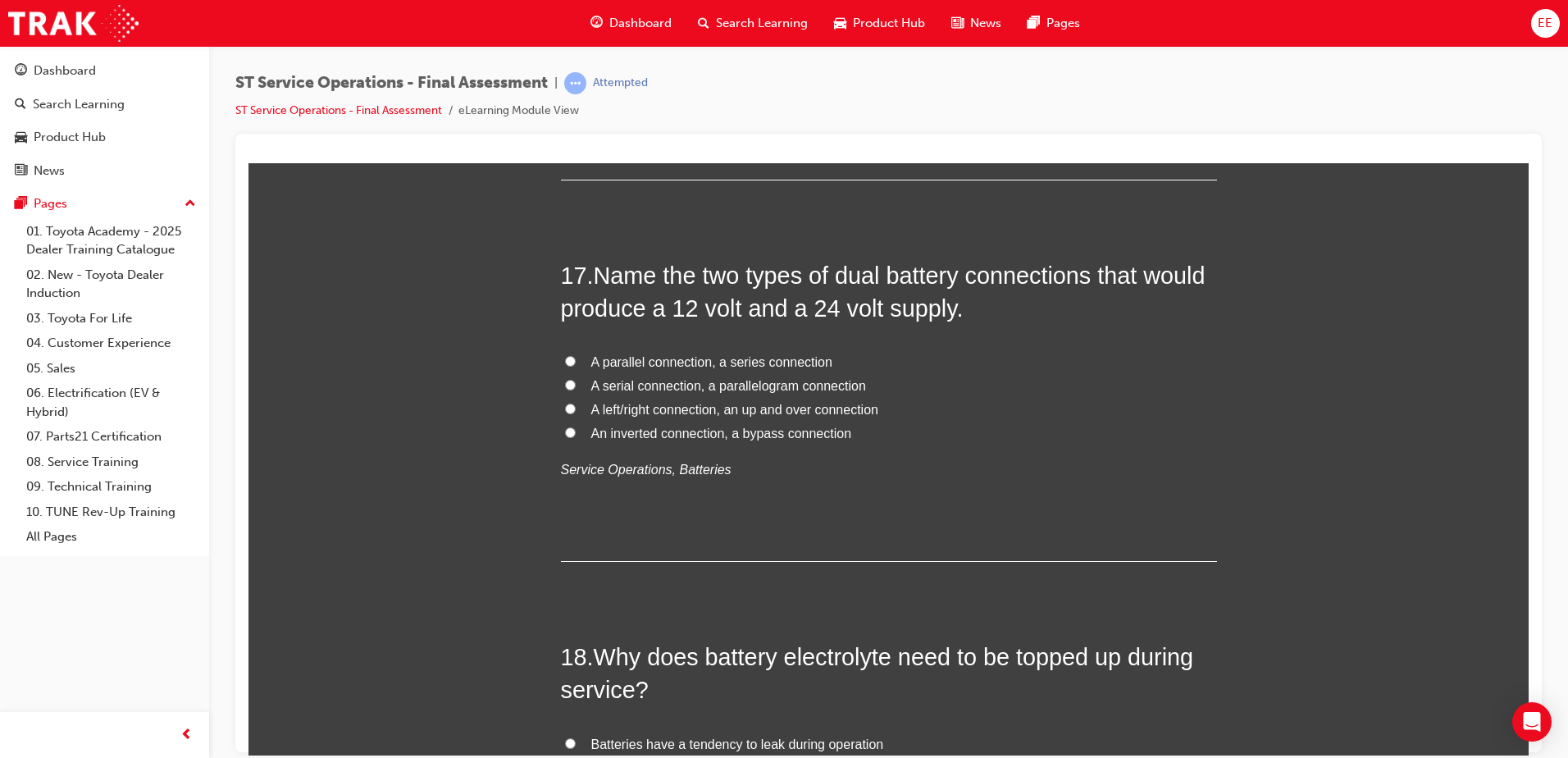
click at [695, 366] on span "A parallel connection, a series connection" at bounding box center [712, 360] width 241 height 14
click at [576, 366] on input "A parallel connection, a series connection" at bounding box center [571, 360] width 11 height 11
radio input "true"
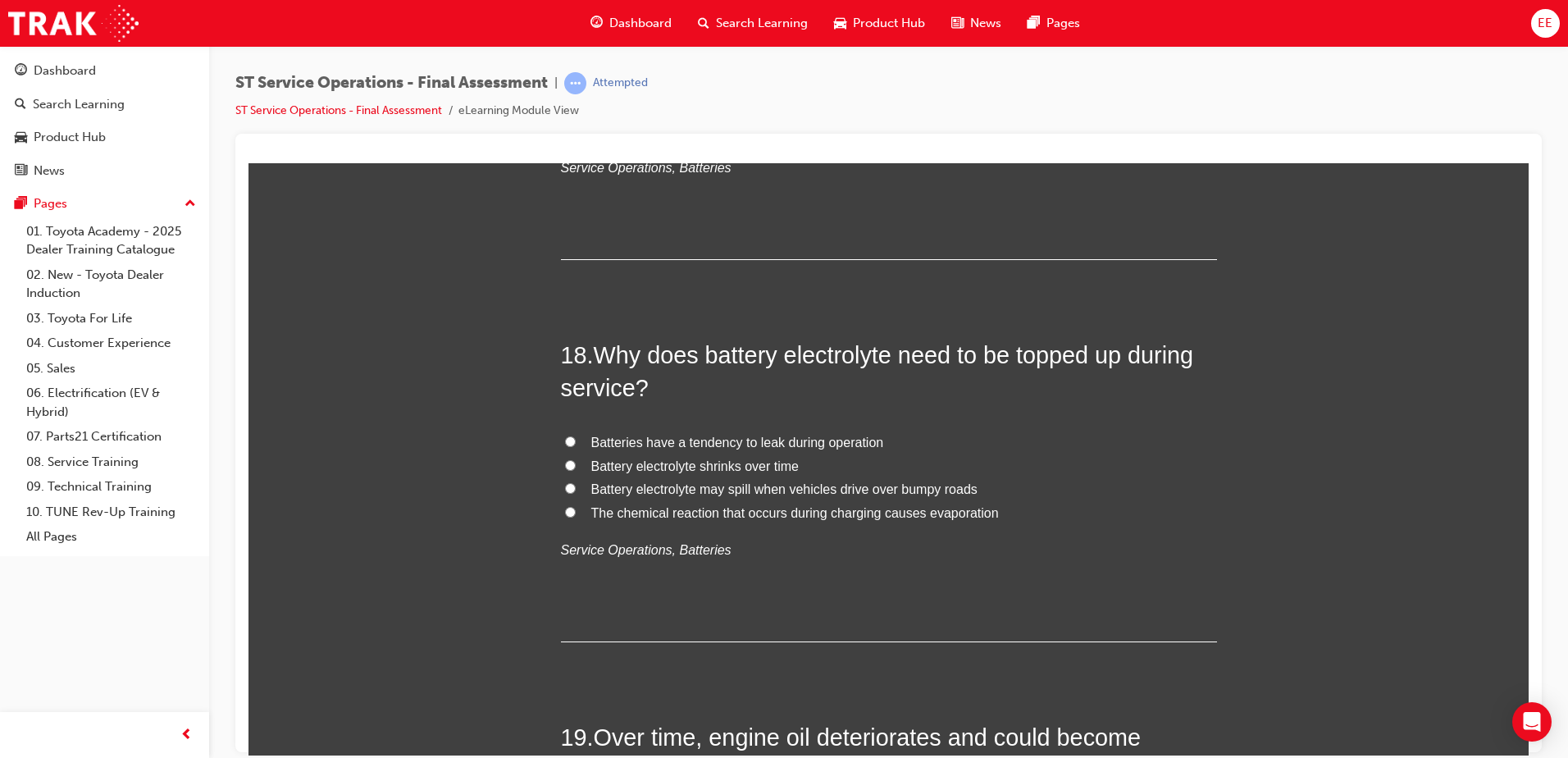
scroll to position [6486, 0]
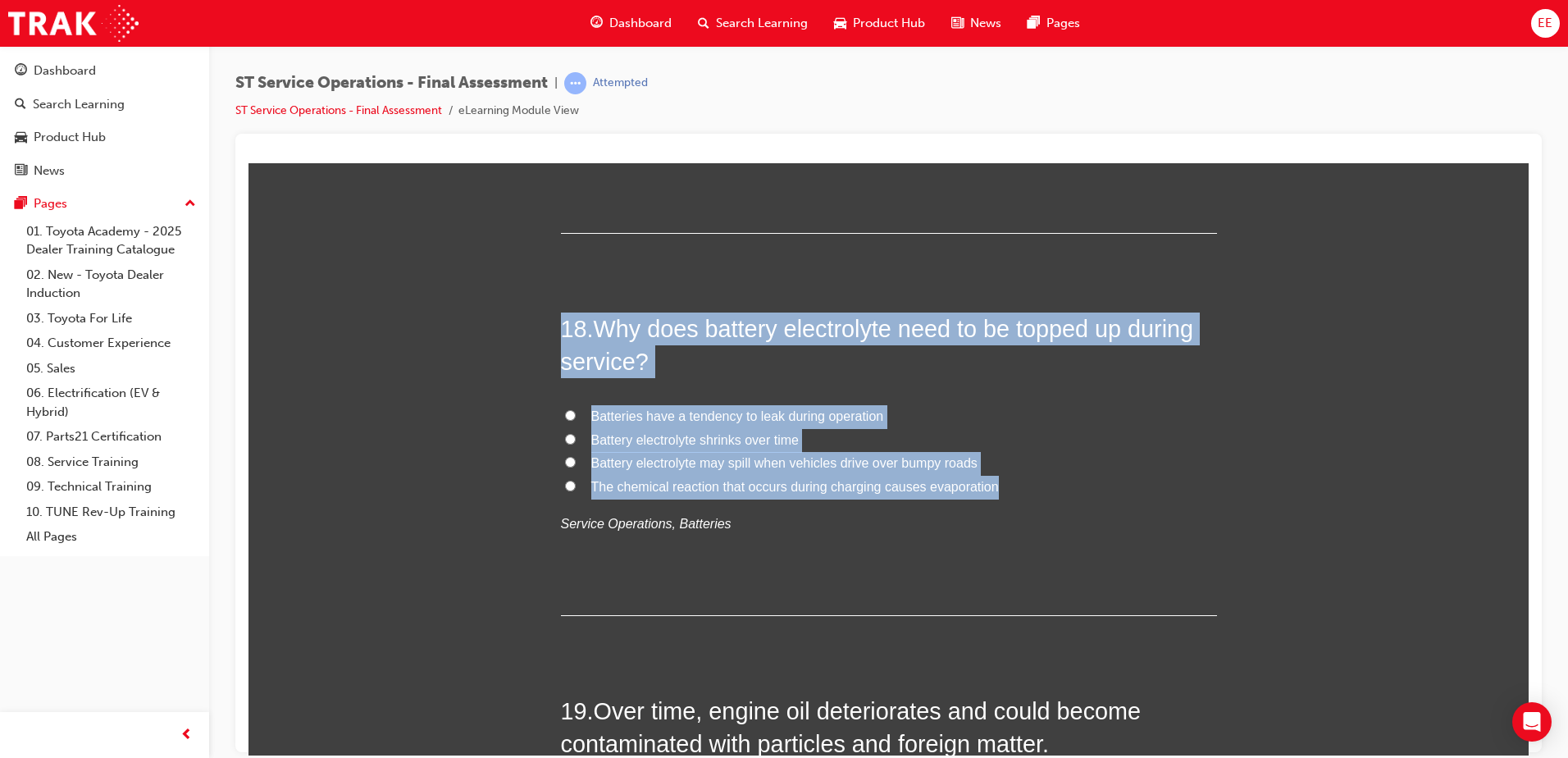
drag, startPoint x: 1023, startPoint y: 495, endPoint x: 500, endPoint y: 313, distance: 553.8
click at [1163, 493] on label "The chemical reaction that occurs during charging causes evaporation" at bounding box center [888, 487] width 656 height 24
click at [576, 490] on input "The chemical reaction that occurs during charging causes evaporation" at bounding box center [571, 485] width 11 height 11
radio input "true"
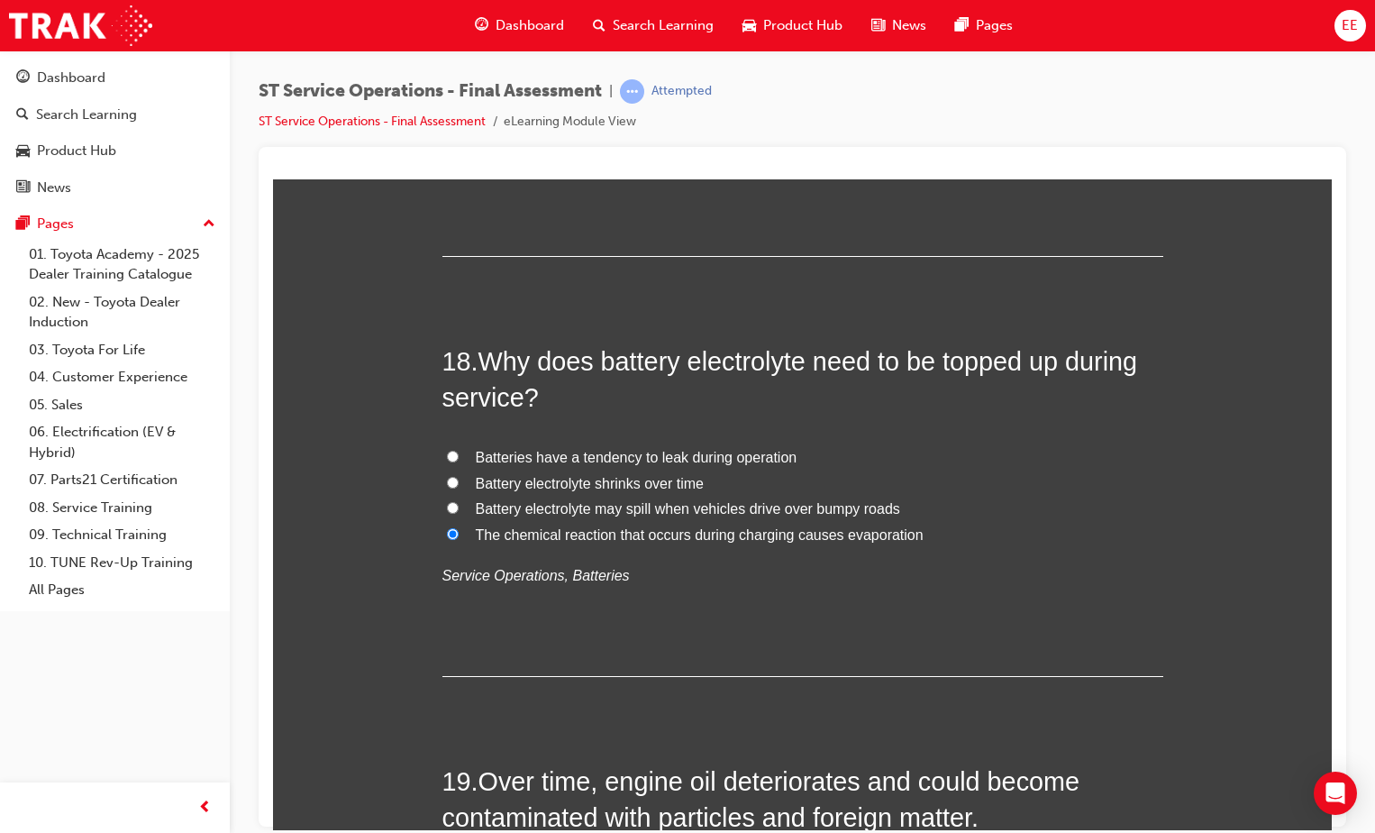
click at [862, 606] on div "18 . Why does battery electrolyte need to be topped up during service? Batterie…" at bounding box center [802, 508] width 721 height 333
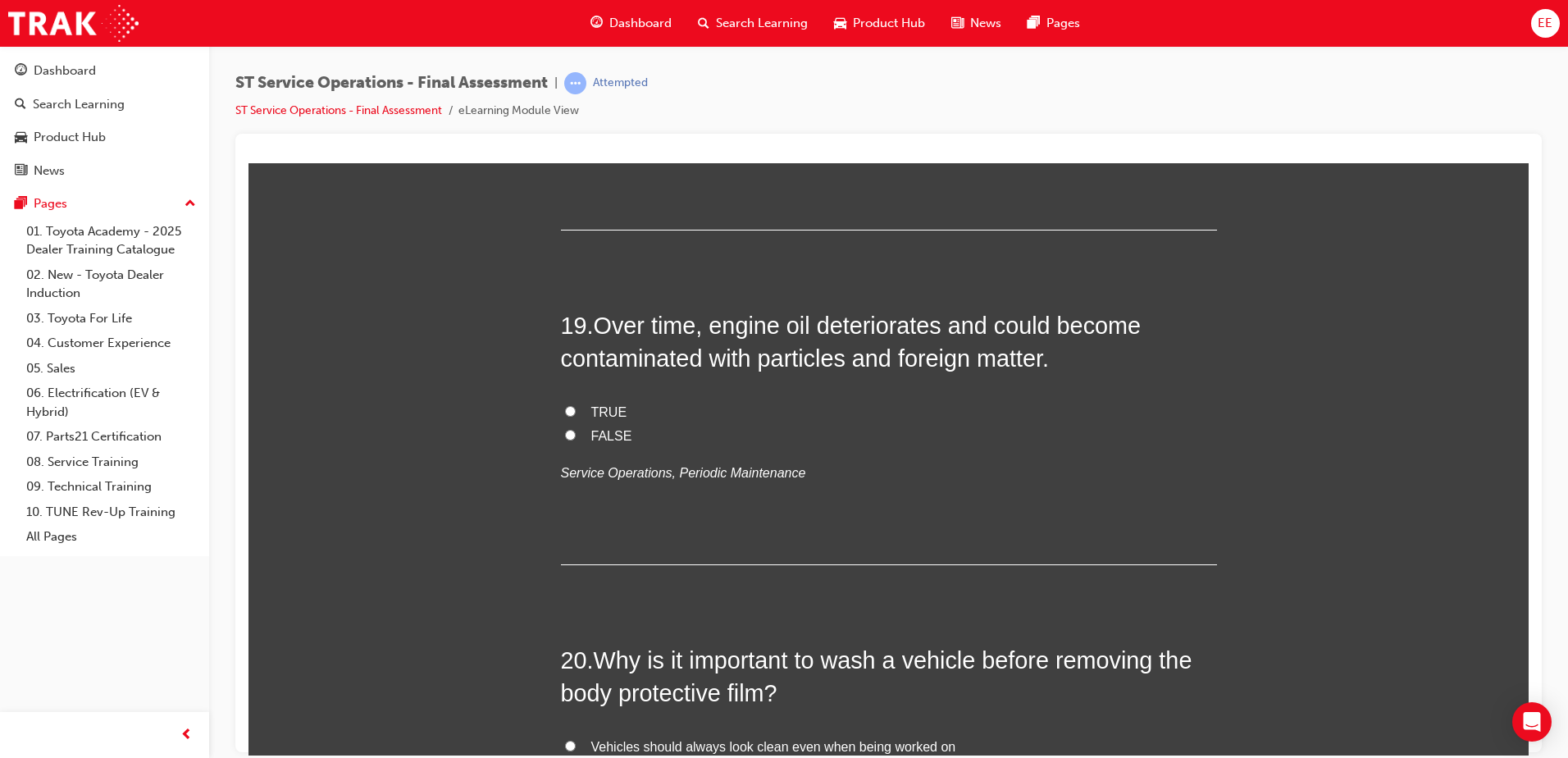
scroll to position [6897, 0]
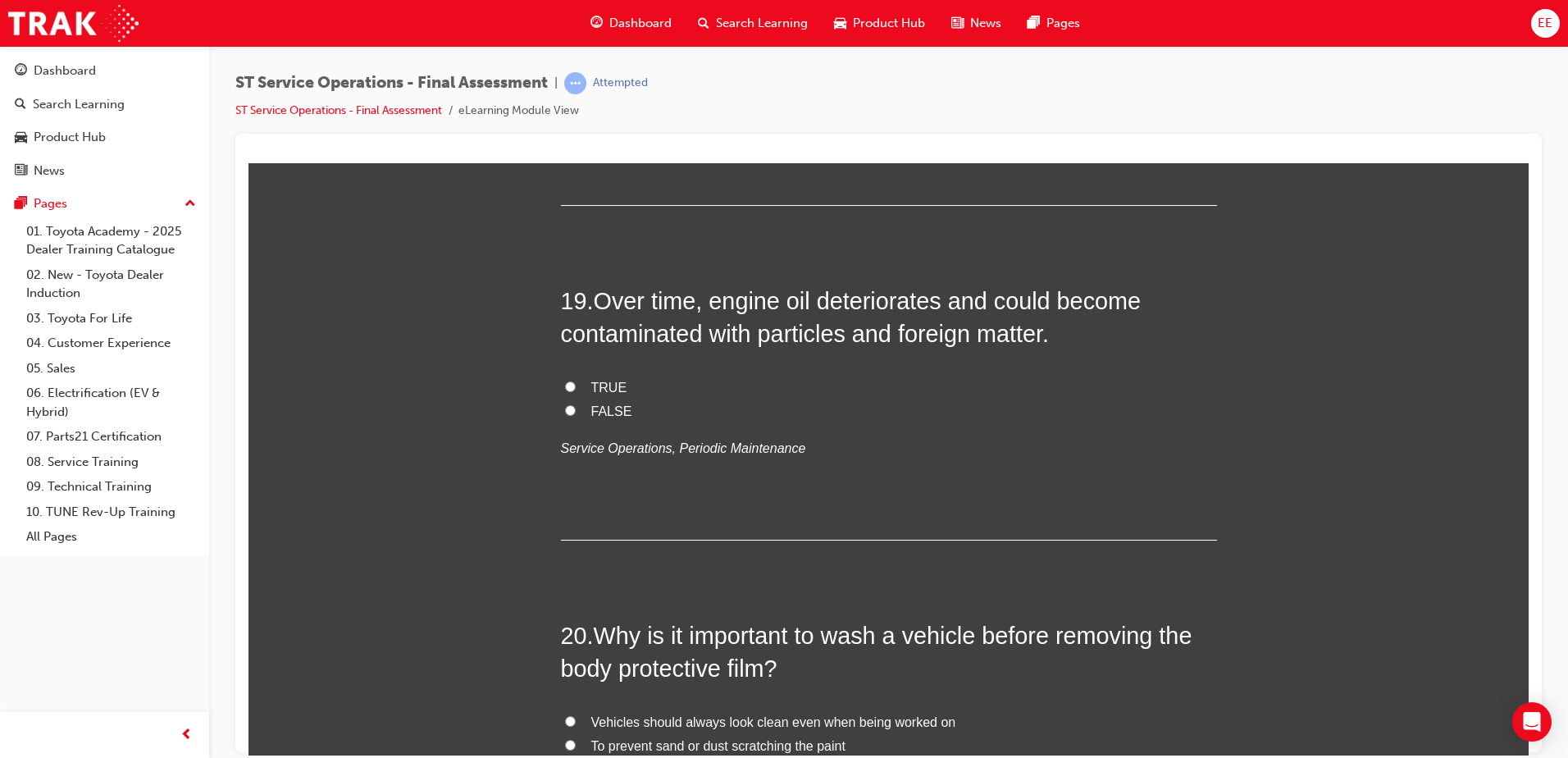
click at [593, 382] on span "TRUE" at bounding box center [610, 386] width 36 height 14
click at [576, 382] on input "TRUE" at bounding box center [571, 386] width 11 height 11
radio input "true"
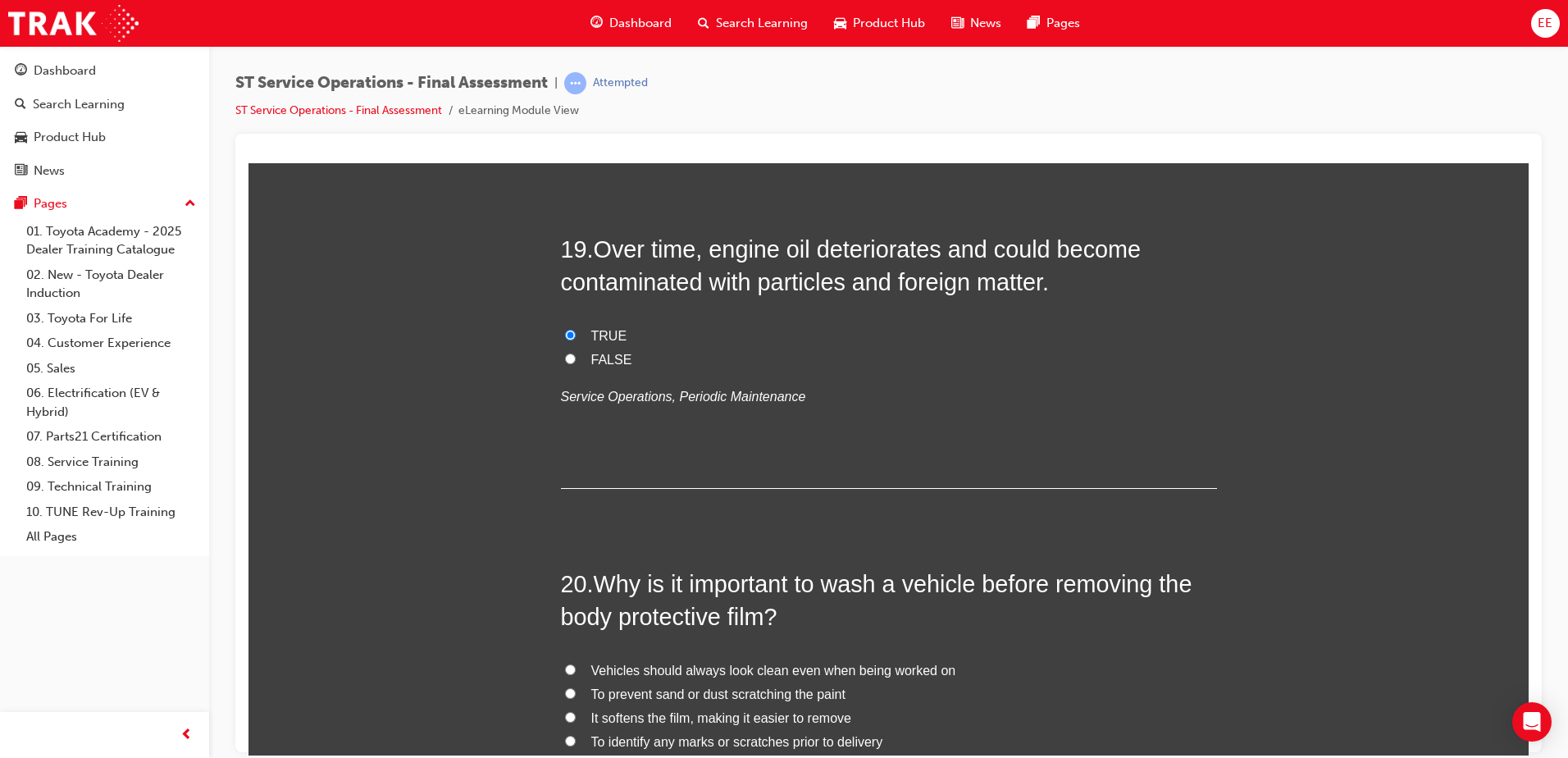
scroll to position [7142, 0]
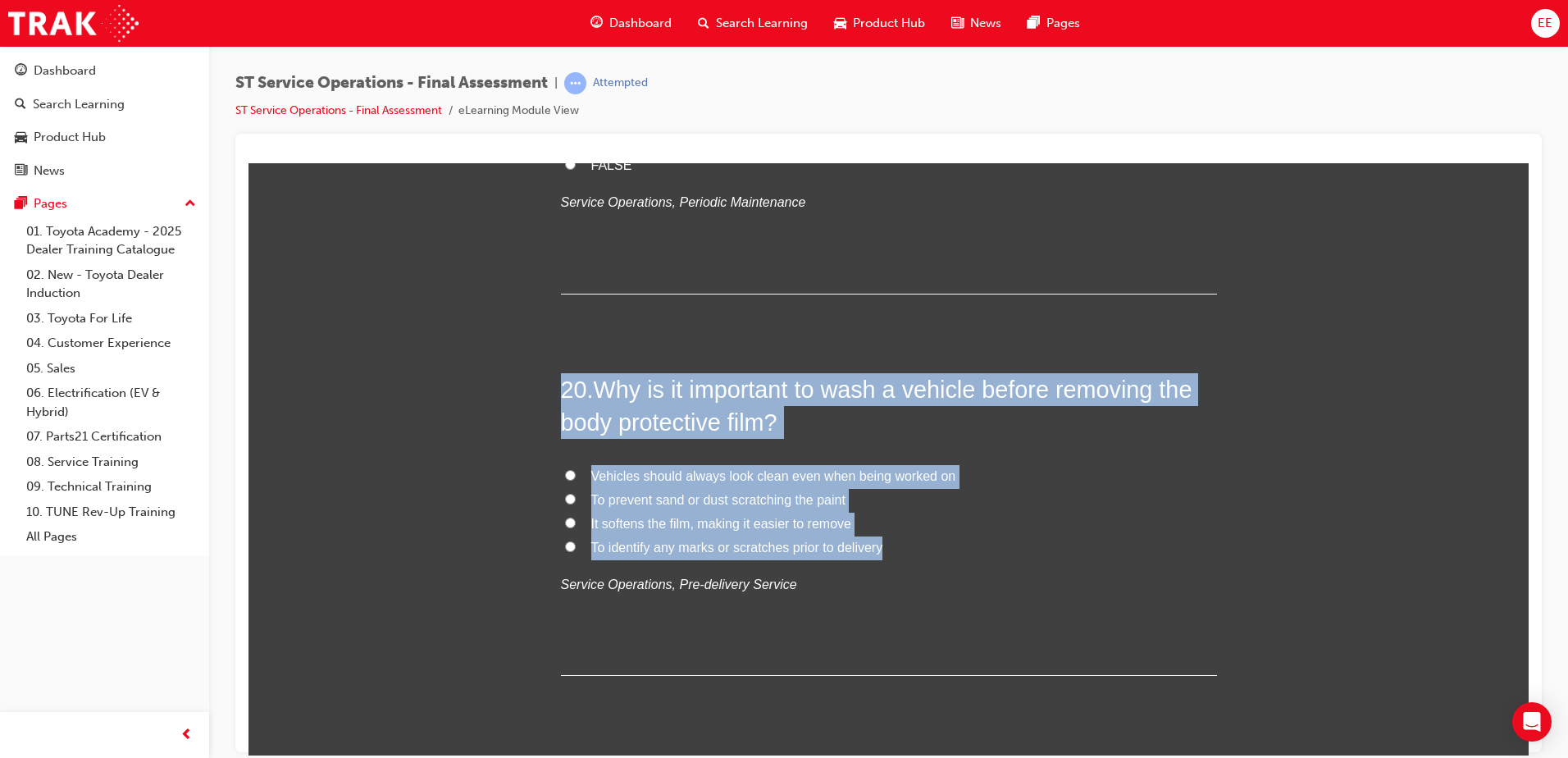
drag, startPoint x: 924, startPoint y: 548, endPoint x: 421, endPoint y: 380, distance: 530.3
click at [561, 501] on label "To prevent sand or dust scratching the paint" at bounding box center [888, 500] width 656 height 24
click at [565, 501] on input "To prevent sand or dust scratching the paint" at bounding box center [571, 499] width 11 height 11
radio input "true"
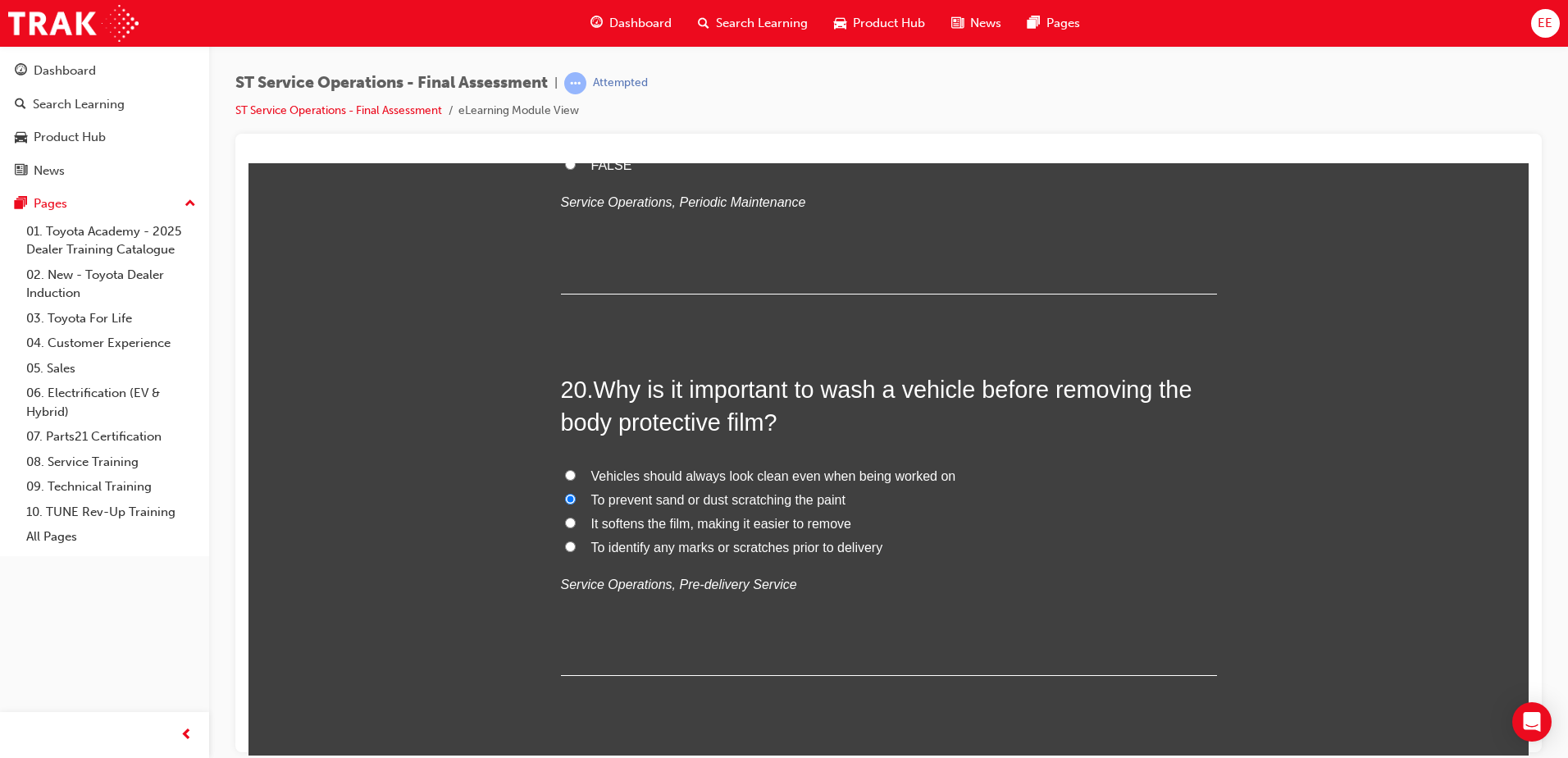
click at [1005, 515] on label "It softens the film, making it easier to remove" at bounding box center [888, 523] width 656 height 24
click at [576, 517] on input "It softens the film, making it easier to remove" at bounding box center [571, 522] width 11 height 11
radio input "true"
click at [842, 501] on label "To prevent sand or dust scratching the paint" at bounding box center [888, 500] width 656 height 24
click at [576, 501] on input "To prevent sand or dust scratching the paint" at bounding box center [571, 499] width 11 height 11
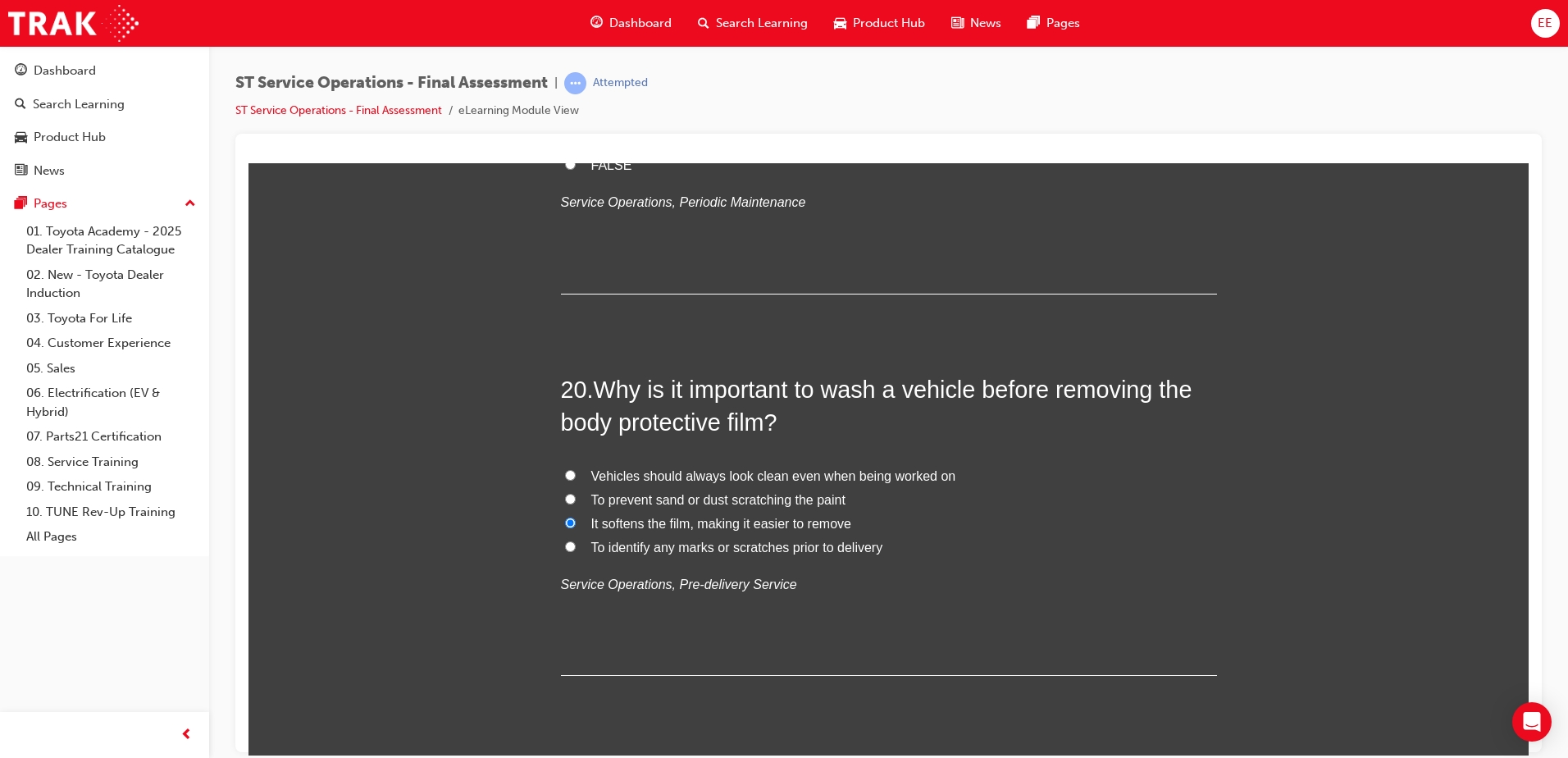
radio input "true"
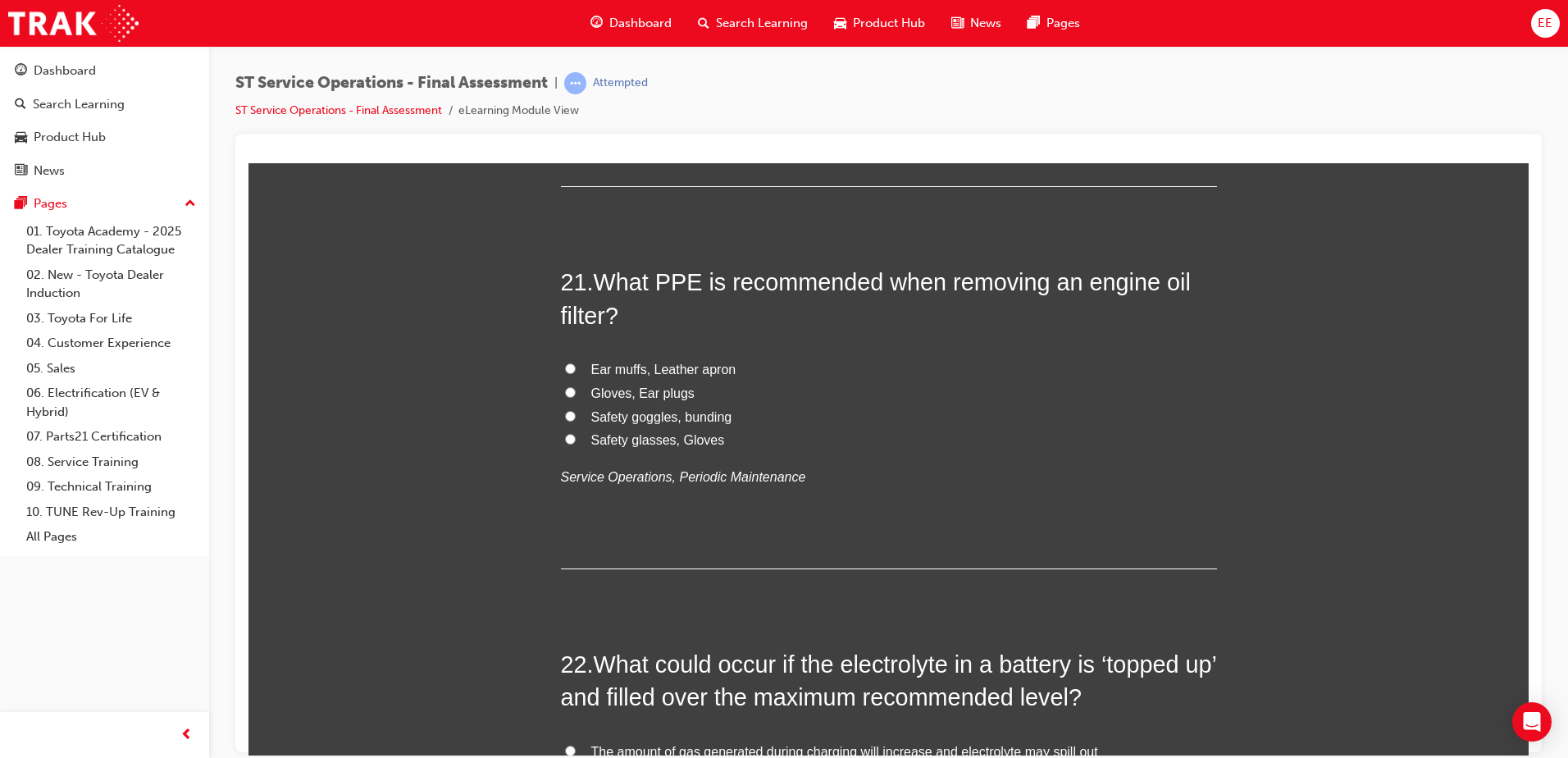
scroll to position [7635, 0]
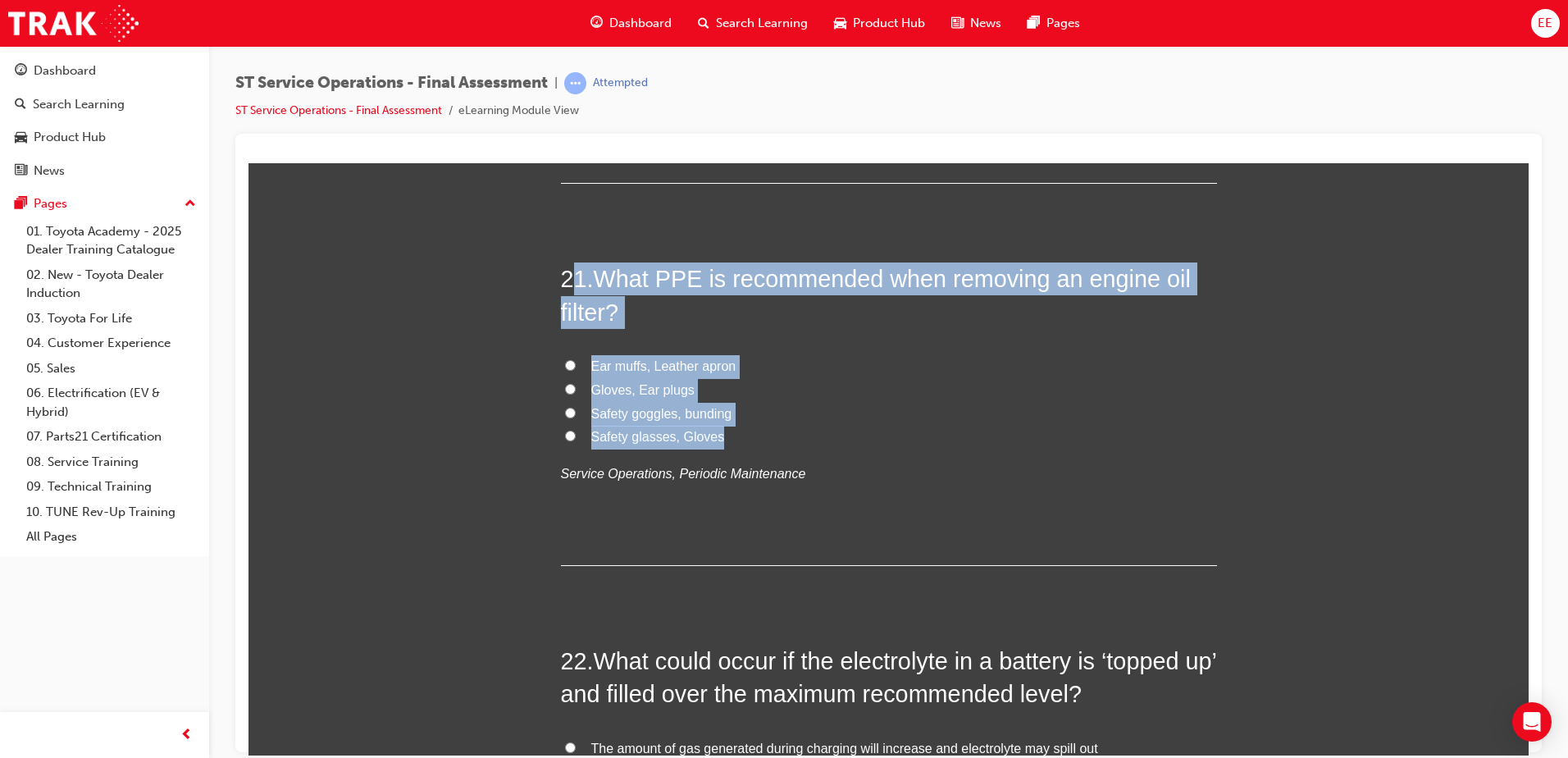
drag, startPoint x: 733, startPoint y: 437, endPoint x: 561, endPoint y: 248, distance: 255.5
click at [761, 436] on label "Safety glasses, Gloves" at bounding box center [888, 437] width 656 height 24
click at [576, 436] on input "Safety glasses, Gloves" at bounding box center [571, 435] width 11 height 11
radio input "true"
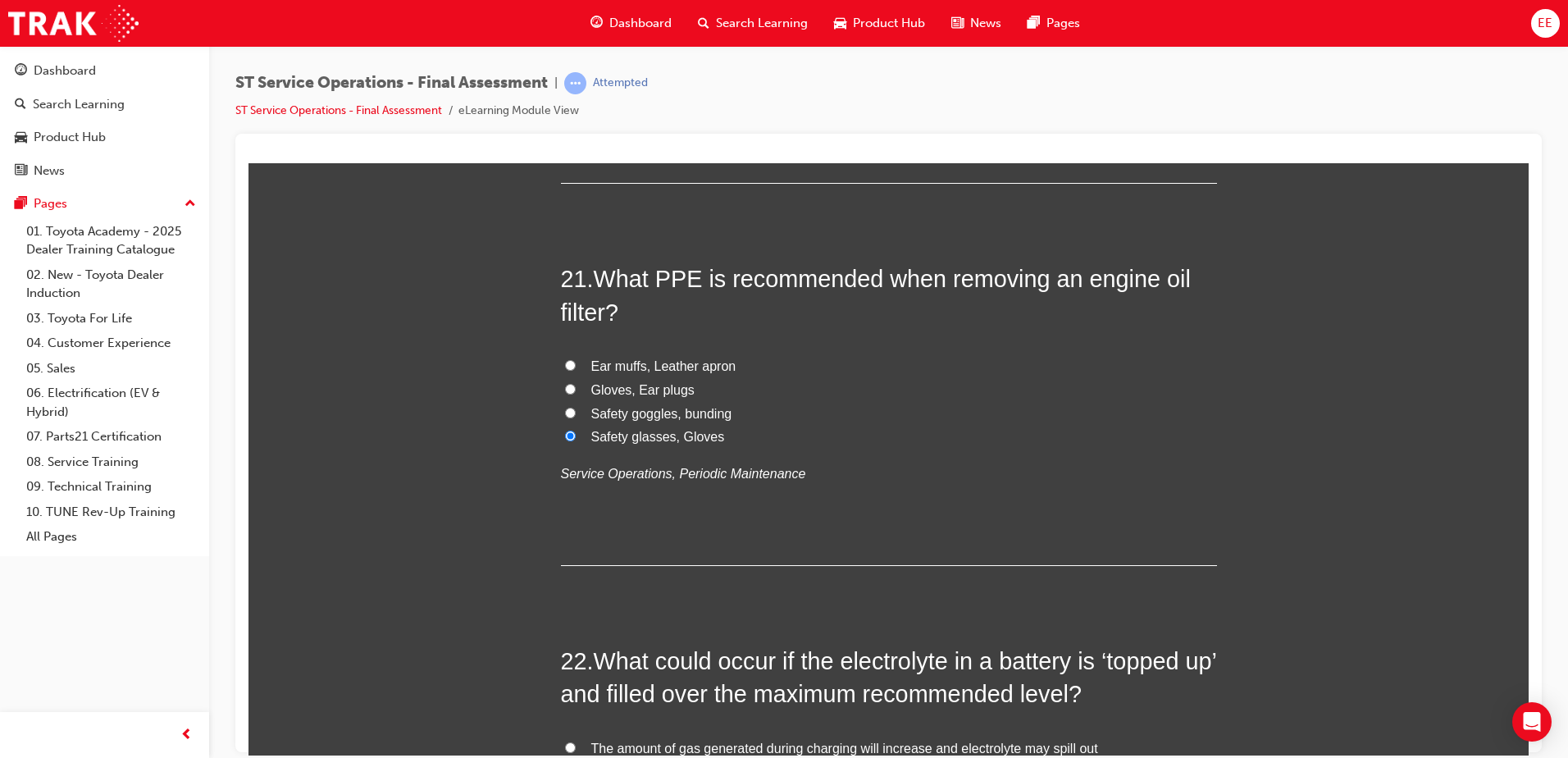
click at [949, 351] on div "21 . What PPE is recommended when removing an engine oil filter? Ear muffs, Lea…" at bounding box center [888, 412] width 656 height 303
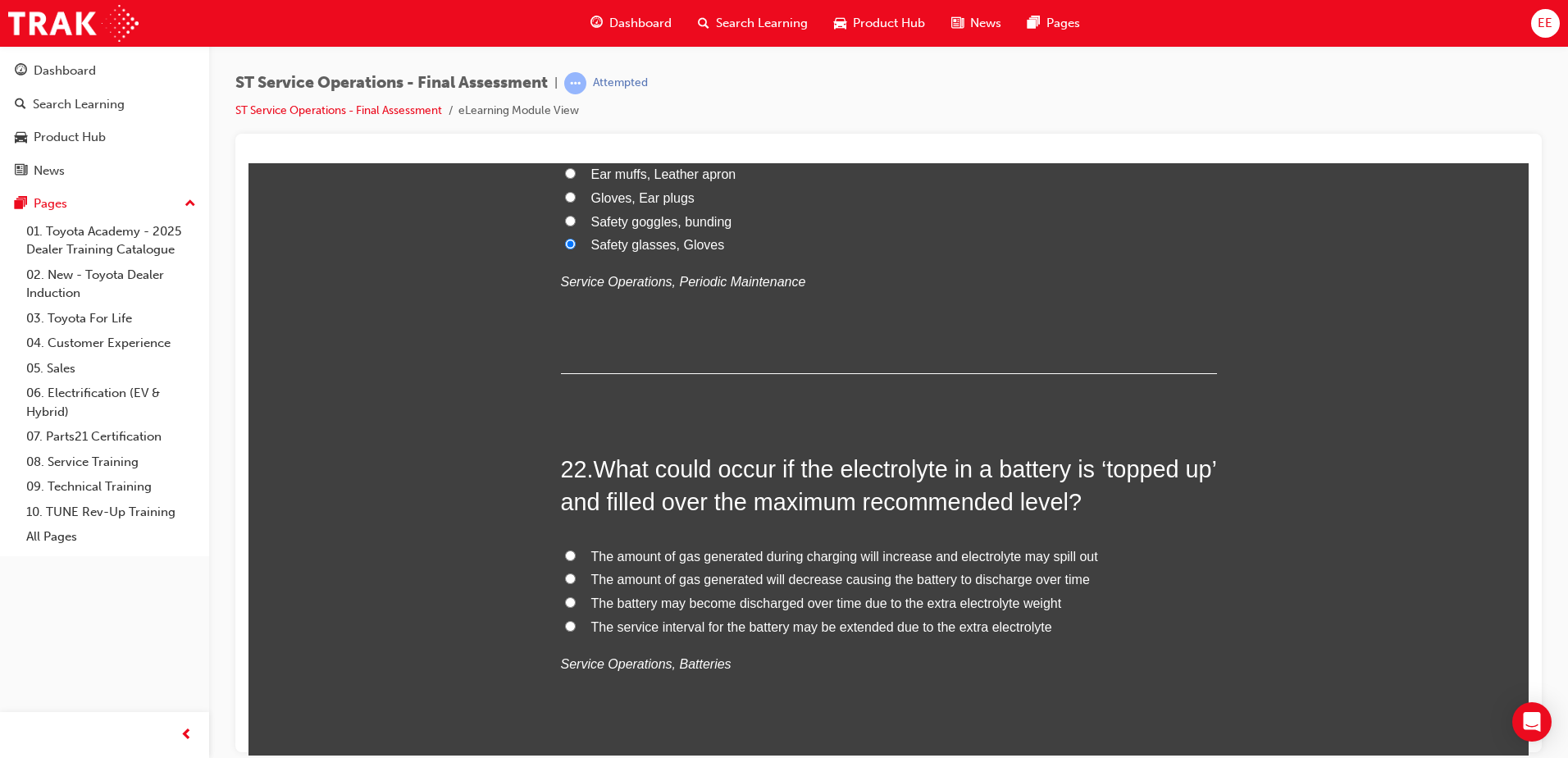
scroll to position [7962, 0]
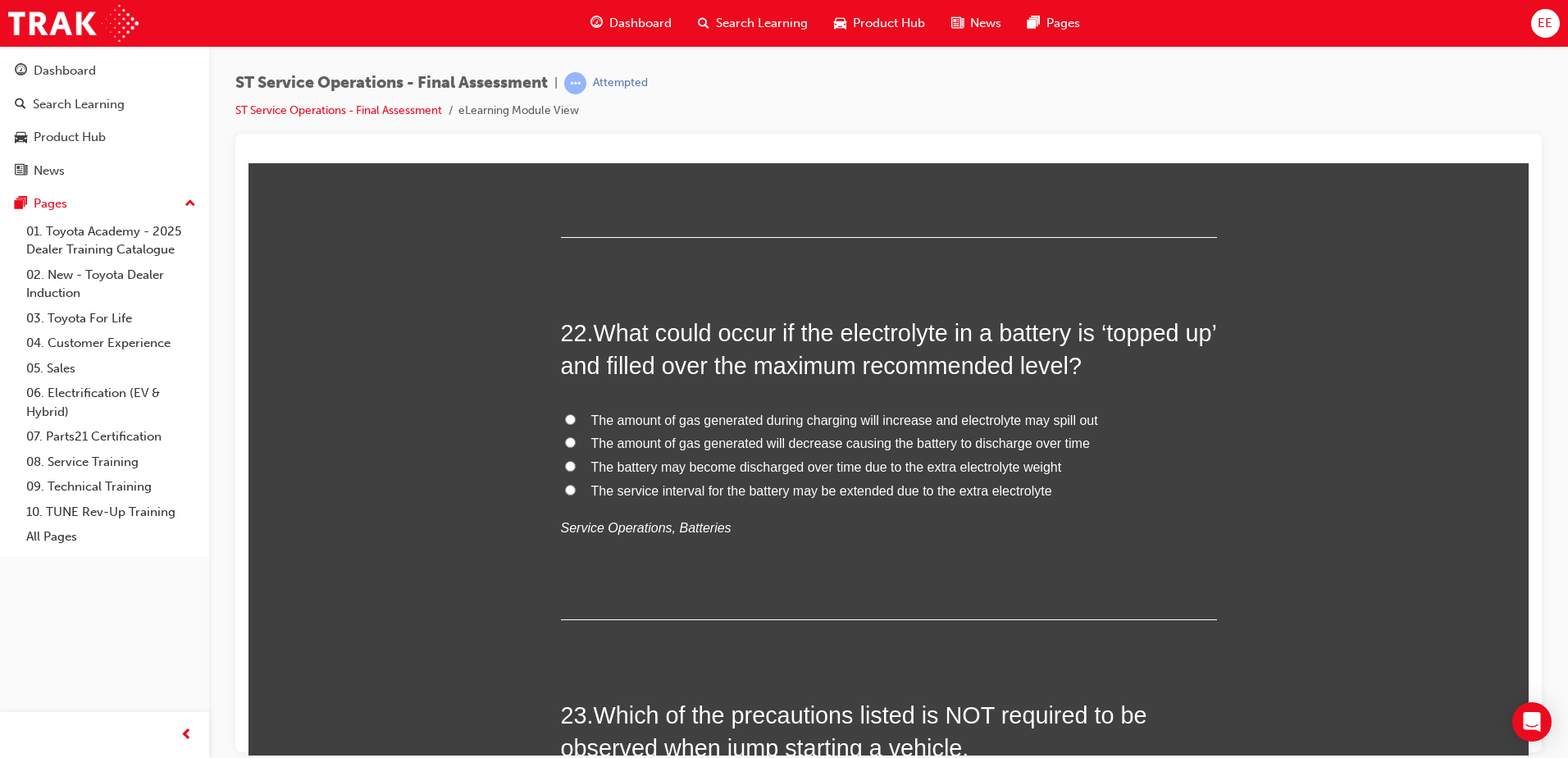
click at [574, 416] on label "The amount of gas generated during charging will increase and electrolyte may s…" at bounding box center [888, 420] width 656 height 24
click at [574, 416] on input "The amount of gas generated during charging will increase and electrolyte may s…" at bounding box center [571, 419] width 11 height 11
radio input "true"
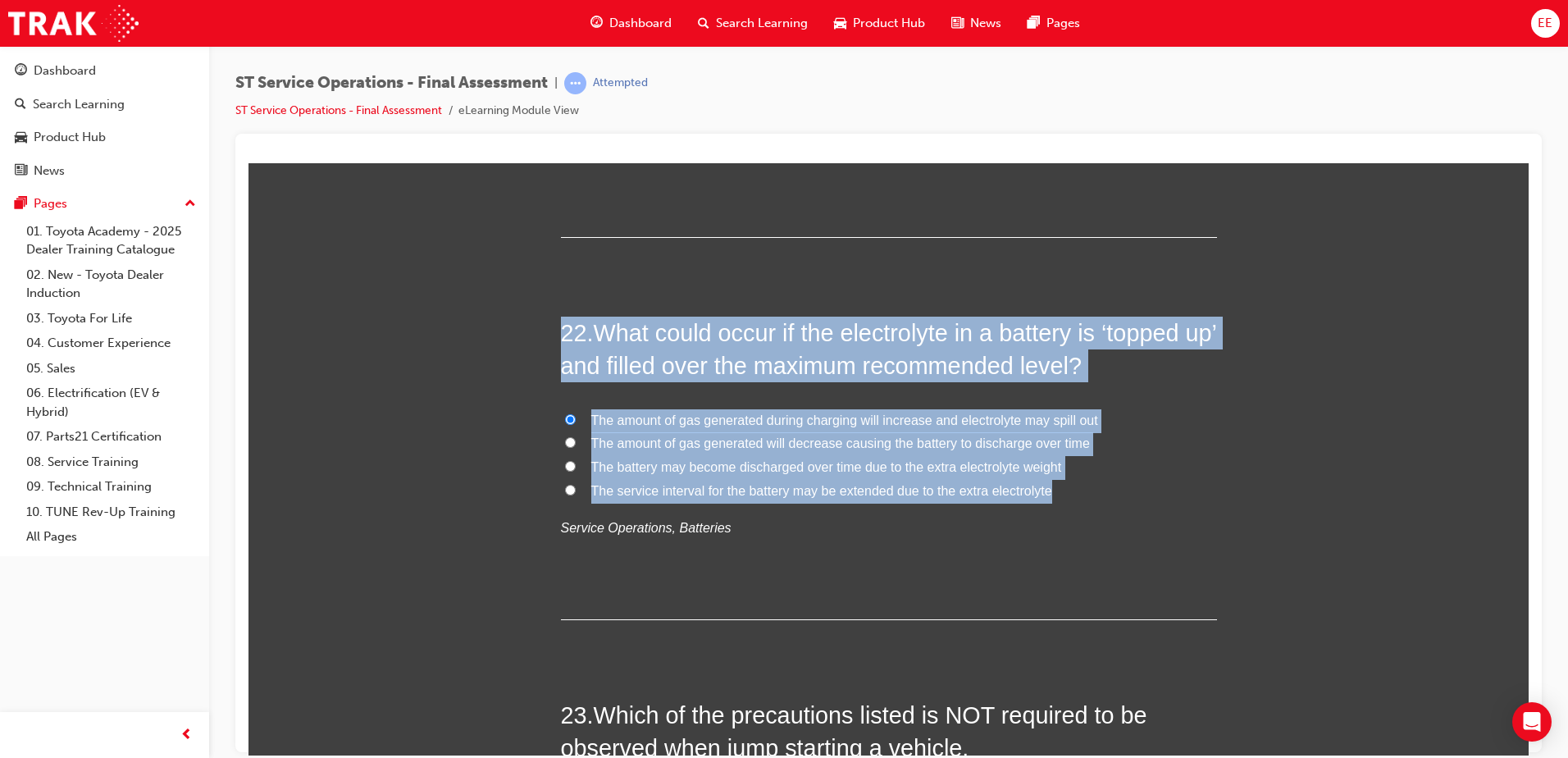
drag, startPoint x: 937, startPoint y: 443, endPoint x: 511, endPoint y: 310, distance: 446.3
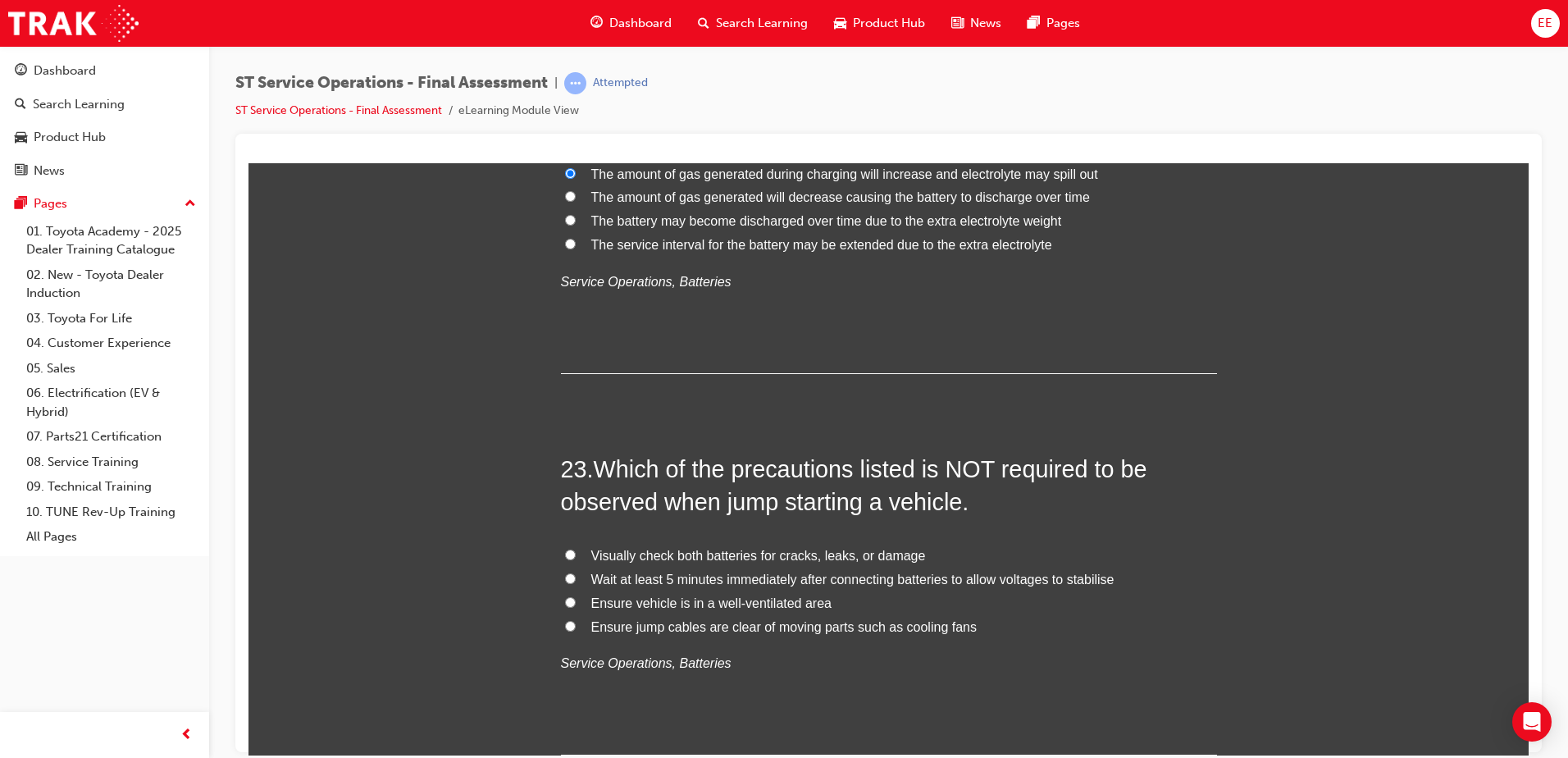
scroll to position [8291, 0]
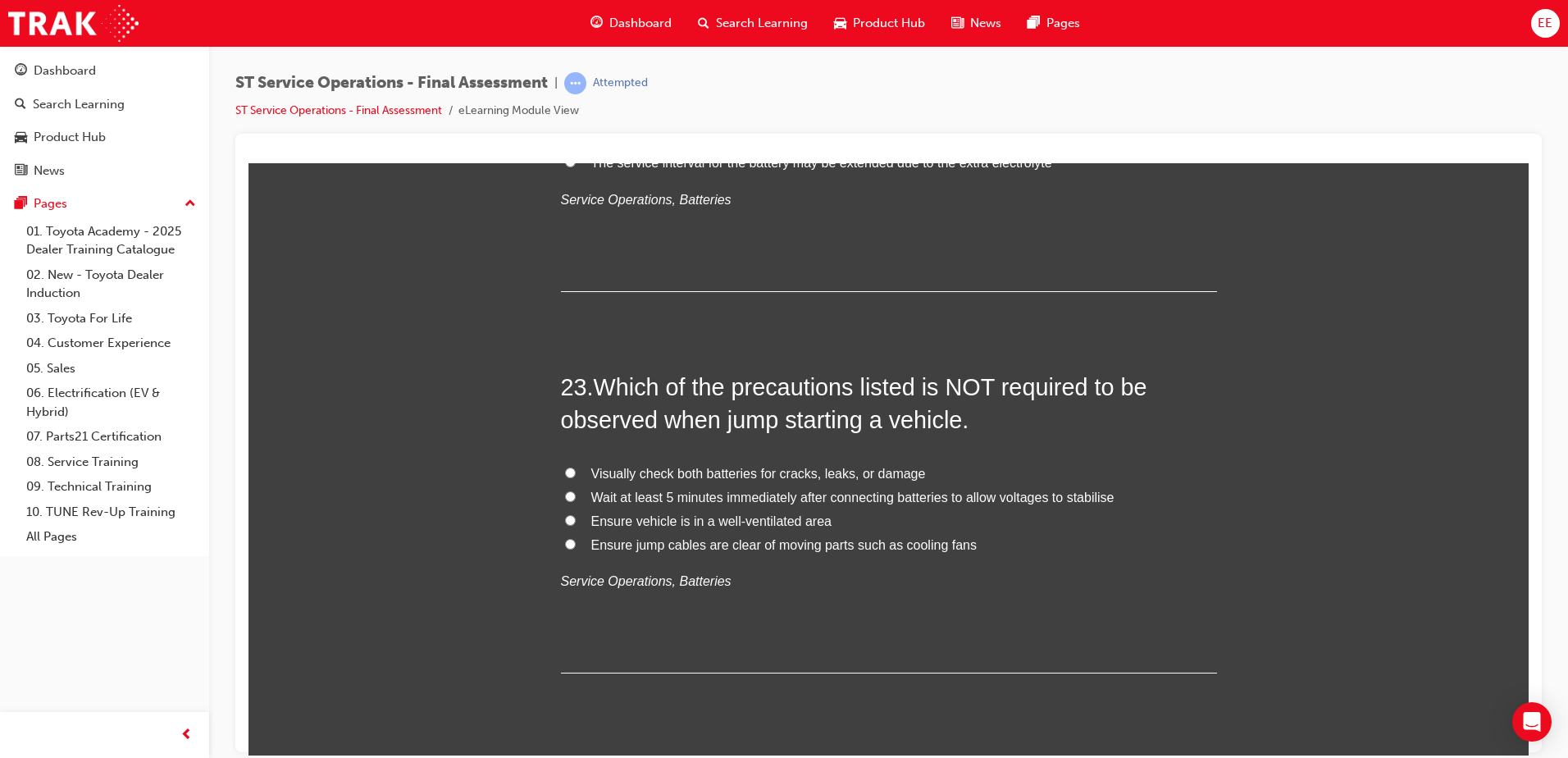
click at [916, 412] on span "Which of the precautions listed is NOT required to be observed when jump starti…" at bounding box center [854, 402] width 586 height 59
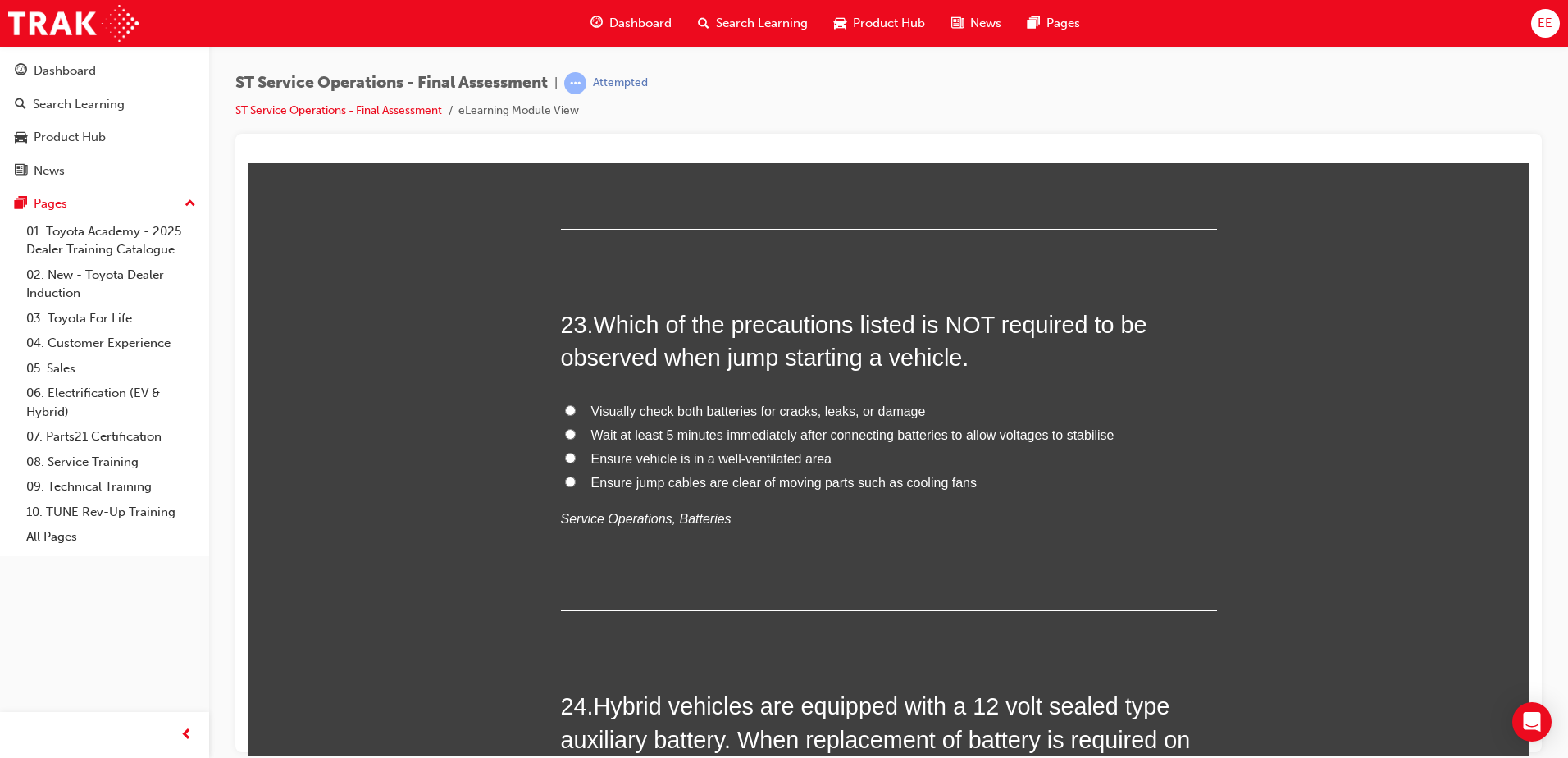
scroll to position [8454, 0]
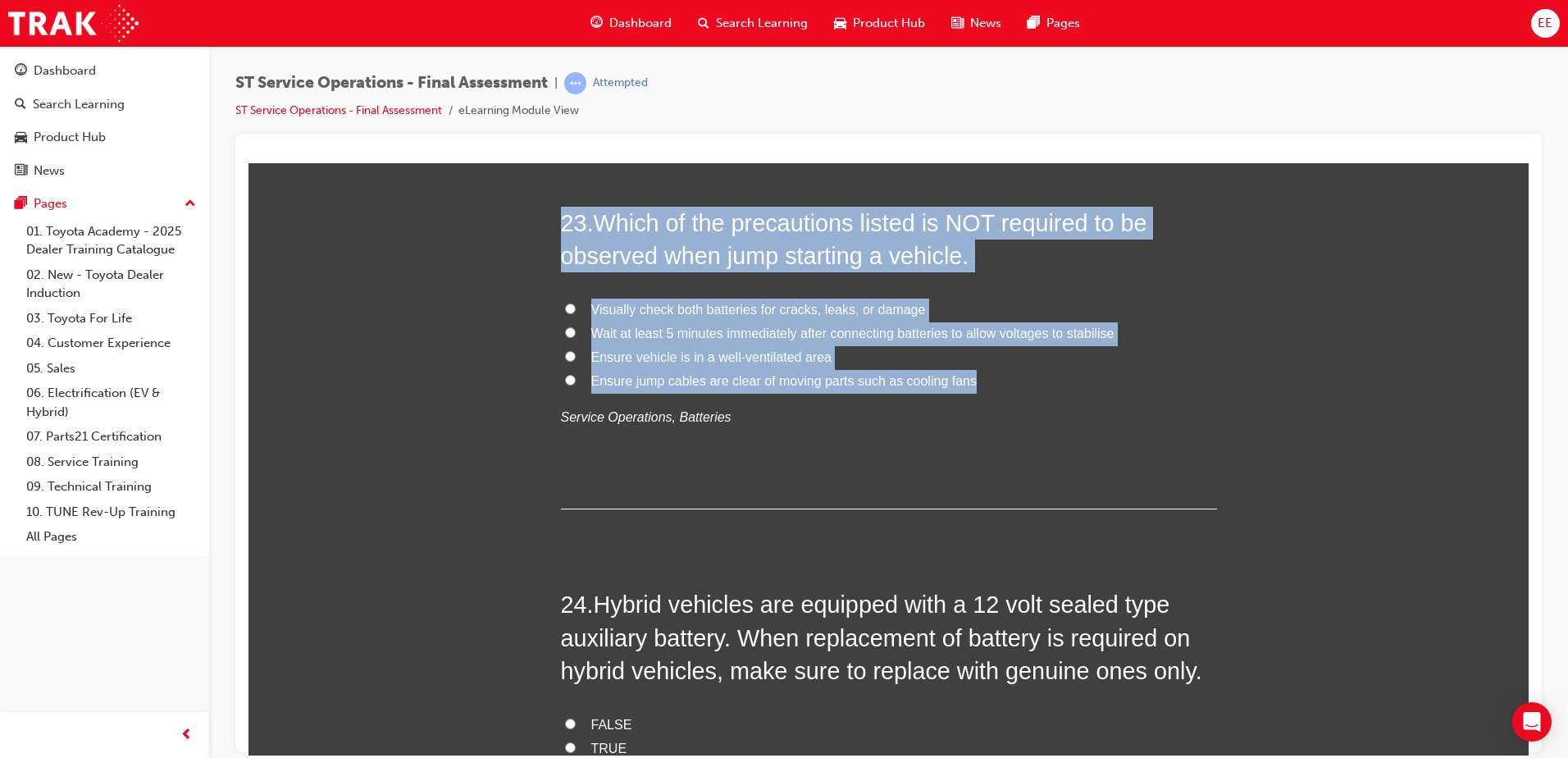
drag, startPoint x: 971, startPoint y: 375, endPoint x: 495, endPoint y: 225, distance: 499.1
click at [575, 335] on label "Wait at least 5 minutes immediately after connecting batteries to allow voltage…" at bounding box center [888, 333] width 656 height 24
click at [575, 335] on input "Wait at least 5 minutes immediately after connecting batteries to allow voltage…" at bounding box center [571, 332] width 11 height 11
radio input "true"
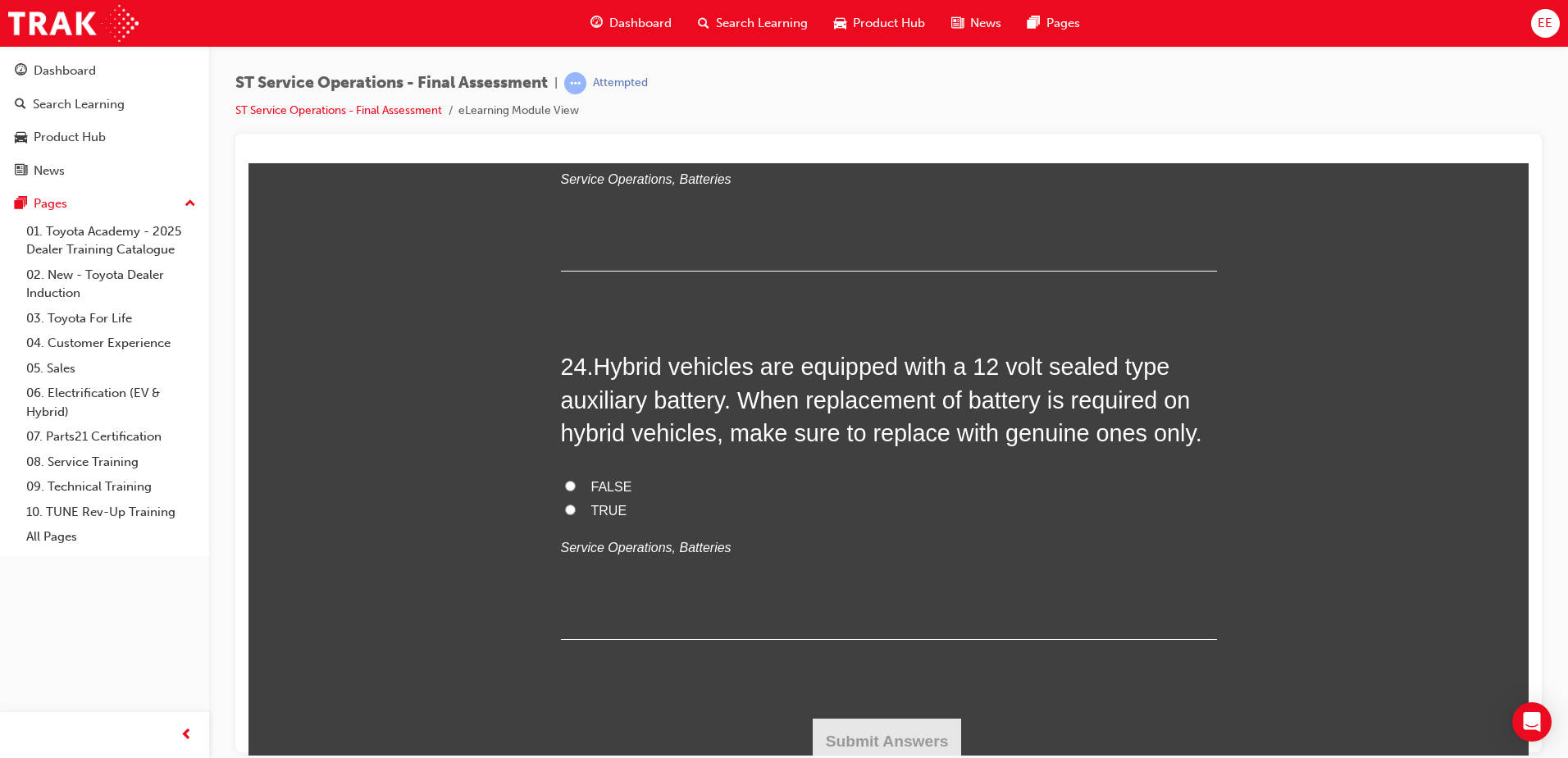
scroll to position [8700, 0]
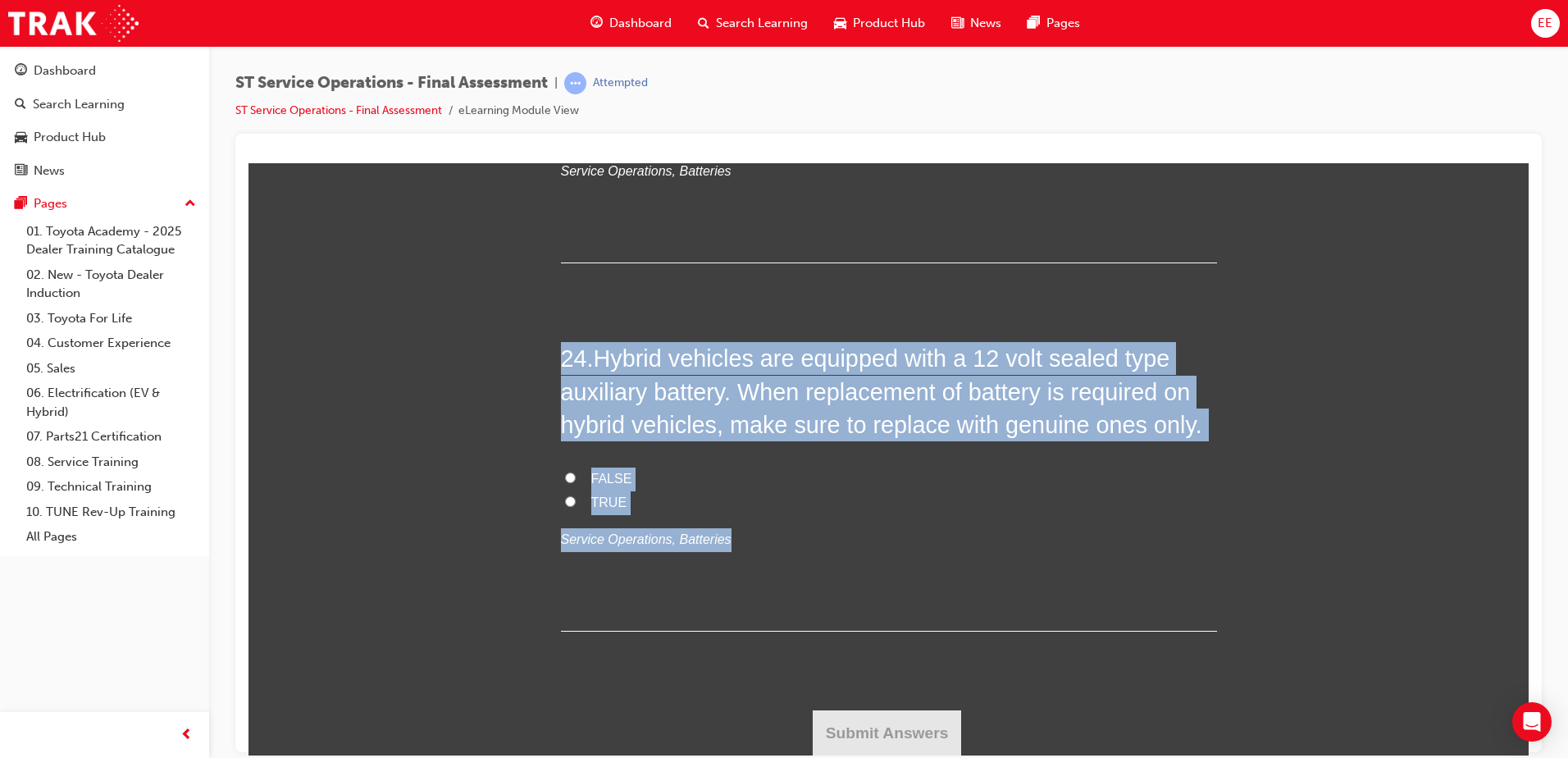
drag, startPoint x: 902, startPoint y: 513, endPoint x: 512, endPoint y: 331, distance: 430.4
click at [986, 531] on p "Service Operations, Batteries" at bounding box center [888, 539] width 656 height 24
click at [713, 511] on label "TRUE" at bounding box center [888, 502] width 656 height 24
click at [576, 506] on input "TRUE" at bounding box center [571, 500] width 11 height 11
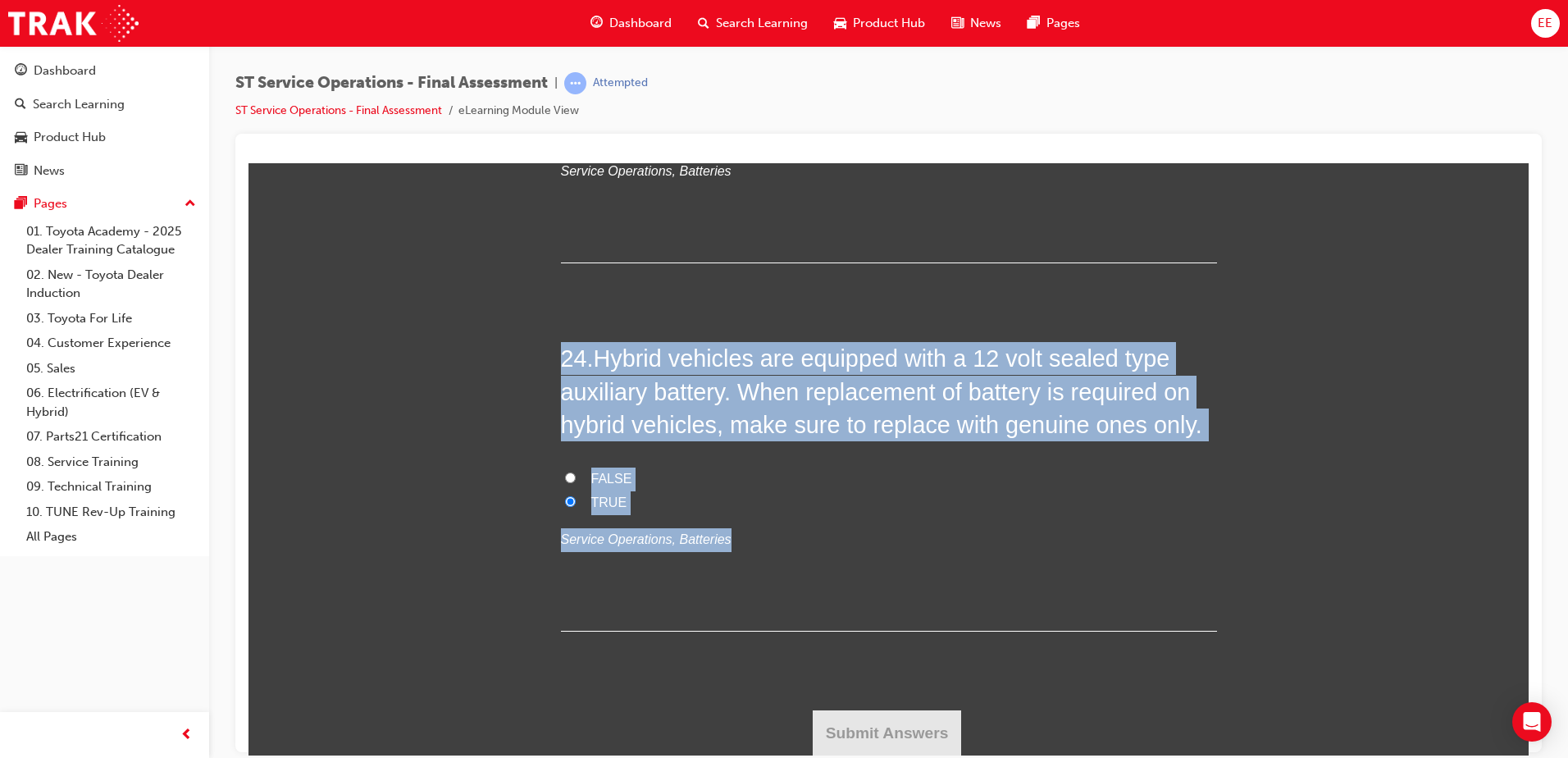
radio input "true"
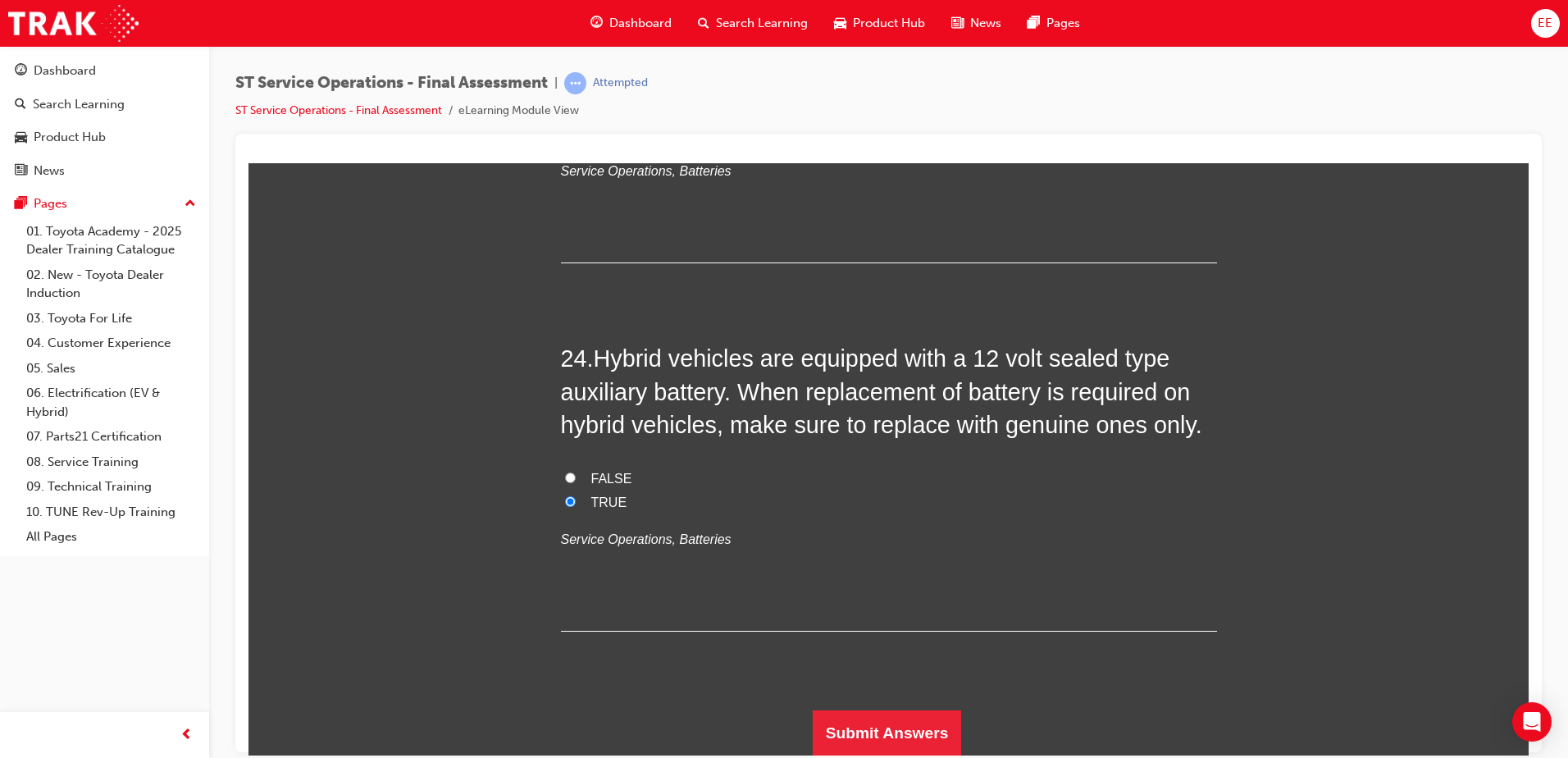
click at [1062, 513] on div "FALSE TRUE Service Operations, Batteries" at bounding box center [888, 509] width 656 height 84
click at [923, 737] on button "Submit Answers" at bounding box center [887, 732] width 149 height 45
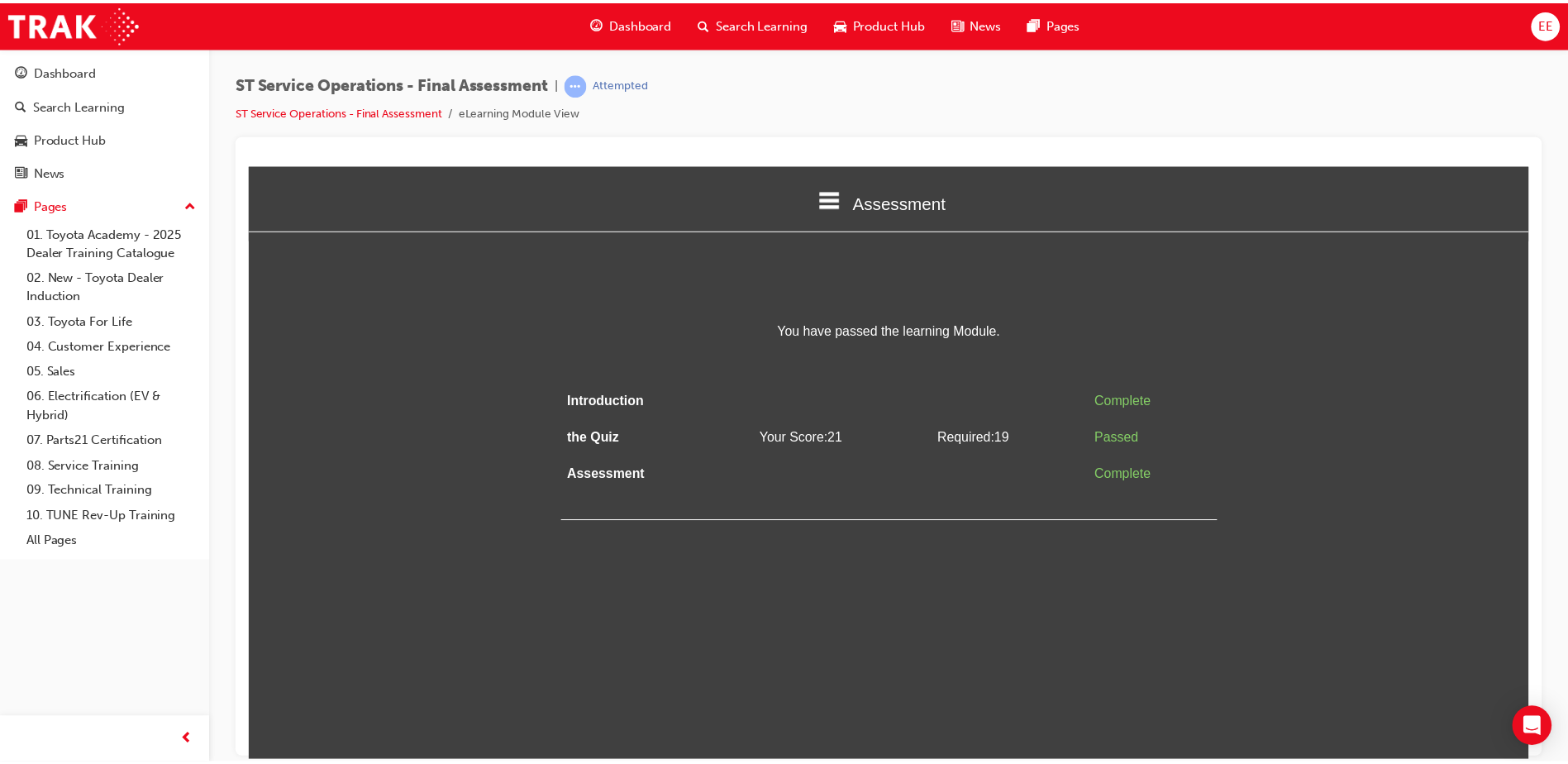
scroll to position [0, 0]
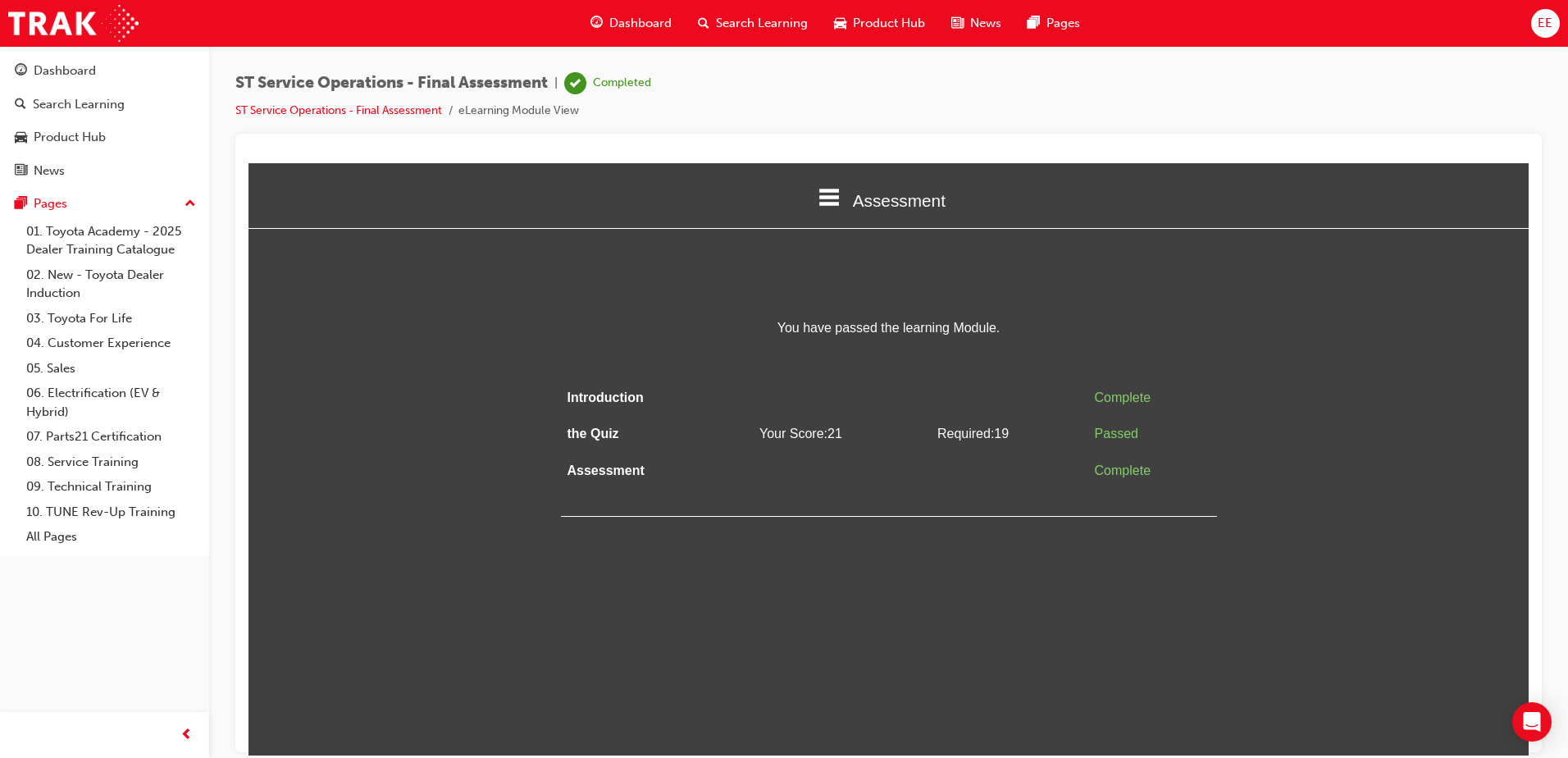
click at [605, 19] on div "Dashboard" at bounding box center [631, 23] width 107 height 34
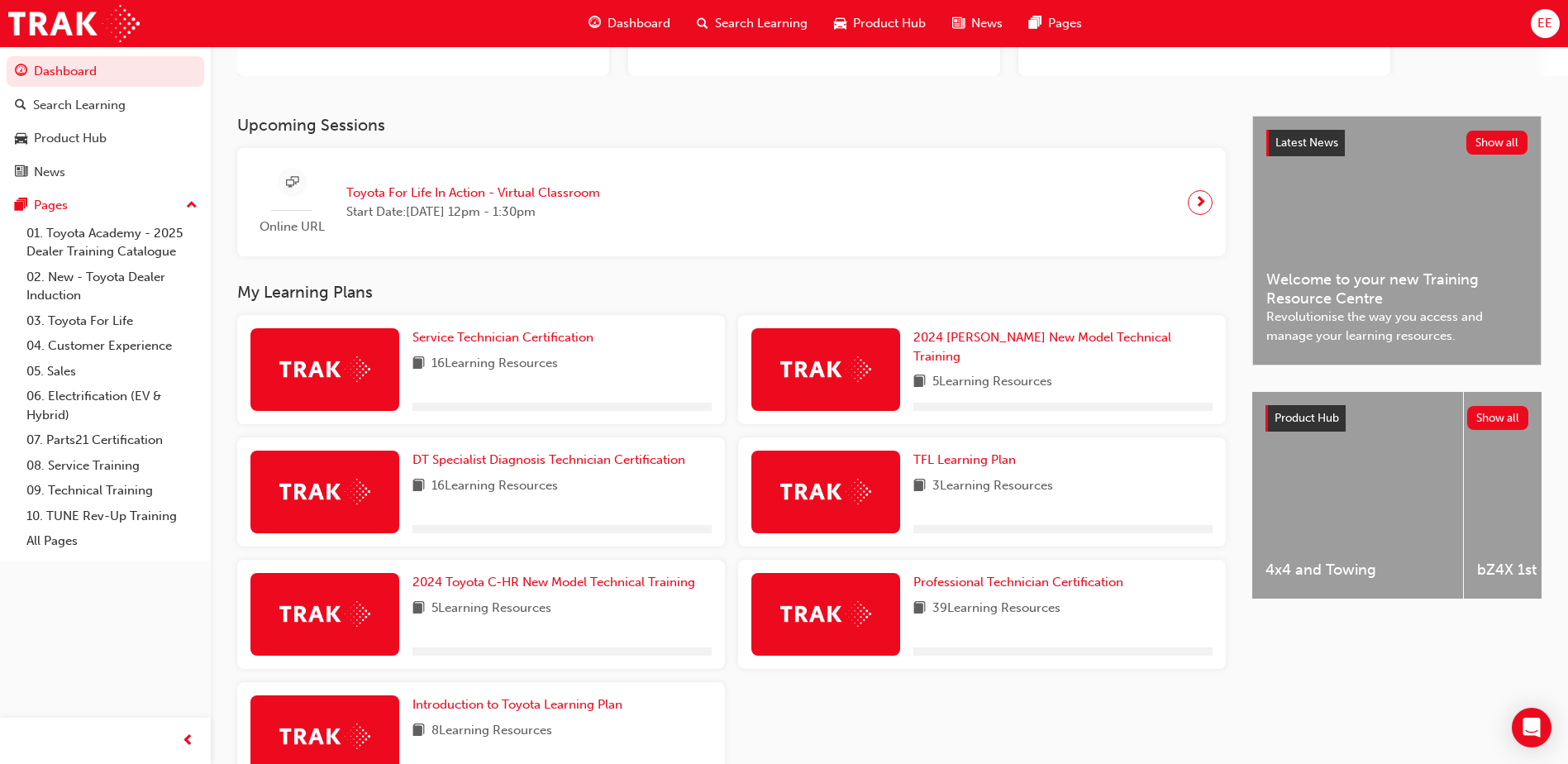
scroll to position [248, 0]
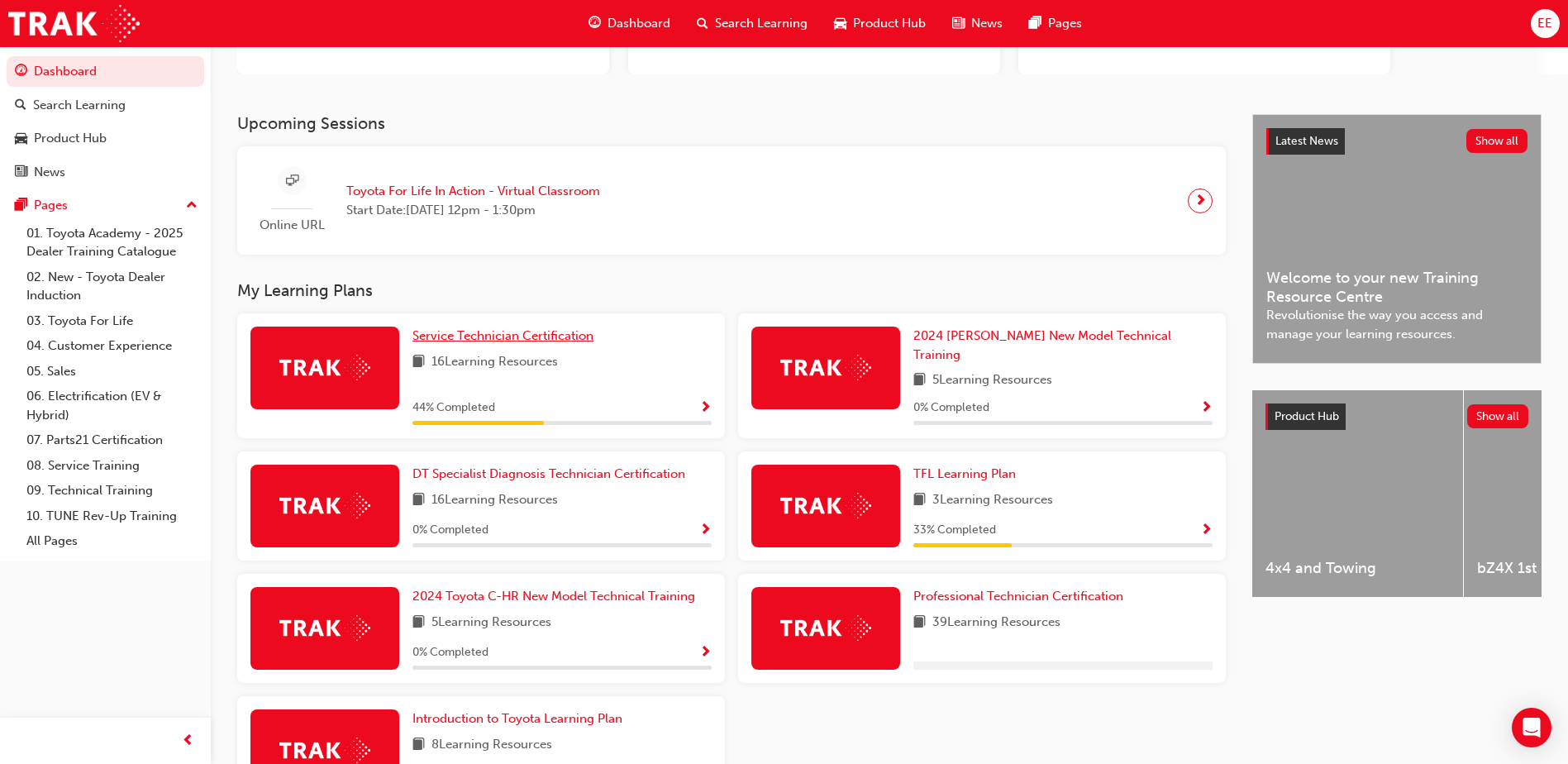
click at [540, 334] on span "Service Technician Certification" at bounding box center [503, 336] width 181 height 15
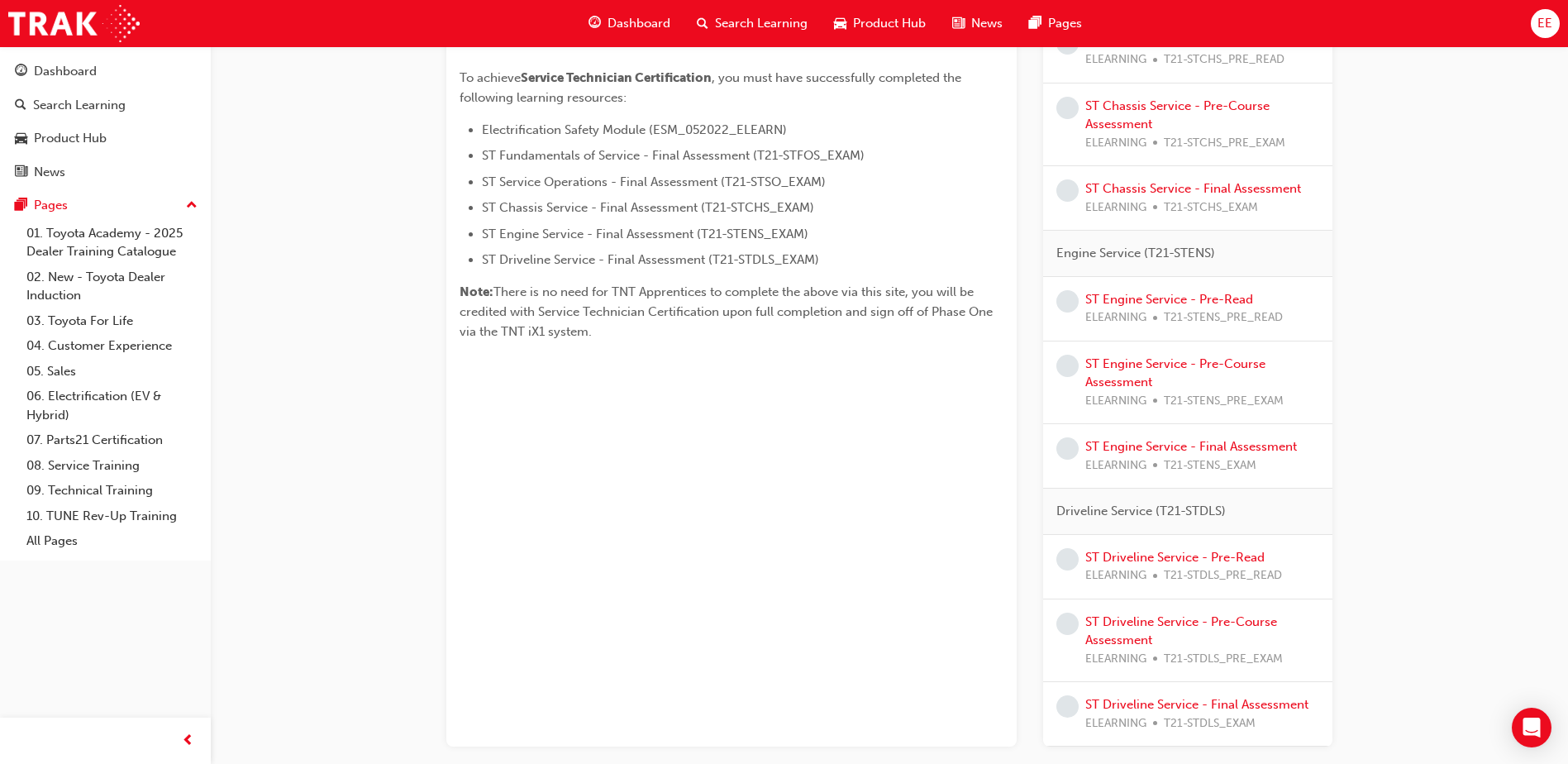
scroll to position [18, 0]
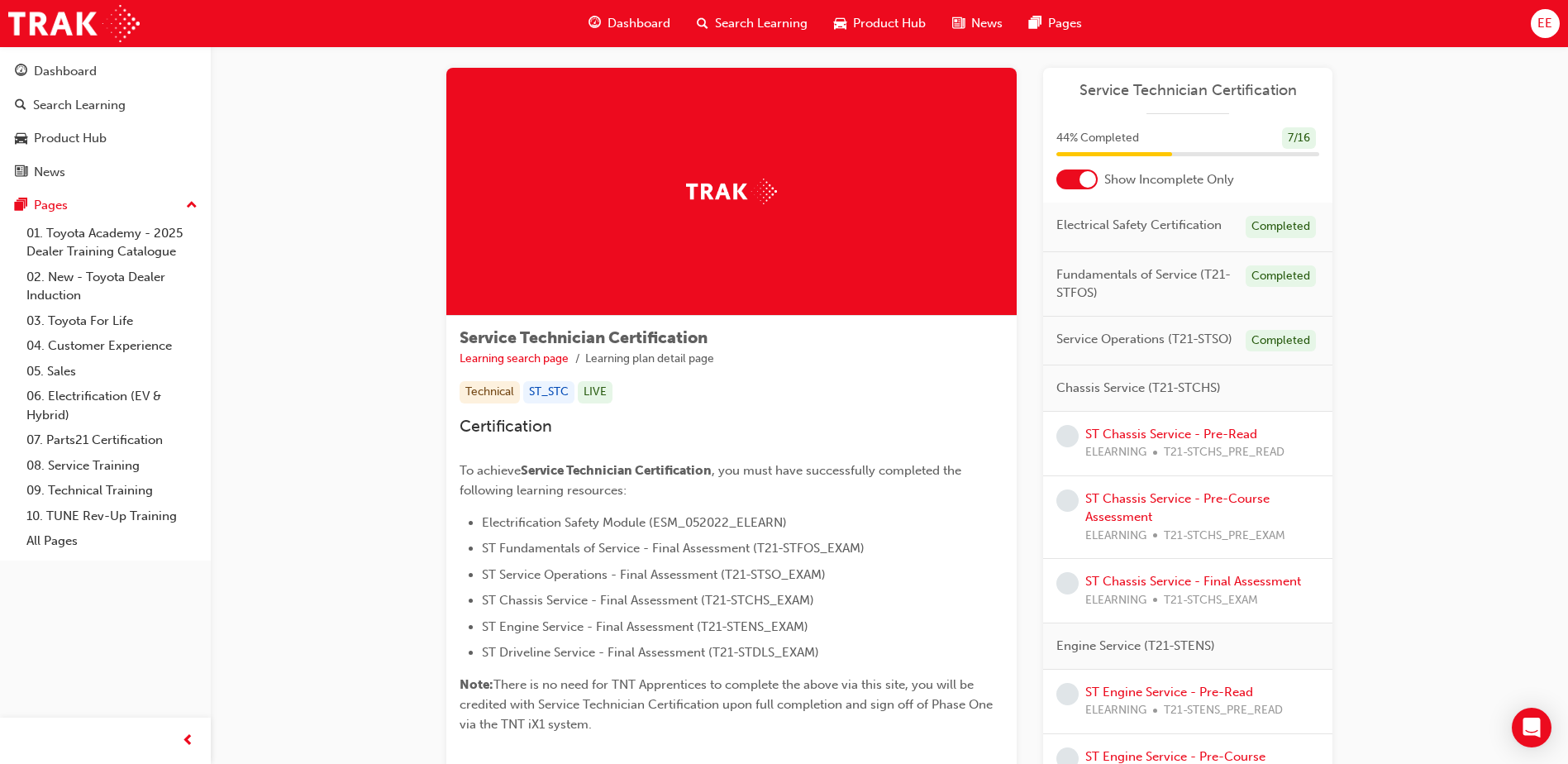
click at [1071, 176] on div at bounding box center [1077, 180] width 41 height 20
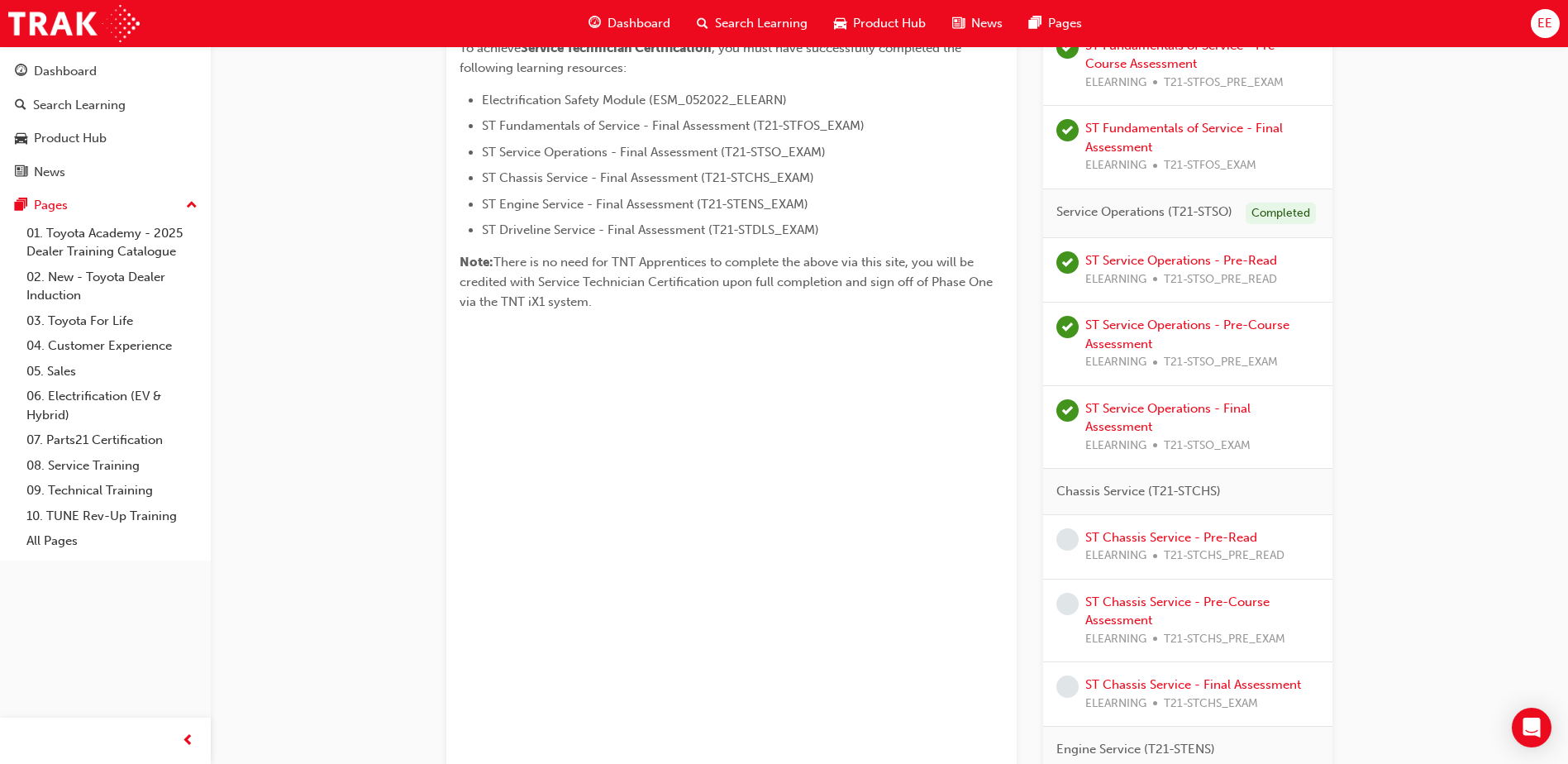
scroll to position [544, 0]
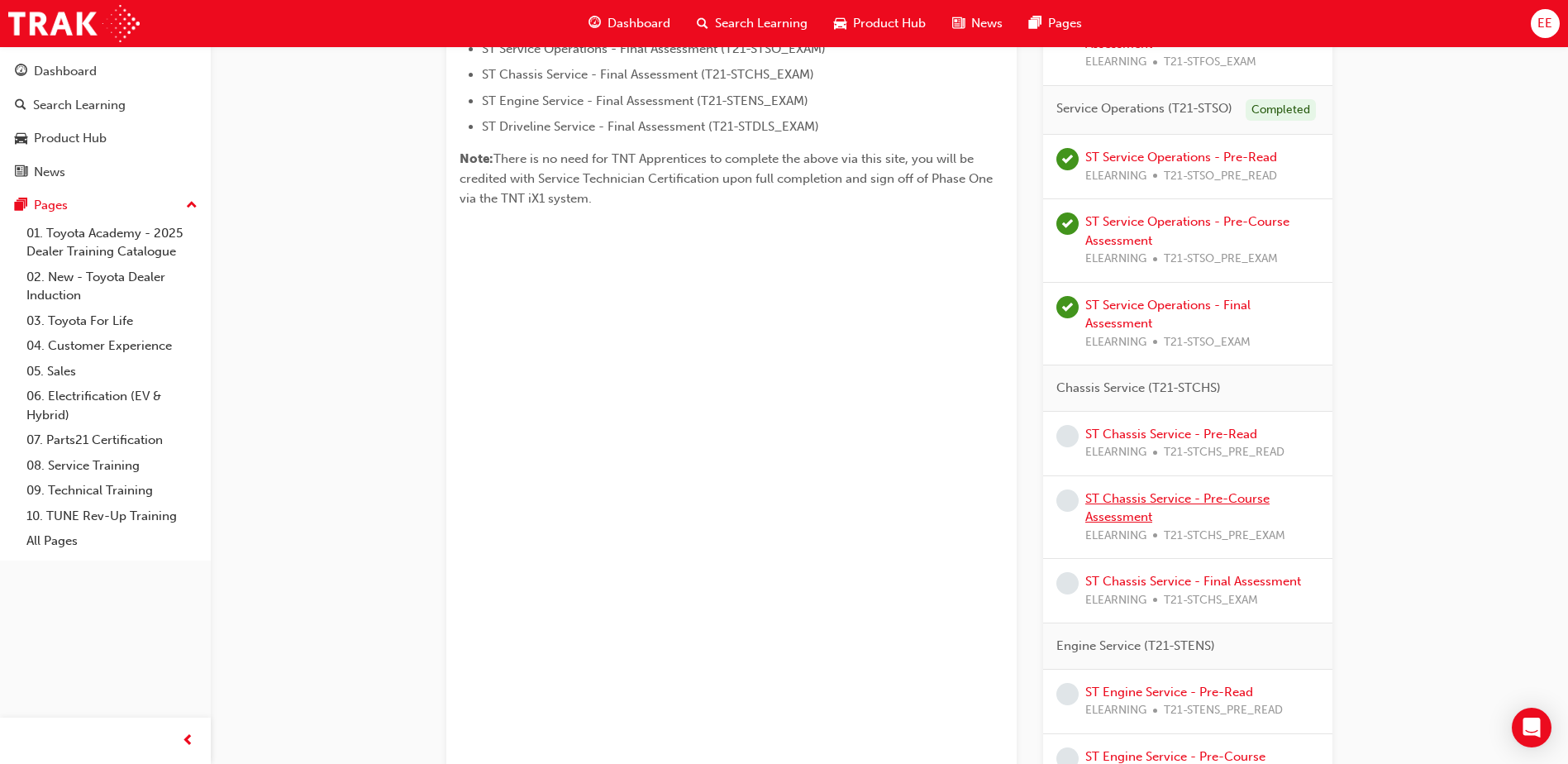
click at [1253, 504] on link "ST Chassis Service - Pre-Course Assessment" at bounding box center [1177, 507] width 184 height 34
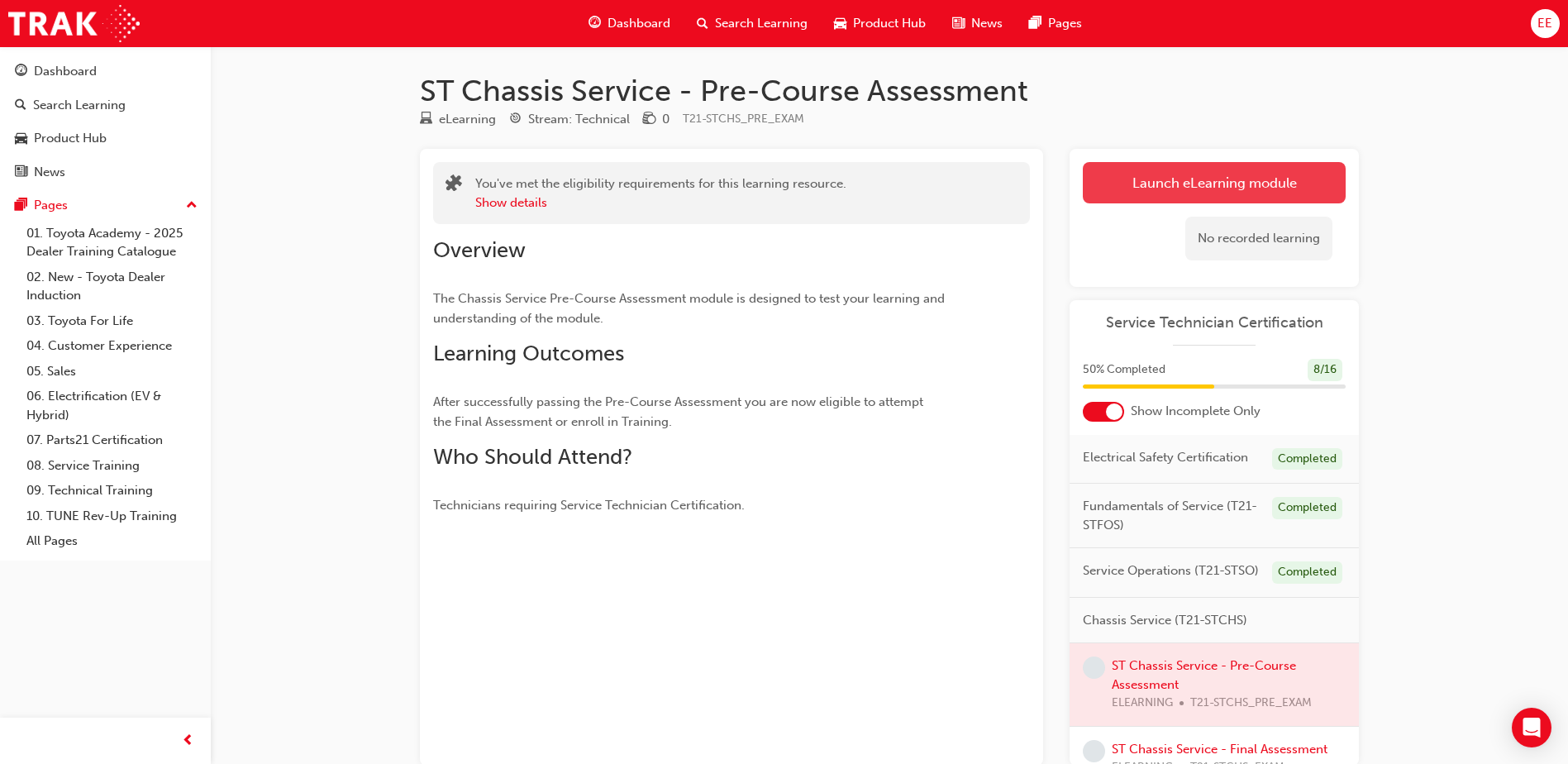
click at [1163, 180] on link "Launch eLearning module" at bounding box center [1214, 183] width 263 height 41
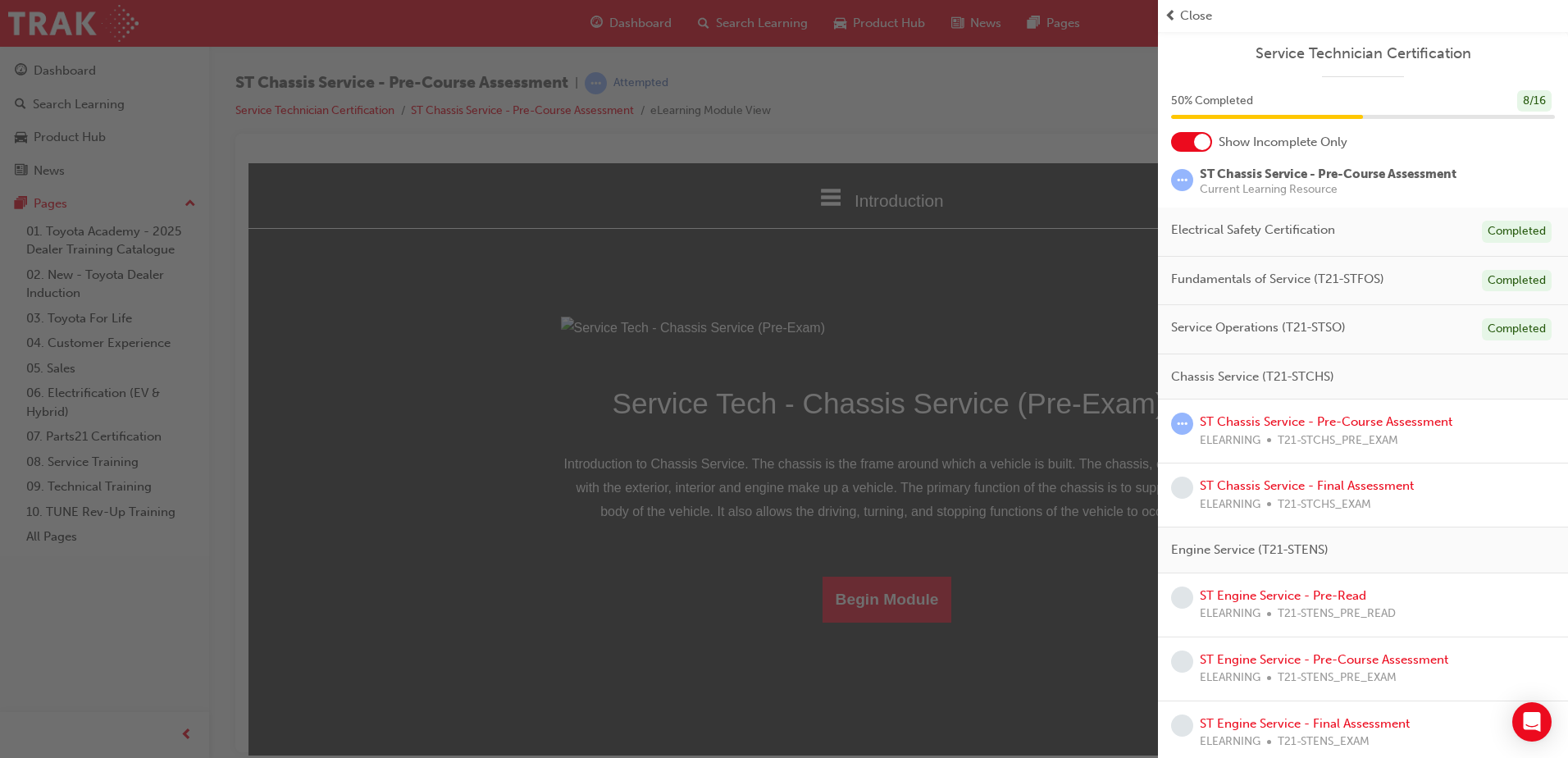
click at [1199, 18] on span "Close" at bounding box center [1196, 15] width 32 height 19
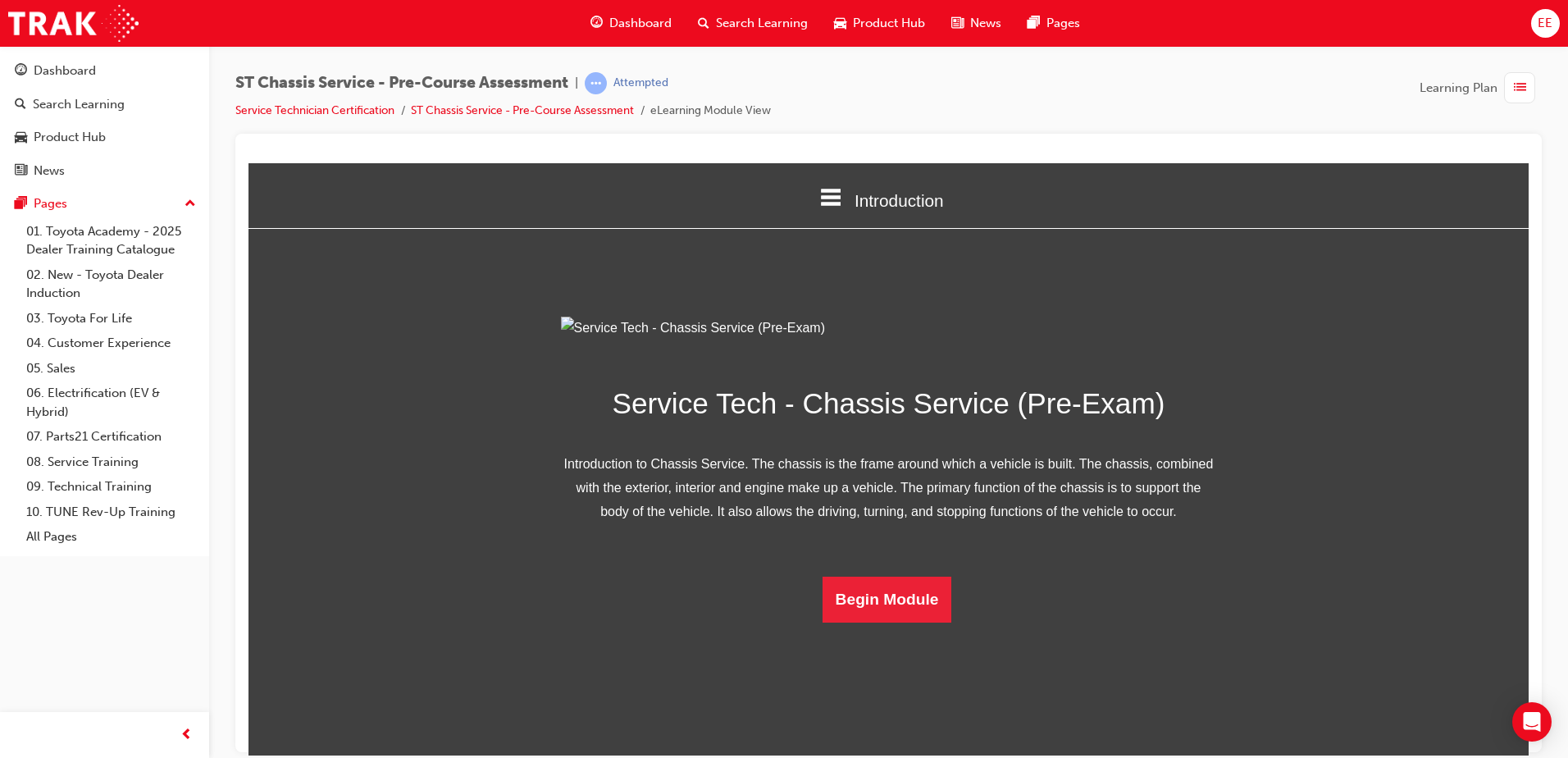
scroll to position [47, 0]
click at [920, 622] on button "Begin Module" at bounding box center [887, 599] width 129 height 45
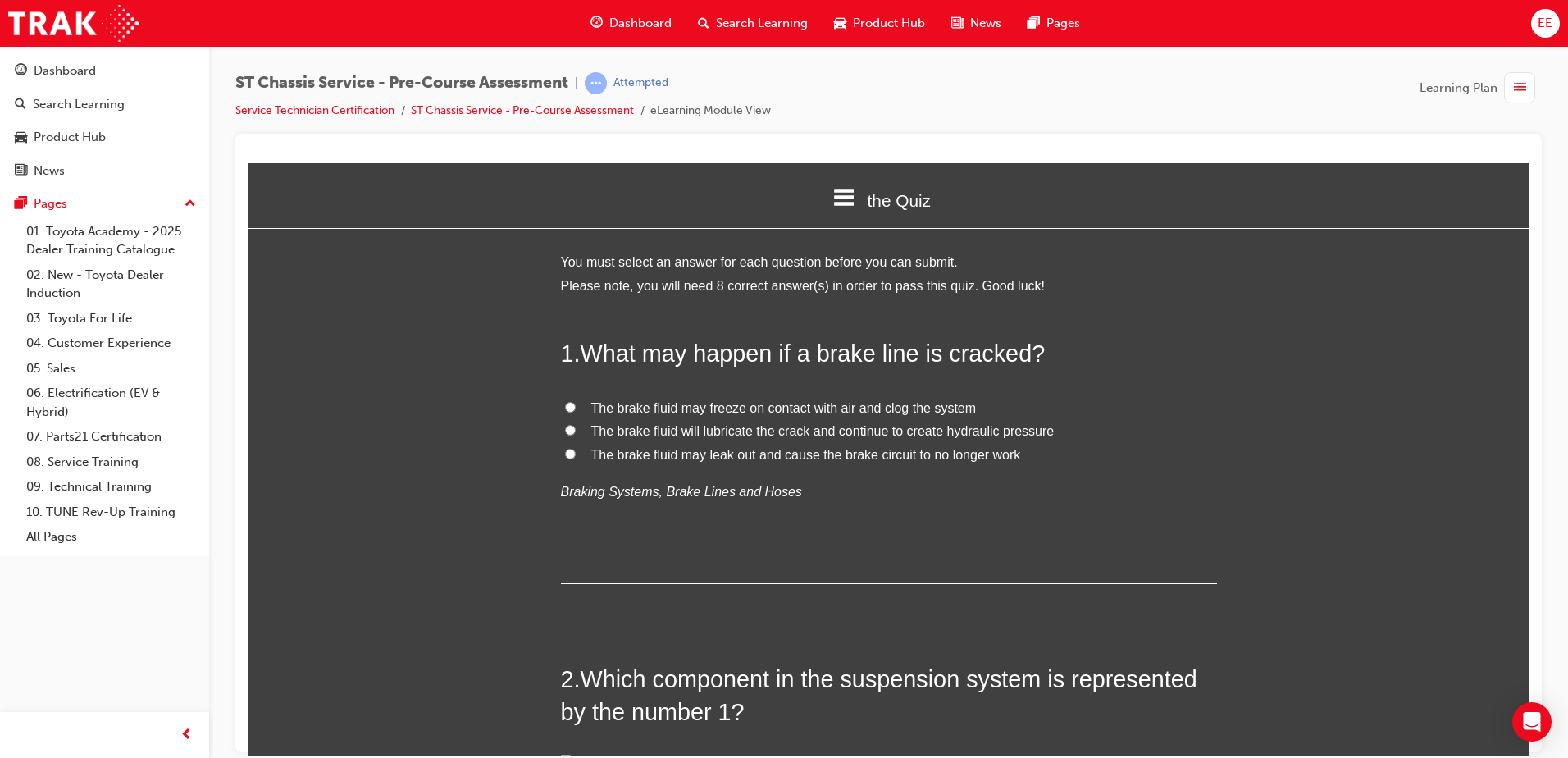
click at [565, 453] on input "The brake fluid may leak out and cause the brake circuit to no longer work" at bounding box center [571, 453] width 11 height 11
radio input "true"
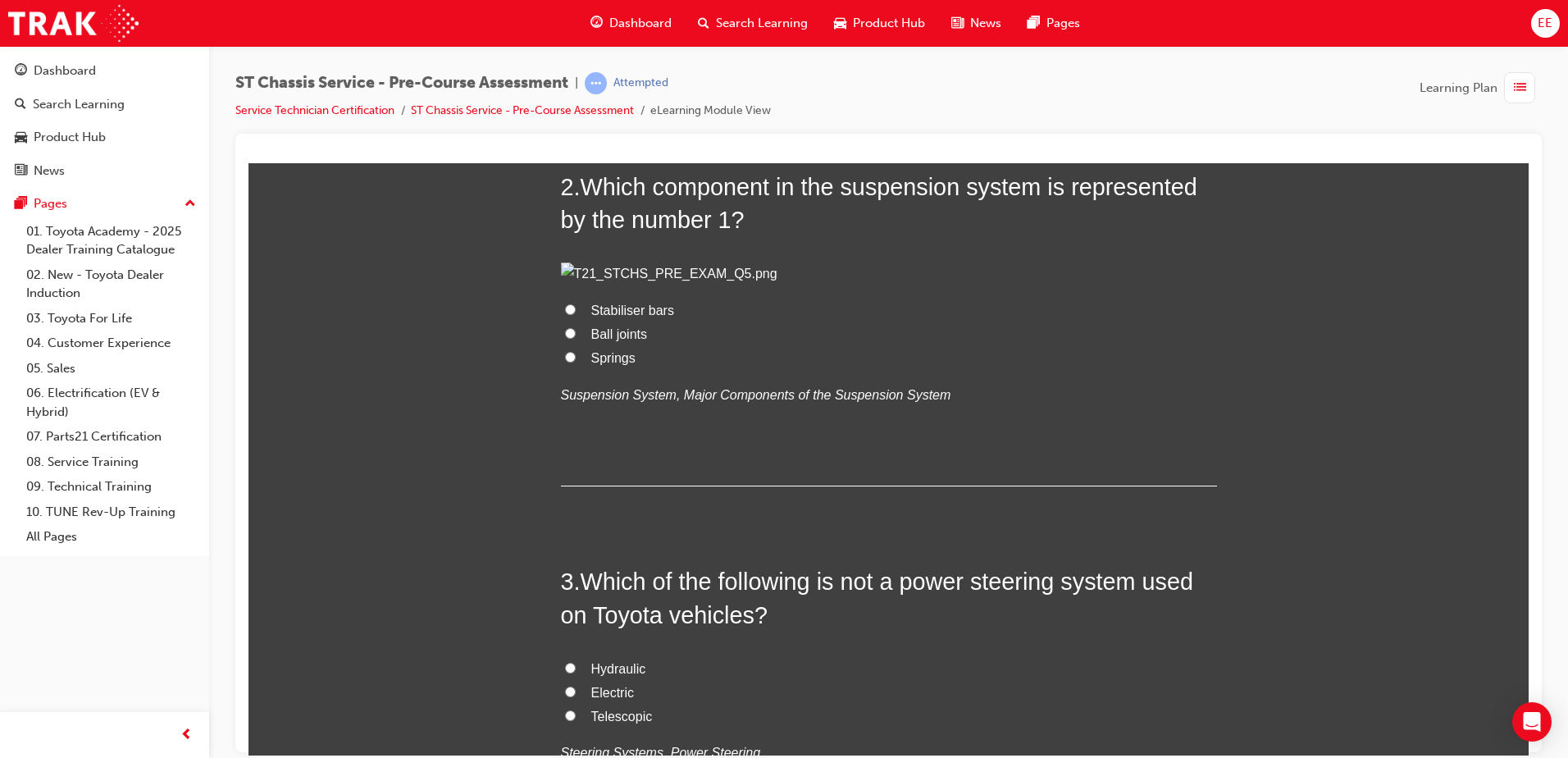
scroll to position [656, 0]
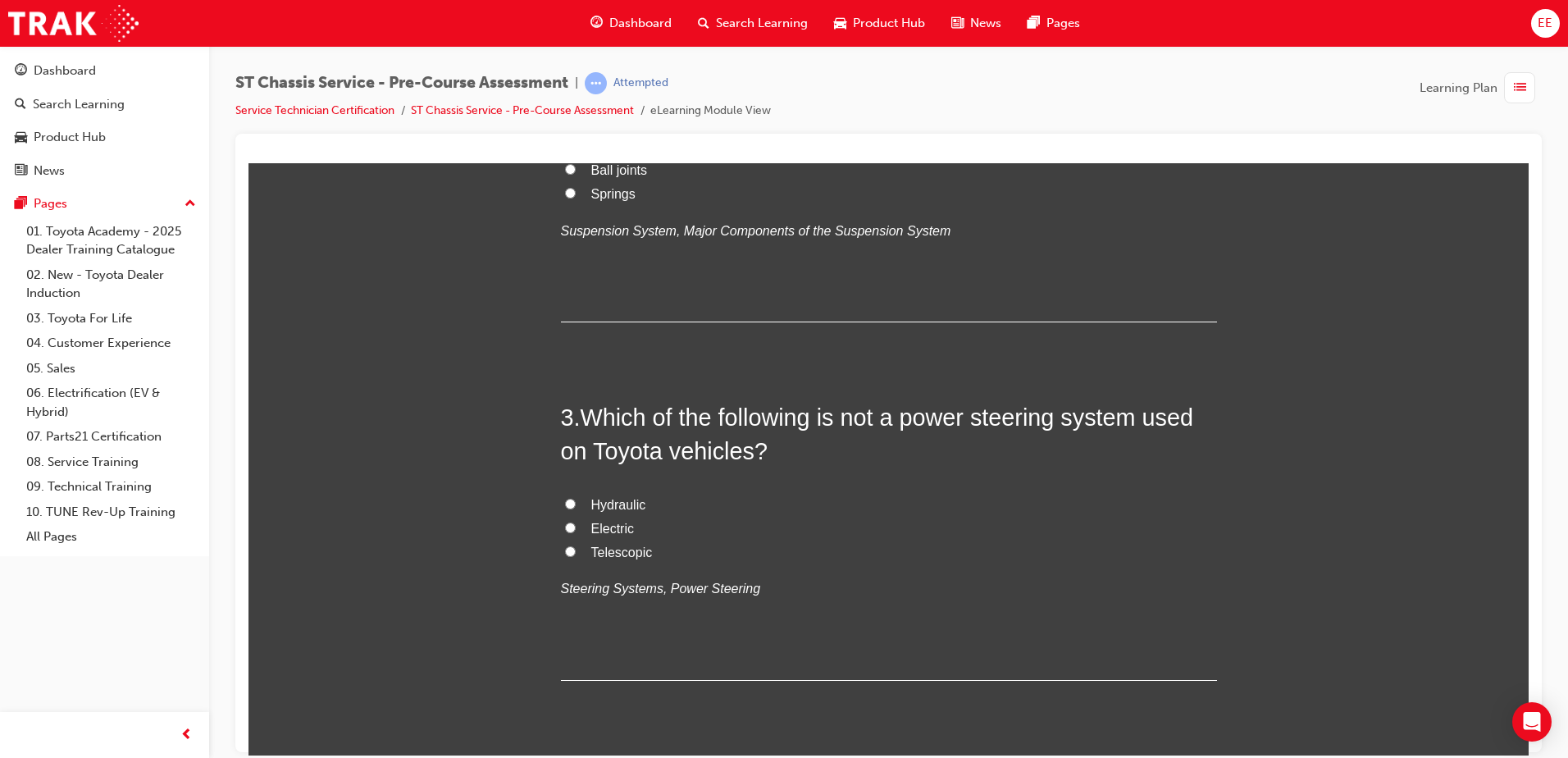
click at [566, 206] on label "Springs" at bounding box center [888, 194] width 656 height 24
click at [566, 197] on input "Springs" at bounding box center [571, 192] width 11 height 11
radio input "true"
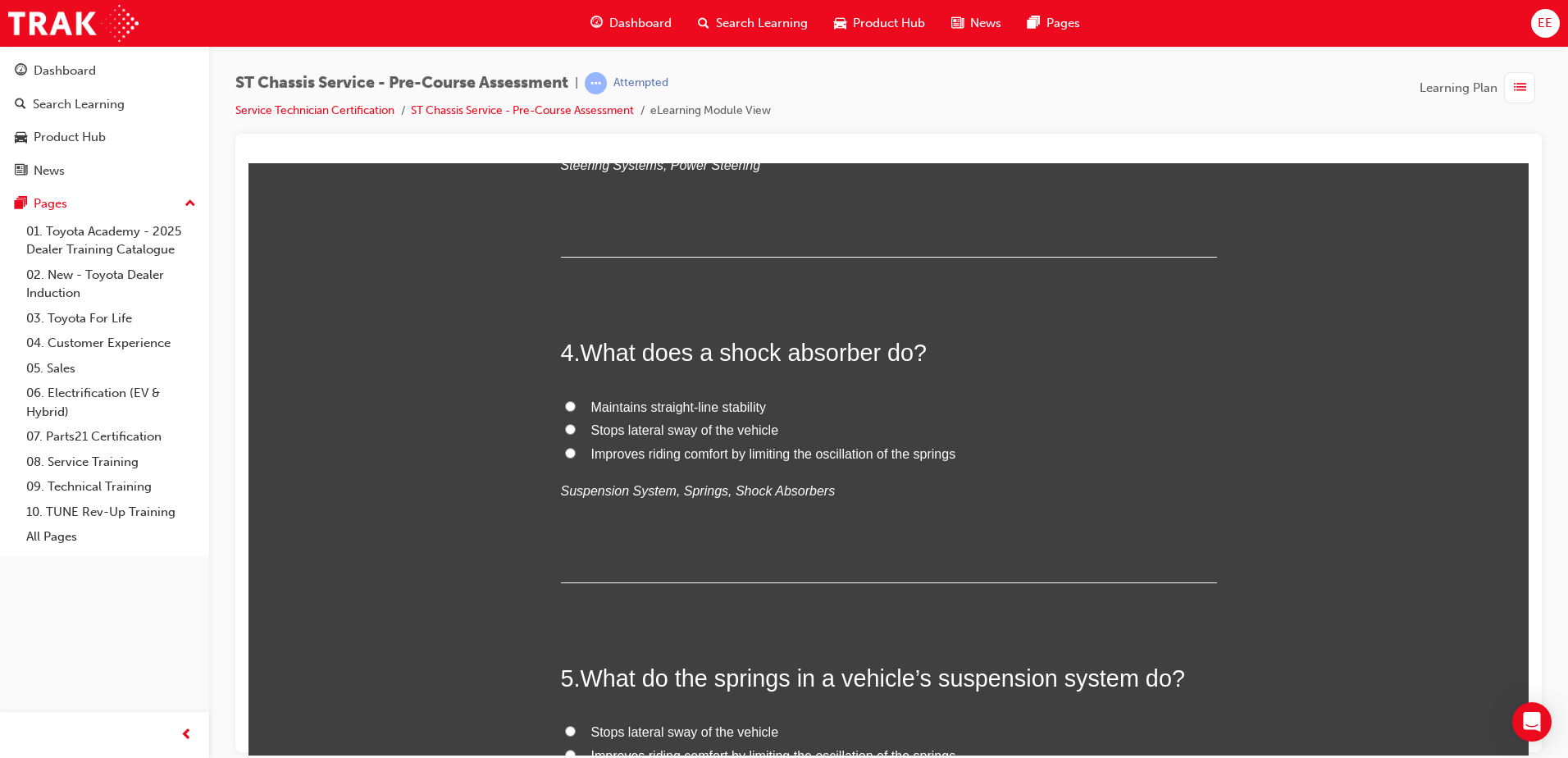
scroll to position [1230, 0]
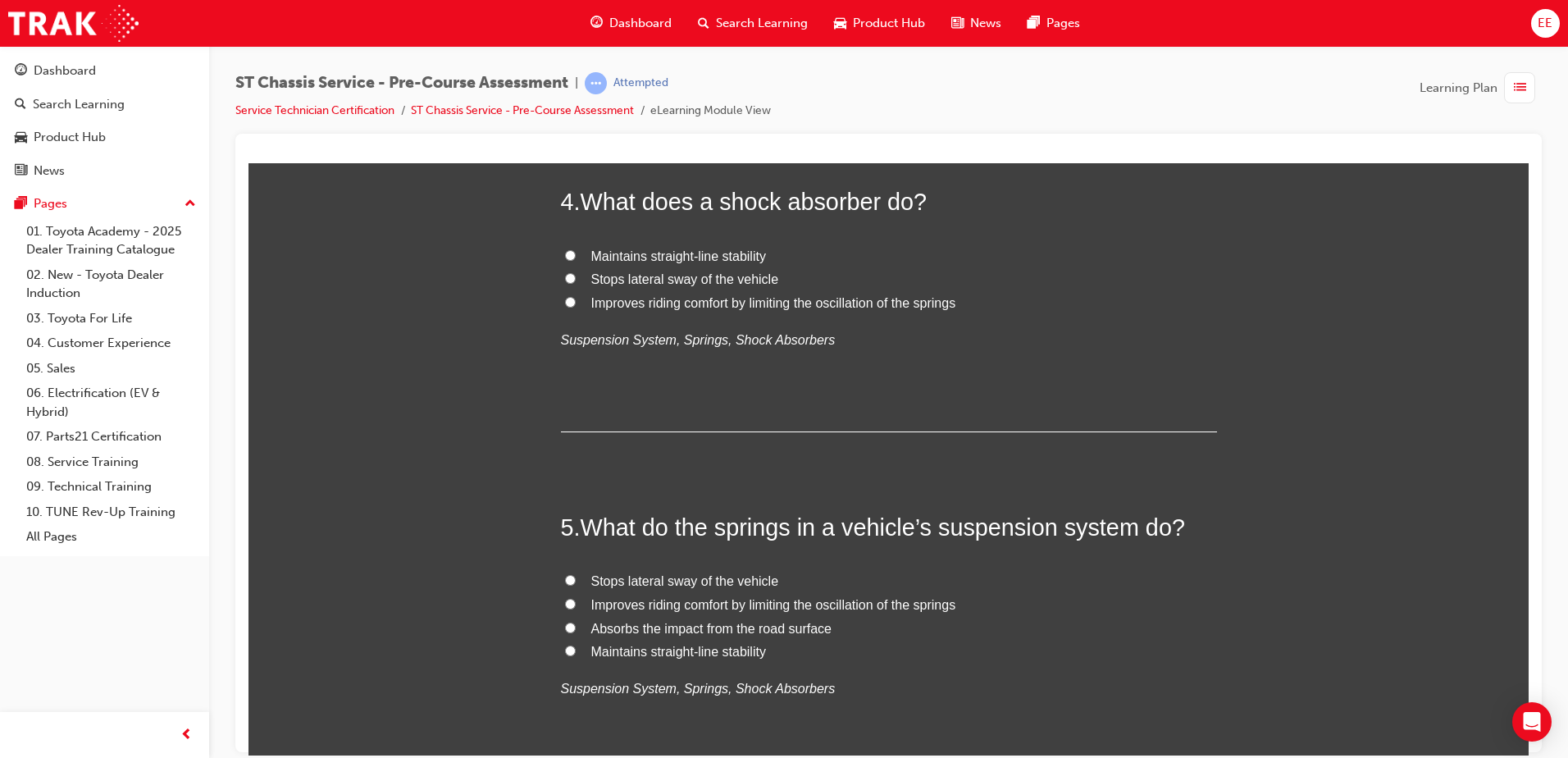
radio input "true"
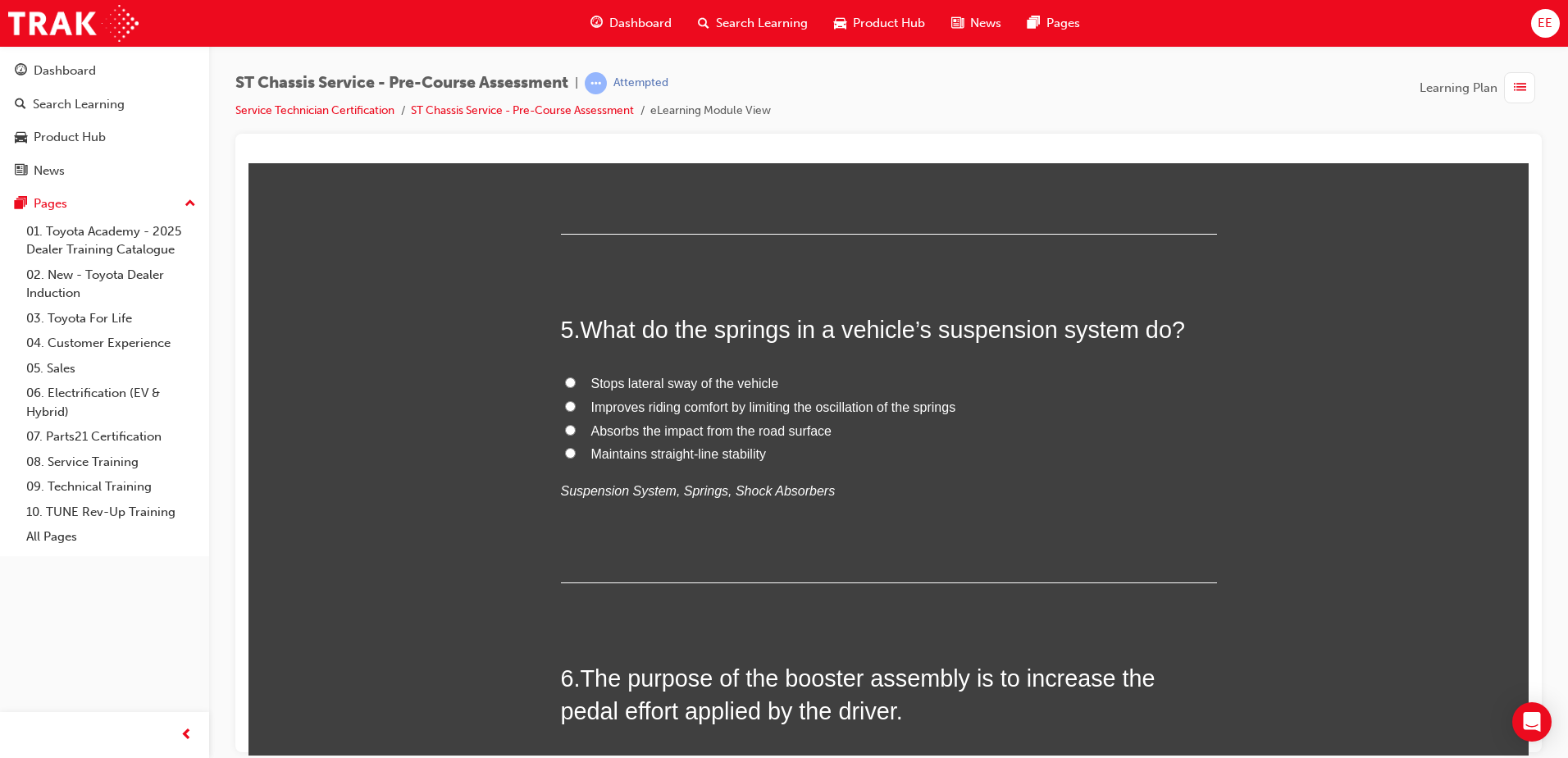
scroll to position [1476, 0]
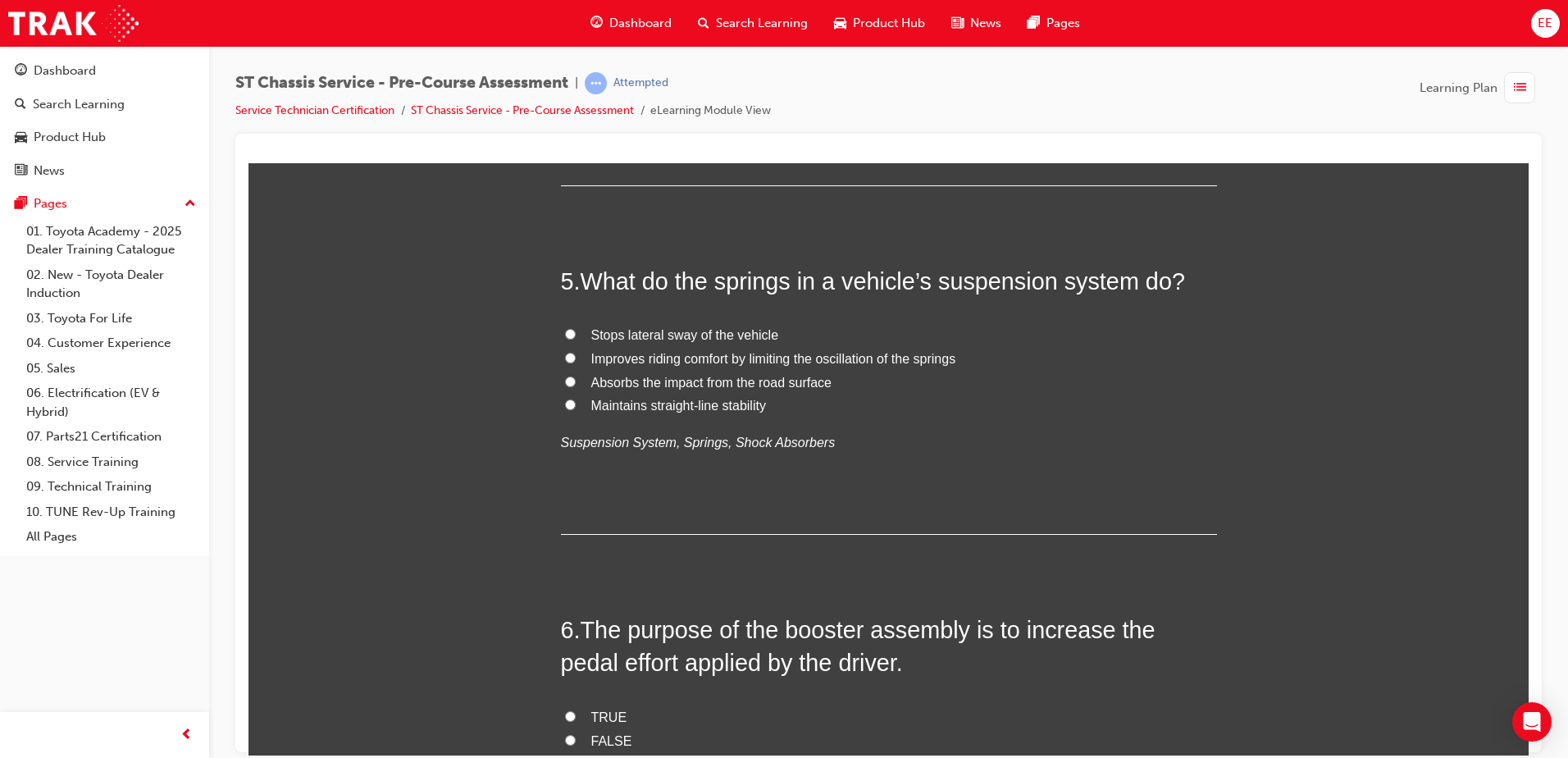
click at [835, 63] on span "Improves riding comfort by limiting the oscillation of the springs" at bounding box center [774, 56] width 365 height 14
click at [576, 61] on input "Improves riding comfort by limiting the oscillation of the springs" at bounding box center [571, 56] width 11 height 11
radio input "true"
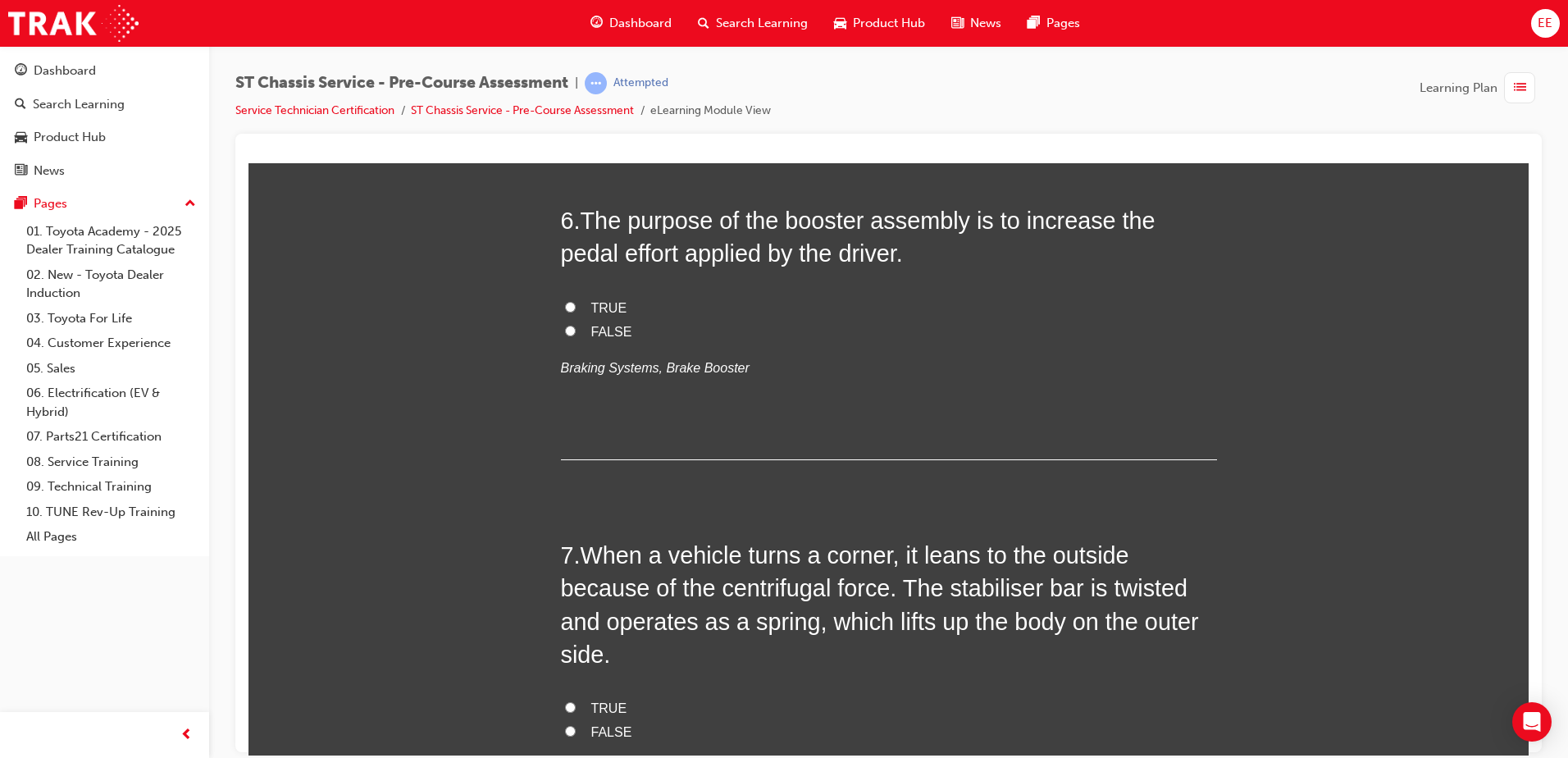
scroll to position [1885, 0]
radio input "true"
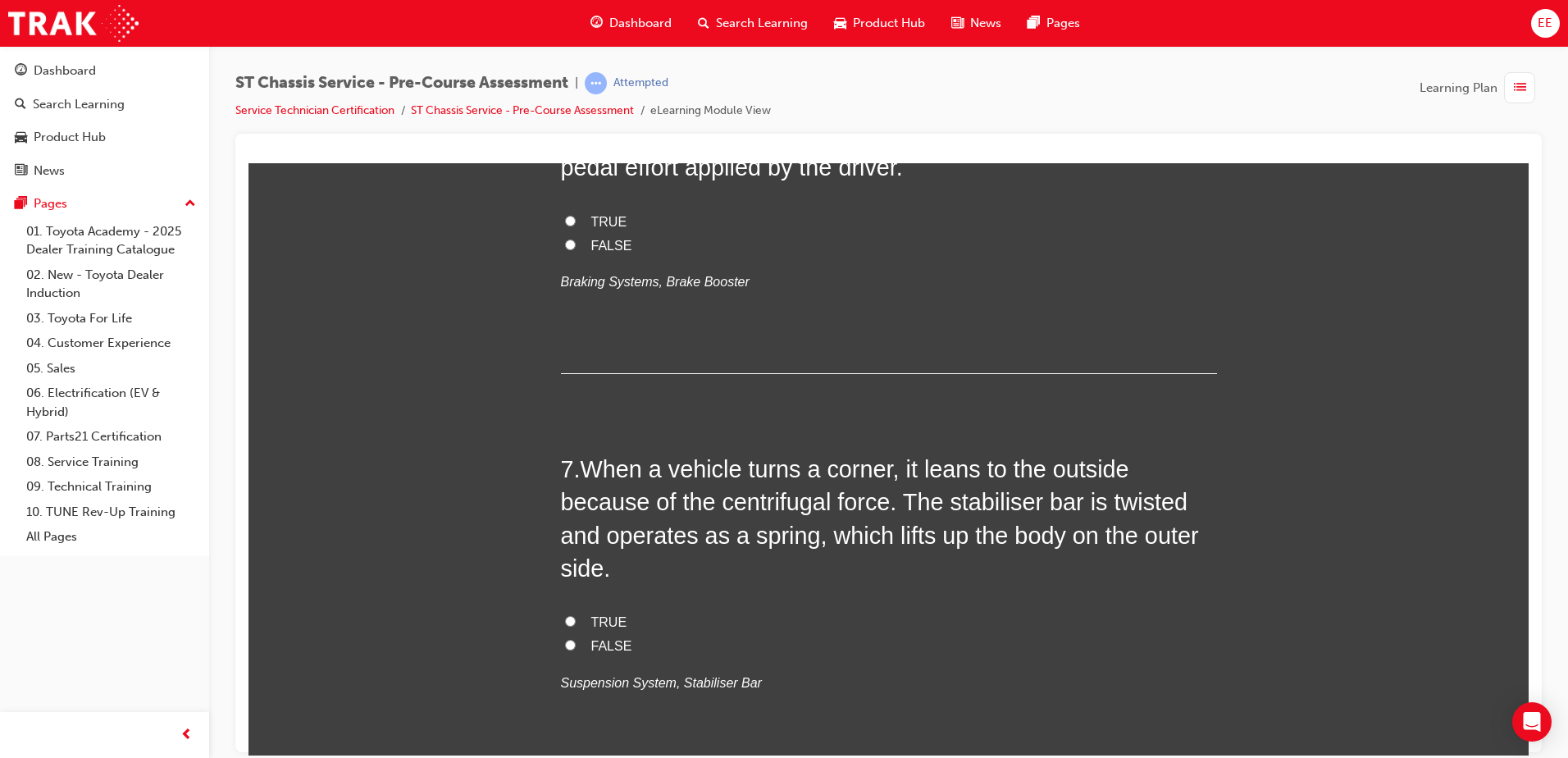
scroll to position [2132, 0]
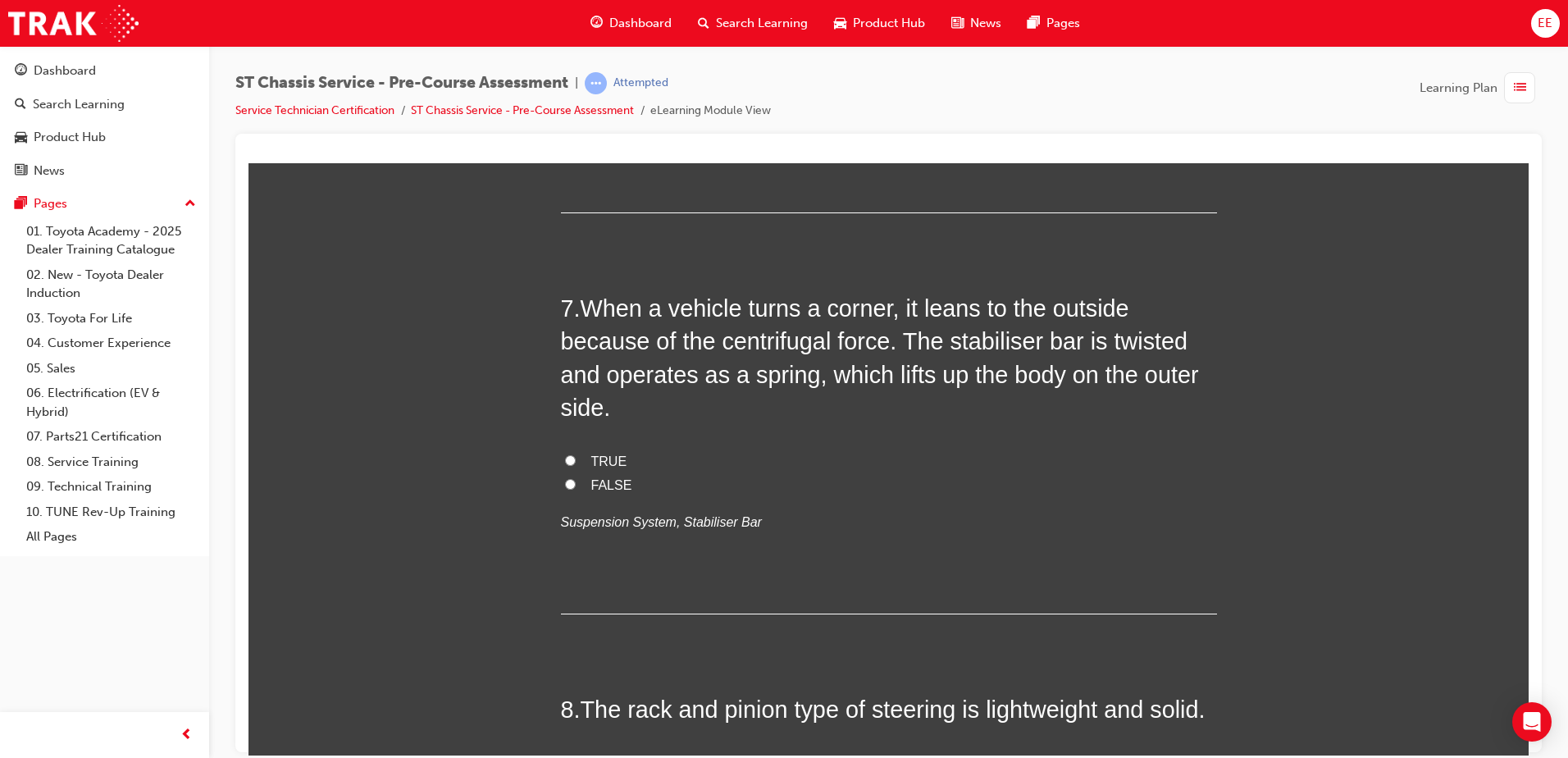
click at [568, 65] on input "TRUE" at bounding box center [571, 59] width 11 height 11
radio input "true"
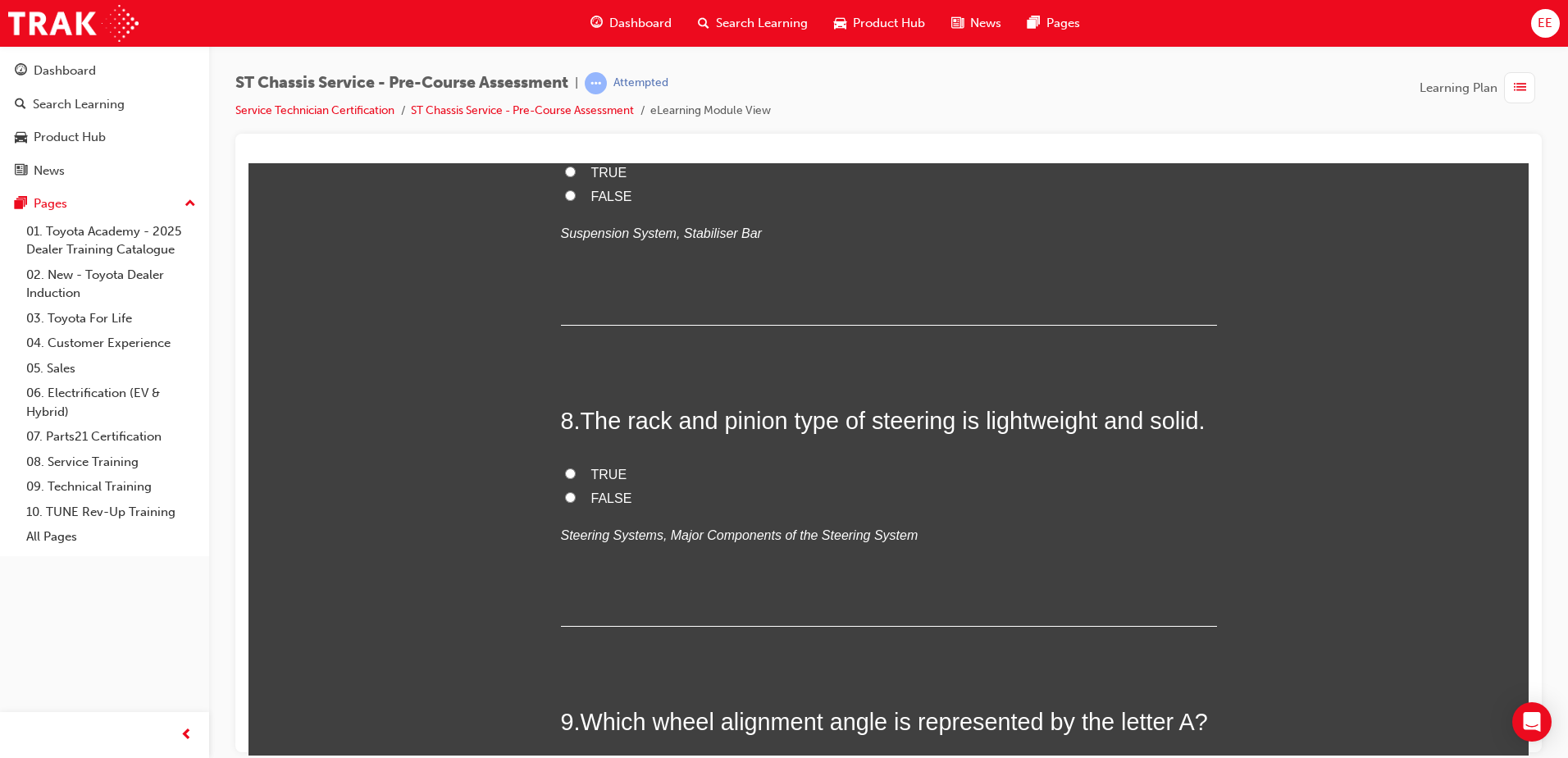
scroll to position [2460, 0]
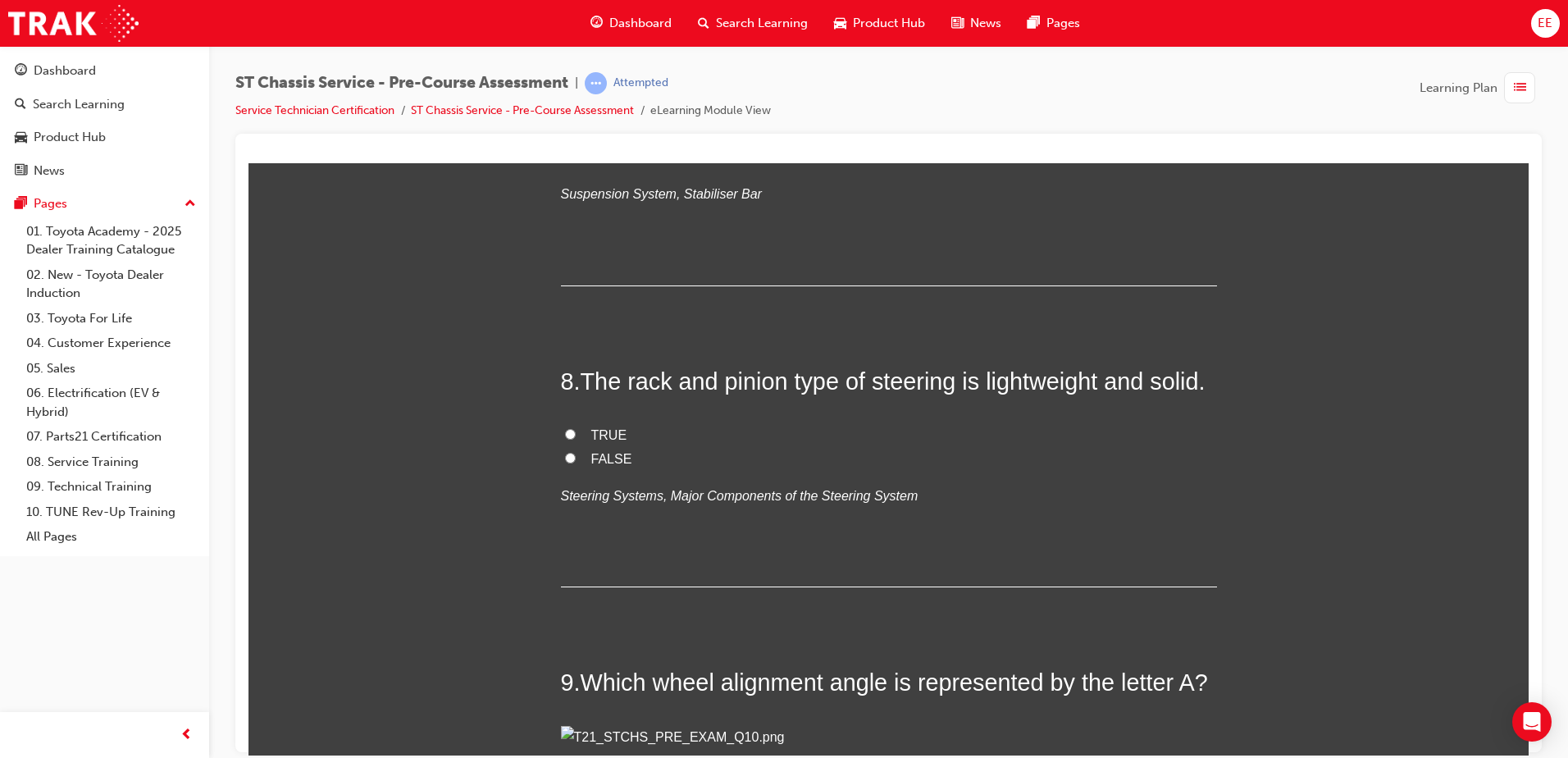
click at [565, 136] on input "TRUE" at bounding box center [571, 132] width 11 height 11
radio input "true"
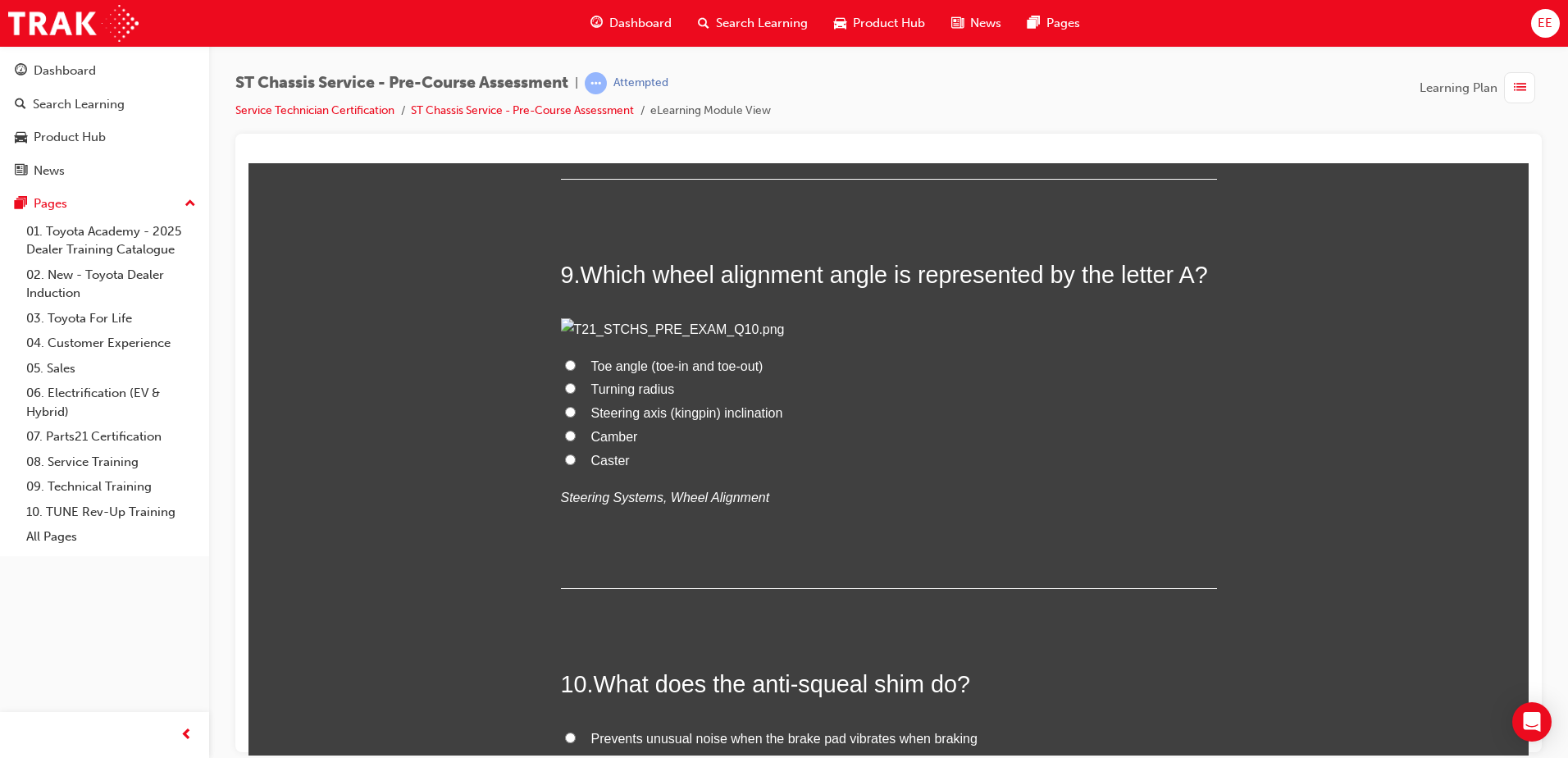
scroll to position [2870, 0]
drag, startPoint x: 676, startPoint y: 468, endPoint x: 546, endPoint y: 366, distance: 165.2
click at [582, 37] on label "TRUE" at bounding box center [888, 25] width 656 height 24
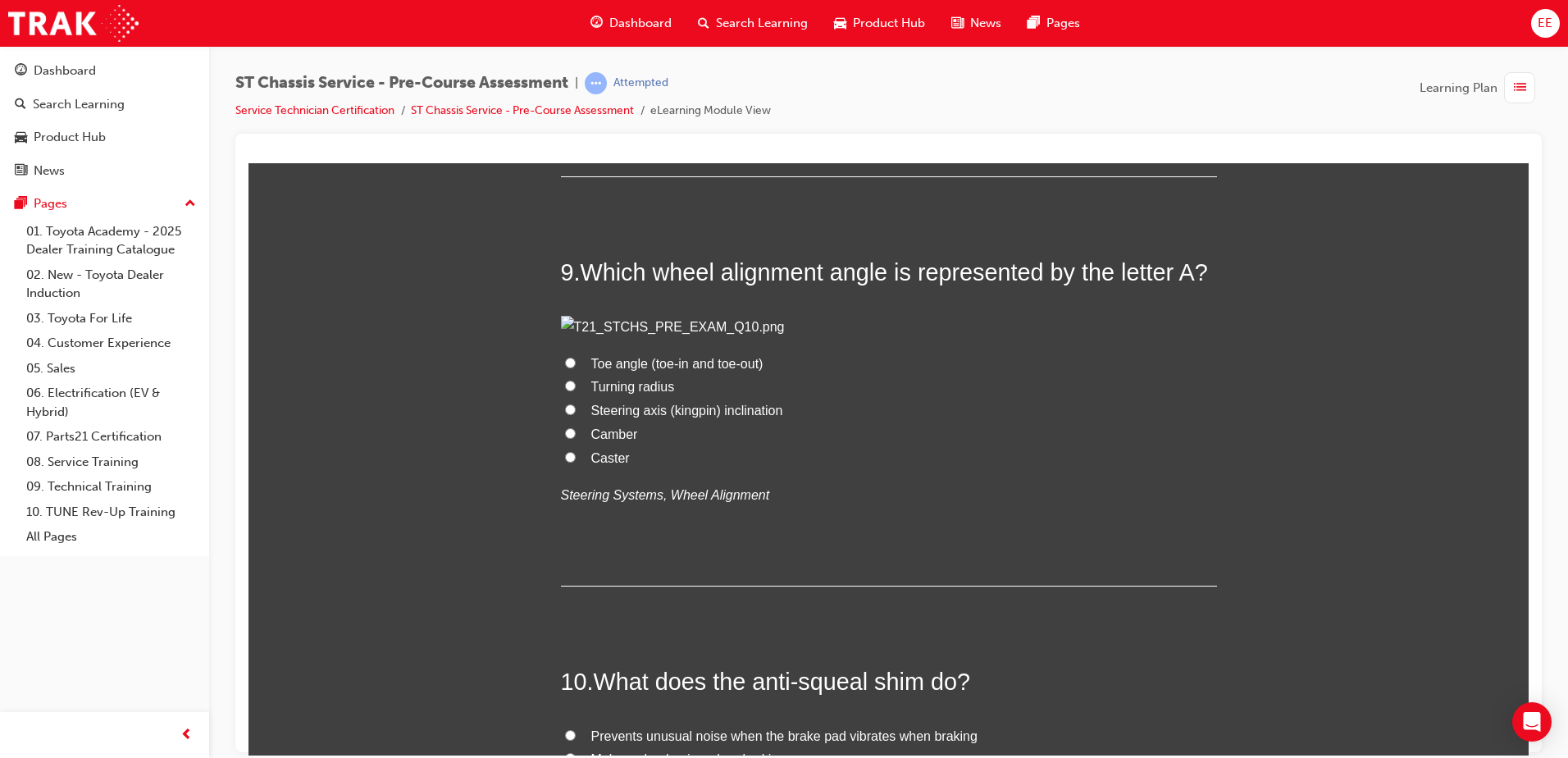
click at [576, 29] on input "TRUE" at bounding box center [571, 24] width 11 height 11
radio input "true"
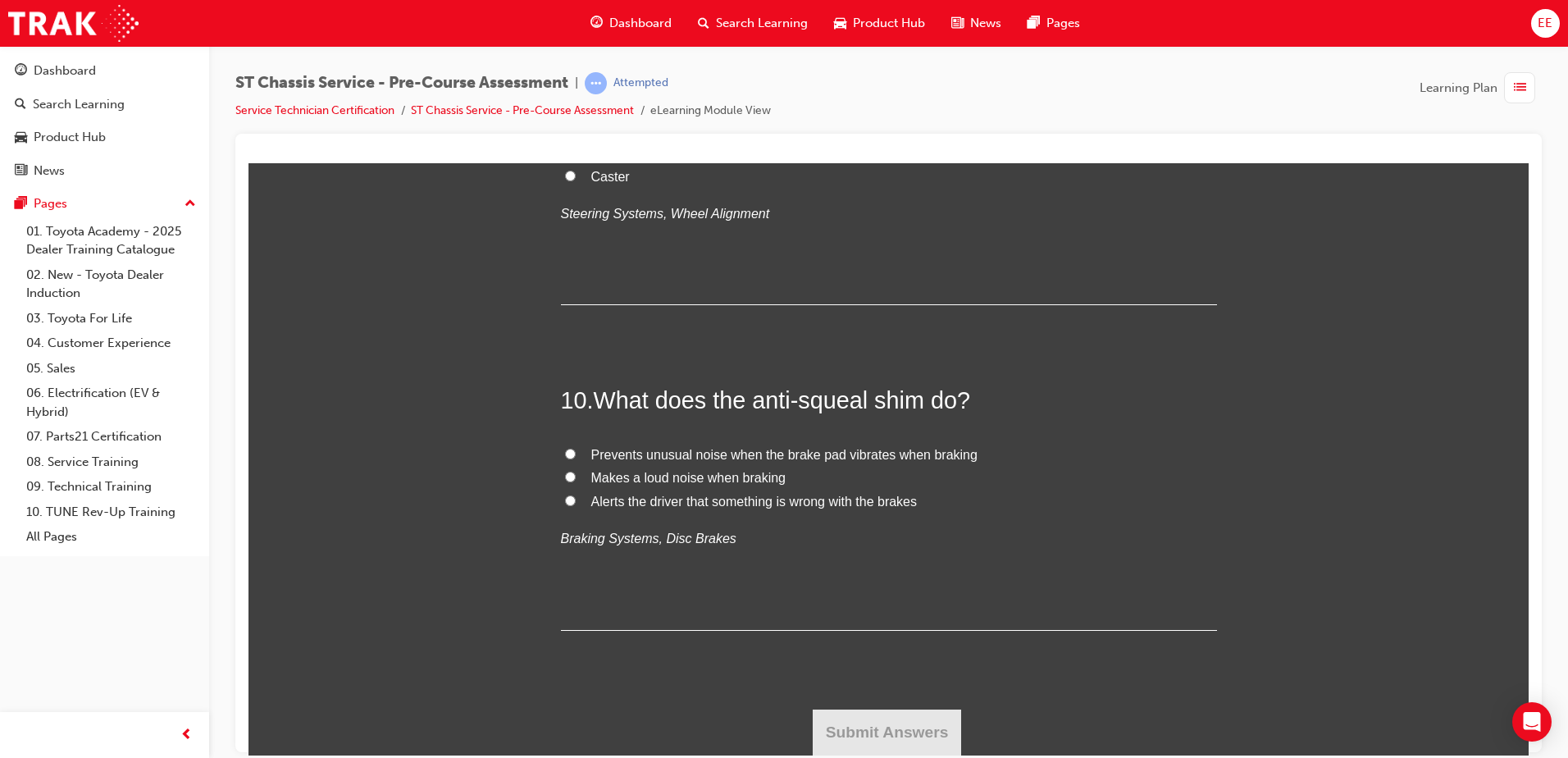
scroll to position [3772, 0]
click at [588, 165] on label "Camber" at bounding box center [888, 153] width 656 height 24
click at [576, 157] on input "Camber" at bounding box center [571, 151] width 11 height 11
radio input "true"
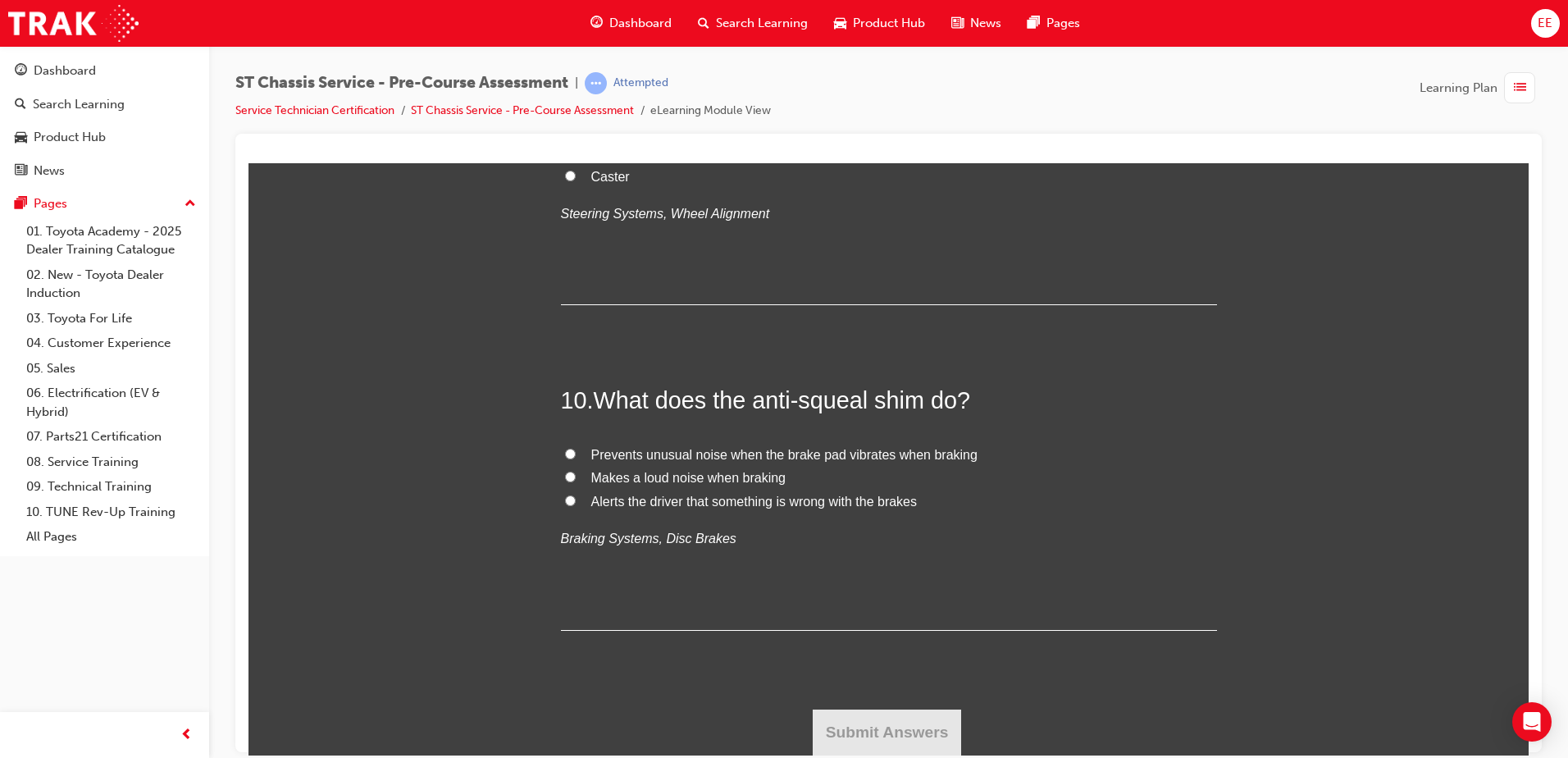
click at [634, 508] on span "Alerts the driver that something is wrong with the brakes" at bounding box center [754, 500] width 327 height 14
click at [576, 505] on input "Alerts the driver that something is wrong with the brakes" at bounding box center [571, 500] width 11 height 11
radio input "true"
click at [801, 460] on span "Prevents unusual noise when the brake pad vibrates when braking" at bounding box center [784, 453] width 386 height 14
click at [576, 459] on input "Prevents unusual noise when the brake pad vibrates when braking" at bounding box center [571, 453] width 11 height 11
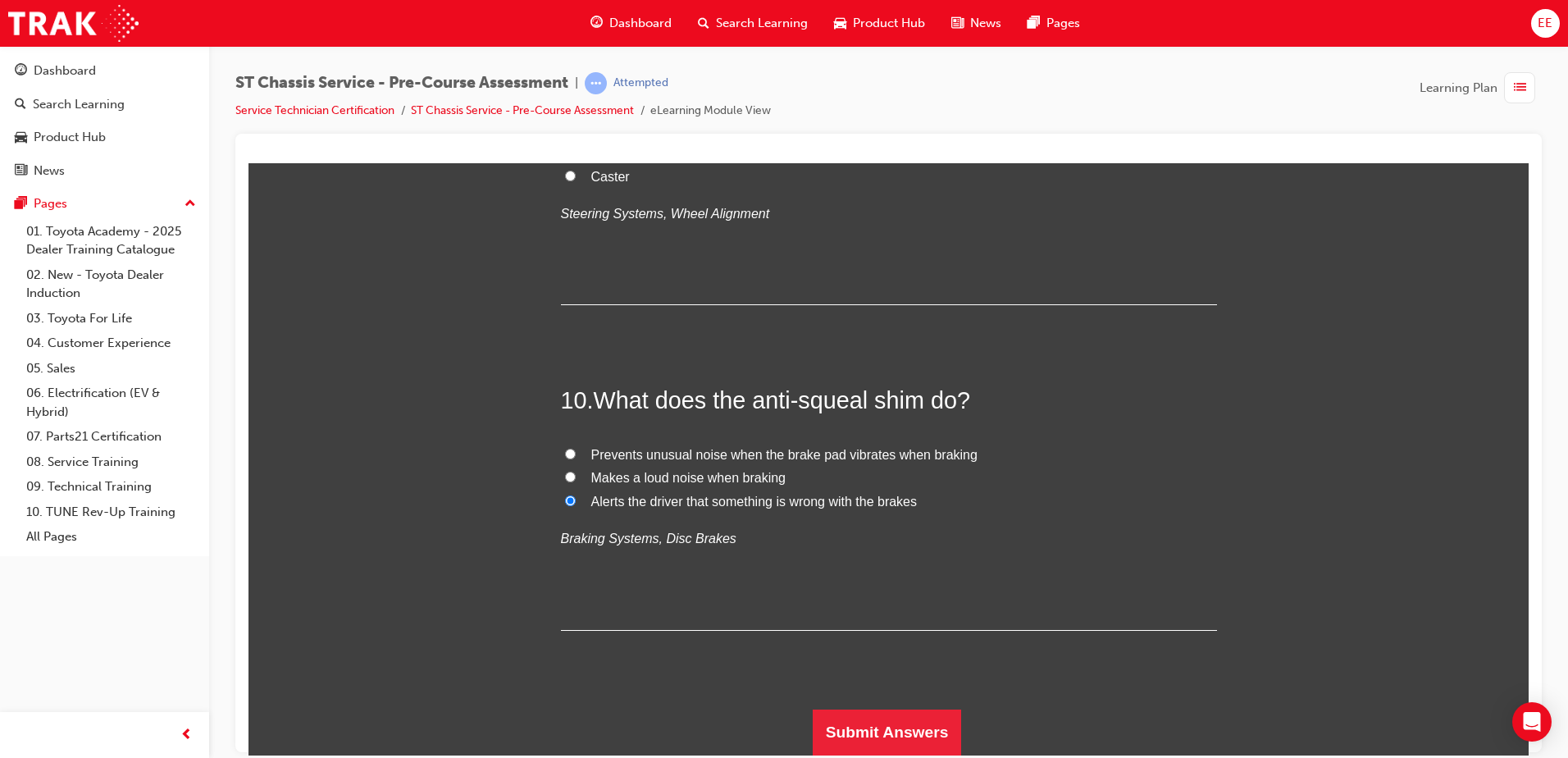
radio input "true"
click at [851, 736] on button "Submit Answers" at bounding box center [887, 732] width 149 height 45
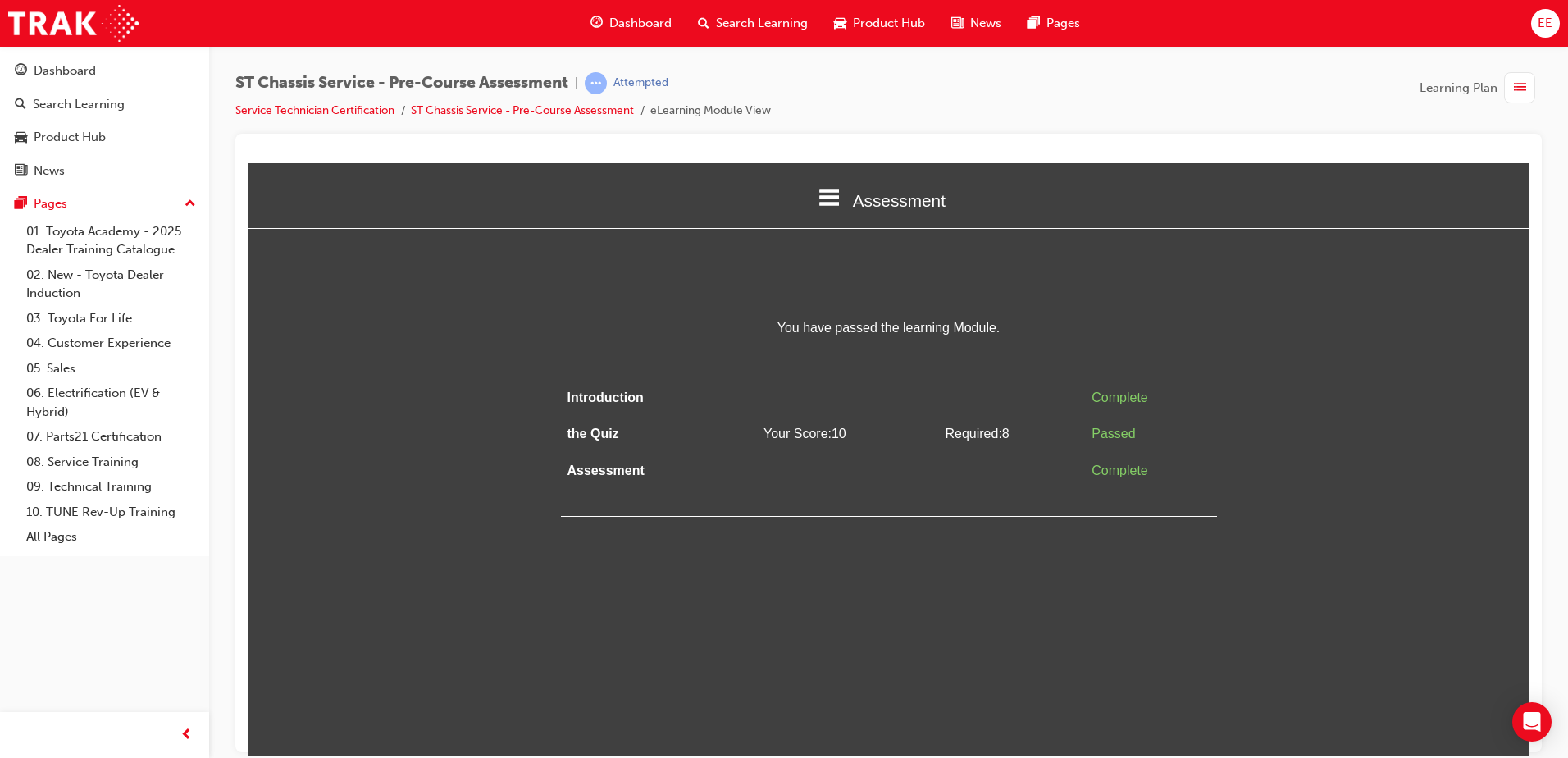
click at [865, 667] on html "Assessment Introduction the Quiz Assessment You have passed the learning Module…" at bounding box center [888, 458] width 1280 height 592
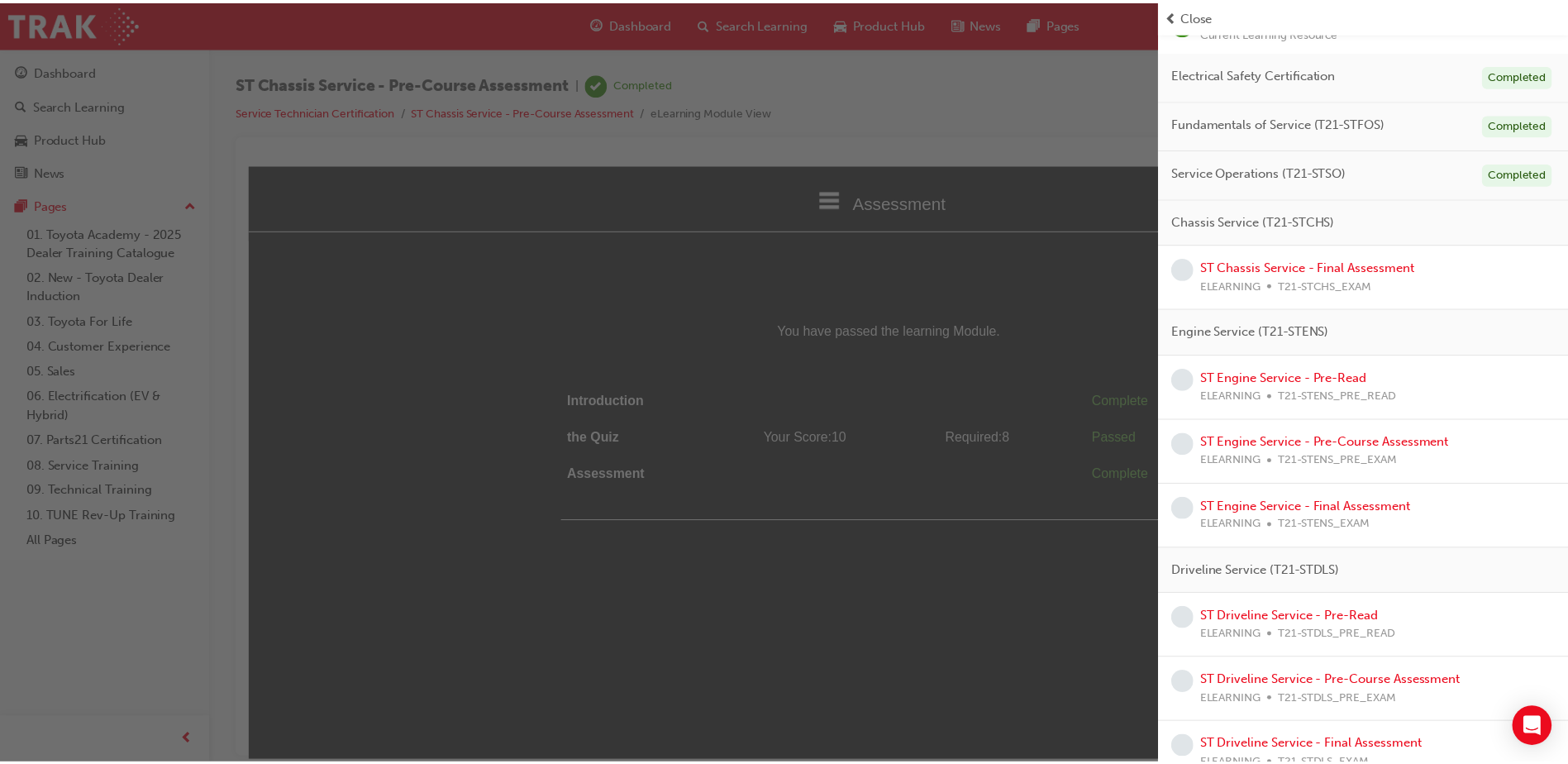
scroll to position [165, 0]
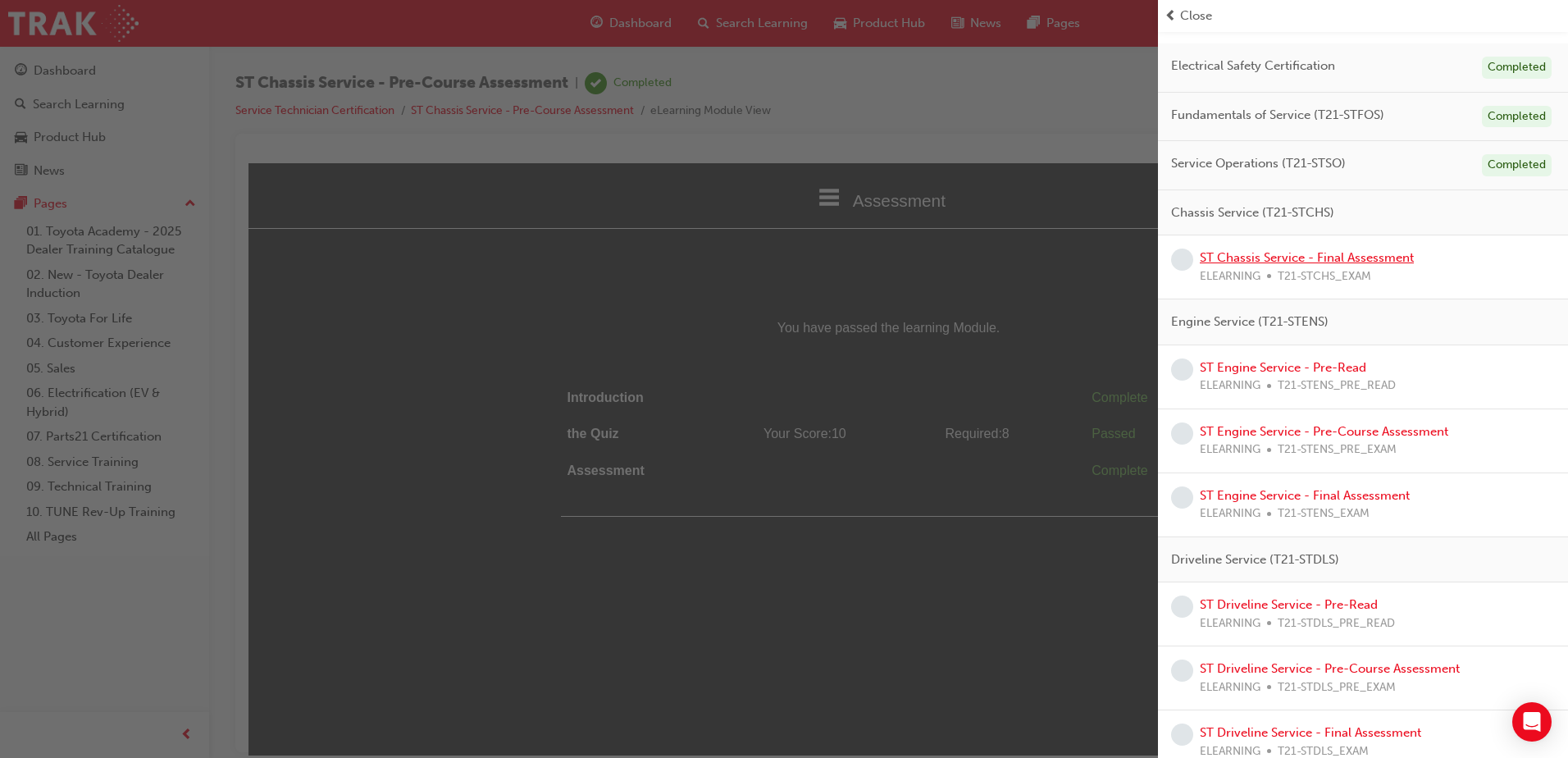
click at [1321, 258] on link "ST Chassis Service - Final Assessment" at bounding box center [1306, 258] width 214 height 15
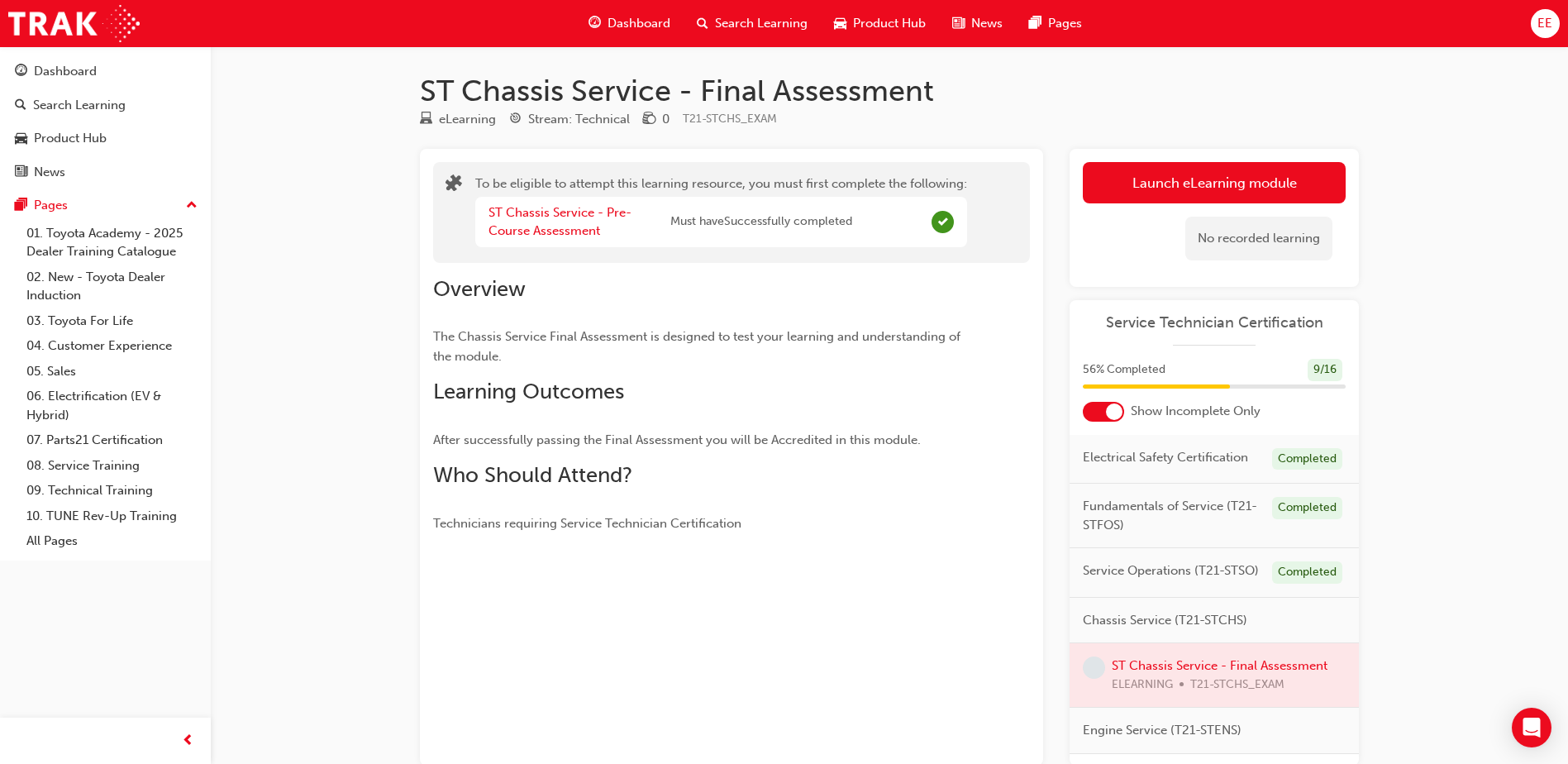
click at [731, 347] on p "The Chassis Service Final Assessment is designed to test your learning and unde…" at bounding box center [702, 346] width 538 height 39
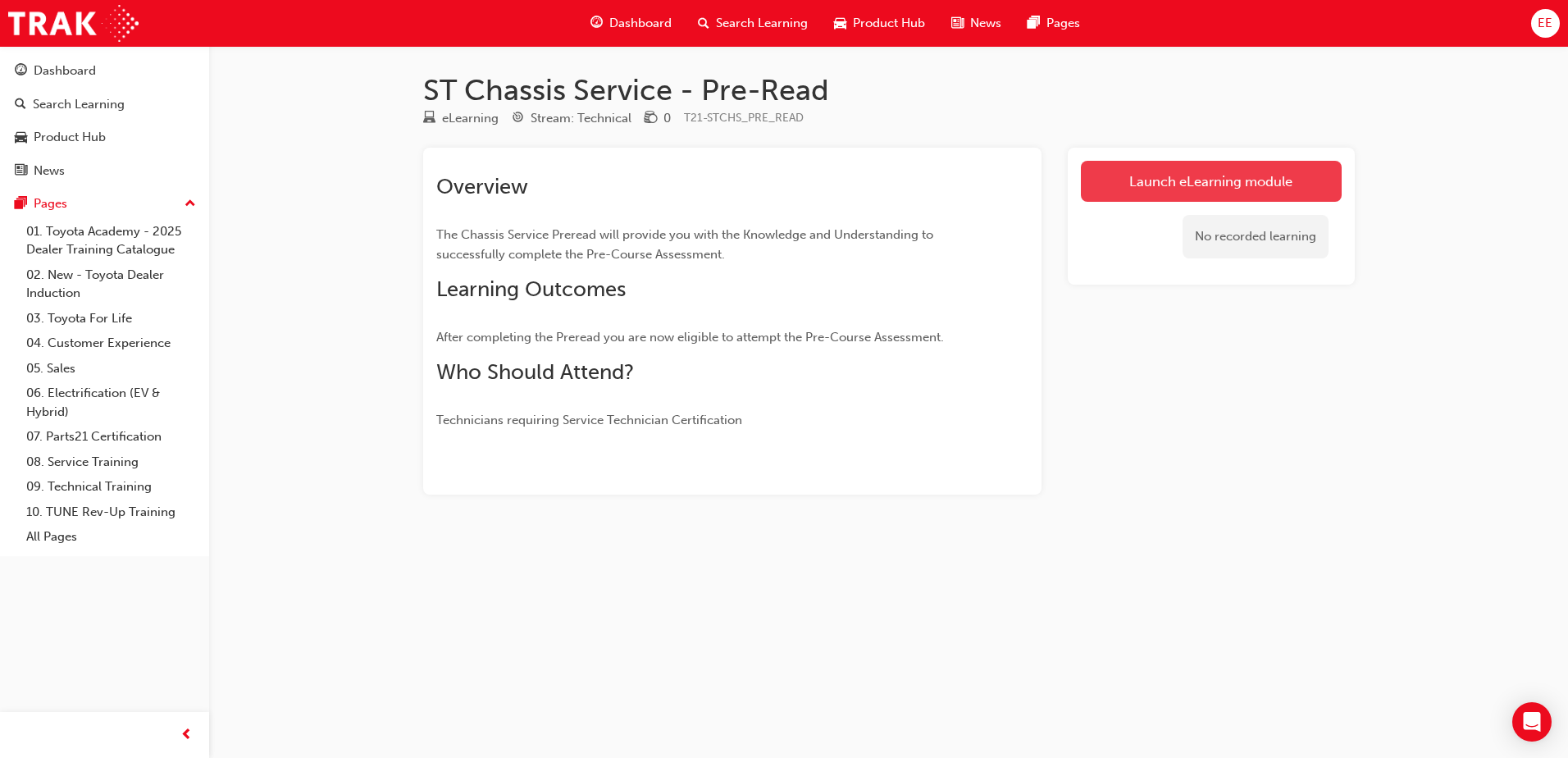
click at [1198, 167] on link "Launch eLearning module" at bounding box center [1211, 181] width 261 height 41
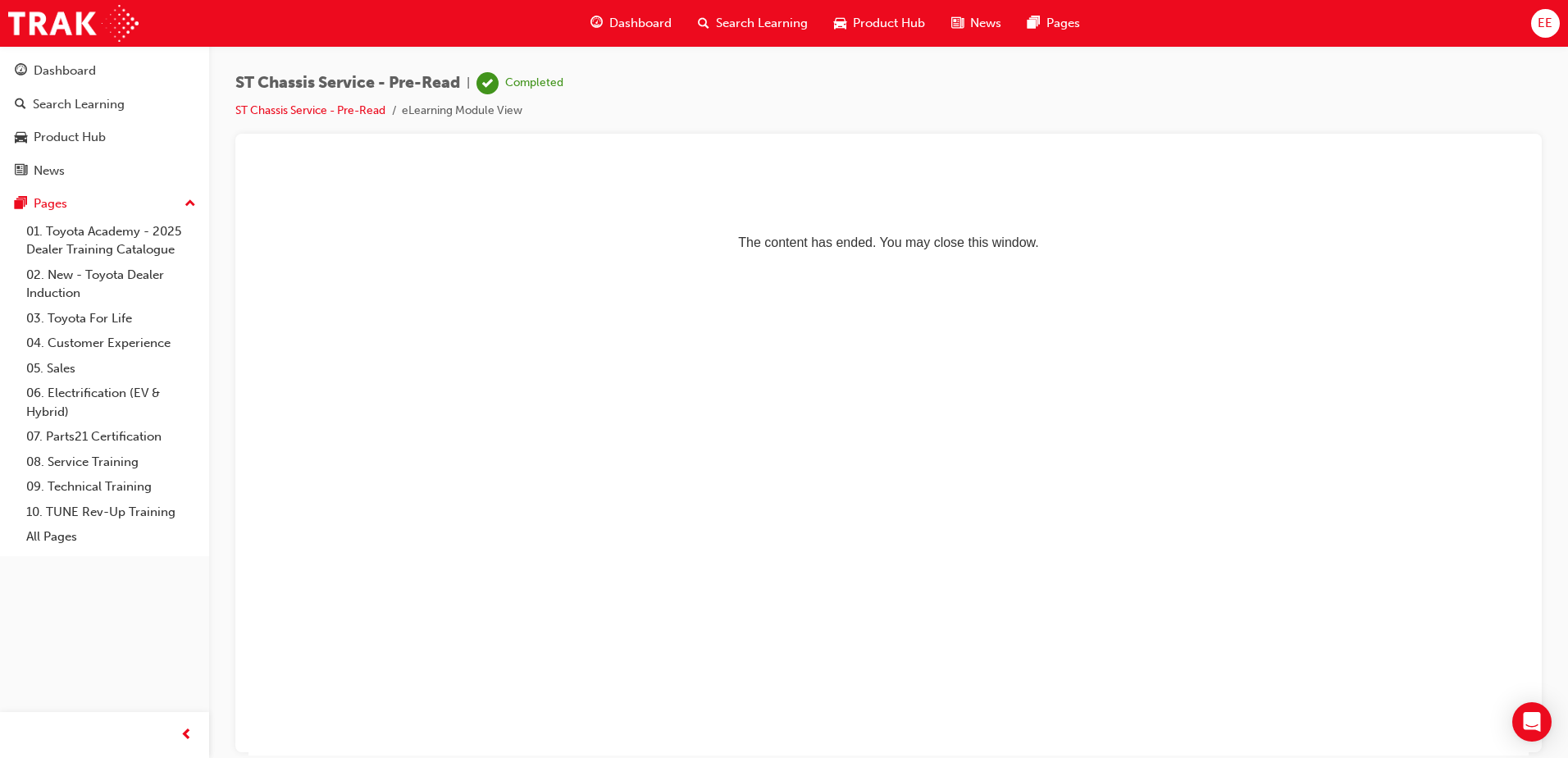
click at [640, 20] on span "Dashboard" at bounding box center [640, 23] width 62 height 19
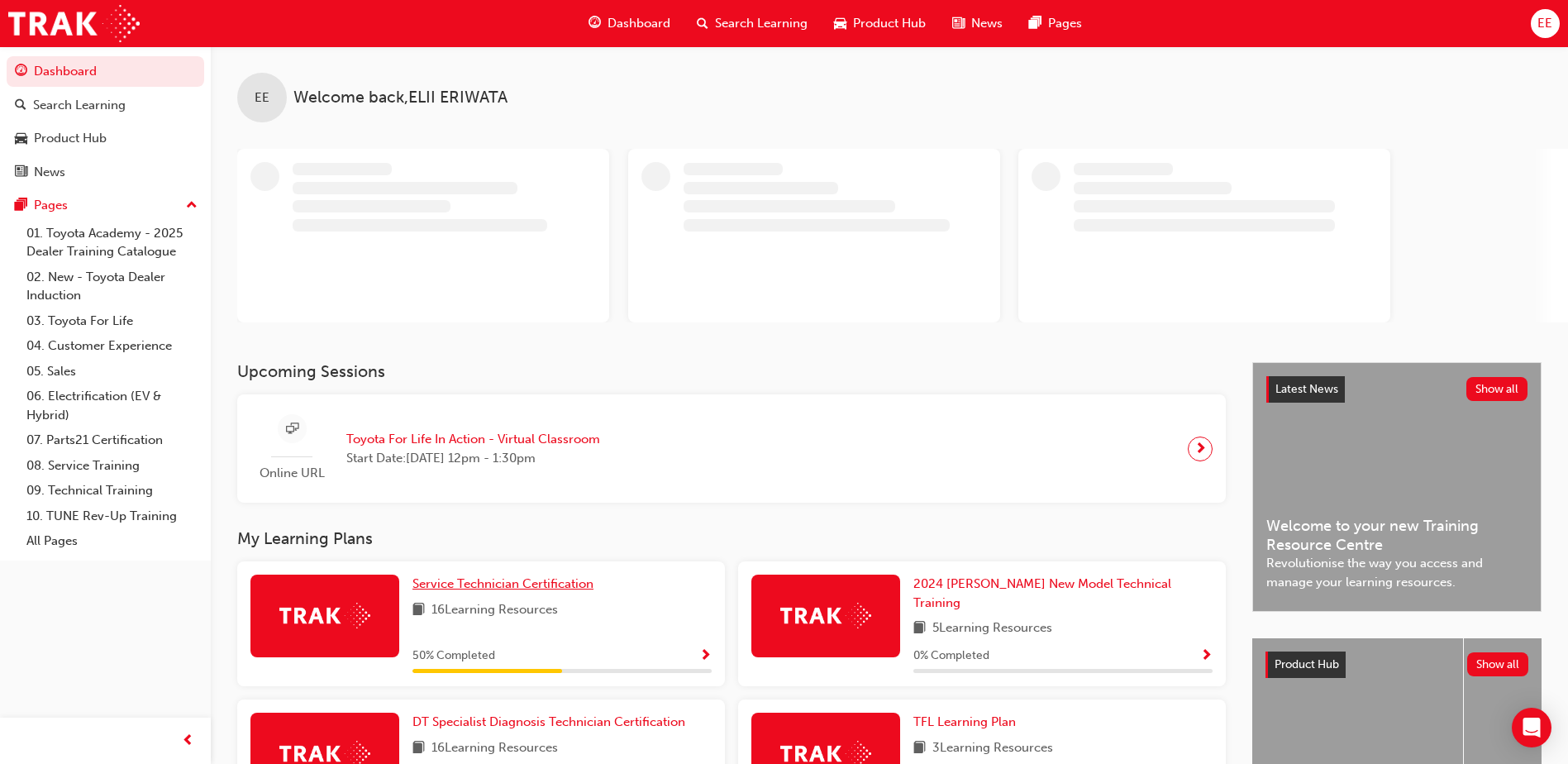
click at [547, 583] on span "Service Technician Certification" at bounding box center [503, 583] width 181 height 15
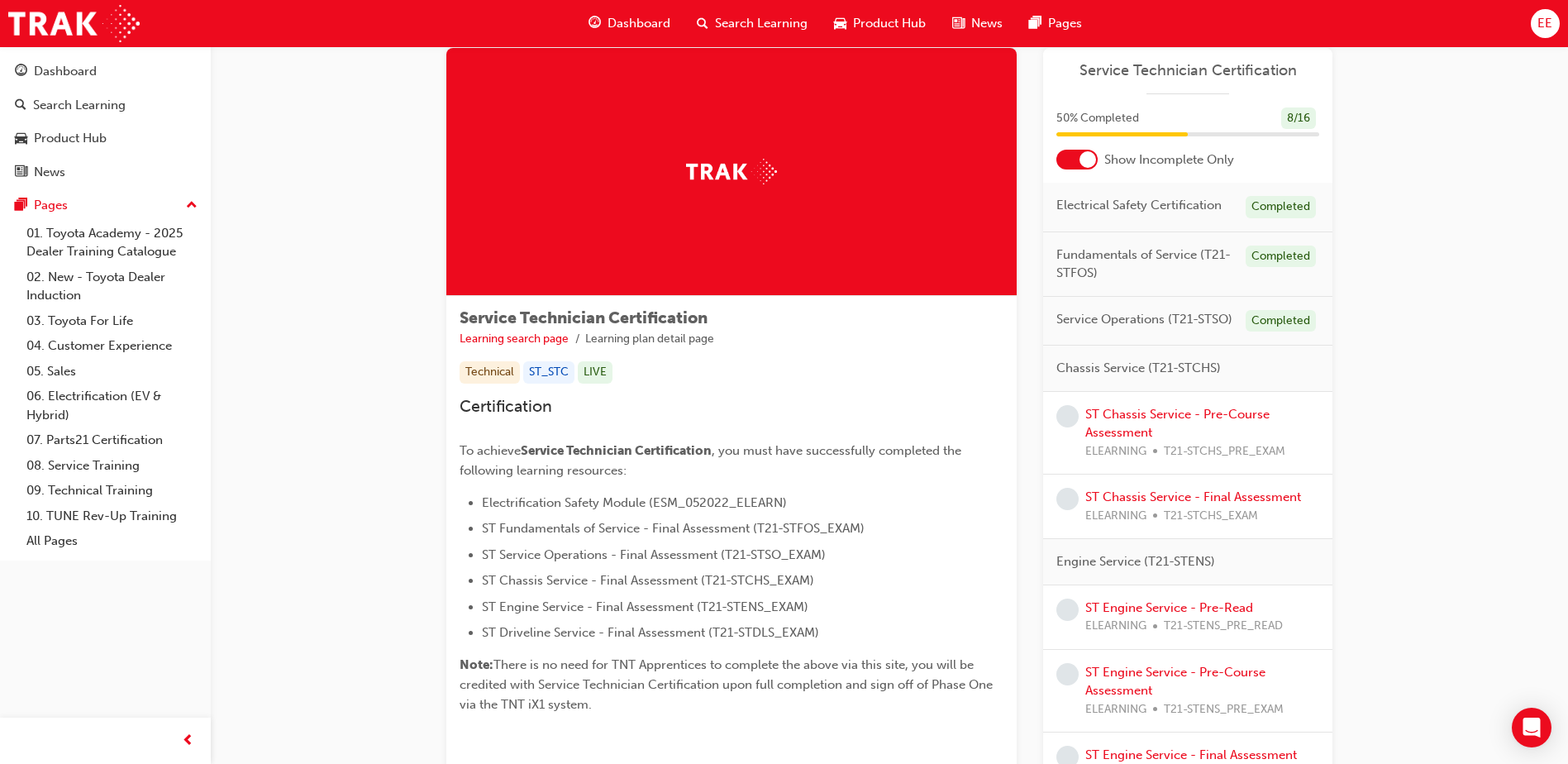
scroll to position [37, 0]
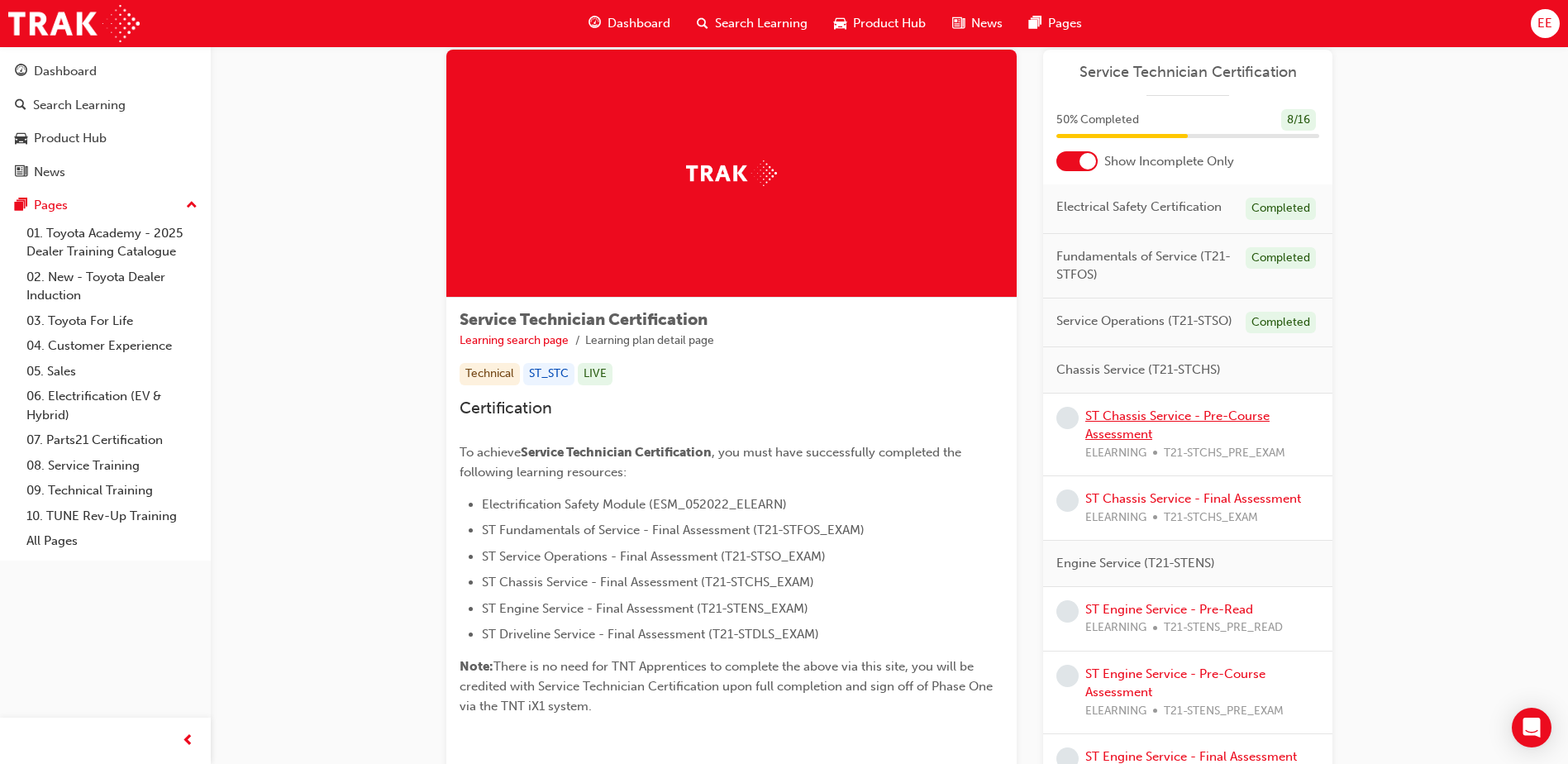
click at [1139, 426] on link "ST Chassis Service - Pre-Course Assessment" at bounding box center [1177, 425] width 184 height 34
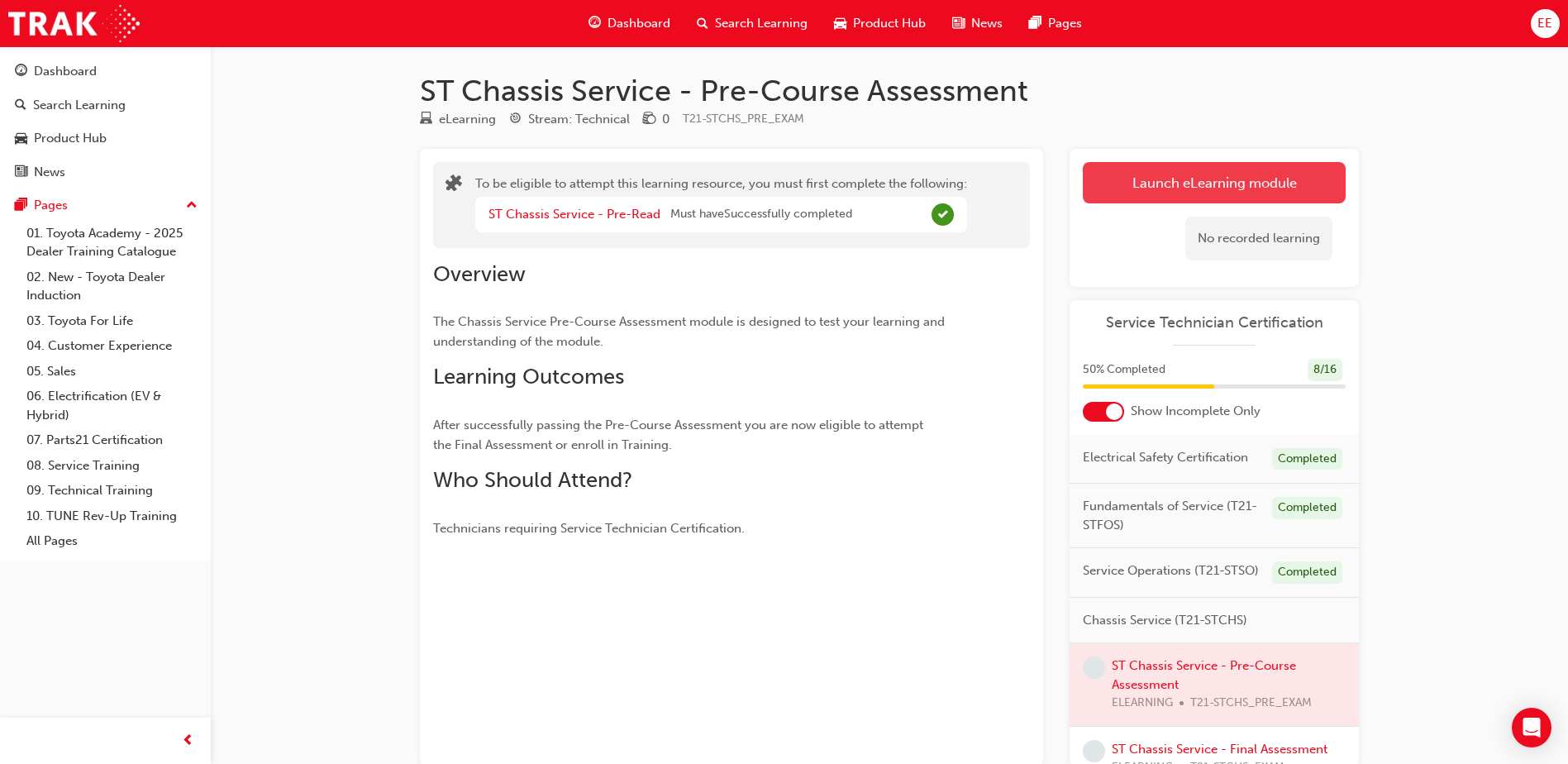
click at [1178, 177] on button "Launch eLearning module" at bounding box center [1214, 183] width 263 height 41
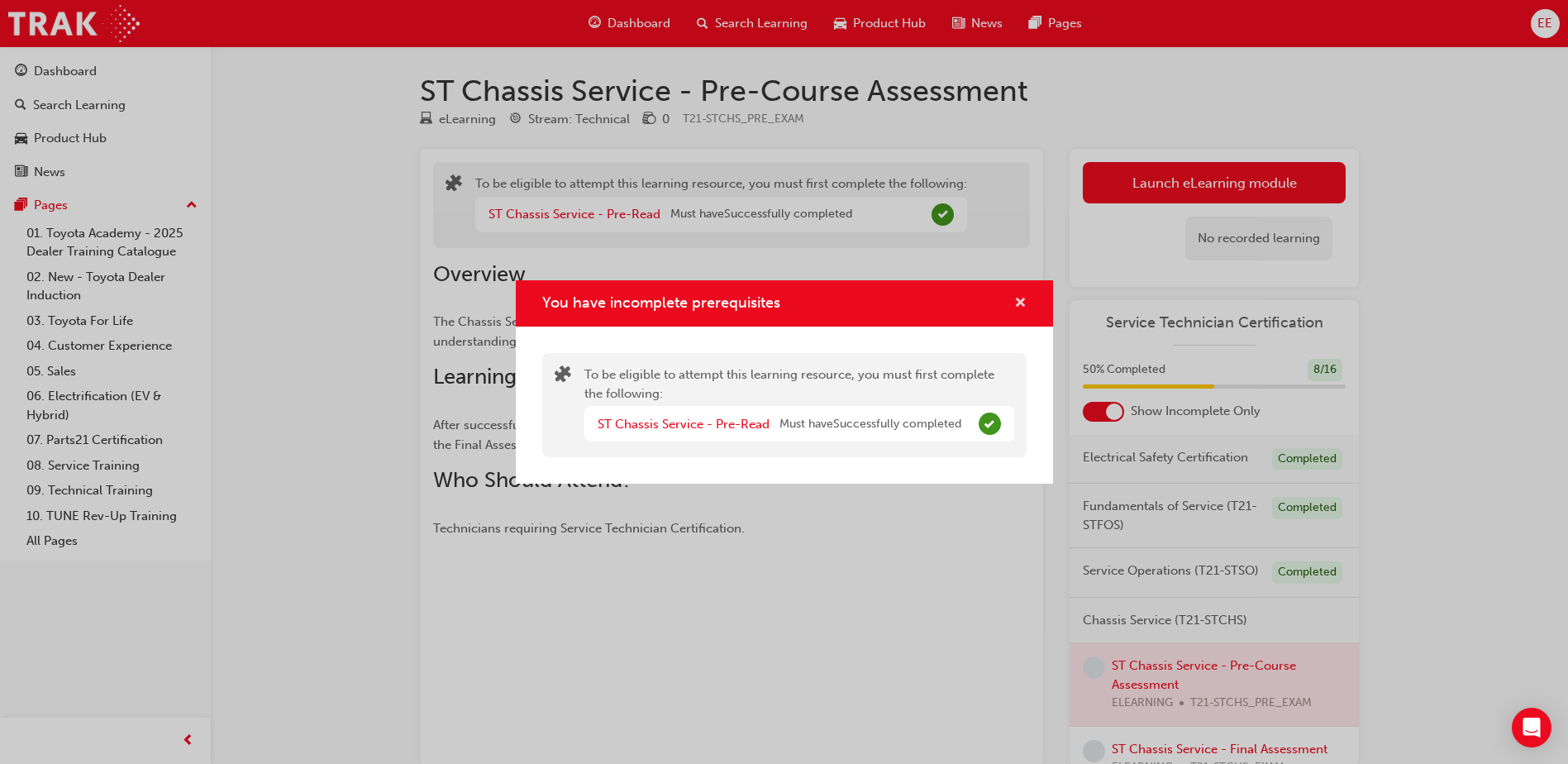
click at [1023, 307] on span "cross-icon" at bounding box center [1021, 304] width 13 height 15
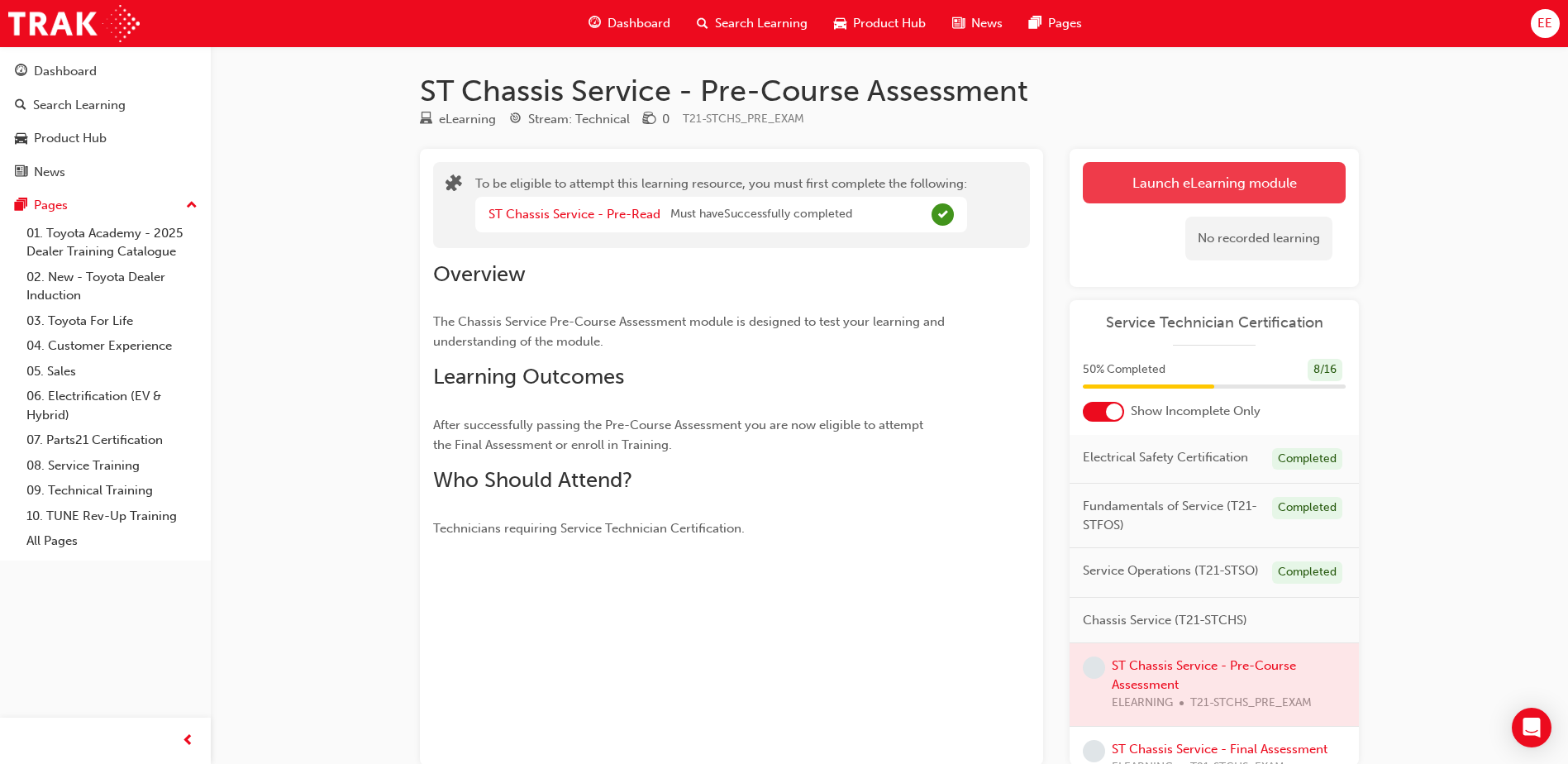
click at [1246, 183] on button "Launch eLearning module" at bounding box center [1214, 183] width 263 height 41
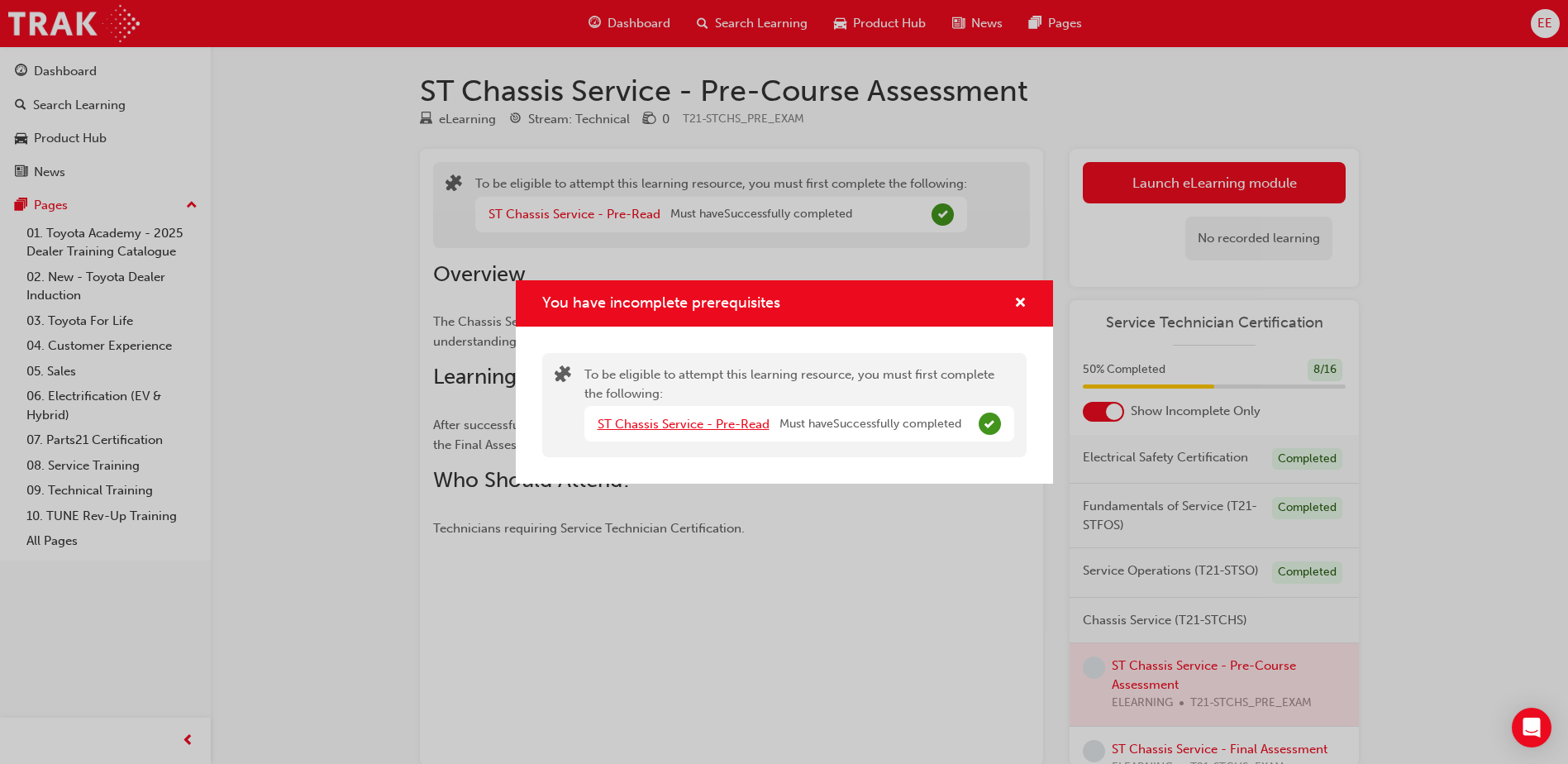
click at [748, 421] on link "ST Chassis Service - Pre-Read" at bounding box center [683, 424] width 172 height 15
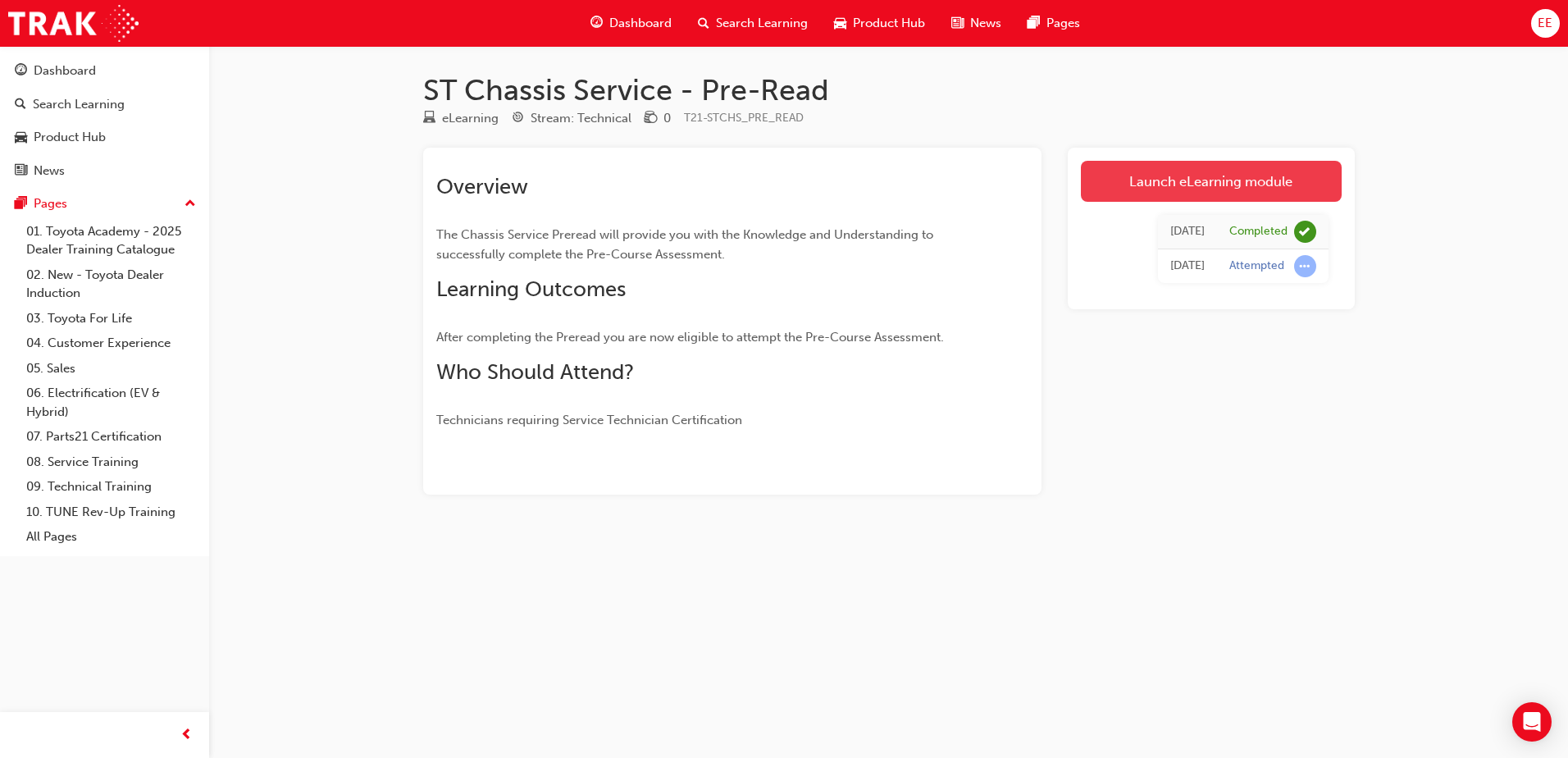
click at [1189, 175] on link "Launch eLearning module" at bounding box center [1211, 181] width 261 height 41
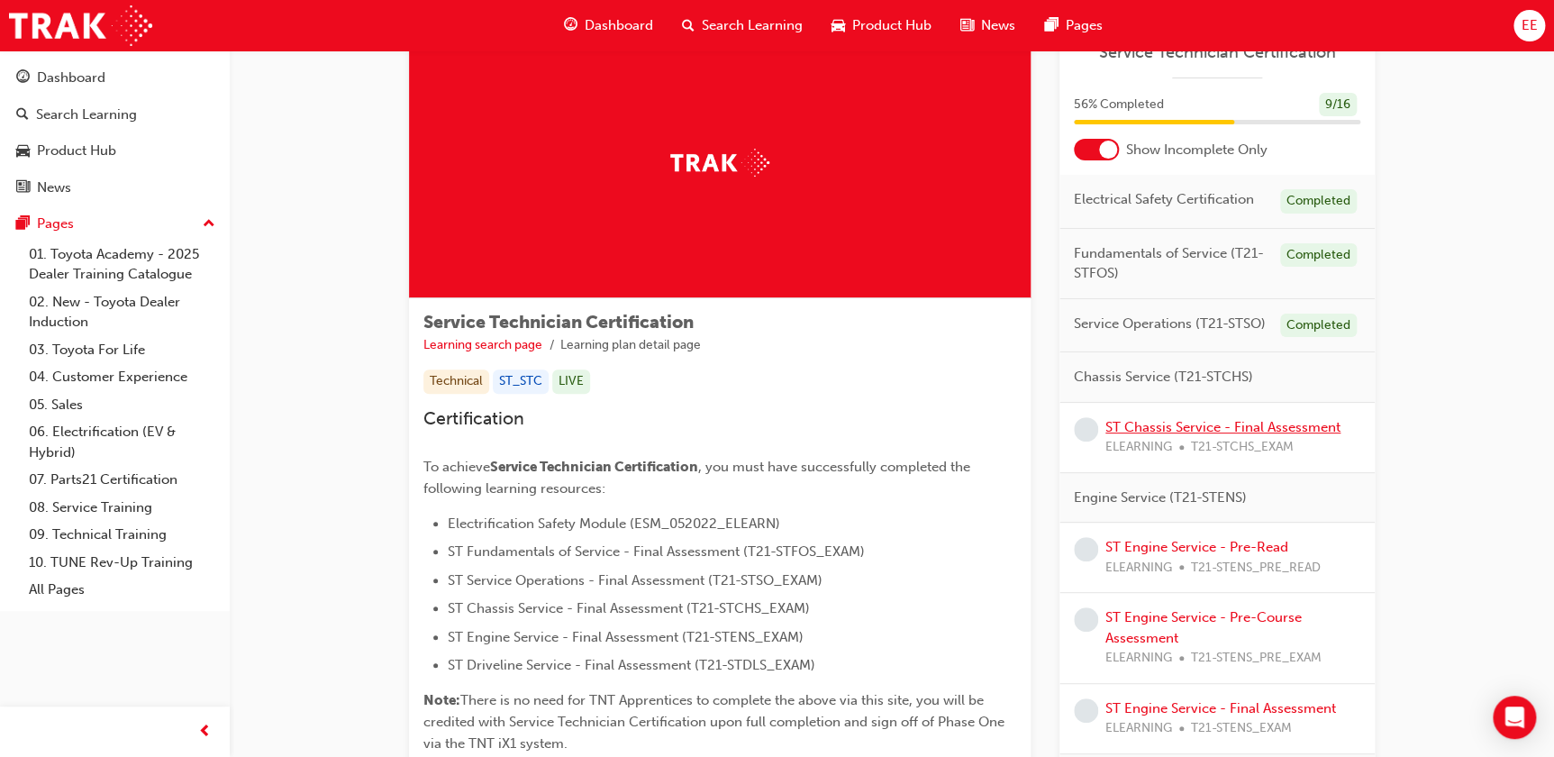
scroll to position [64, 0]
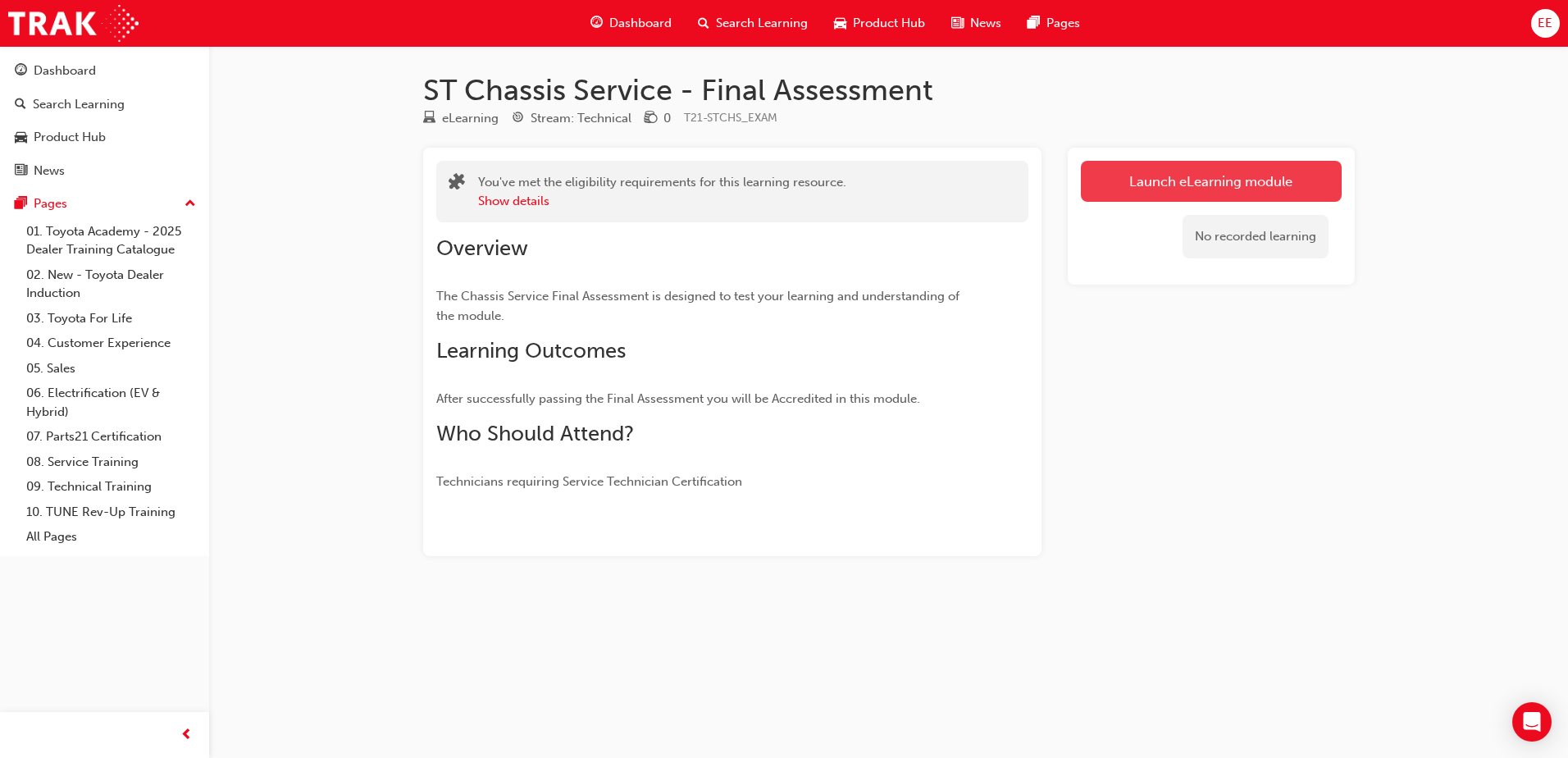
click at [1162, 195] on link "Launch eLearning module" at bounding box center [1211, 181] width 261 height 41
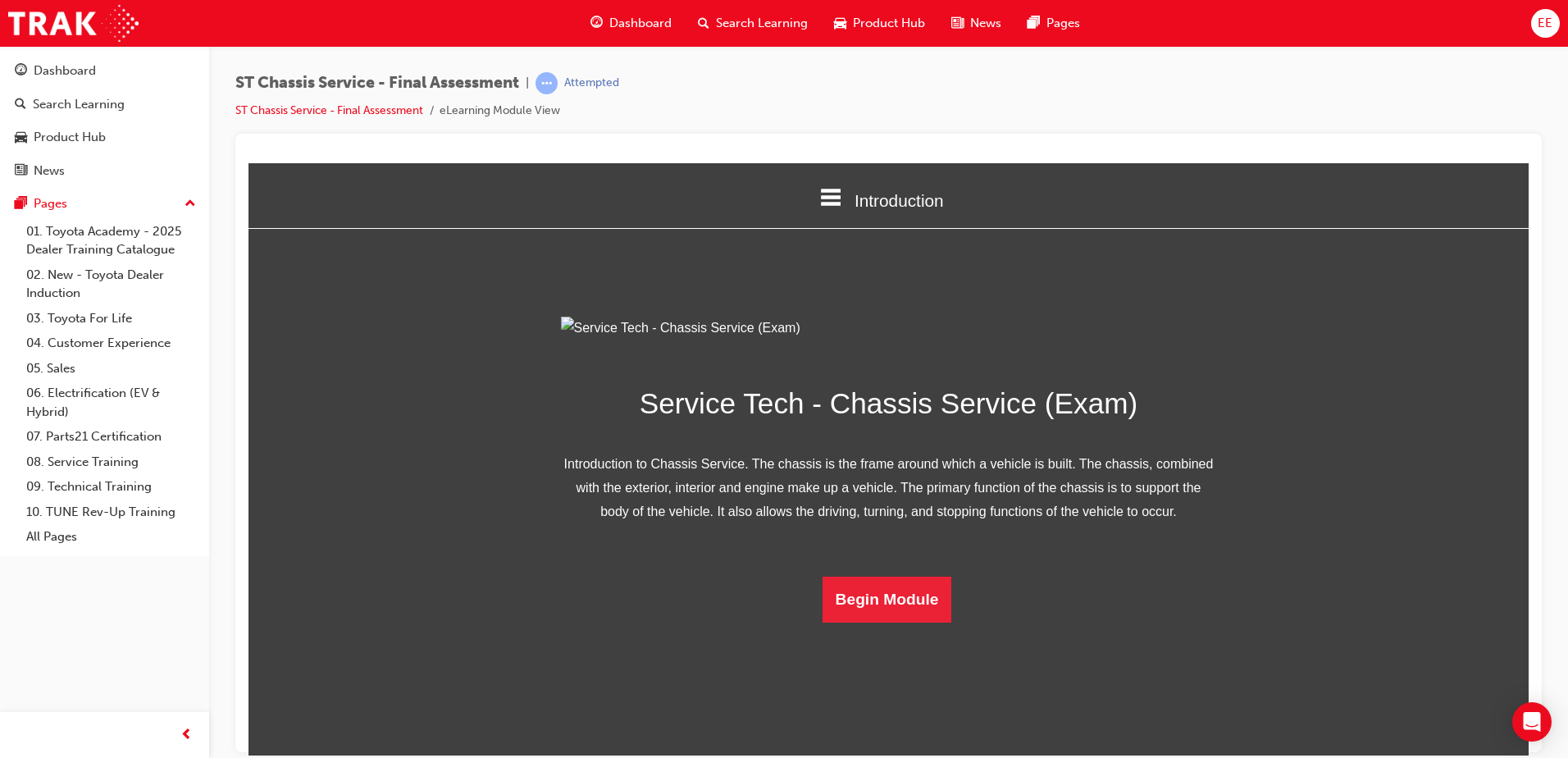
scroll to position [47, 0]
click at [916, 622] on button "Begin Module" at bounding box center [887, 599] width 129 height 45
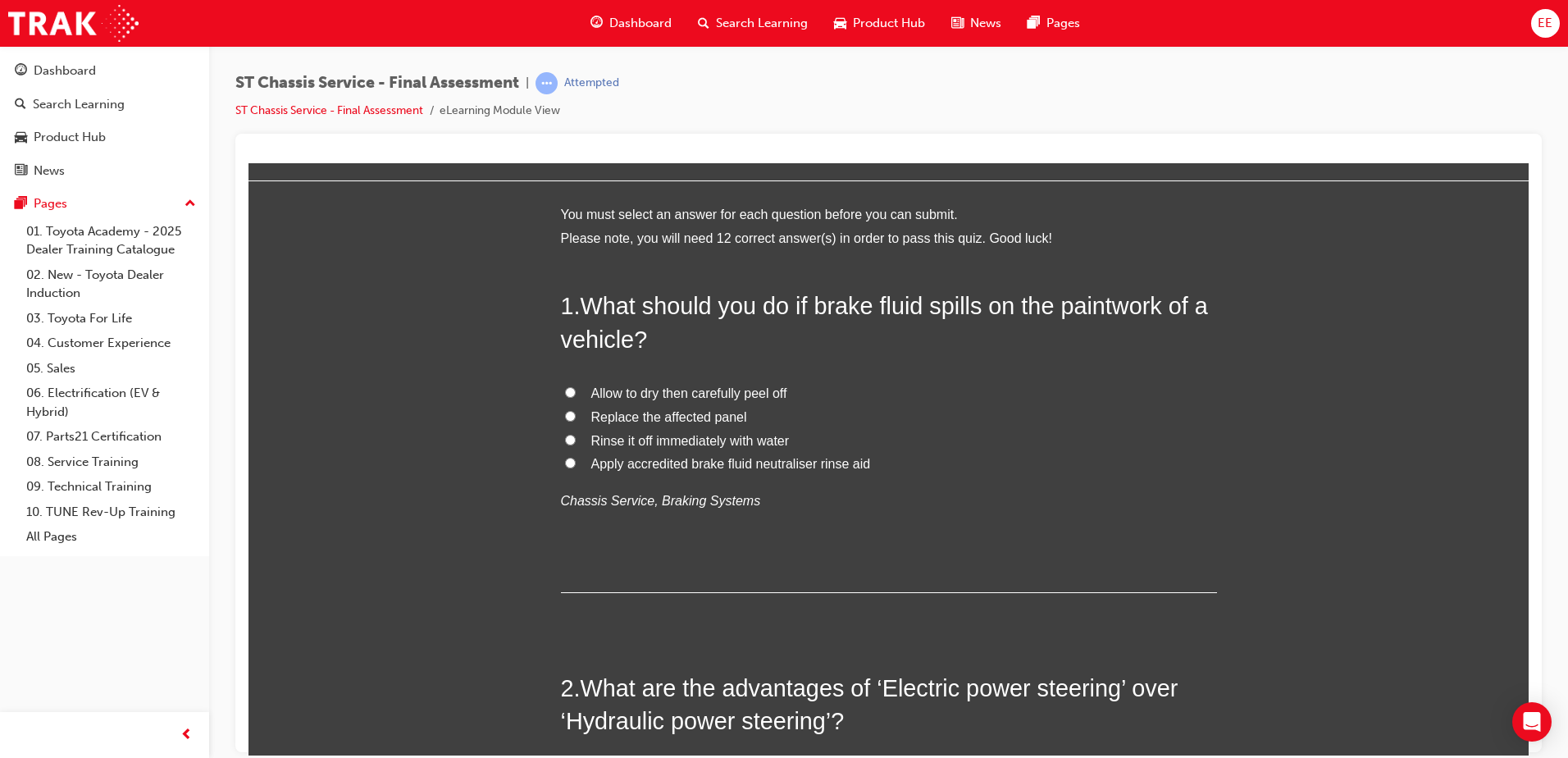
scroll to position [0, 0]
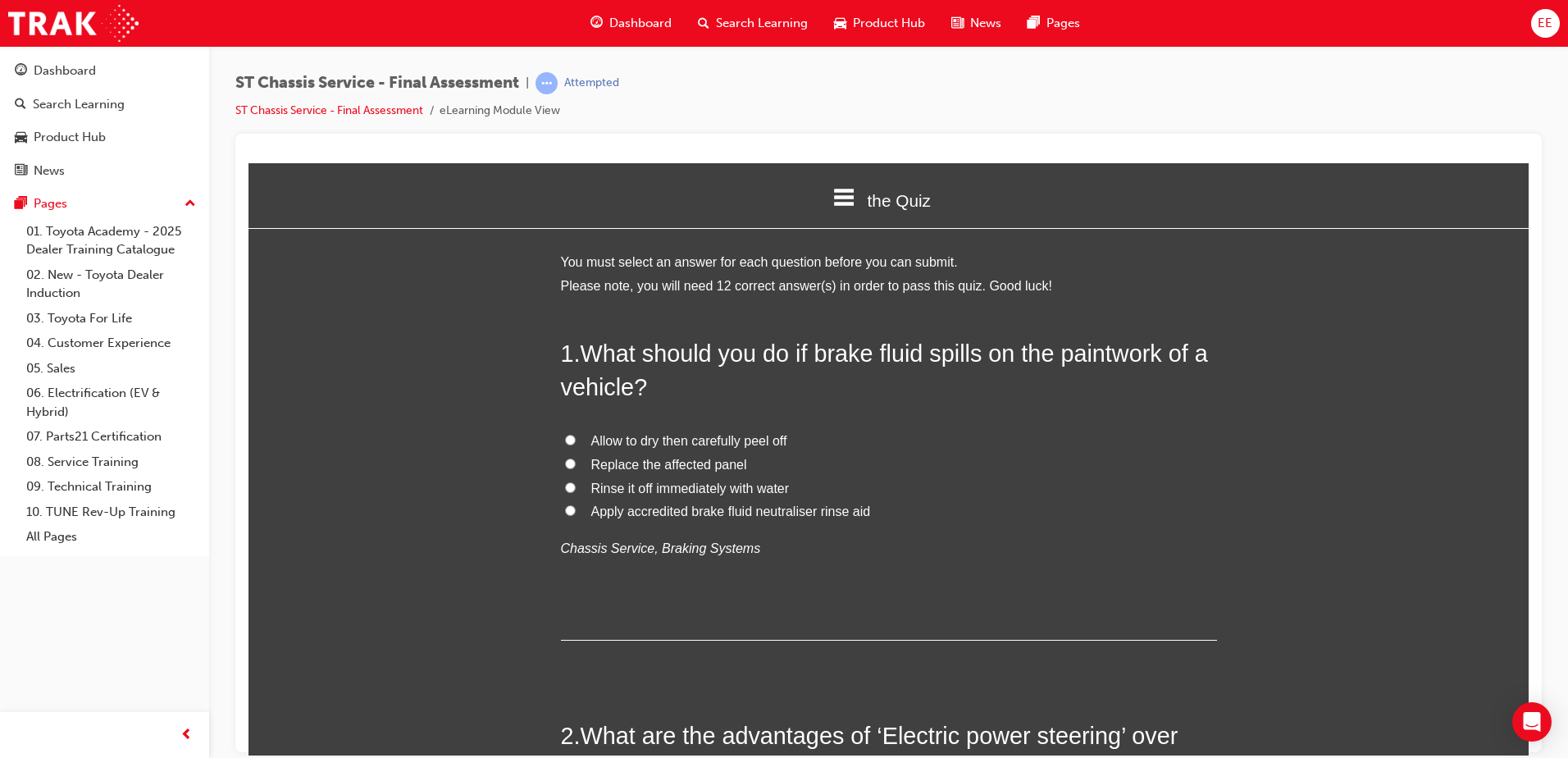
click at [565, 485] on input "Rinse it off immediately with water" at bounding box center [571, 487] width 11 height 11
radio input "true"
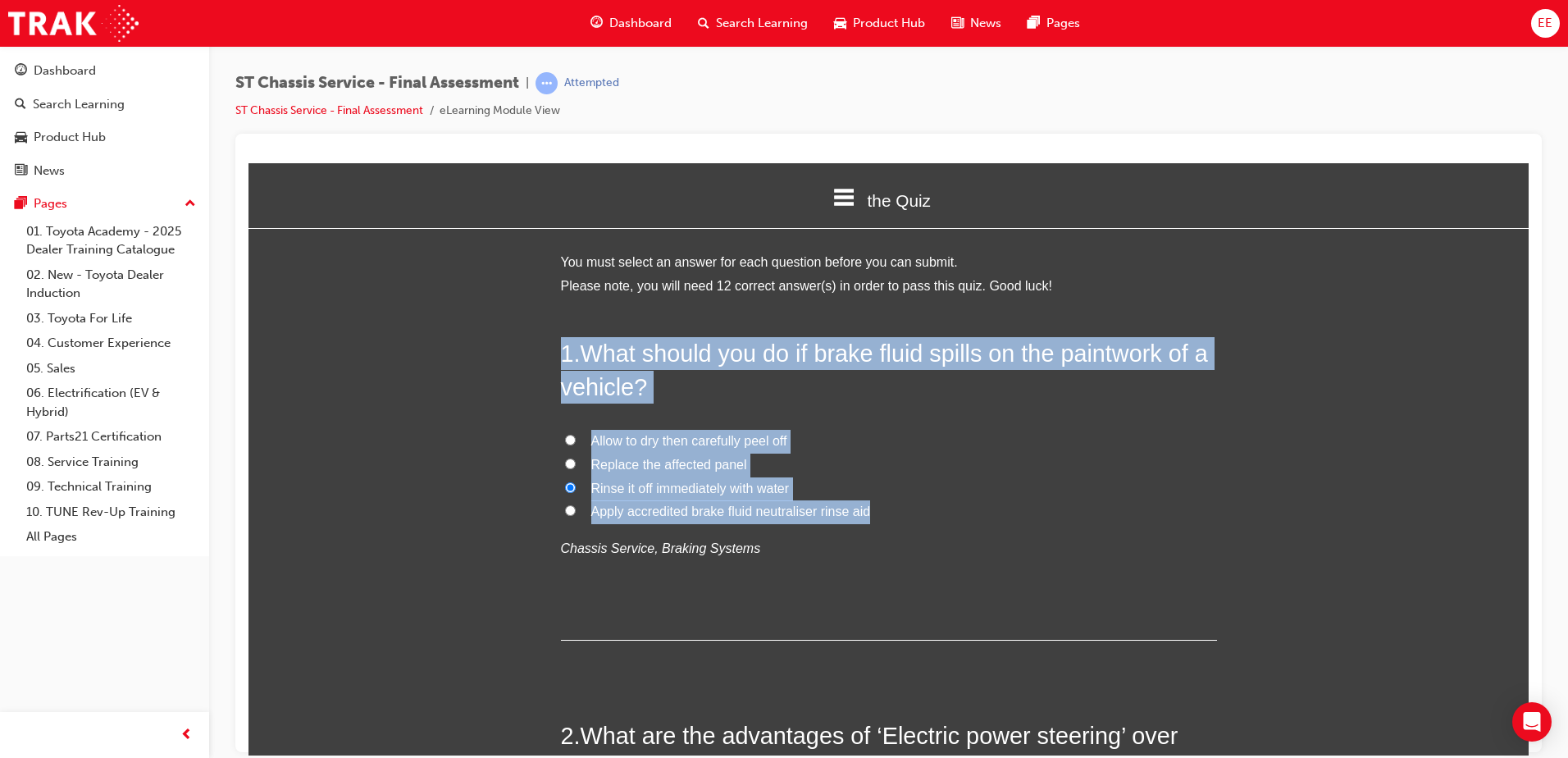
drag, startPoint x: 894, startPoint y: 520, endPoint x: 511, endPoint y: 327, distance: 428.9
copy div "1 . What should you do if brake fluid spills on the paintwork of a vehicle? All…"
click at [990, 438] on label "Allow to dry then carefully peel off" at bounding box center [888, 440] width 656 height 24
click at [576, 438] on input "Allow to dry then carefully peel off" at bounding box center [571, 440] width 11 height 11
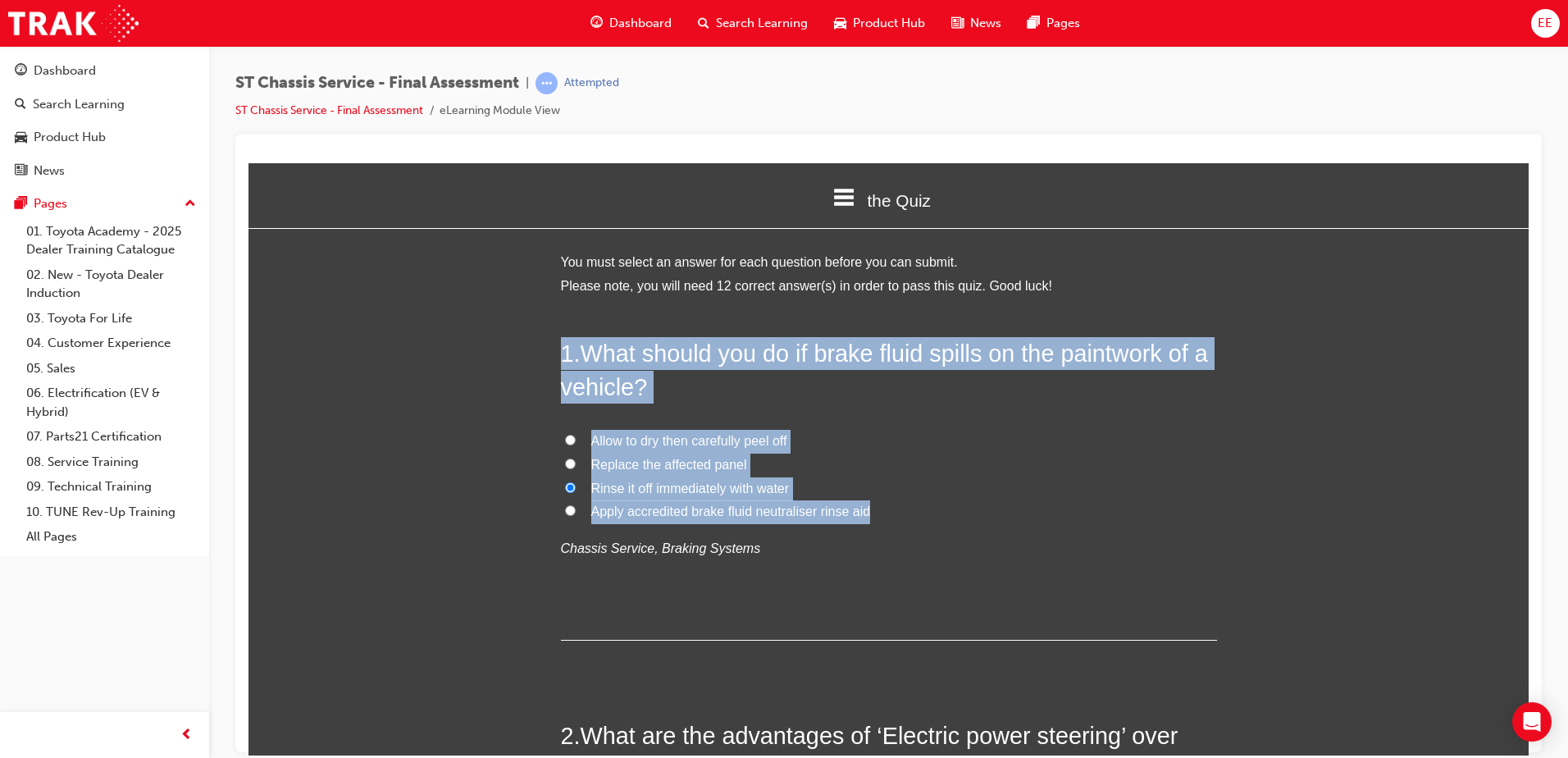
radio input "true"
click at [806, 485] on label "Rinse it off immediately with water" at bounding box center [888, 489] width 656 height 24
click at [576, 485] on input "Rinse it off immediately with water" at bounding box center [571, 487] width 11 height 11
radio input "true"
click at [596, 363] on span "What should you do if brake fluid spills on the paintwork of a vehicle?" at bounding box center [884, 369] width 647 height 59
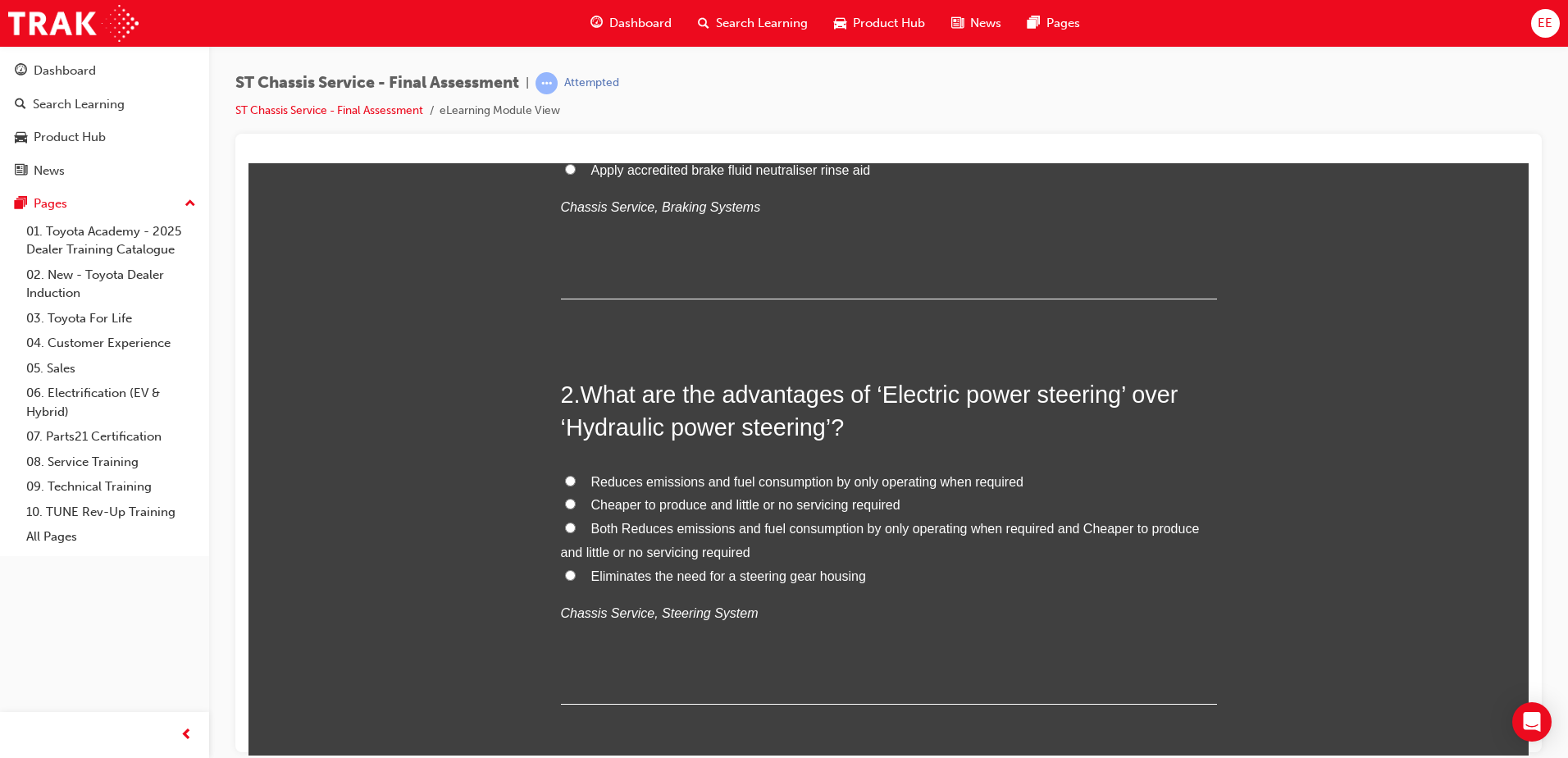
scroll to position [410, 0]
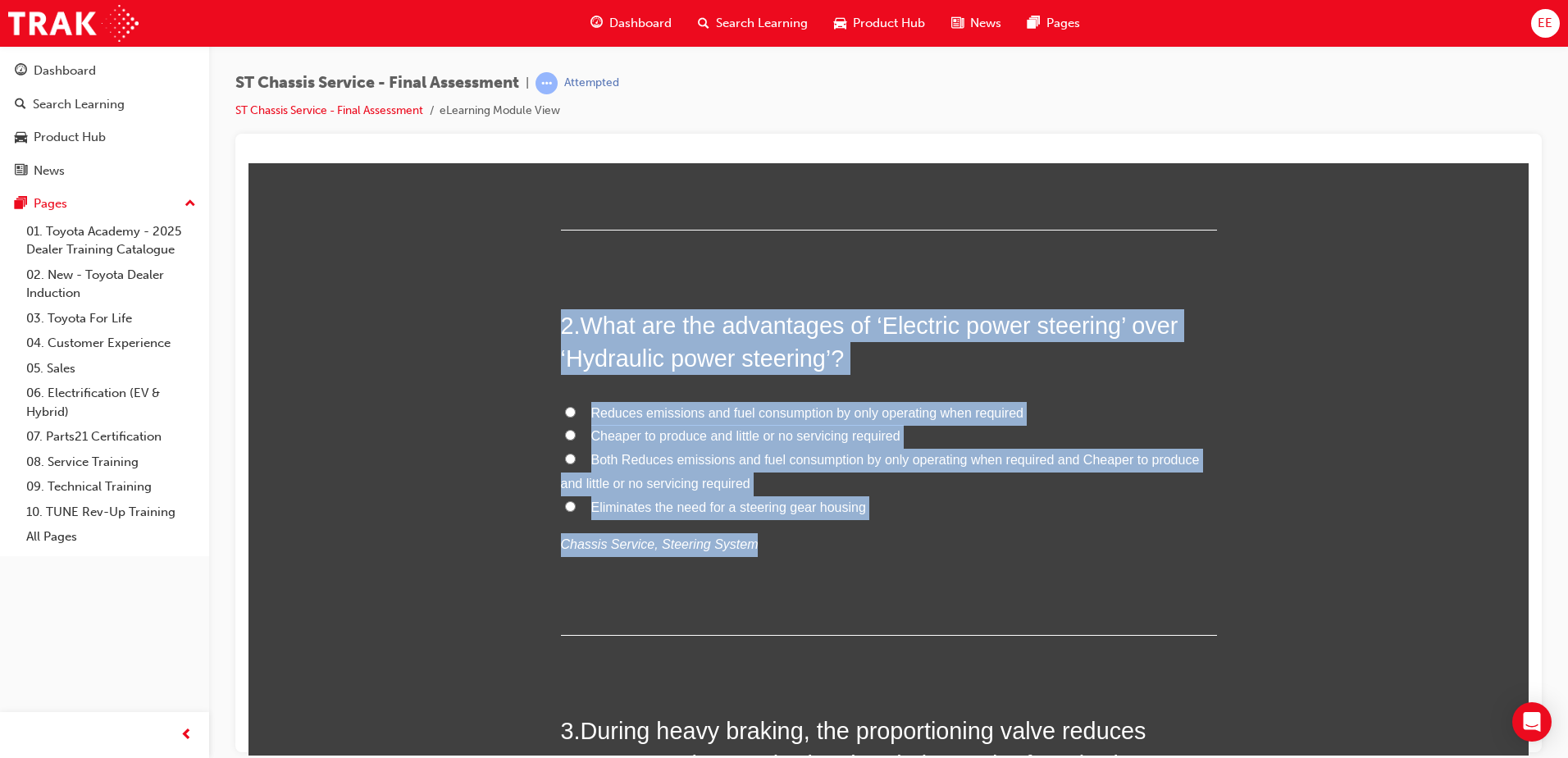
drag, startPoint x: 939, startPoint y: 522, endPoint x: 424, endPoint y: 268, distance: 574.2
copy div "2 . What are the advantages of ‘Electric power steering’ over ‘Hydraulic power …"
click at [565, 457] on input "Both Reduces emissions and fuel consumption by only operating when required and…" at bounding box center [571, 458] width 11 height 11
radio input "true"
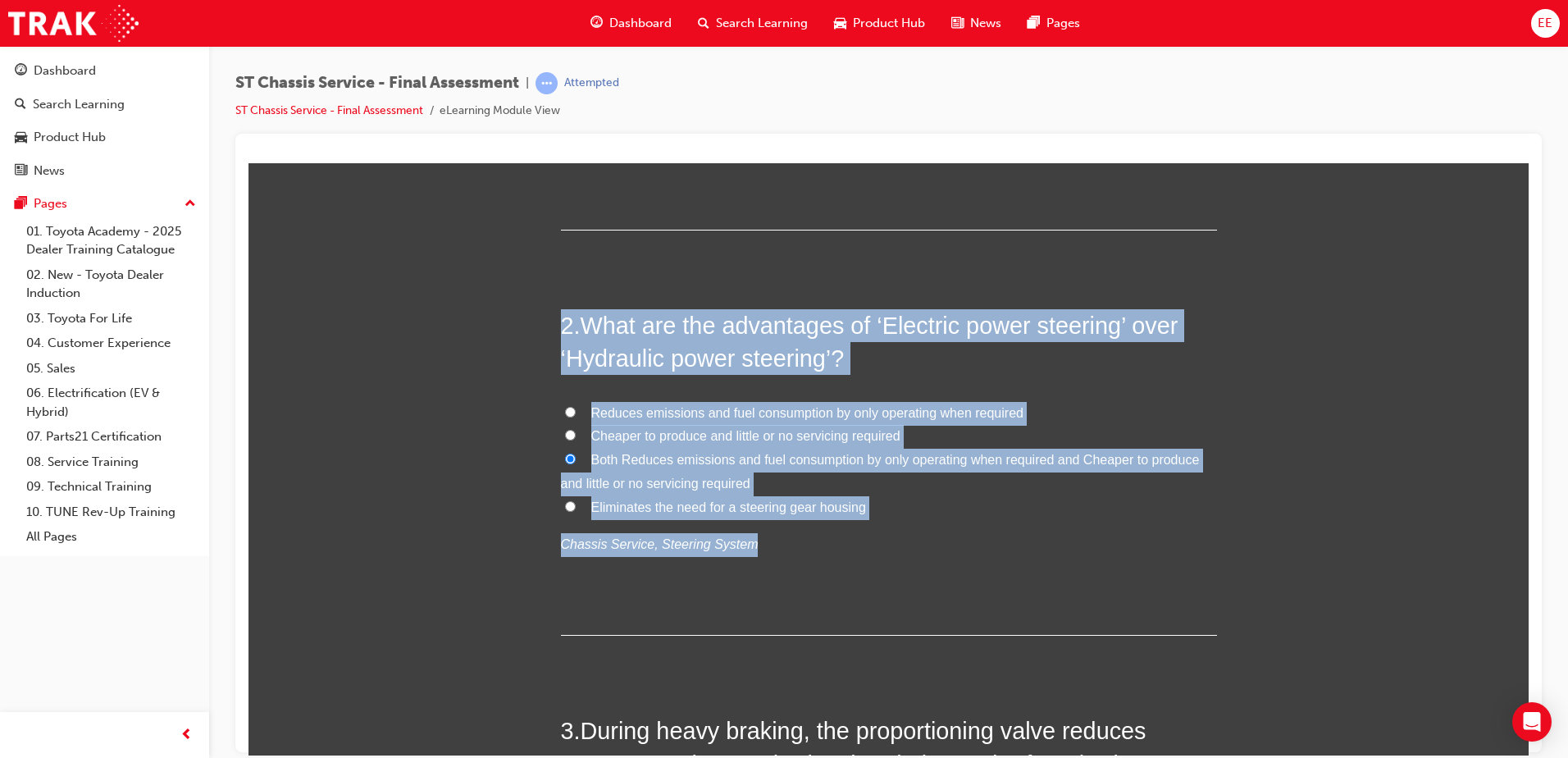
click at [833, 488] on label "Both Reduces emissions and fuel consumption by only operating when required and…" at bounding box center [888, 471] width 656 height 47
click at [576, 463] on input "Both Reduces emissions and fuel consumption by only operating when required and…" at bounding box center [571, 458] width 11 height 11
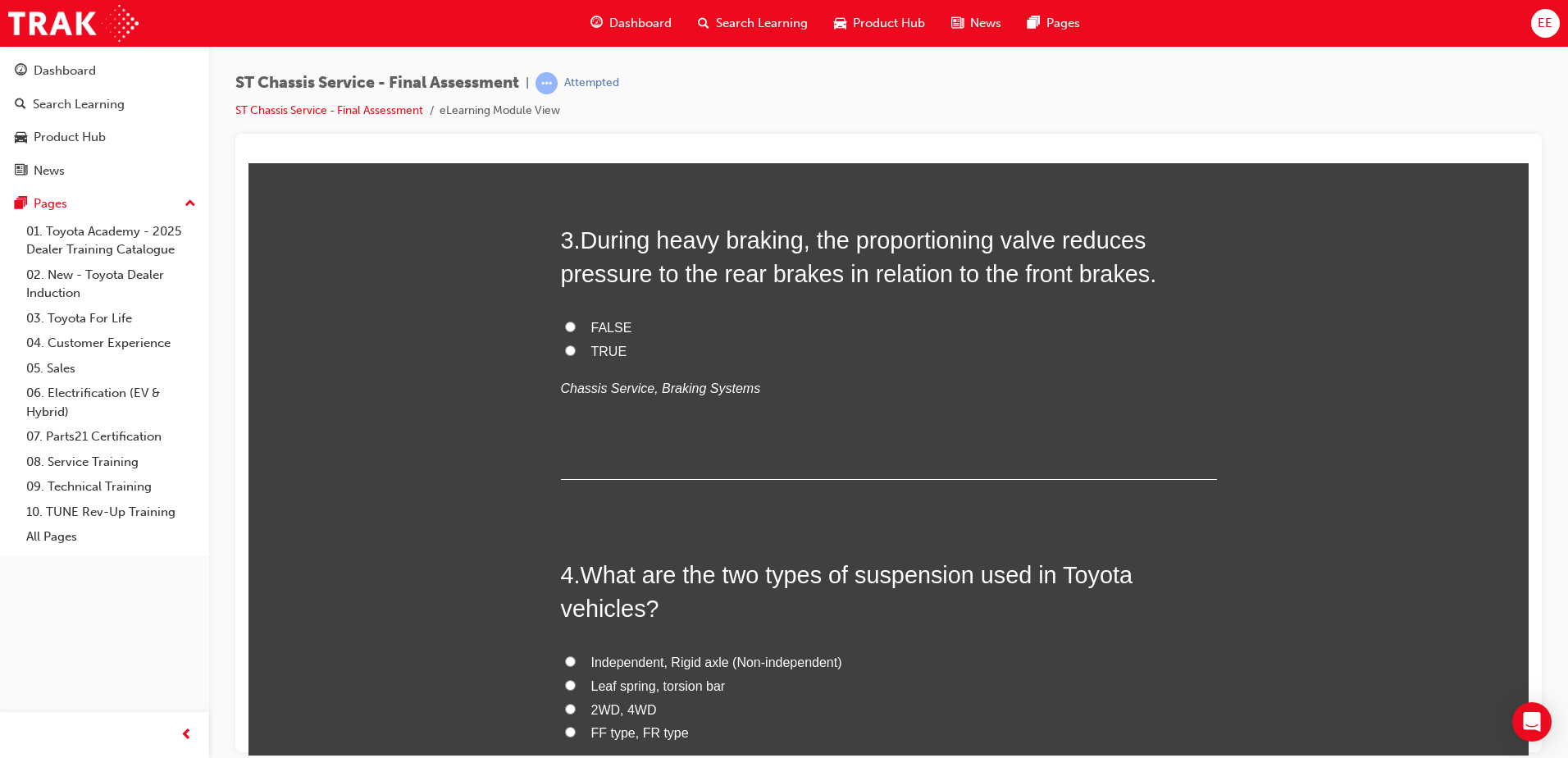
scroll to position [902, 0]
click at [599, 335] on label "FALSE" at bounding box center [888, 326] width 656 height 24
click at [576, 329] on input "FALSE" at bounding box center [571, 325] width 11 height 11
radio input "true"
click at [592, 353] on span "TRUE" at bounding box center [610, 349] width 36 height 14
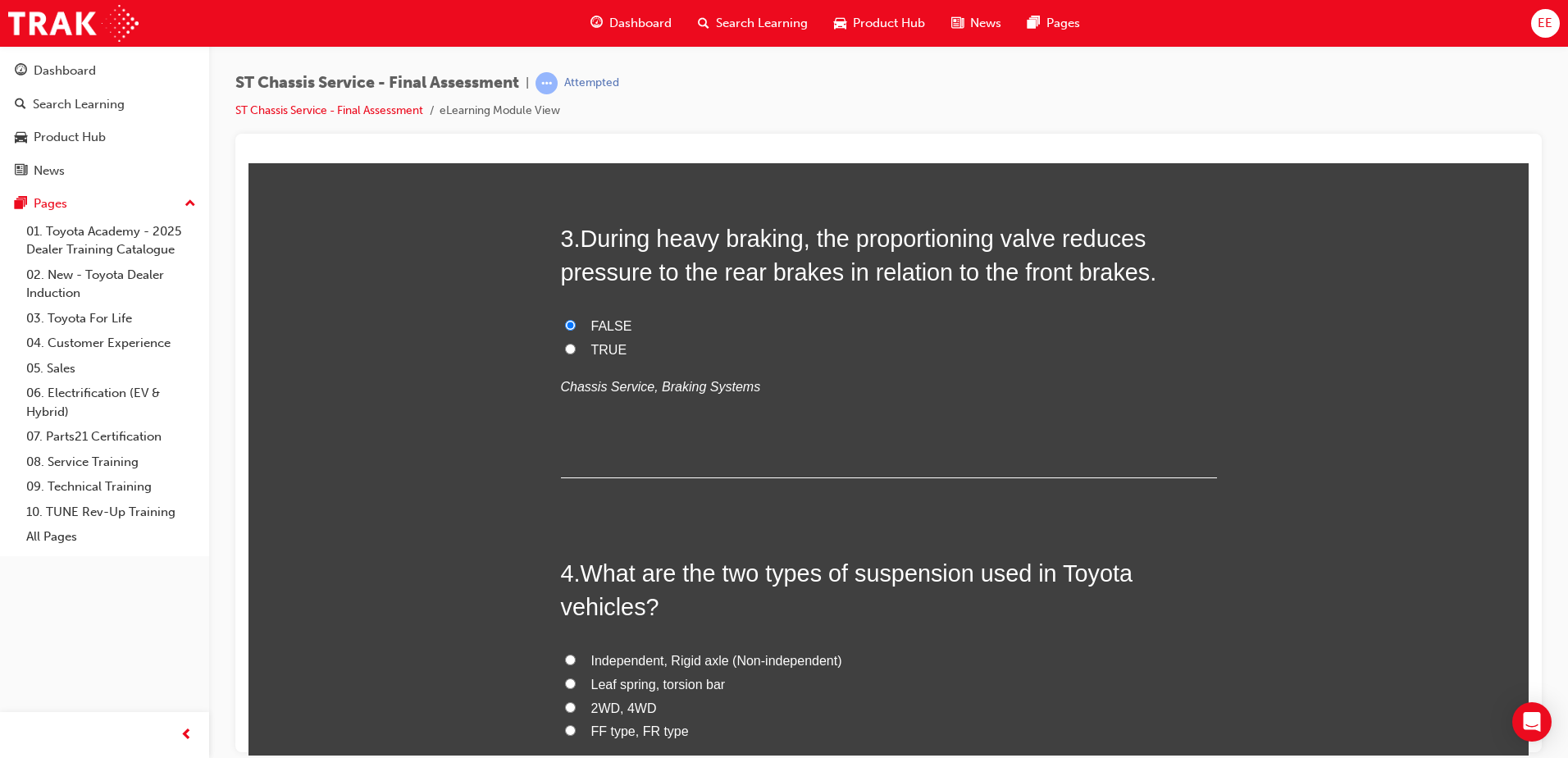
click at [576, 353] on input "TRUE" at bounding box center [571, 349] width 11 height 11
radio input "true"
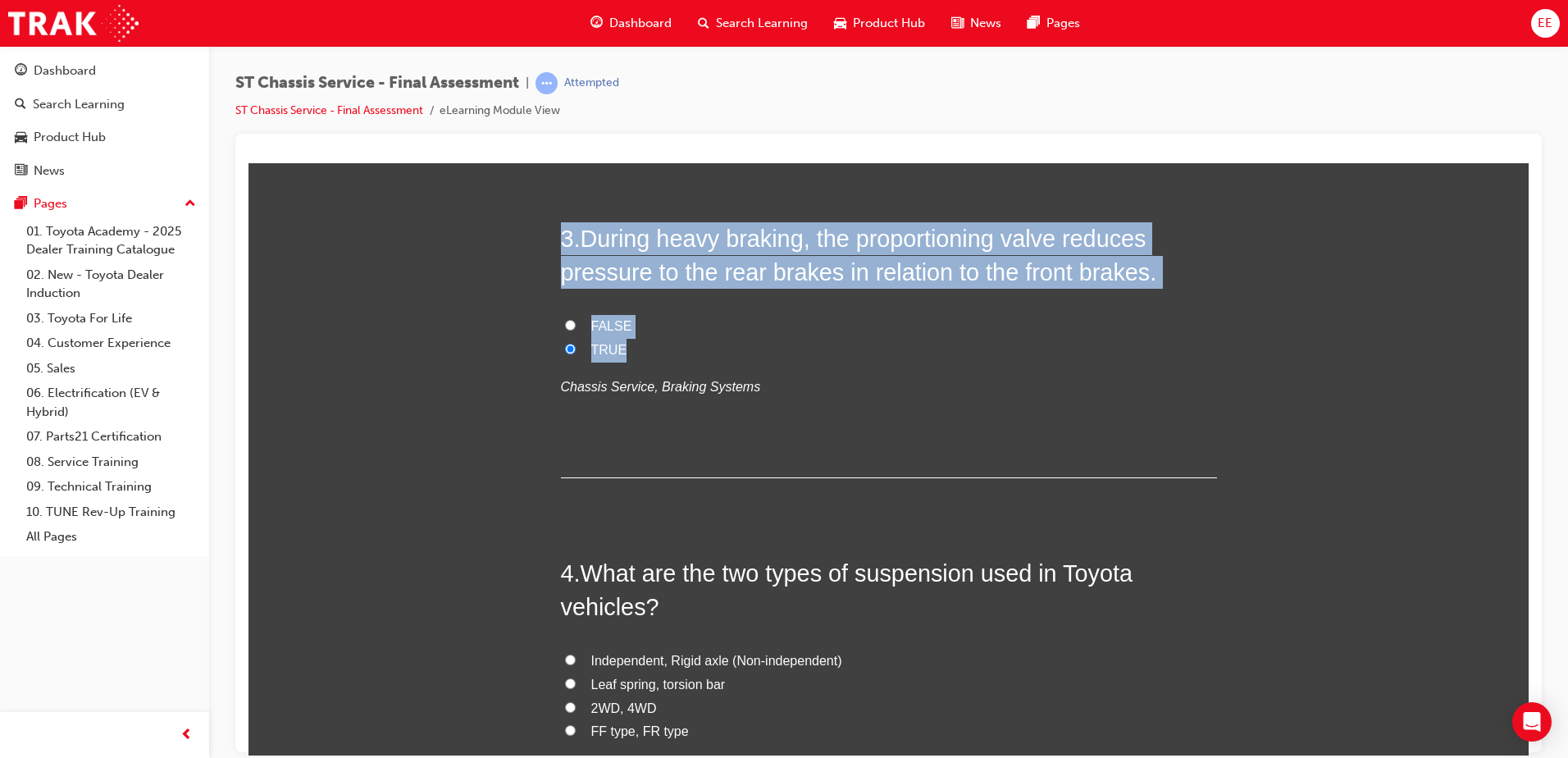
drag, startPoint x: 660, startPoint y: 353, endPoint x: 533, endPoint y: 232, distance: 175.4
copy div "3 . During heavy braking, the proportioning valve reduces pressure to the rear …"
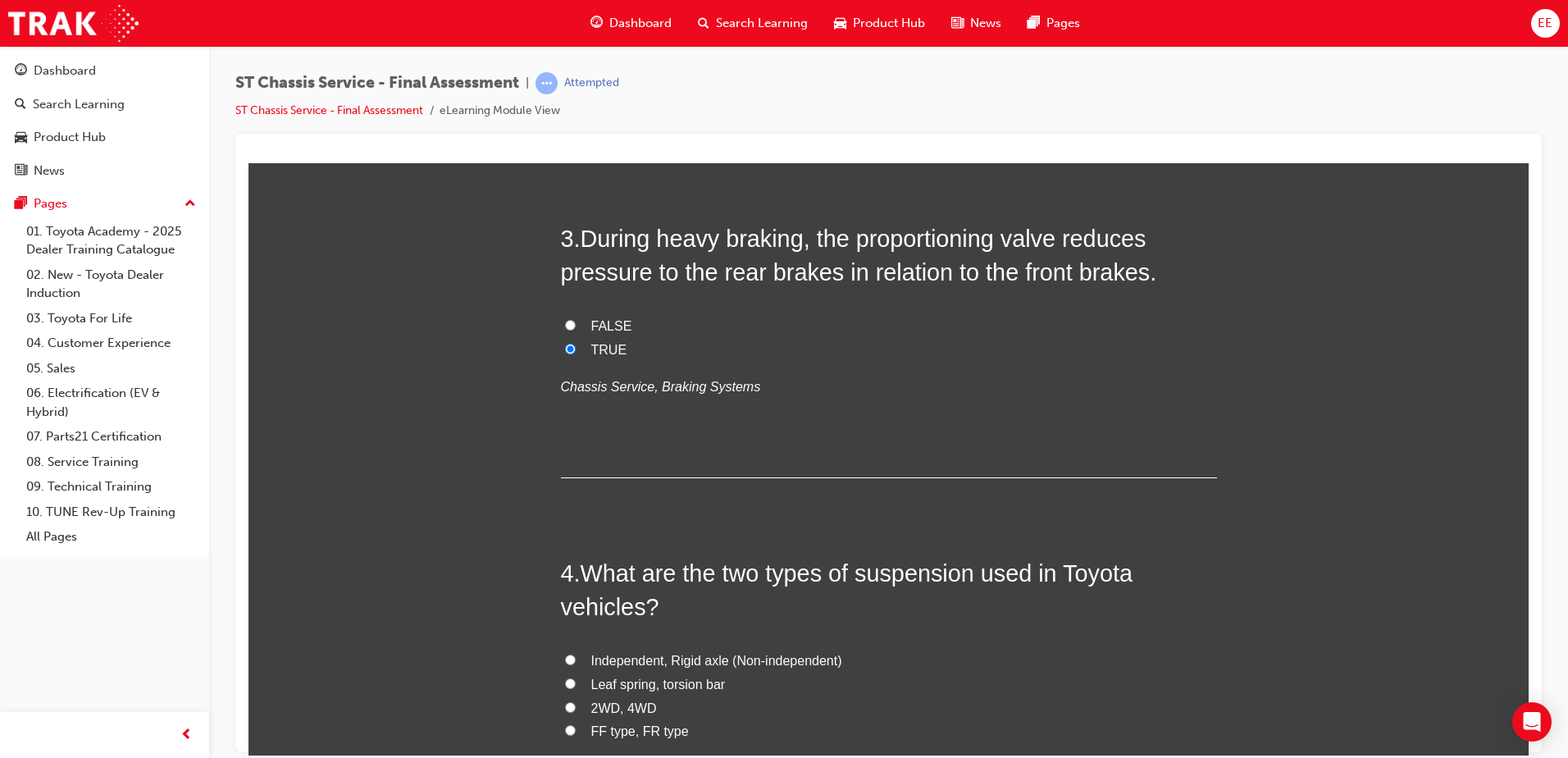
click at [833, 460] on div "3 . During heavy braking, the proportioning valve reduces pressure to the rear …" at bounding box center [888, 349] width 656 height 256
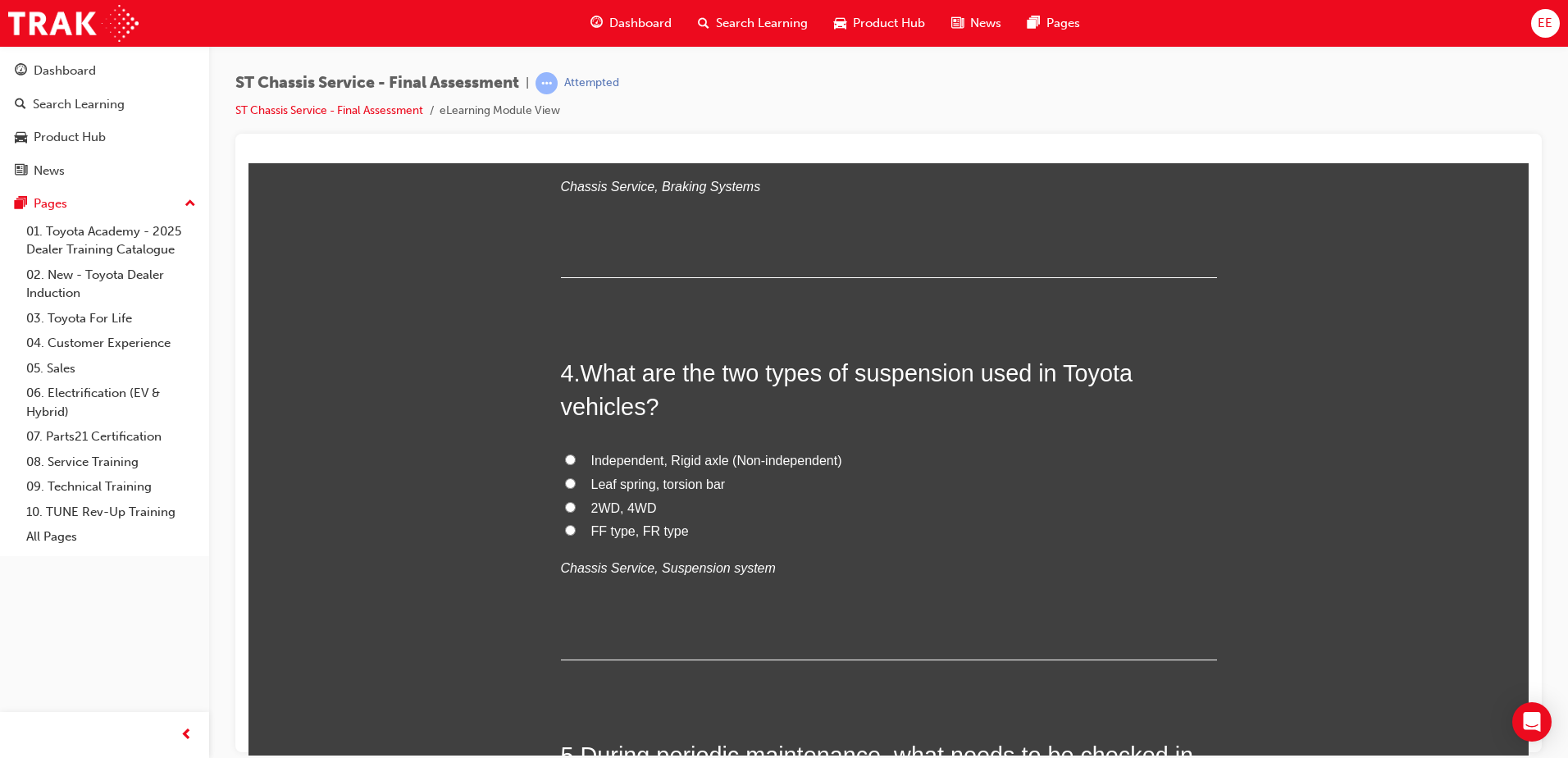
scroll to position [1147, 0]
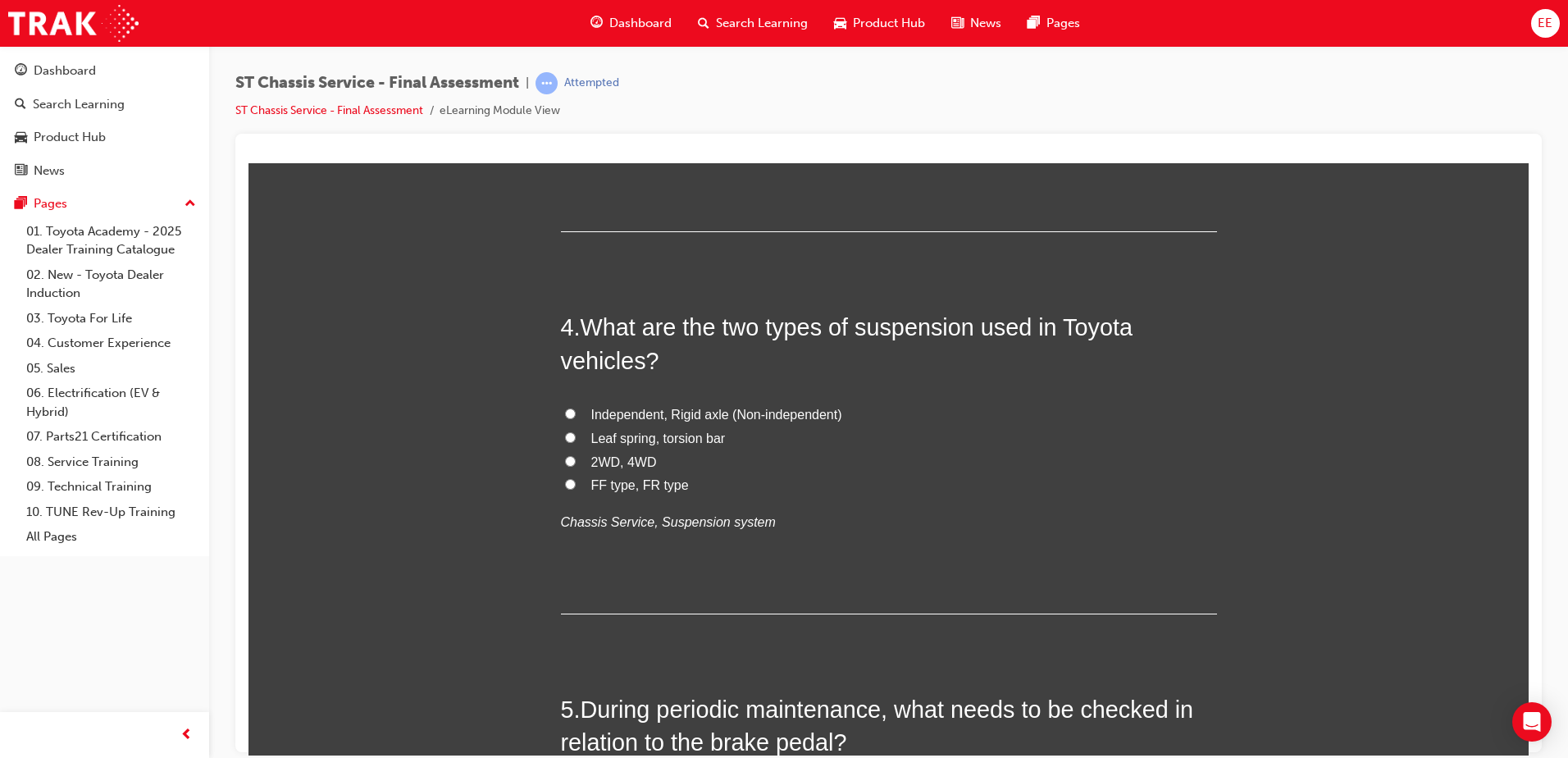
click at [639, 435] on span "Leaf spring, torsion bar" at bounding box center [659, 437] width 135 height 14
click at [576, 435] on input "Leaf spring, torsion bar" at bounding box center [571, 437] width 11 height 11
radio input "true"
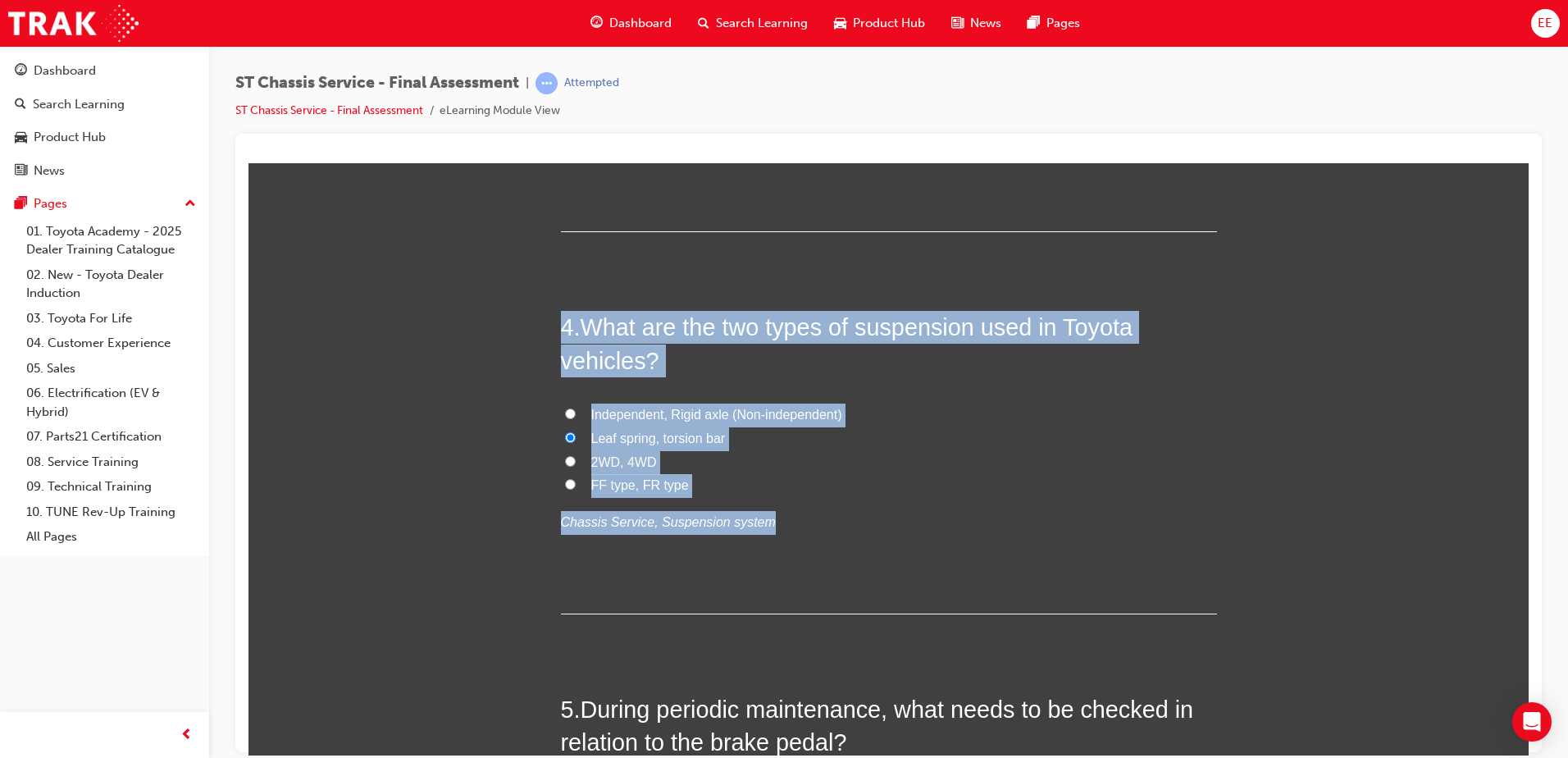
drag, startPoint x: 768, startPoint y: 500, endPoint x: 548, endPoint y: 324, distance: 281.7
copy div "4 . What are the two types of suspension used in Toyota vehicles? Independent, …"
click at [1010, 422] on label "Independent, Rigid axle (Non-independent)" at bounding box center [888, 414] width 656 height 24
click at [576, 419] on input "Independent, Rigid axle (Non-independent)" at bounding box center [571, 413] width 11 height 11
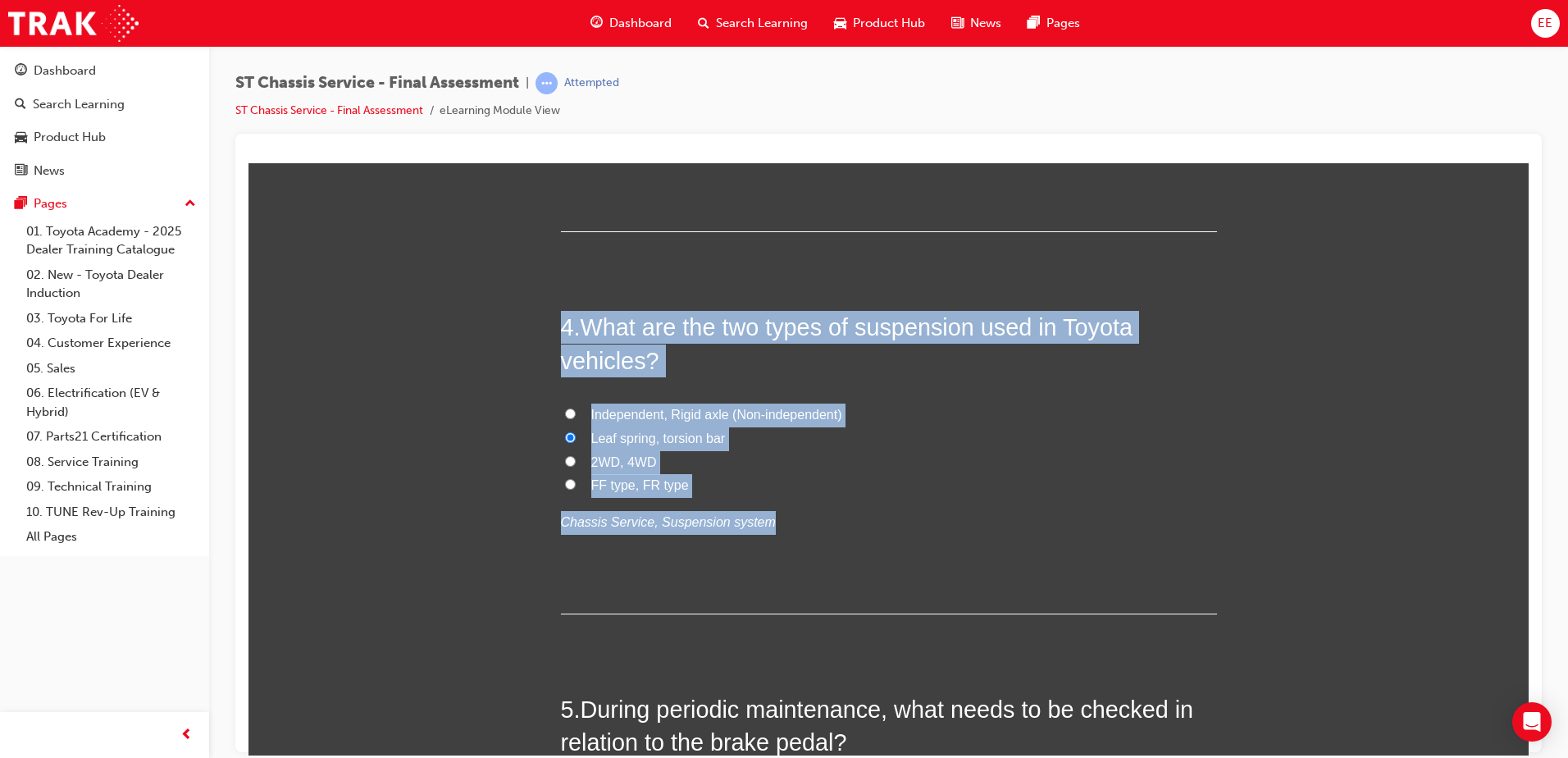
radio input "true"
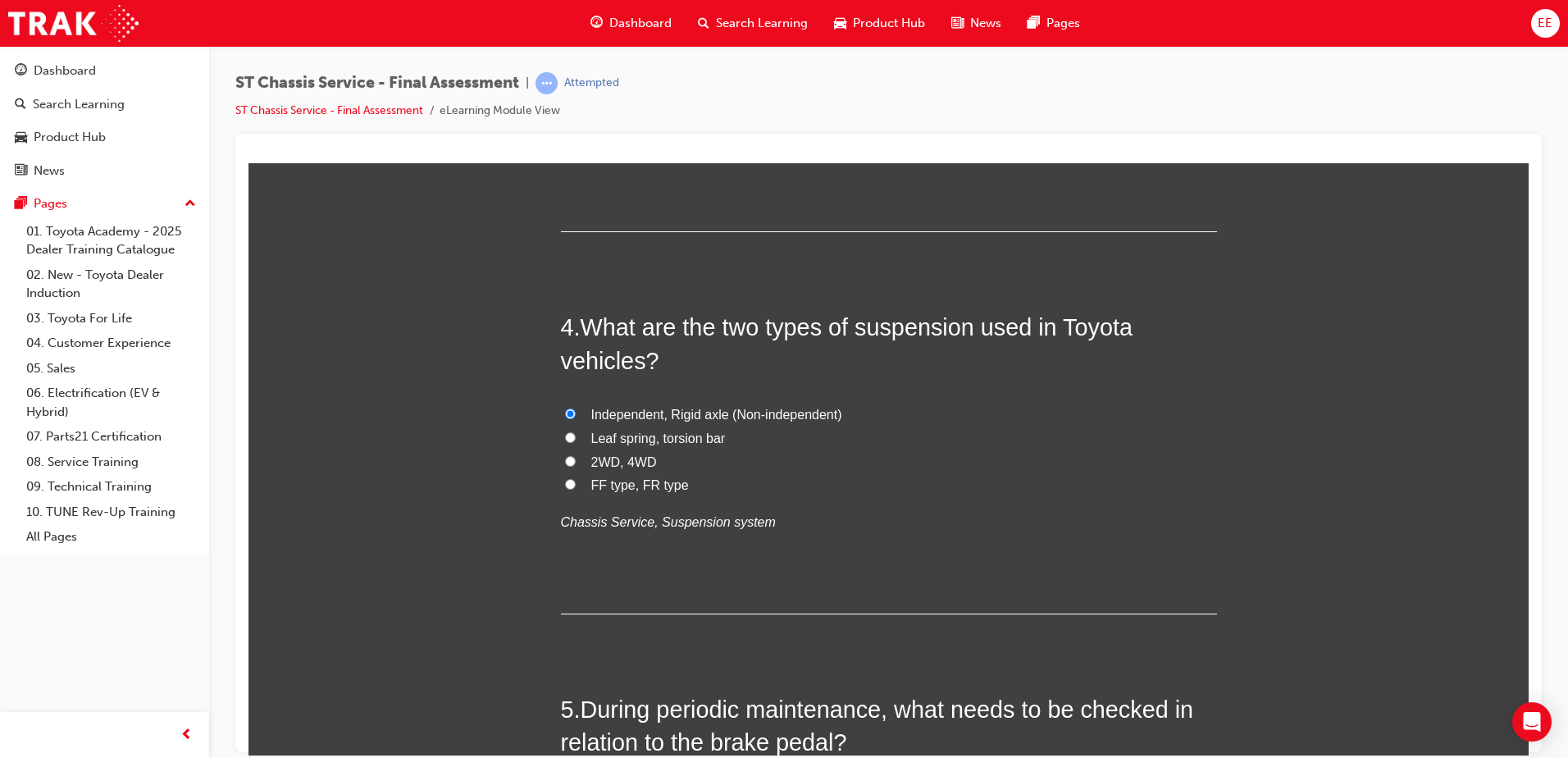
click at [758, 419] on span "Independent, Rigid axle (Non-independent)" at bounding box center [717, 413] width 251 height 14
click at [576, 419] on input "Independent, Rigid axle (Non-independent)" at bounding box center [571, 413] width 11 height 11
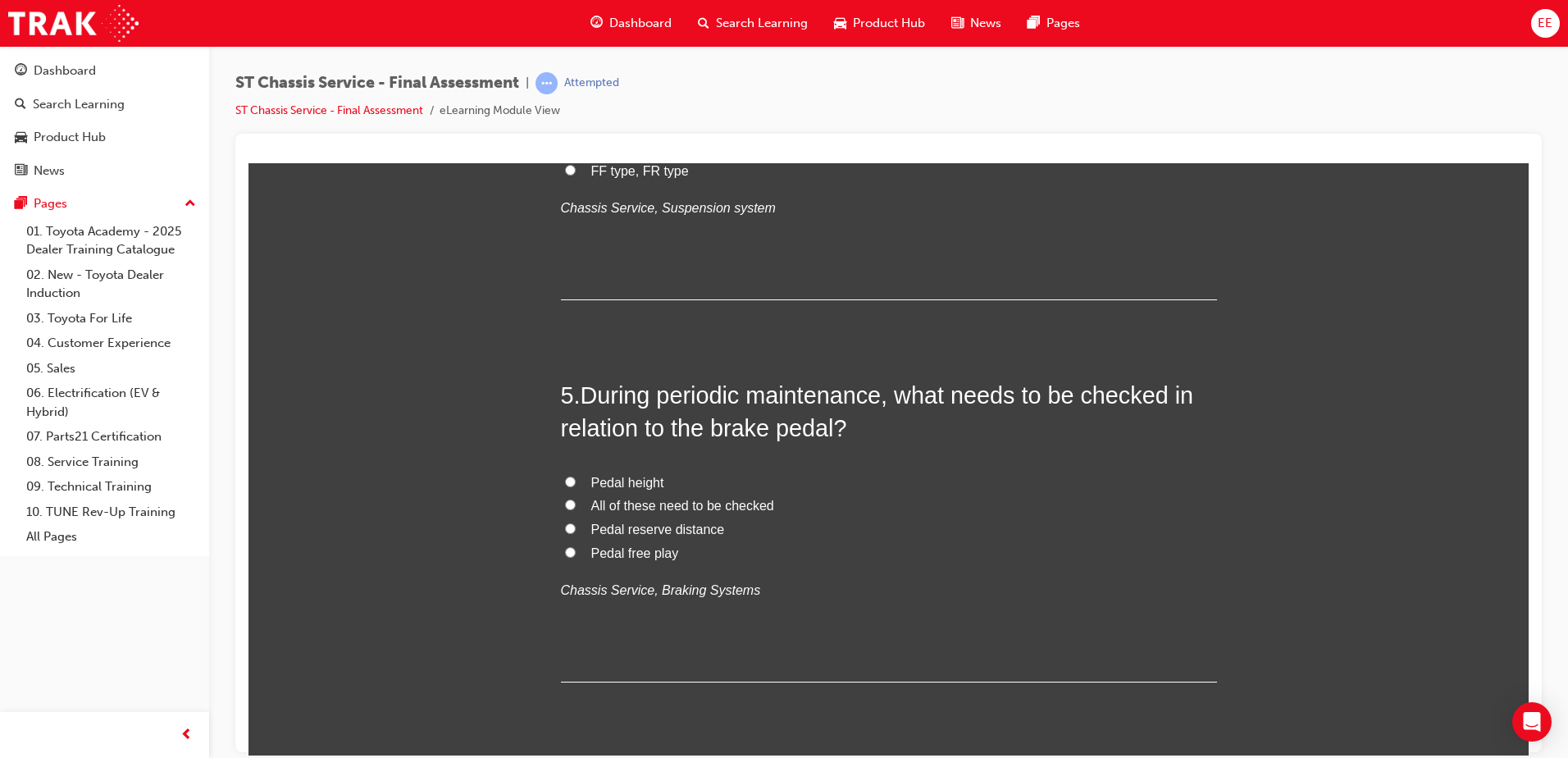
scroll to position [1476, 0]
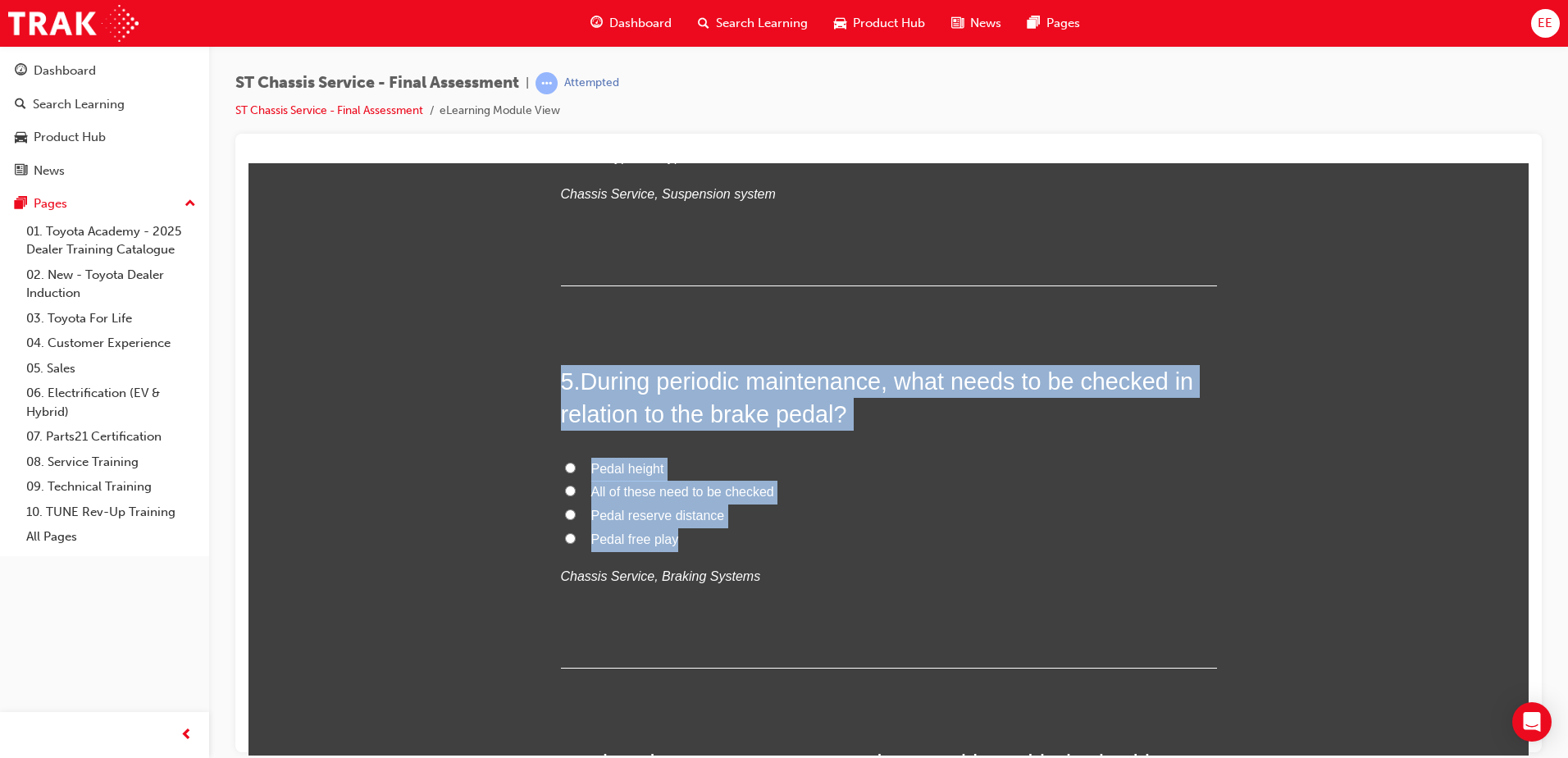
drag, startPoint x: 802, startPoint y: 541, endPoint x: 542, endPoint y: 351, distance: 322.0
copy div "5 . During periodic maintenance, what needs to be checked in relation to the br…"
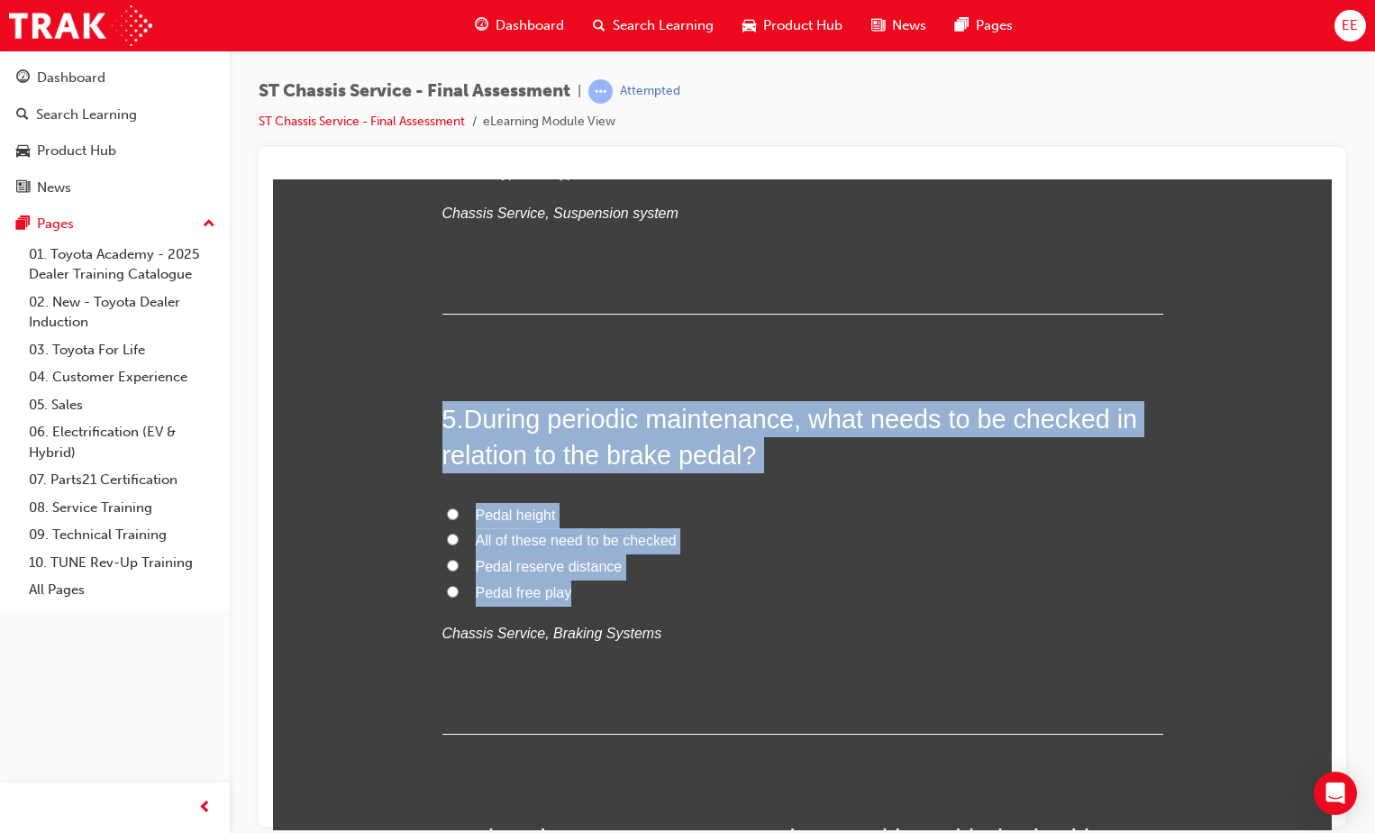
click at [798, 478] on div "5 . During periodic maintenance, what needs to be checked in relation to the br…" at bounding box center [802, 566] width 721 height 333
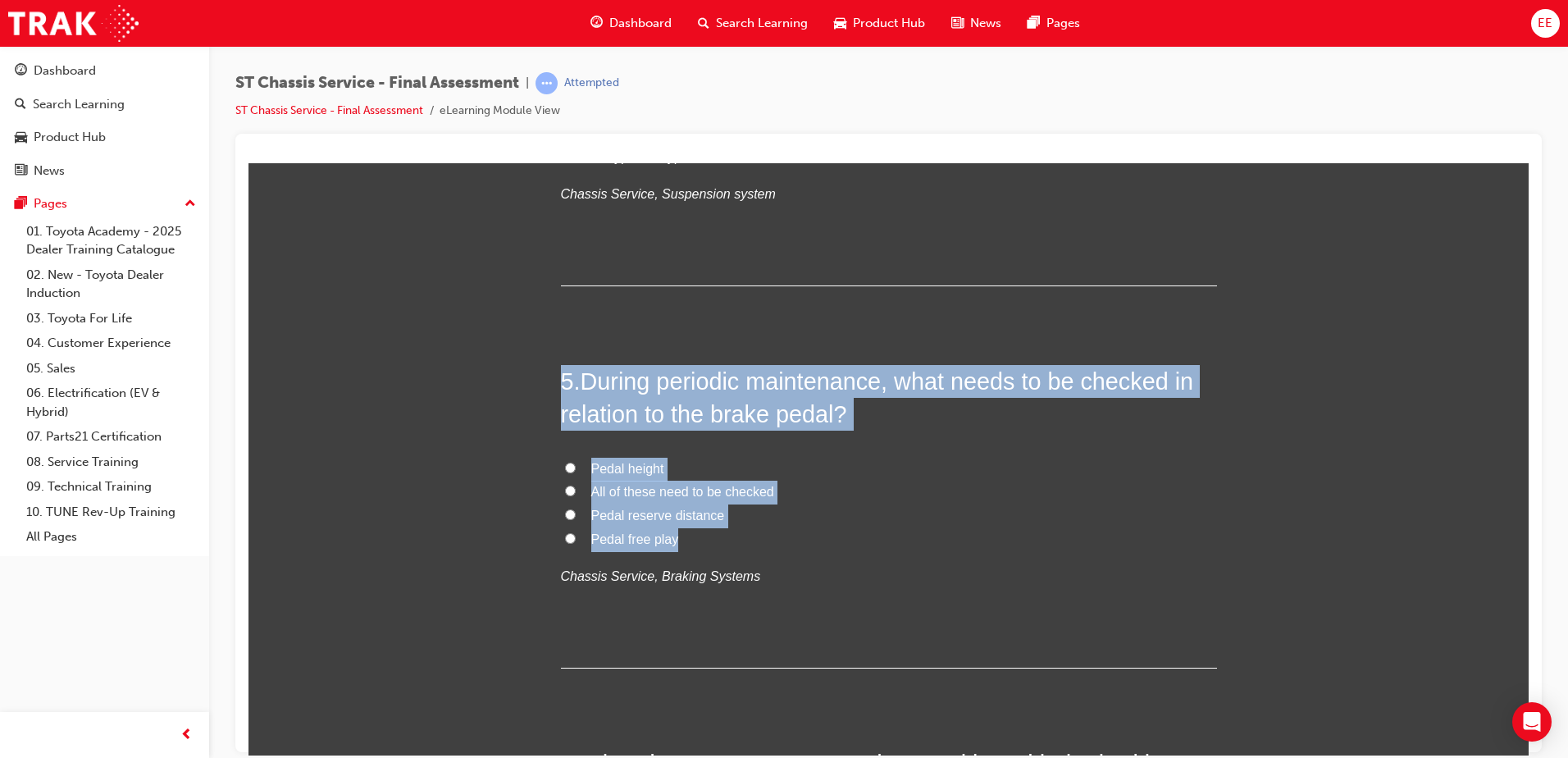
click at [601, 488] on span "All of these need to be checked" at bounding box center [683, 490] width 183 height 14
click at [576, 488] on input "All of these need to be checked" at bounding box center [571, 490] width 11 height 11
radio input "true"
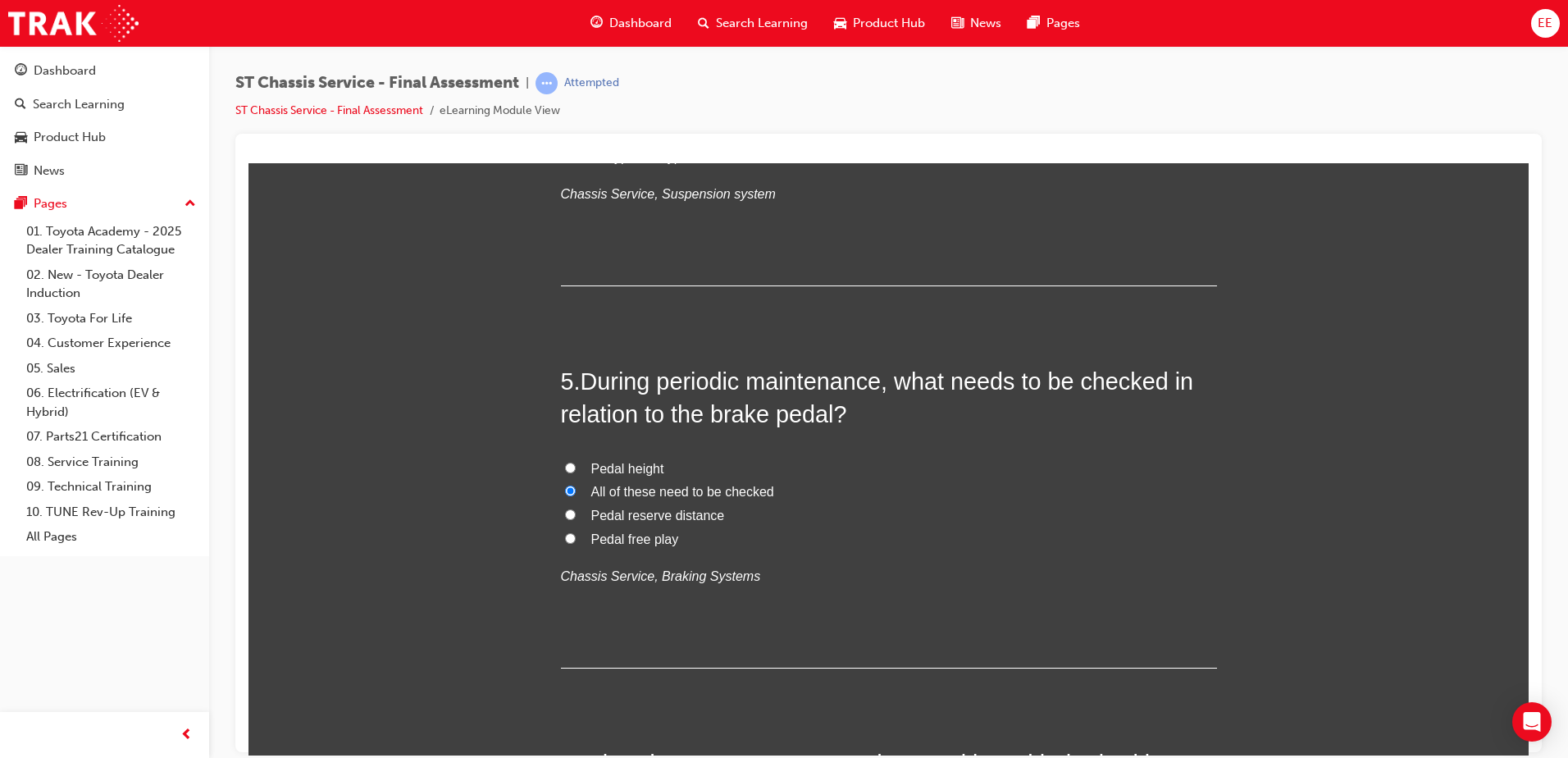
click at [891, 376] on span "During periodic maintenance, what needs to be checked in relation to the brake …" at bounding box center [877, 397] width 633 height 59
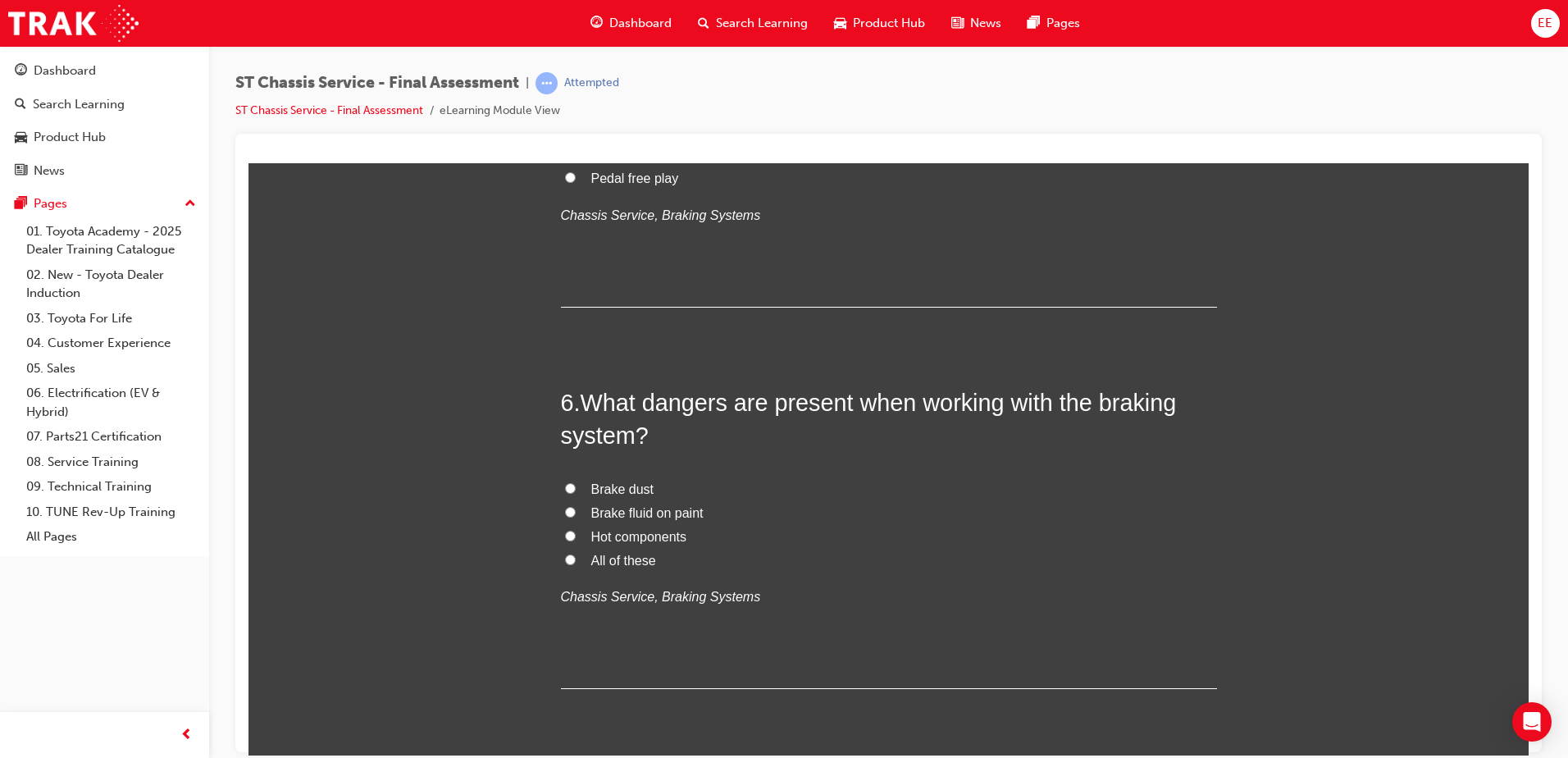
scroll to position [1885, 0]
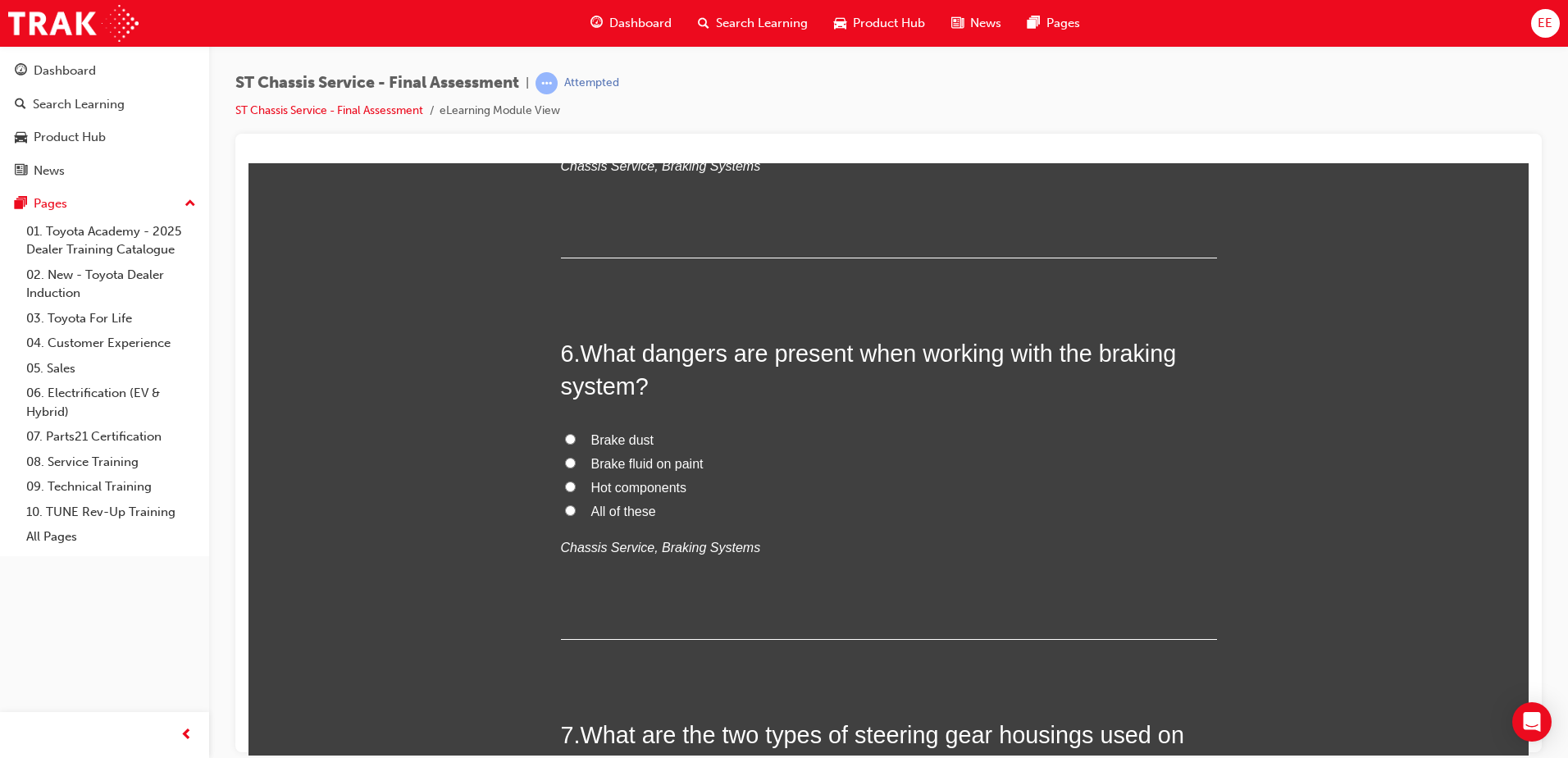
click at [568, 441] on input "Brake dust" at bounding box center [571, 439] width 11 height 11
radio input "true"
click at [565, 464] on input "Brake fluid on paint" at bounding box center [571, 462] width 11 height 11
radio input "true"
click at [565, 508] on input "All of these" at bounding box center [571, 510] width 11 height 11
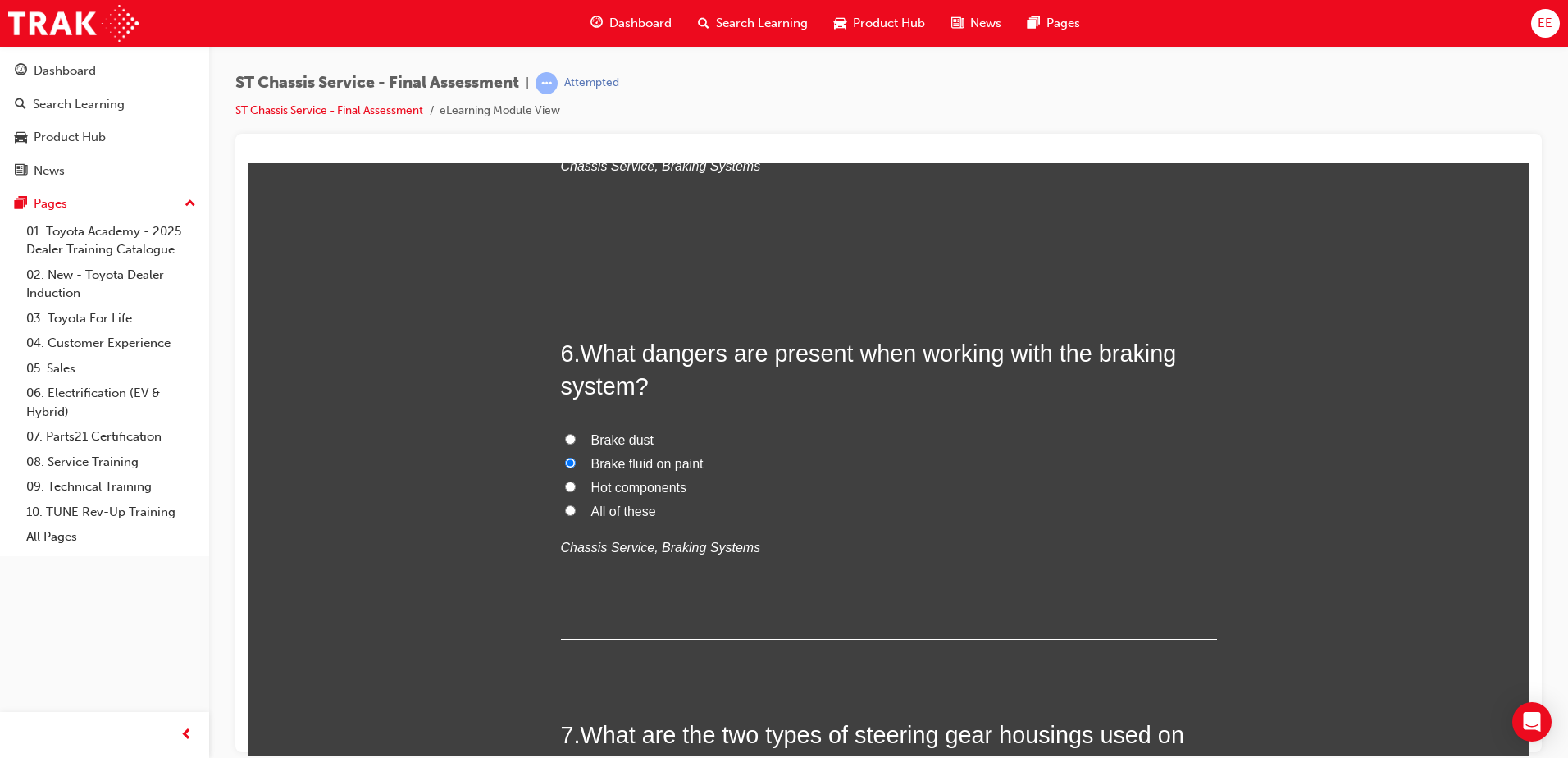
radio input "true"
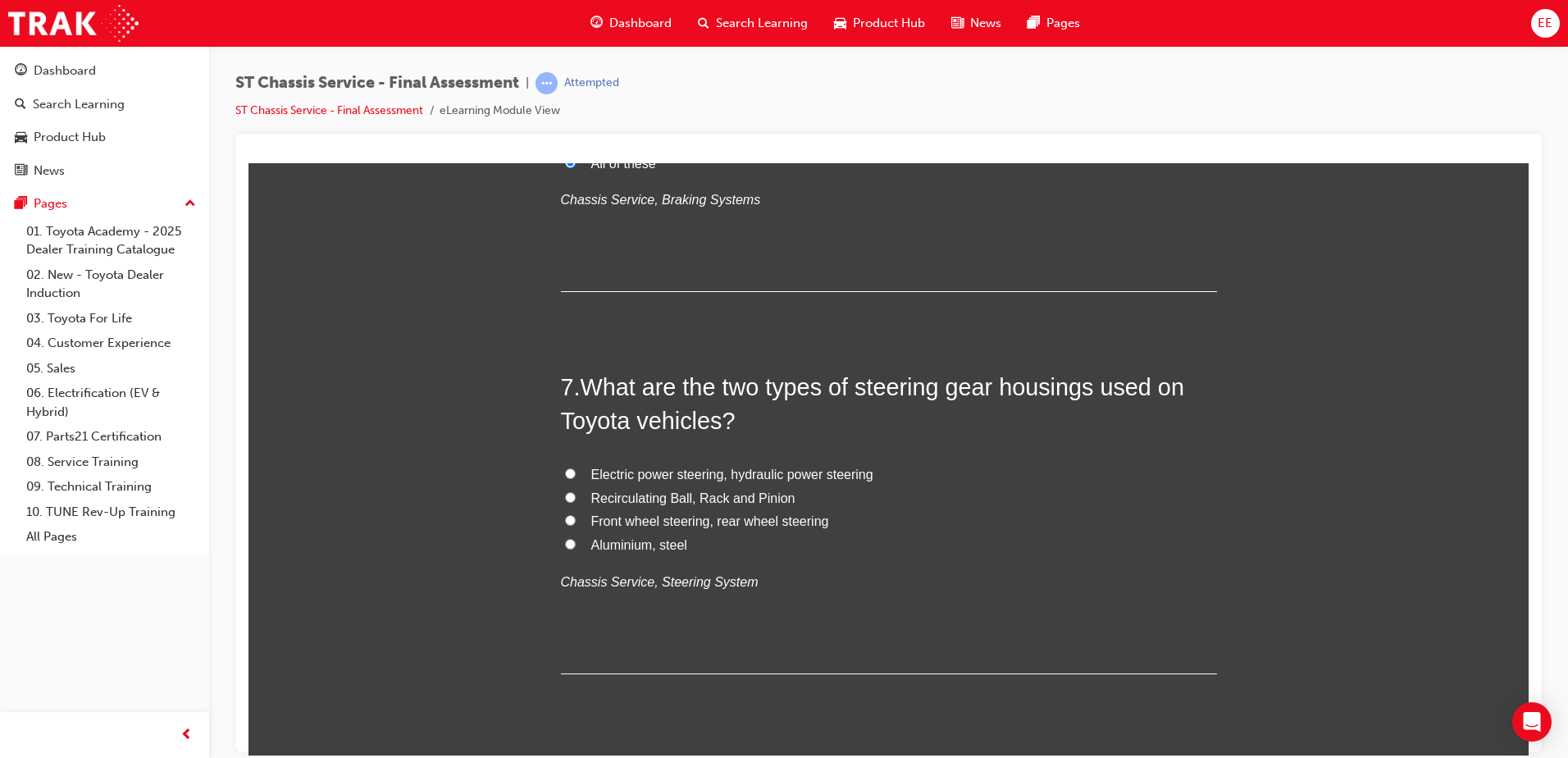
scroll to position [2296, 0]
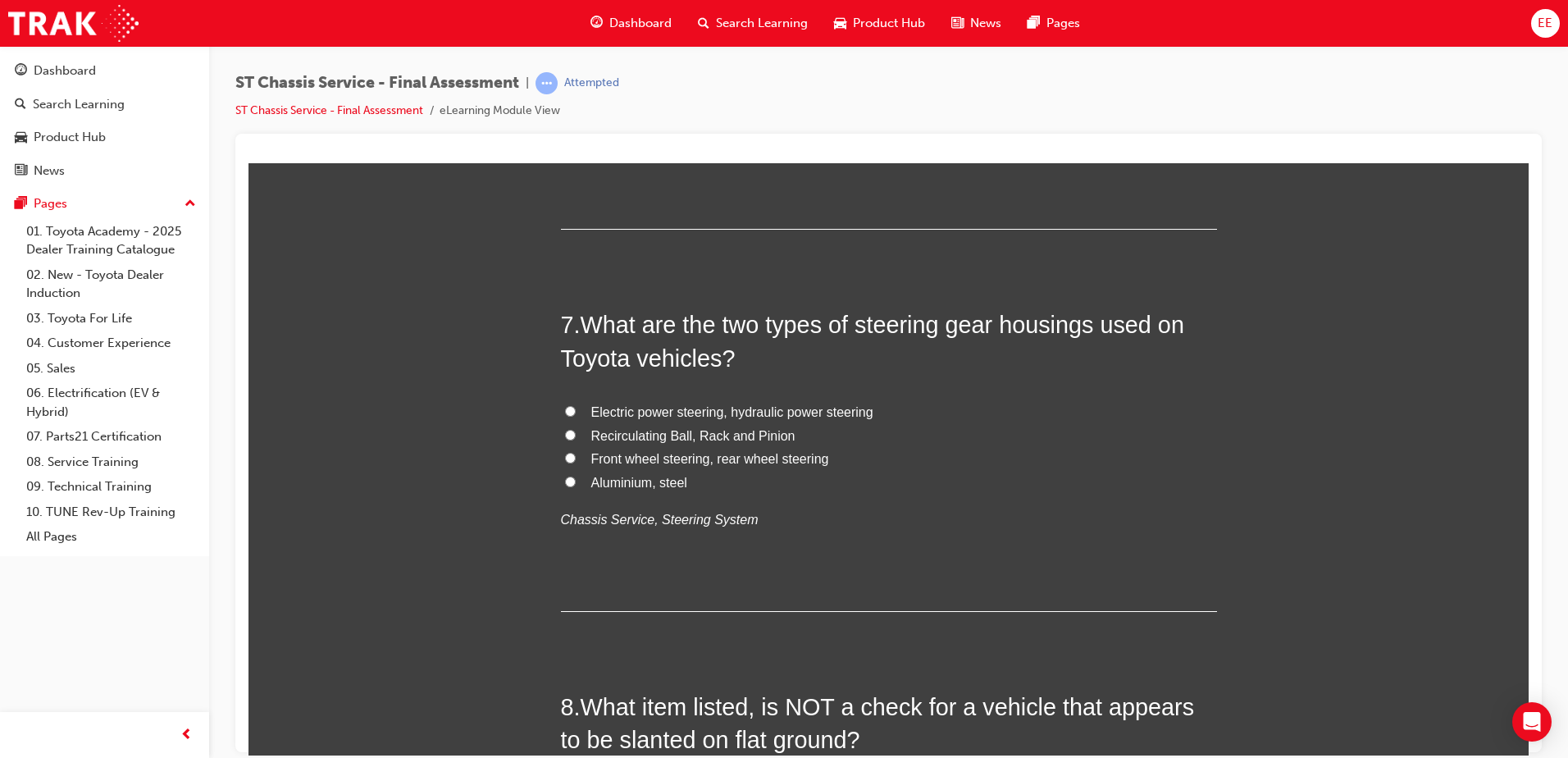
click at [659, 436] on span "Recirculating Ball, Rack and Pinion" at bounding box center [693, 434] width 204 height 14
click at [576, 436] on input "Recirculating Ball, Rack and Pinion" at bounding box center [571, 434] width 11 height 11
radio input "true"
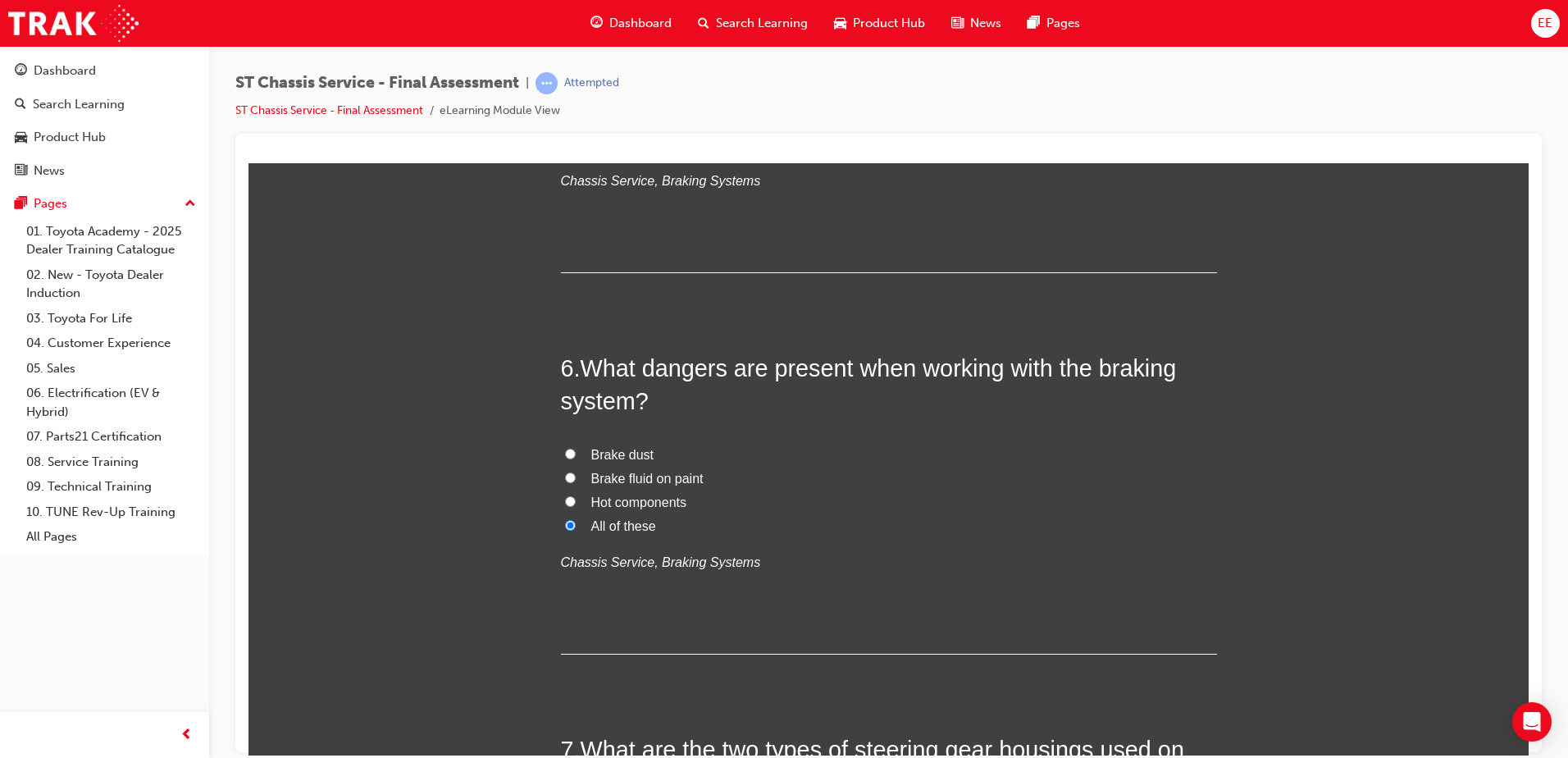
scroll to position [1804, 0]
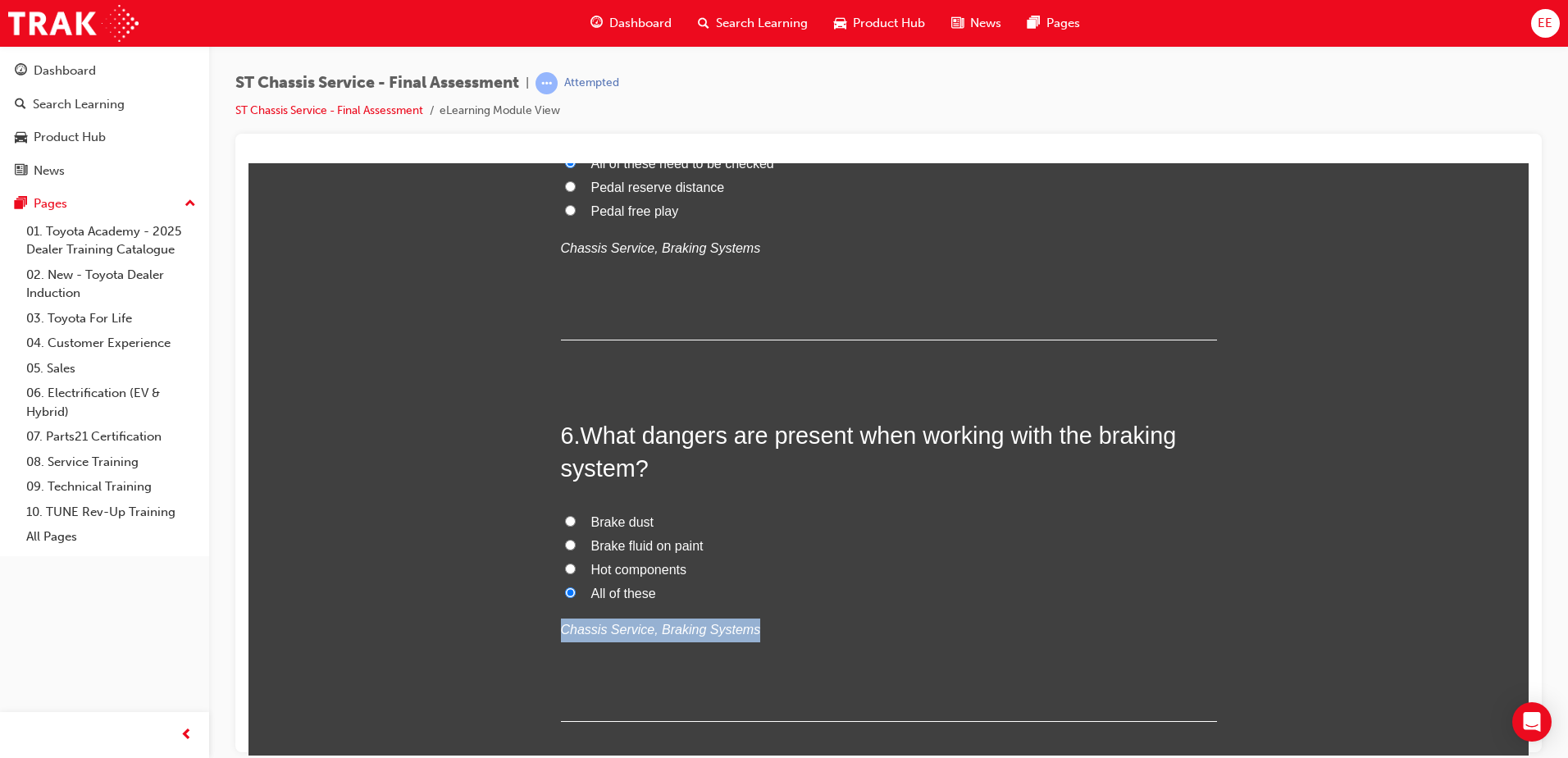
click at [760, 597] on div "Brake dust Brake fluid on paint Hot components All of these Chassis Service, Br…" at bounding box center [888, 575] width 656 height 131
drag, startPoint x: 760, startPoint y: 597, endPoint x: 672, endPoint y: 565, distance: 93.6
click at [764, 564] on label "Hot components" at bounding box center [888, 570] width 656 height 24
click at [576, 564] on input "Hot components" at bounding box center [571, 568] width 11 height 11
radio input "true"
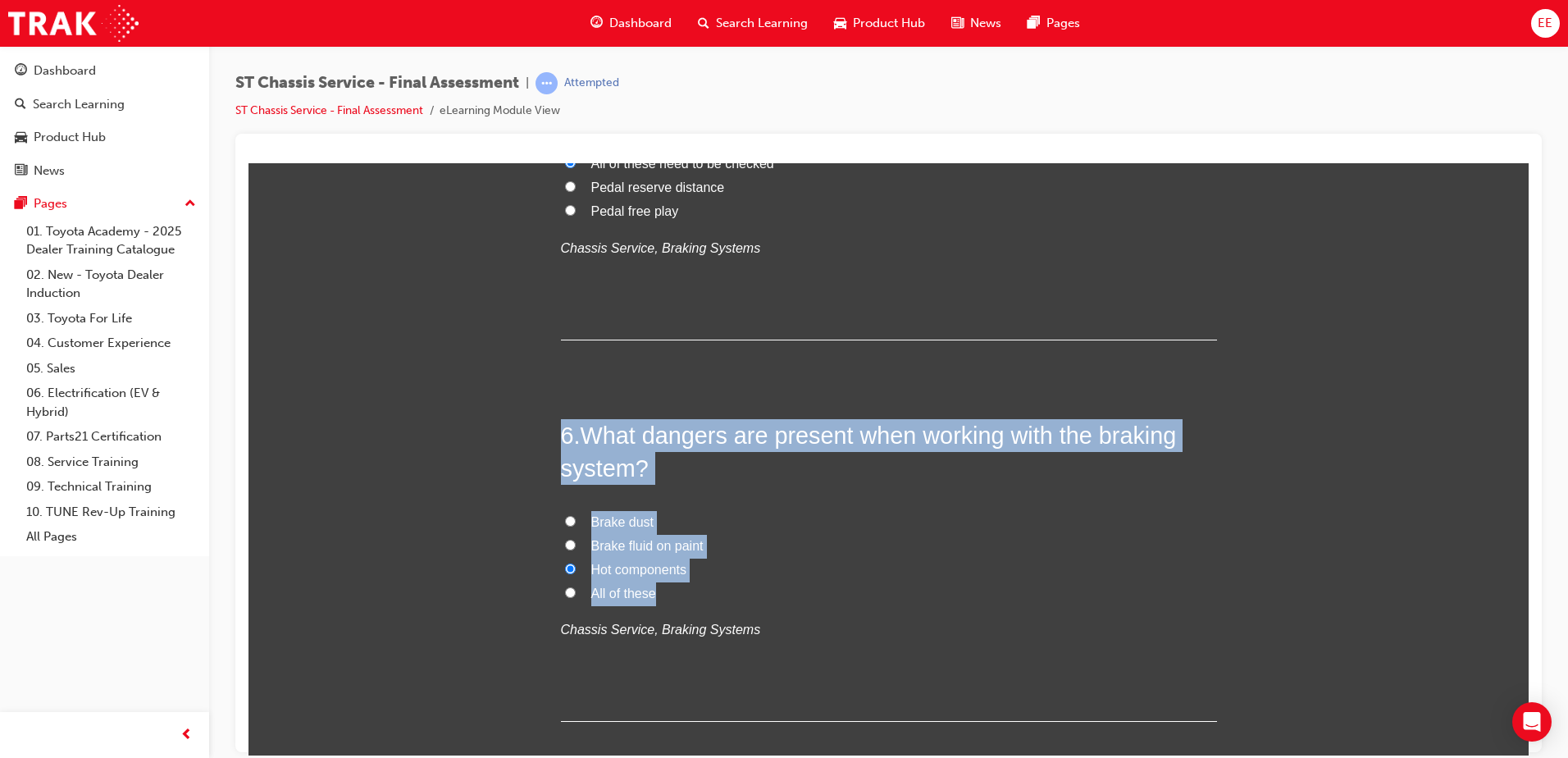
drag, startPoint x: 642, startPoint y: 584, endPoint x: 535, endPoint y: 398, distance: 214.6
copy div "6 . What dangers are present when working with the braking system? Brake dust B…"
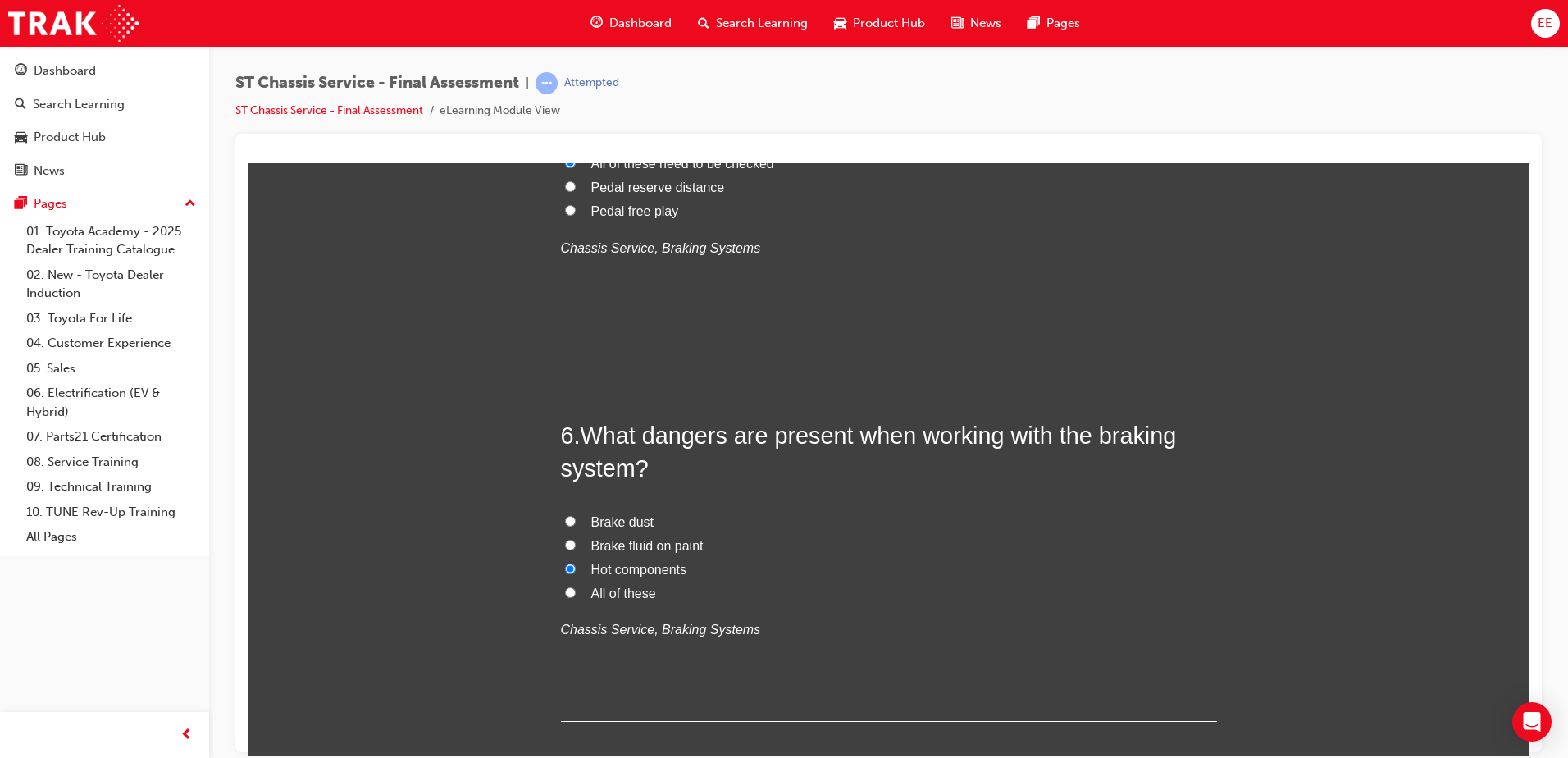
click at [576, 593] on label "All of these" at bounding box center [888, 593] width 656 height 24
click at [576, 593] on input "All of these" at bounding box center [571, 591] width 11 height 11
radio input "true"
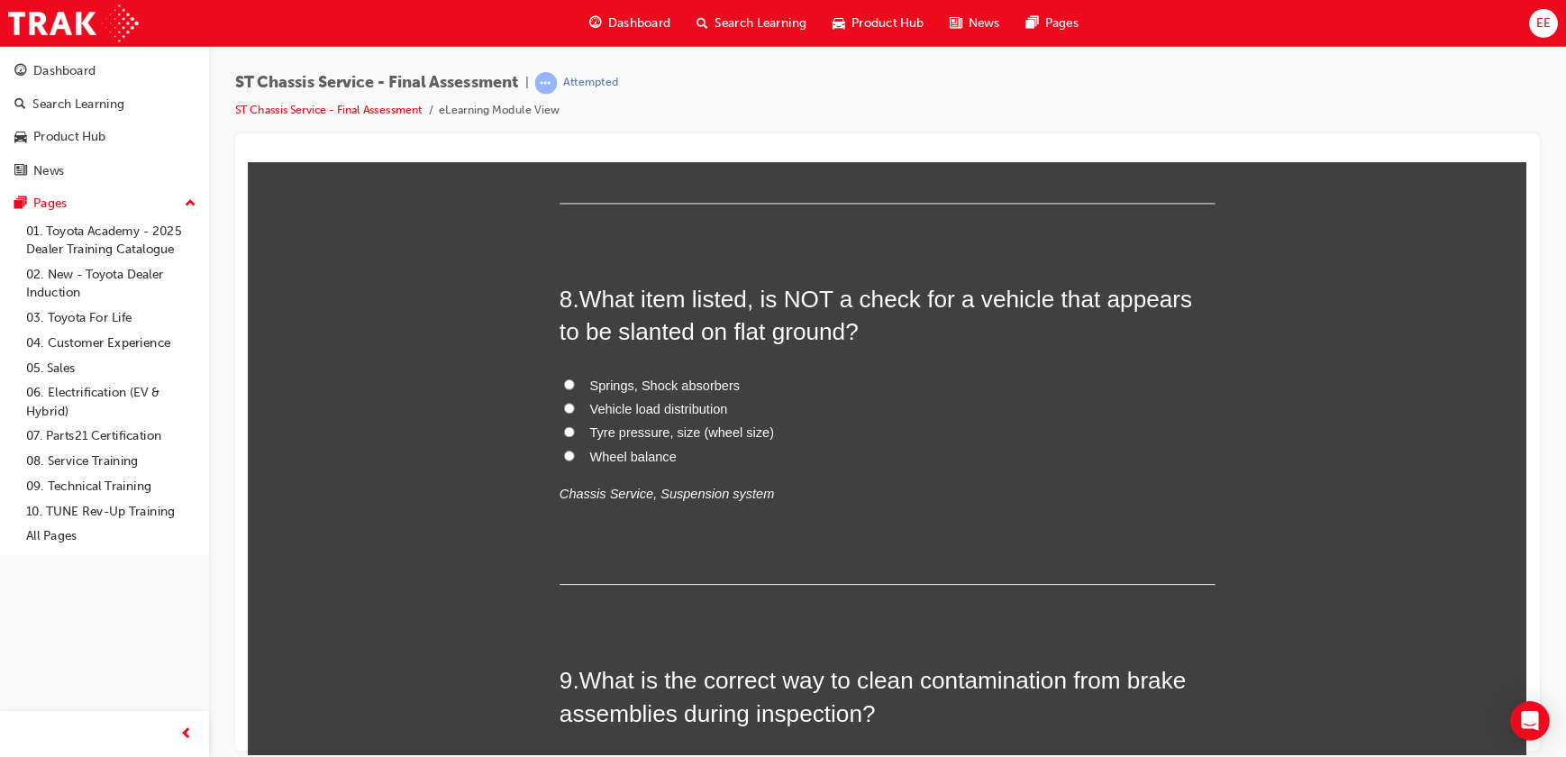
scroll to position [2973, 0]
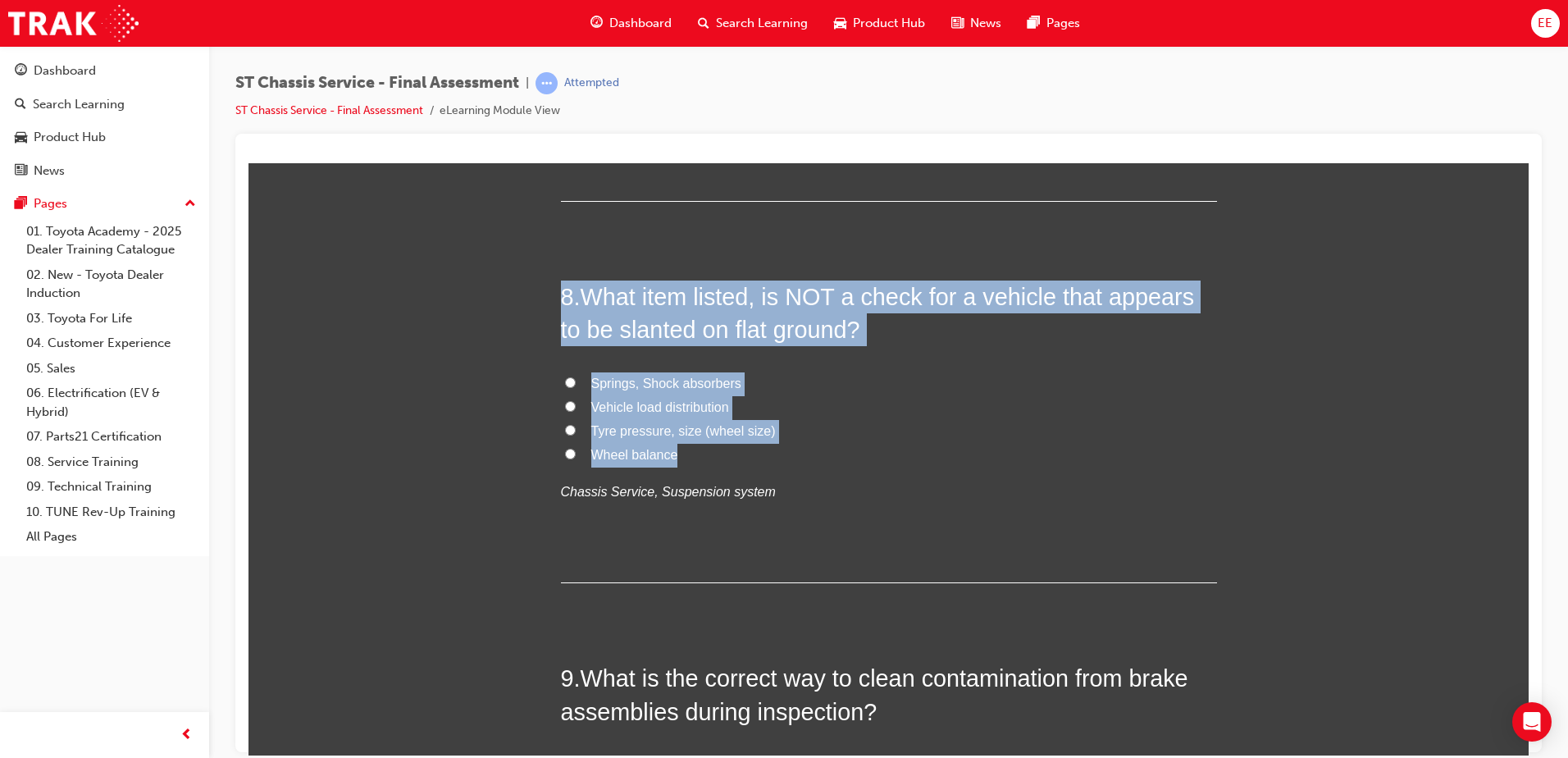
drag, startPoint x: 718, startPoint y: 449, endPoint x: 501, endPoint y: 284, distance: 272.6
click at [501, 284] on div "You must select an answer for each question before you can submit. Please note,…" at bounding box center [888, 424] width 1280 height 5760
copy div "8 . What item listed, is NOT a check for a vehicle that appears to be slanted o…"
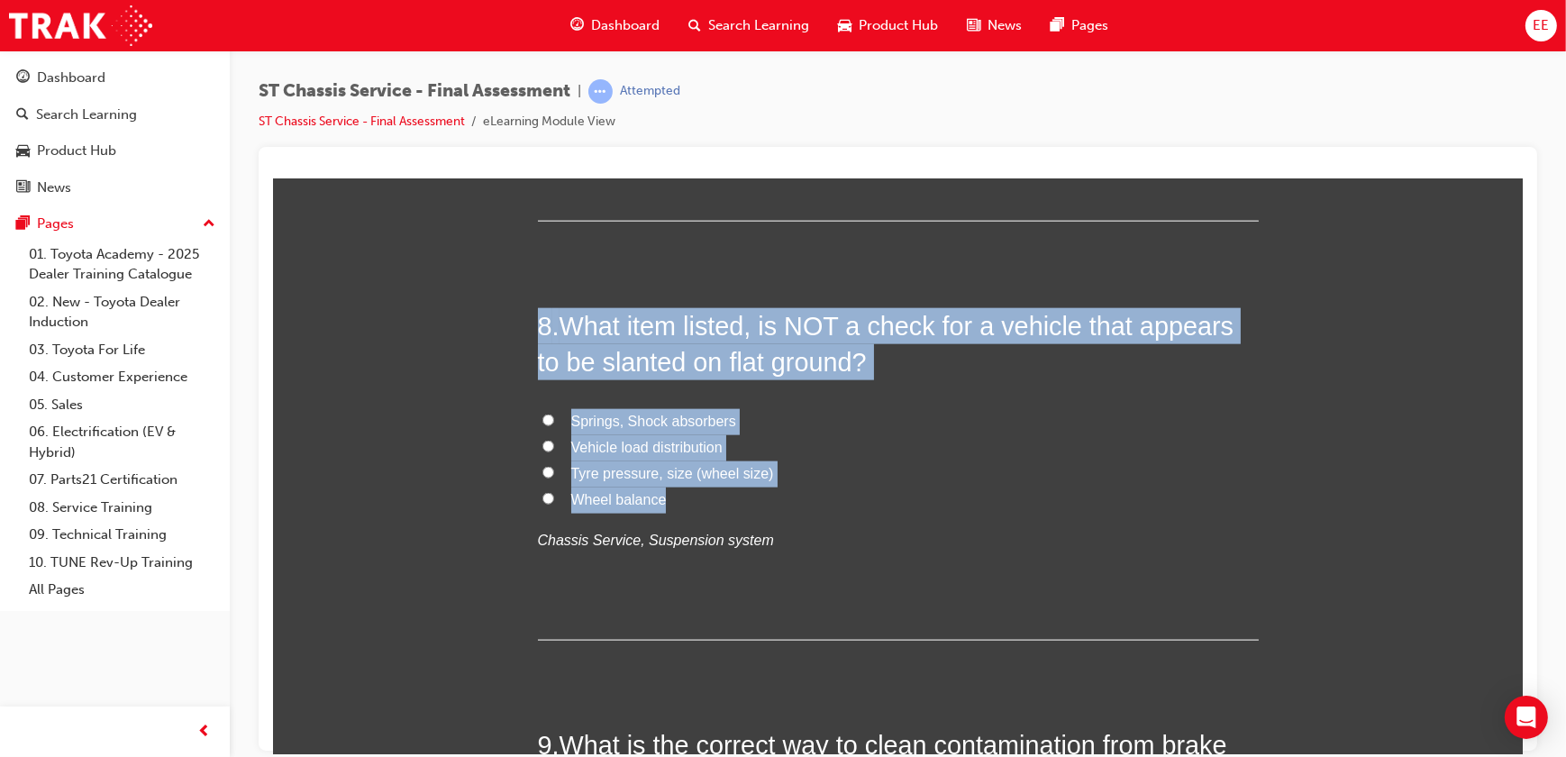
click at [602, 500] on span "Wheel balance" at bounding box center [618, 498] width 96 height 15
click at [553, 500] on input "Wheel balance" at bounding box center [548, 498] width 12 height 12
radio input "true"
click at [1372, 460] on div "You must select an answer for each question before you can submit. Please note,…" at bounding box center [897, 466] width 1250 height 6330
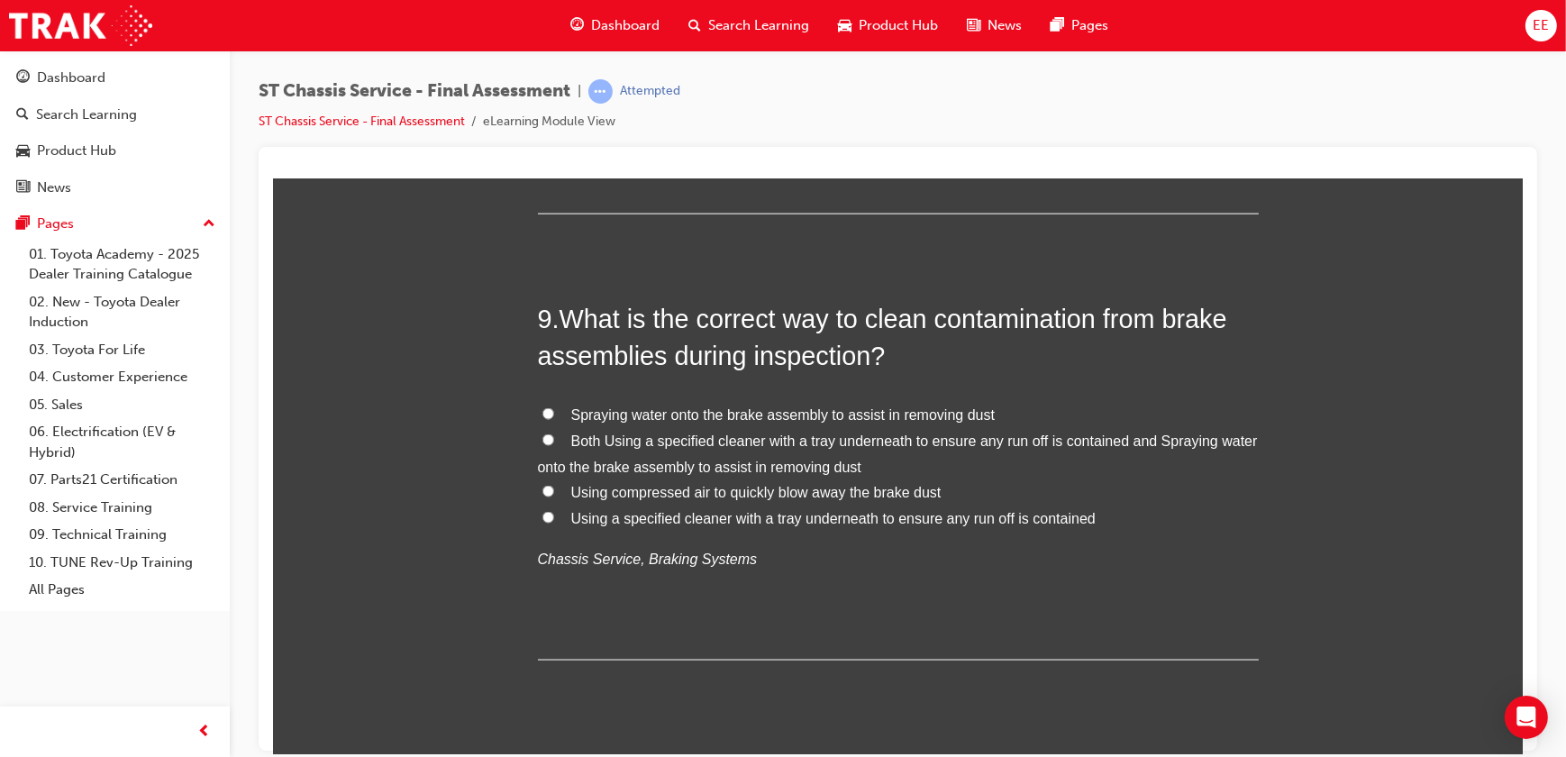
scroll to position [3465, 0]
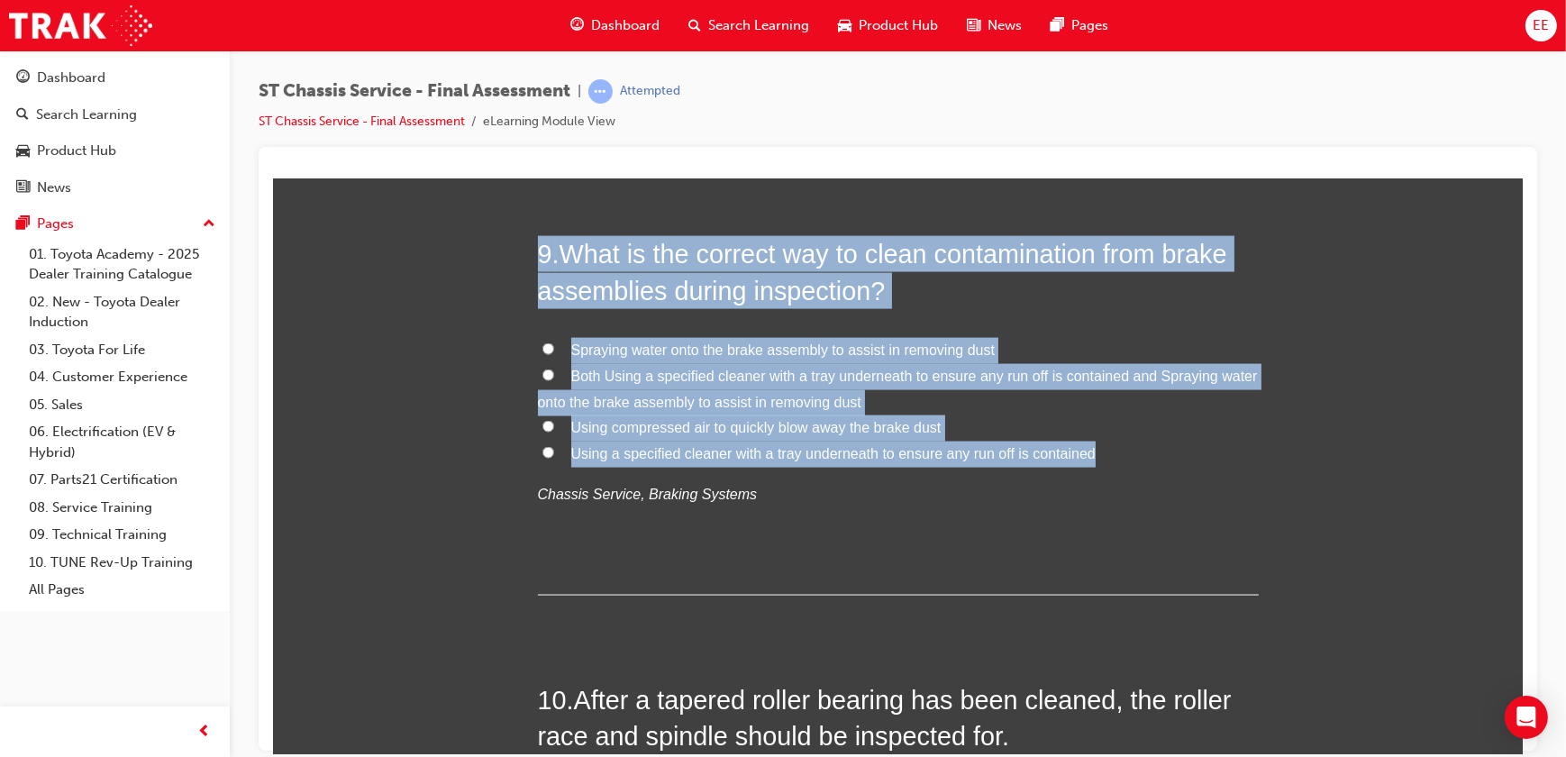
drag, startPoint x: 700, startPoint y: 344, endPoint x: 458, endPoint y: 261, distance: 256.2
copy div "9 . What is the correct way to clean contamination from brake assemblies during…"
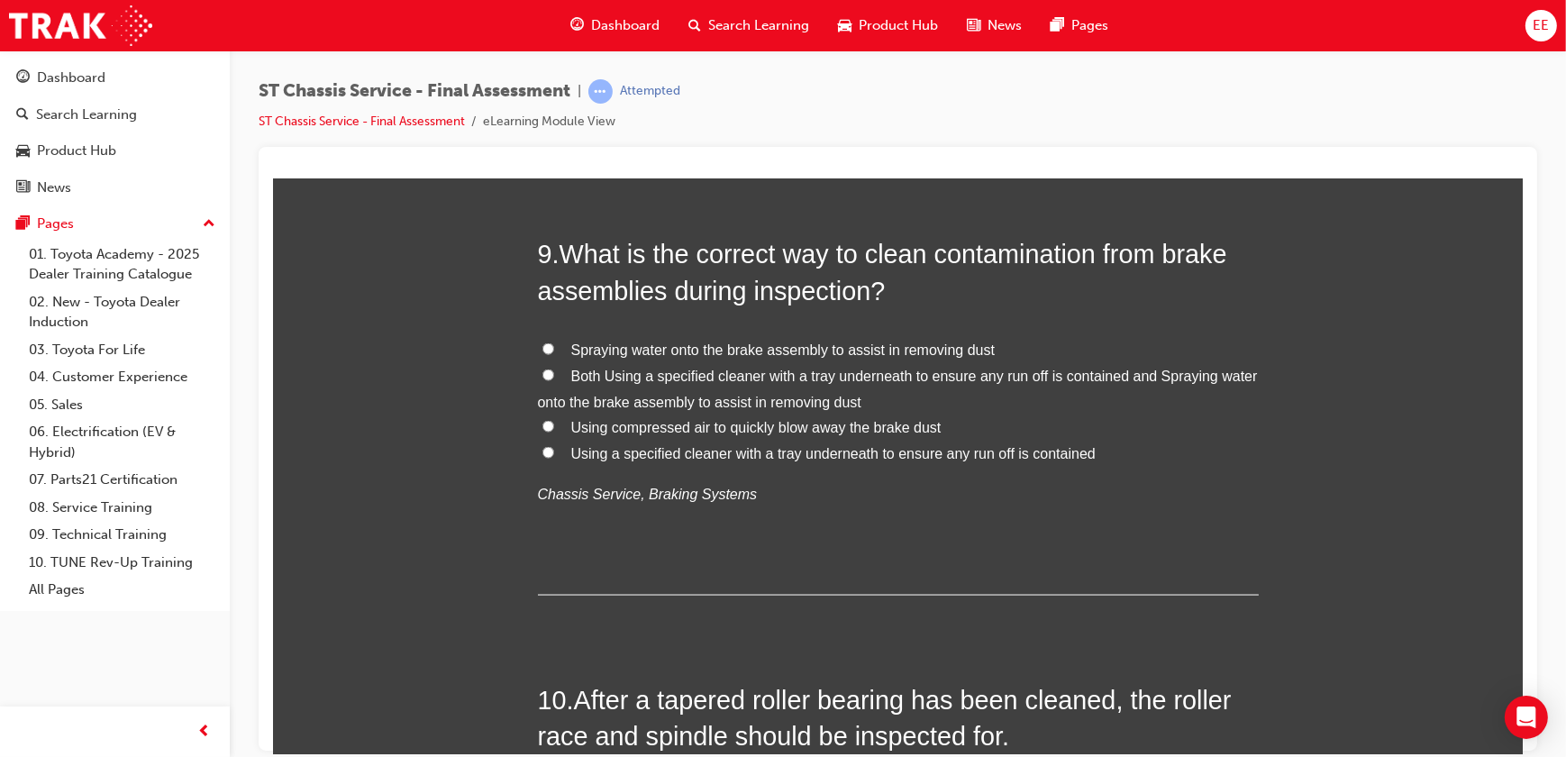
click at [829, 497] on p "Chassis Service, Braking Systems" at bounding box center [897, 494] width 721 height 26
click at [751, 376] on span "Both Using a specified cleaner with a tray underneath to ensure any run off is …" at bounding box center [897, 388] width 720 height 41
click at [553, 376] on input "Both Using a specified cleaner with a tray underneath to ensure any run off is …" at bounding box center [548, 375] width 12 height 12
radio input "true"
click at [639, 455] on span "Using a specified cleaner with a tray underneath to ensure any run off is conta…" at bounding box center [832, 452] width 524 height 15
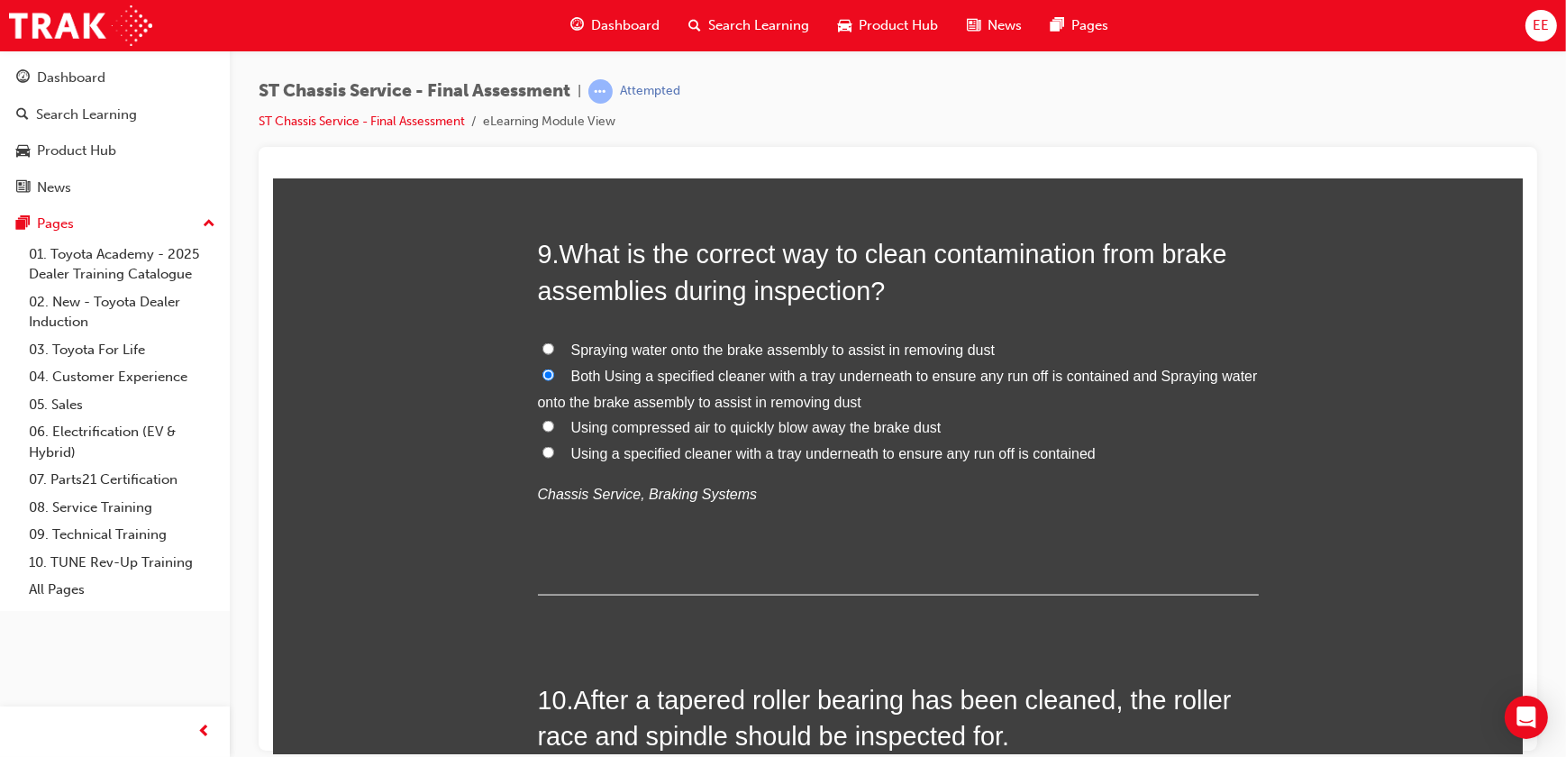
drag, startPoint x: 639, startPoint y: 455, endPoint x: 533, endPoint y: 451, distance: 105.5
click at [537, 451] on label "Using a specified cleaner with a tray underneath to ensure any run off is conta…" at bounding box center [897, 454] width 721 height 26
click at [542, 451] on input "Using a specified cleaner with a tray underneath to ensure any run off is conta…" at bounding box center [548, 452] width 12 height 12
radio input "true"
click at [970, 555] on div "9 . What is the correct way to clean contamination from brake assemblies during…" at bounding box center [897, 414] width 721 height 359
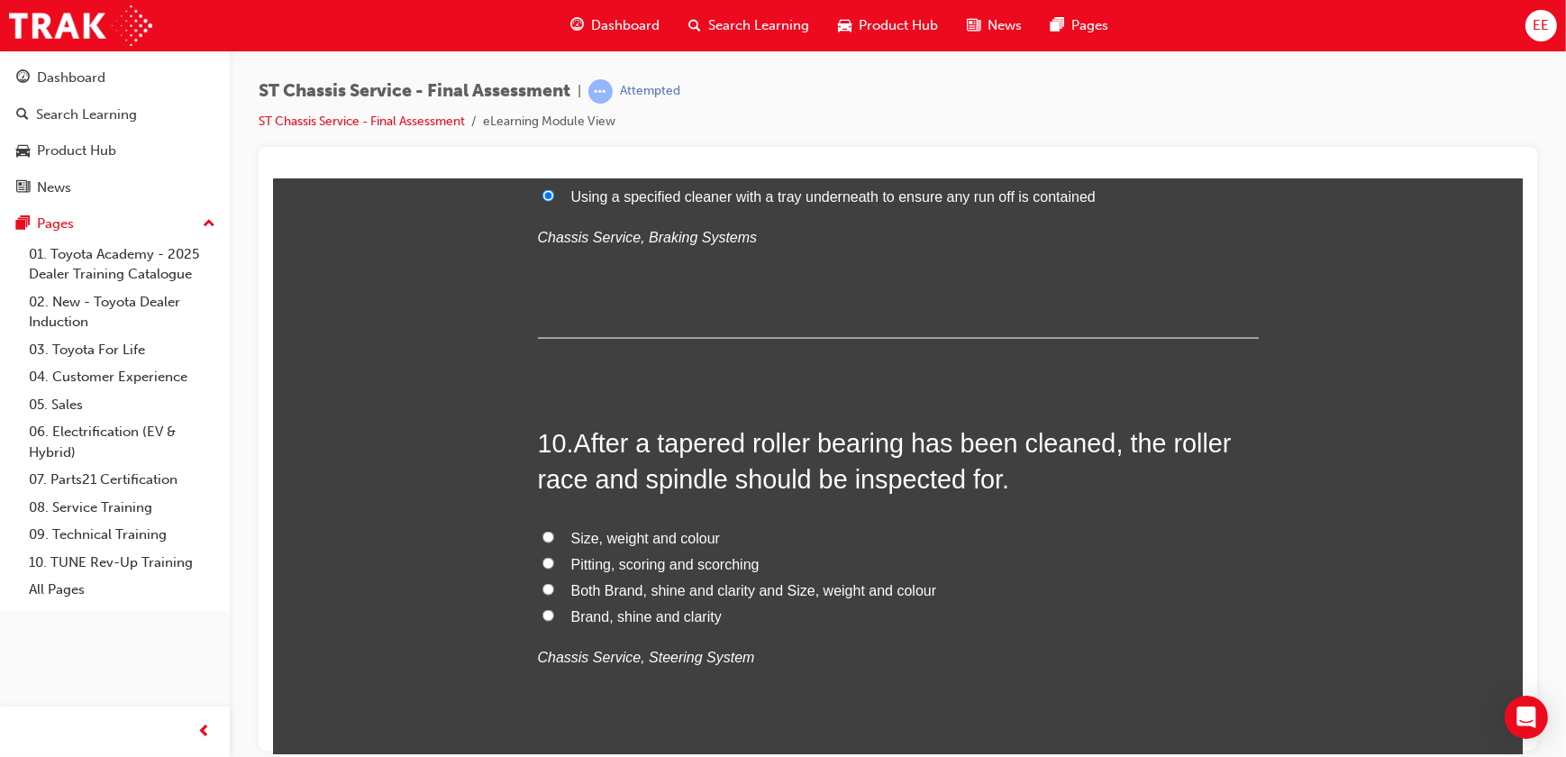
scroll to position [3793, 0]
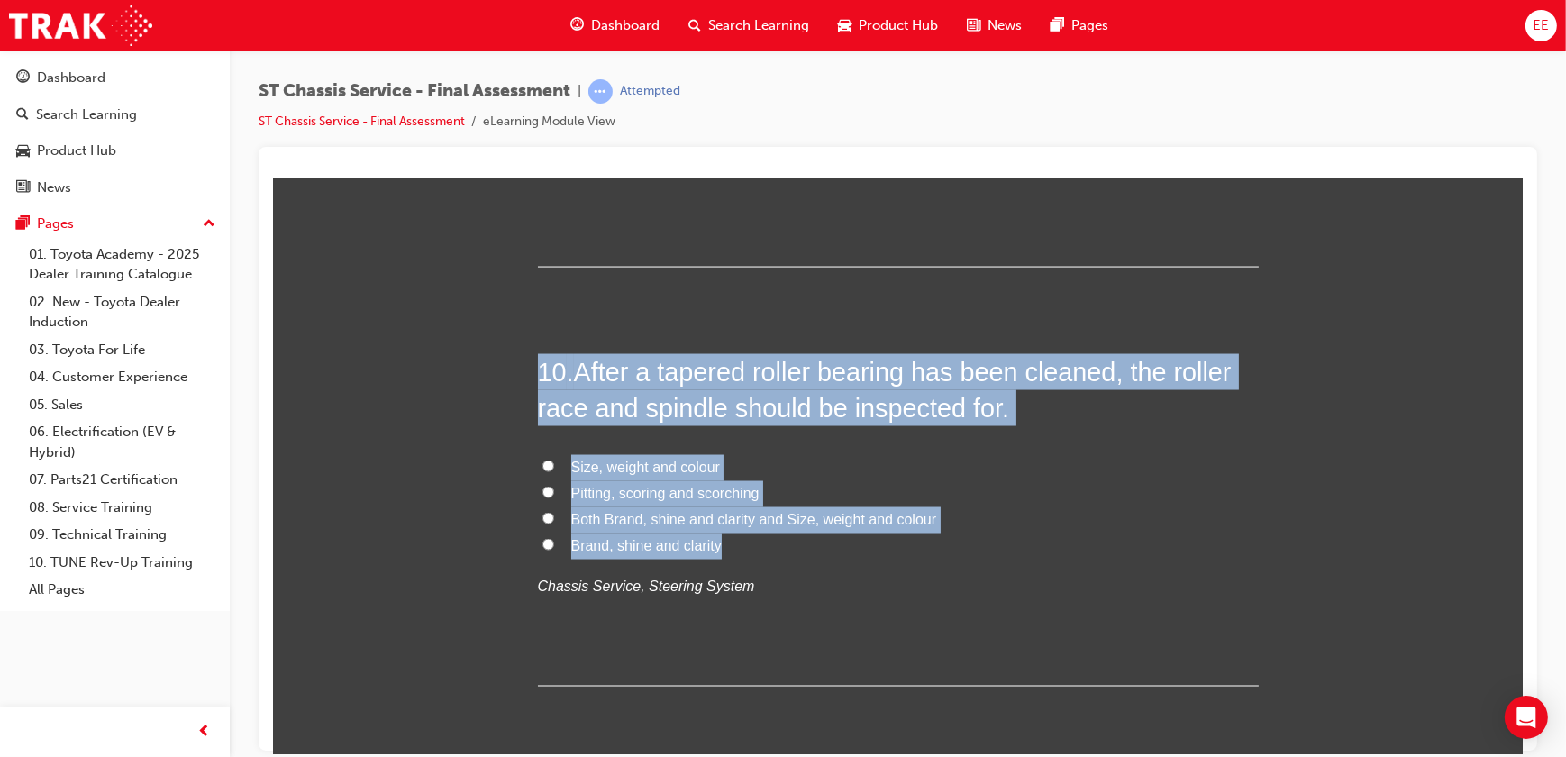
drag, startPoint x: 887, startPoint y: 546, endPoint x: 512, endPoint y: 366, distance: 415.9
copy div "10 . After a tapered roller bearing has been cleaned, the roller race and spind…"
click at [1052, 478] on label "Size, weight and colour" at bounding box center [897, 467] width 721 height 26
click at [553, 471] on input "Size, weight and colour" at bounding box center [548, 466] width 12 height 12
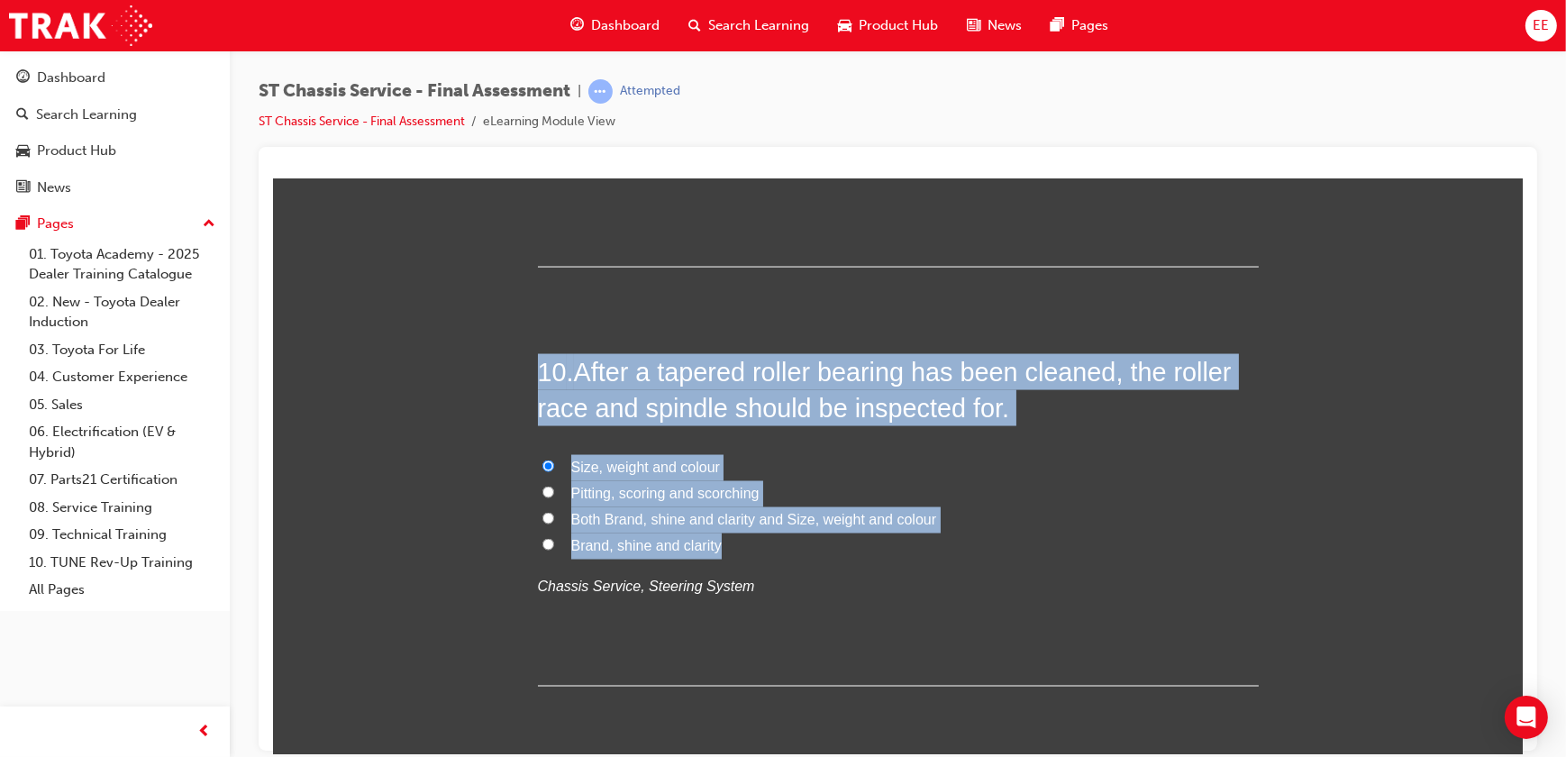
radio input "true"
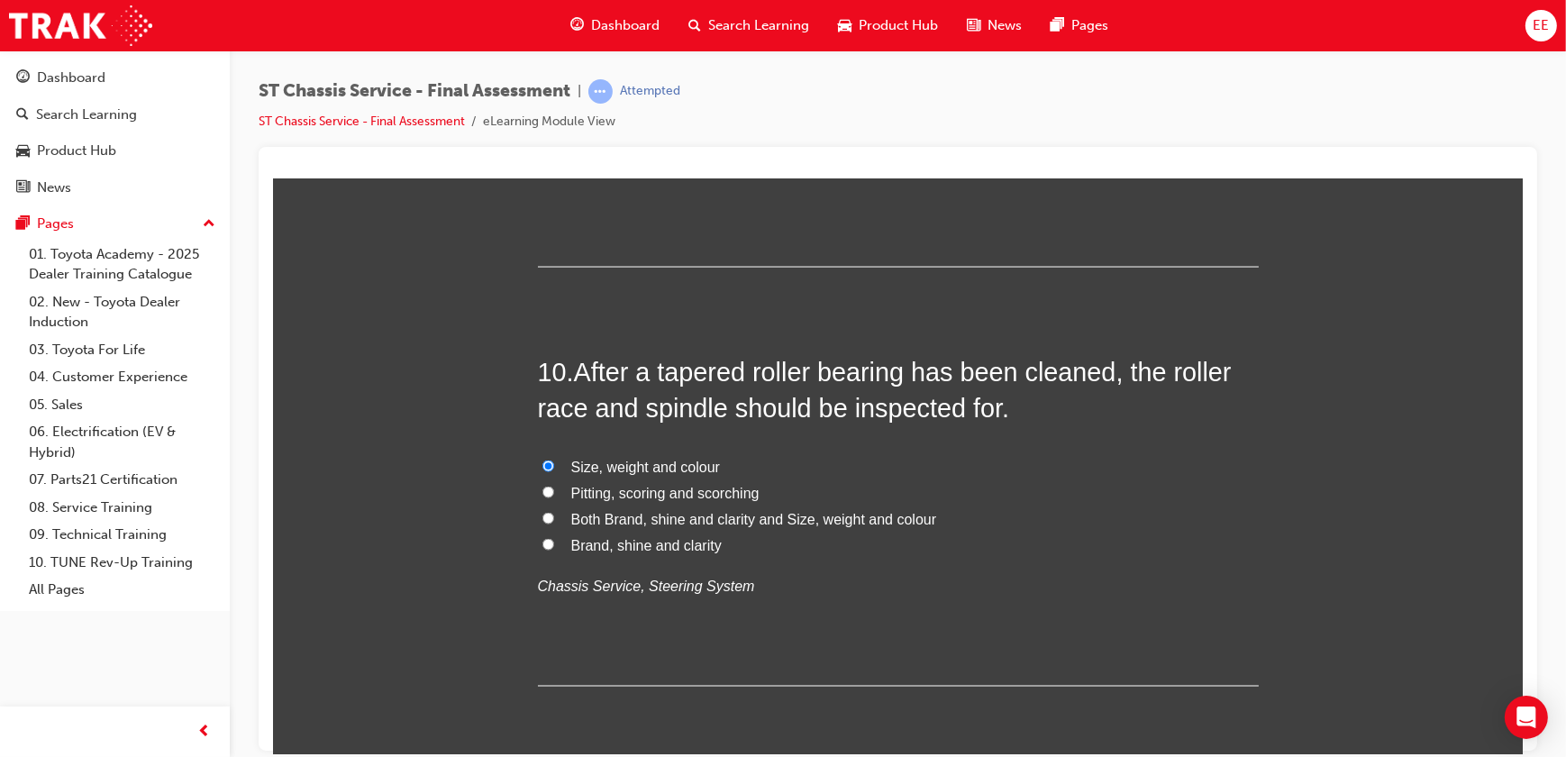
click at [690, 499] on span "Pitting, scoring and scorching" at bounding box center [664, 492] width 188 height 15
click at [553, 497] on input "Pitting, scoring and scorching" at bounding box center [548, 492] width 12 height 12
radio input "true"
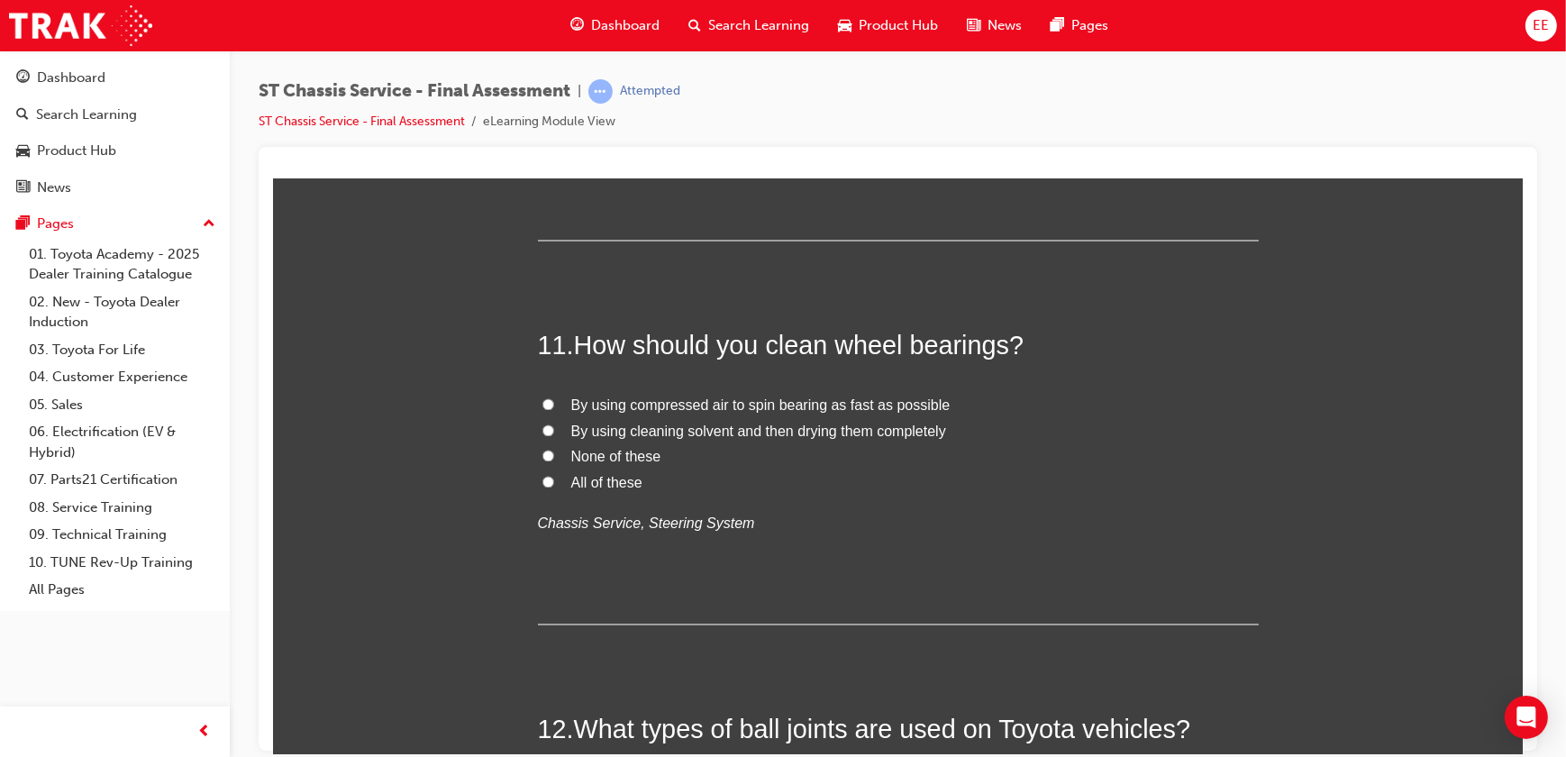
scroll to position [4284, 0]
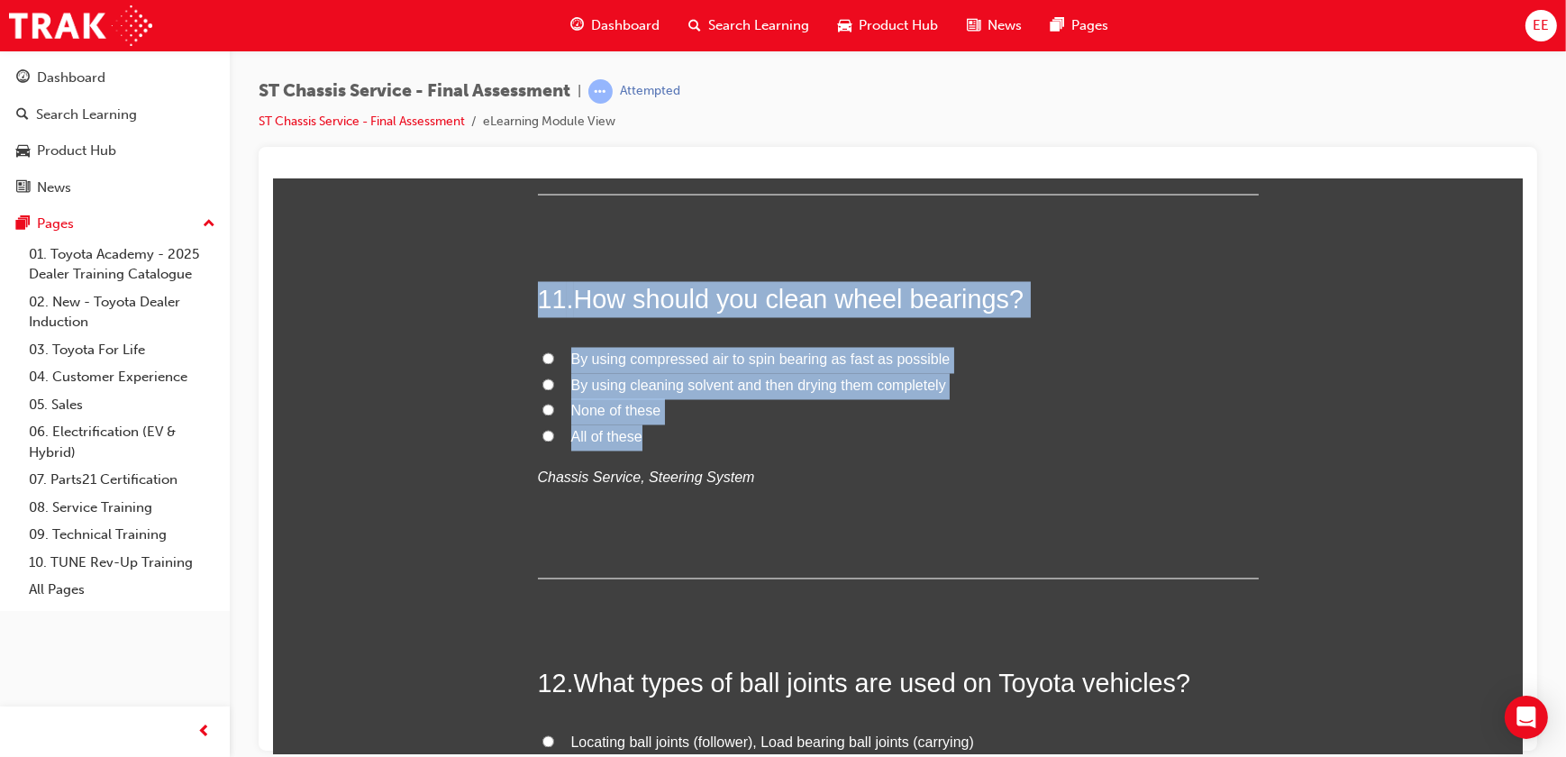
drag, startPoint x: 801, startPoint y: 434, endPoint x: 533, endPoint y: 278, distance: 310.9
copy div "11 . How should you clean wheel bearings? By using compressed air to spin beari…"
click at [698, 380] on span "By using cleaning solvent and then drying them completely" at bounding box center [757, 385] width 375 height 15
click at [553, 380] on input "By using cleaning solvent and then drying them completely" at bounding box center [548, 384] width 12 height 12
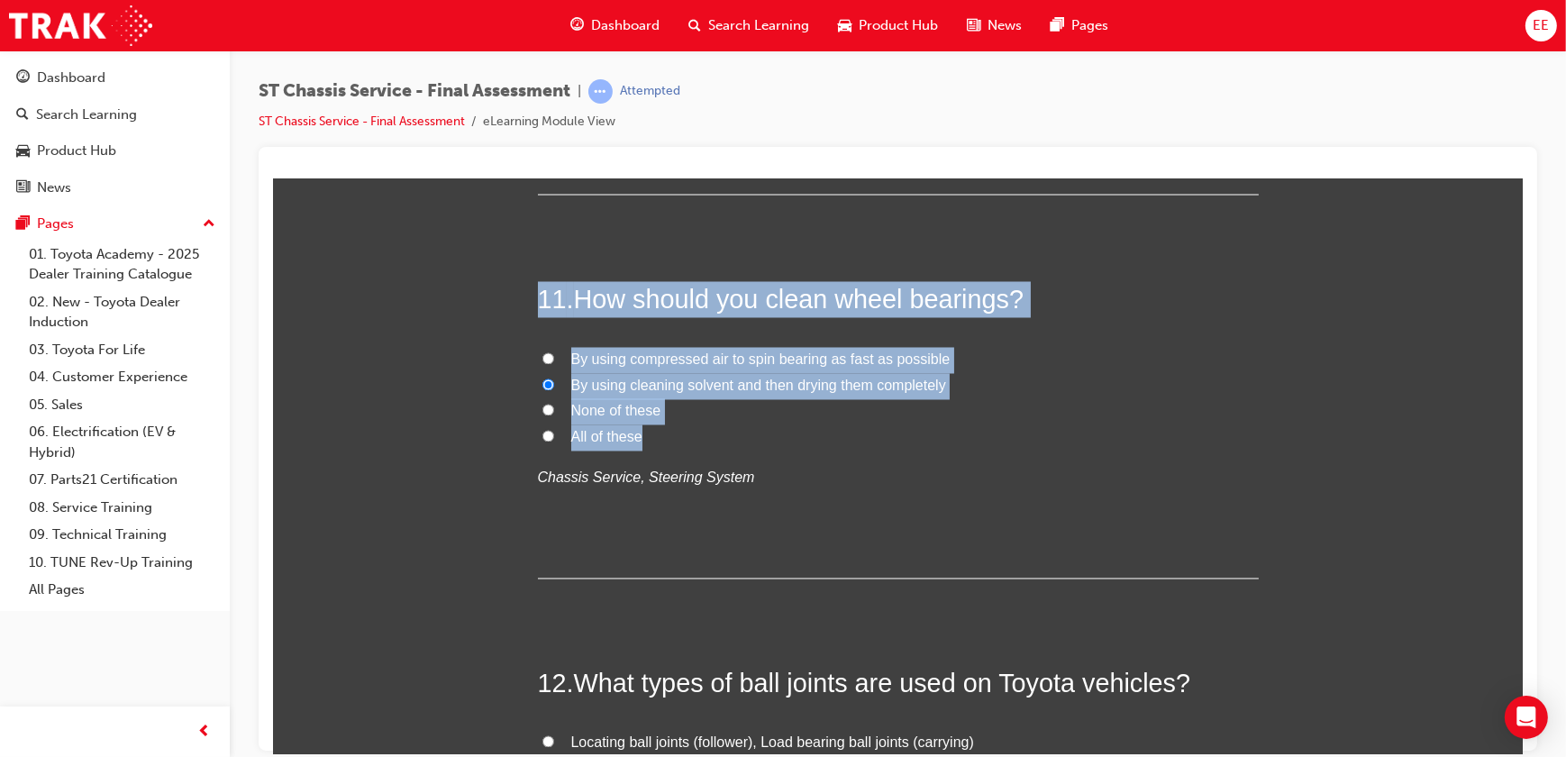
radio input "true"
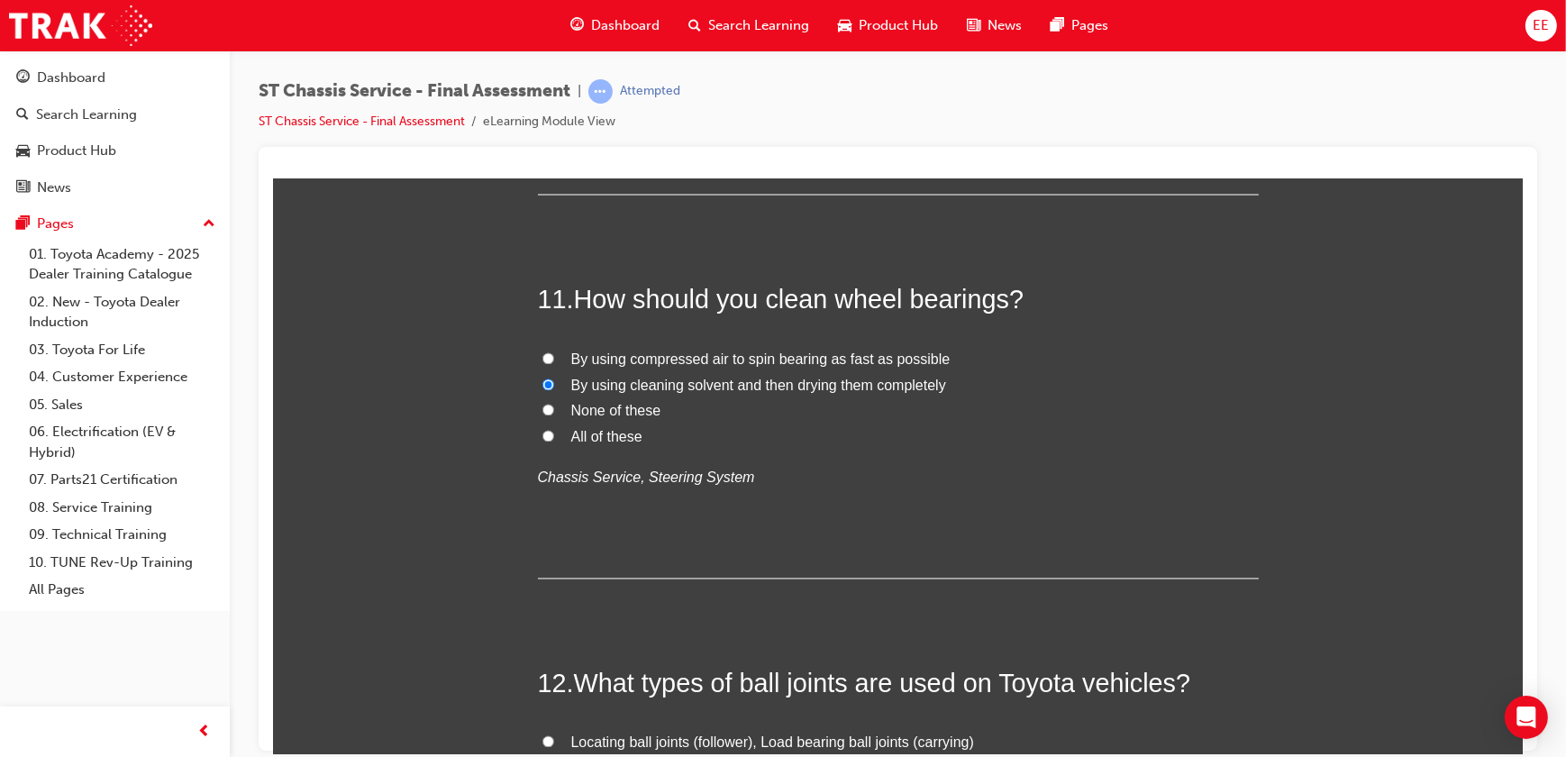
click at [793, 477] on p "Chassis Service, Steering System" at bounding box center [897, 478] width 721 height 26
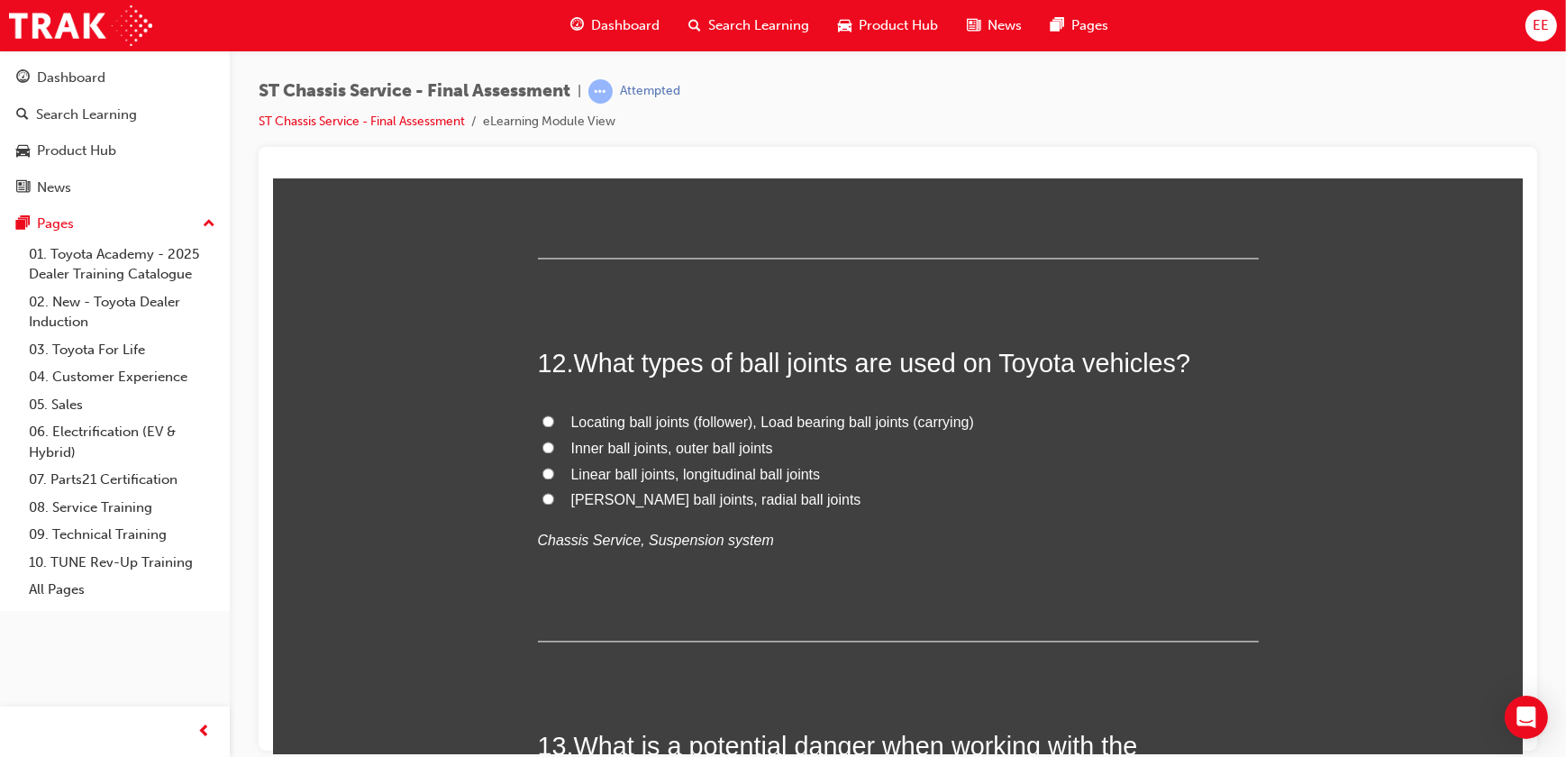
scroll to position [4612, 0]
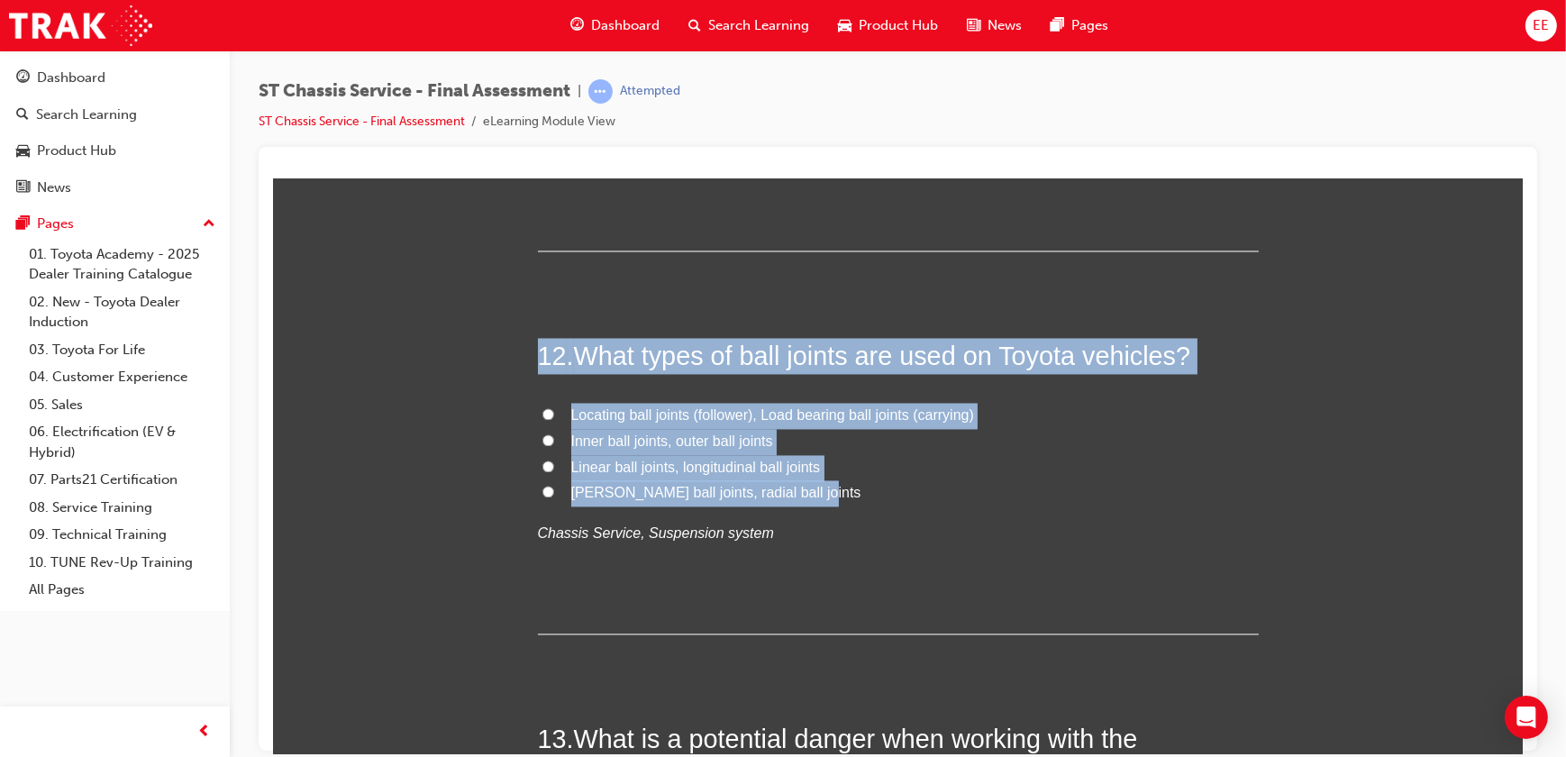
drag, startPoint x: 818, startPoint y: 498, endPoint x: 531, endPoint y: 341, distance: 327.8
click at [537, 341] on div "12 . What types of ball joints are used on Toyota vehicles? Locating ball joint…" at bounding box center [897, 485] width 721 height 296
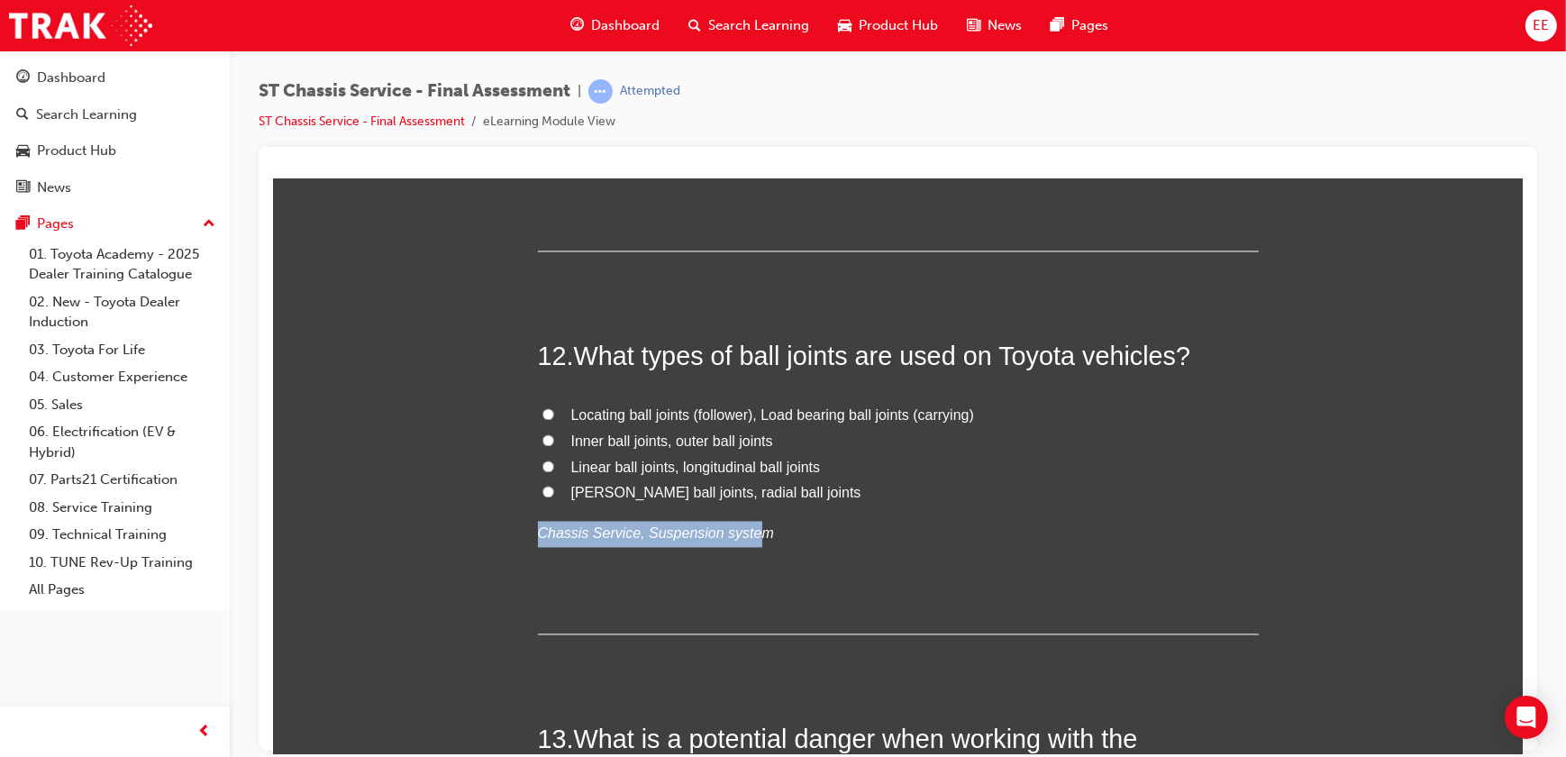
drag, startPoint x: 606, startPoint y: 524, endPoint x: 418, endPoint y: 523, distance: 188.3
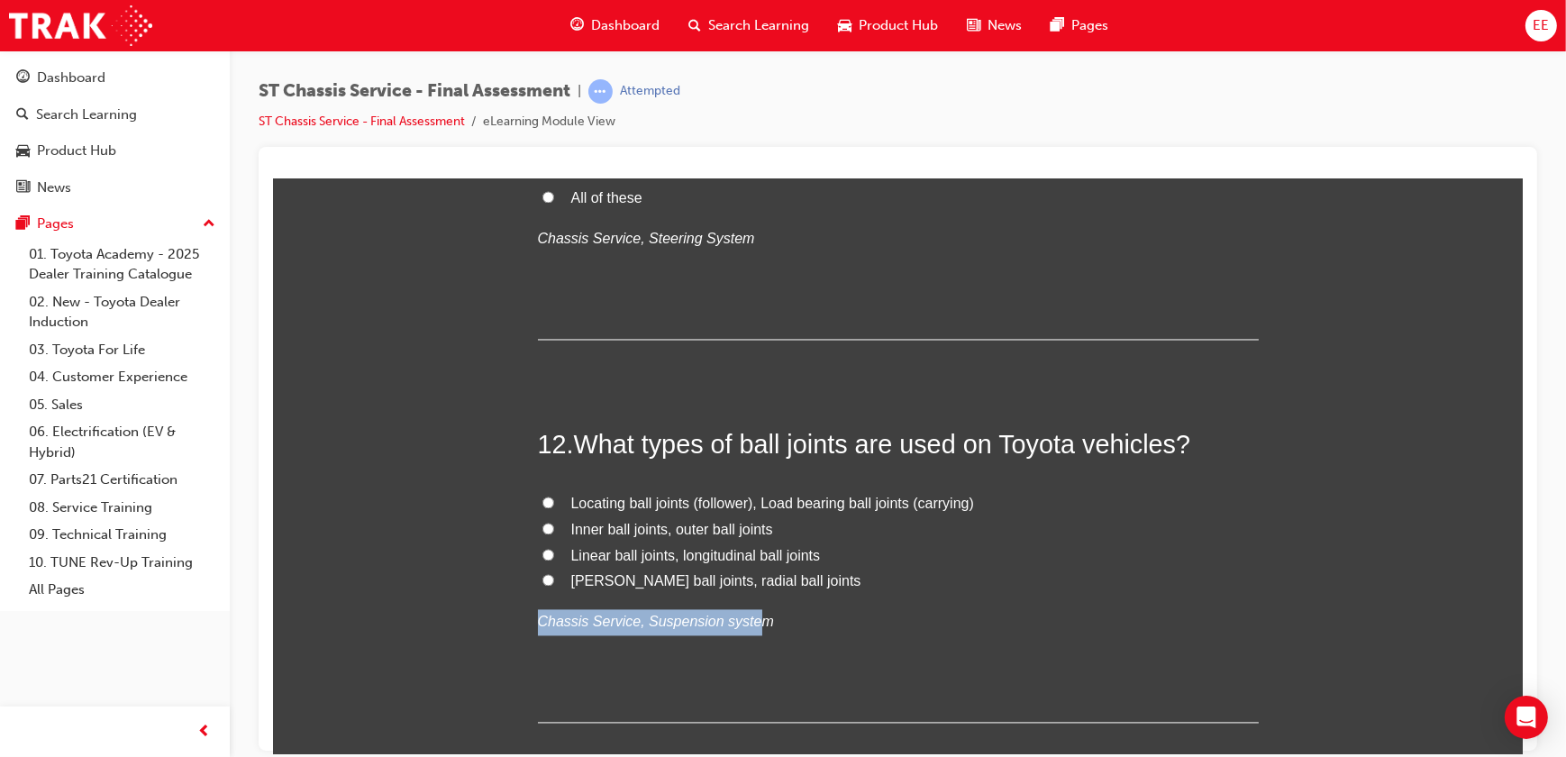
scroll to position [4530, 0]
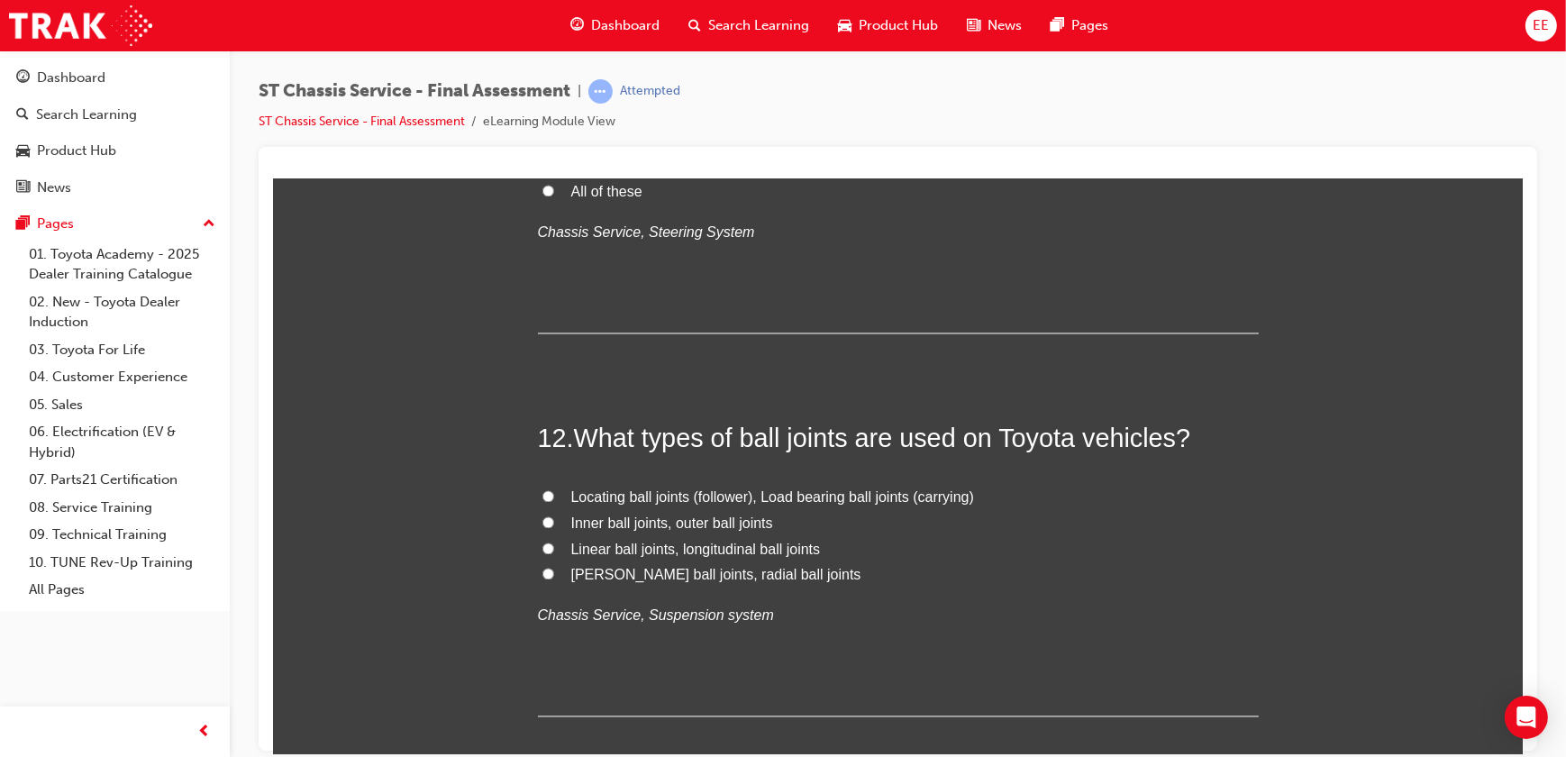
click at [877, 564] on label "McPherson ball joints, radial ball joints" at bounding box center [897, 574] width 721 height 26
click at [553, 567] on input "McPherson ball joints, radial ball joints" at bounding box center [548, 573] width 12 height 12
radio input "true"
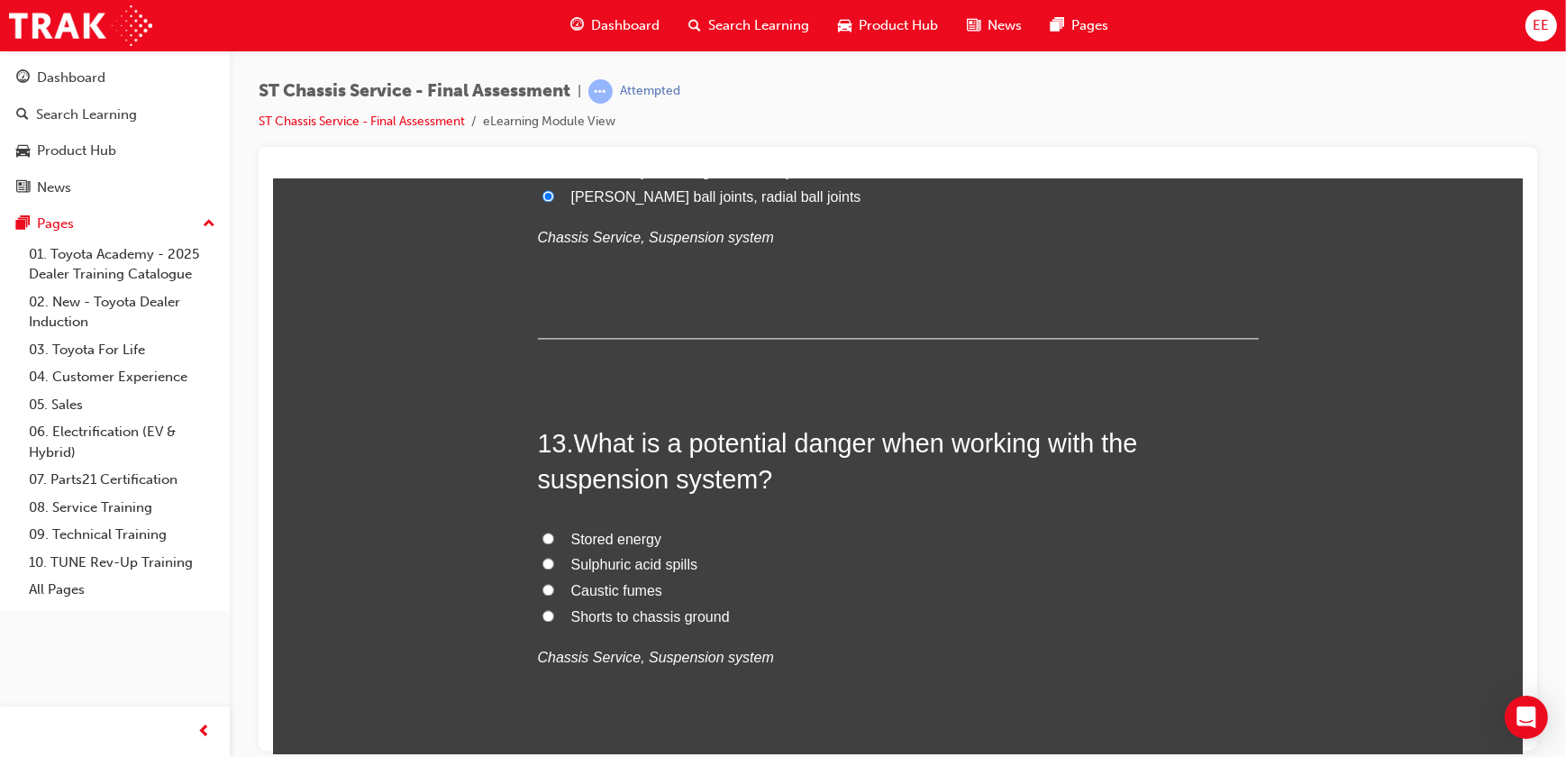
scroll to position [4948, 0]
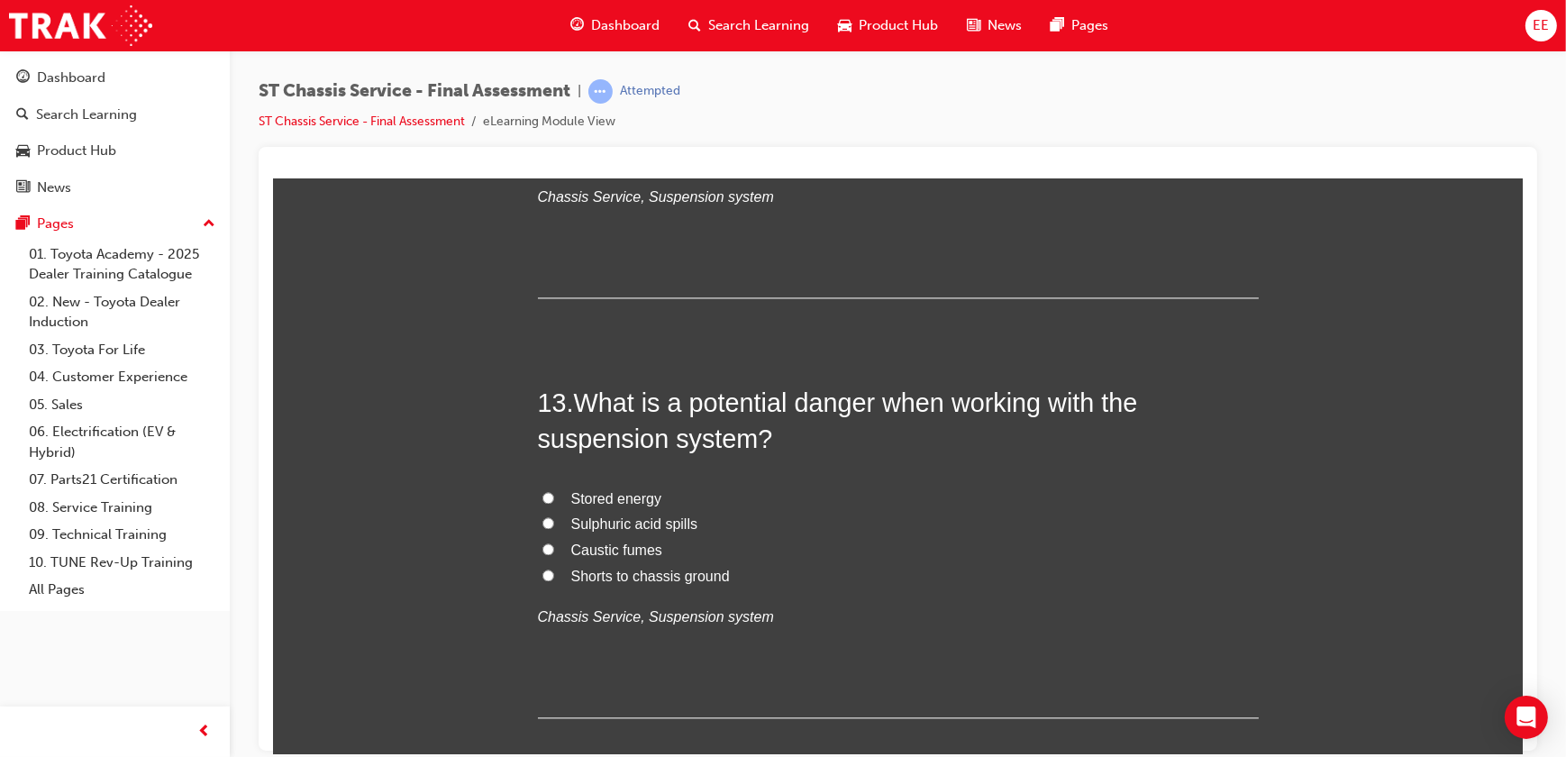
click at [594, 511] on label "Sulphuric acid spills" at bounding box center [897, 524] width 721 height 26
click at [553, 516] on input "Sulphuric acid spills" at bounding box center [548, 522] width 12 height 12
radio input "true"
click at [597, 494] on span "Stored energy" at bounding box center [615, 497] width 91 height 15
click at [553, 494] on input "Stored energy" at bounding box center [548, 497] width 12 height 12
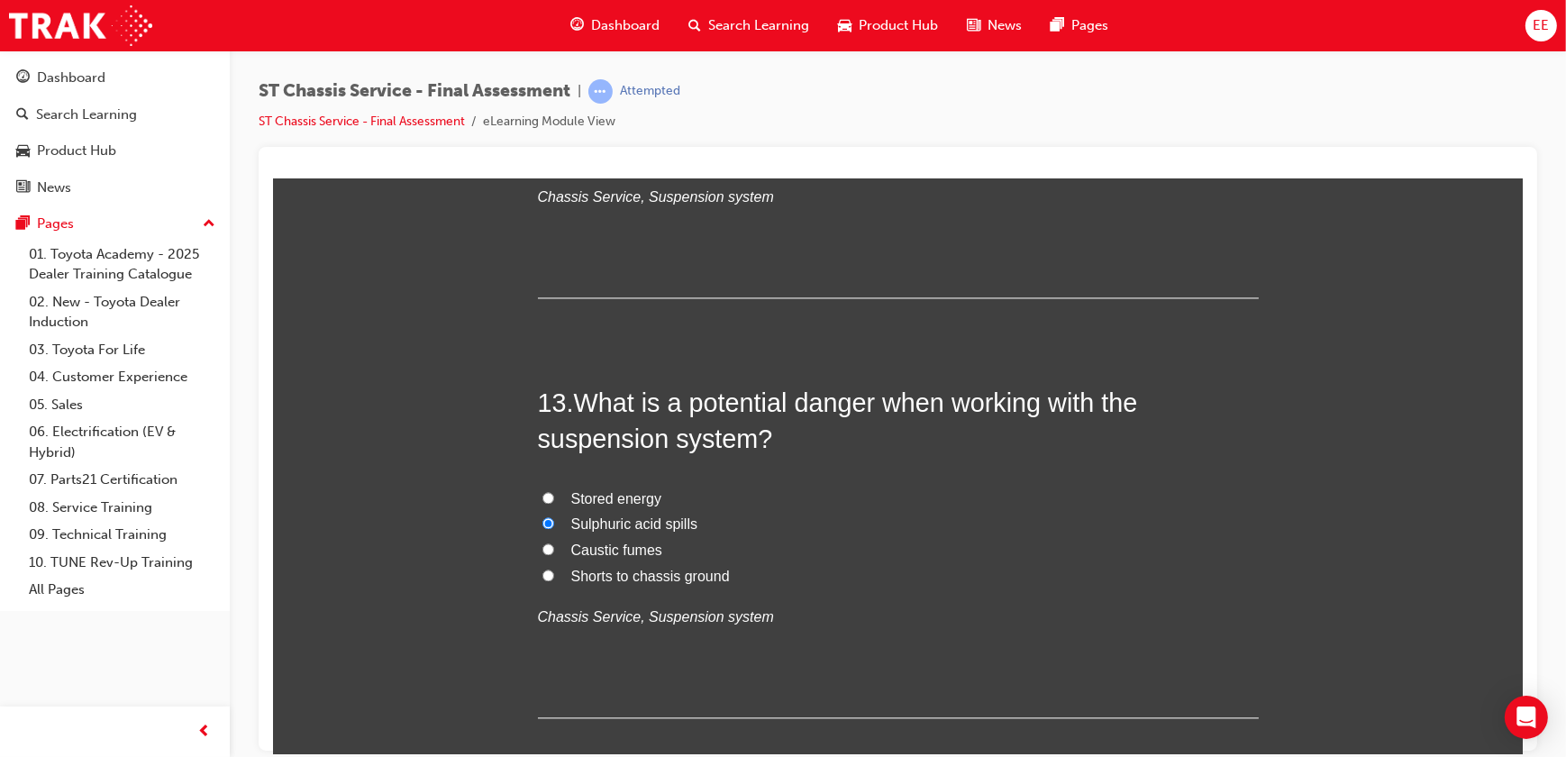
radio input "true"
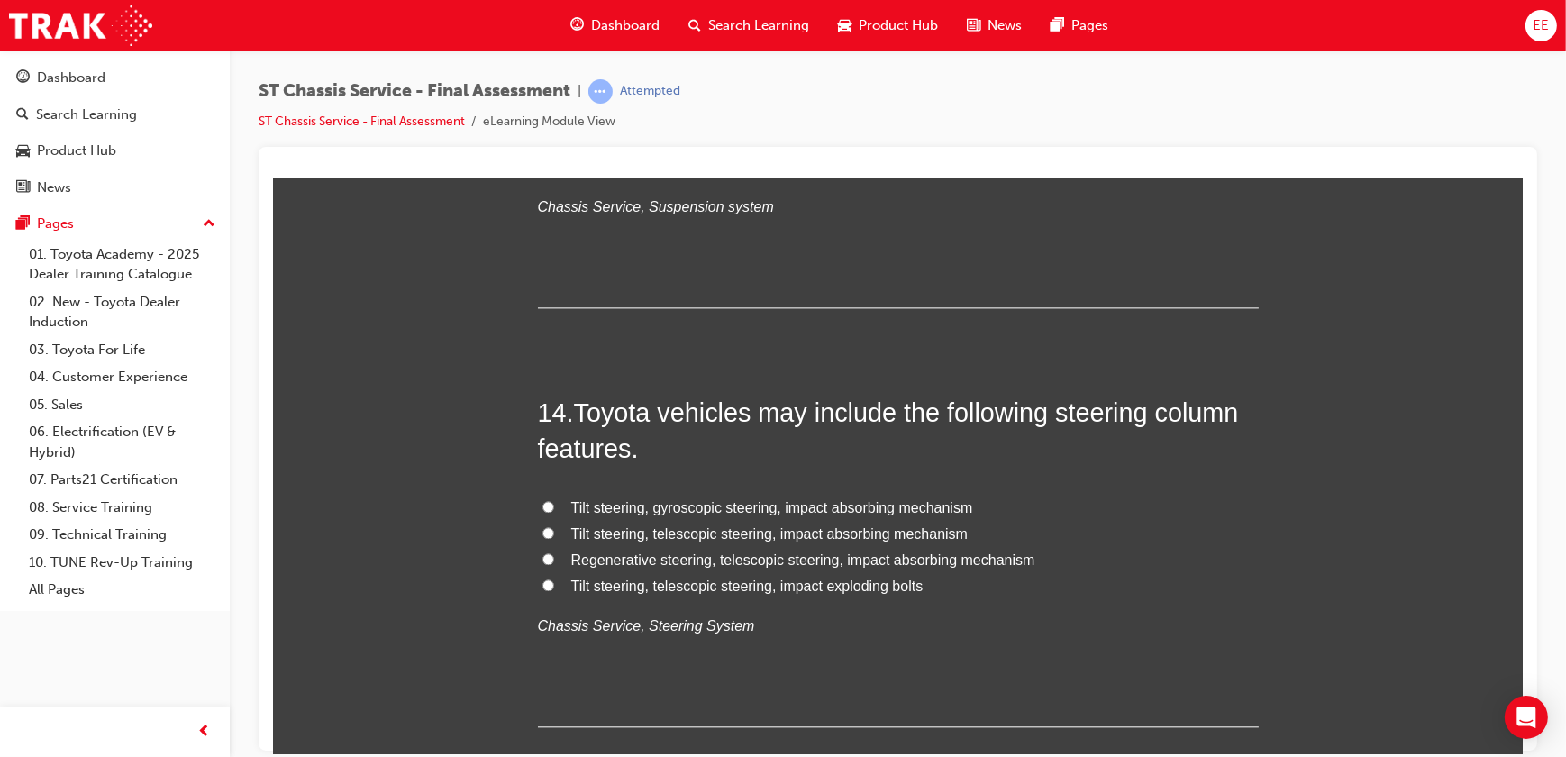
scroll to position [5440, 0]
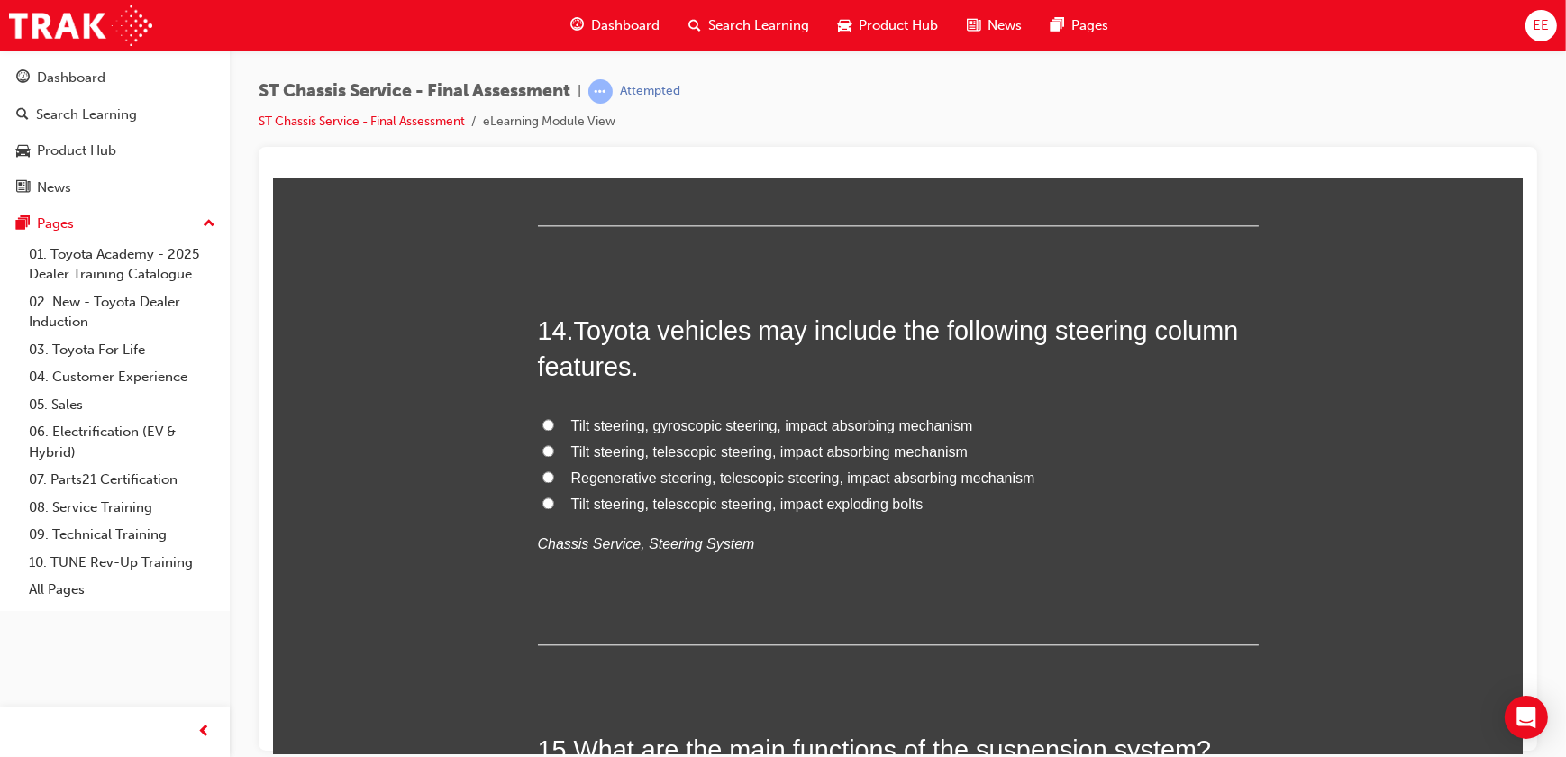
click at [669, 425] on span "Tilt steering, gyroscopic steering, impact absorbing mechanism" at bounding box center [771, 424] width 402 height 15
click at [553, 425] on input "Tilt steering, gyroscopic steering, impact absorbing mechanism" at bounding box center [548, 424] width 12 height 12
radio input "true"
click at [571, 502] on span "Tilt steering, telescopic steering, impact exploding bolts" at bounding box center [746, 503] width 352 height 15
click at [553, 502] on input "Tilt steering, telescopic steering, impact exploding bolts" at bounding box center [548, 502] width 12 height 12
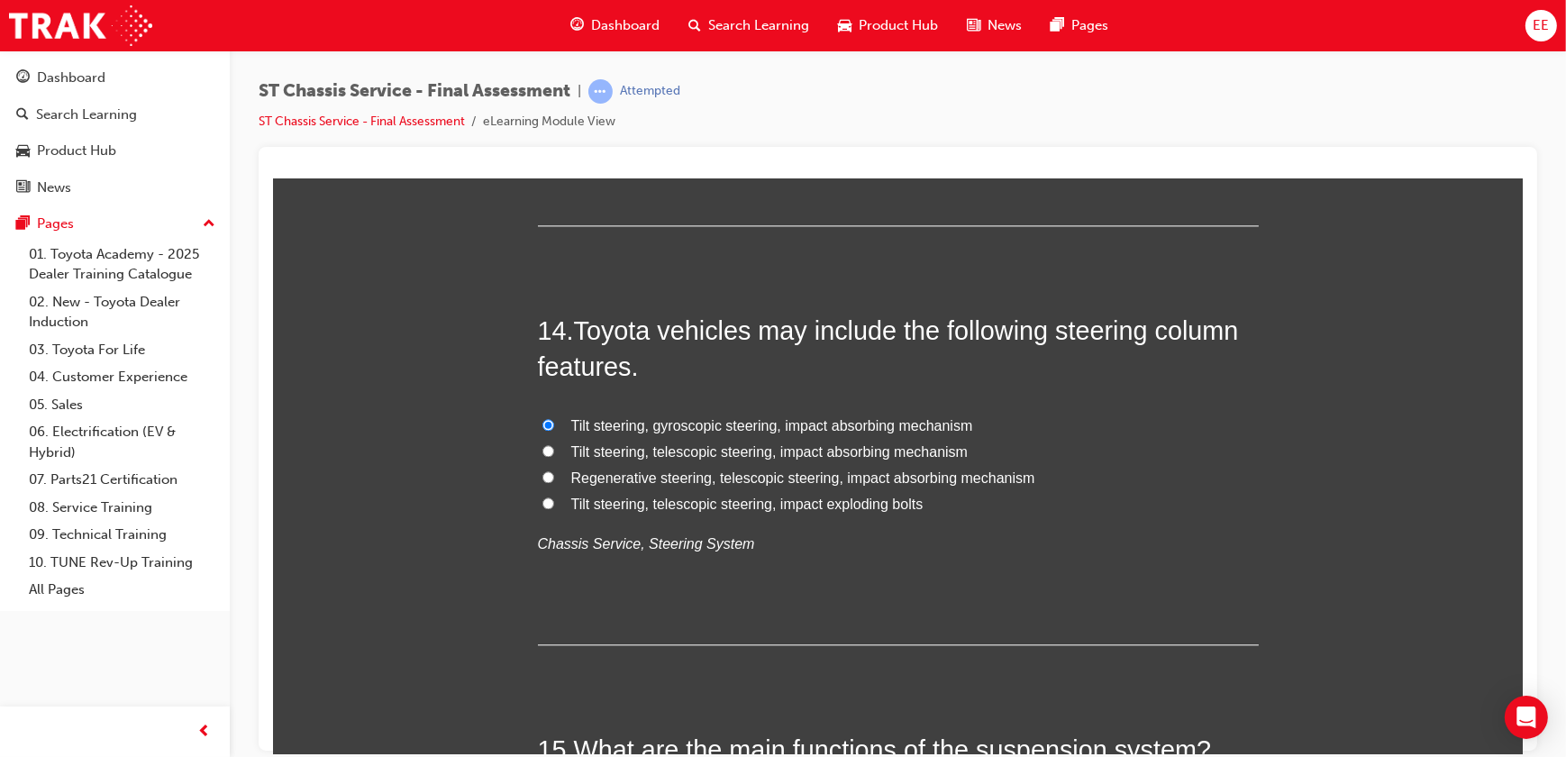
radio input "true"
click at [657, 461] on label "Tilt steering, telescopic steering, impact absorbing mechanism" at bounding box center [897, 452] width 721 height 26
click at [553, 456] on input "Tilt steering, telescopic steering, impact absorbing mechanism" at bounding box center [548, 450] width 12 height 12
radio input "true"
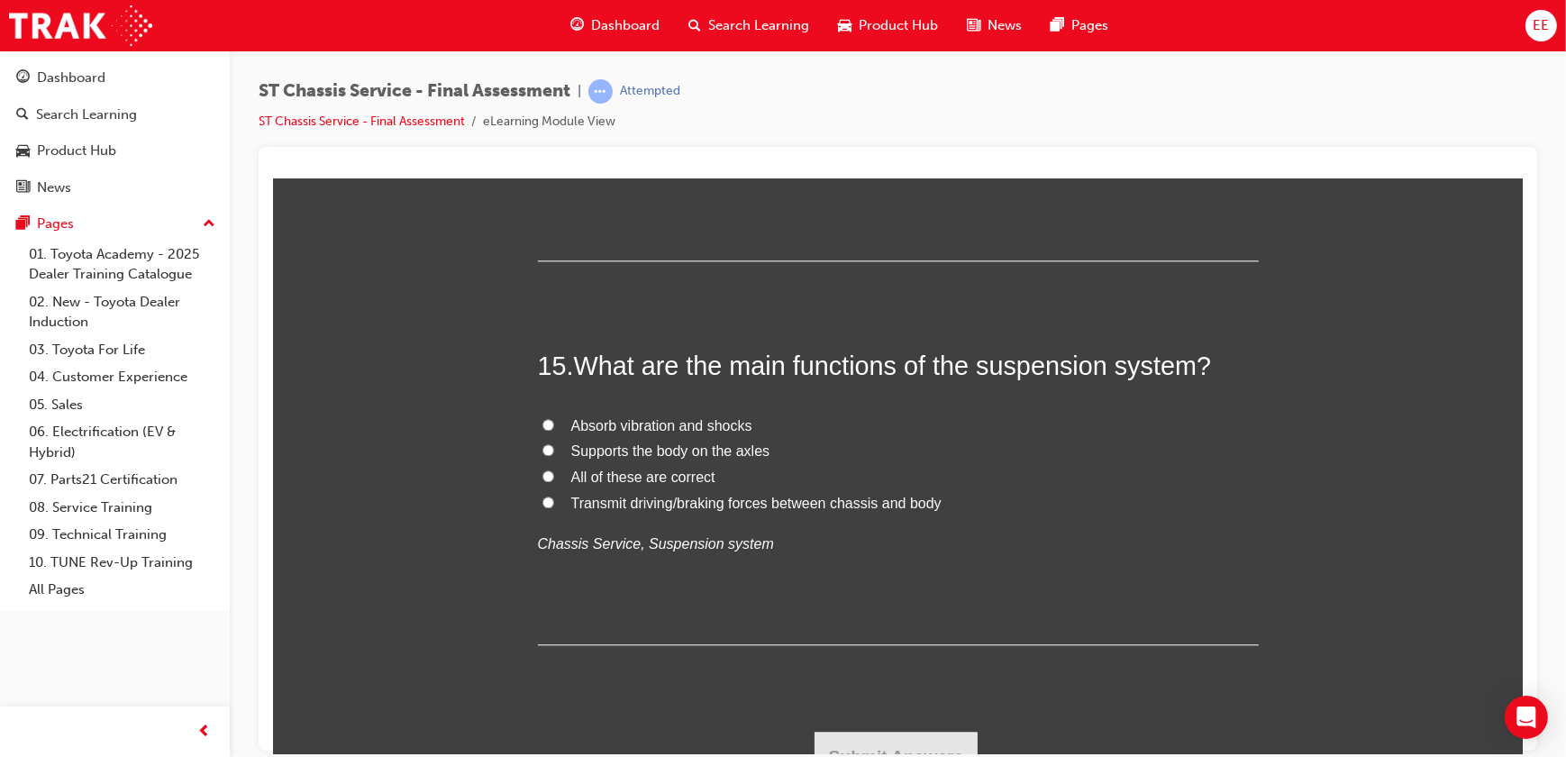
scroll to position [5849, 0]
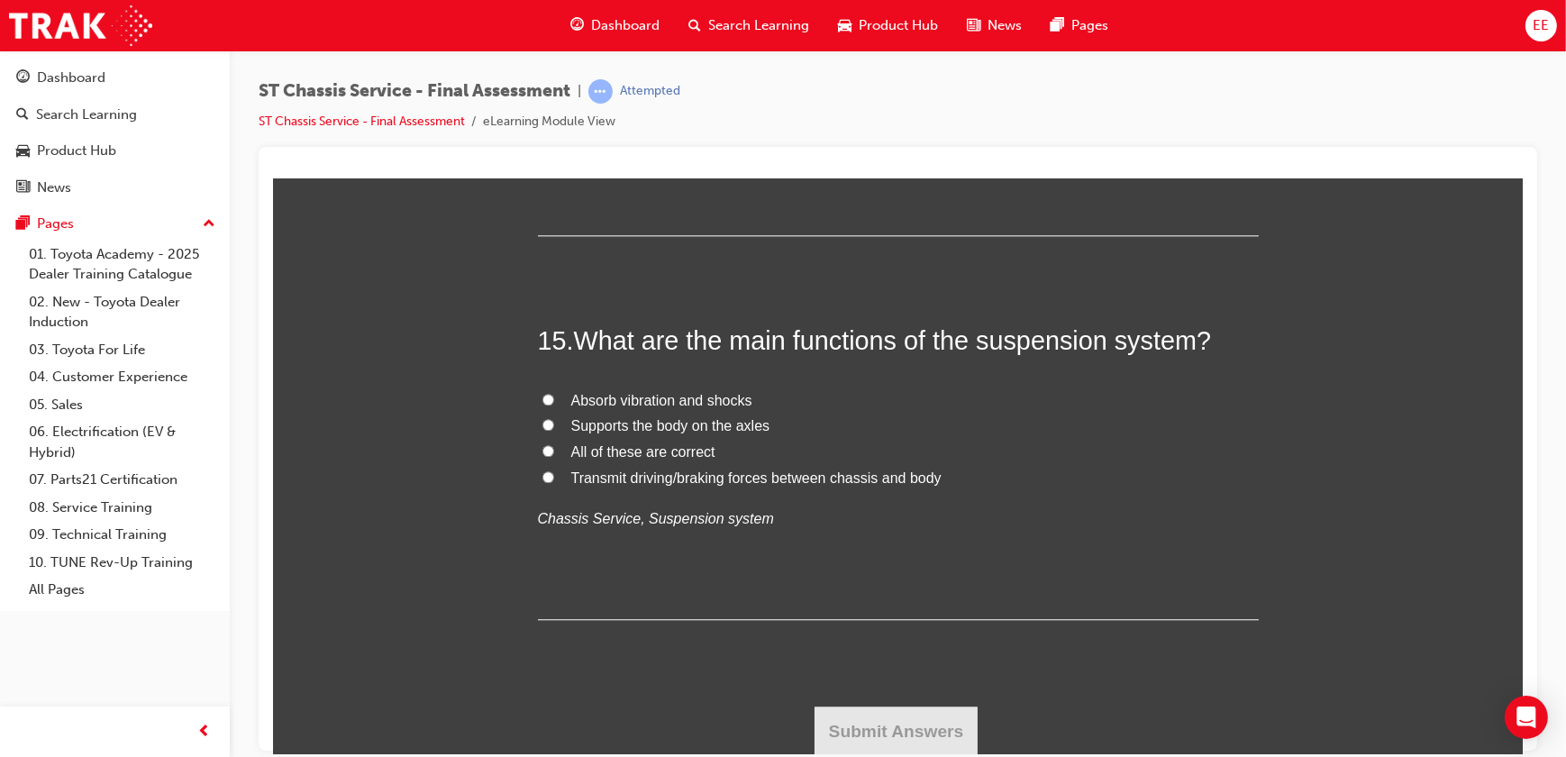
click at [632, 392] on span "Absorb vibration and shocks" at bounding box center [660, 399] width 181 height 15
click at [553, 393] on input "Absorb vibration and shocks" at bounding box center [548, 399] width 12 height 12
radio input "true"
click at [701, 461] on label "All of these are correct" at bounding box center [897, 452] width 721 height 26
click at [553, 456] on input "All of these are correct" at bounding box center [548, 450] width 12 height 12
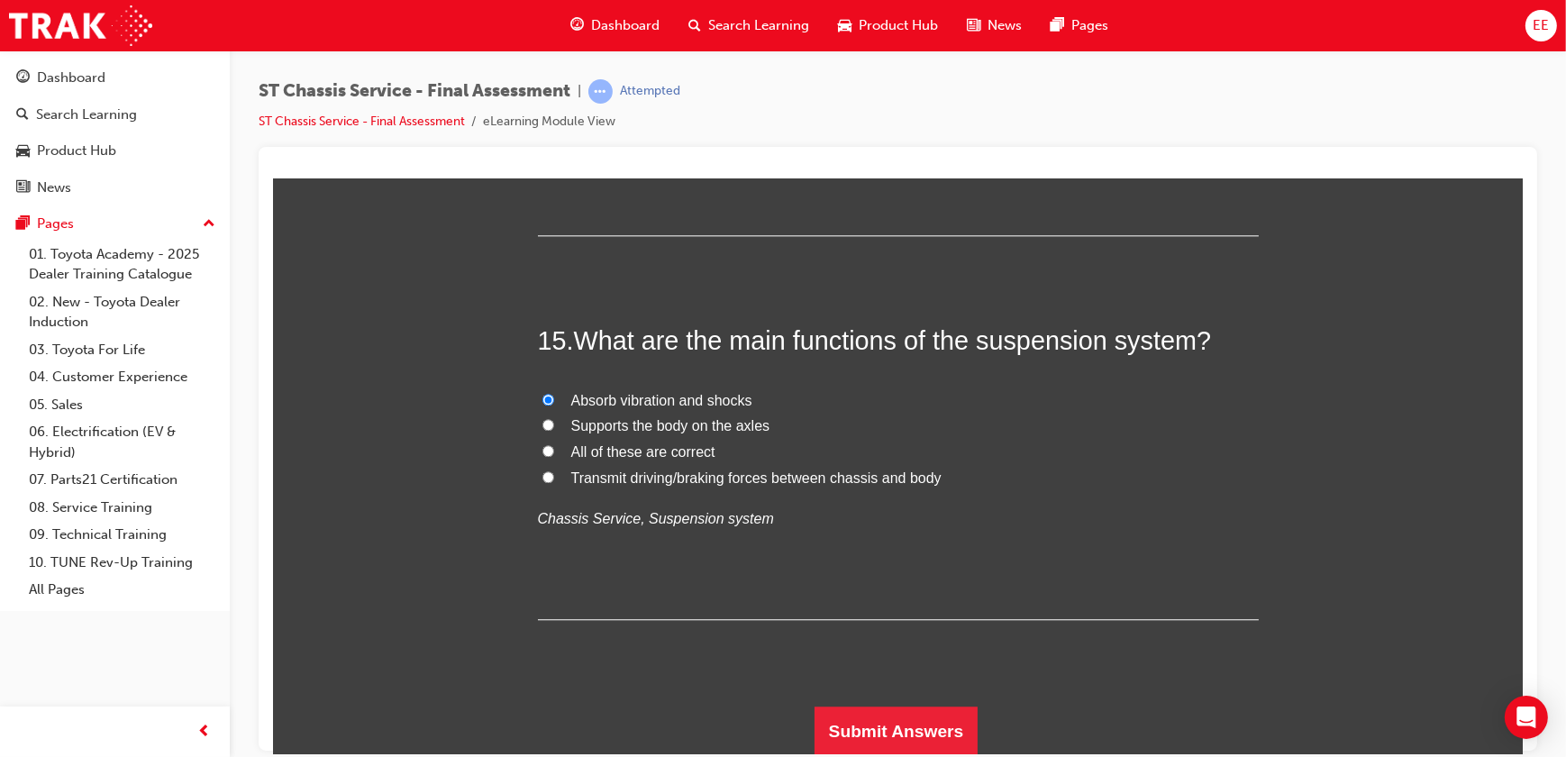
radio input "true"
click at [884, 717] on button "Submit Answers" at bounding box center [896, 731] width 164 height 50
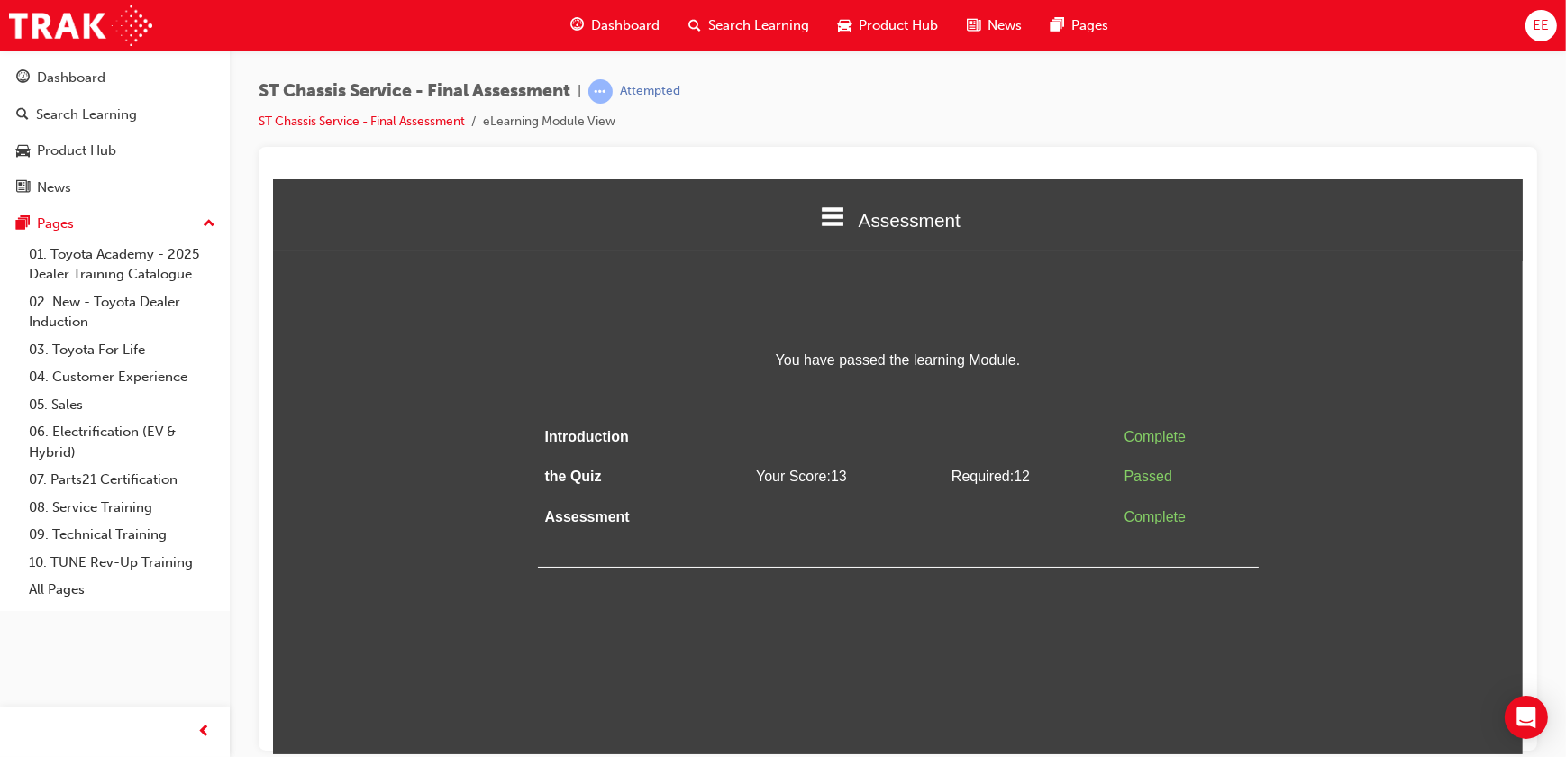
click at [1014, 651] on html "Assessment Introduction the Quiz Assessment You have passed the learning Module…" at bounding box center [897, 465] width 1250 height 575
click at [1030, 612] on html "Assessment Introduction the Quiz Assessment You have passed the learning Module…" at bounding box center [897, 465] width 1250 height 575
click at [753, 441] on td at bounding box center [846, 436] width 196 height 41
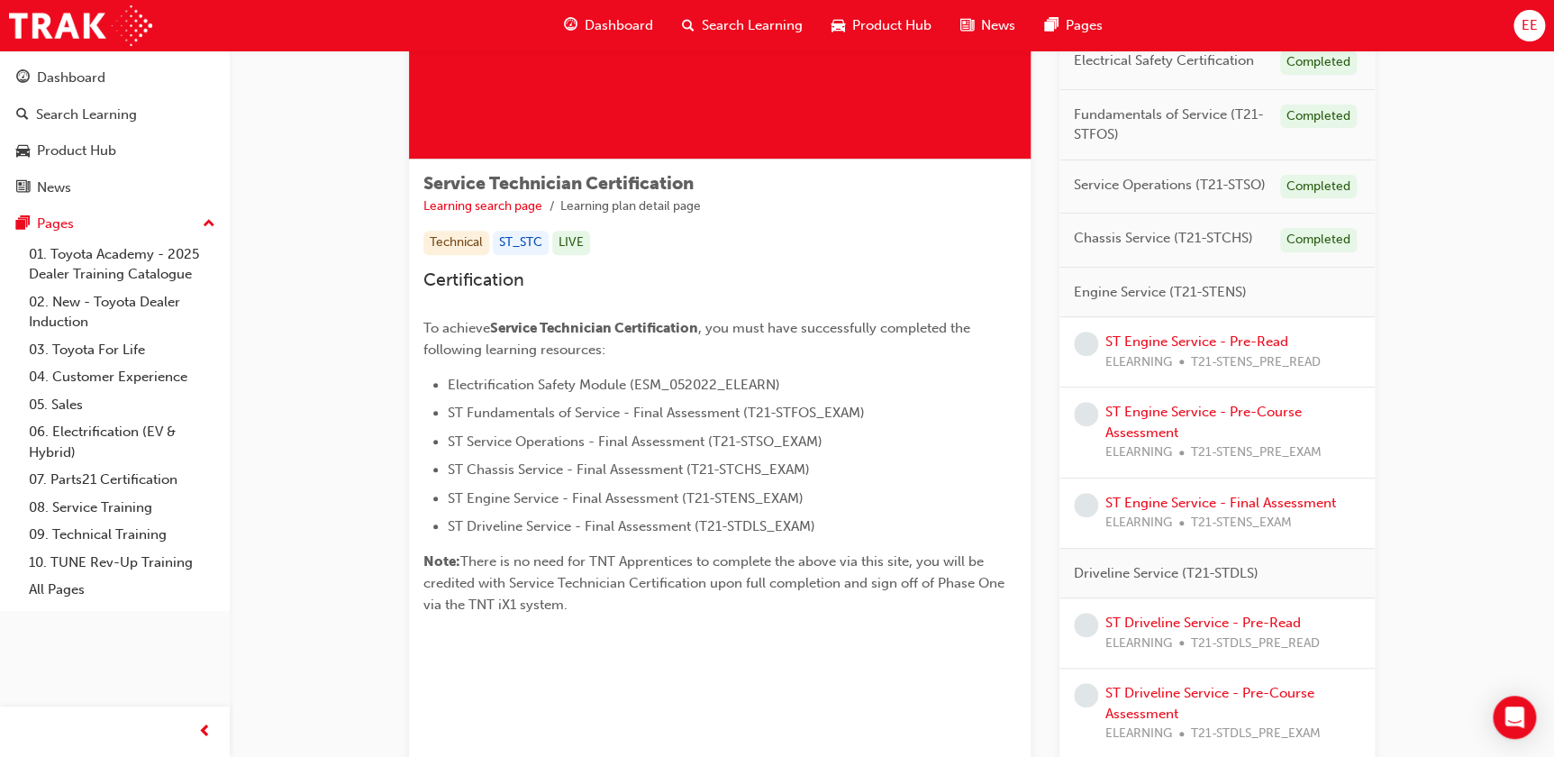
scroll to position [245, 0]
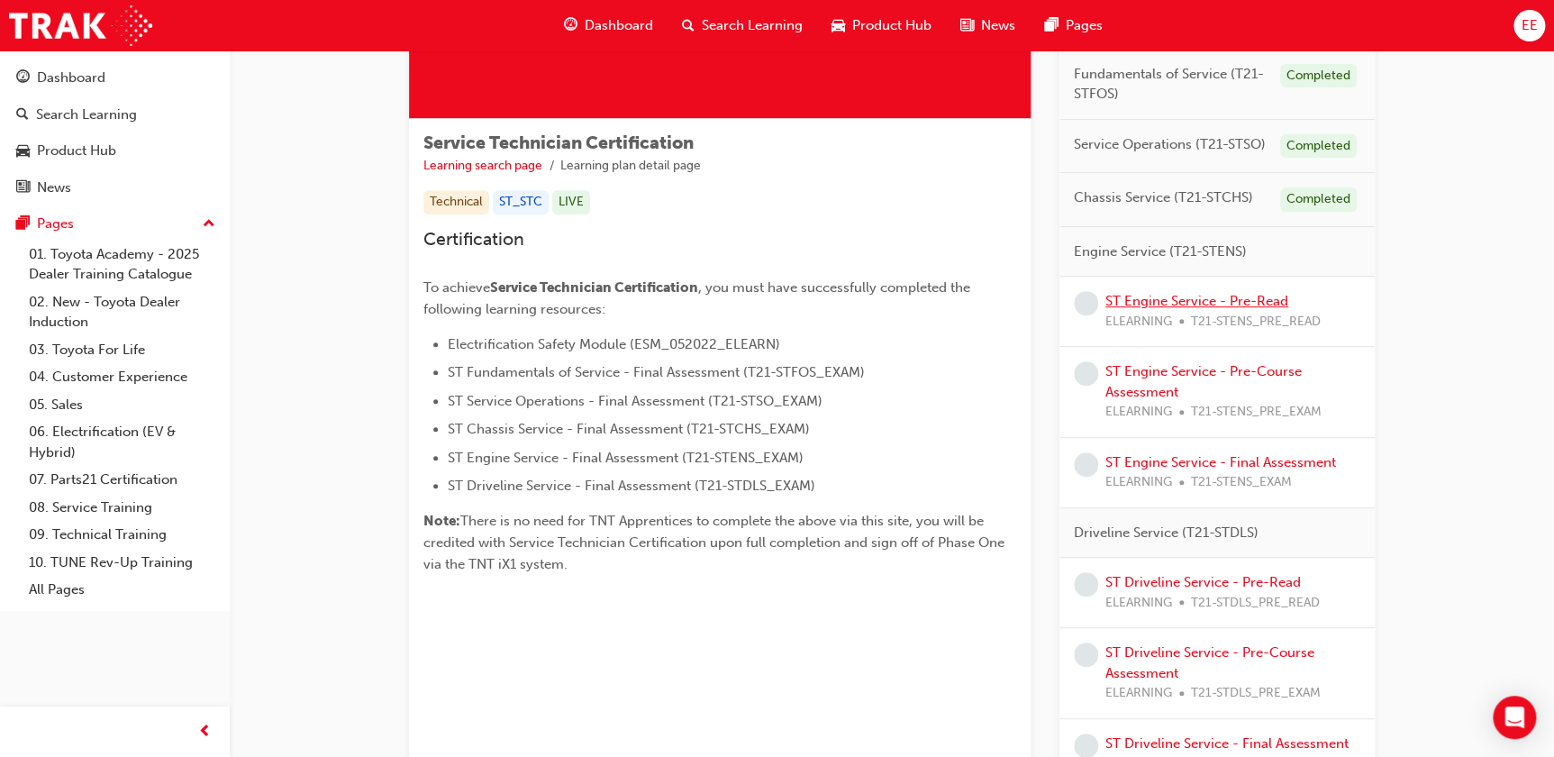
click at [1212, 297] on link "ST Engine Service - Pre-Read" at bounding box center [1197, 301] width 183 height 16
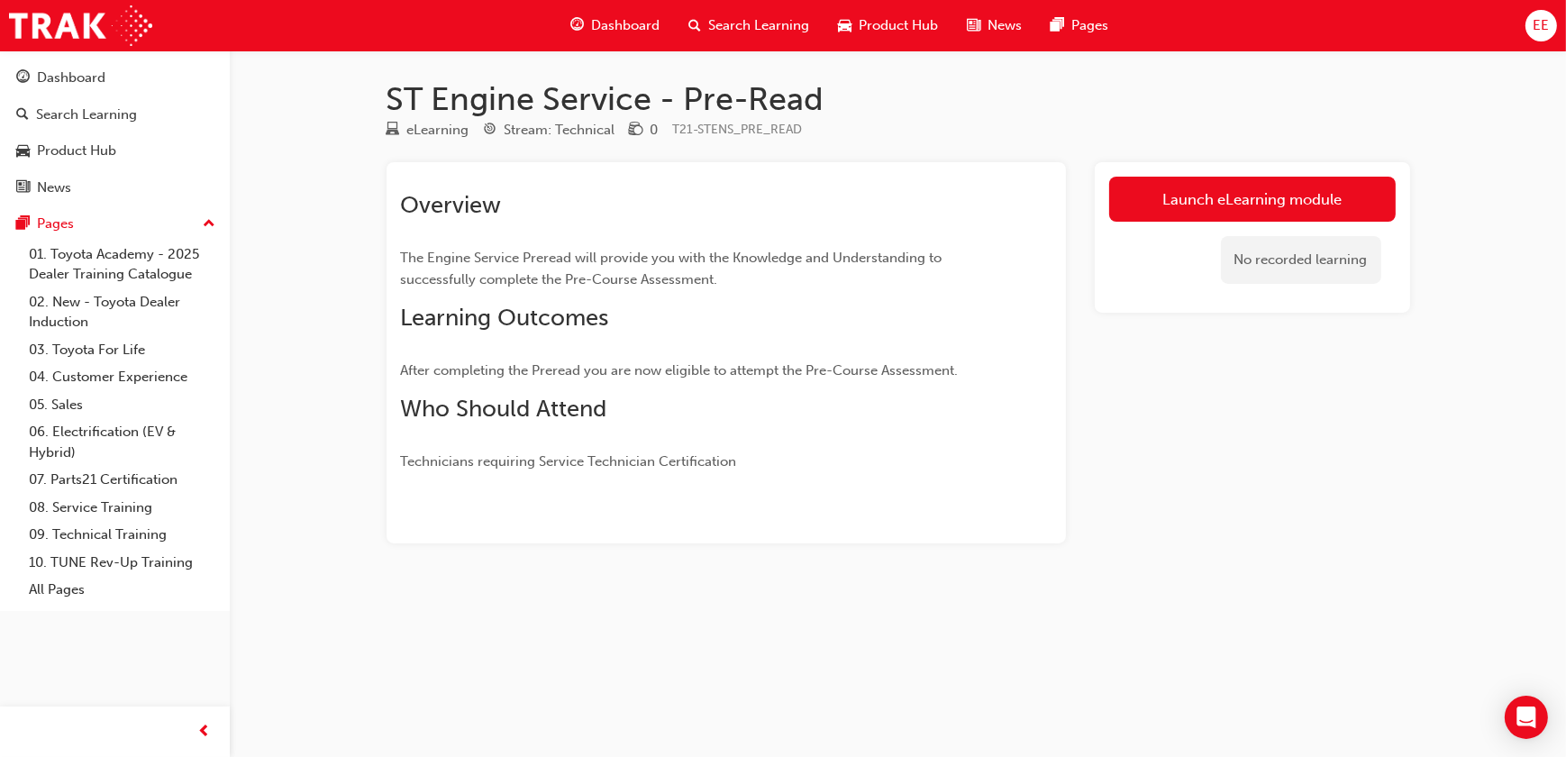
click at [639, 32] on span "Dashboard" at bounding box center [625, 25] width 68 height 21
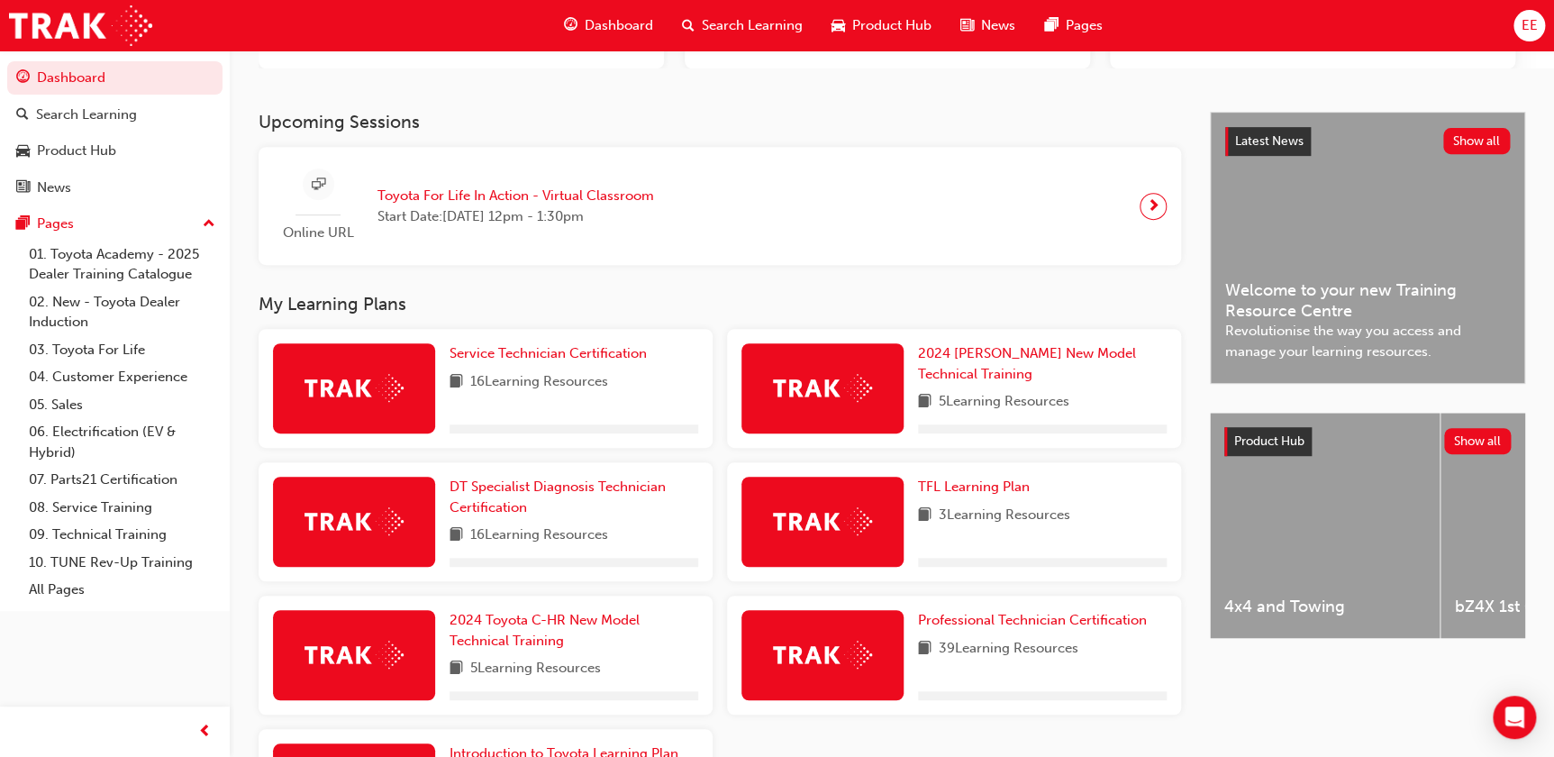
scroll to position [327, 0]
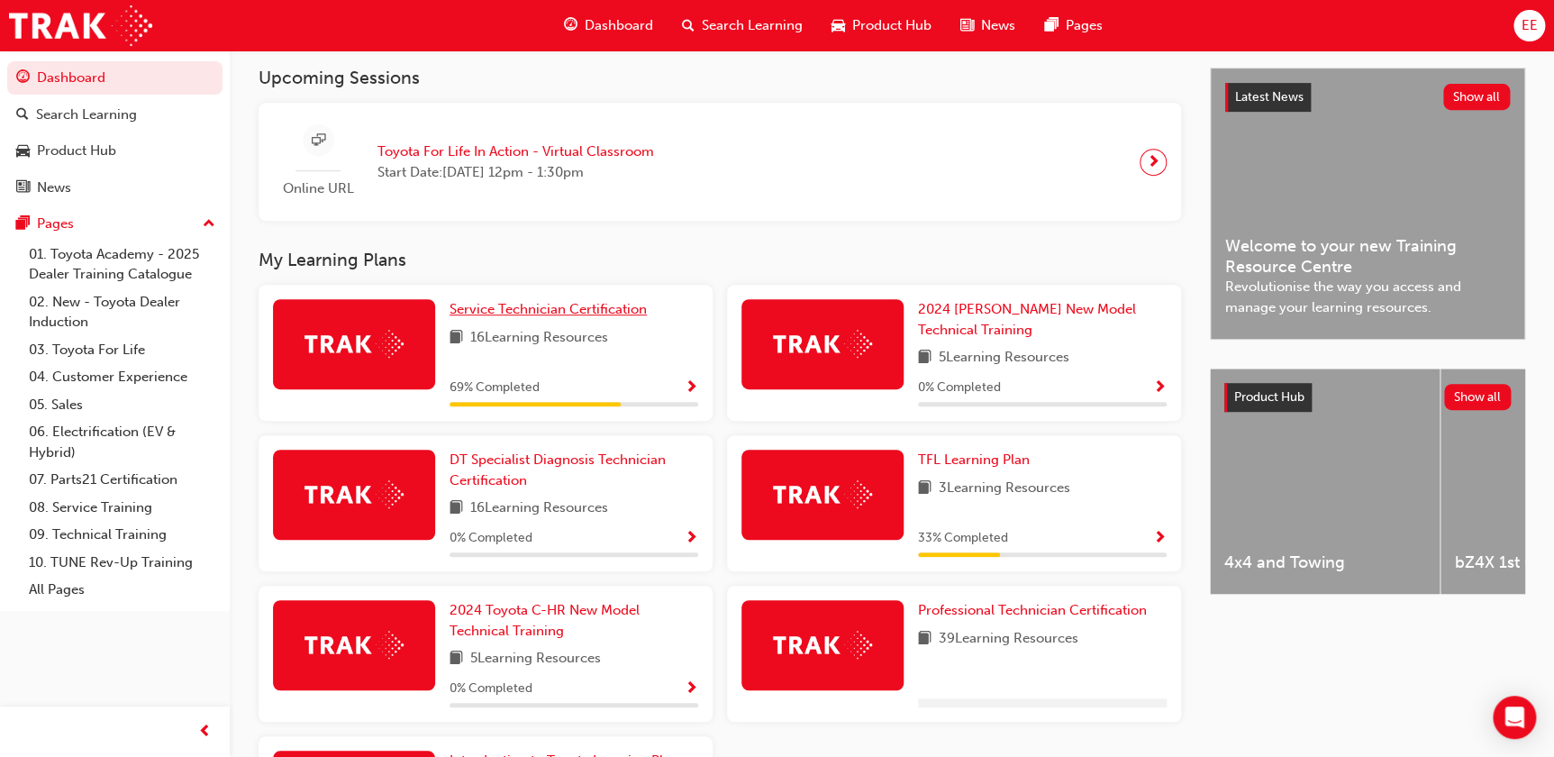
click at [564, 306] on span "Service Technician Certification" at bounding box center [548, 309] width 197 height 16
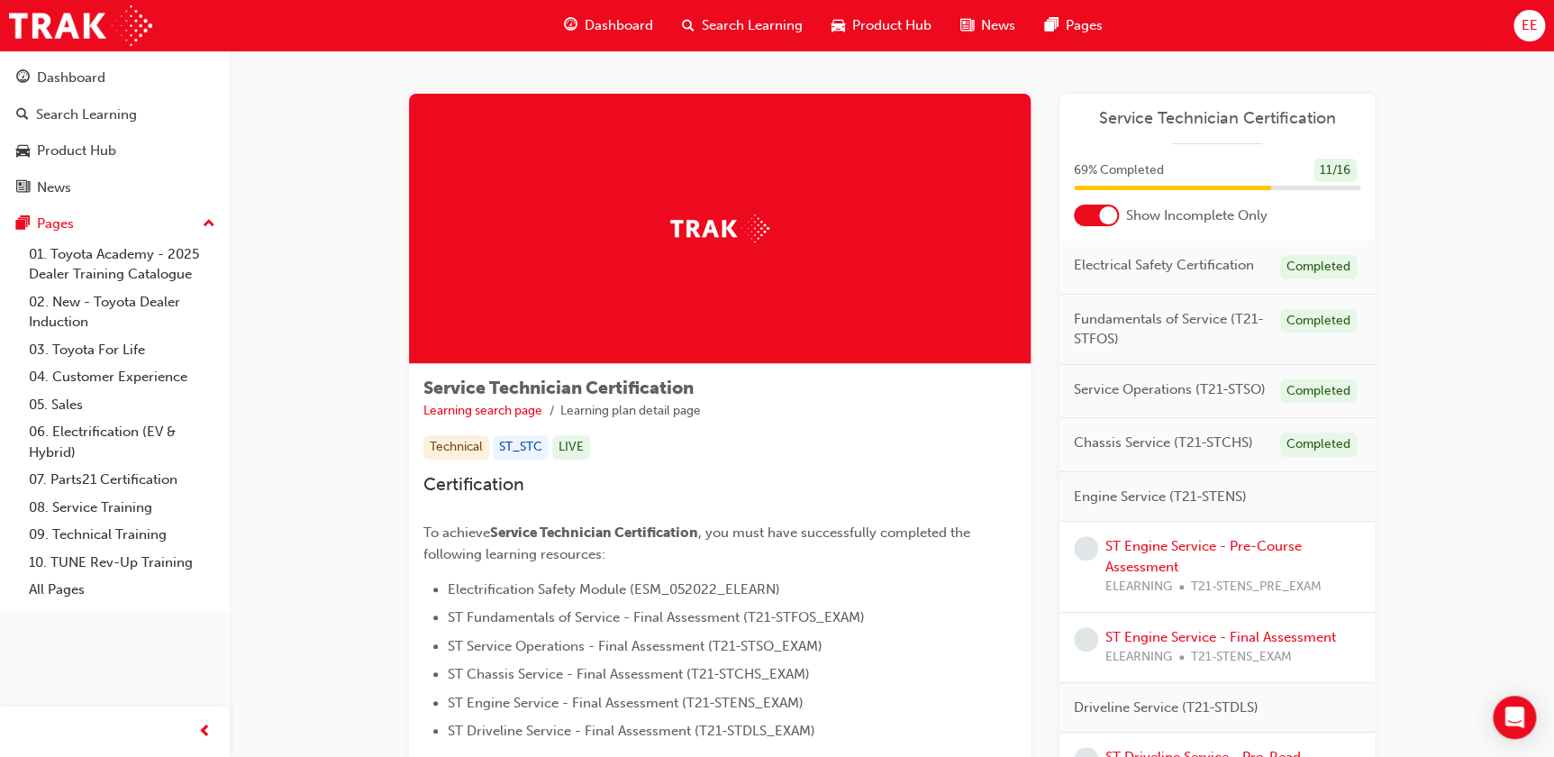
click at [1487, 250] on div "Service Technician Certification Learning search page Learning plan detail page…" at bounding box center [892, 550] width 1325 height 1000
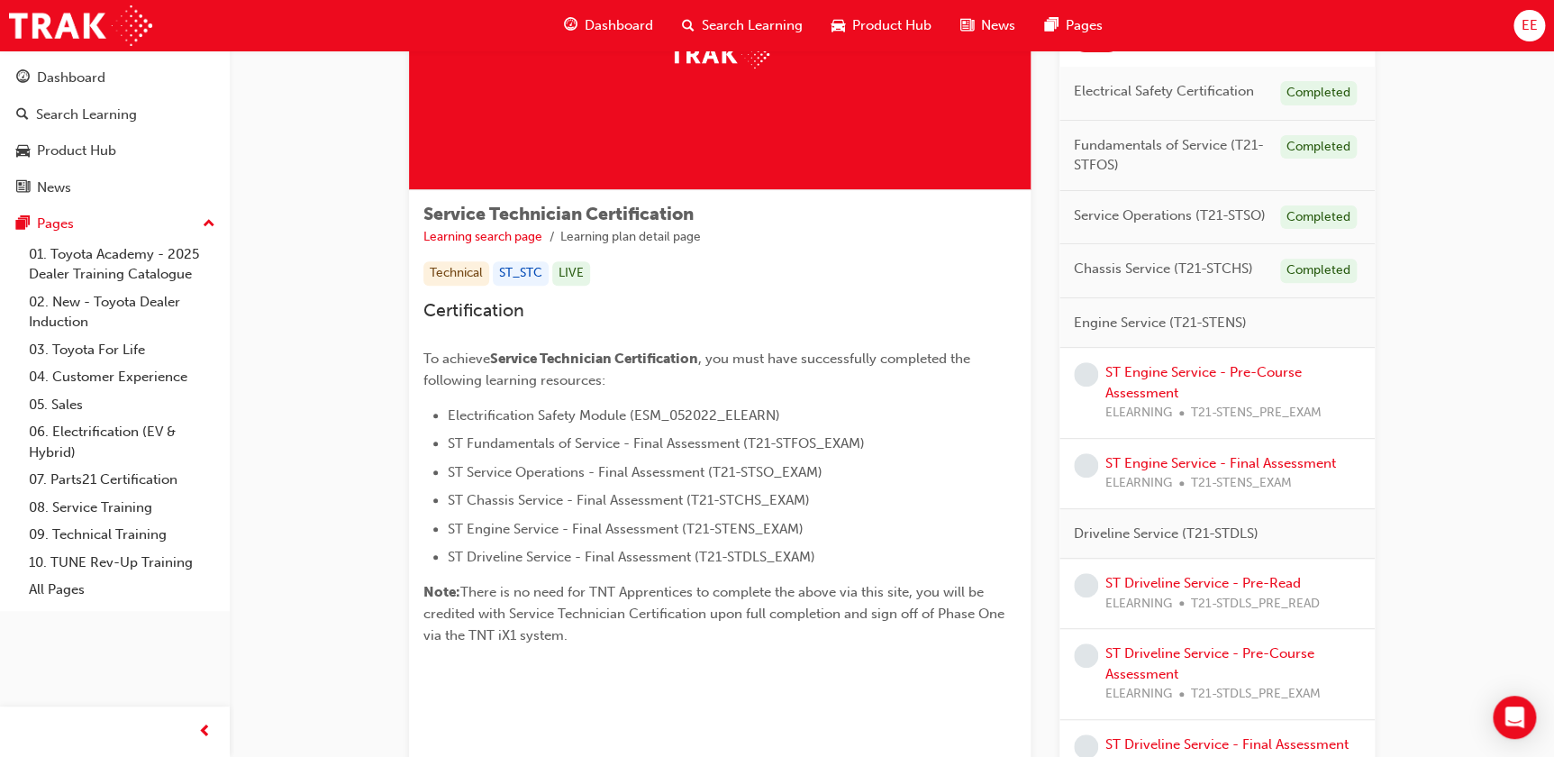
scroll to position [337, 0]
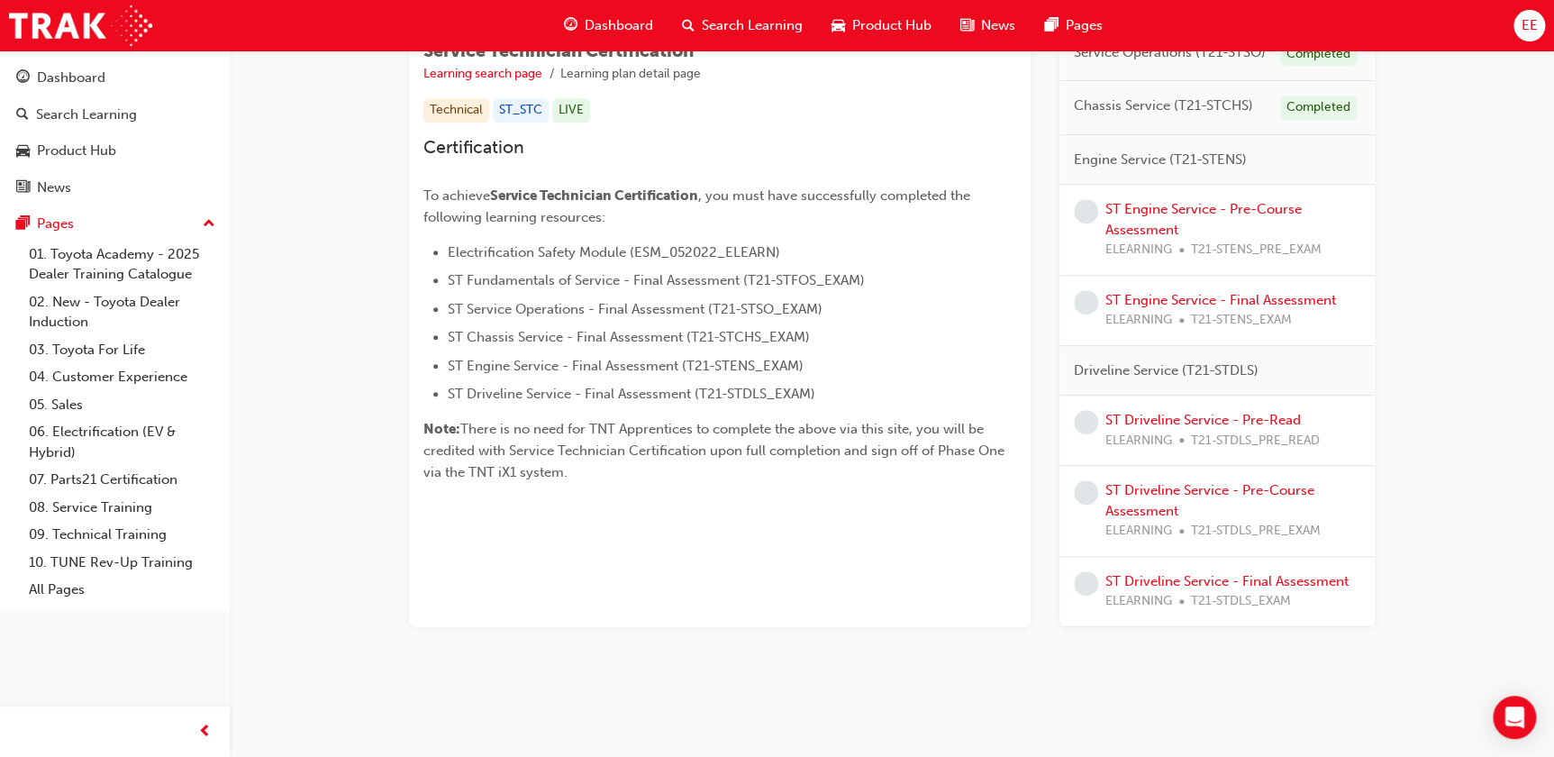
click at [1460, 114] on div "Service Technician Certification Learning search page Learning plan detail page…" at bounding box center [892, 213] width 1325 height 1000
click at [1532, 20] on span "EE" at bounding box center [1529, 25] width 16 height 21
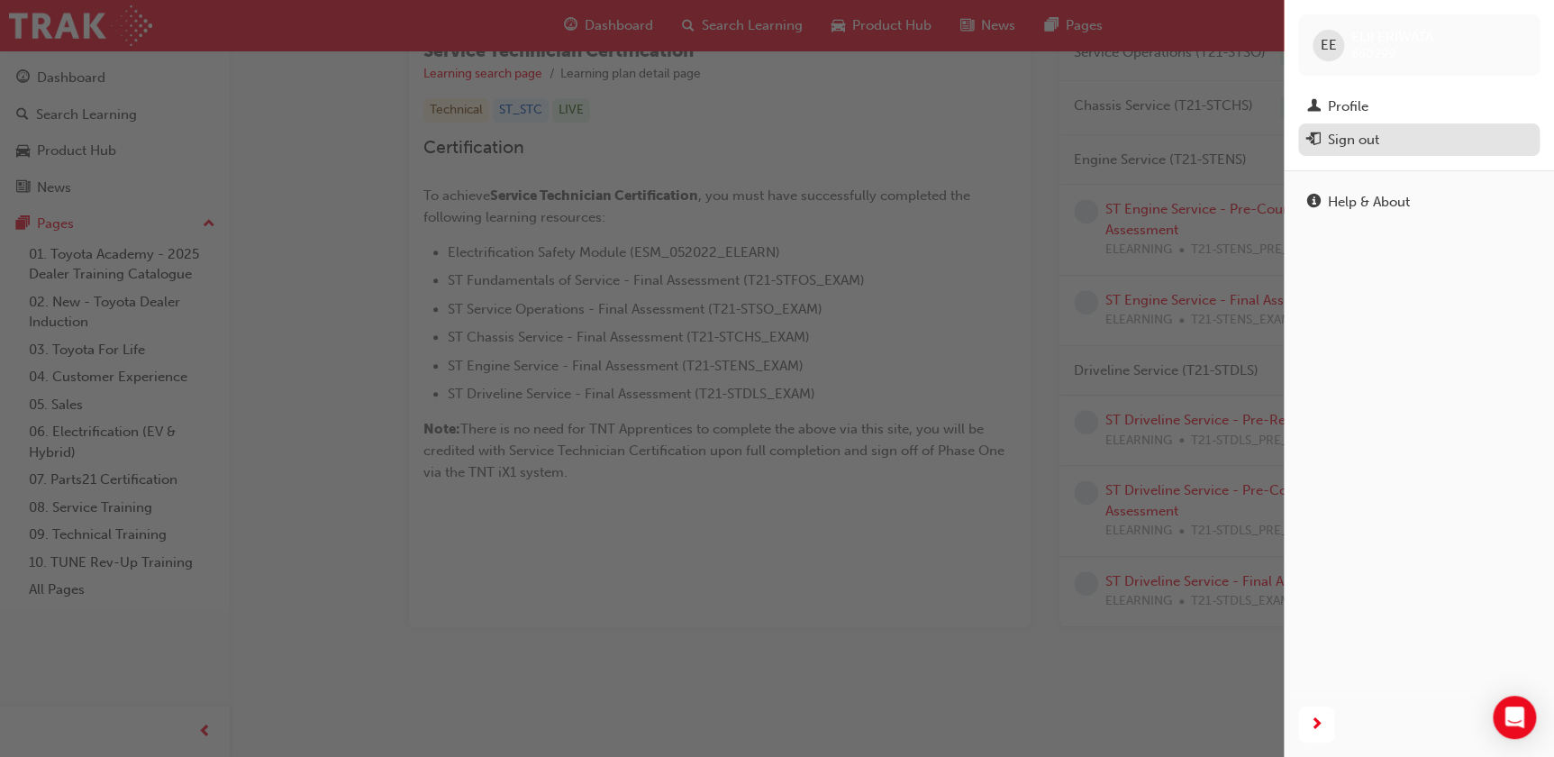
click at [1445, 151] on button "Sign out" at bounding box center [1418, 139] width 241 height 33
